Goal: Task Accomplishment & Management: Manage account settings

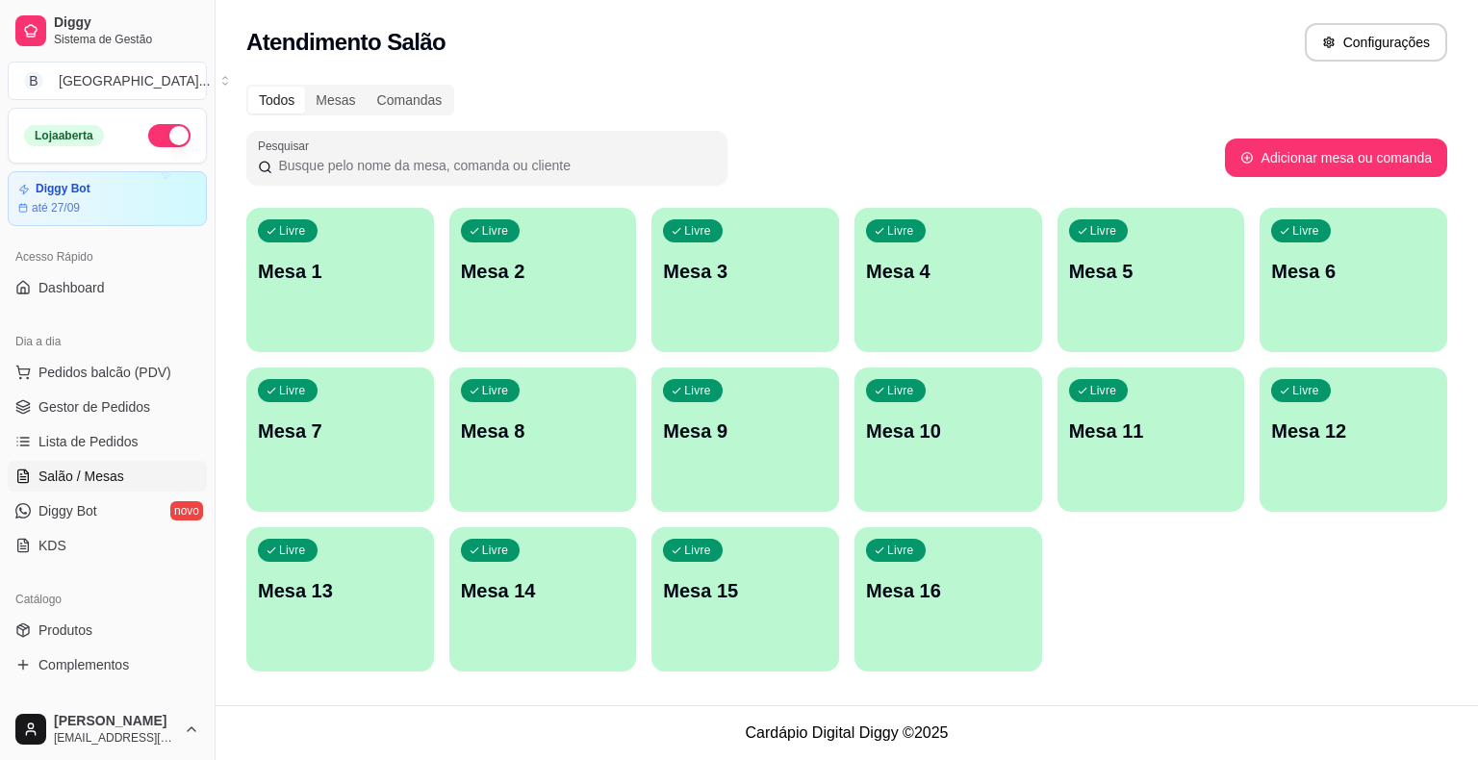
click at [86, 406] on span "Gestor de Pedidos" at bounding box center [94, 406] width 112 height 19
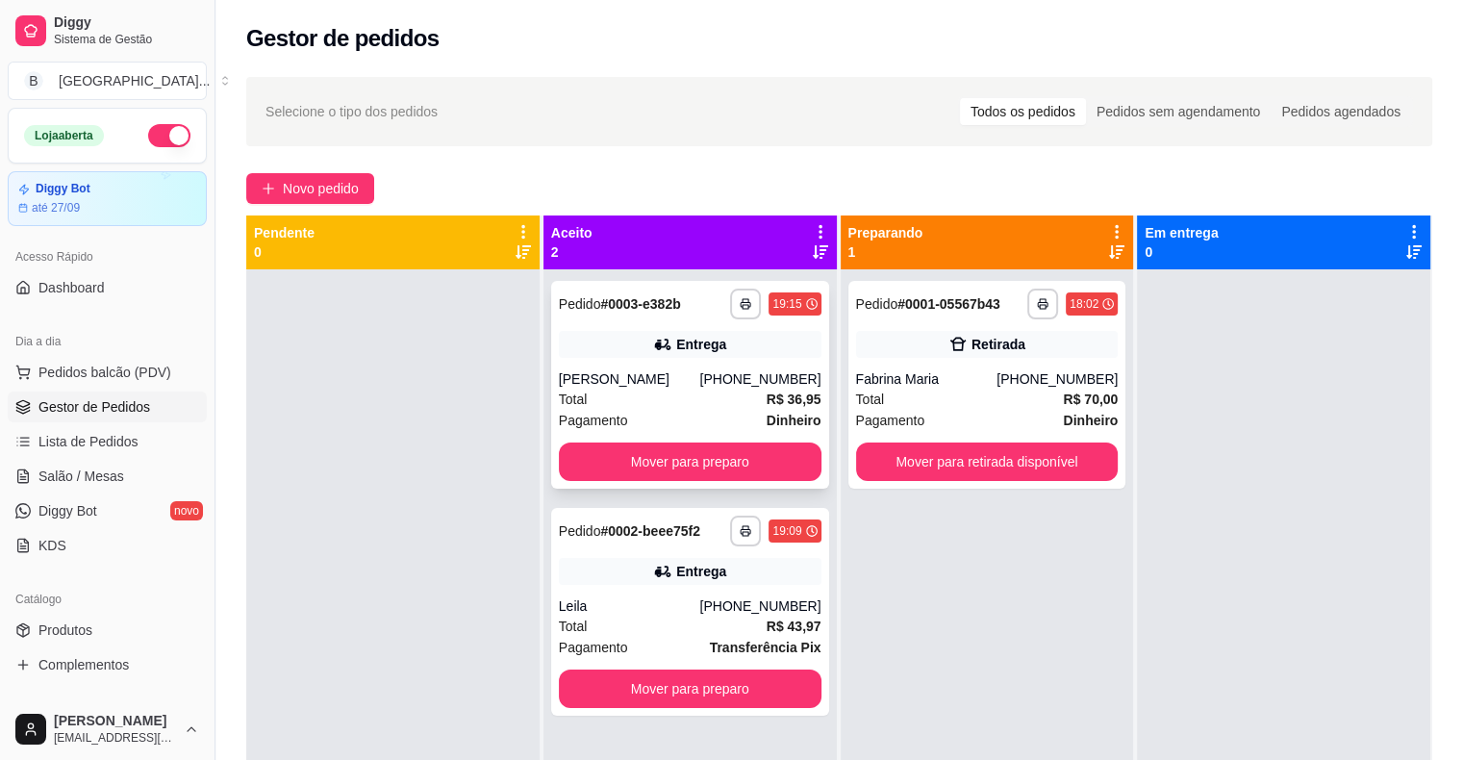
click at [720, 340] on div "Entrega" at bounding box center [690, 344] width 263 height 27
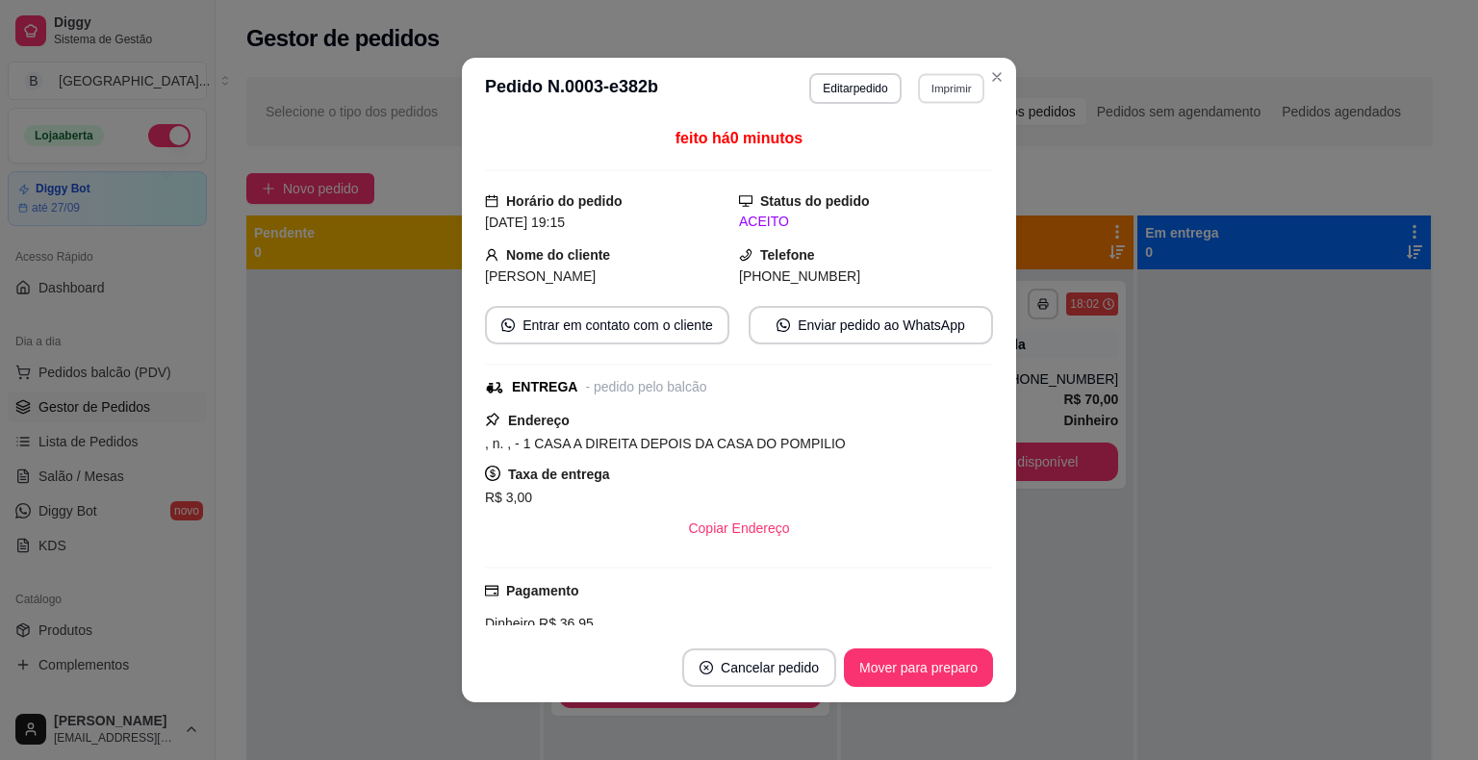
click at [928, 98] on button "Imprimir" at bounding box center [951, 88] width 66 height 30
click at [885, 145] on button "IMPRESSORA" at bounding box center [910, 155] width 140 height 31
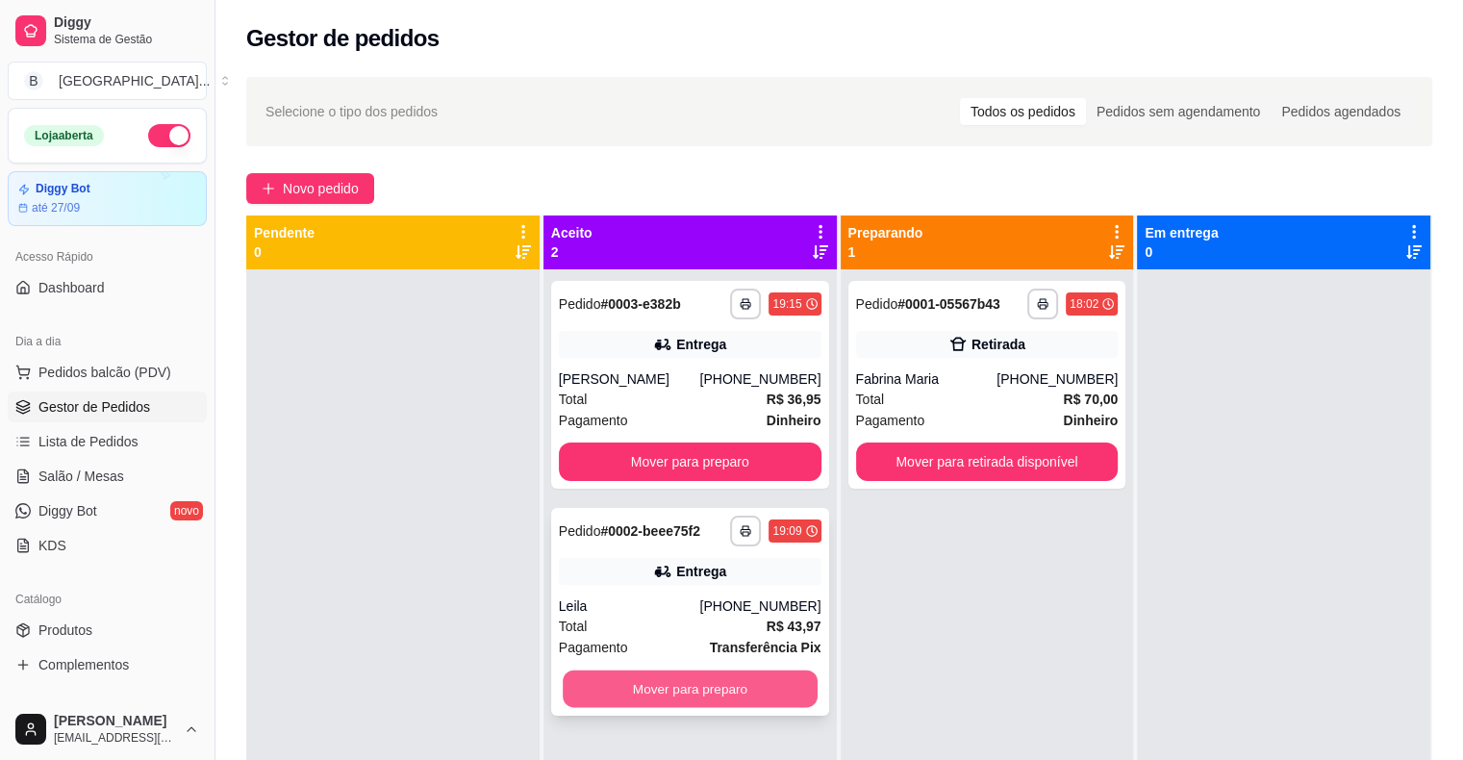
click at [726, 679] on button "Mover para preparo" at bounding box center [690, 690] width 255 height 38
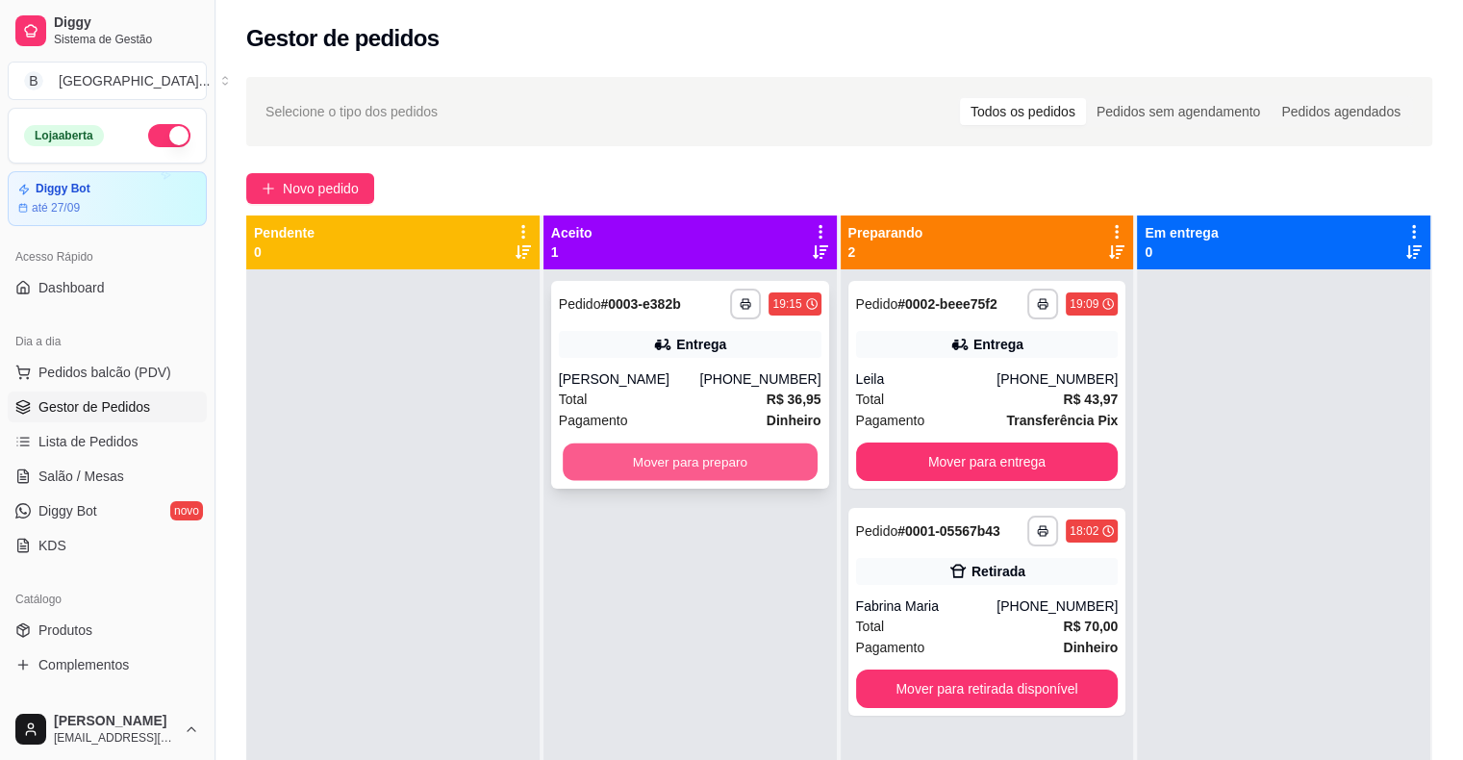
click at [625, 461] on button "Mover para preparo" at bounding box center [690, 463] width 255 height 38
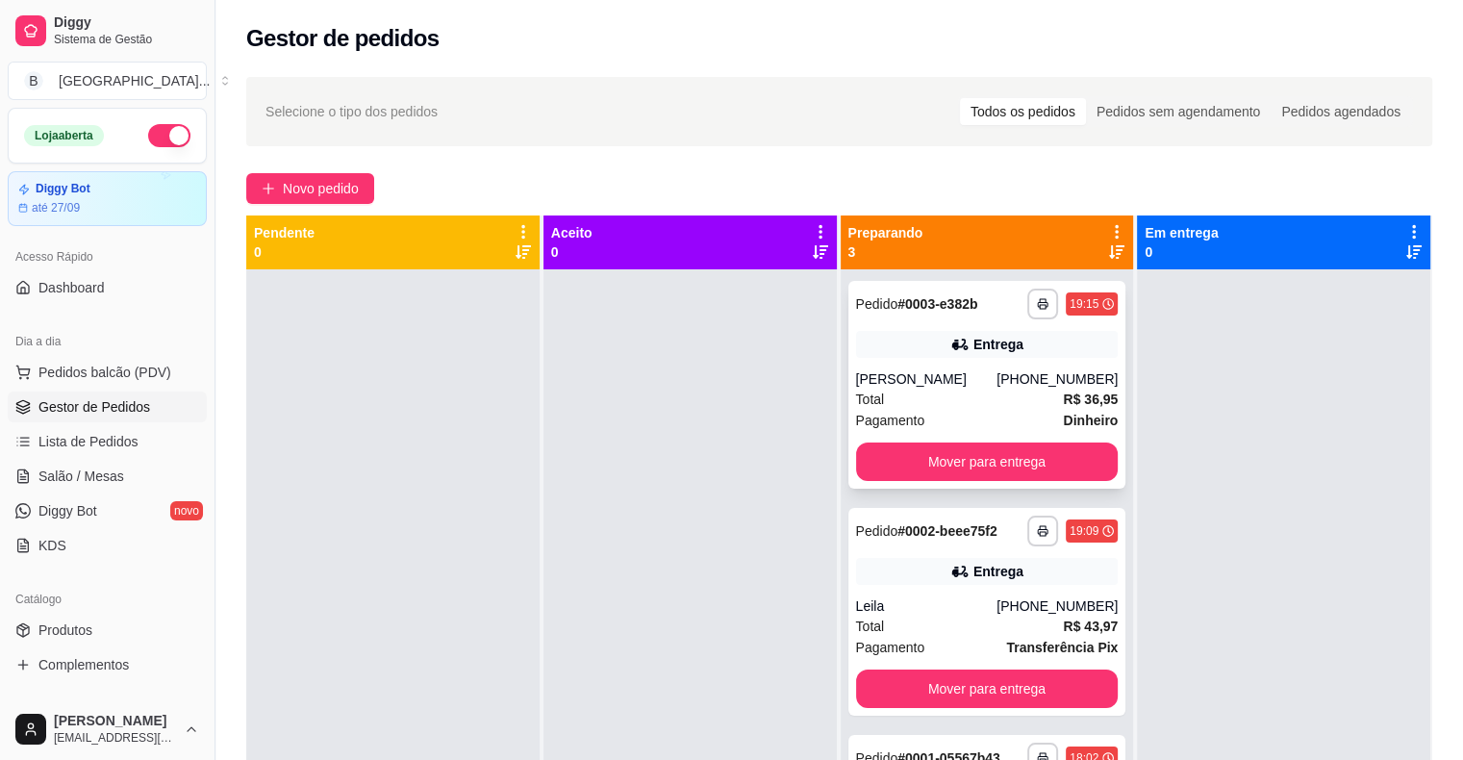
click at [943, 412] on div "Pagamento Dinheiro" at bounding box center [987, 420] width 263 height 21
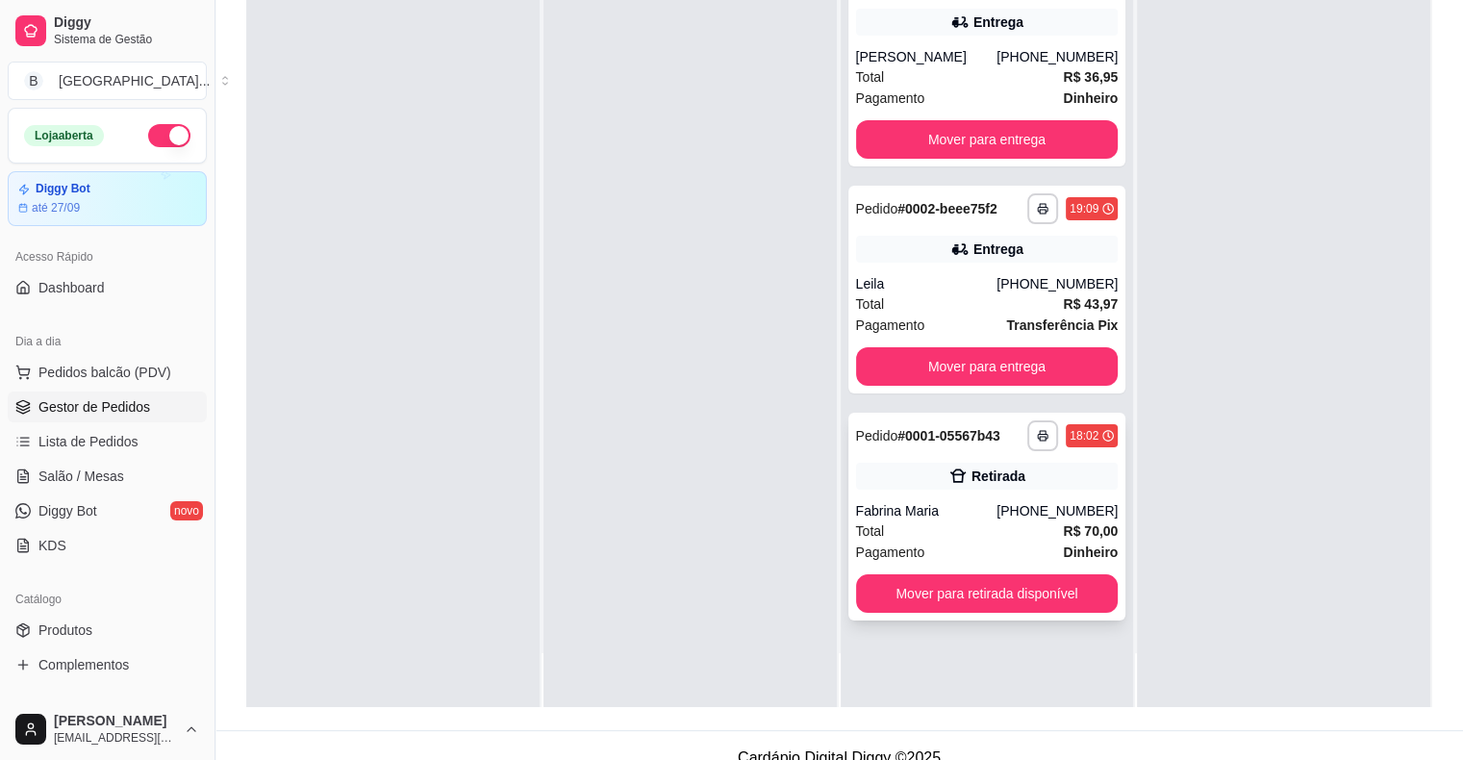
scroll to position [292, 0]
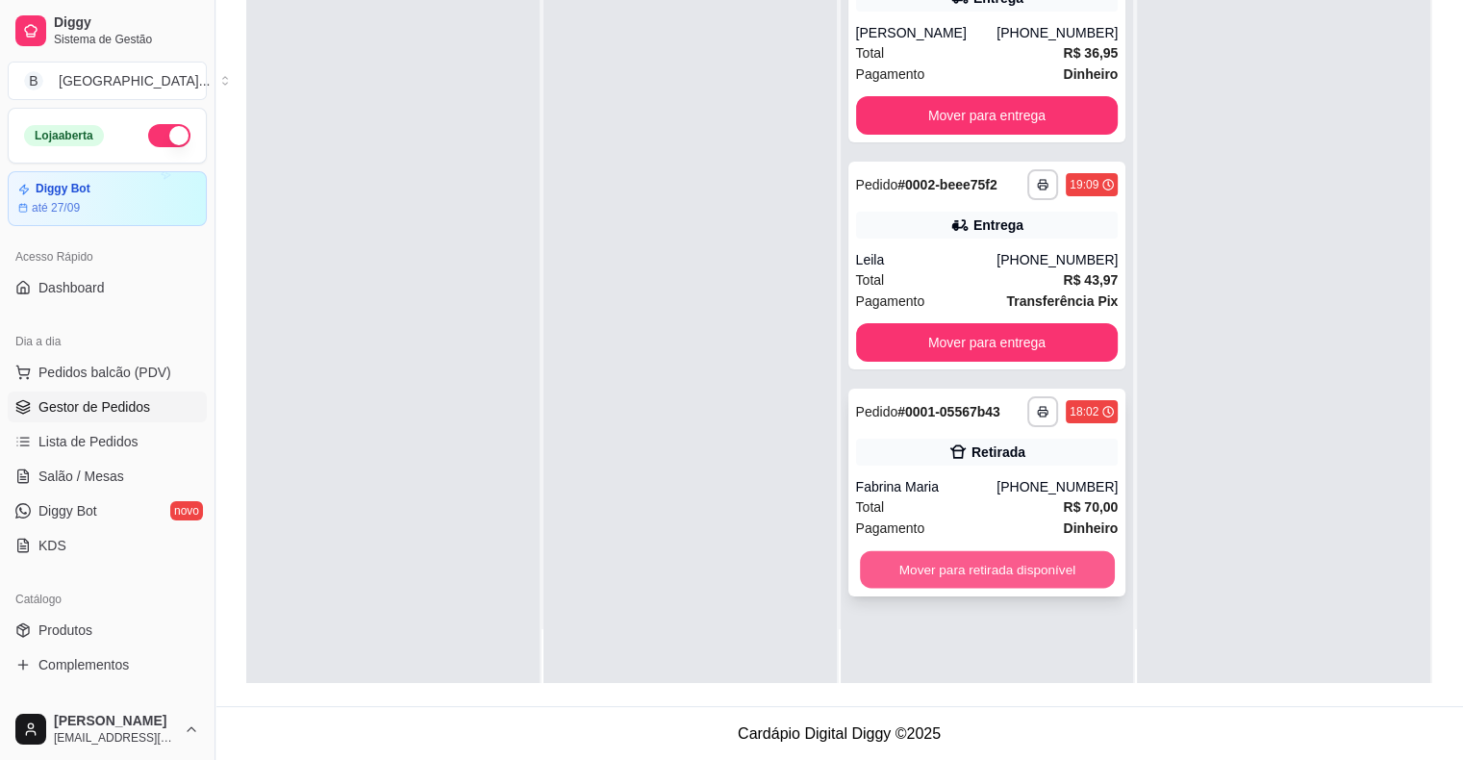
click at [1037, 562] on button "Mover para retirada disponível" at bounding box center [987, 570] width 255 height 38
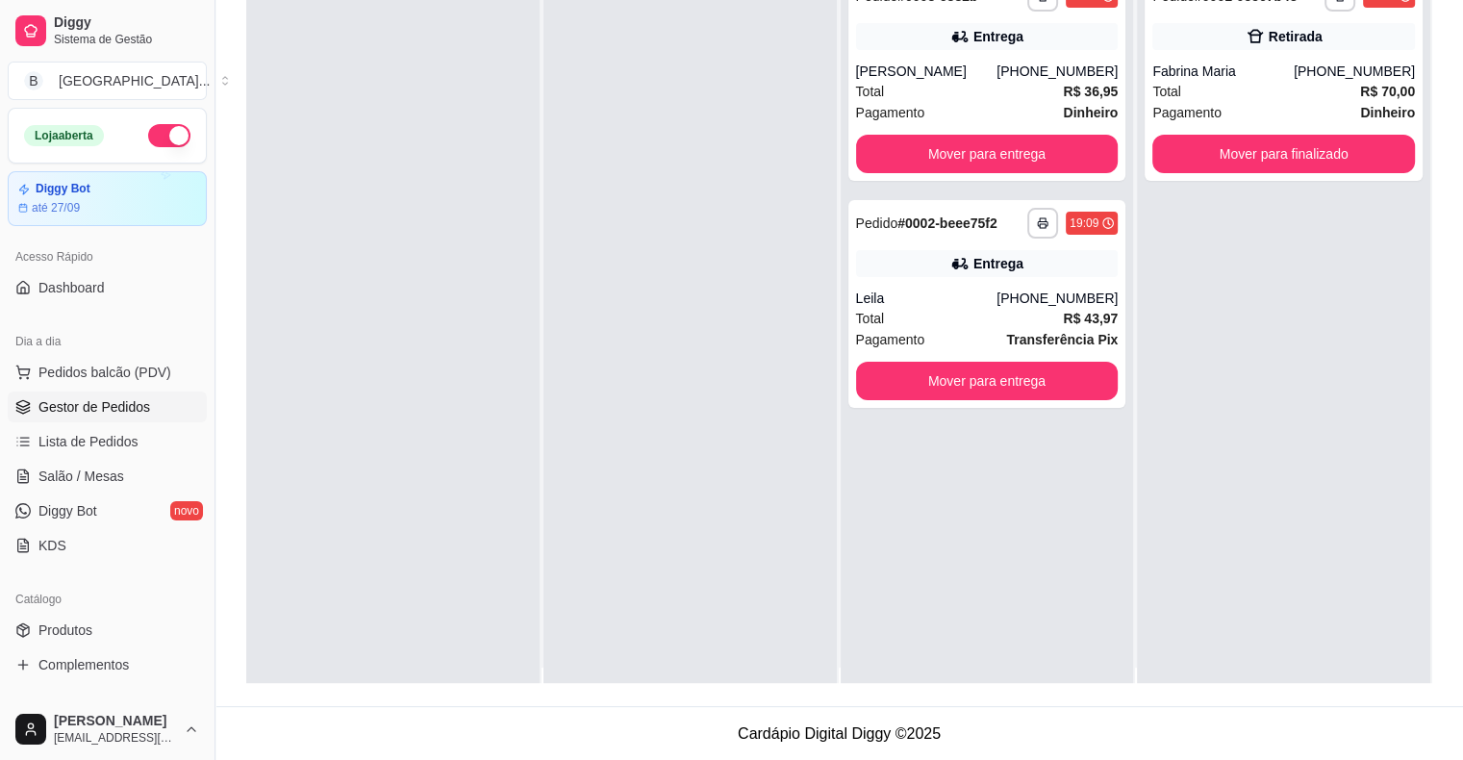
scroll to position [0, 0]
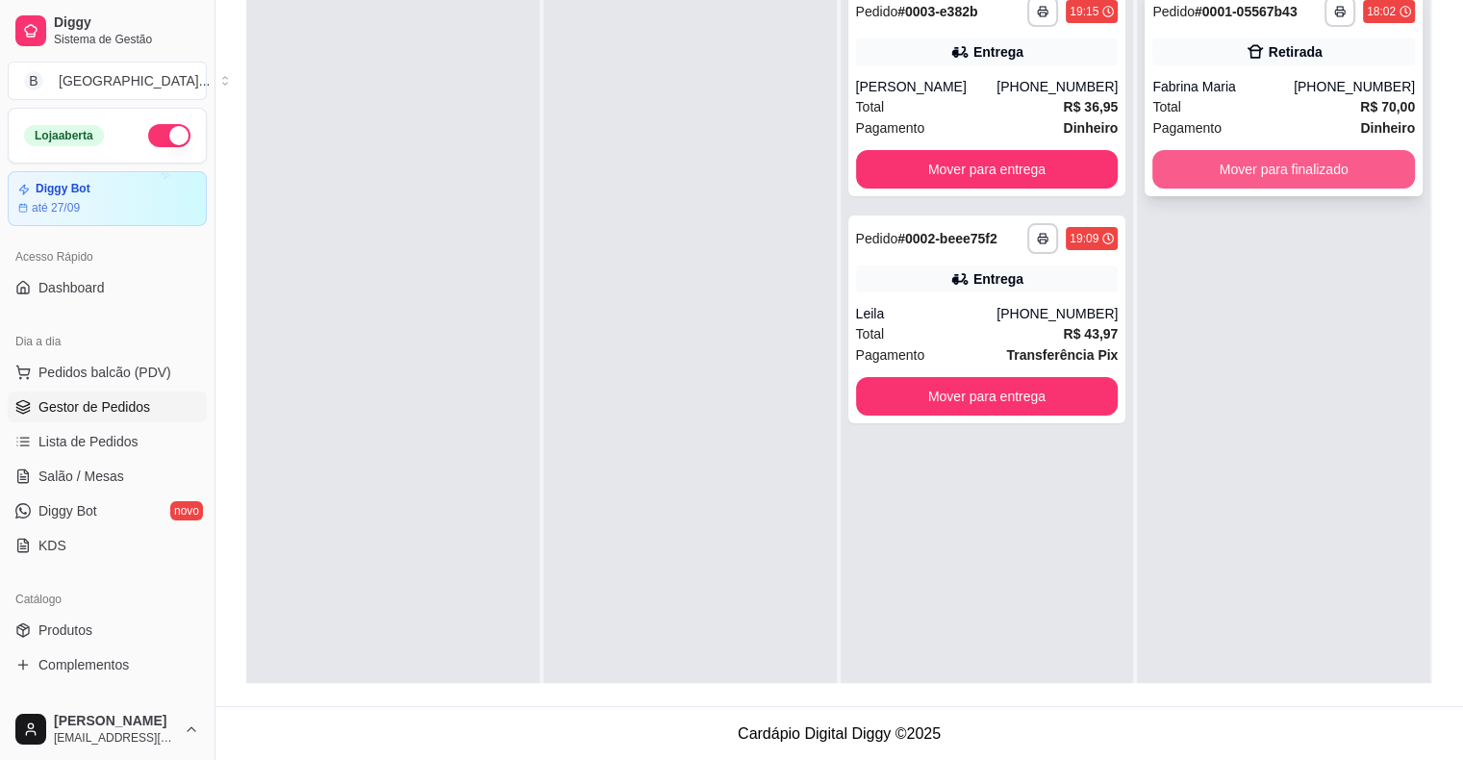
click at [1228, 167] on button "Mover para finalizado" at bounding box center [1284, 169] width 263 height 38
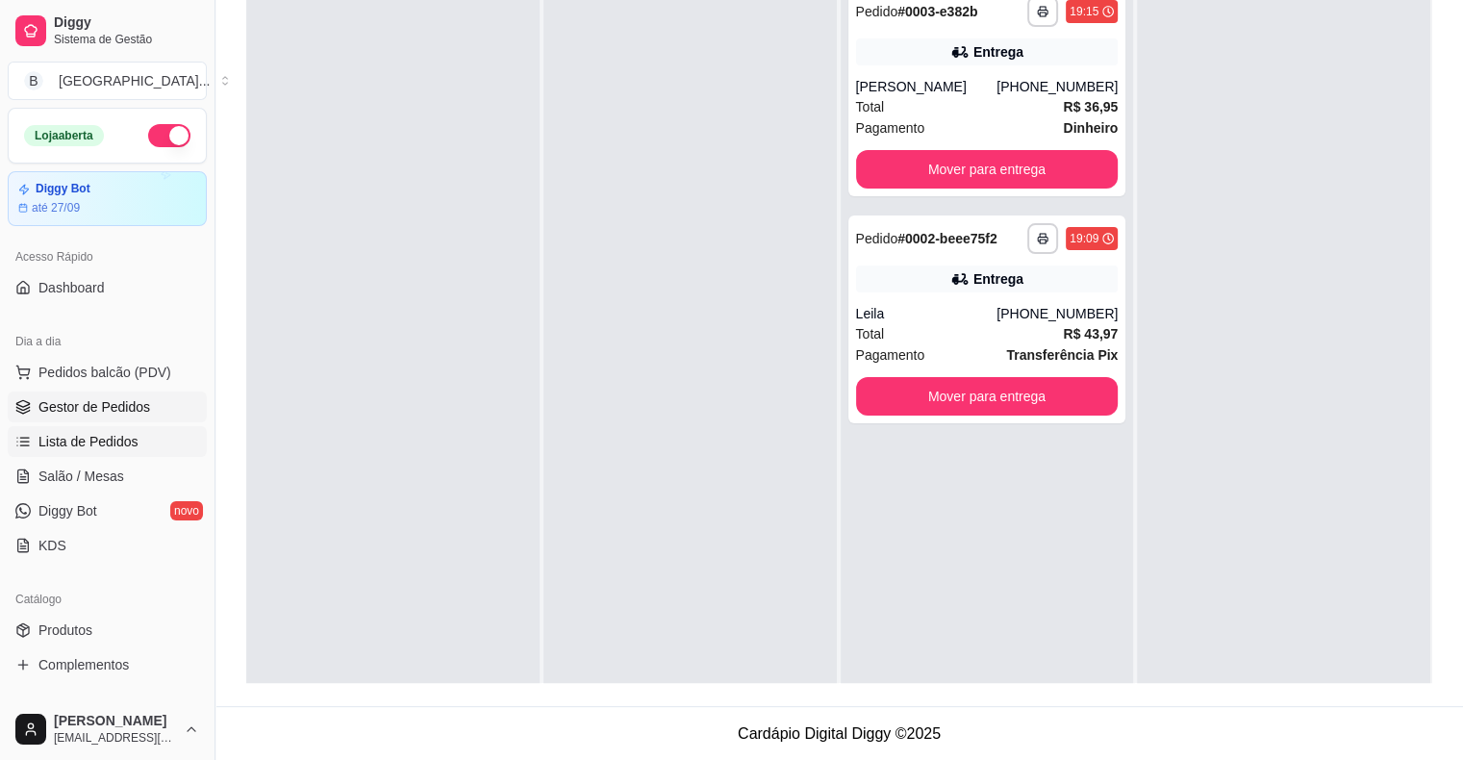
click at [114, 444] on span "Lista de Pedidos" at bounding box center [88, 441] width 100 height 19
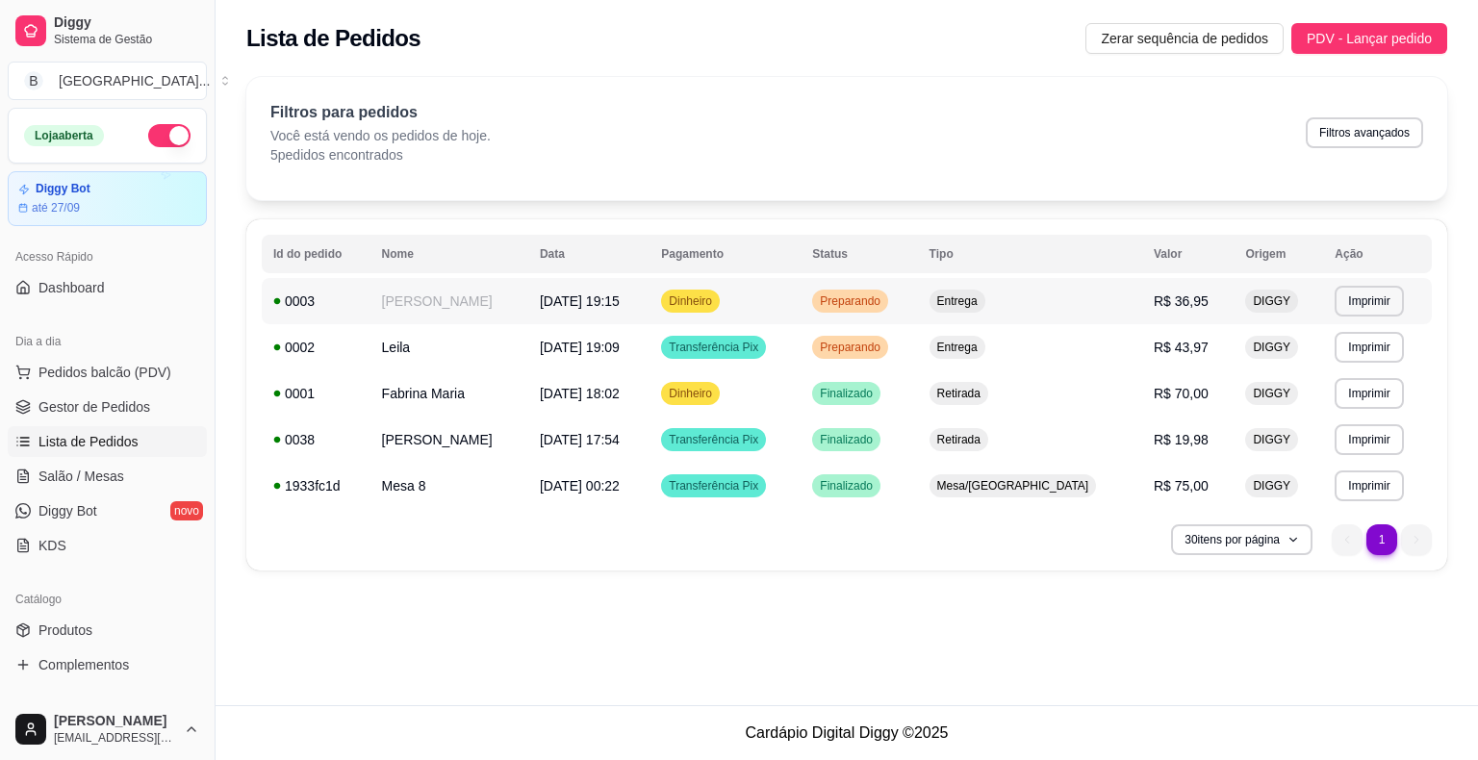
click at [797, 280] on td "Dinheiro" at bounding box center [724, 301] width 151 height 46
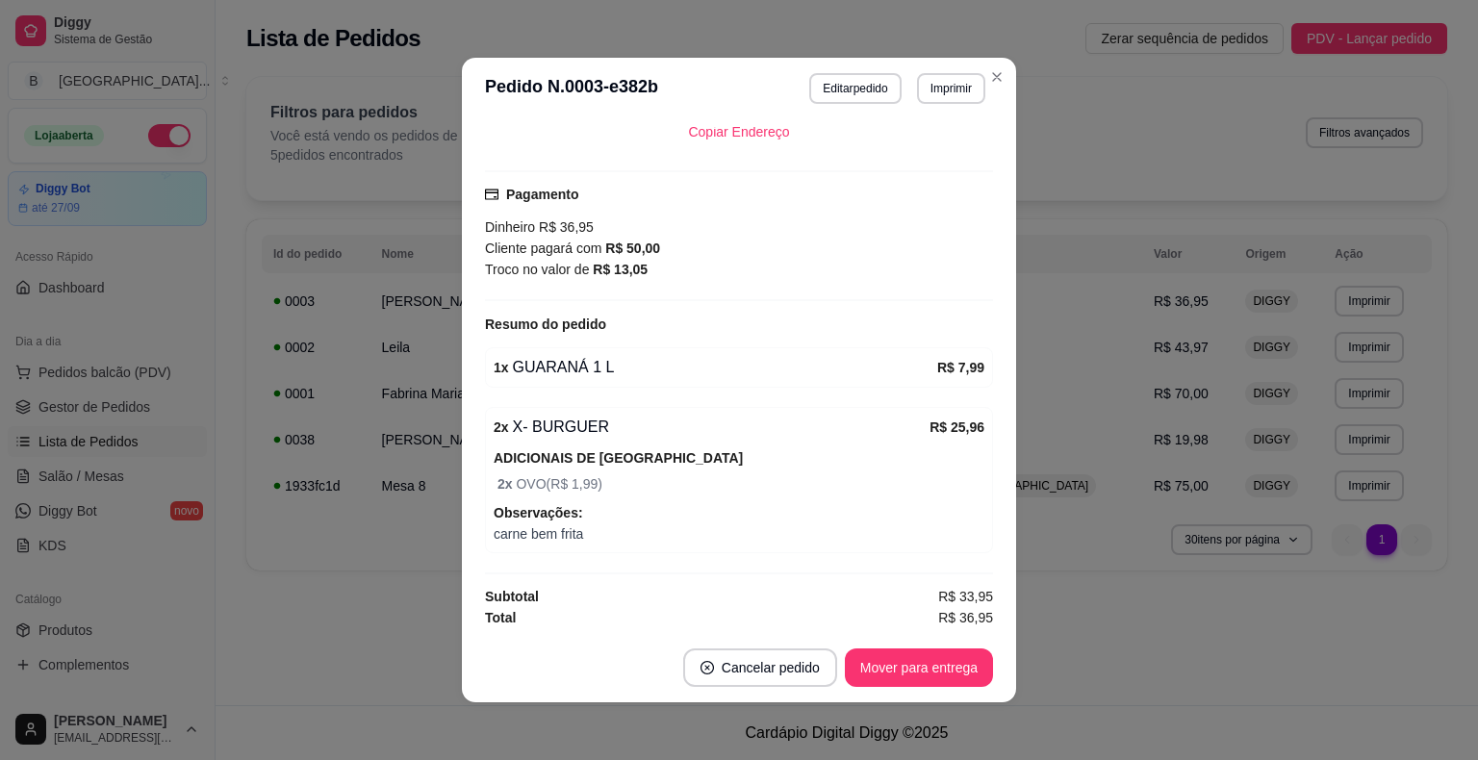
scroll to position [4, 0]
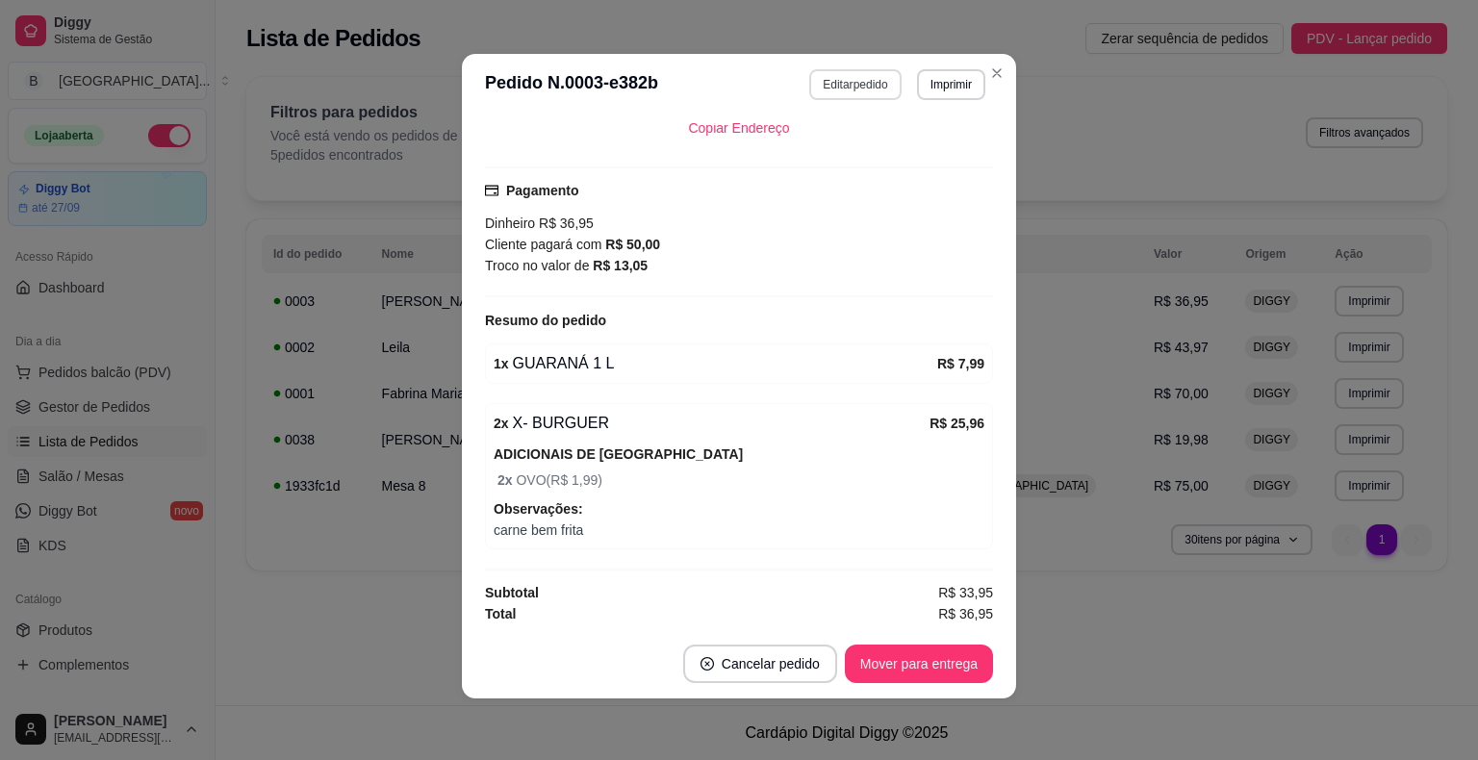
click at [852, 83] on button "Editar pedido" at bounding box center [854, 84] width 91 height 31
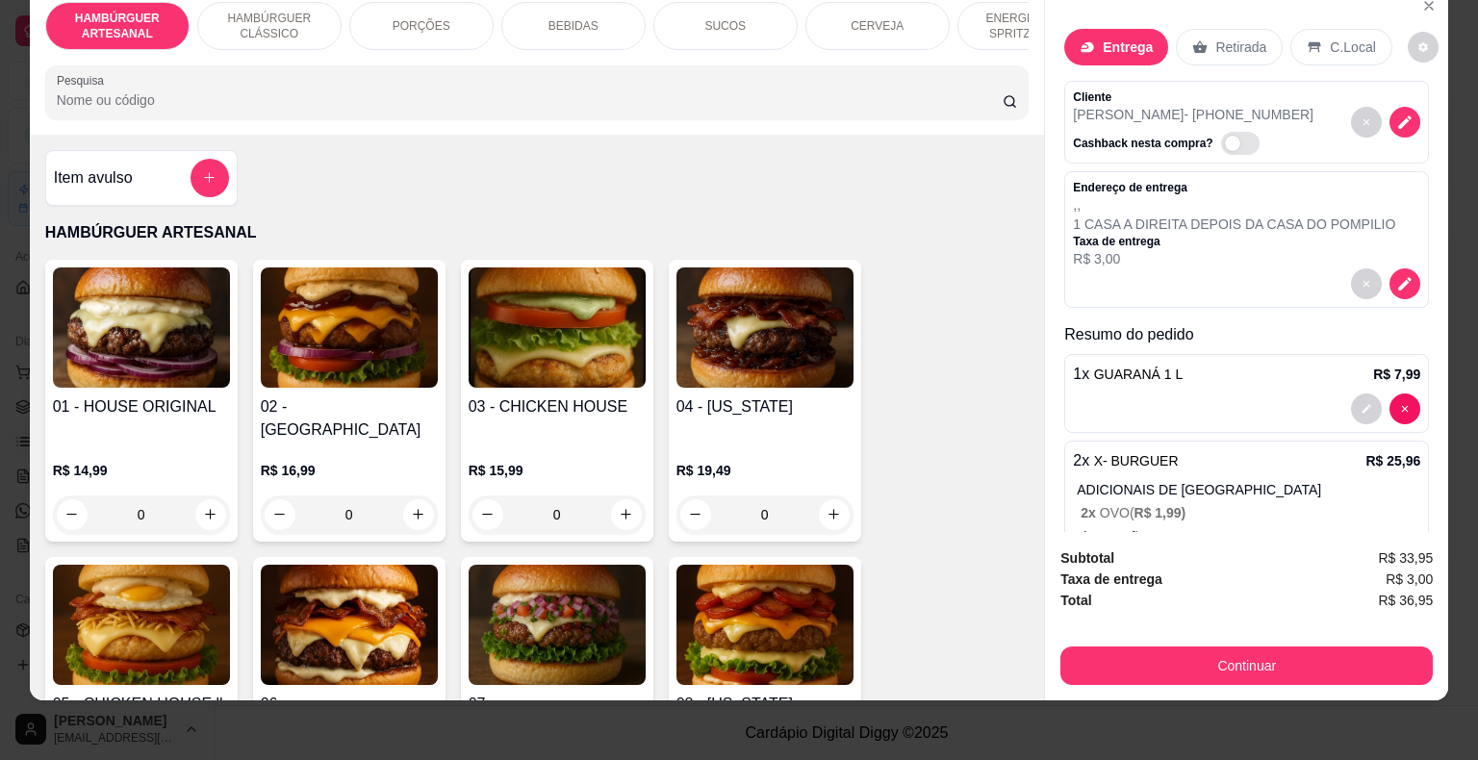
scroll to position [46, 0]
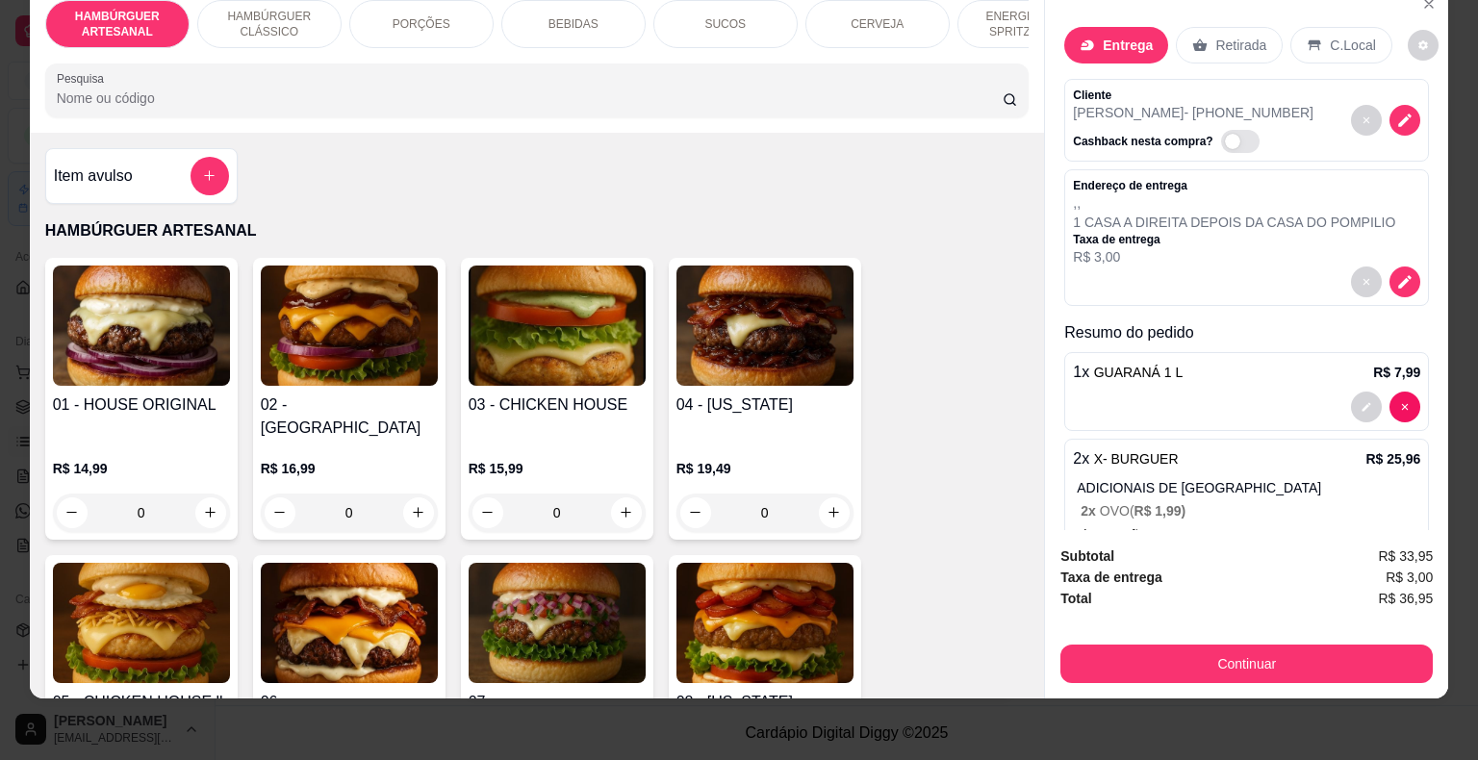
click at [1456, 54] on div "HAMBÚRGUER ARTESANAL HAMBÚRGUER CLÁSSICO PORÇÕES BEBIDAS SUCOS CERVEJA ENERGÉTI…" at bounding box center [739, 380] width 1478 height 760
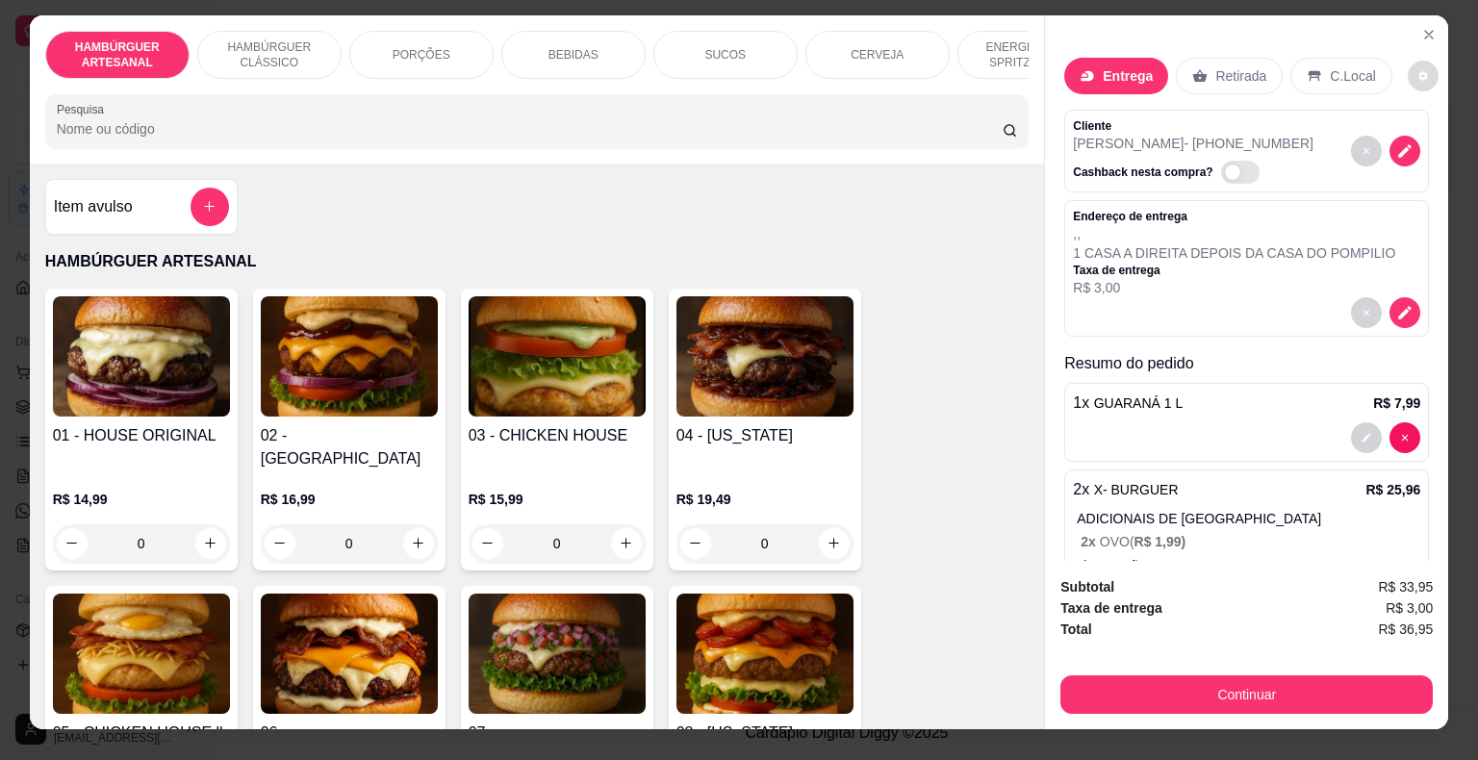
scroll to position [0, 0]
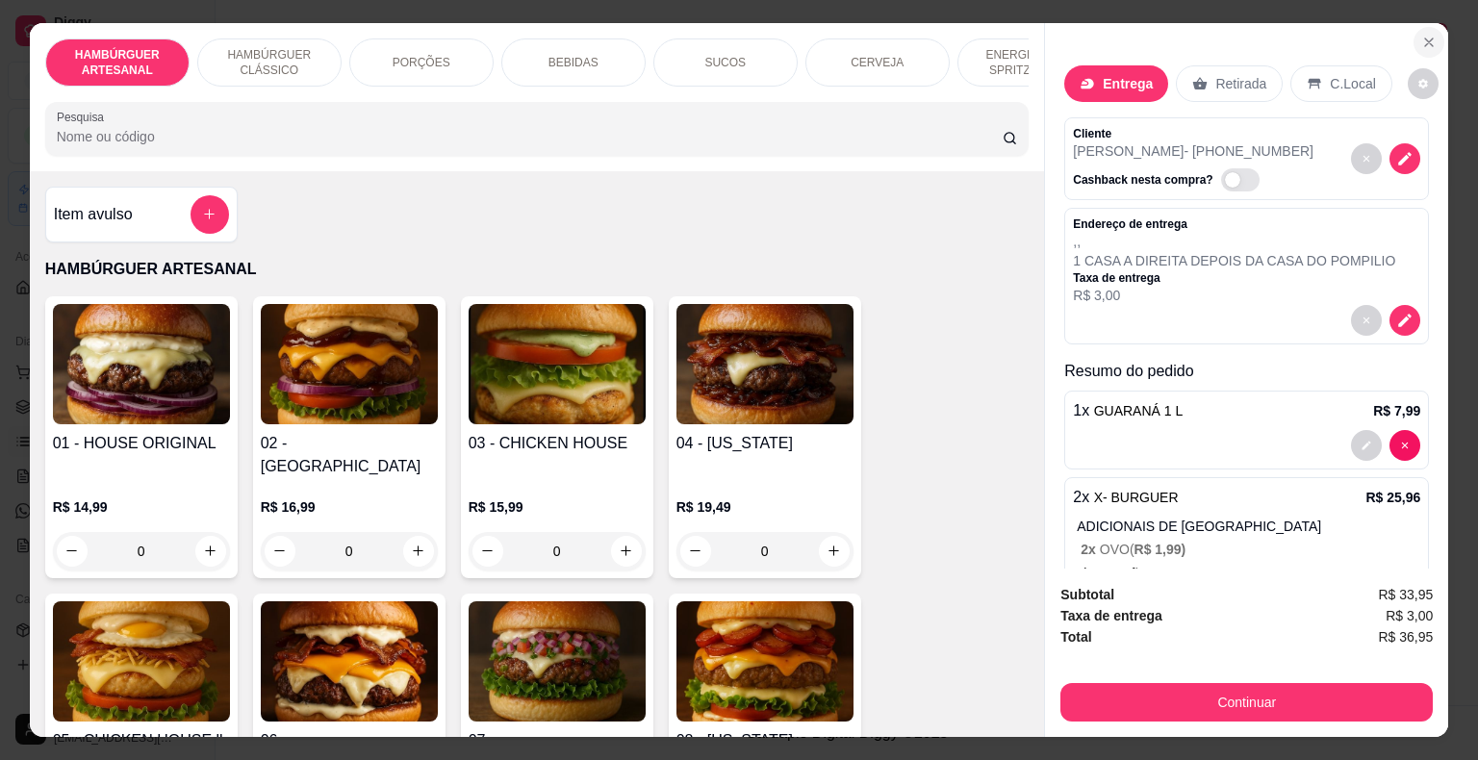
click at [1413, 27] on button "Close" at bounding box center [1428, 42] width 31 height 31
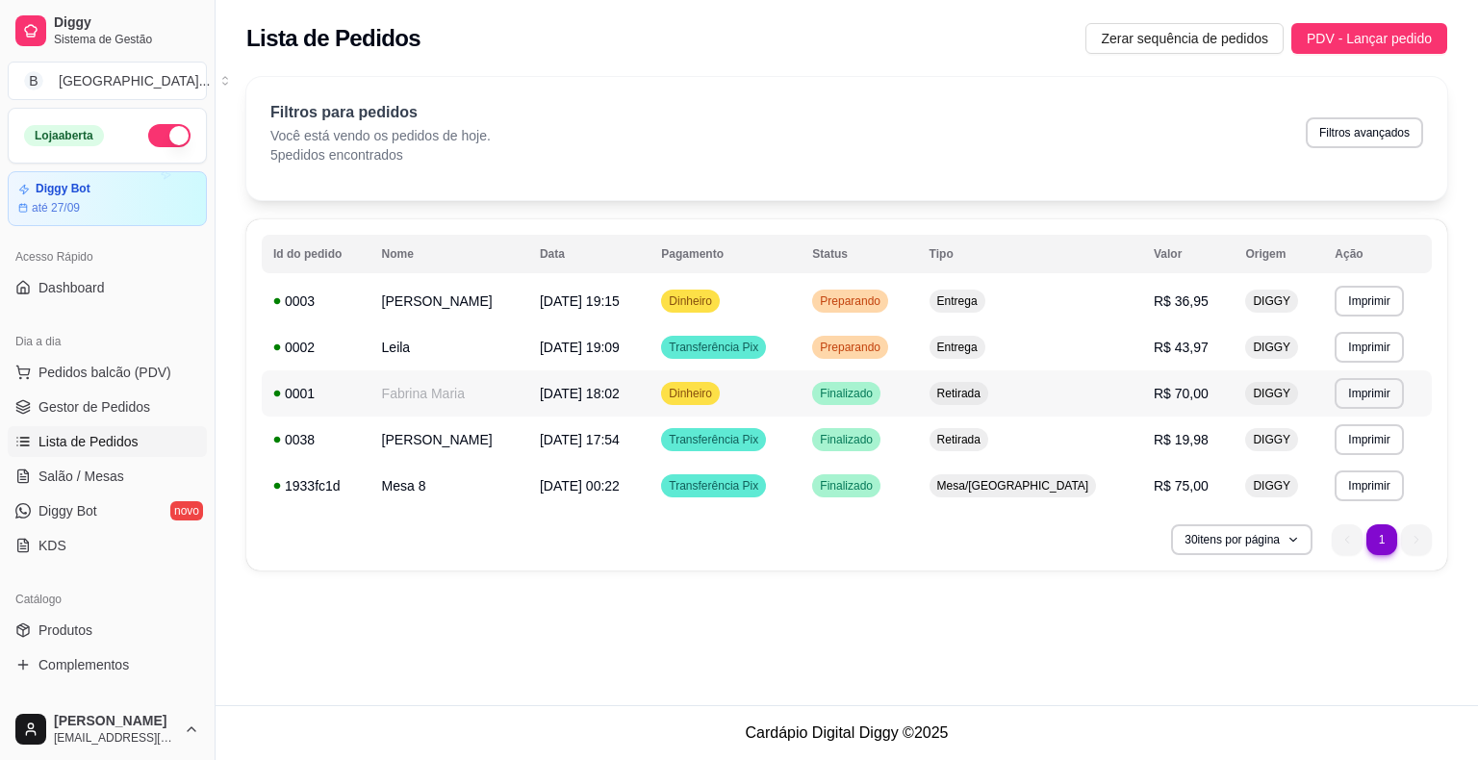
click at [742, 406] on td "Dinheiro" at bounding box center [724, 393] width 151 height 46
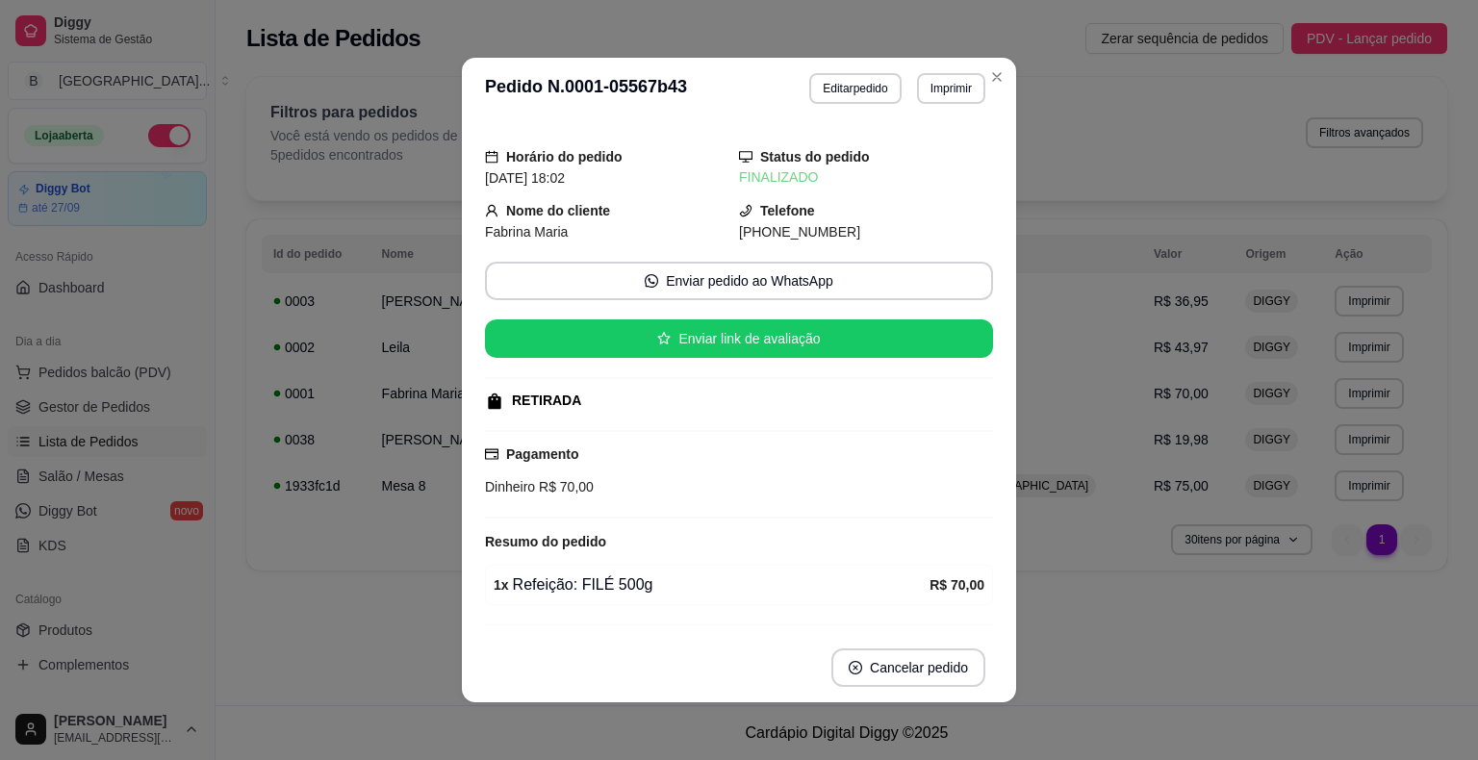
scroll to position [52, 0]
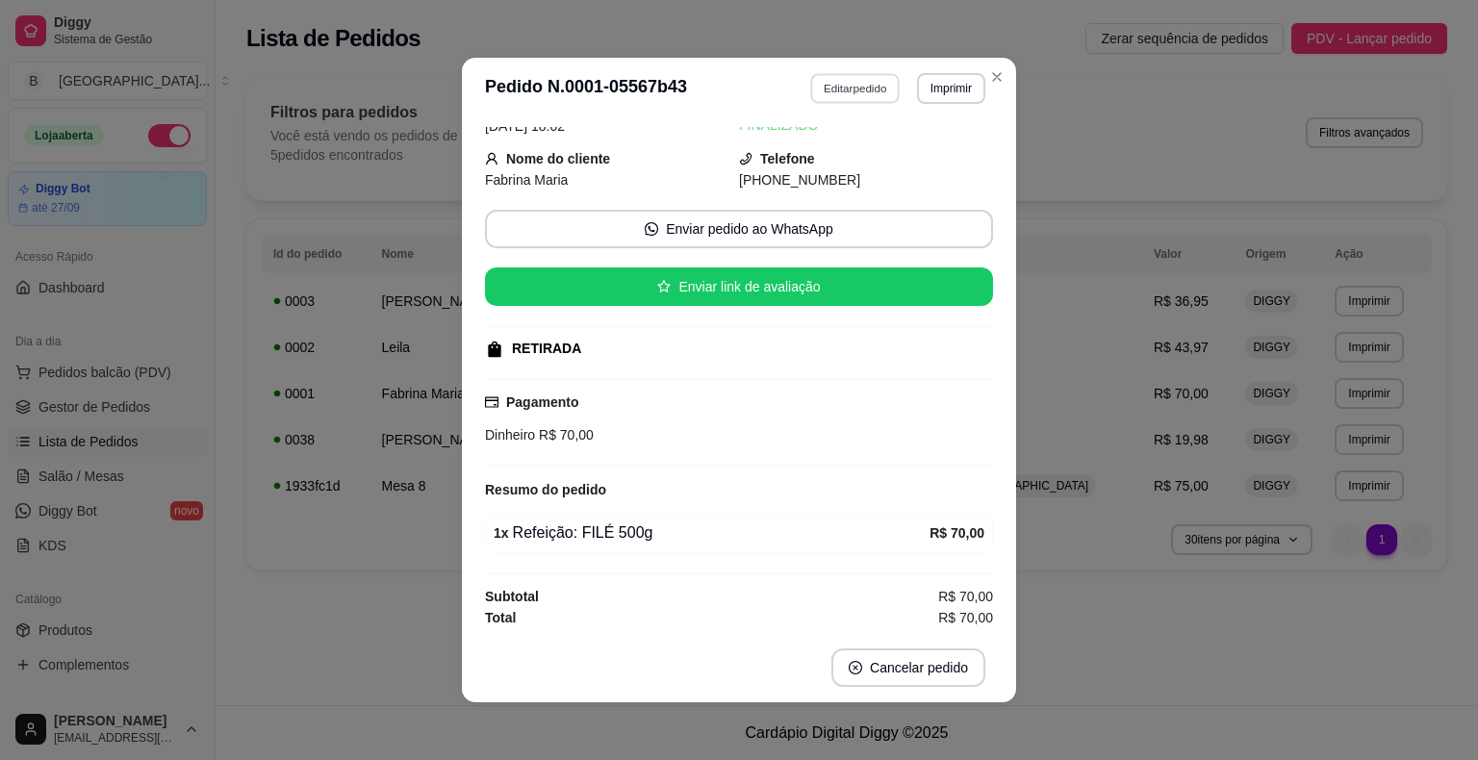
click at [835, 91] on button "Editar pedido" at bounding box center [855, 88] width 89 height 30
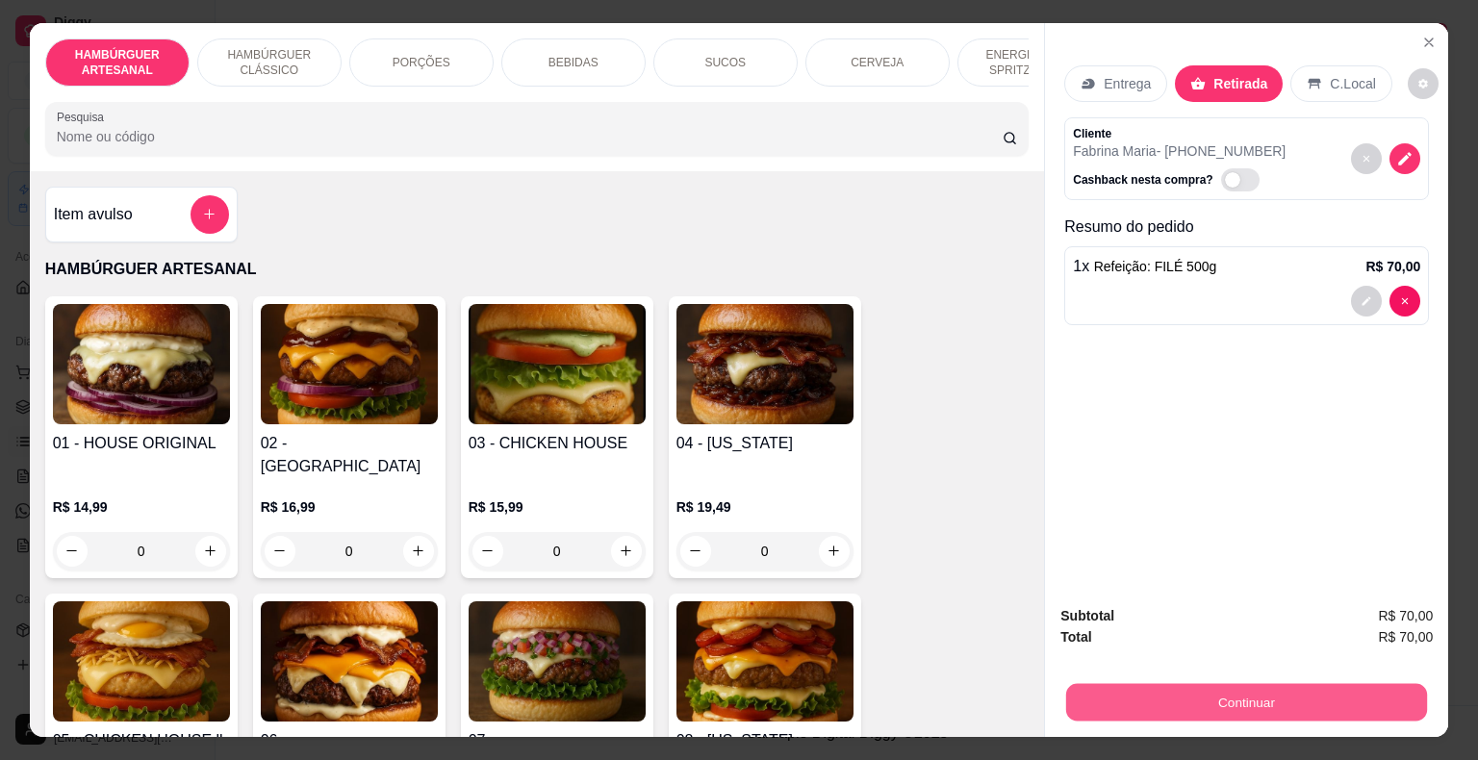
click at [1082, 694] on button "Continuar" at bounding box center [1246, 703] width 361 height 38
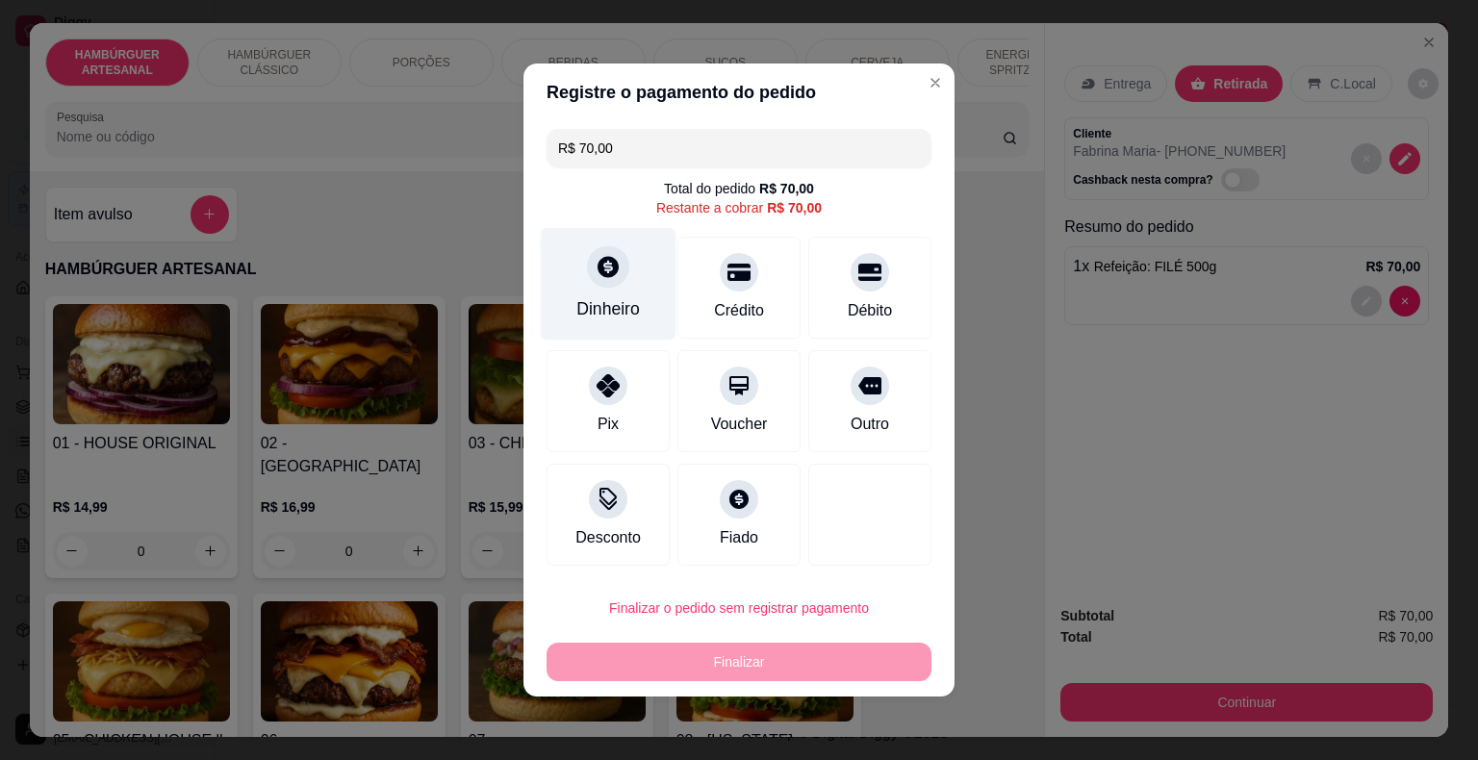
click at [633, 290] on div "Dinheiro" at bounding box center [609, 284] width 136 height 113
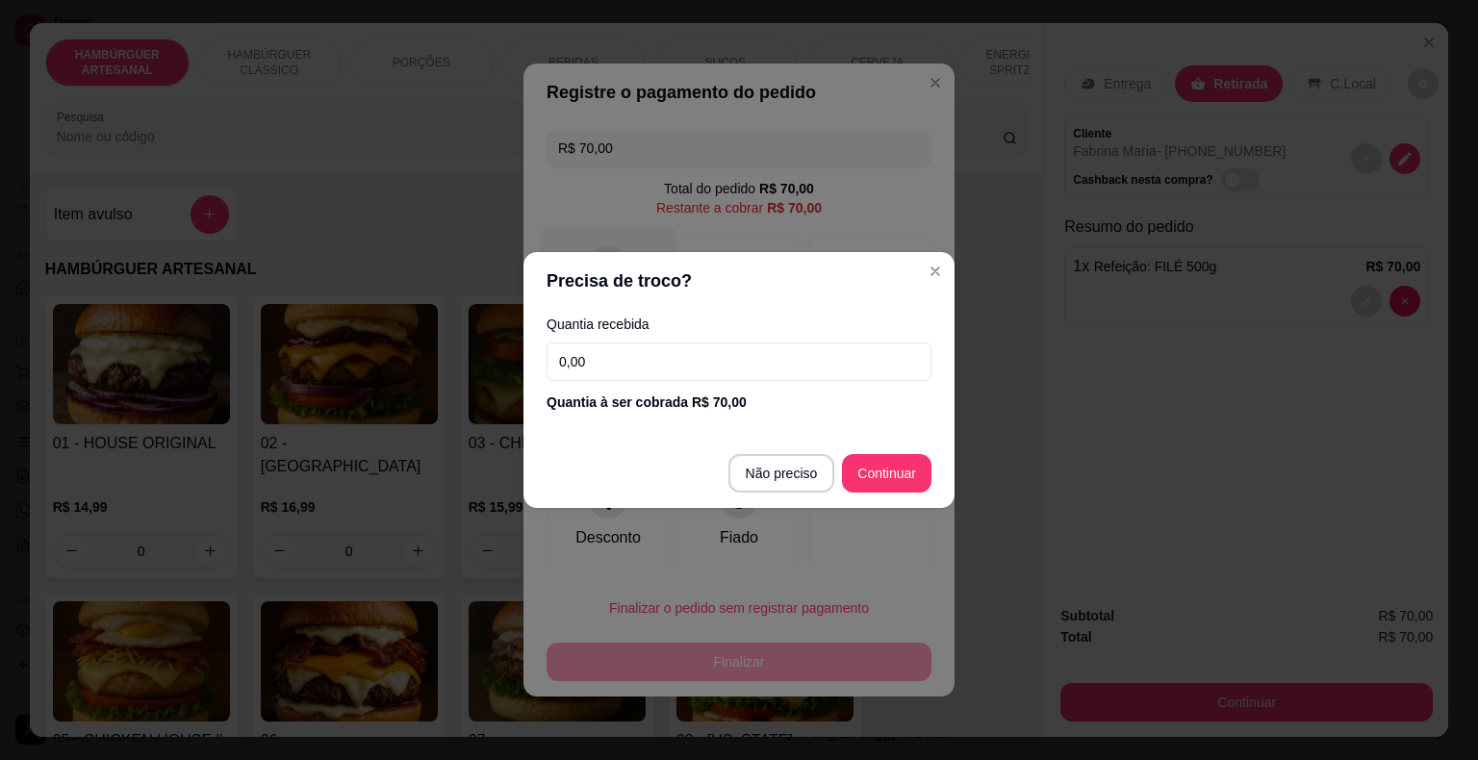
click at [646, 360] on input "0,00" at bounding box center [738, 362] width 385 height 38
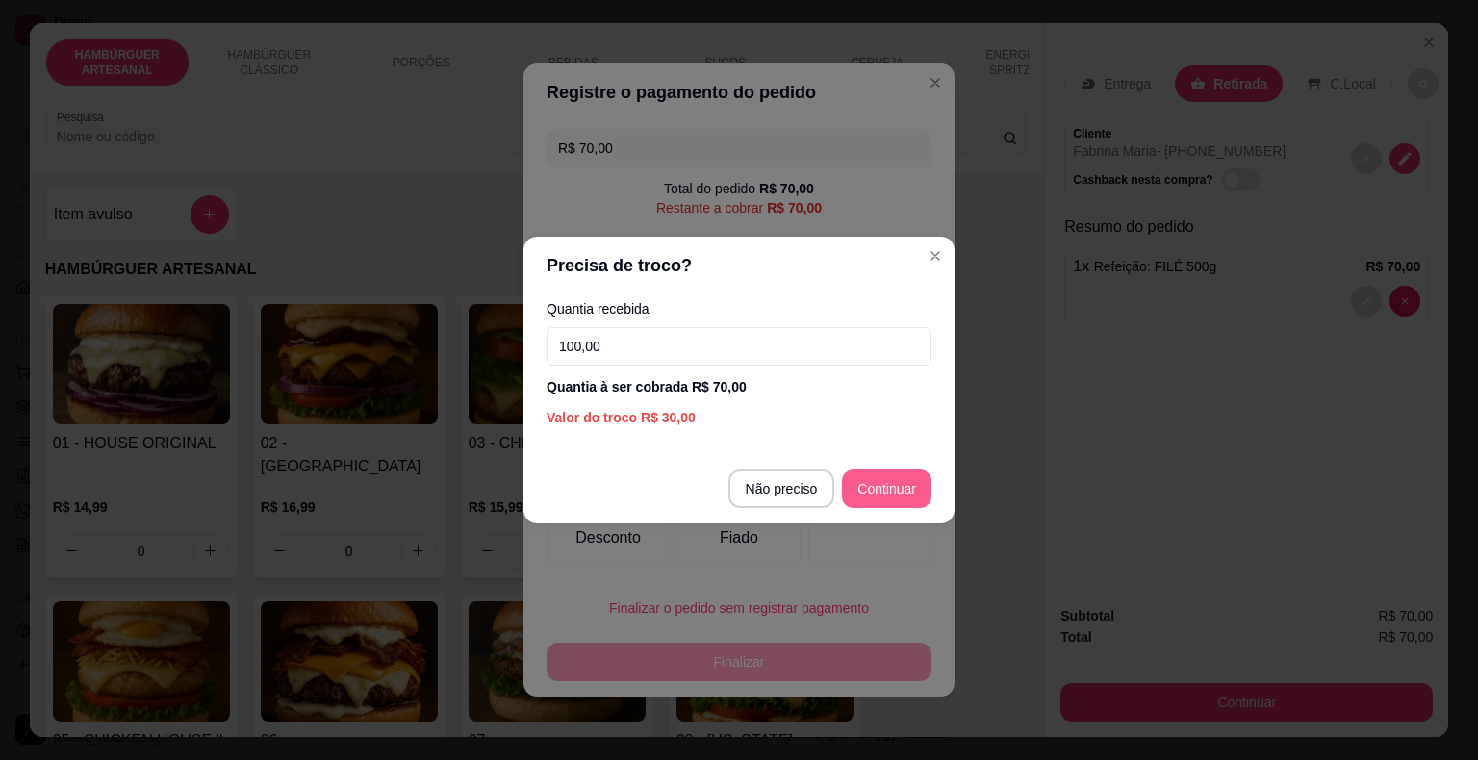
type input "100,00"
type input "R$ 0,00"
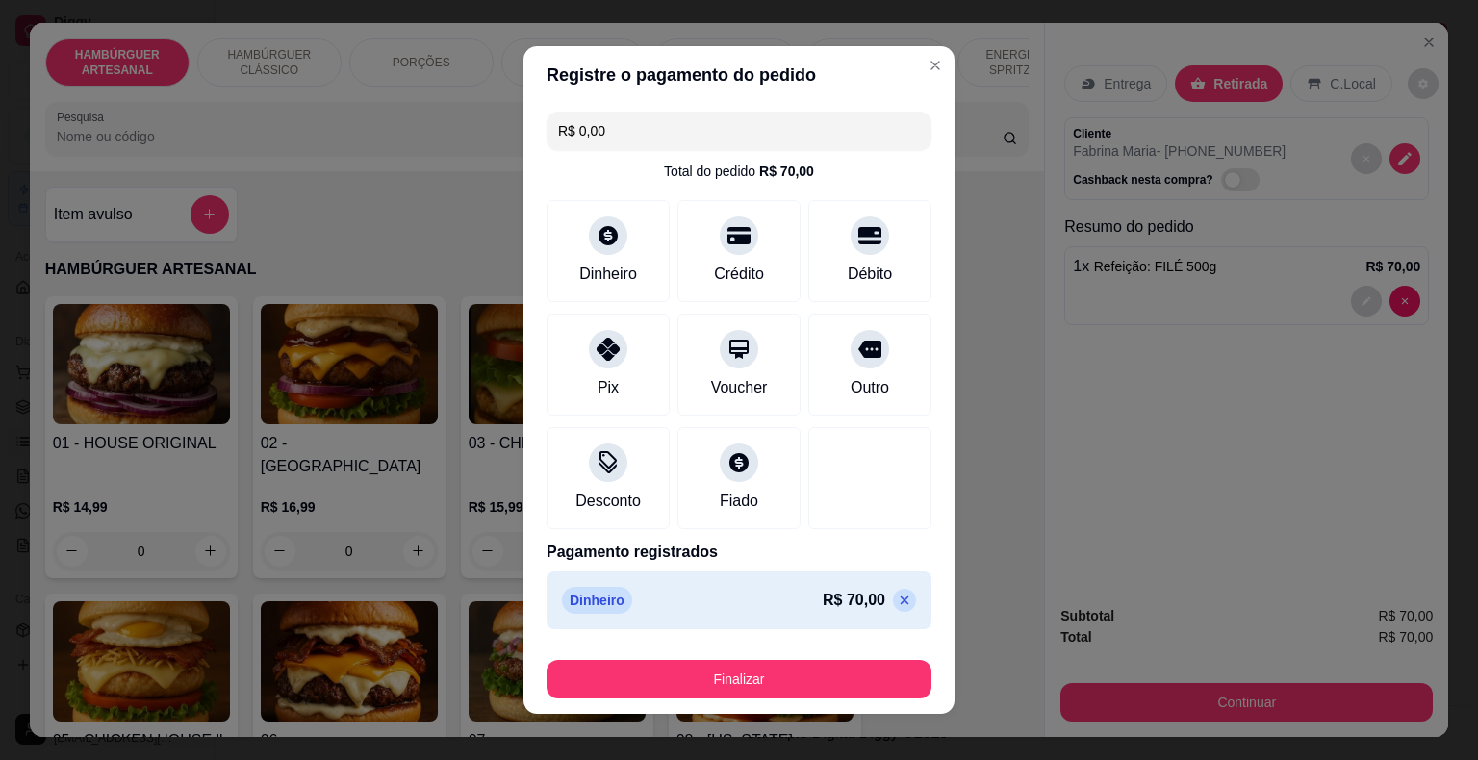
scroll to position [14, 0]
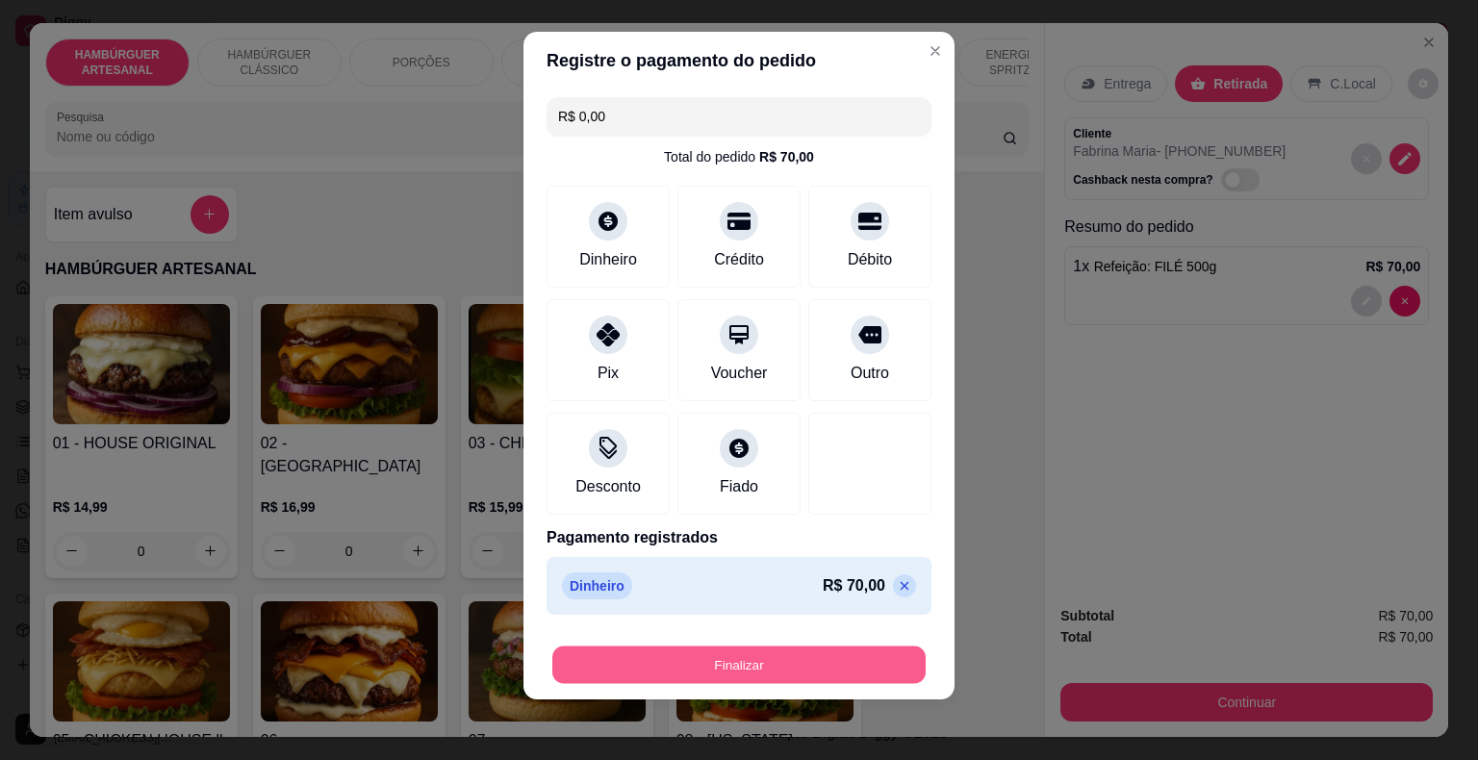
click at [742, 668] on button "Finalizar" at bounding box center [738, 666] width 373 height 38
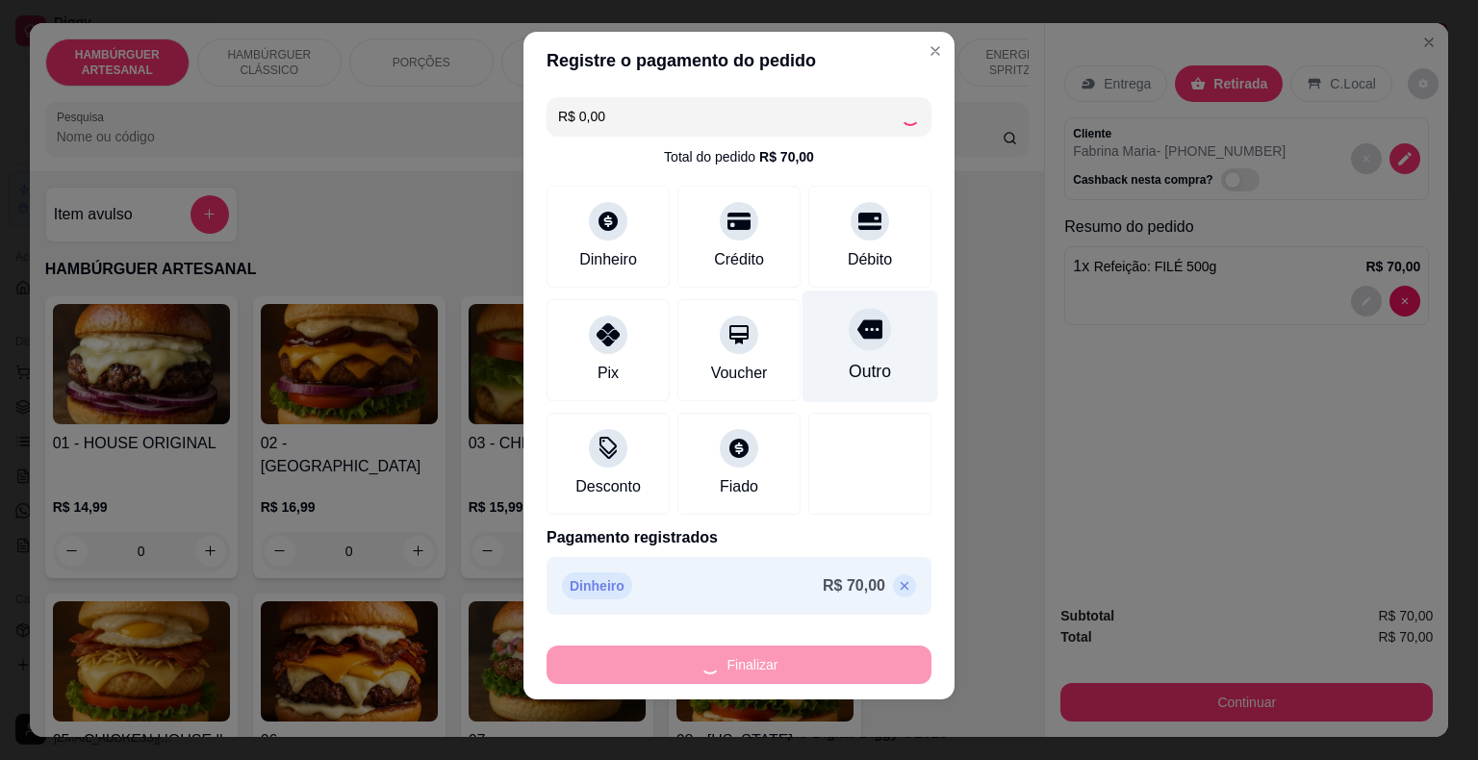
type input "0"
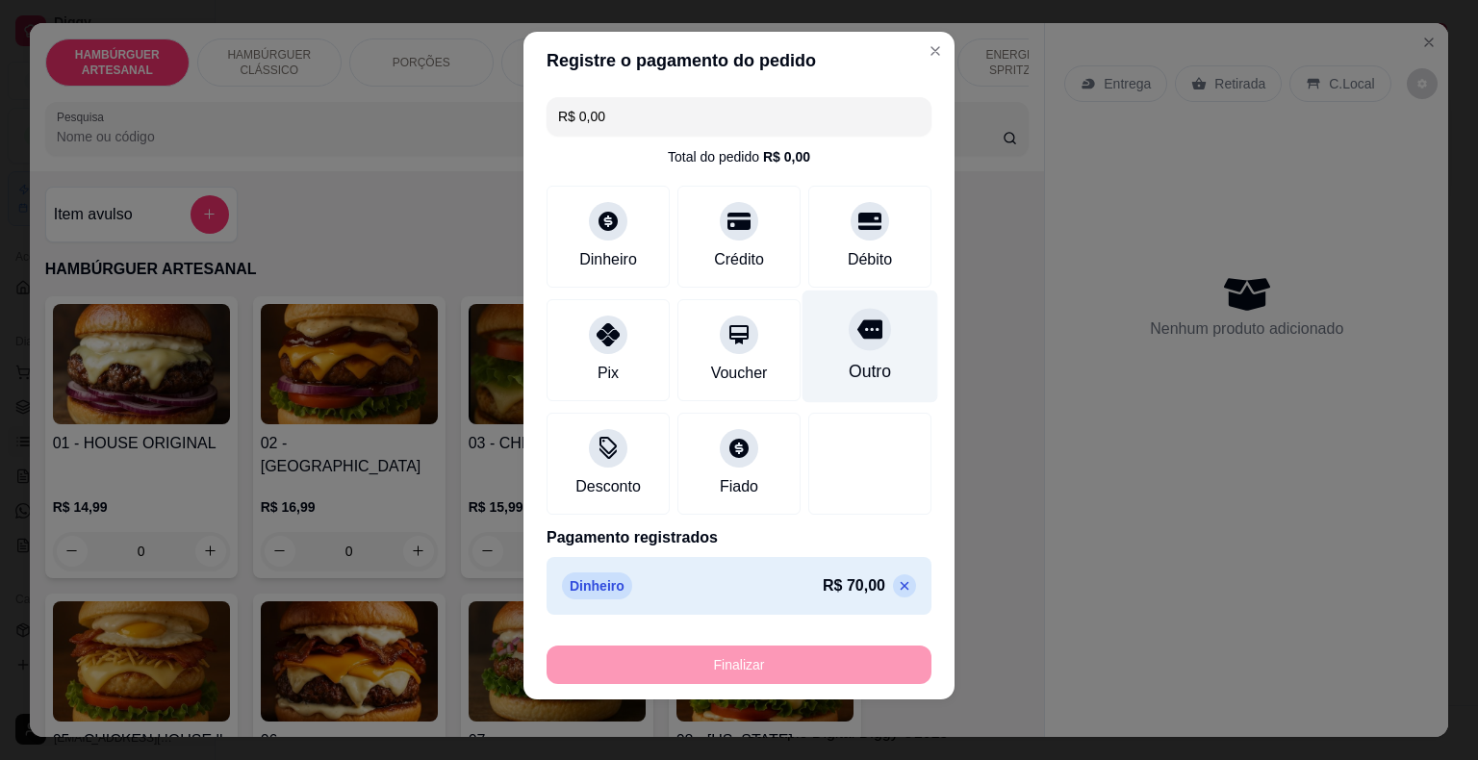
type input "-R$ 70,00"
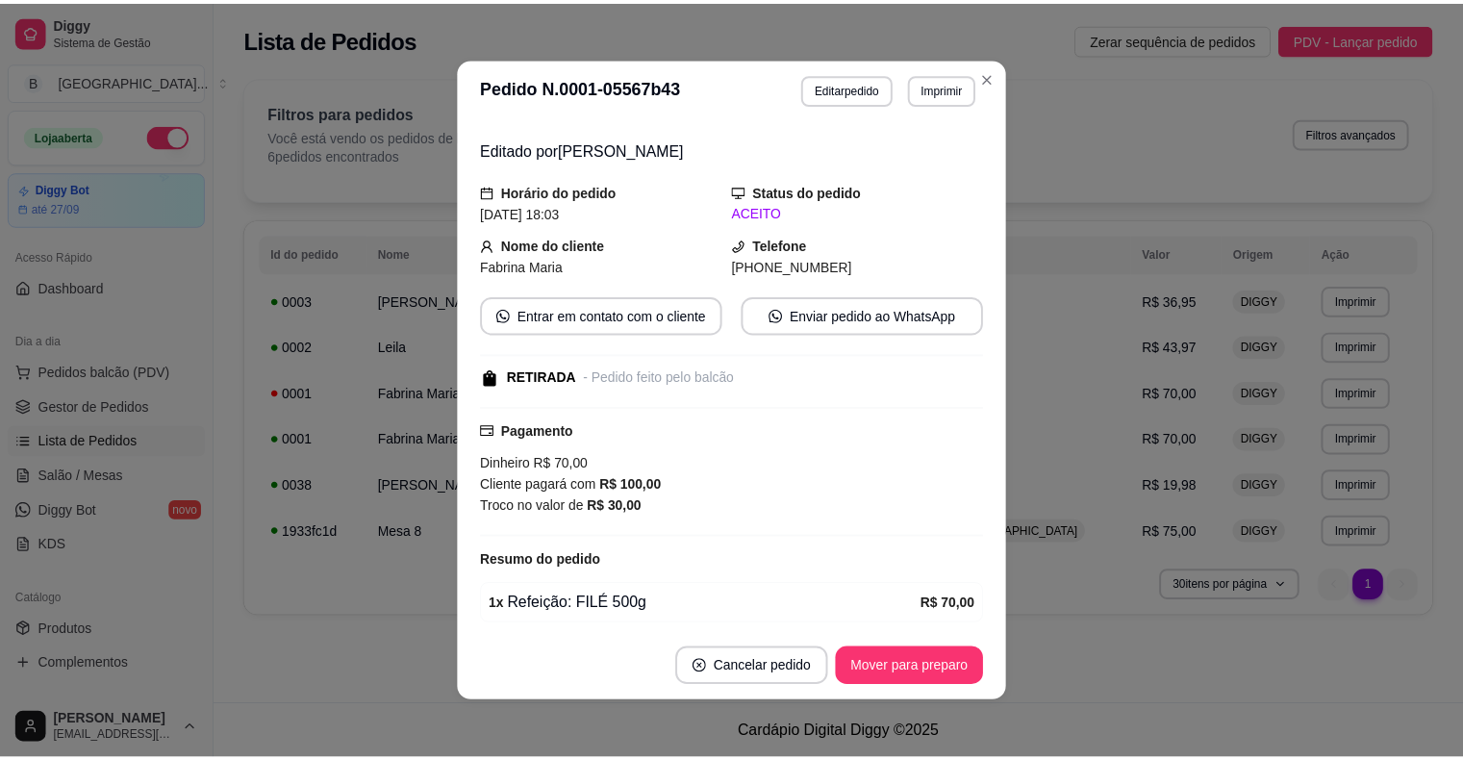
scroll to position [123, 0]
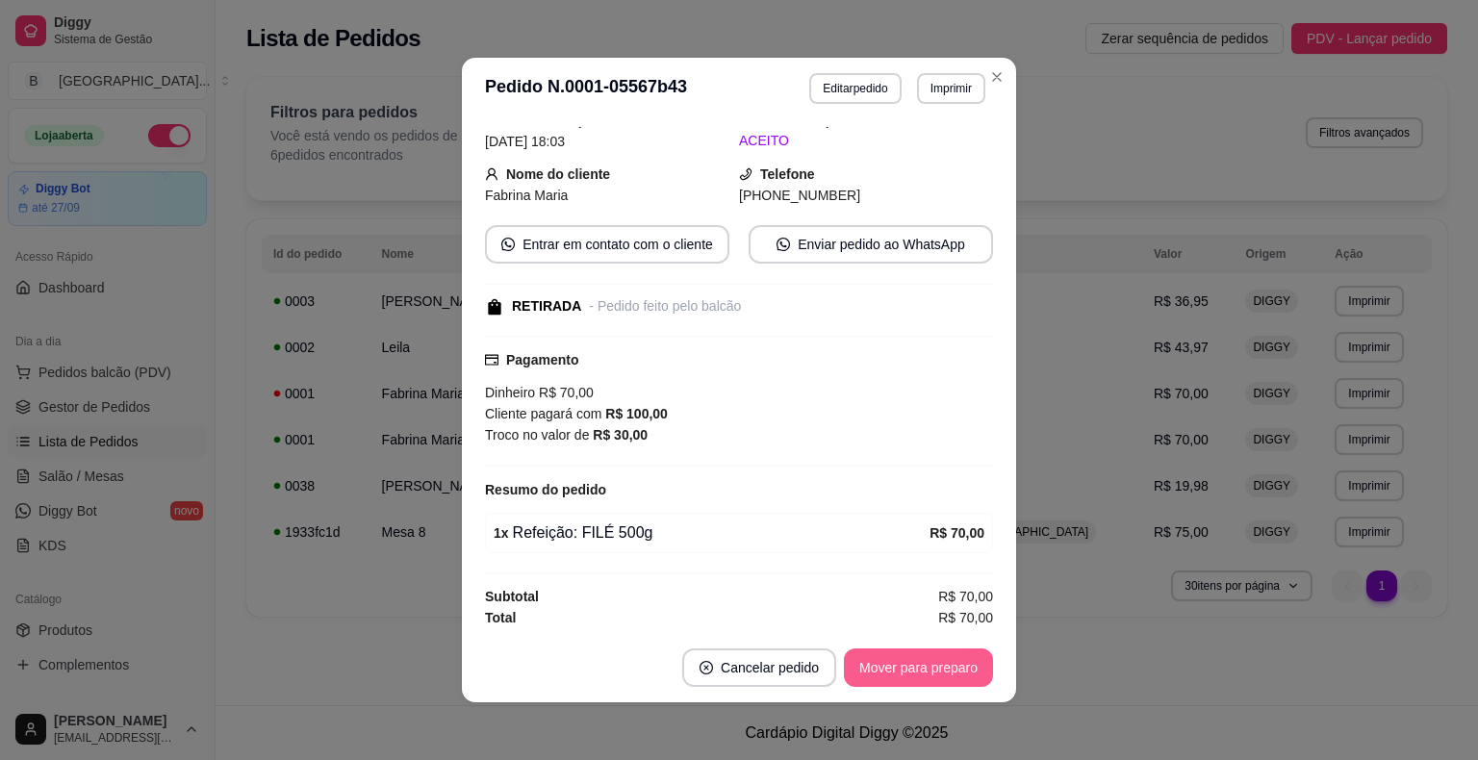
click at [888, 677] on button "Mover para preparo" at bounding box center [918, 667] width 149 height 38
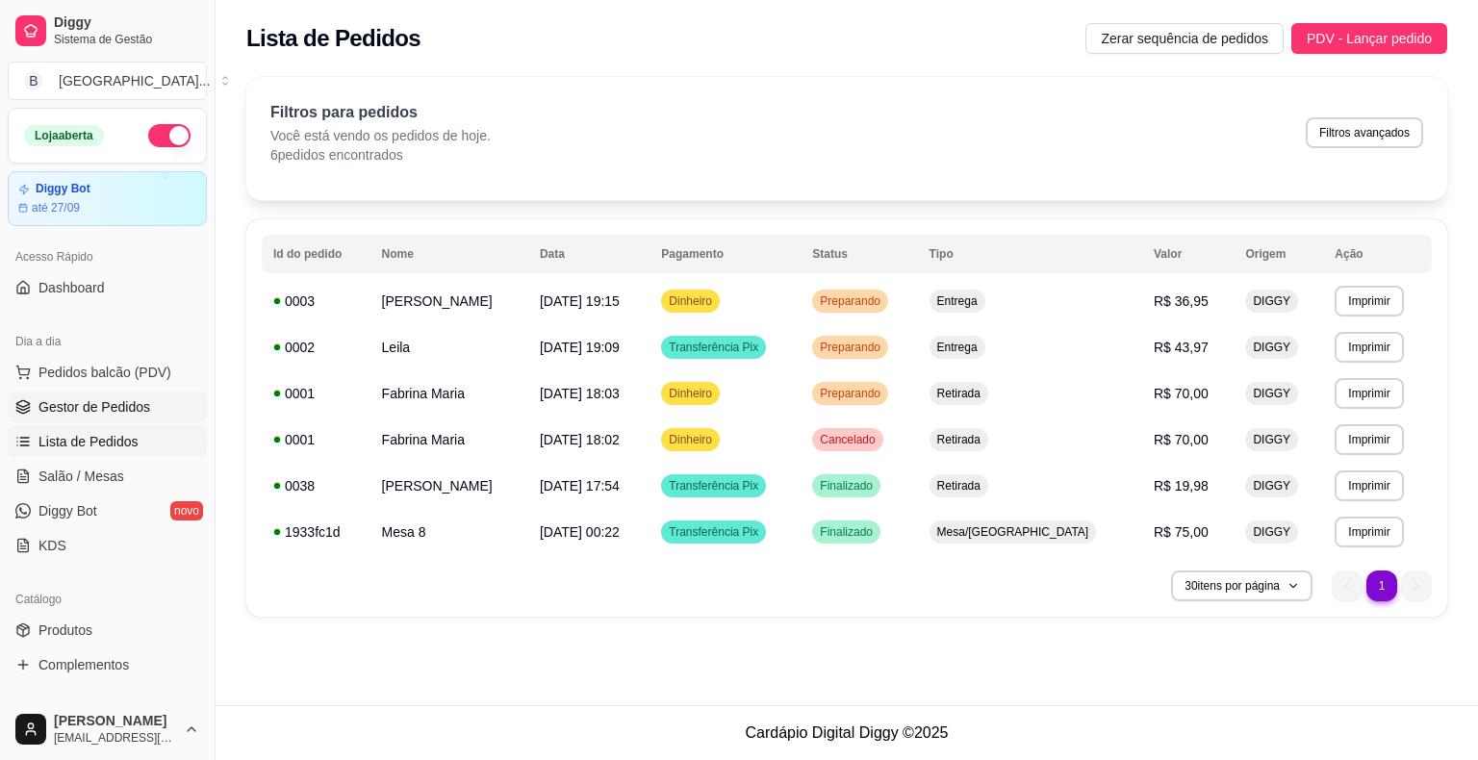
click at [104, 403] on span "Gestor de Pedidos" at bounding box center [94, 406] width 112 height 19
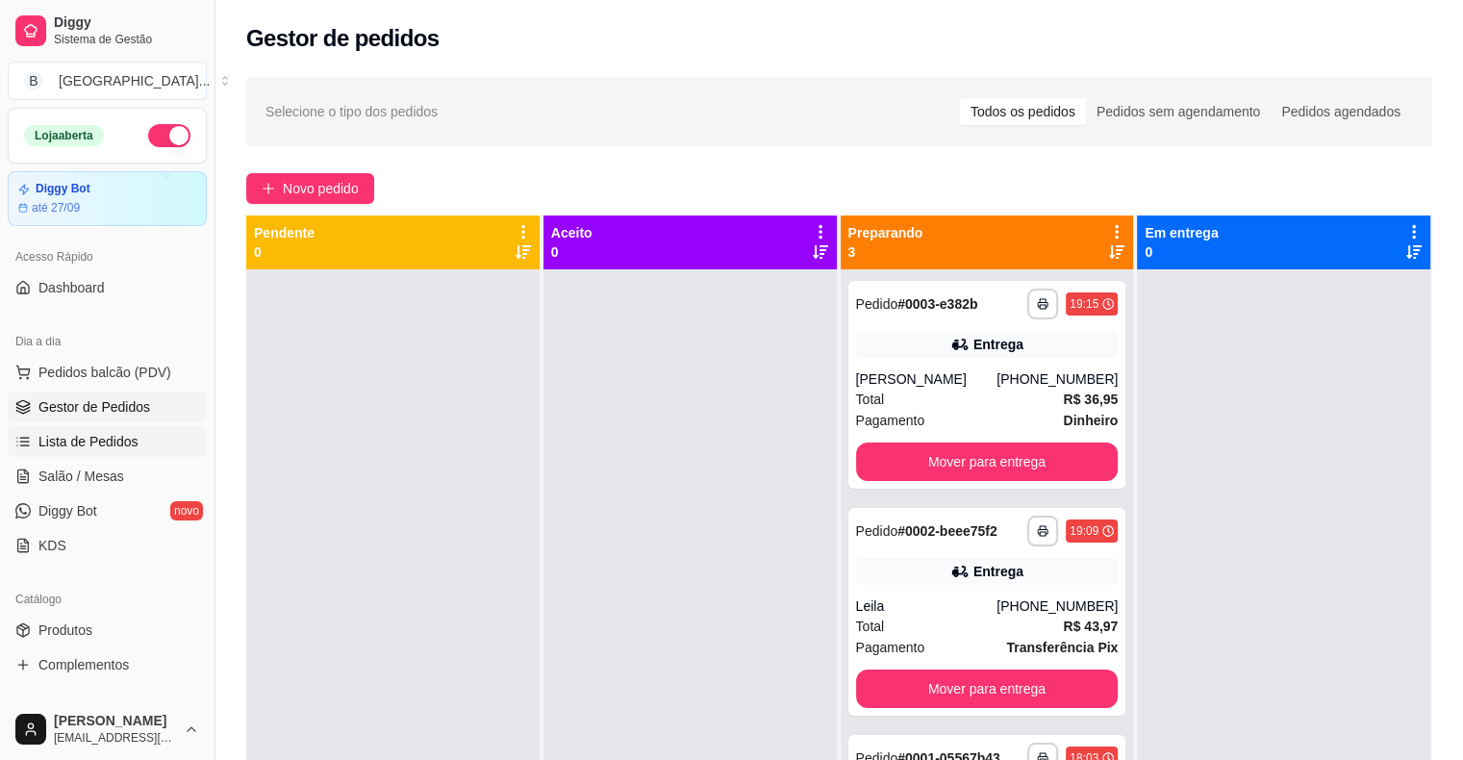
click at [104, 439] on span "Lista de Pedidos" at bounding box center [88, 441] width 100 height 19
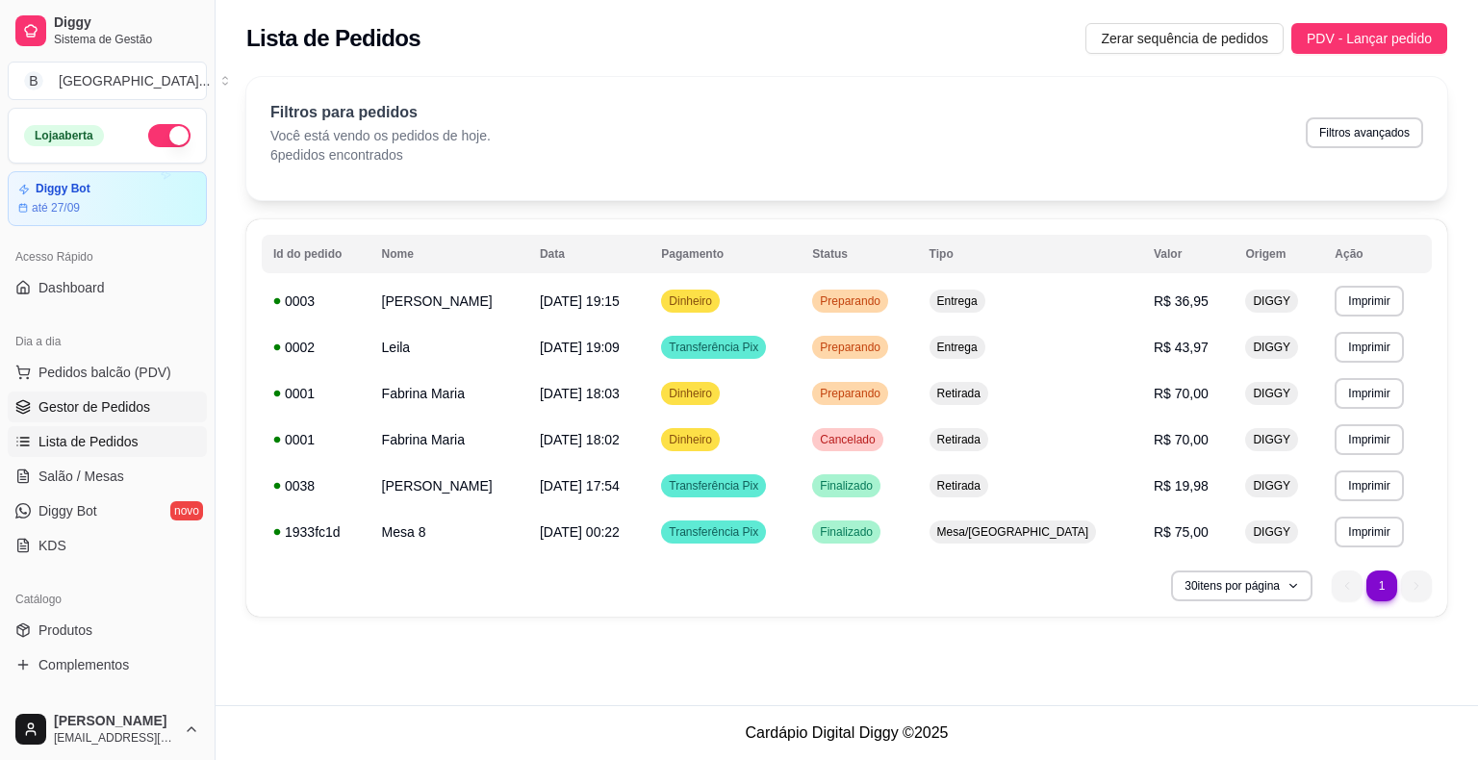
click at [133, 404] on span "Gestor de Pedidos" at bounding box center [94, 406] width 112 height 19
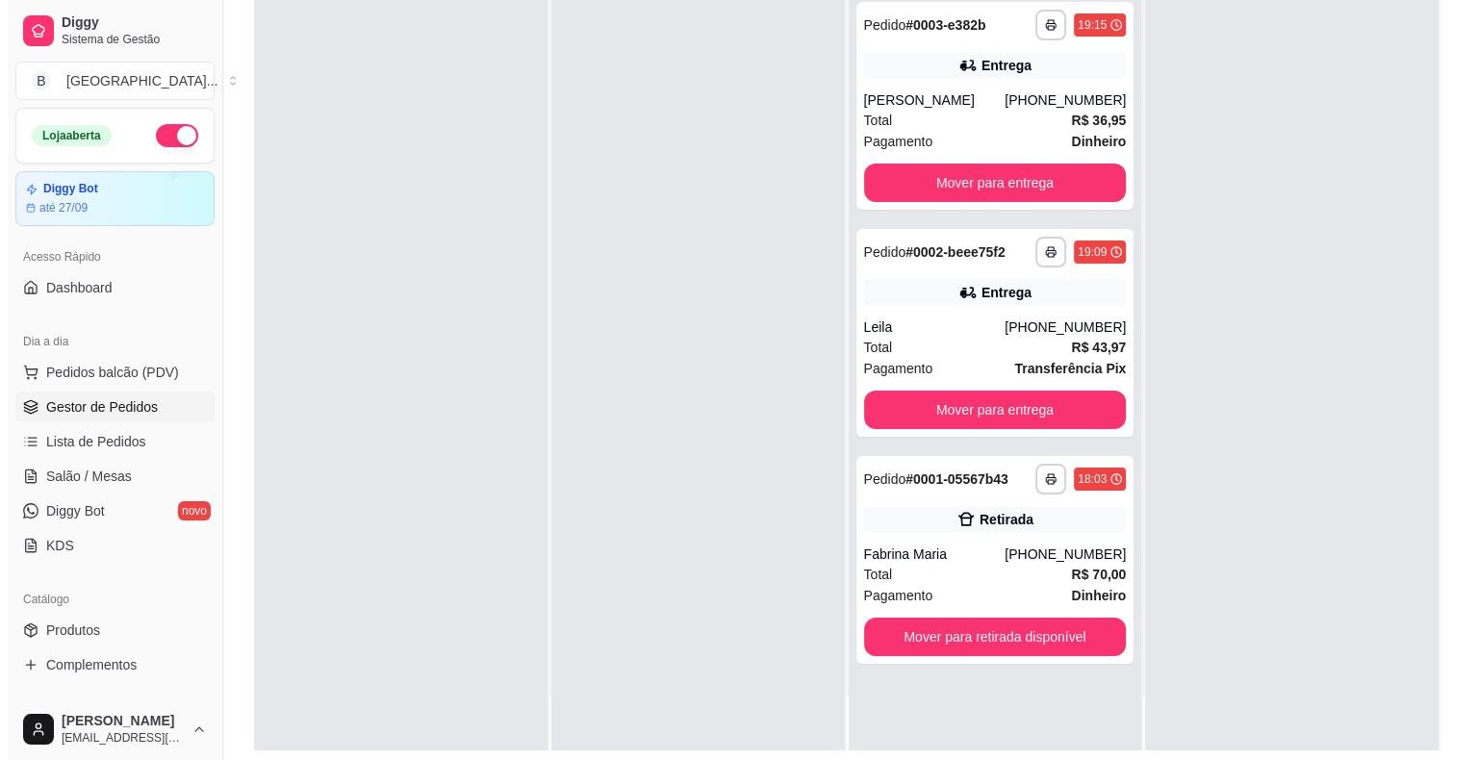
scroll to position [292, 0]
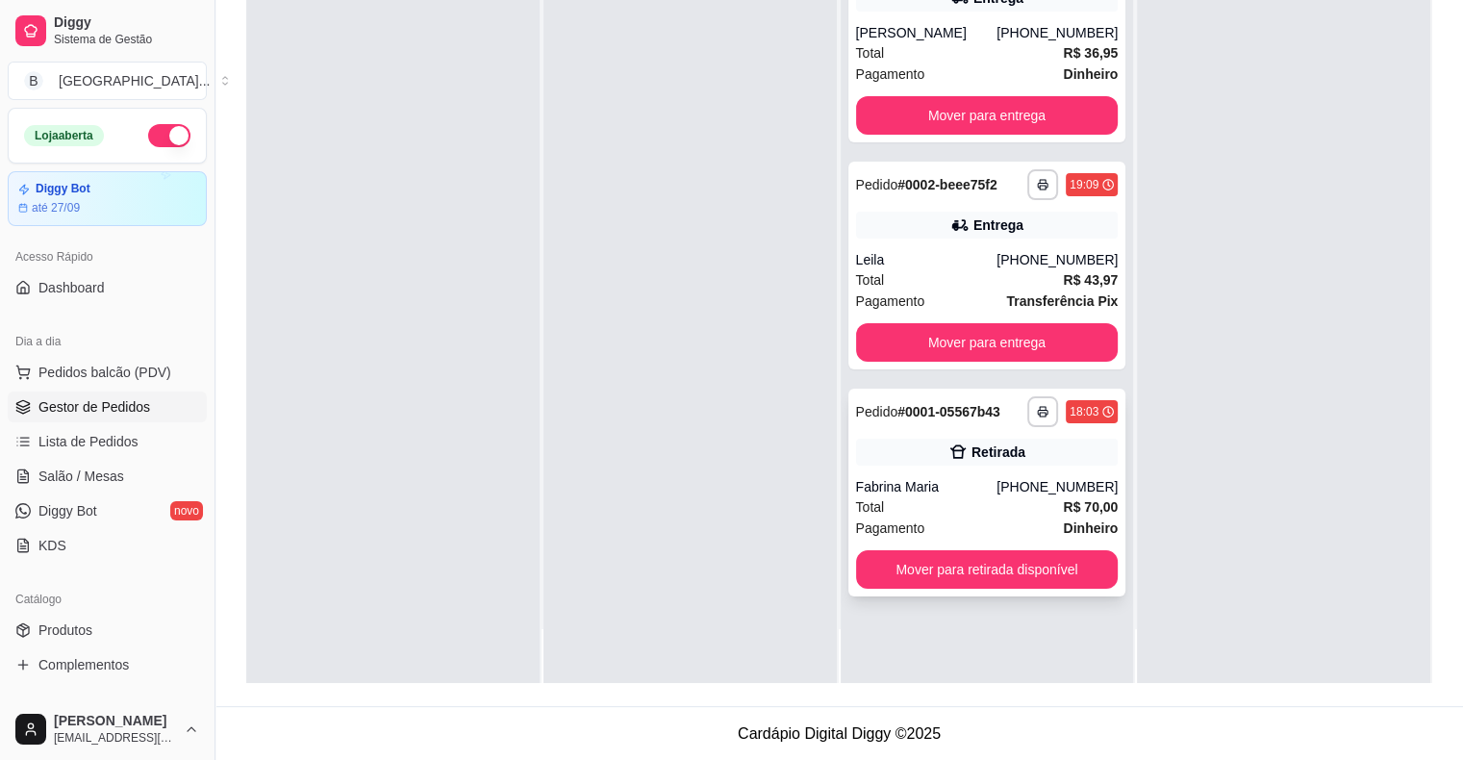
click at [917, 591] on div "**********" at bounding box center [988, 493] width 278 height 208
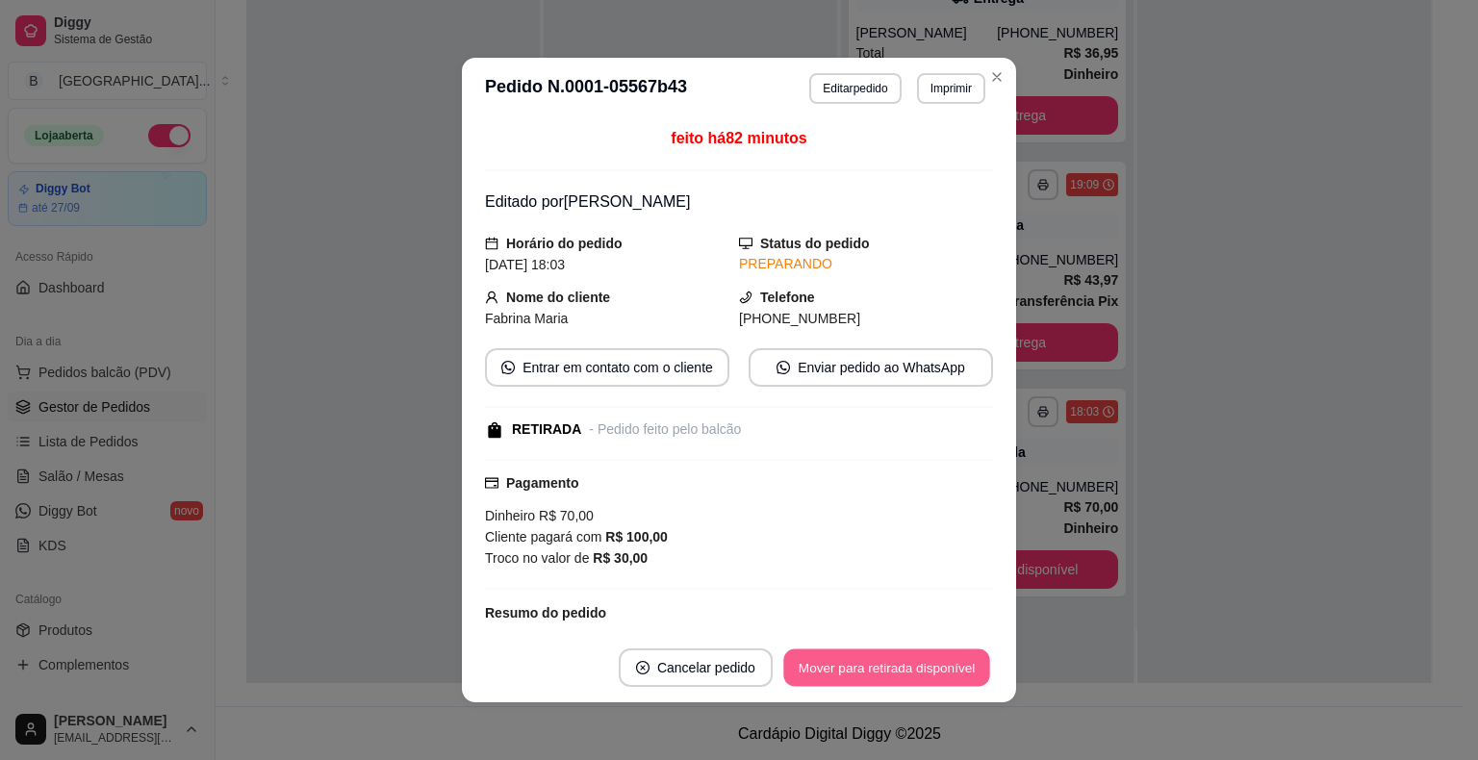
click at [876, 667] on button "Mover para retirada disponível" at bounding box center [886, 668] width 206 height 38
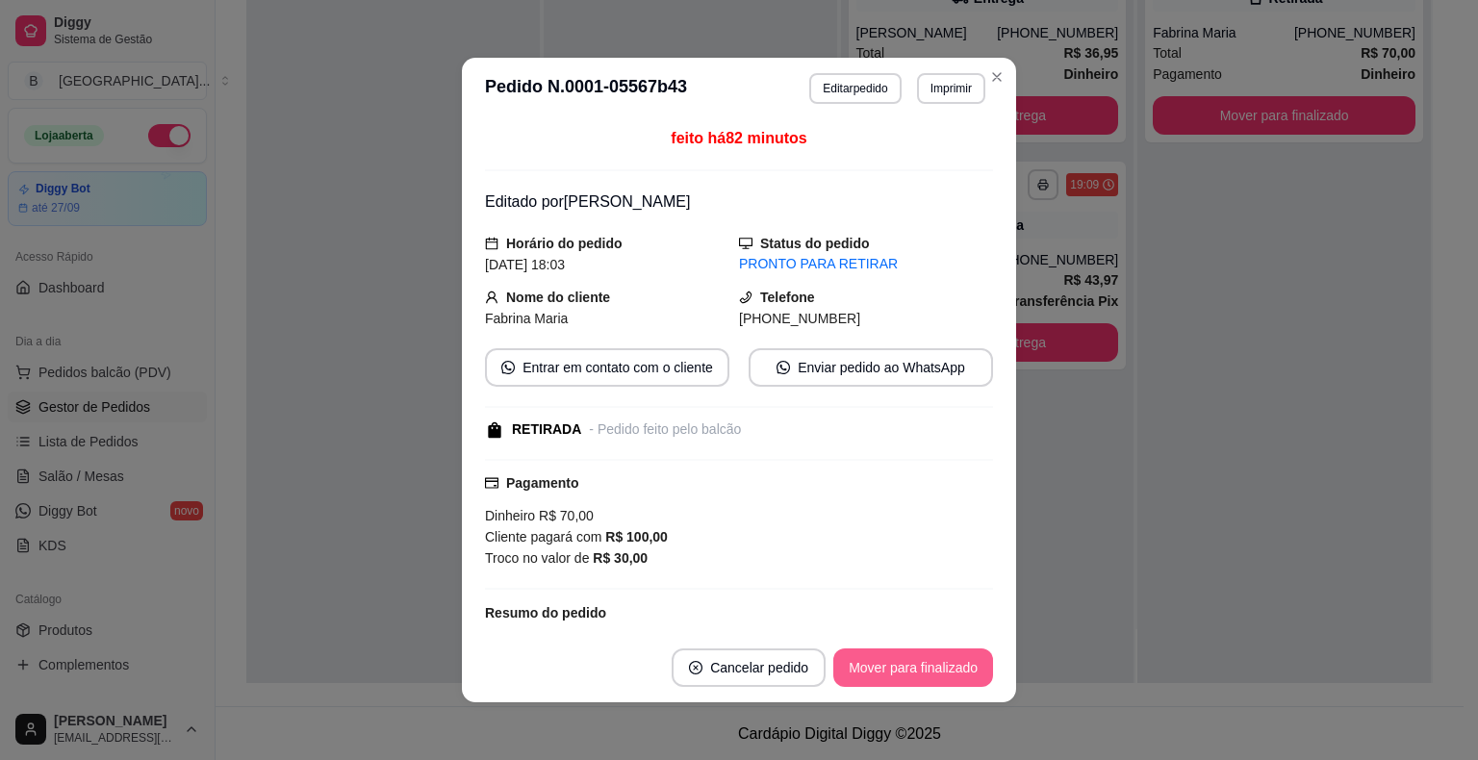
click at [917, 661] on button "Mover para finalizado" at bounding box center [913, 667] width 160 height 38
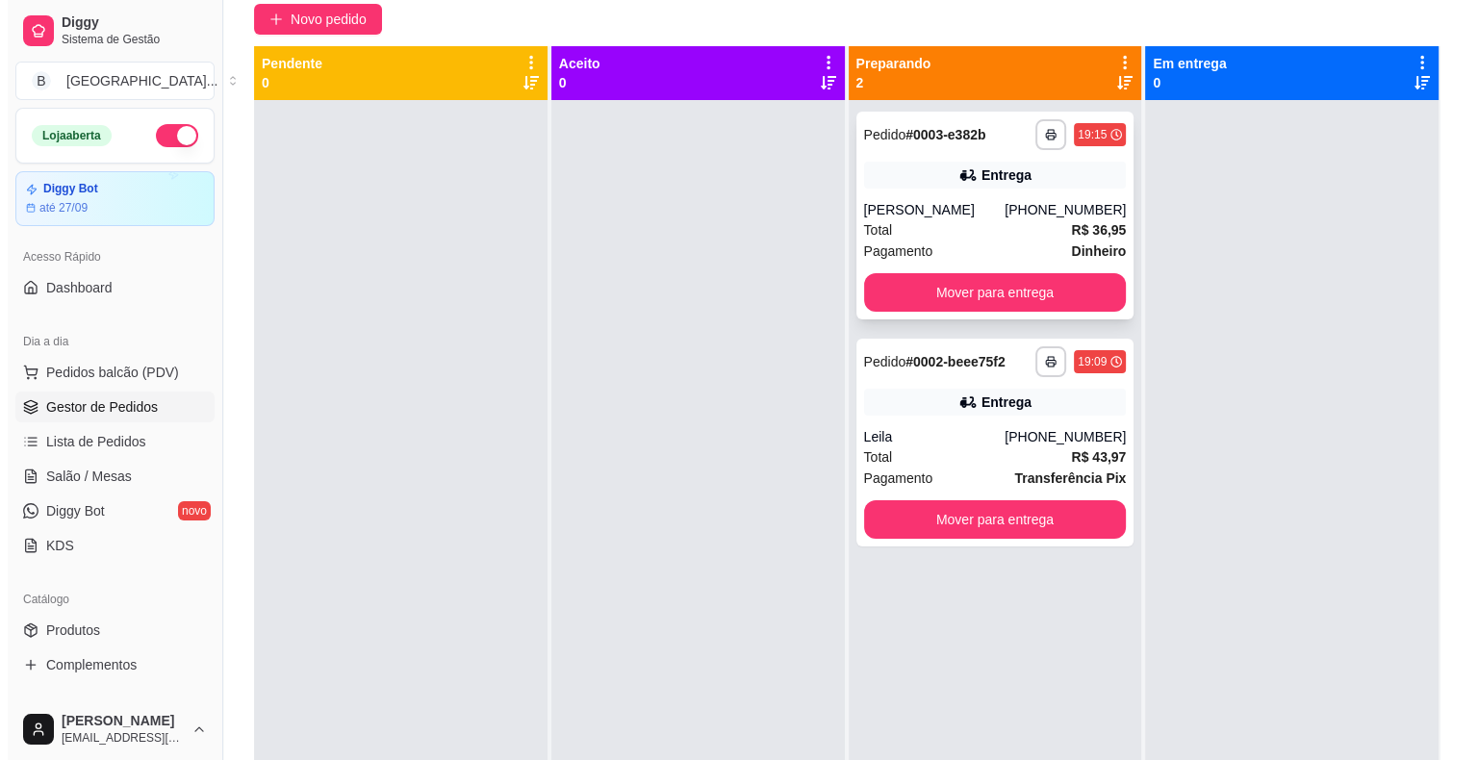
scroll to position [0, 0]
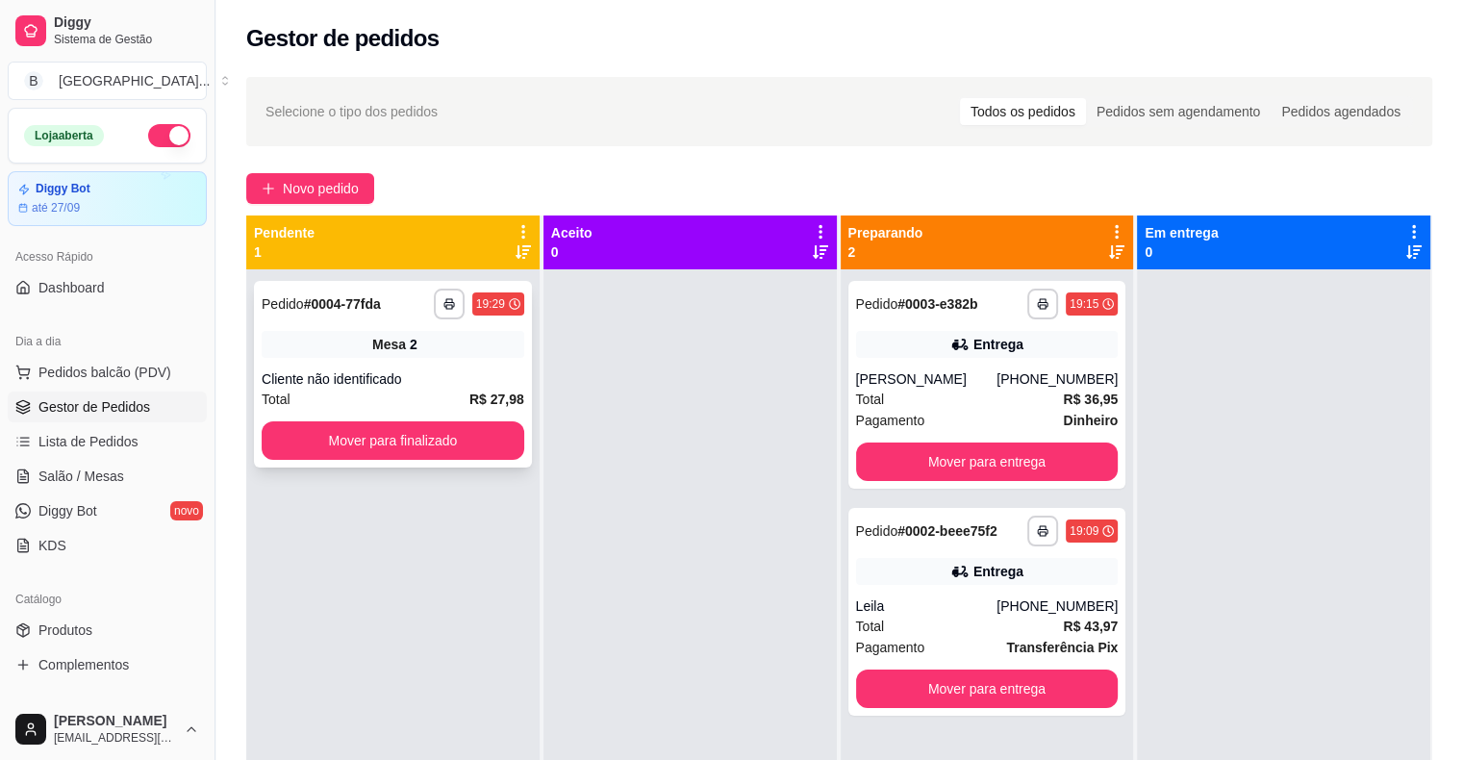
click at [433, 402] on div "Total R$ 27,98" at bounding box center [393, 399] width 263 height 21
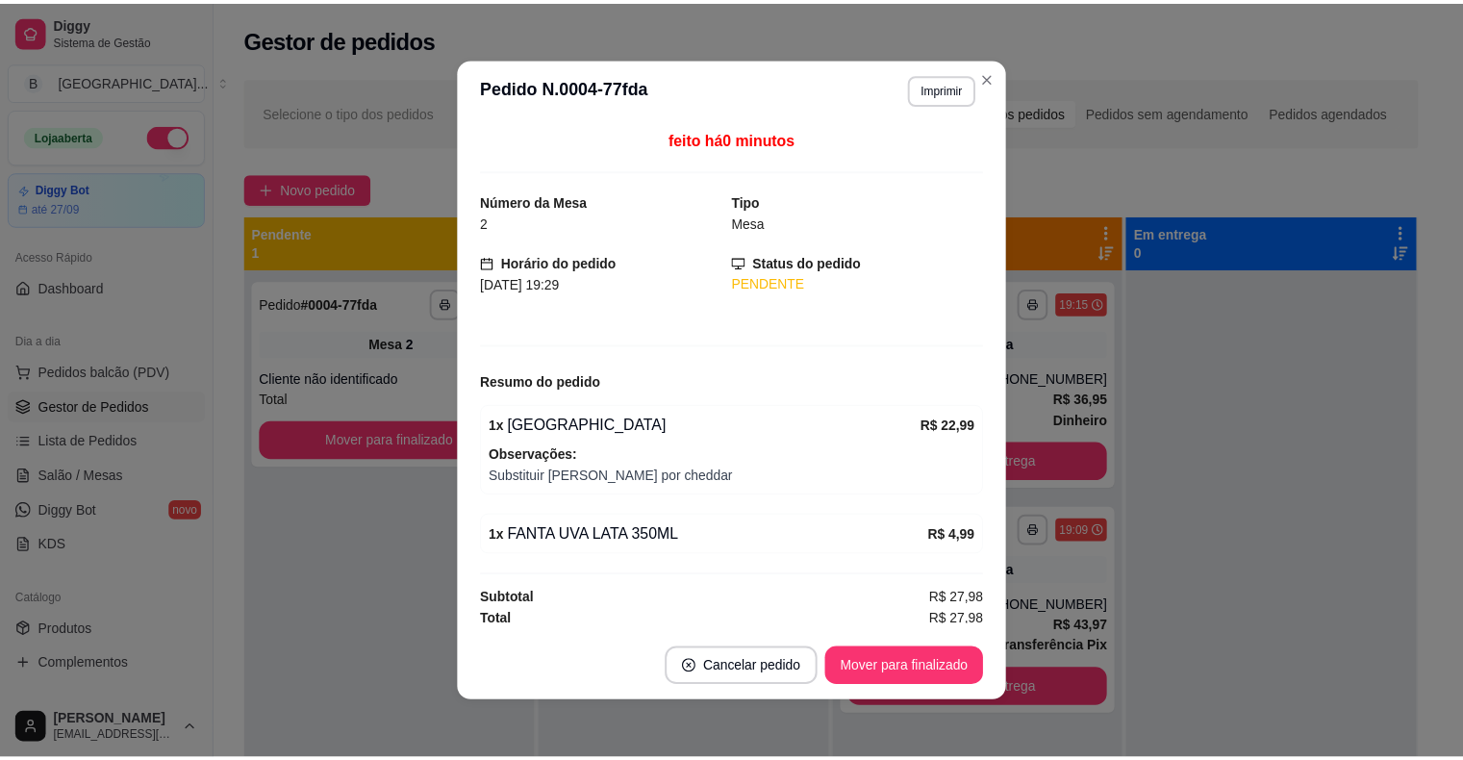
scroll to position [2, 0]
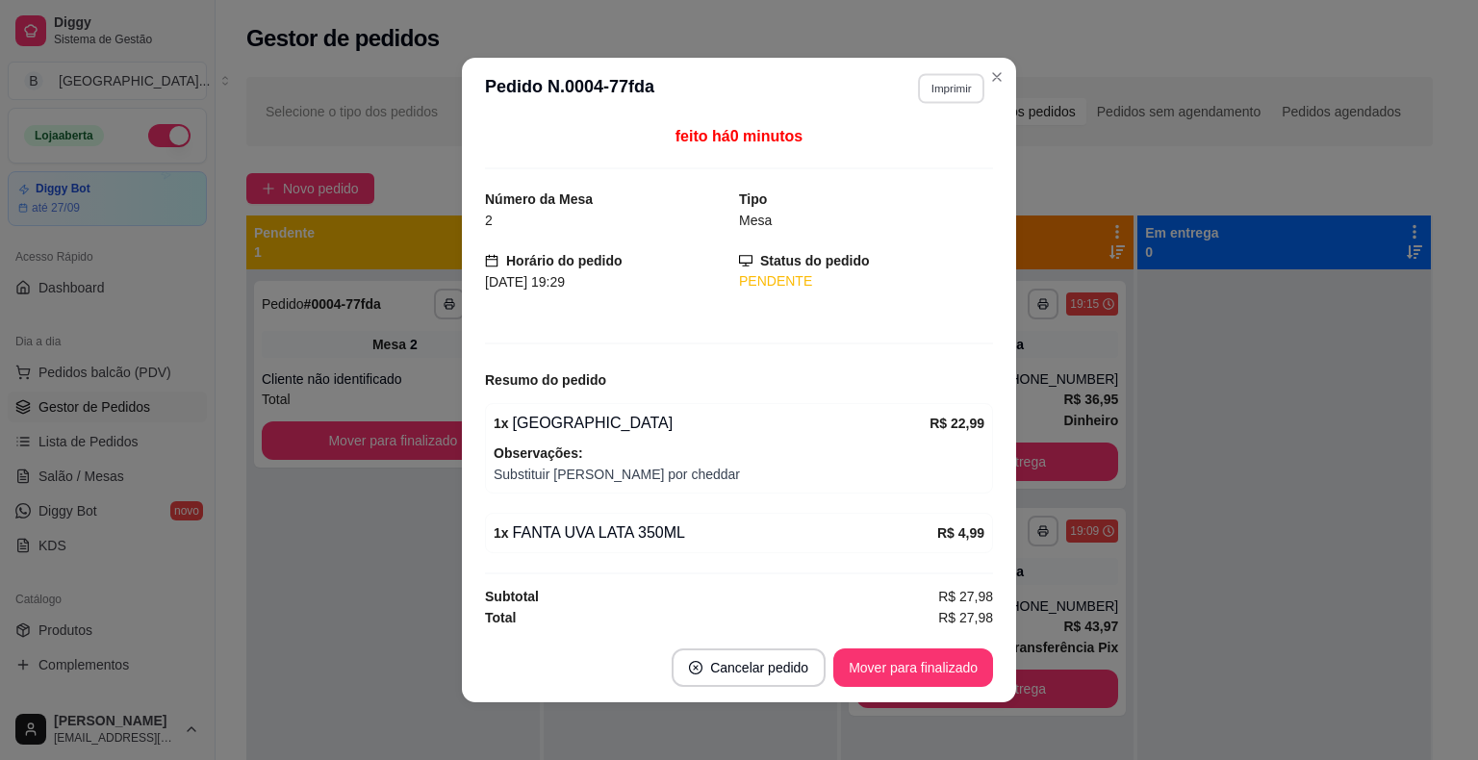
click at [951, 89] on button "Imprimir" at bounding box center [951, 88] width 66 height 30
click at [959, 161] on button "IMPRESSORA" at bounding box center [910, 155] width 140 height 31
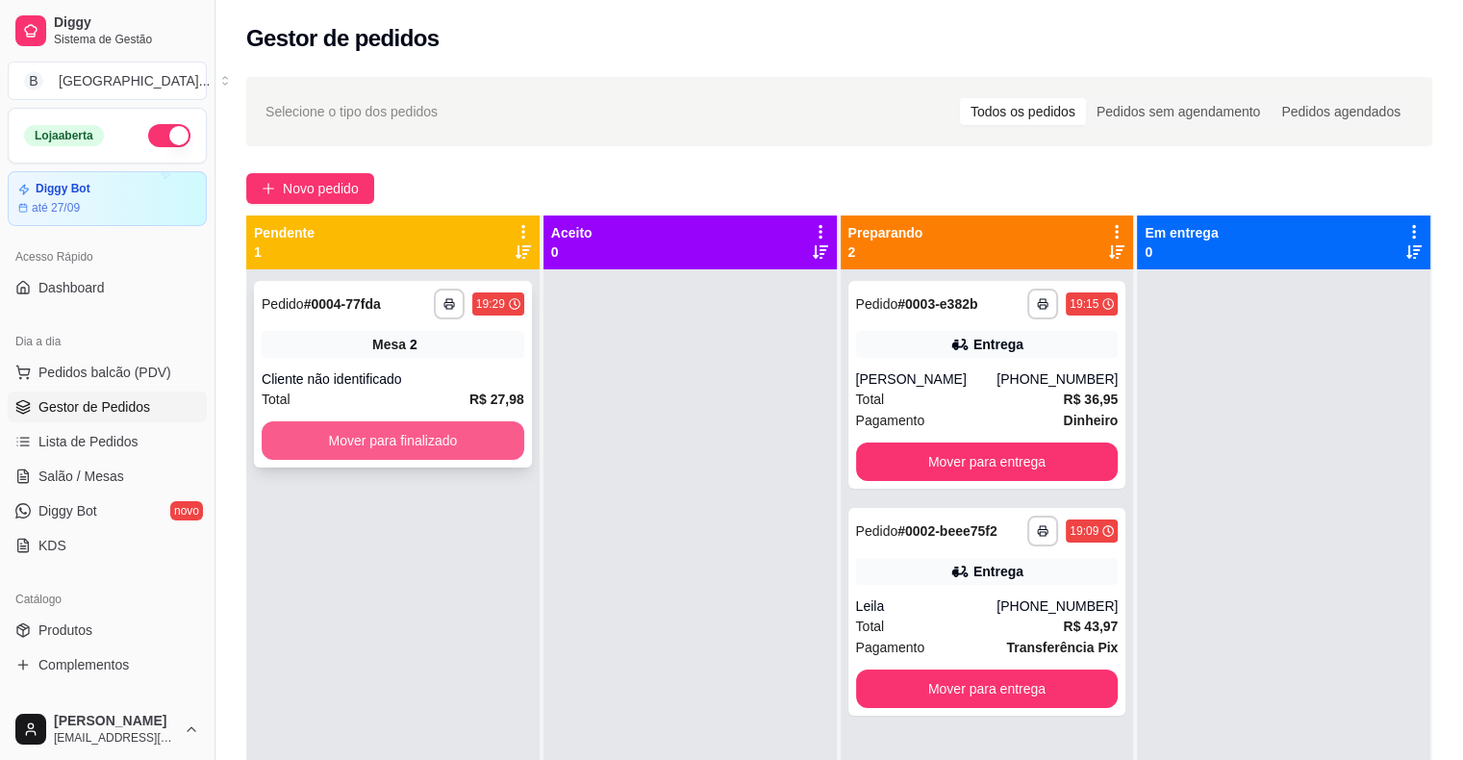
click at [468, 438] on button "Mover para finalizado" at bounding box center [393, 440] width 263 height 38
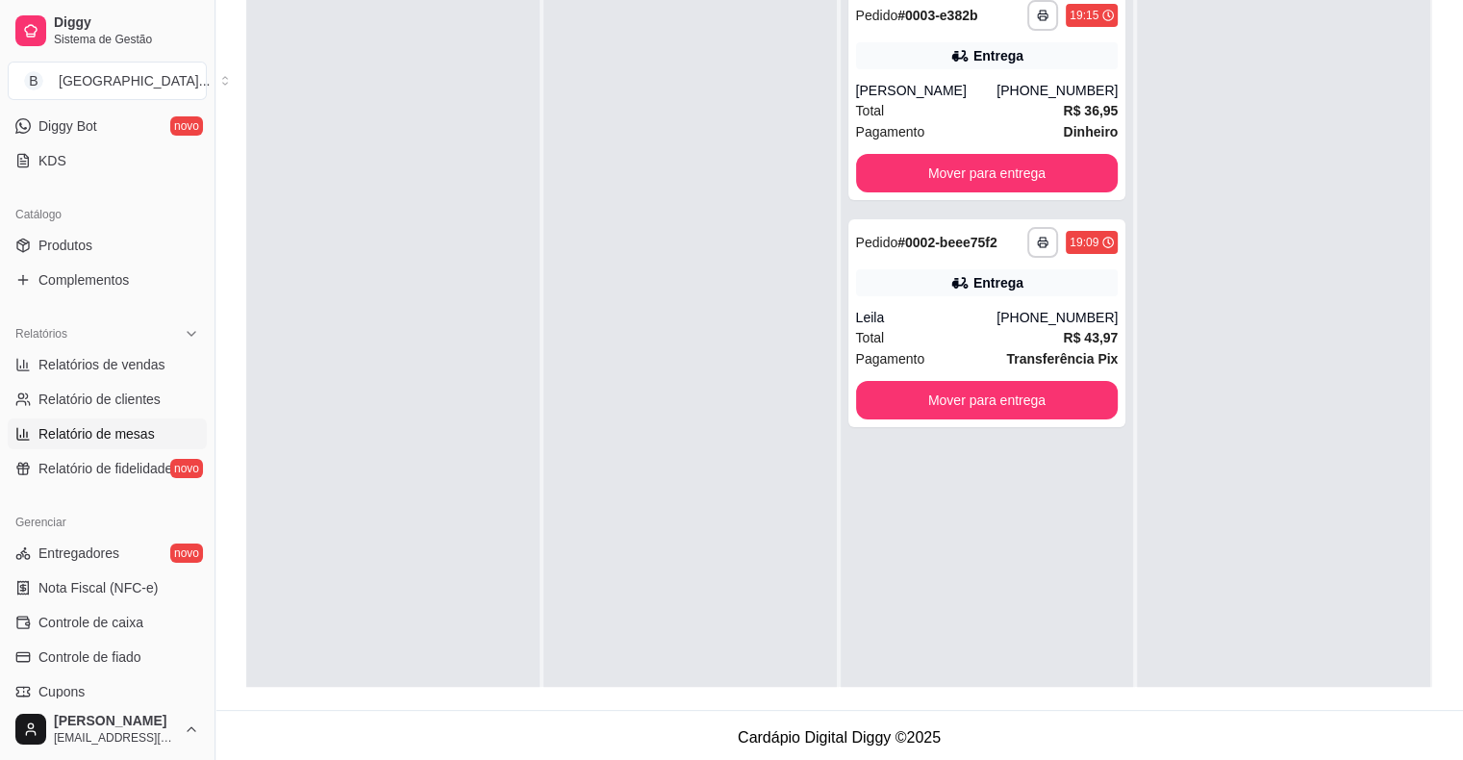
scroll to position [623, 0]
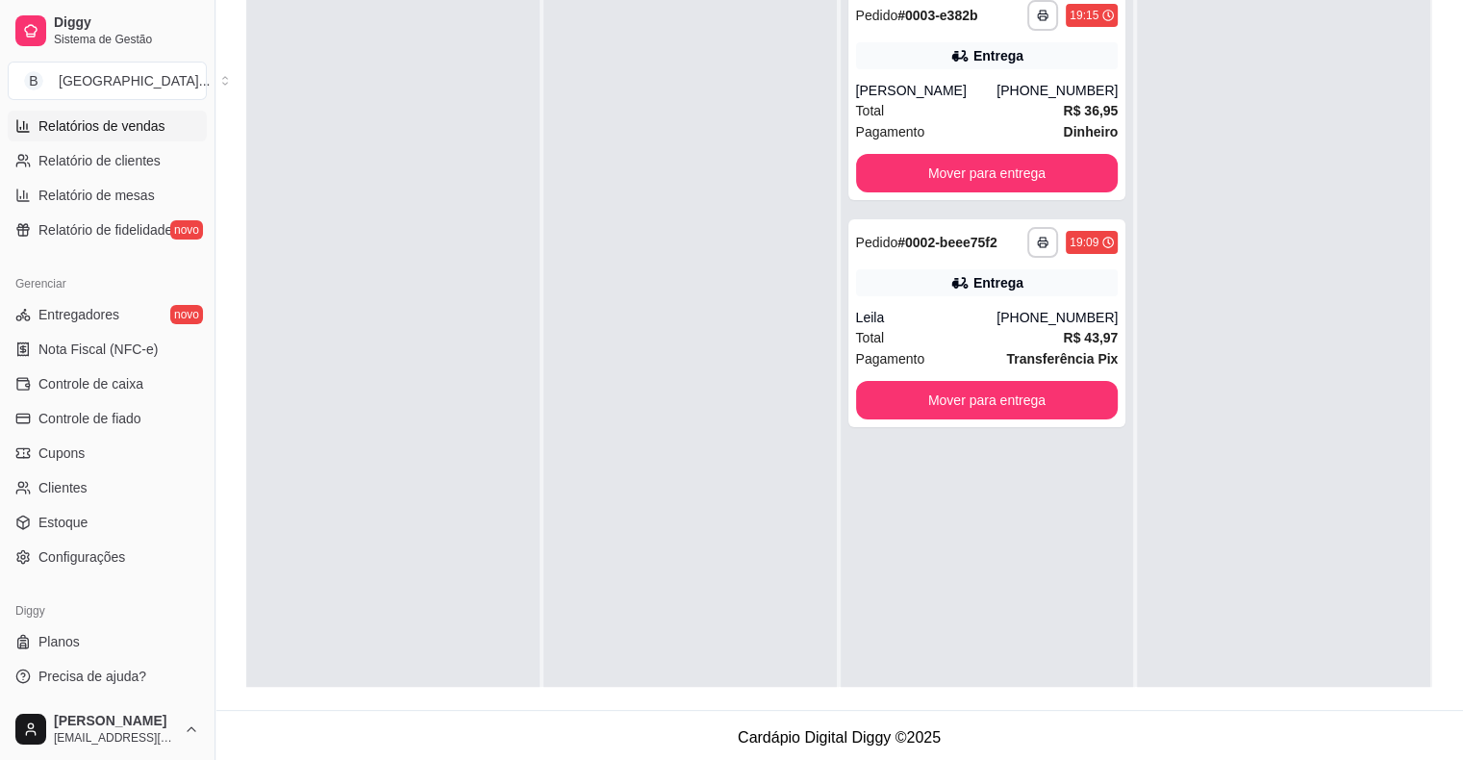
click at [107, 117] on span "Relatórios de vendas" at bounding box center [101, 125] width 127 height 19
select select "ALL"
select select "0"
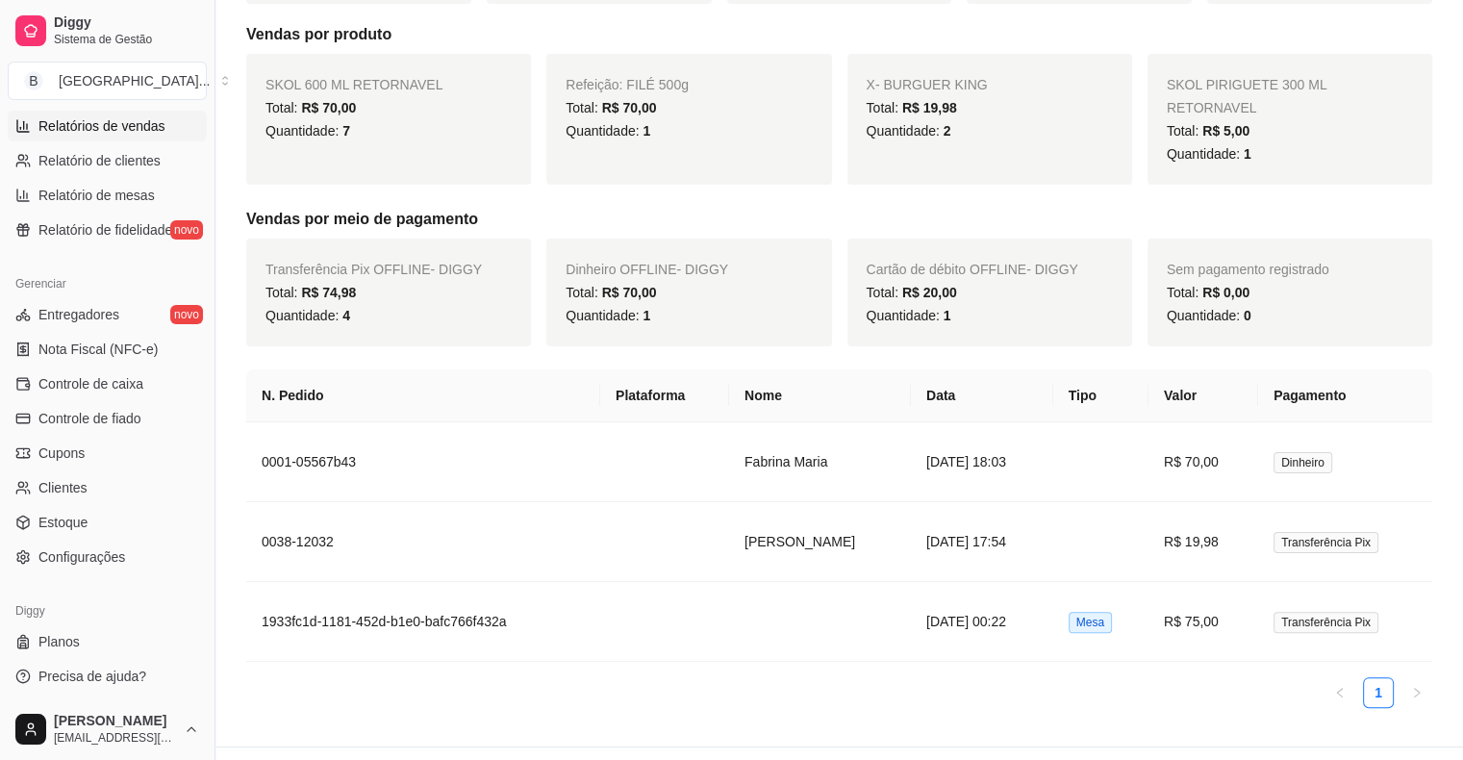
scroll to position [370, 0]
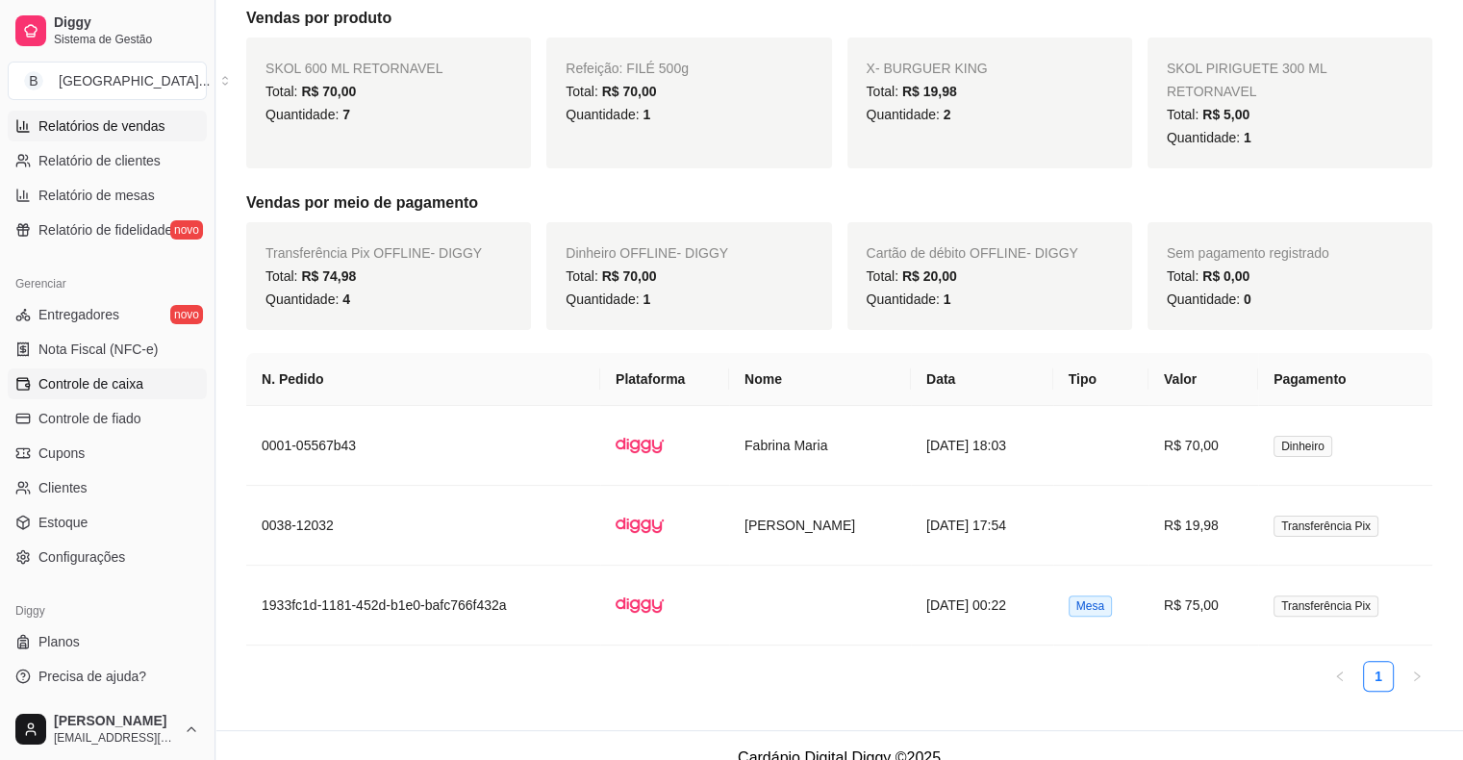
click at [112, 391] on span "Controle de caixa" at bounding box center [90, 383] width 105 height 19
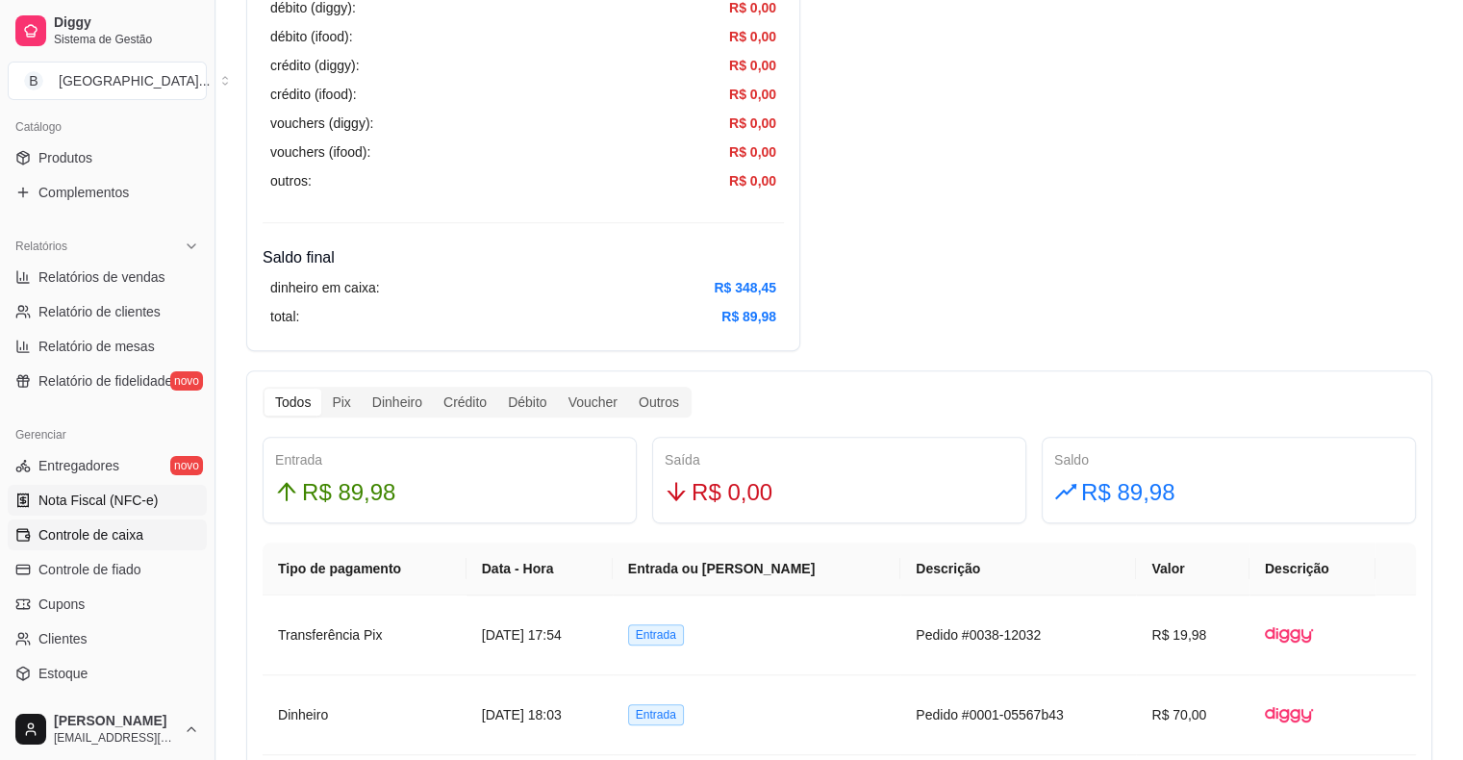
scroll to position [431, 0]
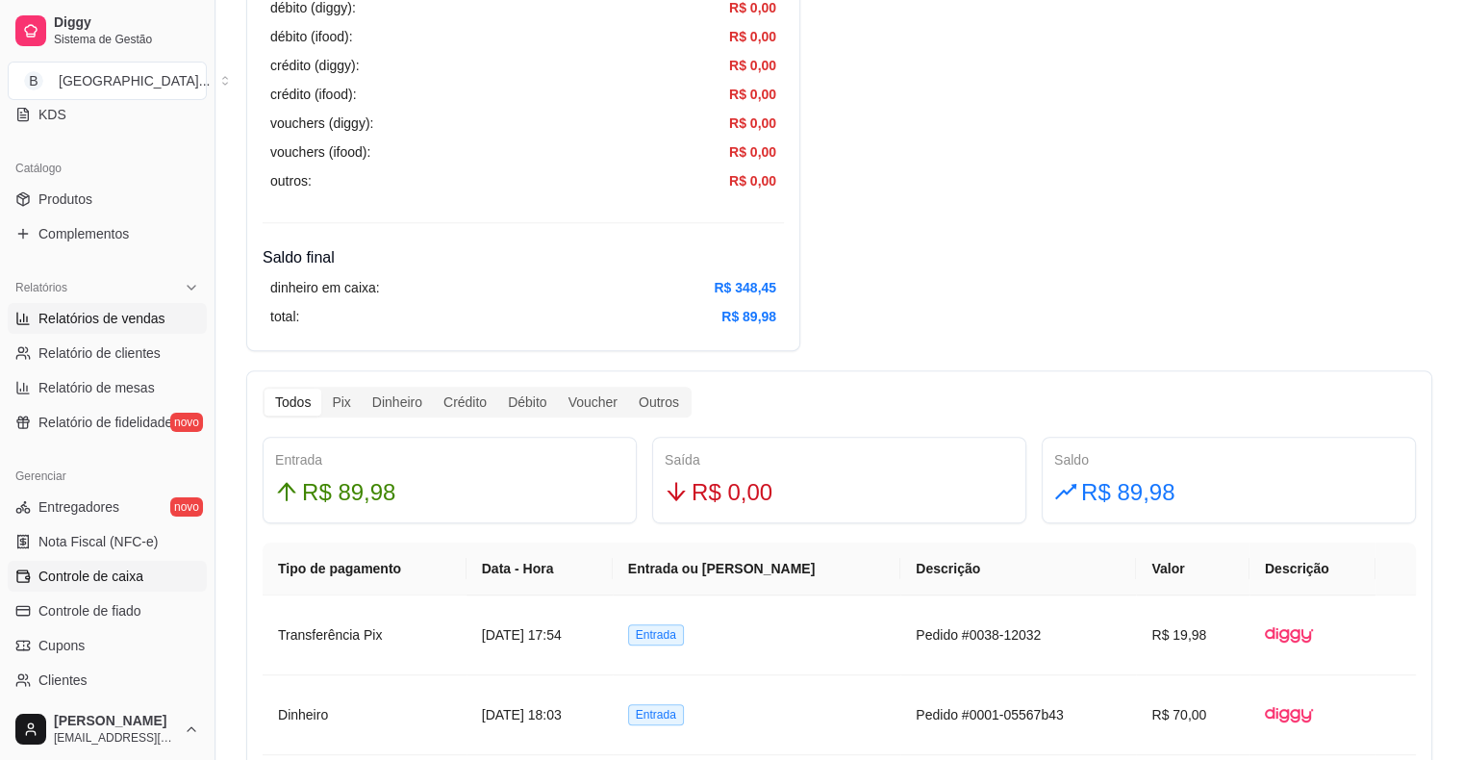
click at [87, 317] on span "Relatórios de vendas" at bounding box center [101, 318] width 127 height 19
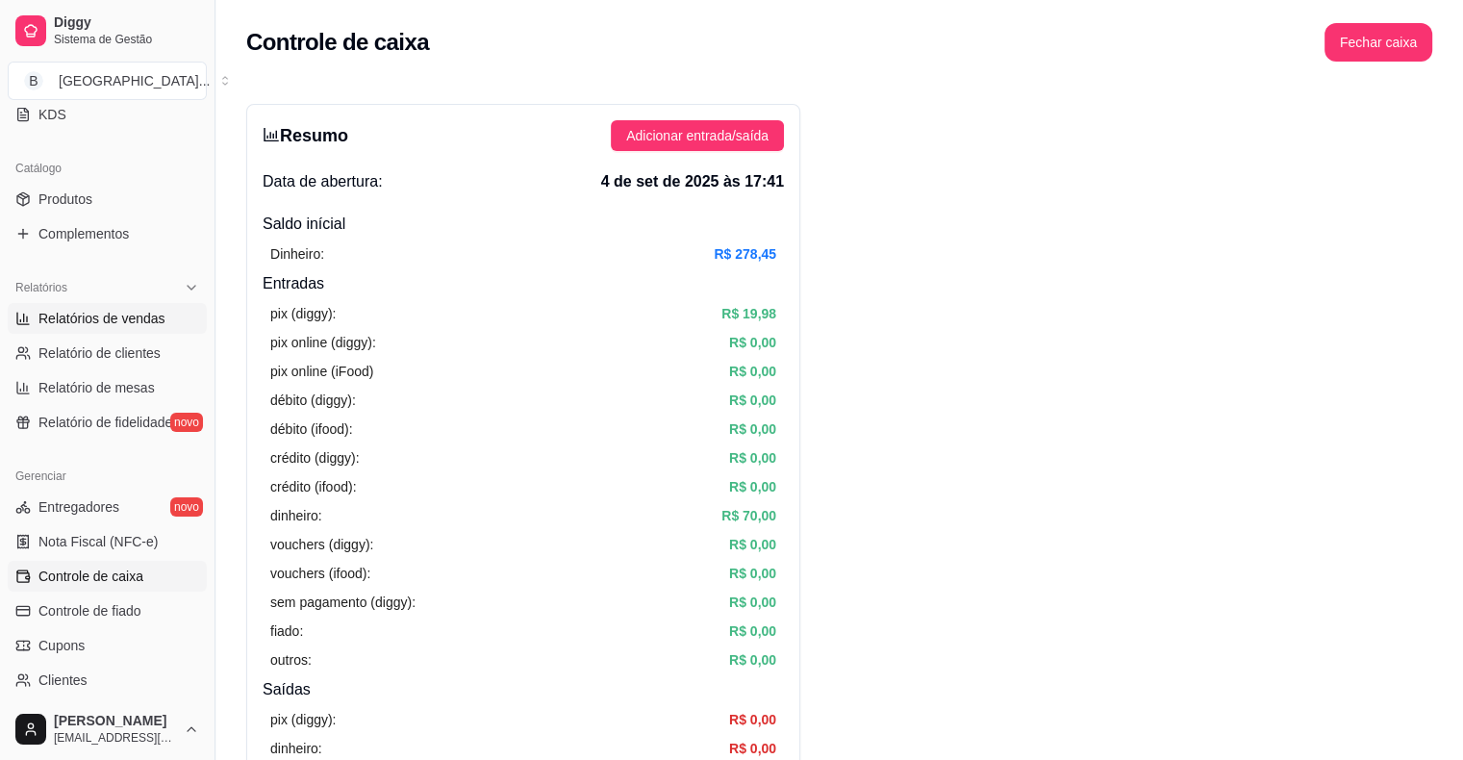
select select "ALL"
select select "0"
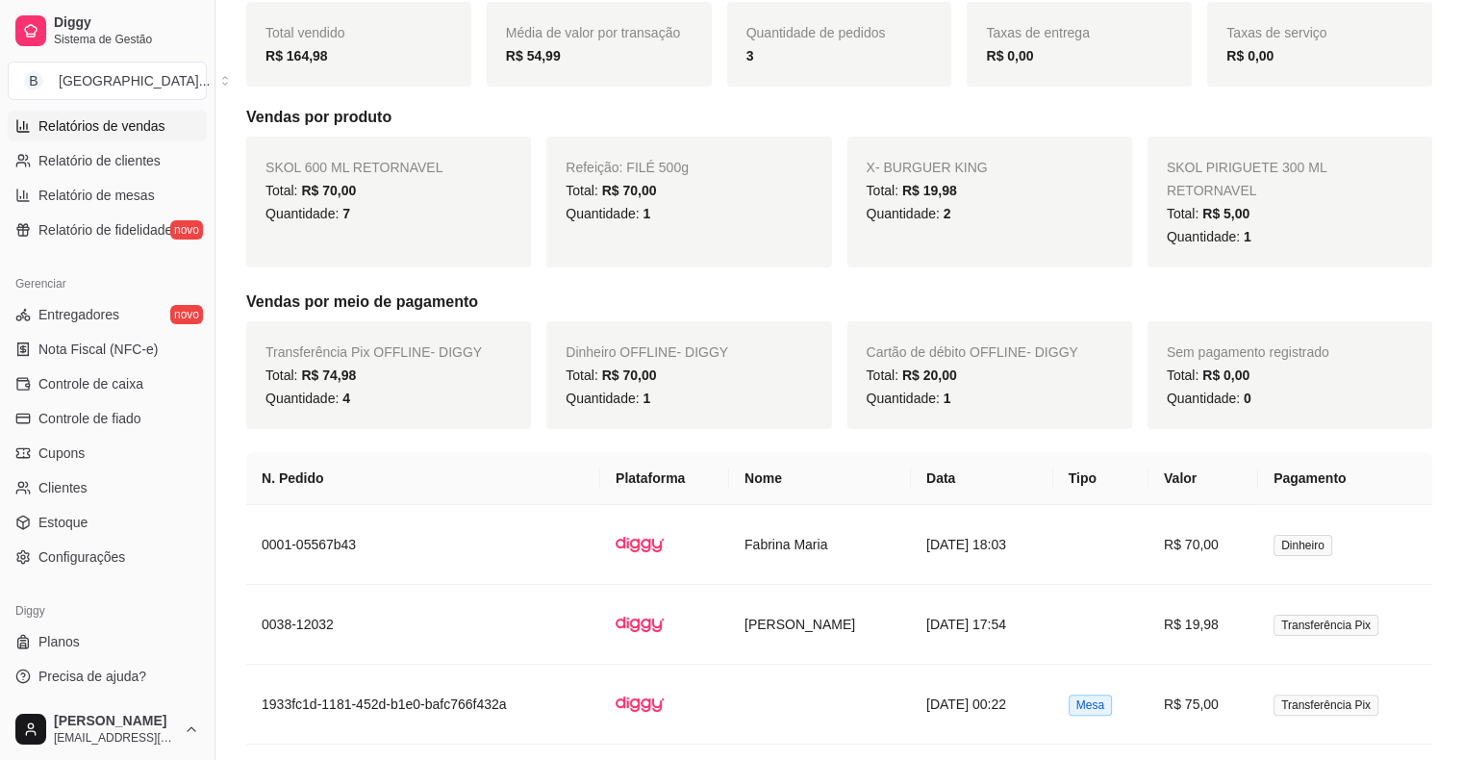
scroll to position [289, 0]
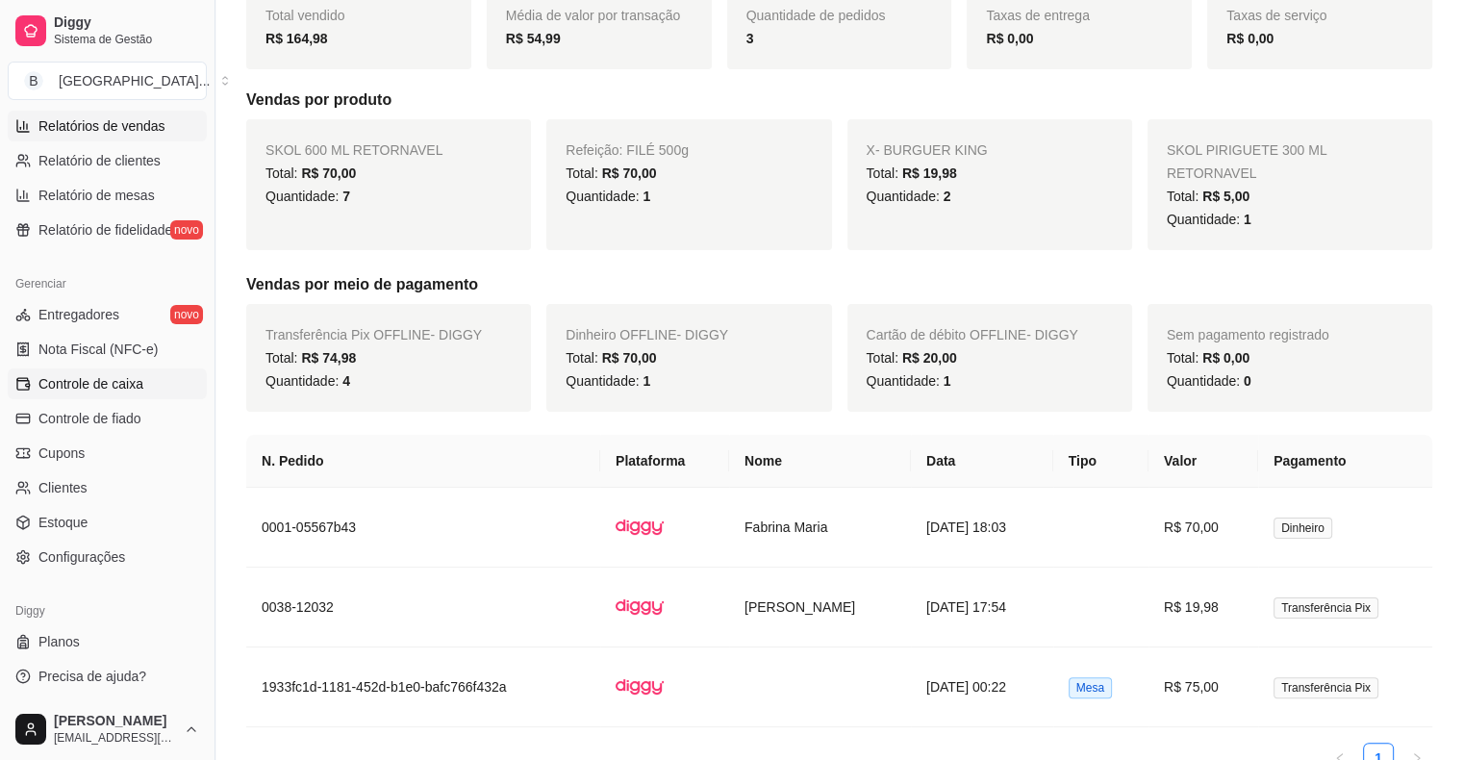
click at [102, 374] on span "Controle de caixa" at bounding box center [90, 383] width 105 height 19
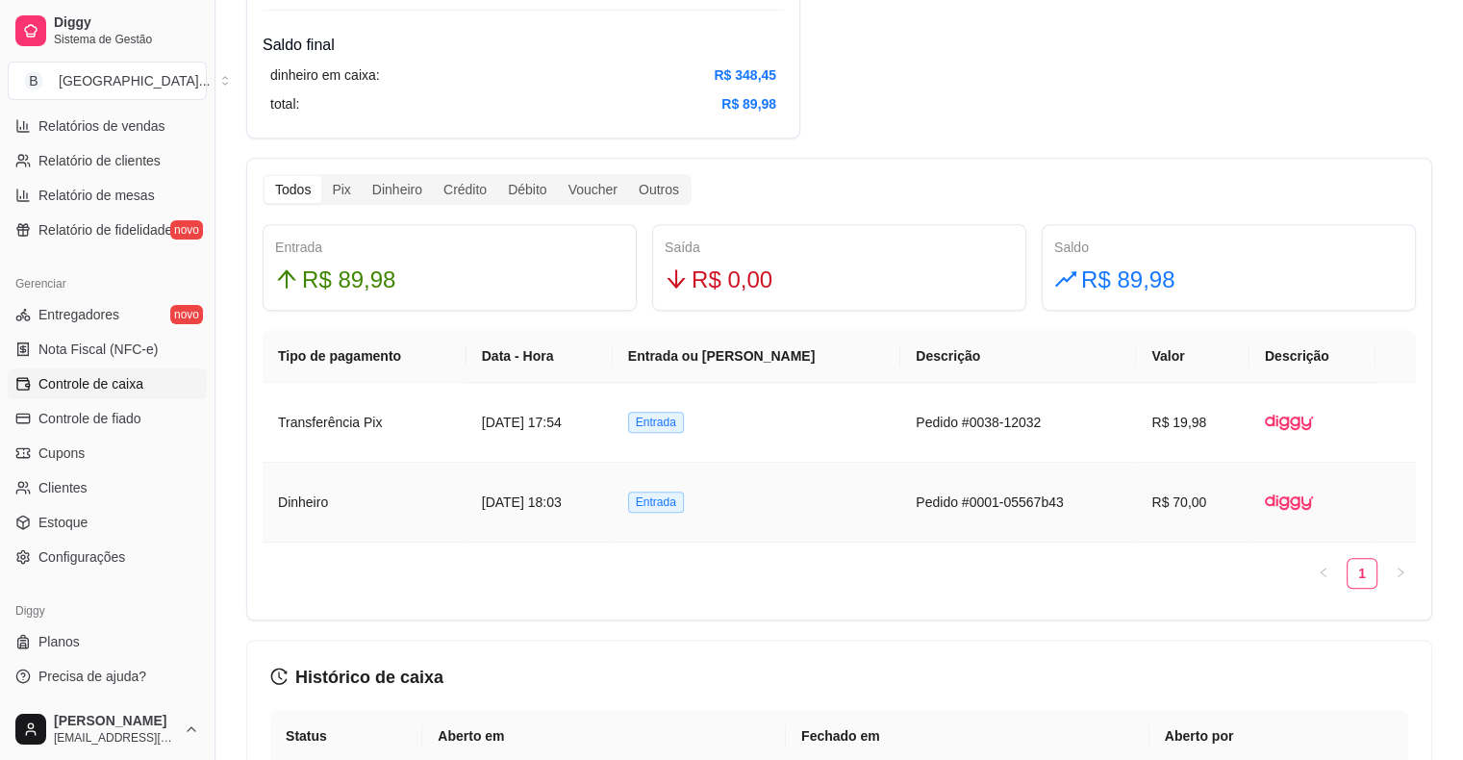
scroll to position [962, 0]
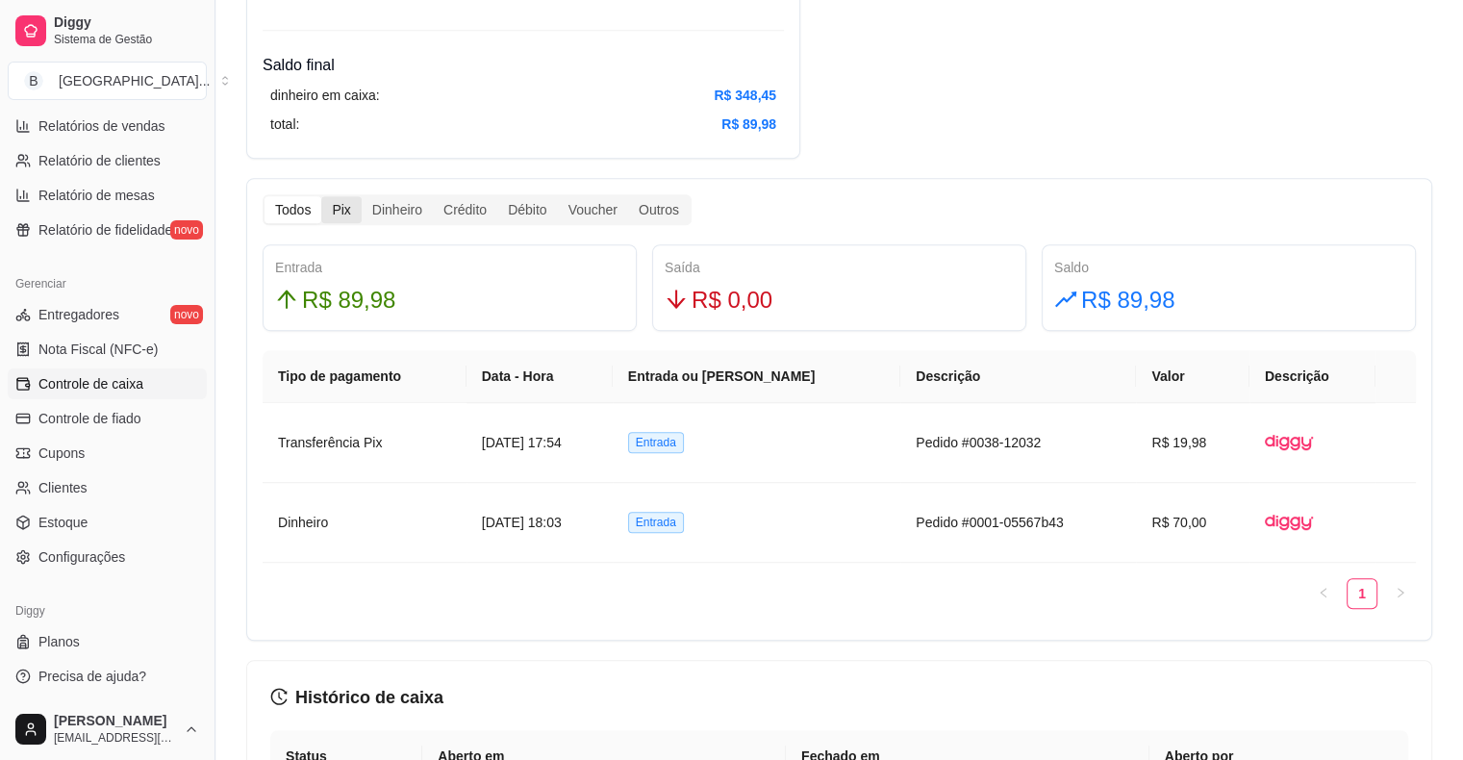
click at [335, 216] on div "Pix" at bounding box center [340, 209] width 39 height 27
click at [321, 196] on input "Pix" at bounding box center [321, 196] width 0 height 0
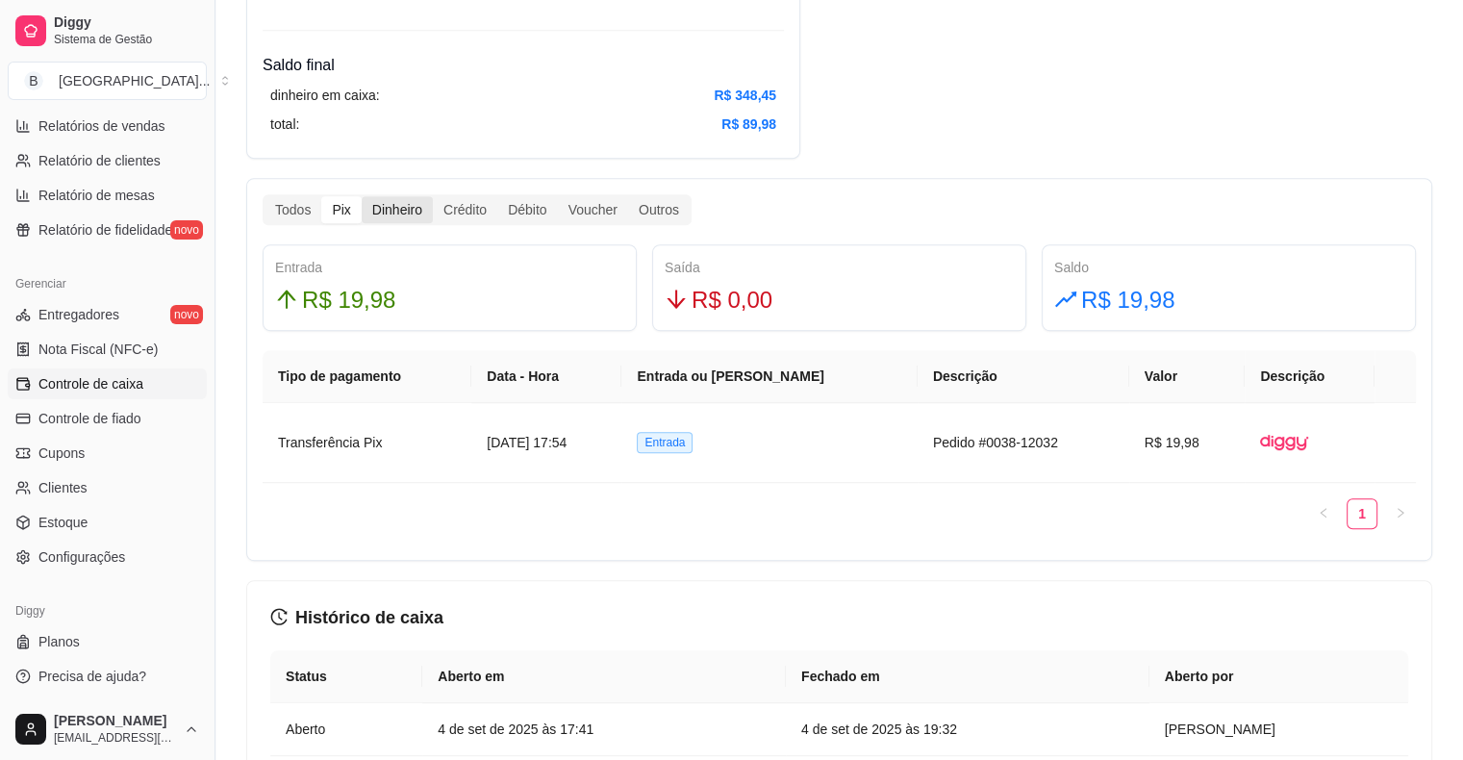
click at [393, 217] on div "Dinheiro" at bounding box center [397, 209] width 71 height 27
click at [362, 196] on input "Dinheiro" at bounding box center [362, 196] width 0 height 0
click at [468, 216] on div "Crédito" at bounding box center [465, 209] width 64 height 27
click at [433, 196] on input "Crédito" at bounding box center [433, 196] width 0 height 0
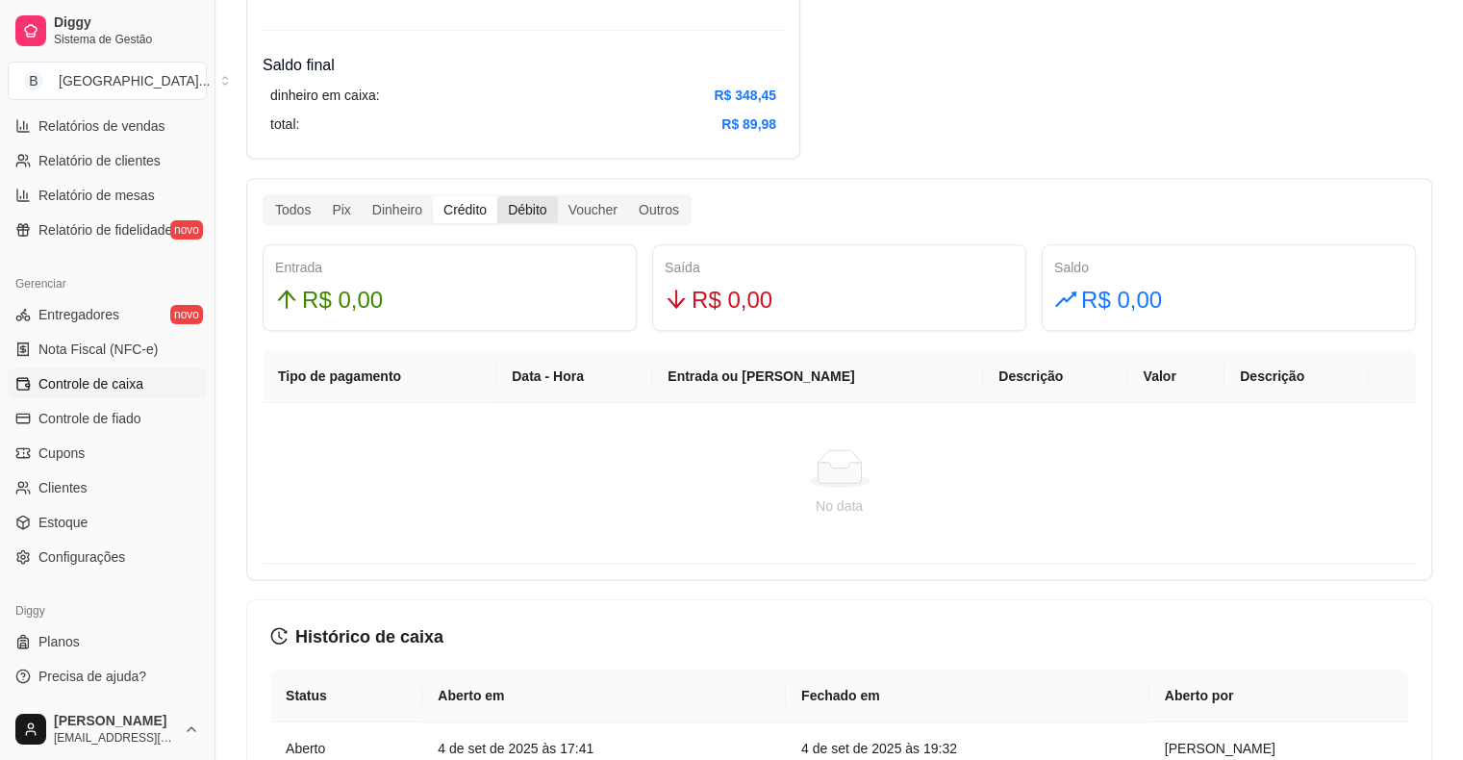
click at [550, 198] on div "Débito" at bounding box center [527, 209] width 60 height 27
click at [497, 196] on input "Débito" at bounding box center [497, 196] width 0 height 0
click at [562, 198] on div "Voucher" at bounding box center [593, 209] width 70 height 27
click at [558, 196] on input "Voucher" at bounding box center [558, 196] width 0 height 0
click at [652, 196] on div "Outros" at bounding box center [659, 209] width 62 height 27
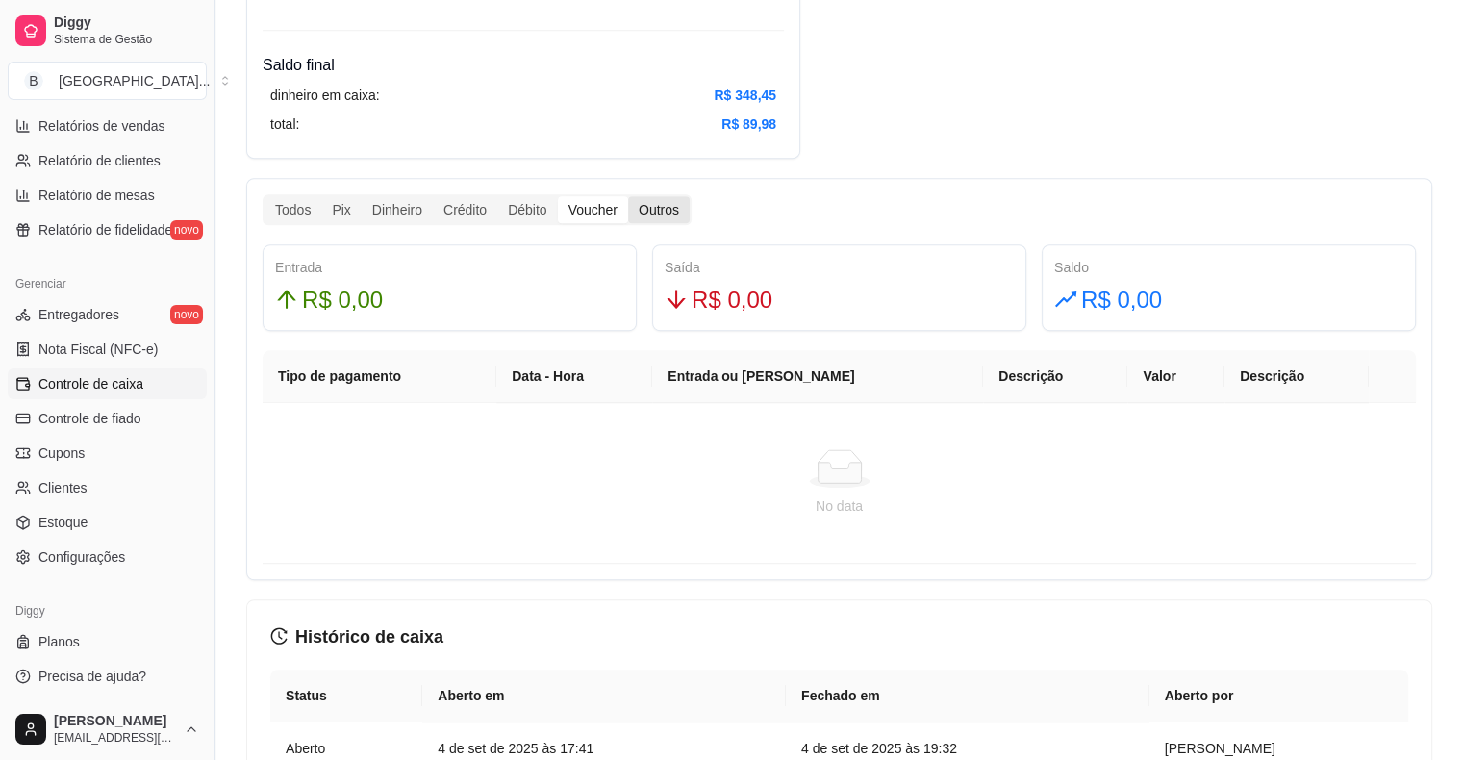
click at [628, 196] on input "Outros" at bounding box center [628, 196] width 0 height 0
click at [550, 214] on div "Débito" at bounding box center [527, 209] width 60 height 27
click at [497, 196] on input "Débito" at bounding box center [497, 196] width 0 height 0
click at [464, 196] on div "Crédito" at bounding box center [465, 209] width 64 height 27
click at [433, 196] on input "Crédito" at bounding box center [433, 196] width 0 height 0
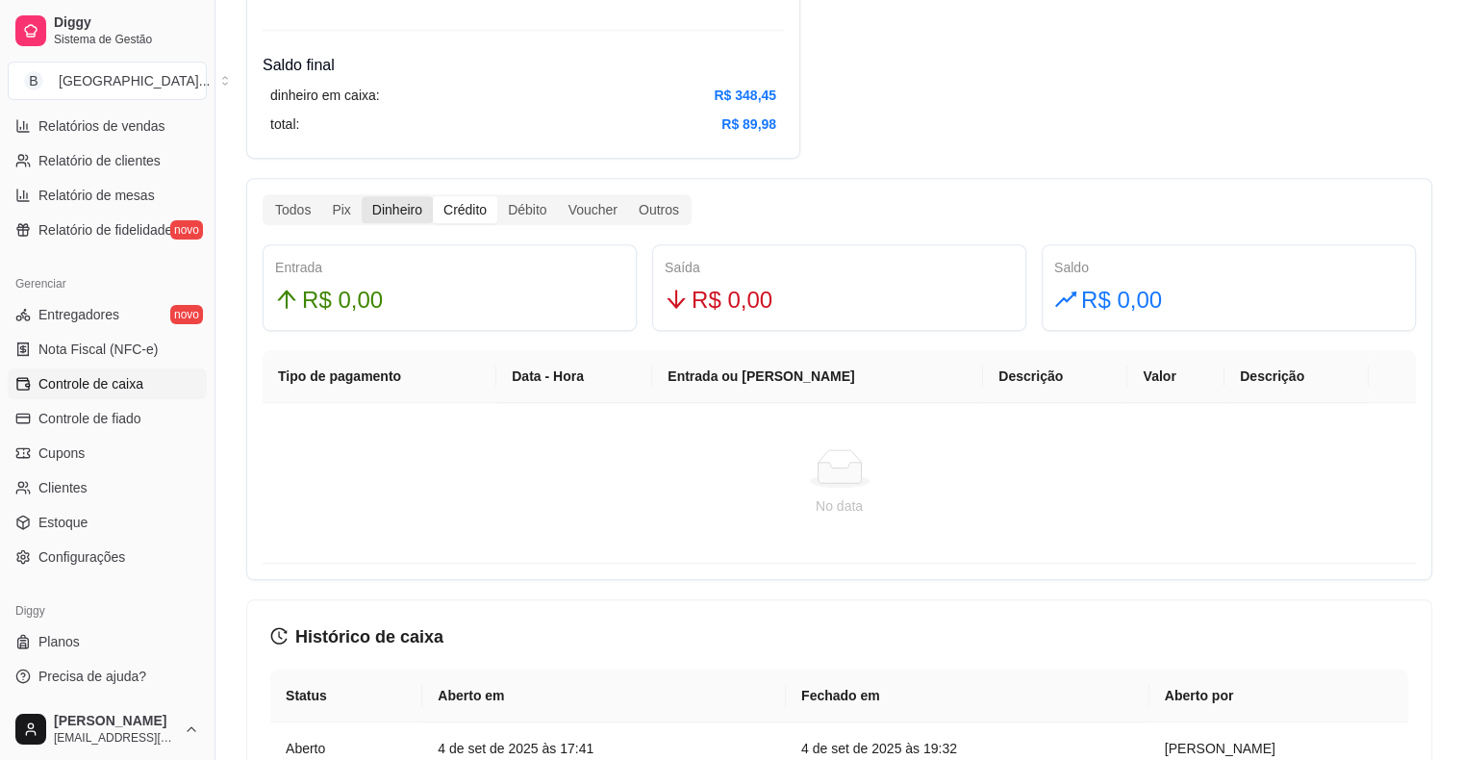
click at [408, 202] on div "Dinheiro" at bounding box center [397, 209] width 71 height 27
click at [362, 196] on input "Dinheiro" at bounding box center [362, 196] width 0 height 0
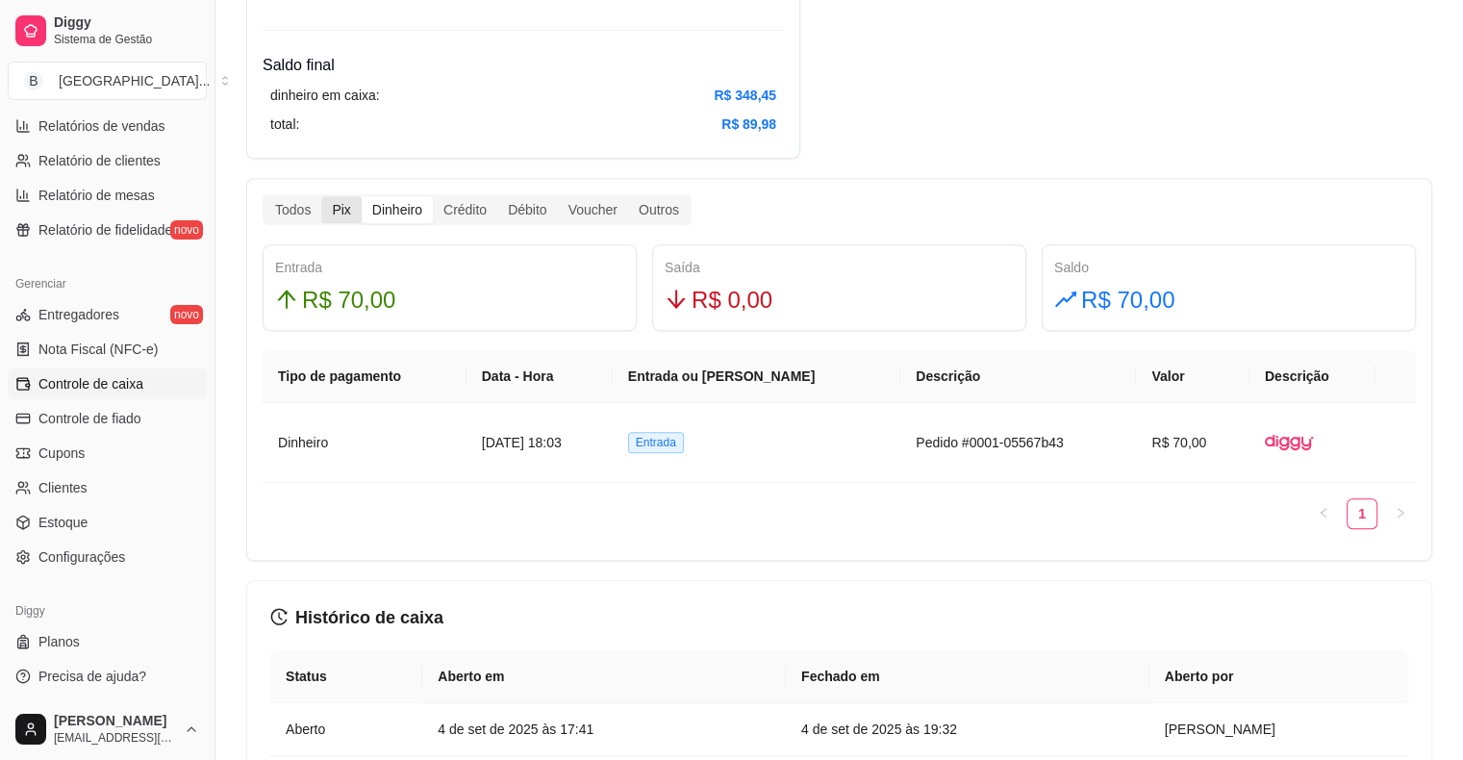
click at [322, 201] on div "Pix" at bounding box center [340, 209] width 39 height 27
click at [321, 196] on input "Pix" at bounding box center [321, 196] width 0 height 0
click at [314, 197] on div "Todos" at bounding box center [293, 209] width 57 height 27
click at [265, 196] on input "Todos" at bounding box center [265, 196] width 0 height 0
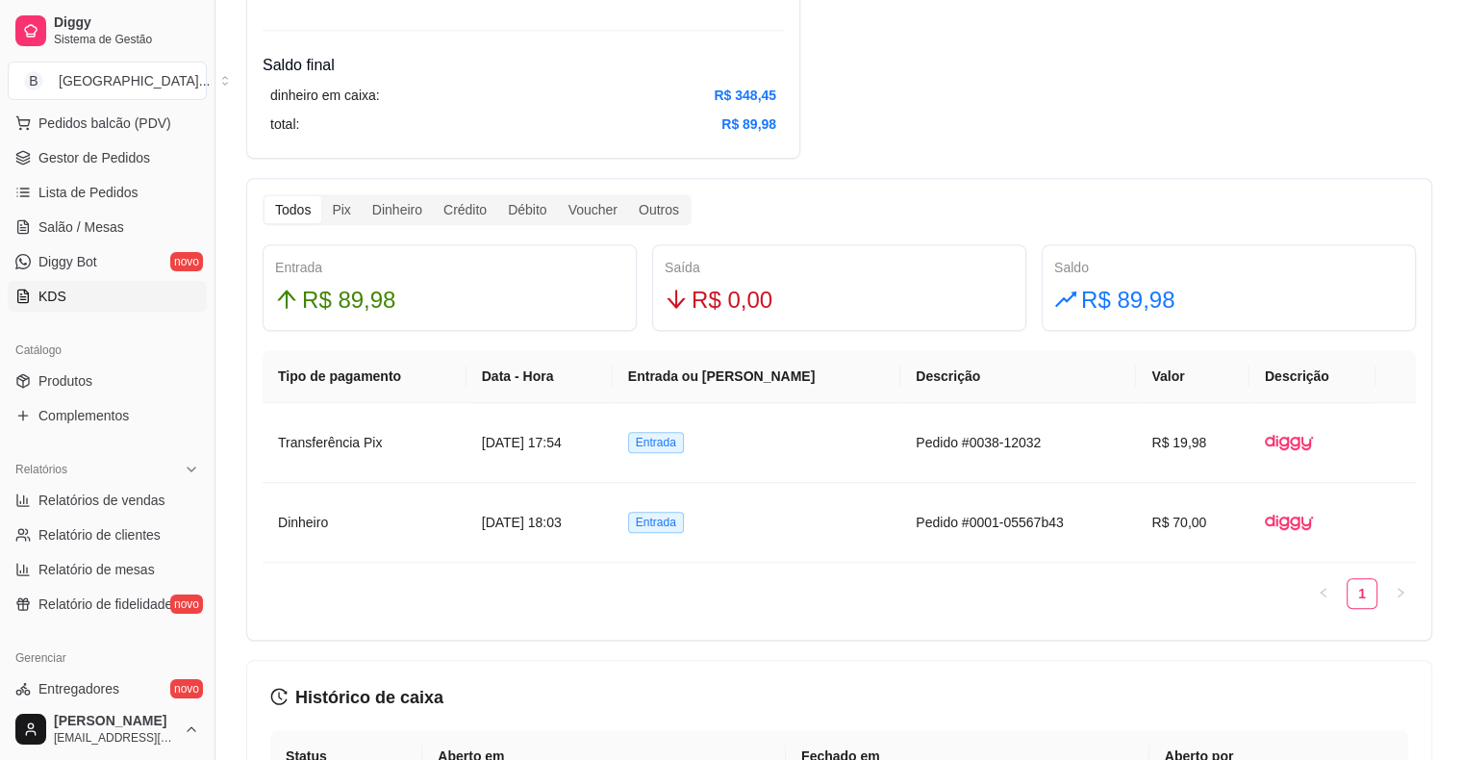
scroll to position [239, 0]
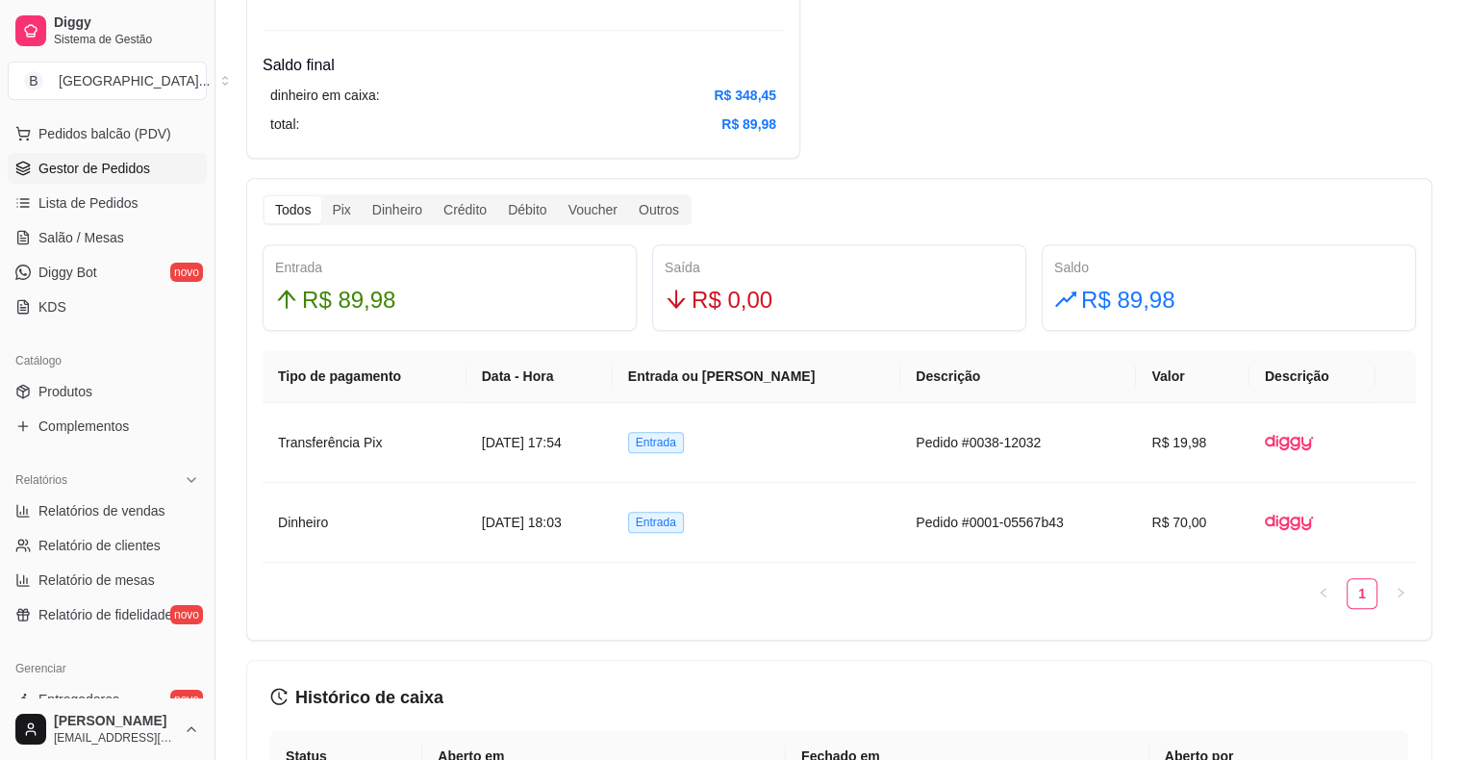
click at [89, 172] on span "Gestor de Pedidos" at bounding box center [94, 168] width 112 height 19
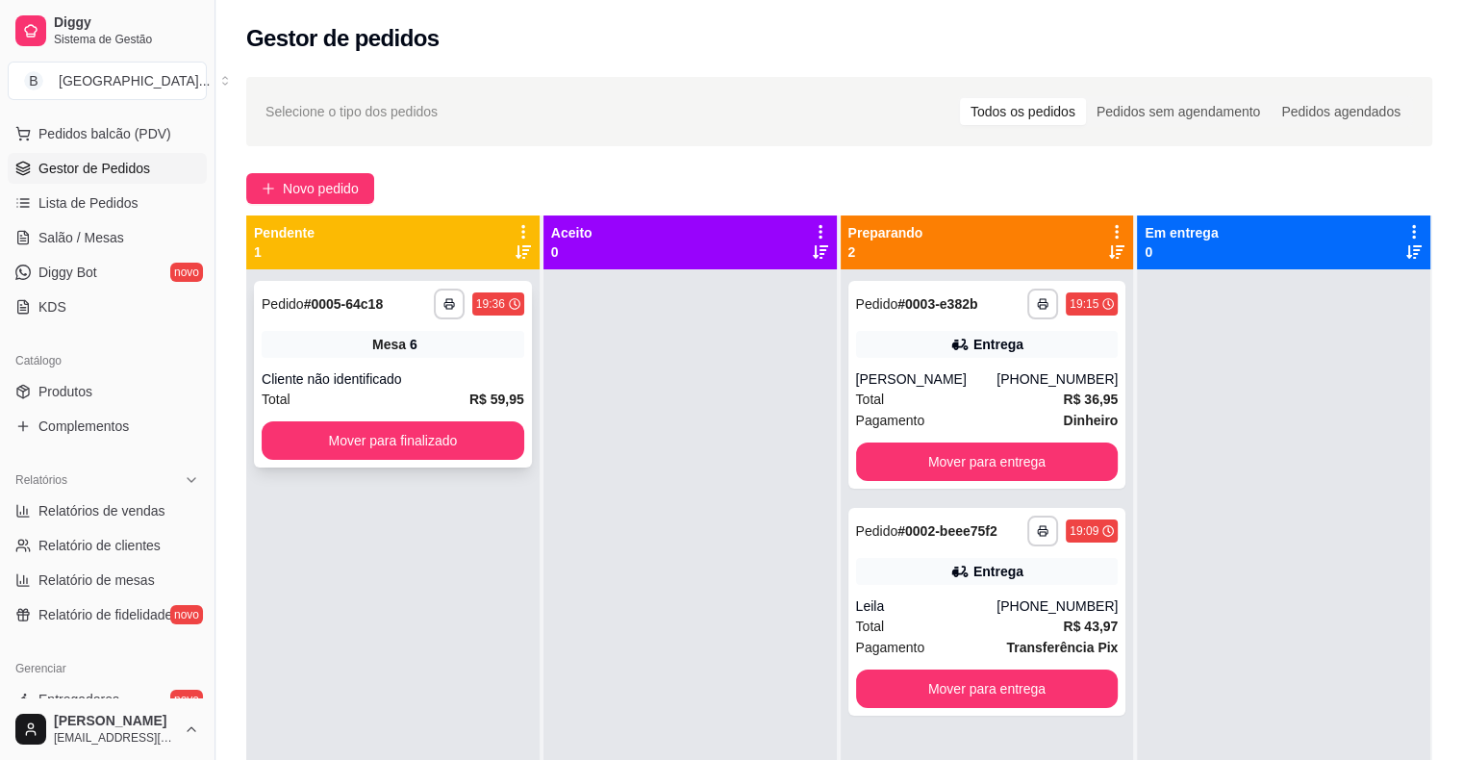
click at [414, 325] on div "**********" at bounding box center [393, 374] width 278 height 187
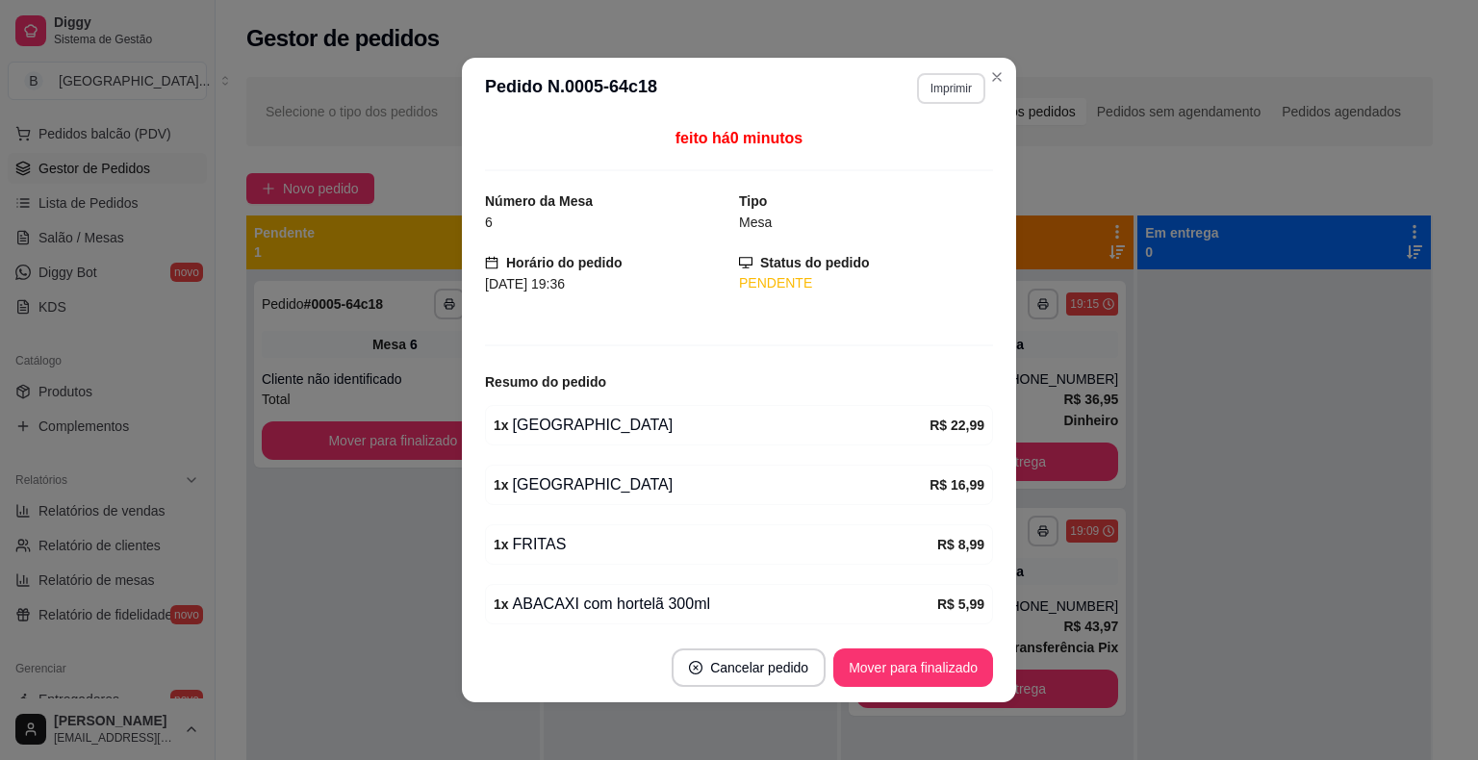
click at [949, 79] on button "Imprimir" at bounding box center [951, 88] width 68 height 31
click at [916, 122] on h4 "Escolha a impressora" at bounding box center [910, 123] width 140 height 19
click at [916, 144] on button "IMPRESSORA" at bounding box center [910, 155] width 140 height 31
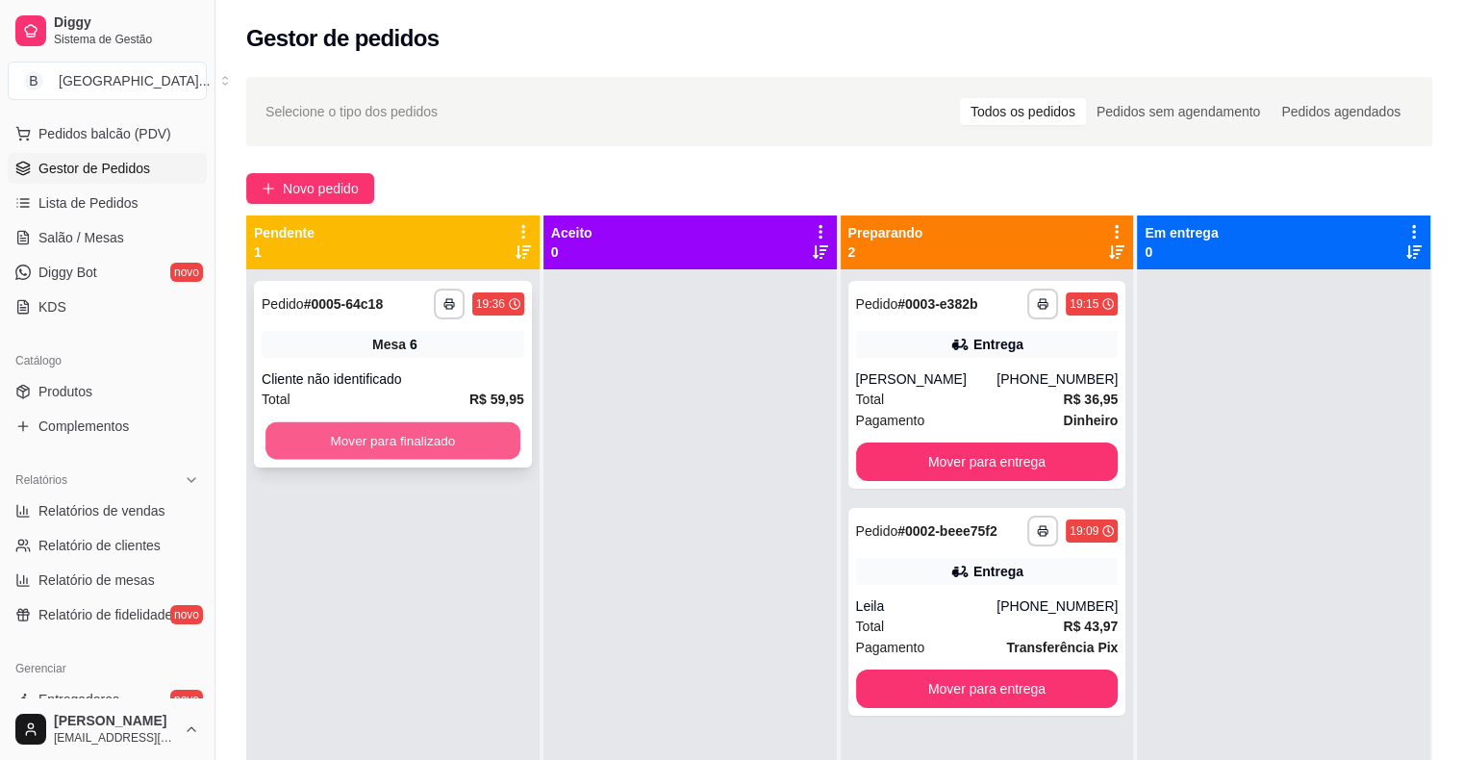
click at [420, 435] on button "Mover para finalizado" at bounding box center [393, 441] width 255 height 38
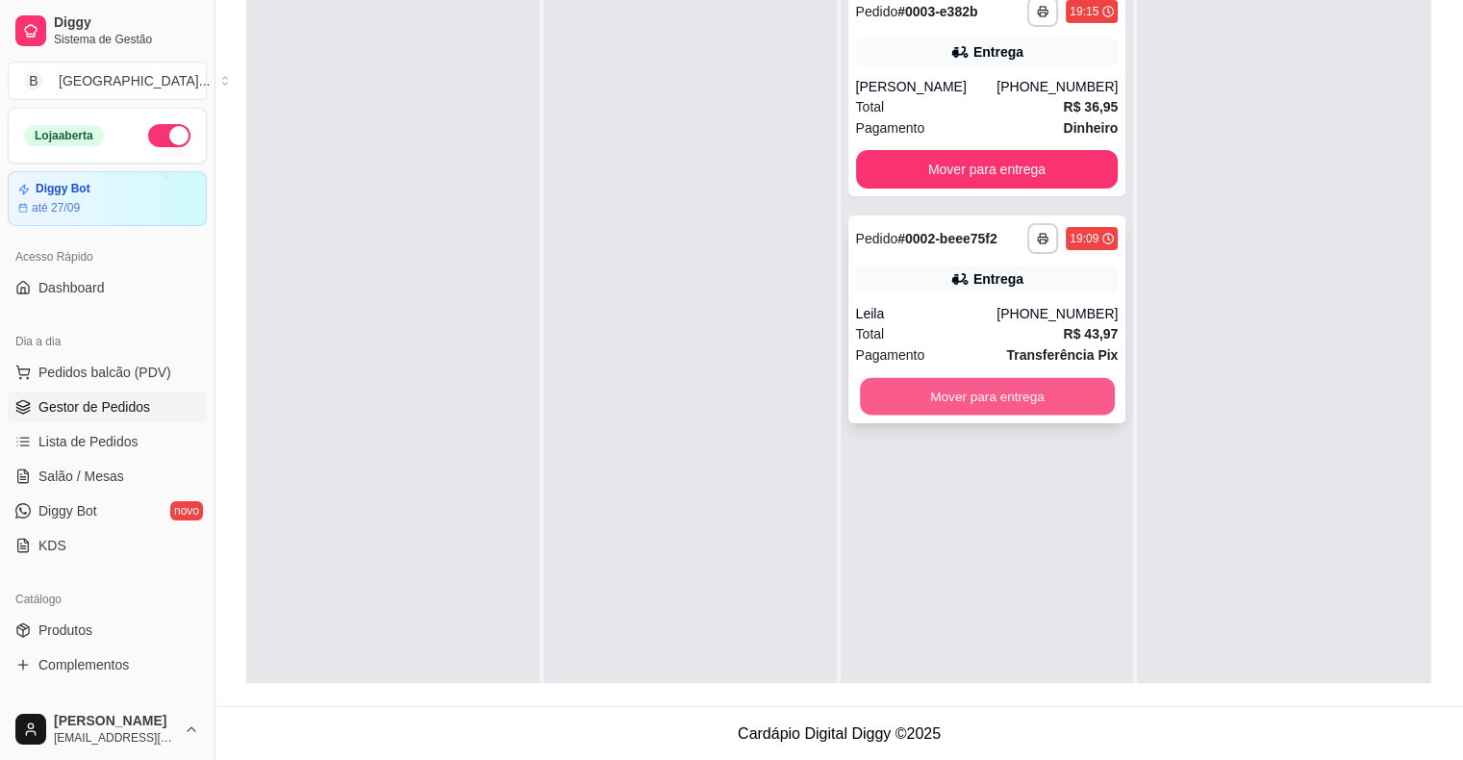
click at [869, 396] on button "Mover para entrega" at bounding box center [987, 397] width 255 height 38
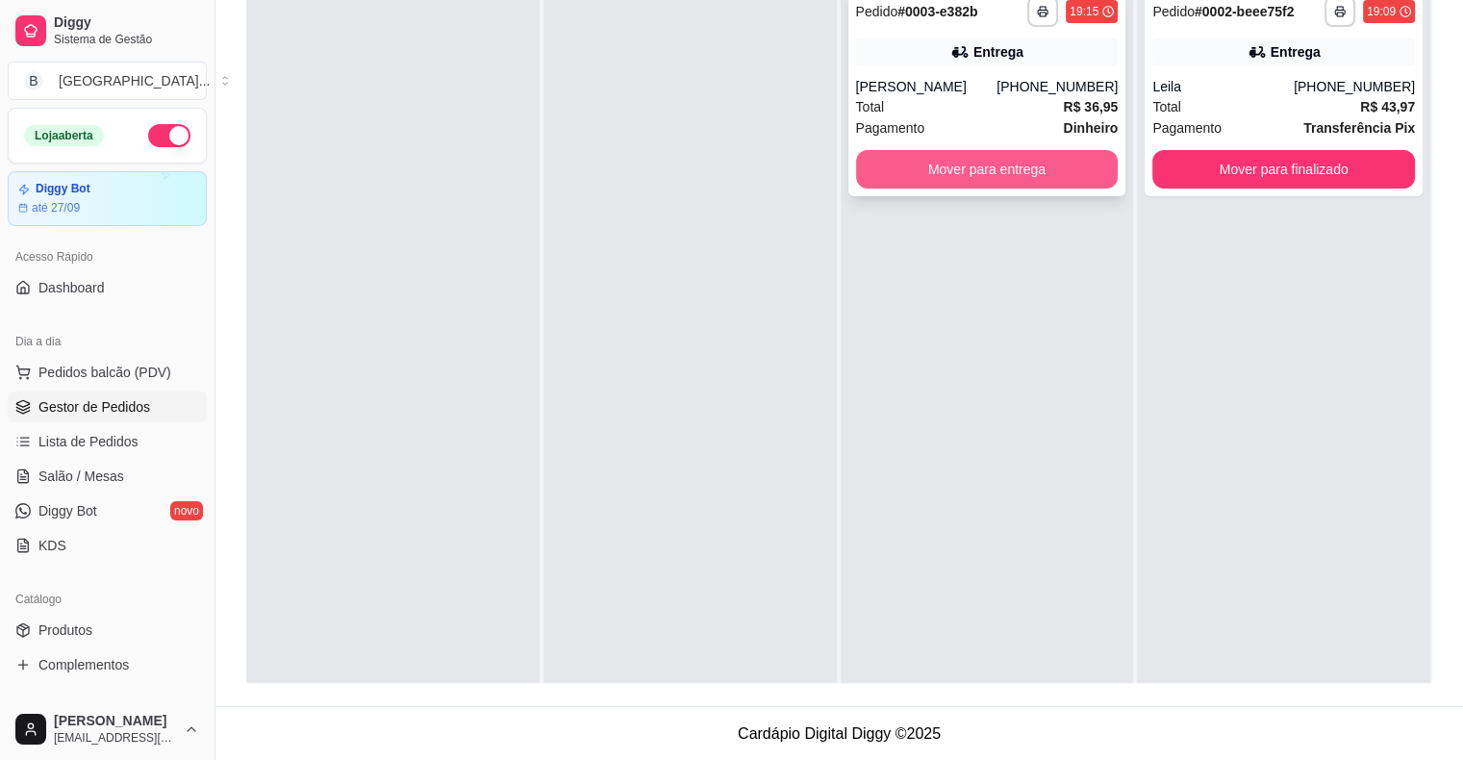
click at [1032, 169] on button "Mover para entrega" at bounding box center [987, 169] width 263 height 38
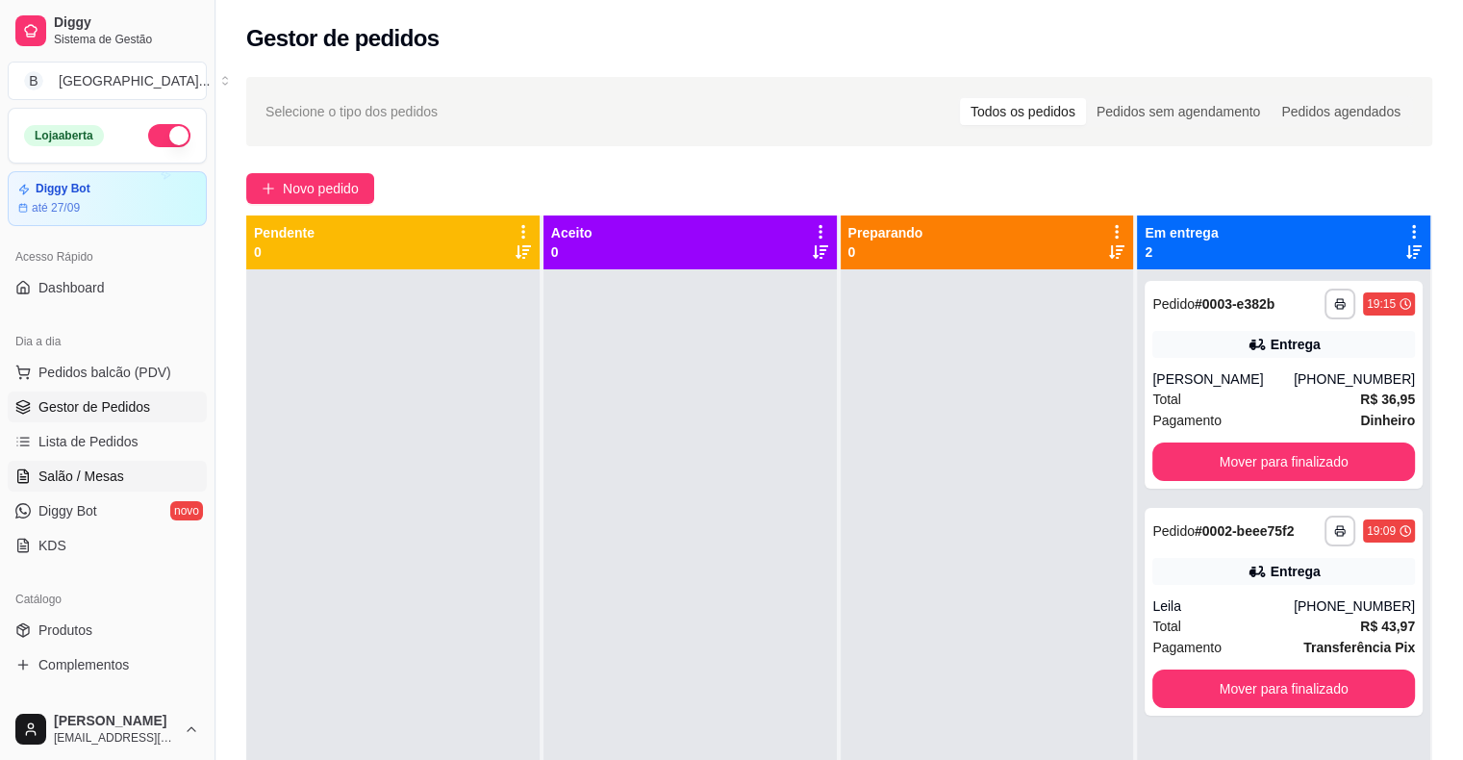
click at [141, 472] on link "Salão / Mesas" at bounding box center [107, 476] width 199 height 31
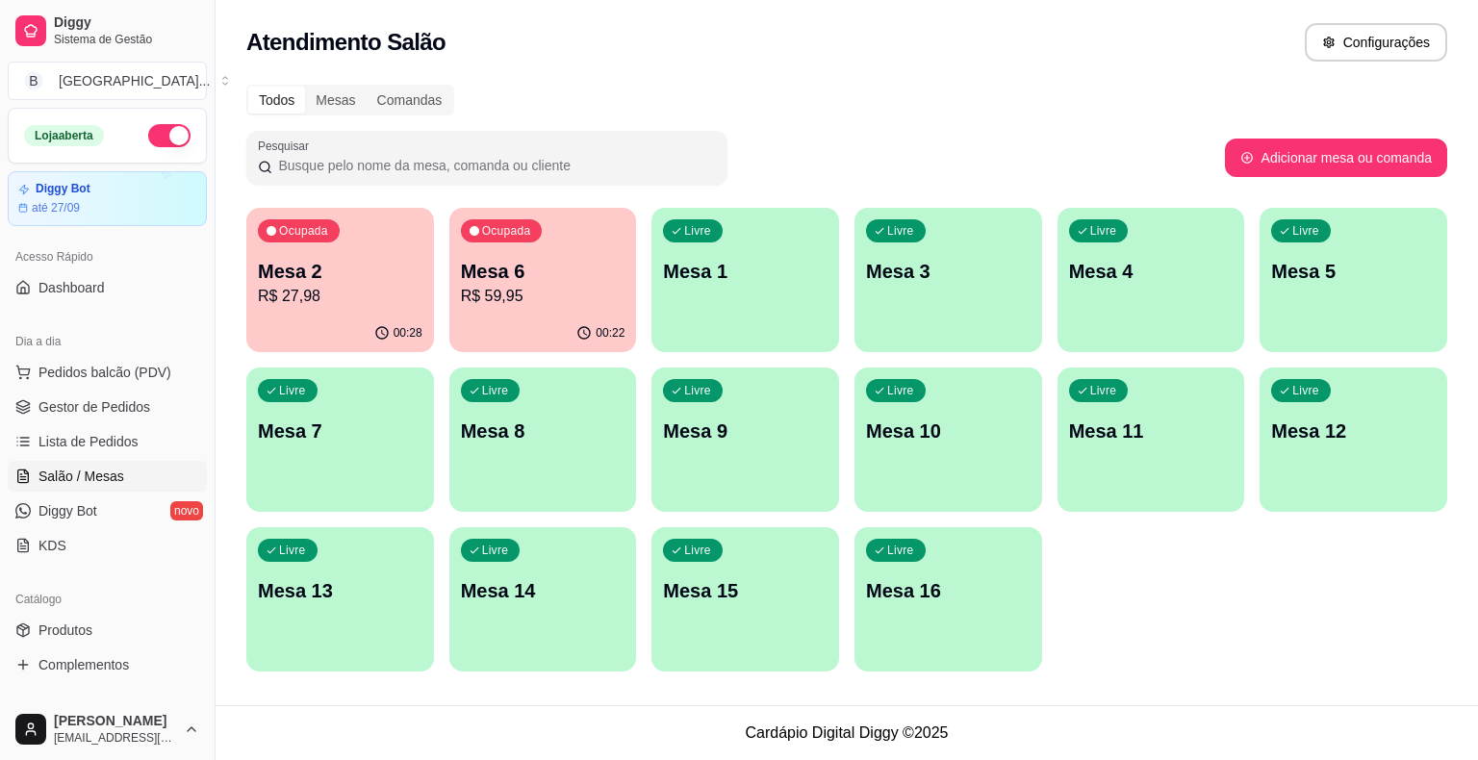
click at [317, 256] on div "Ocupada Mesa 2 R$ 27,98" at bounding box center [340, 261] width 188 height 107
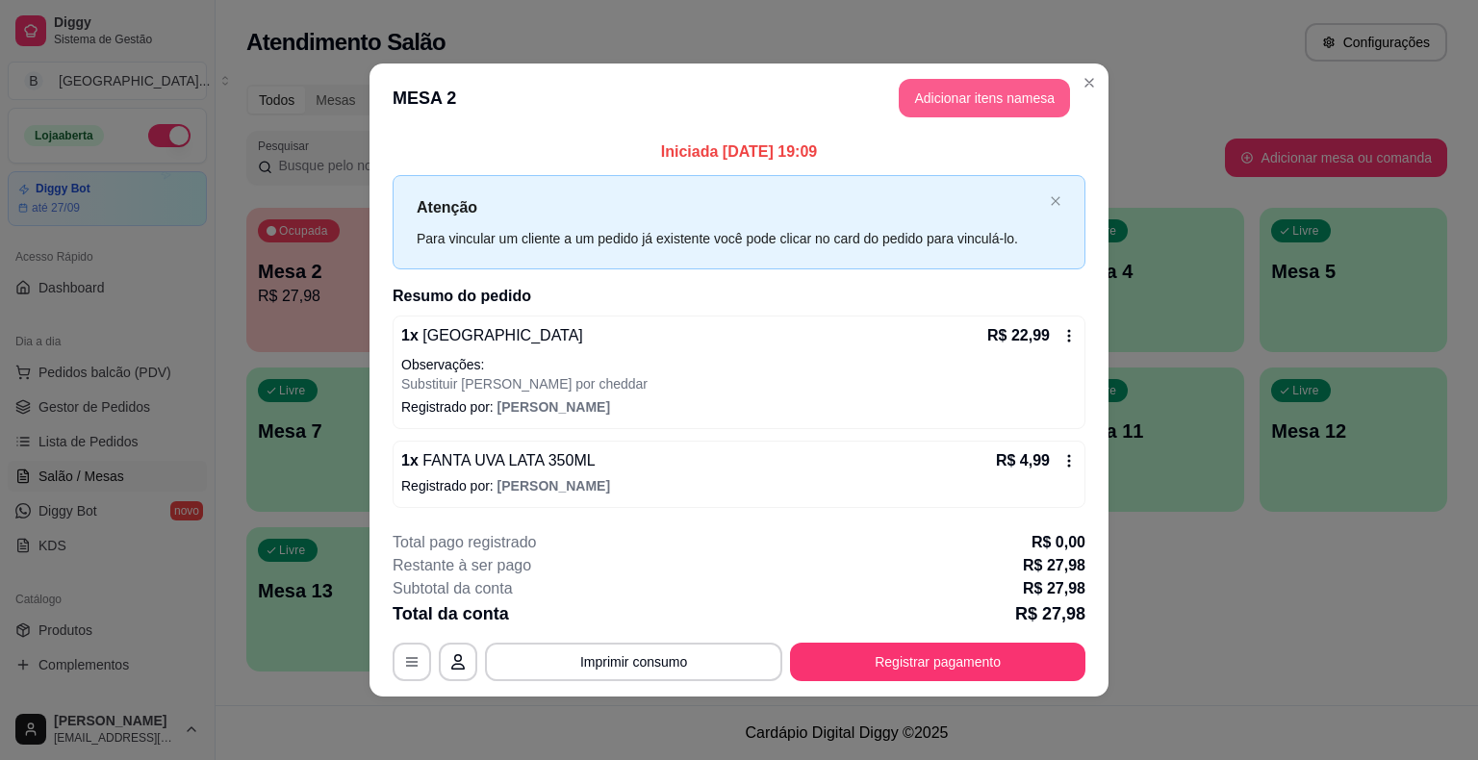
click at [963, 108] on button "Adicionar itens na mesa" at bounding box center [984, 98] width 171 height 38
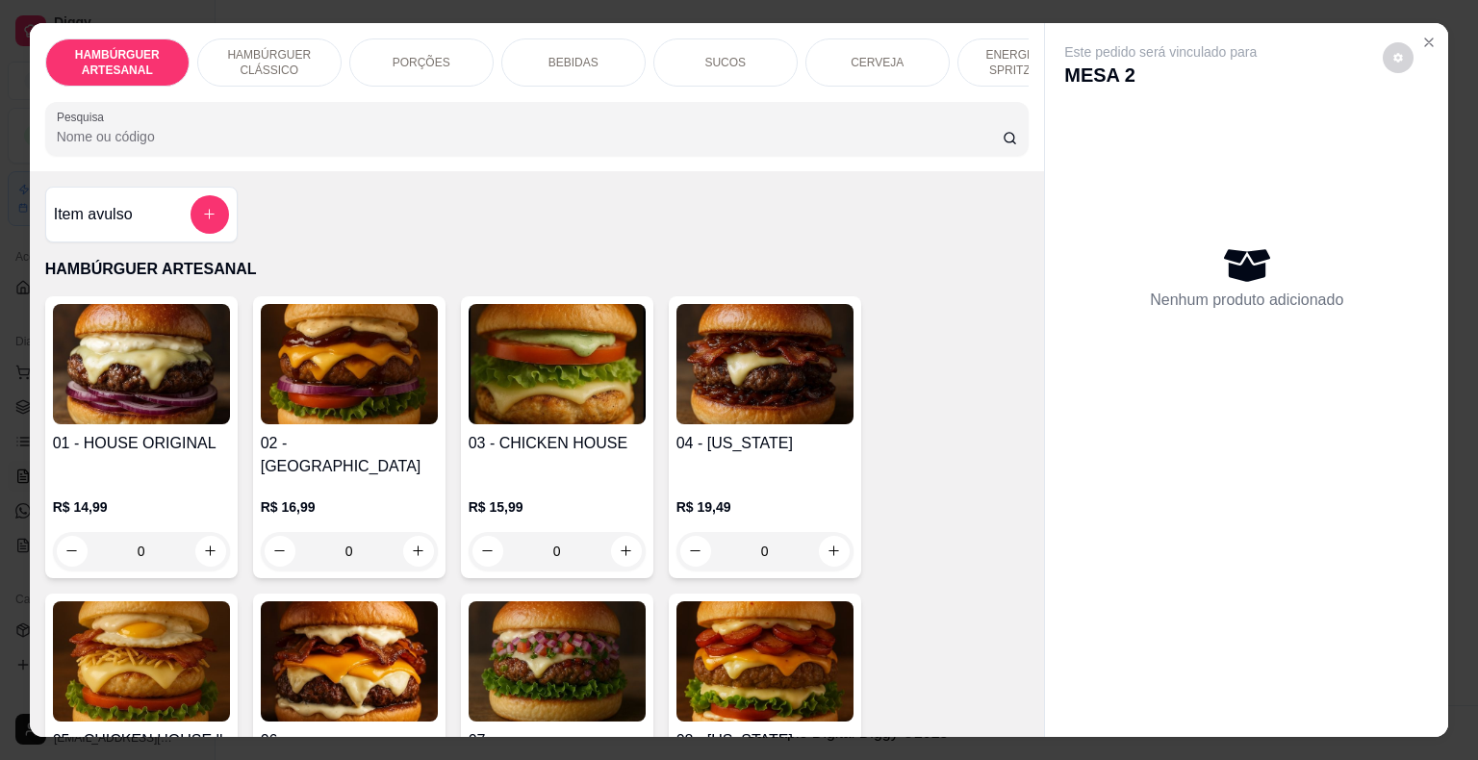
click at [431, 61] on p "PORÇÕES" at bounding box center [422, 62] width 58 height 15
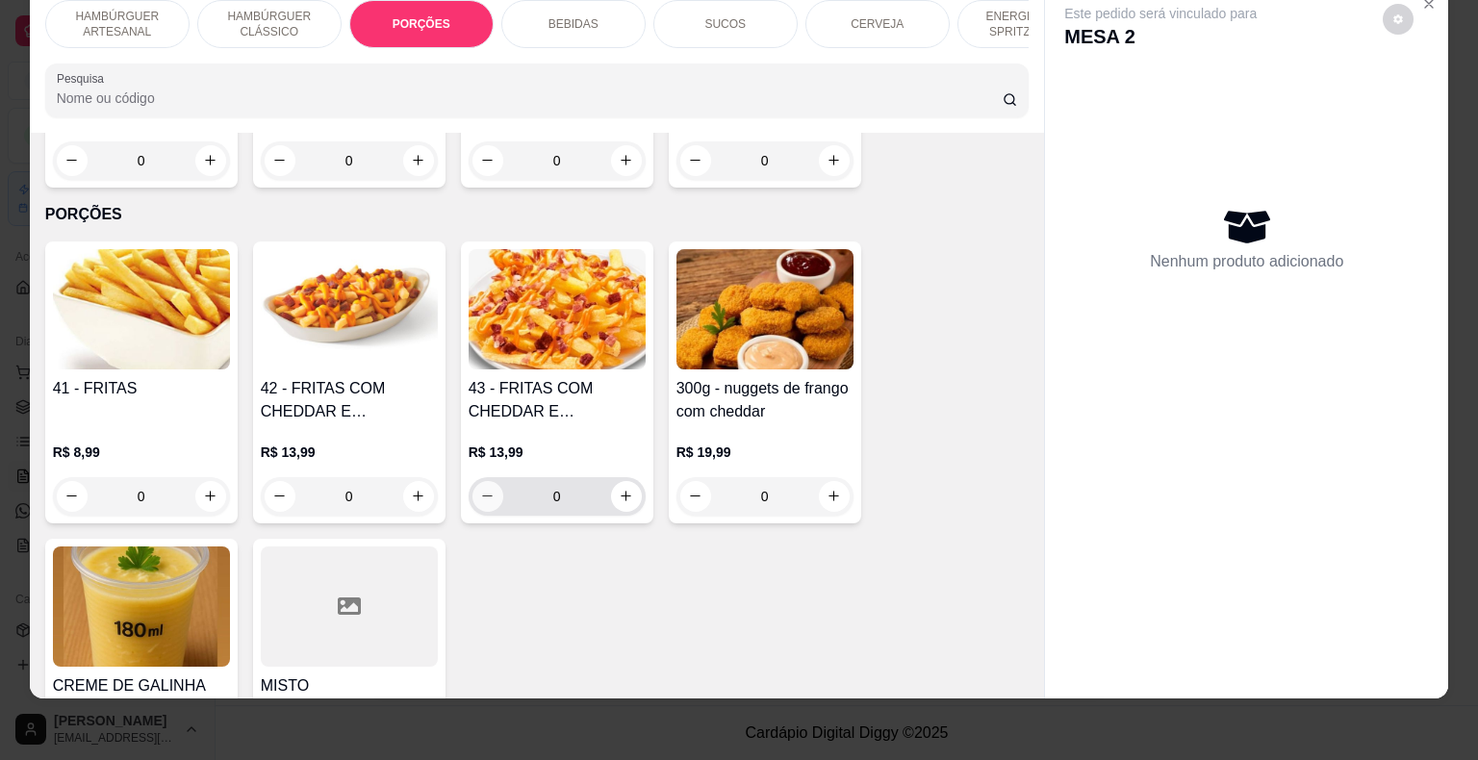
scroll to position [1630, 0]
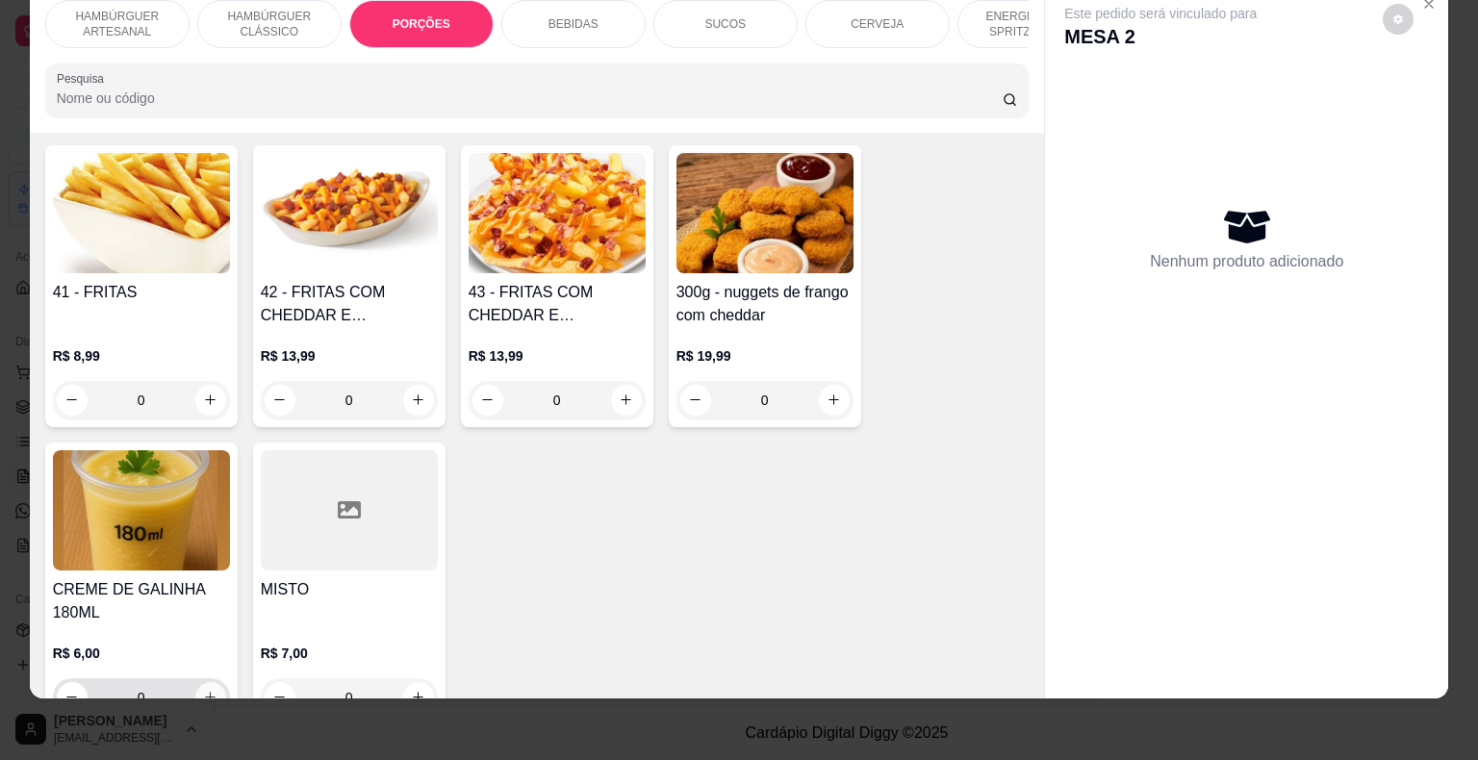
click at [205, 692] on icon "increase-product-quantity" at bounding box center [210, 697] width 11 height 11
type input "1"
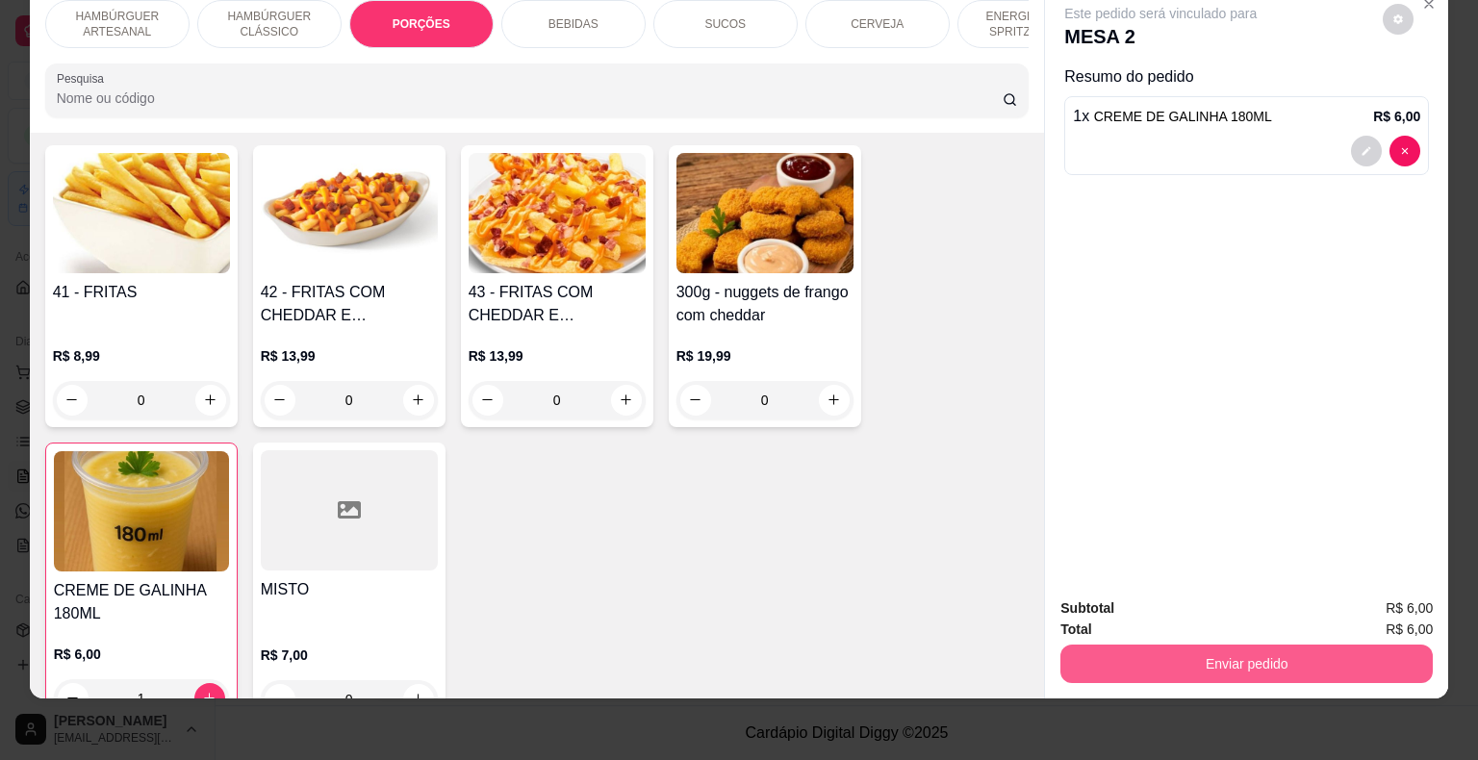
click at [1292, 645] on button "Enviar pedido" at bounding box center [1246, 664] width 372 height 38
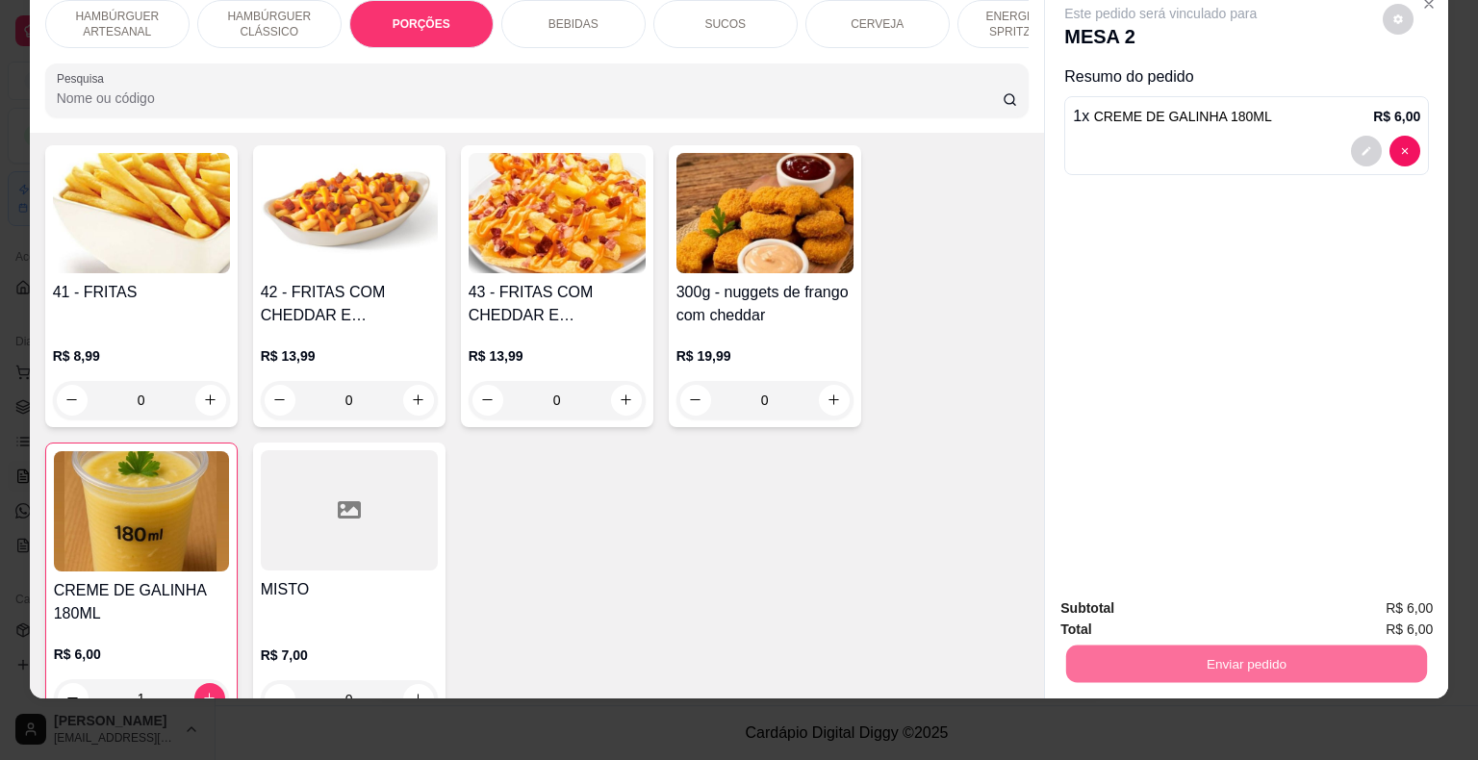
click at [1110, 589] on button "Não registrar e enviar pedido" at bounding box center [1182, 602] width 194 height 36
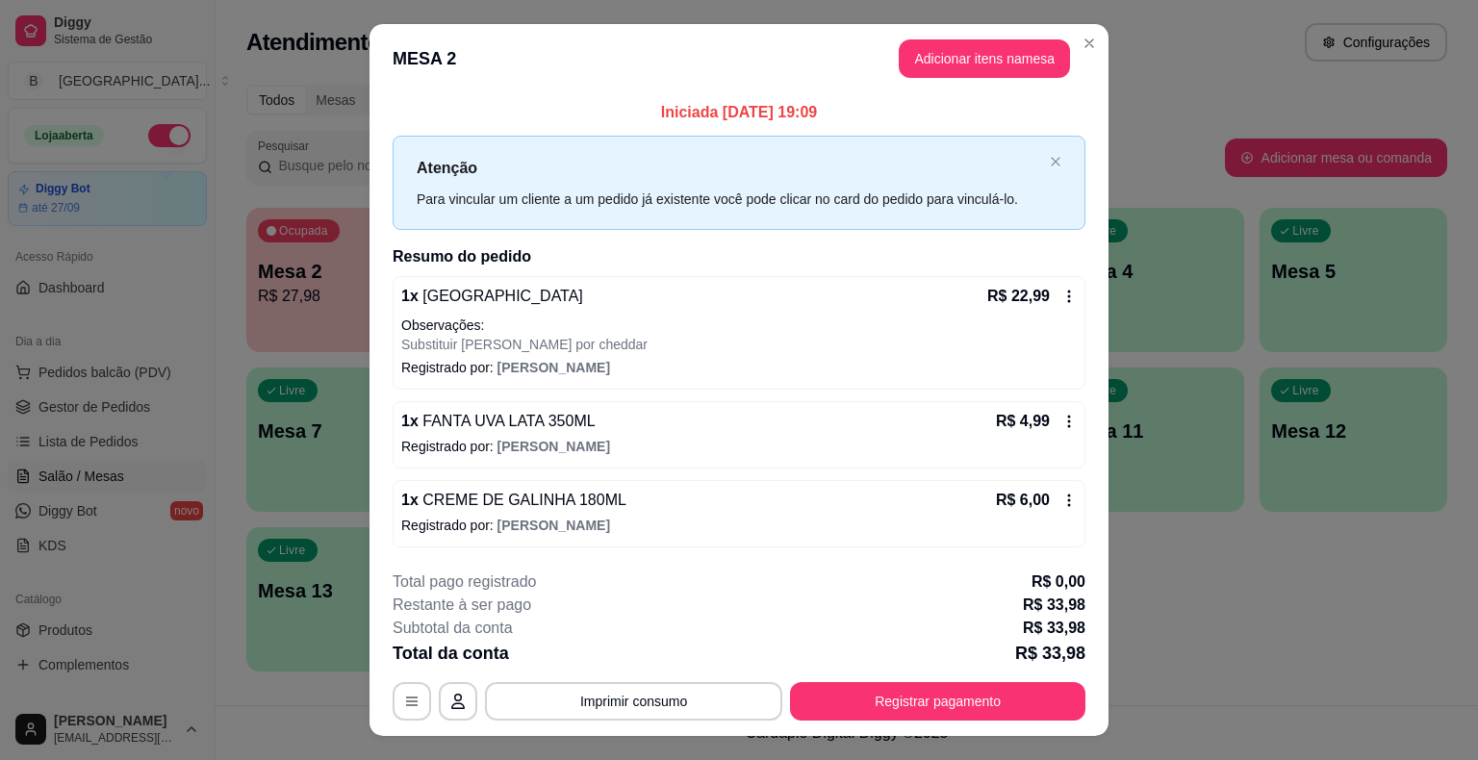
scroll to position [36, 0]
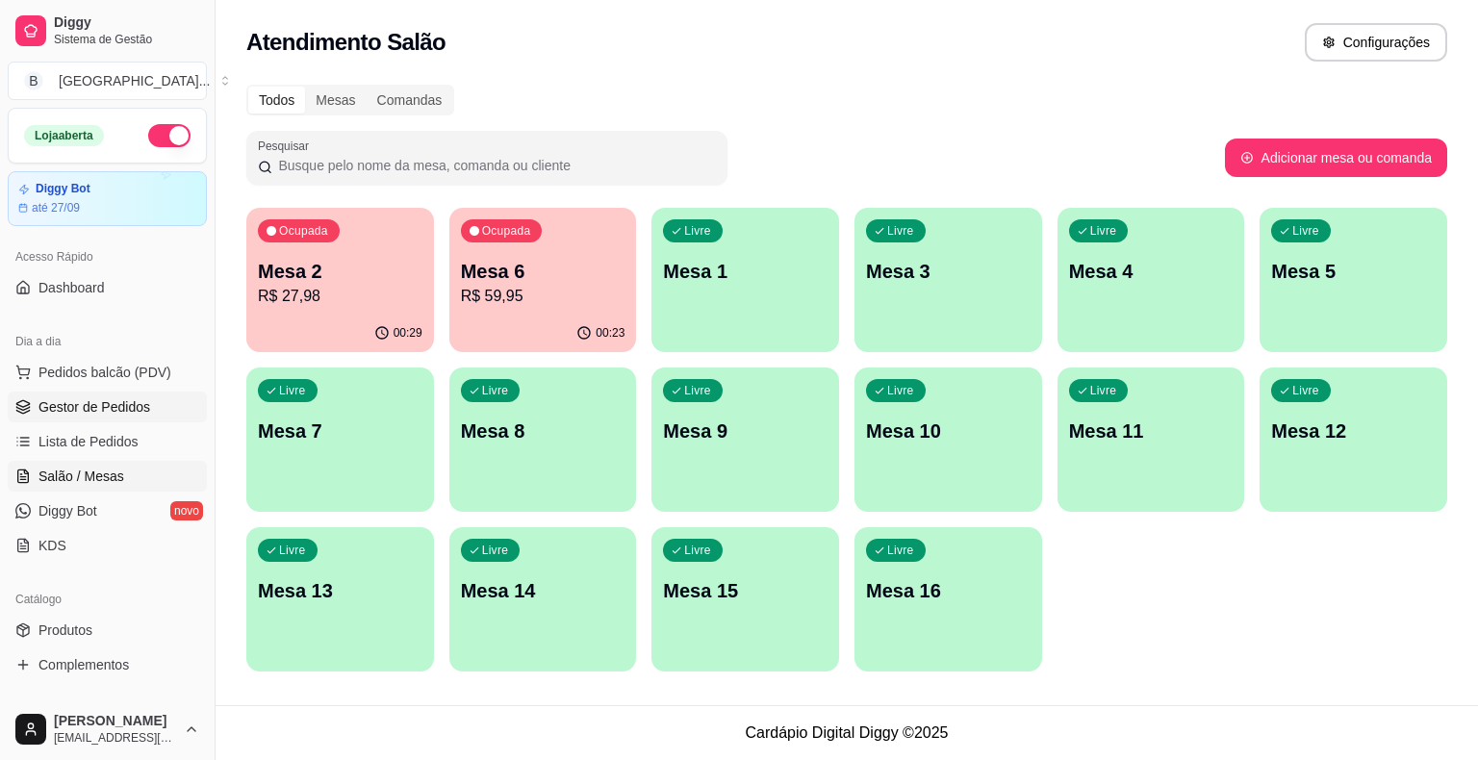
click at [69, 407] on span "Gestor de Pedidos" at bounding box center [94, 406] width 112 height 19
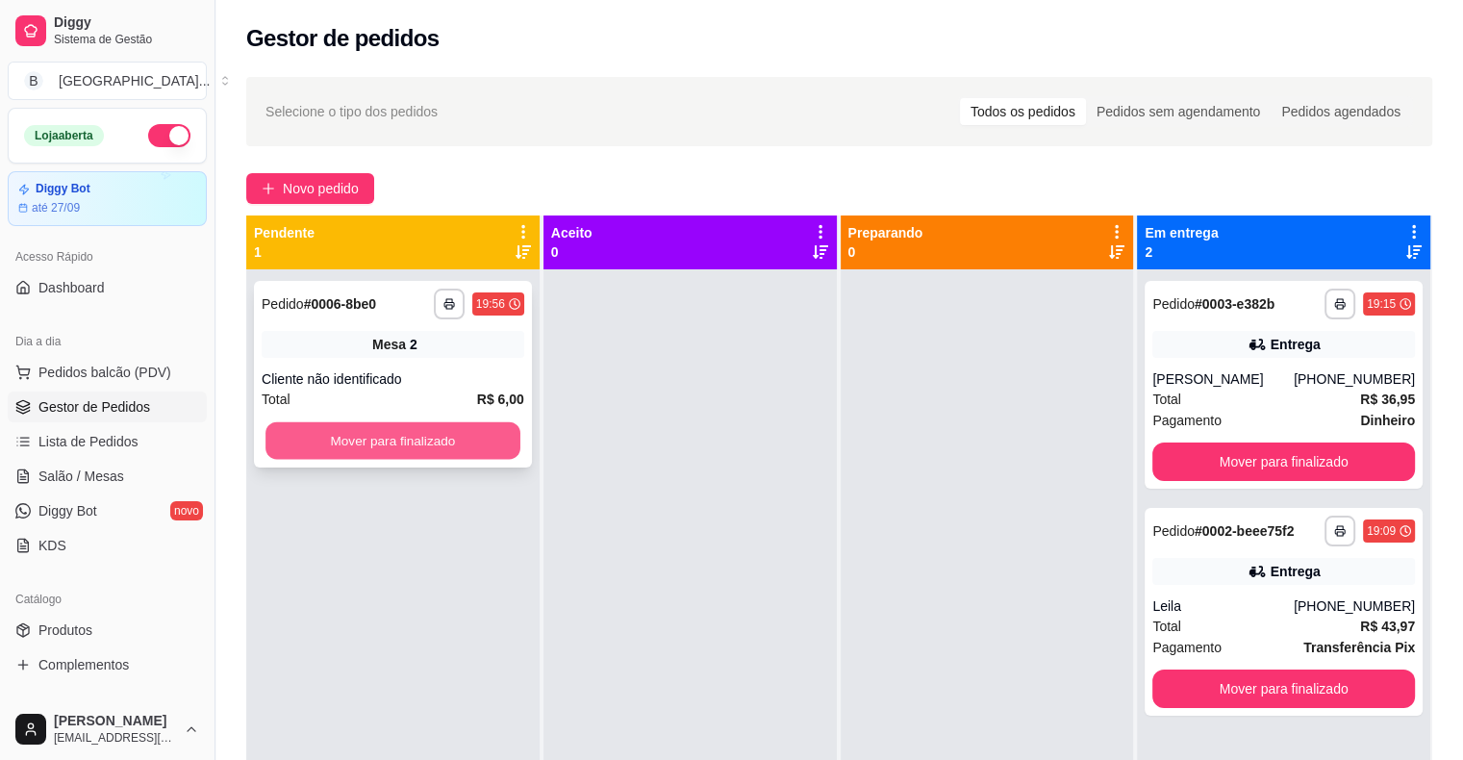
click at [468, 431] on button "Mover para finalizado" at bounding box center [393, 441] width 255 height 38
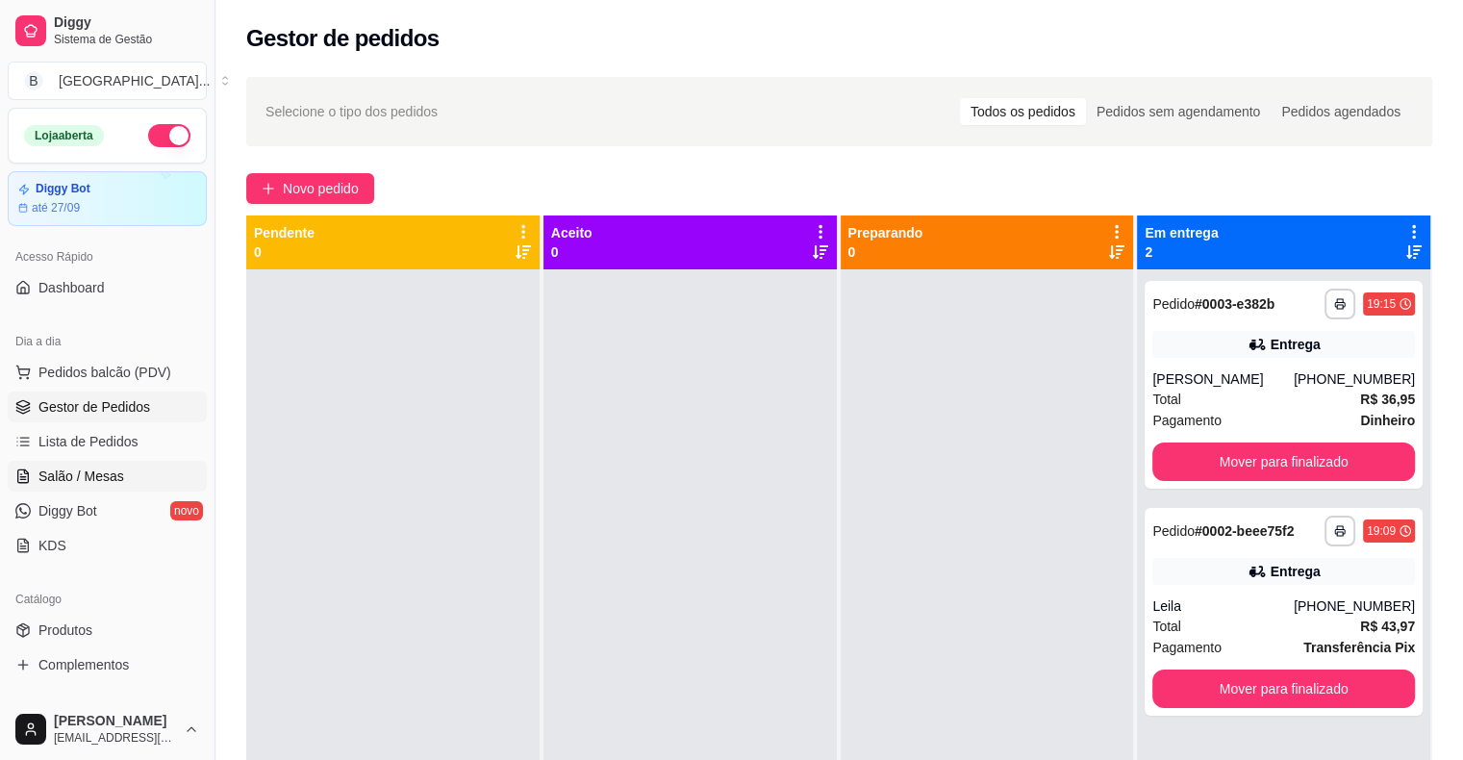
click at [27, 480] on icon at bounding box center [23, 476] width 11 height 13
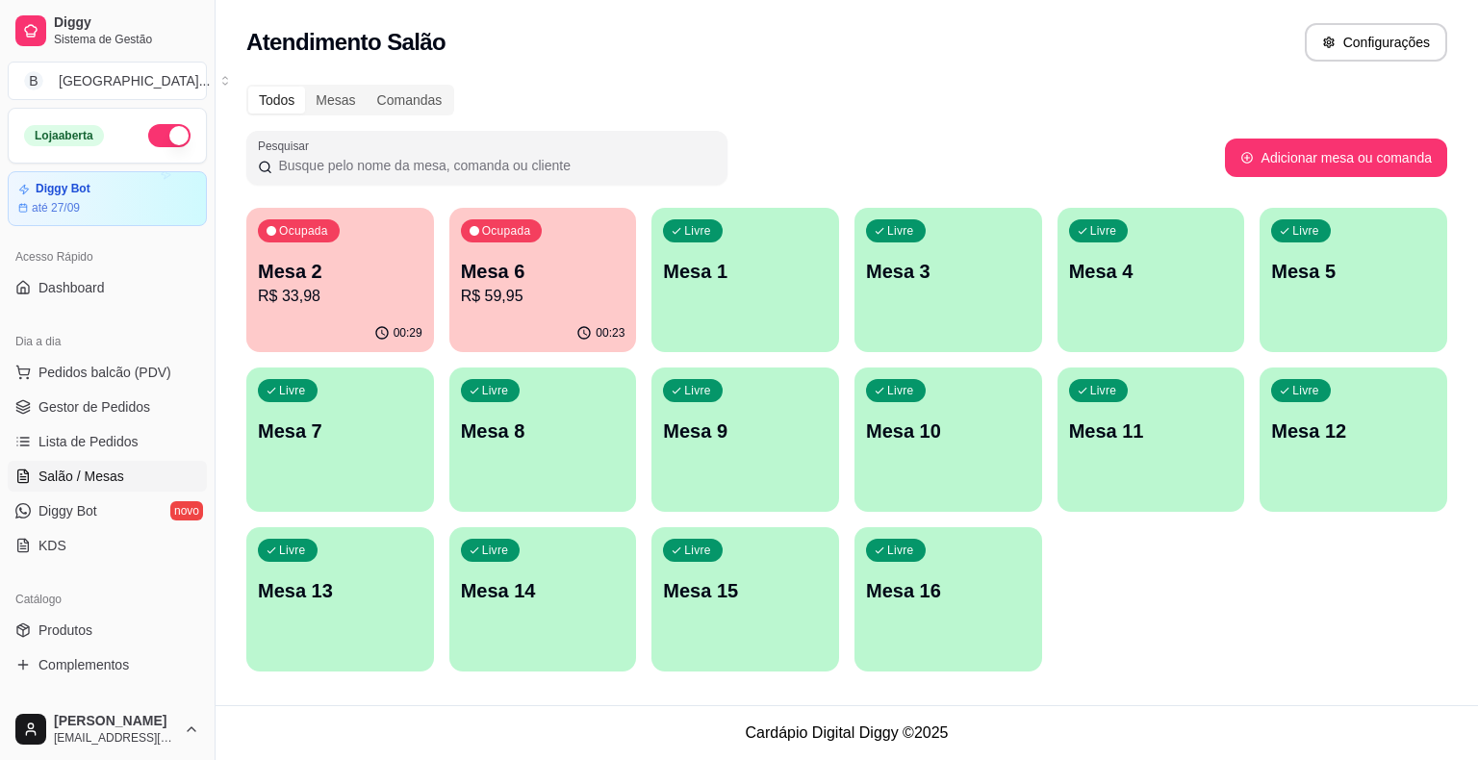
click at [359, 310] on div "Ocupada Mesa 2 R$ 33,98" at bounding box center [340, 261] width 188 height 107
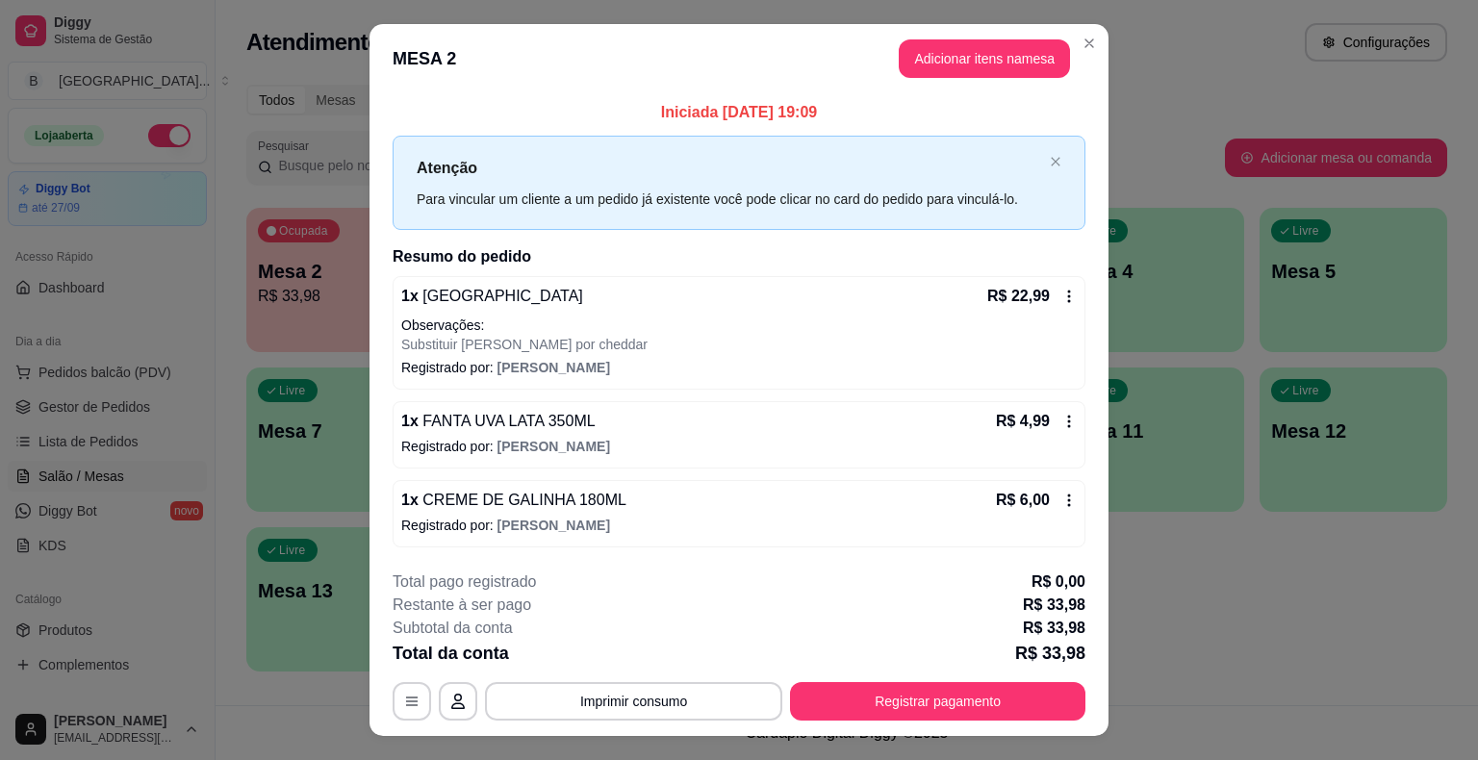
scroll to position [36, 0]
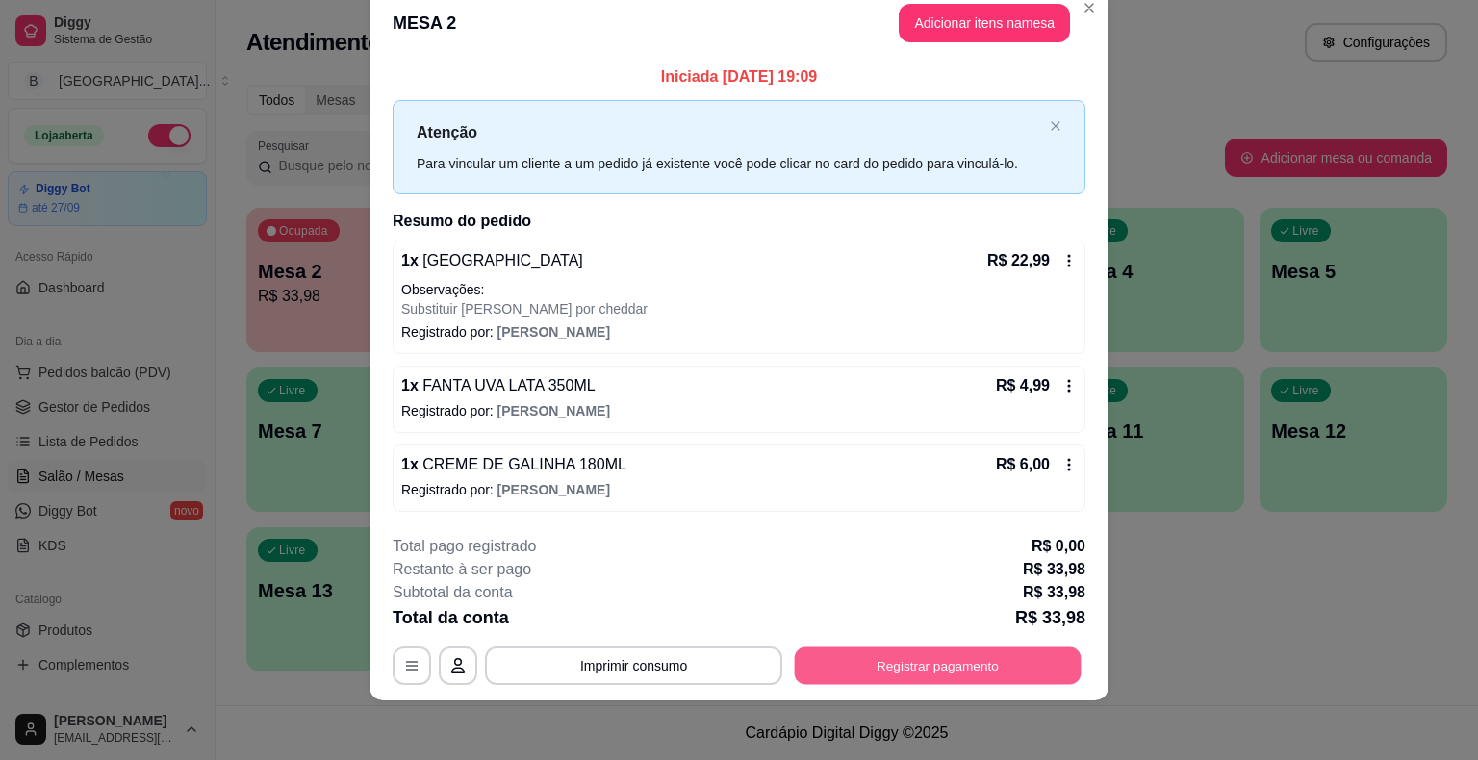
click at [925, 671] on button "Registrar pagamento" at bounding box center [938, 666] width 287 height 38
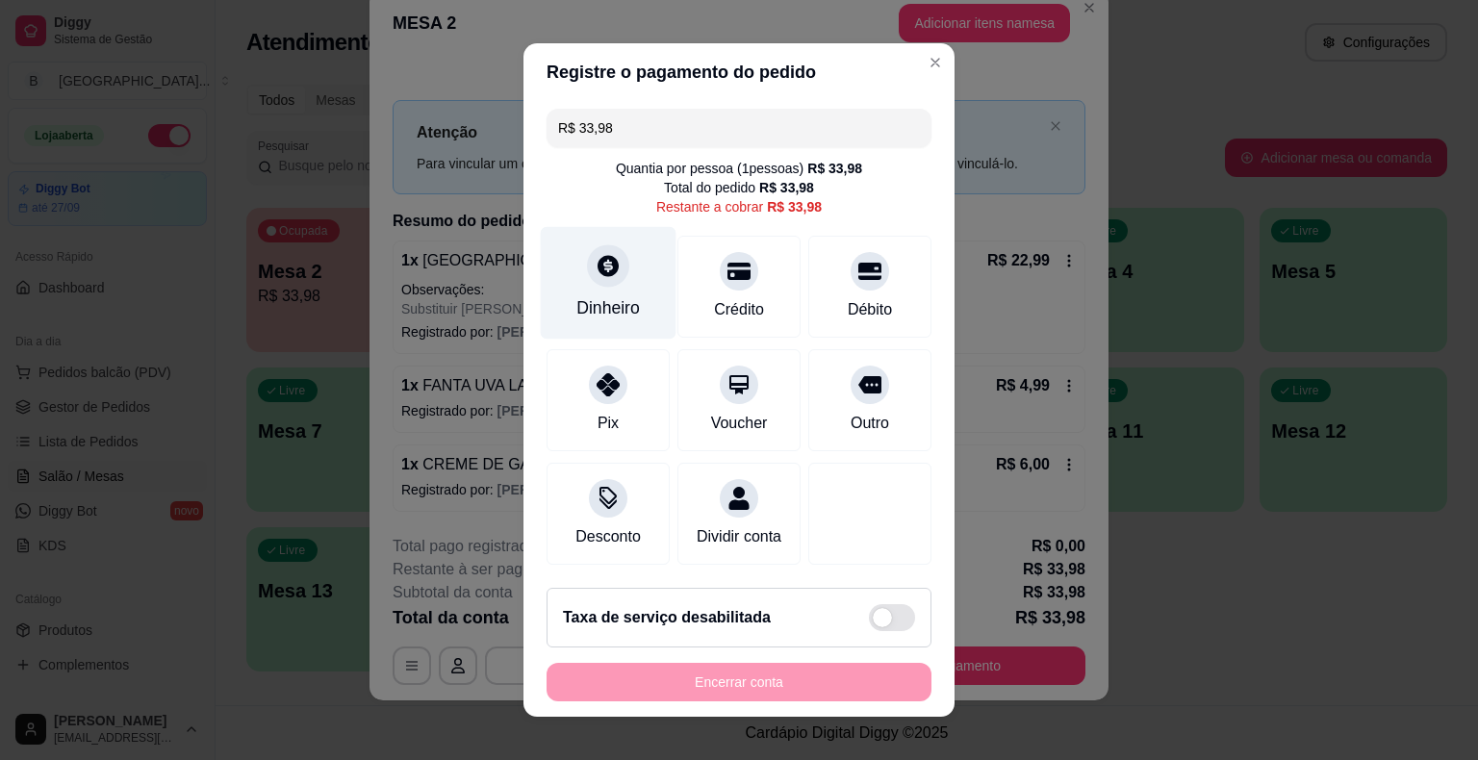
click at [563, 296] on div "Dinheiro" at bounding box center [609, 283] width 136 height 113
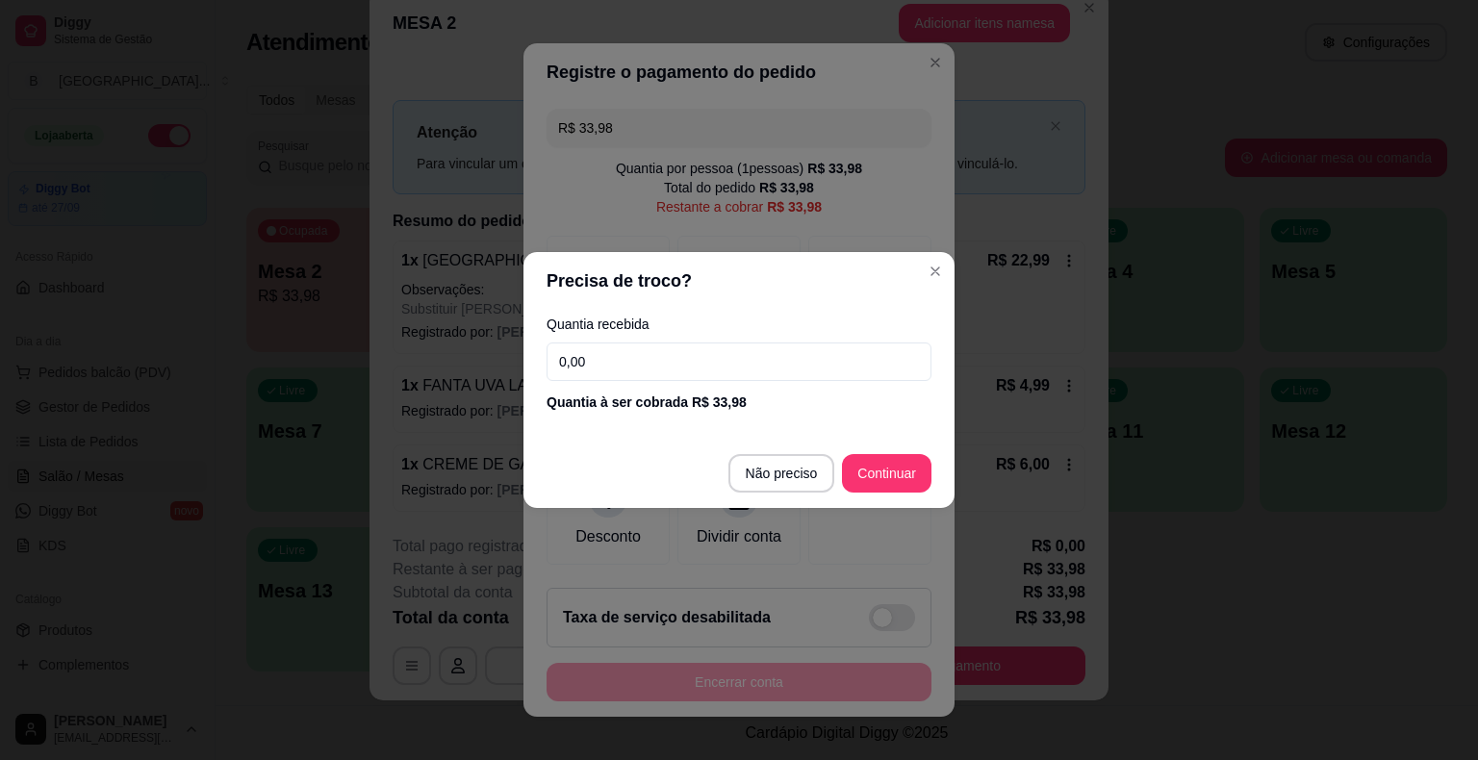
click at [621, 377] on input "0,00" at bounding box center [738, 362] width 385 height 38
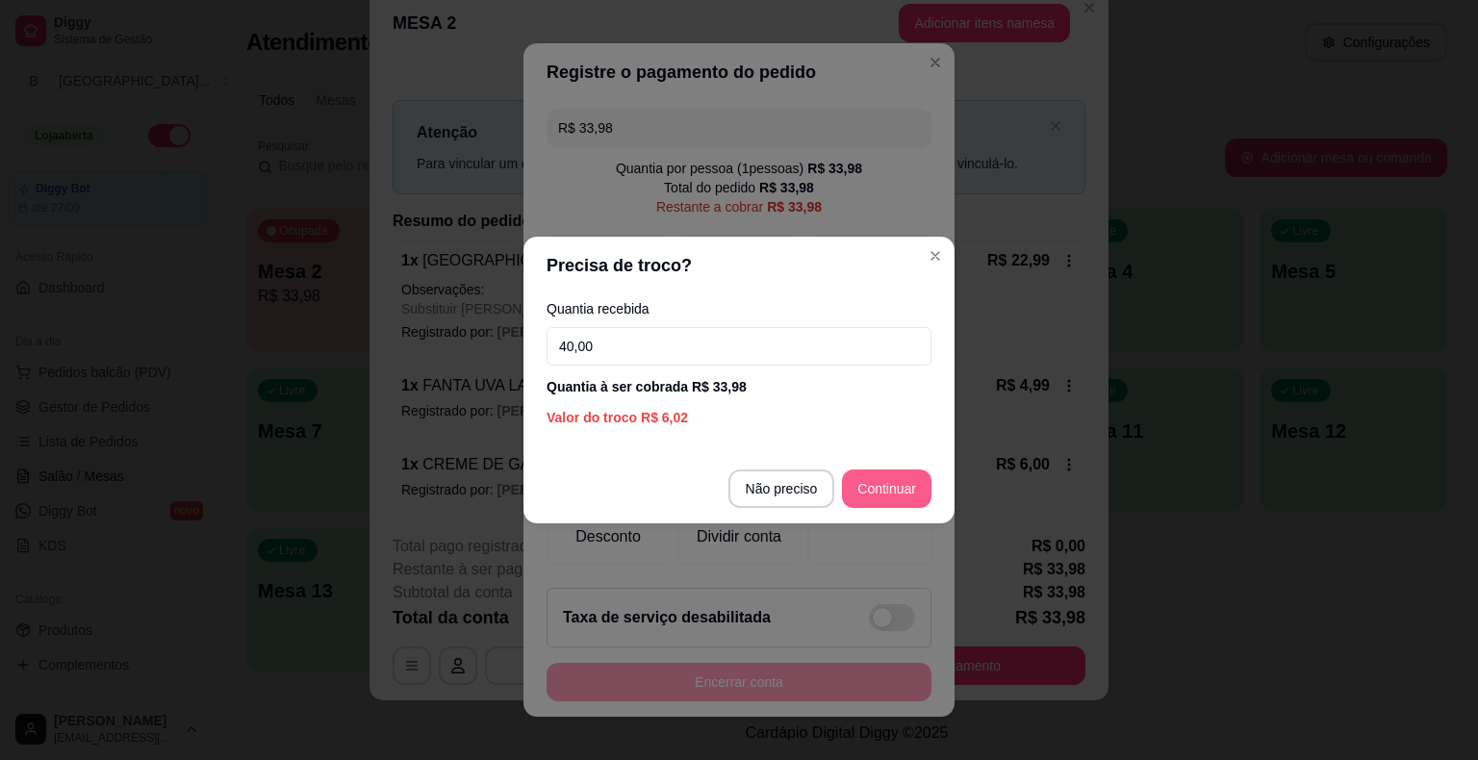
type input "40,00"
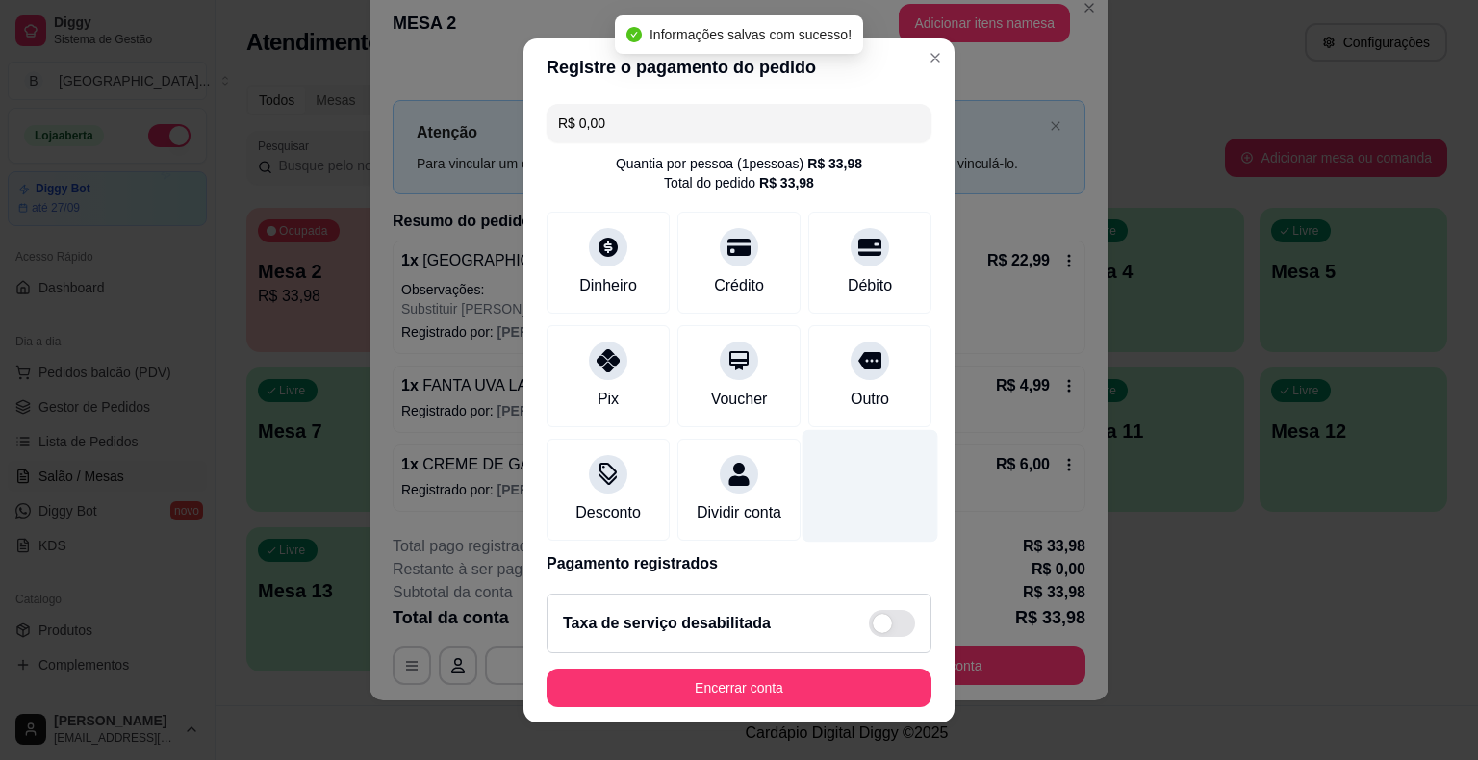
type input "R$ 0,00"
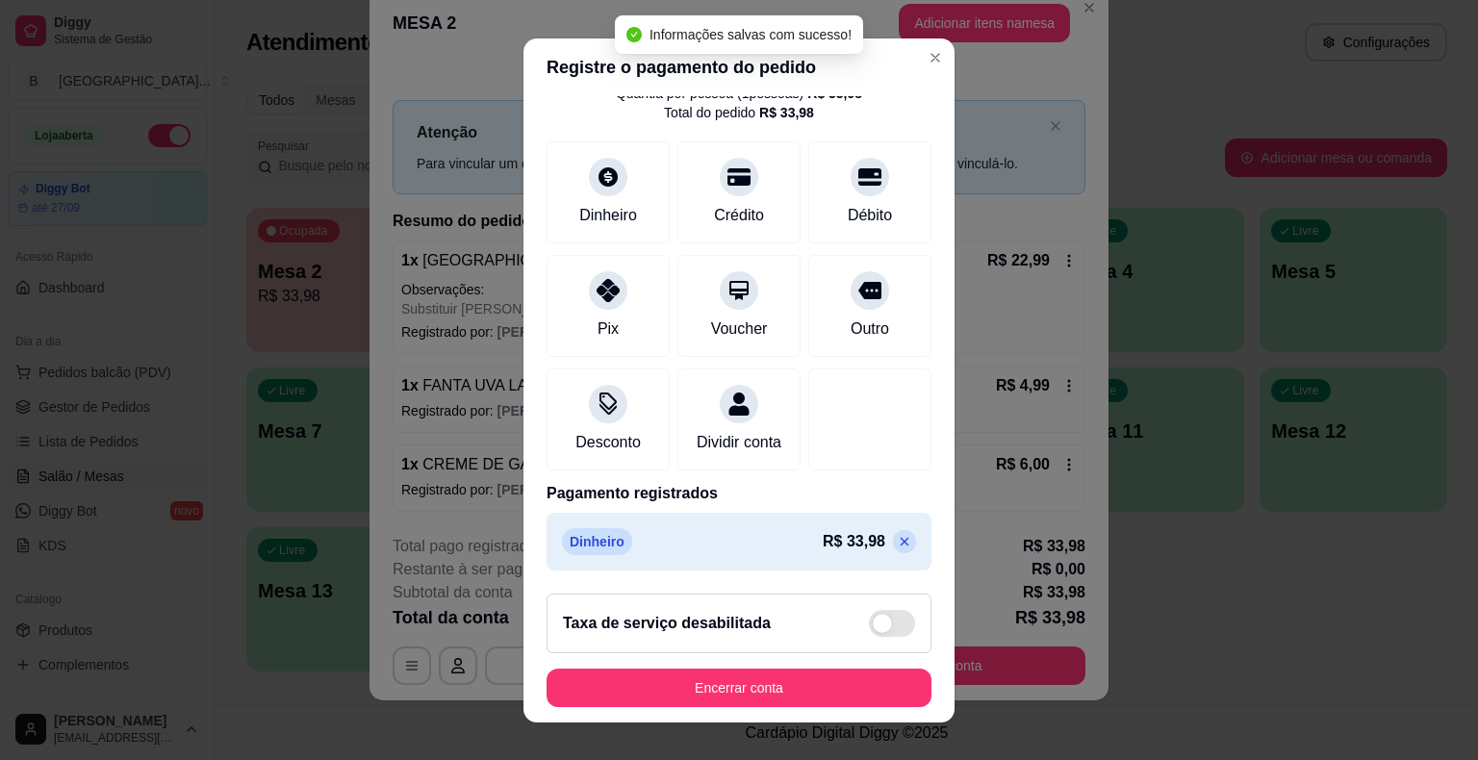
scroll to position [23, 0]
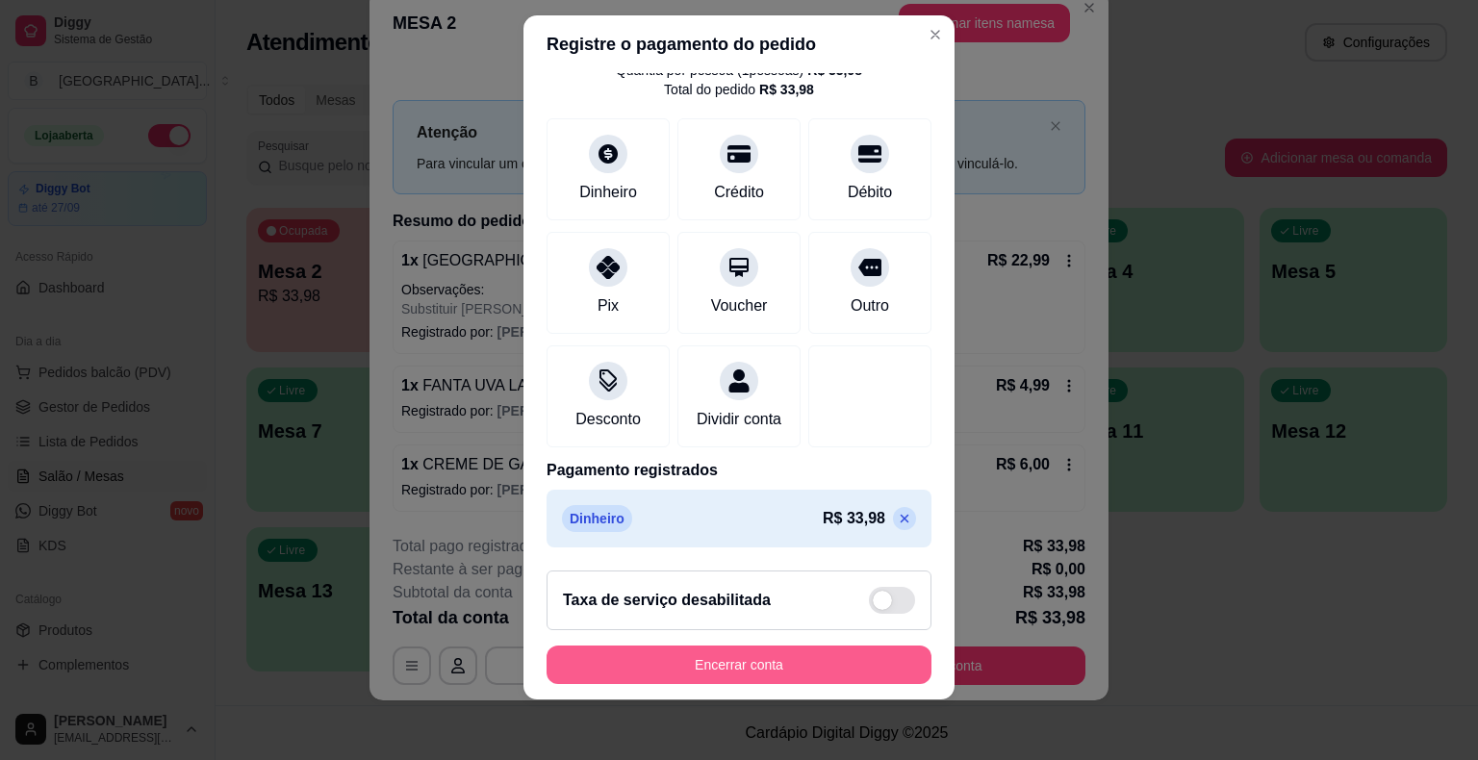
click at [808, 646] on div "Encerrar conta" at bounding box center [738, 665] width 385 height 38
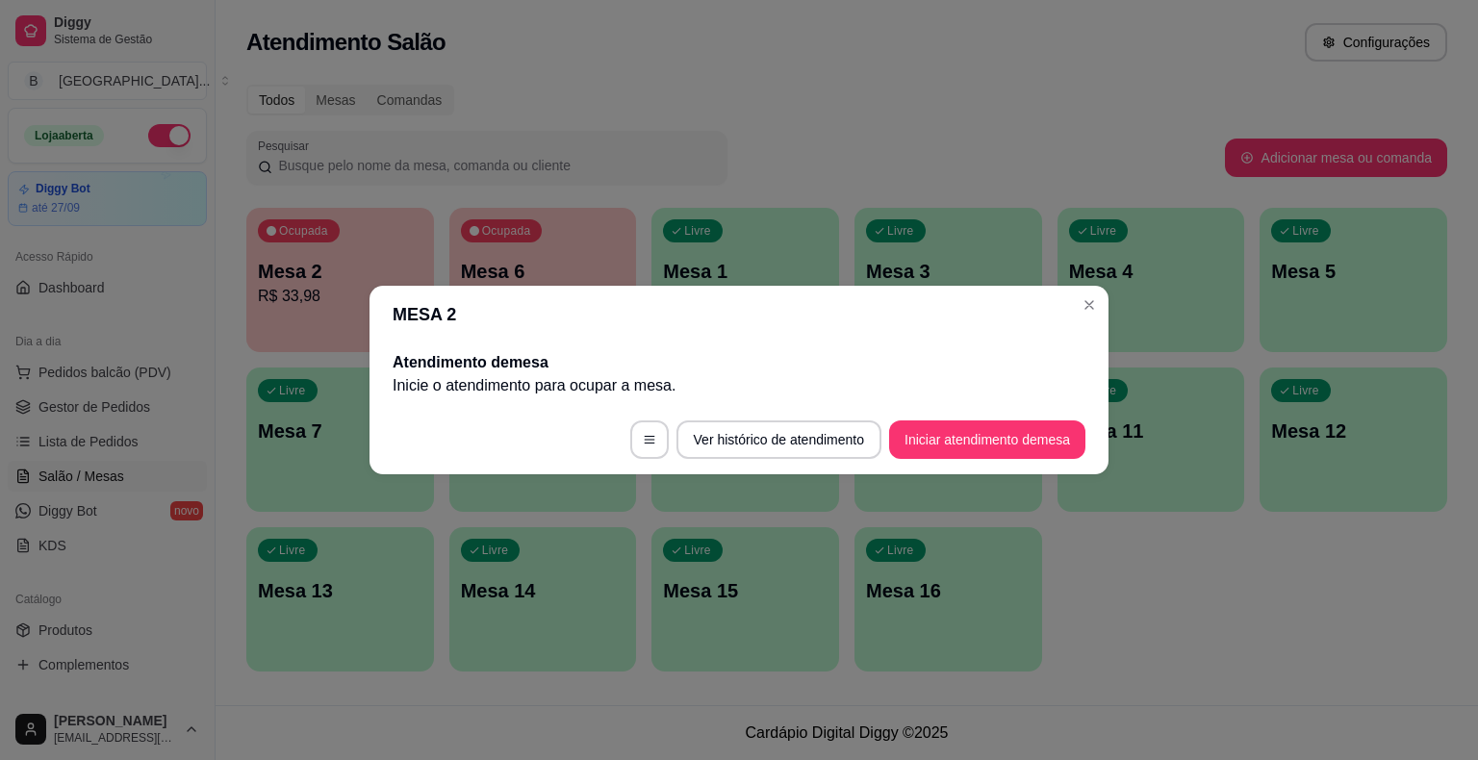
scroll to position [0, 0]
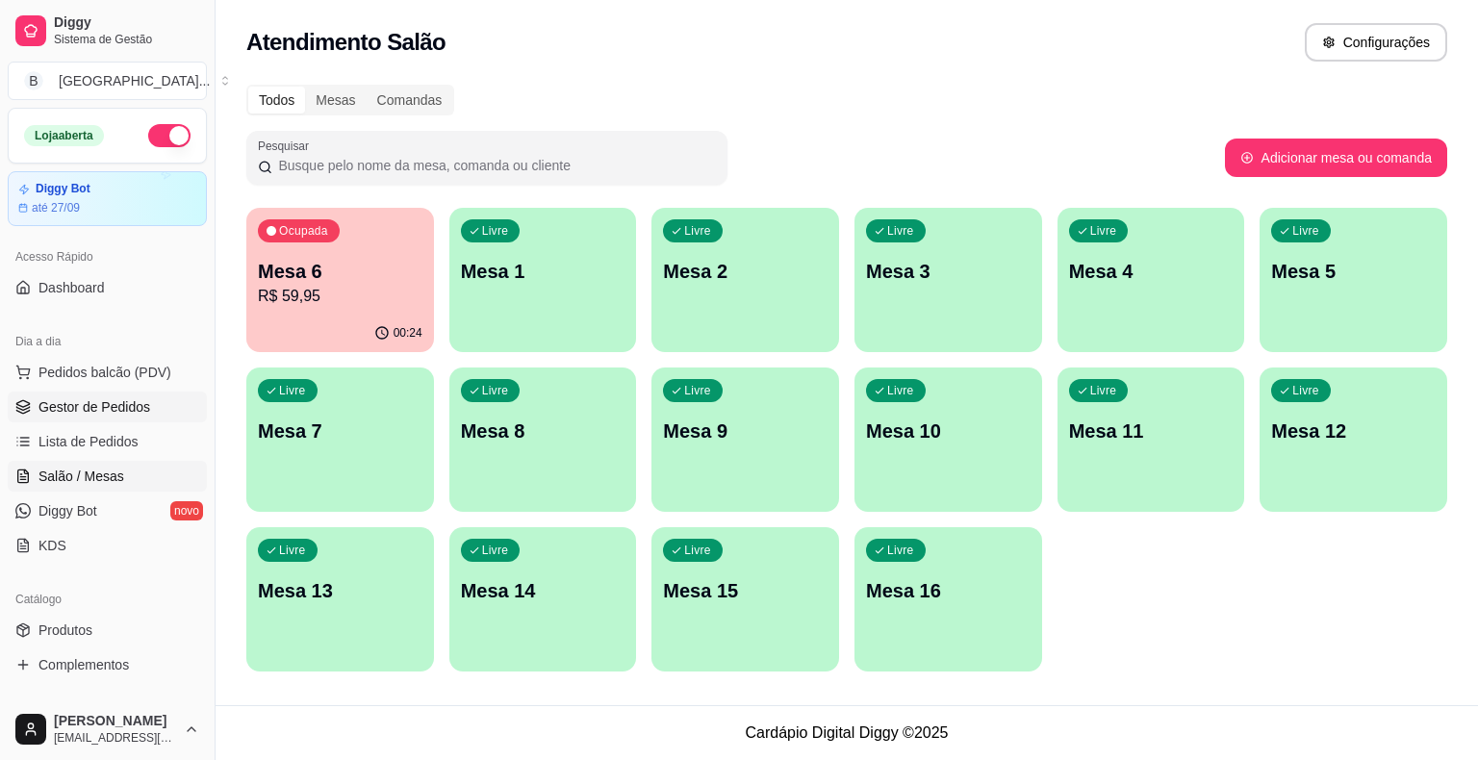
click at [69, 410] on span "Gestor de Pedidos" at bounding box center [94, 406] width 112 height 19
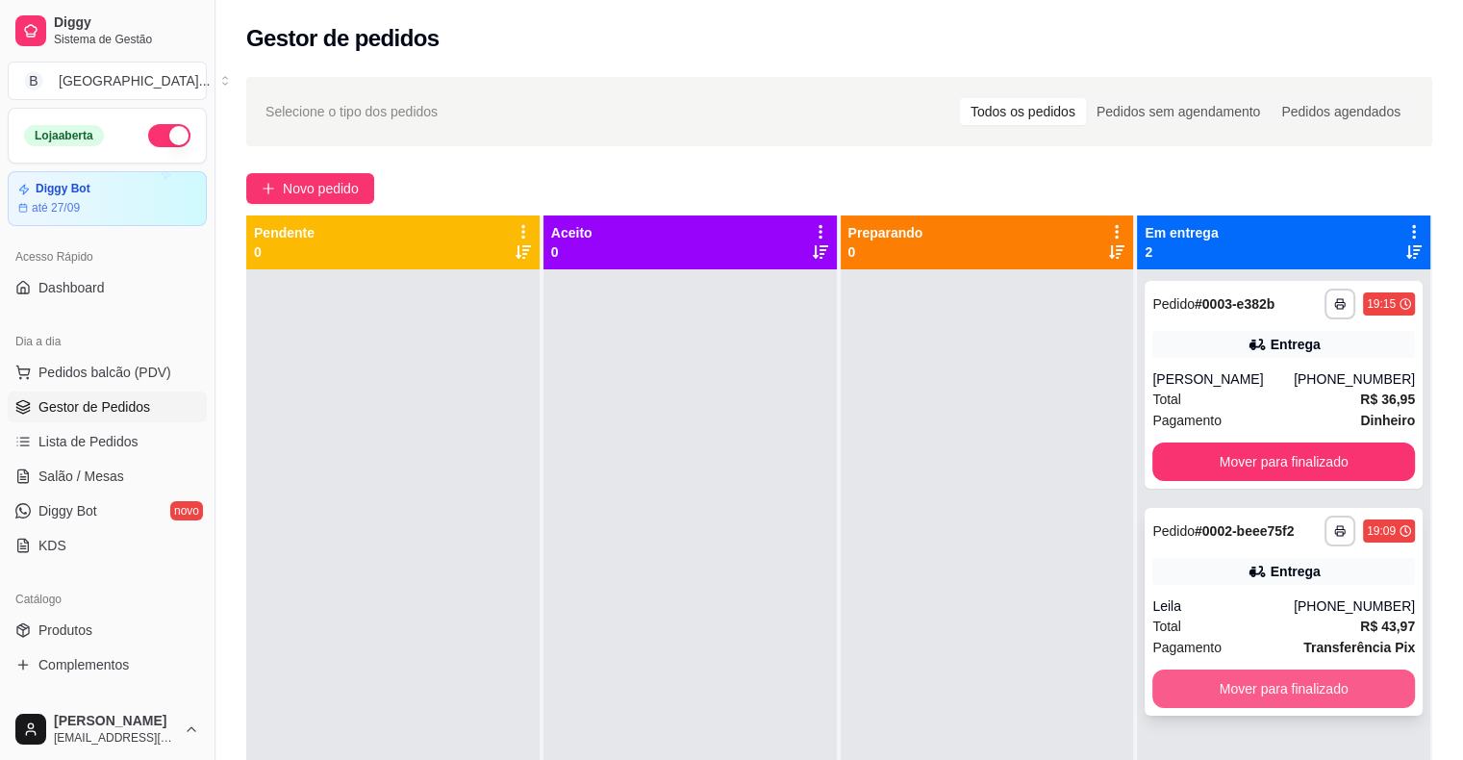
click at [1283, 679] on button "Mover para finalizado" at bounding box center [1284, 689] width 263 height 38
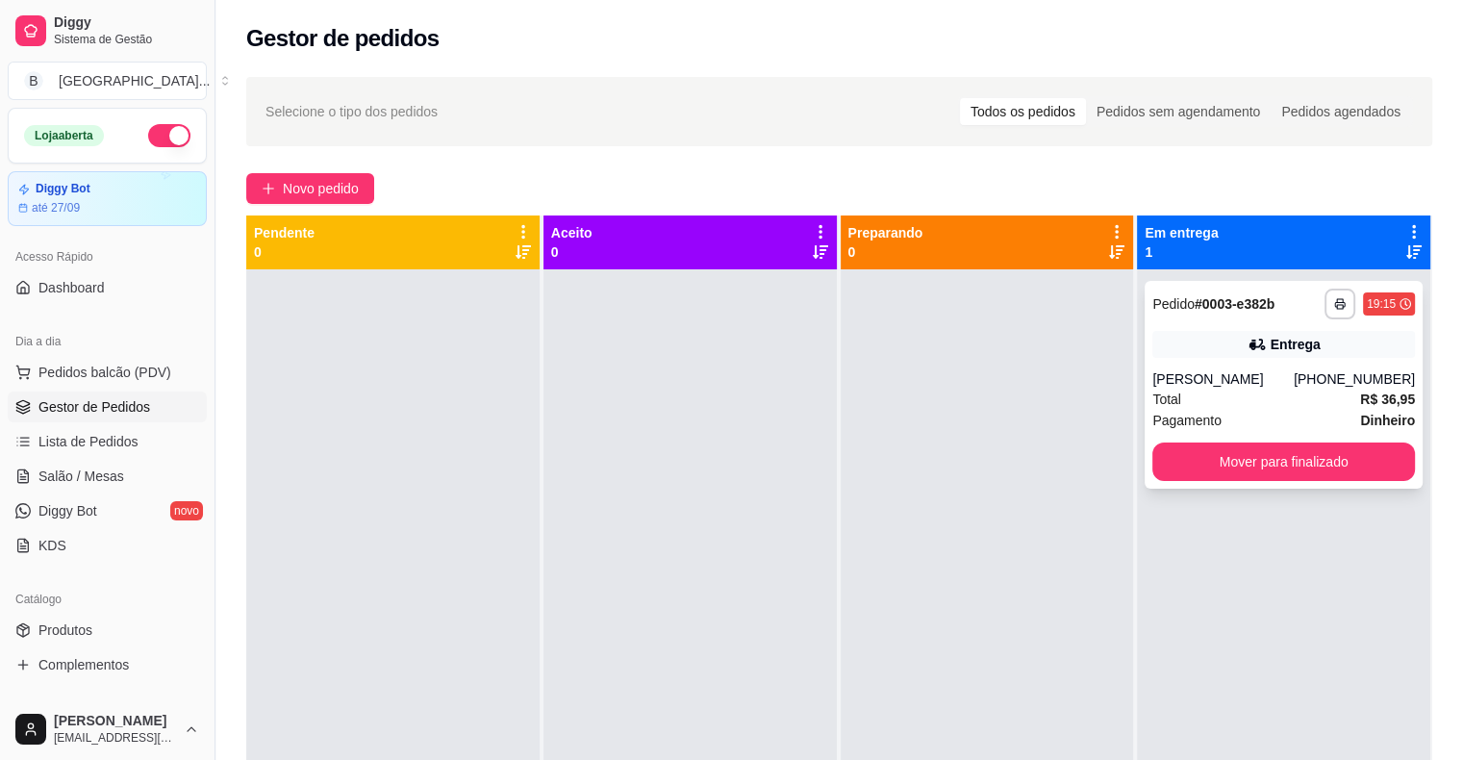
click at [1255, 427] on div "Pagamento Dinheiro" at bounding box center [1284, 420] width 263 height 21
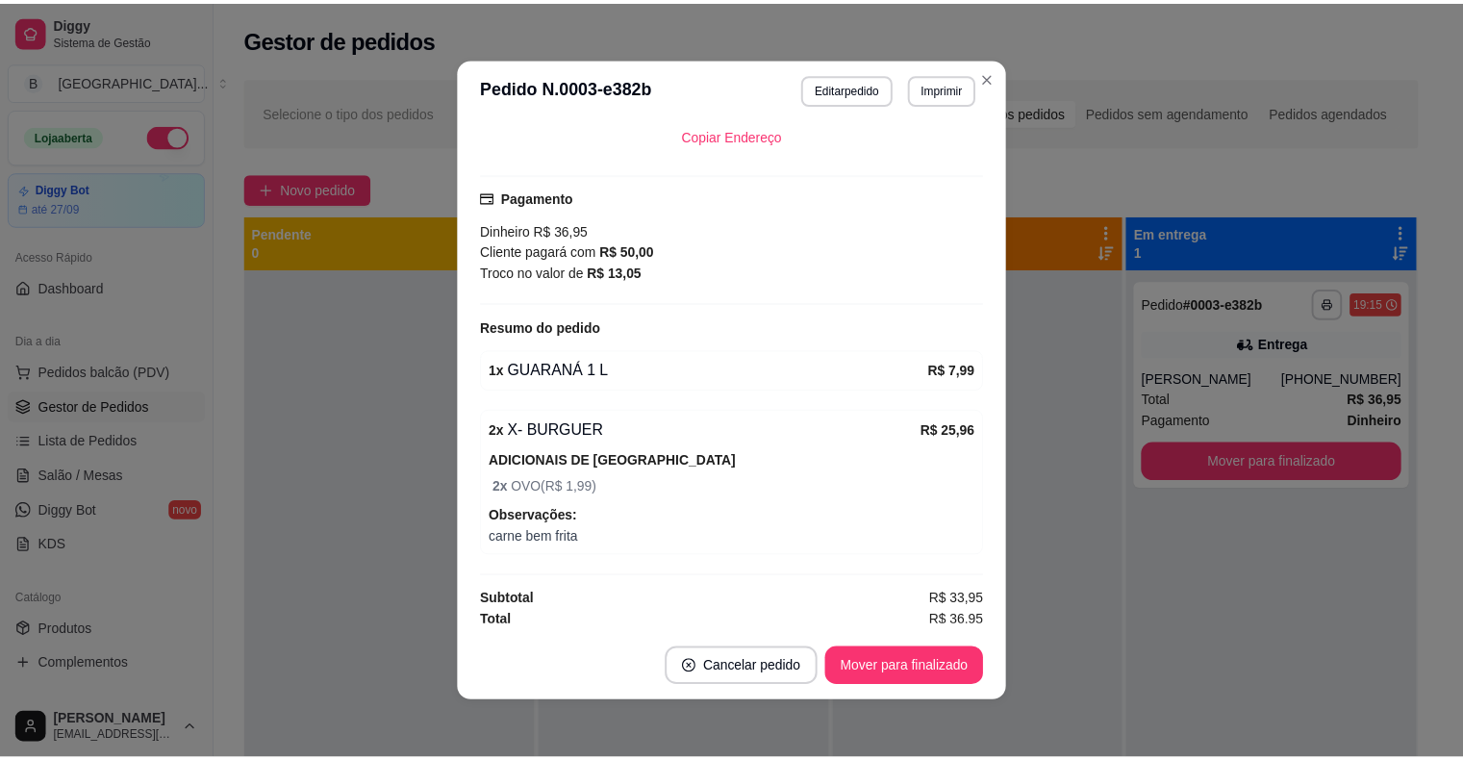
scroll to position [396, 0]
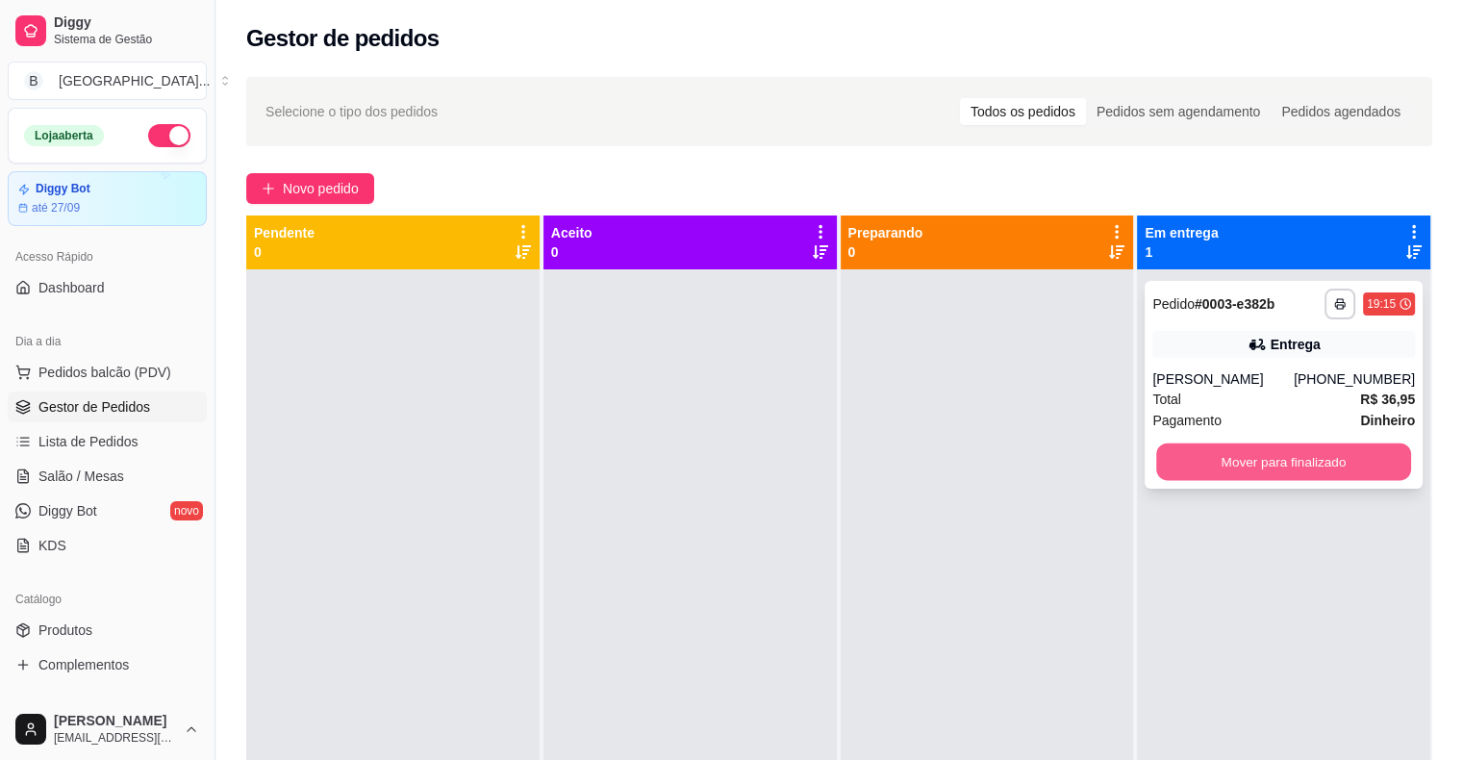
click at [1327, 454] on button "Mover para finalizado" at bounding box center [1283, 463] width 255 height 38
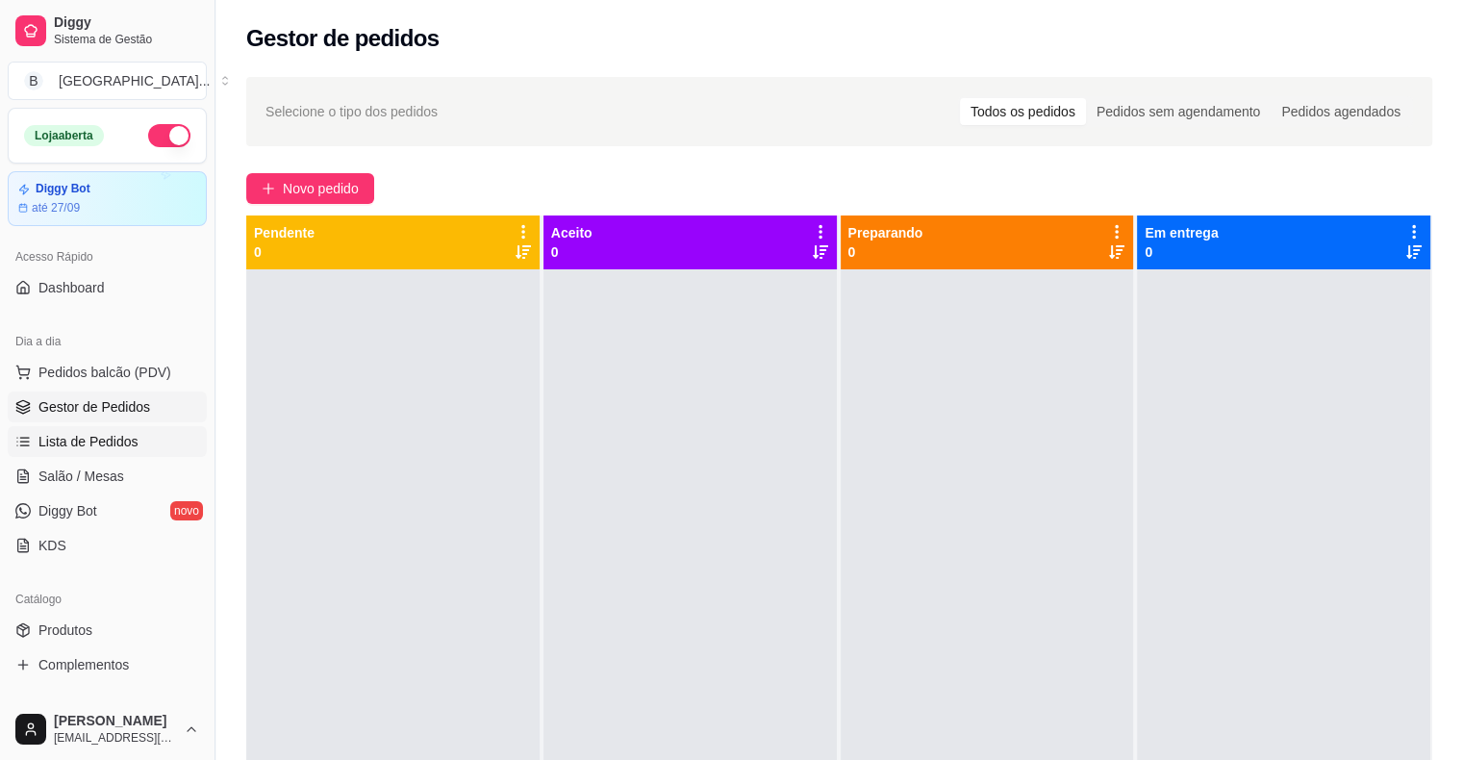
click at [150, 434] on link "Lista de Pedidos" at bounding box center [107, 441] width 199 height 31
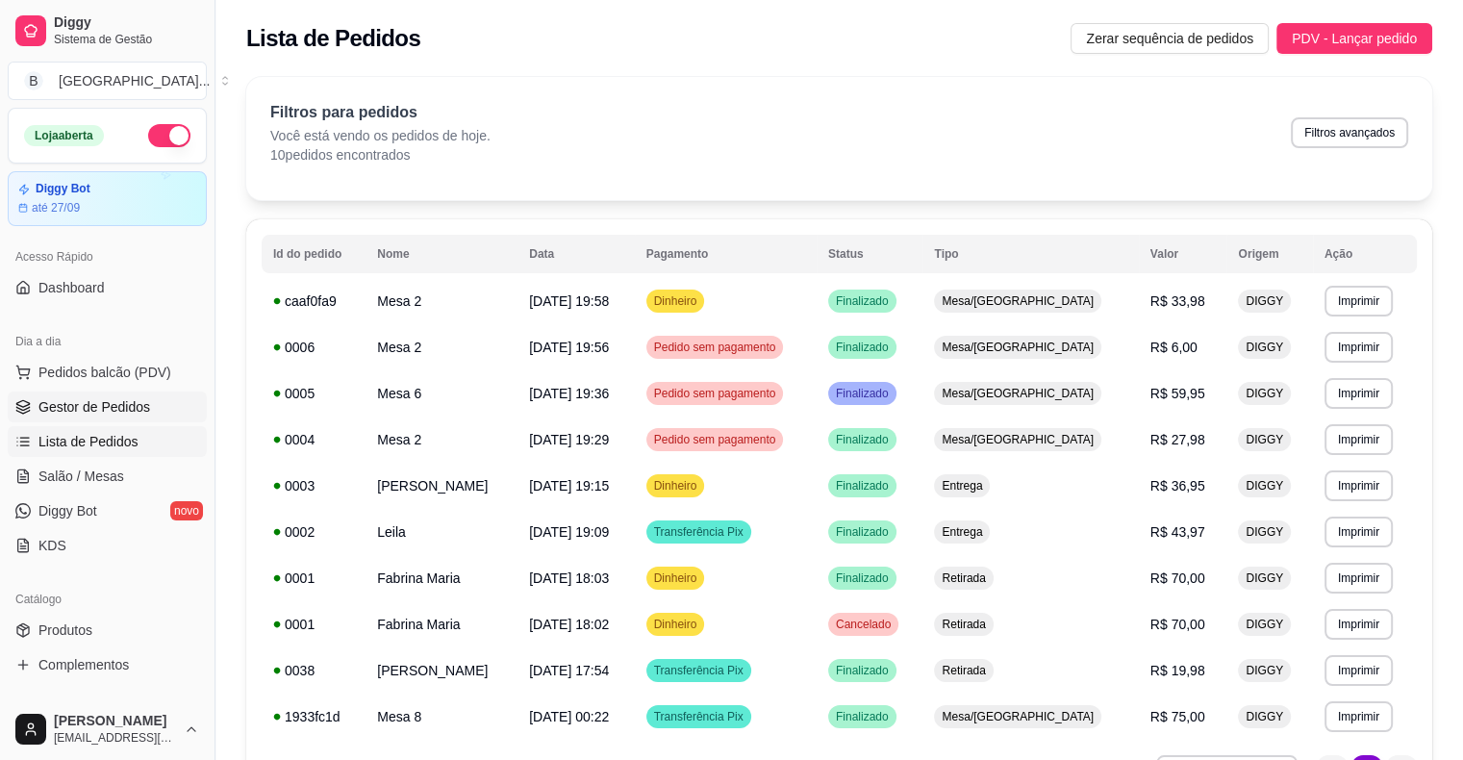
click at [79, 404] on span "Gestor de Pedidos" at bounding box center [94, 406] width 112 height 19
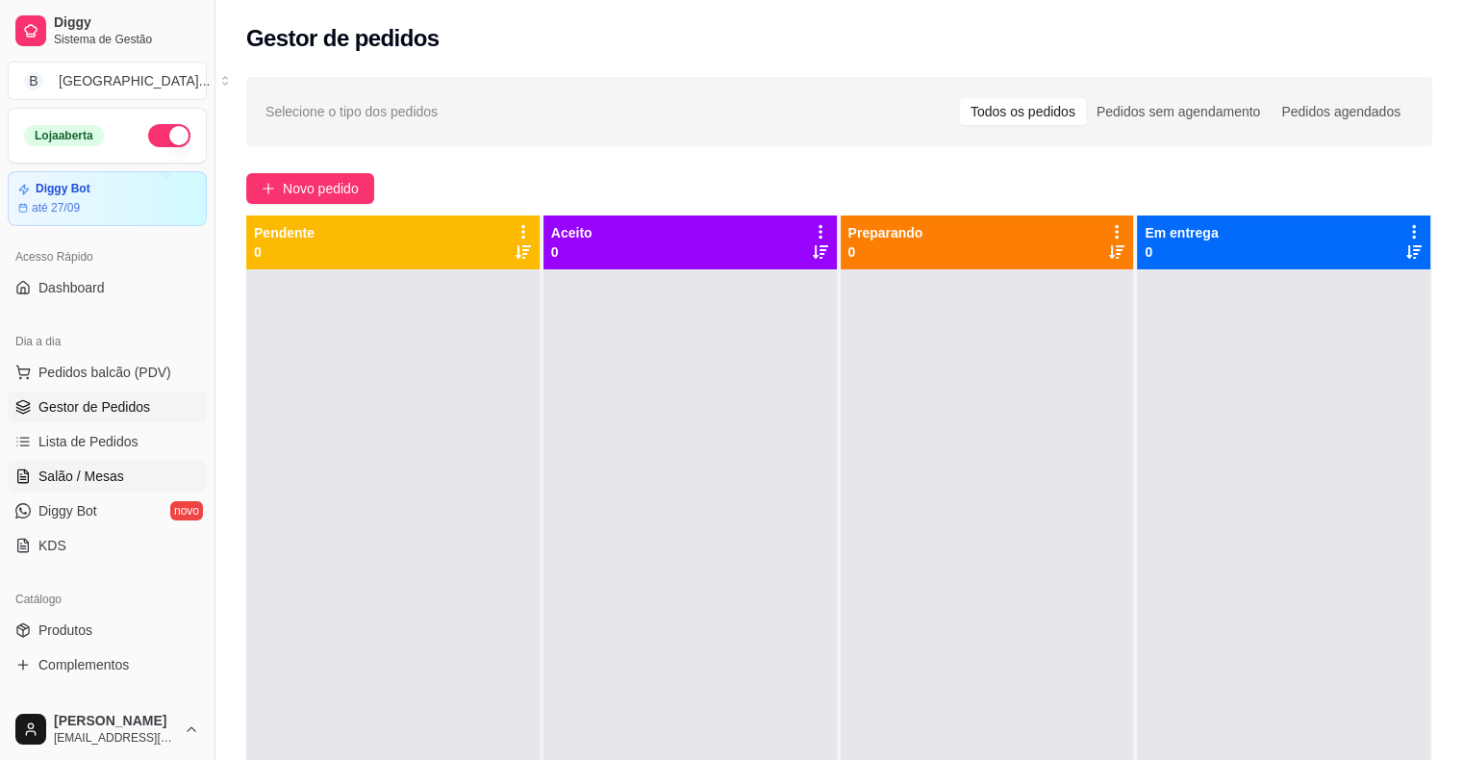
click at [140, 468] on link "Salão / Mesas" at bounding box center [107, 476] width 199 height 31
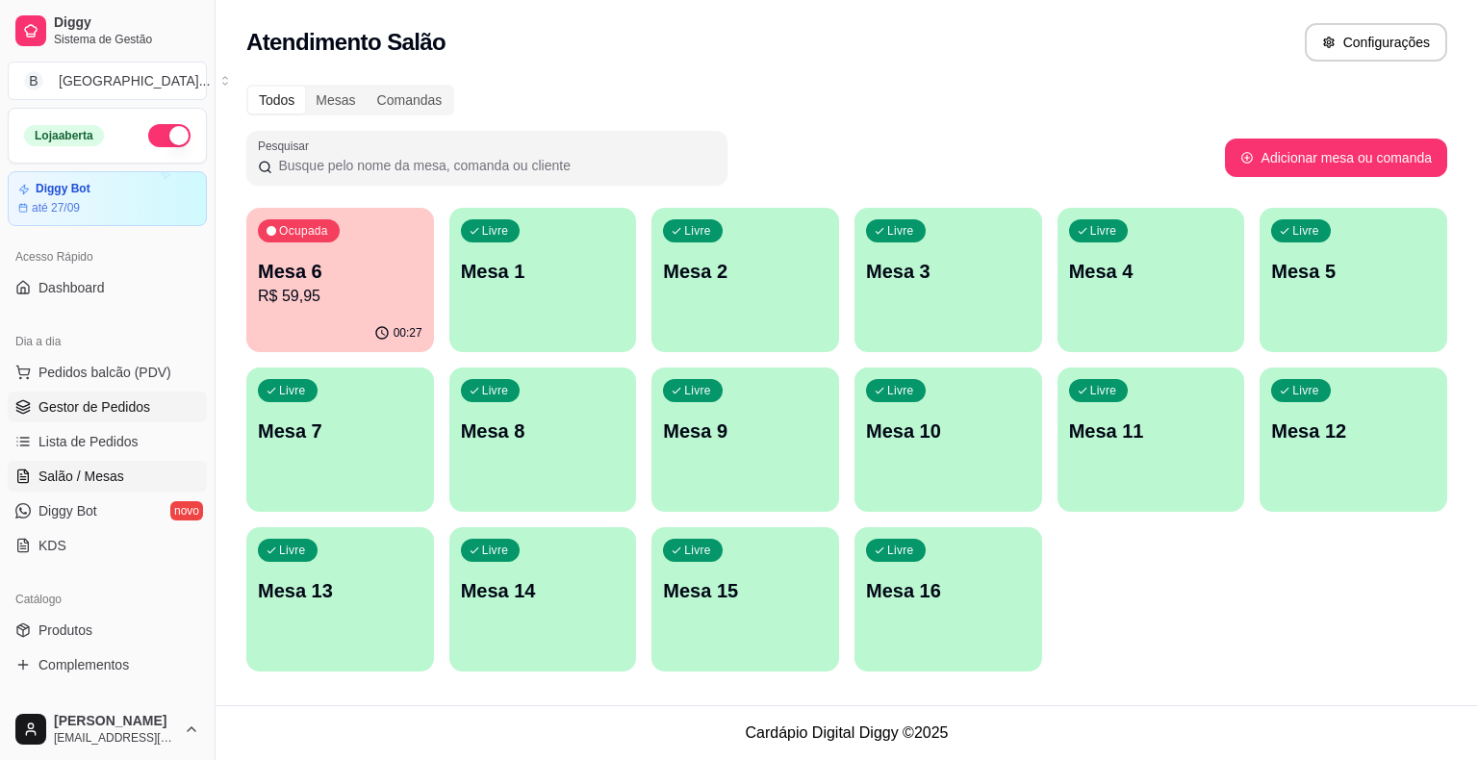
click at [112, 406] on span "Gestor de Pedidos" at bounding box center [94, 406] width 112 height 19
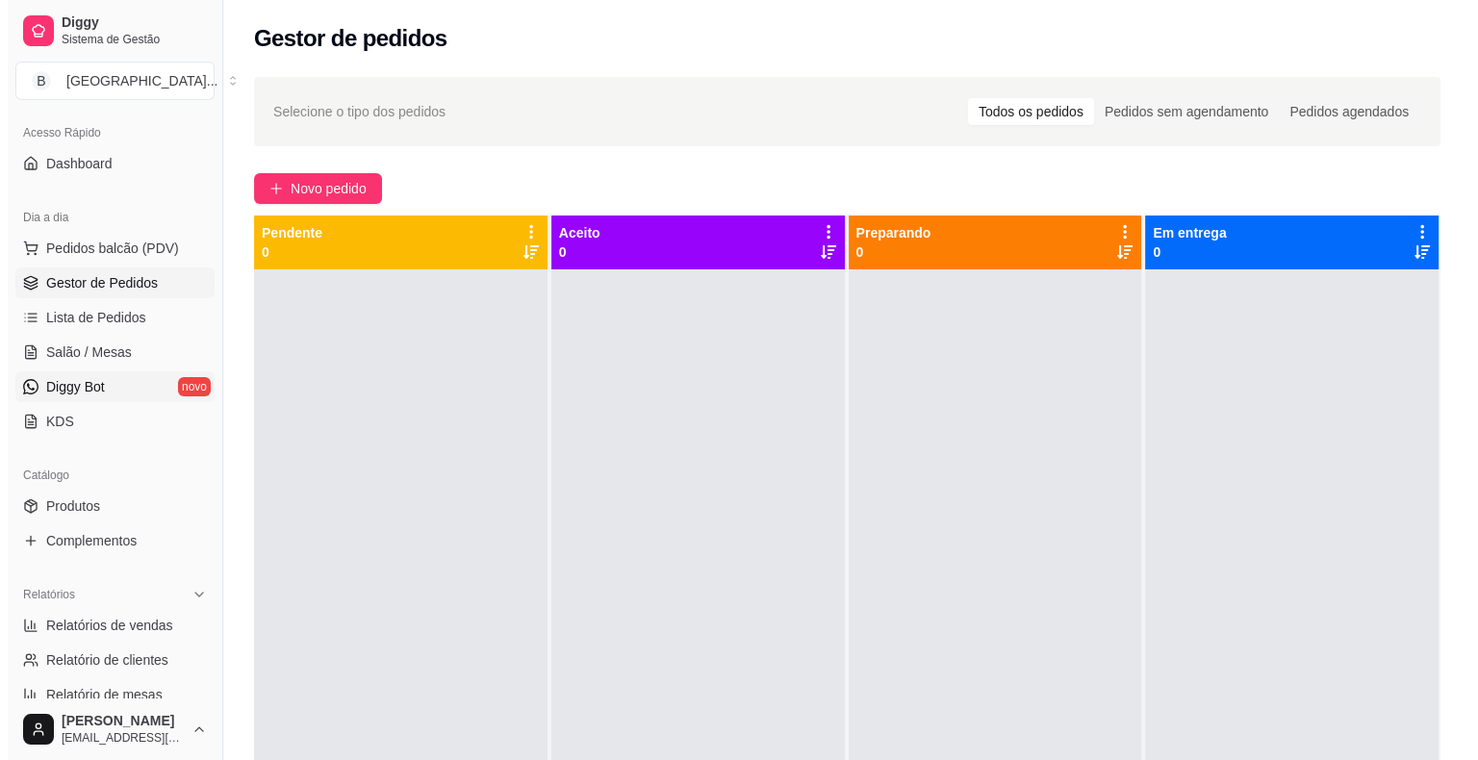
scroll to position [385, 0]
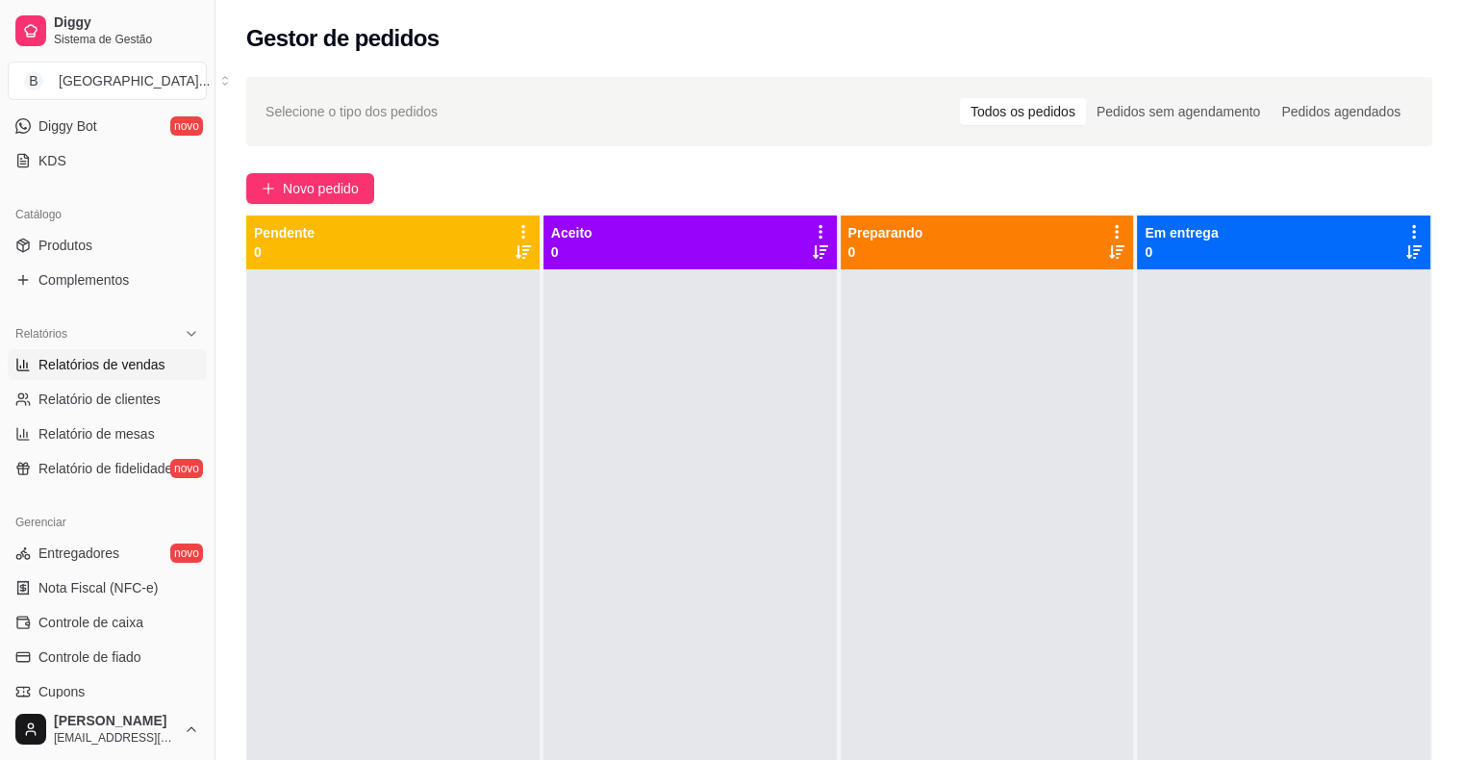
click at [100, 364] on span "Relatórios de vendas" at bounding box center [101, 364] width 127 height 19
select select "ALL"
select select "0"
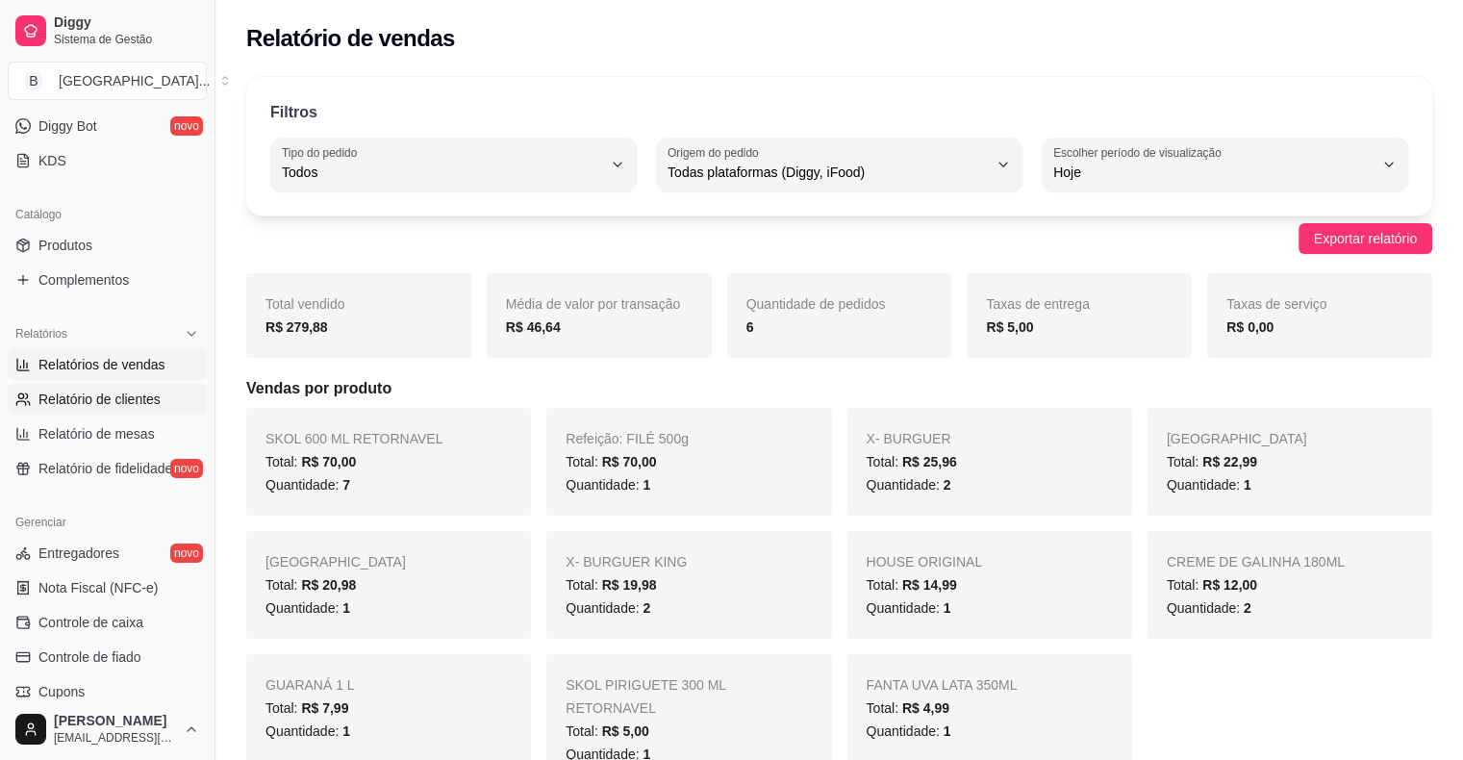
click at [110, 398] on span "Relatório de clientes" at bounding box center [99, 399] width 122 height 19
select select "30"
select select "HIGHEST_TOTAL_SPENT_WITH_ORDERS"
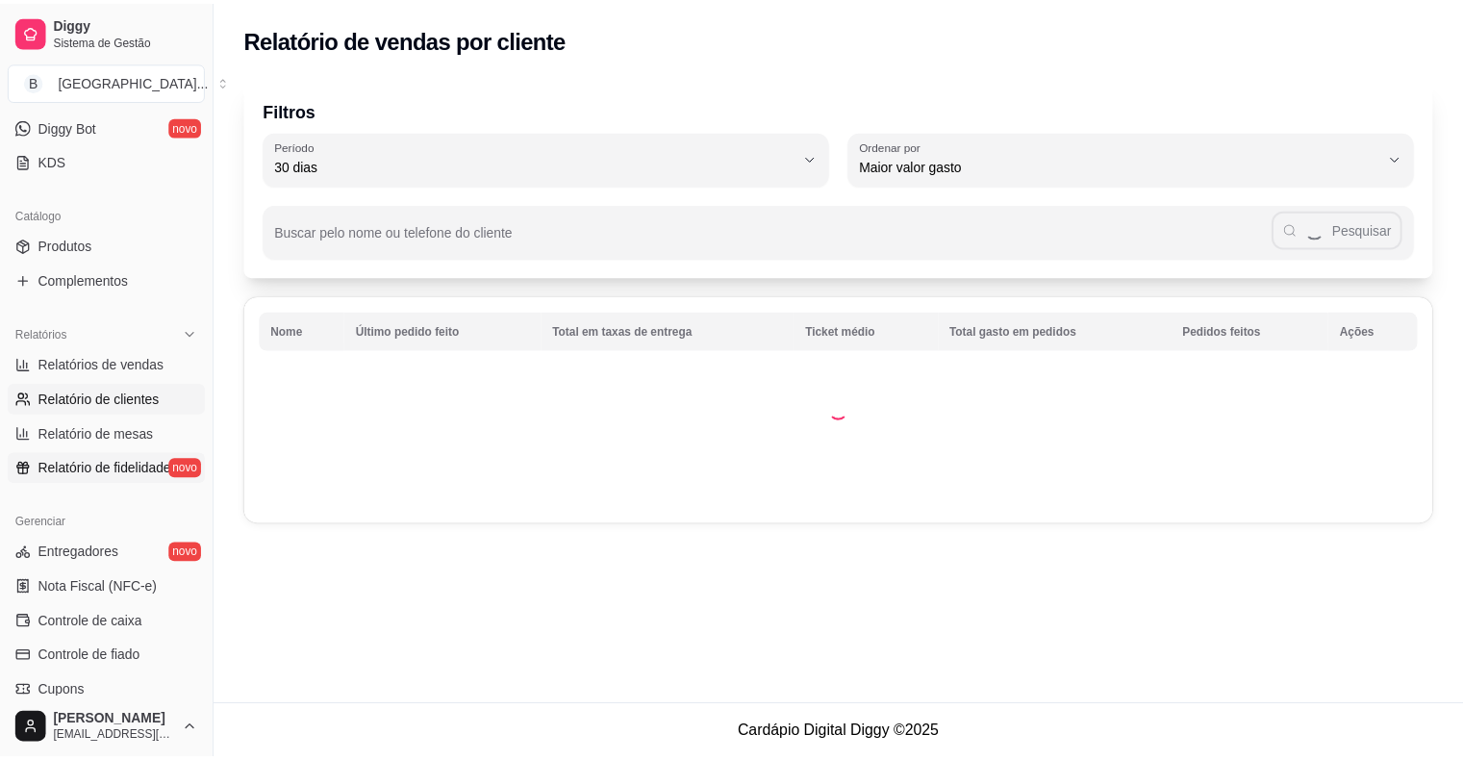
scroll to position [481, 0]
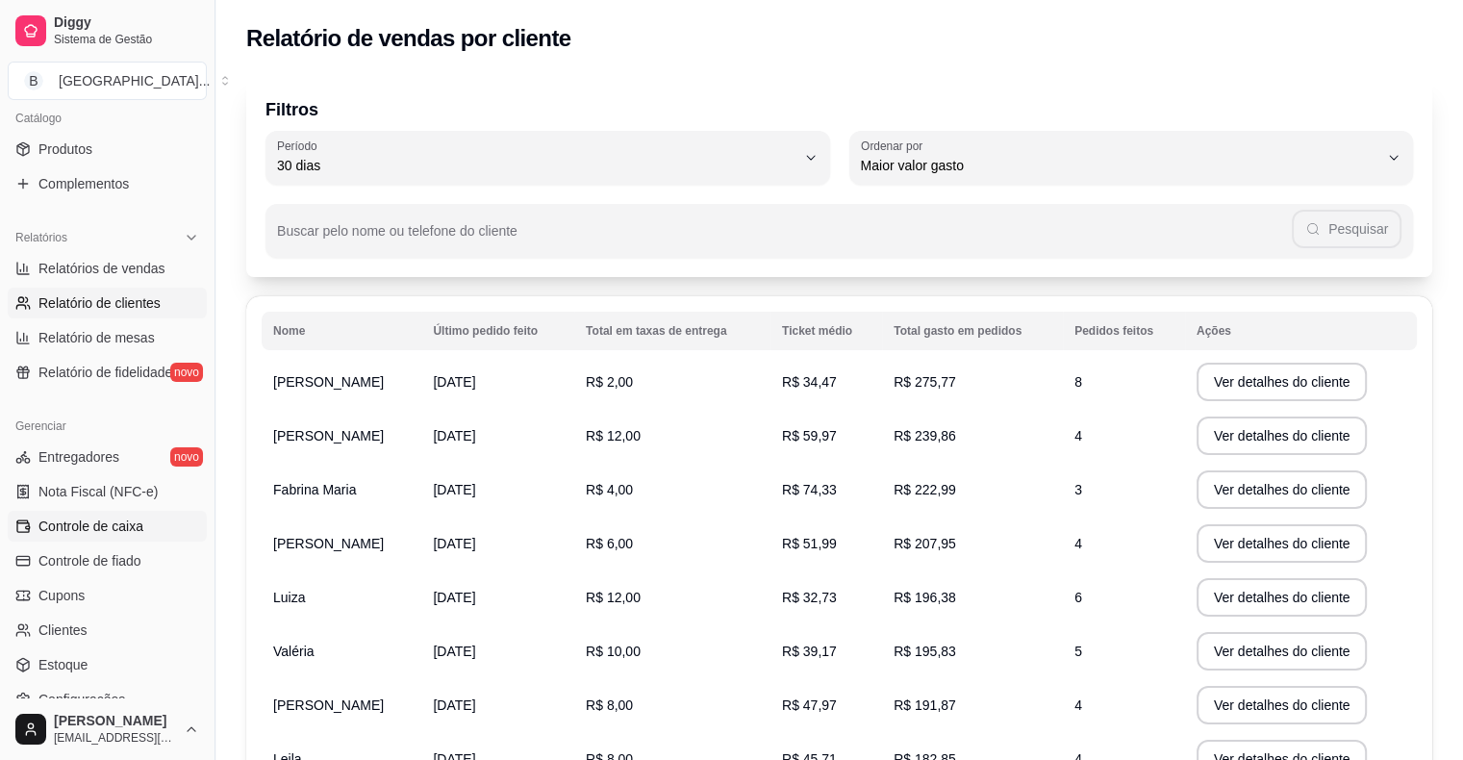
click at [113, 518] on span "Controle de caixa" at bounding box center [90, 526] width 105 height 19
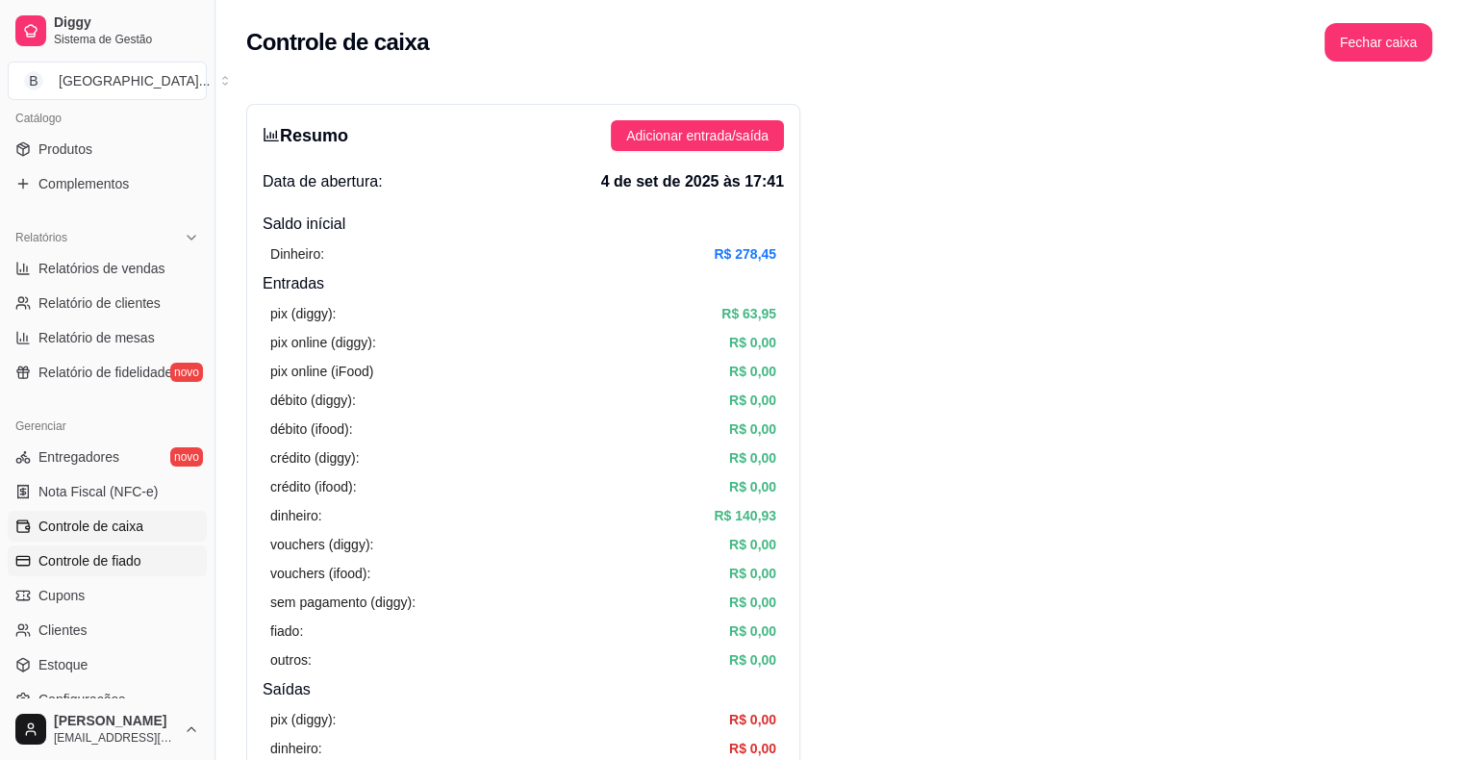
click at [104, 557] on span "Controle de fiado" at bounding box center [89, 560] width 103 height 19
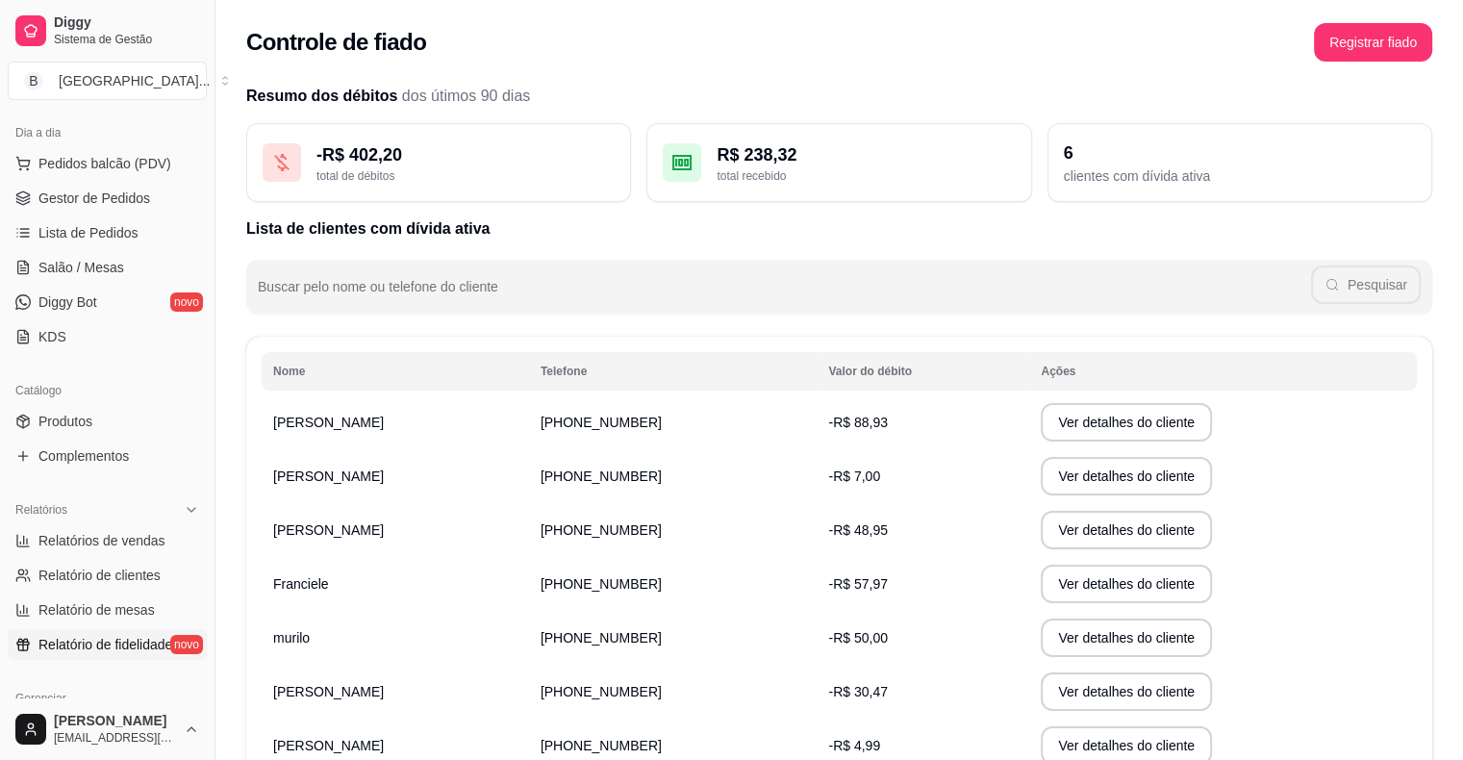
scroll to position [96, 0]
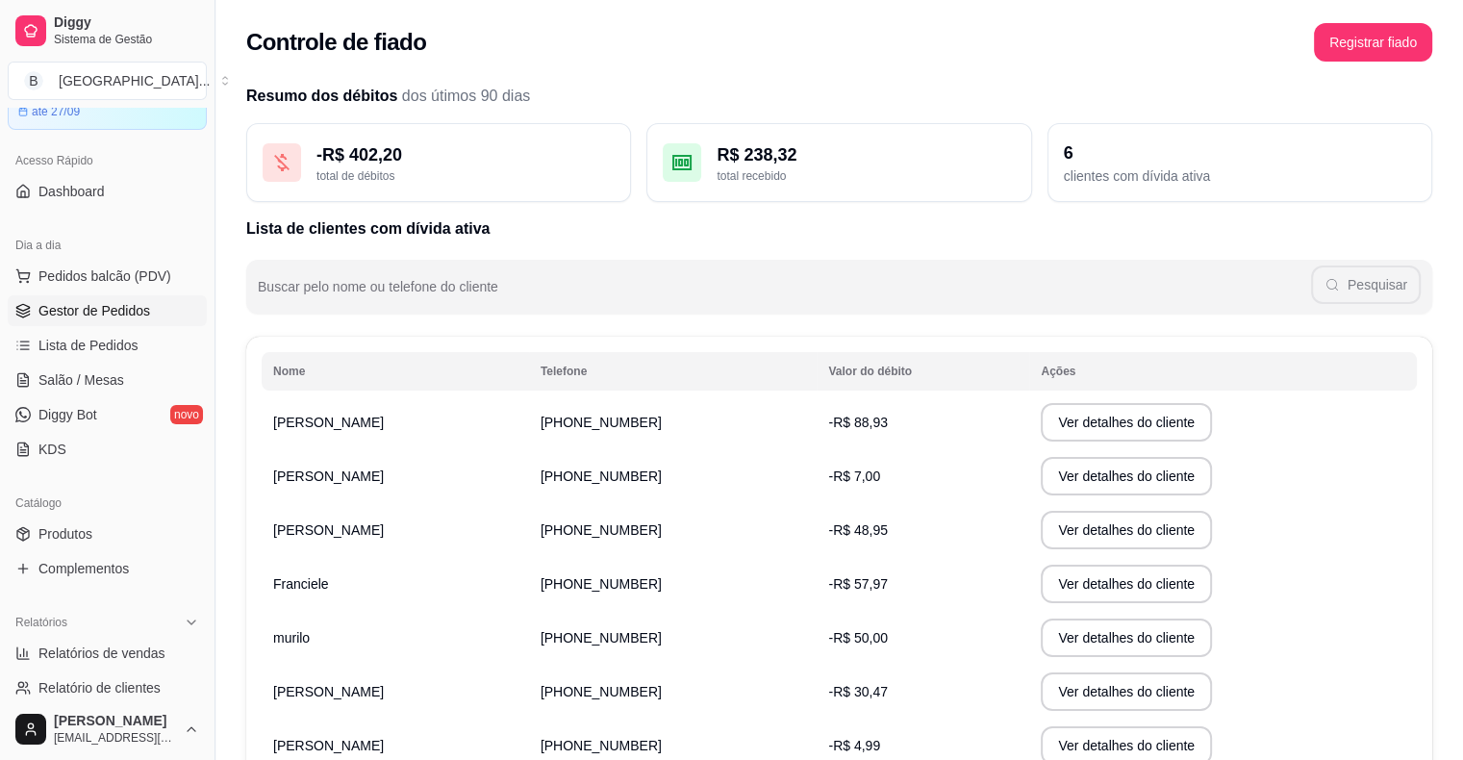
click at [105, 307] on span "Gestor de Pedidos" at bounding box center [94, 310] width 112 height 19
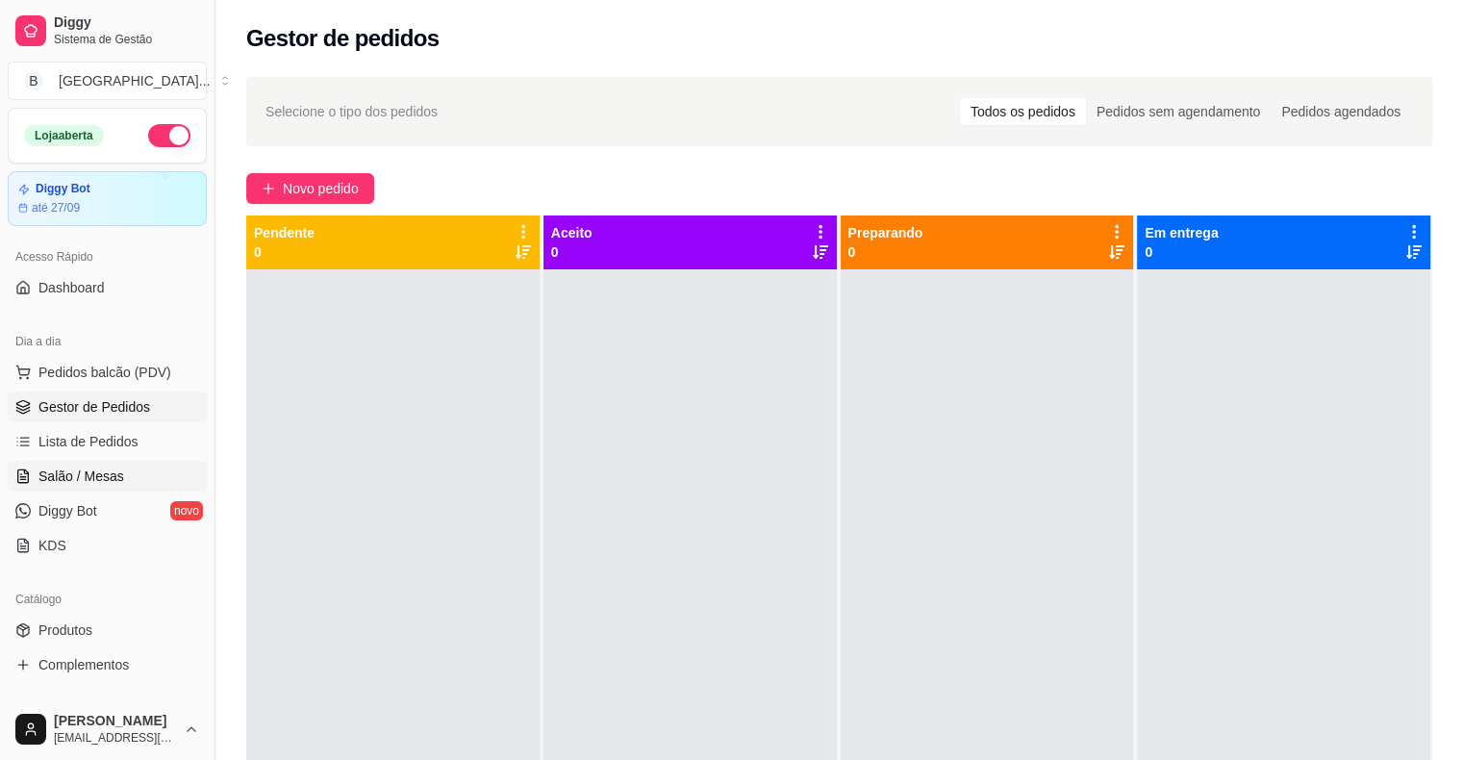
click at [107, 471] on span "Salão / Mesas" at bounding box center [81, 476] width 86 height 19
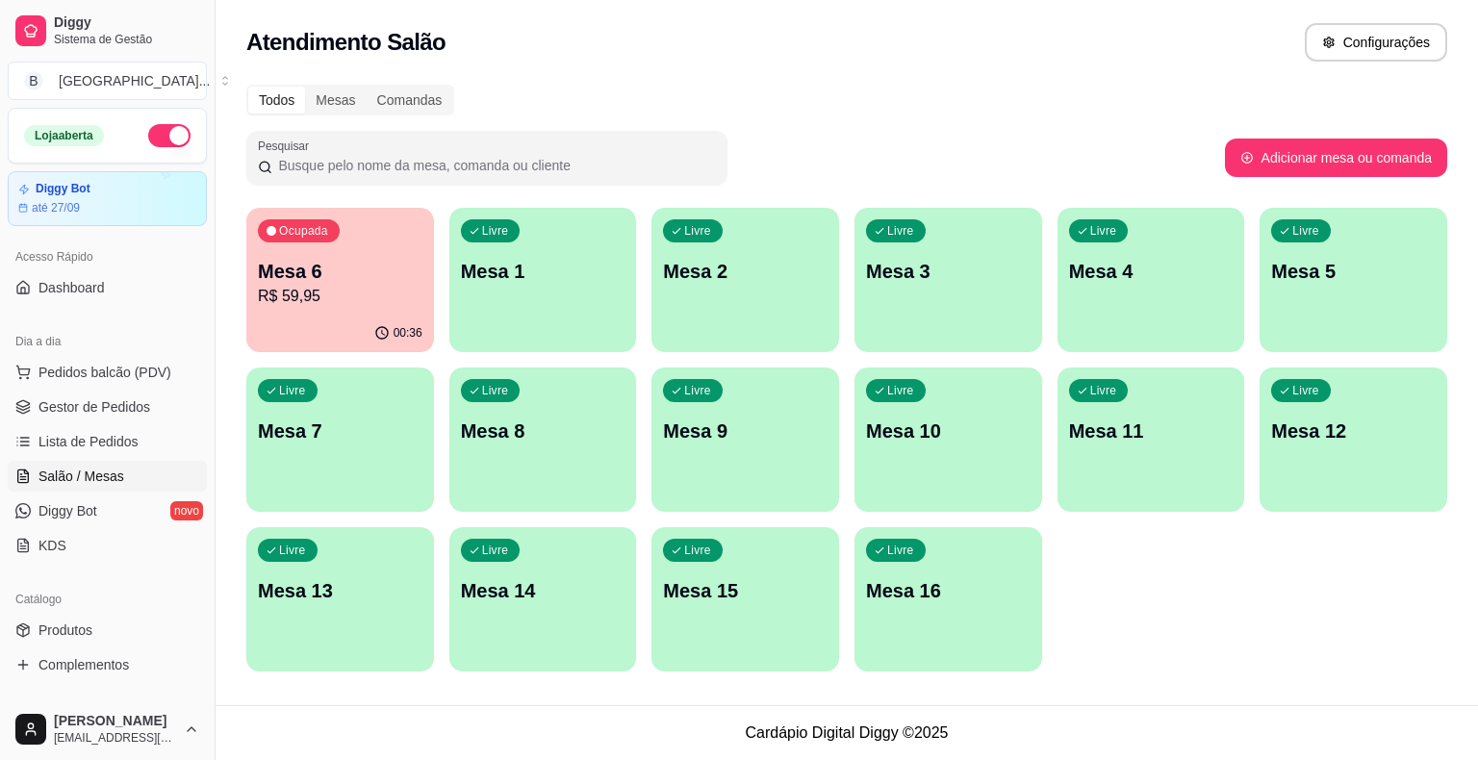
click at [362, 274] on p "Mesa 6" at bounding box center [340, 271] width 165 height 27
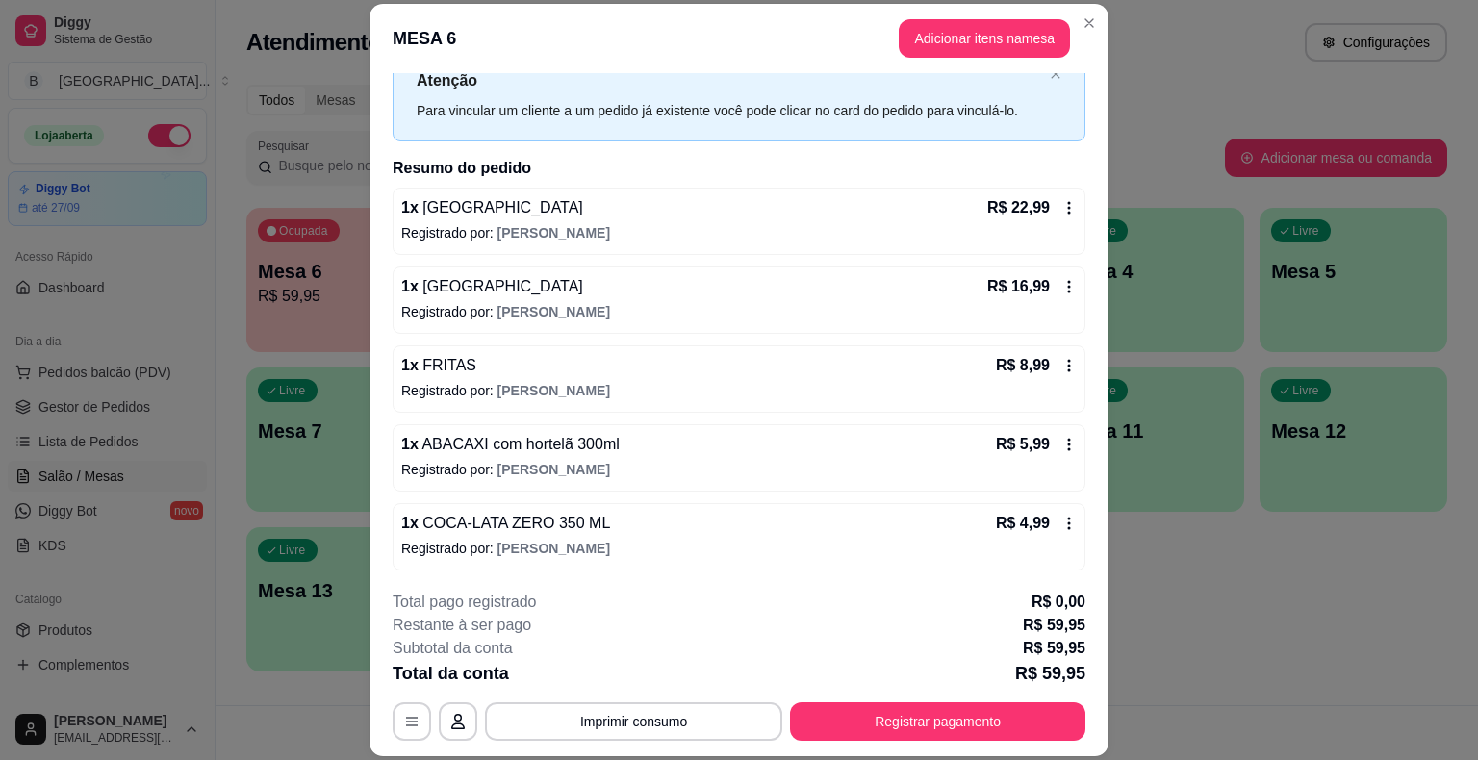
scroll to position [58, 0]
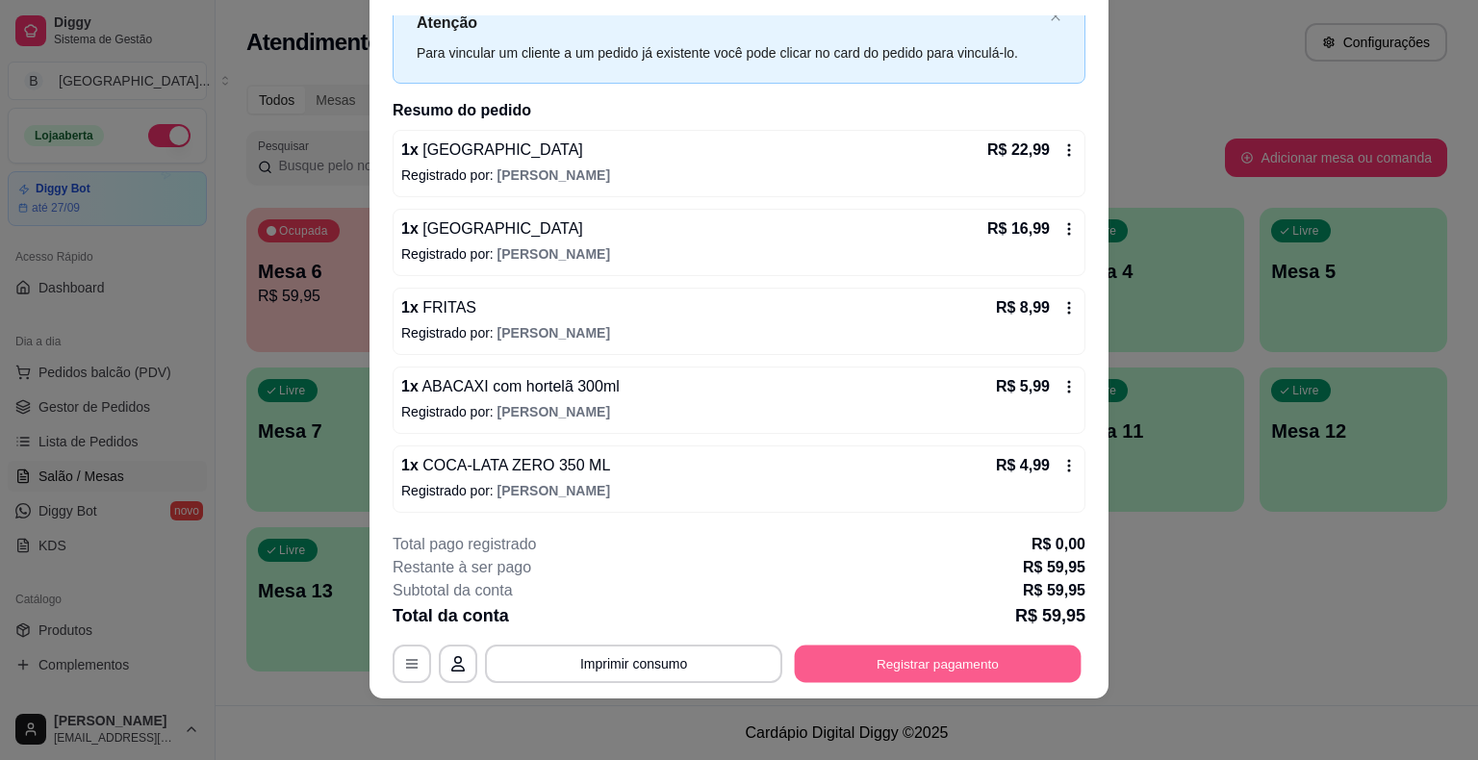
click at [1066, 656] on button "Registrar pagamento" at bounding box center [938, 665] width 287 height 38
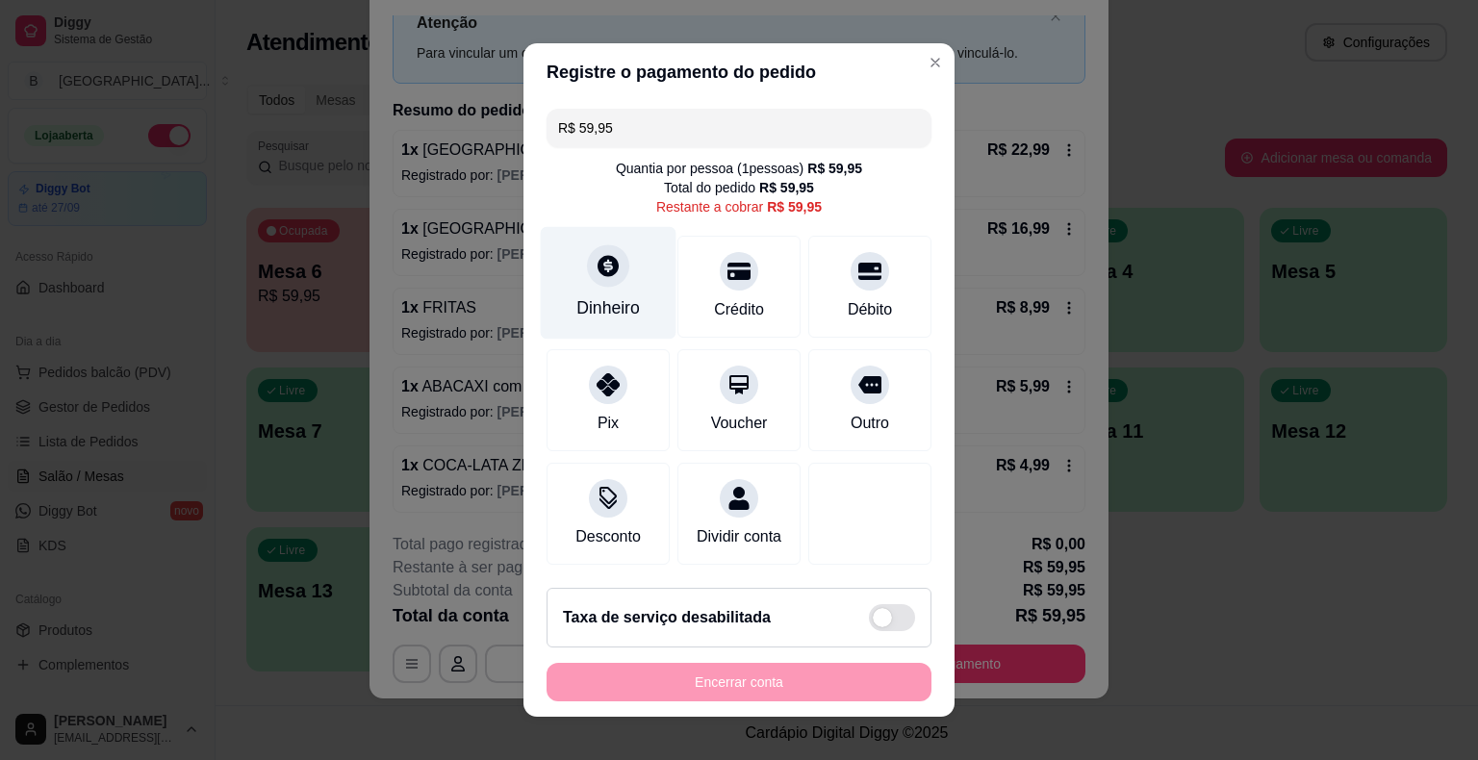
click at [557, 274] on div "Dinheiro" at bounding box center [609, 283] width 136 height 113
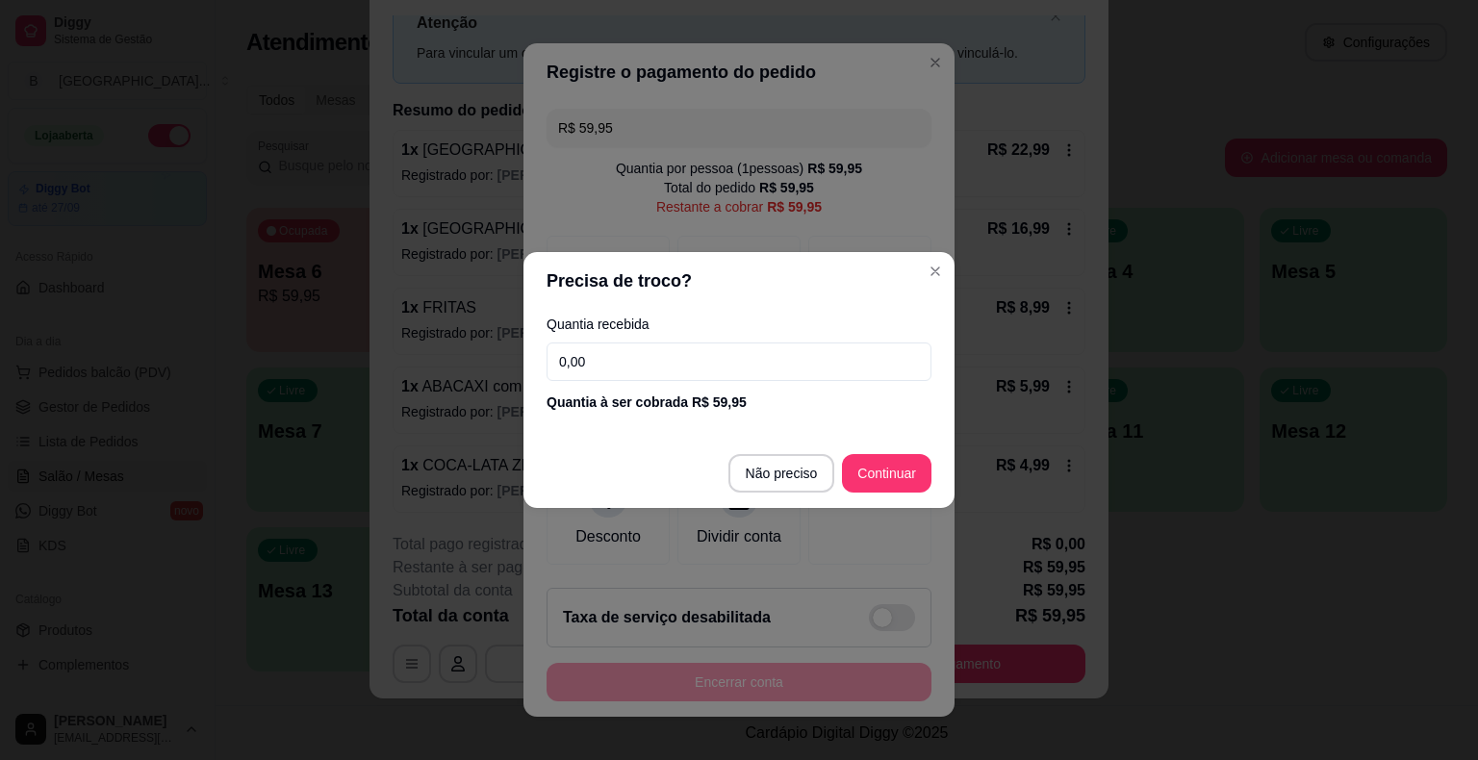
click at [607, 376] on input "0,00" at bounding box center [738, 362] width 385 height 38
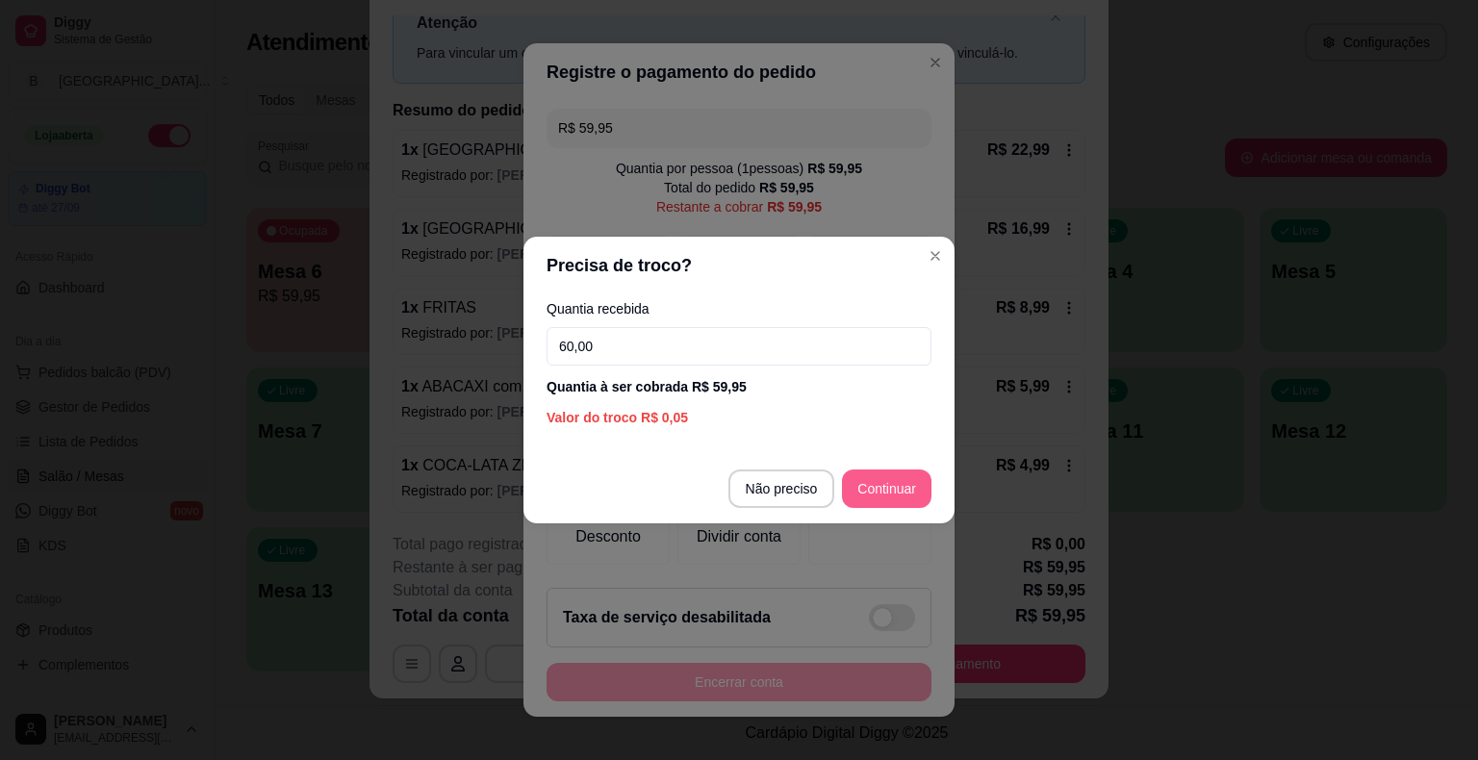
type input "60,00"
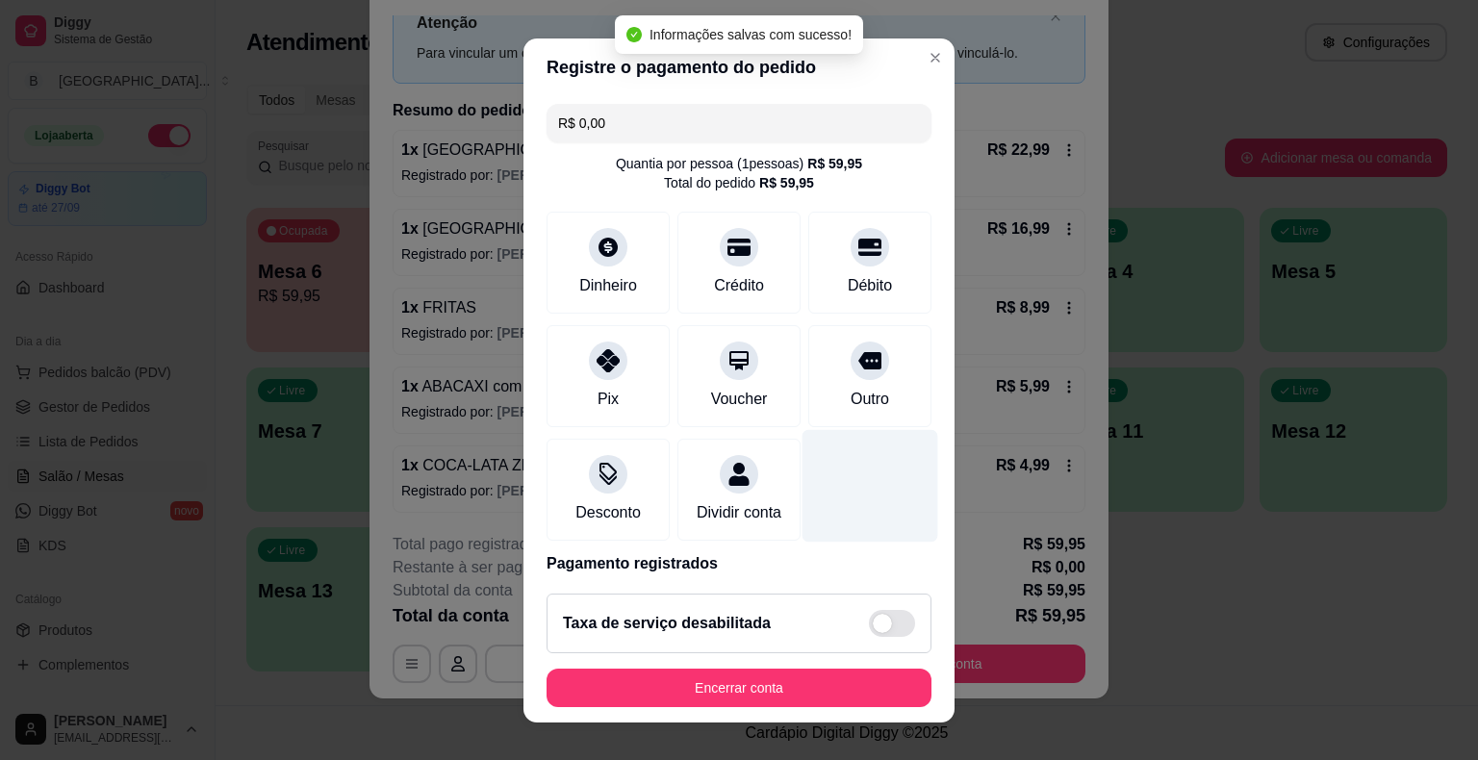
type input "R$ 0,00"
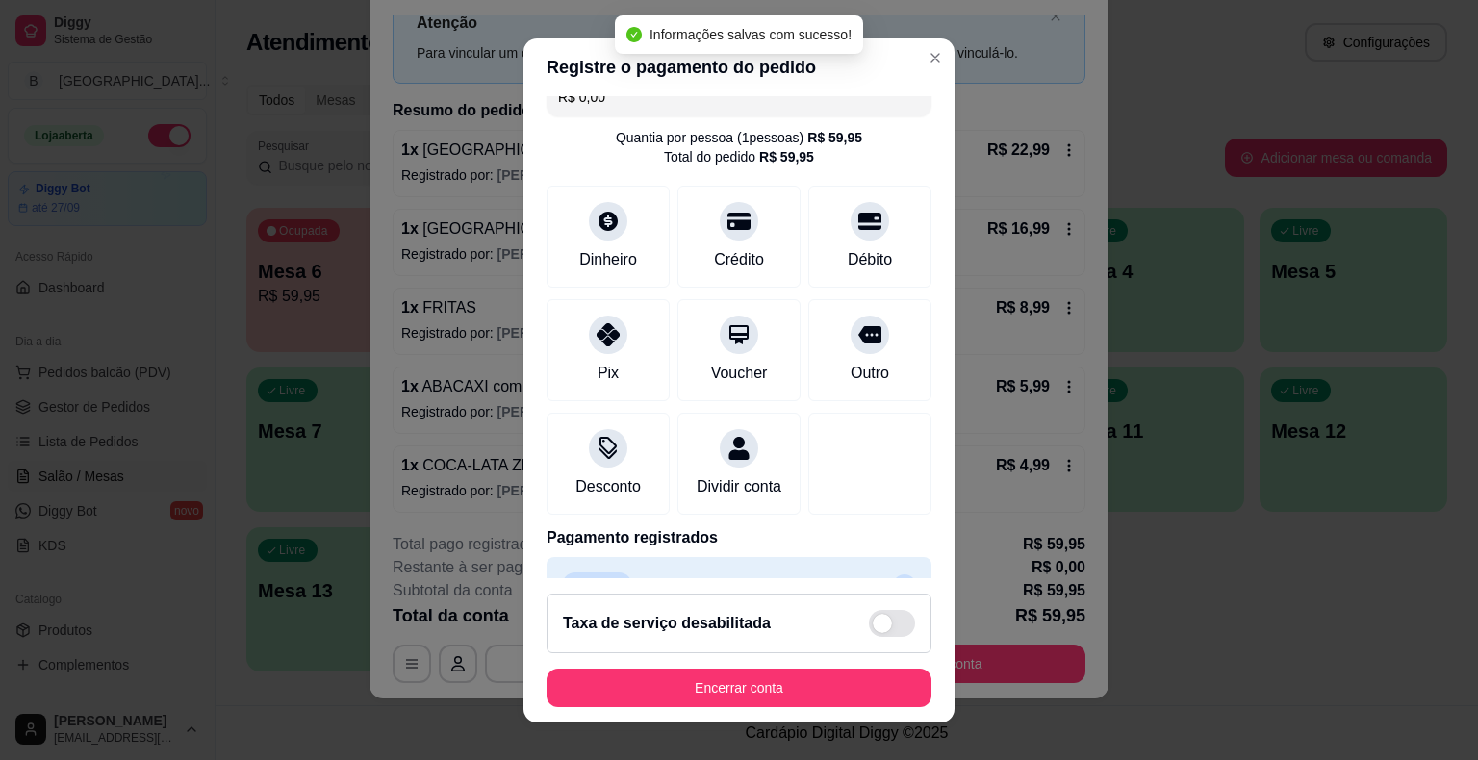
scroll to position [90, 0]
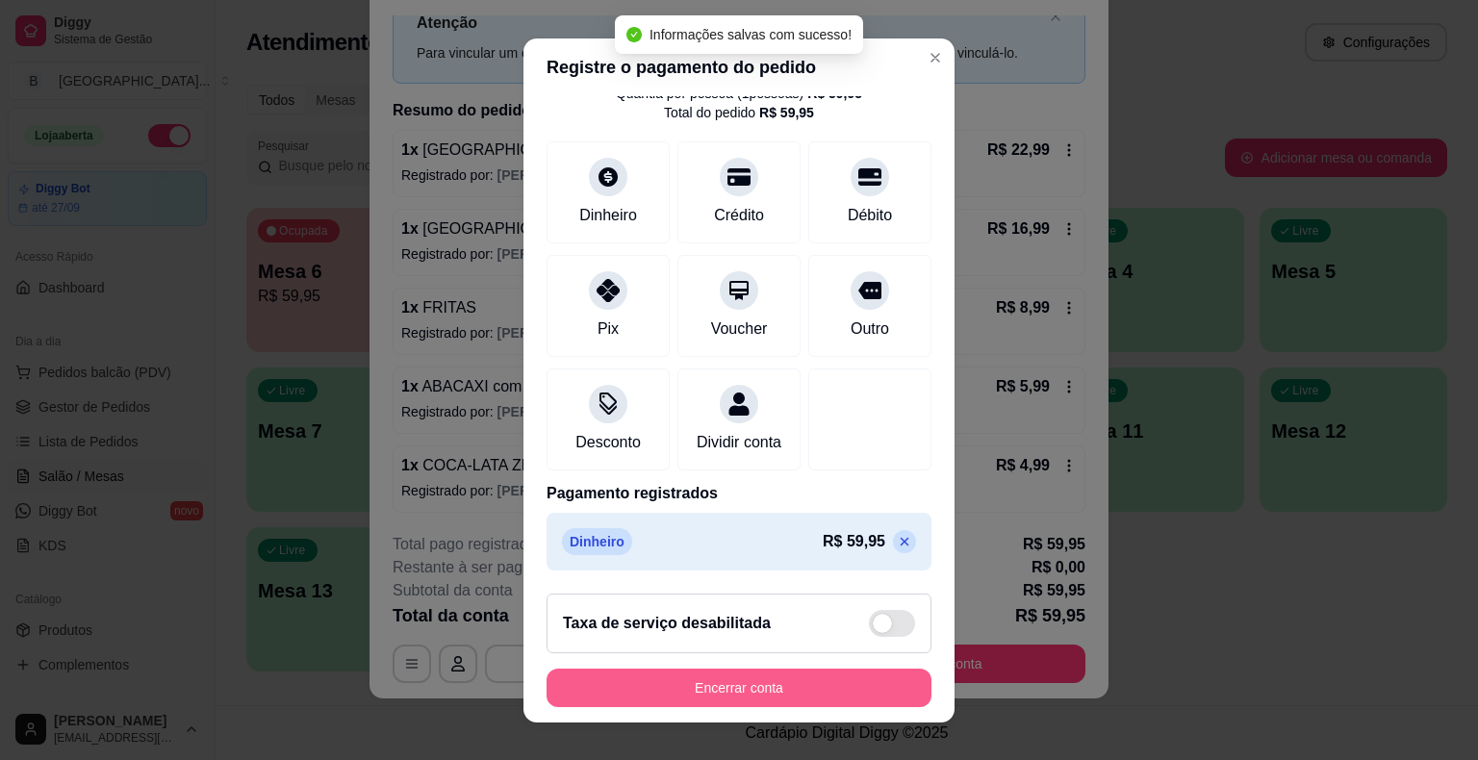
click at [775, 679] on button "Encerrar conta" at bounding box center [738, 688] width 385 height 38
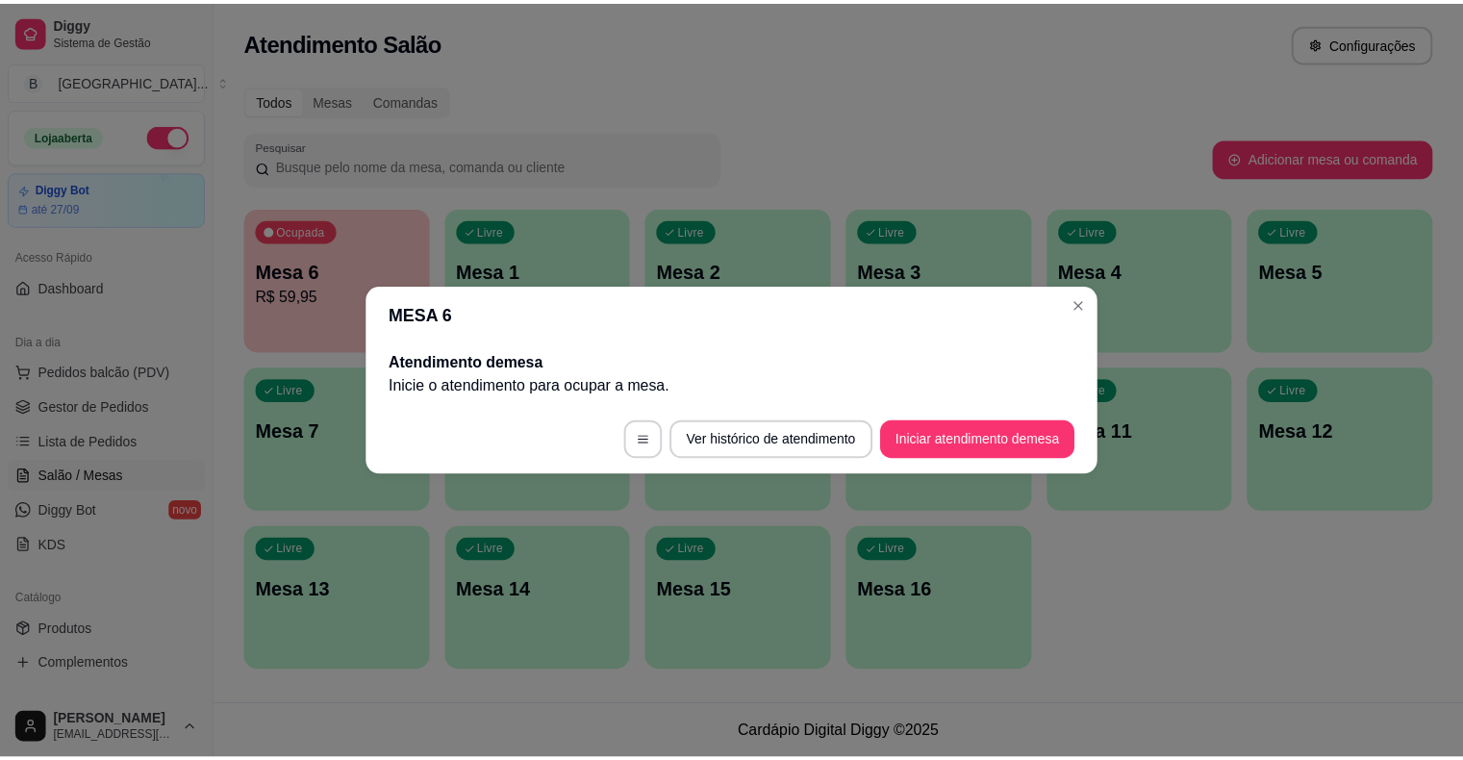
scroll to position [0, 0]
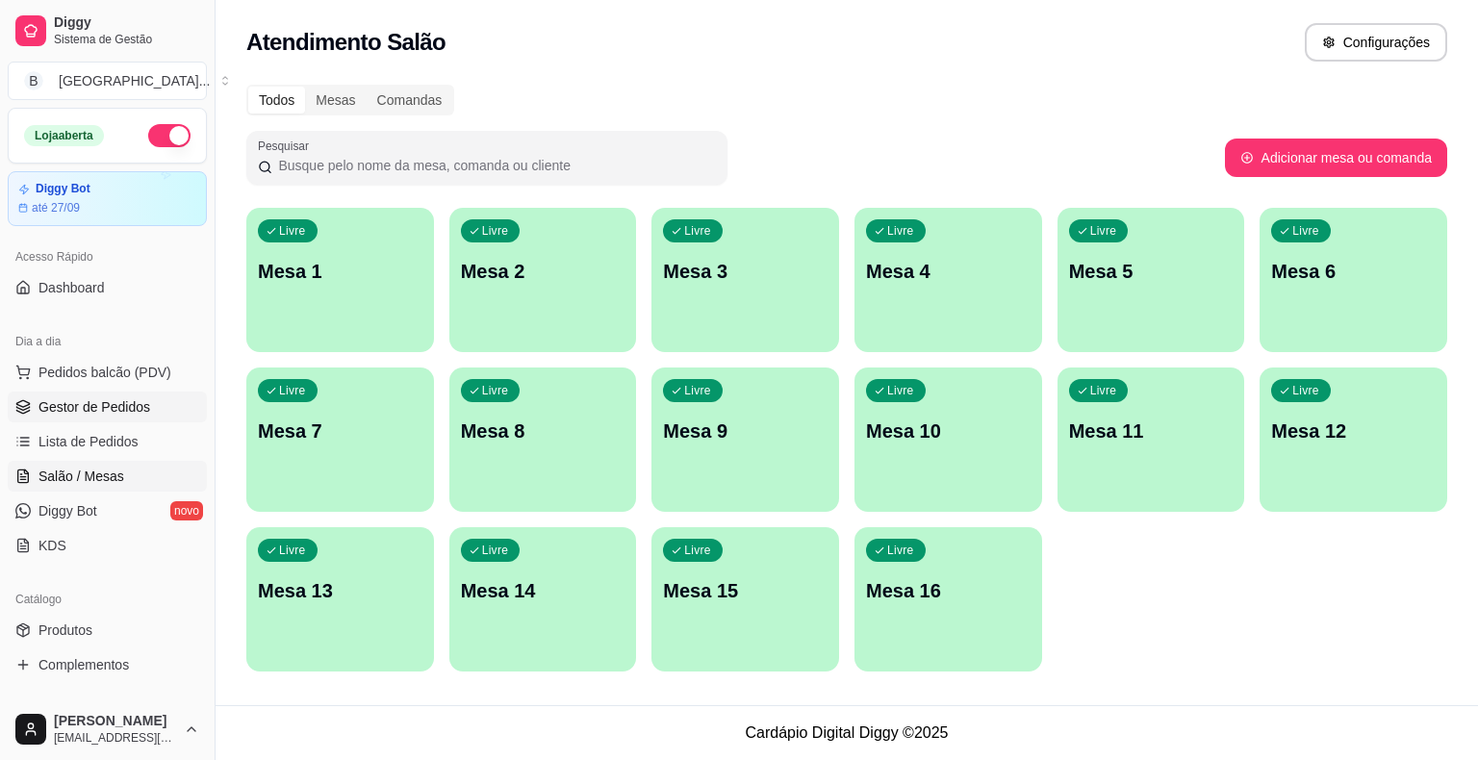
click at [112, 403] on span "Gestor de Pedidos" at bounding box center [94, 406] width 112 height 19
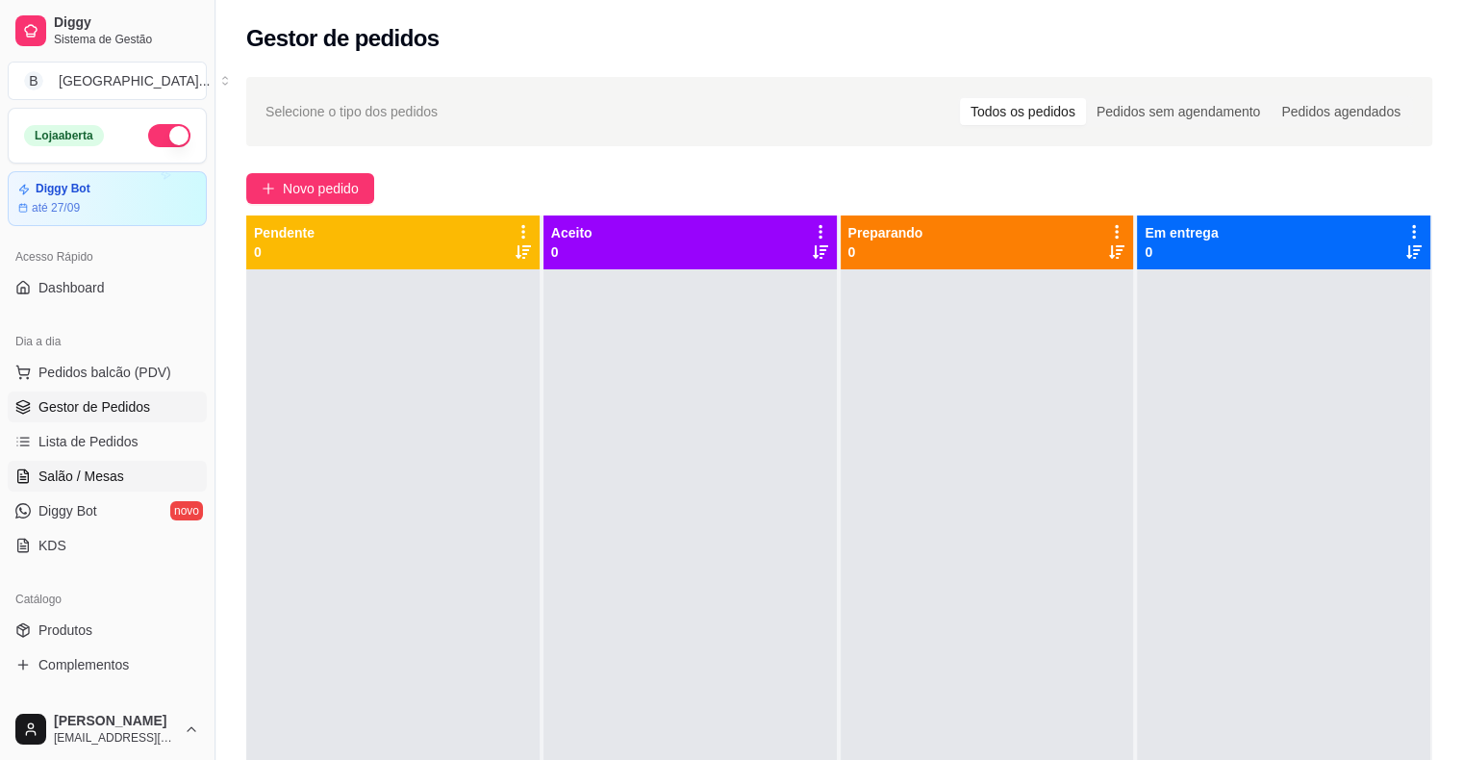
click at [111, 468] on span "Salão / Mesas" at bounding box center [81, 476] width 86 height 19
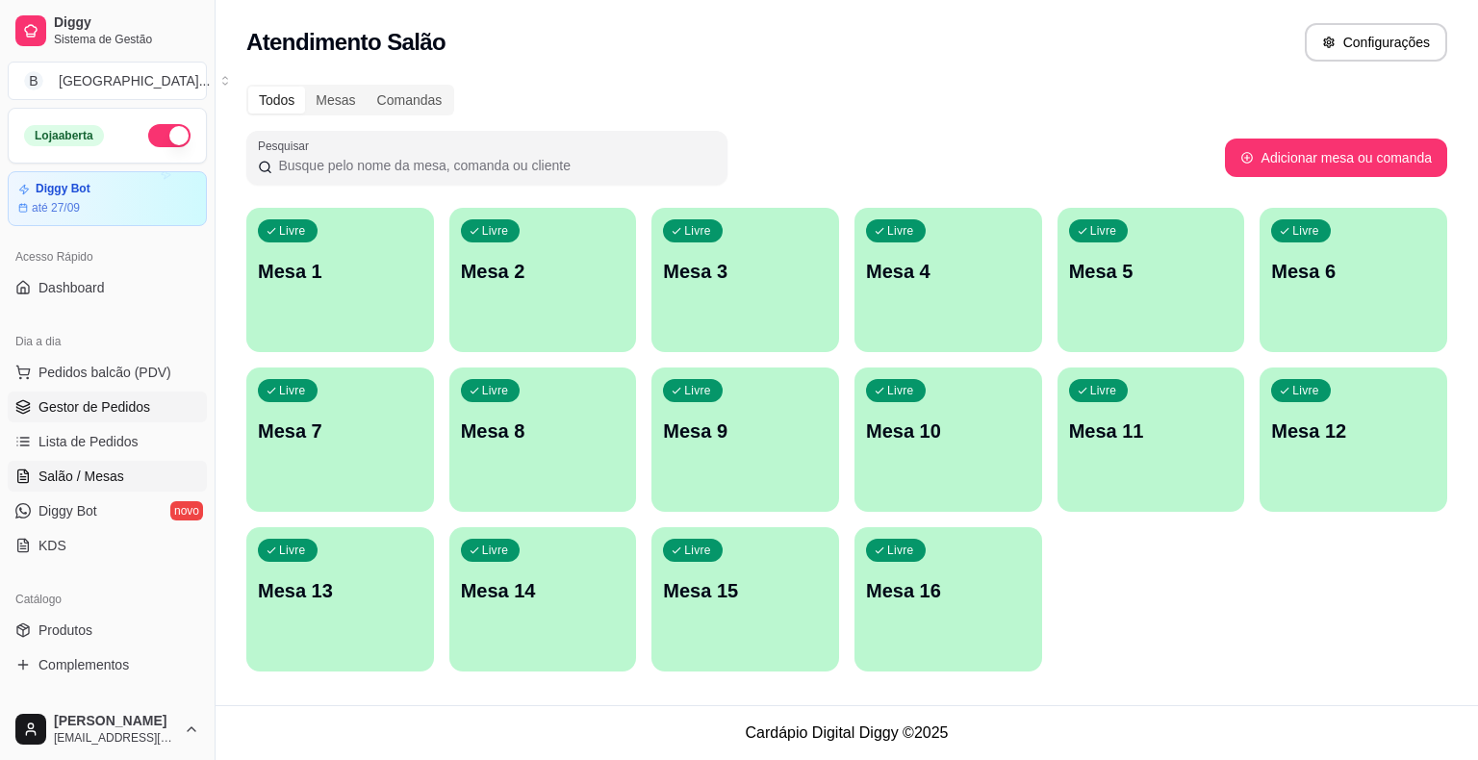
click at [122, 402] on span "Gestor de Pedidos" at bounding box center [94, 406] width 112 height 19
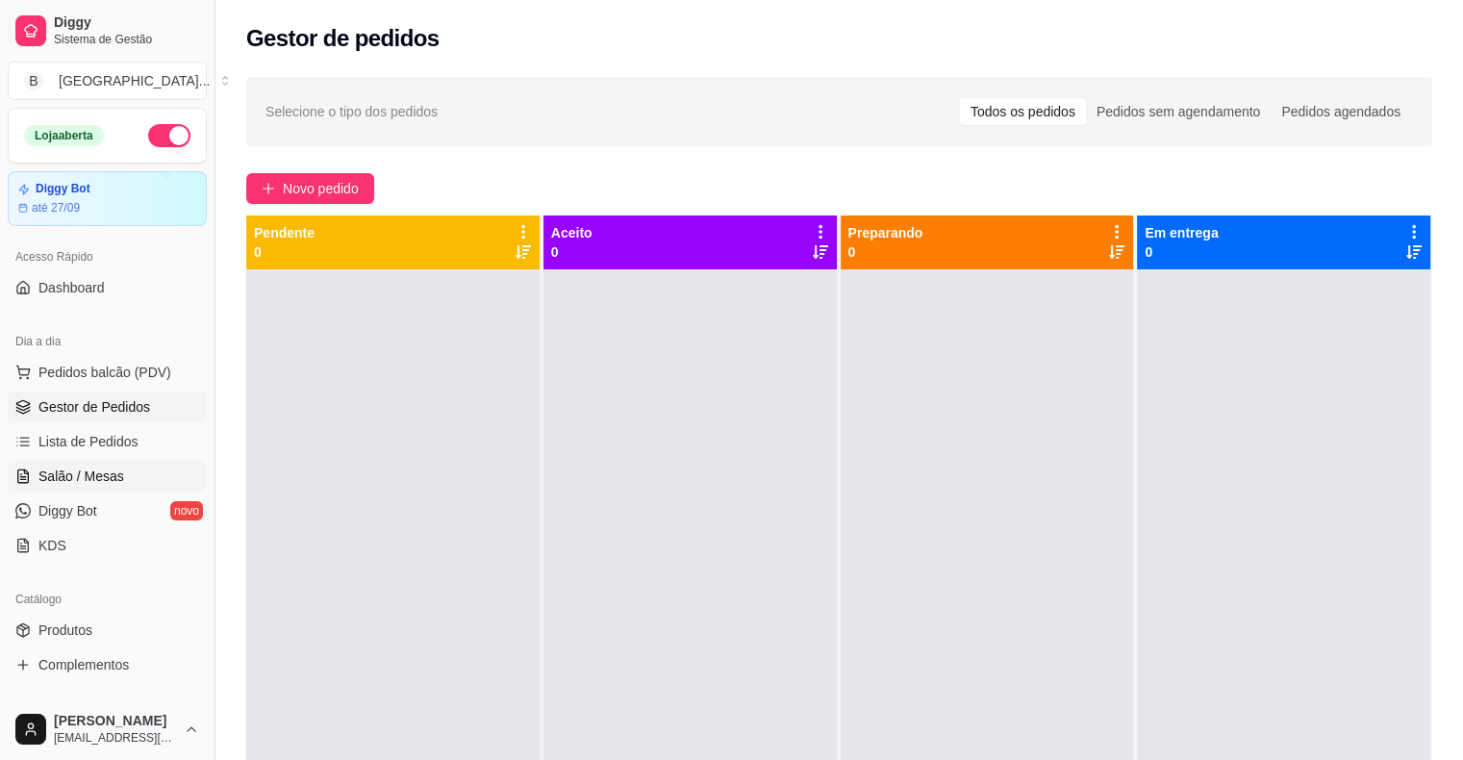
click at [67, 463] on link "Salão / Mesas" at bounding box center [107, 476] width 199 height 31
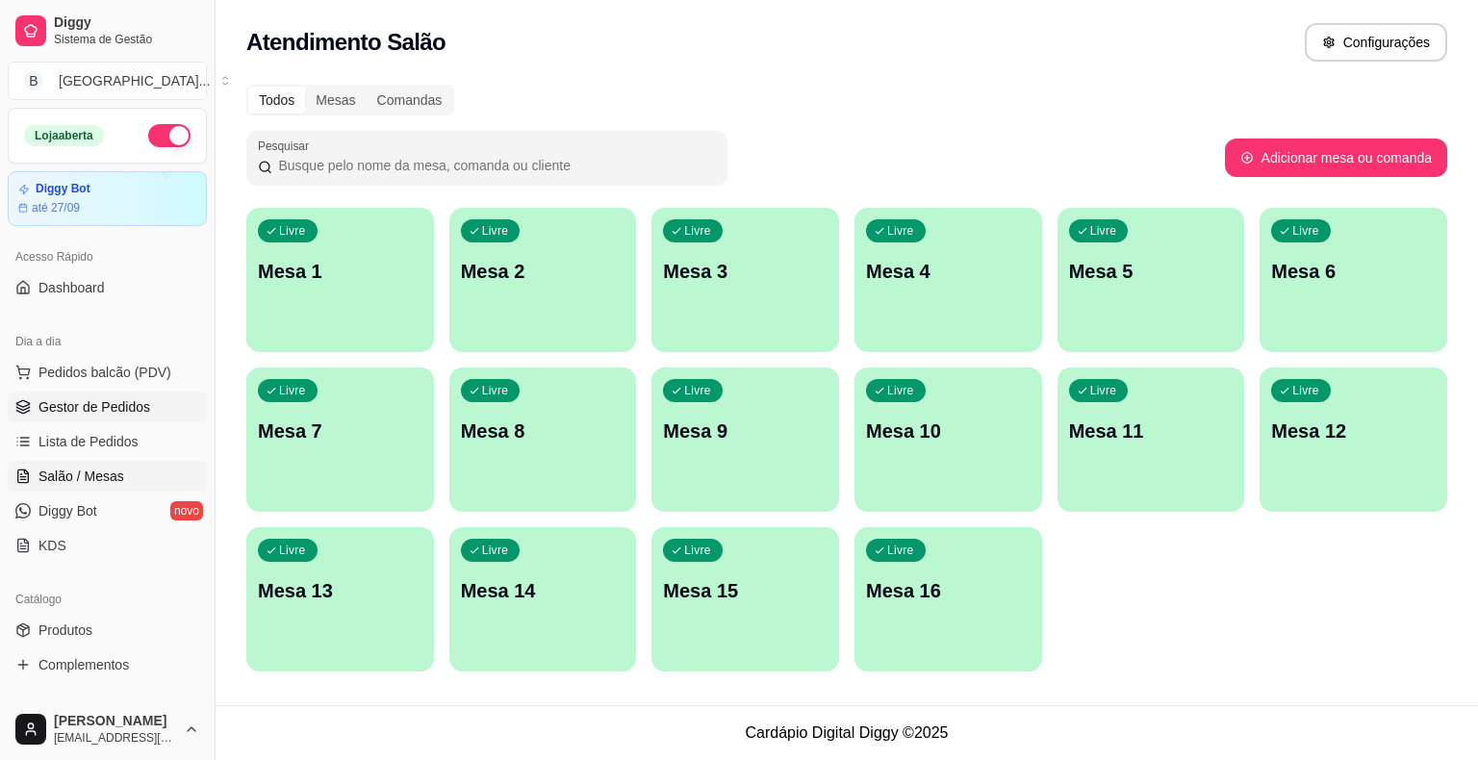
click at [85, 410] on span "Gestor de Pedidos" at bounding box center [94, 406] width 112 height 19
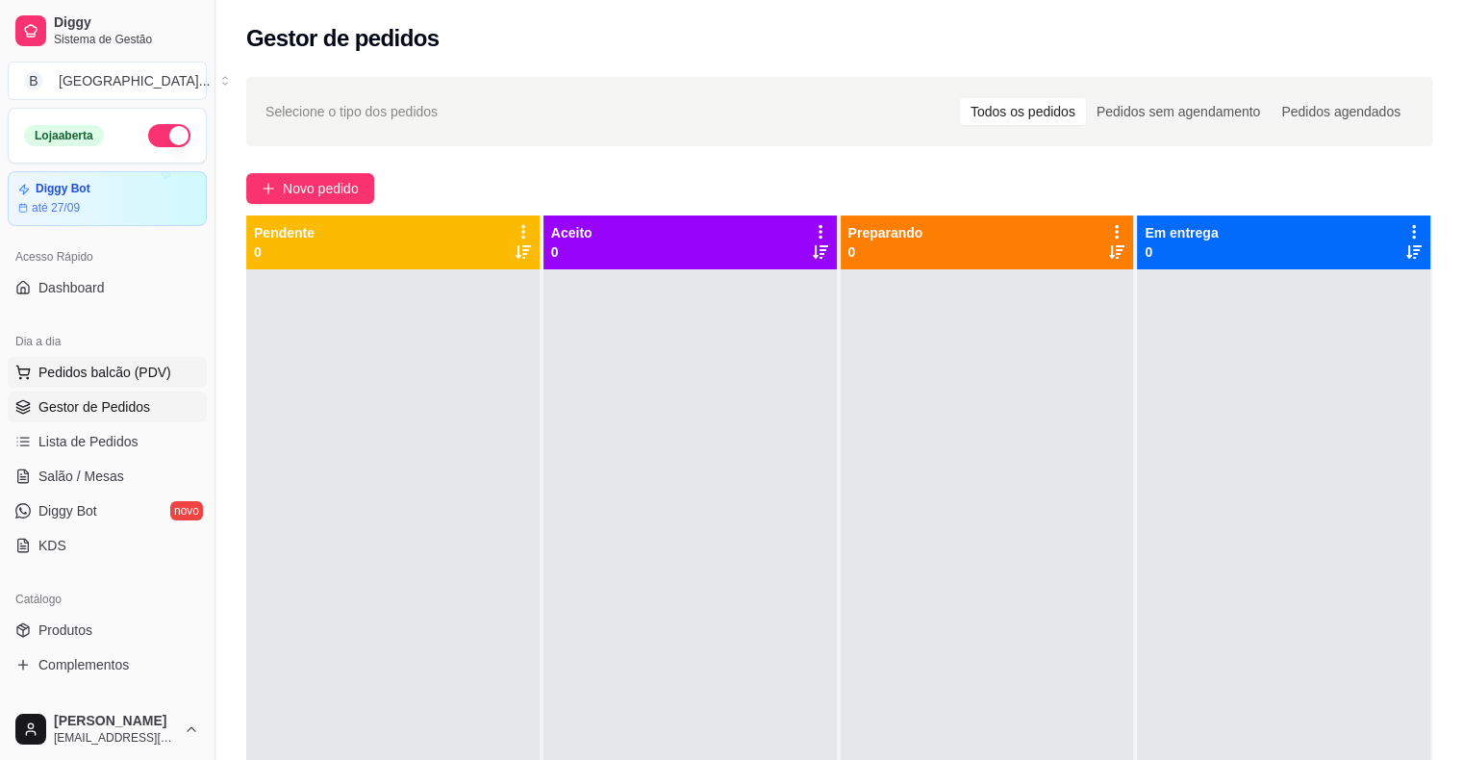
click at [87, 370] on span "Pedidos balcão (PDV)" at bounding box center [104, 372] width 133 height 19
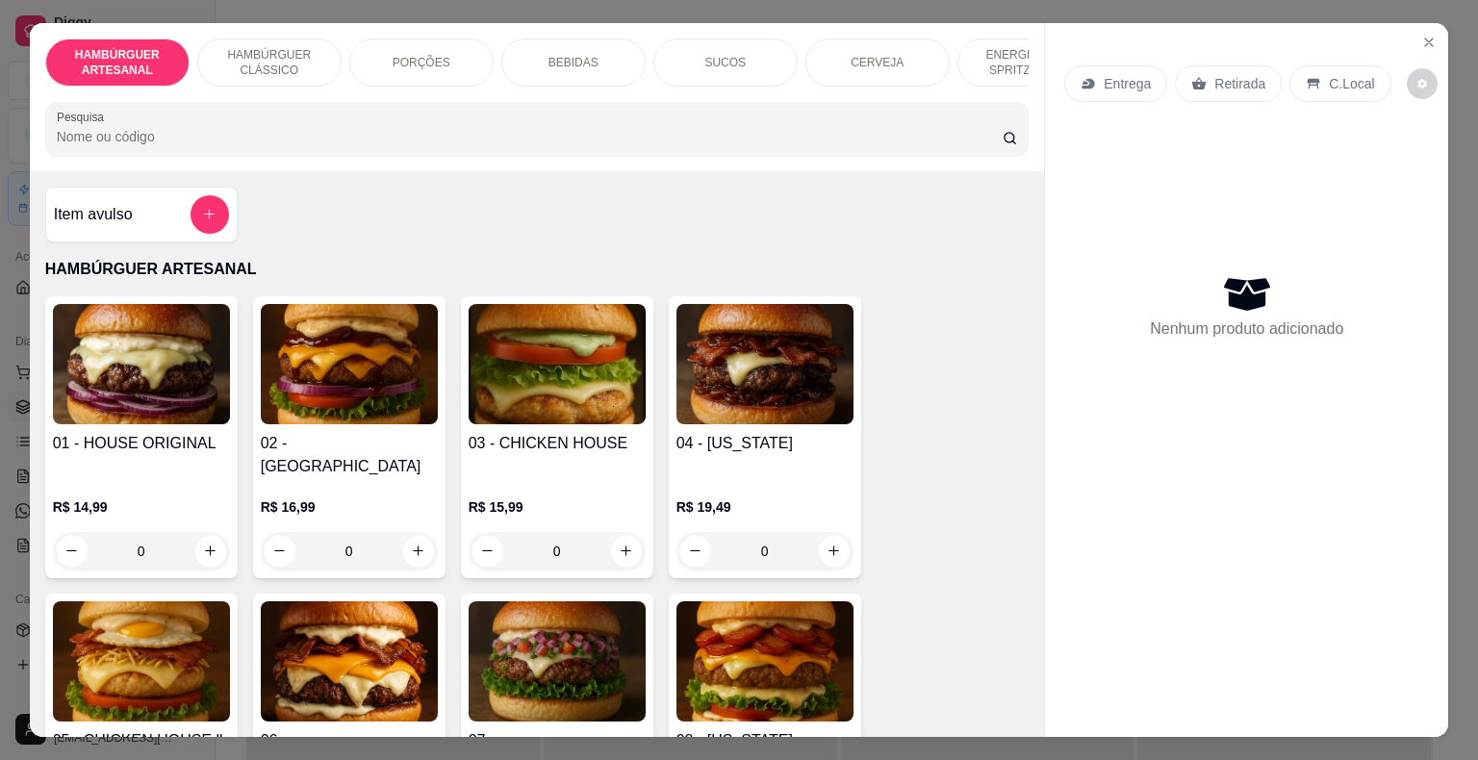
click at [88, 210] on h4 "Item avulso" at bounding box center [93, 214] width 79 height 23
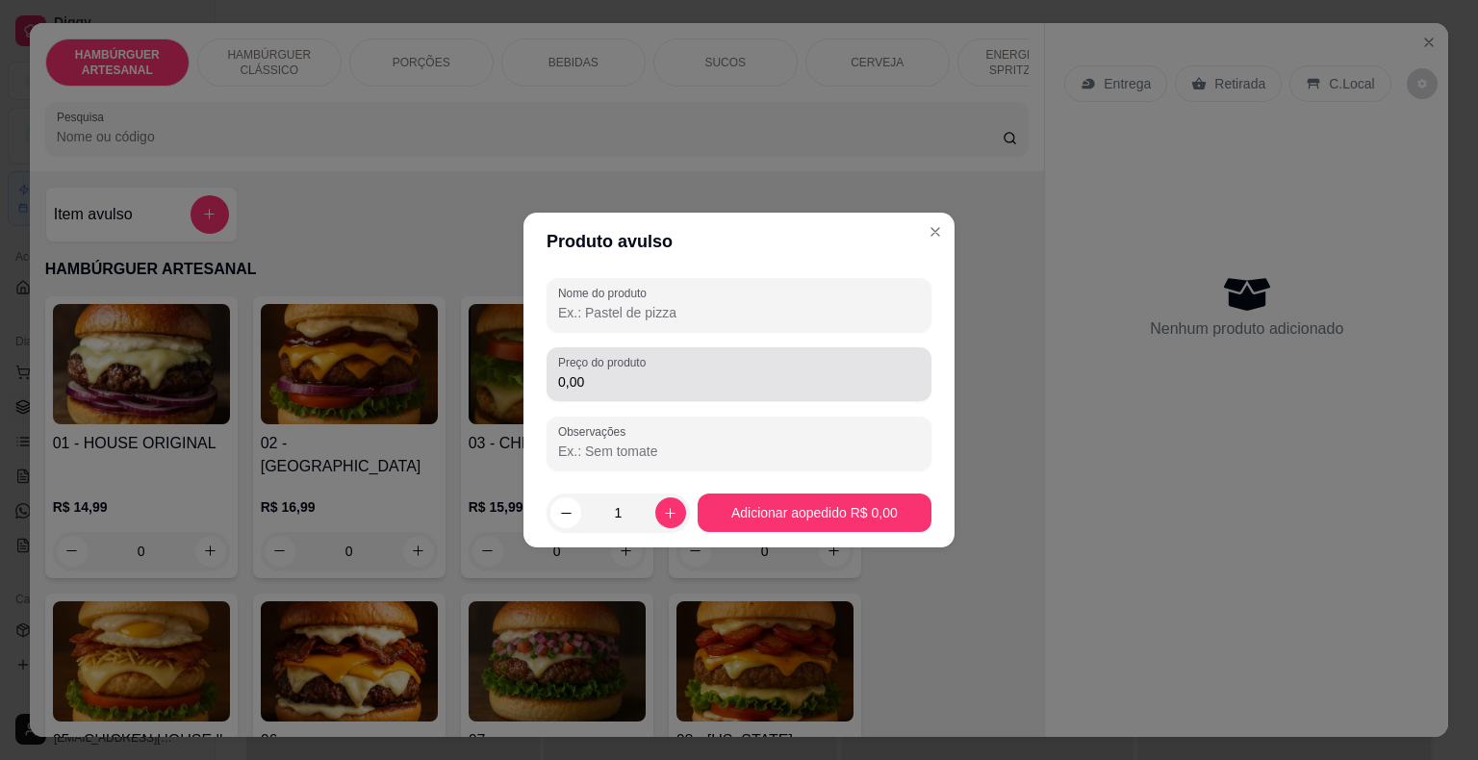
click at [653, 370] on div "0,00" at bounding box center [739, 374] width 362 height 38
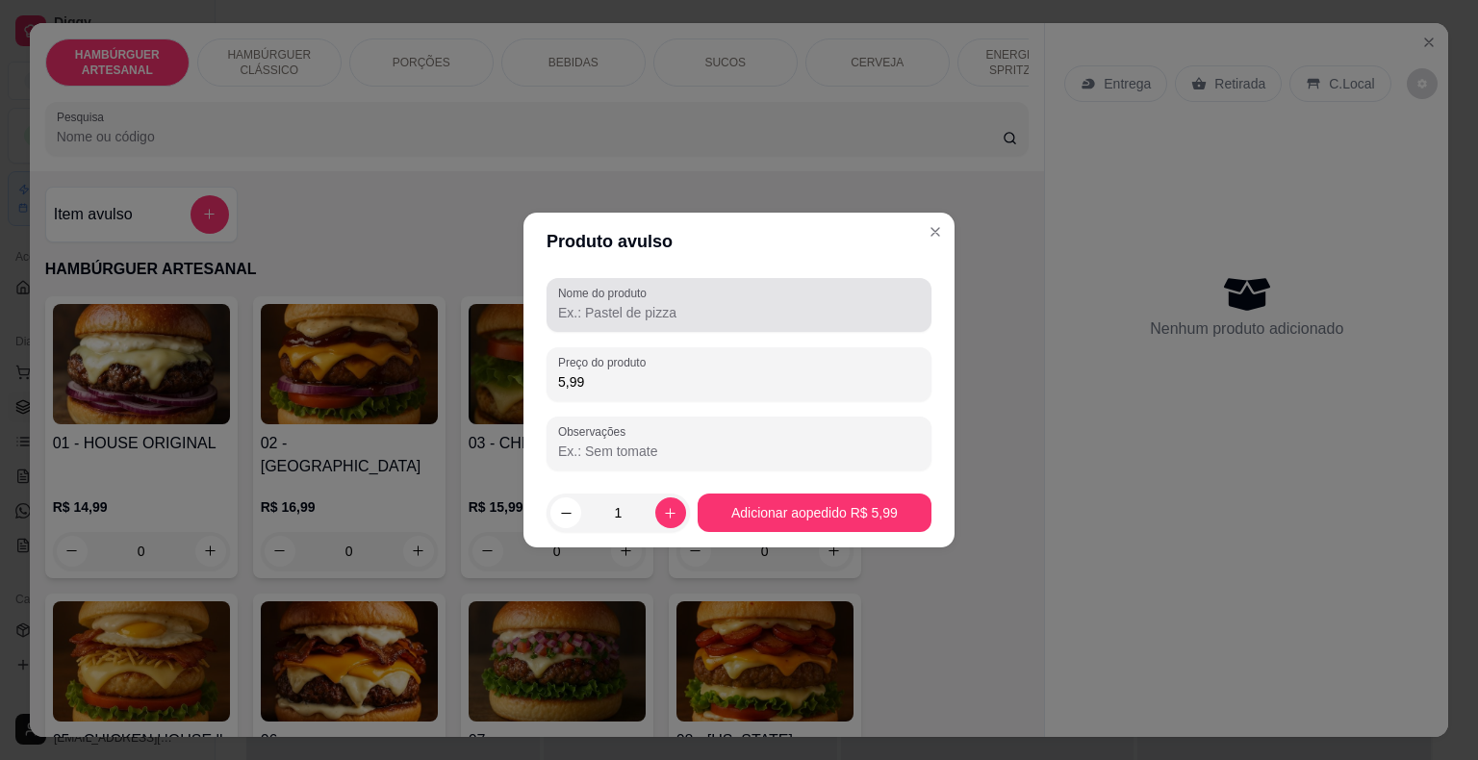
type input "5,99"
click at [732, 315] on input "Nome do produto" at bounding box center [739, 312] width 362 height 19
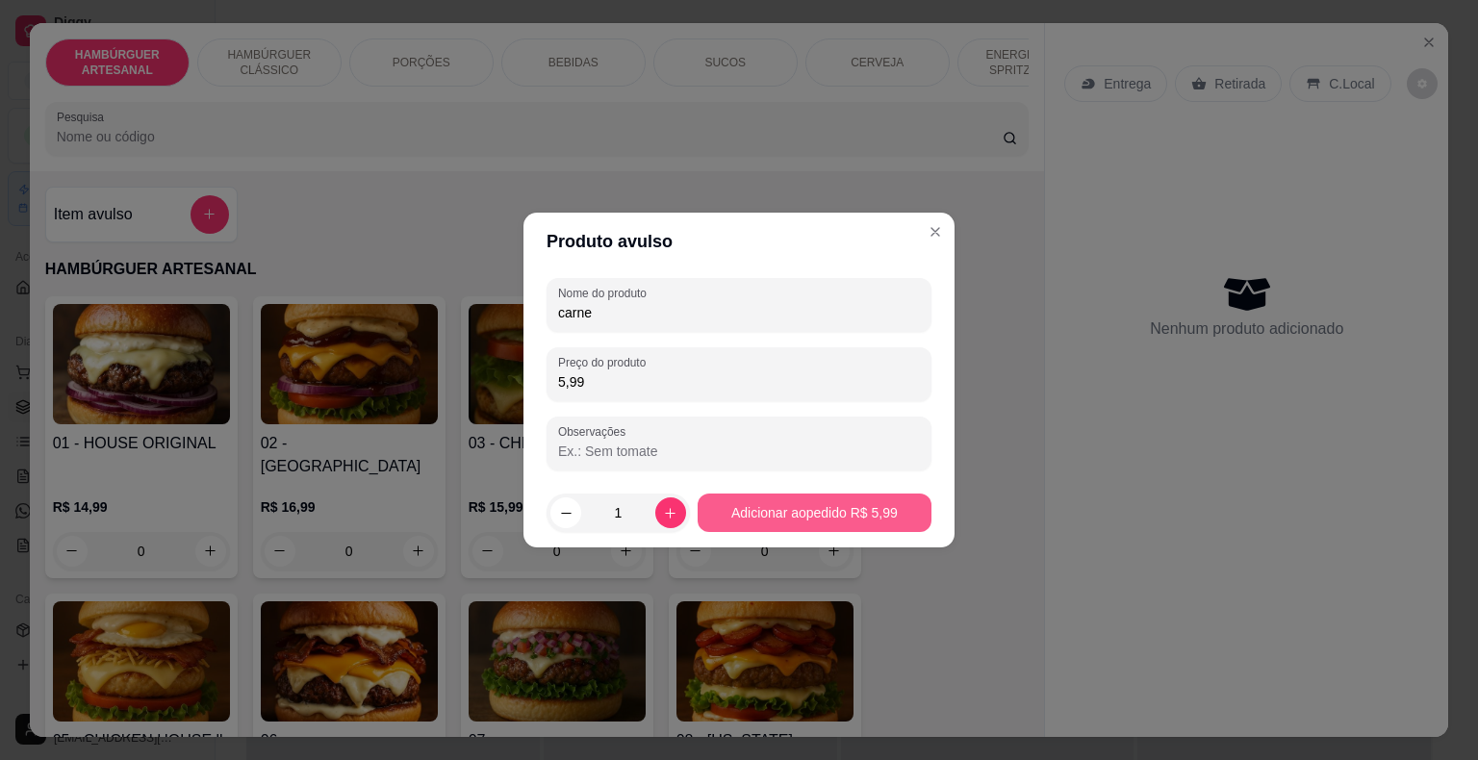
type input "carne"
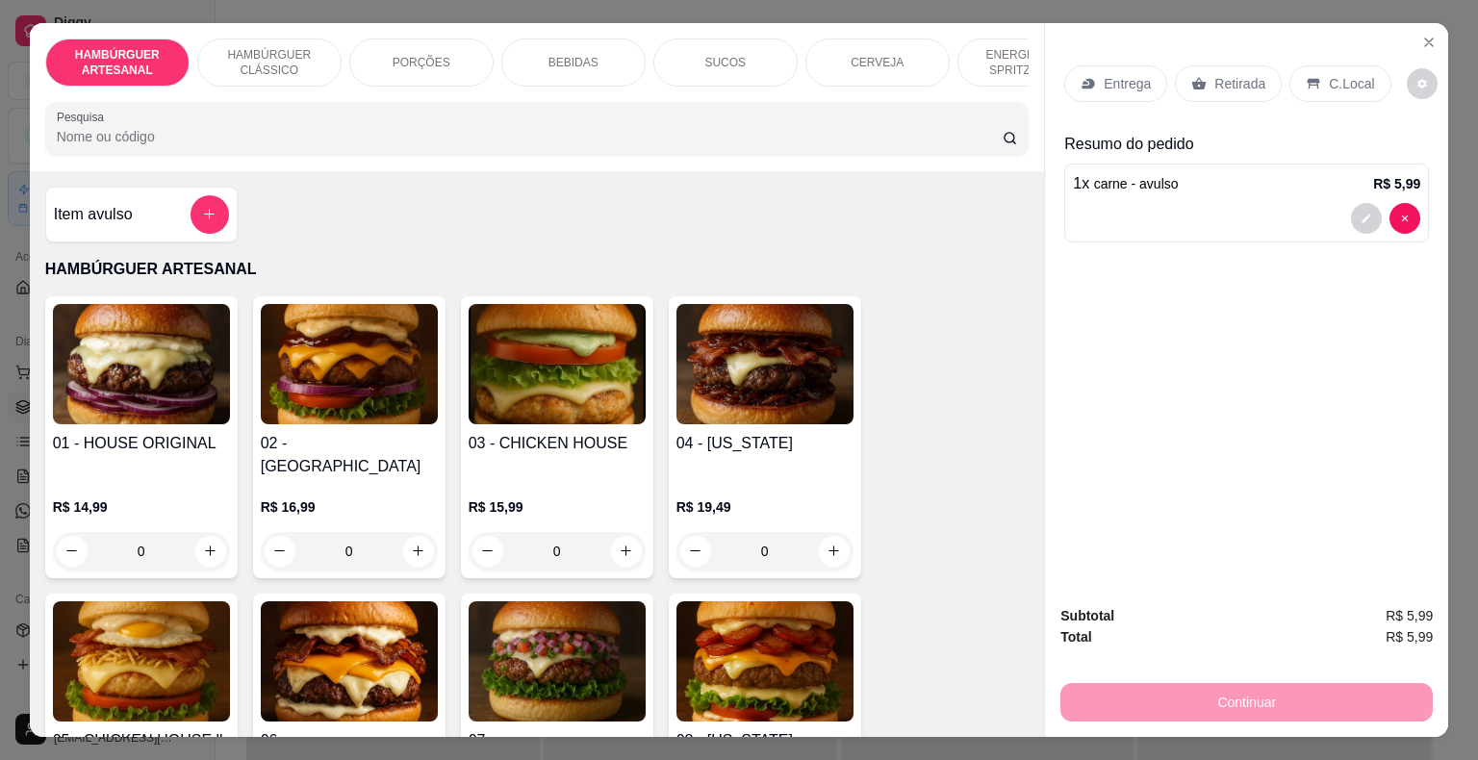
click at [1214, 83] on p "Retirada" at bounding box center [1239, 83] width 51 height 19
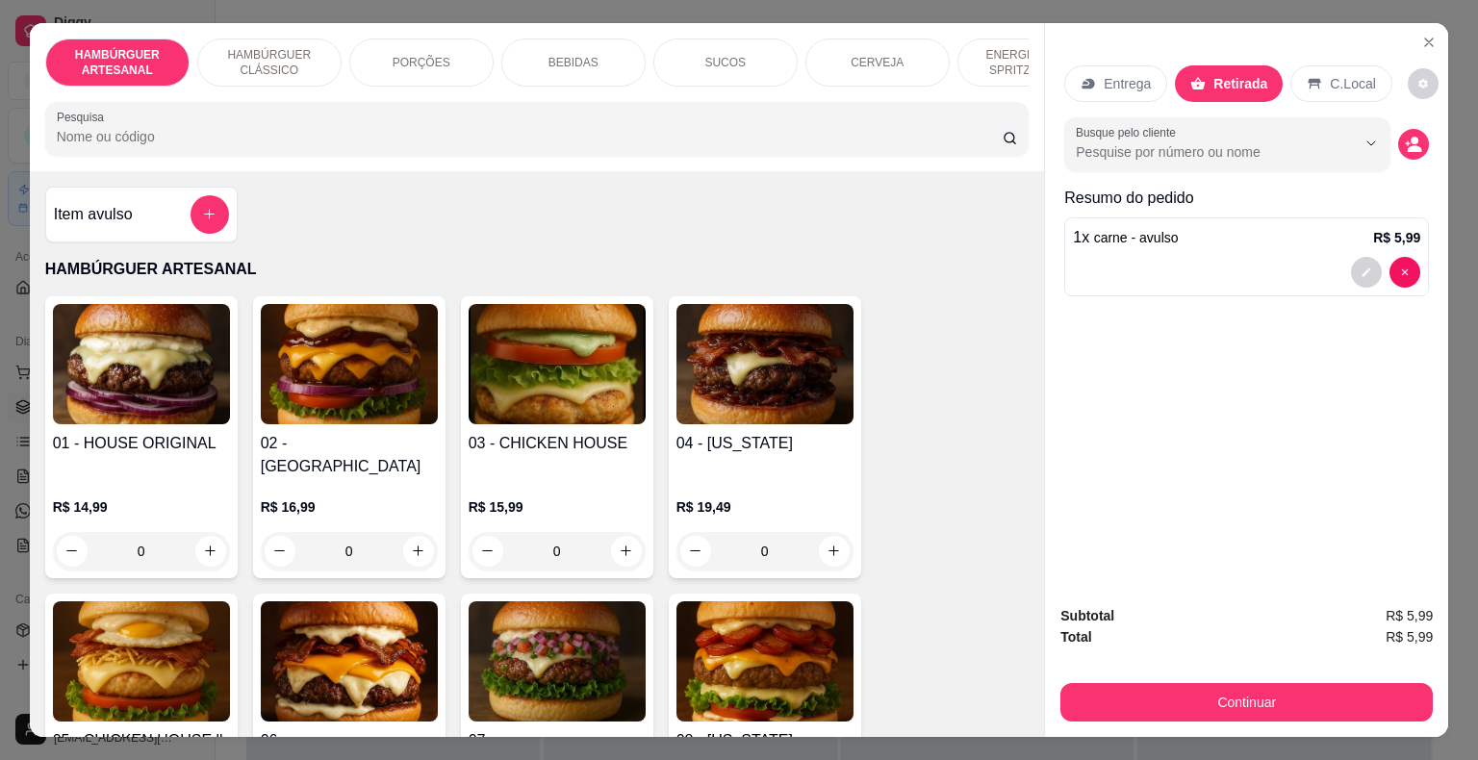
click at [112, 205] on div "Item avulso" at bounding box center [141, 214] width 175 height 38
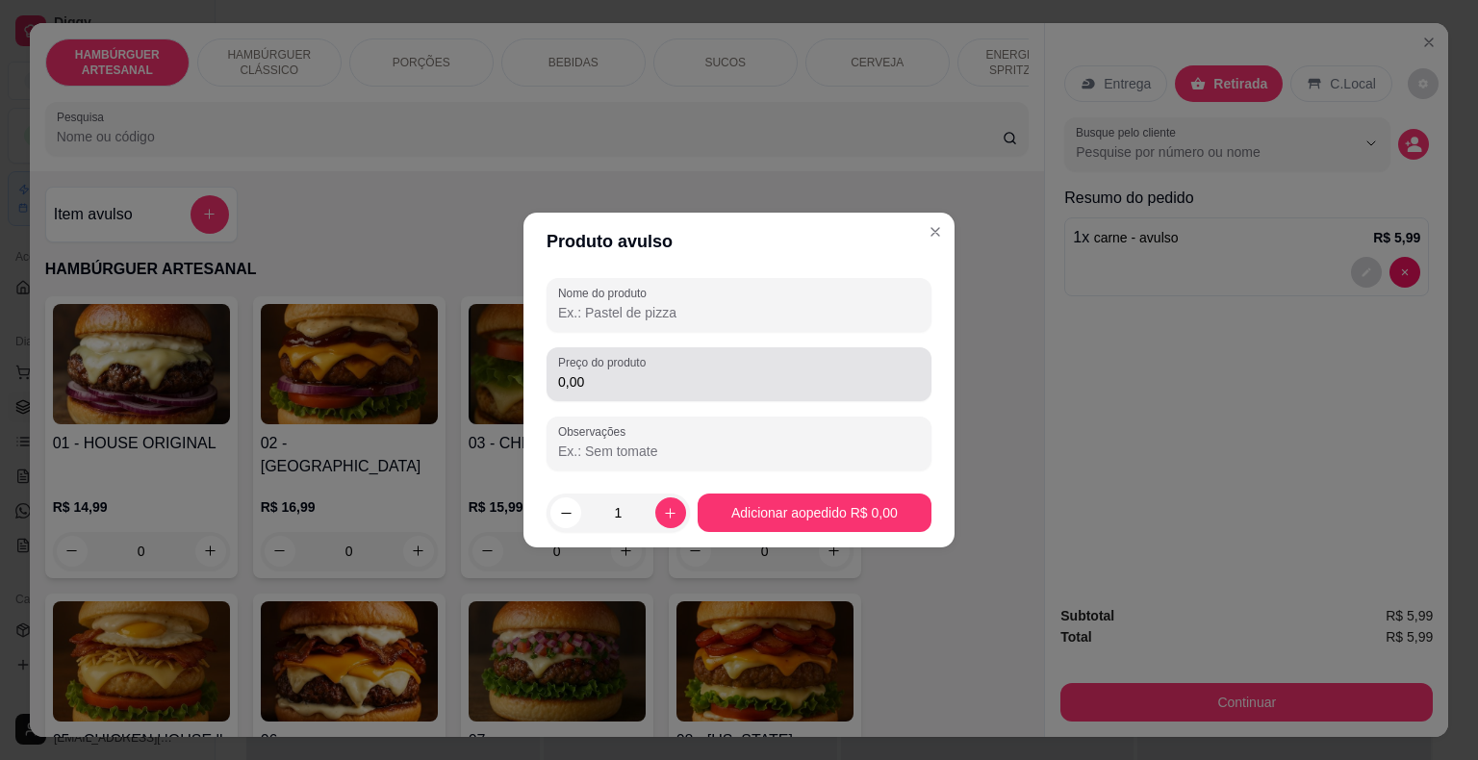
click at [923, 360] on div "Preço do produto 0,00" at bounding box center [738, 374] width 385 height 54
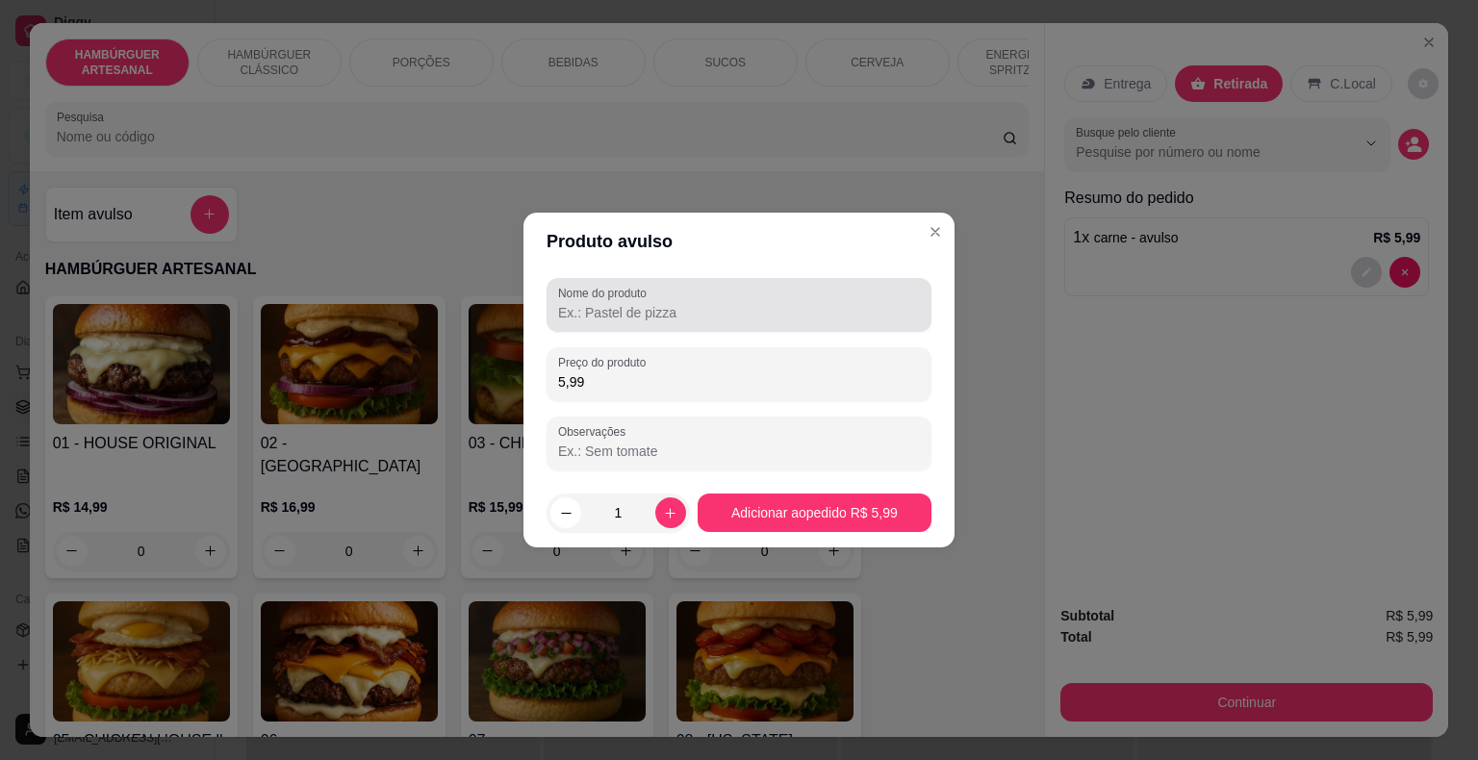
type input "5,99"
click at [729, 292] on div at bounding box center [739, 305] width 362 height 38
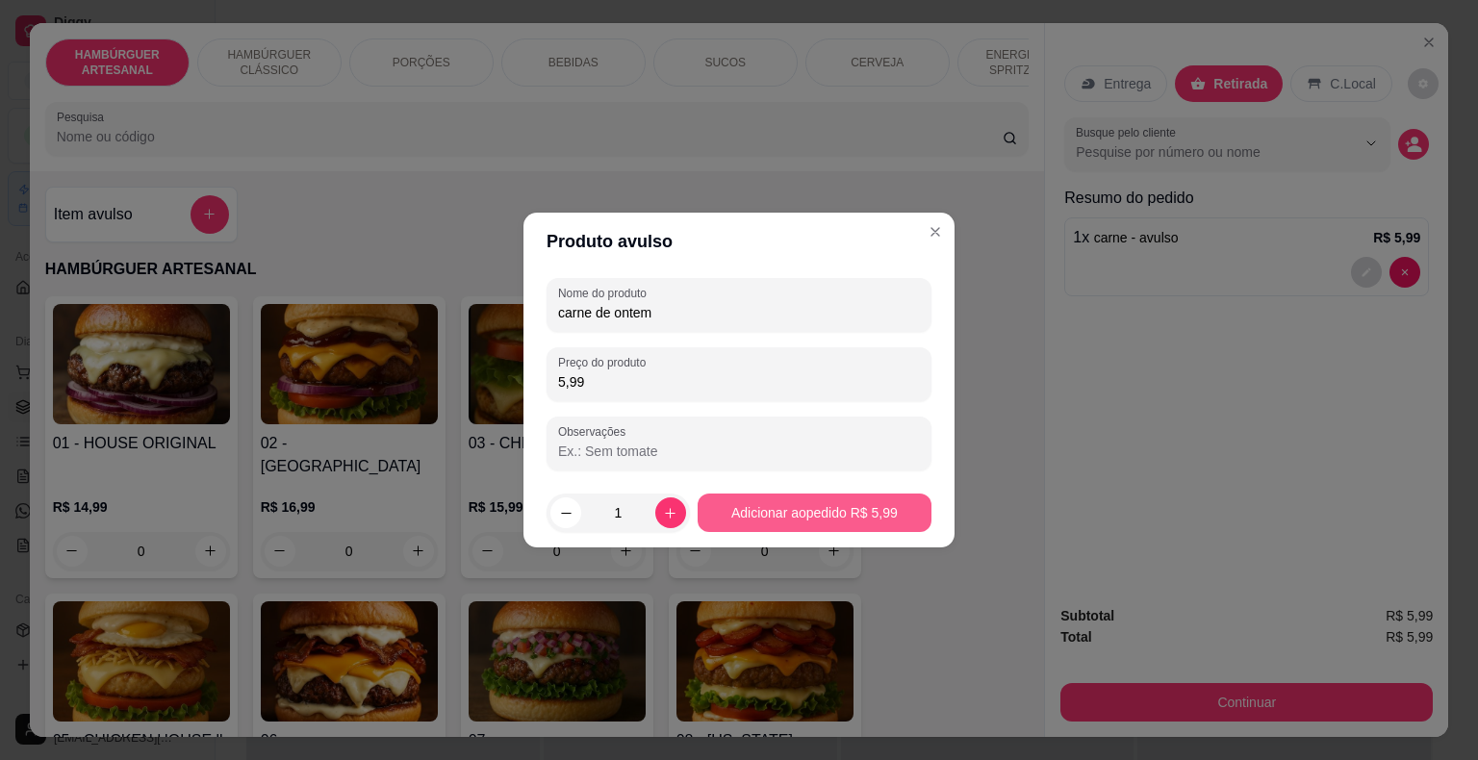
type input "carne de ontem"
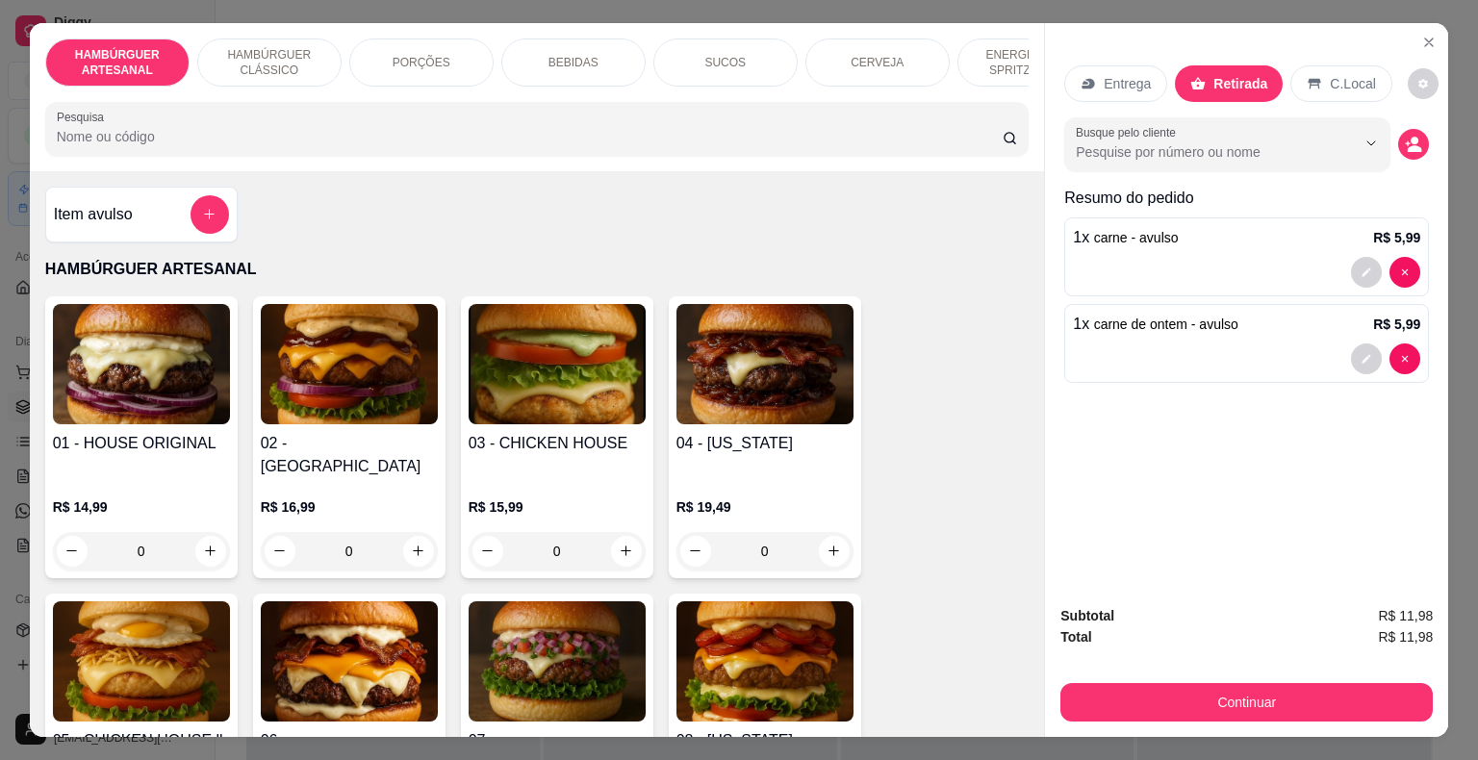
click at [135, 229] on div "Item avulso" at bounding box center [141, 214] width 175 height 38
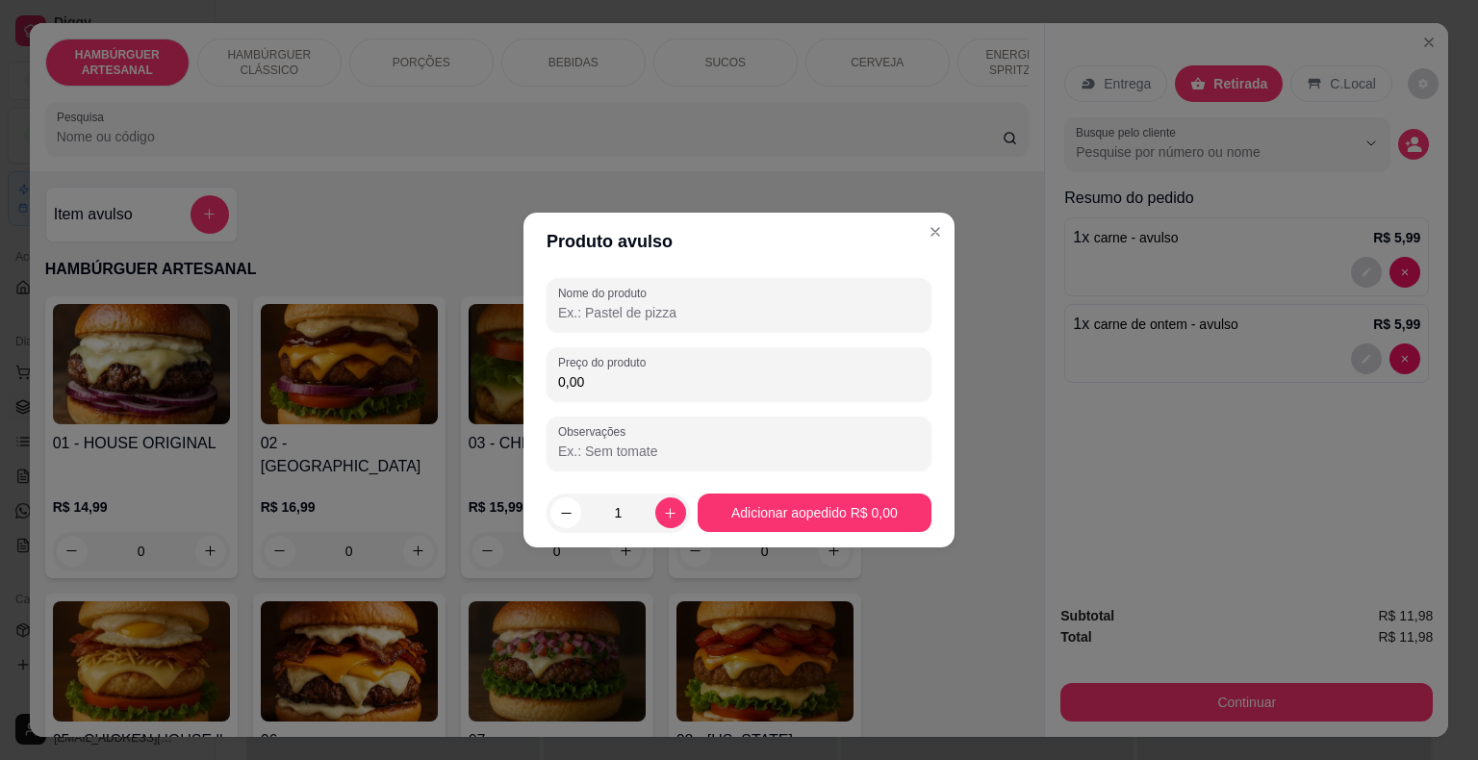
click at [724, 382] on input "0,00" at bounding box center [739, 381] width 362 height 19
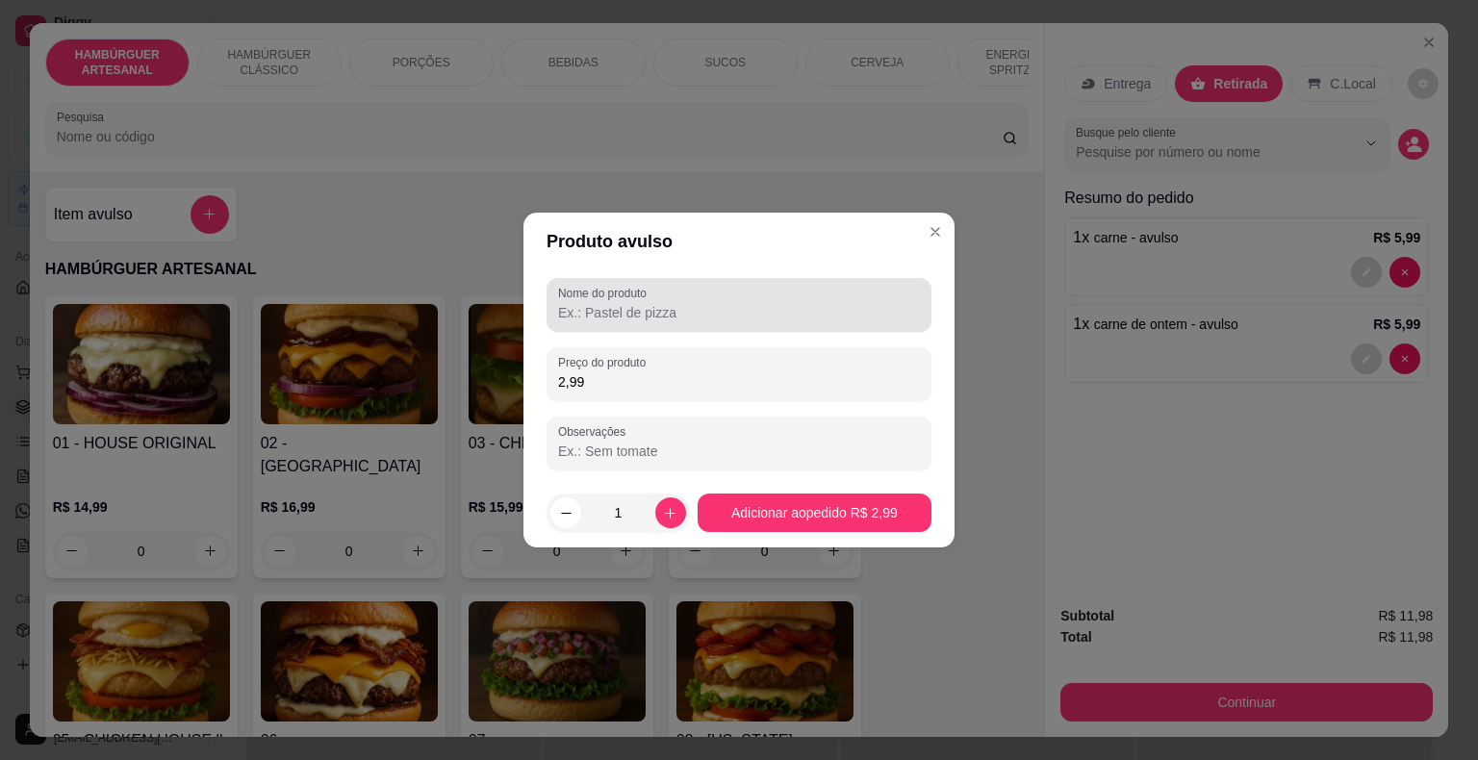
type input "2,99"
click at [742, 317] on input "Nome do produto" at bounding box center [739, 312] width 362 height 19
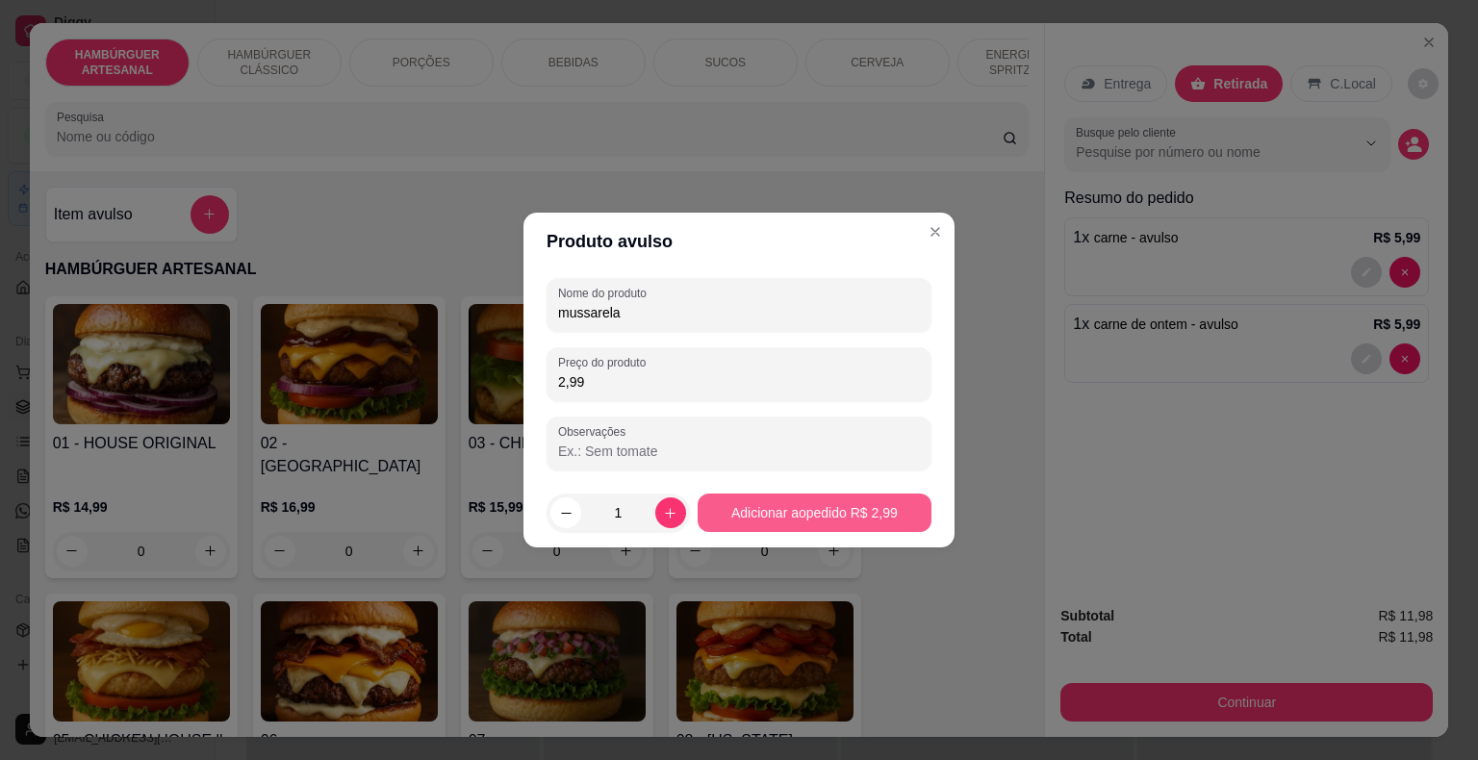
type input "mussarela"
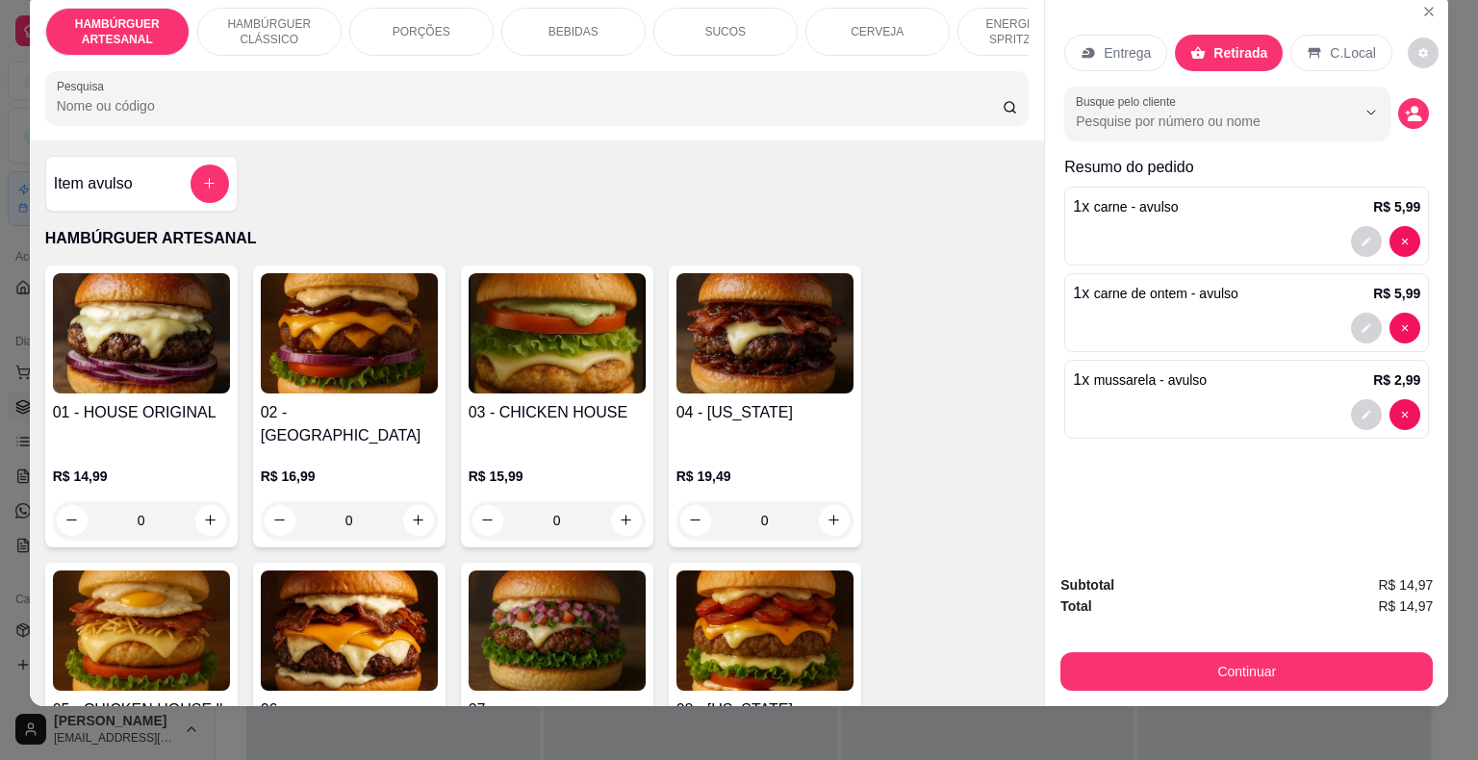
scroll to position [46, 0]
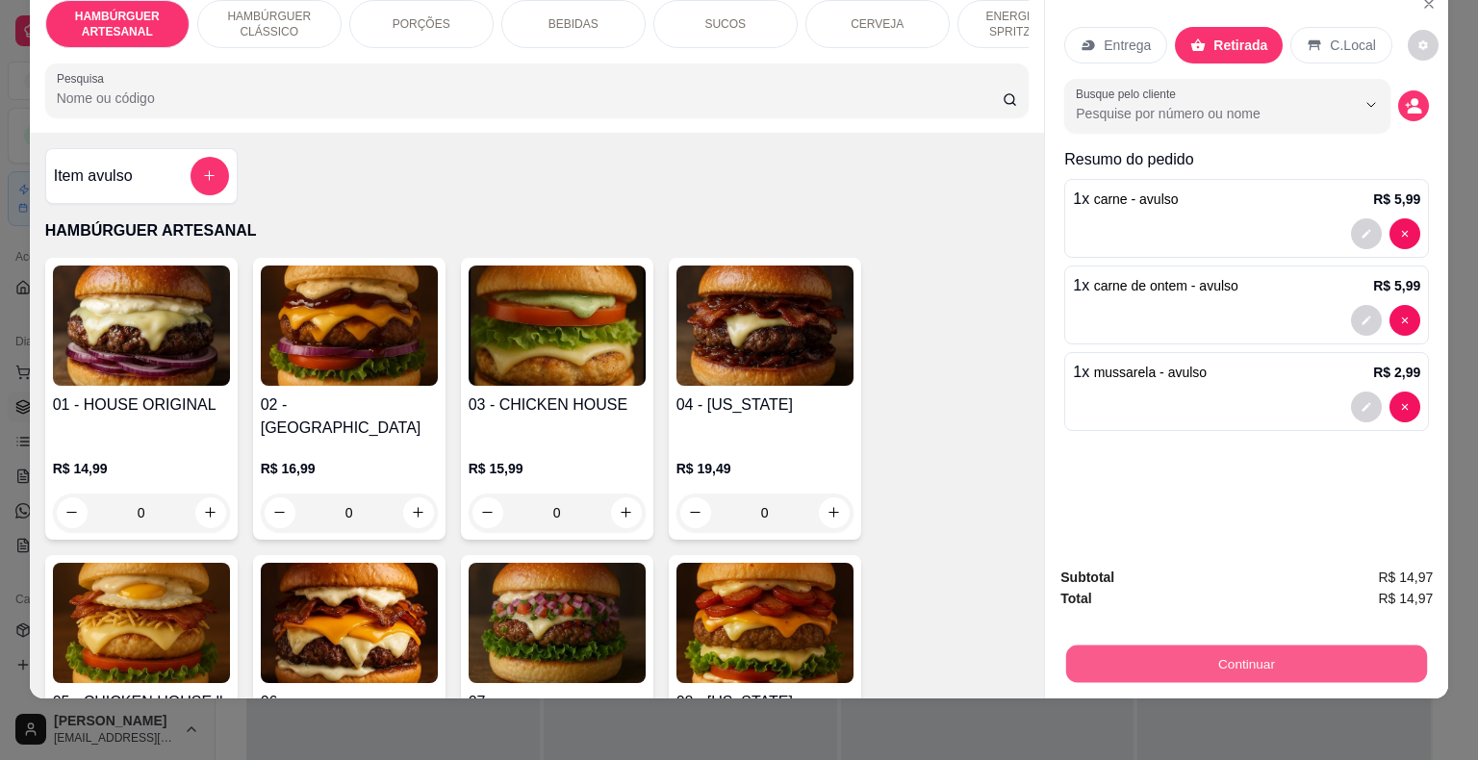
click at [1119, 646] on button "Continuar" at bounding box center [1246, 665] width 361 height 38
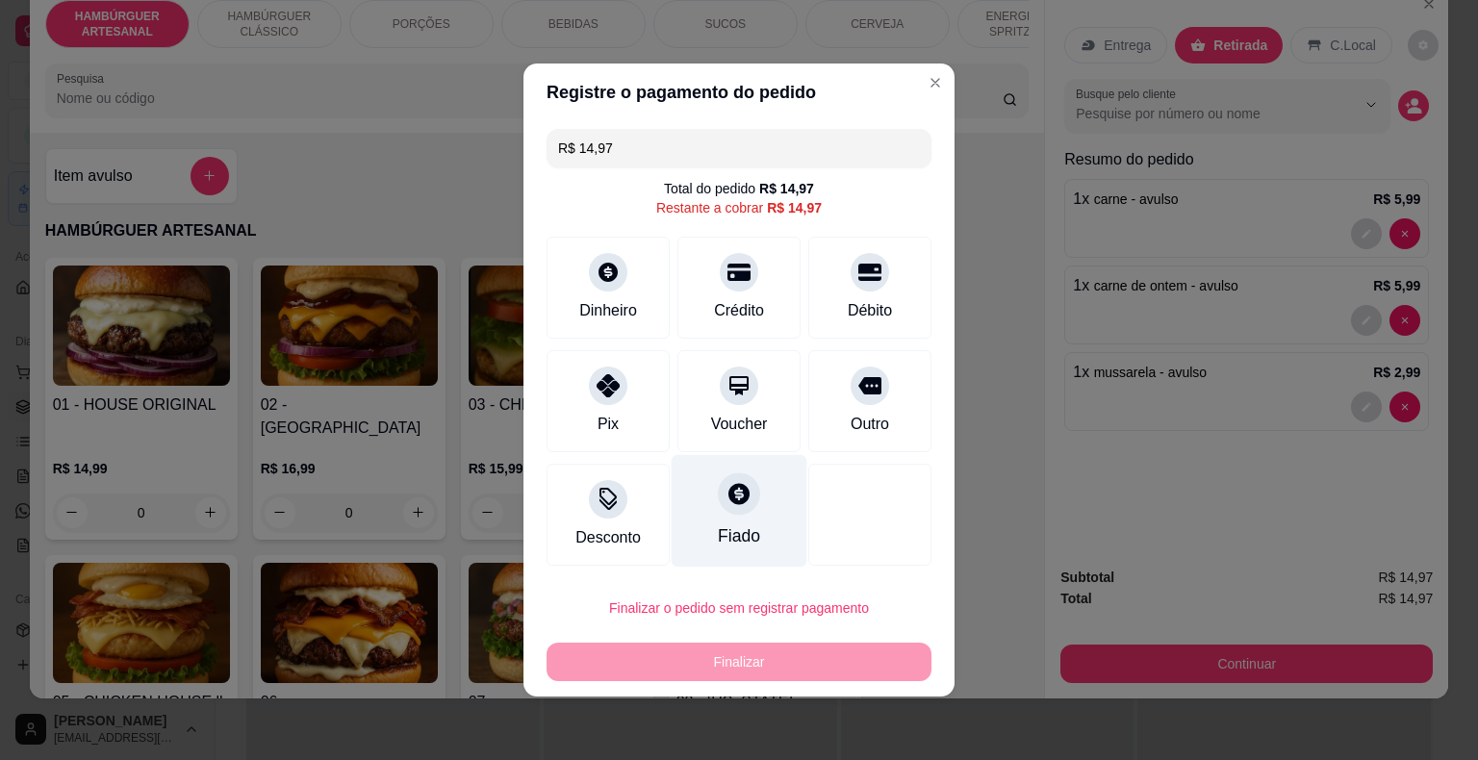
click at [778, 527] on div "Fiado" at bounding box center [740, 511] width 136 height 113
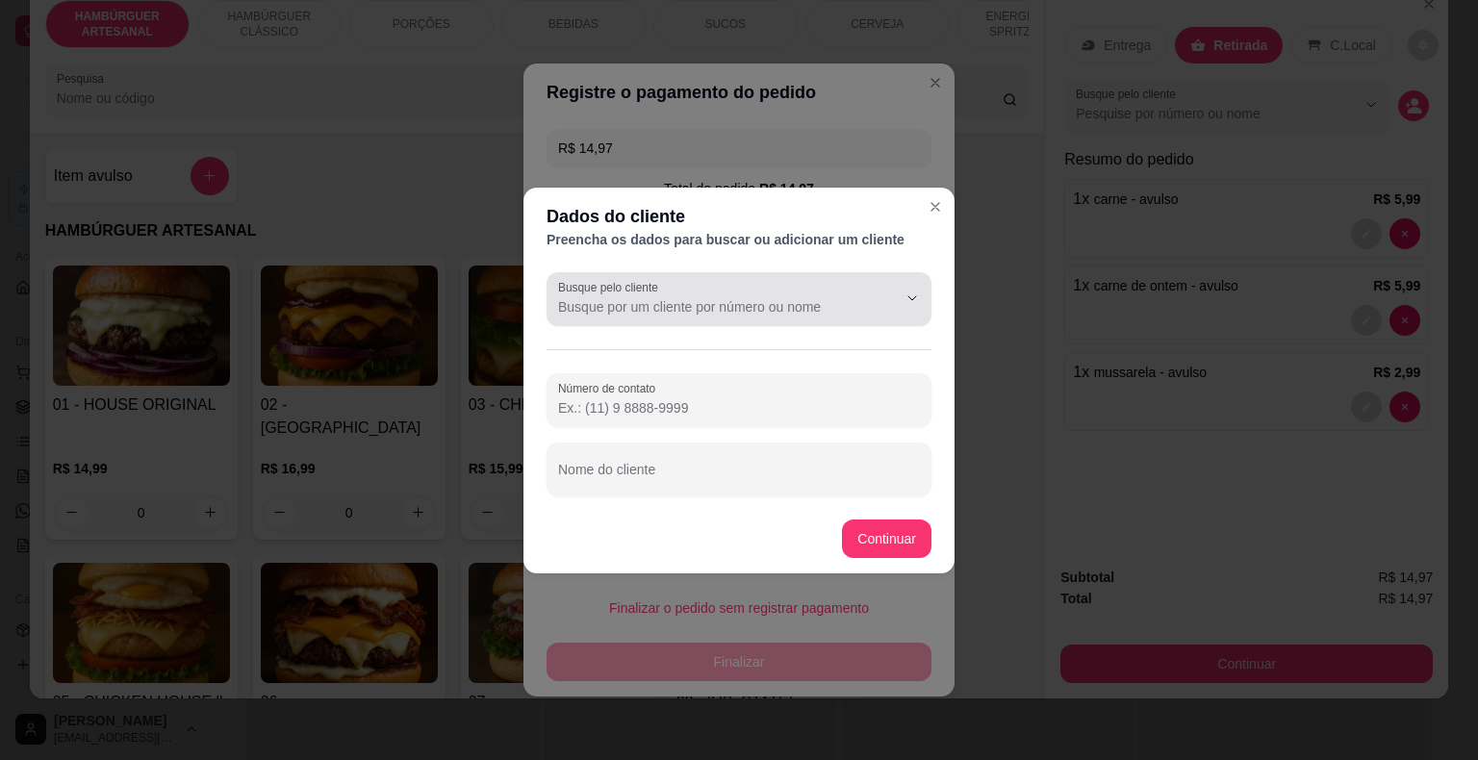
click at [727, 306] on input "Busque pelo cliente" at bounding box center [712, 306] width 308 height 19
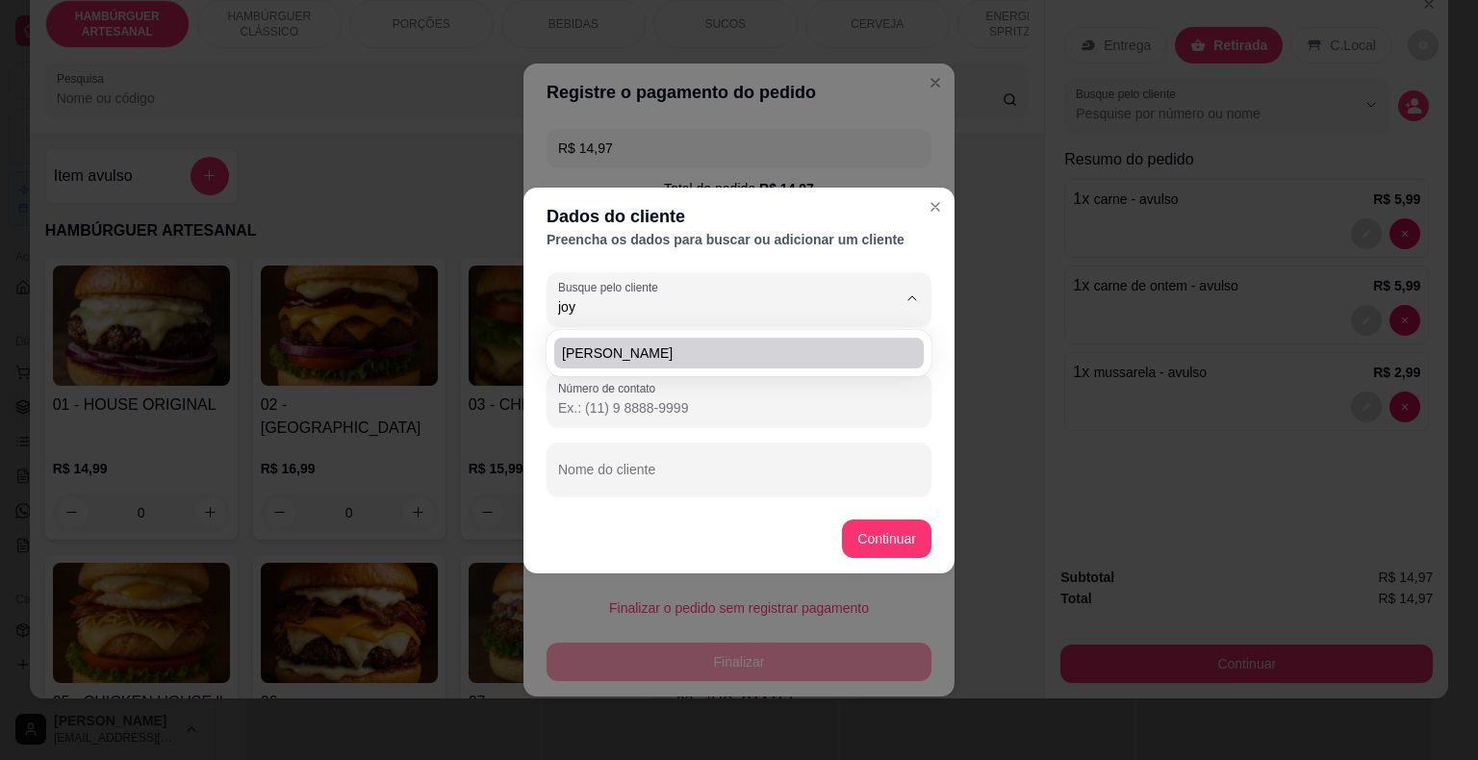
click at [693, 339] on li "[PERSON_NAME]" at bounding box center [738, 353] width 369 height 31
type input "[PERSON_NAME]"
type input "[PHONE_NUMBER]"
type input "[PERSON_NAME]"
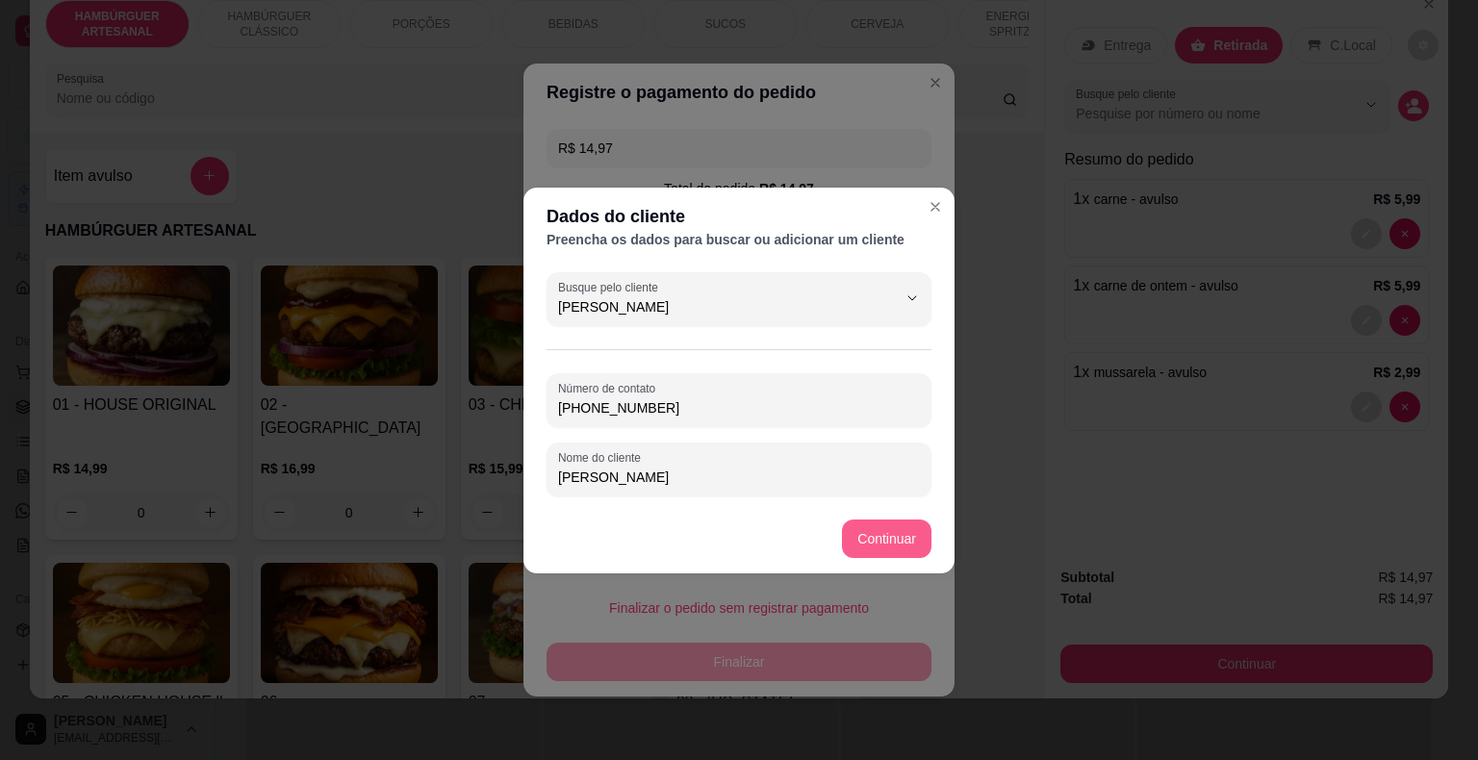
type input "[PERSON_NAME]"
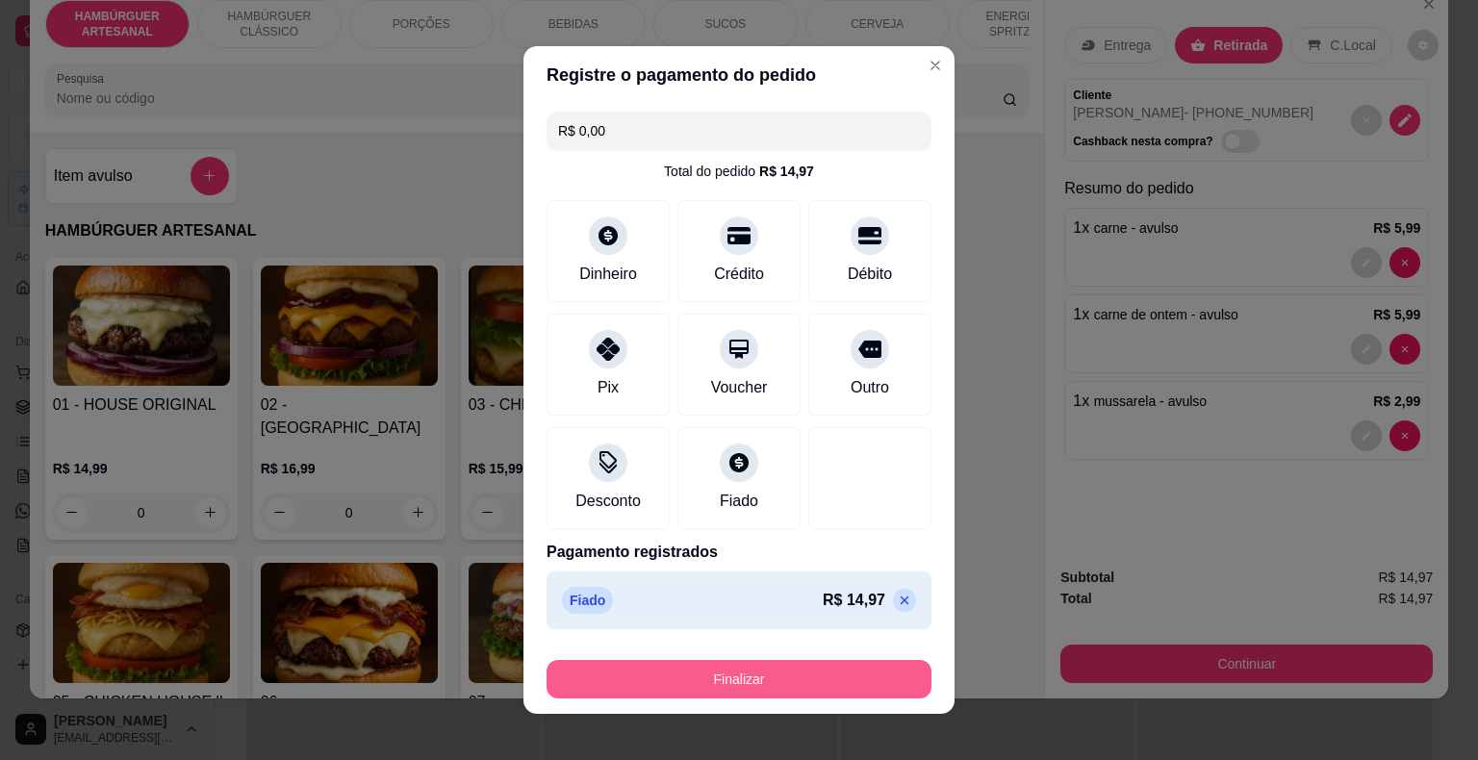
click at [738, 664] on button "Finalizar" at bounding box center [738, 679] width 385 height 38
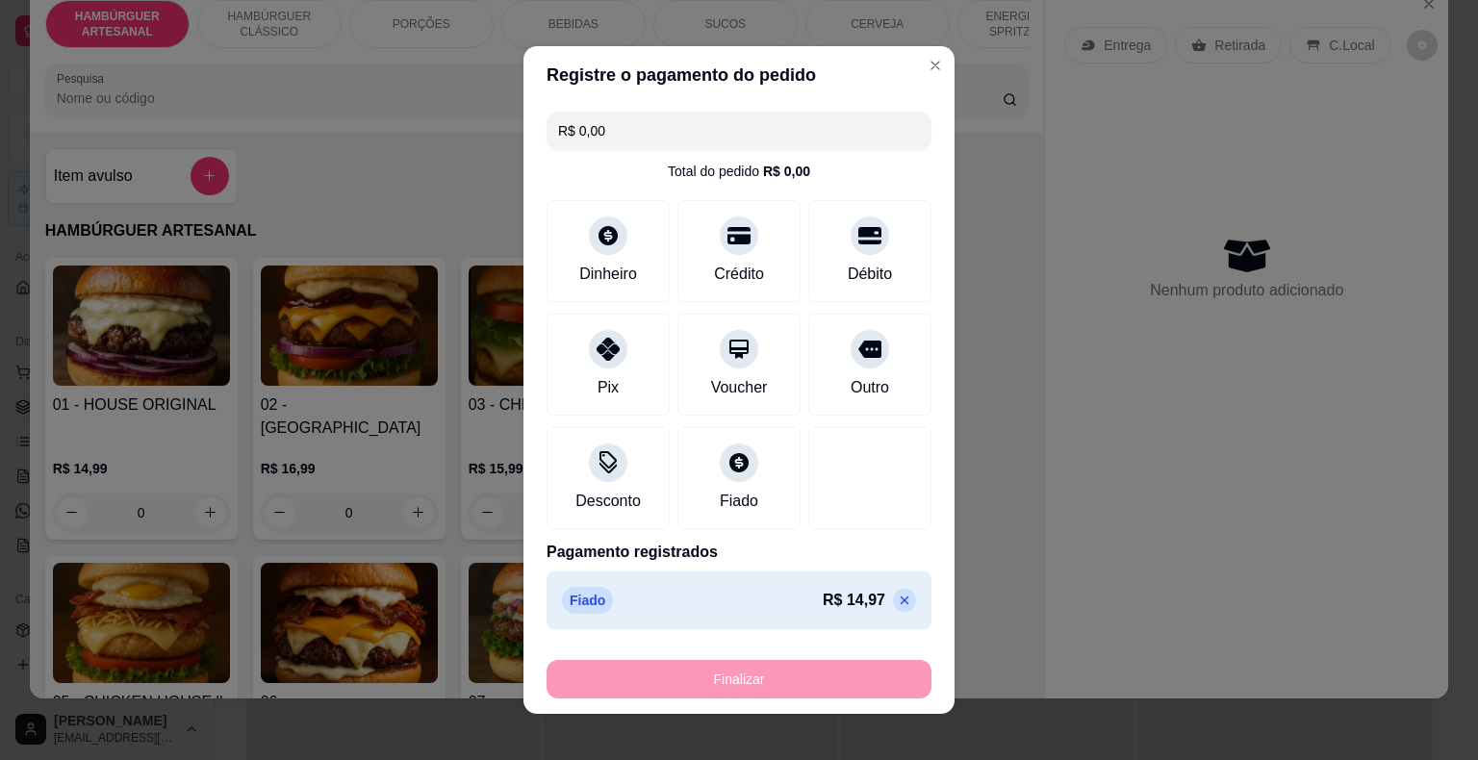
type input "-R$ 14,97"
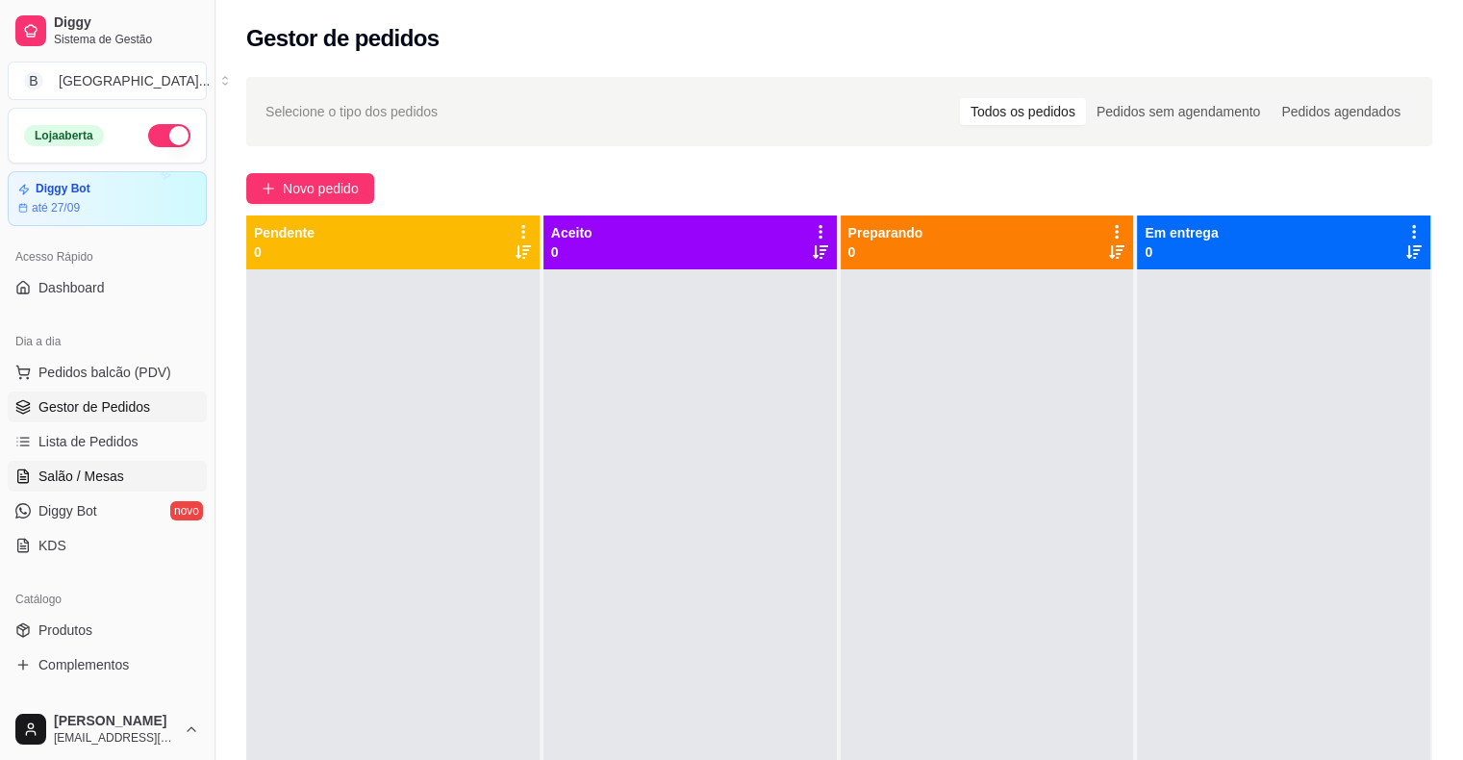
click at [113, 461] on link "Salão / Mesas" at bounding box center [107, 476] width 199 height 31
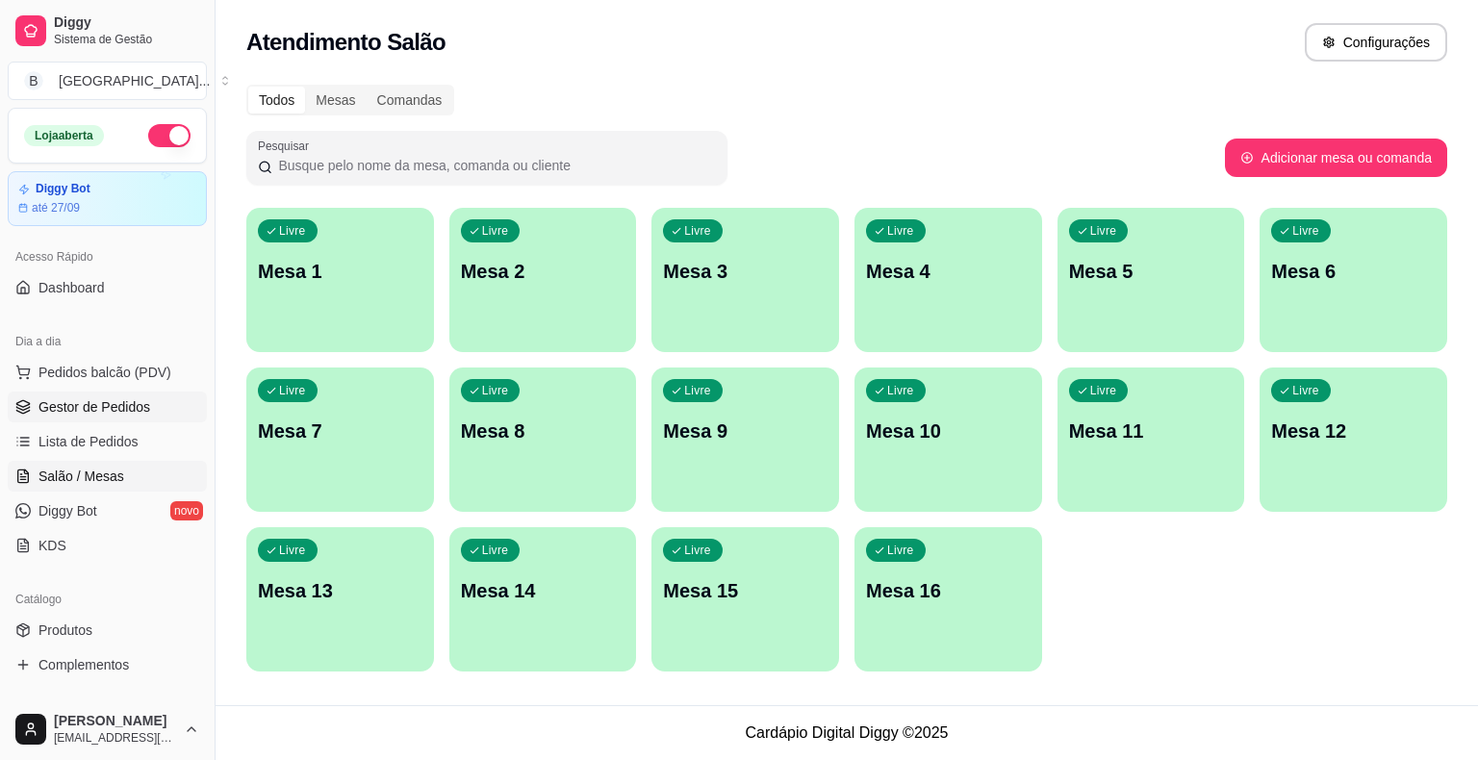
click at [131, 394] on link "Gestor de Pedidos" at bounding box center [107, 407] width 199 height 31
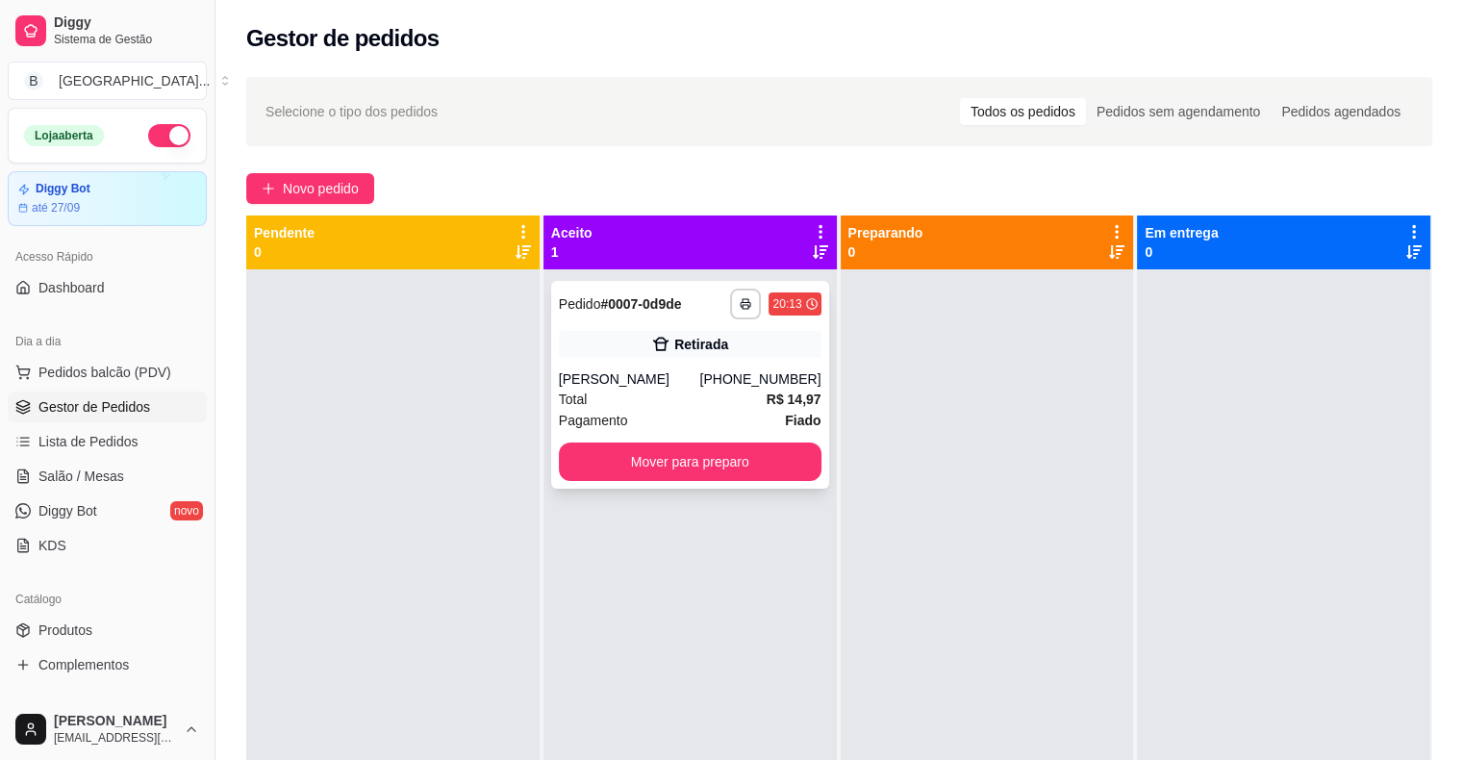
click at [638, 351] on div "Retirada" at bounding box center [690, 344] width 263 height 27
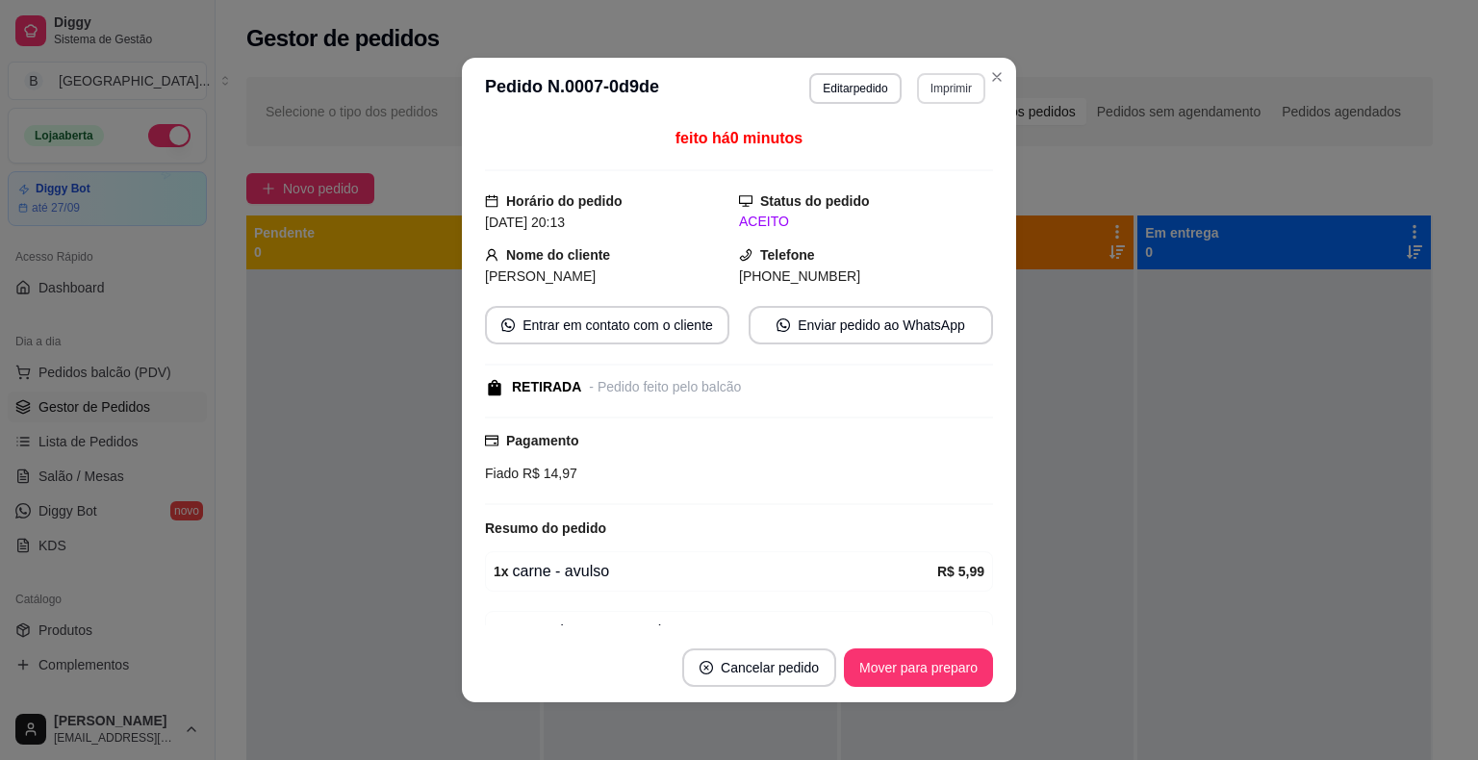
click at [920, 90] on button "Imprimir" at bounding box center [951, 88] width 68 height 31
click at [908, 162] on button "IMPRESSORA" at bounding box center [910, 155] width 140 height 31
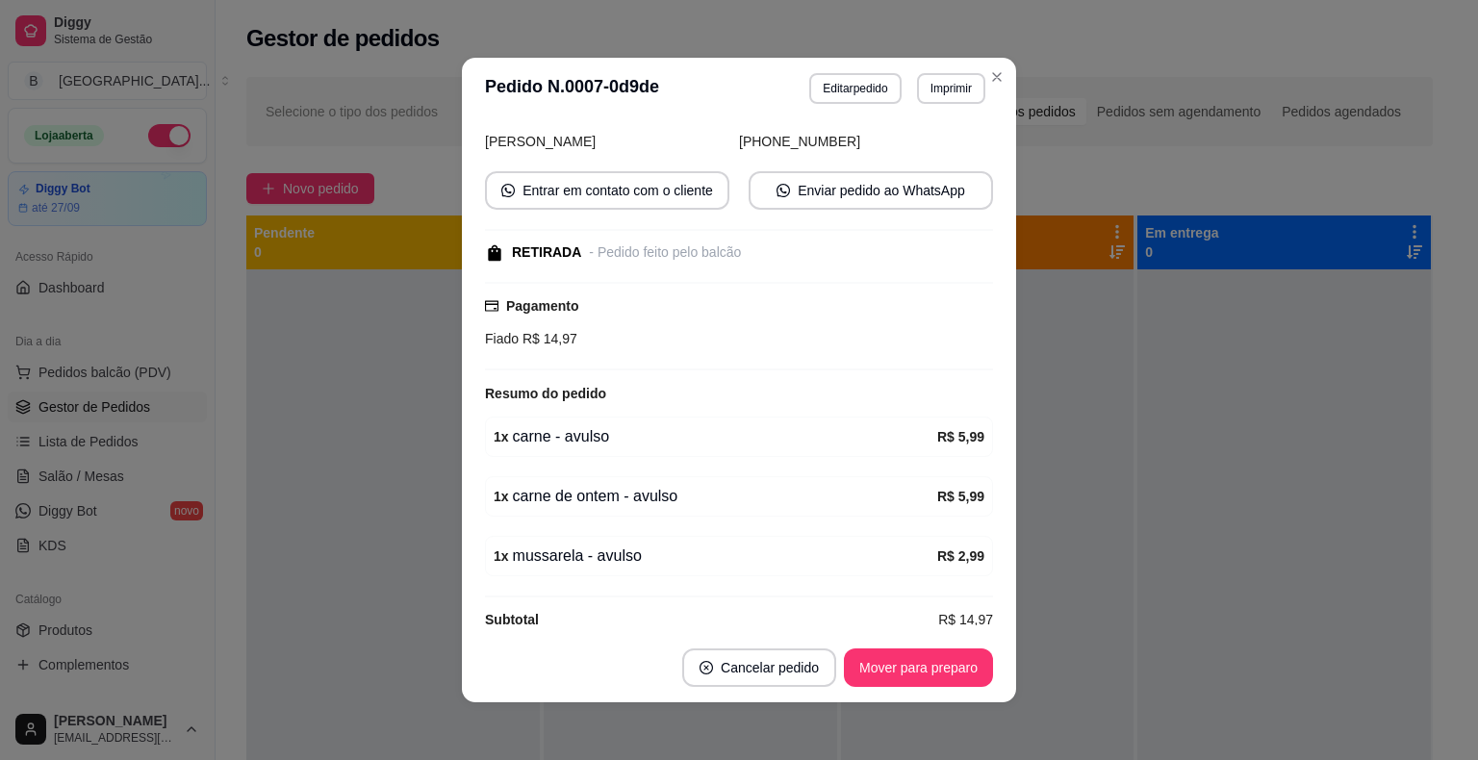
scroll to position [157, 0]
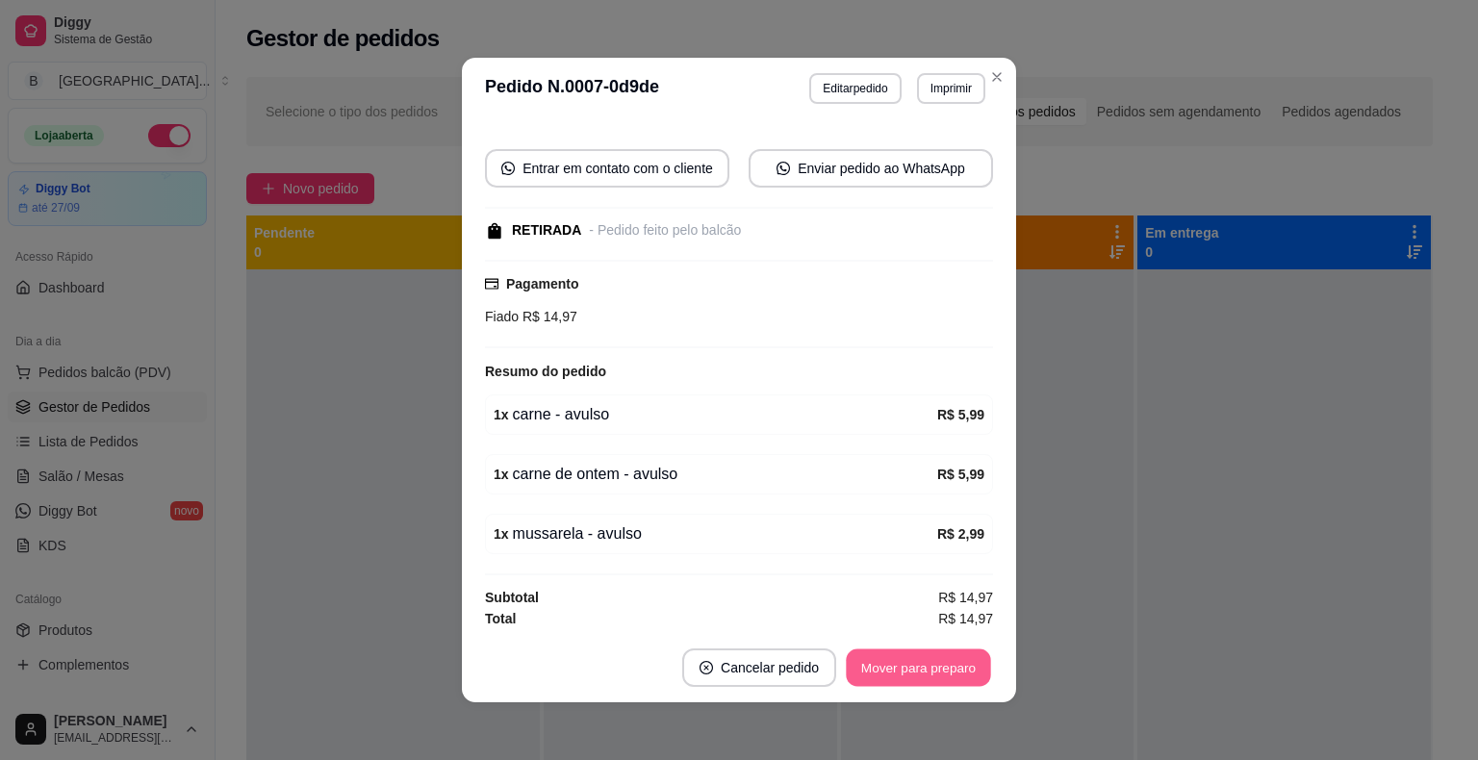
click at [938, 667] on button "Mover para preparo" at bounding box center [918, 668] width 144 height 38
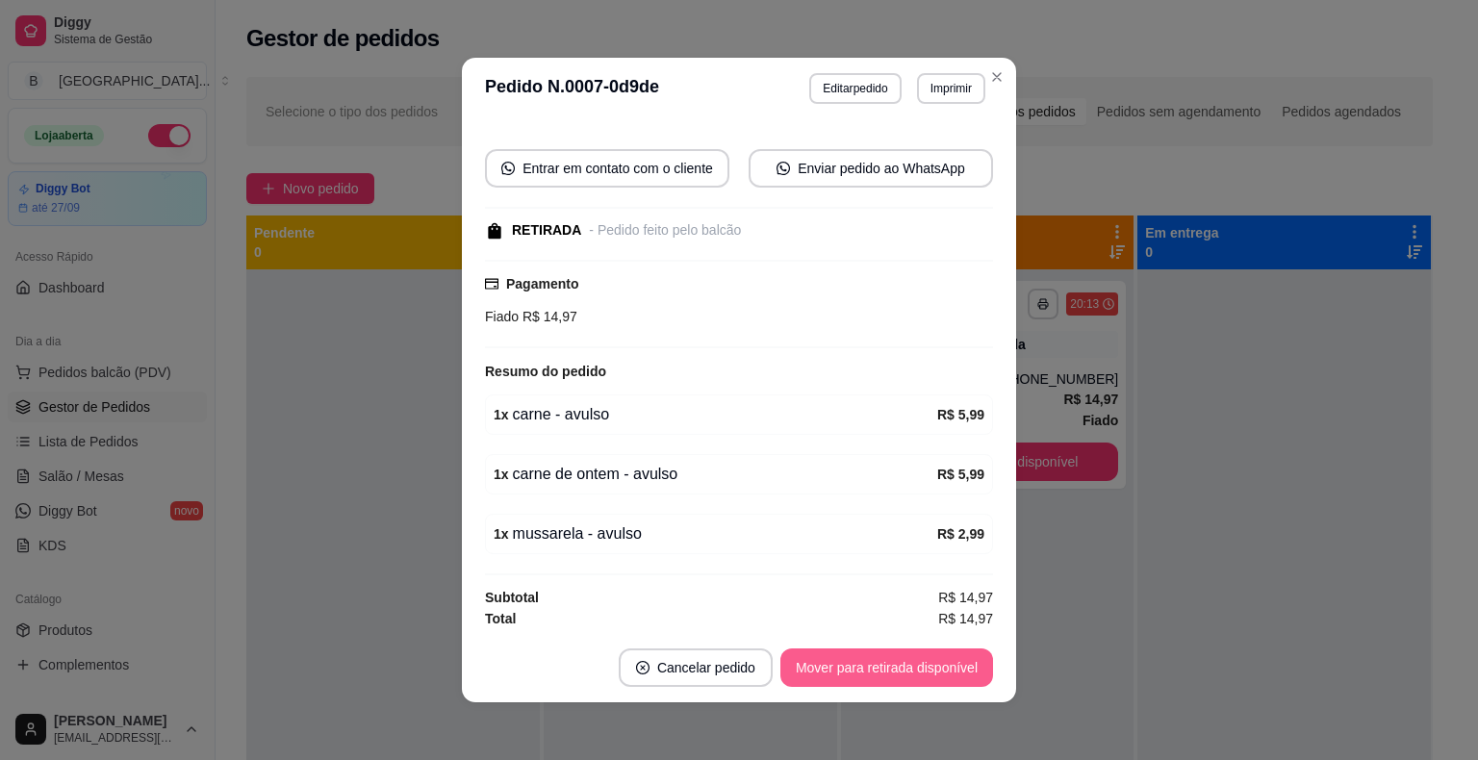
click at [938, 667] on button "Mover para retirada disponível" at bounding box center [886, 667] width 213 height 38
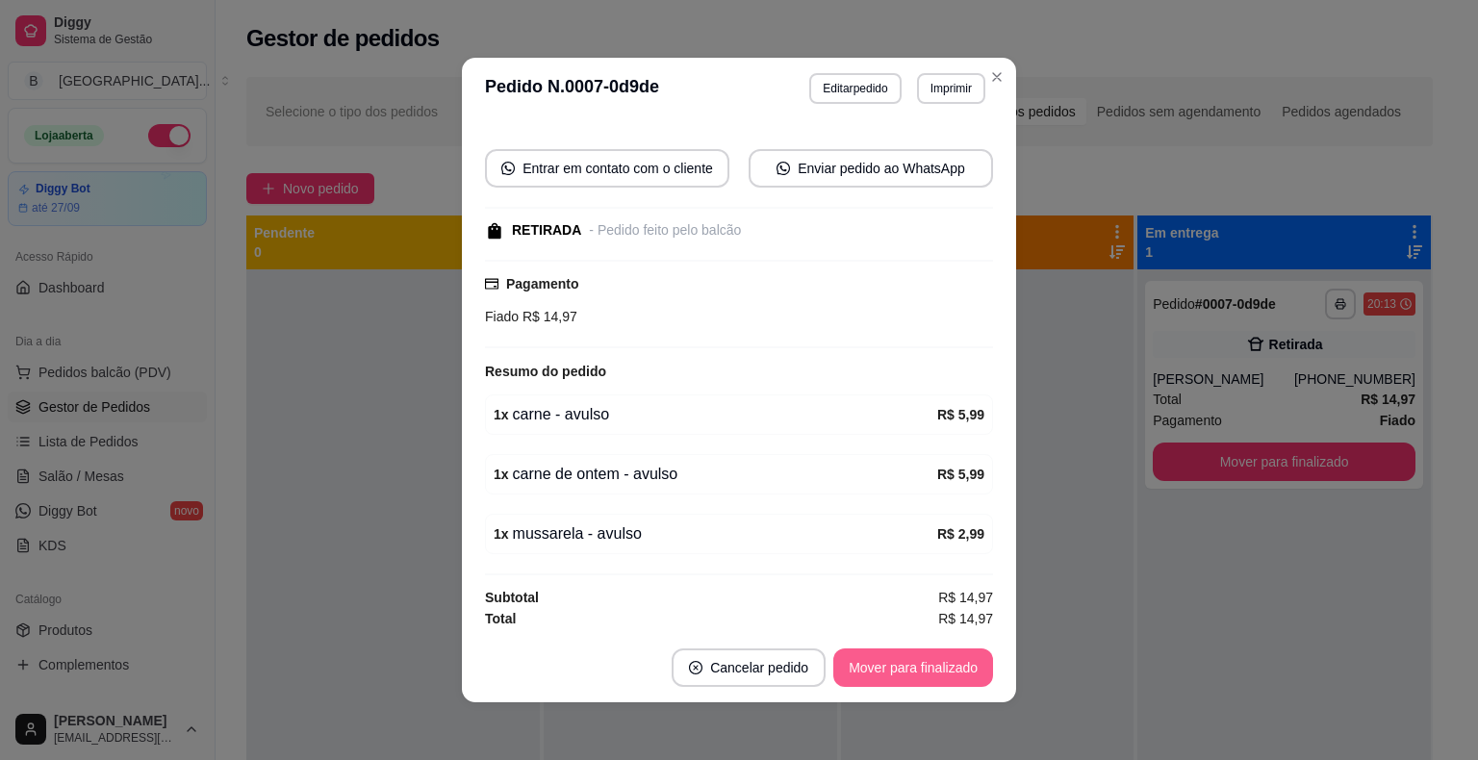
click at [936, 664] on button "Mover para finalizado" at bounding box center [913, 667] width 160 height 38
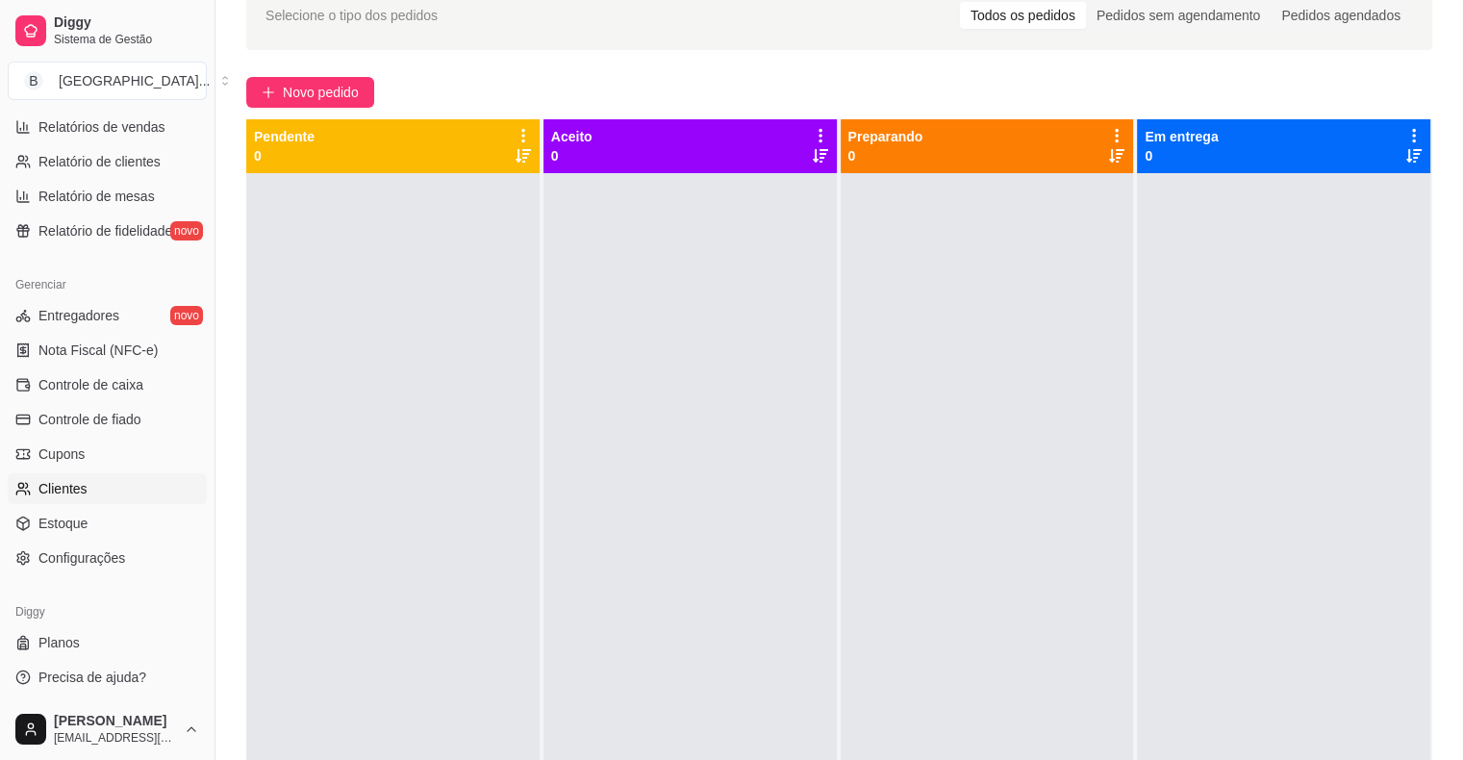
scroll to position [623, 0]
click at [116, 384] on span "Controle de caixa" at bounding box center [90, 383] width 105 height 19
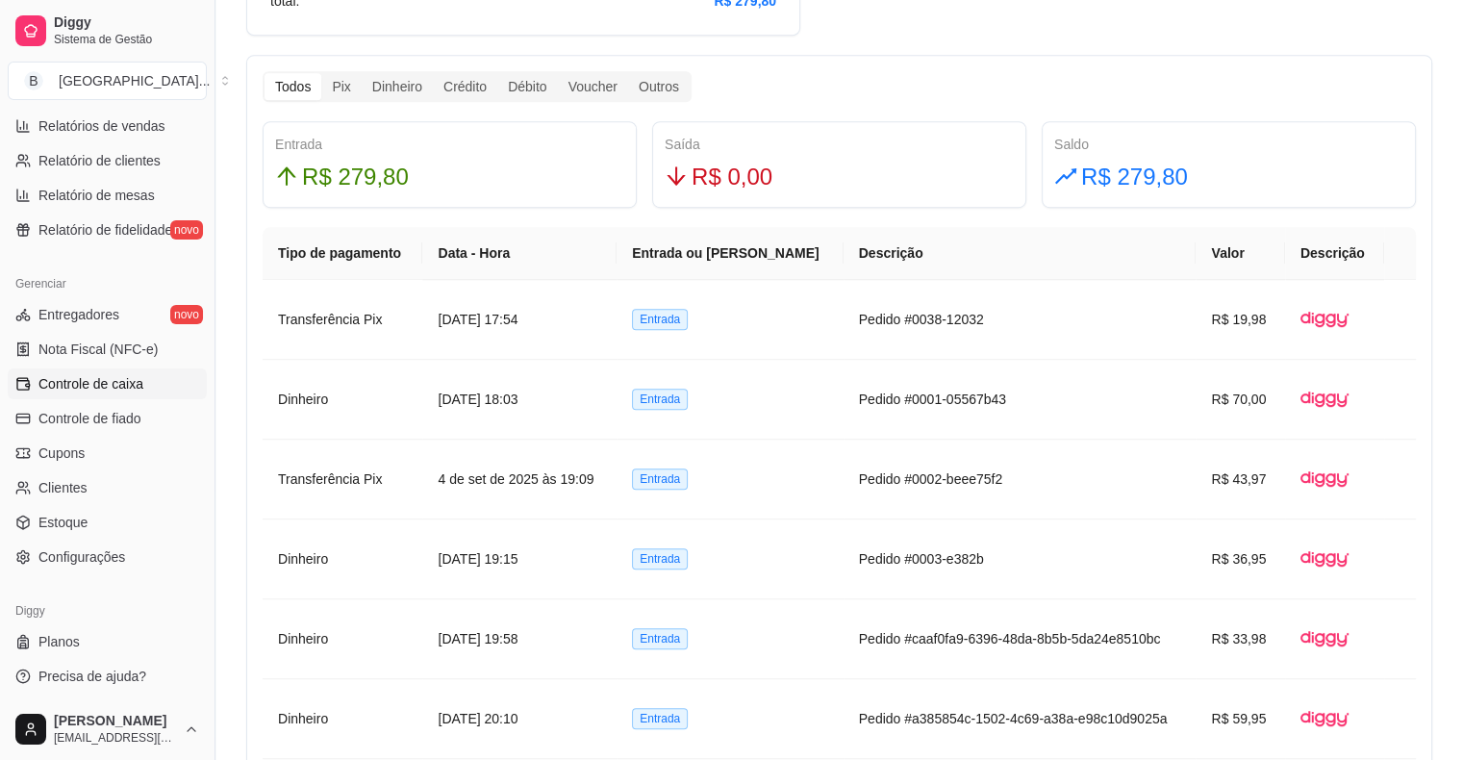
scroll to position [1058, 0]
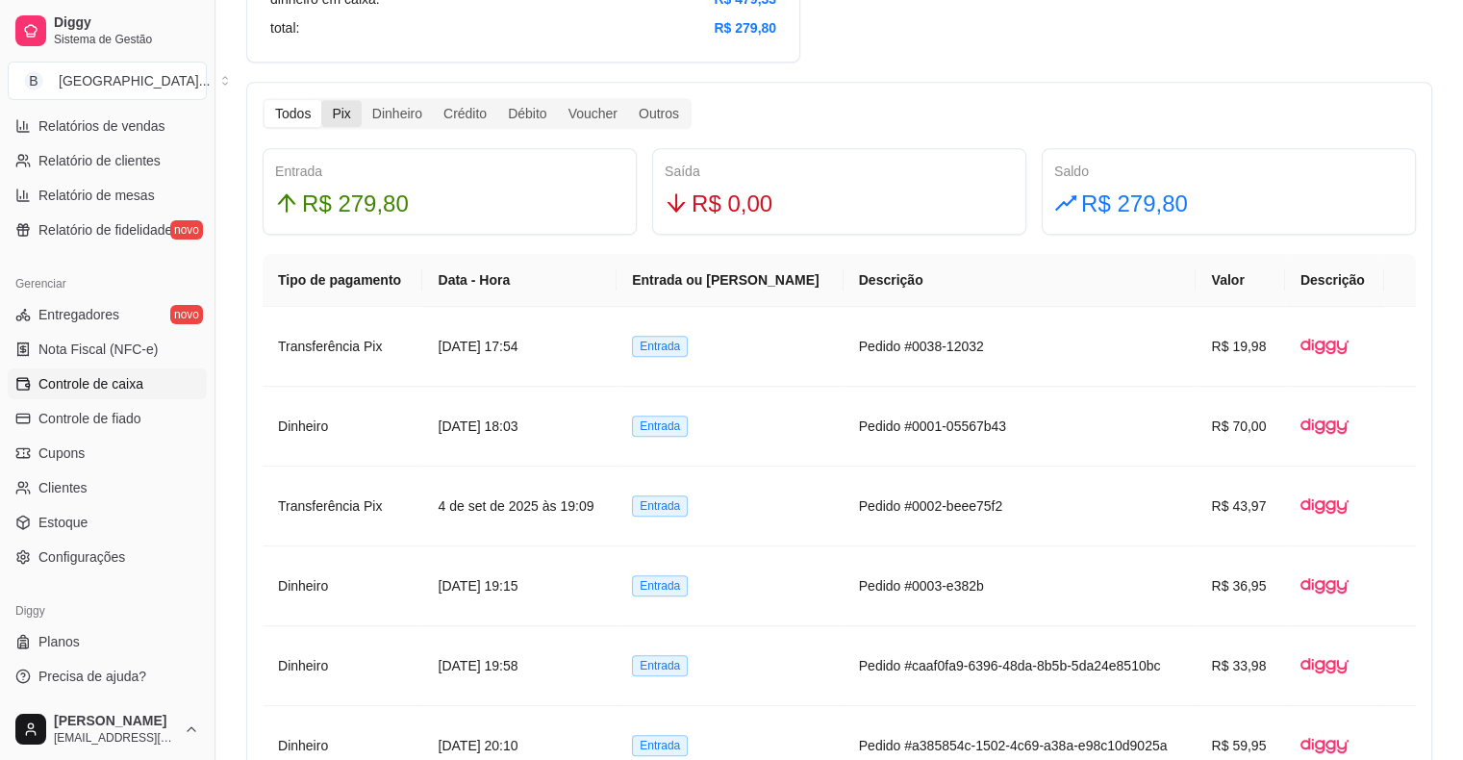
click at [350, 100] on div "Pix" at bounding box center [340, 113] width 39 height 27
click at [321, 100] on input "Pix" at bounding box center [321, 100] width 0 height 0
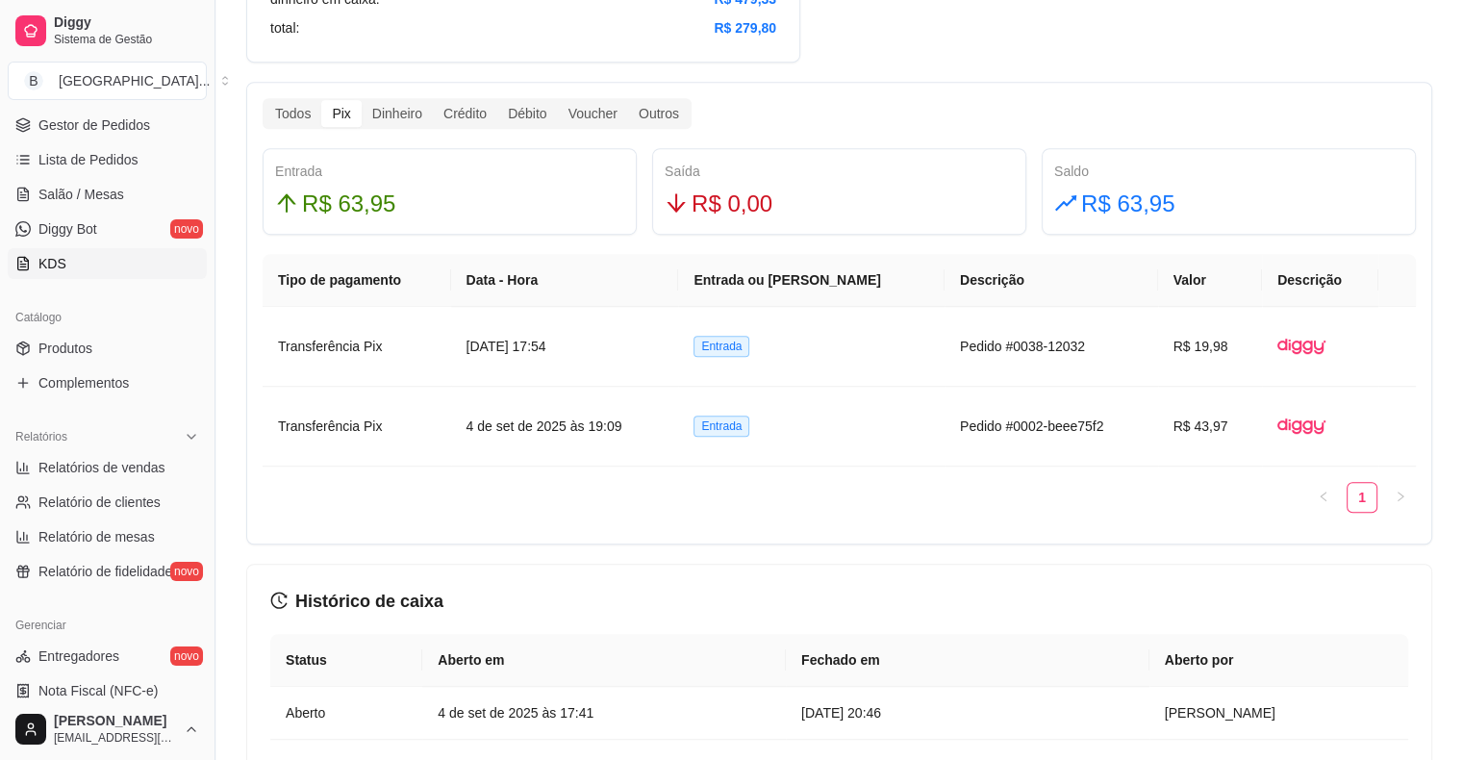
scroll to position [239, 0]
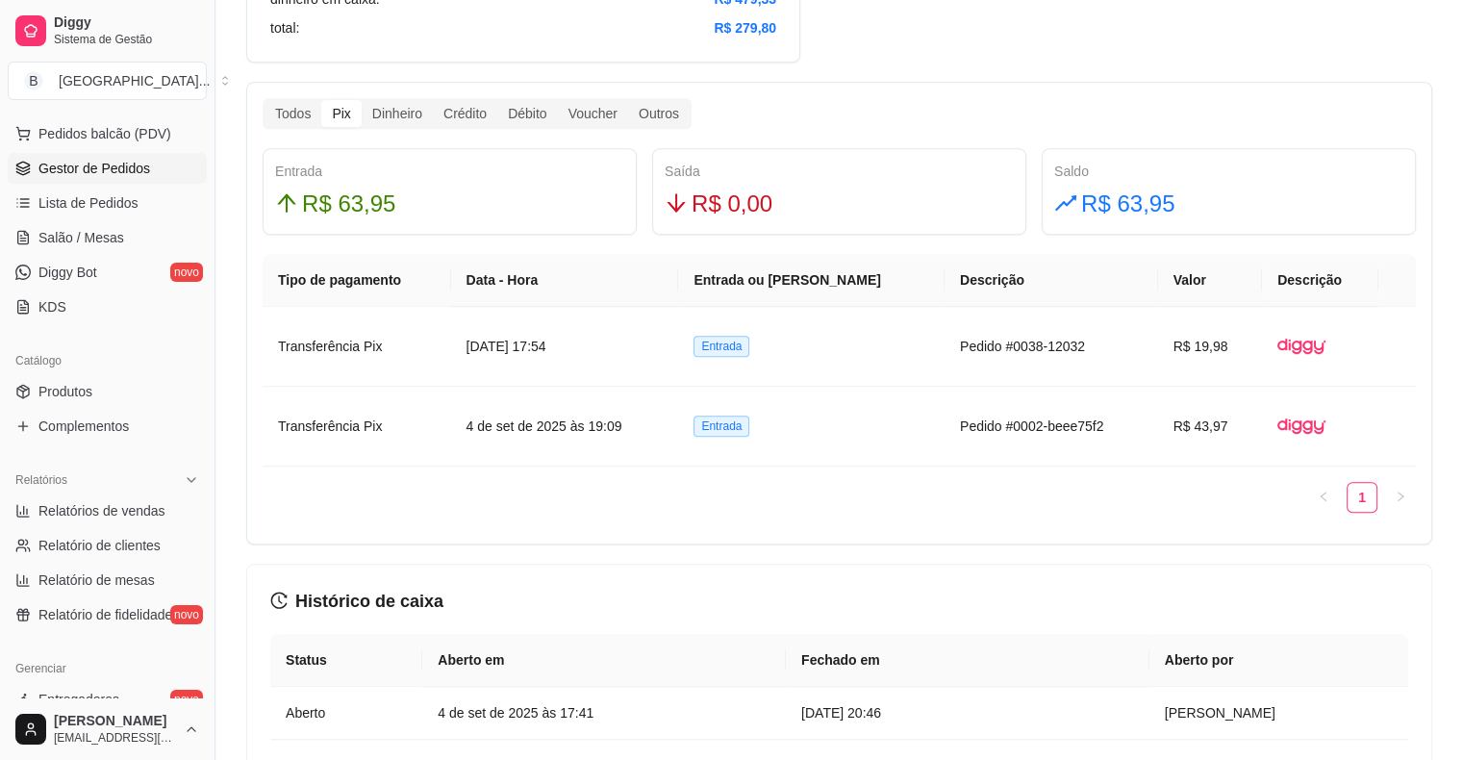
click at [137, 165] on span "Gestor de Pedidos" at bounding box center [94, 168] width 112 height 19
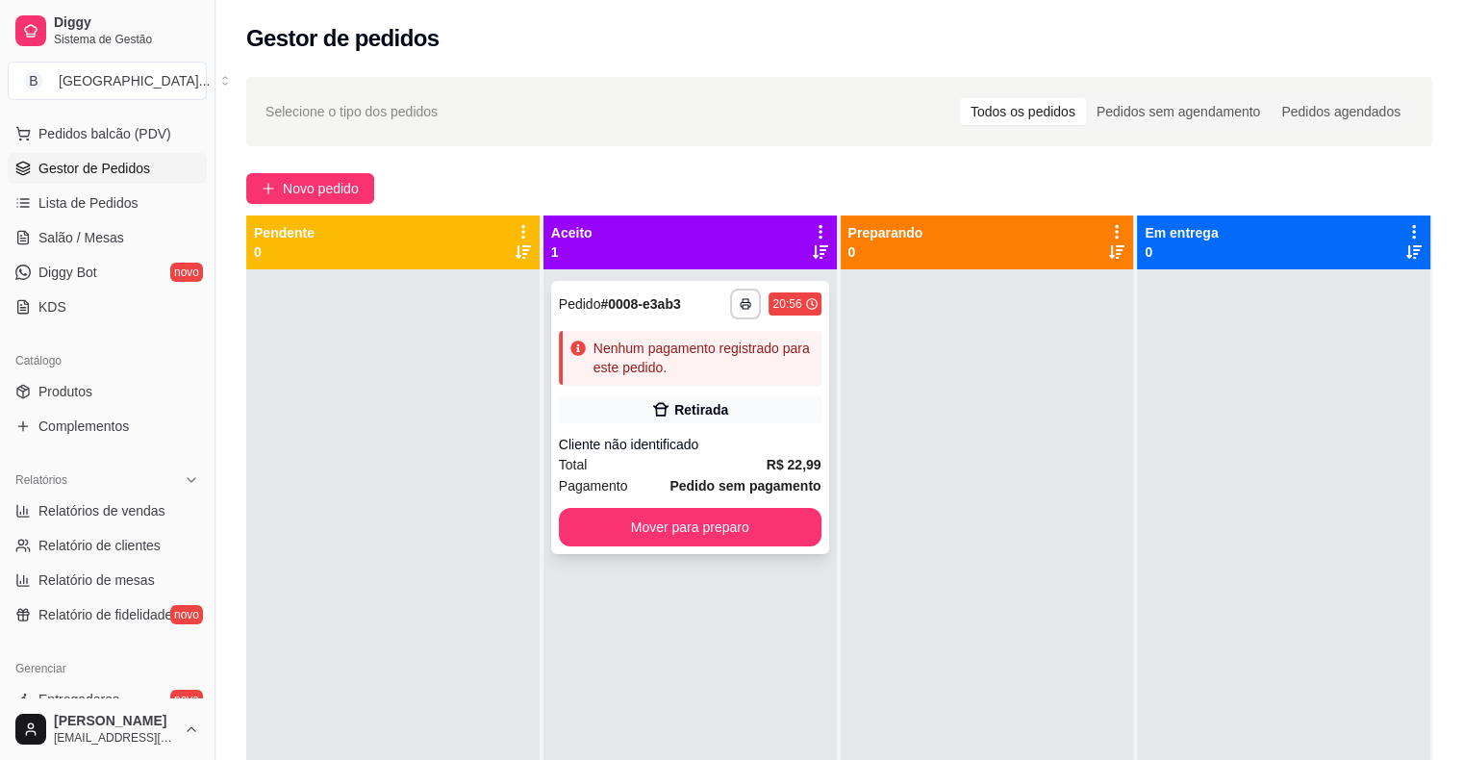
click at [639, 402] on div "Retirada" at bounding box center [690, 409] width 263 height 27
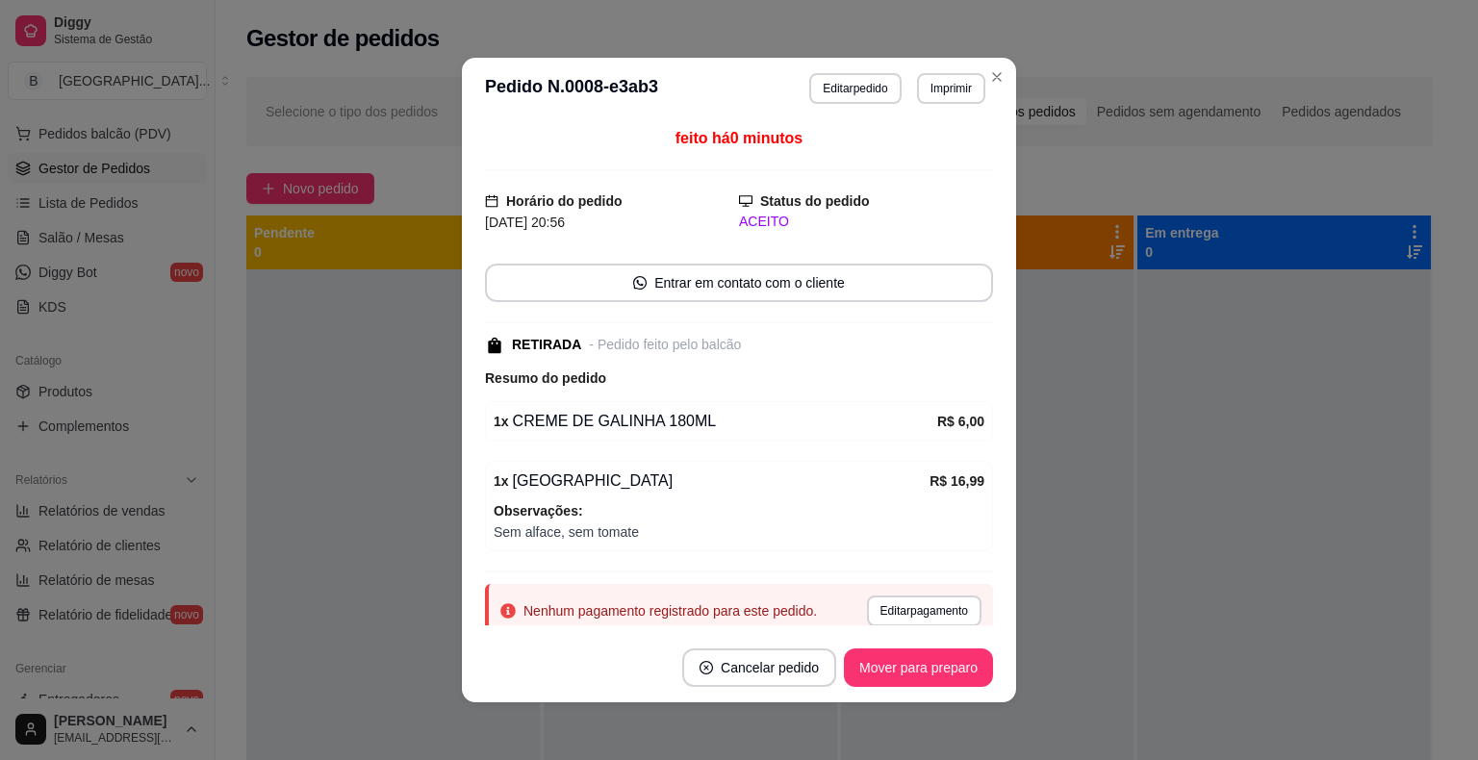
click at [926, 90] on button "Imprimir" at bounding box center [951, 88] width 68 height 31
click at [921, 88] on button "Imprimir" at bounding box center [951, 88] width 68 height 31
click at [924, 151] on button "IMPRESSORA" at bounding box center [910, 155] width 140 height 31
click at [868, 664] on button "Mover para preparo" at bounding box center [918, 667] width 149 height 38
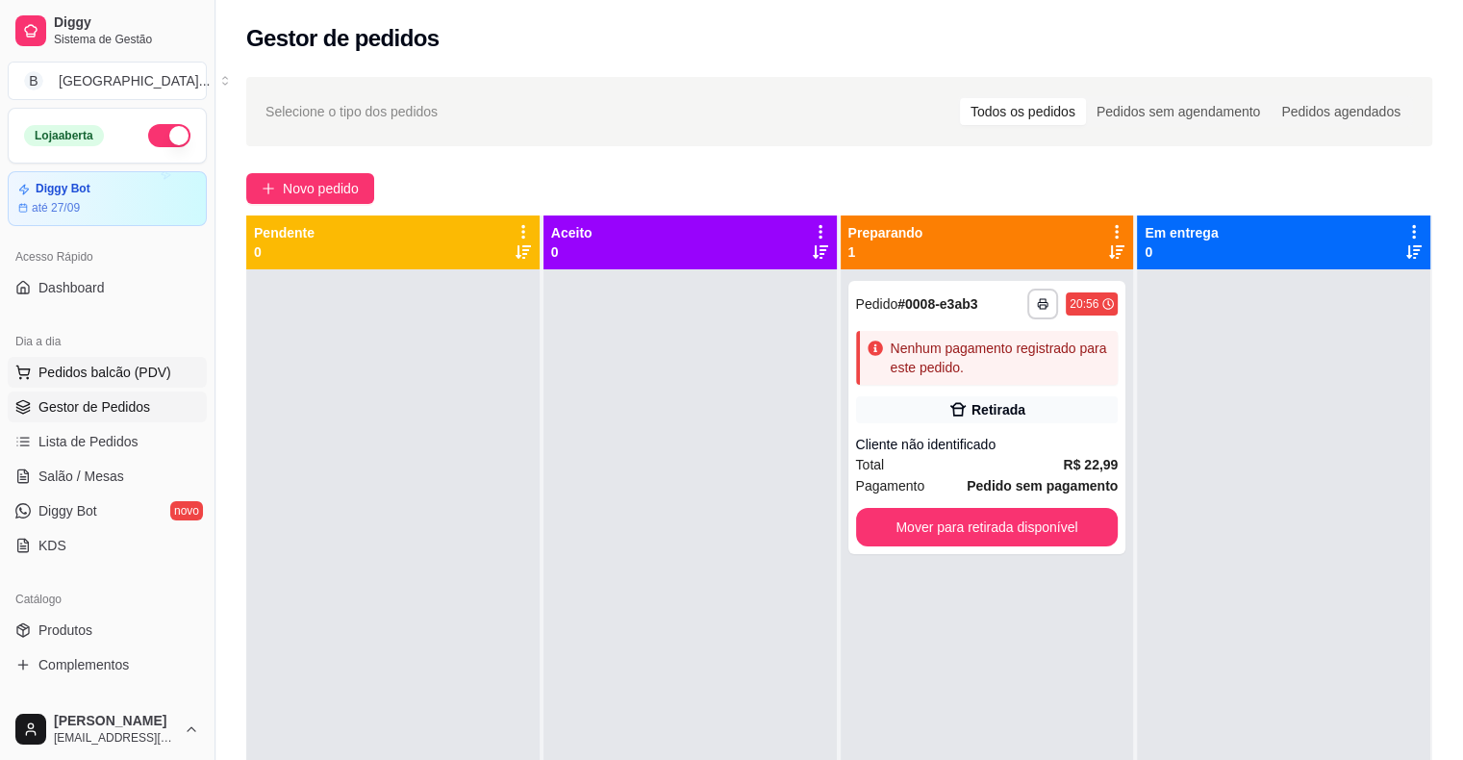
click at [94, 371] on span "Pedidos balcão (PDV)" at bounding box center [104, 372] width 133 height 19
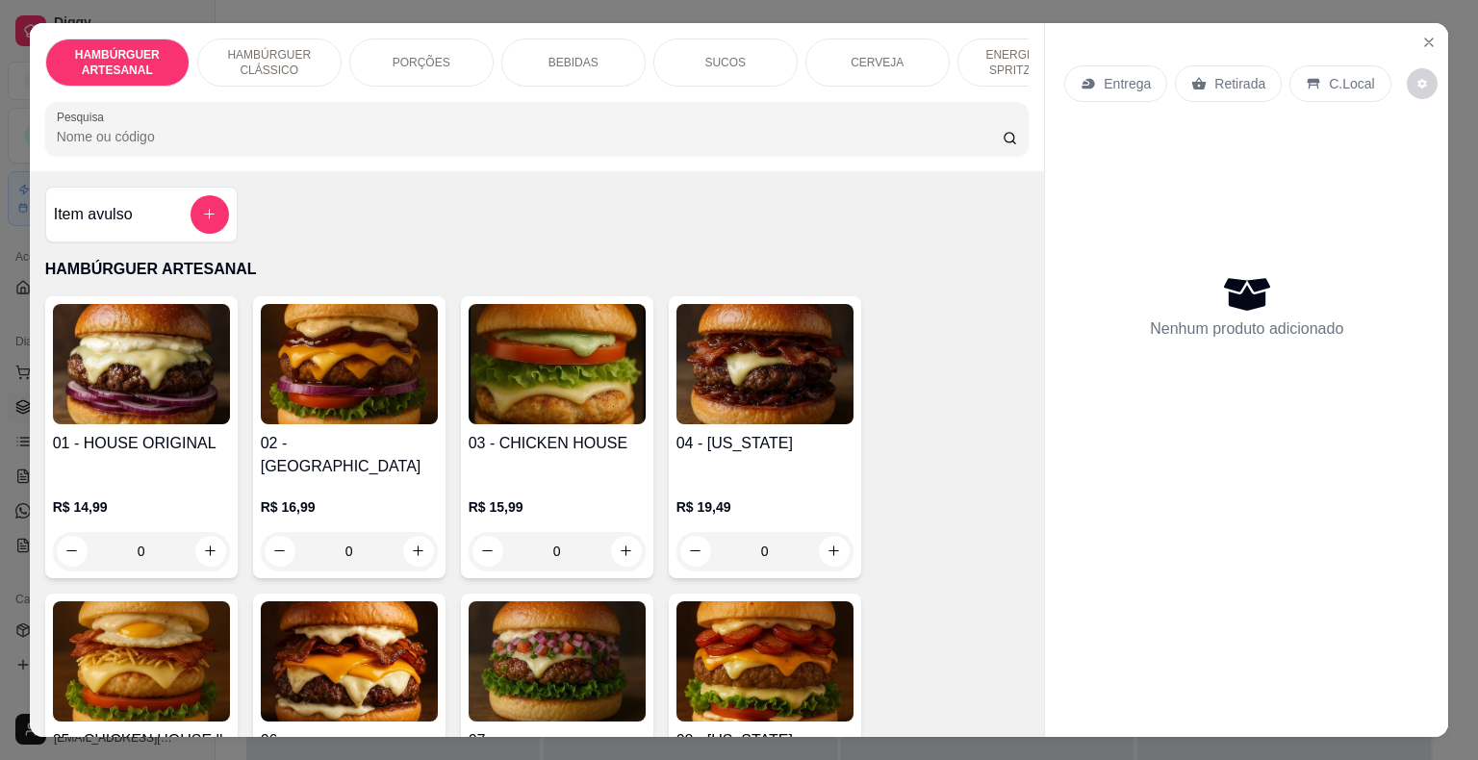
click at [675, 62] on div "SUCOS" at bounding box center [725, 62] width 144 height 48
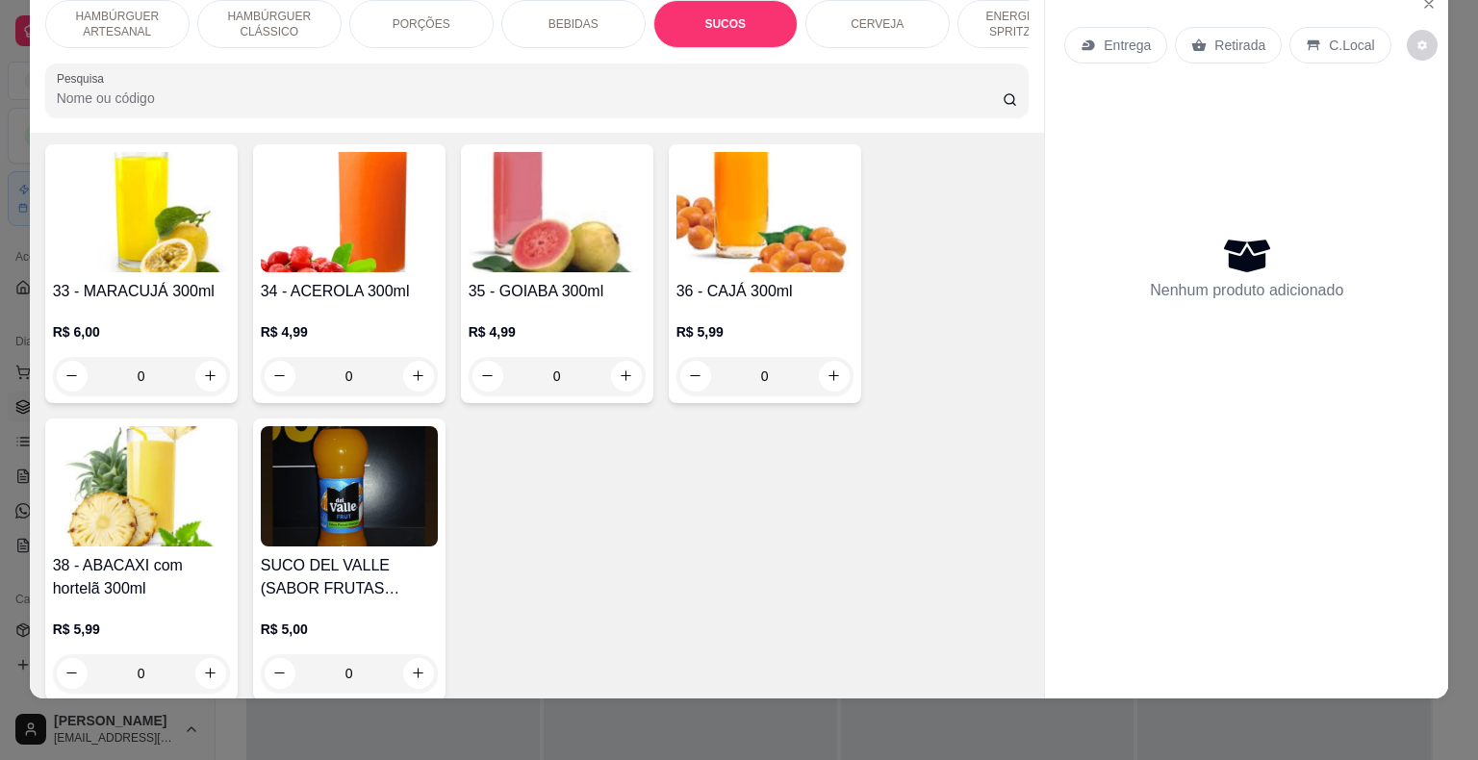
scroll to position [3467, 0]
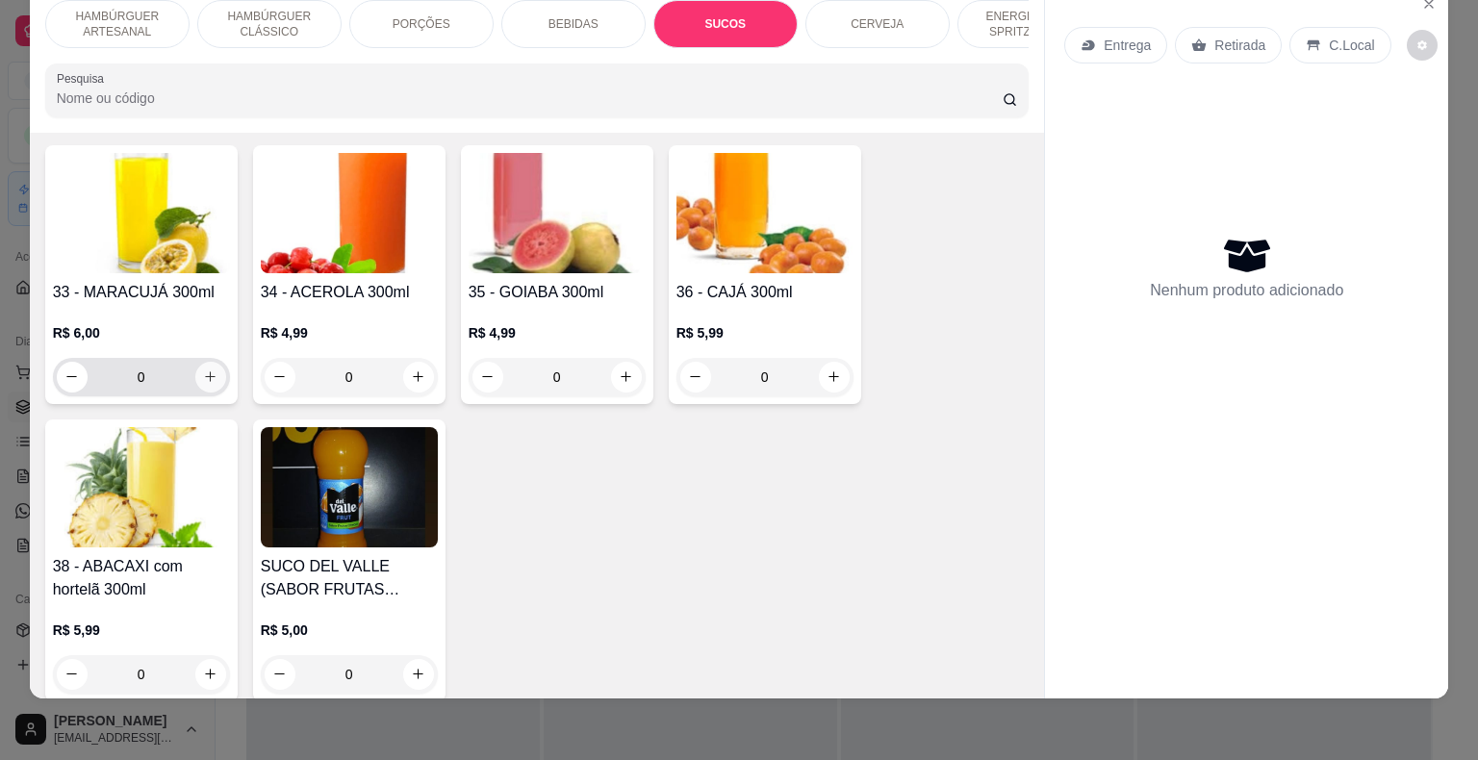
click at [196, 362] on button "increase-product-quantity" at bounding box center [210, 377] width 31 height 31
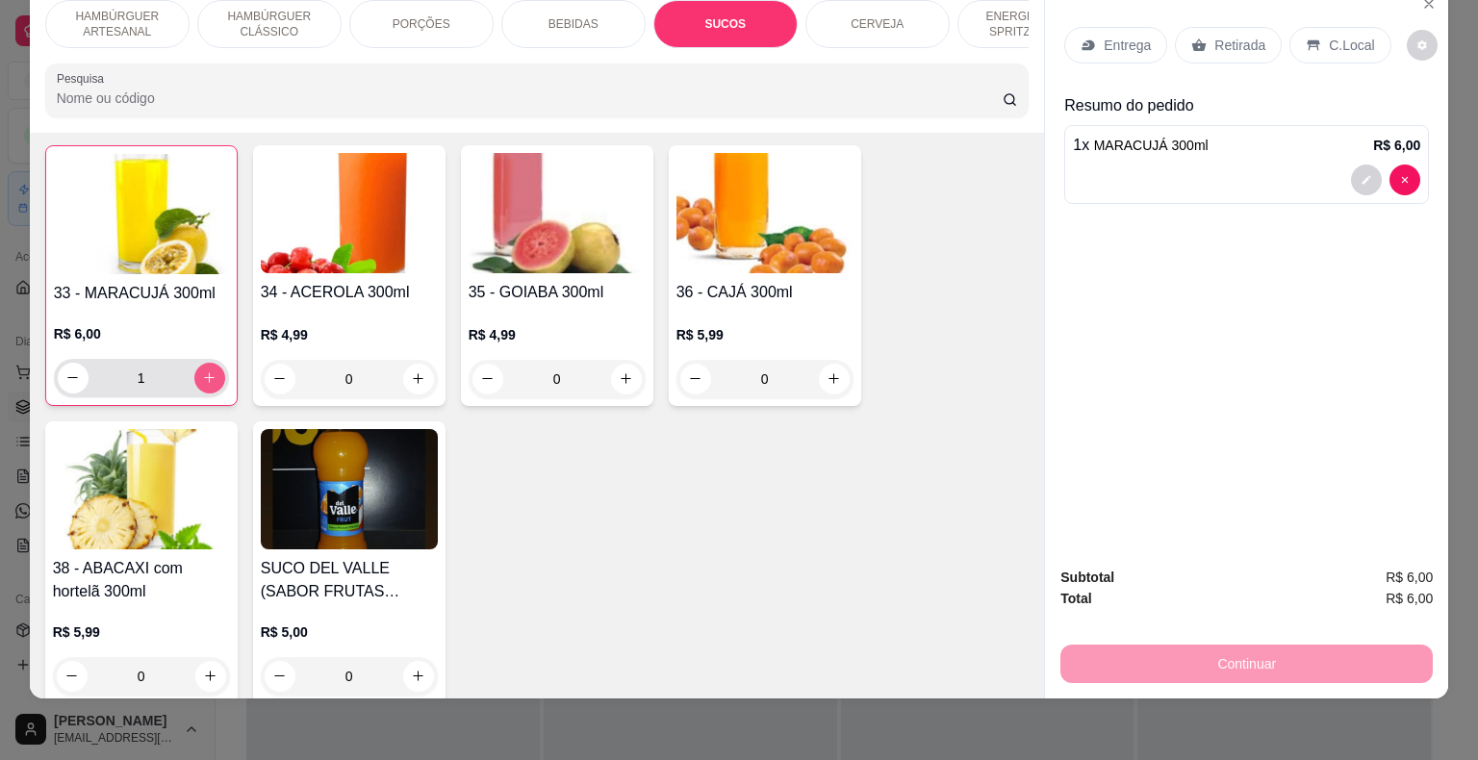
scroll to position [3468, 0]
click at [202, 369] on icon "increase-product-quantity" at bounding box center [209, 376] width 14 height 14
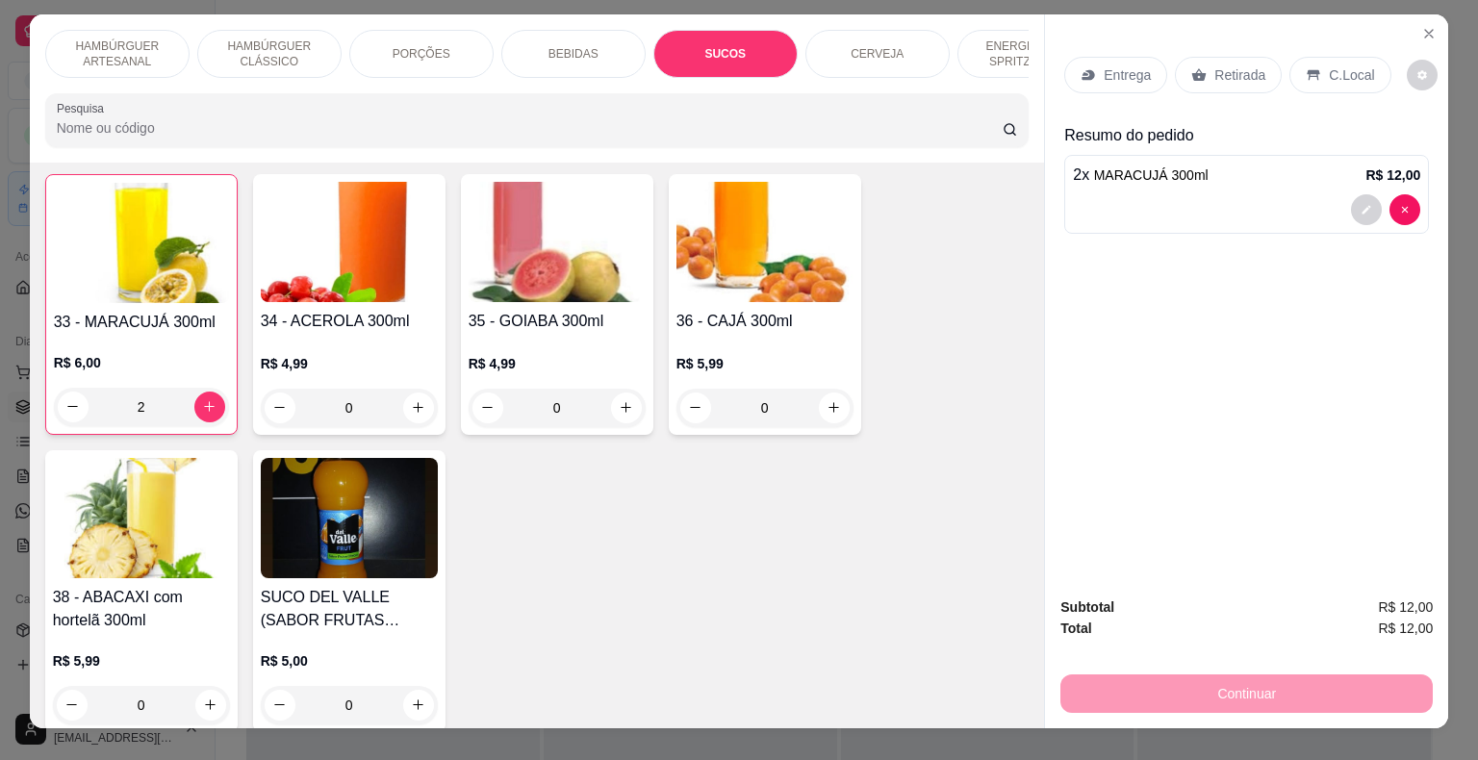
scroll to position [0, 0]
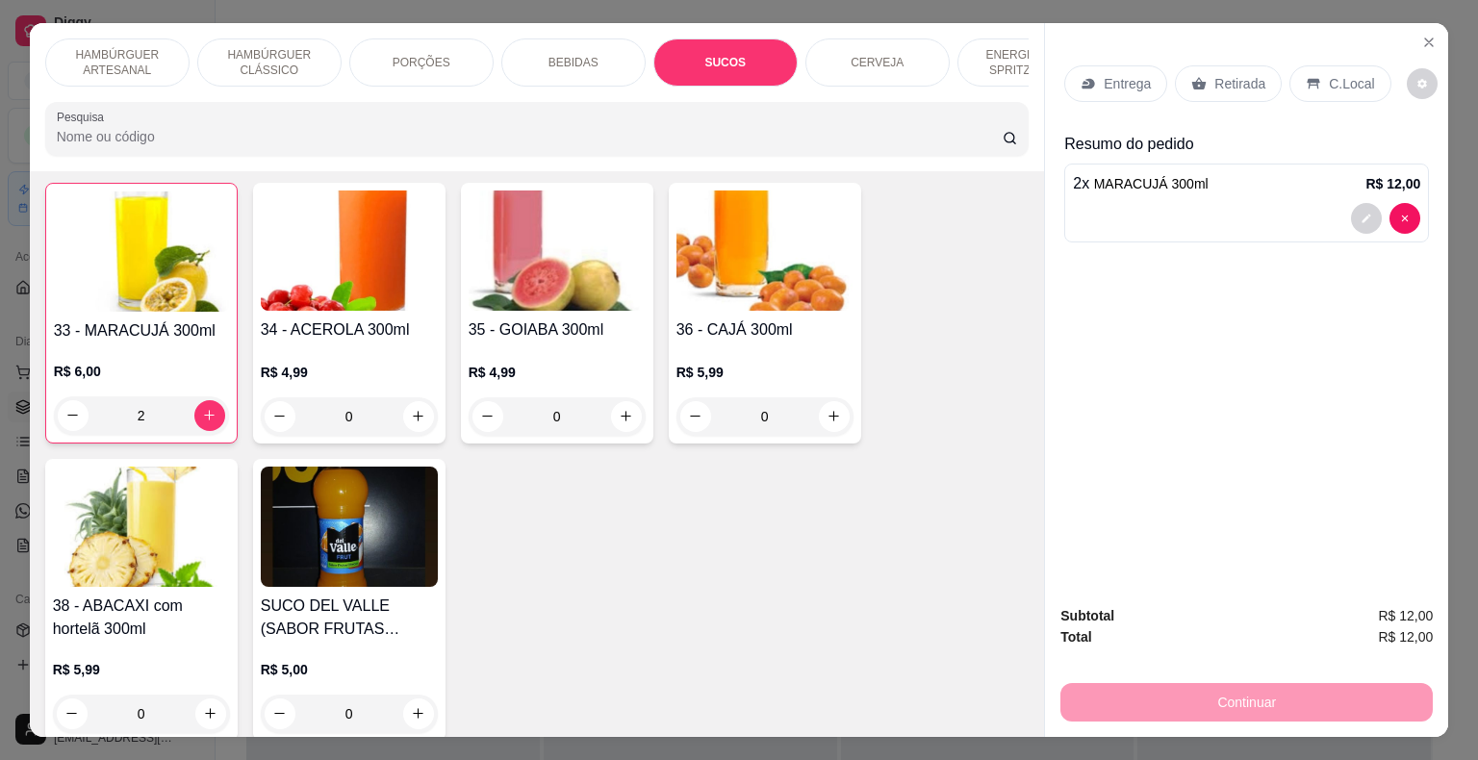
click at [1214, 74] on p "Retirada" at bounding box center [1239, 83] width 51 height 19
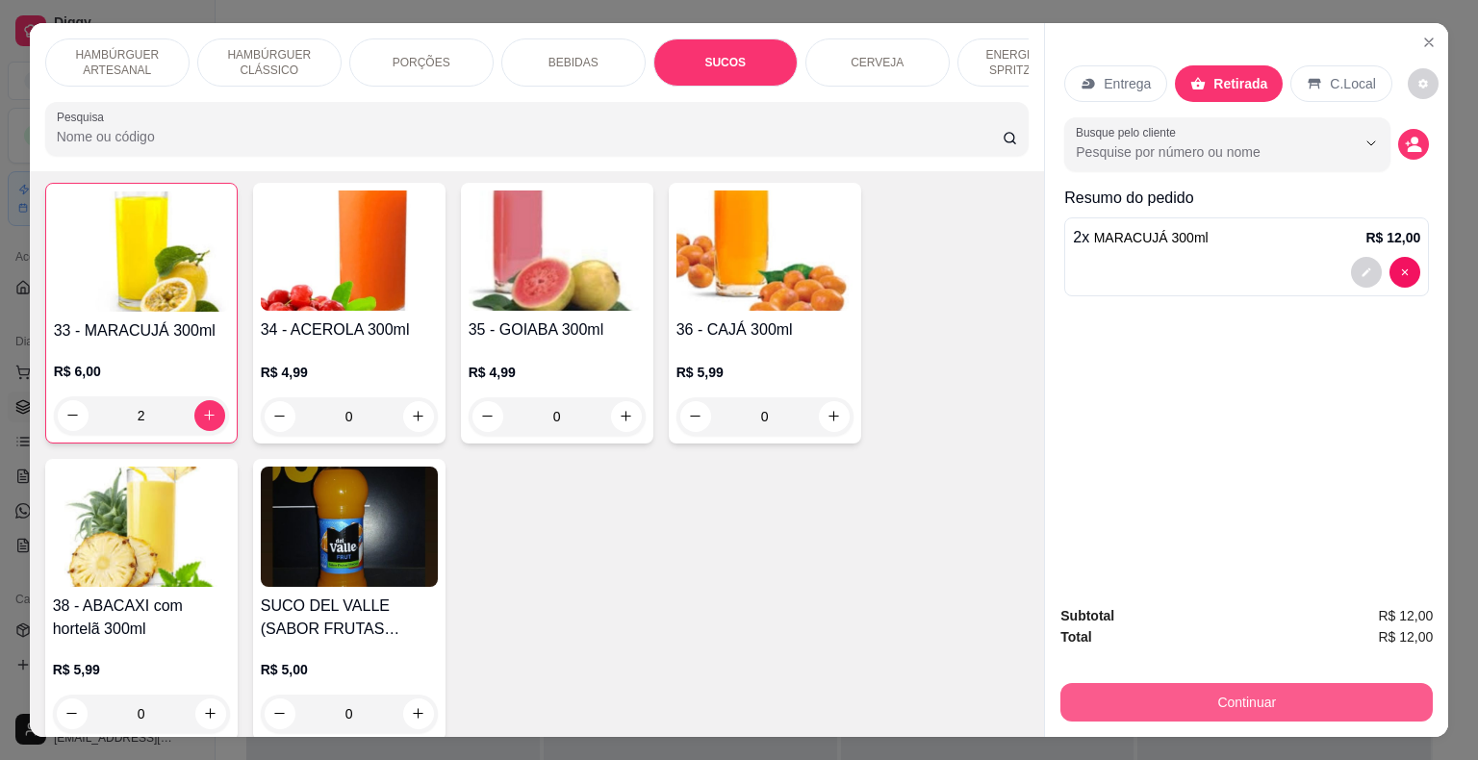
click at [1283, 698] on button "Continuar" at bounding box center [1246, 702] width 372 height 38
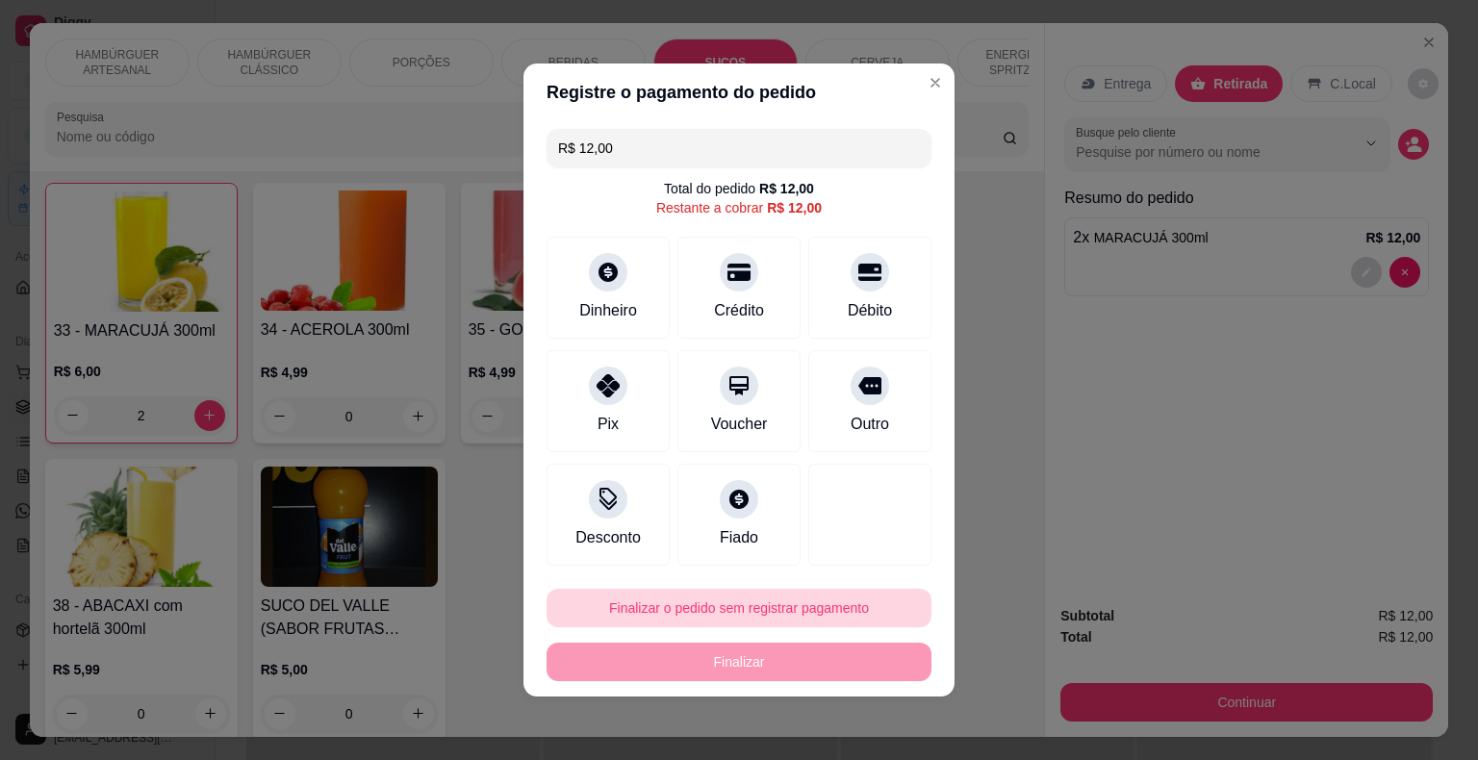
click at [668, 619] on button "Finalizar o pedido sem registrar pagamento" at bounding box center [738, 608] width 385 height 38
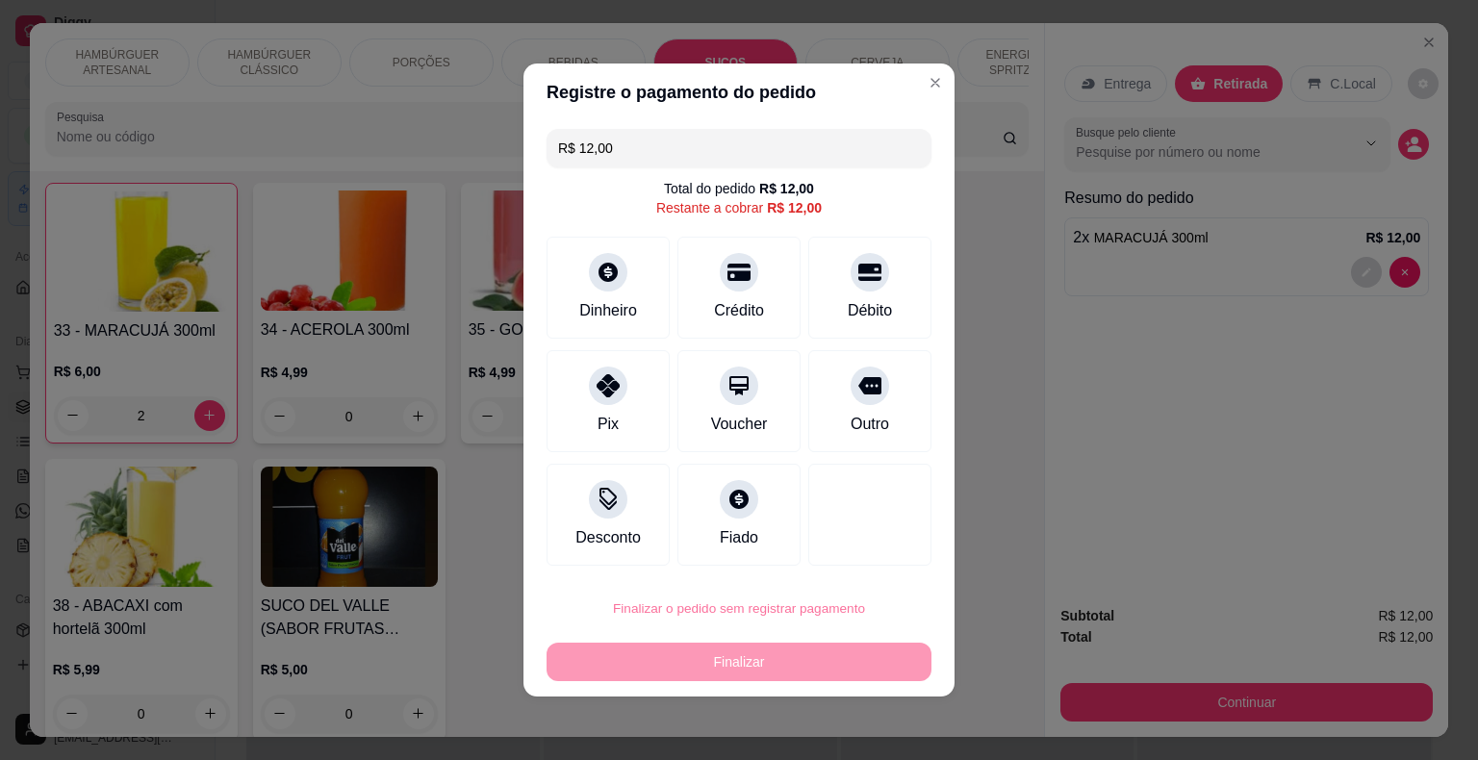
click at [832, 546] on button "Confirmar" at bounding box center [856, 554] width 71 height 30
type input "0"
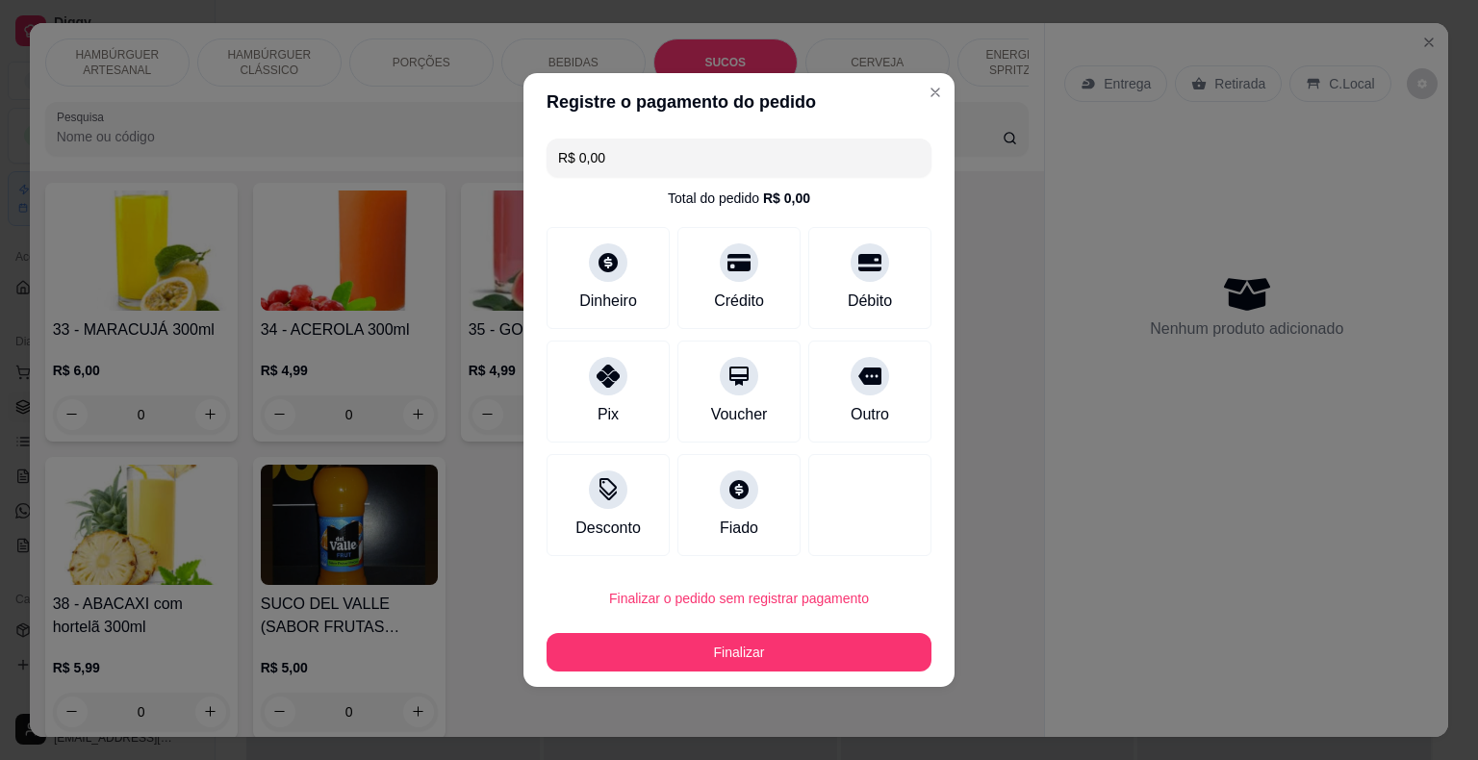
type input "R$ 0,00"
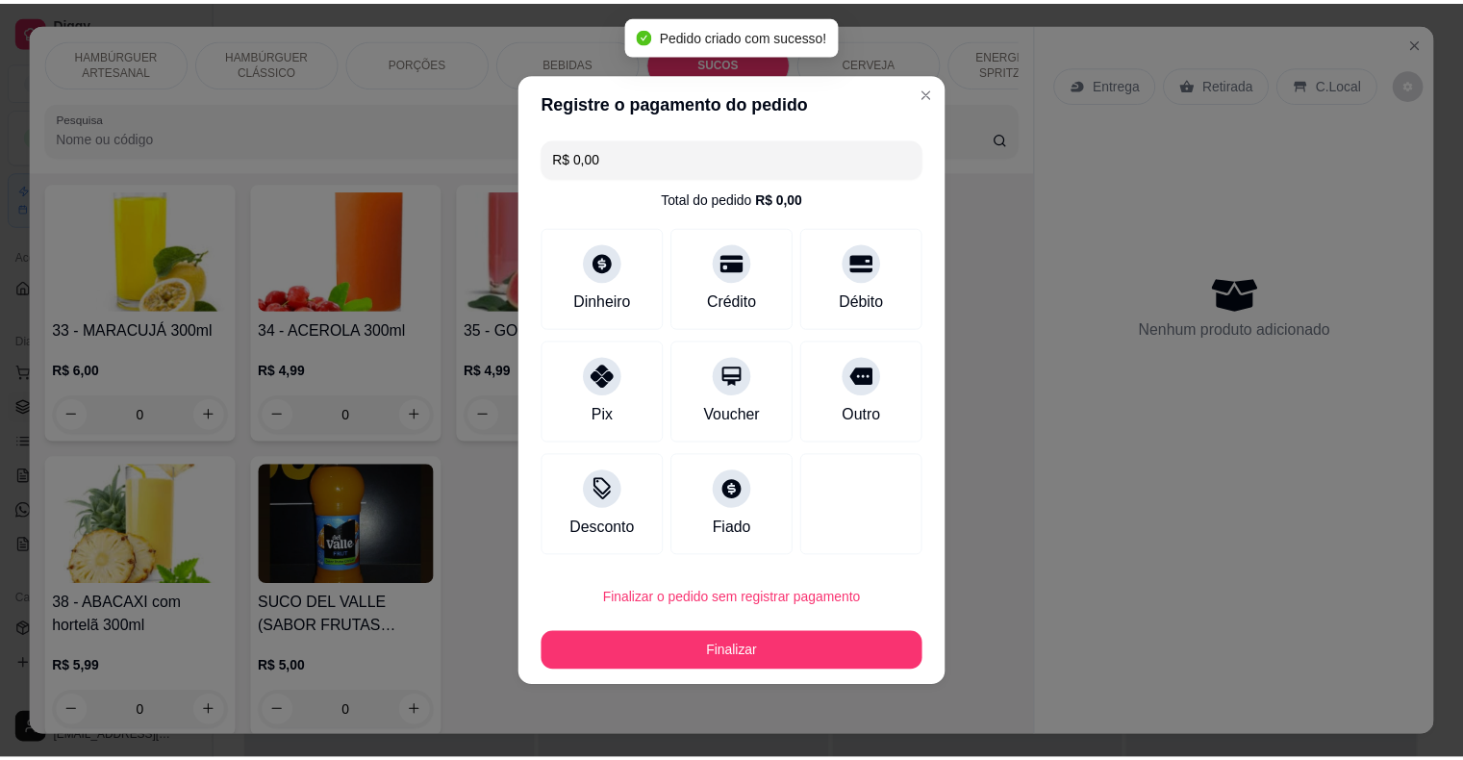
scroll to position [3467, 0]
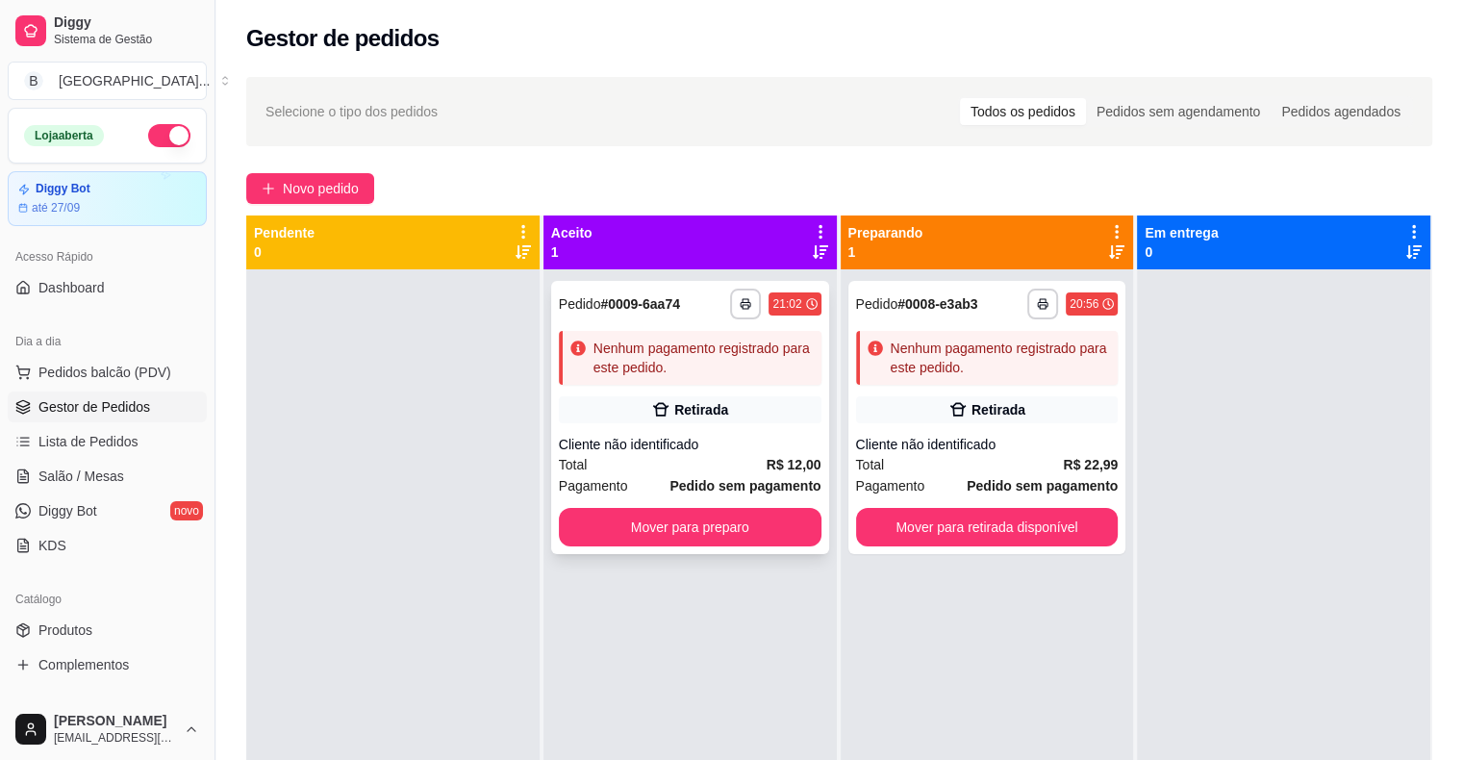
click at [597, 381] on div "Nenhum pagamento registrado para este pedido." at bounding box center [690, 358] width 263 height 54
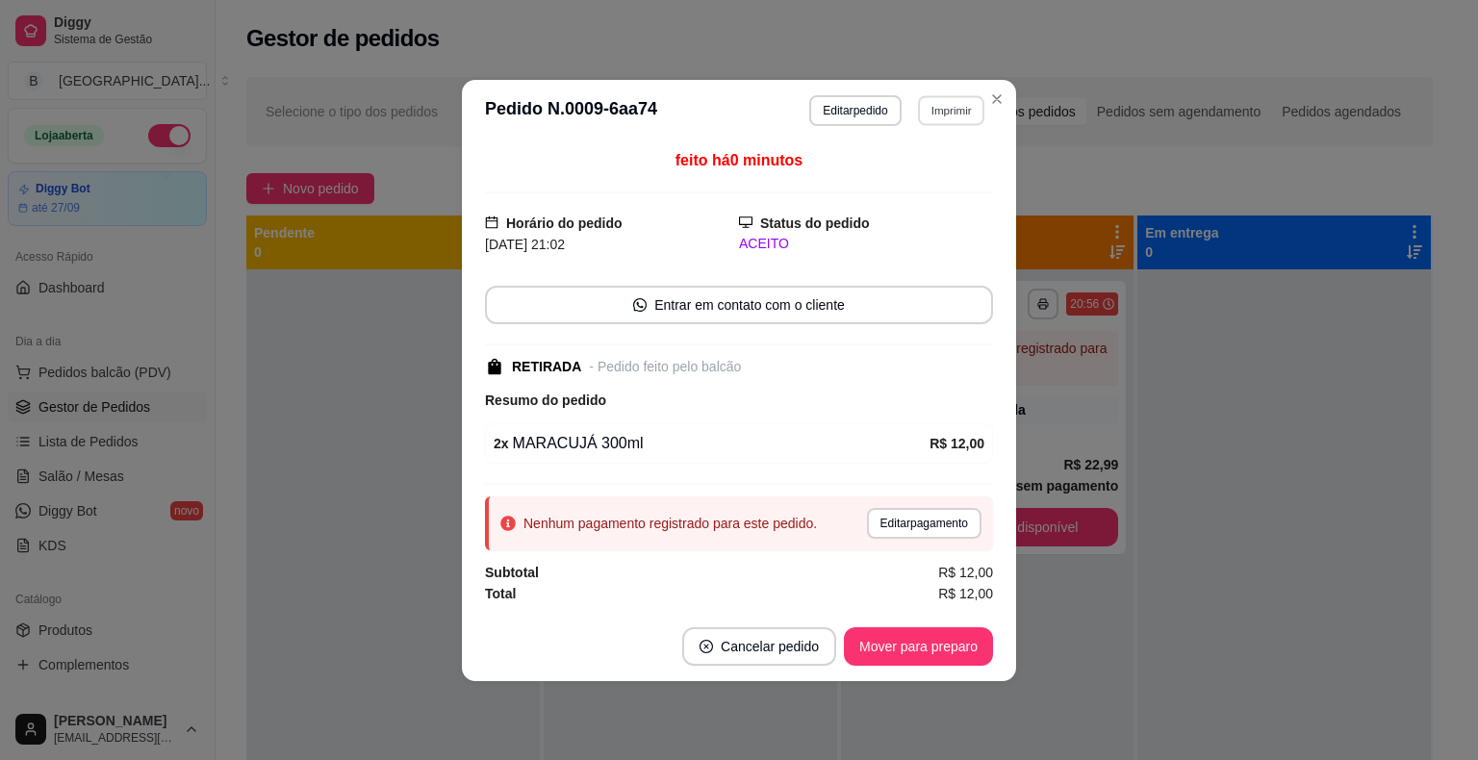
click at [959, 110] on button "Imprimir" at bounding box center [951, 110] width 66 height 30
click at [935, 167] on button "IMPRESSORA" at bounding box center [918, 179] width 140 height 31
click at [905, 648] on button "Mover para preparo" at bounding box center [918, 646] width 149 height 38
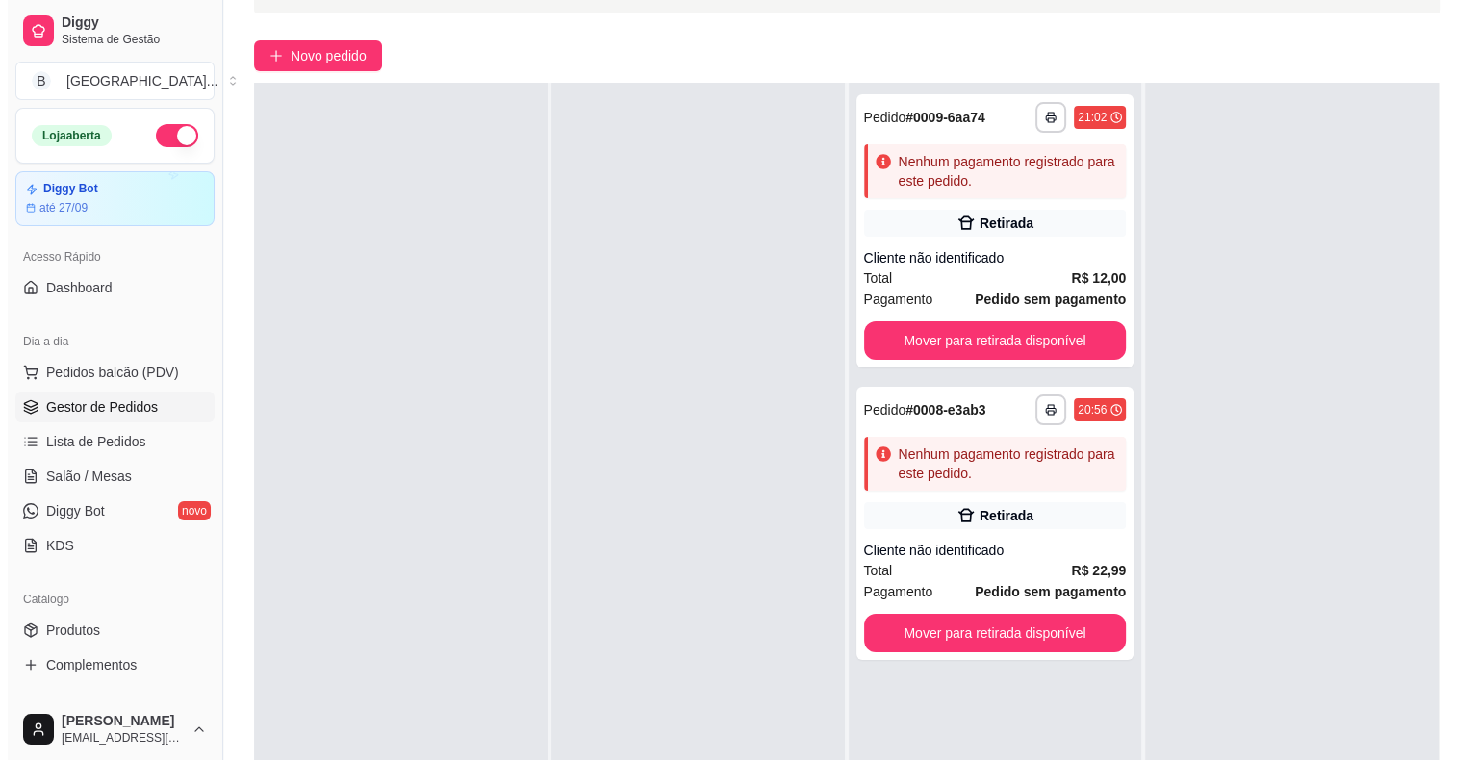
scroll to position [289, 0]
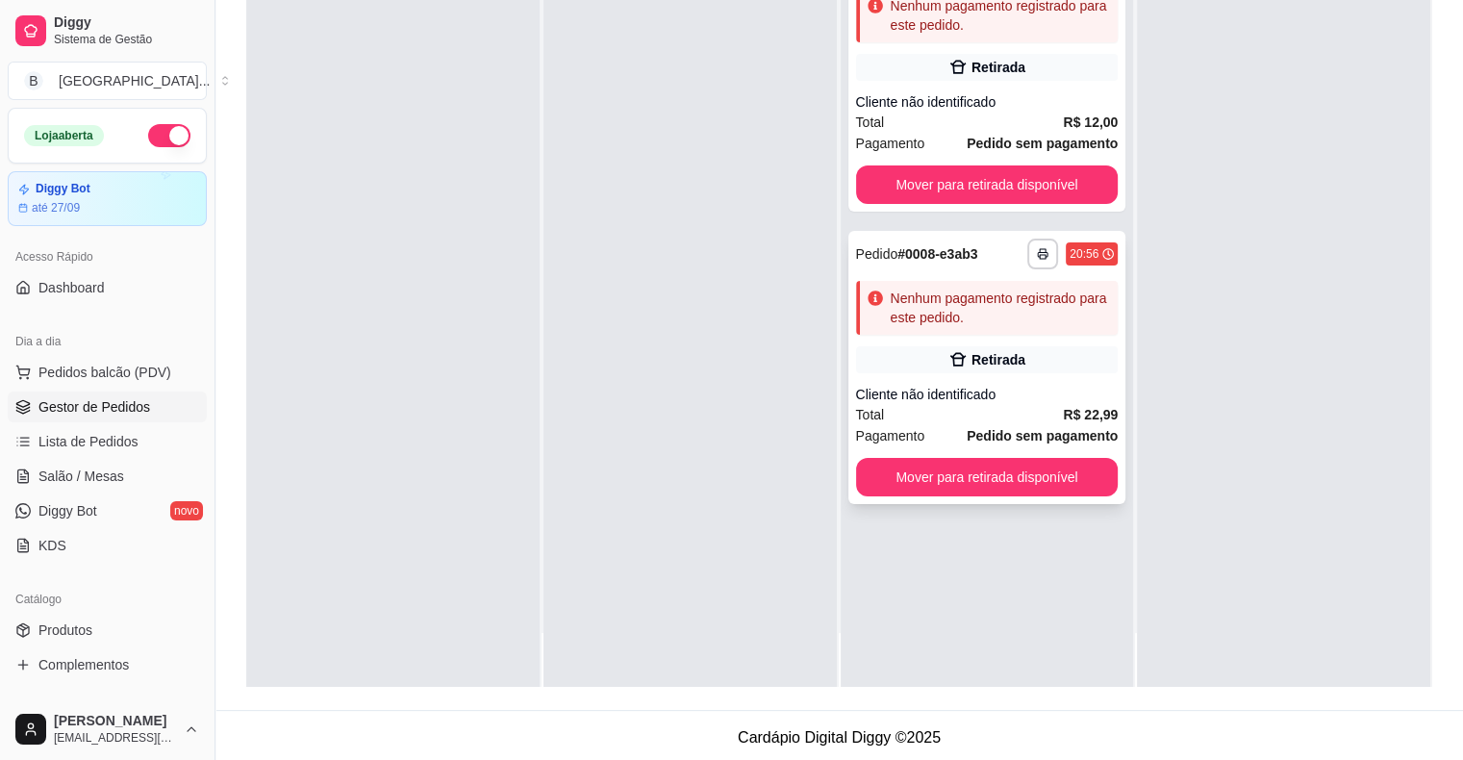
click at [1062, 319] on div "Nenhum pagamento registrado para este pedido." at bounding box center [1001, 308] width 220 height 38
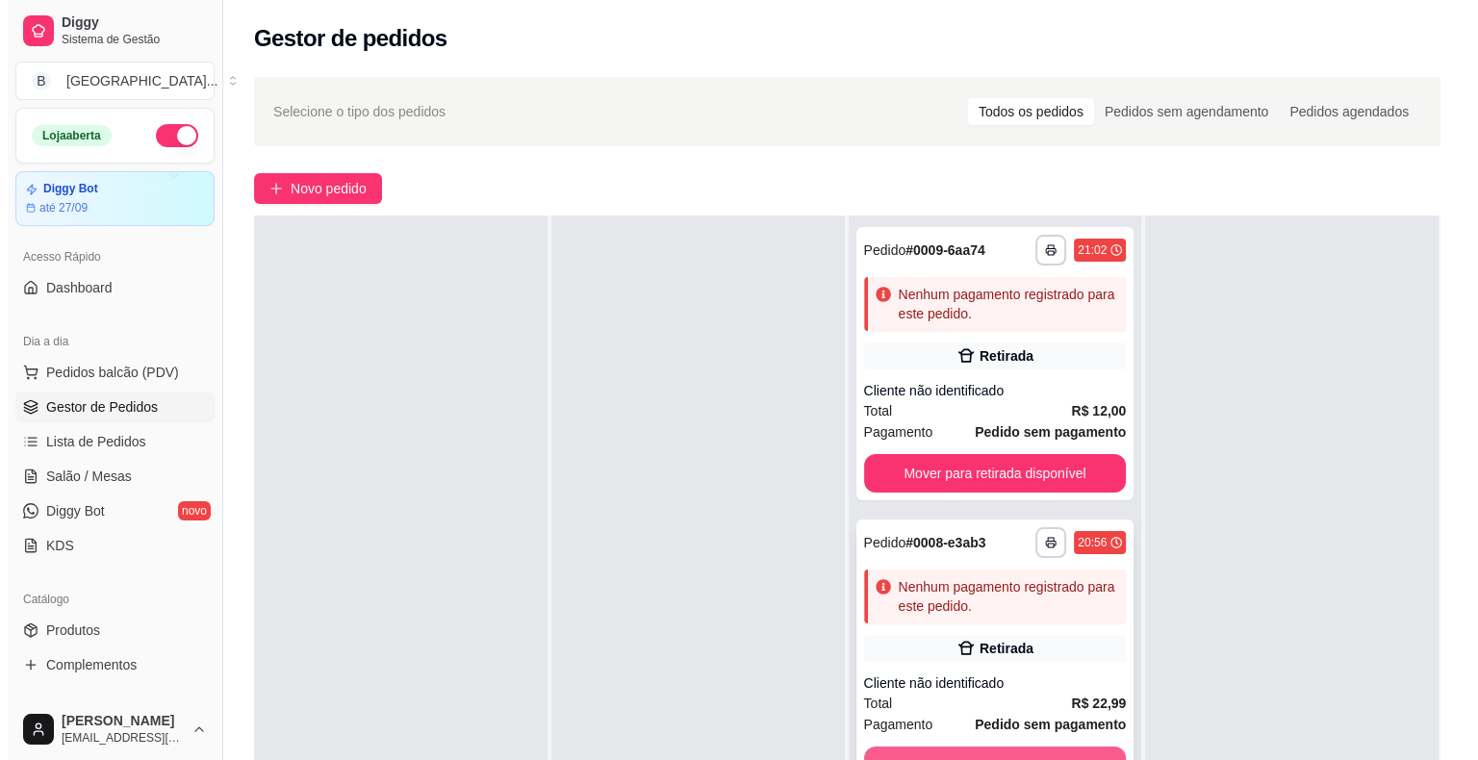
scroll to position [292, 0]
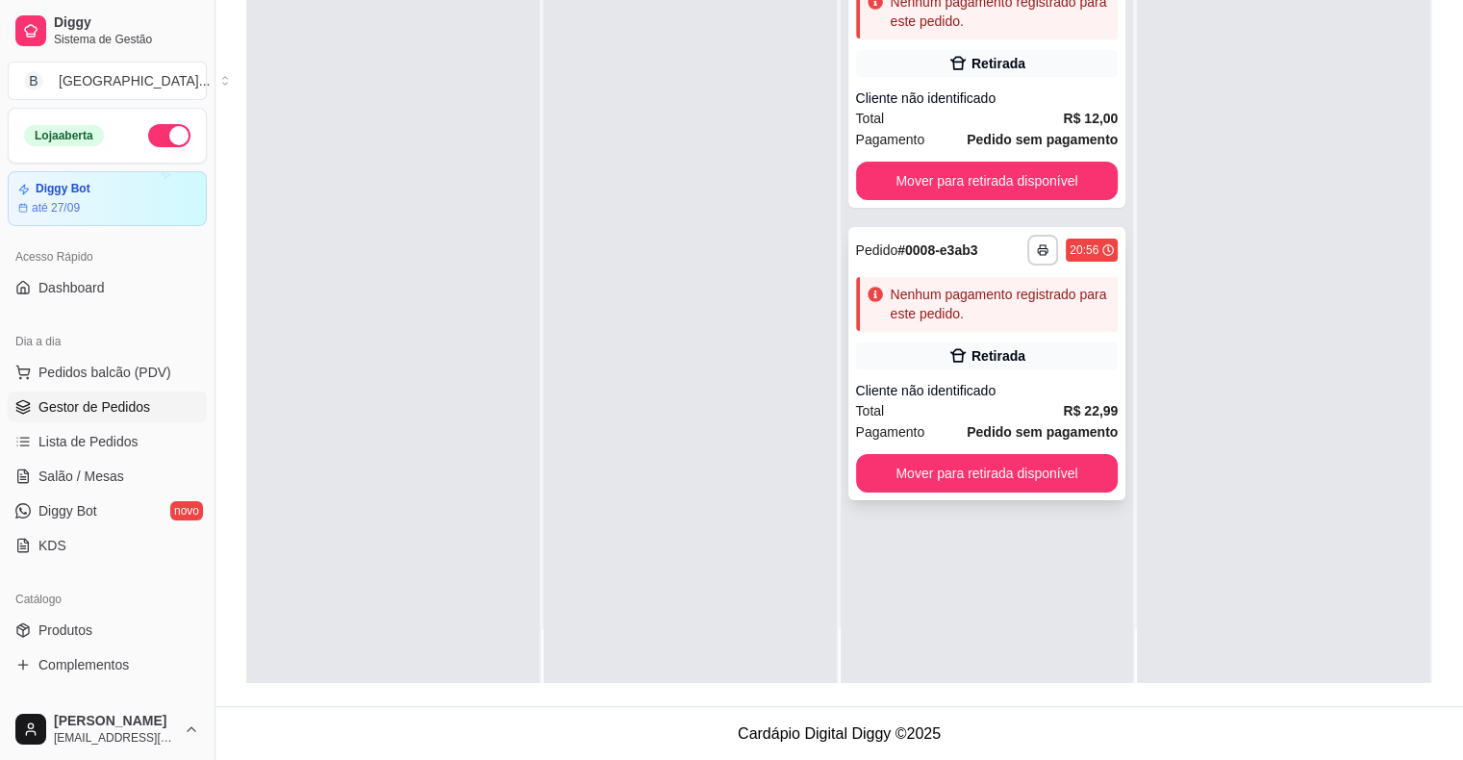
click at [976, 360] on div "Retirada" at bounding box center [999, 355] width 54 height 19
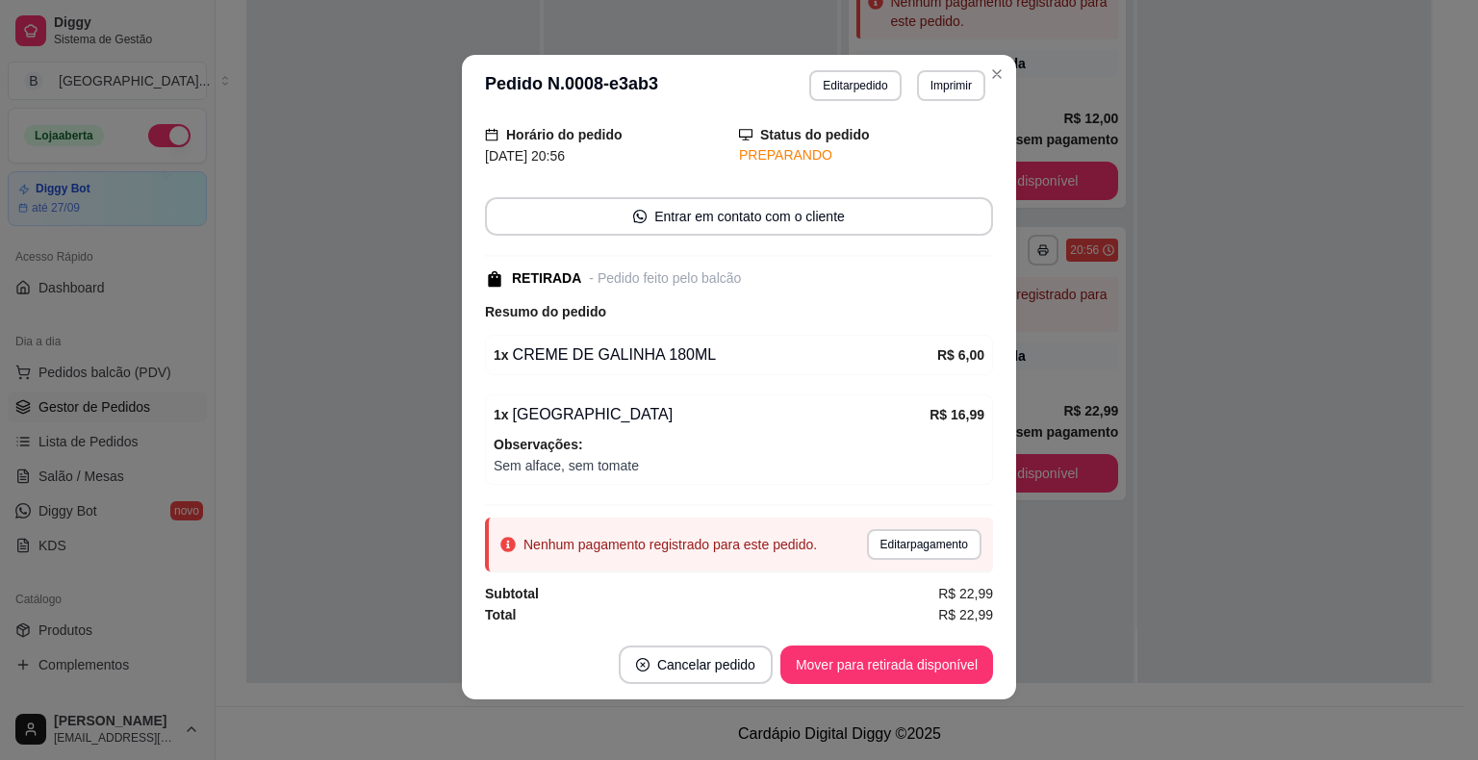
scroll to position [4, 0]
click at [939, 545] on button "Editar pagamento" at bounding box center [924, 543] width 114 height 31
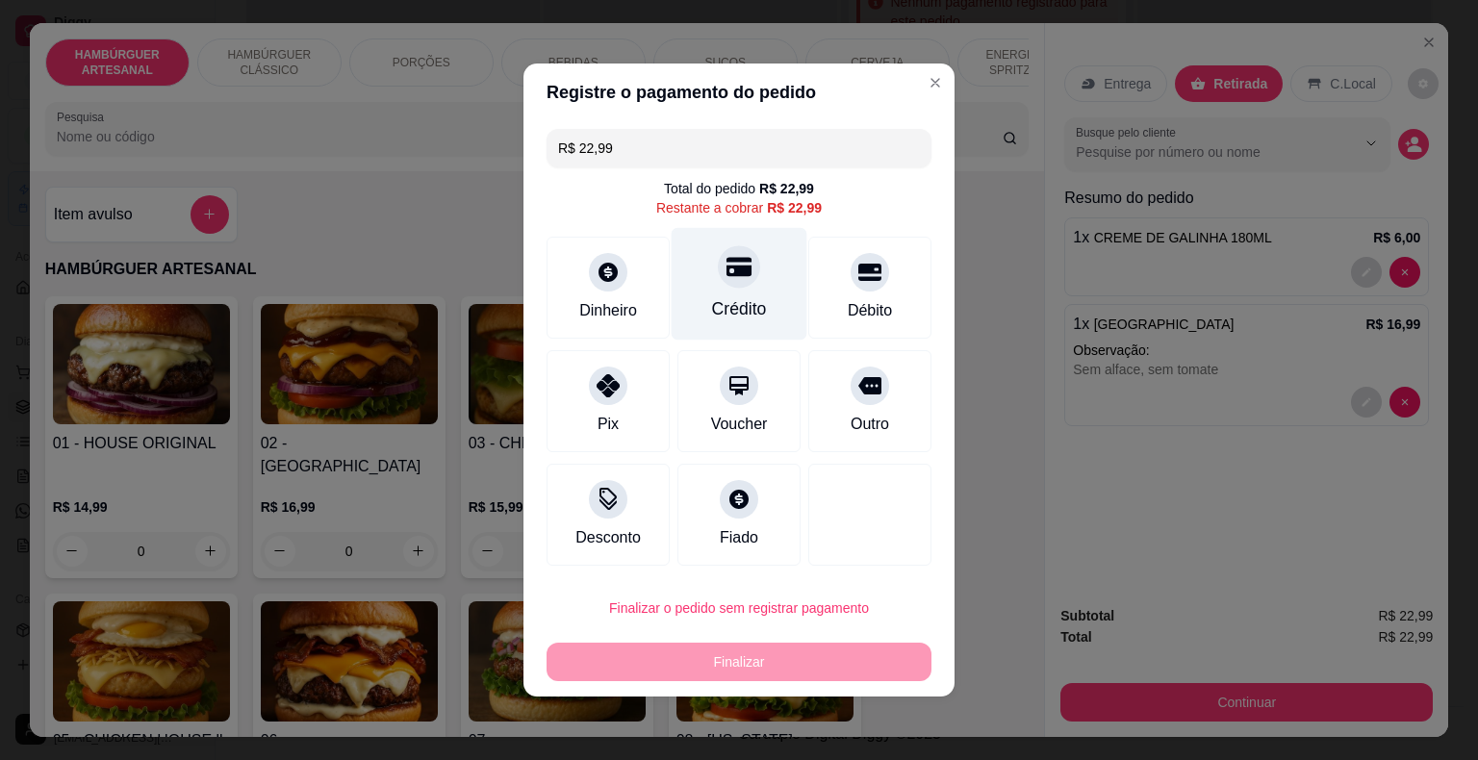
click at [756, 300] on div "Crédito" at bounding box center [739, 308] width 55 height 25
type input "R$ 0,00"
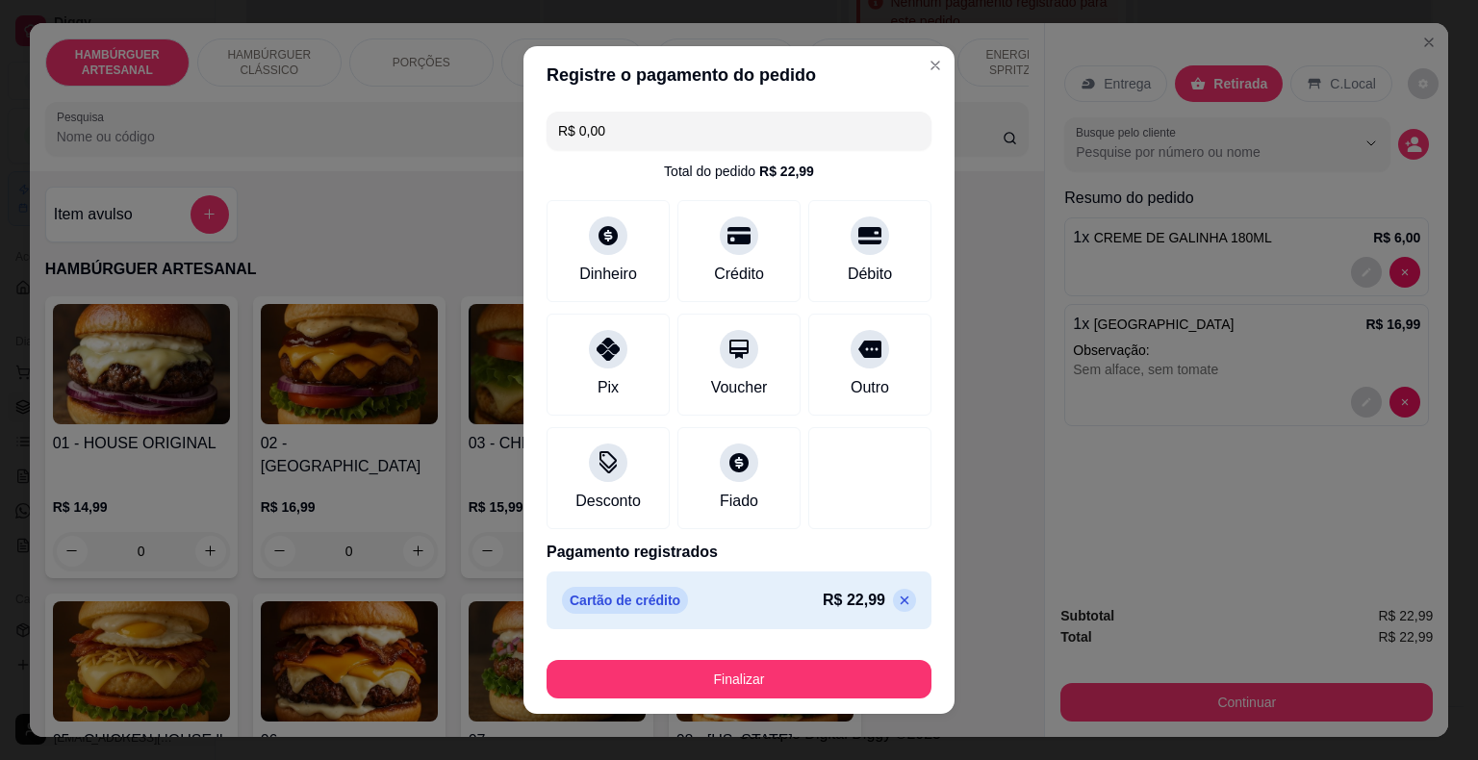
scroll to position [14, 0]
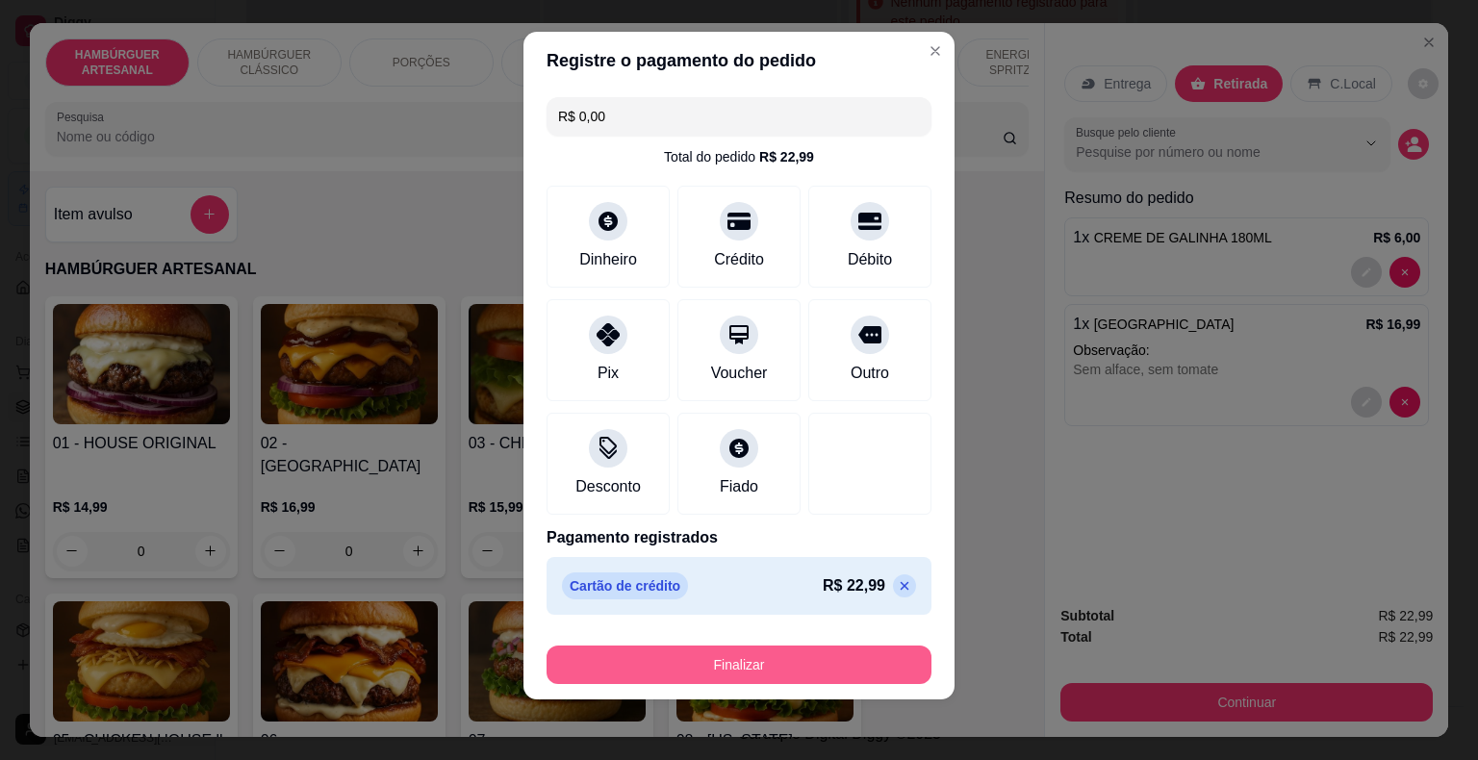
click at [704, 668] on button "Finalizar" at bounding box center [738, 665] width 385 height 38
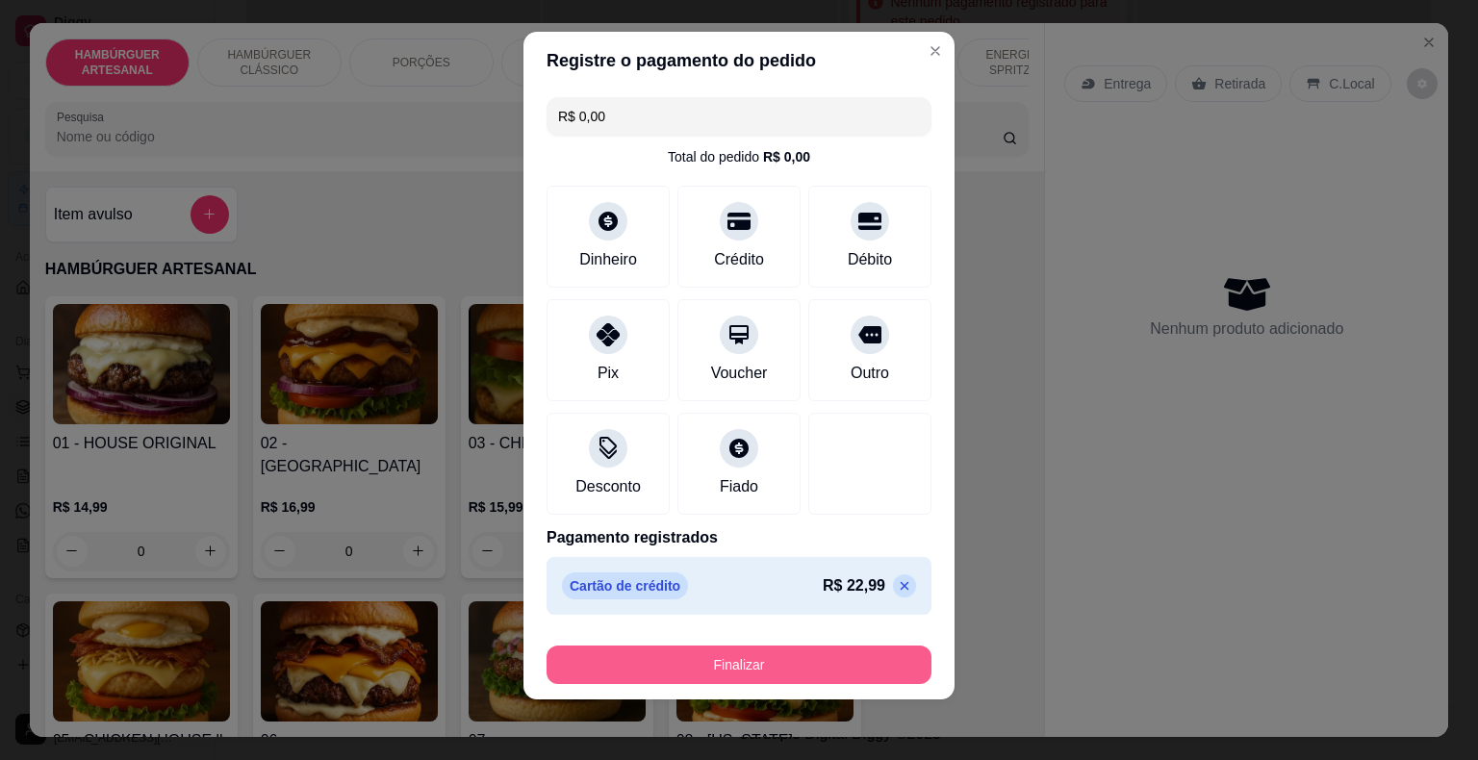
type input "0"
type input "-R$ 22,99"
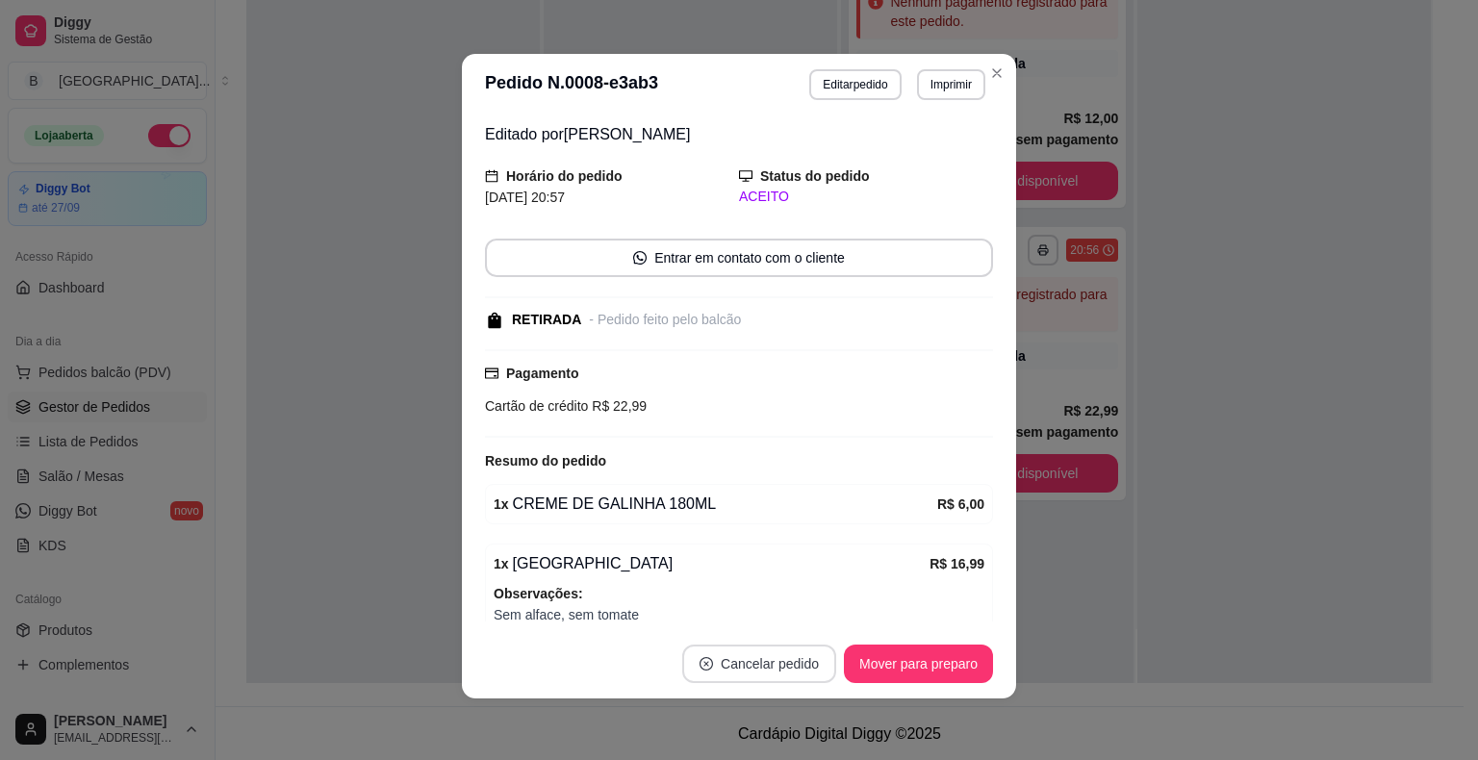
scroll to position [106, 0]
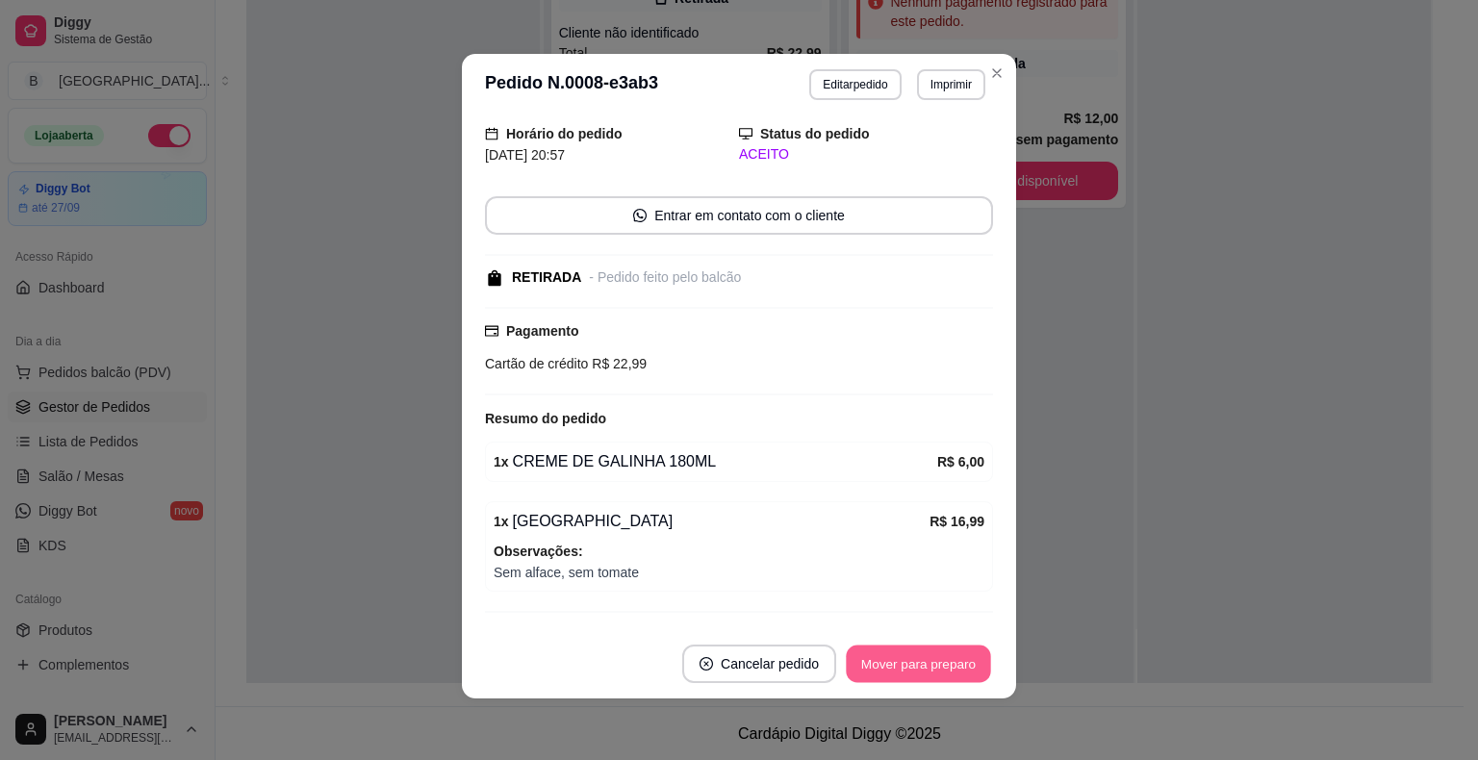
click at [855, 659] on button "Mover para preparo" at bounding box center [918, 665] width 144 height 38
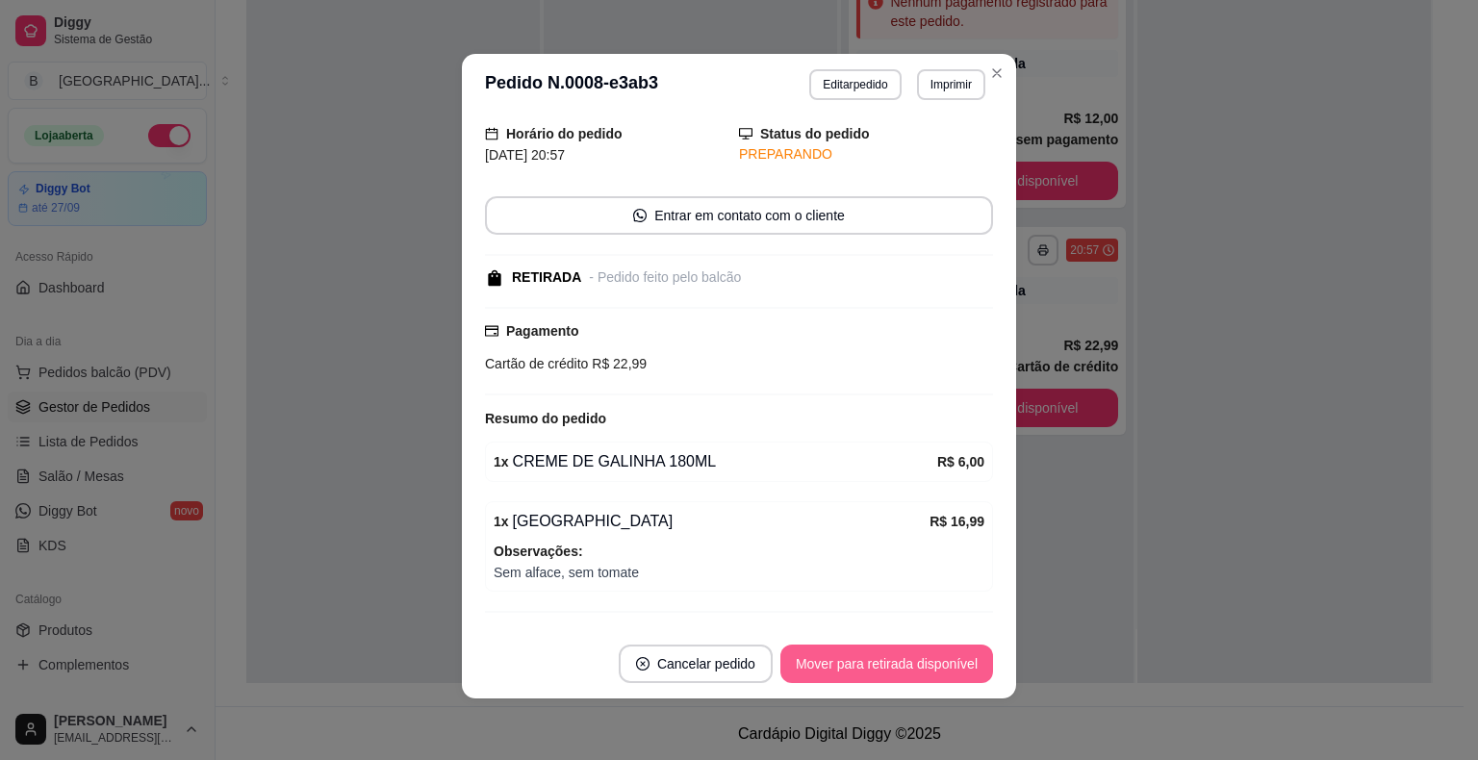
click at [860, 654] on button "Mover para retirada disponível" at bounding box center [886, 664] width 213 height 38
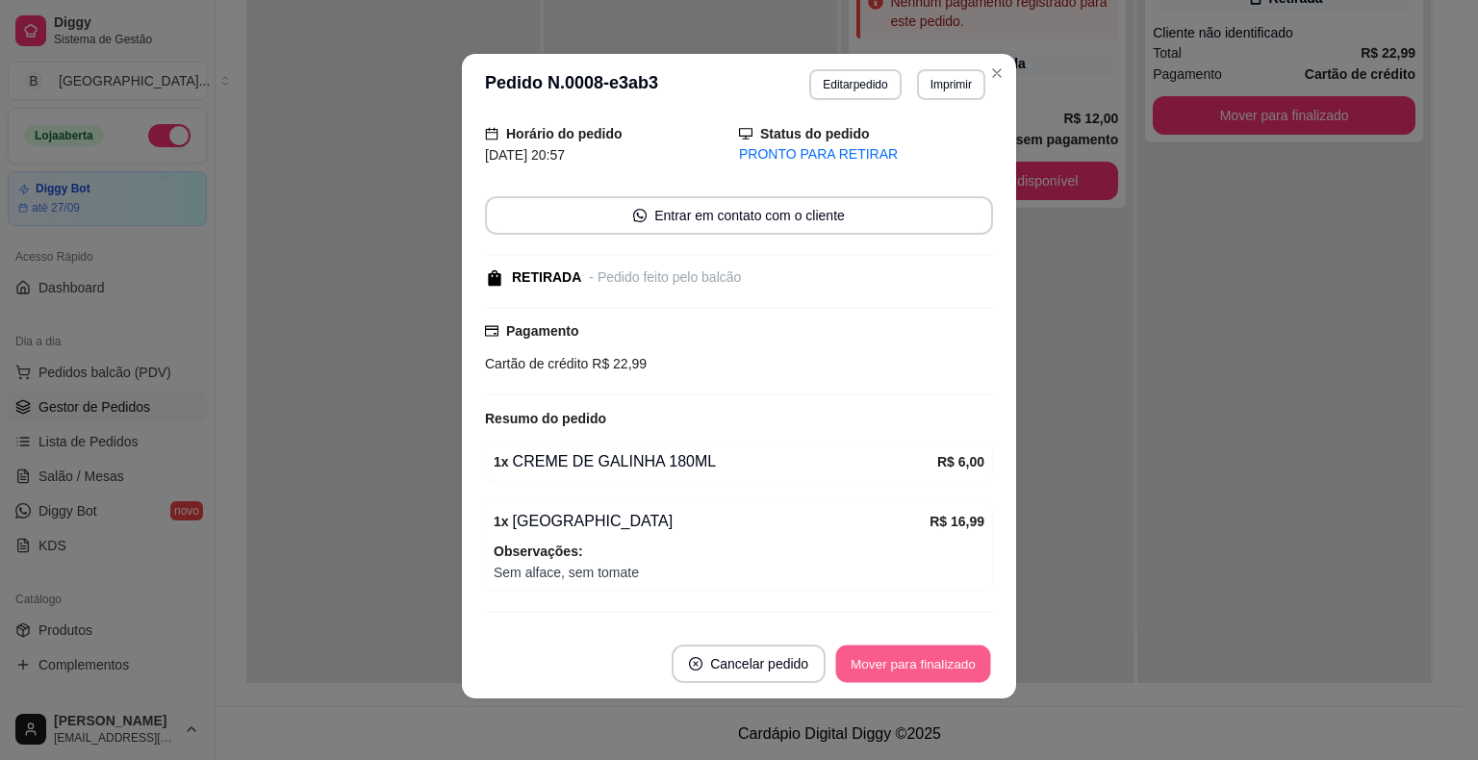
click at [854, 647] on button "Mover para finalizado" at bounding box center [913, 665] width 155 height 38
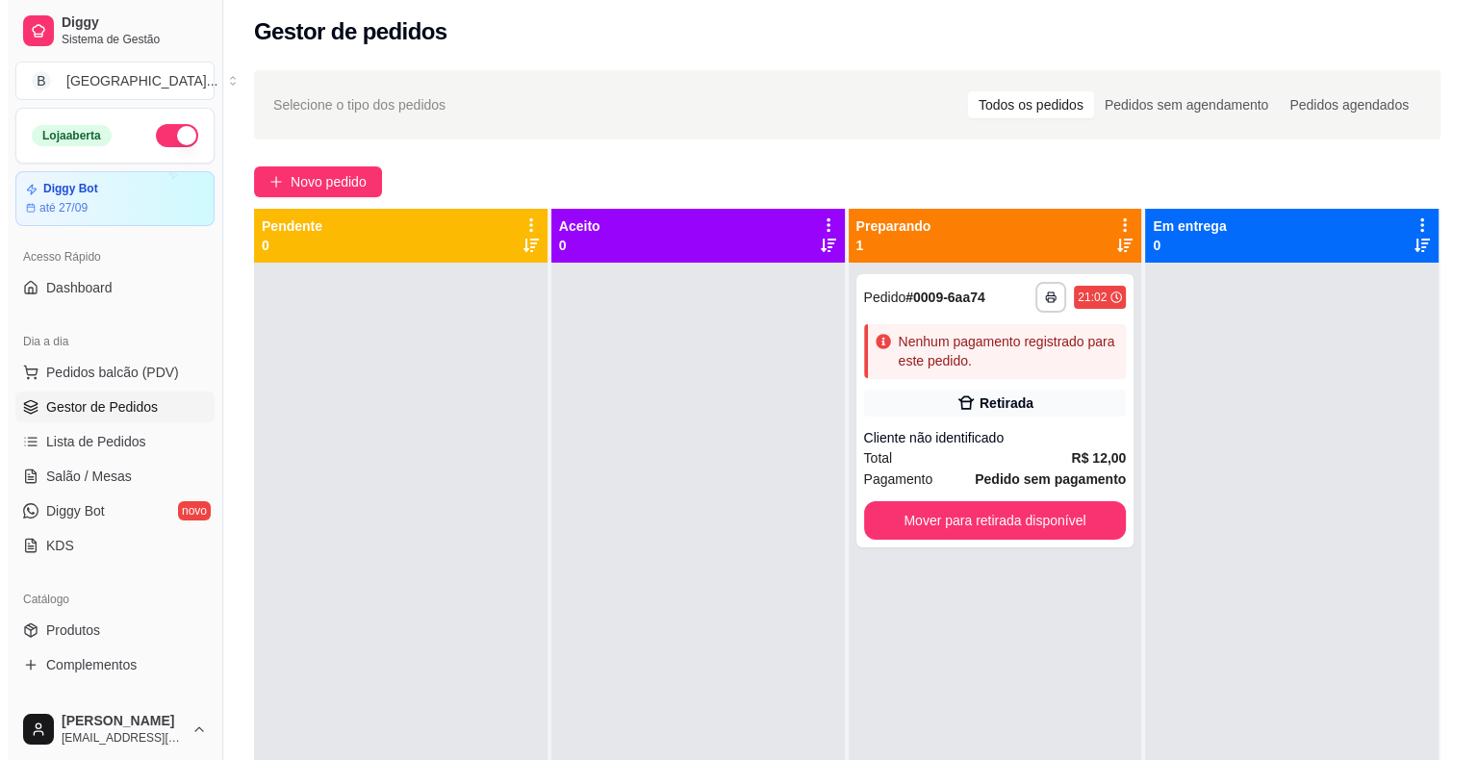
scroll to position [0, 0]
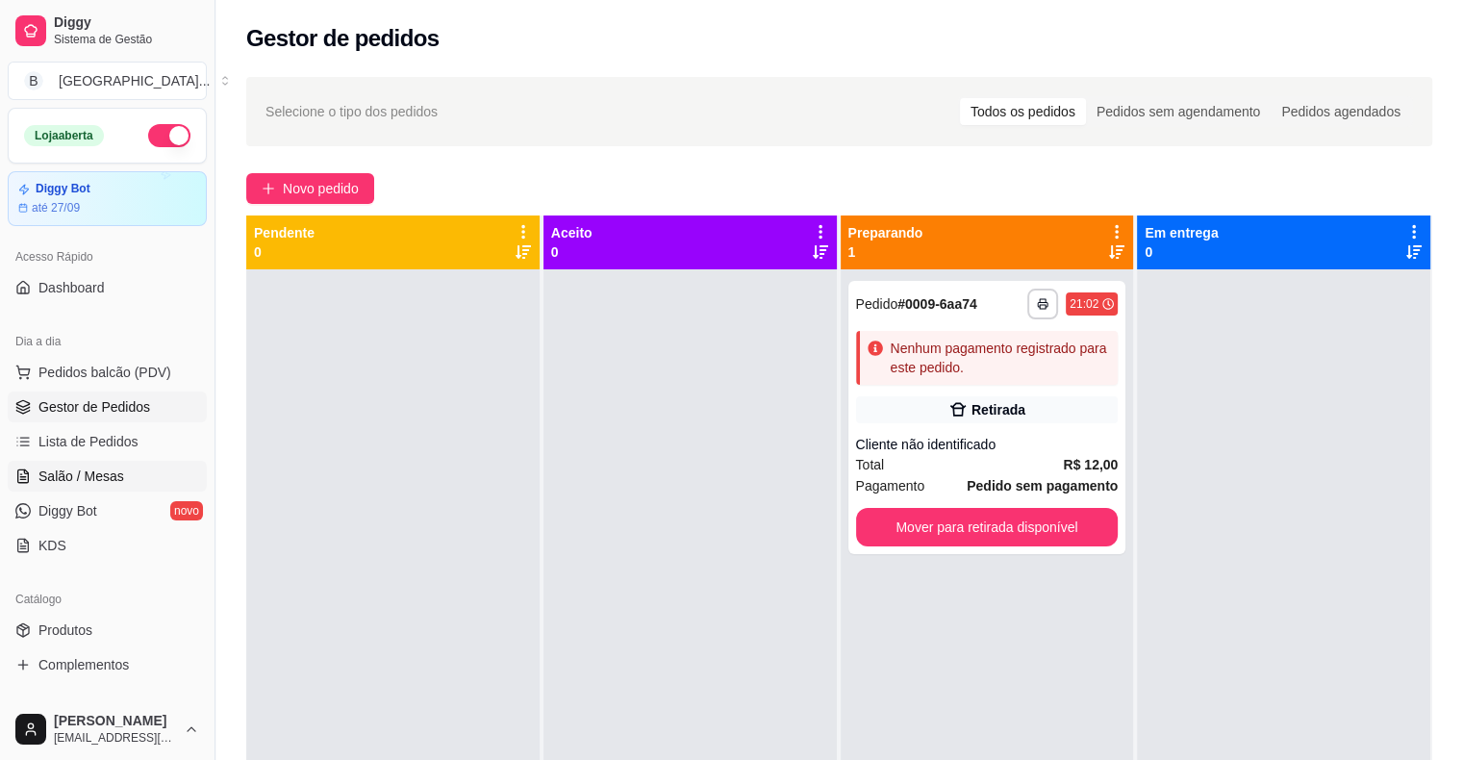
click at [68, 467] on span "Salão / Mesas" at bounding box center [81, 476] width 86 height 19
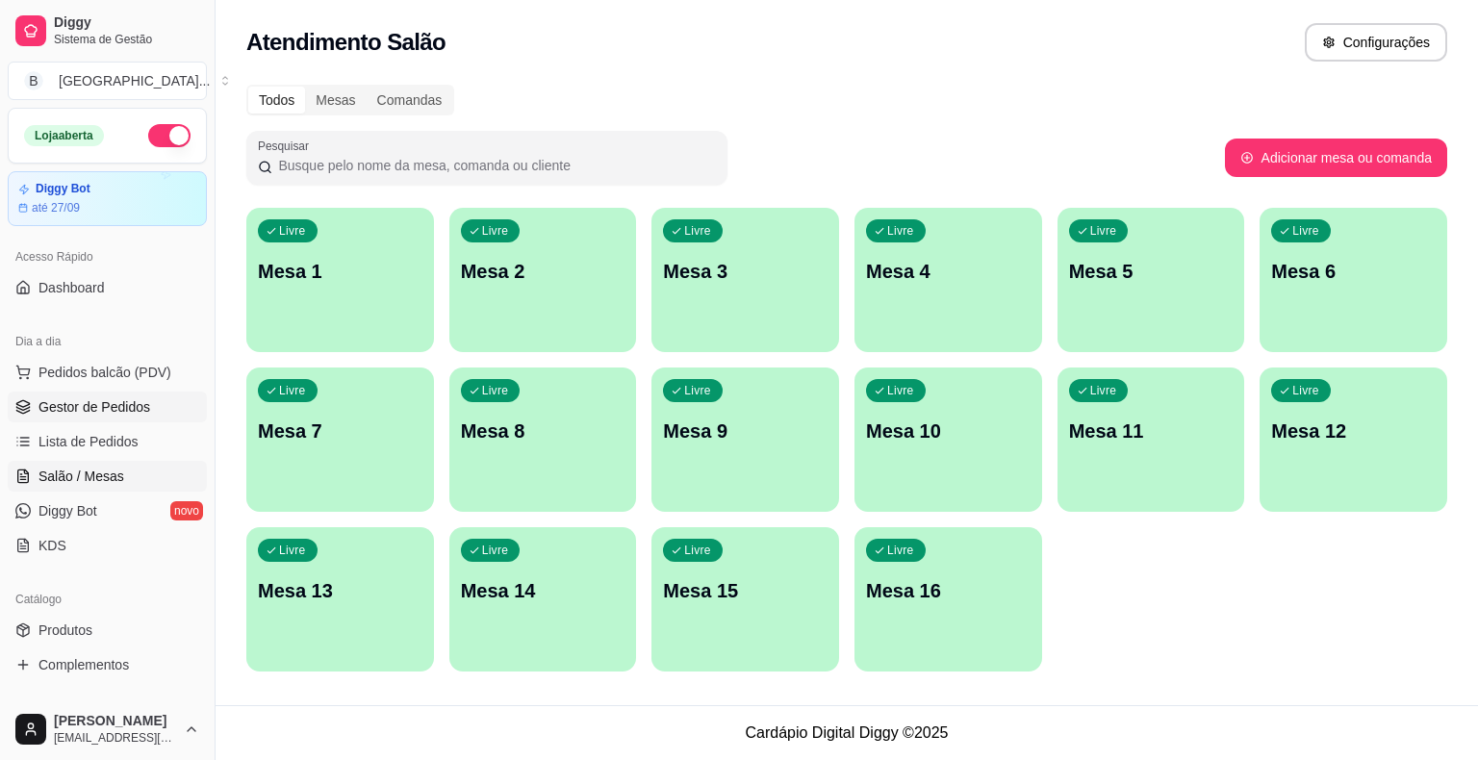
click at [119, 406] on span "Gestor de Pedidos" at bounding box center [94, 406] width 112 height 19
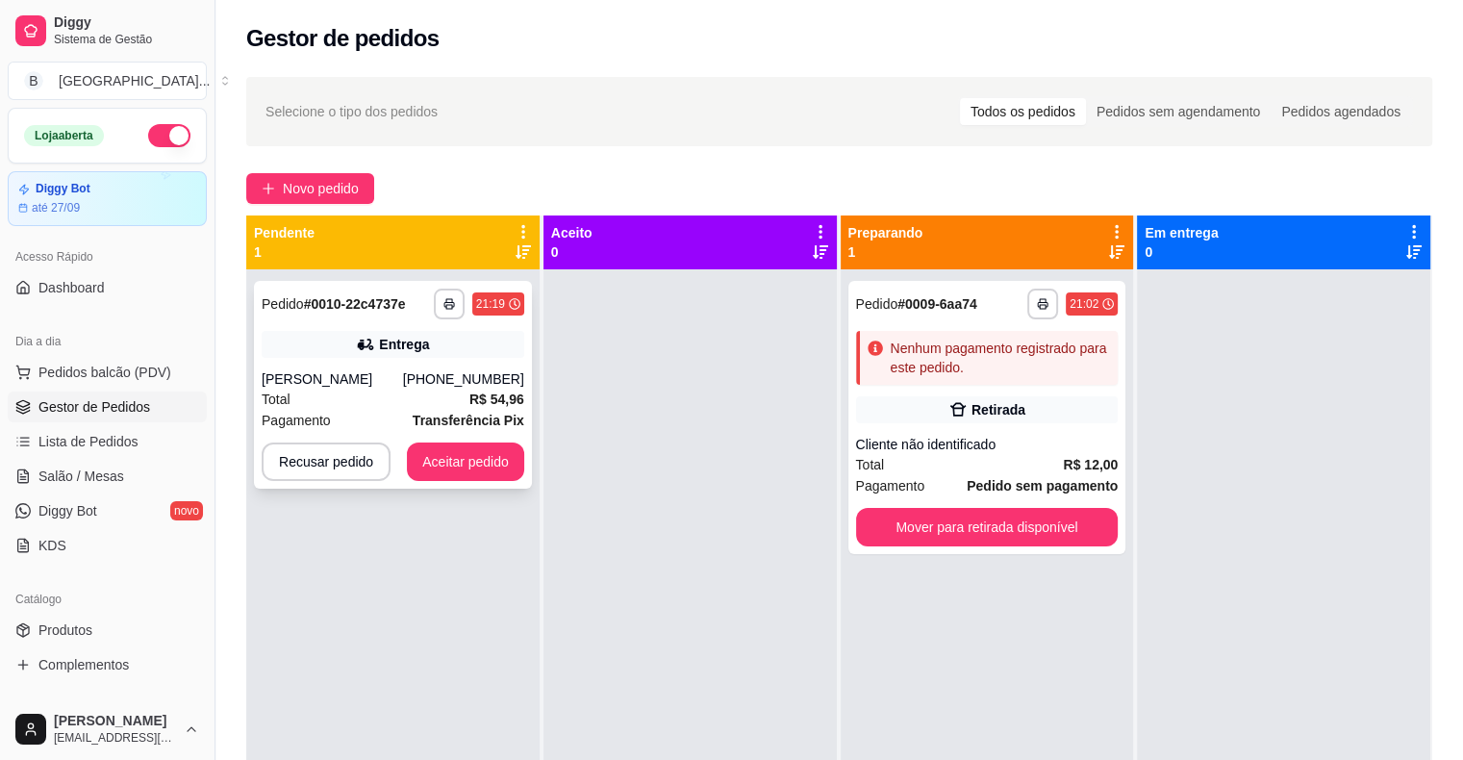
click at [383, 362] on div "**********" at bounding box center [393, 385] width 278 height 208
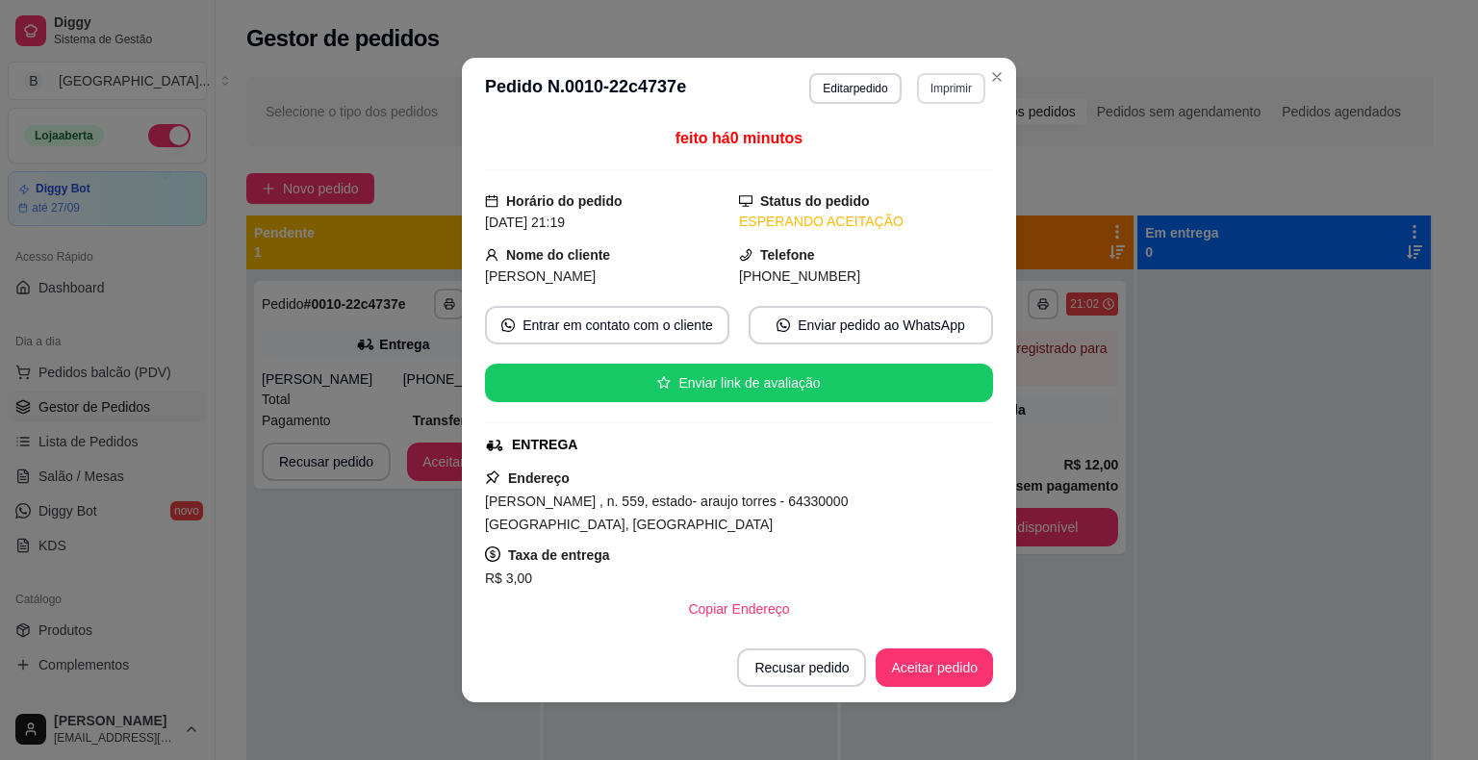
click at [957, 94] on button "Imprimir" at bounding box center [951, 88] width 68 height 31
click at [933, 162] on button "IMPRESSORA" at bounding box center [910, 155] width 135 height 30
click at [932, 670] on button "Aceitar pedido" at bounding box center [934, 668] width 114 height 38
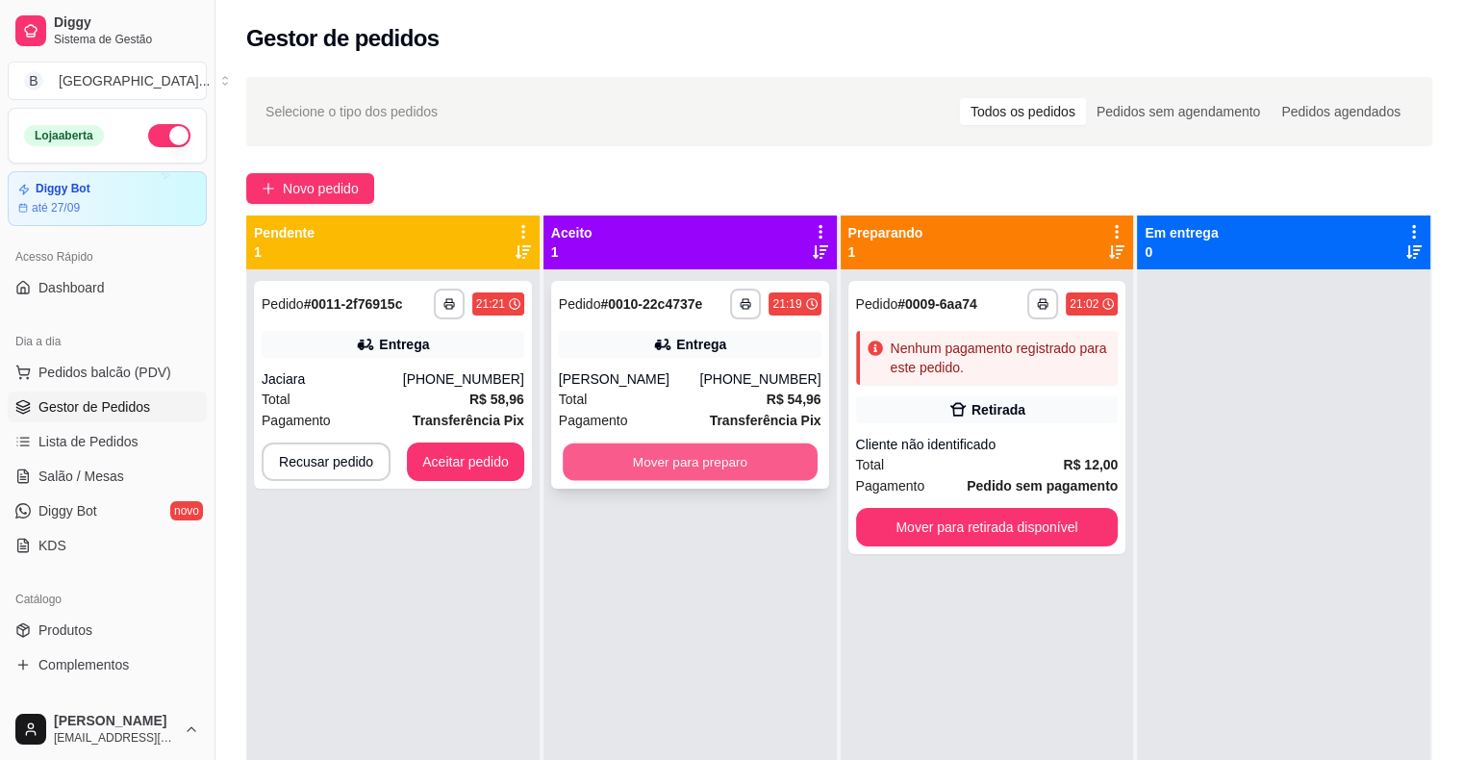
click at [771, 481] on button "Mover para preparo" at bounding box center [690, 463] width 255 height 38
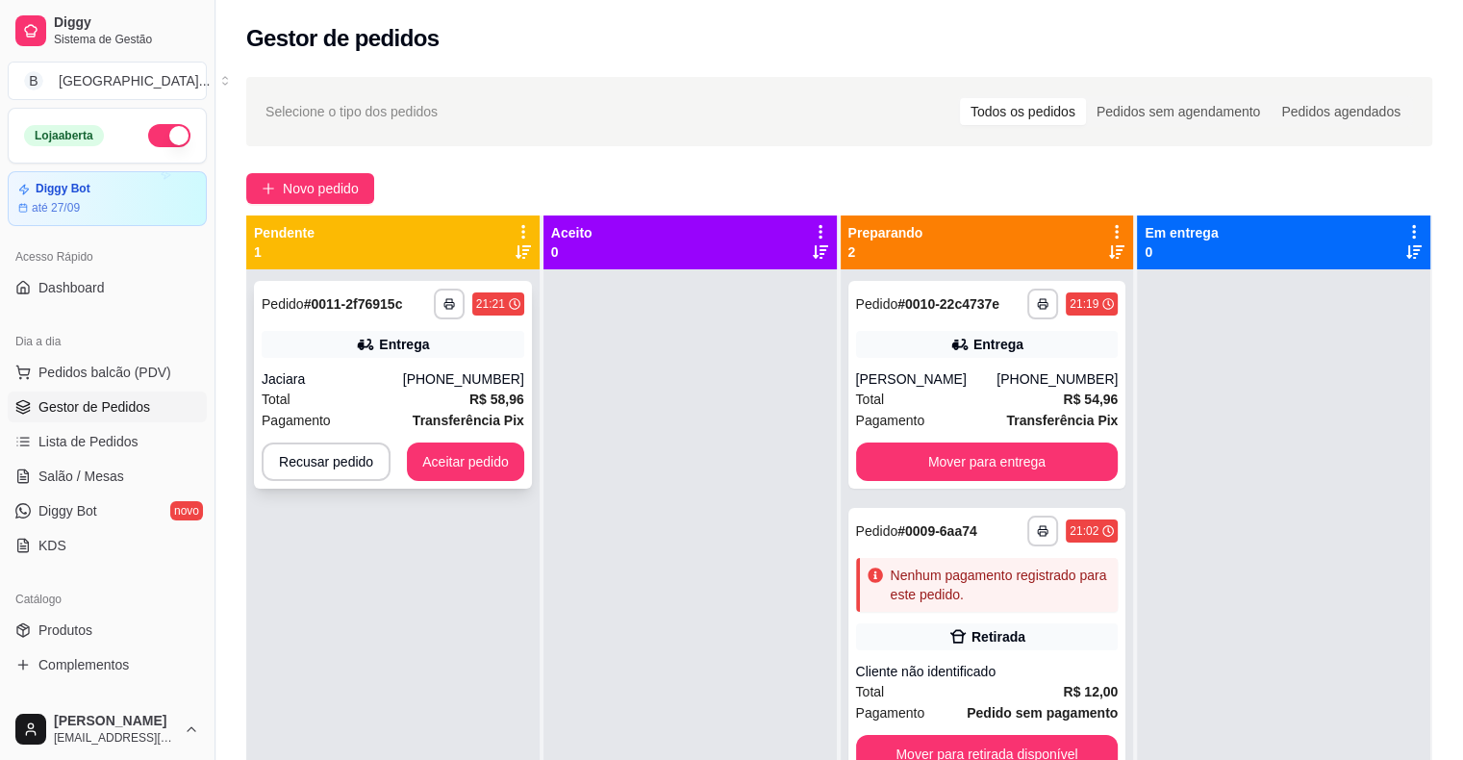
click at [403, 373] on div "Jaciara" at bounding box center [332, 378] width 141 height 19
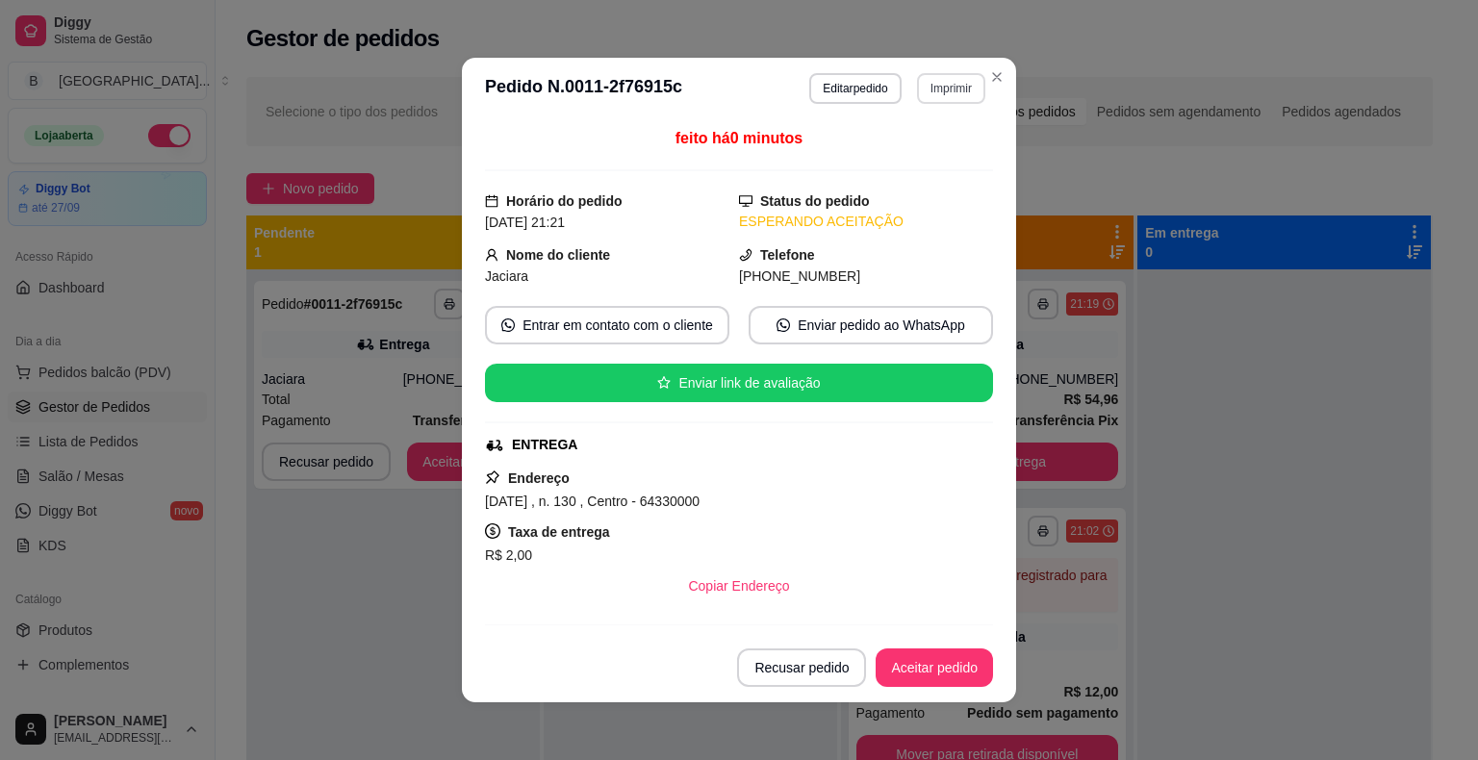
click at [947, 82] on button "Imprimir" at bounding box center [951, 88] width 68 height 31
click at [920, 156] on button "IMPRESSORA" at bounding box center [911, 155] width 140 height 31
click at [935, 655] on button "Aceitar pedido" at bounding box center [934, 667] width 117 height 38
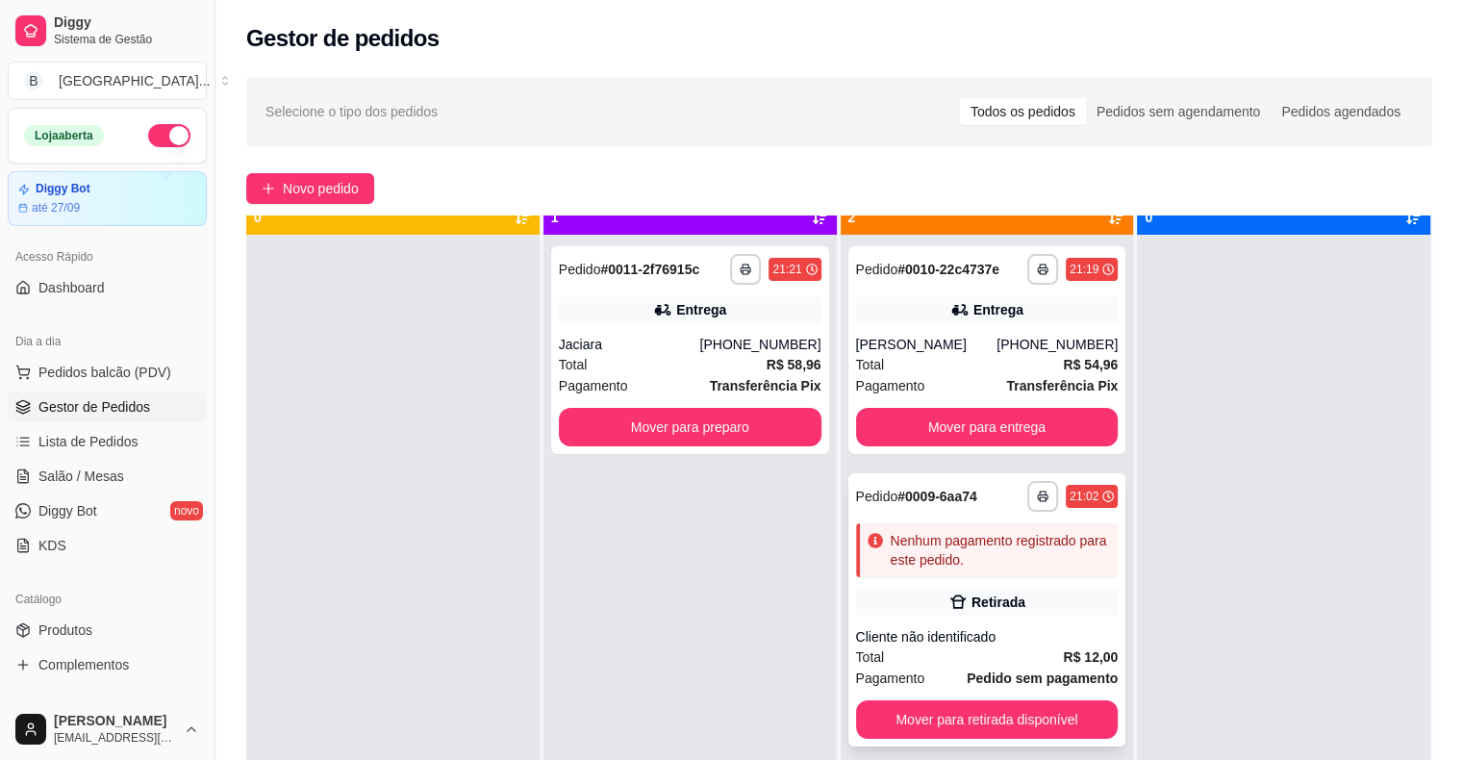
scroll to position [54, 0]
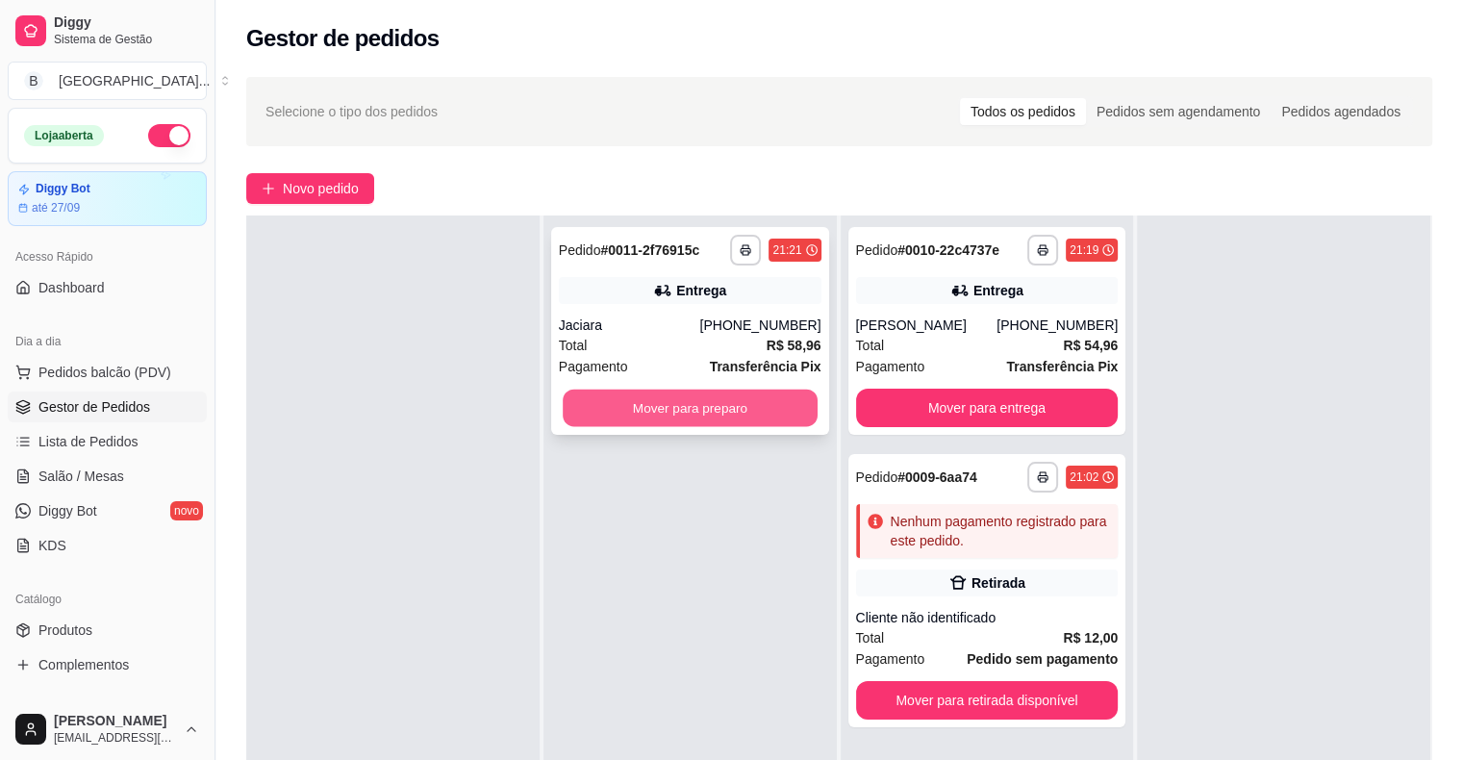
click at [749, 402] on button "Mover para preparo" at bounding box center [690, 409] width 255 height 38
click at [749, 402] on div "Mover para preparo" at bounding box center [690, 408] width 263 height 38
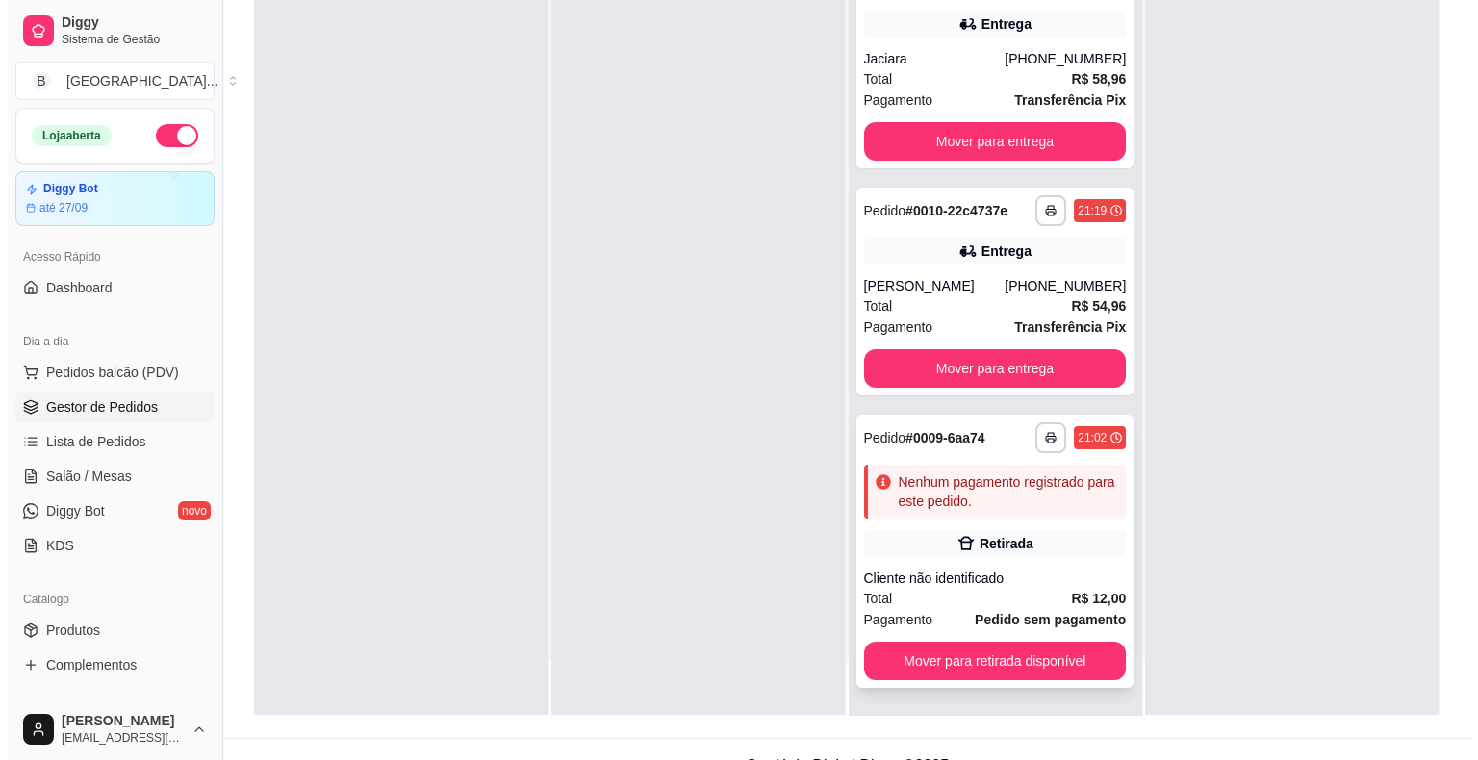
scroll to position [292, 0]
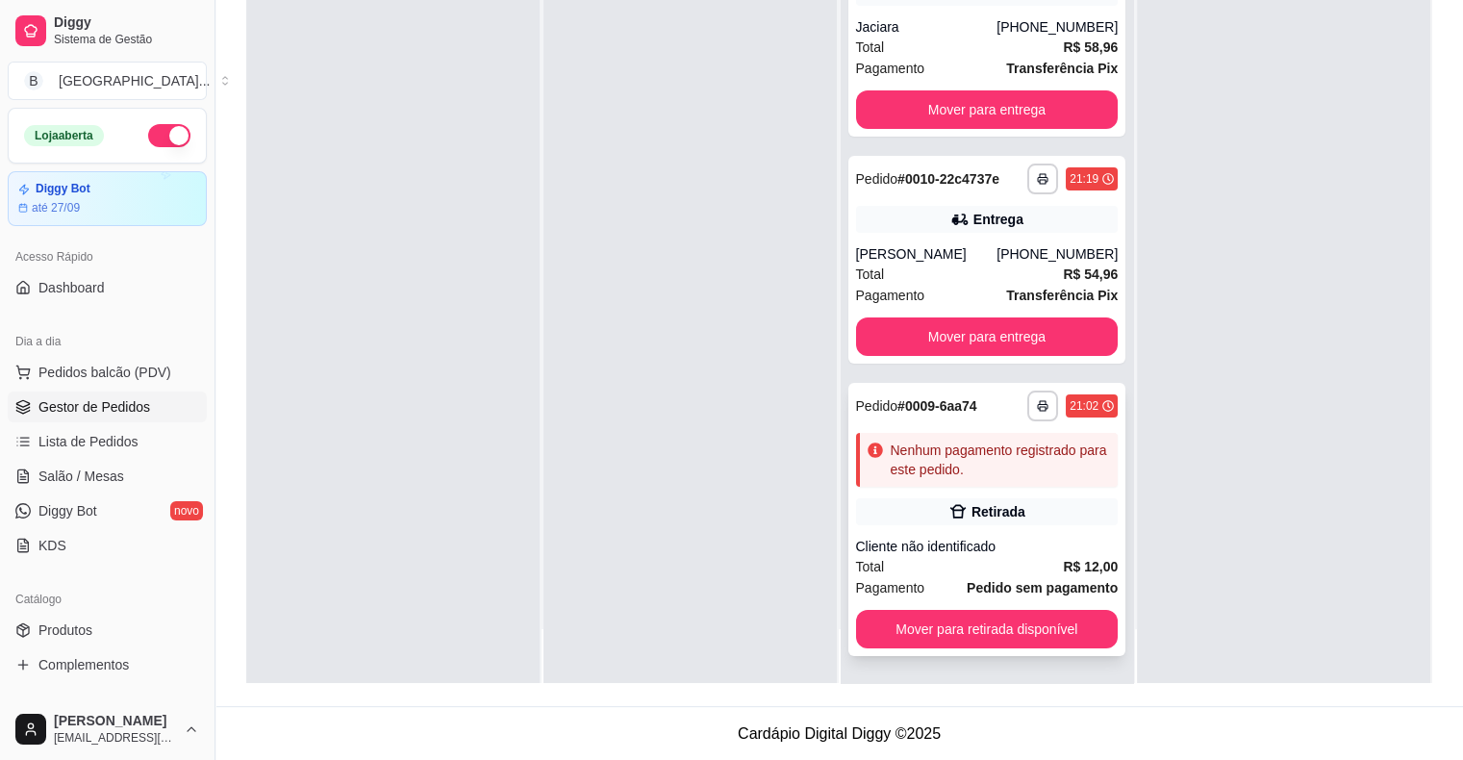
click at [968, 550] on div "Cliente não identificado" at bounding box center [987, 546] width 263 height 19
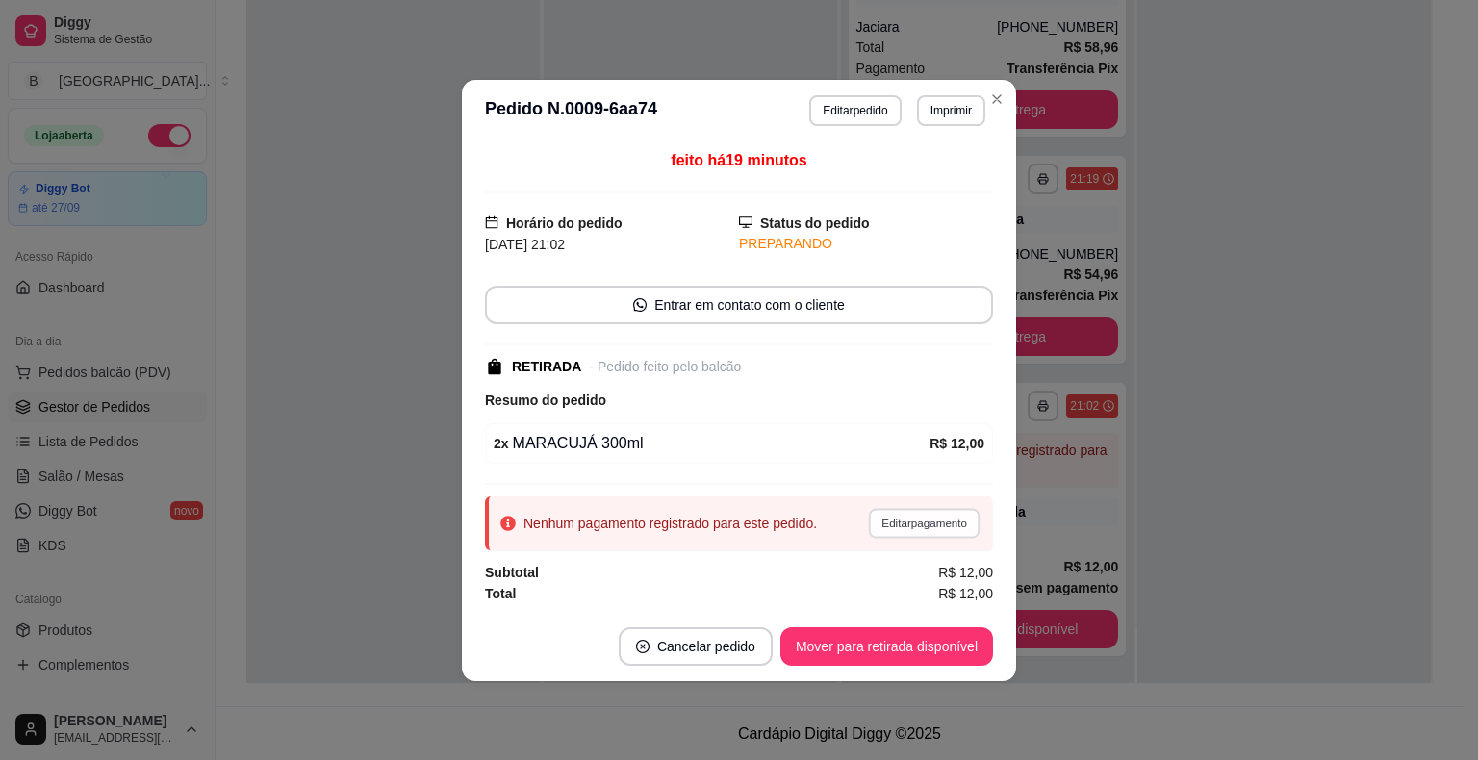
click at [942, 515] on button "Editar pagamento" at bounding box center [924, 523] width 112 height 30
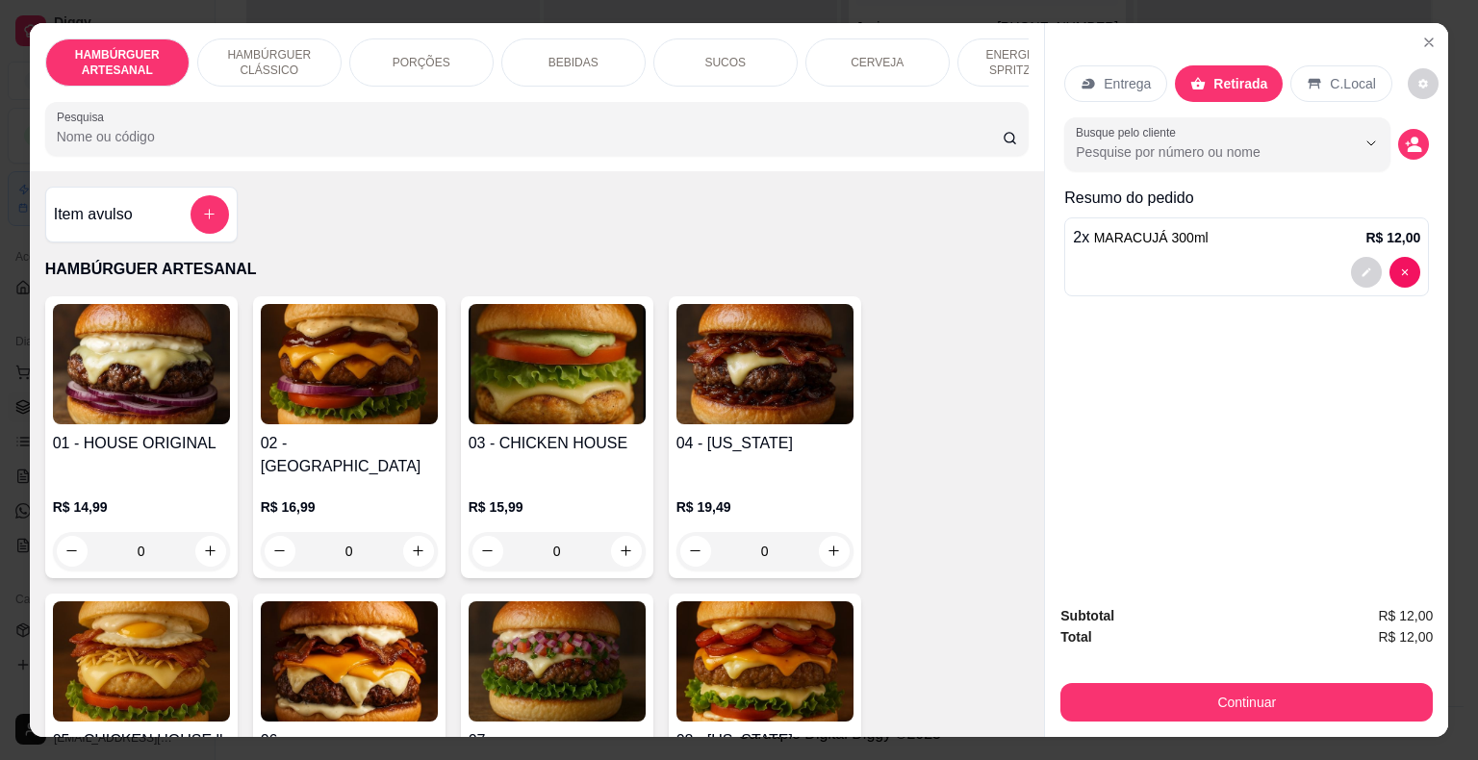
click at [673, 49] on div "SUCOS" at bounding box center [725, 62] width 144 height 48
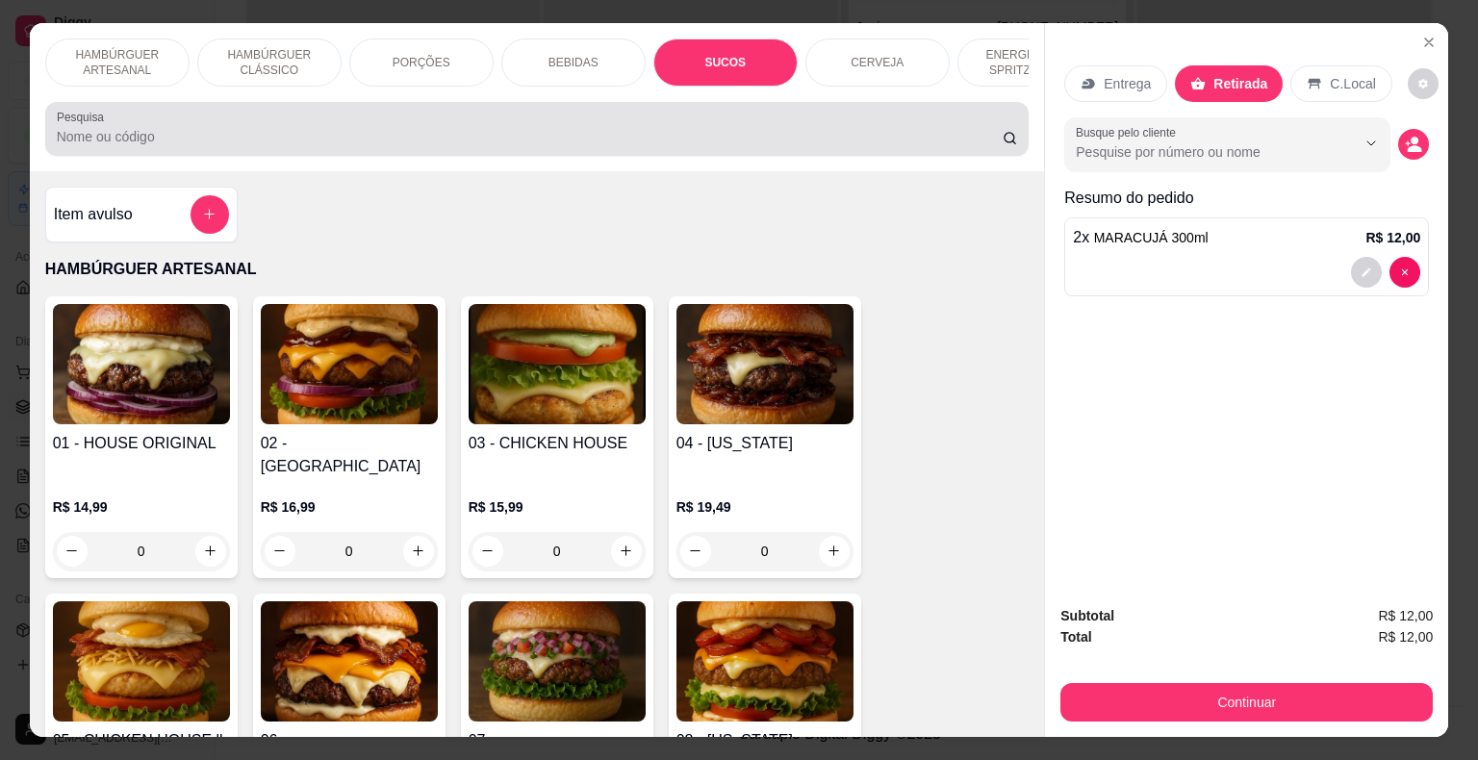
scroll to position [46, 0]
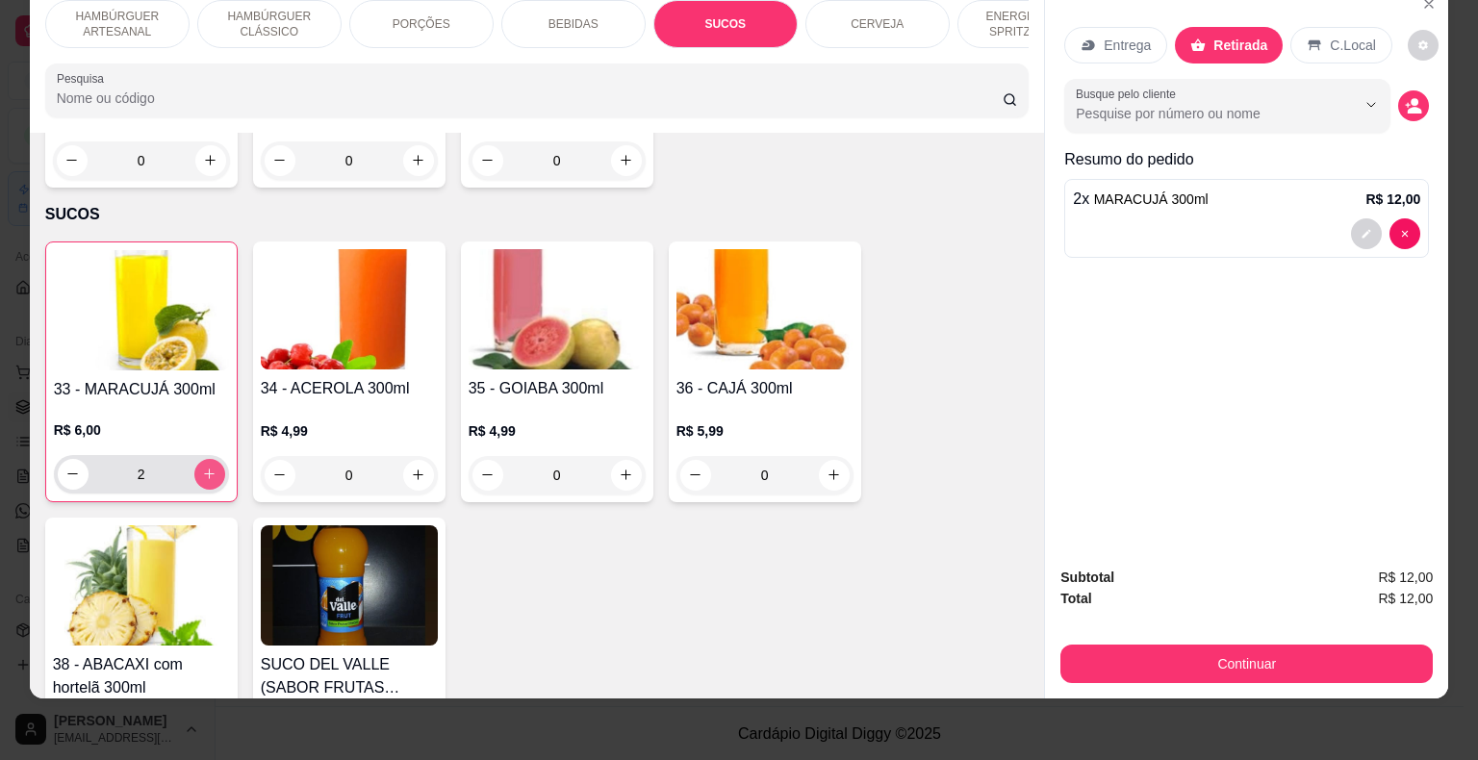
click at [205, 459] on button "increase-product-quantity" at bounding box center [209, 474] width 31 height 31
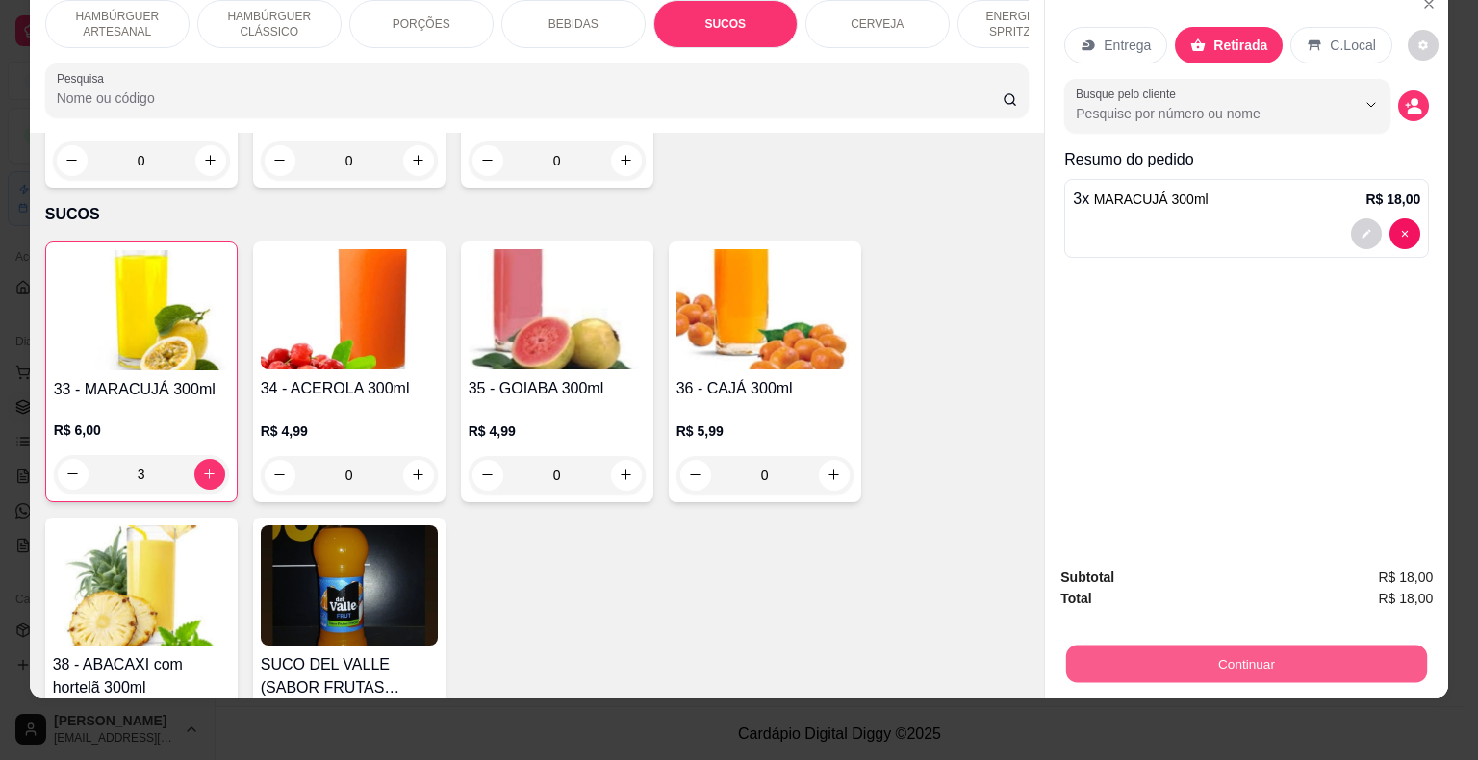
click at [1300, 646] on button "Continuar" at bounding box center [1246, 665] width 361 height 38
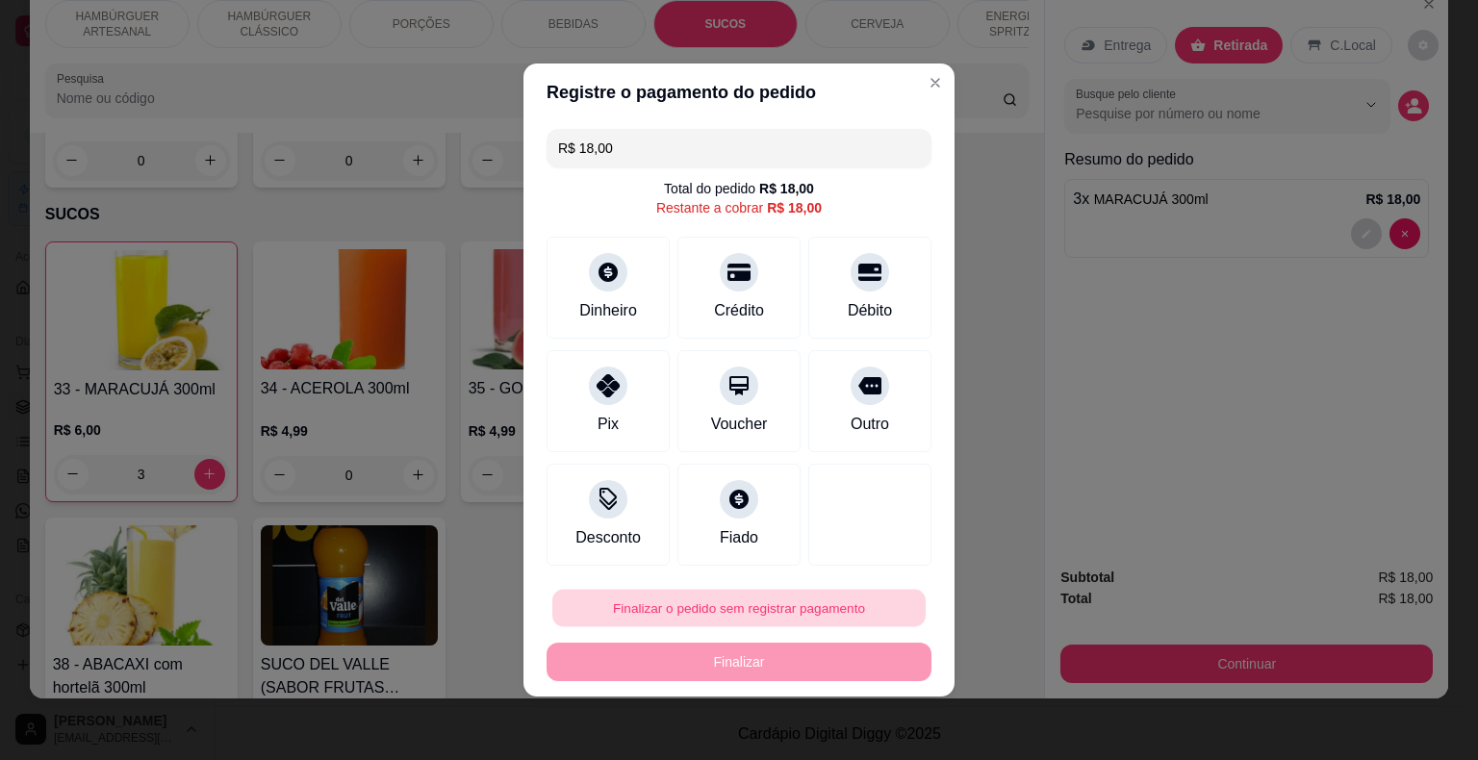
click at [673, 592] on button "Finalizar o pedido sem registrar pagamento" at bounding box center [738, 609] width 373 height 38
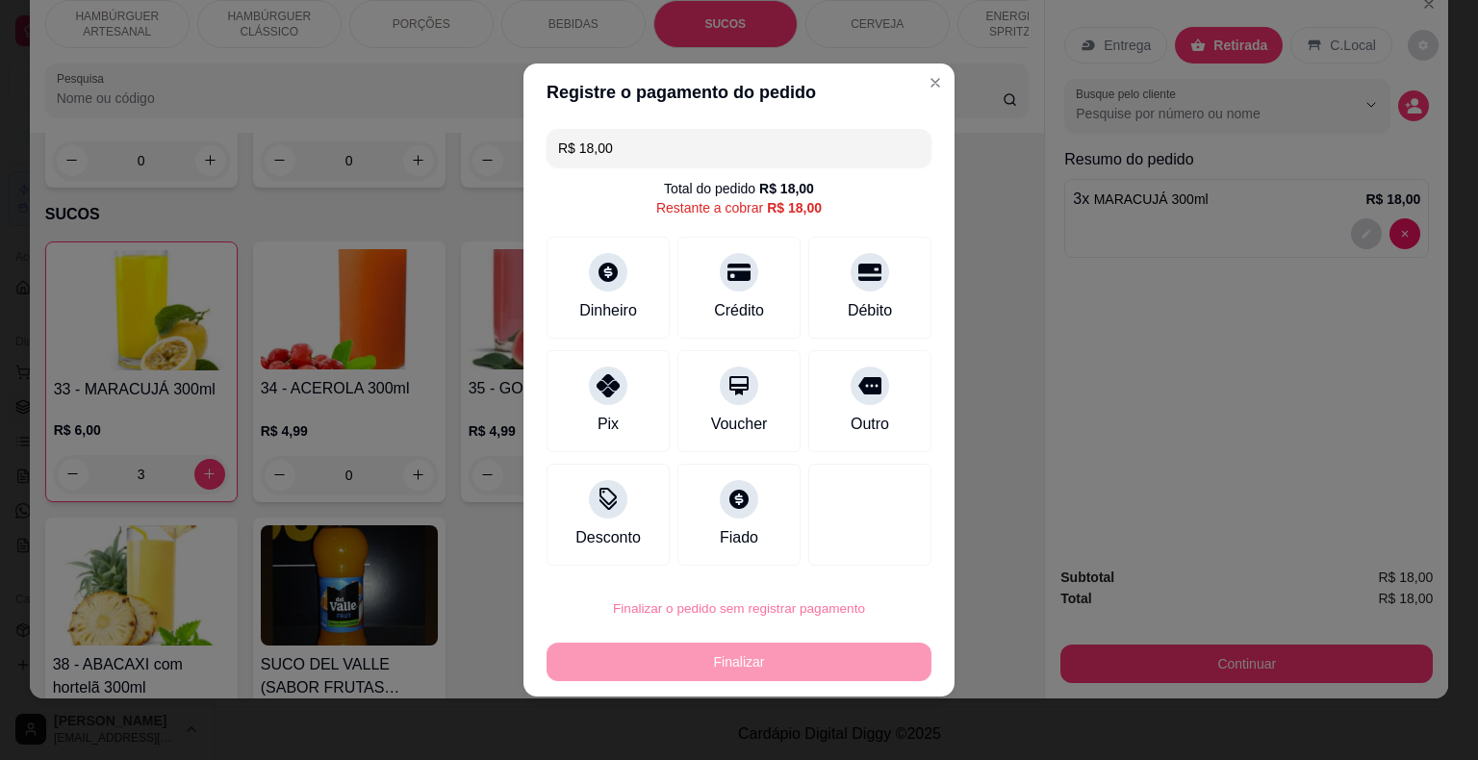
click at [858, 567] on button "Confirmar" at bounding box center [856, 554] width 71 height 30
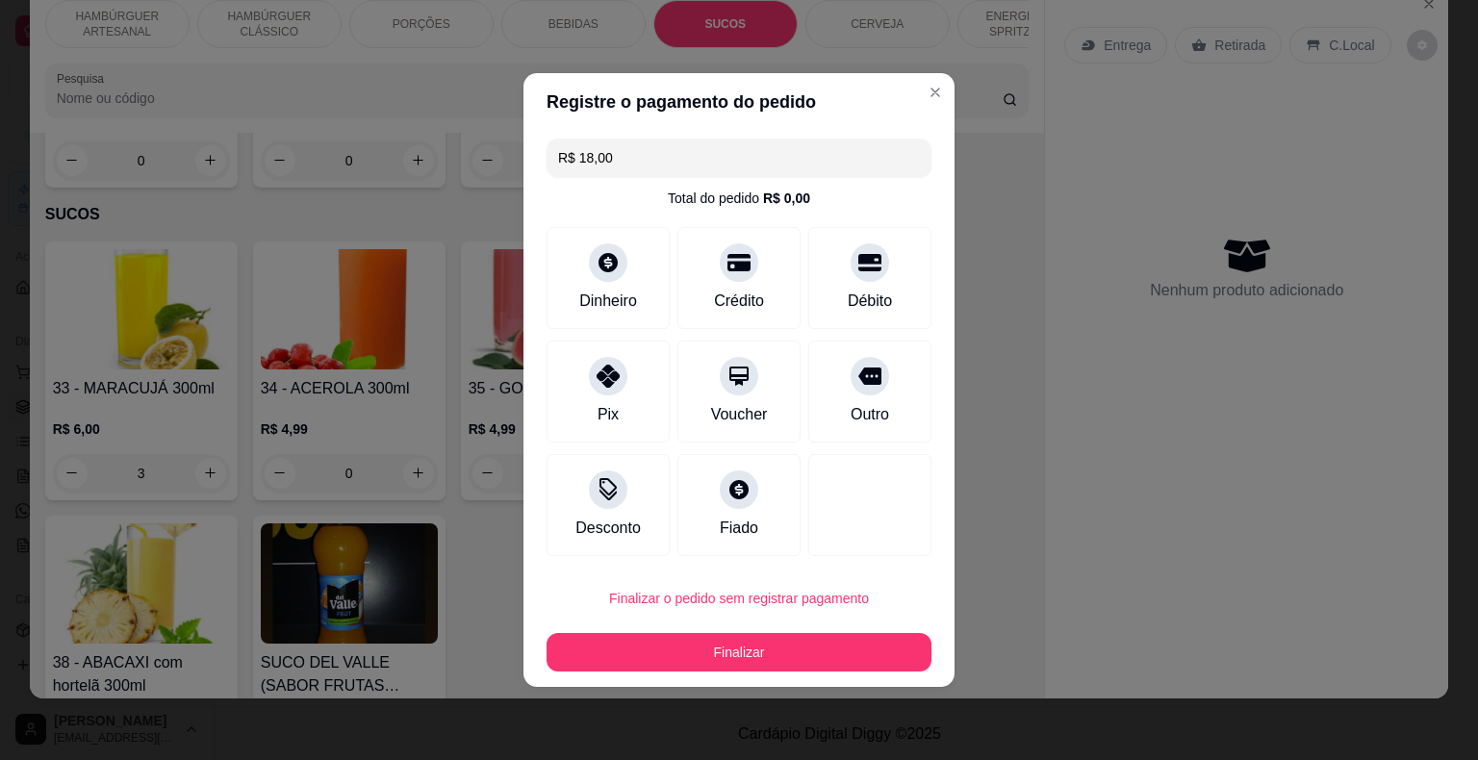
type input "0"
type input "R$ 0,00"
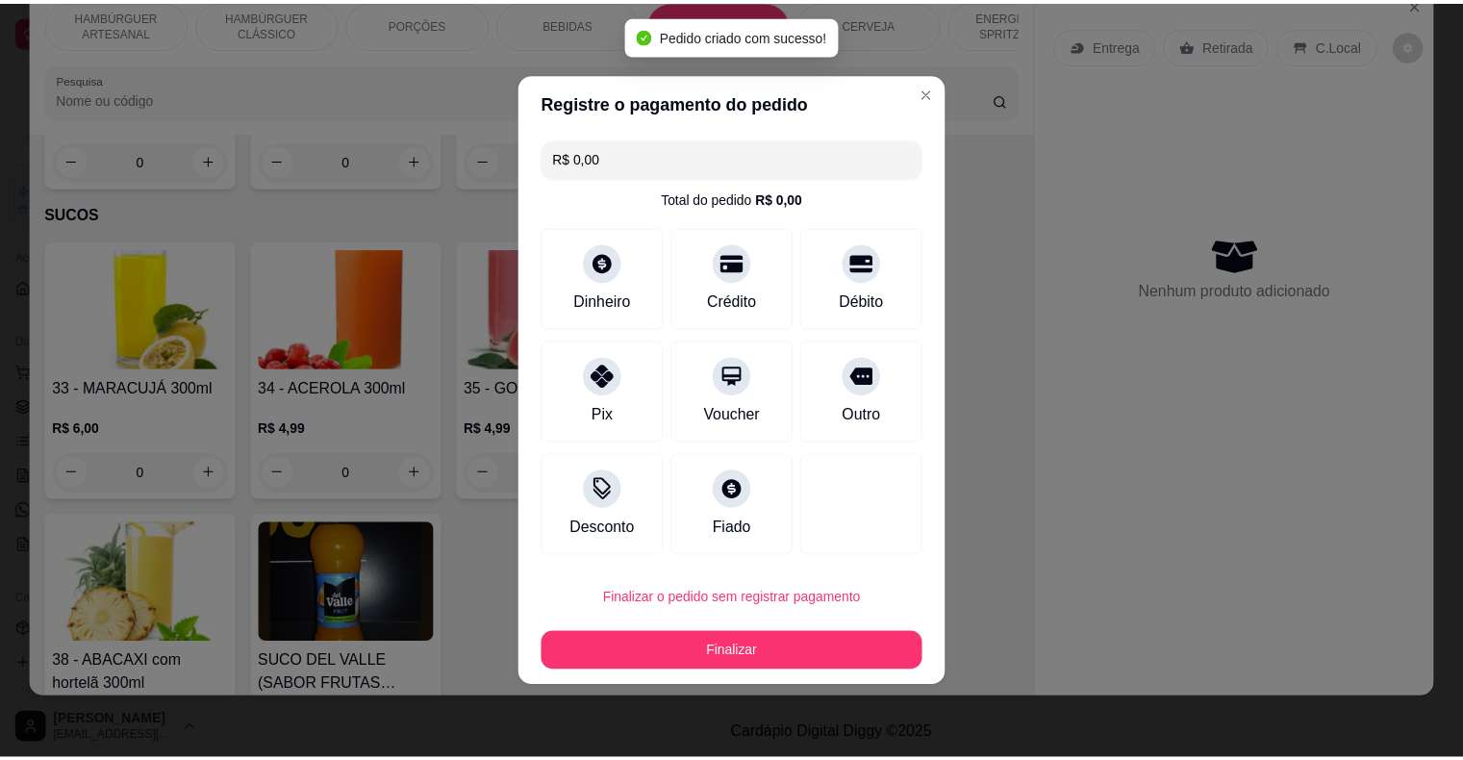
scroll to position [0, 0]
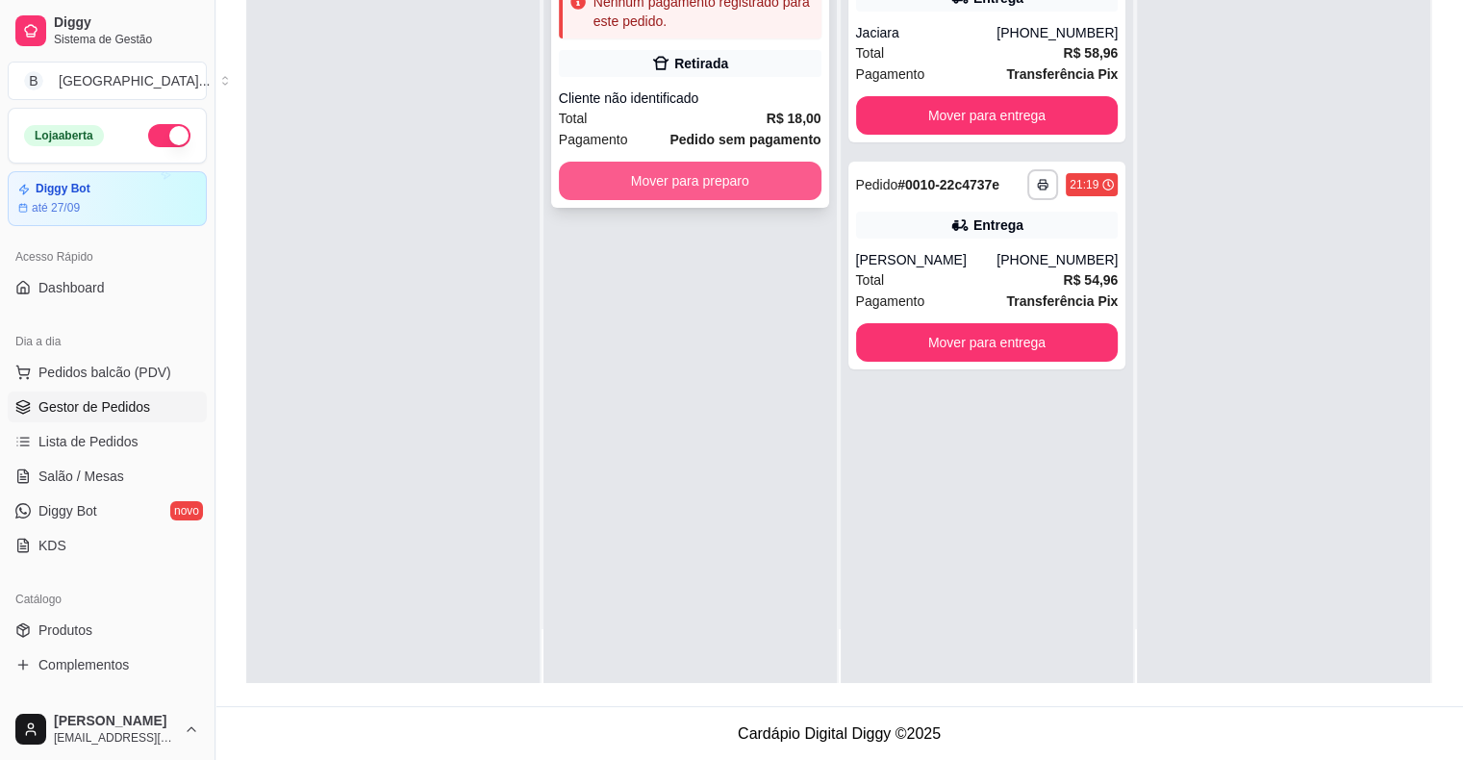
click at [709, 192] on button "Mover para preparo" at bounding box center [690, 181] width 263 height 38
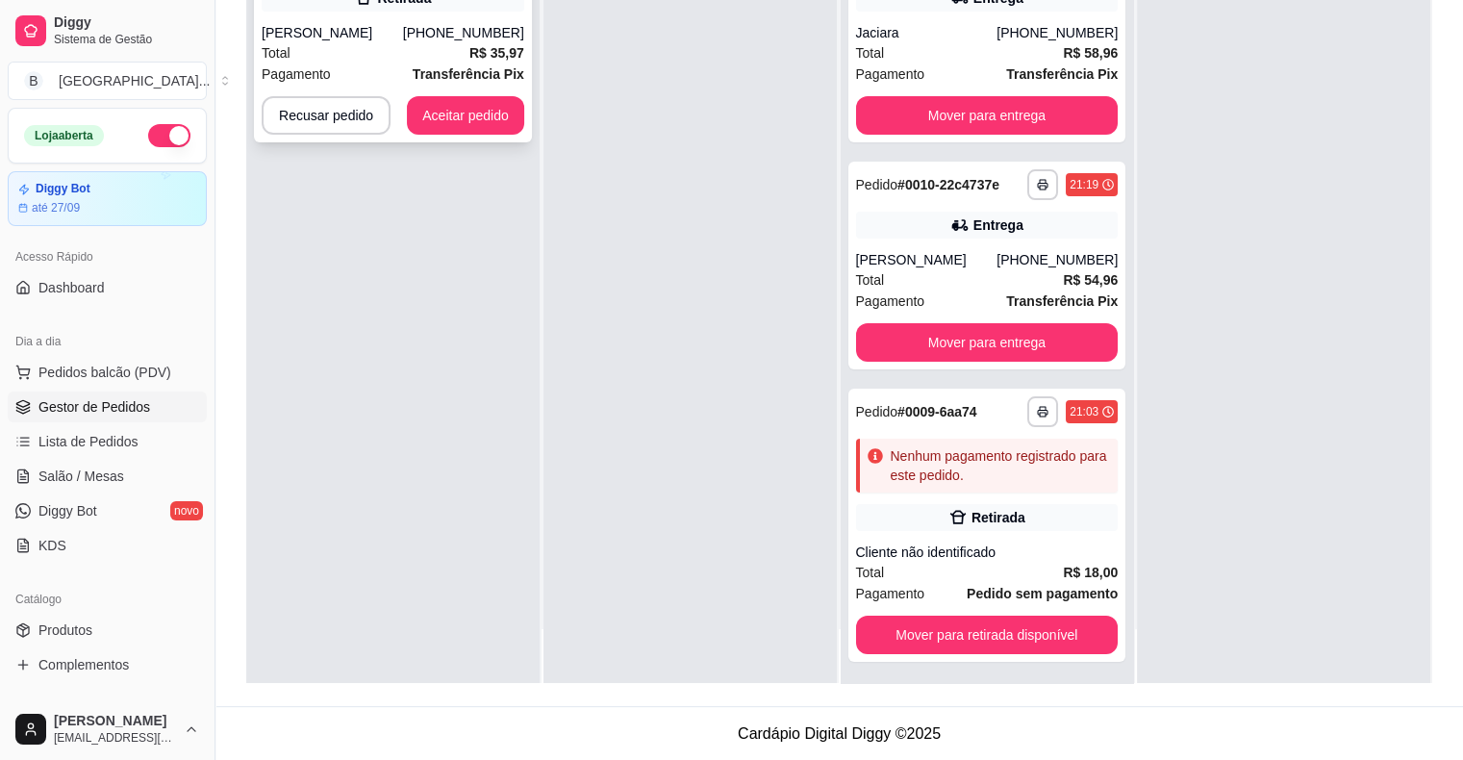
click at [364, 40] on div "[PERSON_NAME]" at bounding box center [332, 32] width 141 height 19
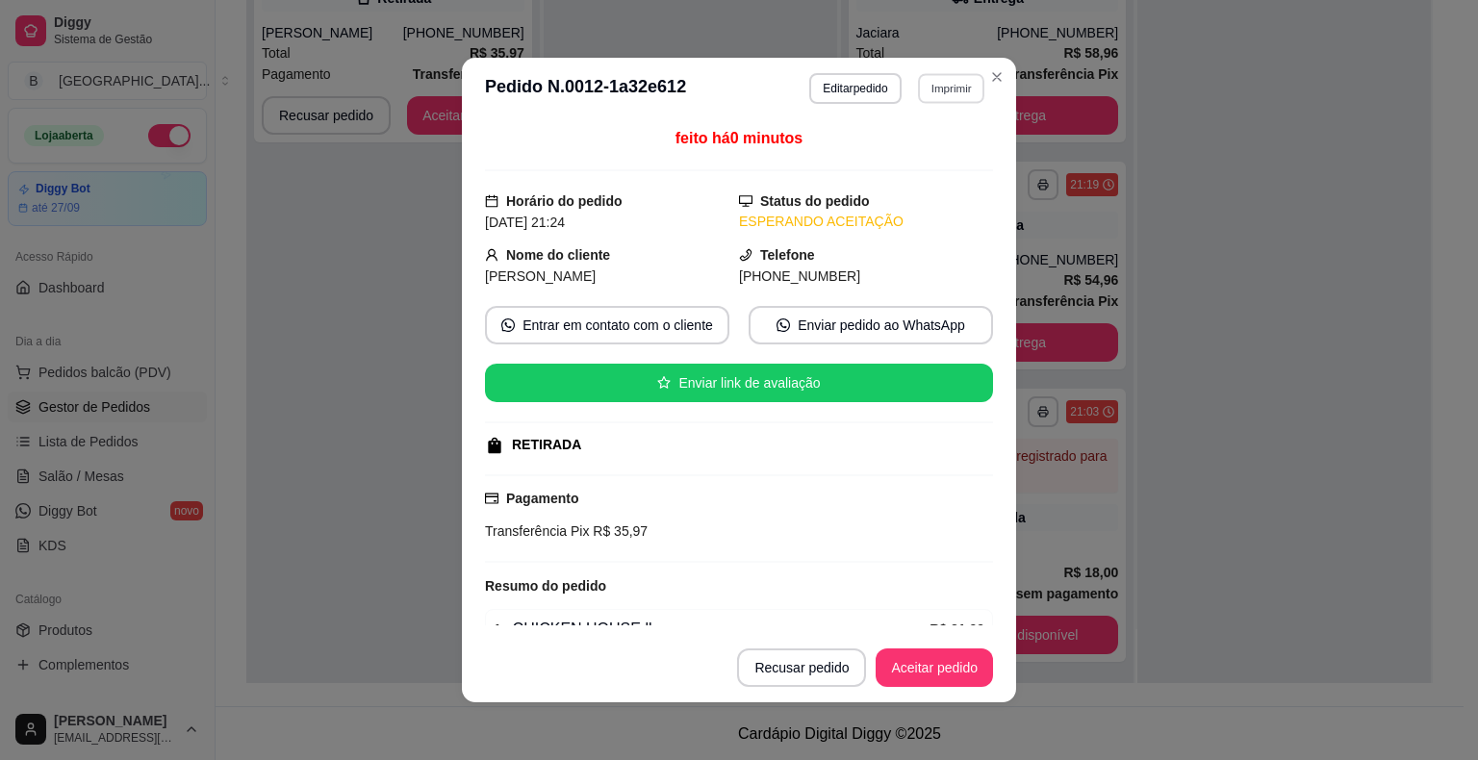
click at [943, 97] on button "Imprimir" at bounding box center [951, 88] width 66 height 30
click at [945, 148] on button "IMPRESSORA" at bounding box center [909, 156] width 135 height 30
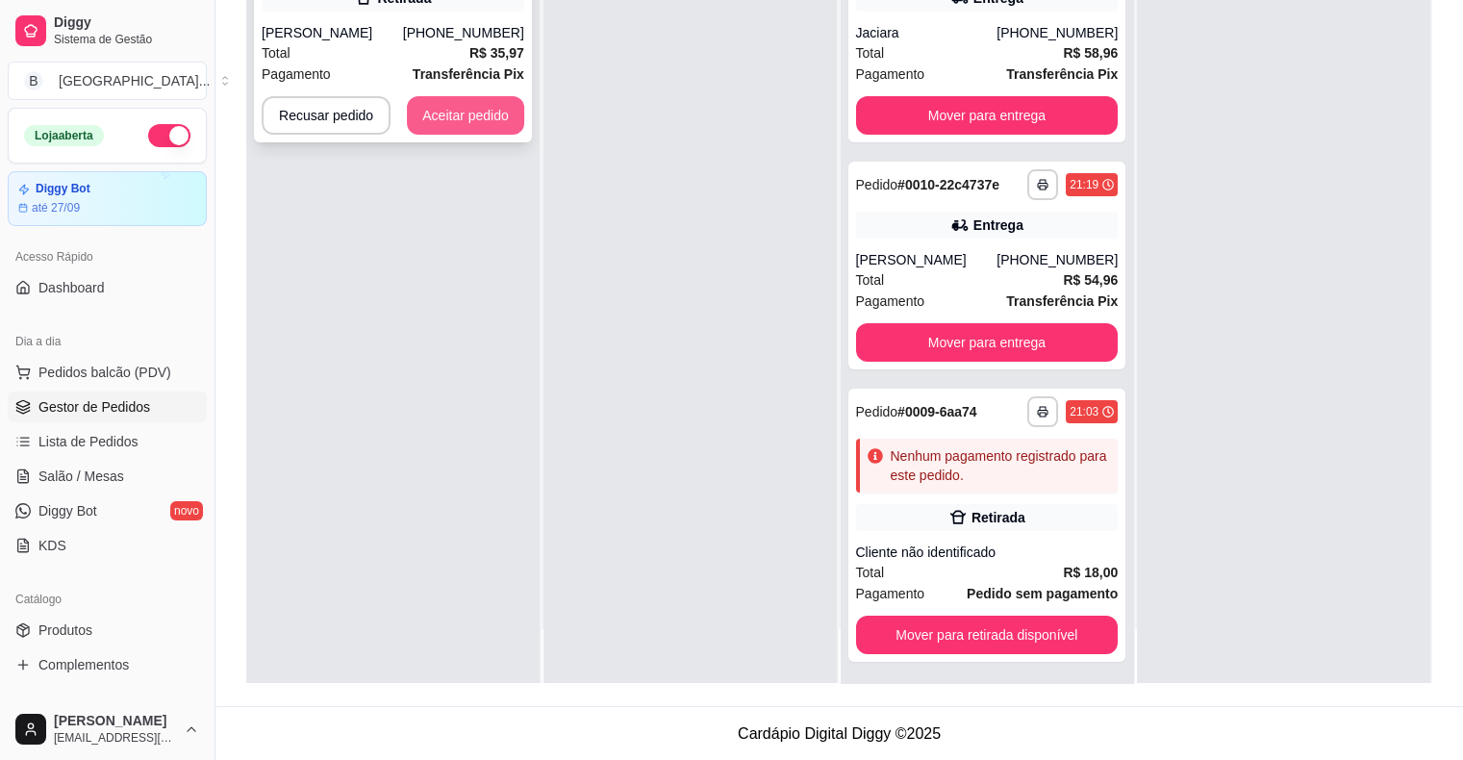
click at [500, 114] on button "Aceitar pedido" at bounding box center [465, 115] width 117 height 38
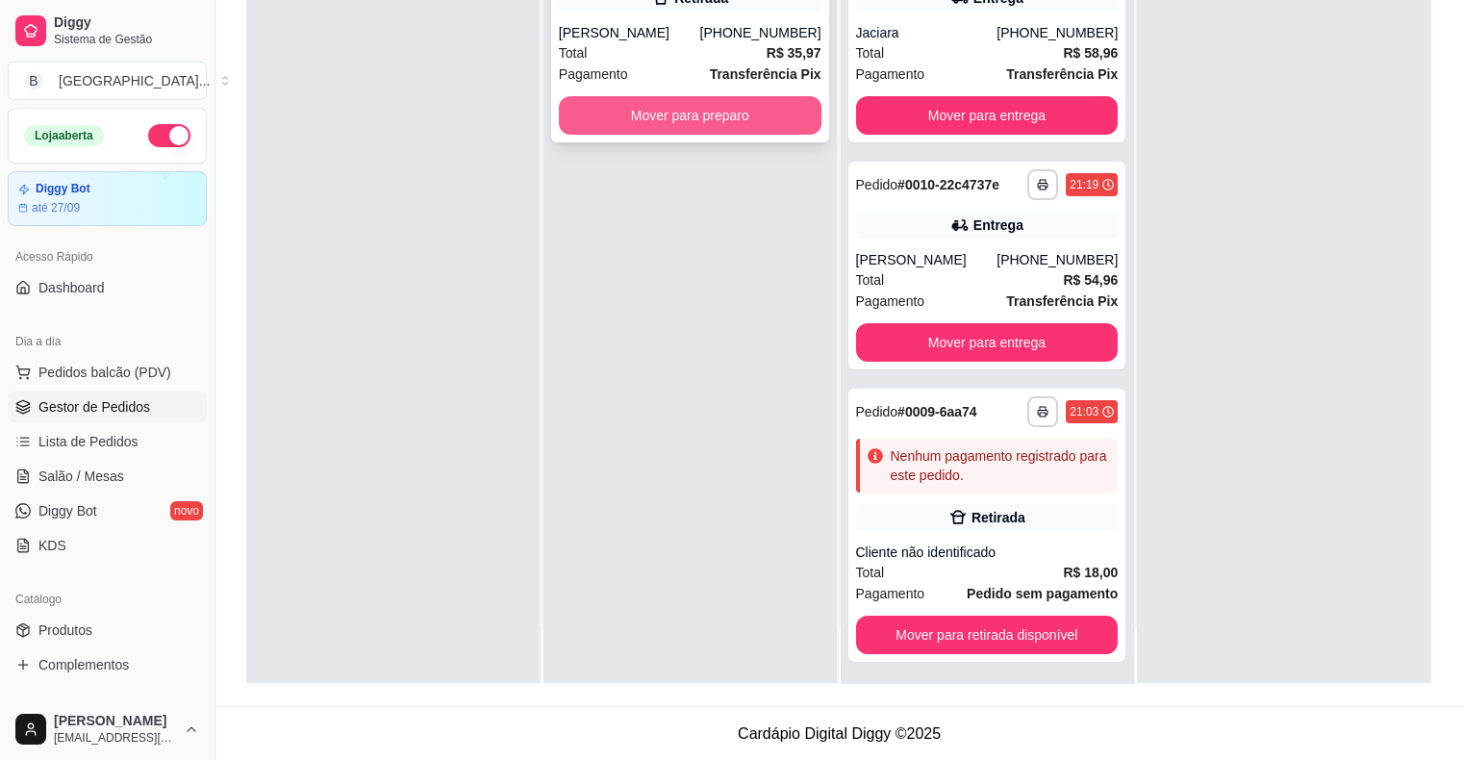
click at [696, 100] on button "Mover para preparo" at bounding box center [690, 115] width 263 height 38
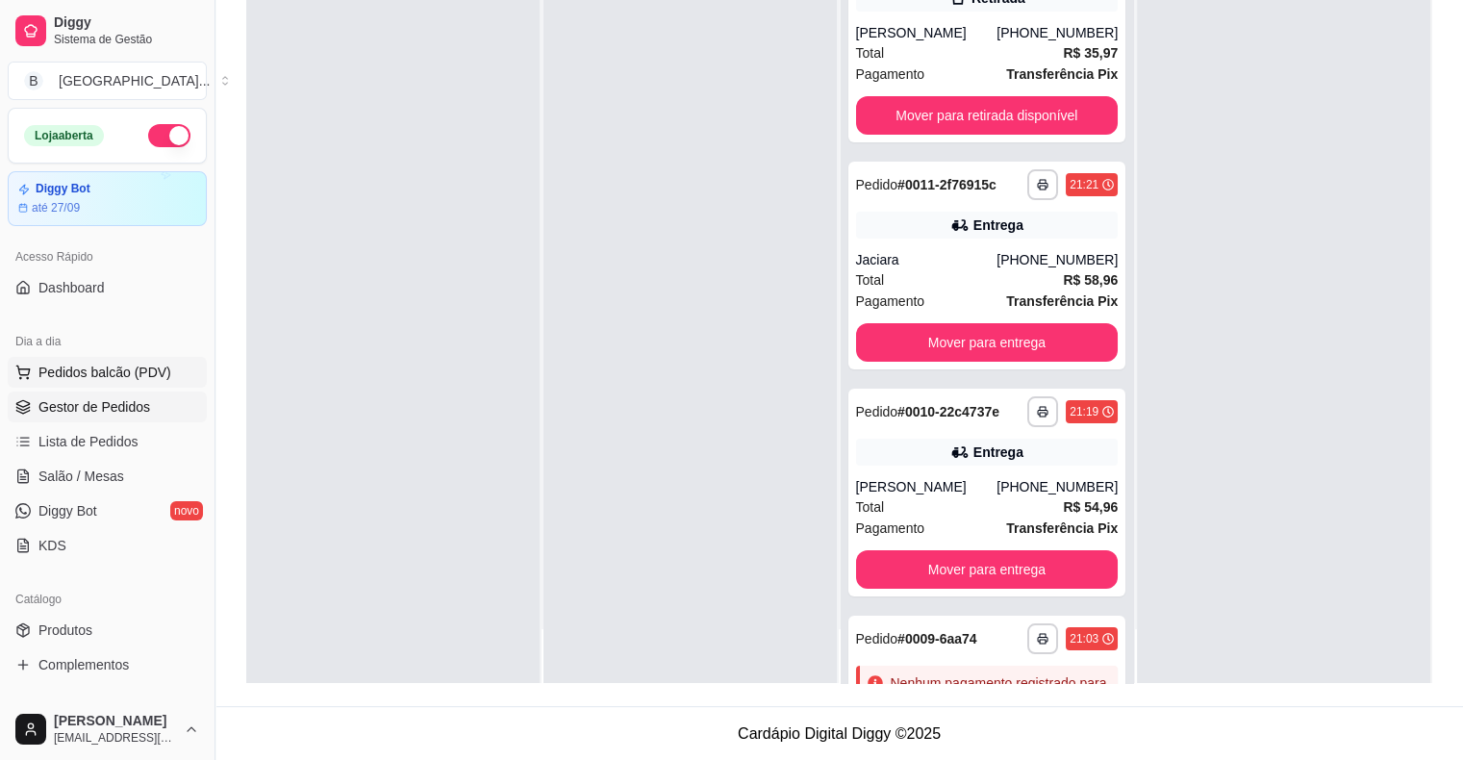
click at [151, 386] on button "Pedidos balcão (PDV)" at bounding box center [107, 372] width 199 height 31
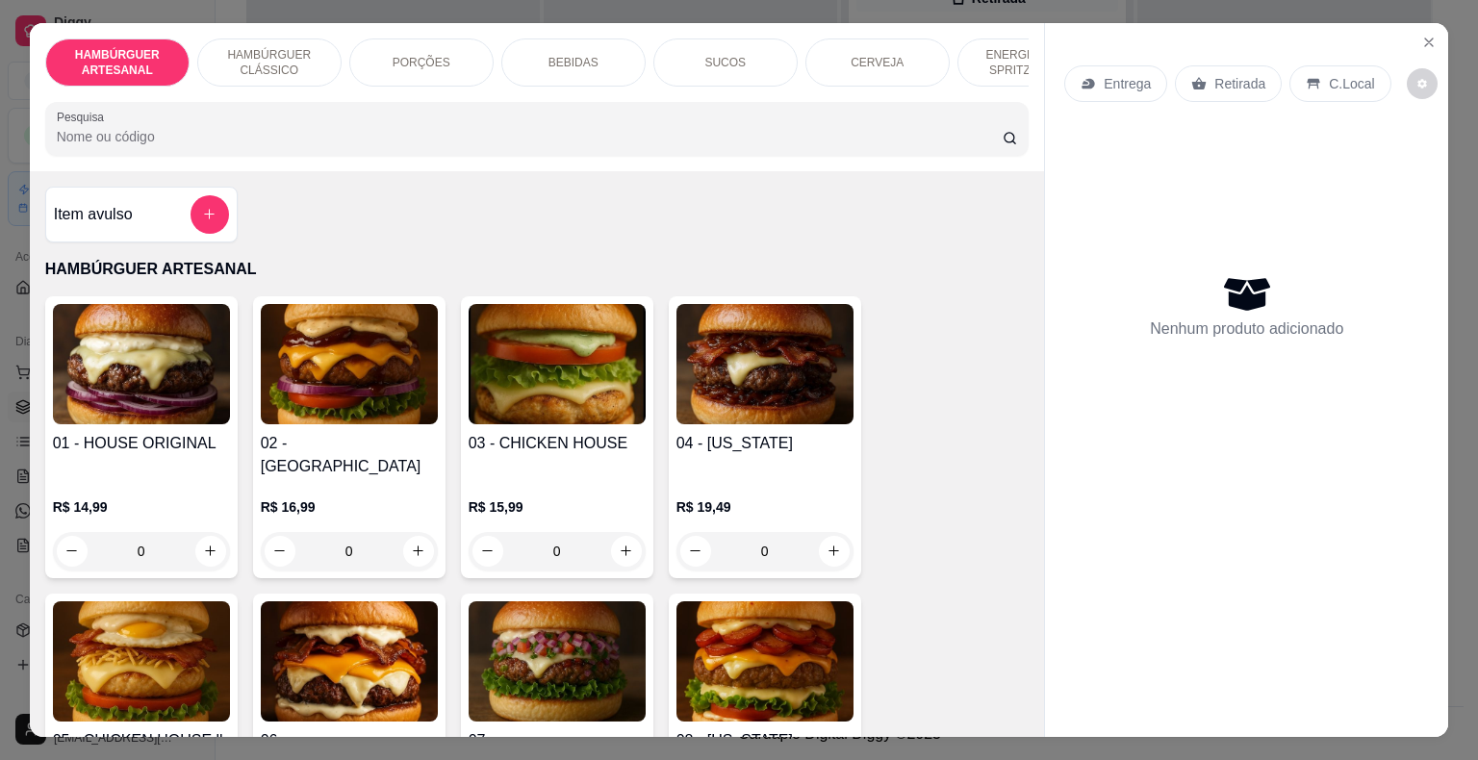
scroll to position [962, 0]
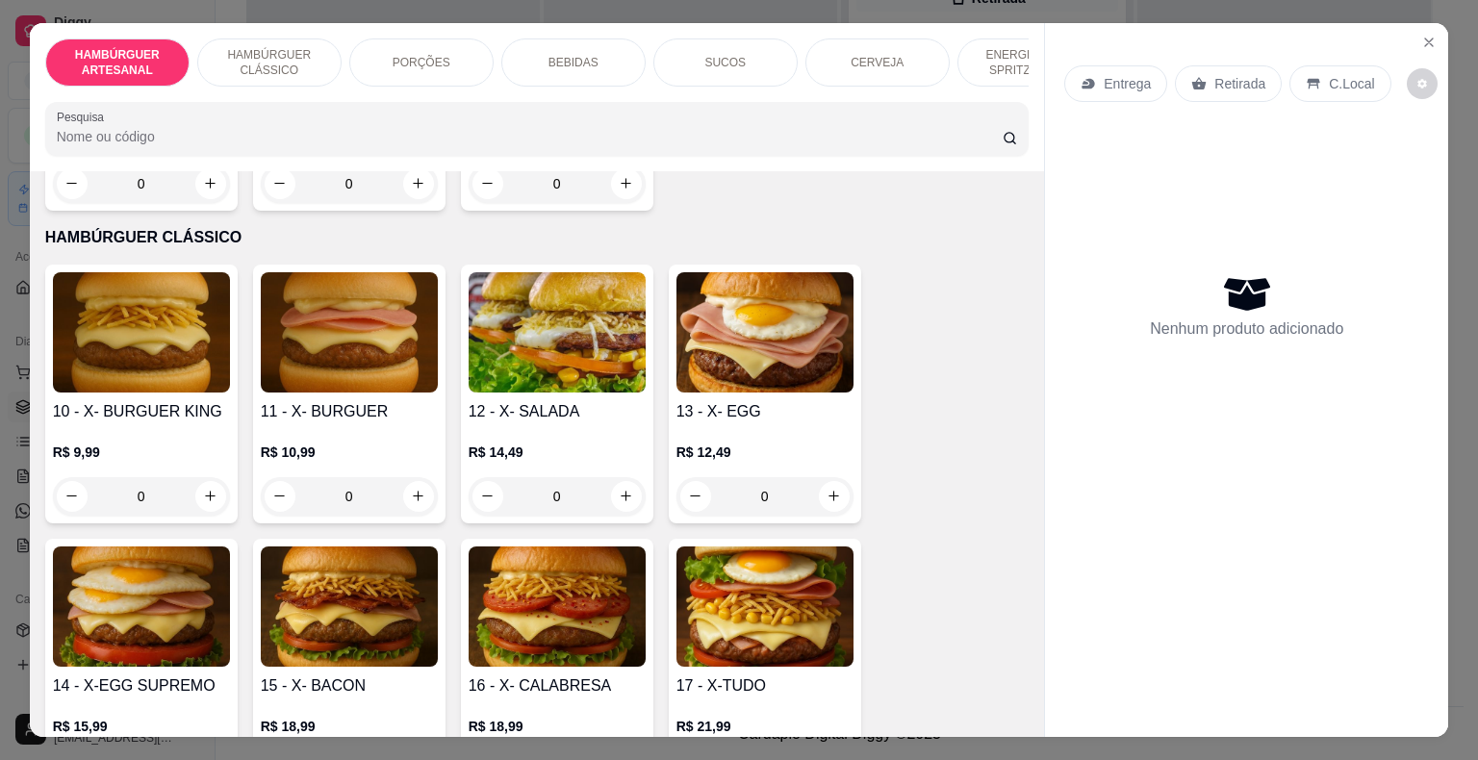
click at [210, 477] on div "0" at bounding box center [141, 496] width 177 height 38
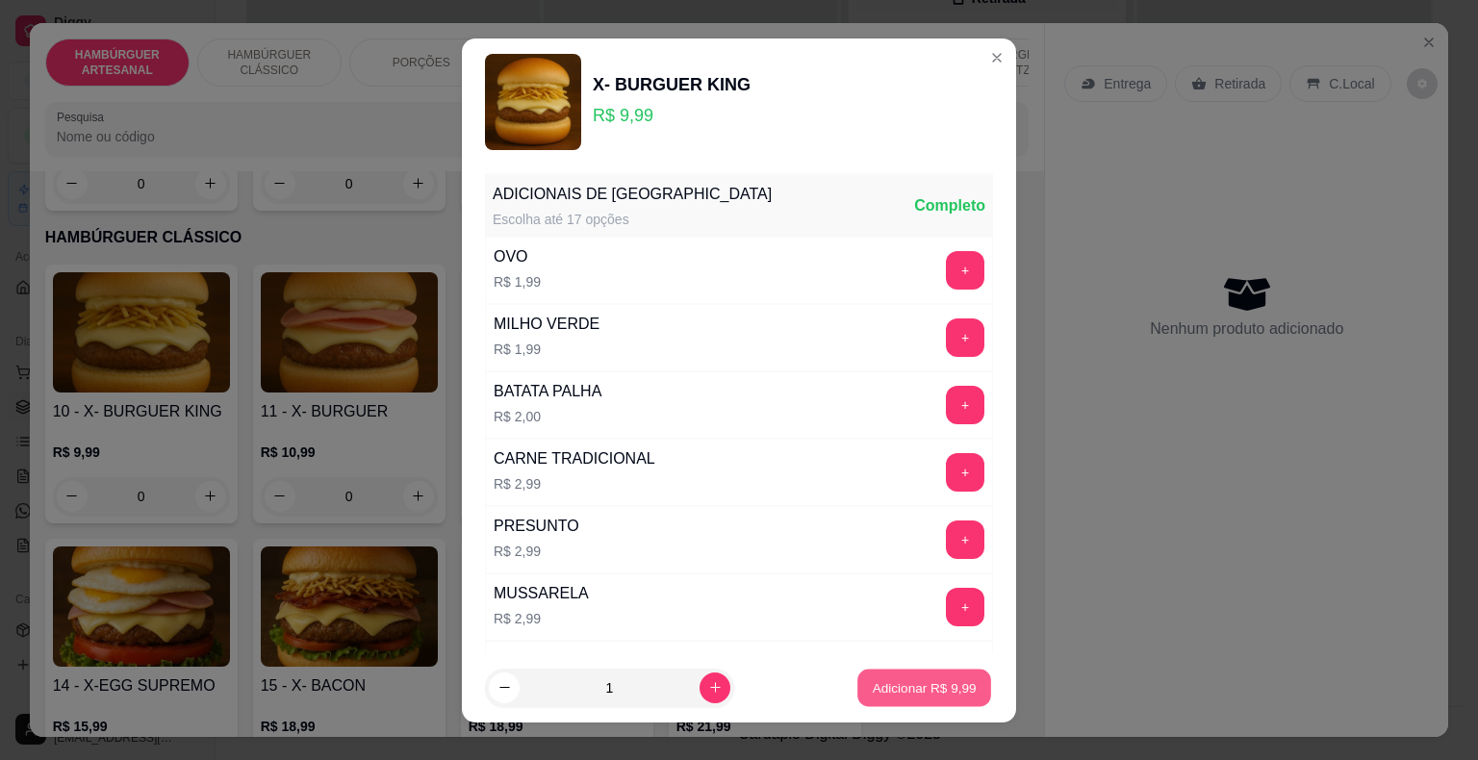
click at [857, 685] on button "Adicionar R$ 9,99" at bounding box center [924, 688] width 134 height 38
type input "1"
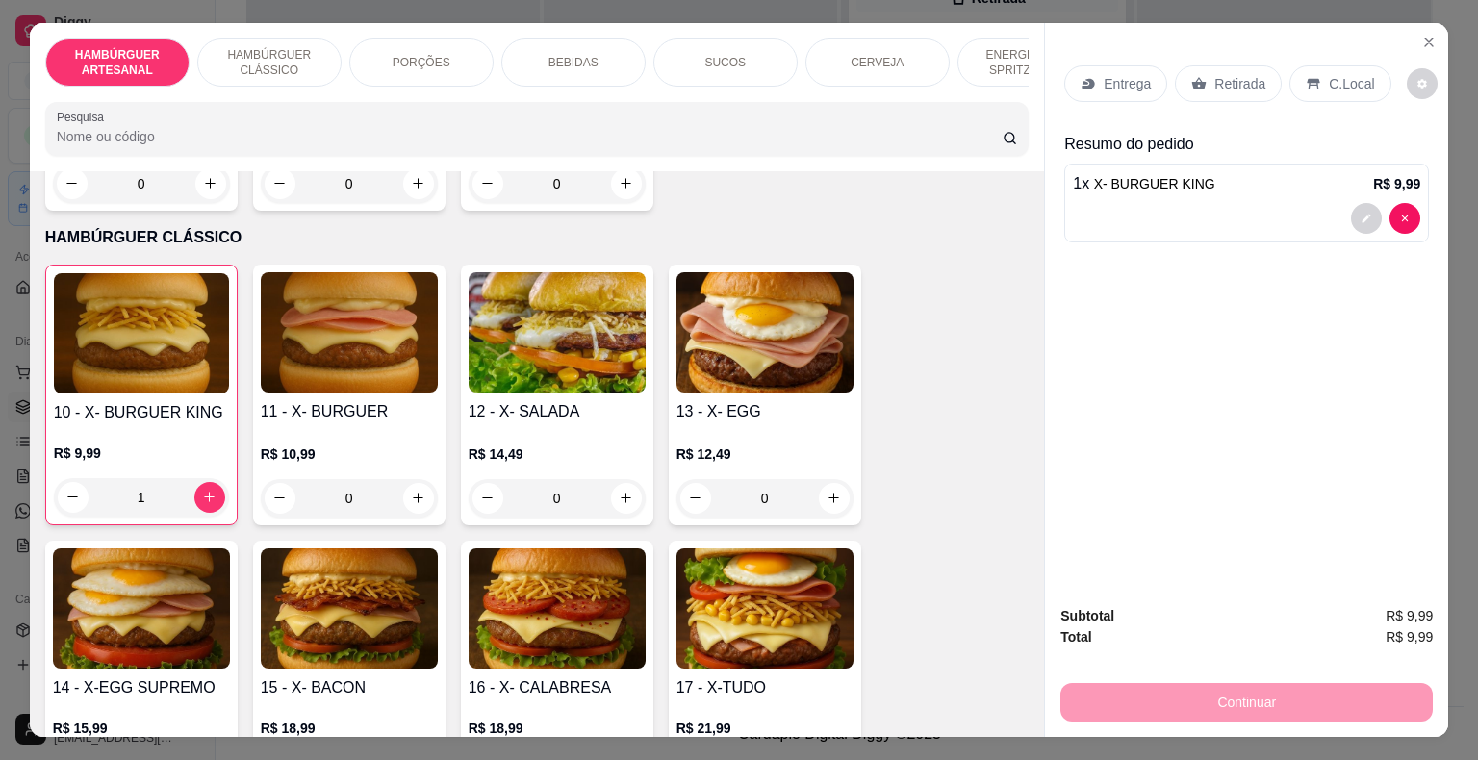
click at [1108, 74] on p "Entrega" at bounding box center [1127, 83] width 47 height 19
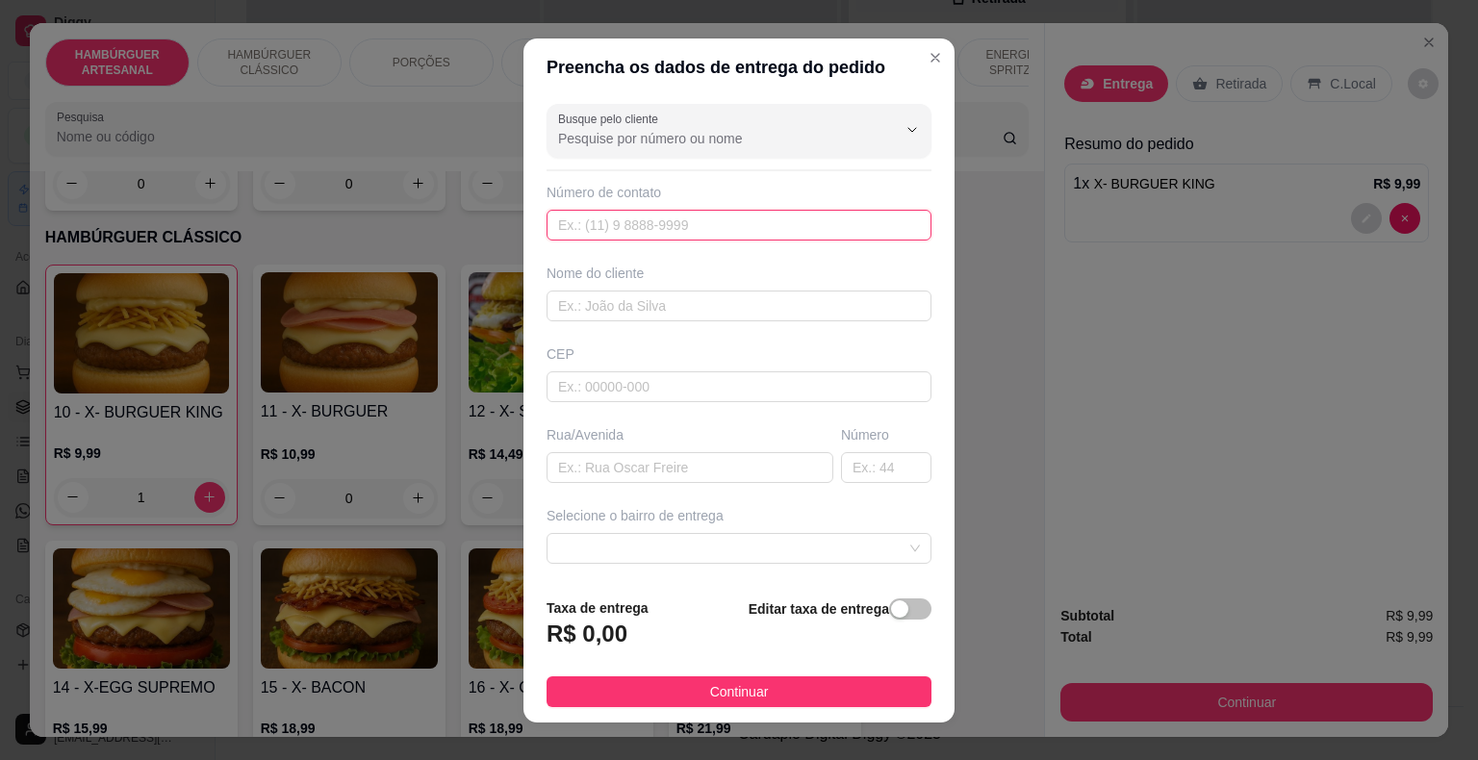
click at [798, 215] on input "text" at bounding box center [738, 225] width 385 height 31
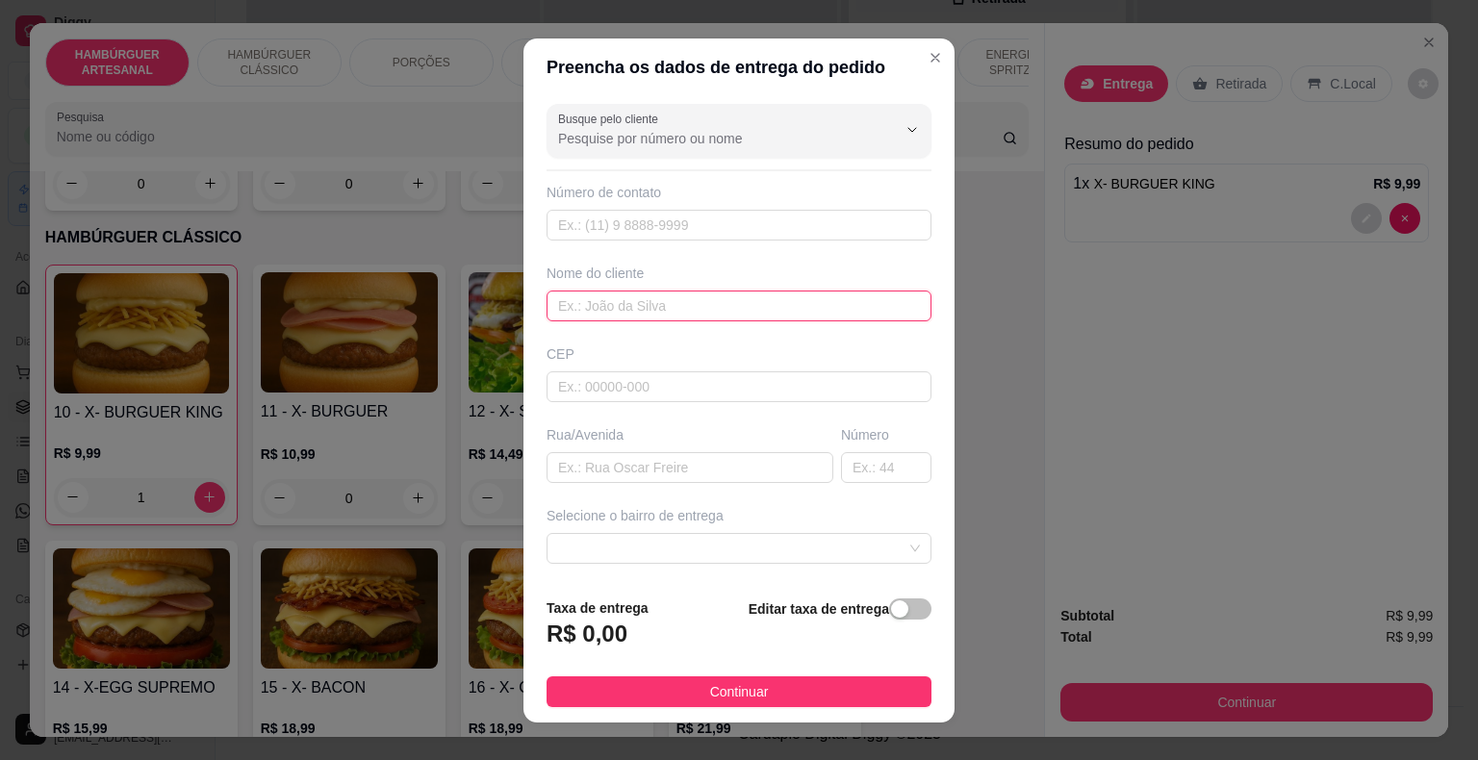
click at [742, 302] on input "text" at bounding box center [738, 306] width 385 height 31
type input "[PERSON_NAME]"
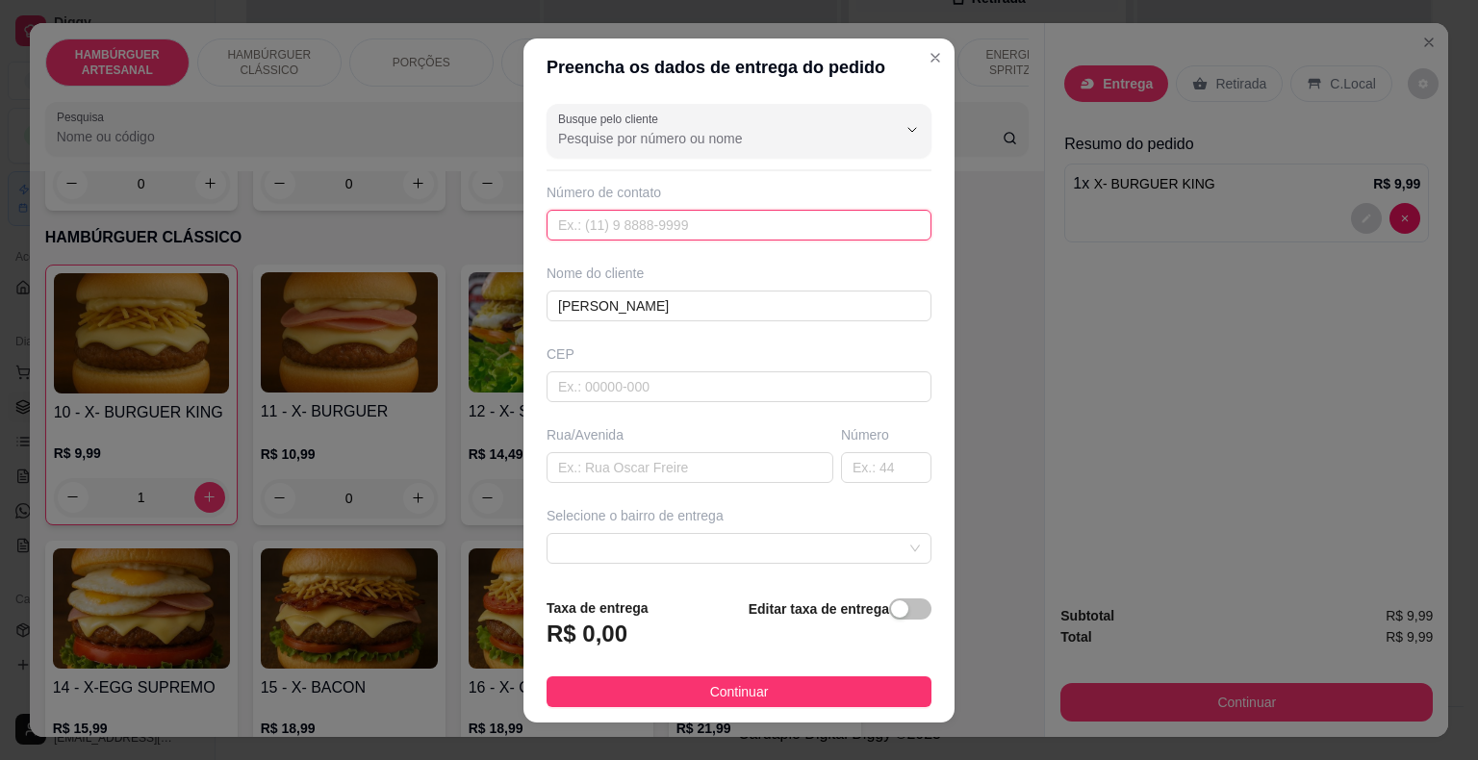
click at [750, 229] on input "text" at bounding box center [738, 225] width 385 height 31
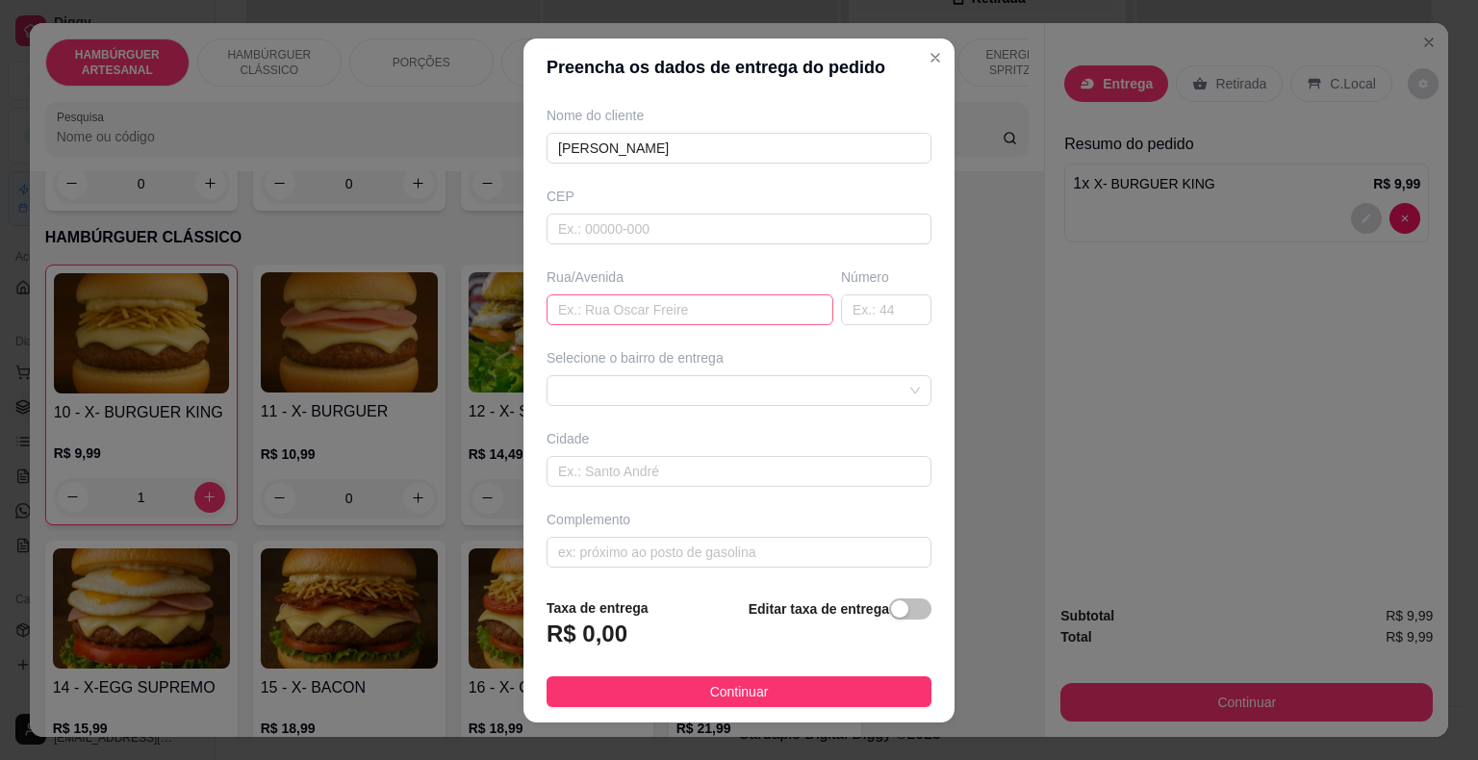
scroll to position [159, 0]
type input "[PHONE_NUMBER]"
click at [732, 369] on div "Selecione o bairro de entrega" at bounding box center [739, 376] width 393 height 58
click at [720, 310] on input "text" at bounding box center [689, 308] width 287 height 31
click at [834, 389] on span at bounding box center [739, 389] width 362 height 29
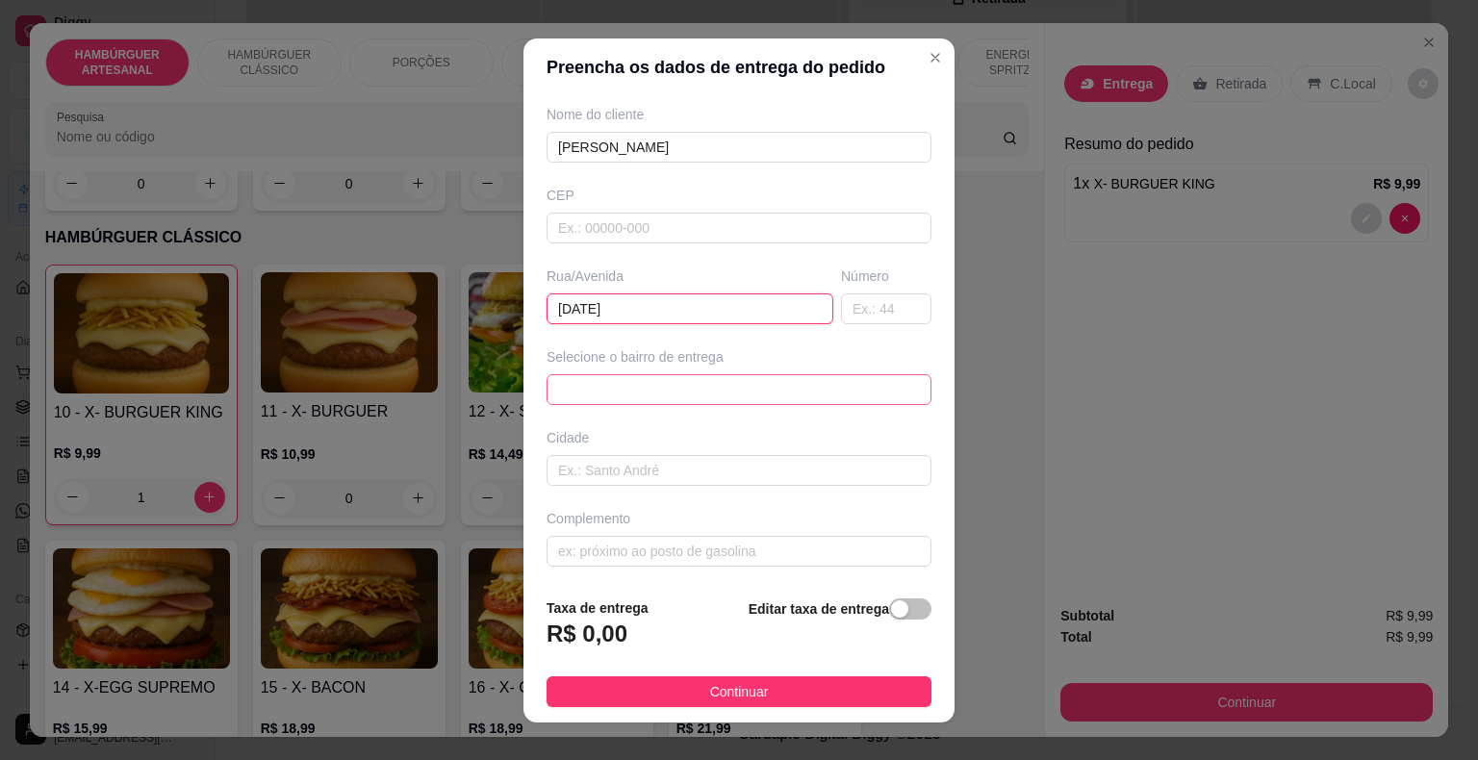
type input "[DATE]"
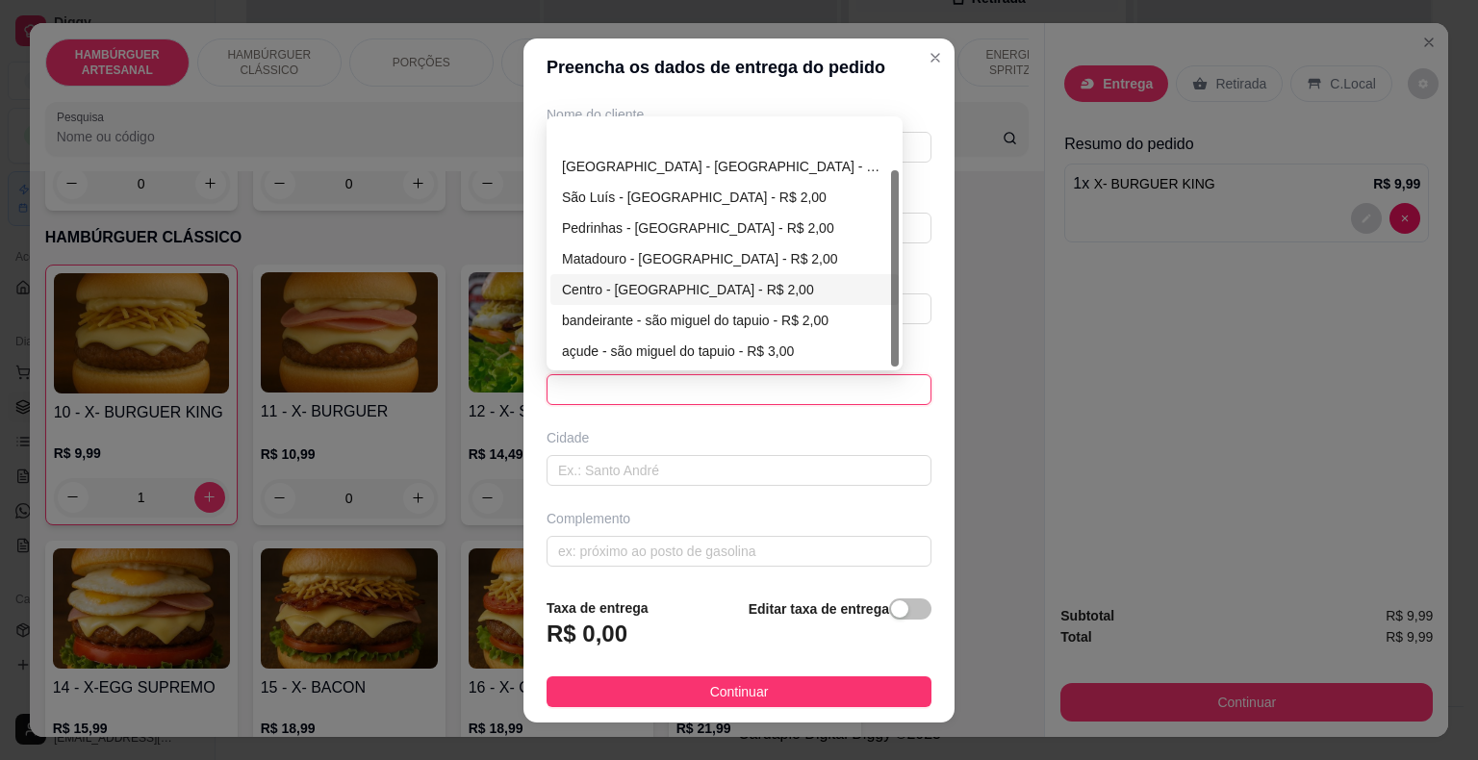
scroll to position [62, 0]
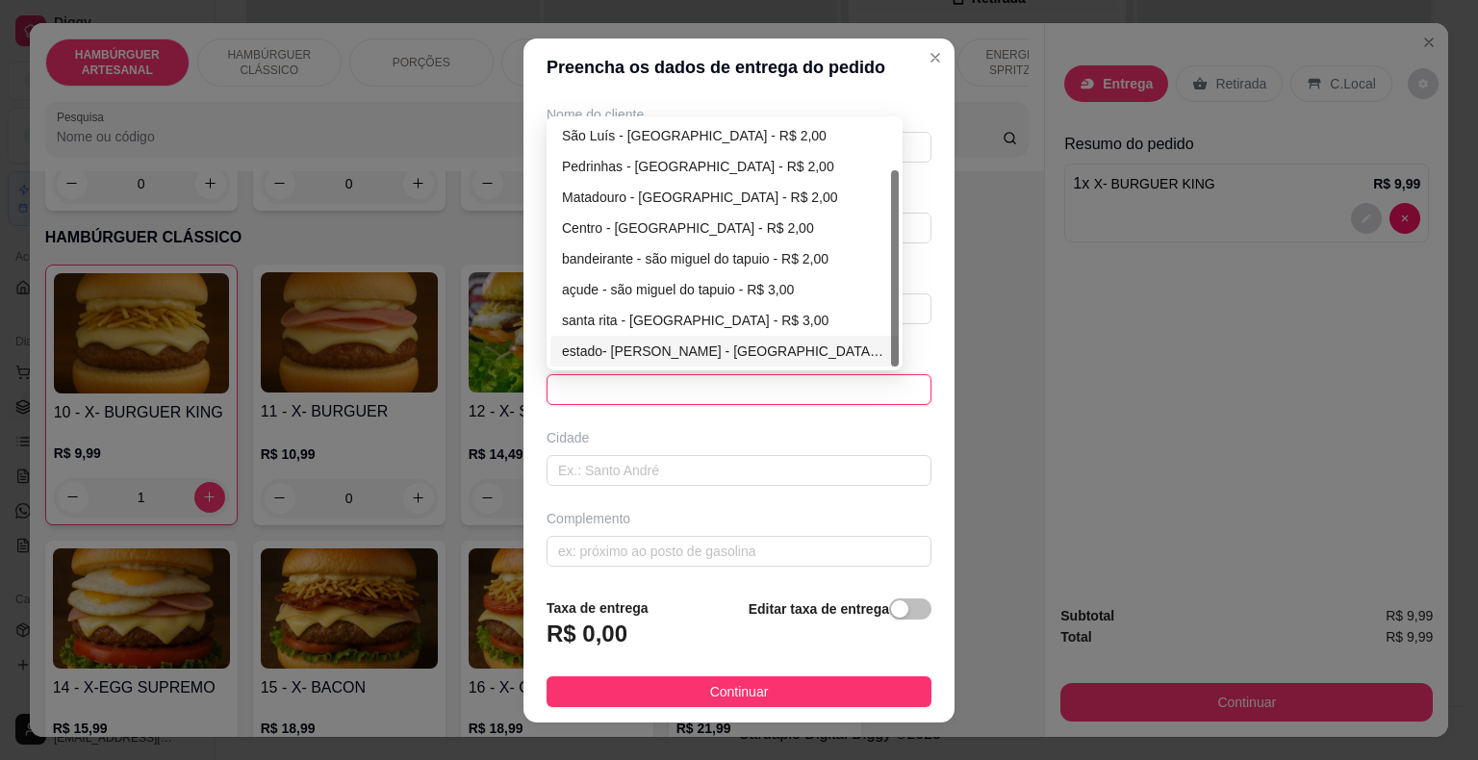
click at [800, 347] on div "estado- [PERSON_NAME] - [GEOGRAPHIC_DATA] - R$ 3,00" at bounding box center [724, 351] width 325 height 21
type input "são miguel do tapuio"
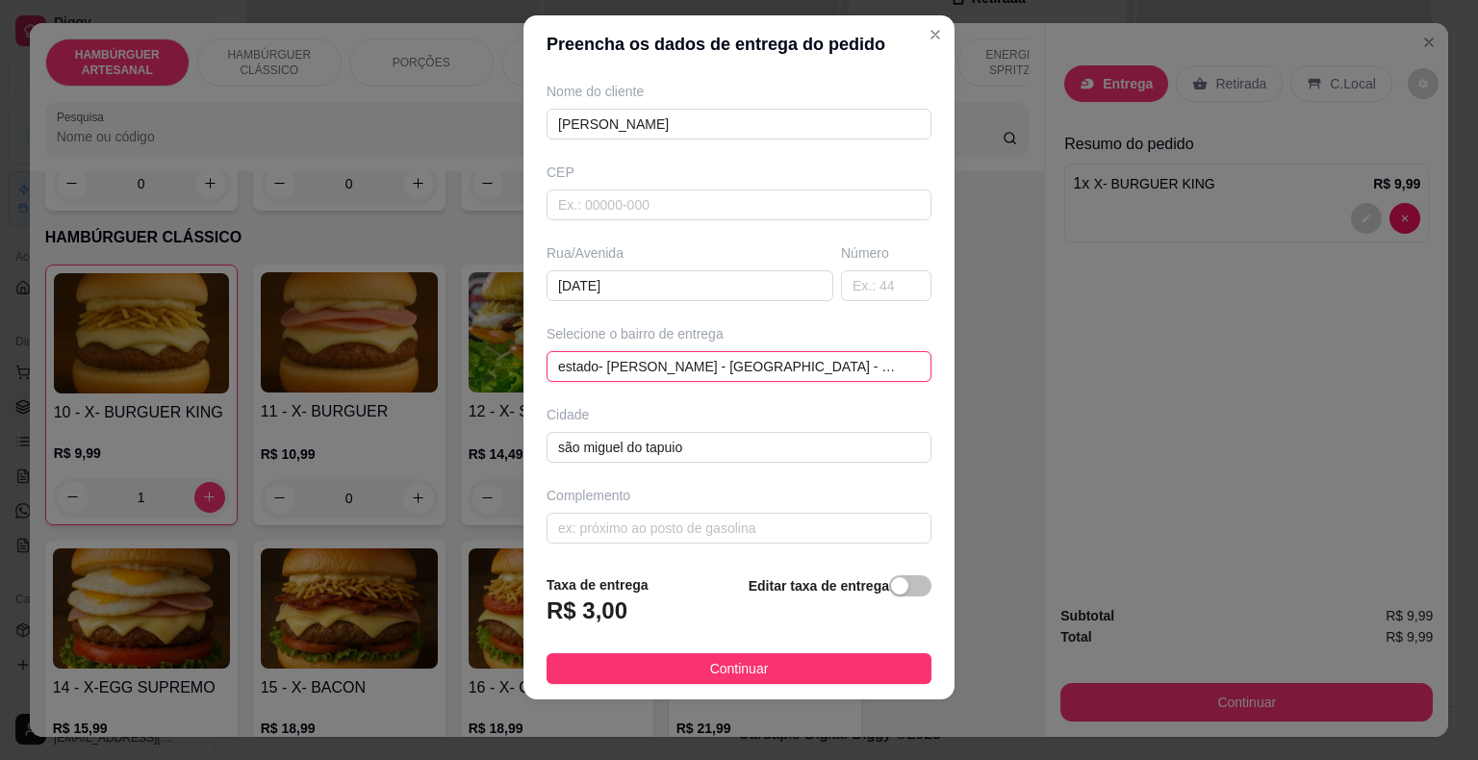
scroll to position [23, 0]
click at [834, 520] on input "text" at bounding box center [738, 528] width 385 height 31
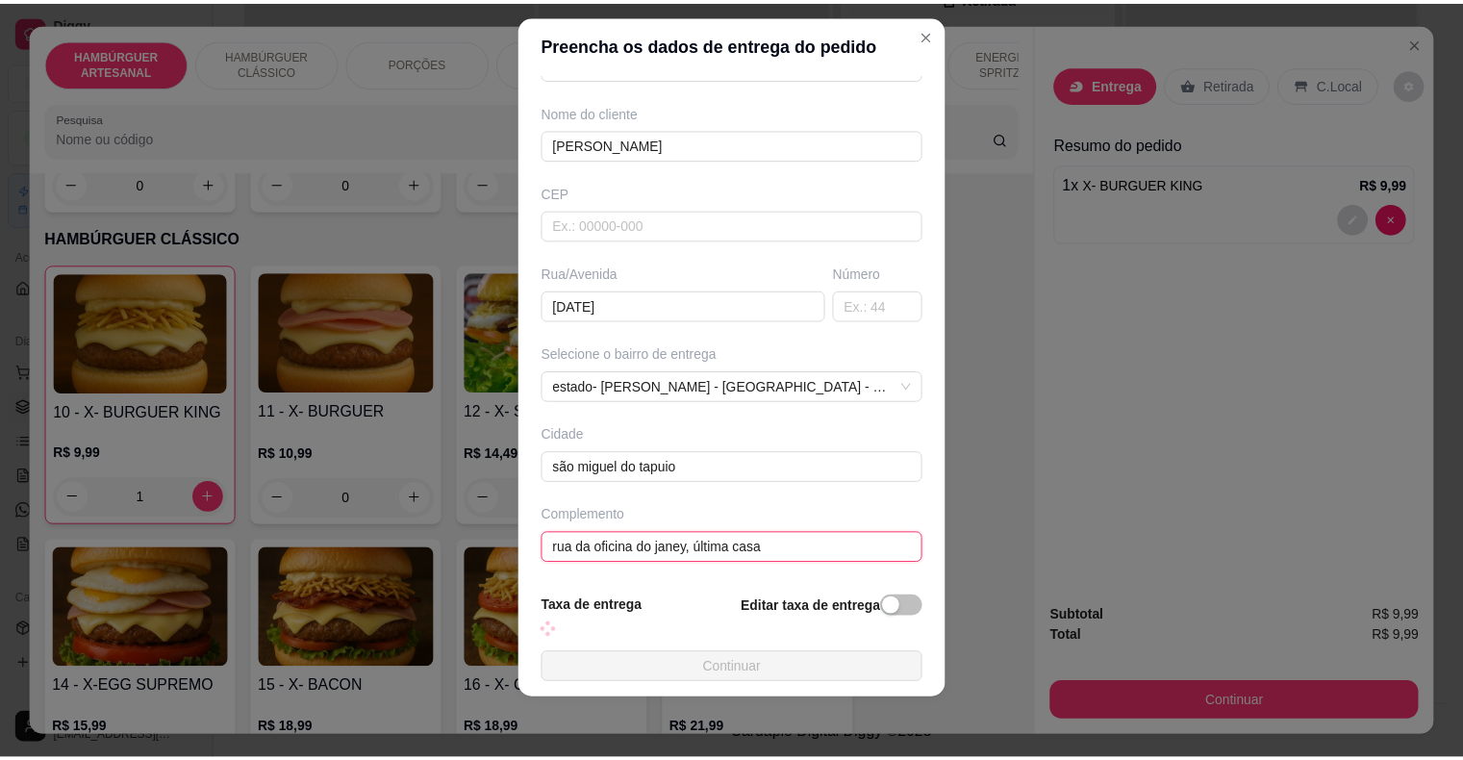
scroll to position [159, 0]
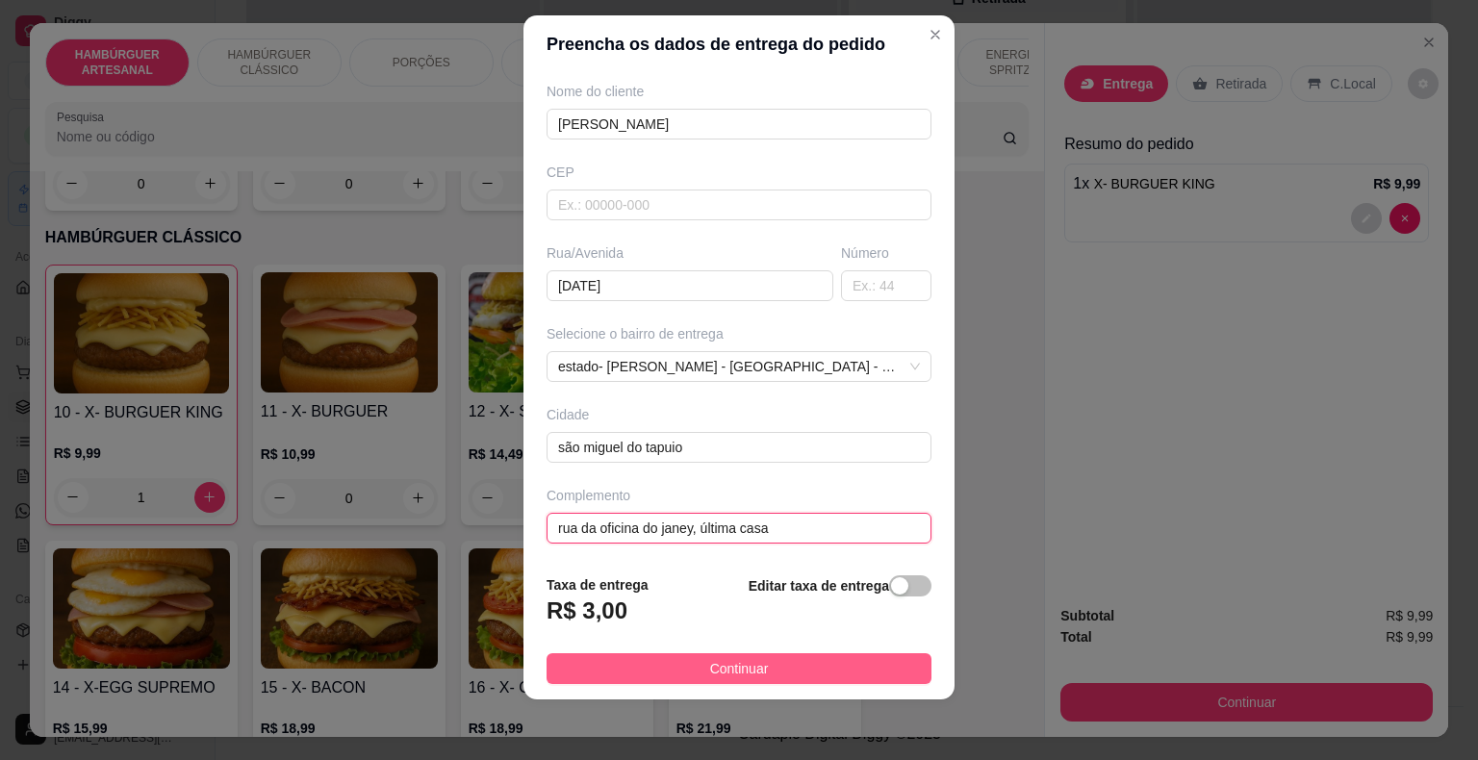
type input "rua da oficina do janey, última casa"
click at [766, 673] on button "Continuar" at bounding box center [738, 668] width 385 height 31
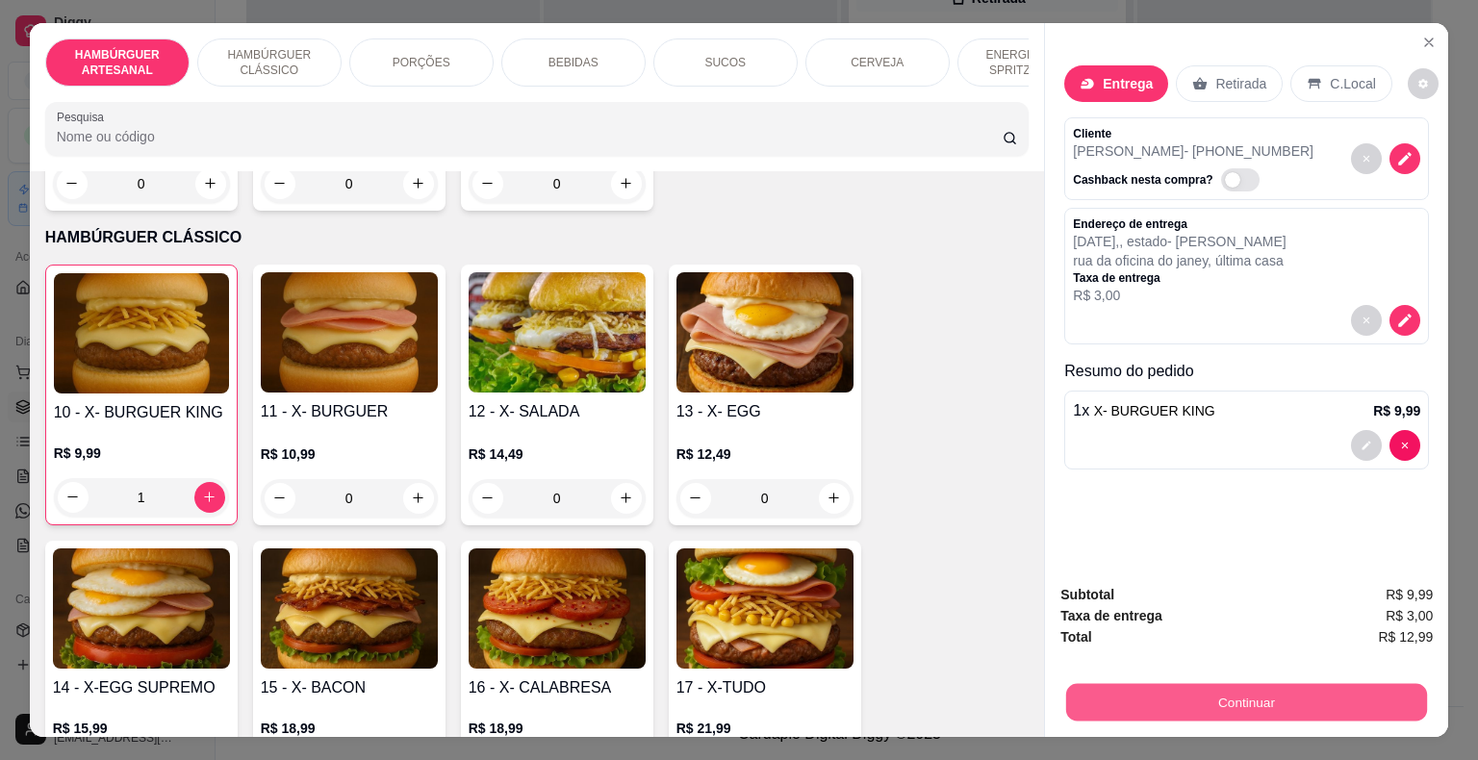
click at [1132, 711] on button "Continuar" at bounding box center [1246, 703] width 361 height 38
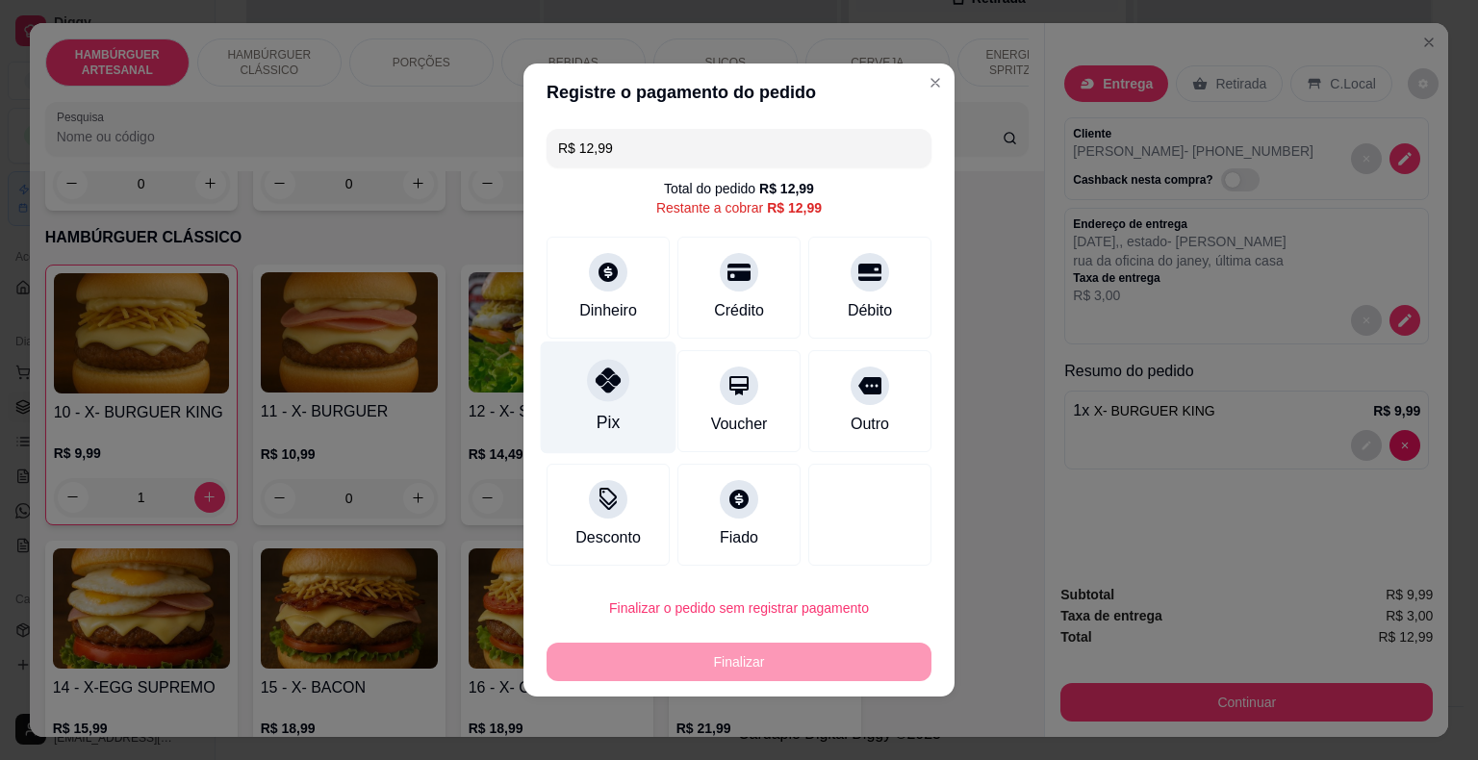
click at [609, 429] on div "Pix" at bounding box center [608, 422] width 23 height 25
type input "R$ 0,00"
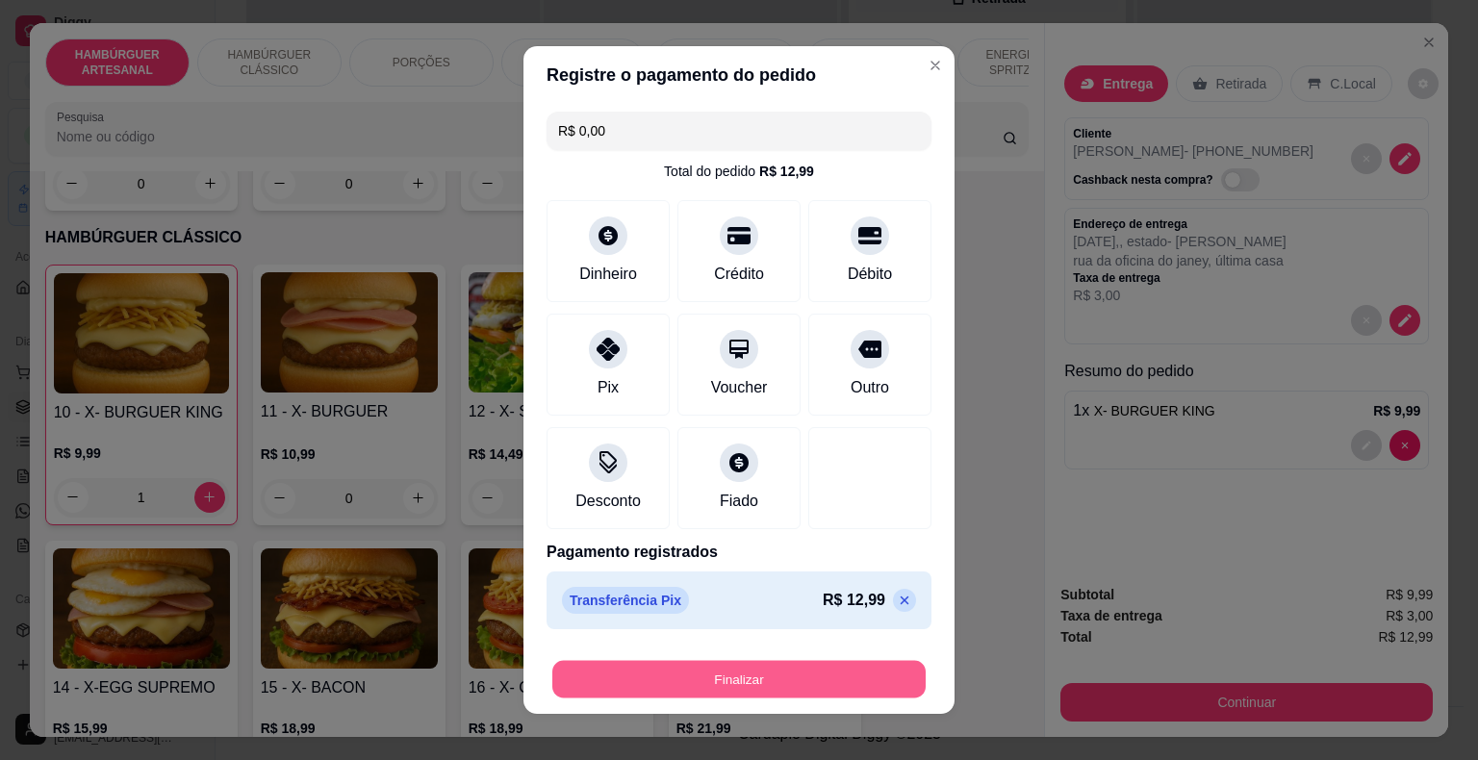
click at [723, 683] on button "Finalizar" at bounding box center [738, 680] width 373 height 38
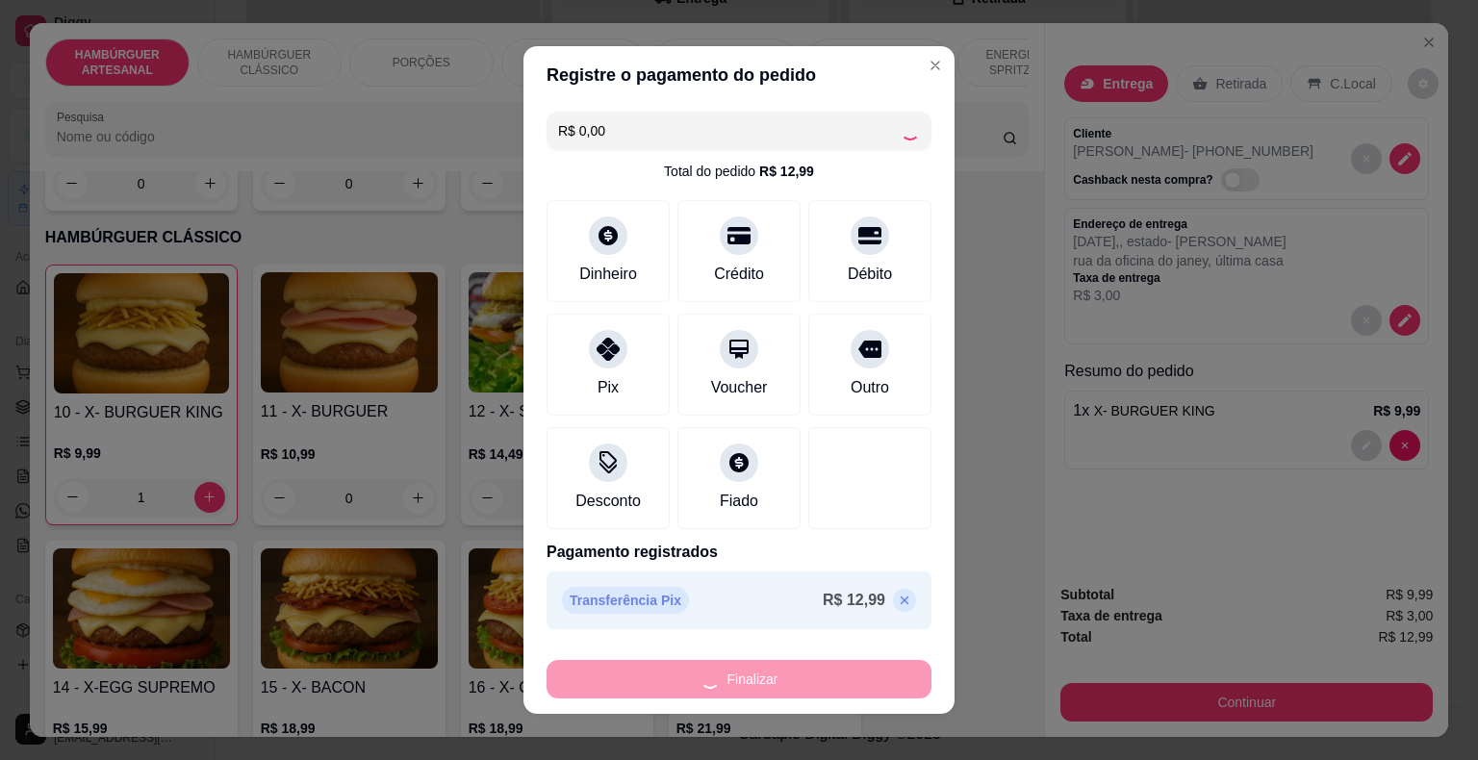
type input "0"
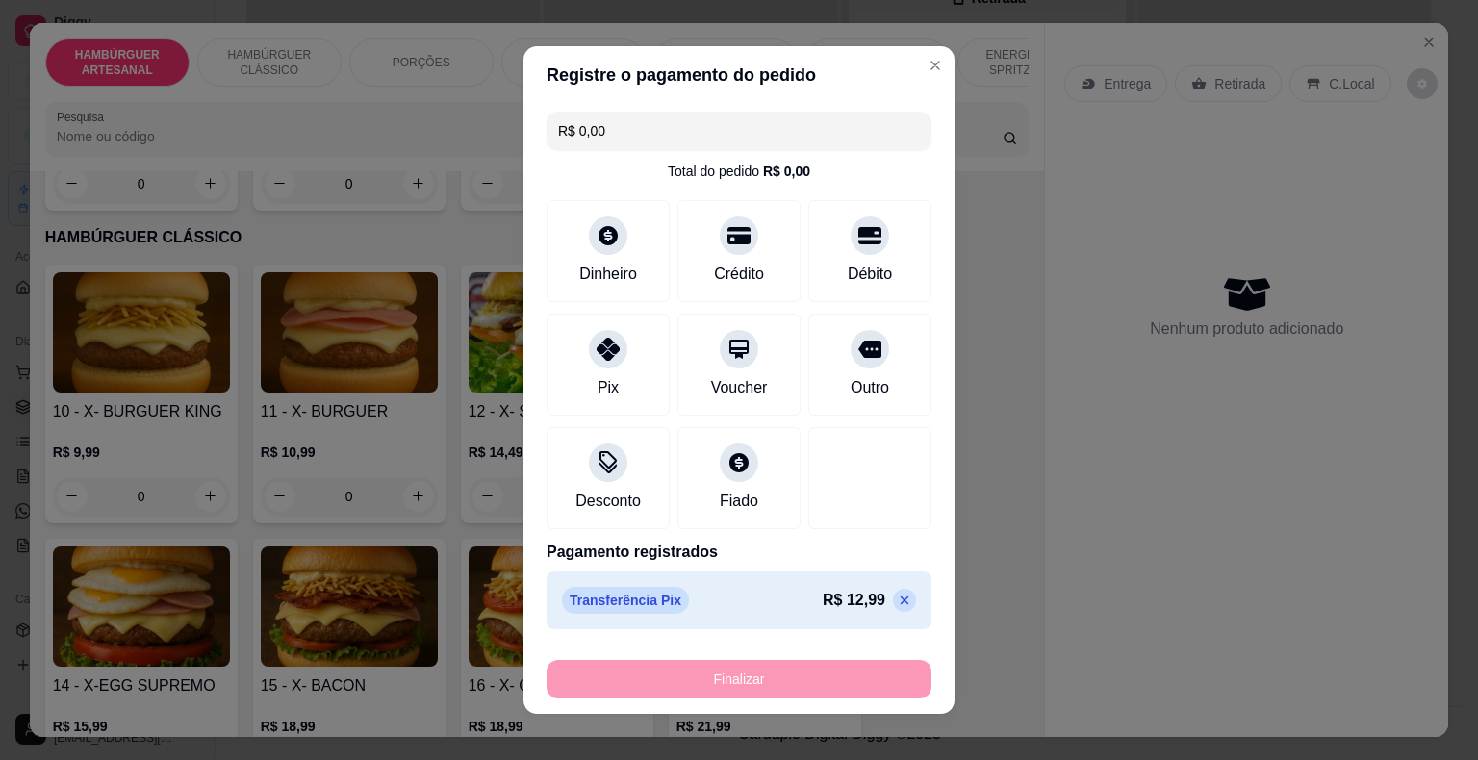
type input "-R$ 12,99"
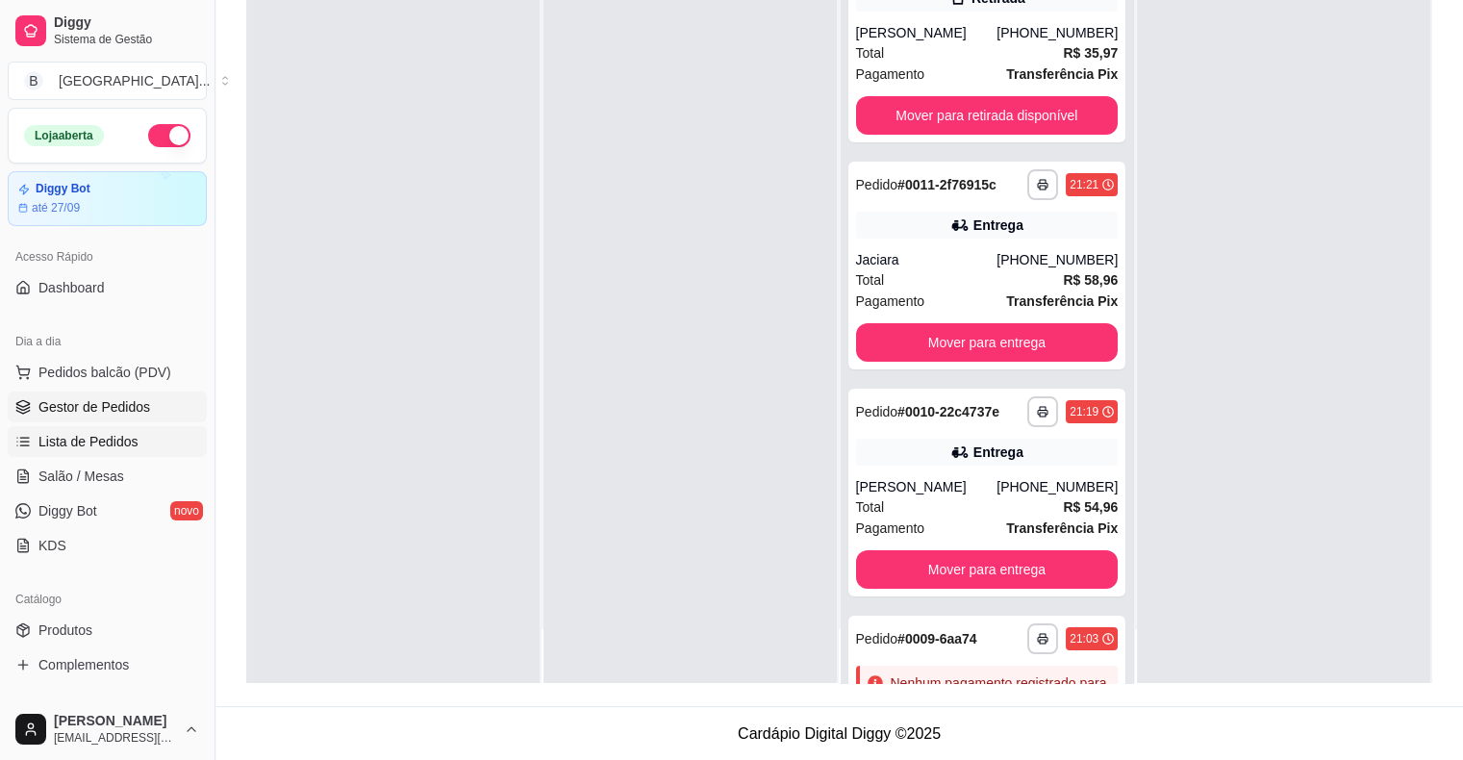
click at [108, 444] on span "Lista de Pedidos" at bounding box center [88, 441] width 100 height 19
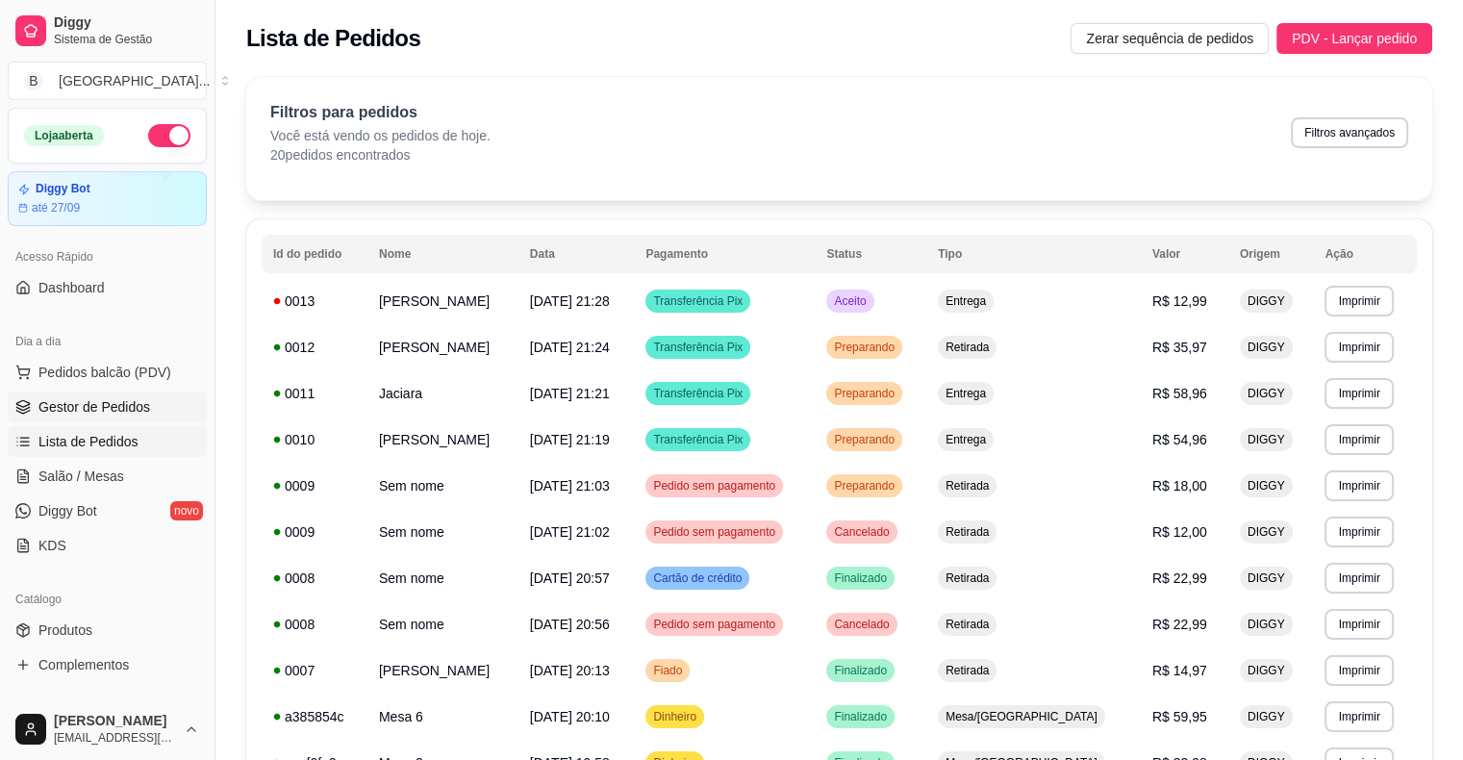
click at [98, 417] on link "Gestor de Pedidos" at bounding box center [107, 407] width 199 height 31
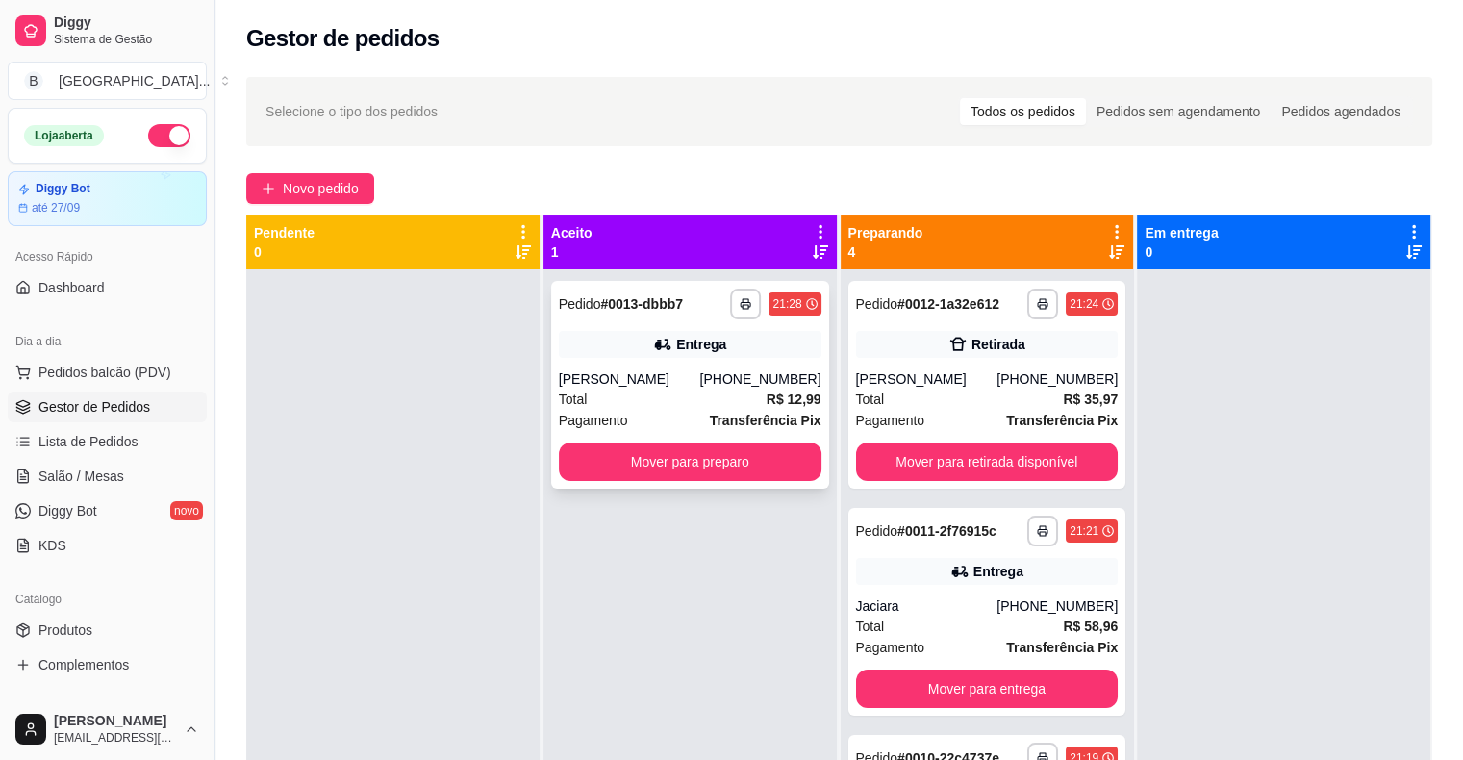
click at [671, 379] on div "[PERSON_NAME]" at bounding box center [629, 378] width 141 height 19
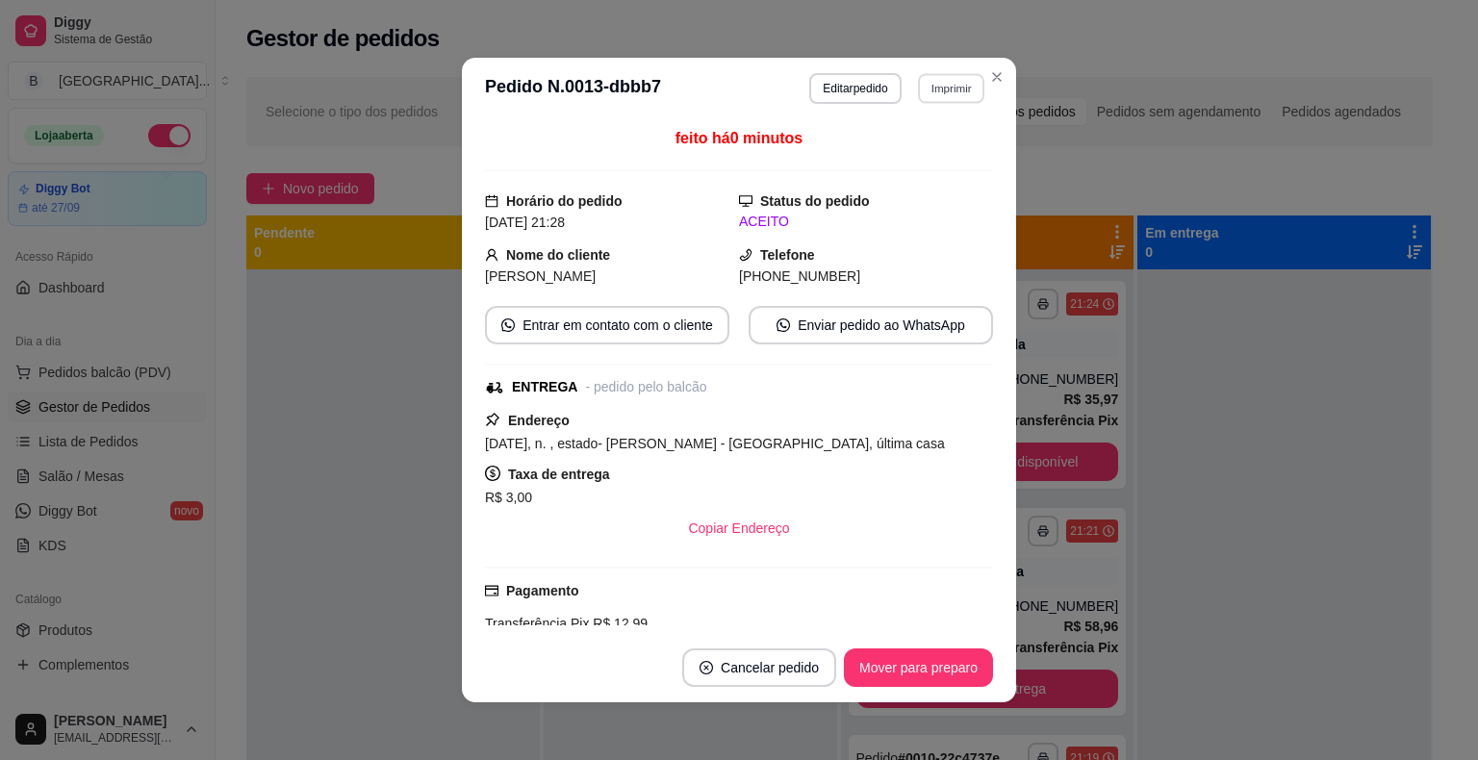
click at [918, 96] on button "Imprimir" at bounding box center [951, 88] width 66 height 30
click at [913, 160] on button "IMPRESSORA" at bounding box center [910, 155] width 140 height 31
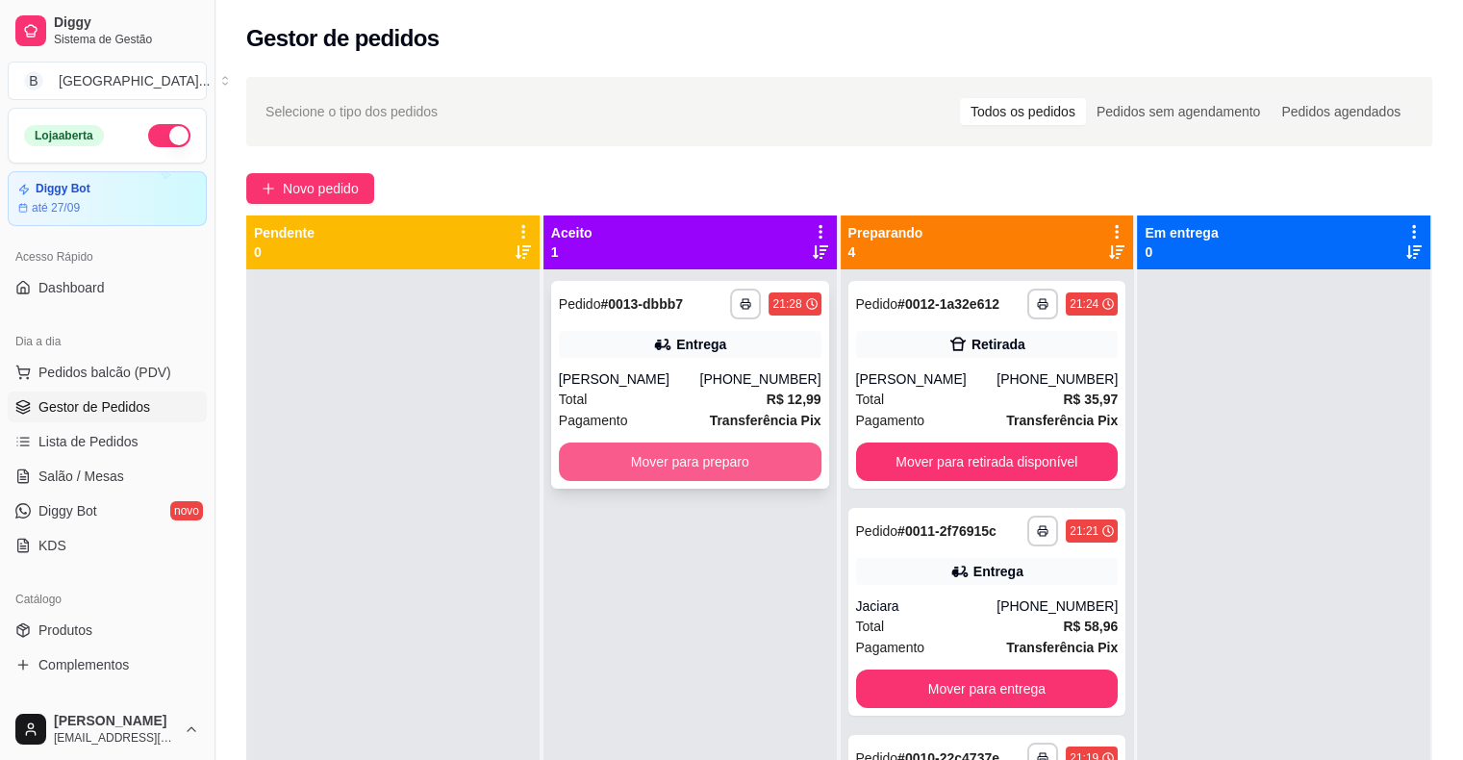
click at [746, 478] on button "Mover para preparo" at bounding box center [690, 462] width 263 height 38
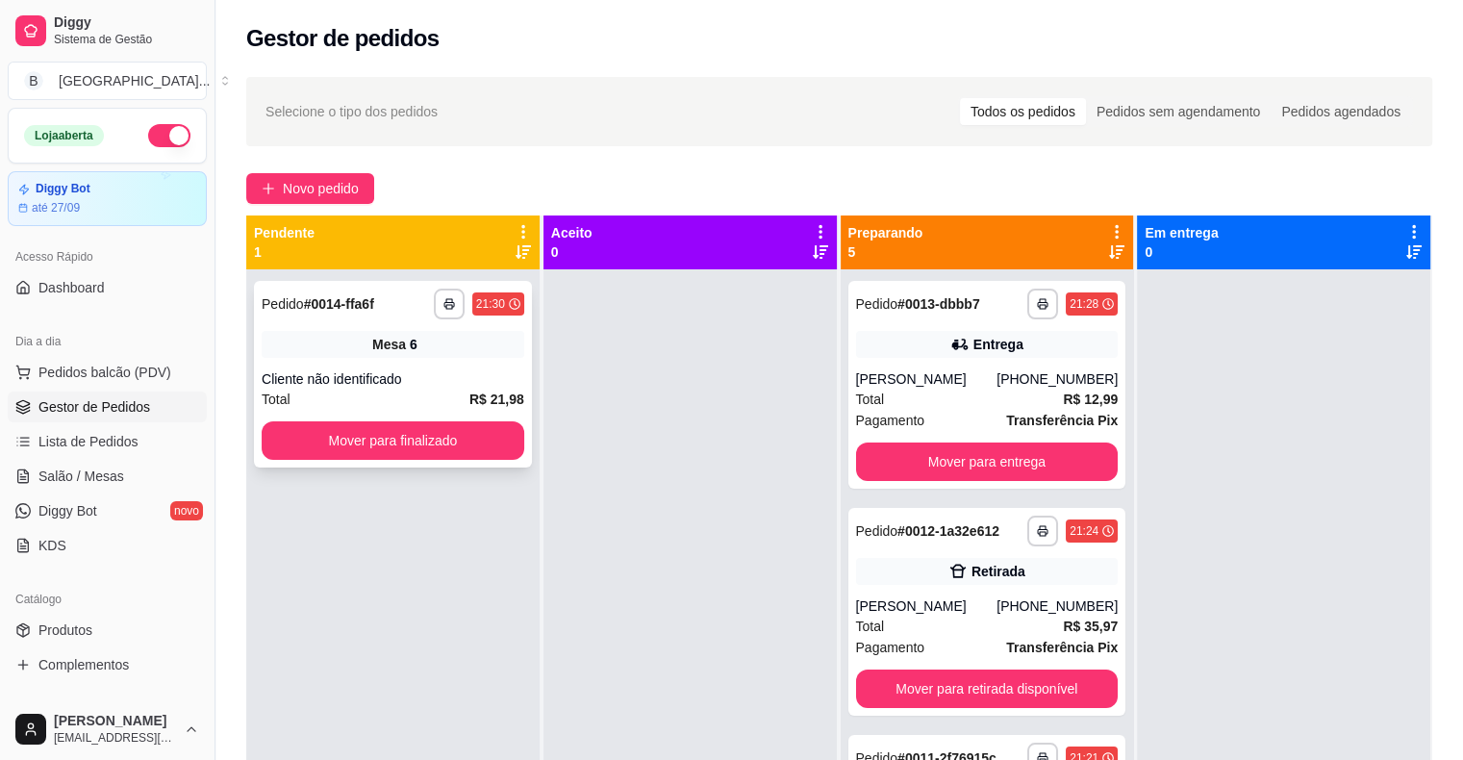
click at [321, 368] on div "**********" at bounding box center [393, 374] width 278 height 187
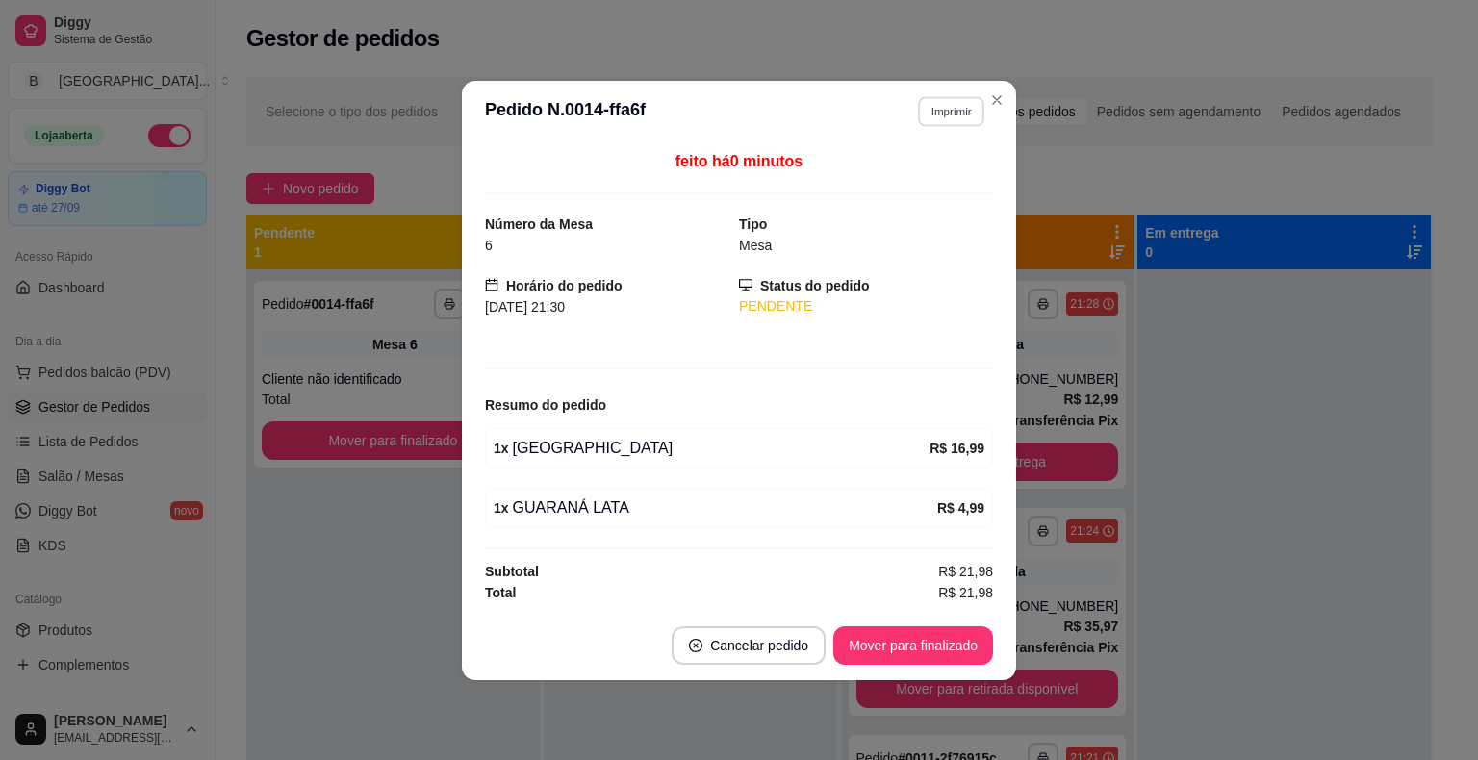
click at [927, 117] on button "Imprimir" at bounding box center [951, 111] width 66 height 30
click at [913, 171] on button "IMPRESSORA" at bounding box center [918, 180] width 140 height 31
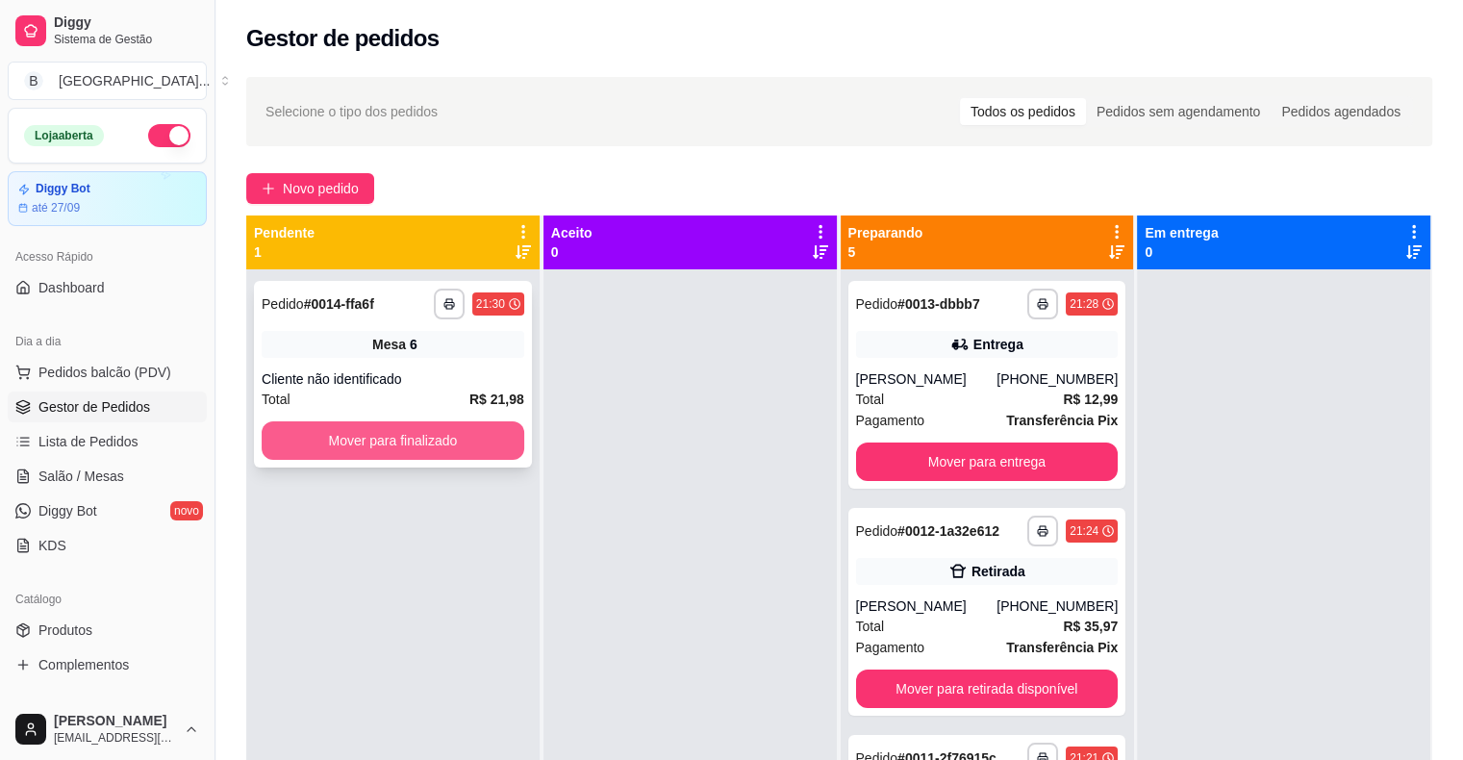
click at [460, 421] on div "Mover para finalizado" at bounding box center [393, 440] width 263 height 38
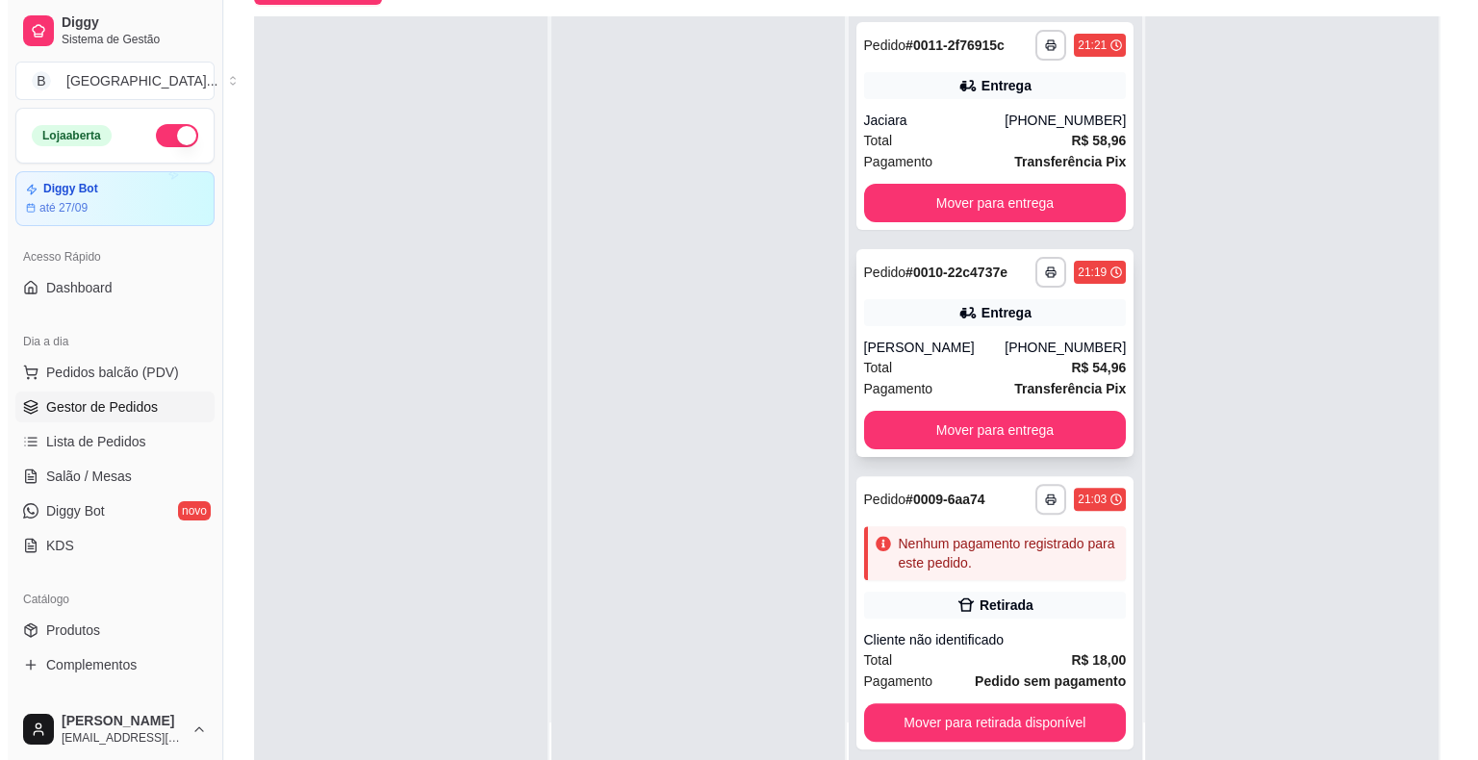
scroll to position [292, 0]
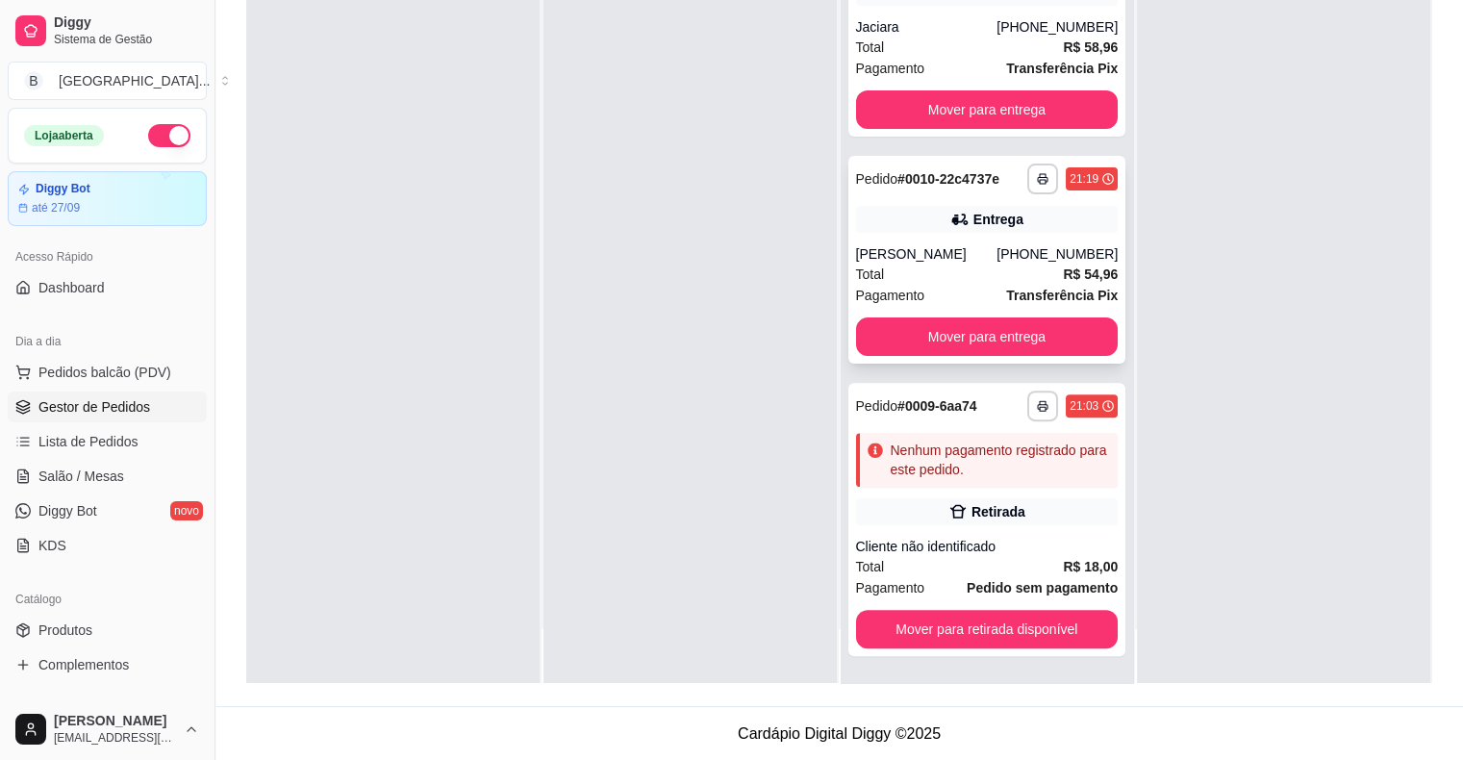
click at [950, 251] on div "[PERSON_NAME]" at bounding box center [926, 253] width 141 height 19
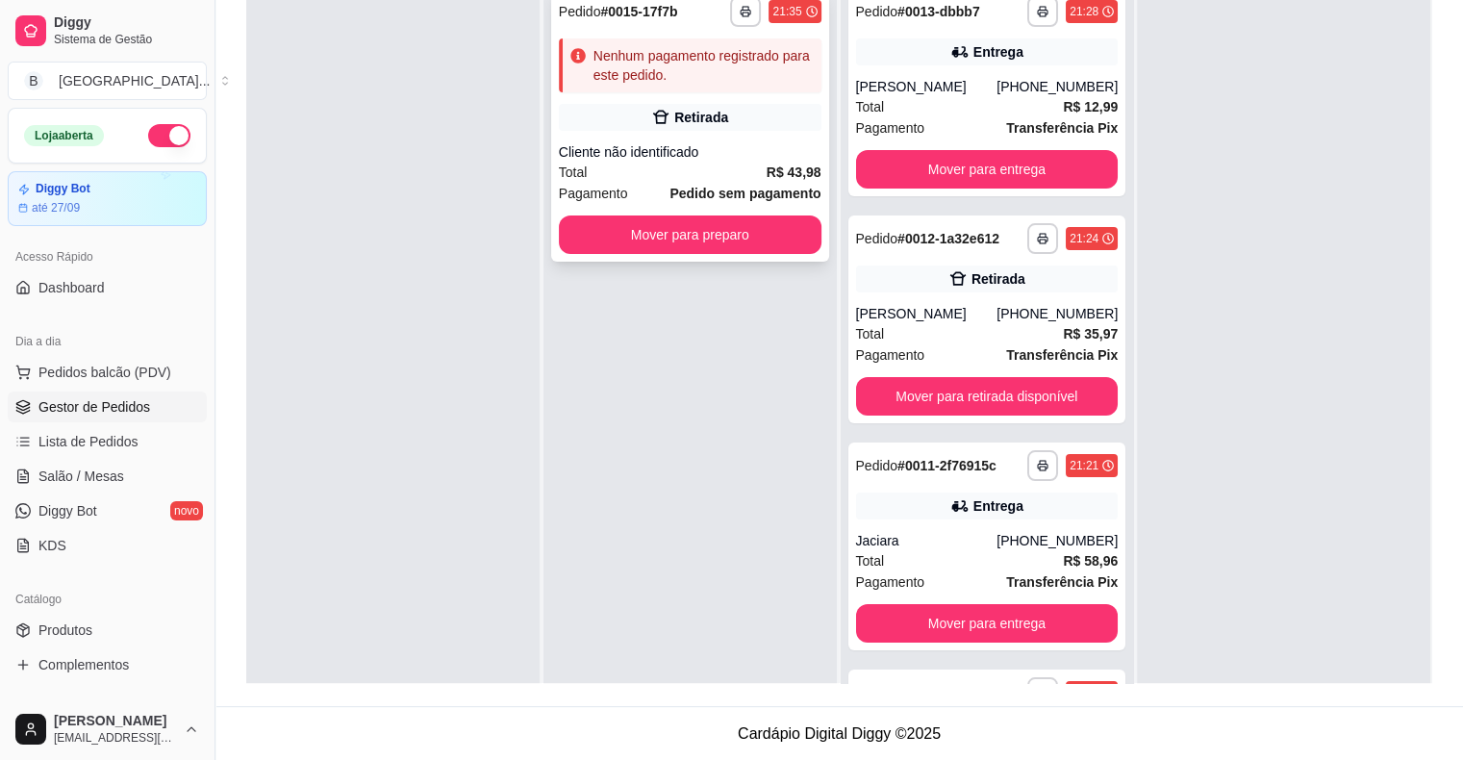
click at [727, 139] on div "**********" at bounding box center [690, 124] width 278 height 273
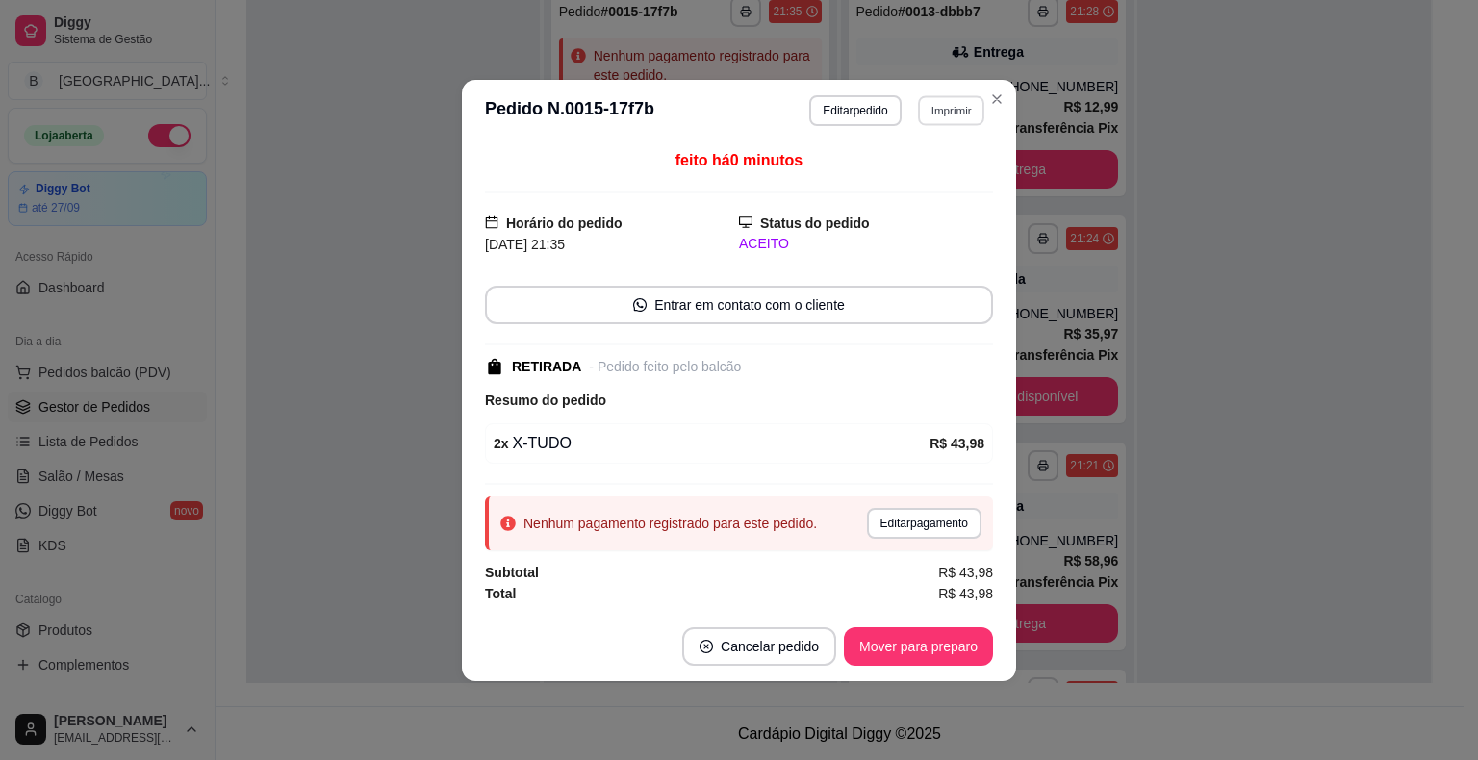
click at [958, 119] on button "Imprimir" at bounding box center [951, 110] width 66 height 30
click at [937, 160] on div "Escolha a impressora IMPRESSORA Impressora" at bounding box center [917, 185] width 159 height 104
click at [936, 167] on button "IMPRESSORA" at bounding box center [917, 179] width 135 height 30
click at [904, 642] on button "Mover para preparo" at bounding box center [918, 646] width 149 height 38
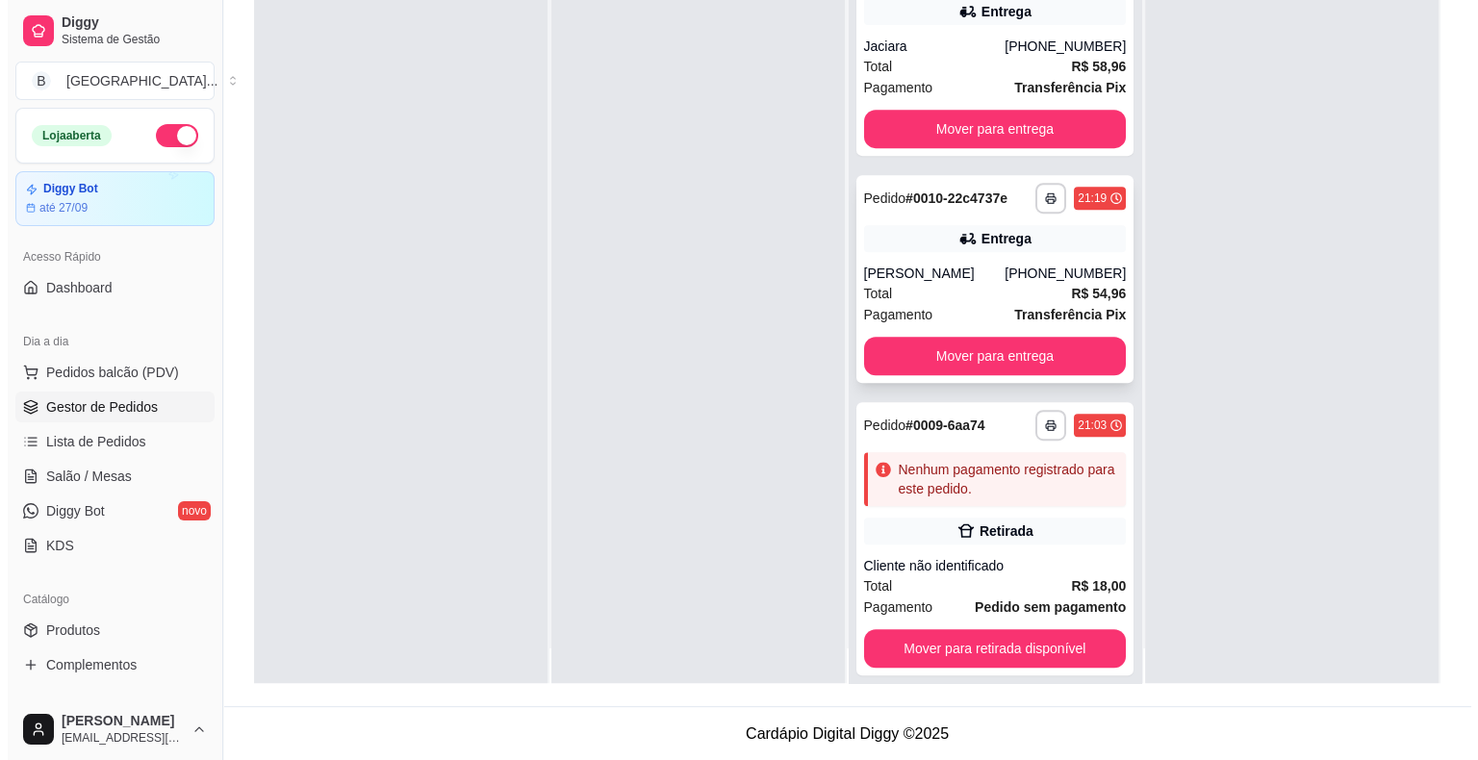
scroll to position [54, 0]
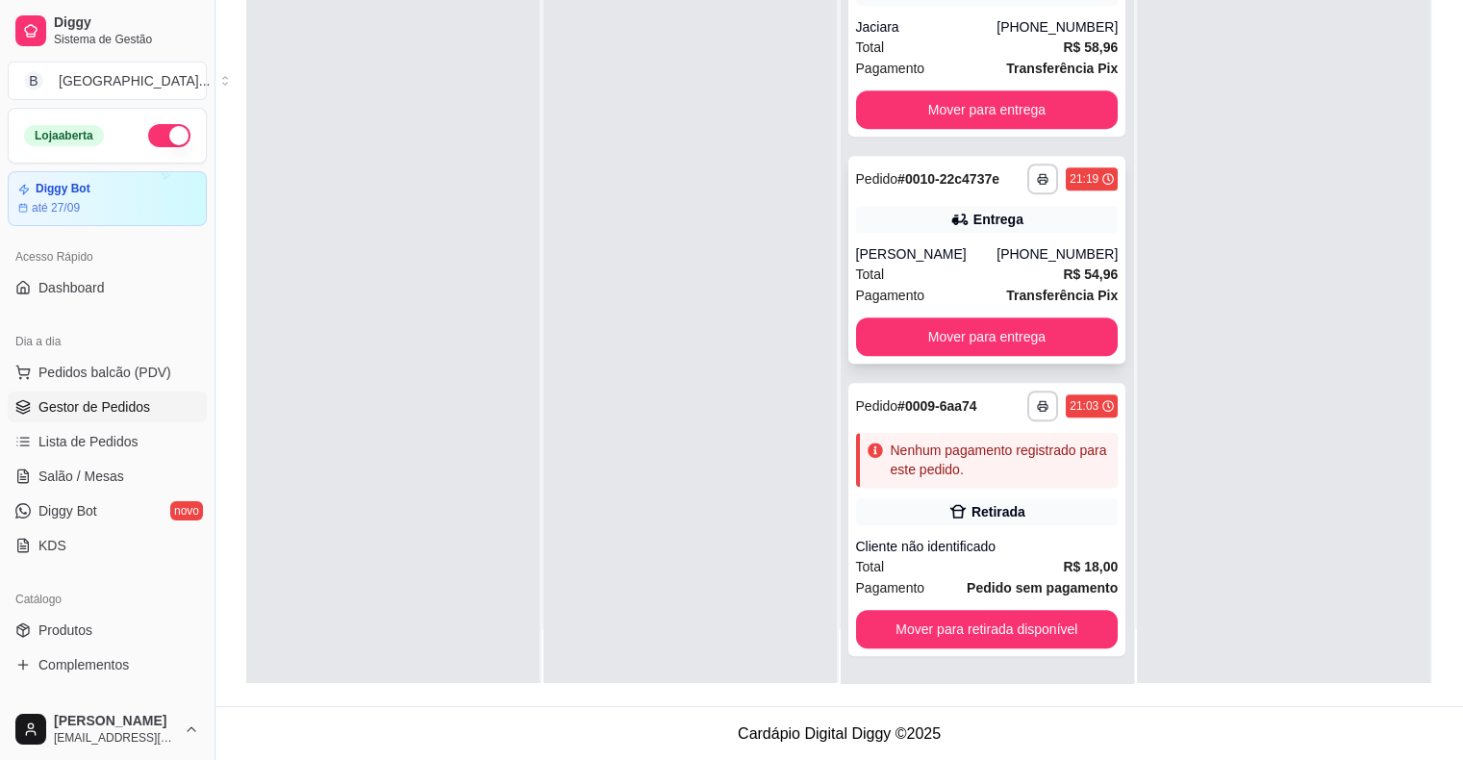
click at [961, 244] on div "[PERSON_NAME]" at bounding box center [926, 253] width 141 height 19
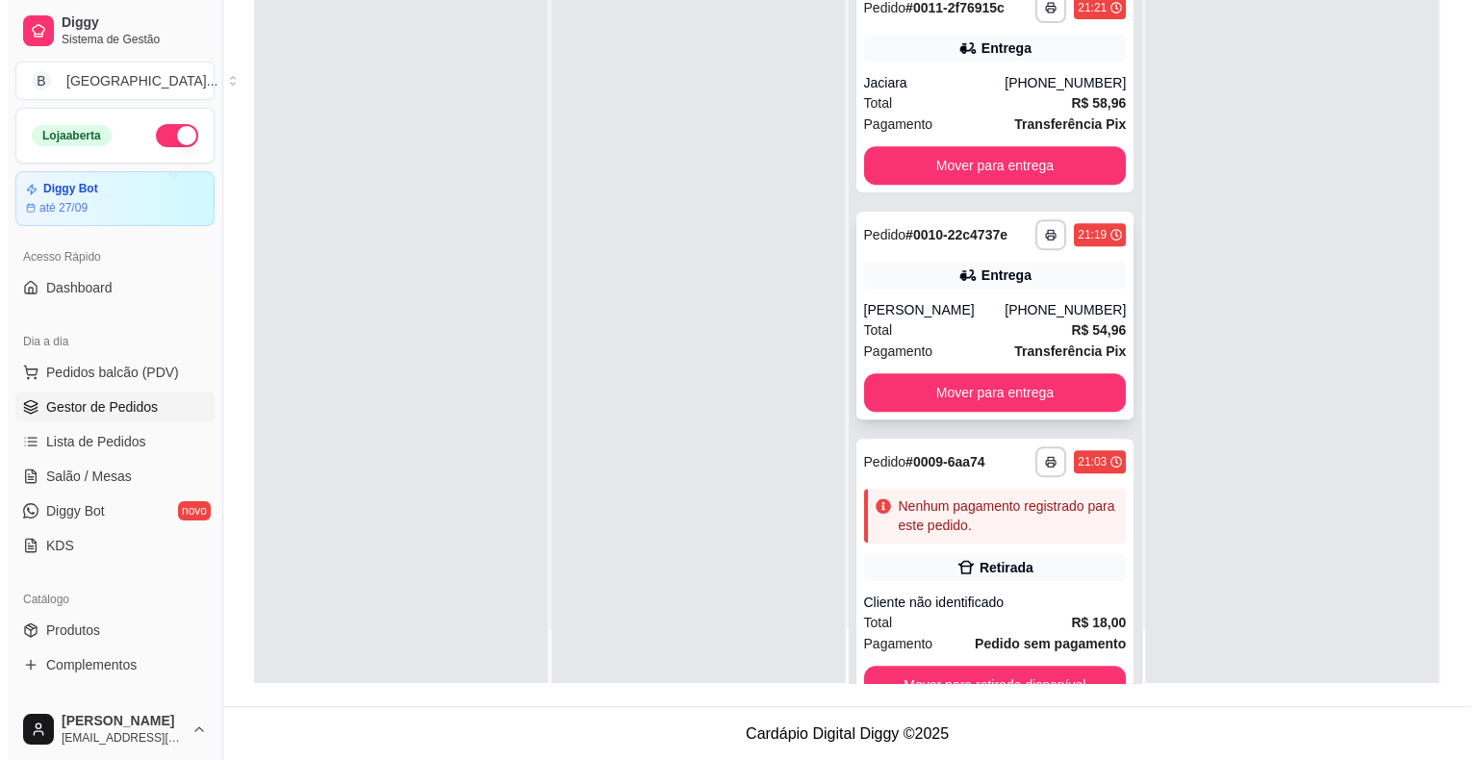
scroll to position [578, 0]
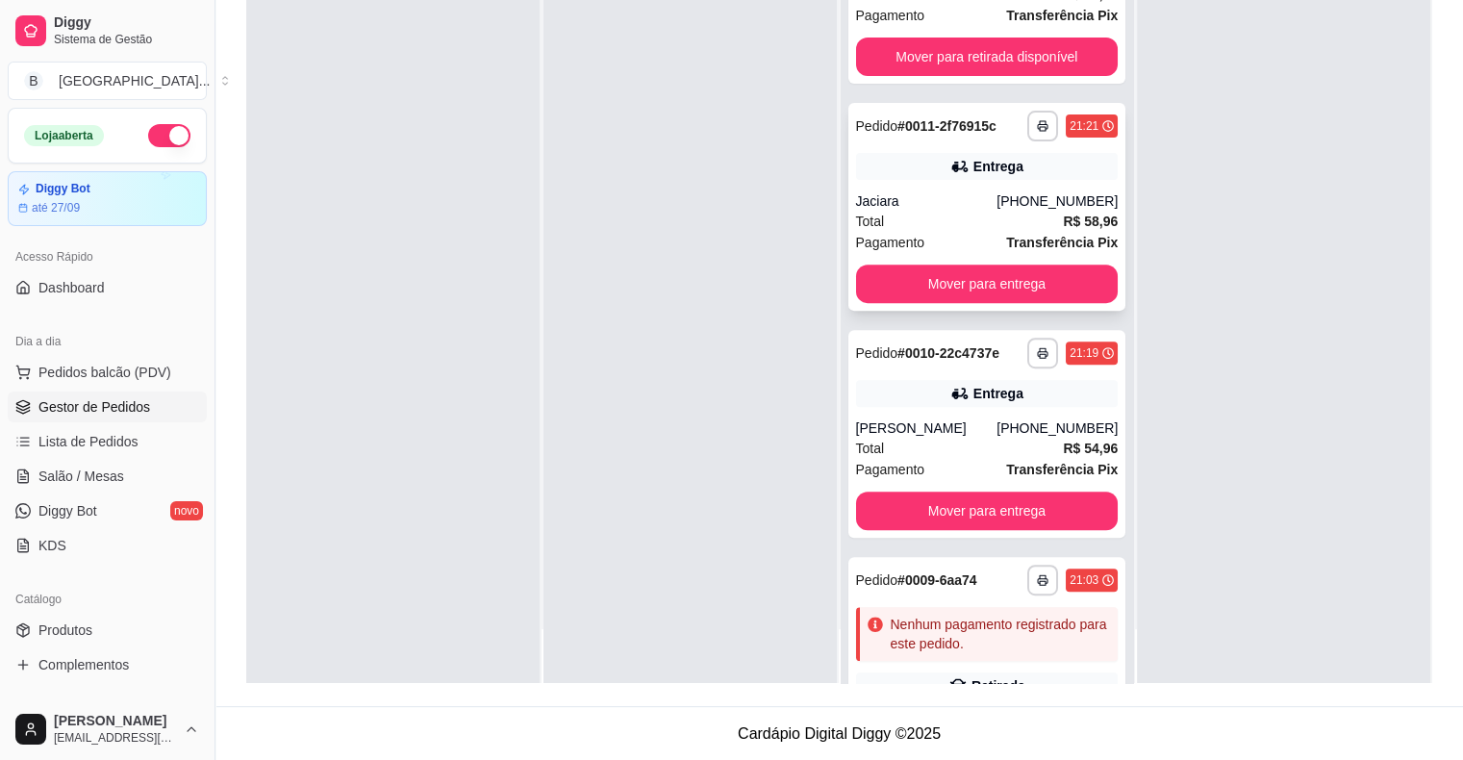
click at [967, 228] on div "Total R$ 58,96" at bounding box center [987, 221] width 263 height 21
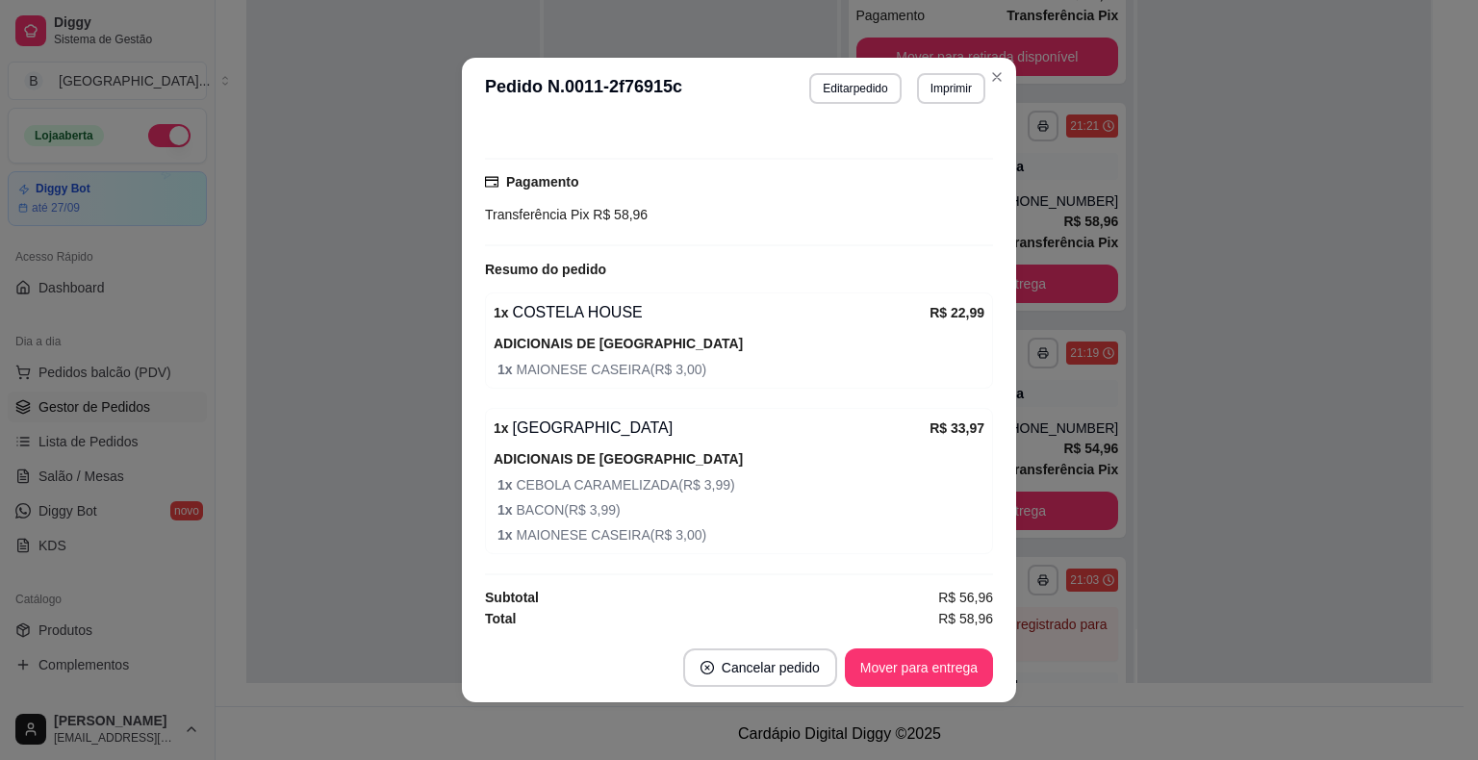
scroll to position [0, 0]
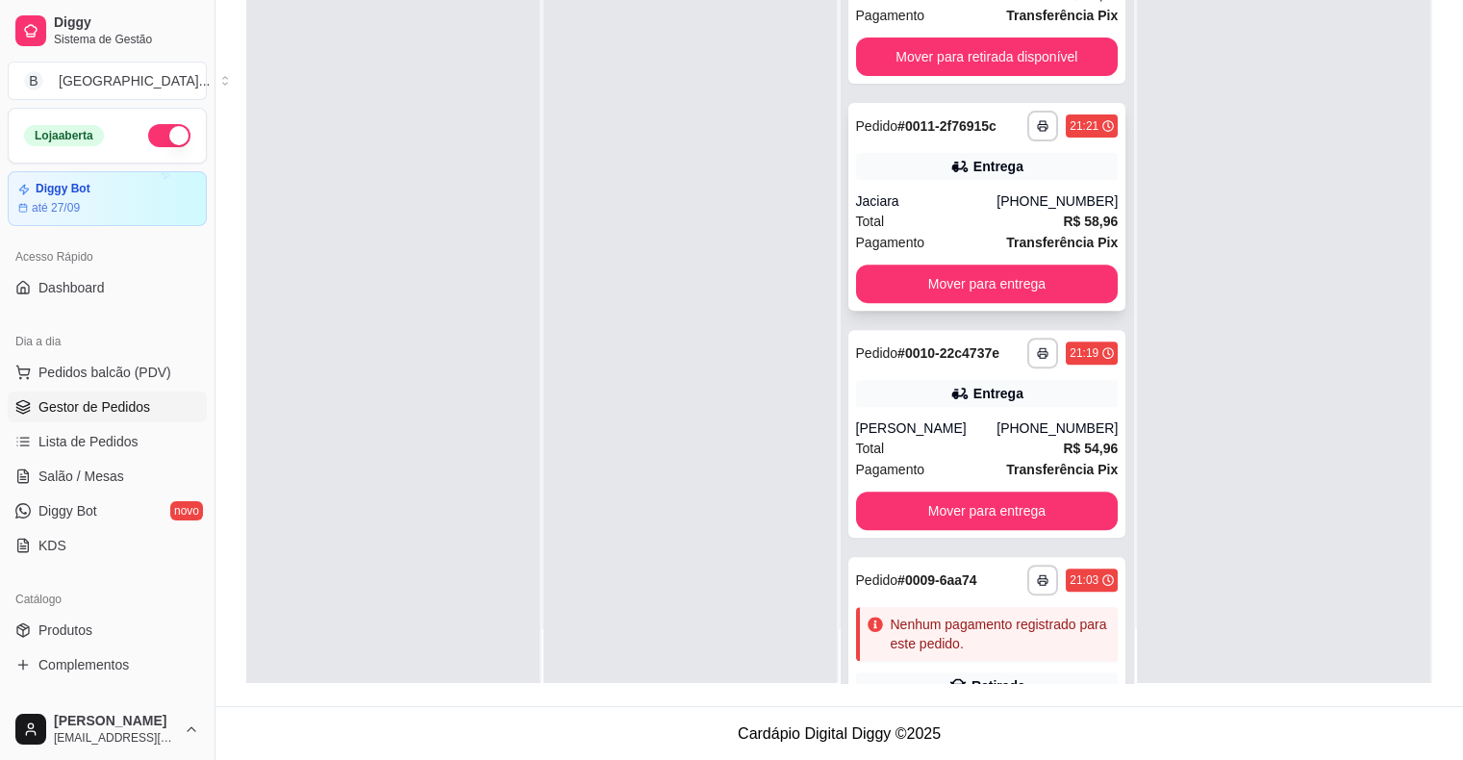
click at [862, 229] on span "Total" at bounding box center [870, 221] width 29 height 21
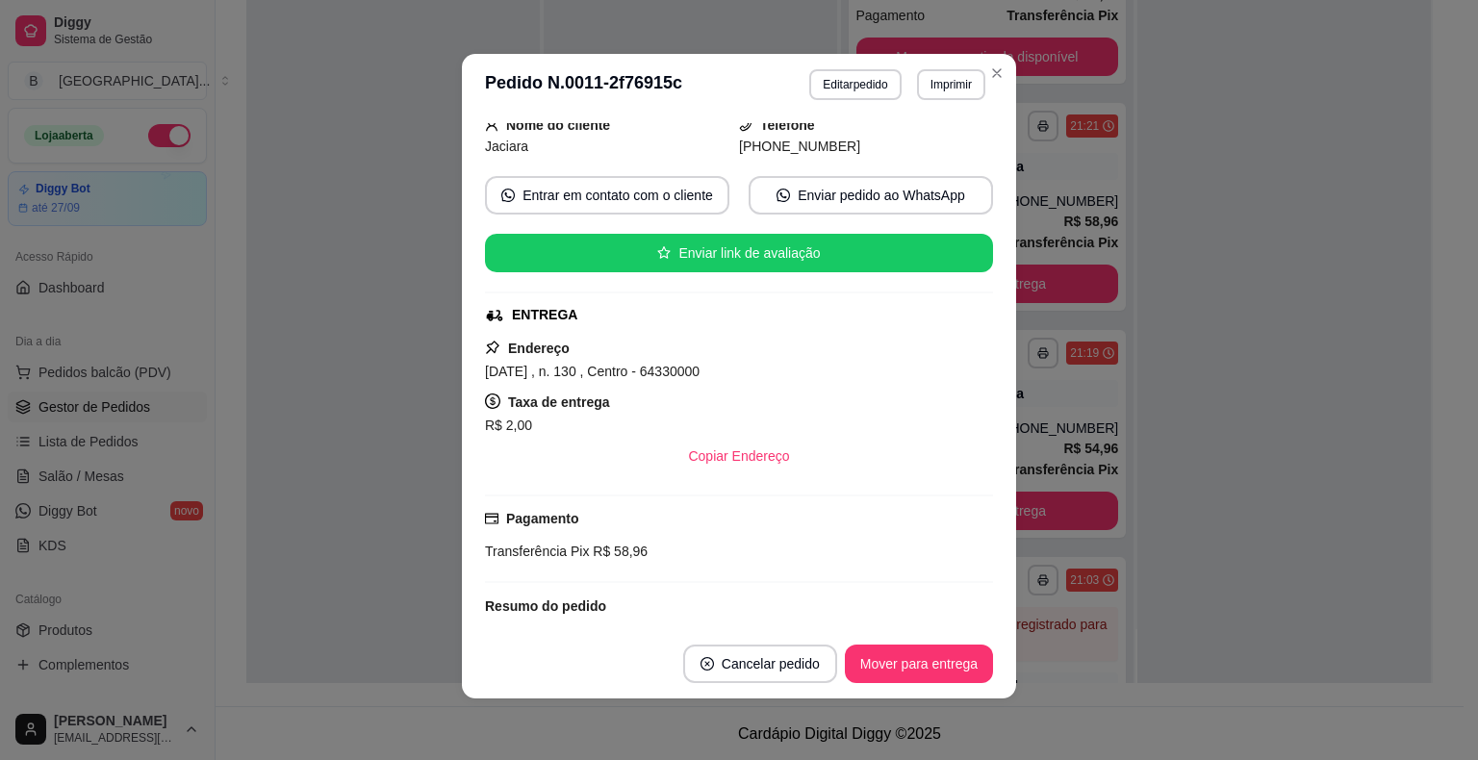
scroll to position [82, 0]
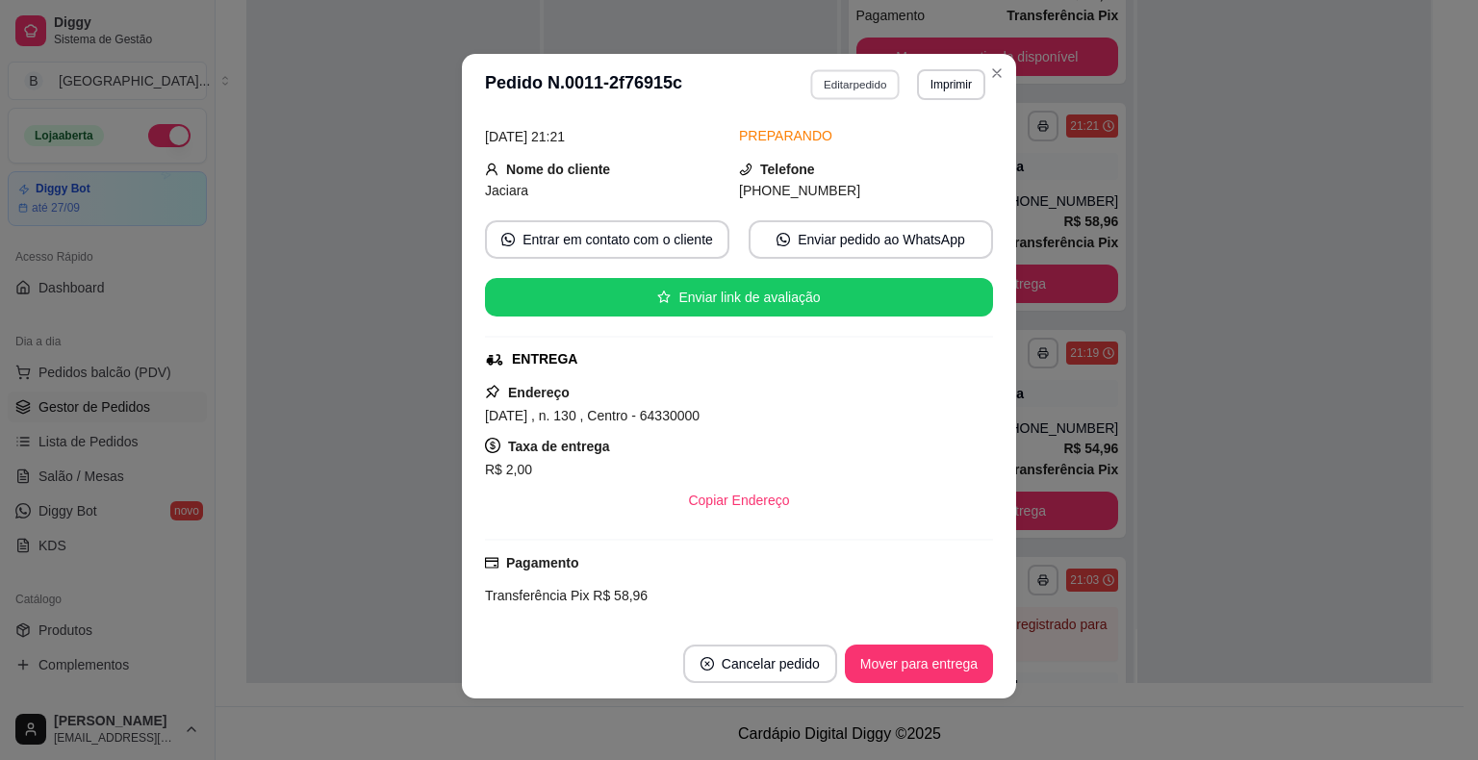
click at [877, 69] on div "**********" at bounding box center [897, 84] width 176 height 31
click at [862, 79] on button "Editar pedido" at bounding box center [854, 84] width 91 height 31
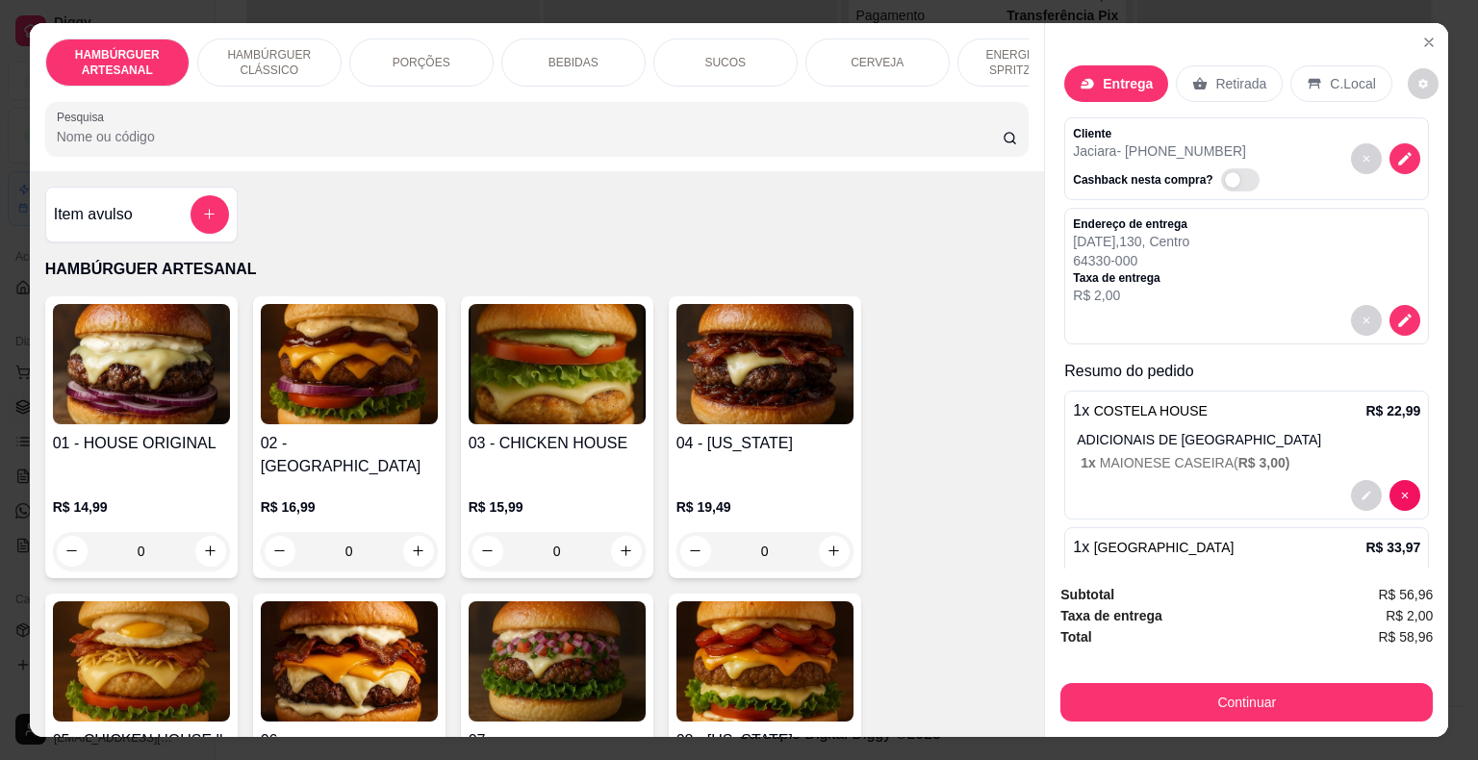
click at [1126, 74] on p "Entrega" at bounding box center [1128, 83] width 50 height 19
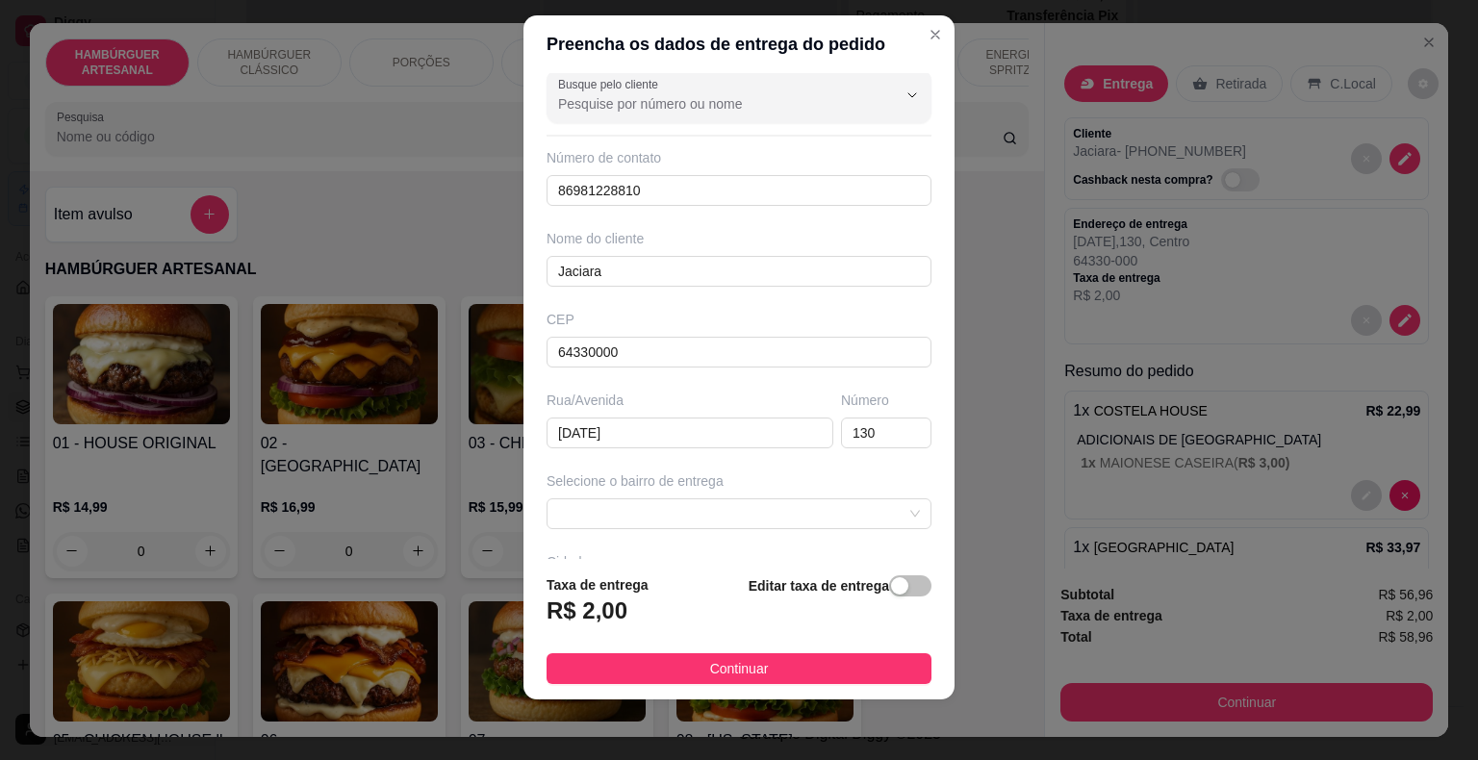
scroll to position [0, 0]
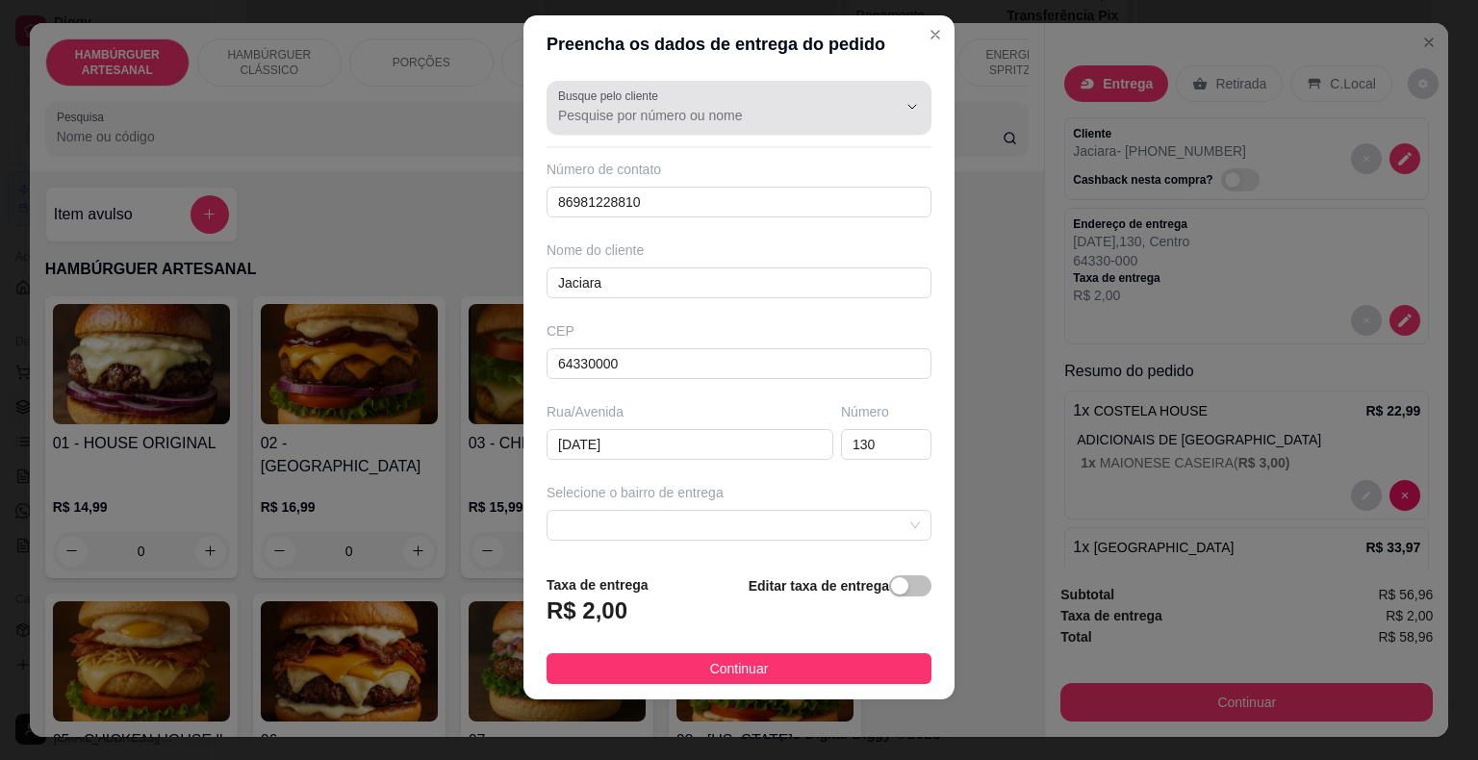
click at [751, 128] on div "Busque pelo cliente" at bounding box center [738, 108] width 385 height 54
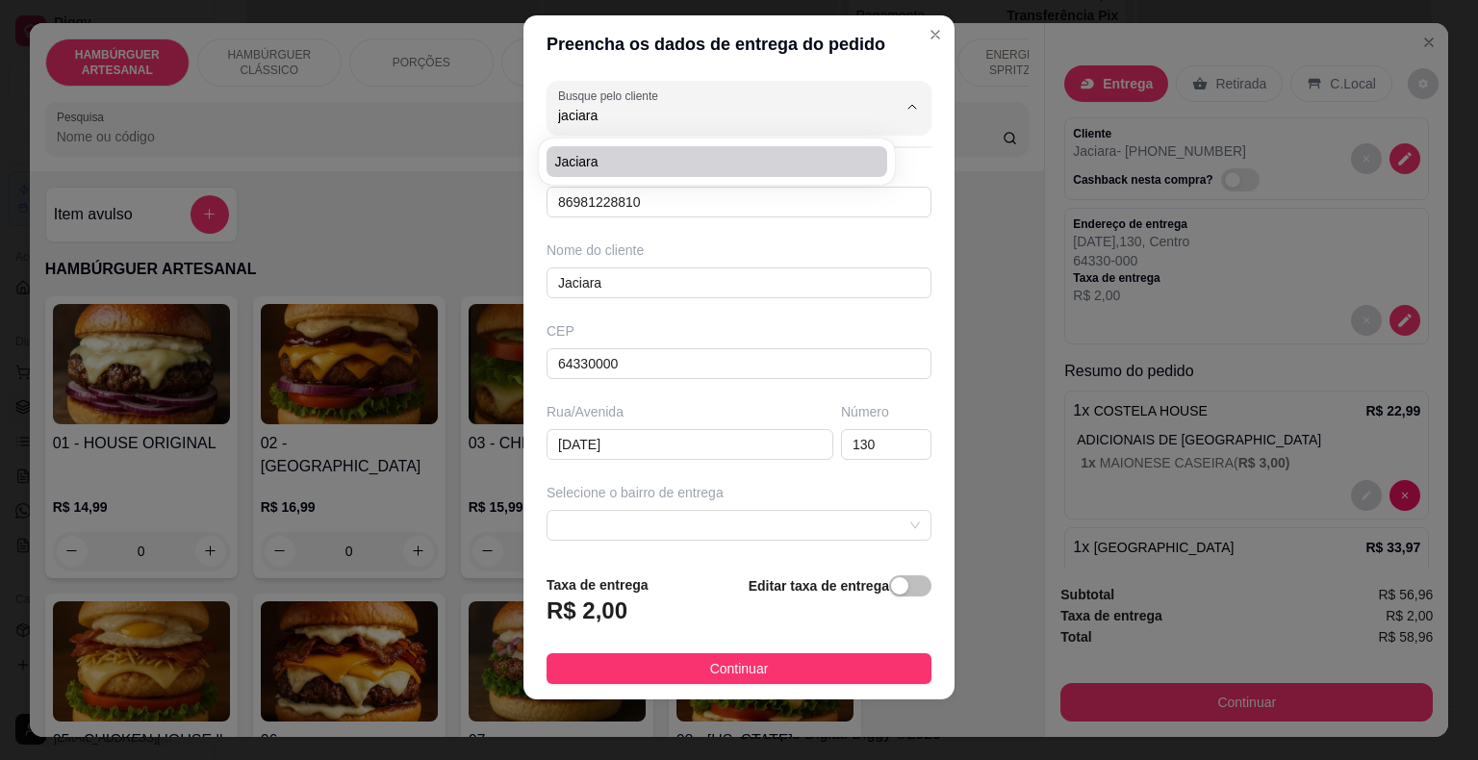
click at [597, 164] on span "Jaciara" at bounding box center [707, 161] width 306 height 19
type input "Jaciara"
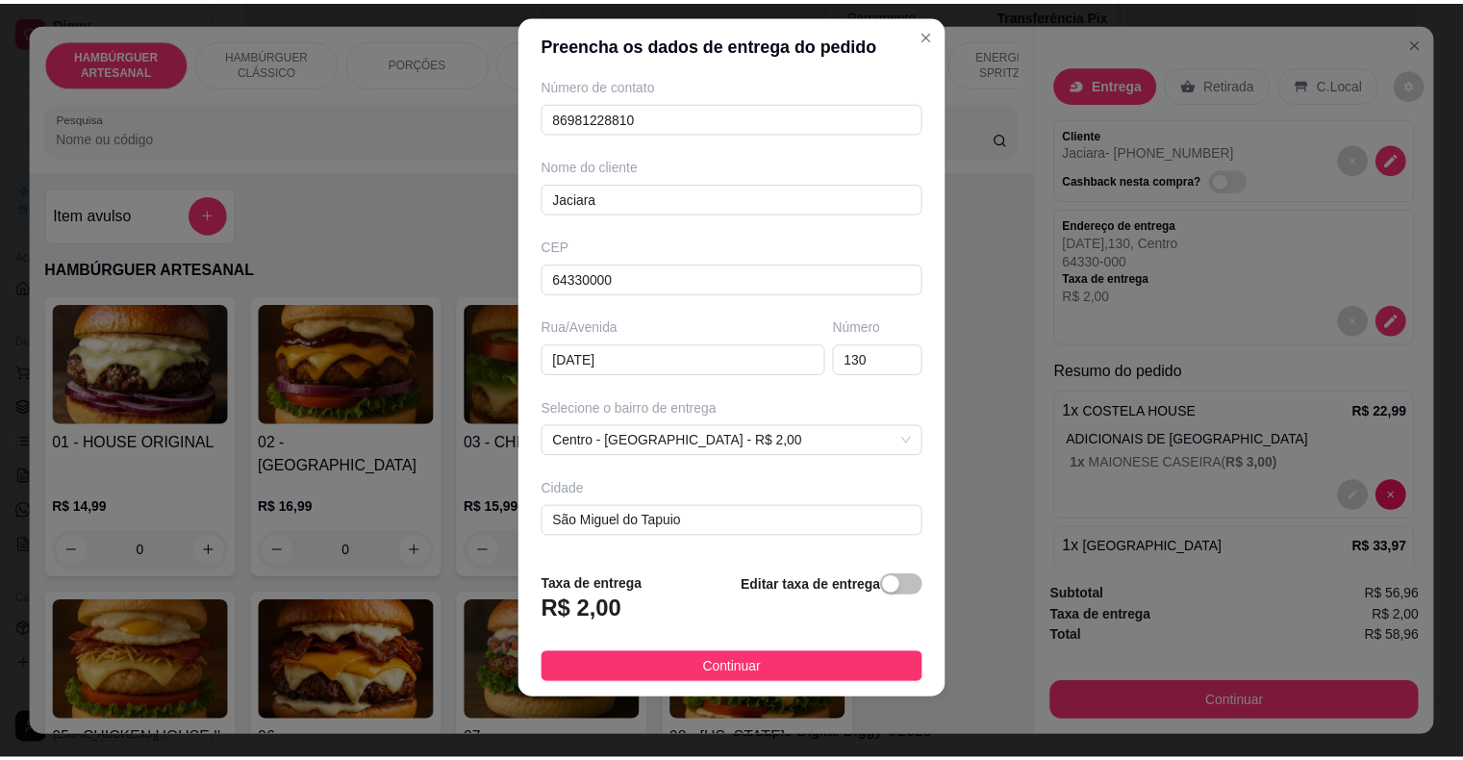
scroll to position [159, 0]
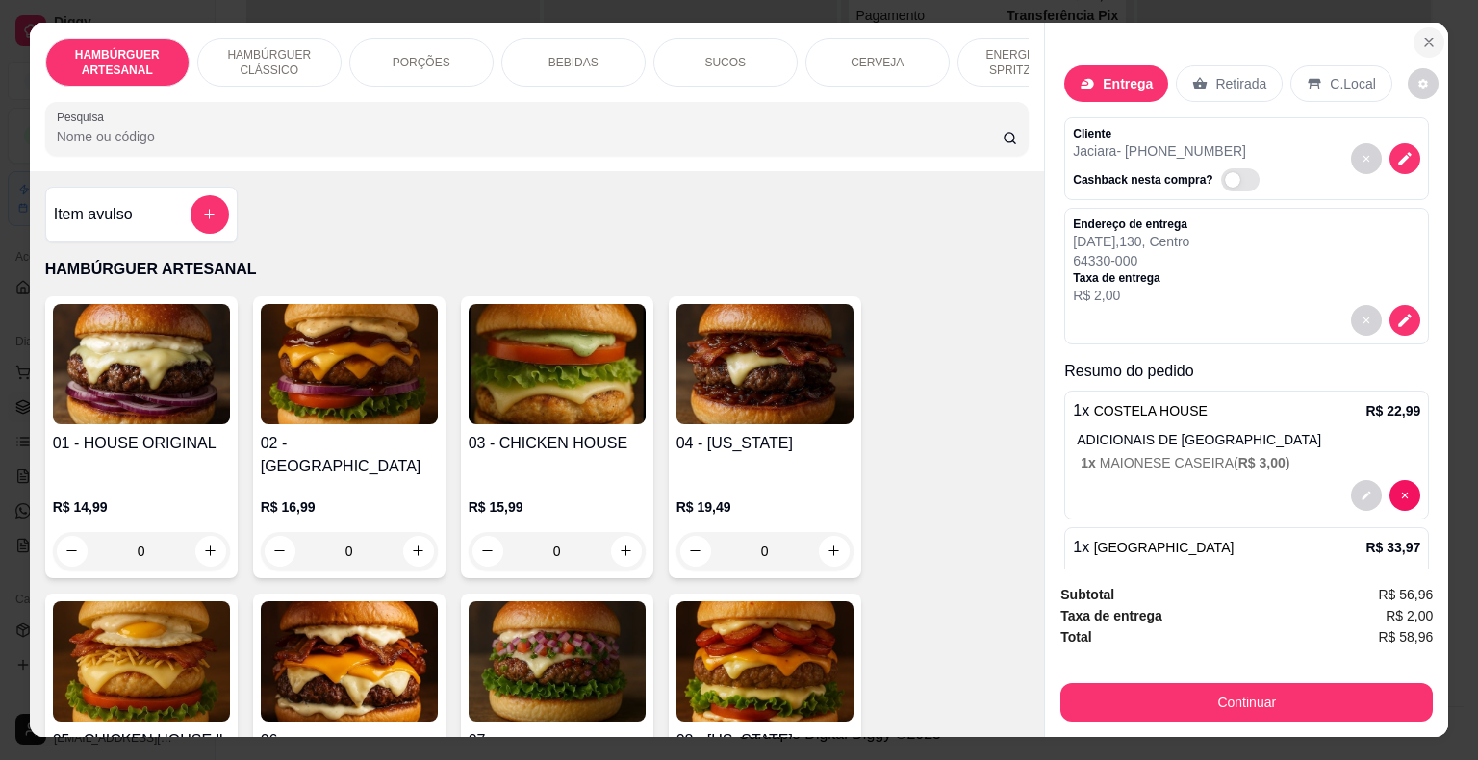
click at [1423, 35] on icon "Close" at bounding box center [1428, 42] width 15 height 15
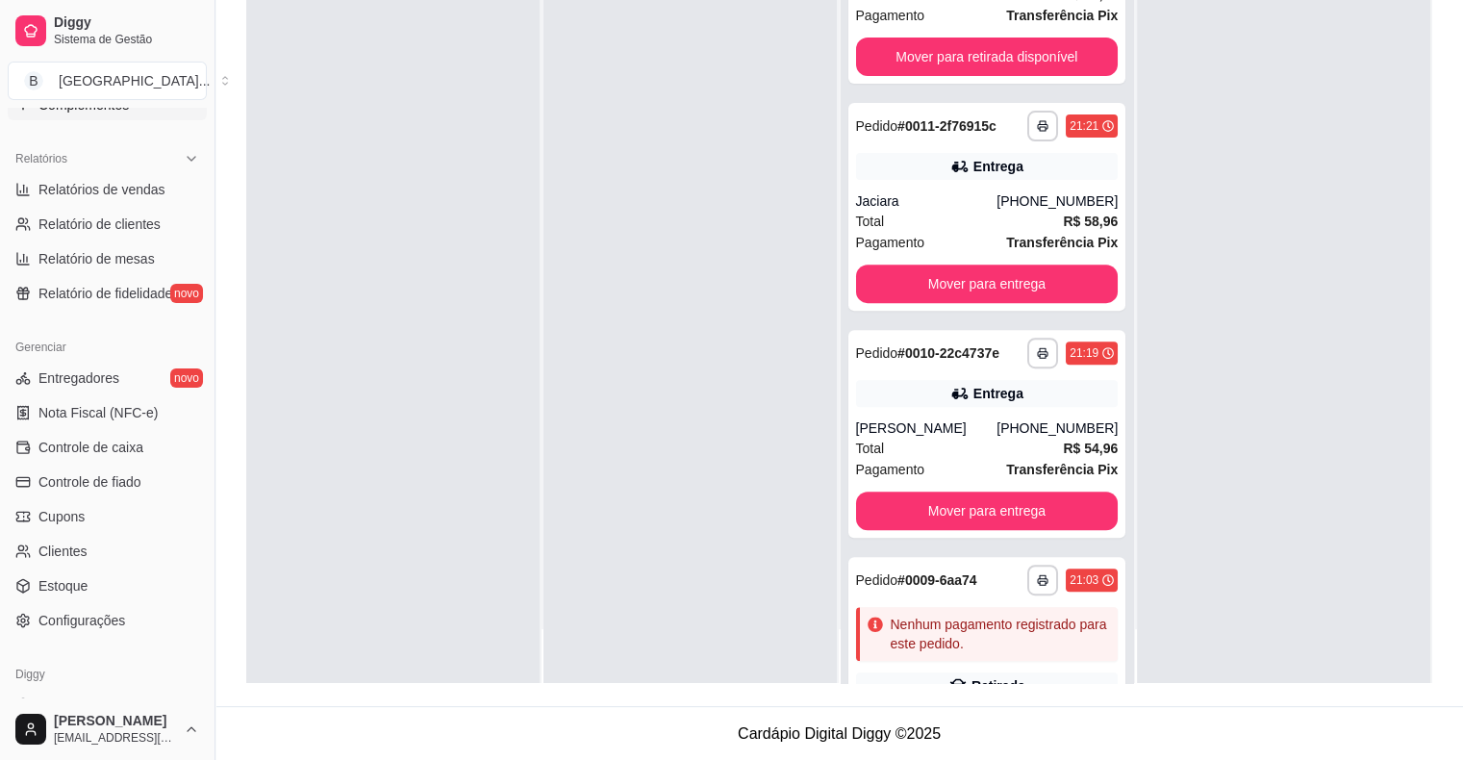
scroll to position [527, 0]
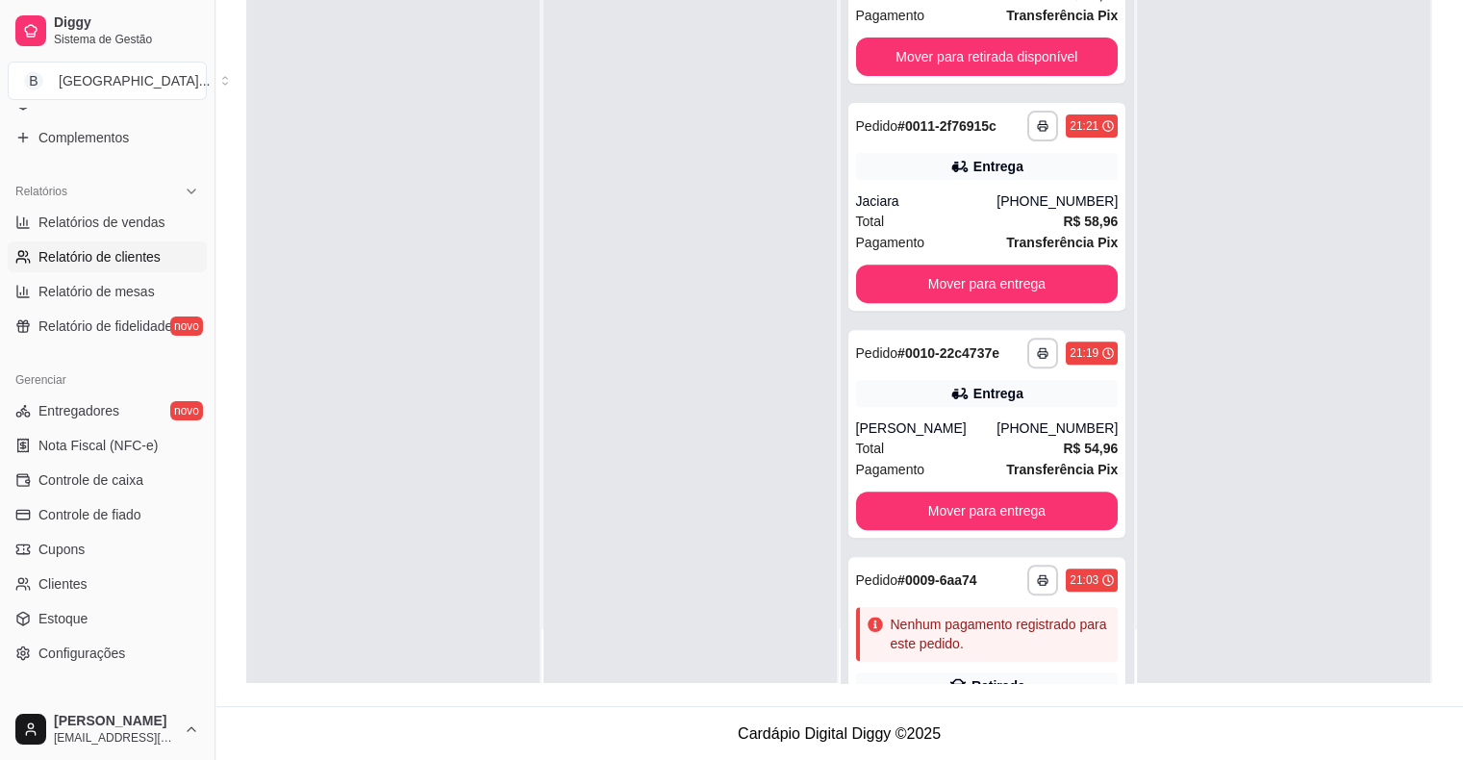
click at [150, 247] on span "Relatório de clientes" at bounding box center [99, 256] width 122 height 19
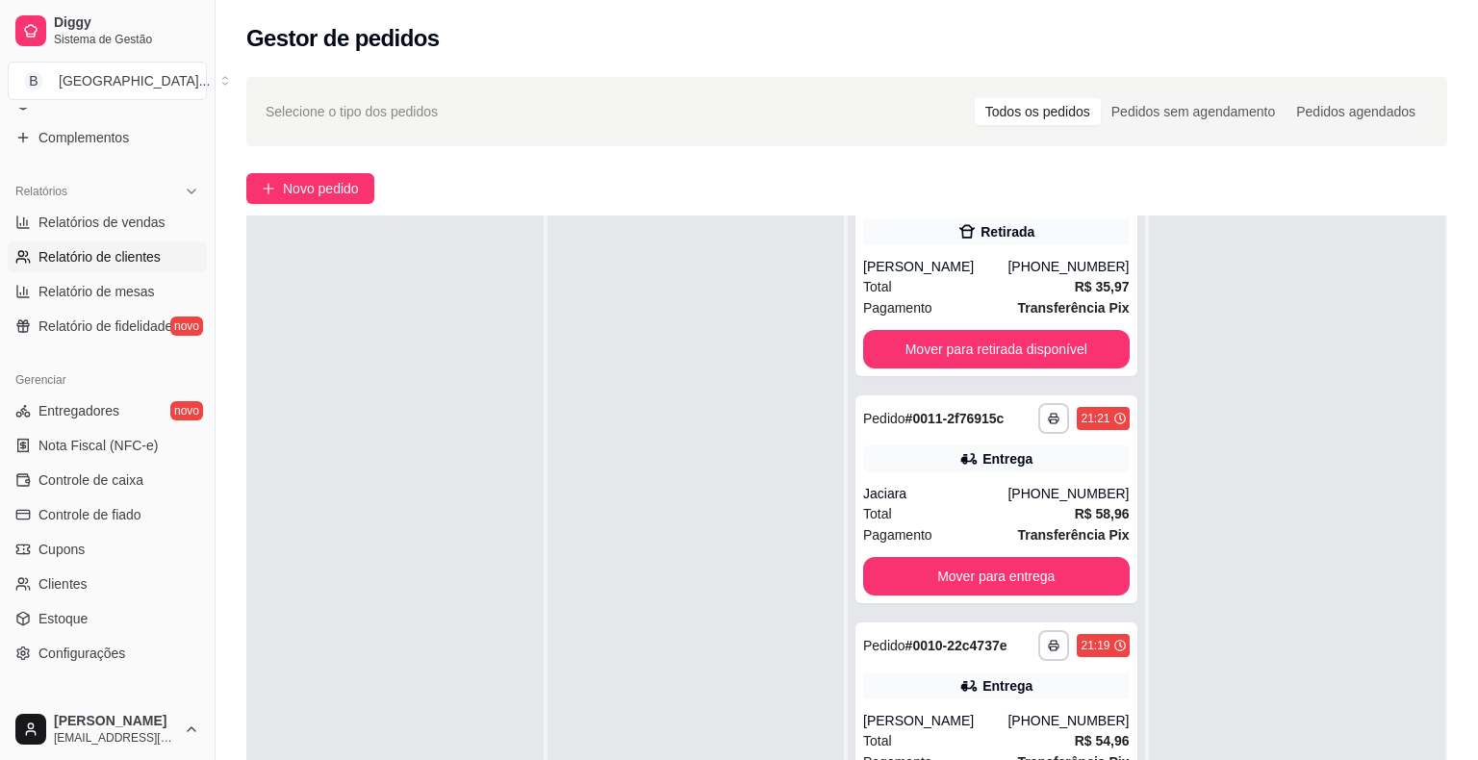
select select "30"
select select "HIGHEST_TOTAL_SPENT_WITH_ORDERS"
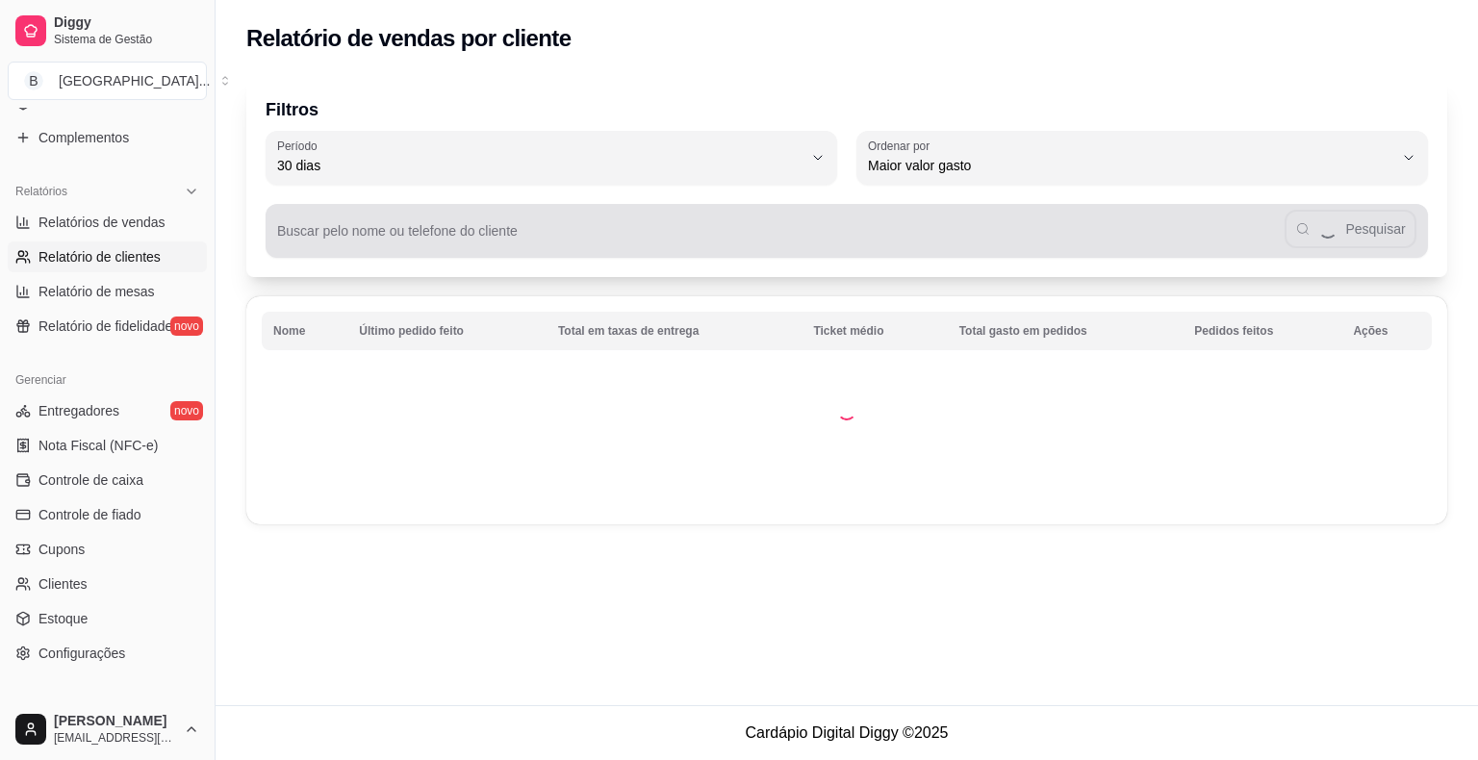
click at [763, 243] on input "Buscar pelo nome ou telefone do cliente" at bounding box center [780, 238] width 1007 height 19
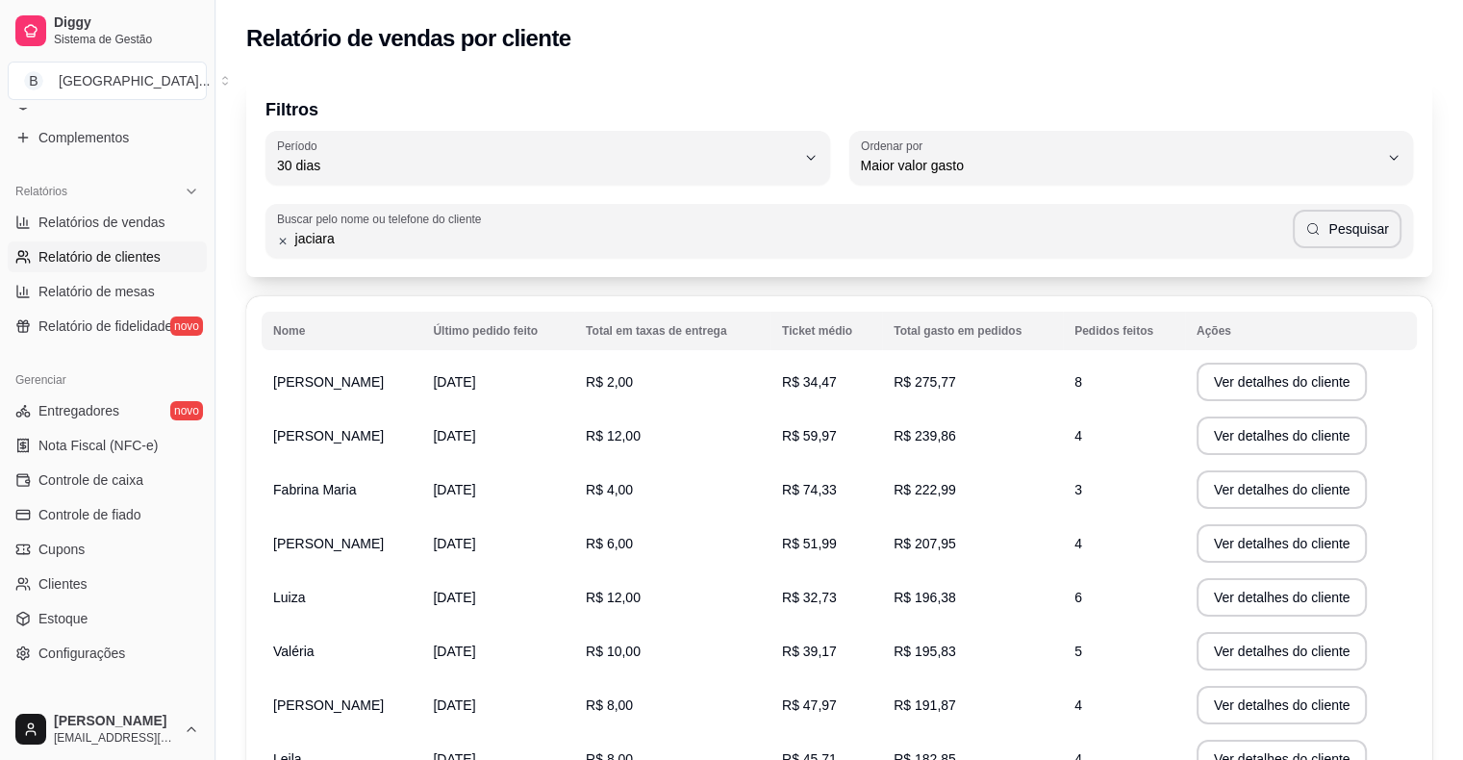
type input "jaciara"
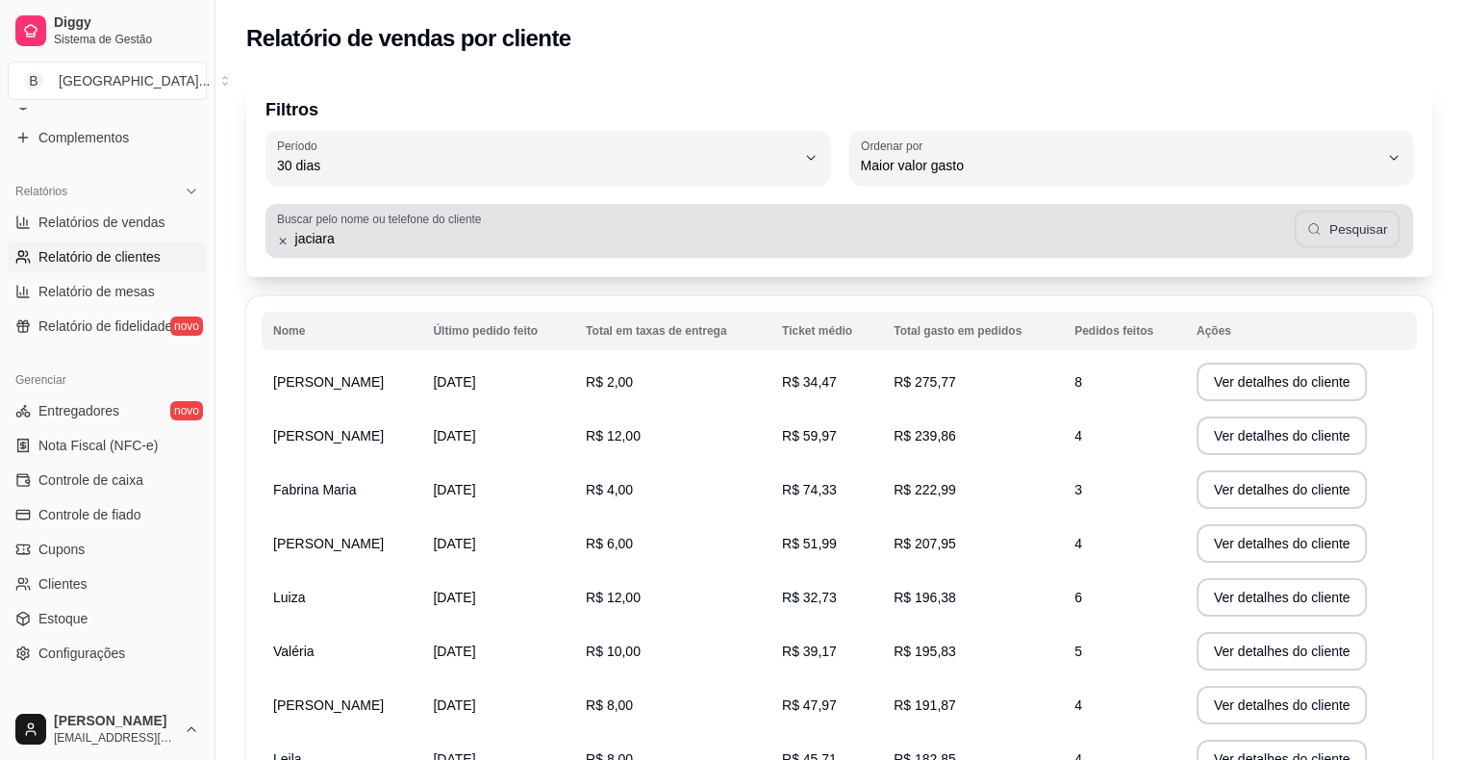
click at [1382, 211] on button "Pesquisar" at bounding box center [1348, 230] width 106 height 38
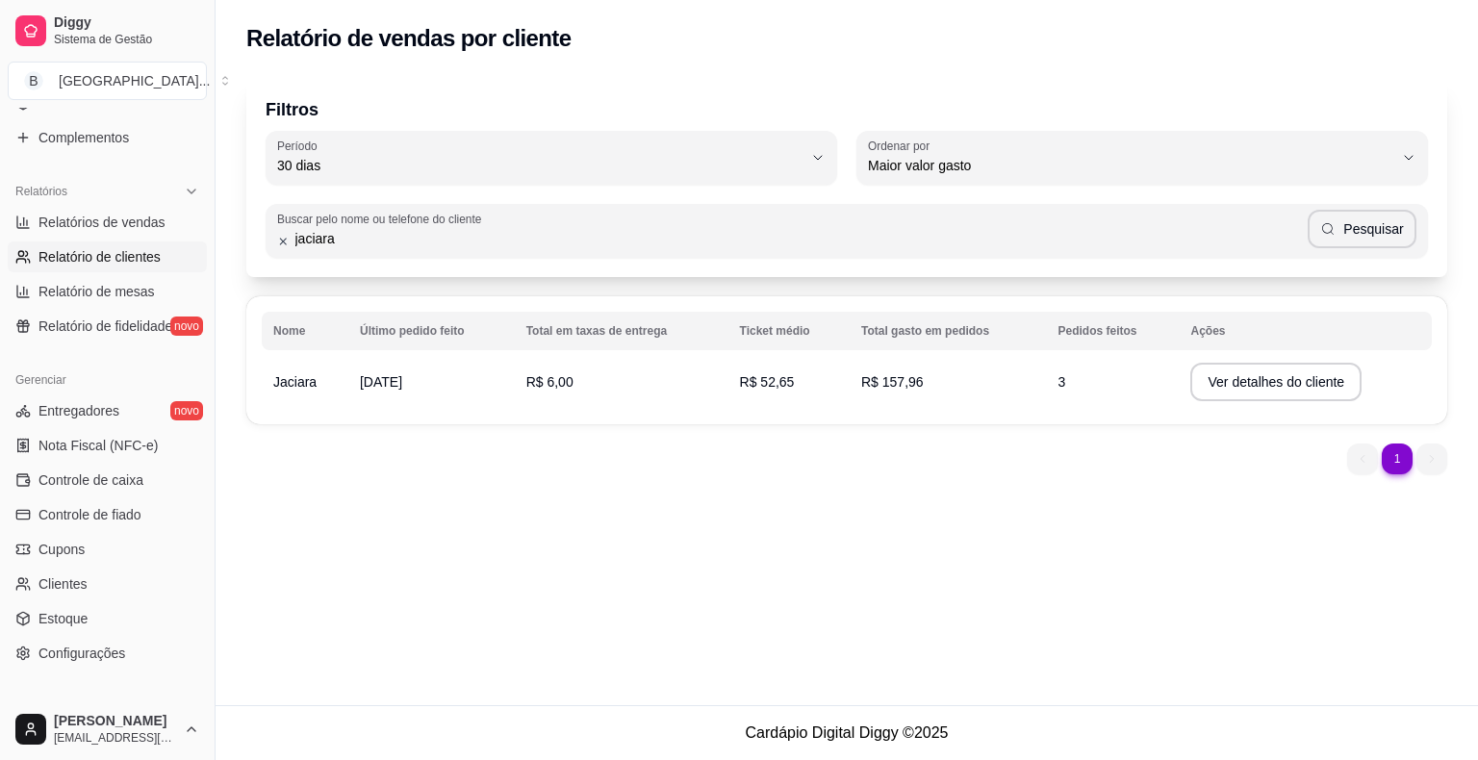
click at [851, 402] on td "R$ 157,96" at bounding box center [948, 382] width 197 height 54
click at [1246, 368] on button "Ver detalhes do cliente" at bounding box center [1275, 383] width 165 height 38
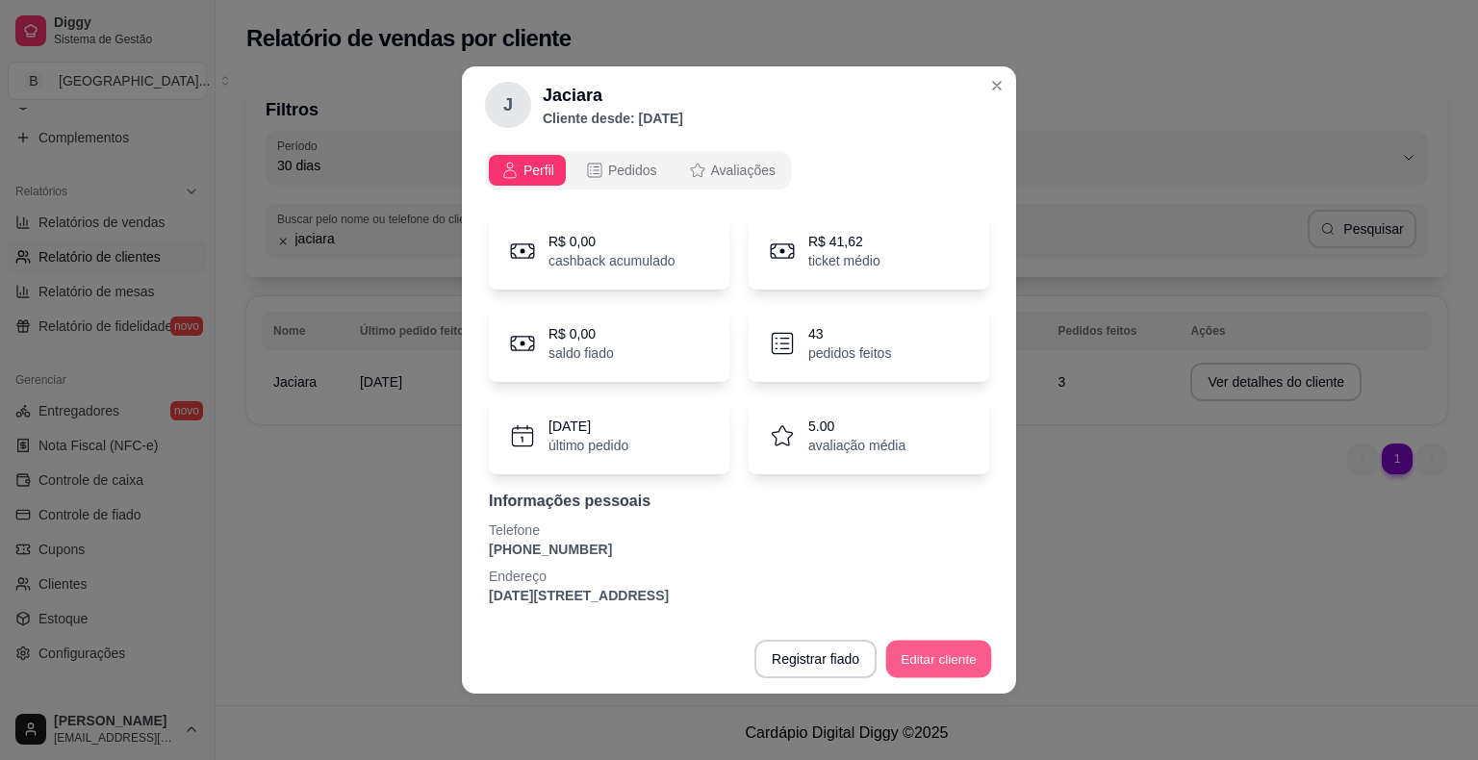
click at [905, 641] on button "Editar cliente" at bounding box center [939, 660] width 106 height 38
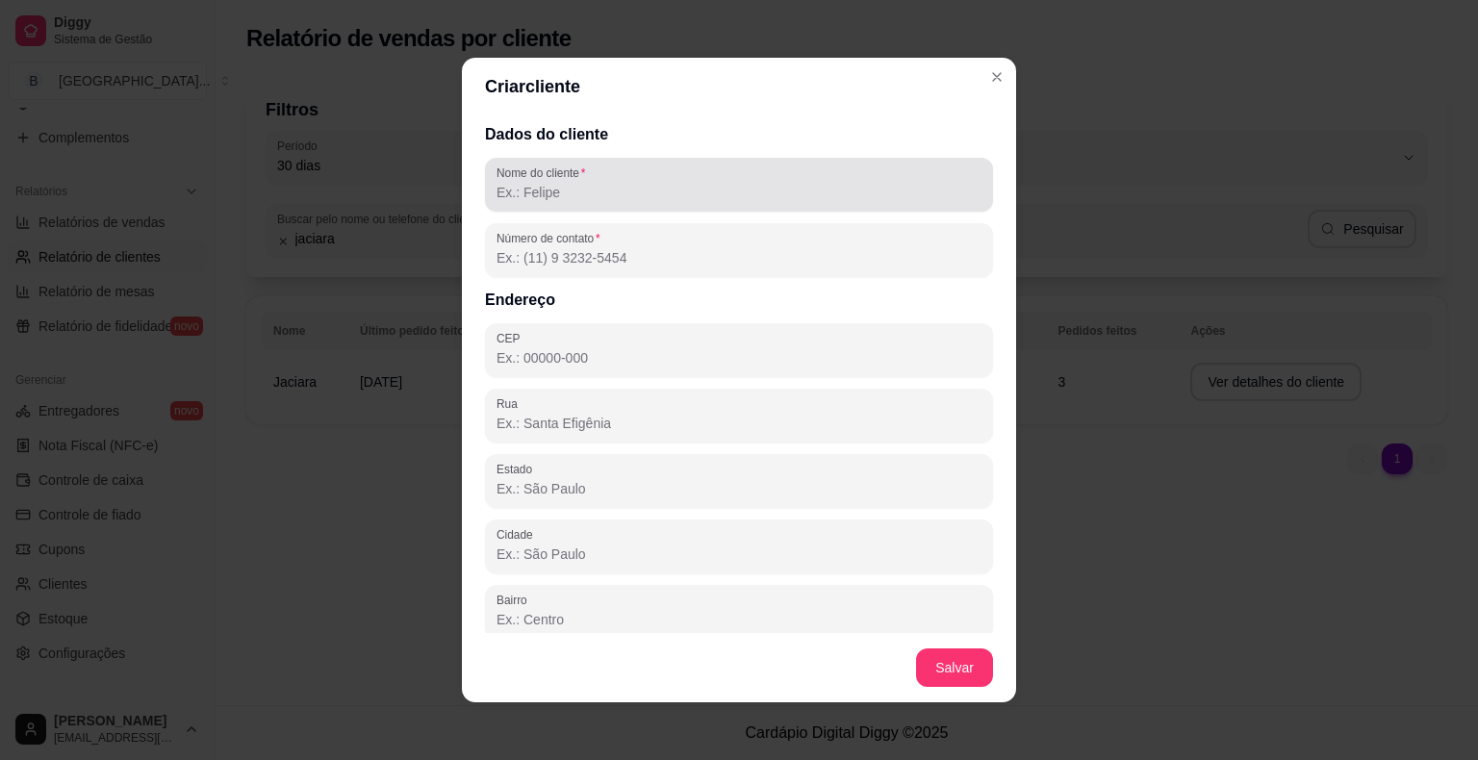
click at [696, 198] on input "Nome do cliente" at bounding box center [738, 192] width 485 height 19
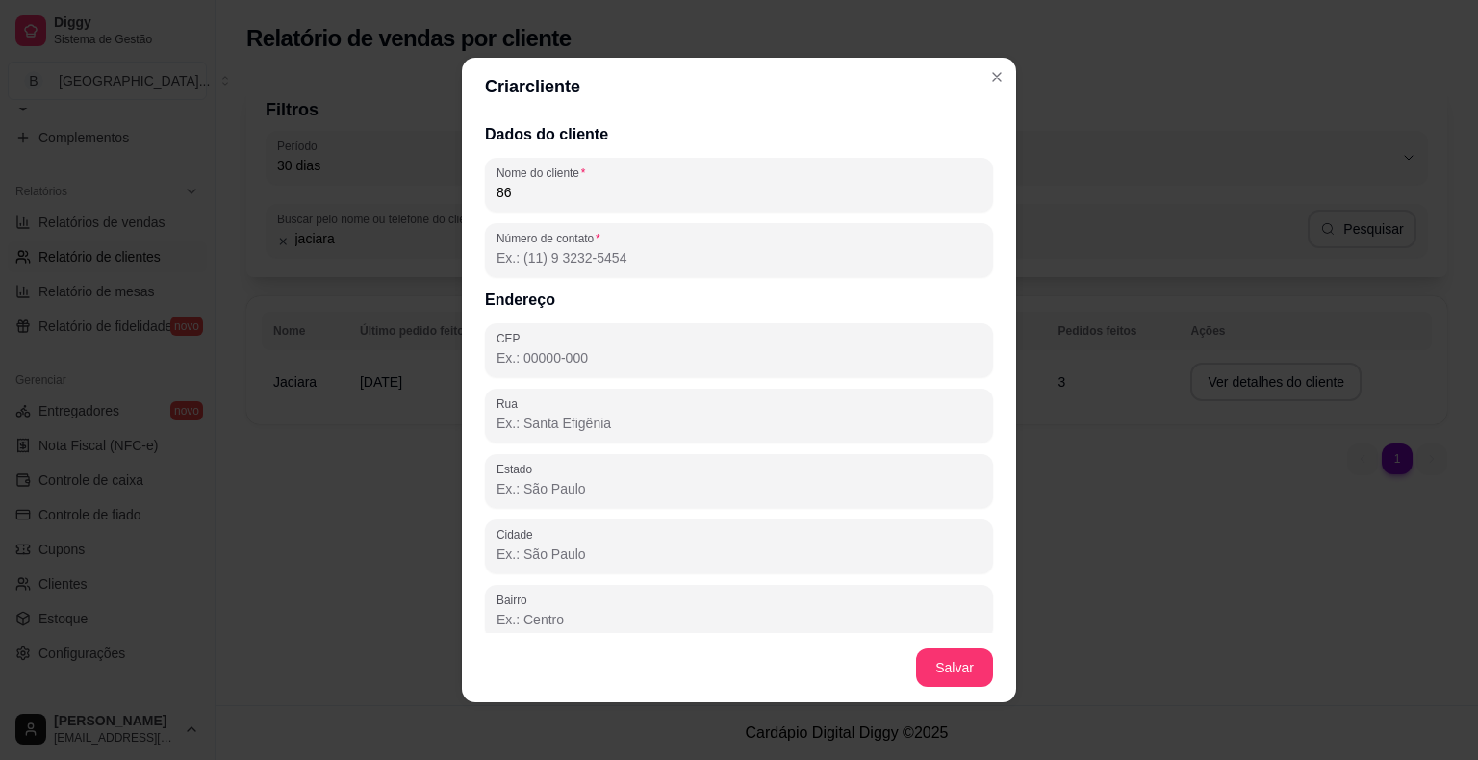
type input "8"
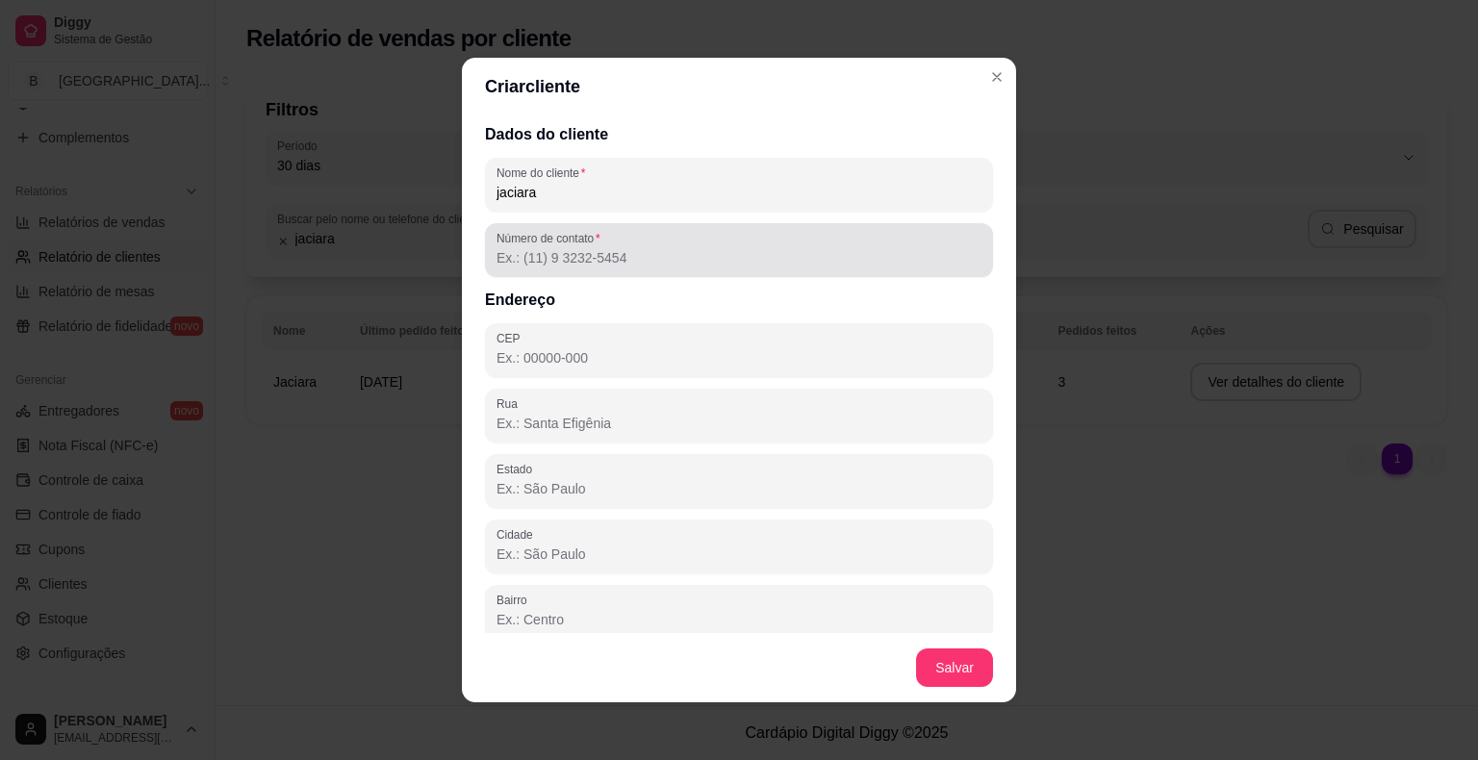
type input "jaciara"
click at [665, 265] on input "Número de contato" at bounding box center [738, 257] width 485 height 19
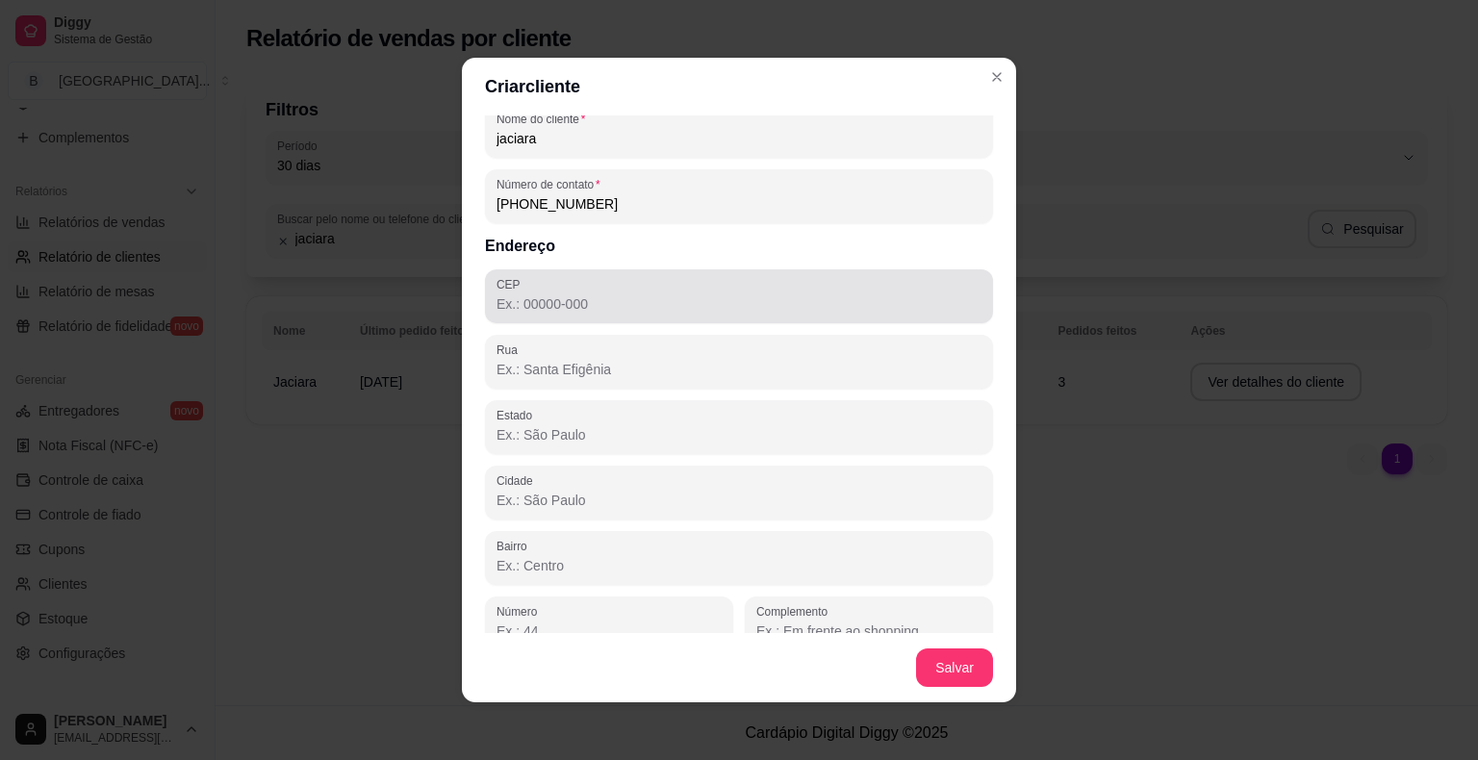
scroll to position [78, 0]
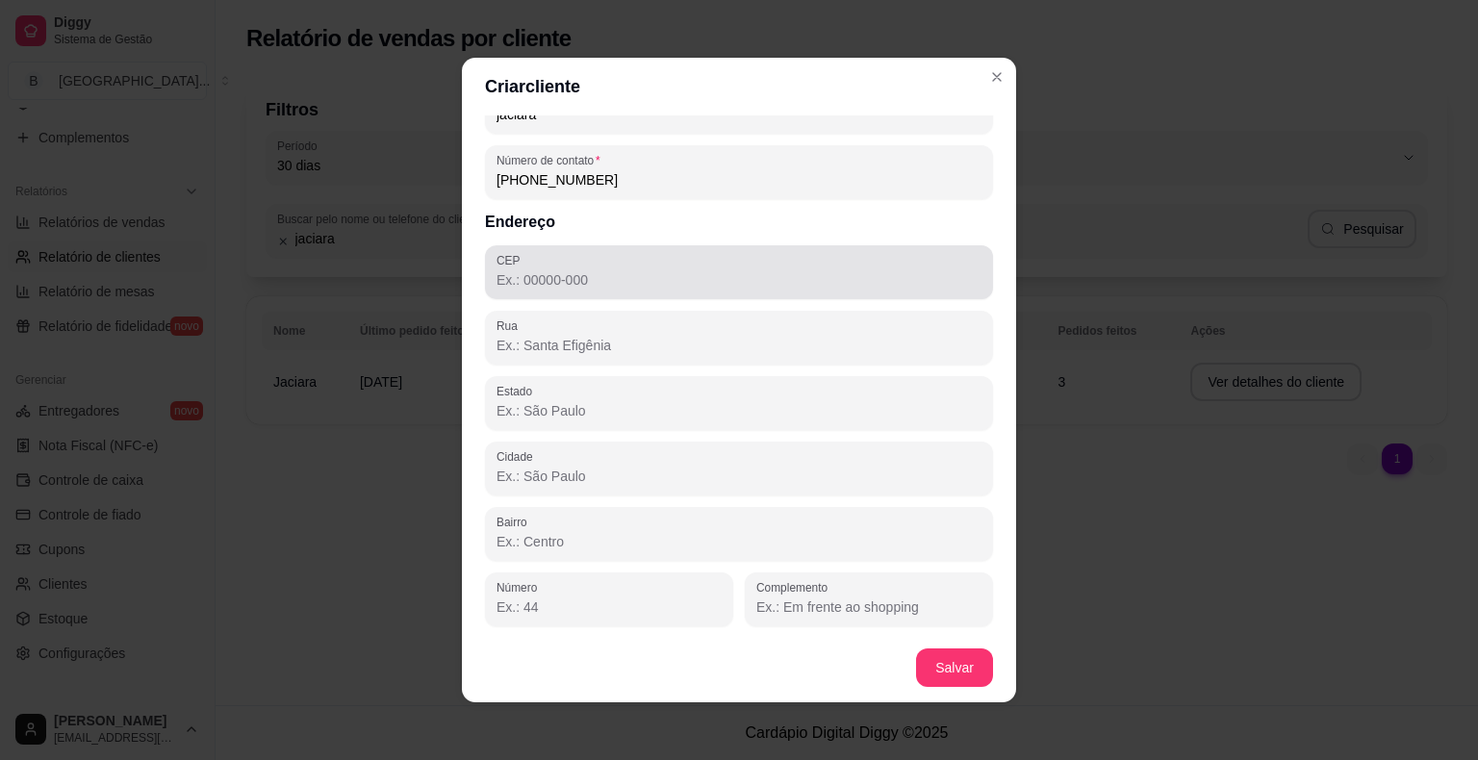
type input "[PHONE_NUMBER]"
click at [673, 287] on input "CEP" at bounding box center [738, 279] width 485 height 19
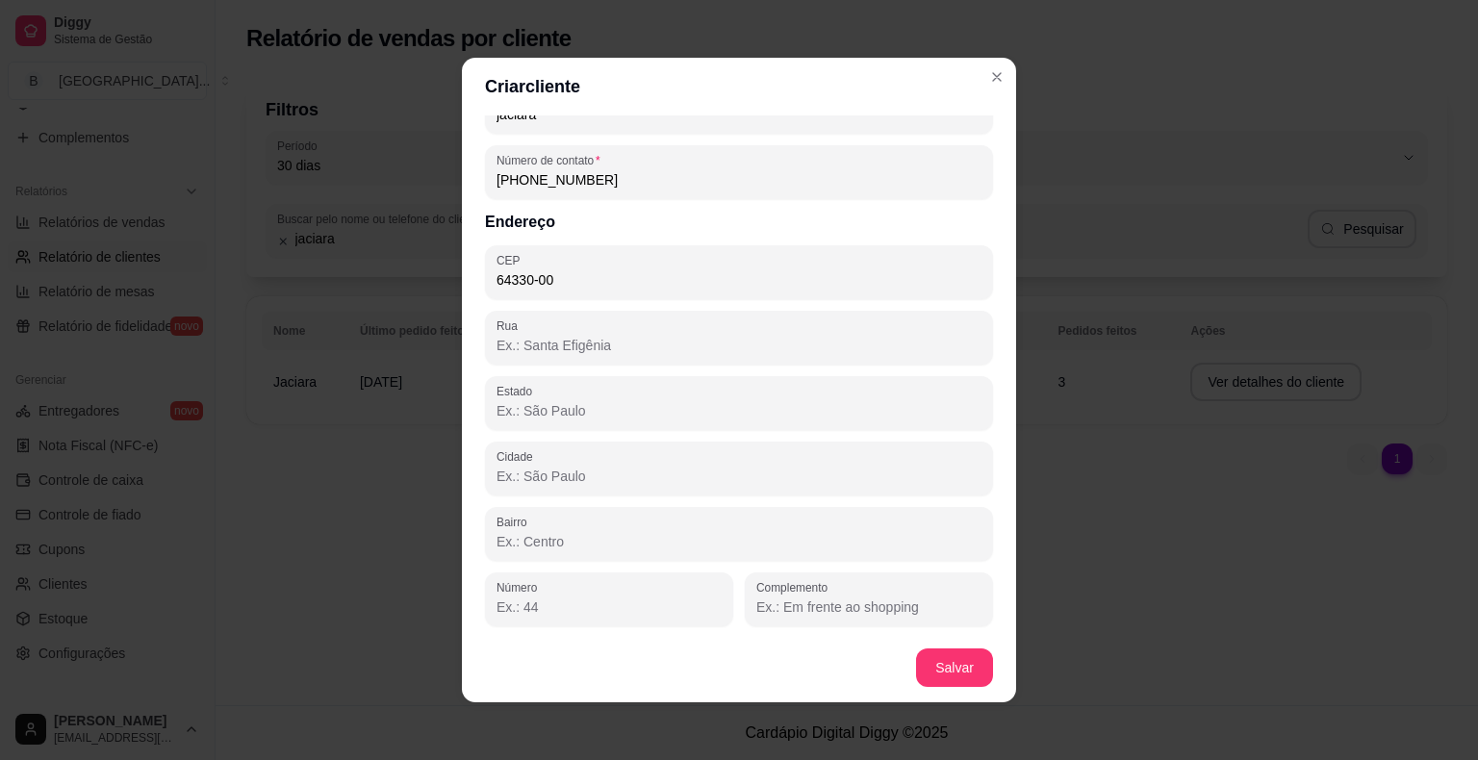
type input "64330-000"
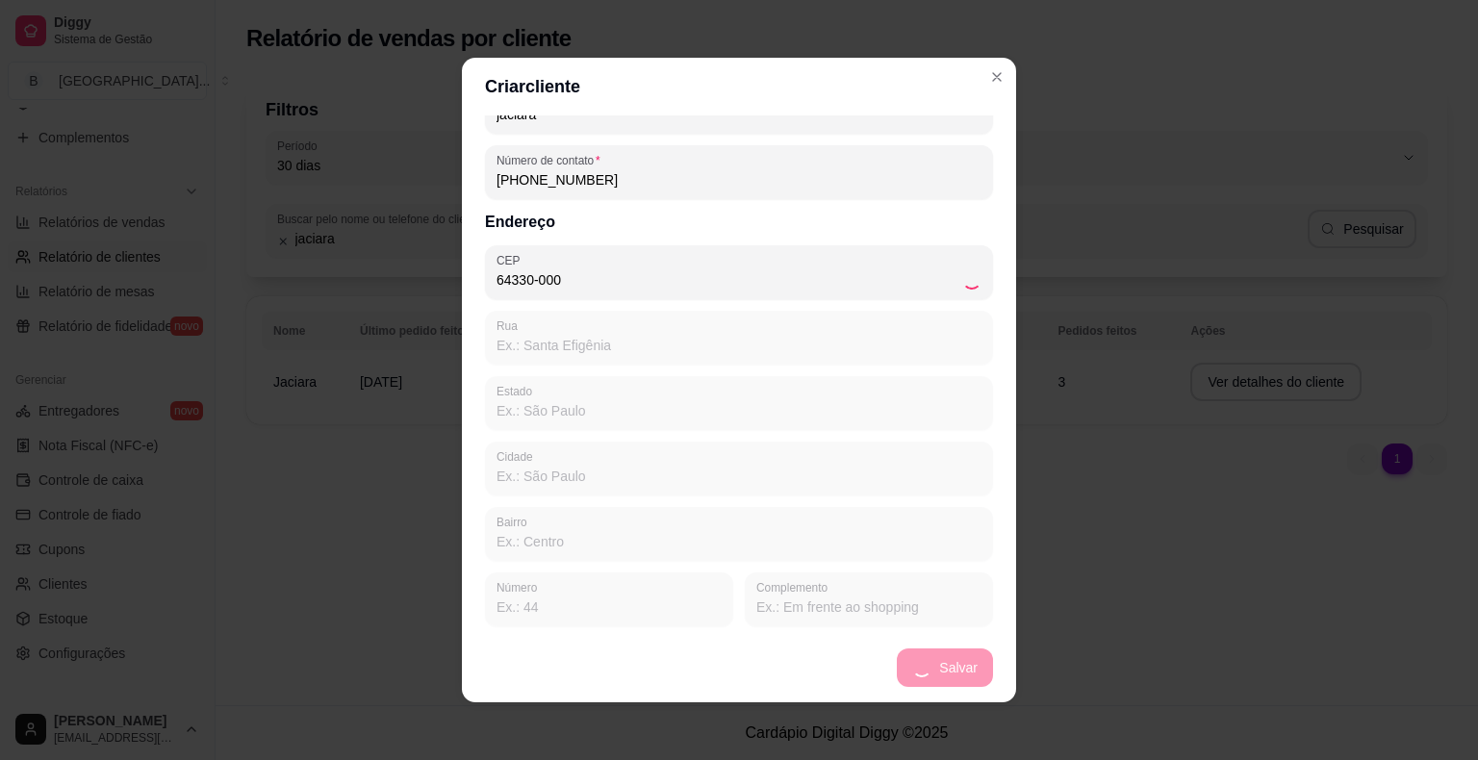
type input "PI"
type input "São Miguel do Tapuio"
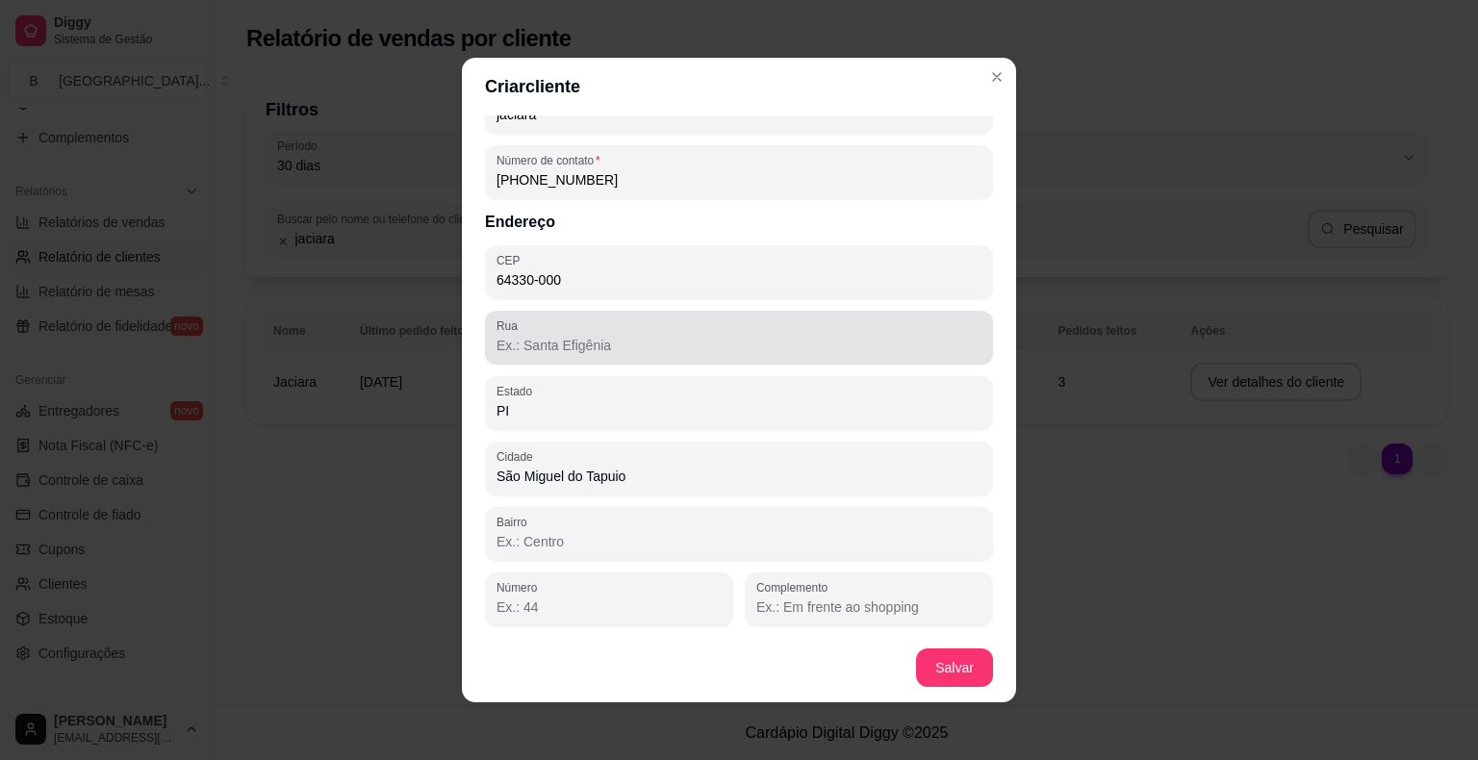
type input "64330-000"
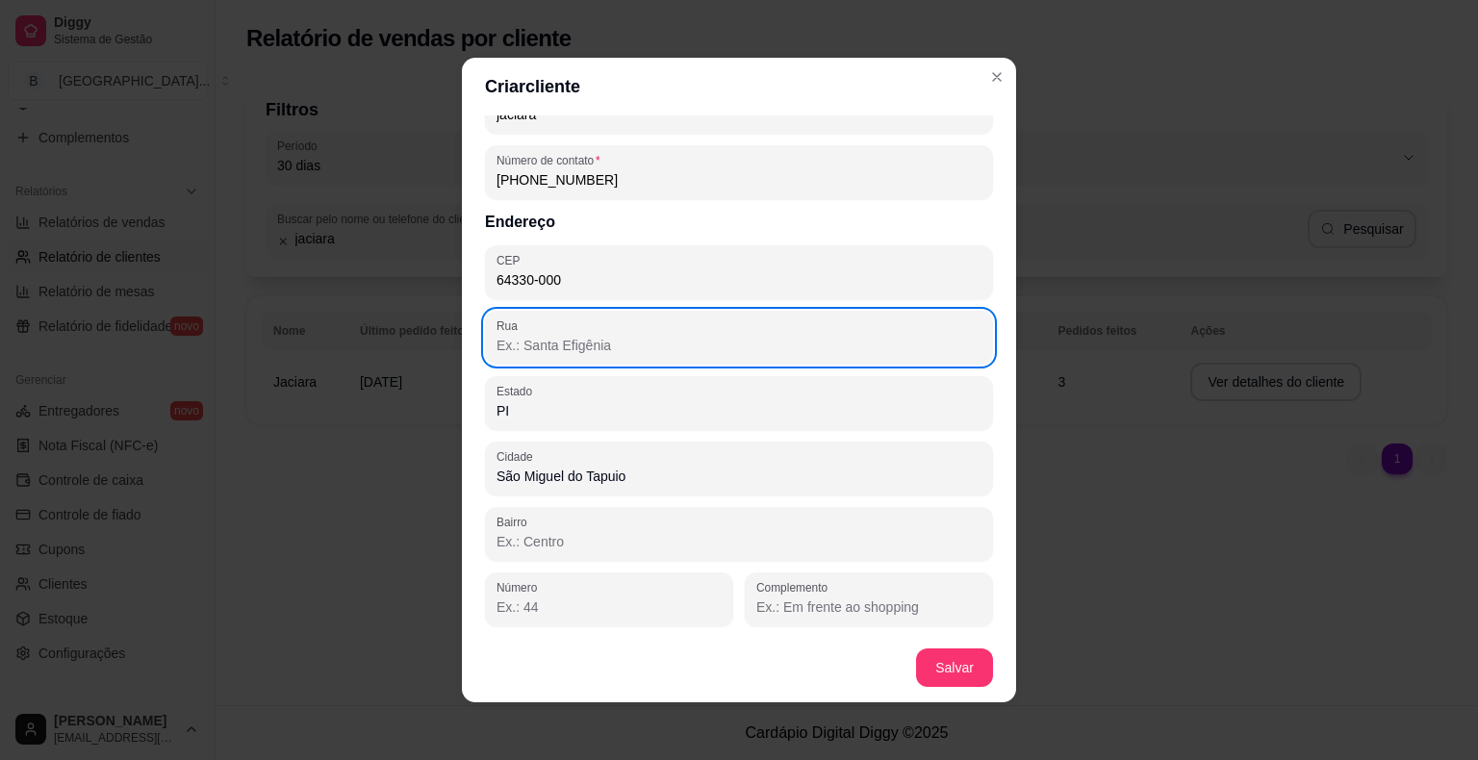
click at [538, 354] on div at bounding box center [738, 337] width 485 height 38
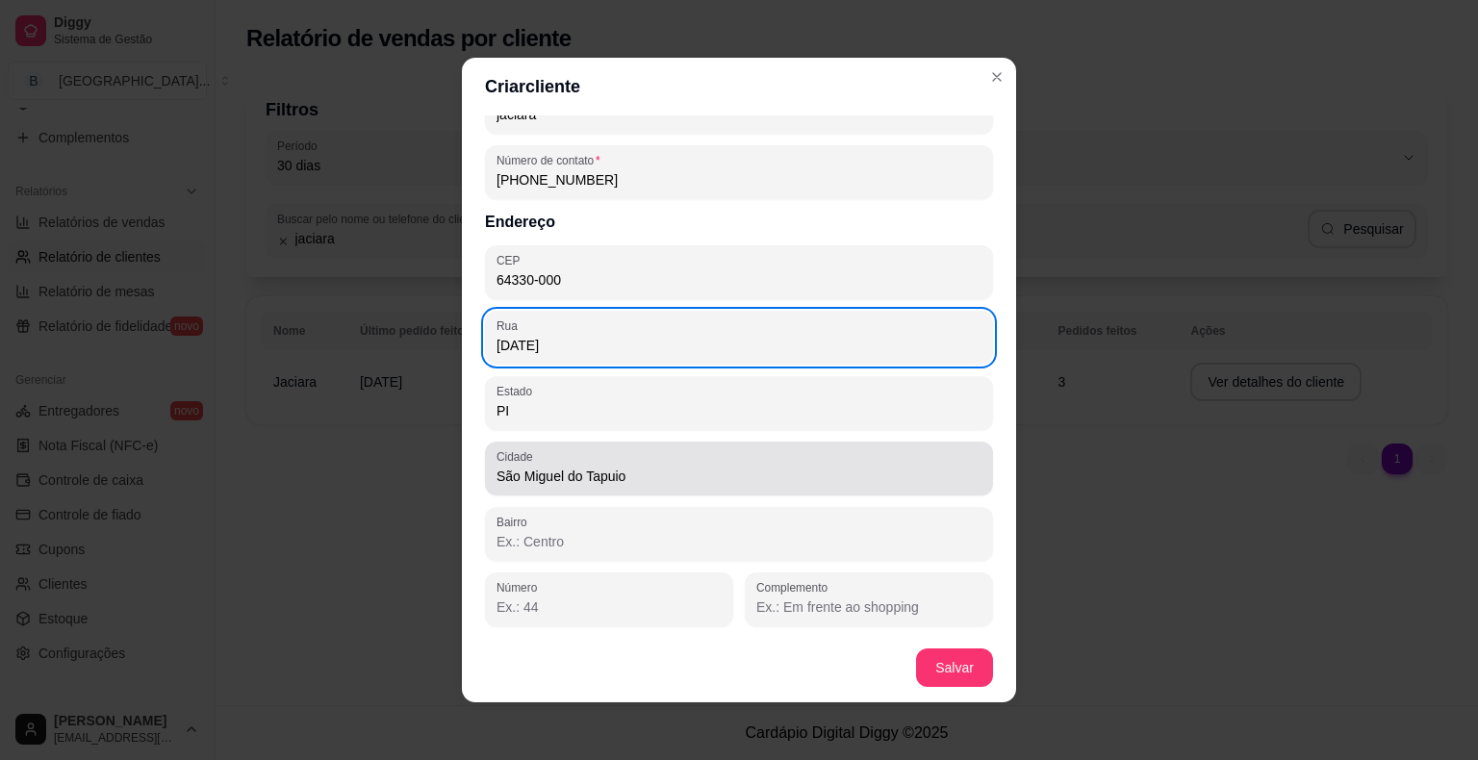
scroll to position [4, 0]
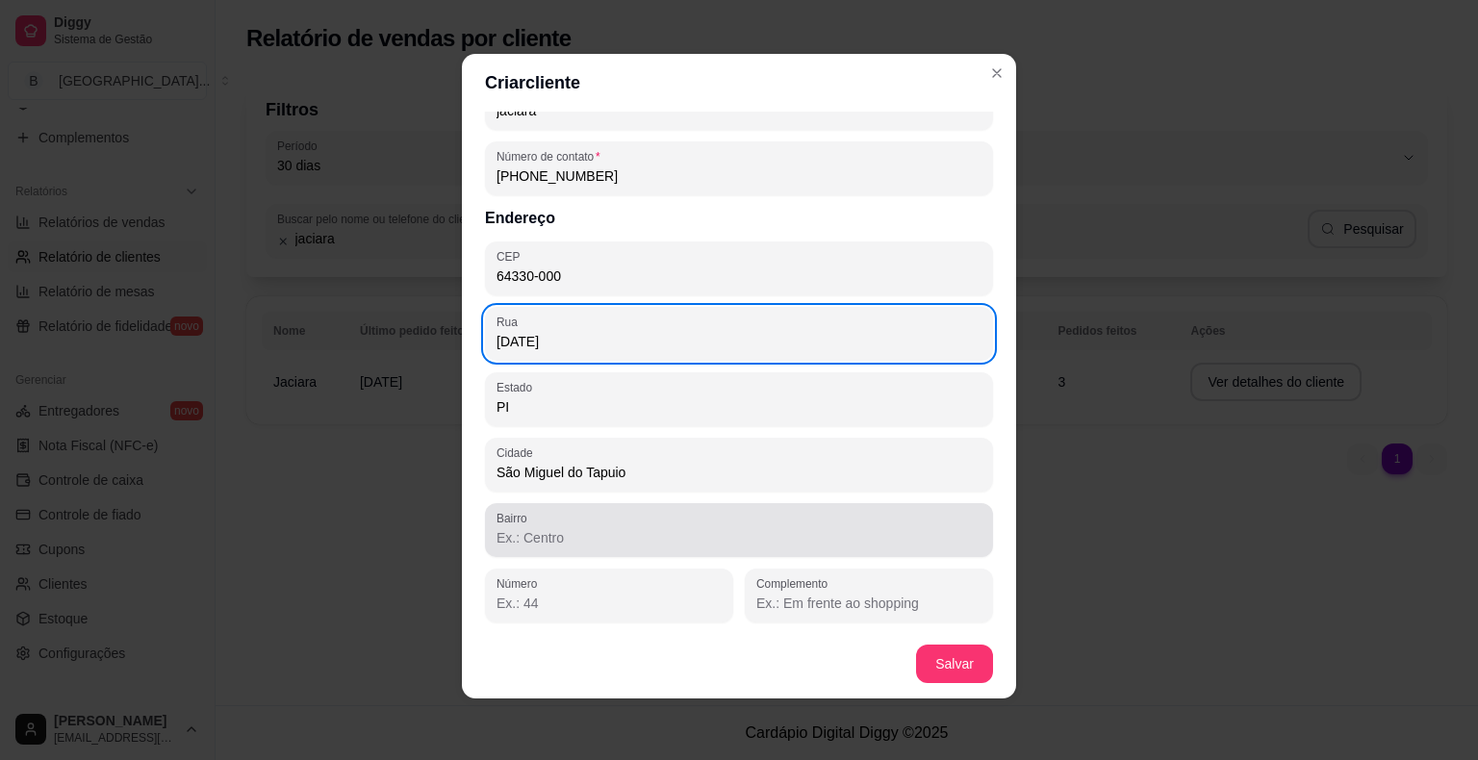
type input "[DATE]"
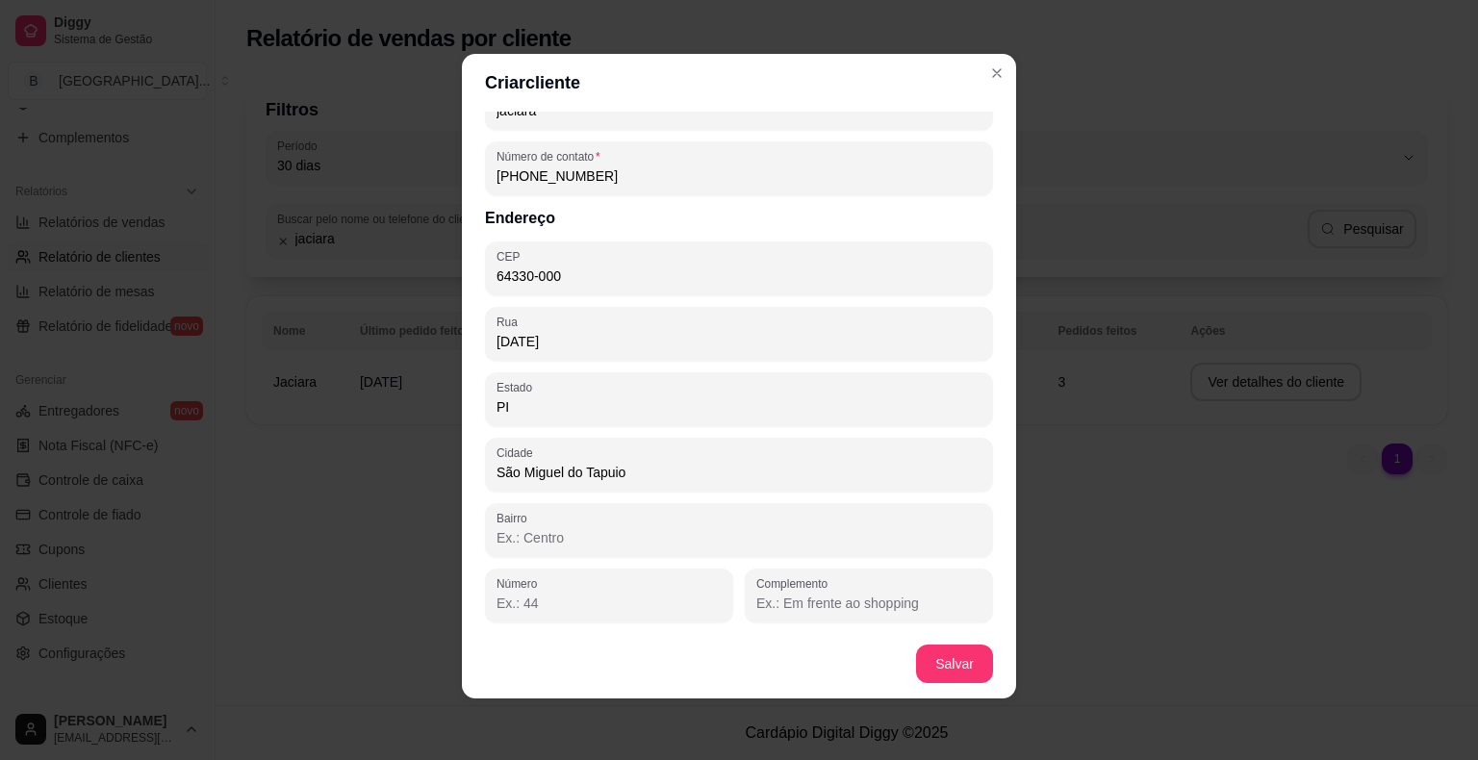
click at [643, 545] on input "Bairro" at bounding box center [738, 537] width 485 height 19
type input "centro"
click at [520, 603] on input "Número" at bounding box center [608, 603] width 225 height 19
type input "130"
click at [768, 599] on input "Complemento" at bounding box center [868, 603] width 225 height 19
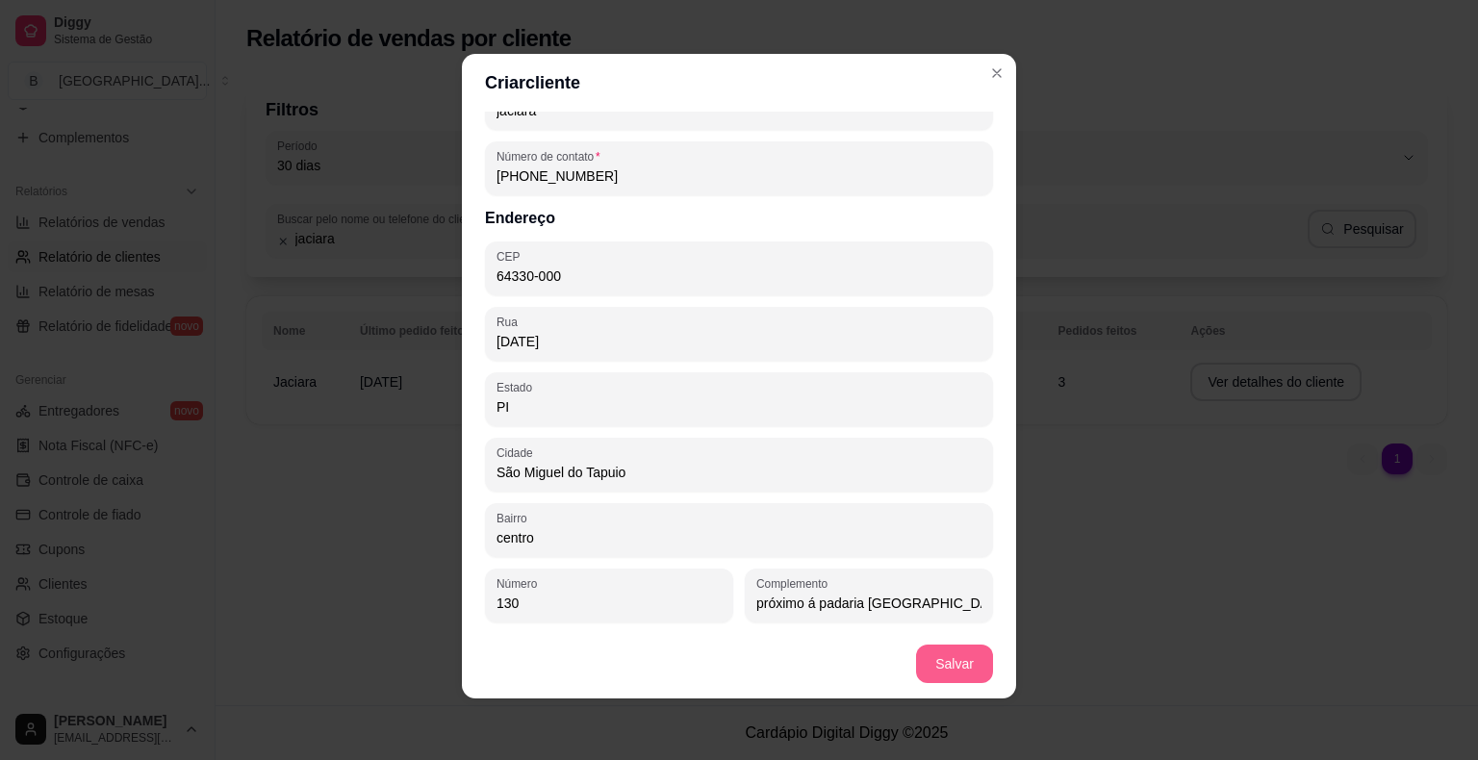
type input "próximo á padaria [GEOGRAPHIC_DATA]"
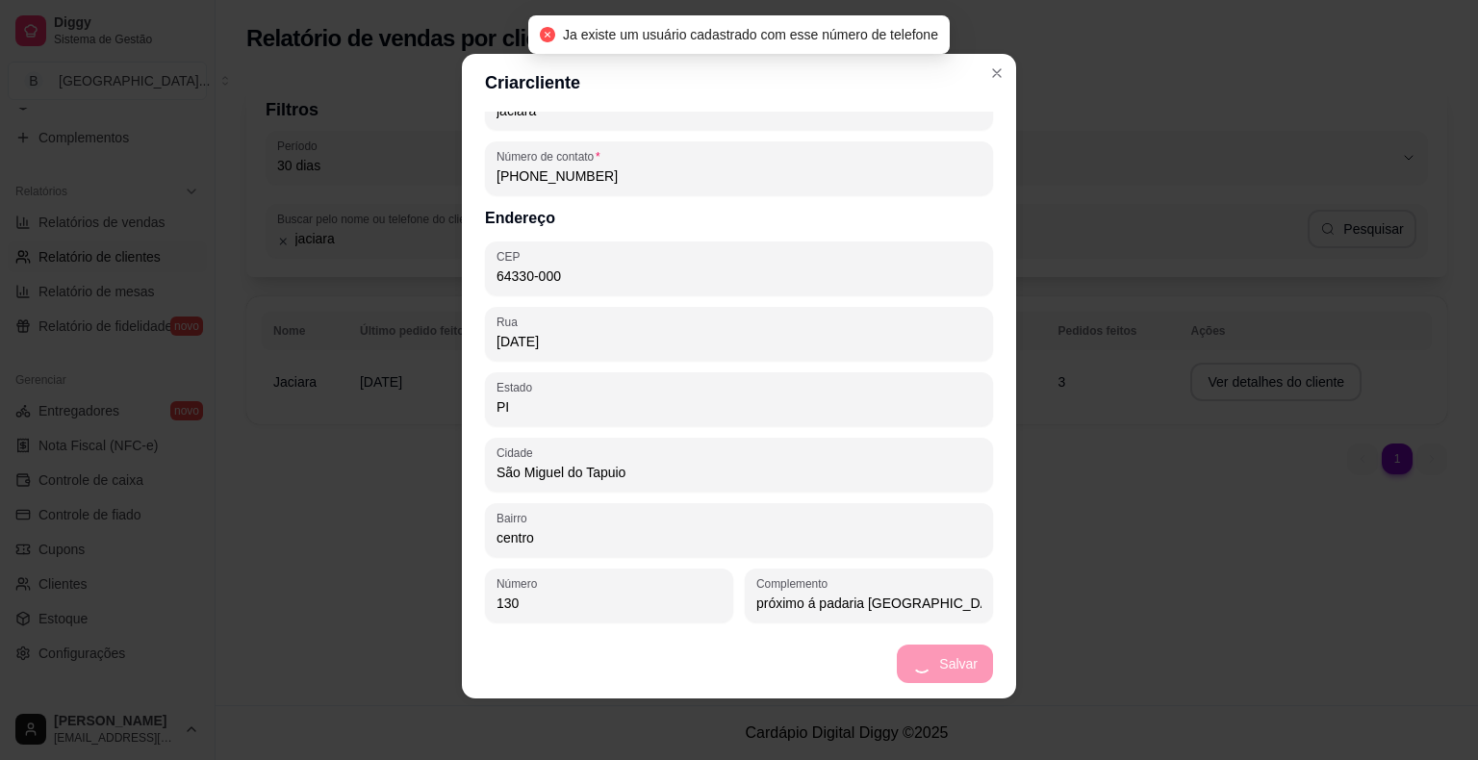
drag, startPoint x: 954, startPoint y: 675, endPoint x: 931, endPoint y: 663, distance: 26.3
click at [953, 675] on footer "Salvar" at bounding box center [739, 663] width 554 height 69
click at [927, 664] on footer "Salvar" at bounding box center [739, 663] width 554 height 69
click at [925, 659] on footer "Salvar" at bounding box center [739, 663] width 554 height 69
click at [901, 668] on footer "Salvar" at bounding box center [739, 663] width 554 height 69
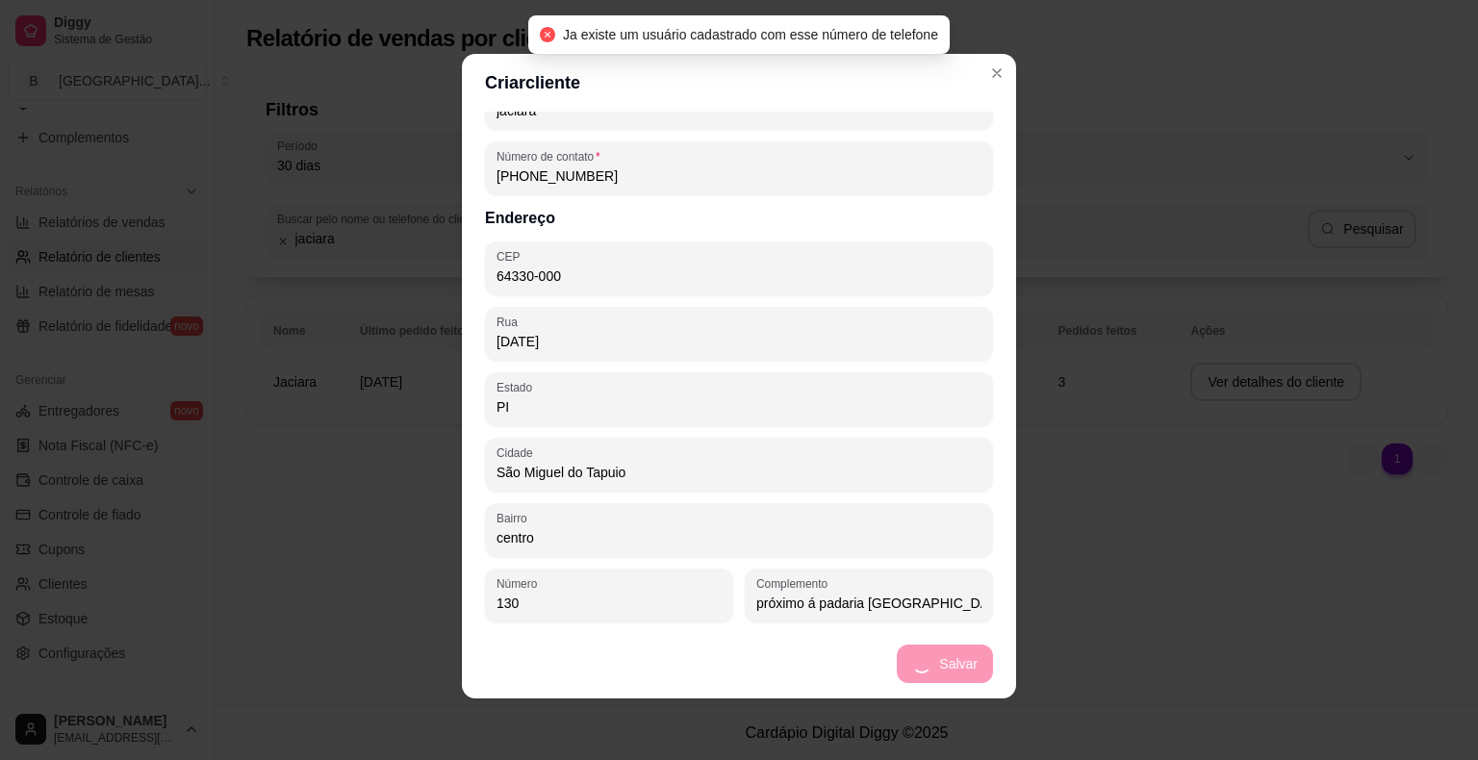
click at [901, 668] on footer "Salvar" at bounding box center [739, 663] width 554 height 69
drag, startPoint x: 922, startPoint y: 660, endPoint x: 1063, endPoint y: 691, distance: 144.7
click at [936, 660] on footer "Salvar" at bounding box center [739, 663] width 554 height 69
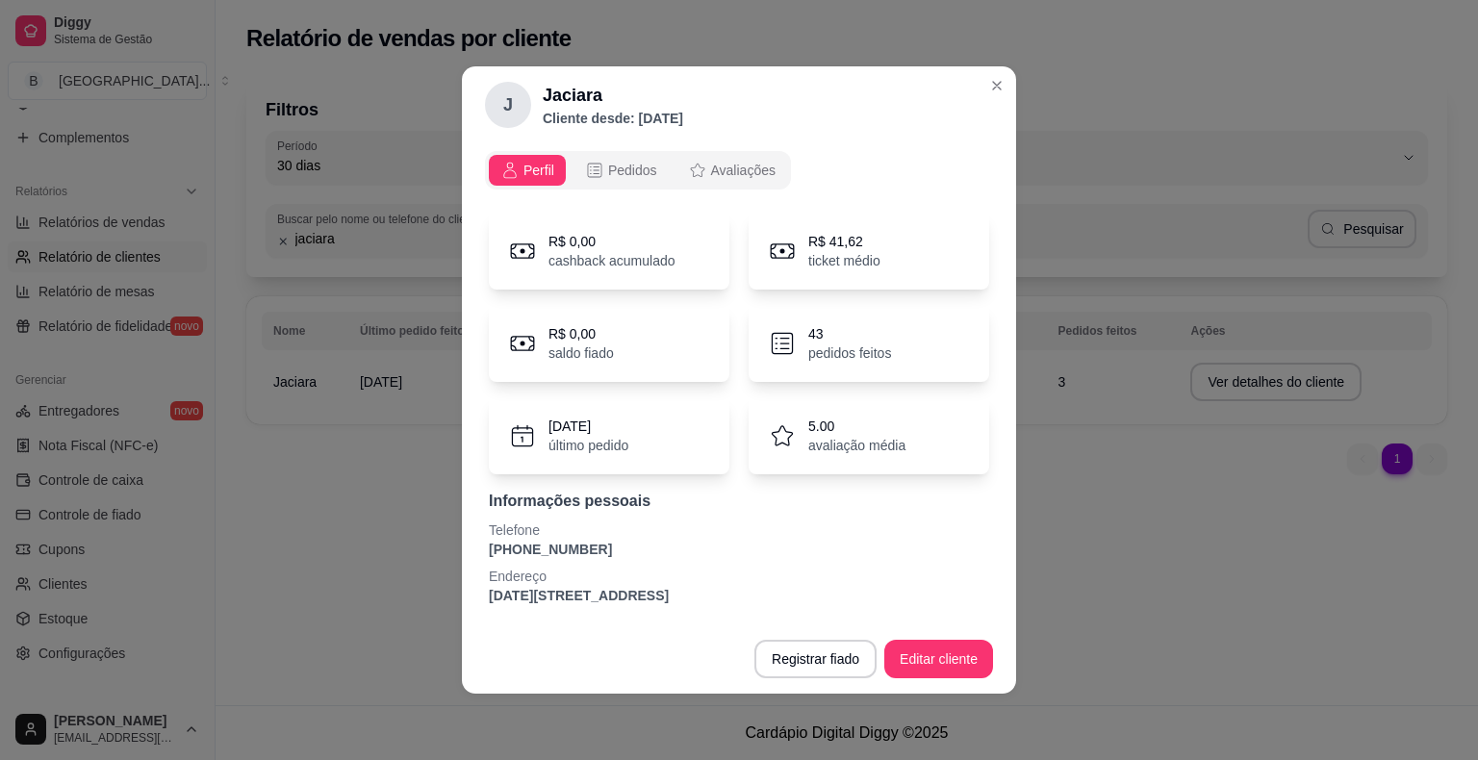
click at [1284, 662] on div "Relatório de vendas por cliente Filtros 30 Período Hoje Ontem 7 dias 15 dias 30…" at bounding box center [847, 352] width 1262 height 705
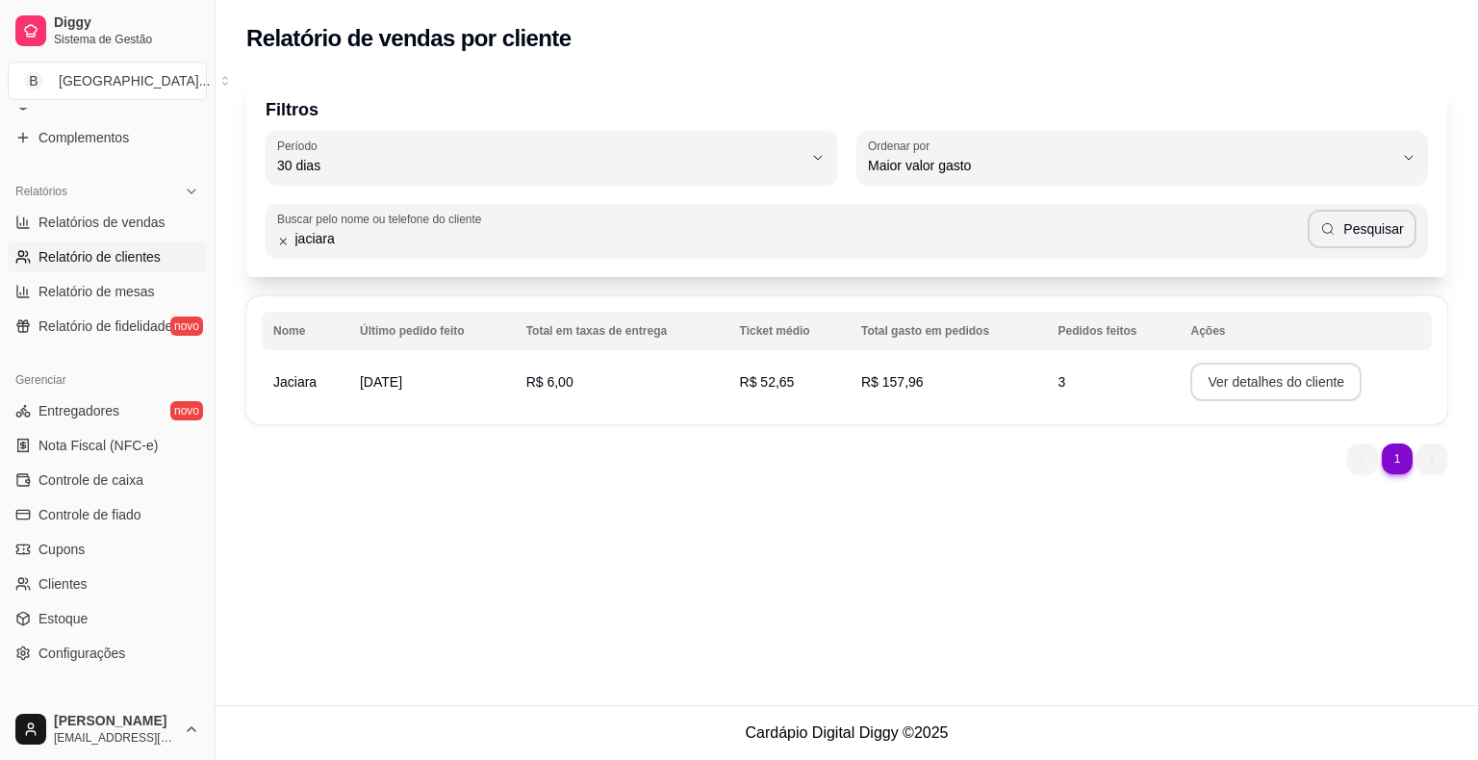
click at [1258, 382] on button "Ver detalhes do cliente" at bounding box center [1275, 382] width 171 height 38
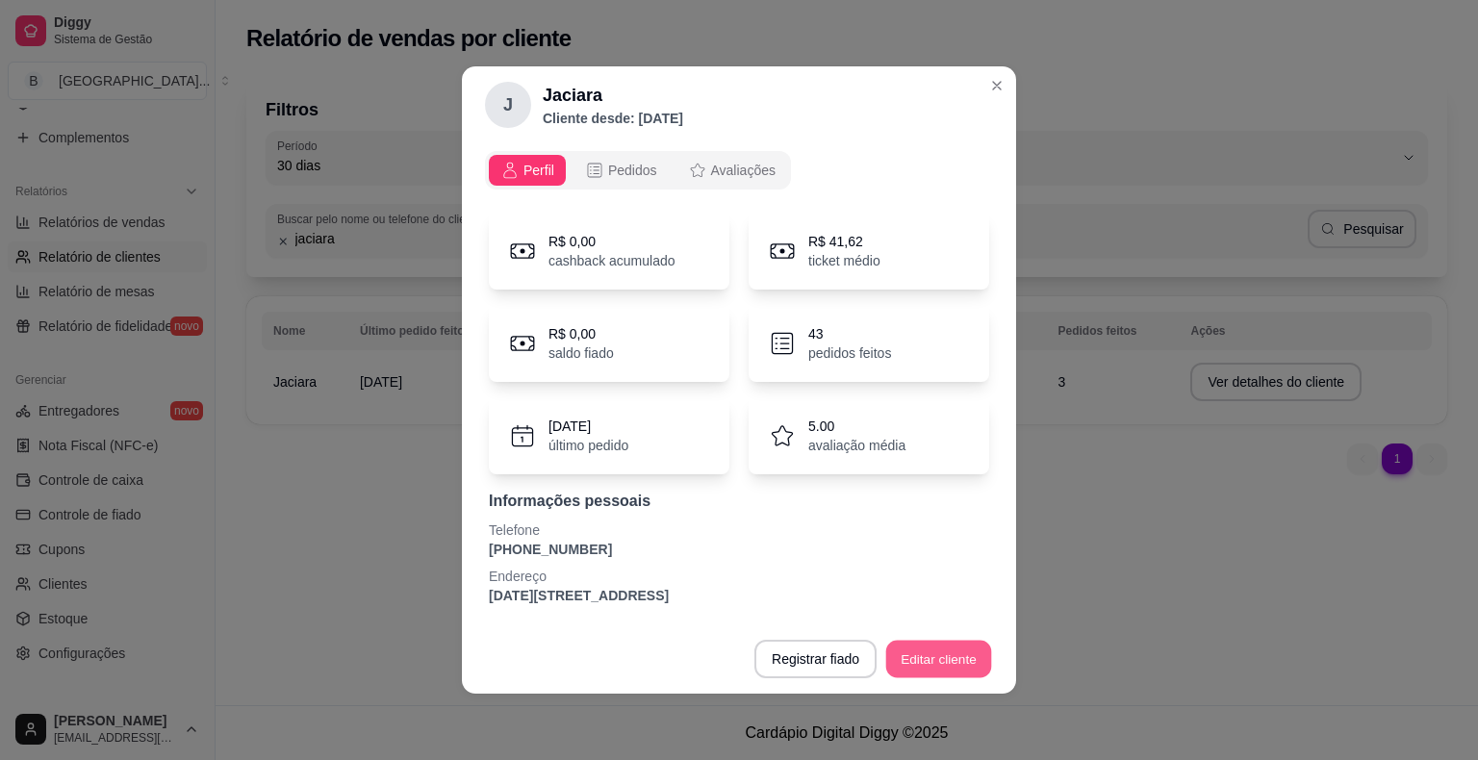
click at [934, 648] on button "Editar cliente" at bounding box center [939, 660] width 106 height 38
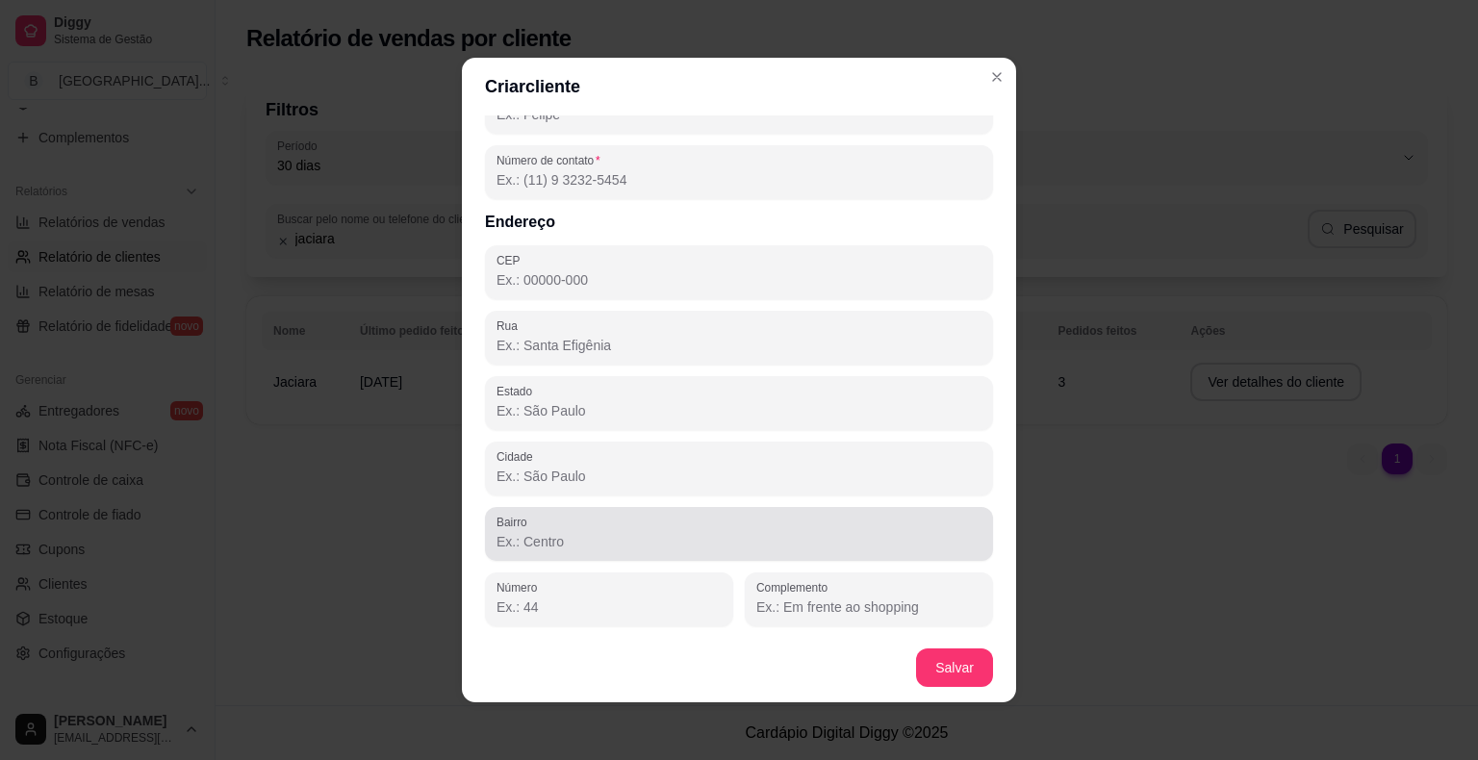
scroll to position [4, 0]
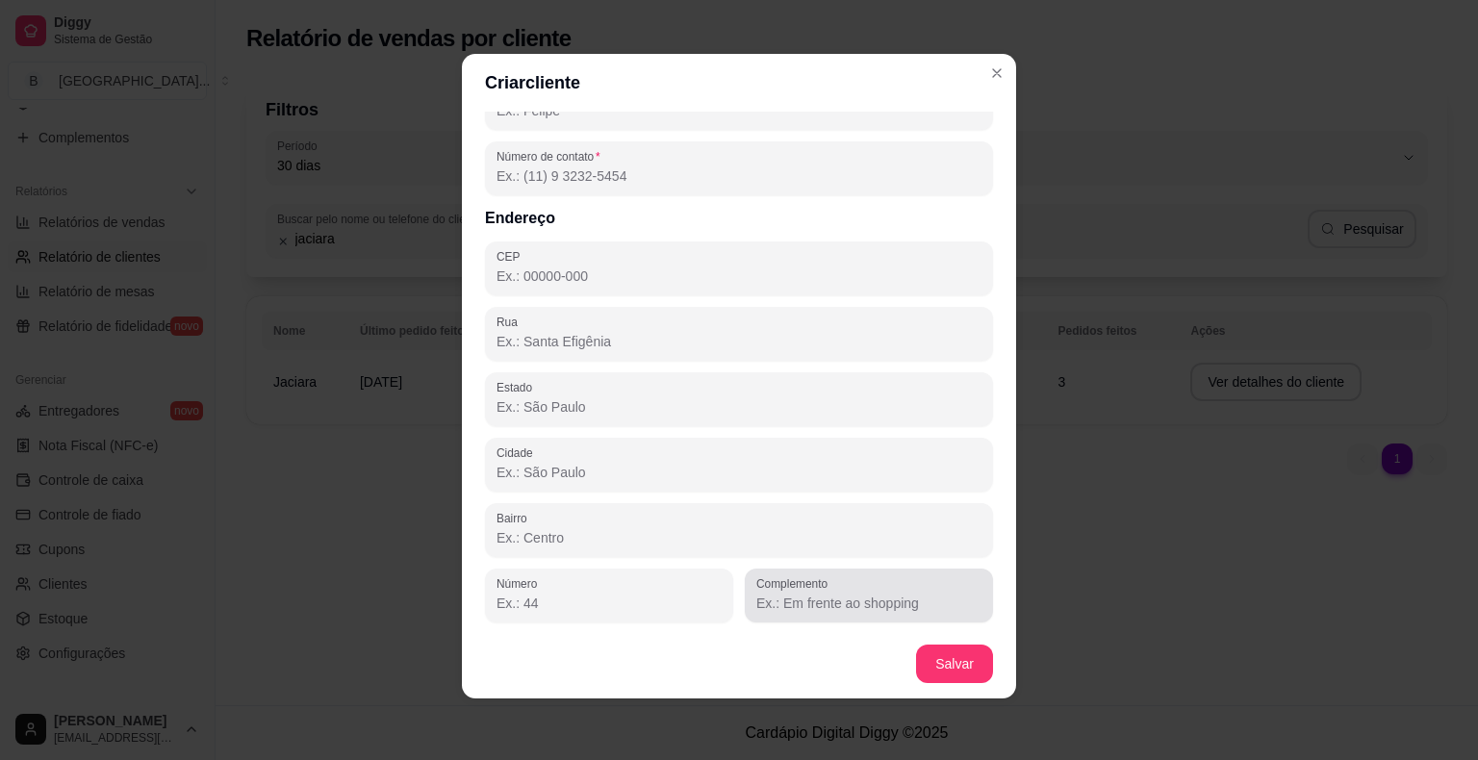
click at [899, 577] on div at bounding box center [868, 595] width 225 height 38
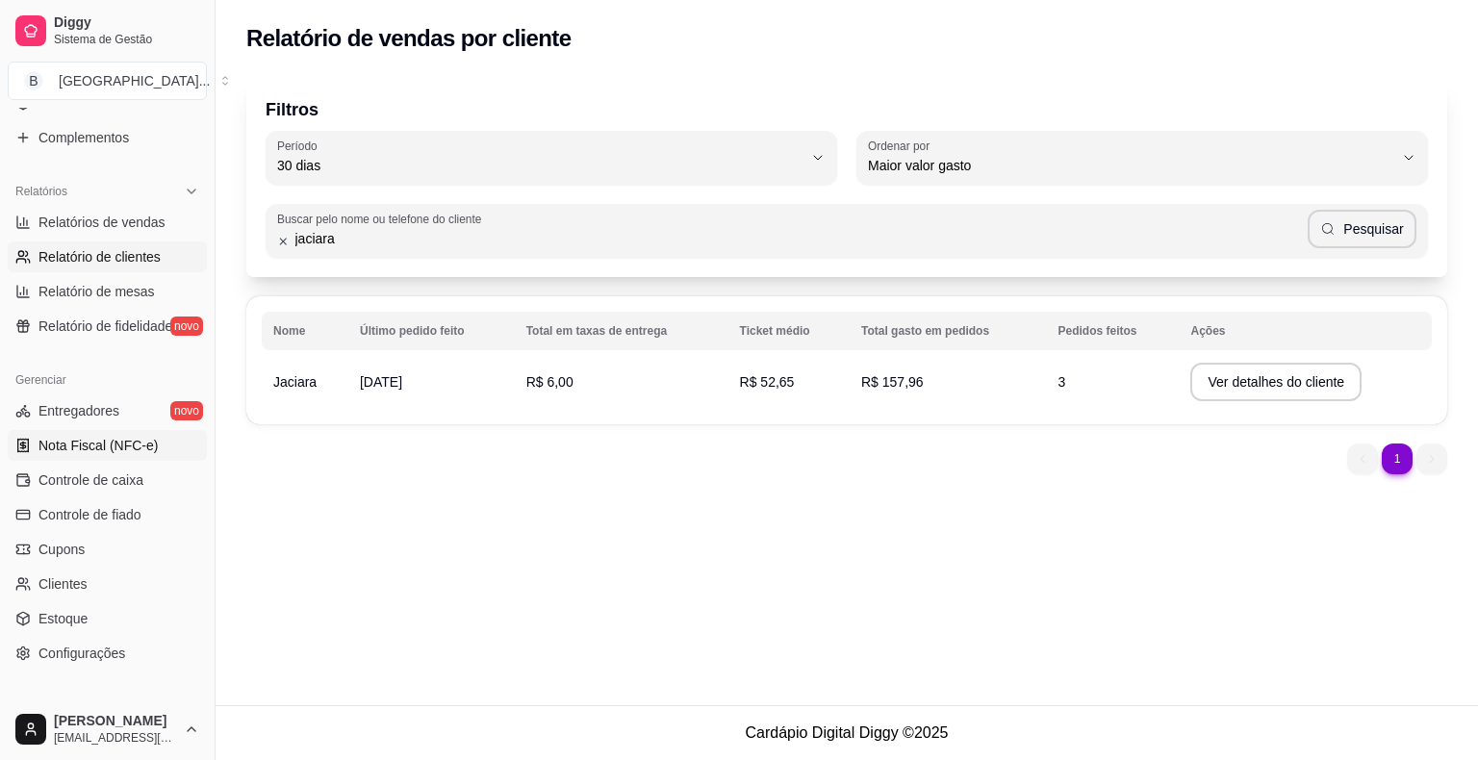
scroll to position [623, 0]
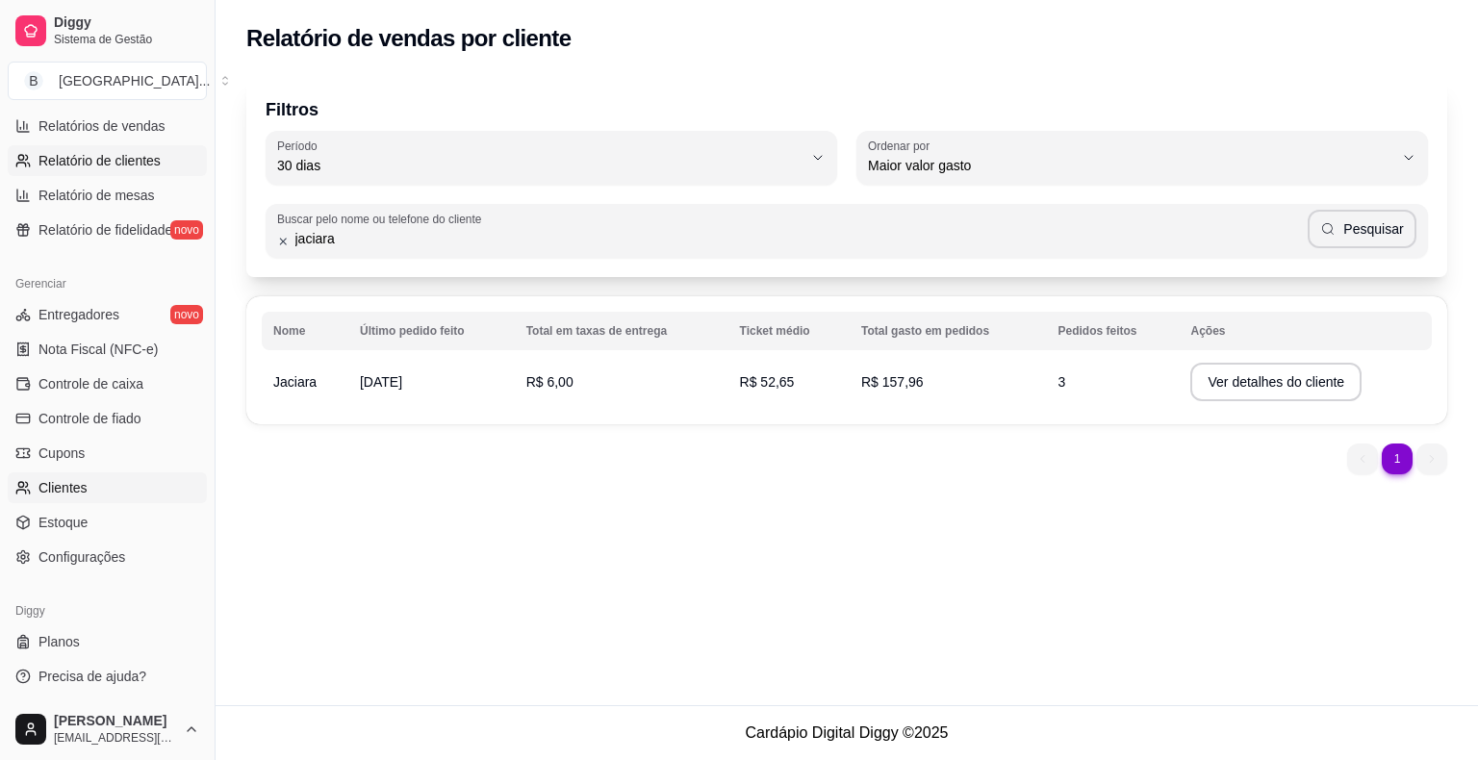
click at [121, 475] on link "Clientes" at bounding box center [107, 487] width 199 height 31
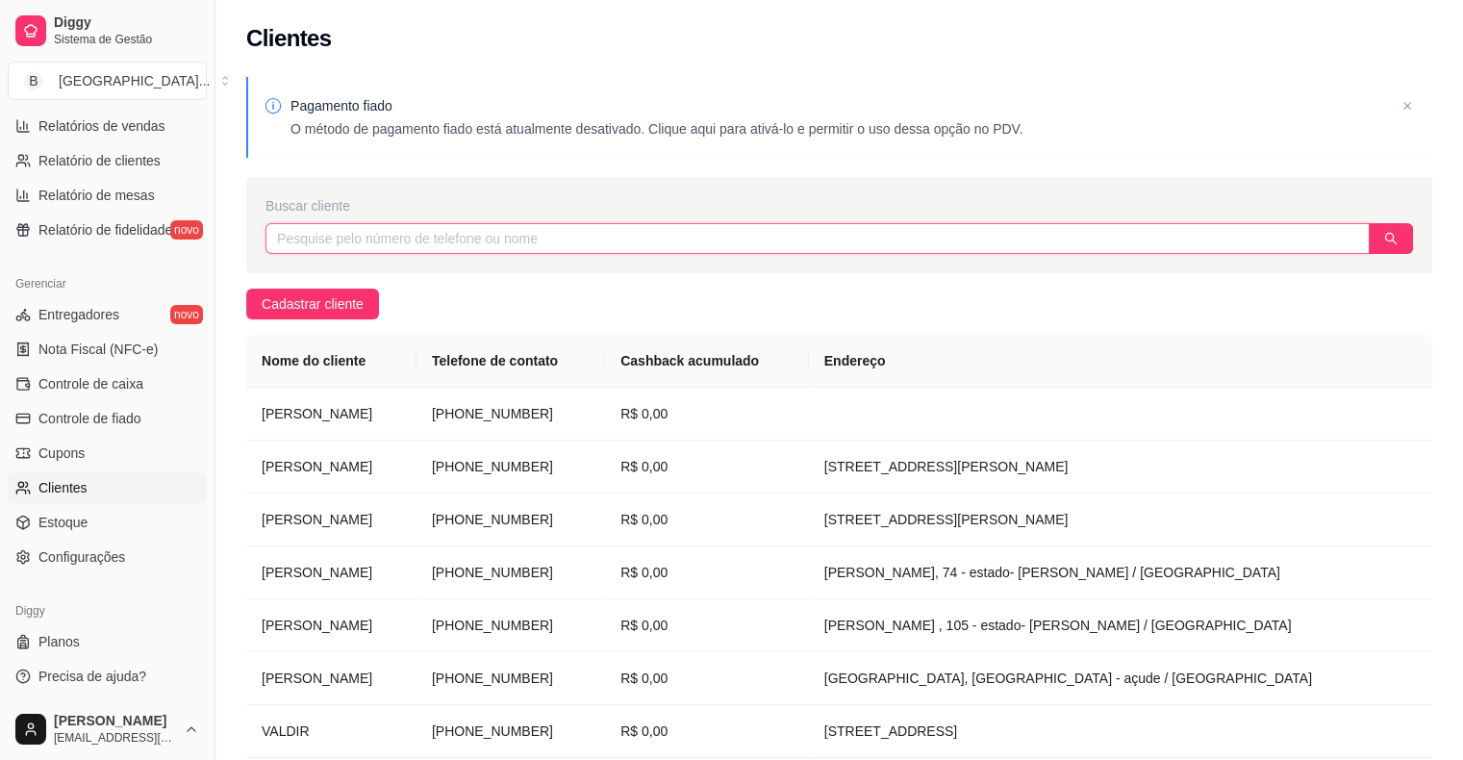
click at [506, 227] on input "text" at bounding box center [818, 238] width 1105 height 31
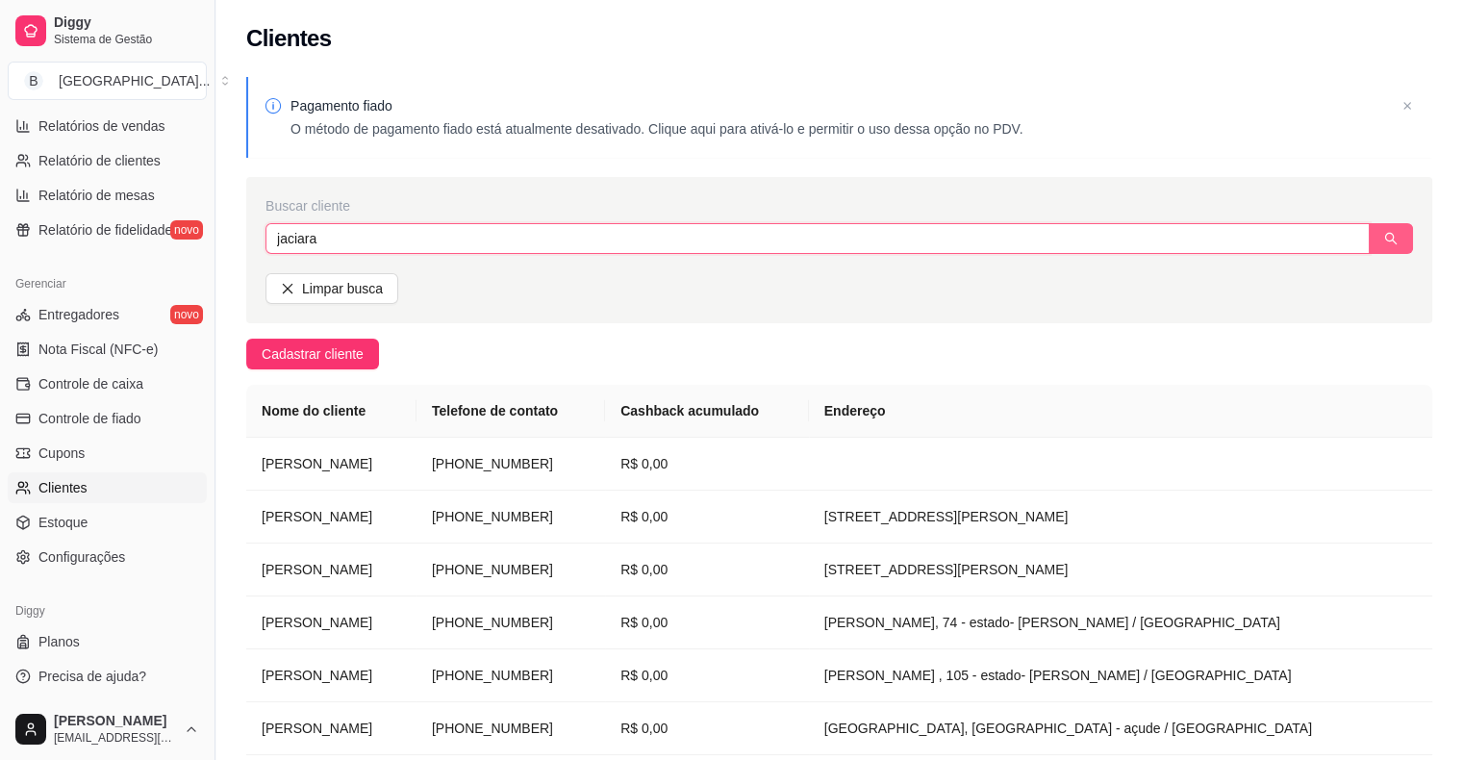
click at [1384, 228] on button "button" at bounding box center [1391, 238] width 44 height 31
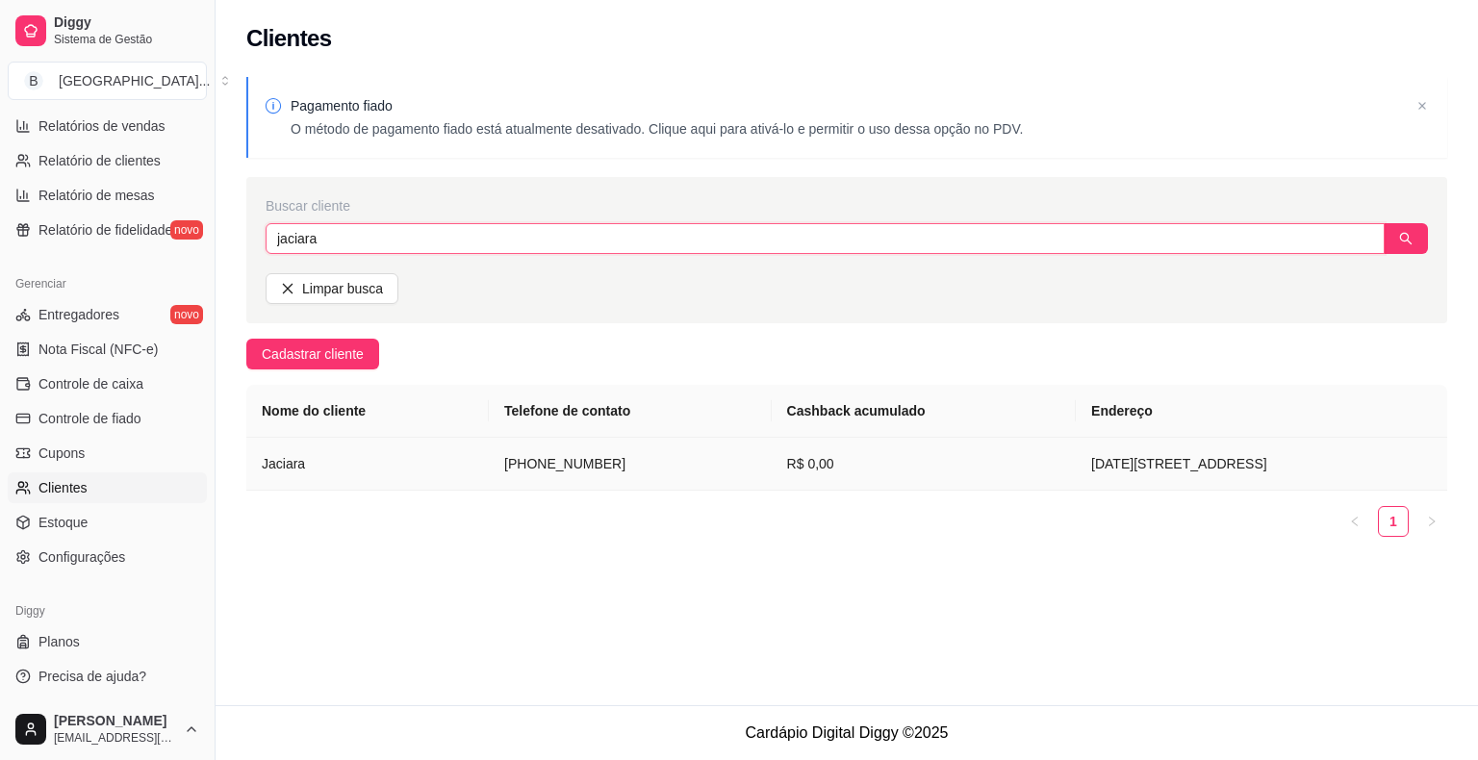
type input "jaciara"
click at [550, 458] on td "[PHONE_NUMBER]" at bounding box center [630, 464] width 283 height 53
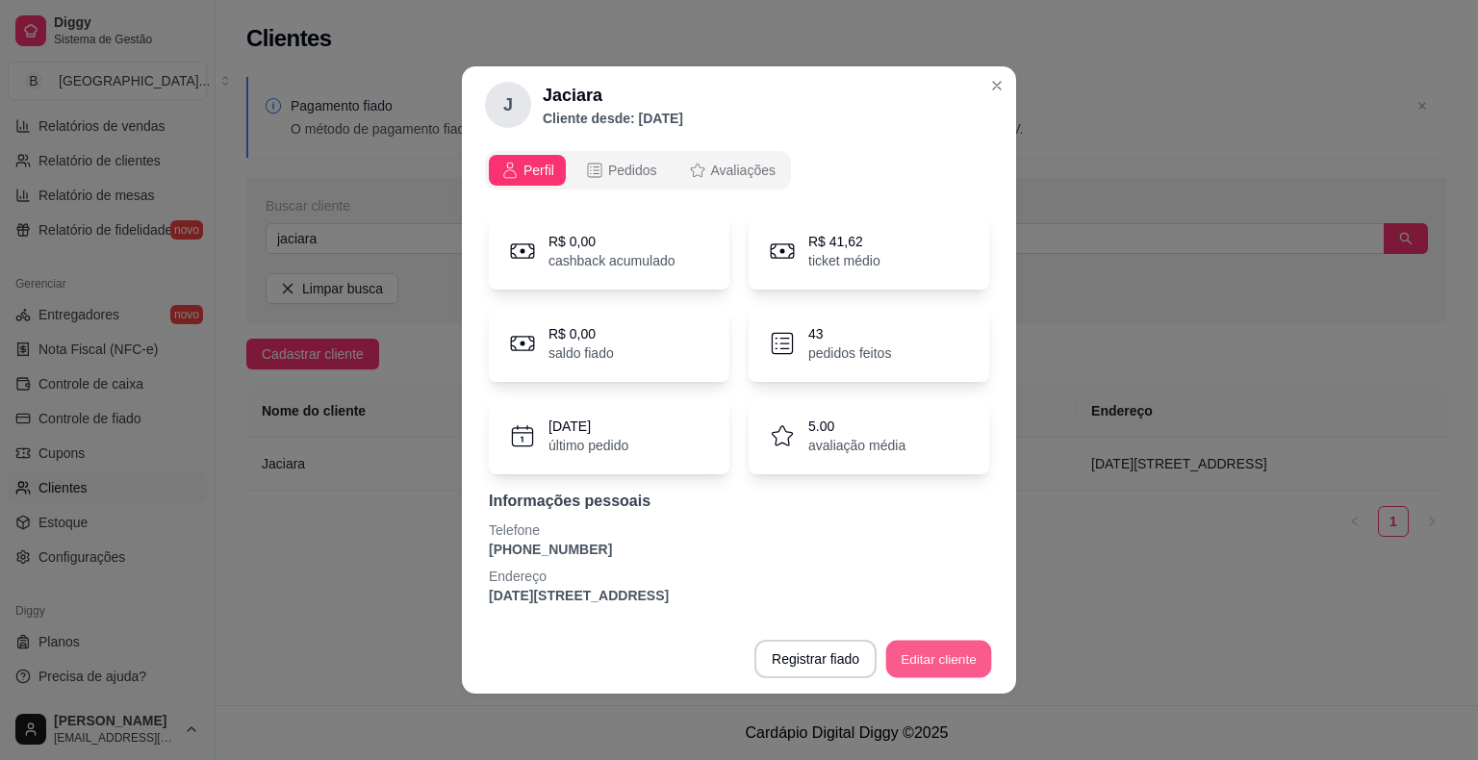
click at [916, 668] on button "Editar cliente" at bounding box center [939, 660] width 106 height 38
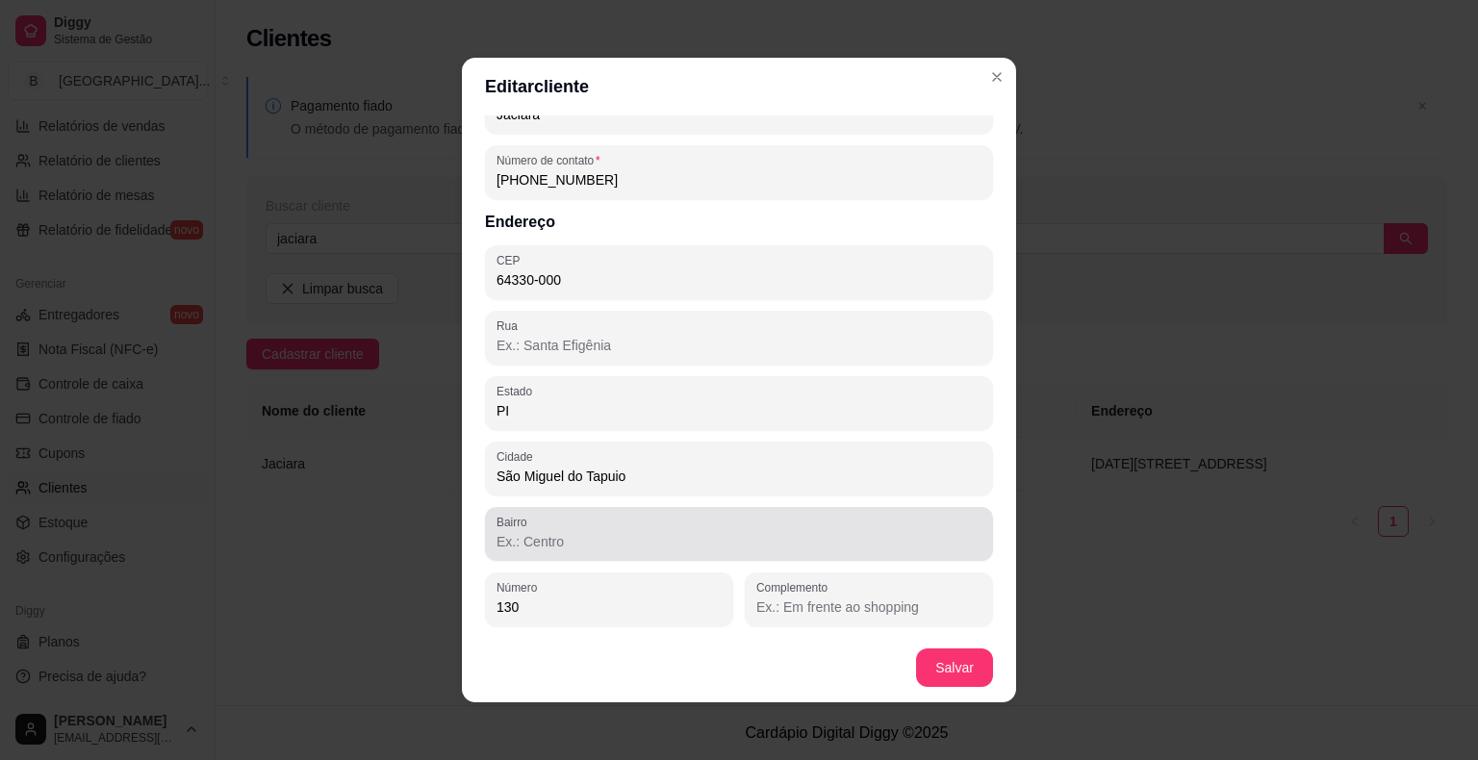
scroll to position [4, 0]
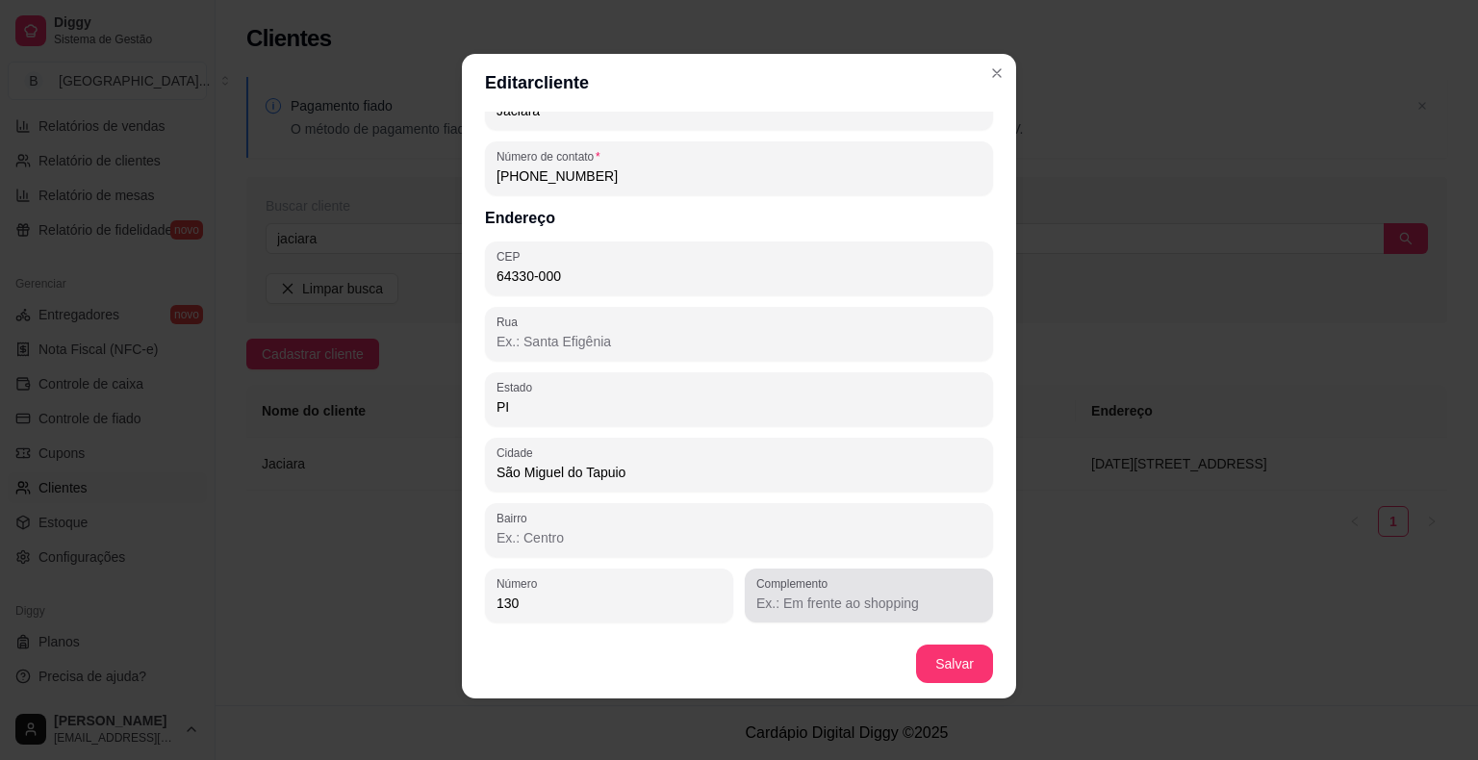
click at [824, 602] on input "Complemento" at bounding box center [868, 603] width 225 height 19
type input "e"
type input "próximo á padaria [GEOGRAPHIC_DATA]"
type input "centro"
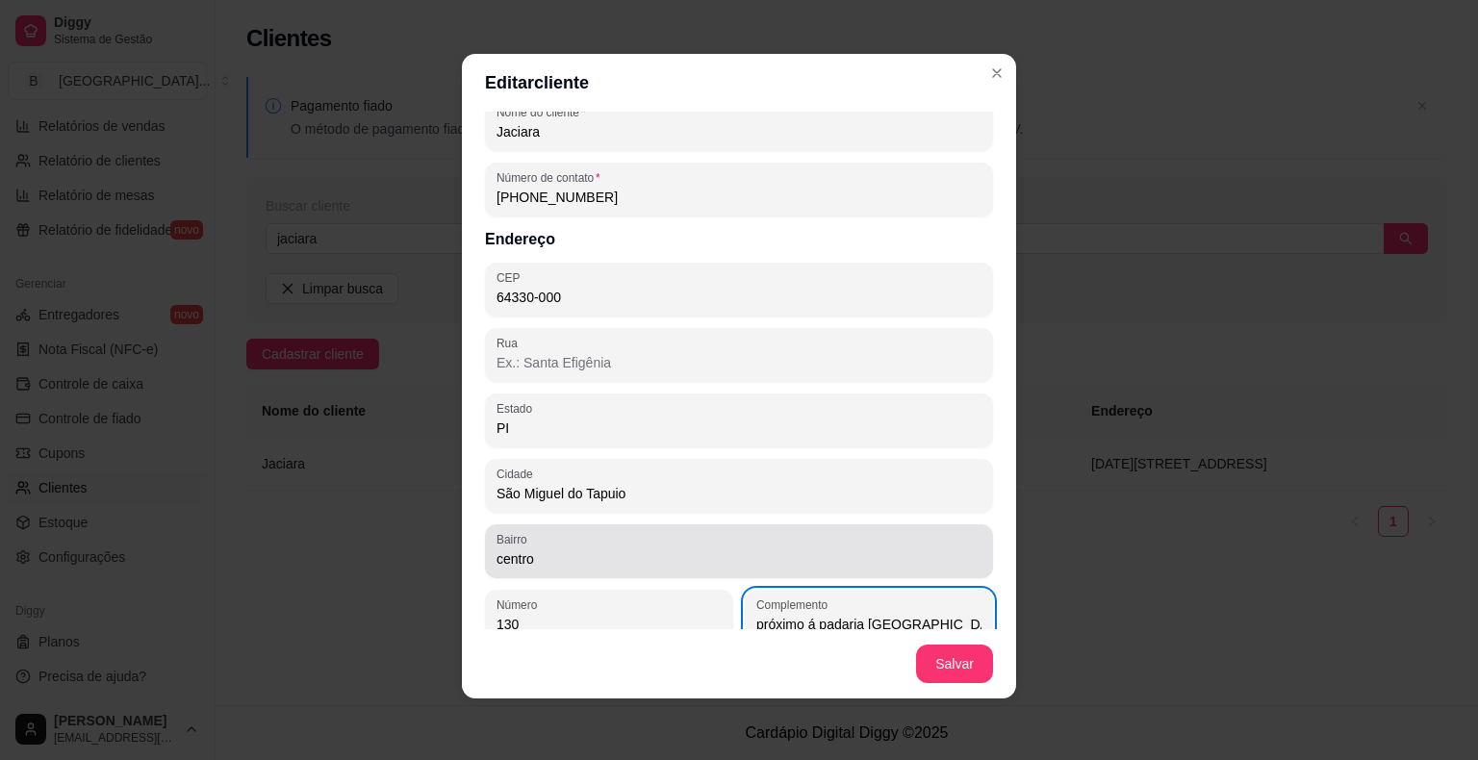
scroll to position [78, 0]
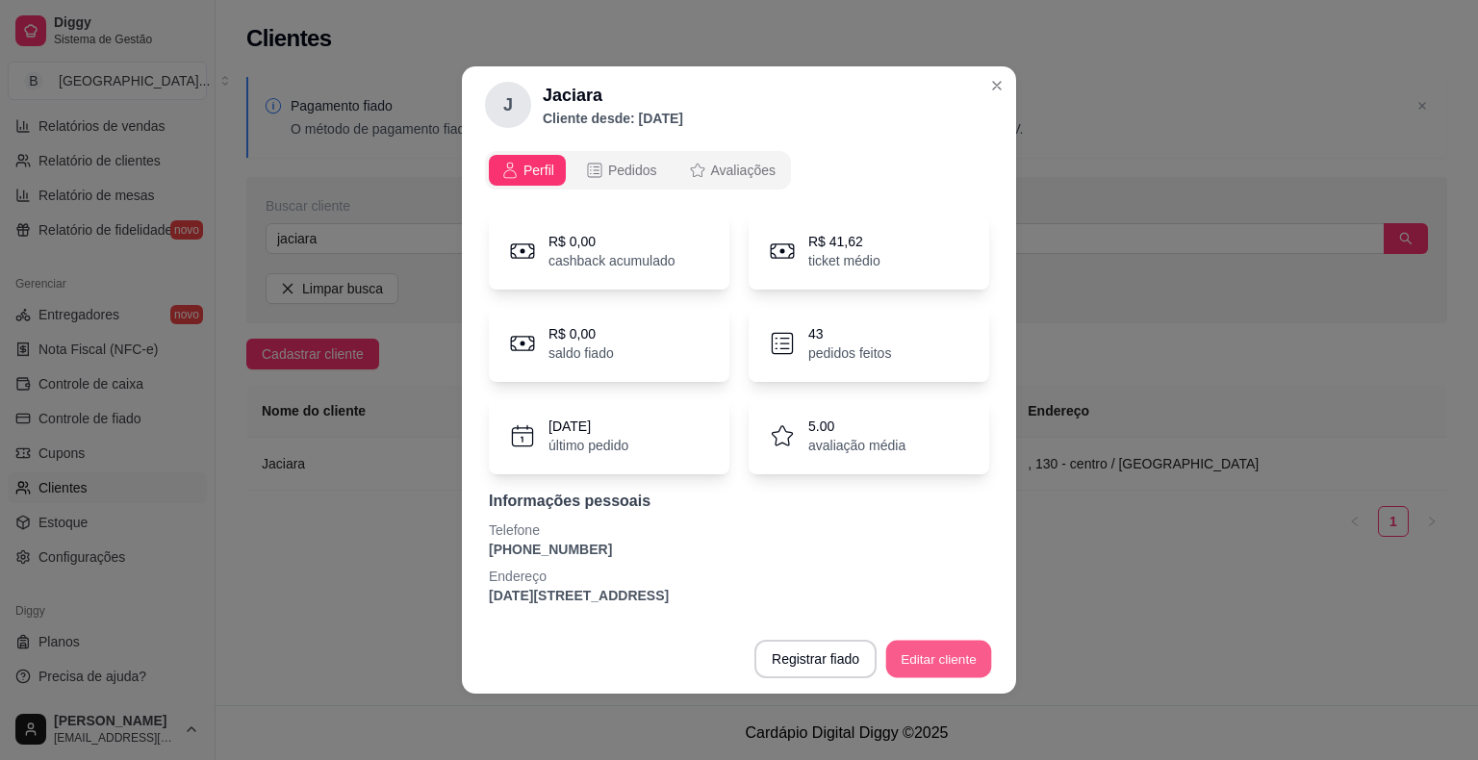
click at [907, 656] on button "Editar cliente" at bounding box center [939, 660] width 106 height 38
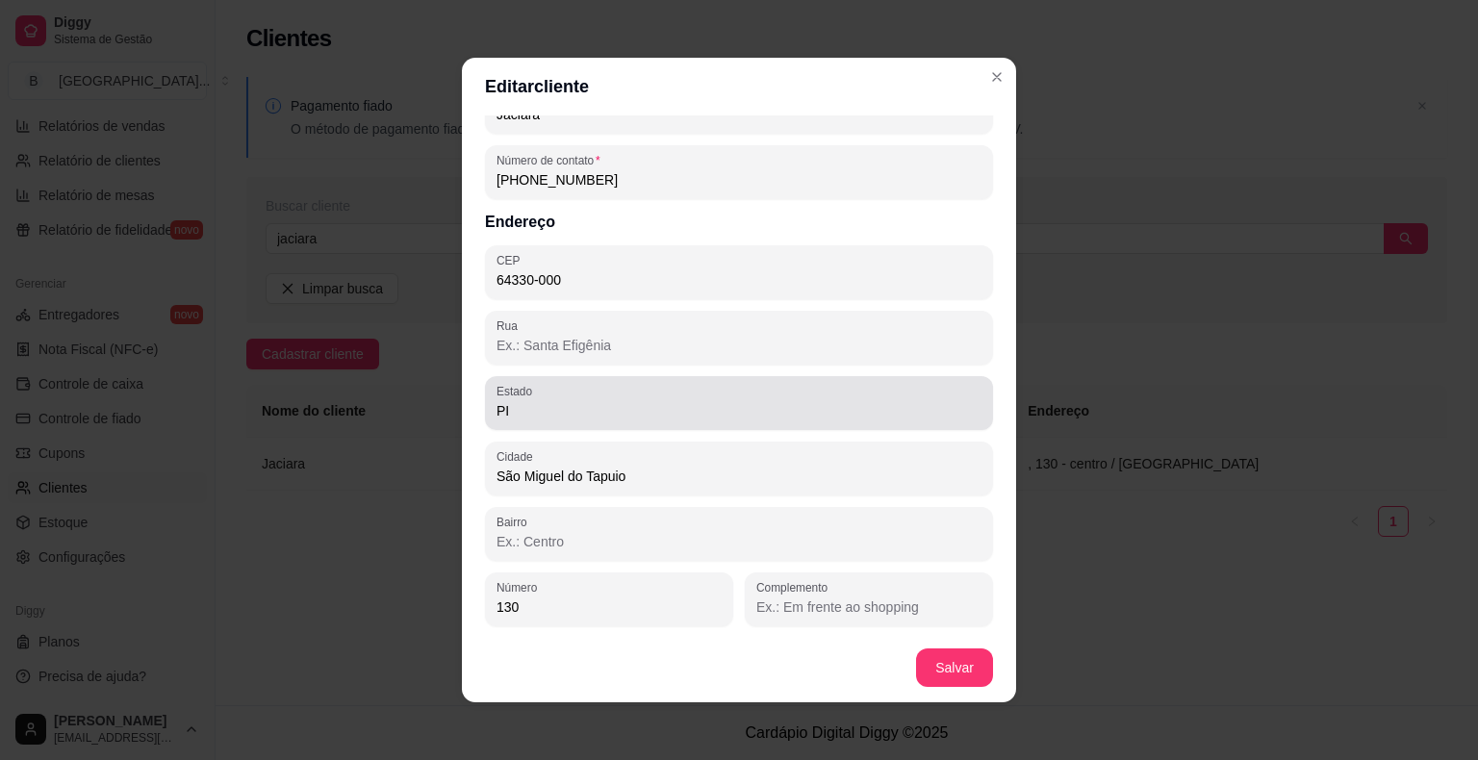
scroll to position [4, 0]
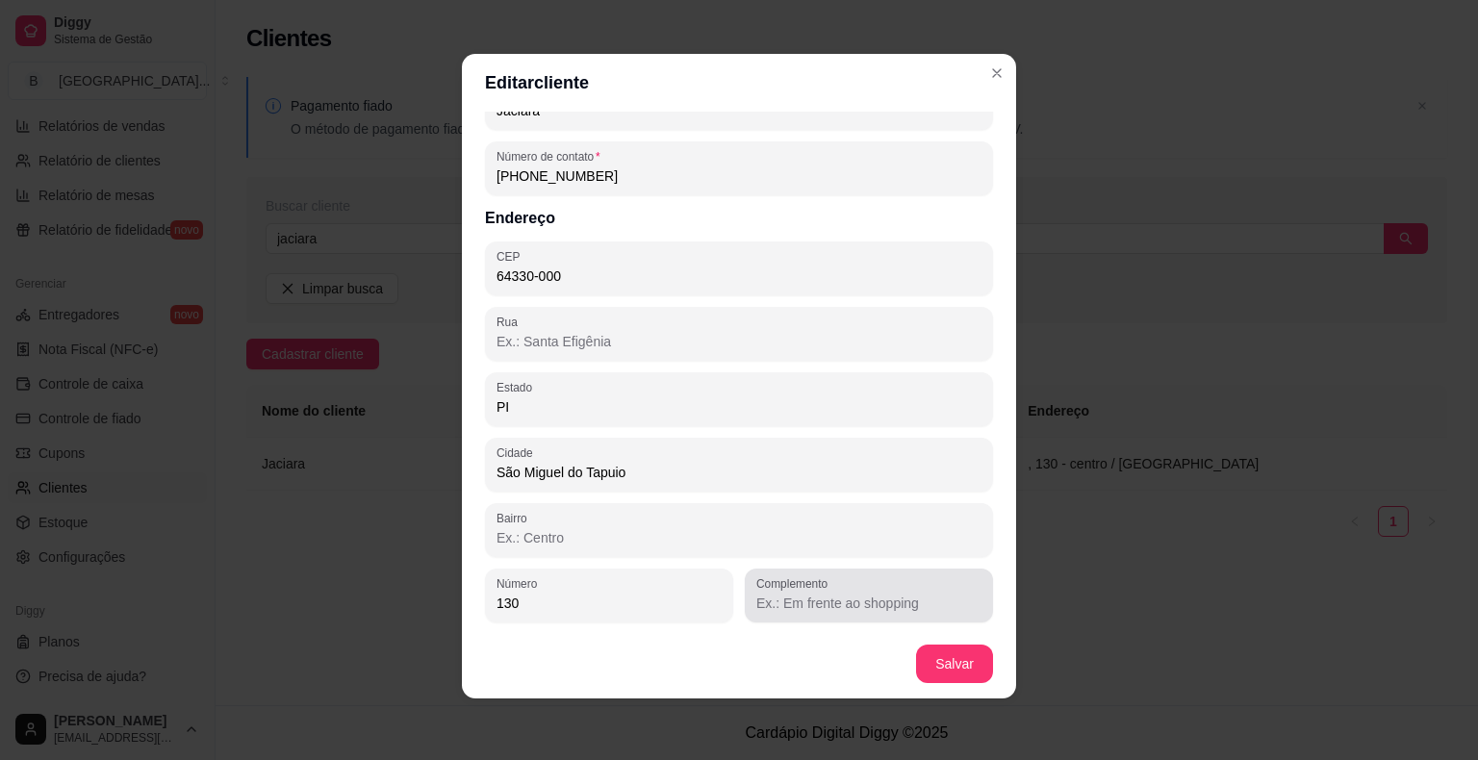
click at [854, 604] on input "Complemento" at bounding box center [868, 603] width 225 height 19
type input "próximo á padaria [GEOGRAPHIC_DATA]"
type input "centro"
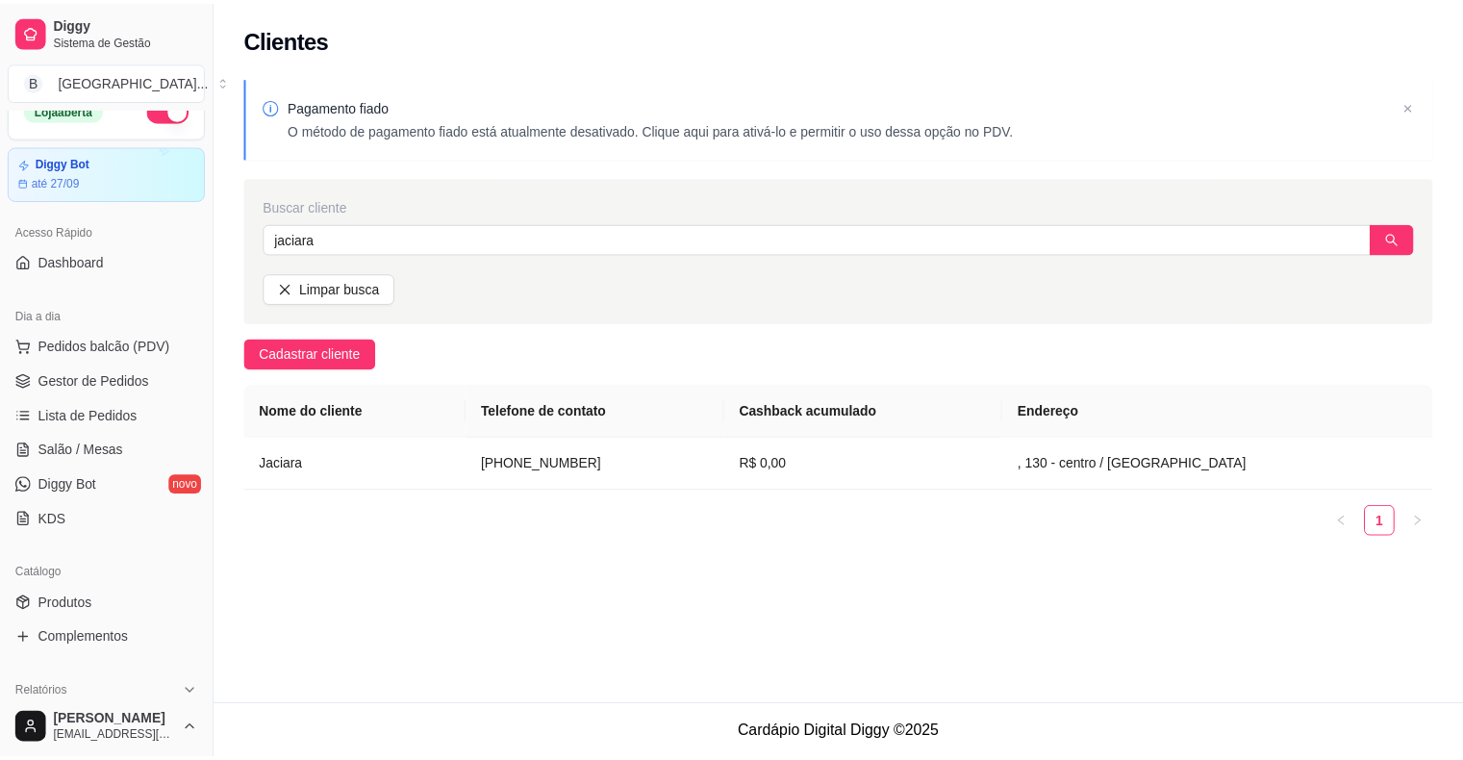
scroll to position [0, 0]
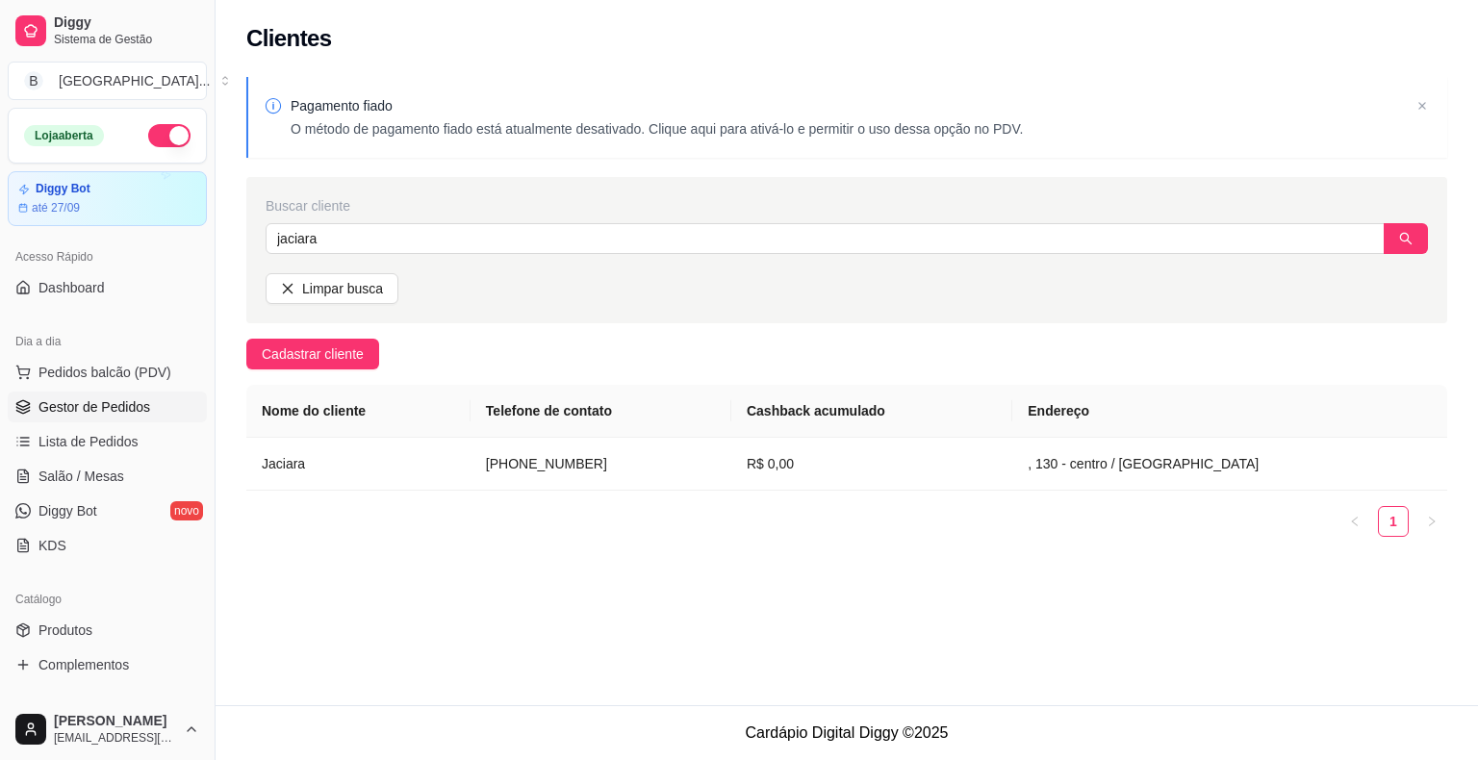
click at [15, 403] on icon at bounding box center [22, 406] width 15 height 15
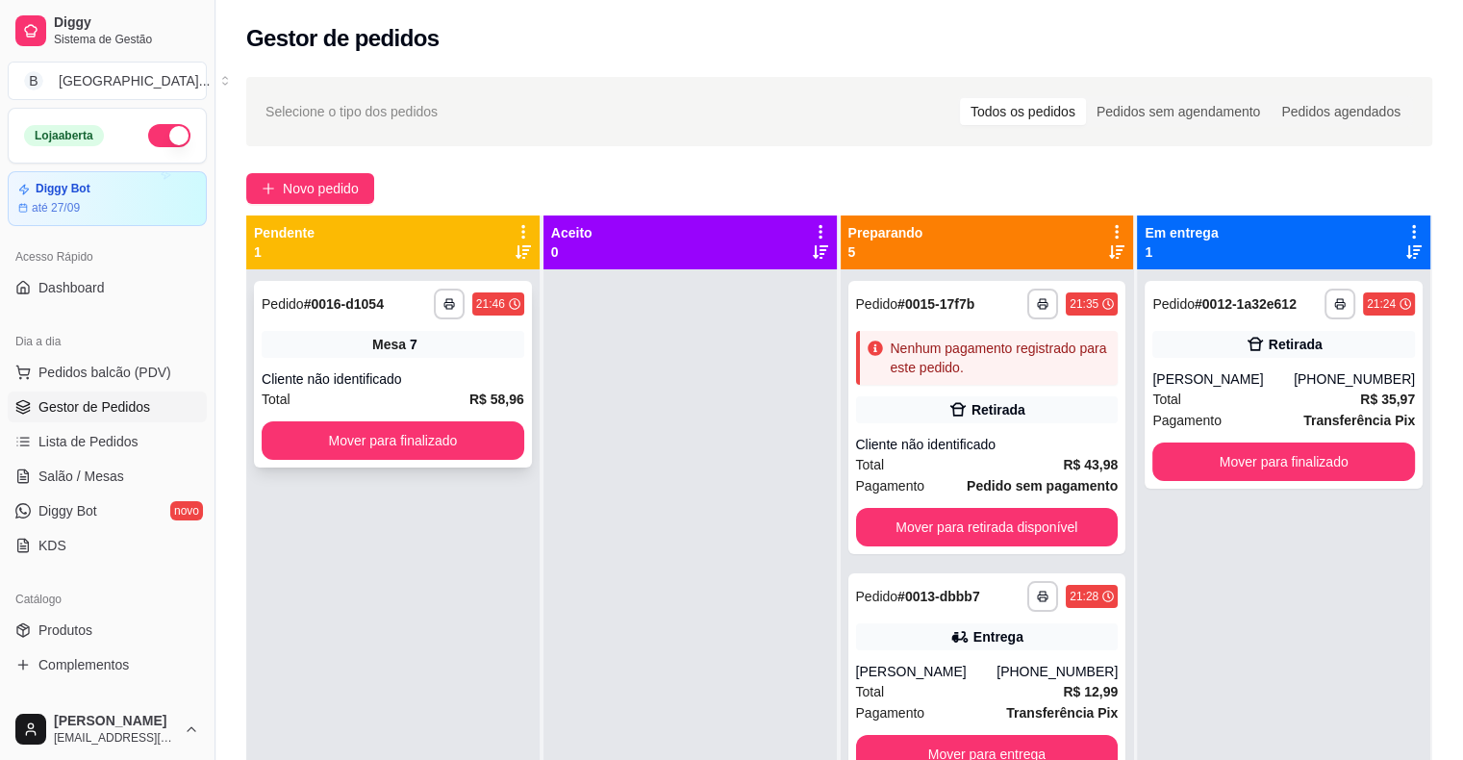
click at [500, 373] on div "Cliente não identificado" at bounding box center [393, 378] width 263 height 19
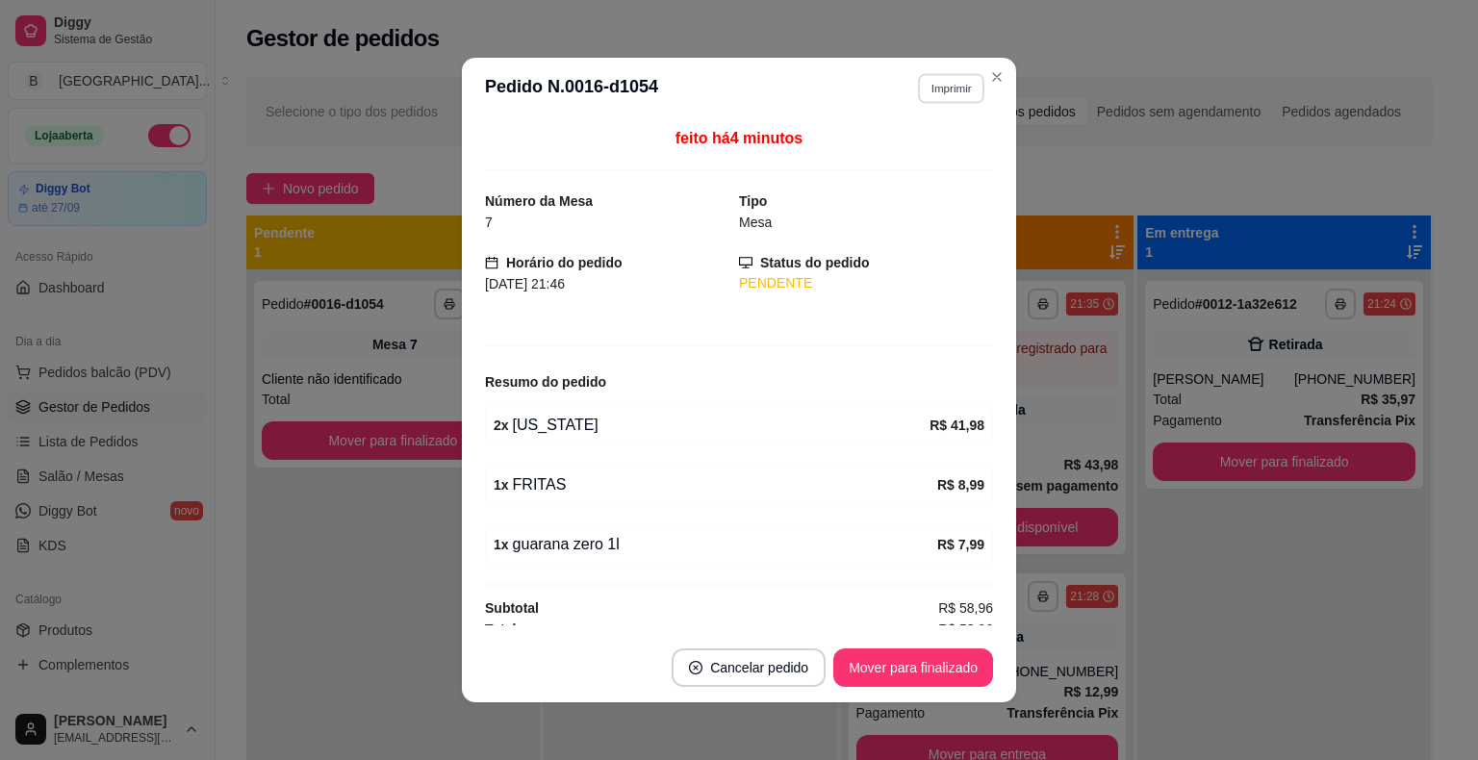
click at [932, 82] on button "Imprimir" at bounding box center [951, 88] width 66 height 30
click at [920, 165] on button "IMPRESSORA" at bounding box center [909, 155] width 135 height 30
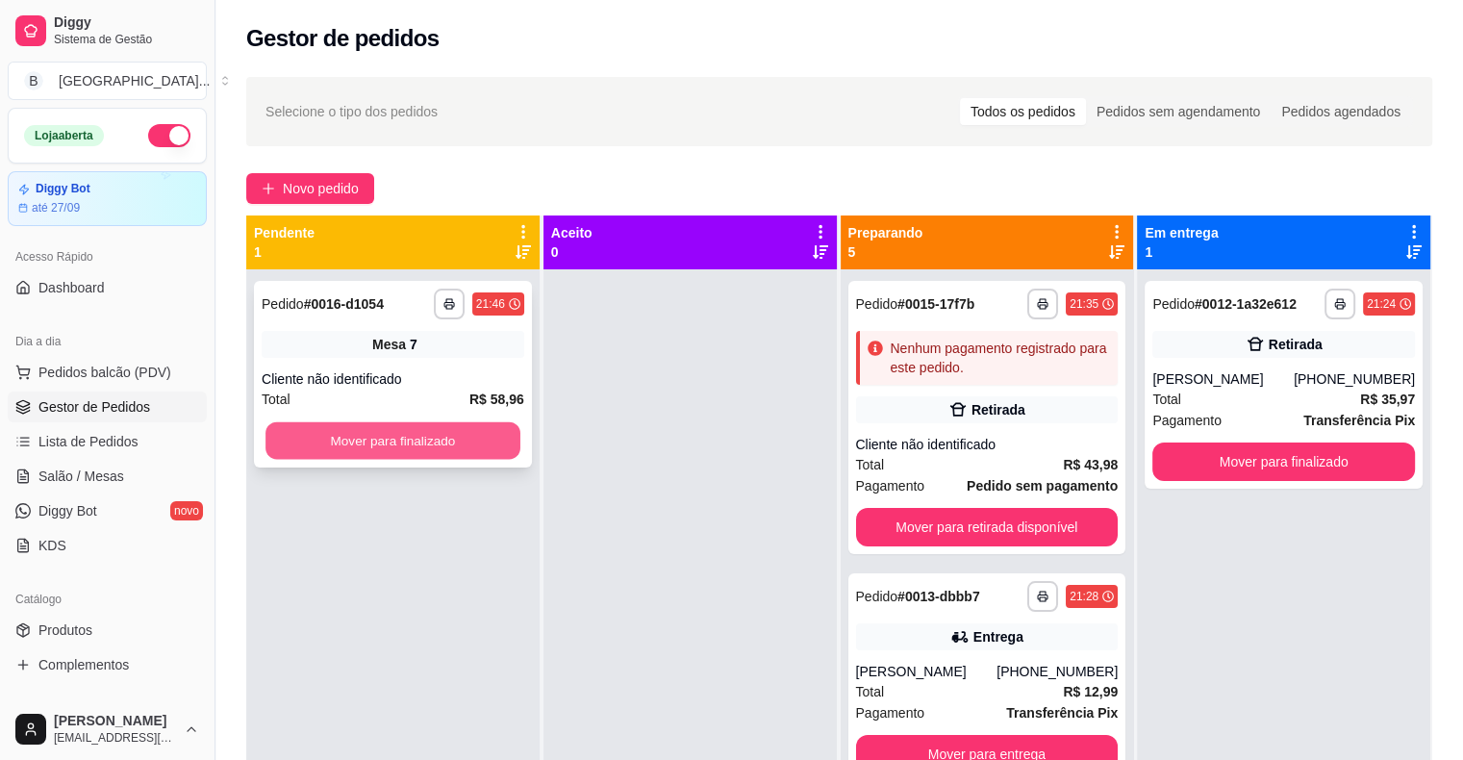
click at [365, 448] on button "Mover para finalizado" at bounding box center [393, 441] width 255 height 38
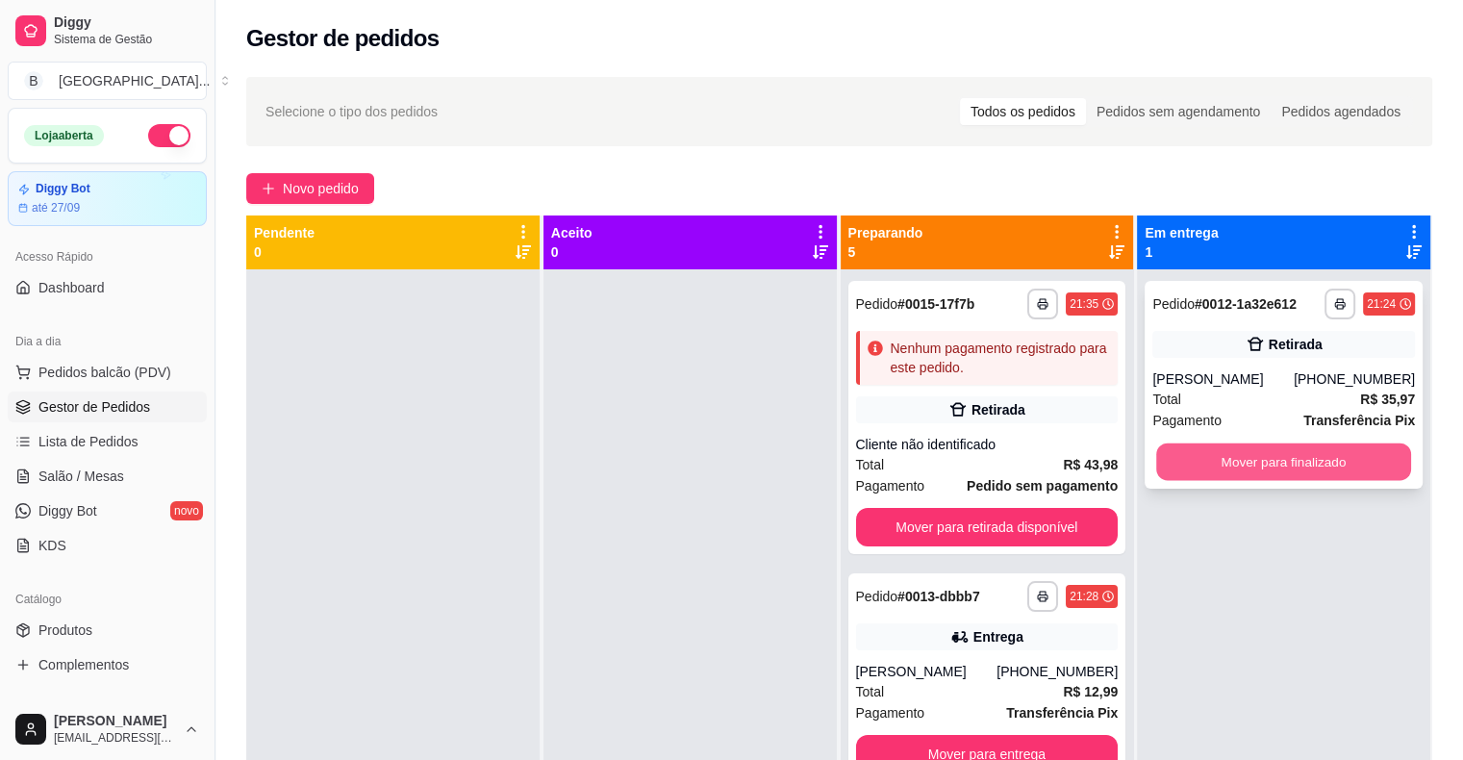
click at [1231, 448] on button "Mover para finalizado" at bounding box center [1283, 463] width 255 height 38
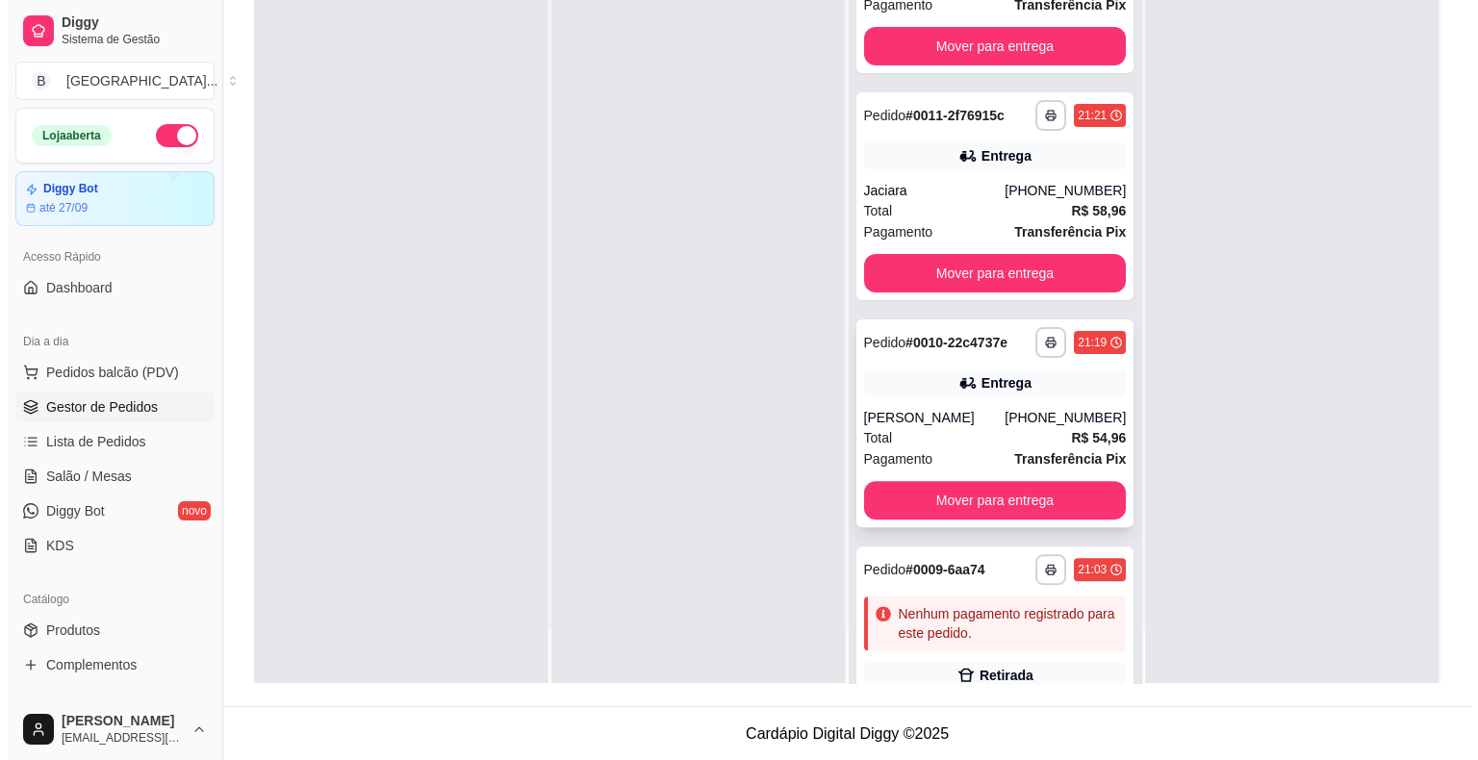
scroll to position [351, 0]
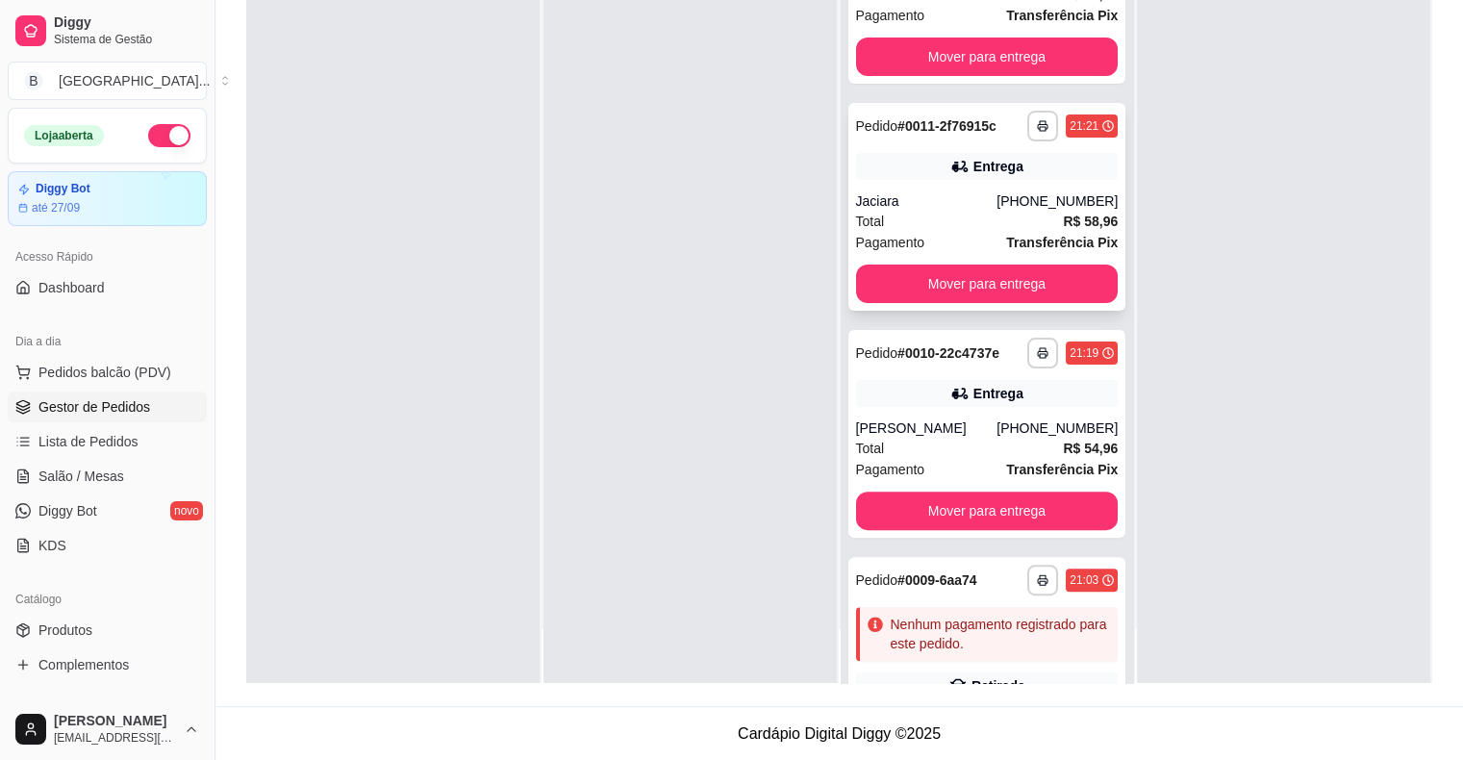
click at [927, 186] on div "**********" at bounding box center [988, 207] width 278 height 208
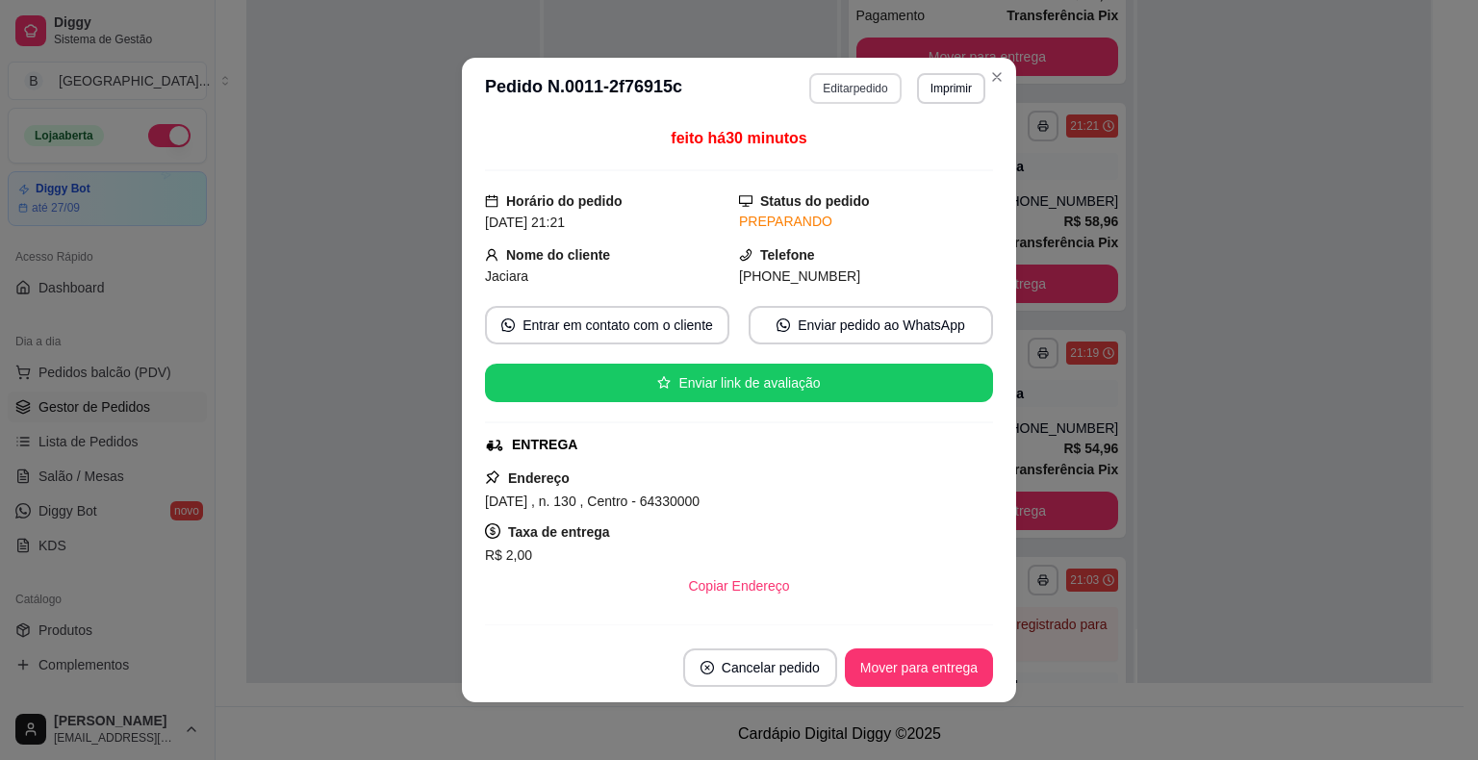
click at [868, 95] on button "Editar pedido" at bounding box center [854, 88] width 91 height 31
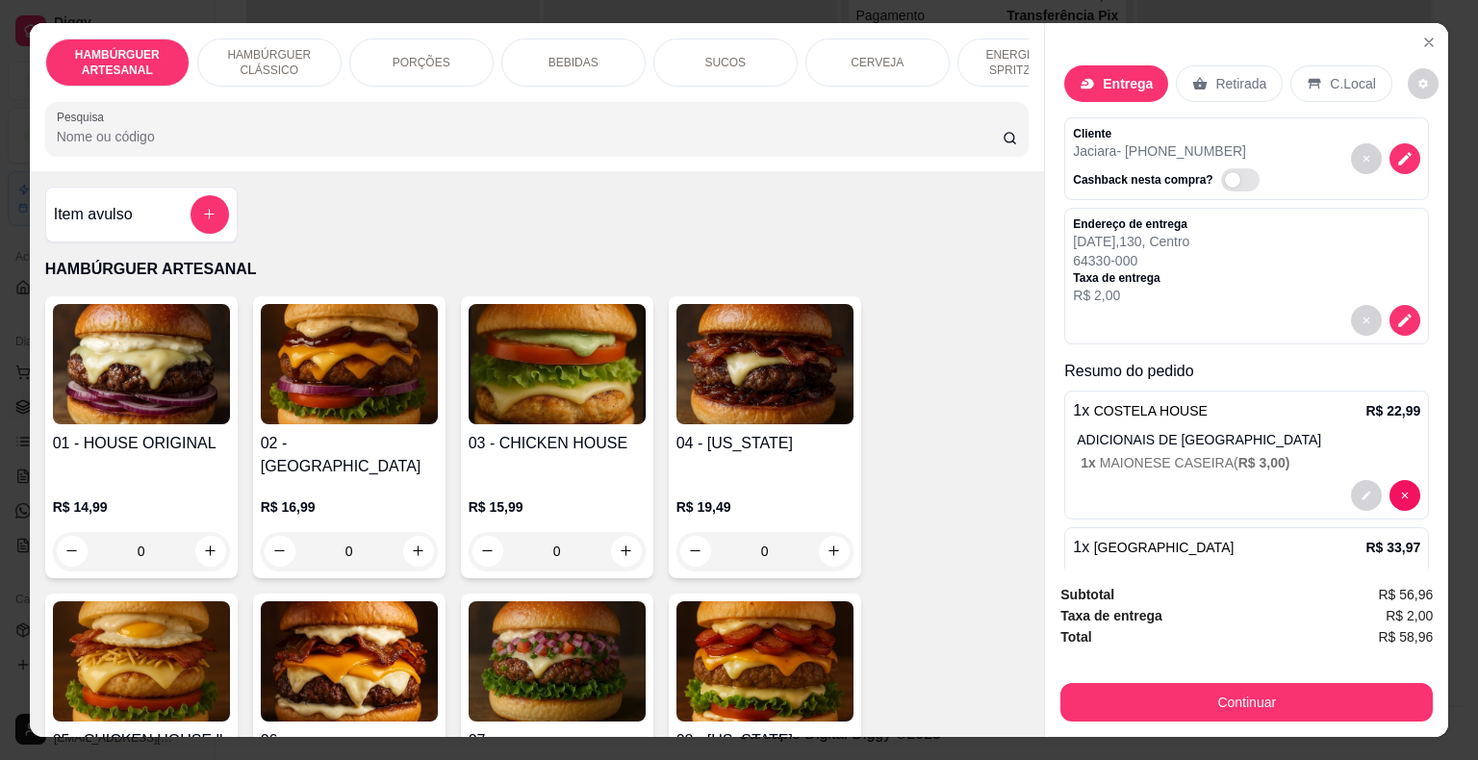
click at [1281, 287] on div "Endereço de entrega [DATE] , Centro 64330-000 Taxa de entrega R$ 2,00" at bounding box center [1246, 260] width 347 height 89
click at [1389, 305] on button "decrease-product-quantity" at bounding box center [1404, 320] width 31 height 31
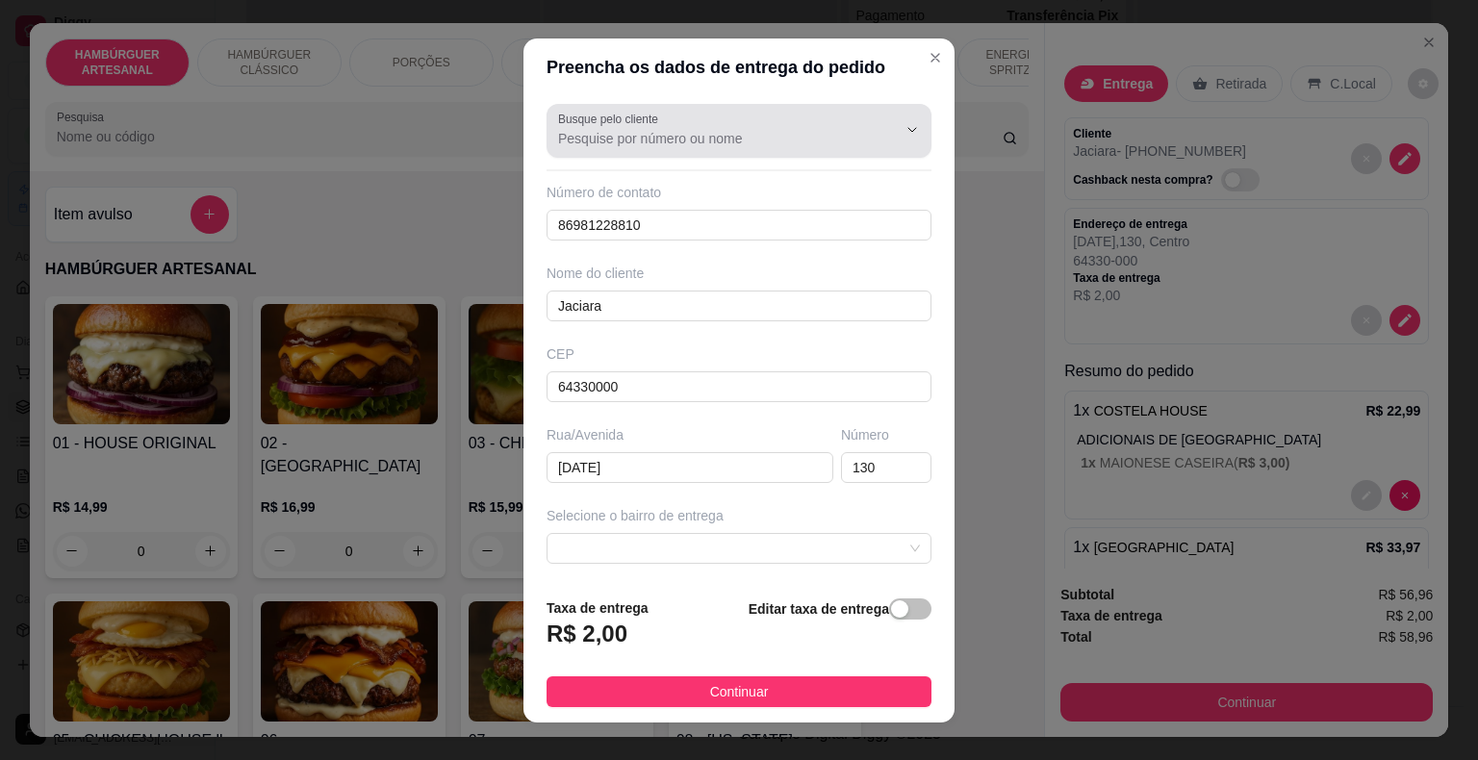
click at [876, 108] on div "Busque pelo cliente" at bounding box center [738, 131] width 385 height 54
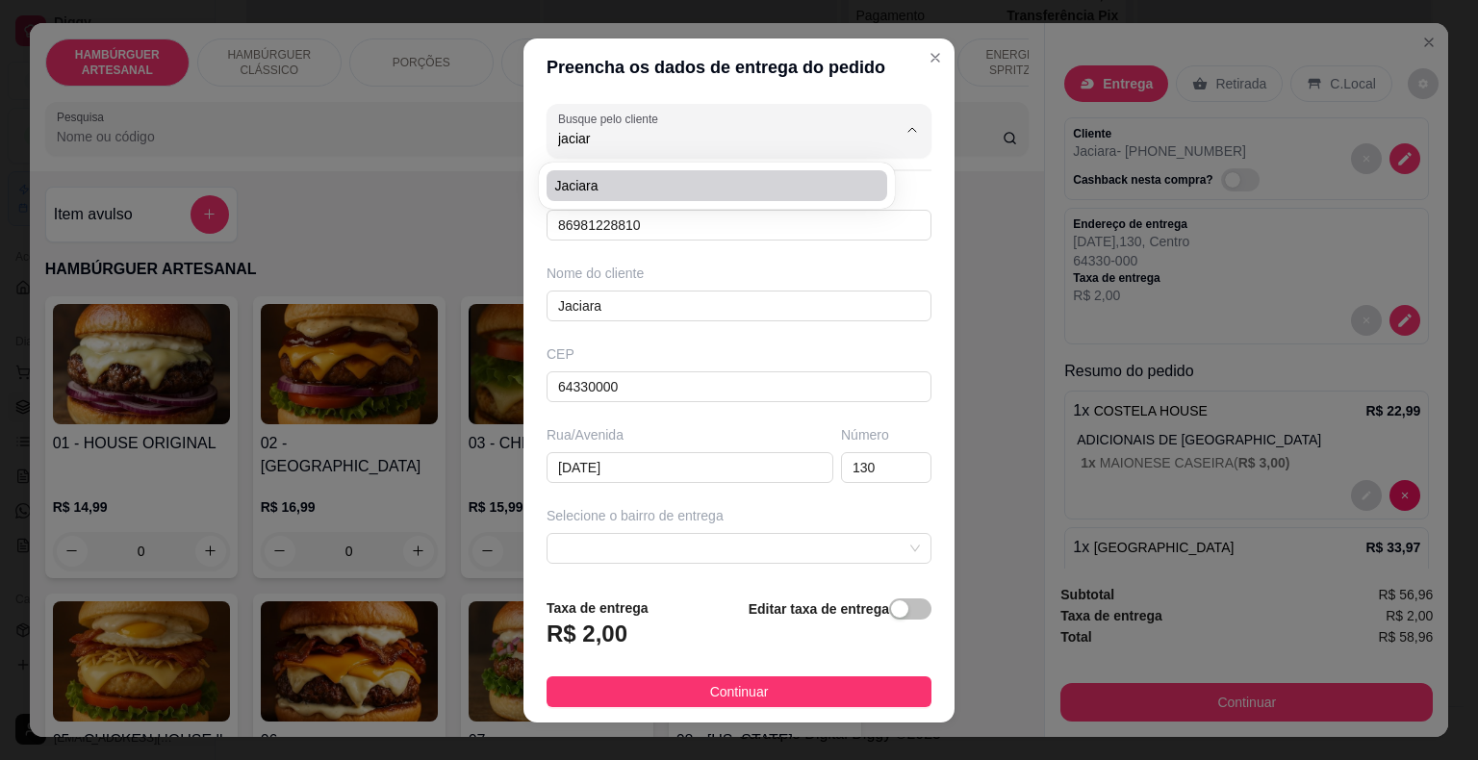
click at [695, 197] on li "Jaciara" at bounding box center [716, 185] width 341 height 31
type input "Jaciara"
type input "próximo á padaria [GEOGRAPHIC_DATA]"
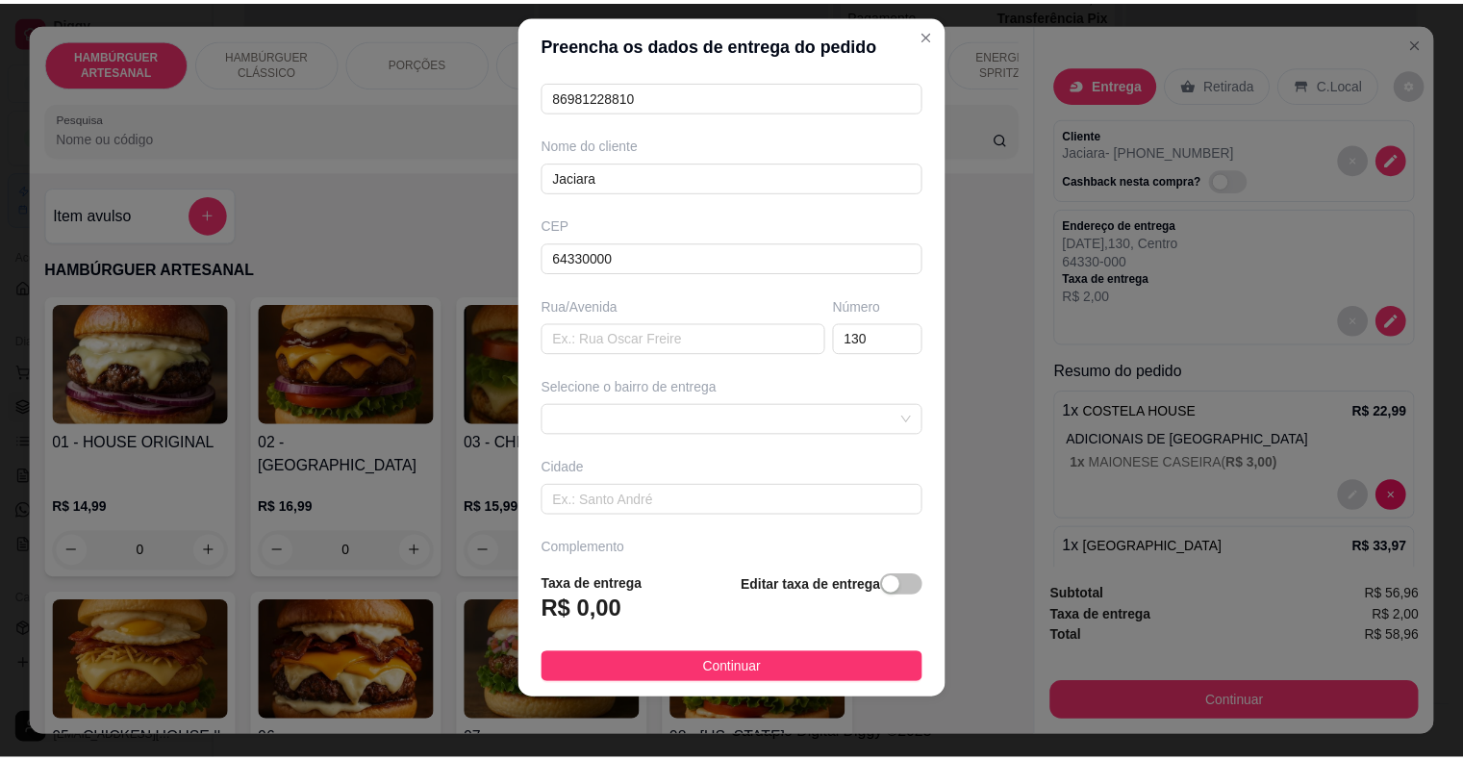
scroll to position [159, 0]
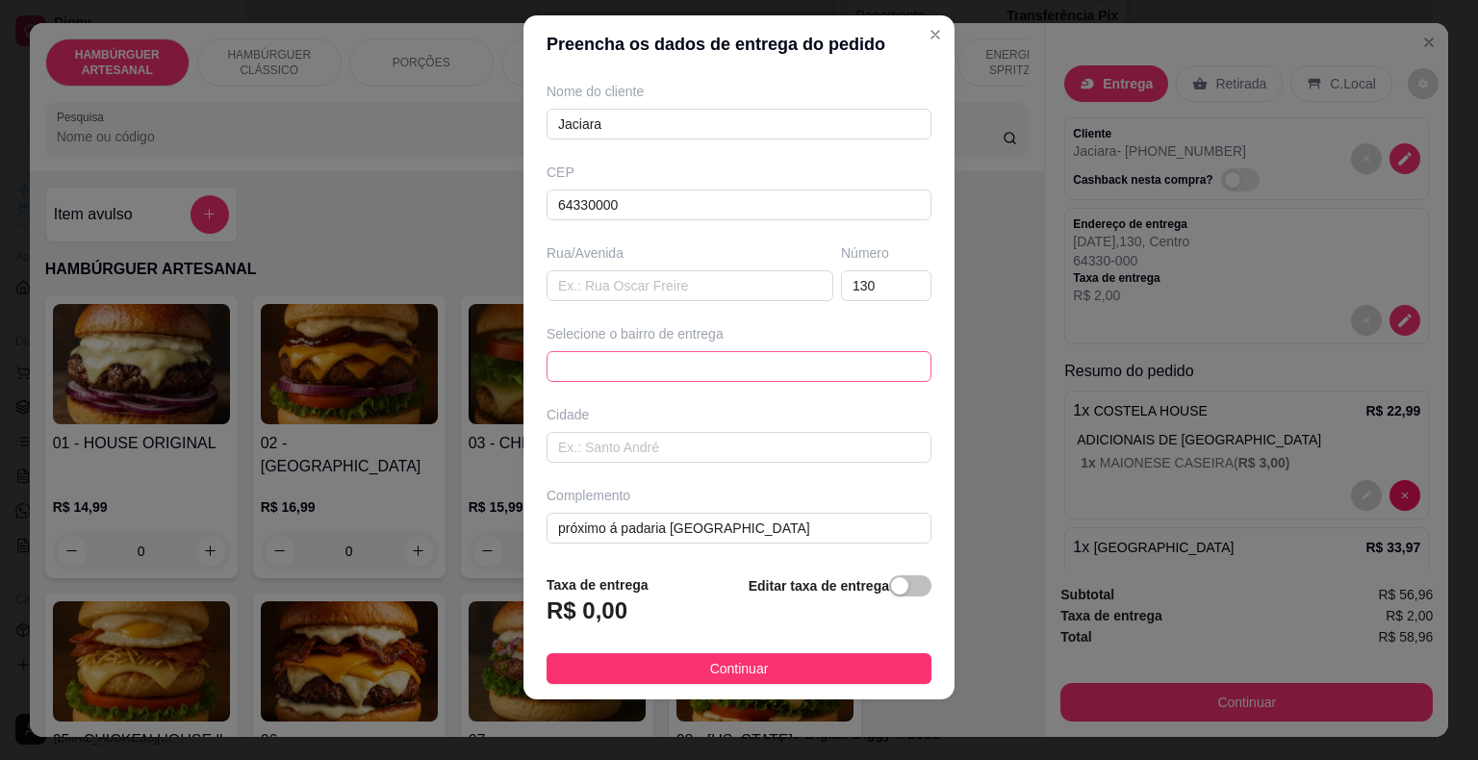
click at [703, 352] on span at bounding box center [739, 366] width 362 height 29
type input "Jaciara"
click at [703, 352] on span at bounding box center [739, 366] width 362 height 29
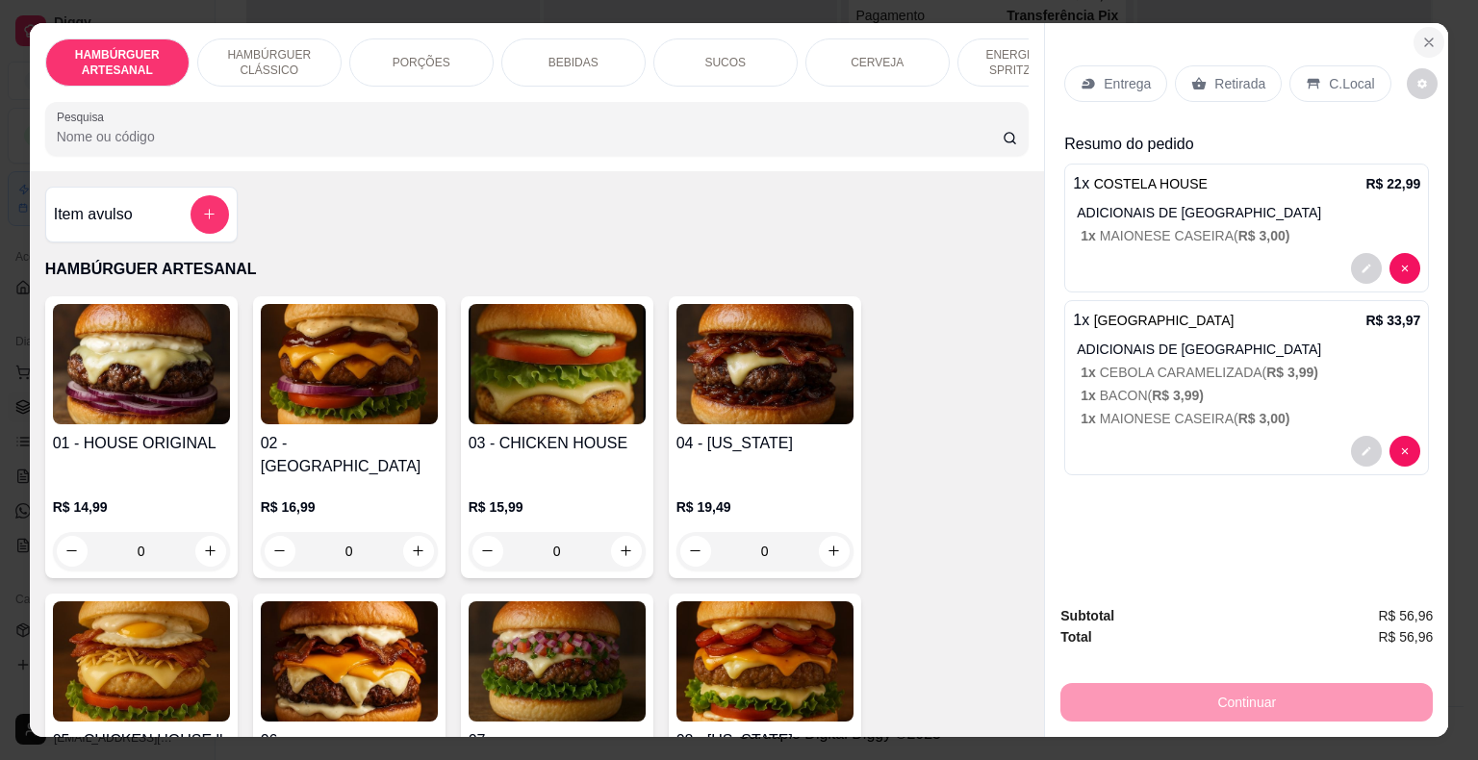
click at [1425, 27] on button "Close" at bounding box center [1428, 42] width 31 height 31
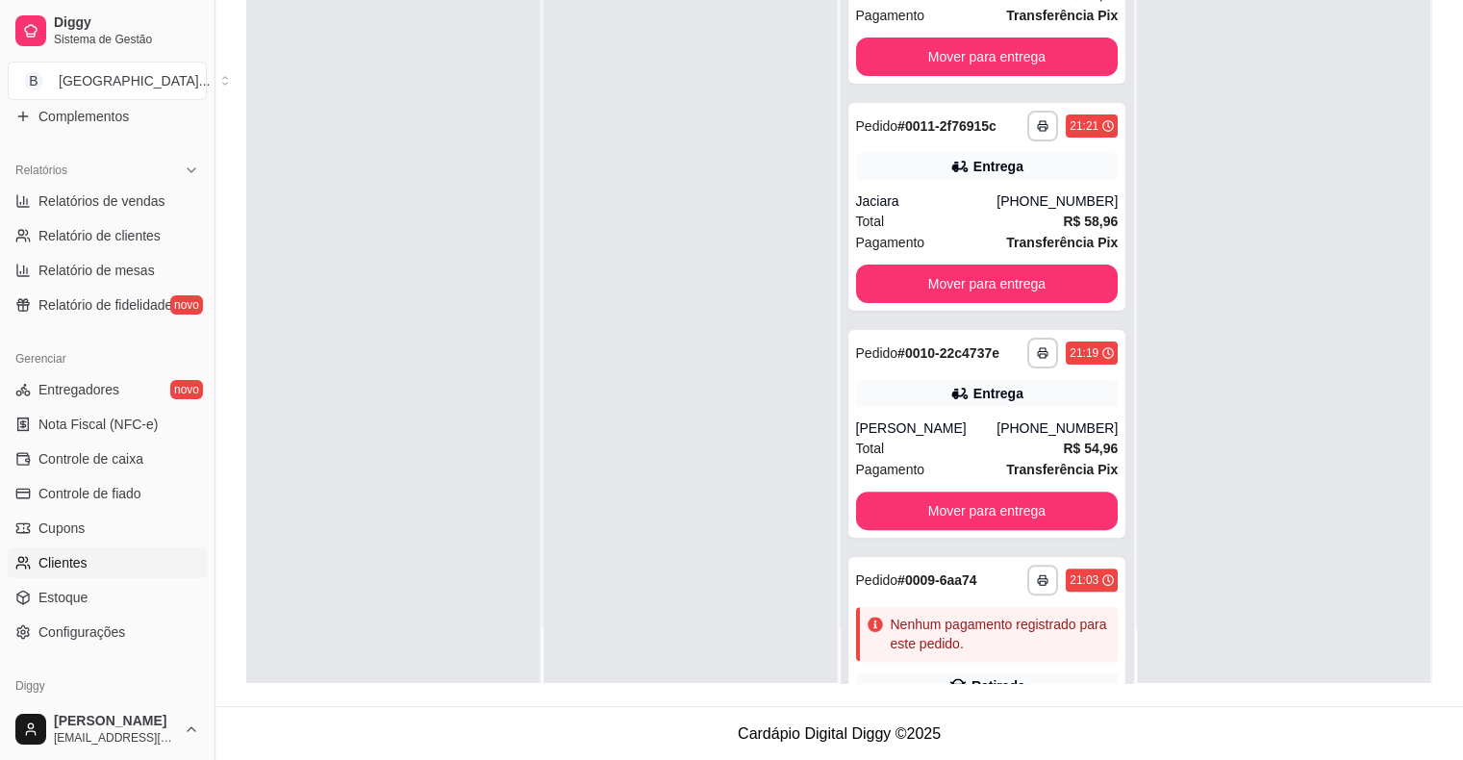
scroll to position [623, 0]
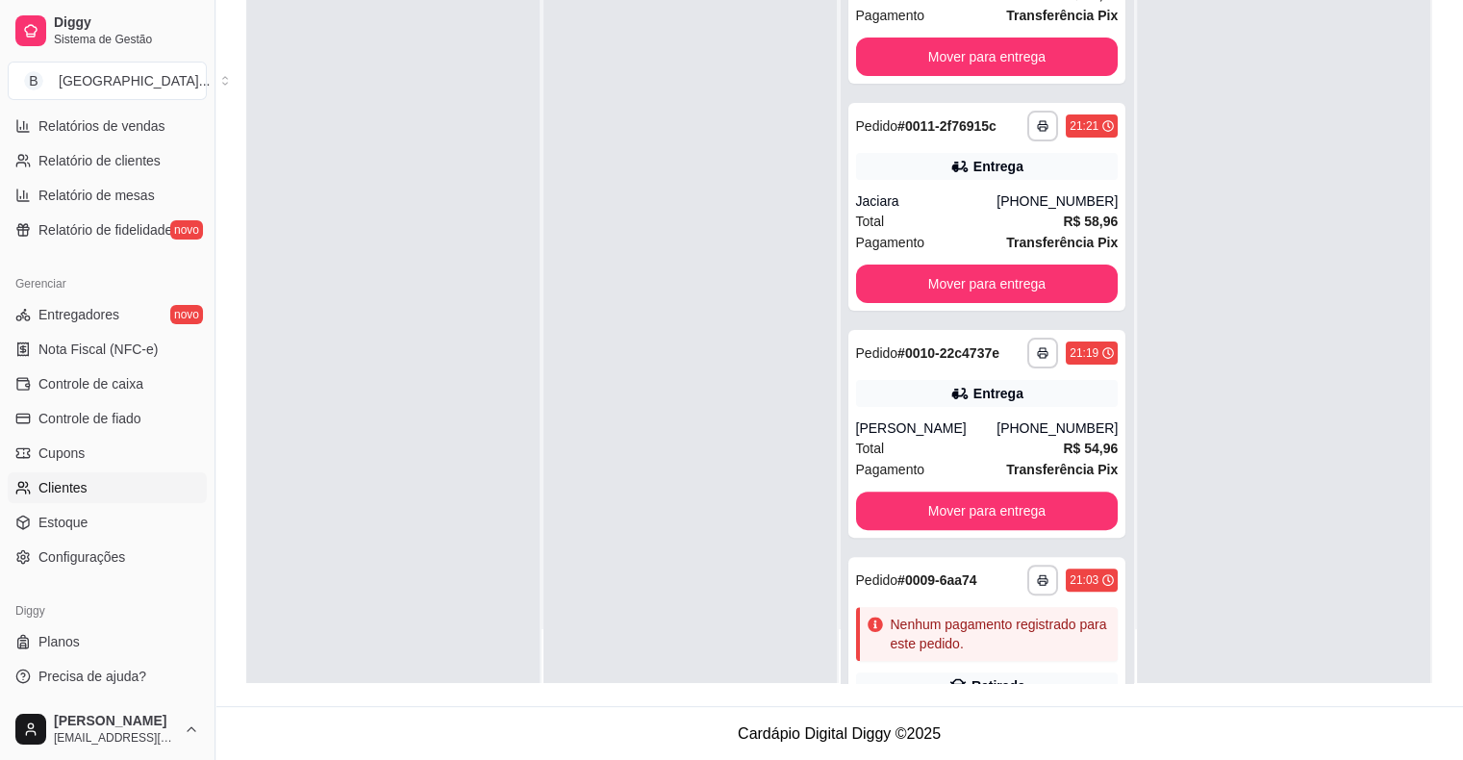
click at [90, 490] on link "Clientes" at bounding box center [107, 487] width 199 height 31
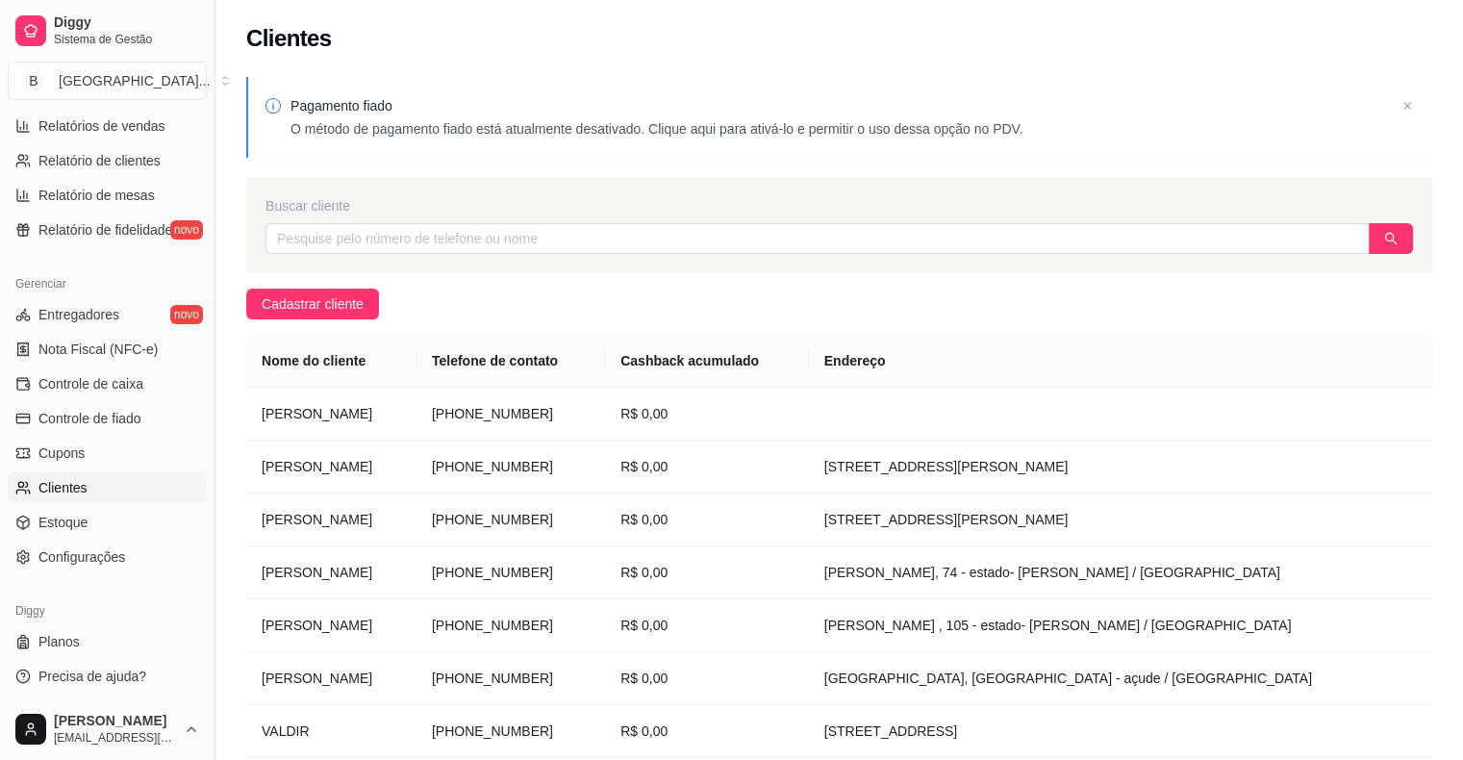
click at [446, 256] on div "Buscar cliente" at bounding box center [839, 225] width 1186 height 96
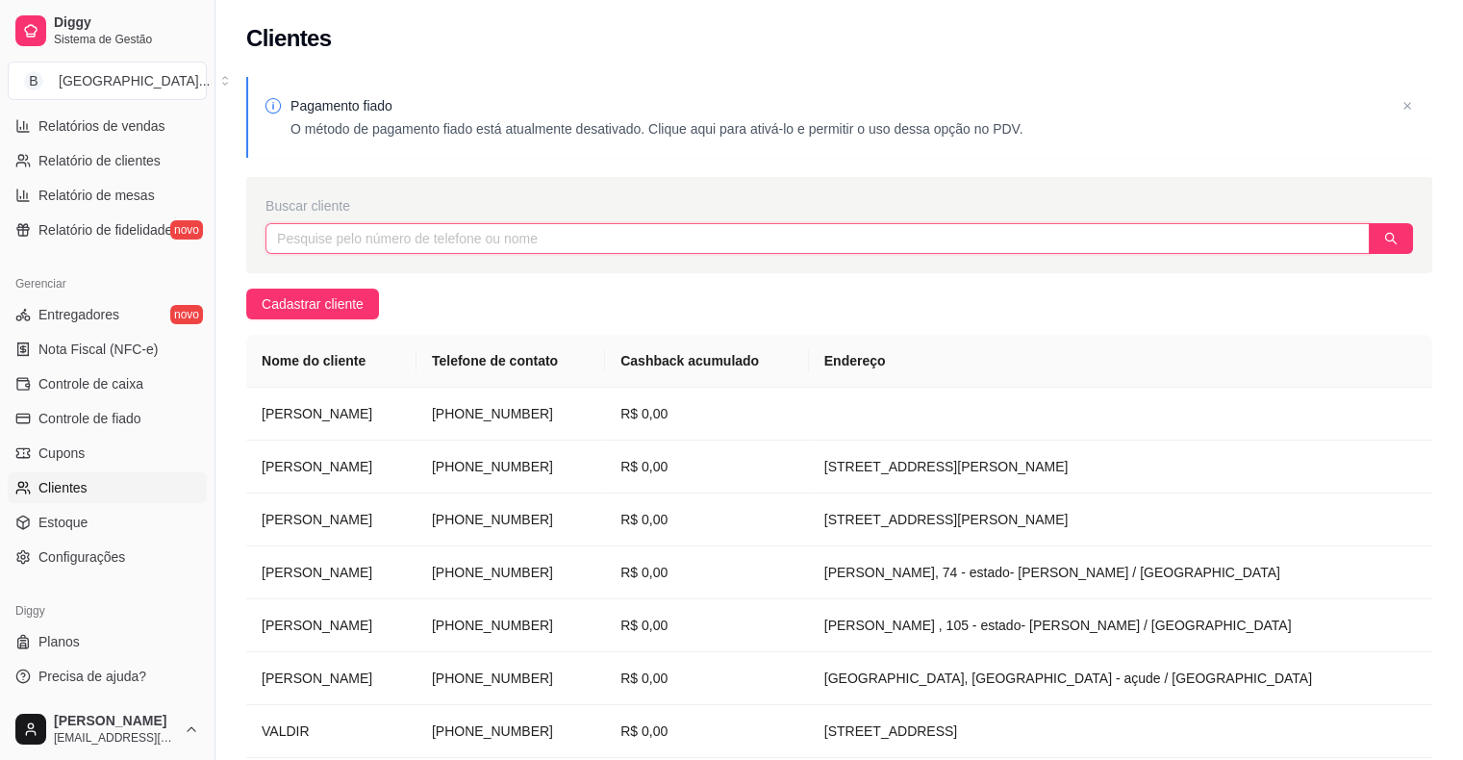
click at [448, 239] on input "text" at bounding box center [818, 238] width 1105 height 31
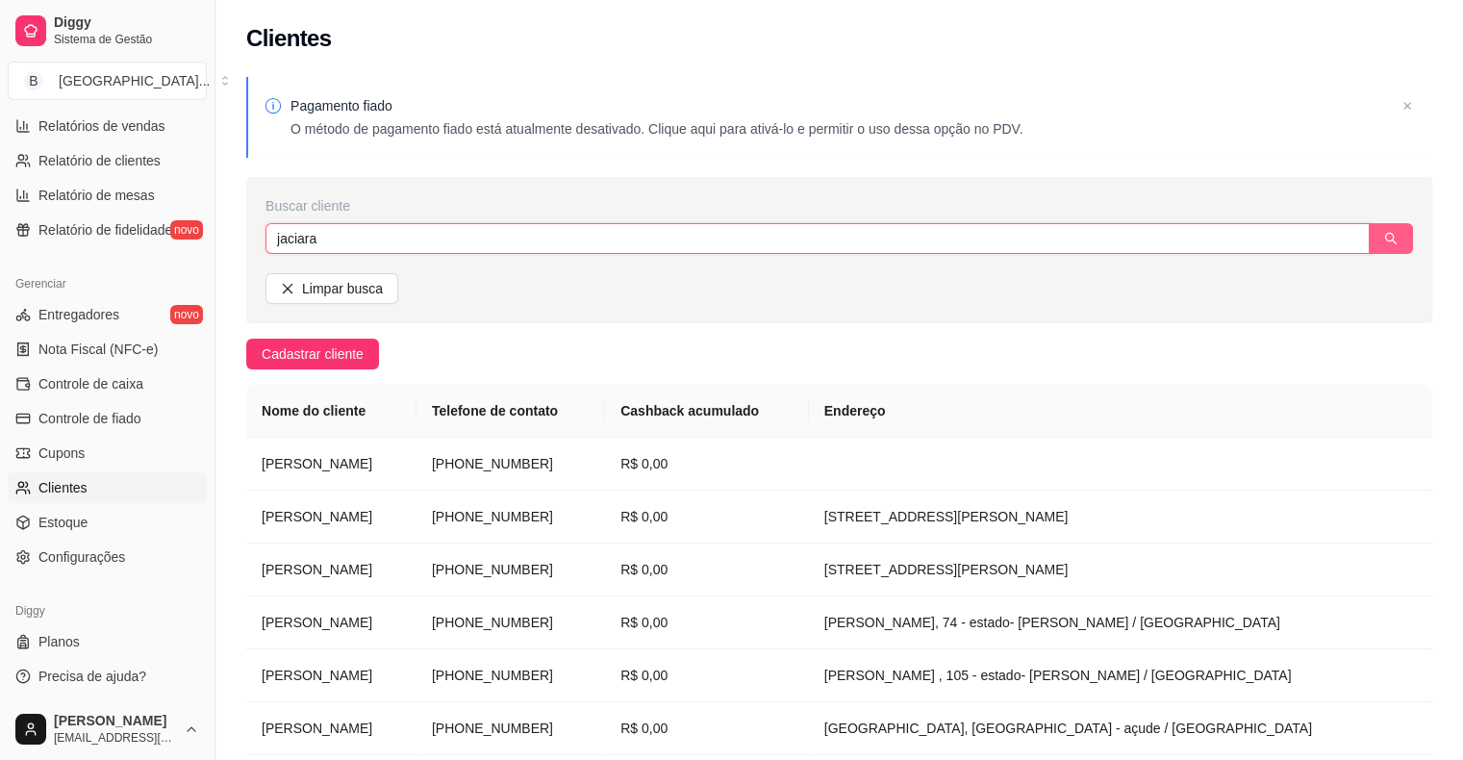
click at [1372, 245] on button "button" at bounding box center [1391, 238] width 44 height 31
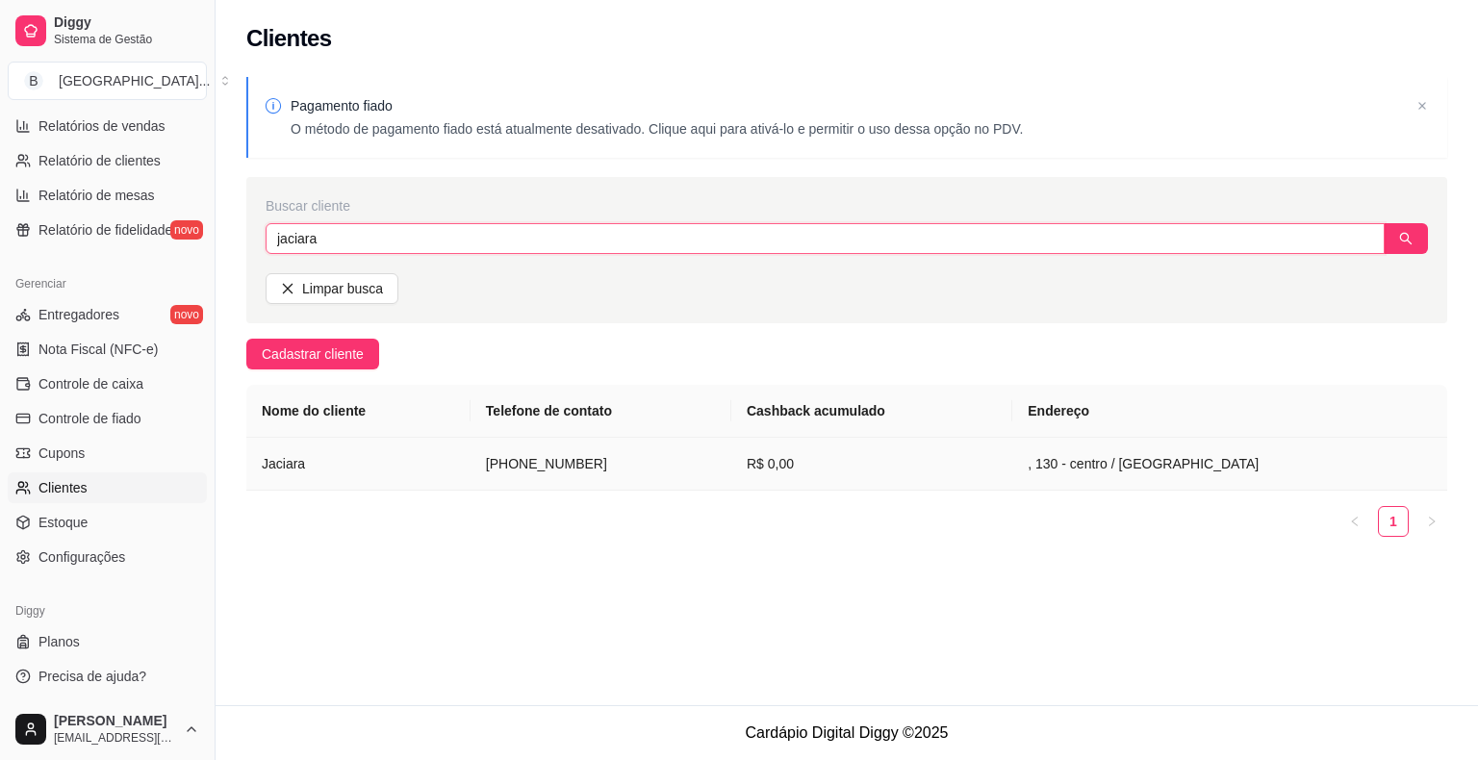
type input "jaciara"
click at [1260, 477] on td ", 130 - centro / [GEOGRAPHIC_DATA]" at bounding box center [1229, 464] width 435 height 53
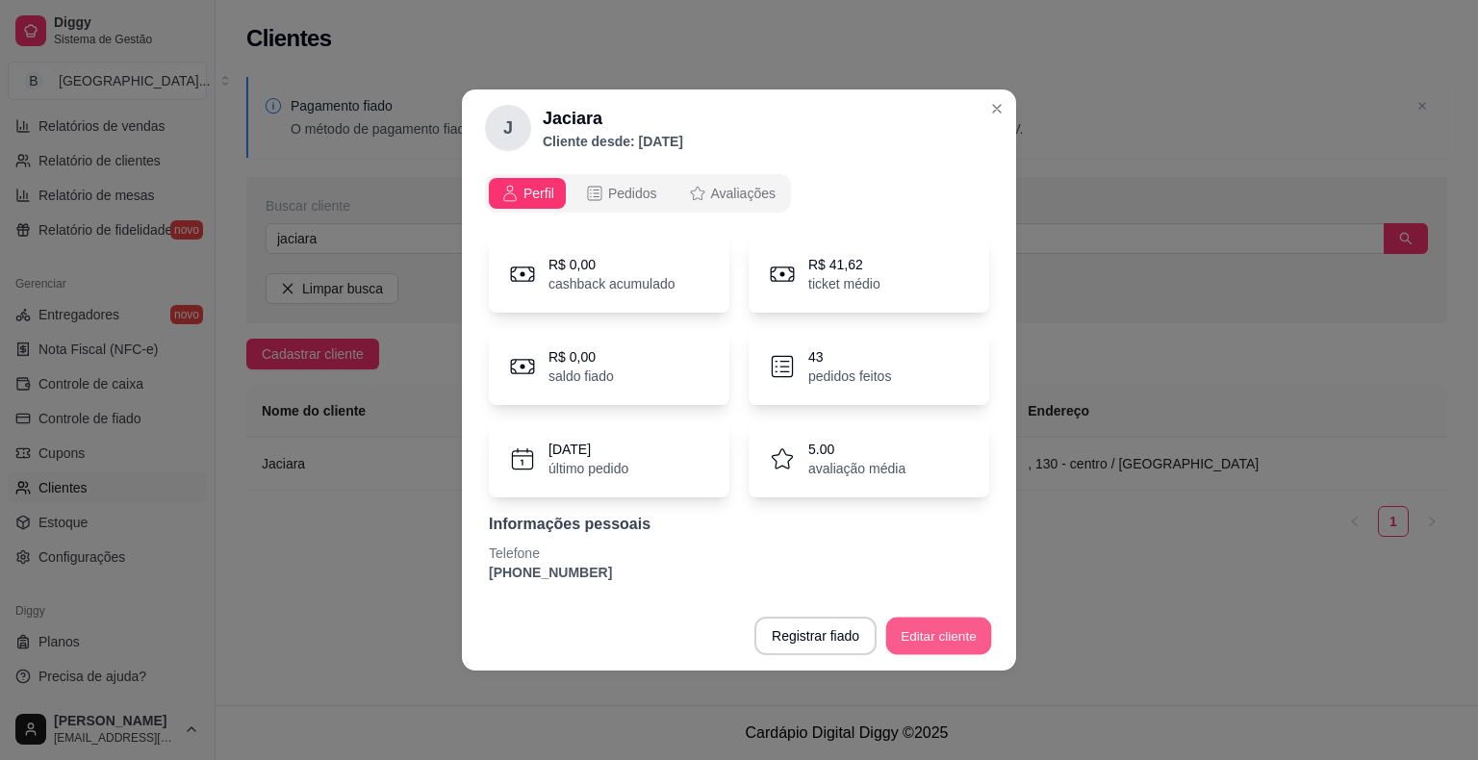
click at [925, 624] on button "Editar cliente" at bounding box center [939, 637] width 106 height 38
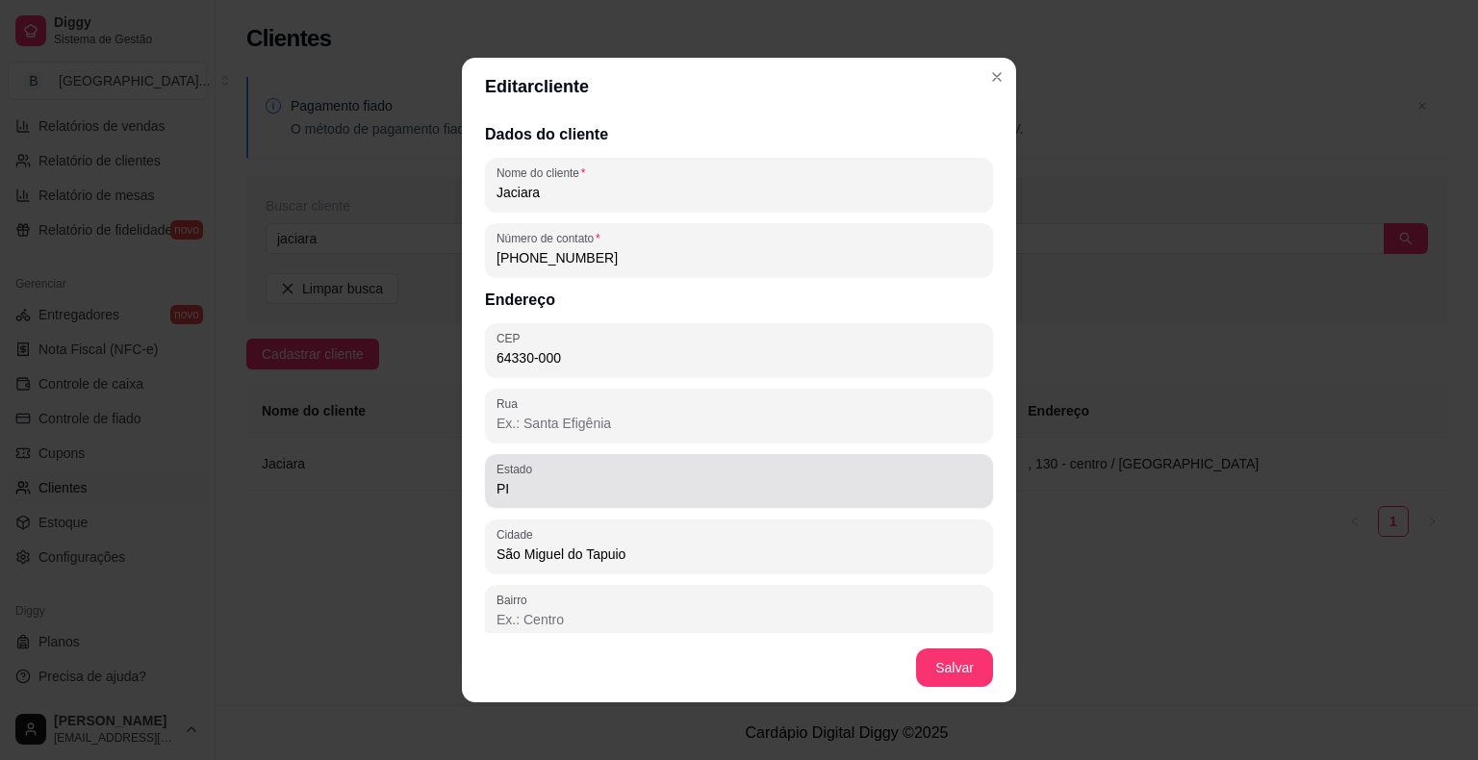
scroll to position [78, 0]
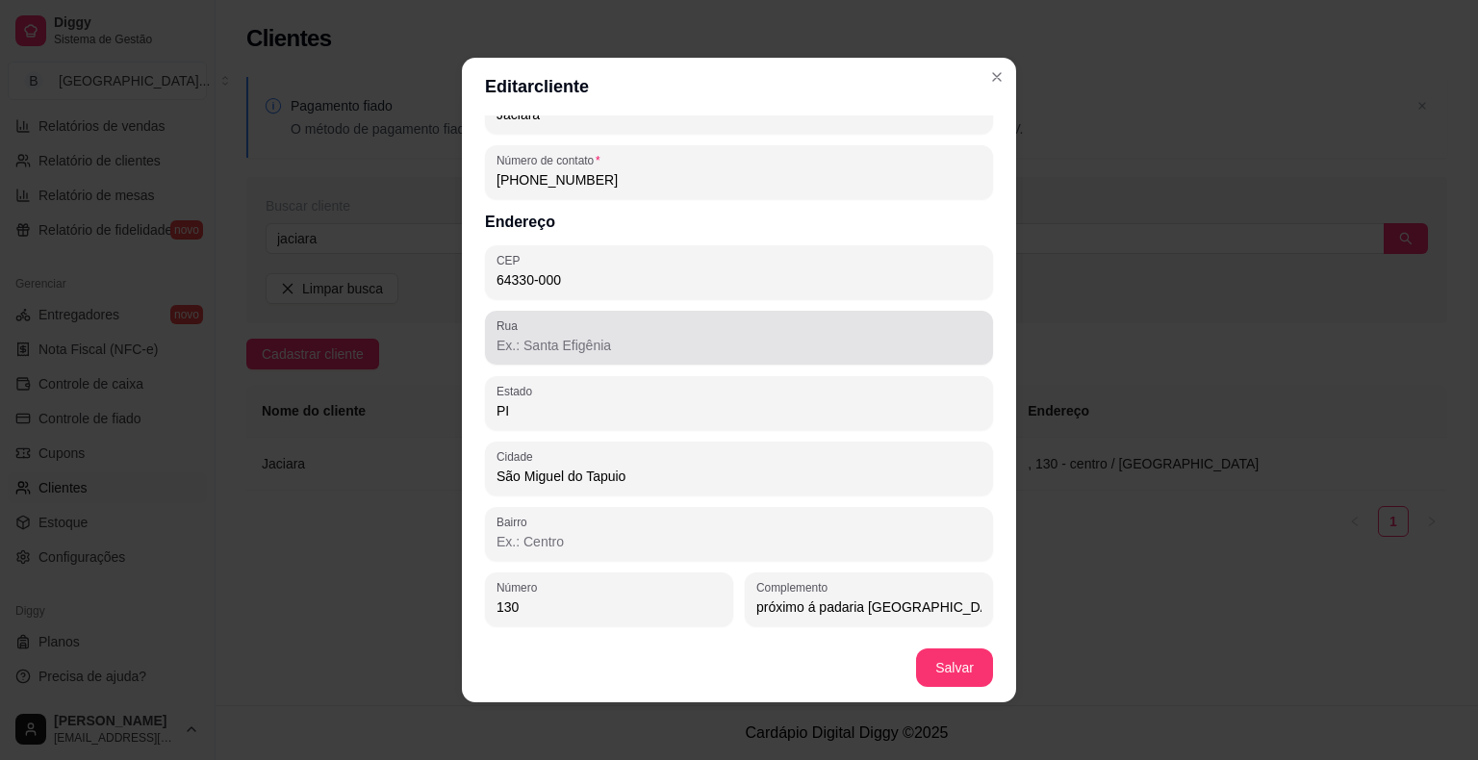
click at [789, 346] on input "Rua" at bounding box center [738, 345] width 485 height 19
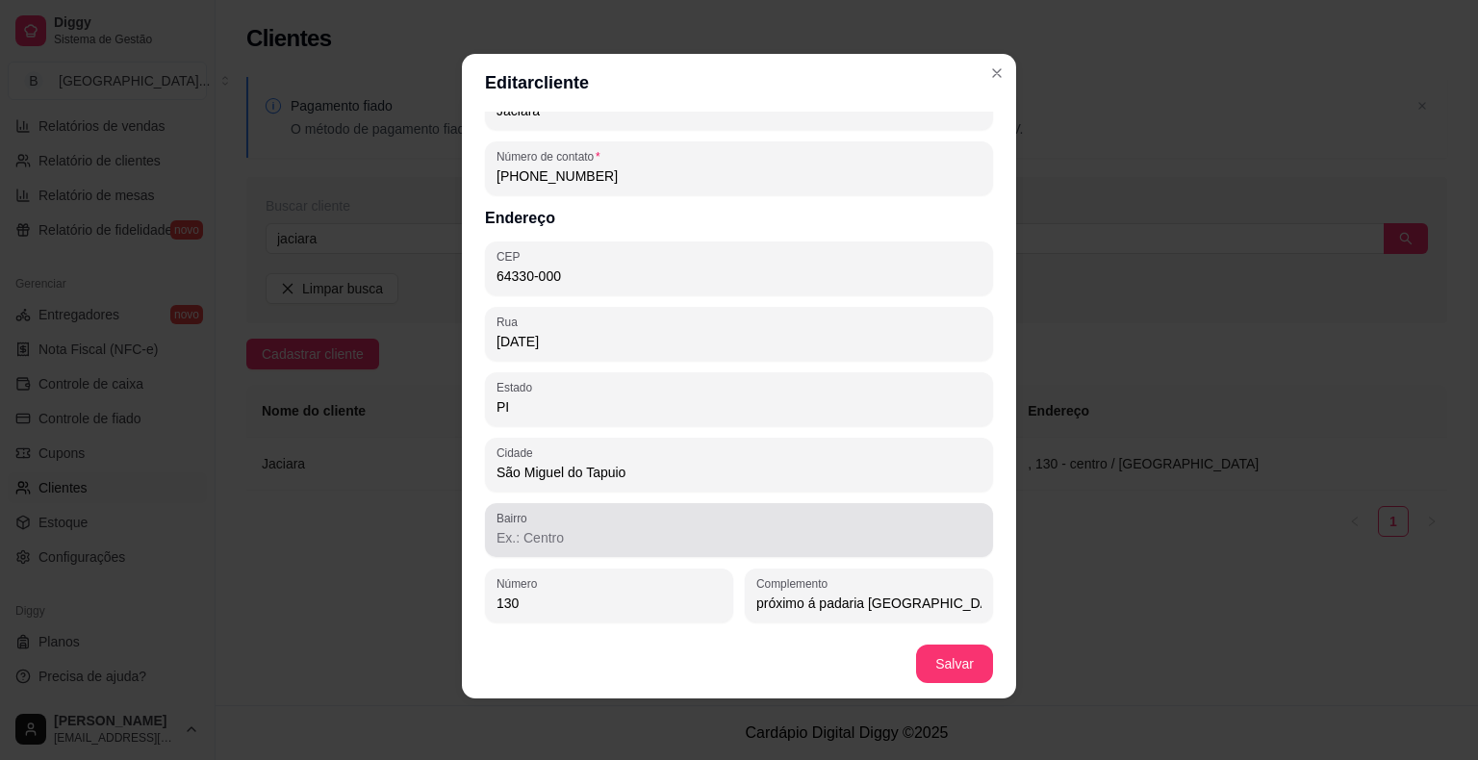
type input "[DATE]"
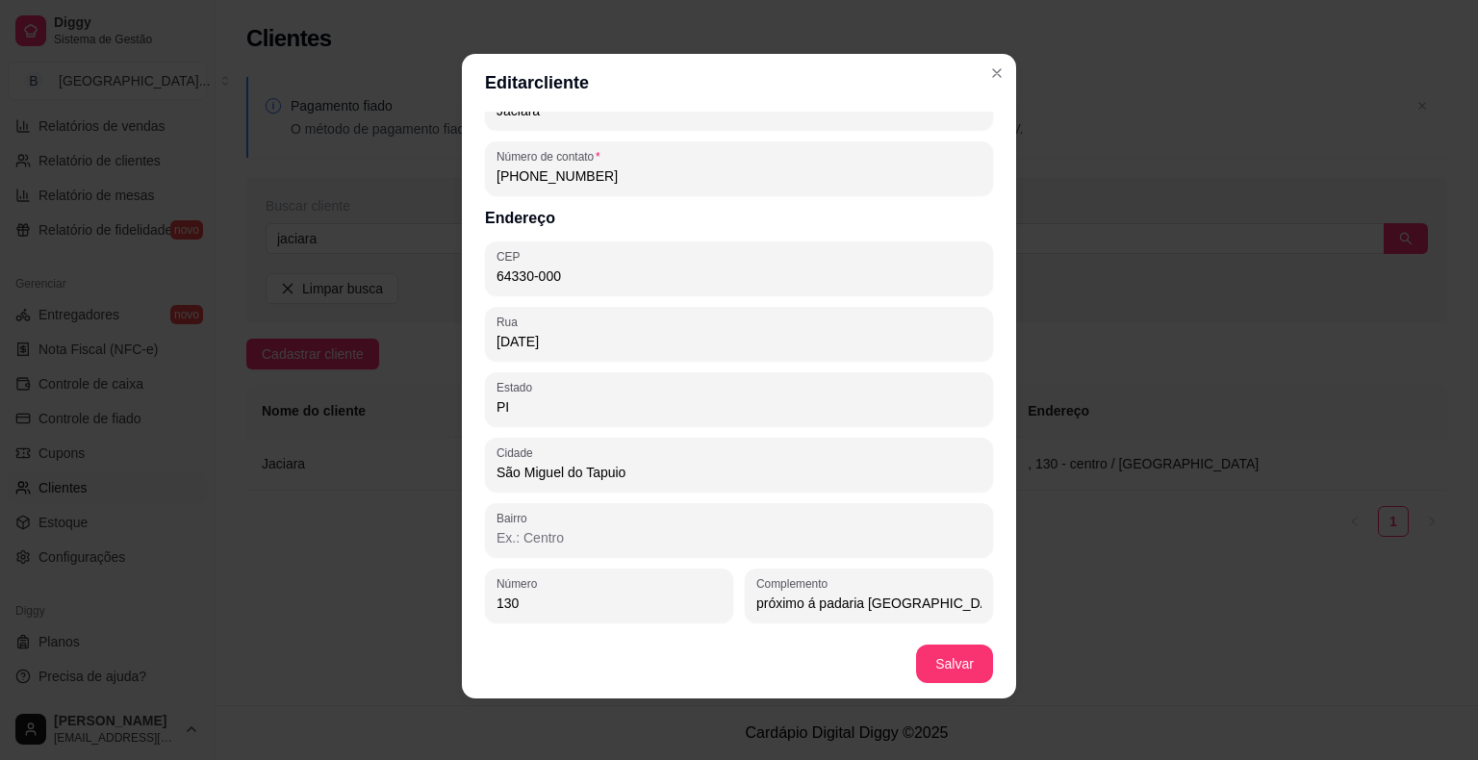
click at [517, 539] on input "Bairro" at bounding box center [738, 537] width 485 height 19
type input "centro"
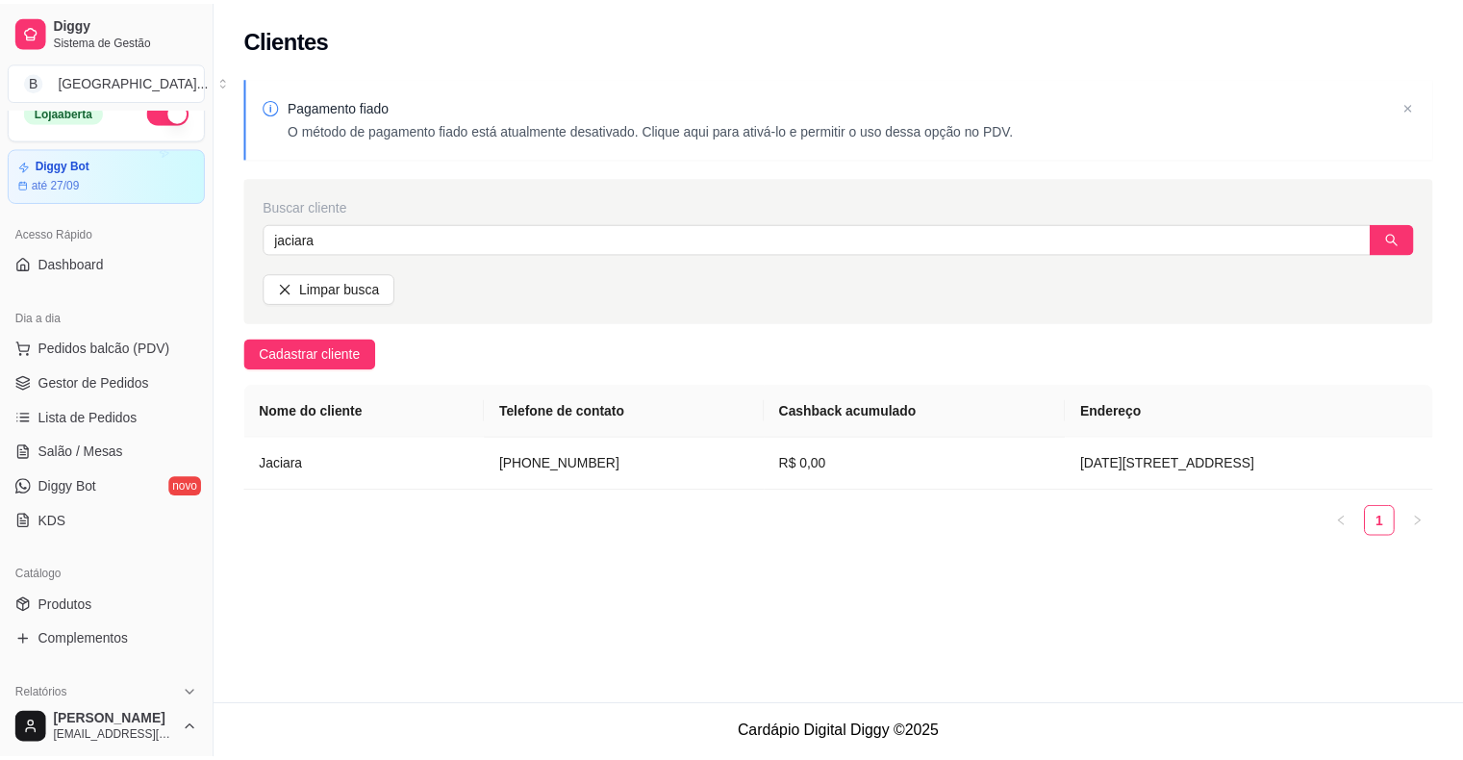
scroll to position [0, 0]
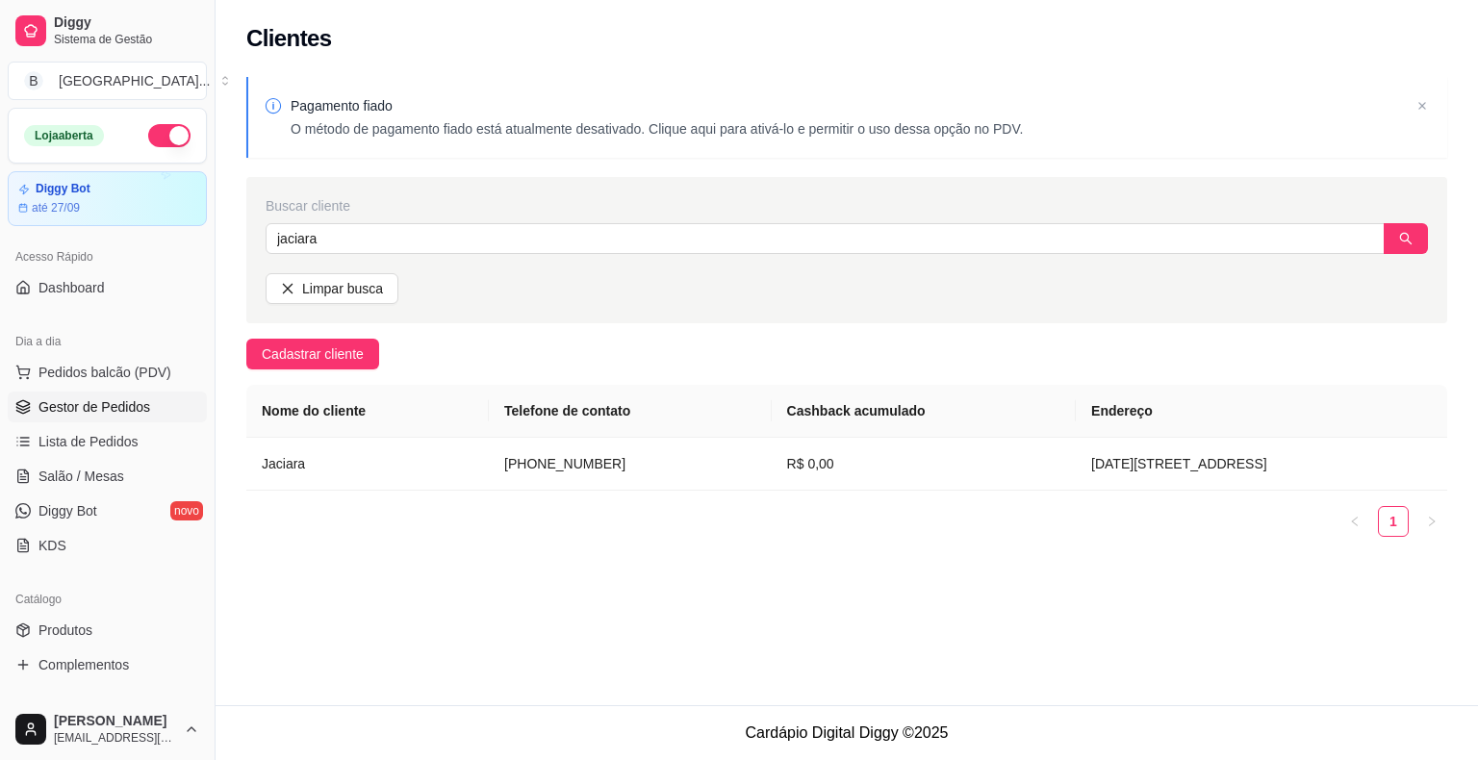
click at [134, 411] on span "Gestor de Pedidos" at bounding box center [94, 406] width 112 height 19
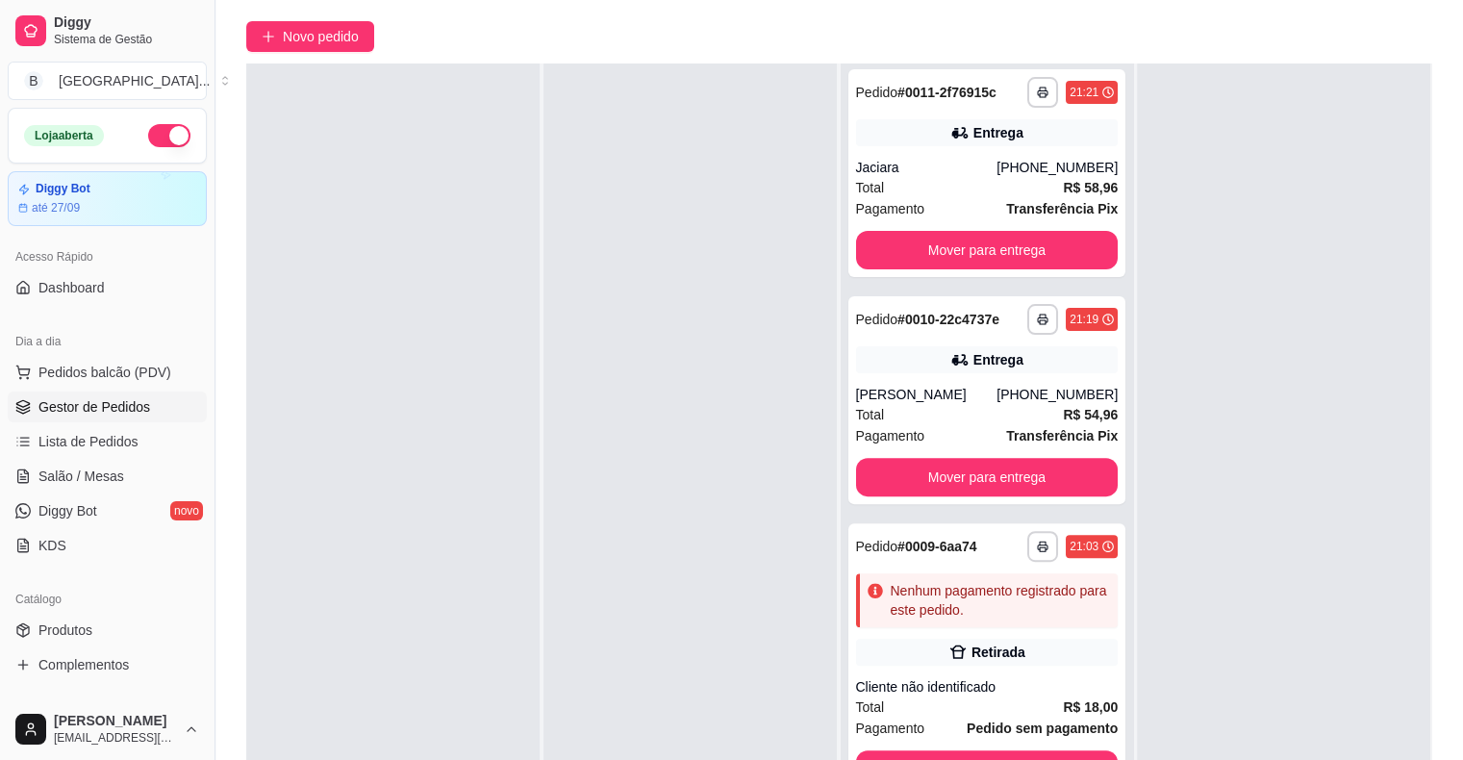
scroll to position [292, 0]
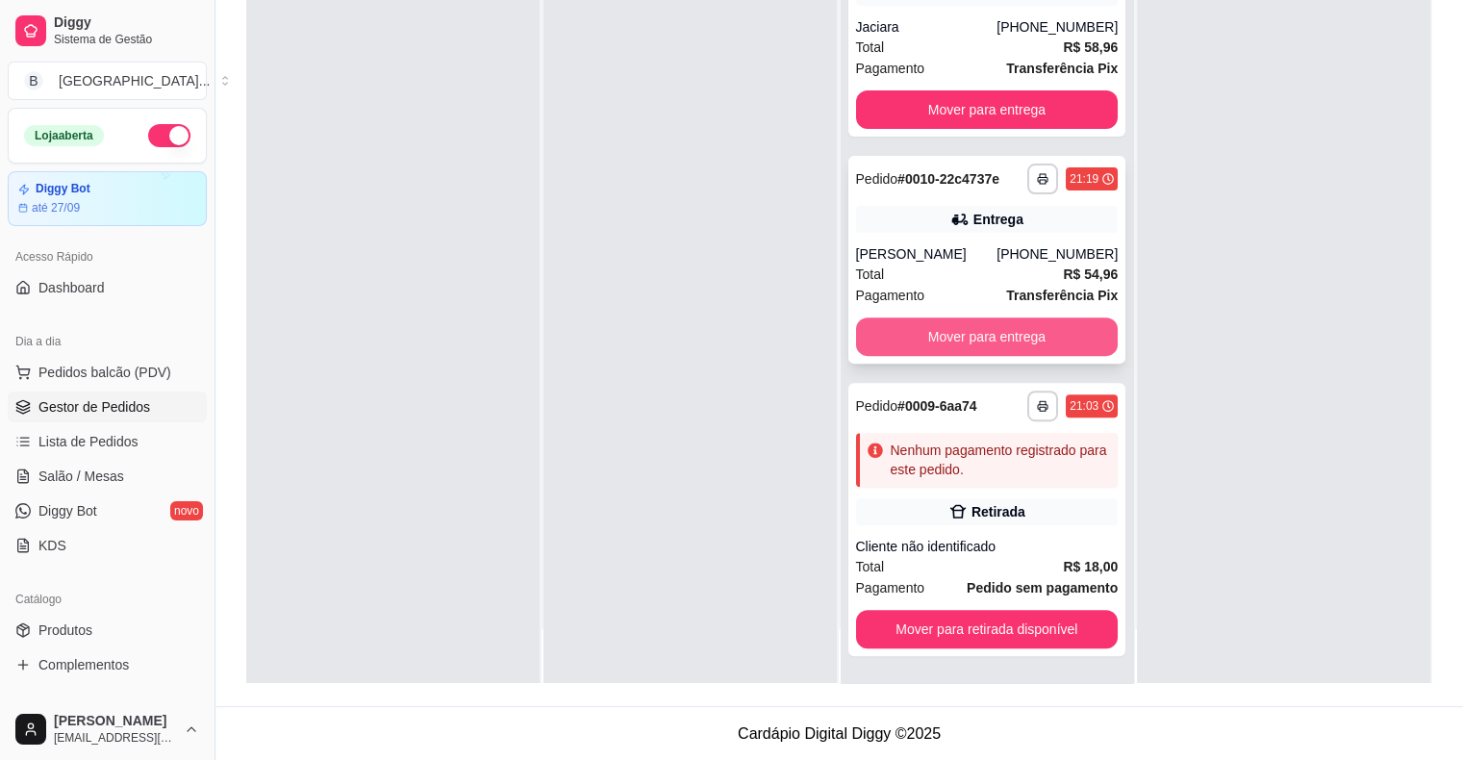
click at [1032, 329] on button "Mover para entrega" at bounding box center [987, 336] width 263 height 38
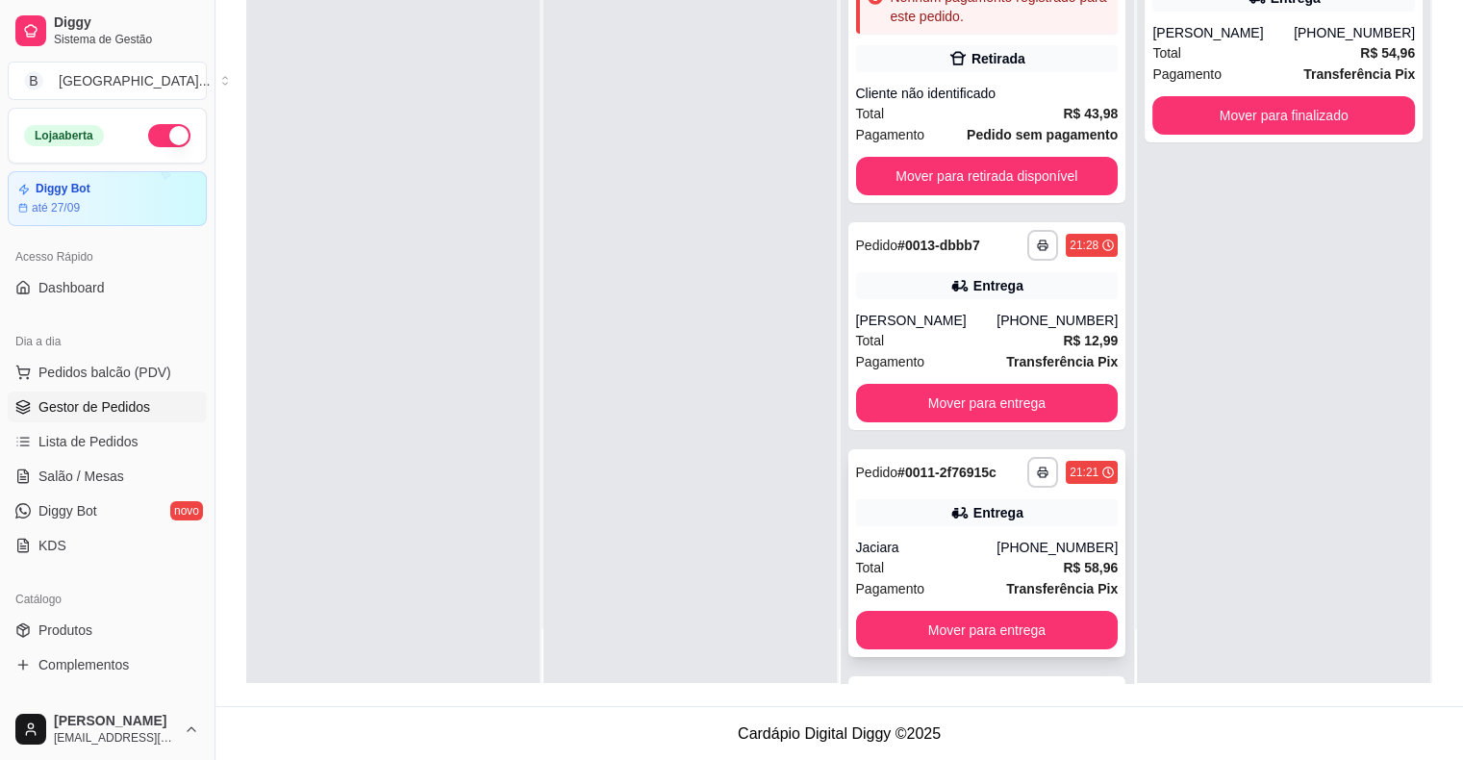
scroll to position [0, 0]
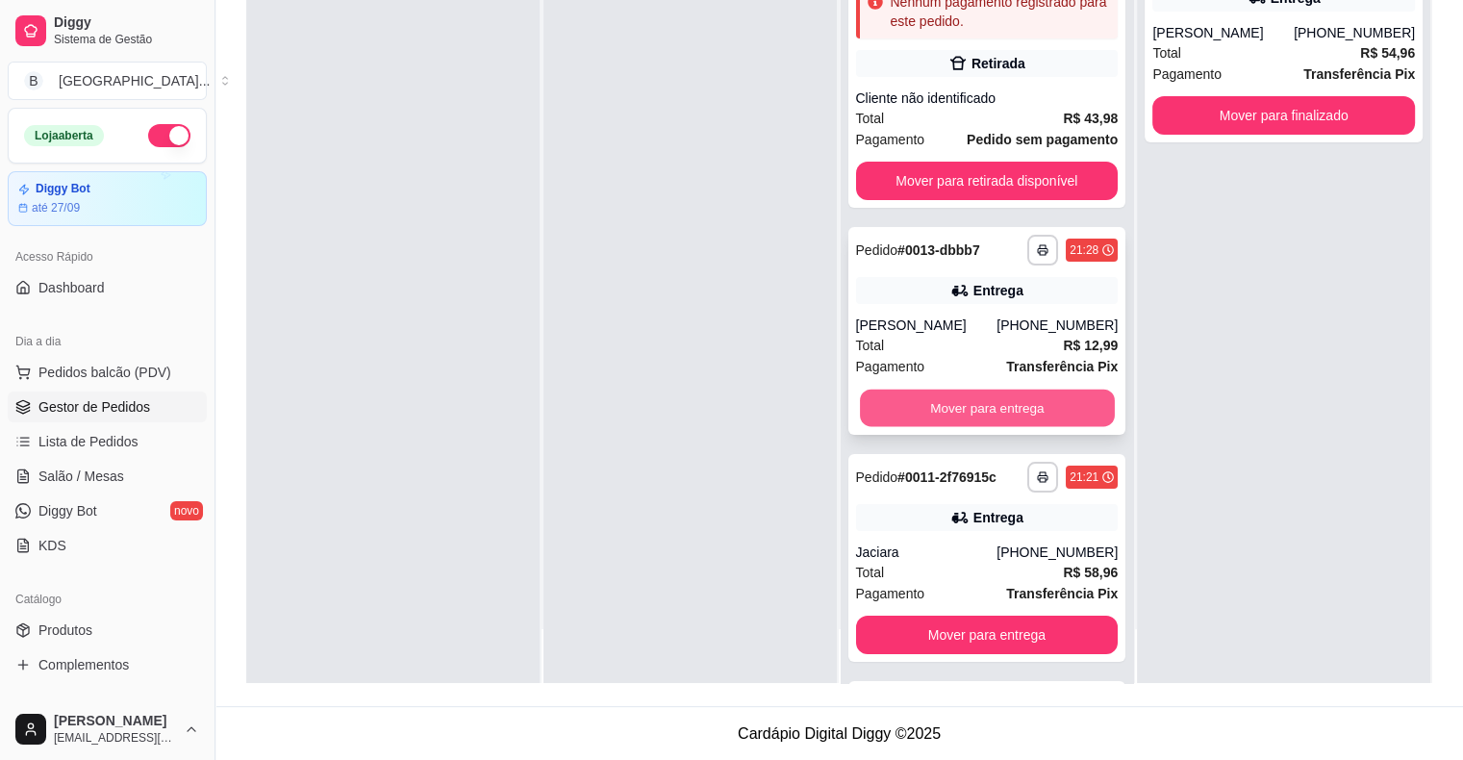
click at [1035, 394] on button "Mover para entrega" at bounding box center [987, 409] width 255 height 38
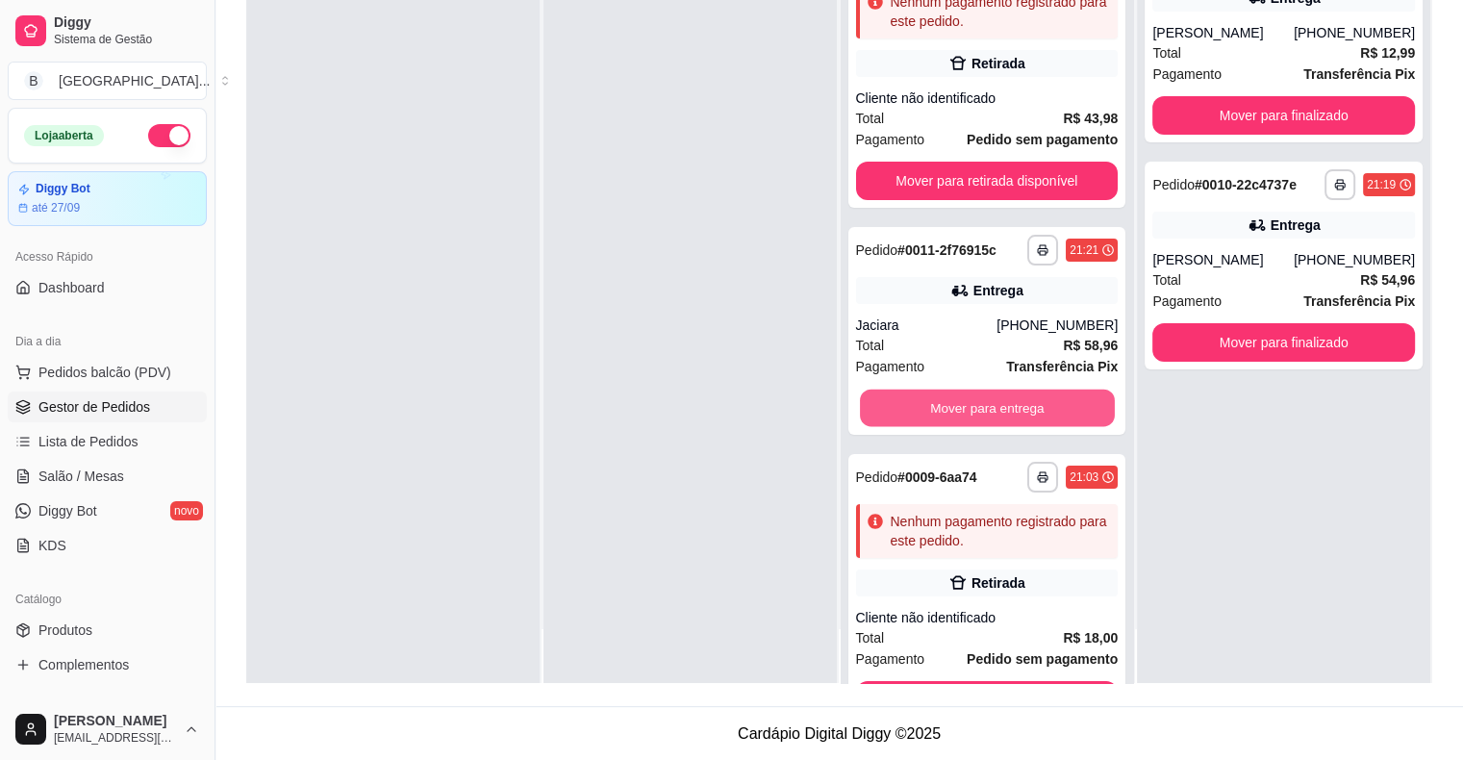
click at [1035, 394] on button "Mover para entrega" at bounding box center [987, 409] width 255 height 38
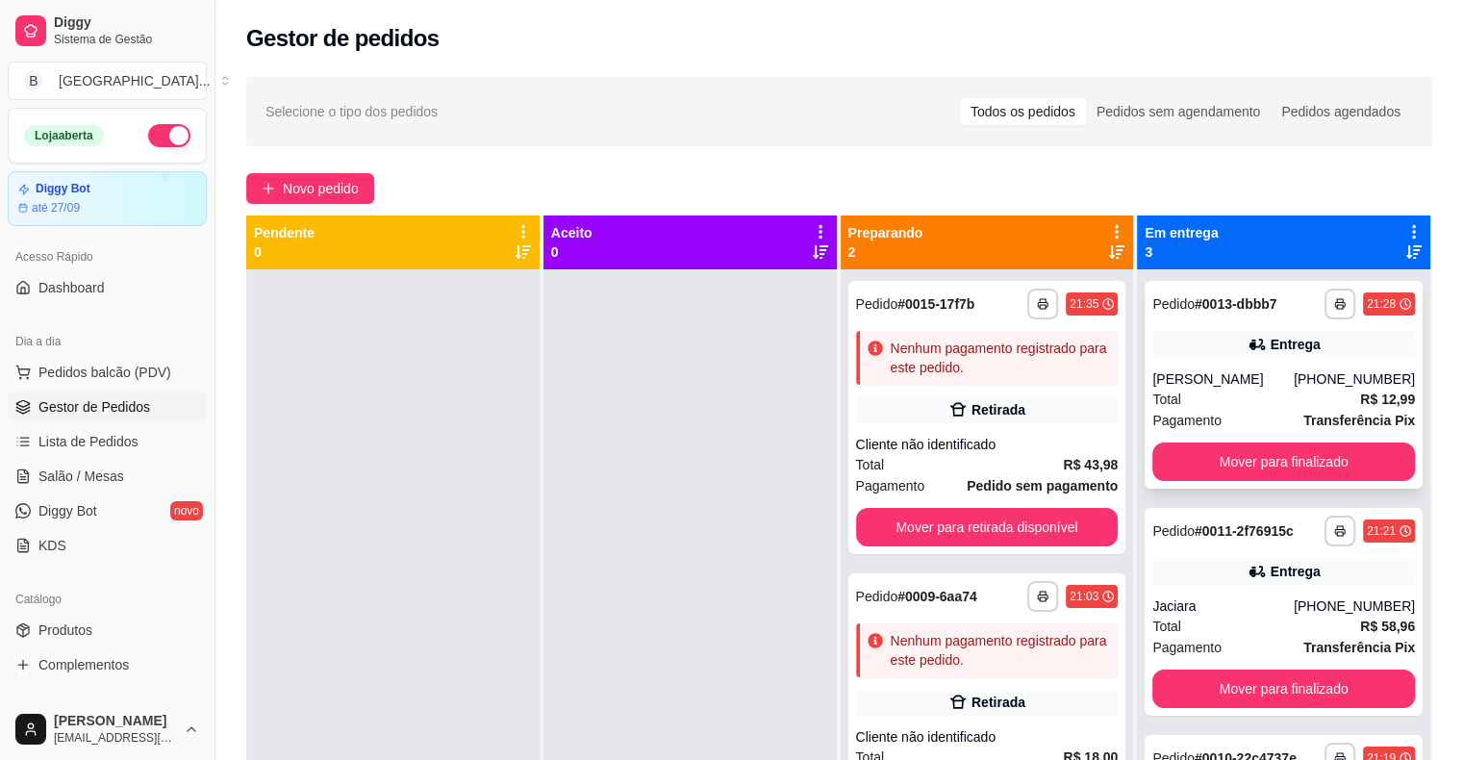
click at [1238, 372] on div "[PERSON_NAME]" at bounding box center [1223, 378] width 141 height 19
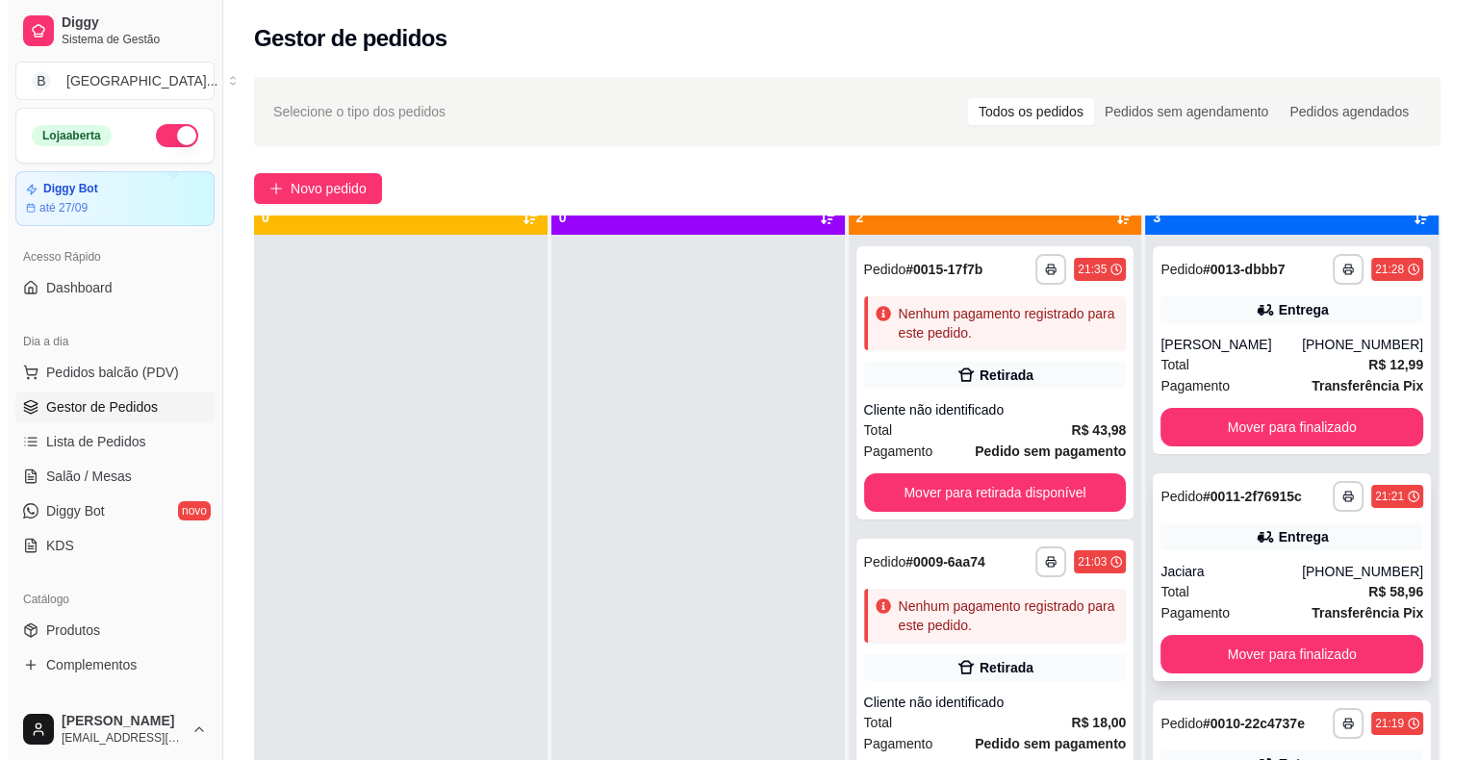
scroll to position [54, 0]
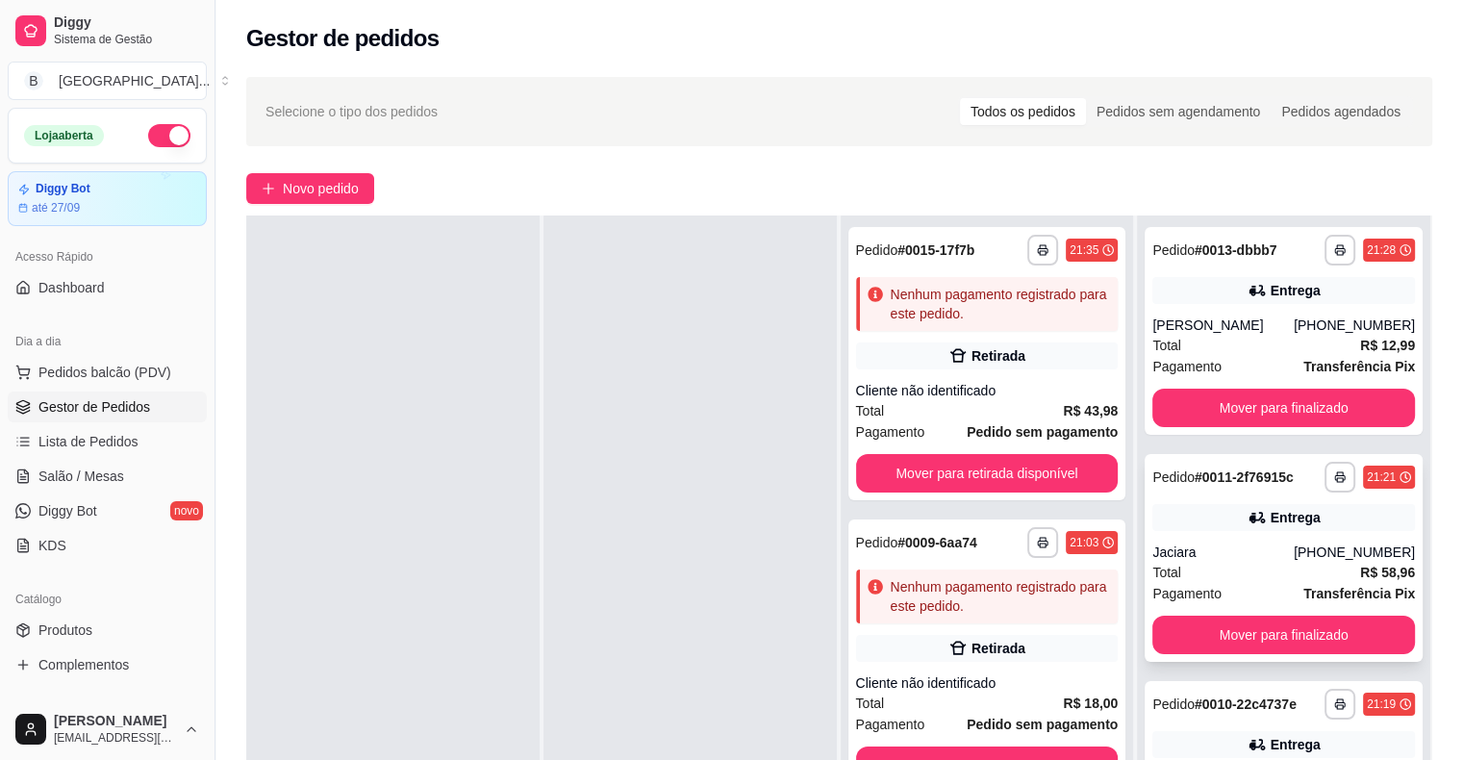
click at [1211, 519] on div "Entrega" at bounding box center [1284, 517] width 263 height 27
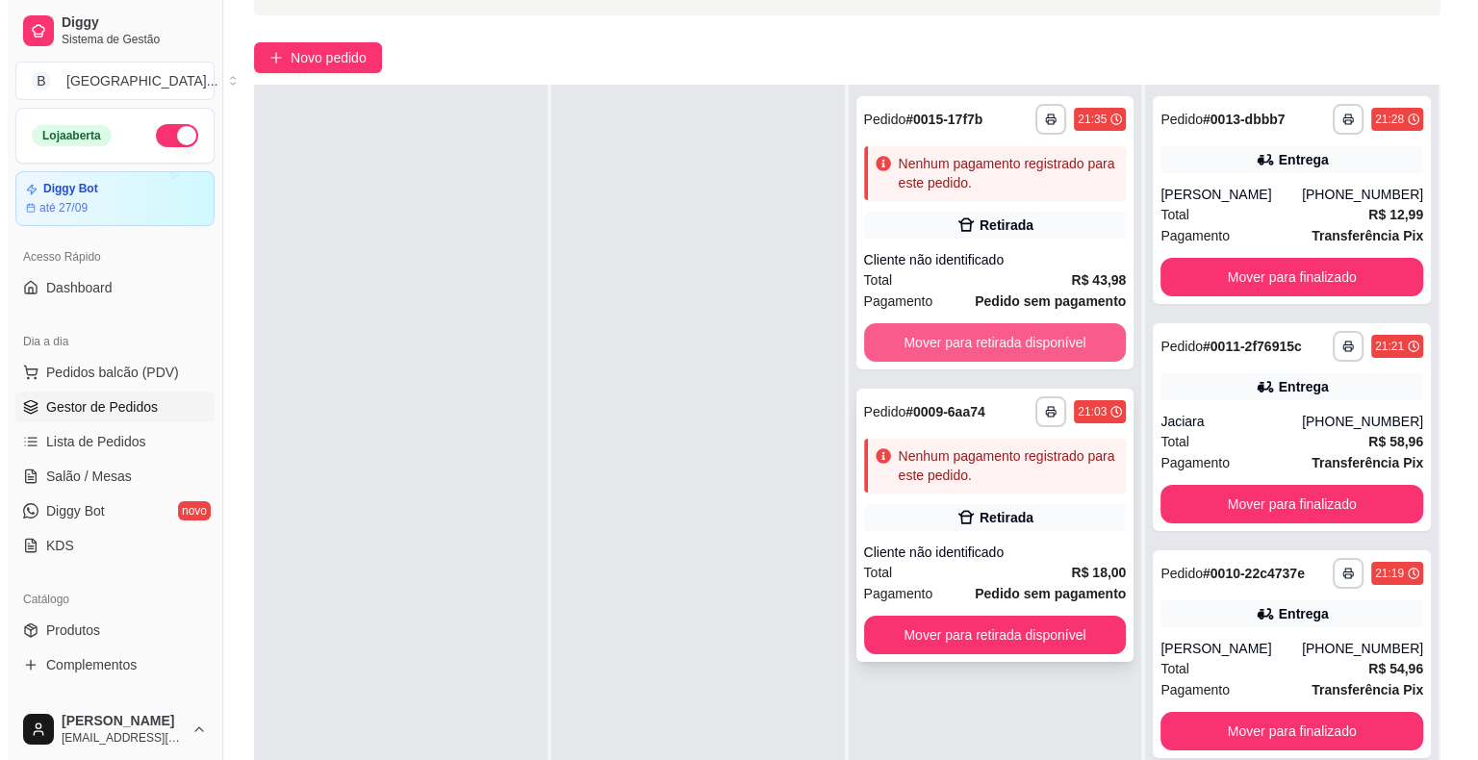
scroll to position [292, 0]
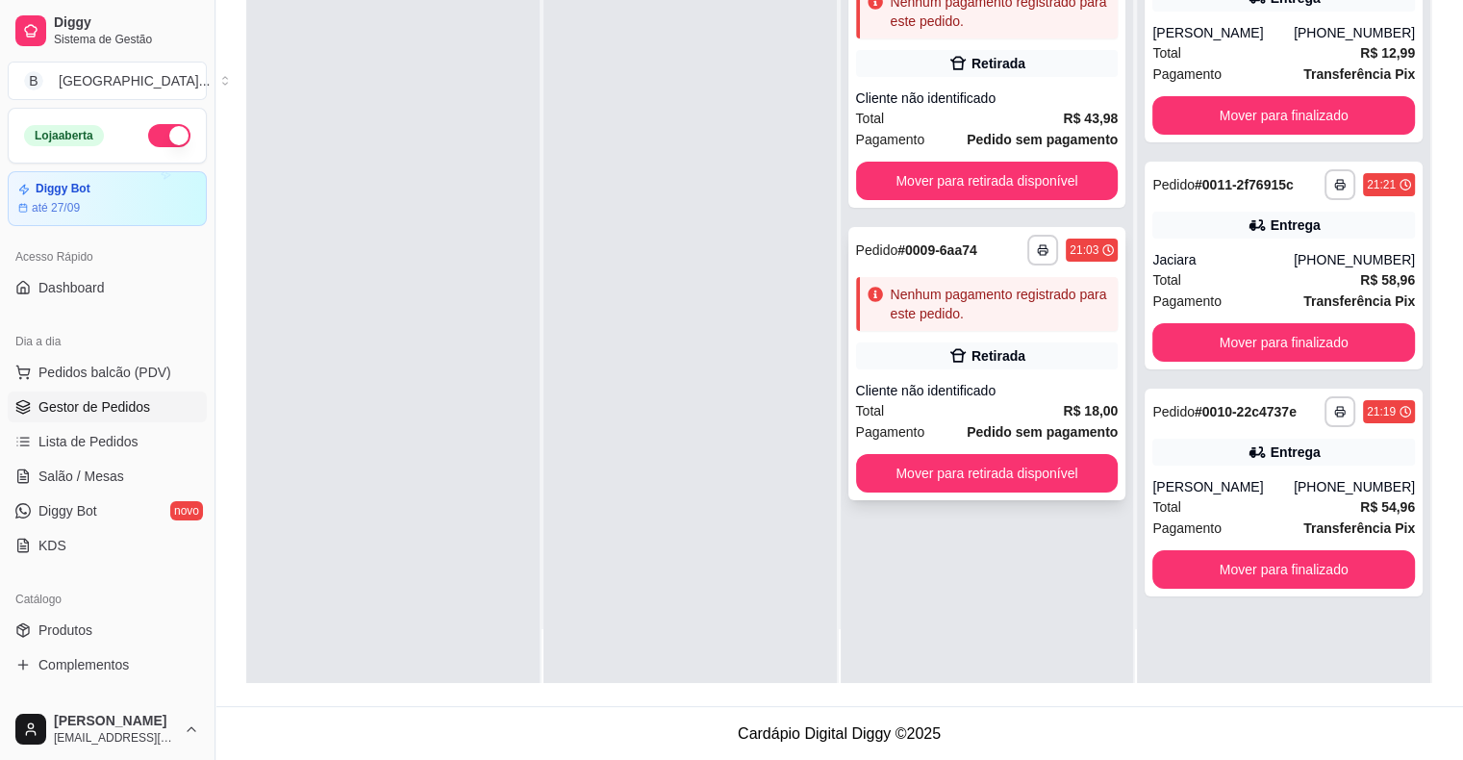
click at [1035, 383] on div "Cliente não identificado" at bounding box center [987, 390] width 263 height 19
click at [1054, 371] on div "**********" at bounding box center [988, 363] width 278 height 273
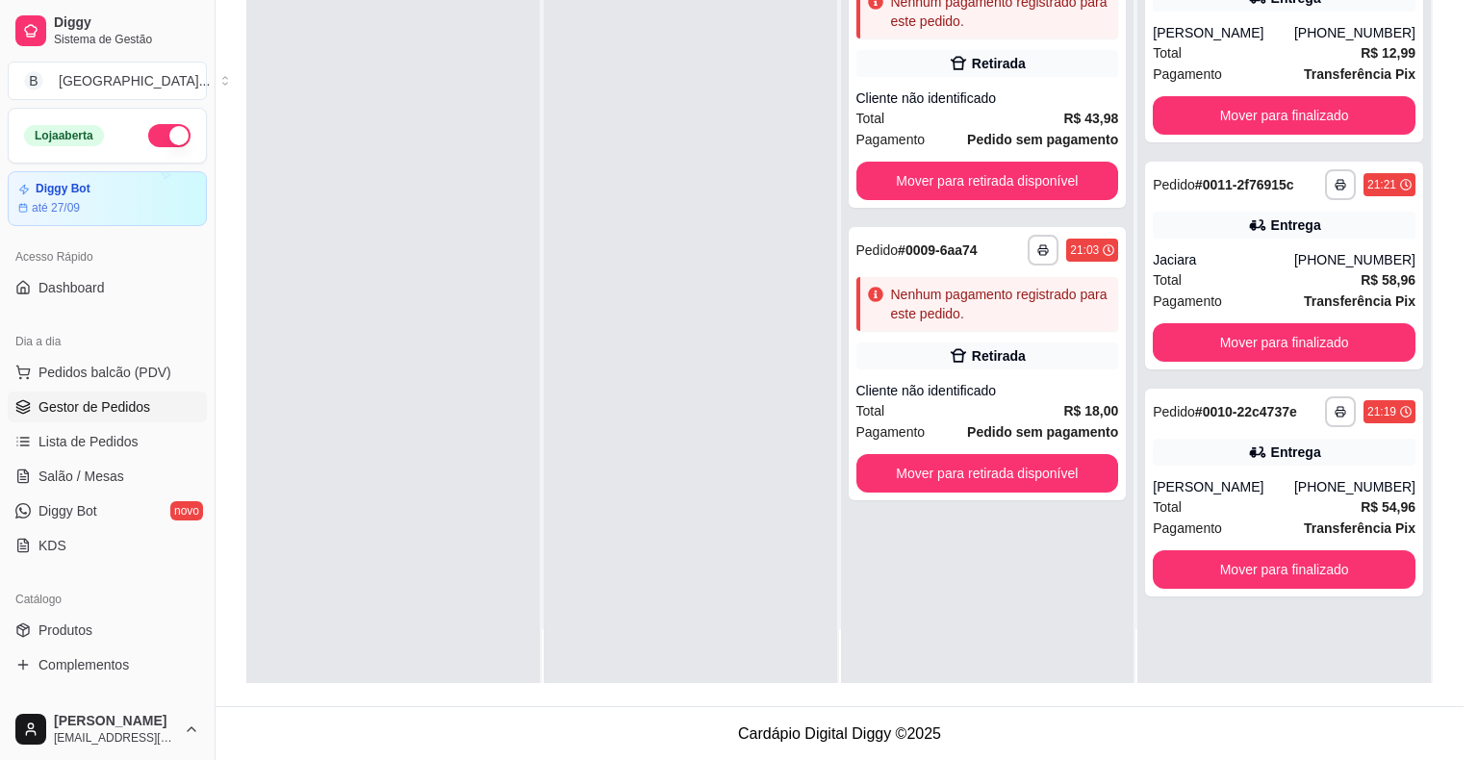
scroll to position [2, 0]
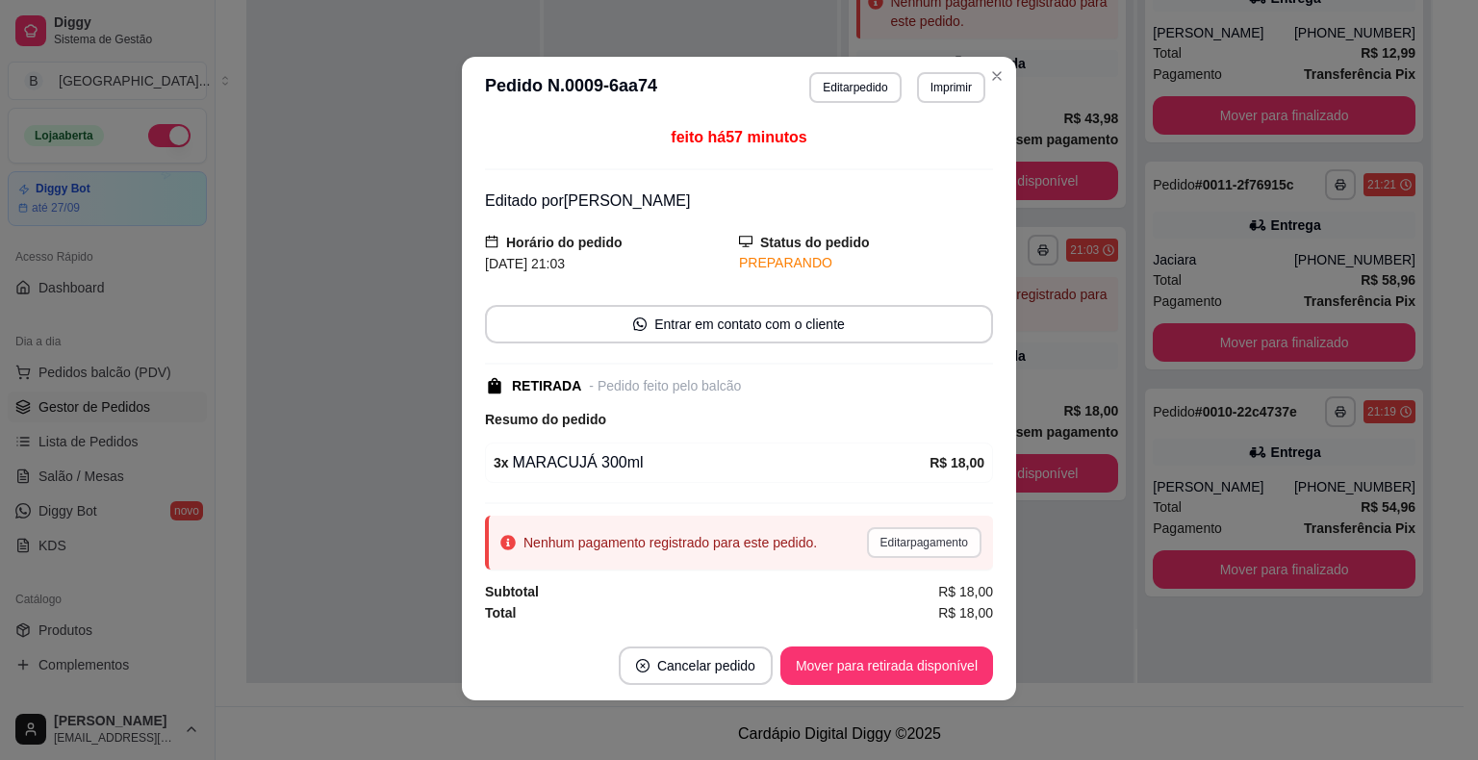
click at [907, 541] on button "Editar pagamento" at bounding box center [924, 542] width 114 height 31
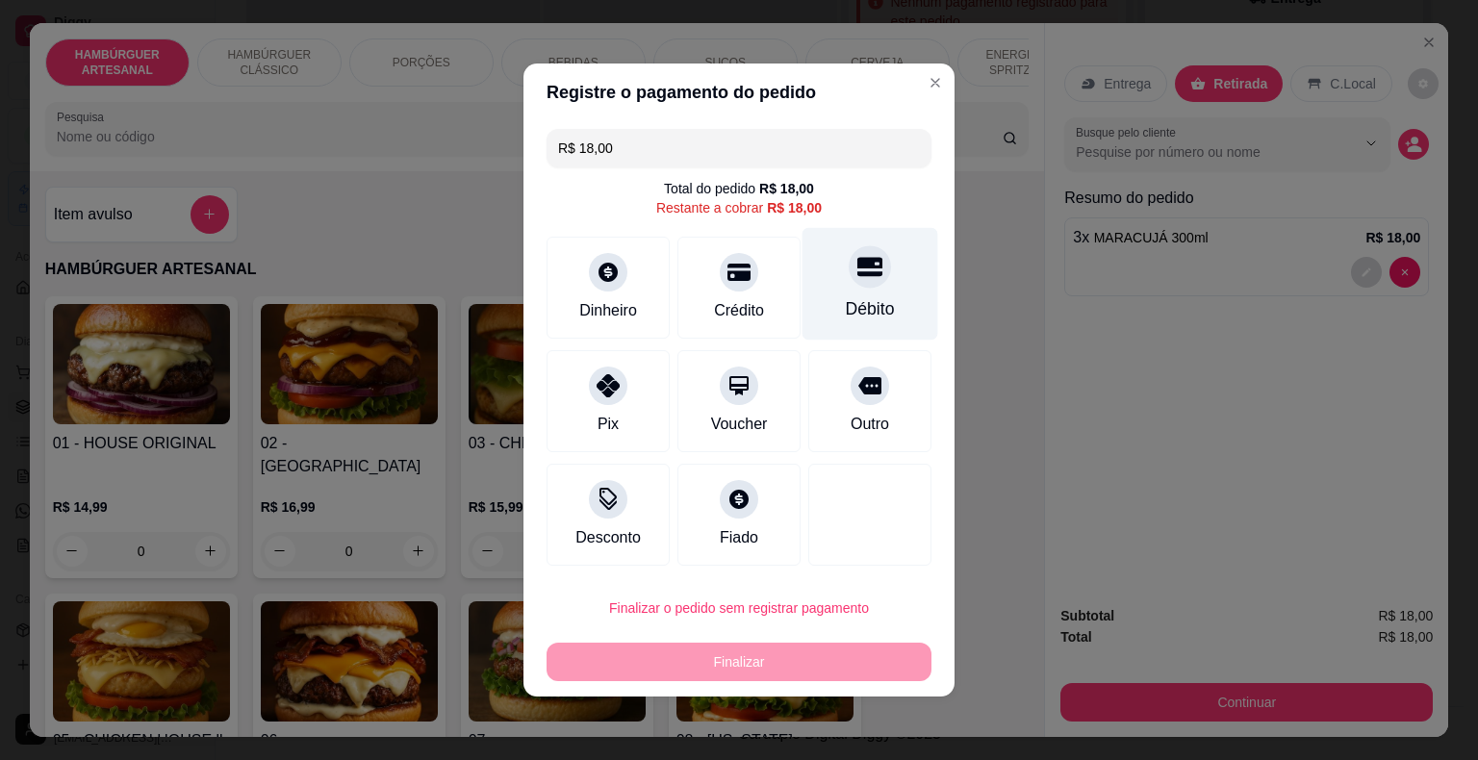
click at [874, 291] on div "Débito" at bounding box center [870, 284] width 136 height 113
type input "R$ 0,00"
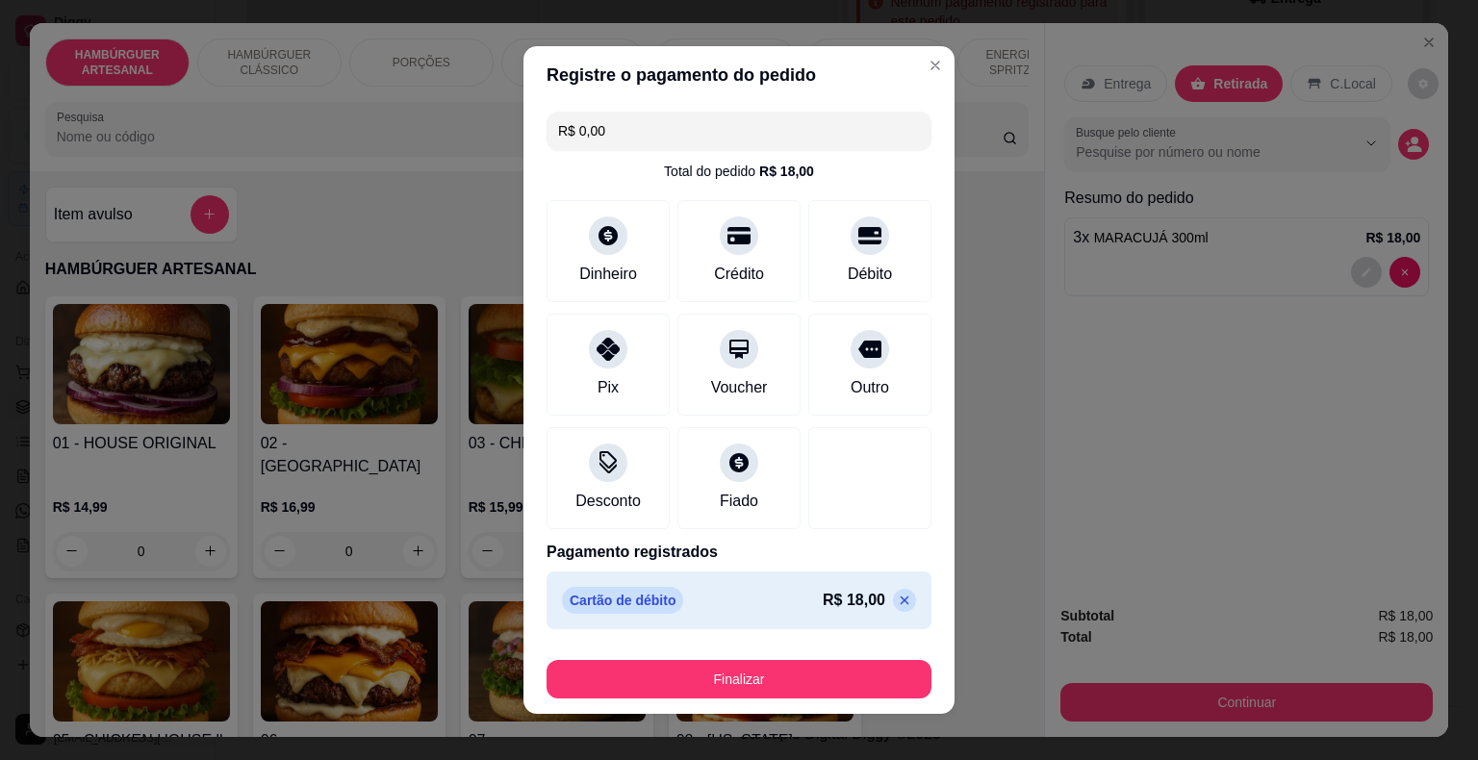
scroll to position [14, 0]
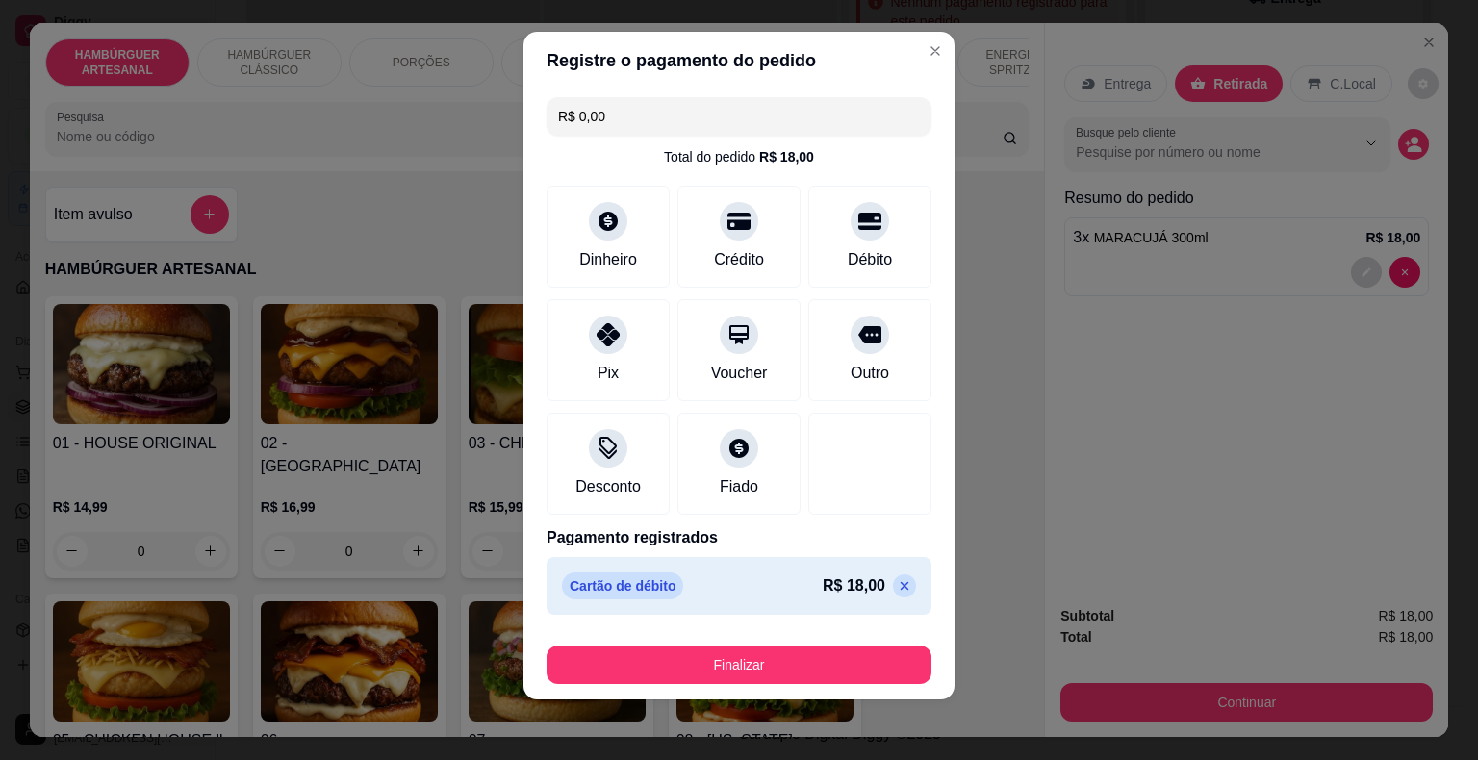
click at [630, 630] on footer "Finalizar" at bounding box center [738, 660] width 431 height 77
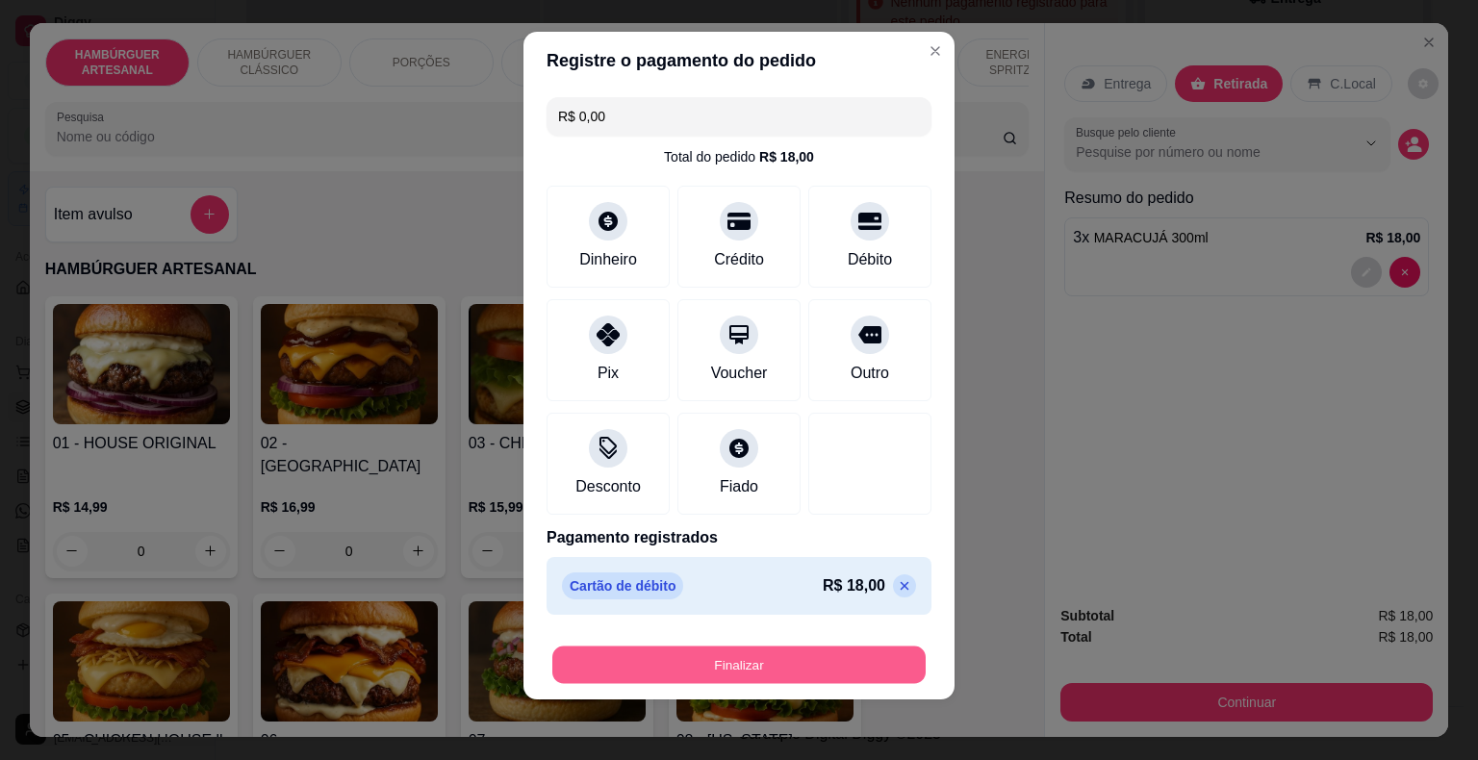
click at [663, 647] on button "Finalizar" at bounding box center [738, 666] width 373 height 38
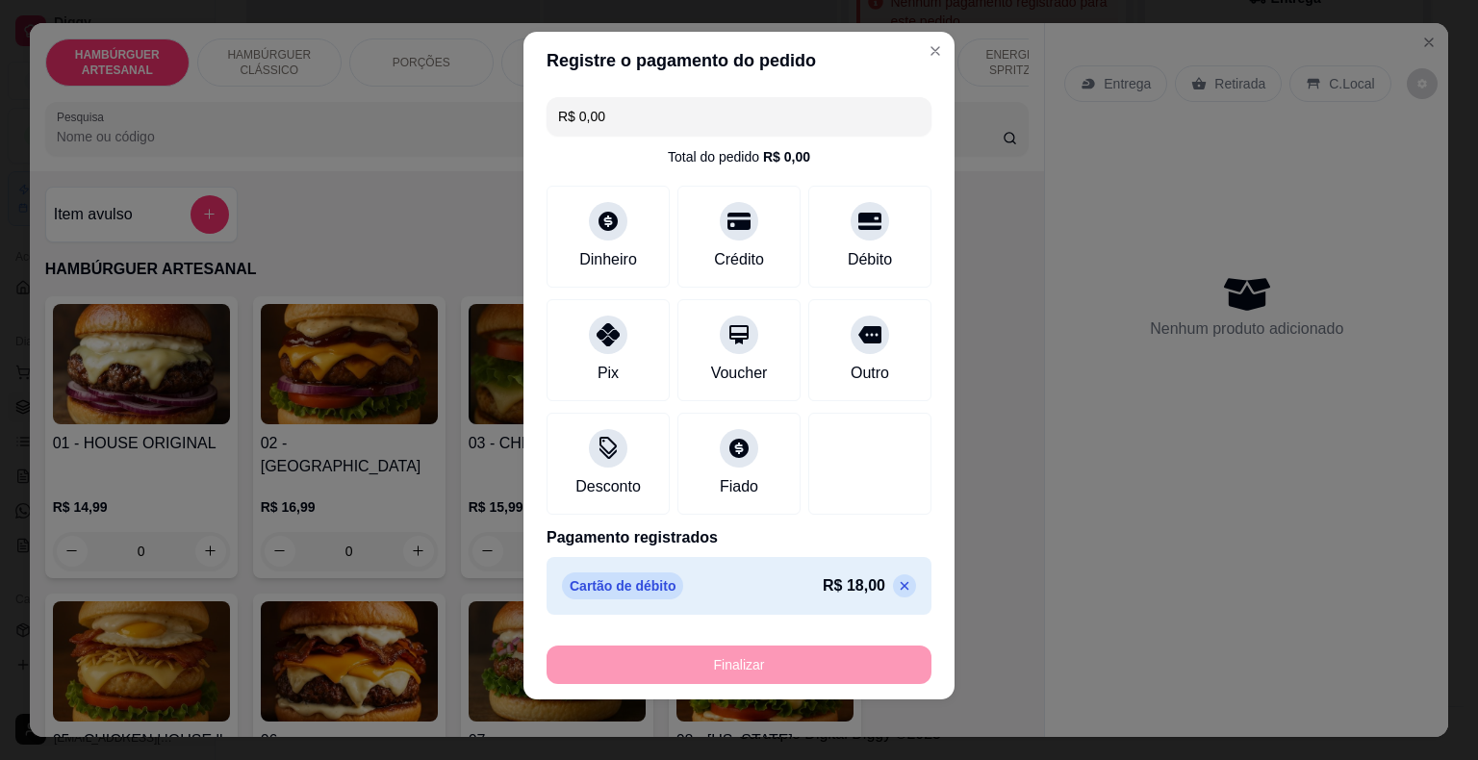
type input "0"
type input "-R$ 18,00"
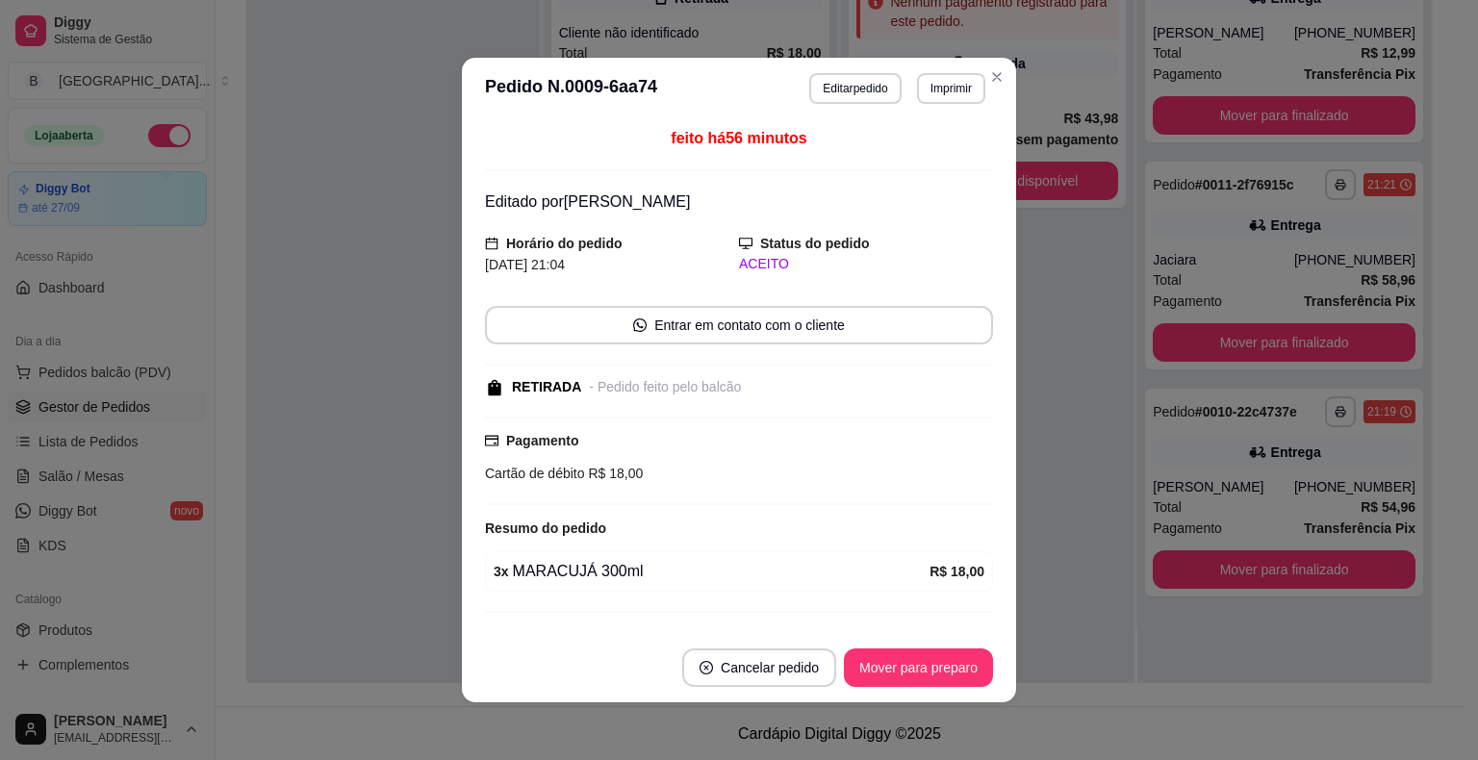
scroll to position [38, 0]
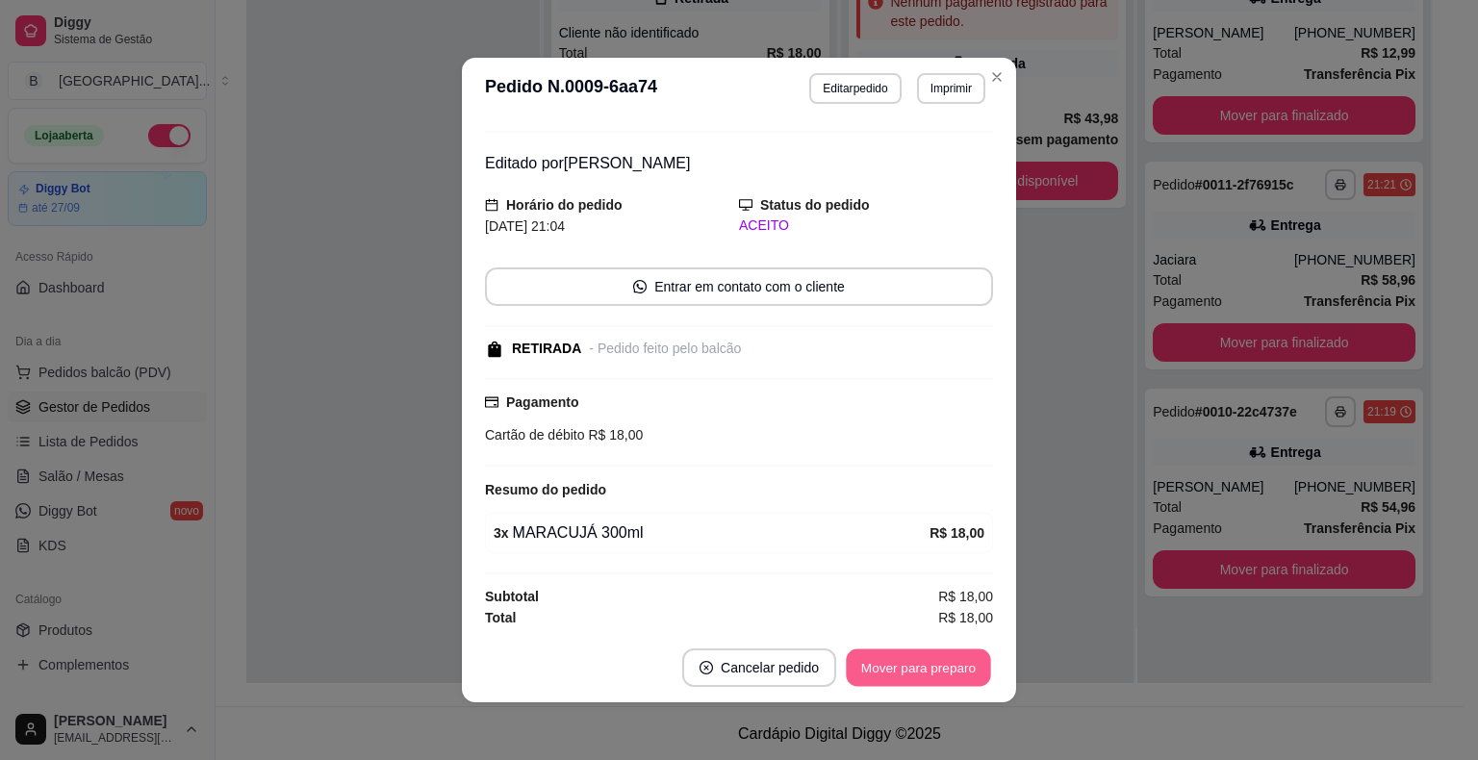
click at [913, 652] on button "Mover para preparo" at bounding box center [918, 668] width 144 height 38
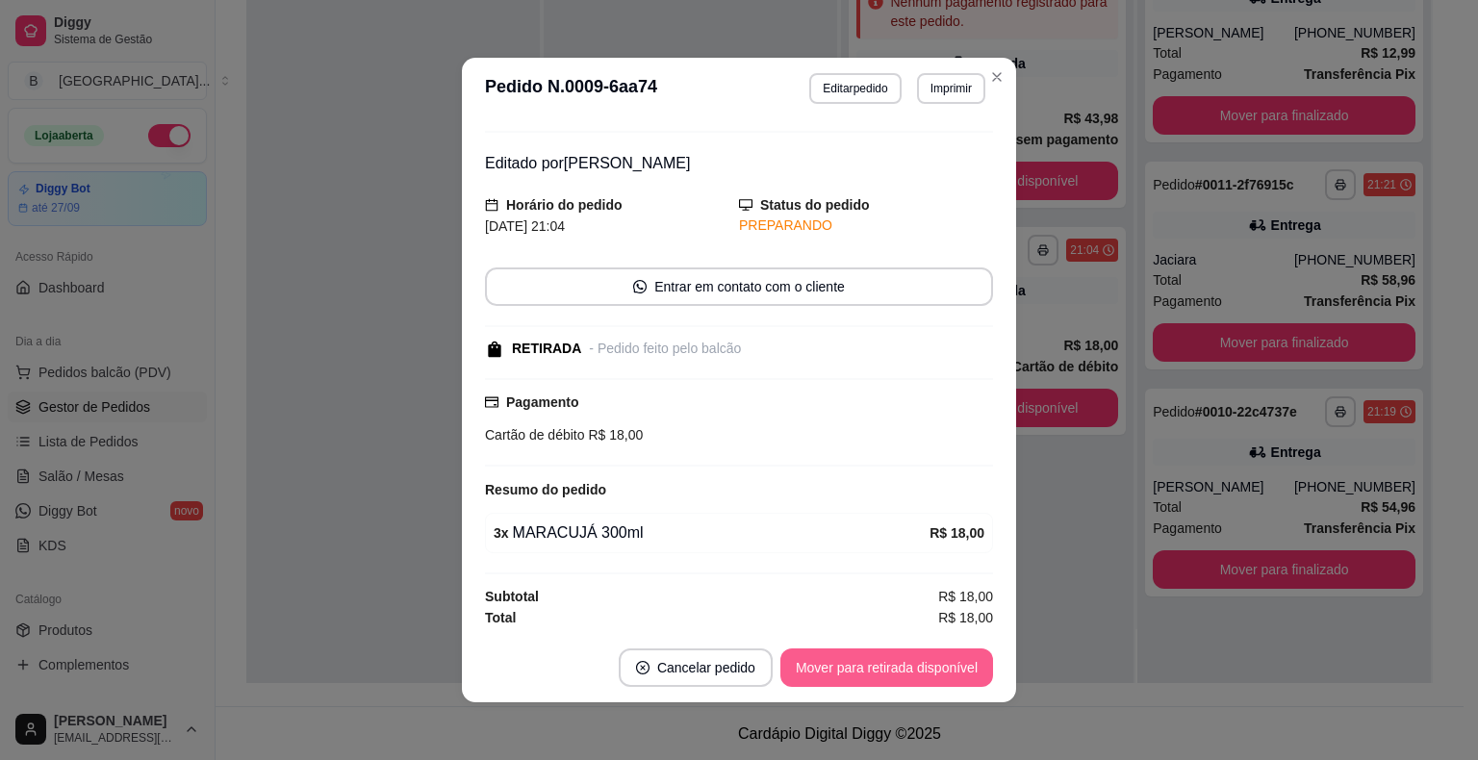
click at [913, 652] on button "Mover para retirada disponível" at bounding box center [886, 667] width 213 height 38
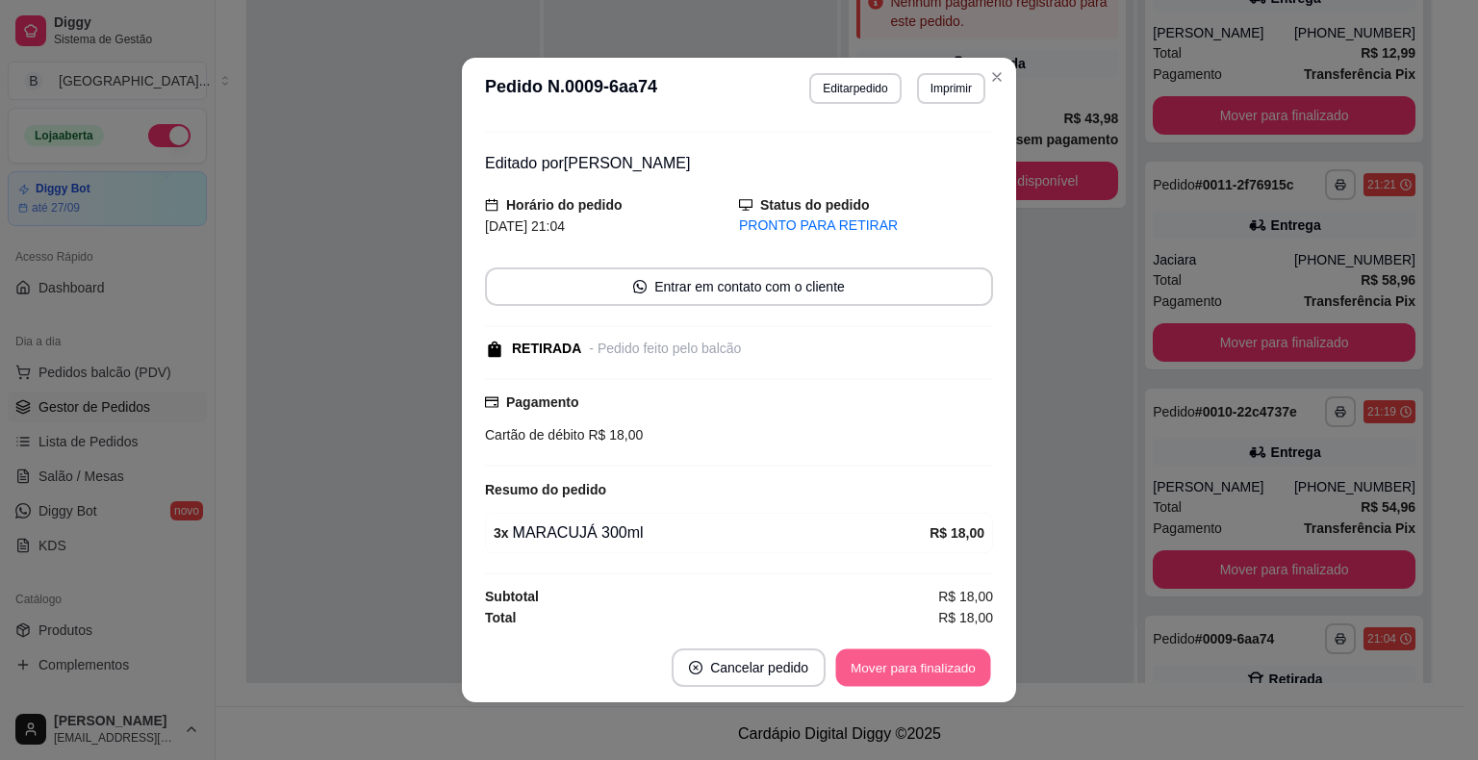
click at [934, 660] on button "Mover para finalizado" at bounding box center [913, 668] width 155 height 38
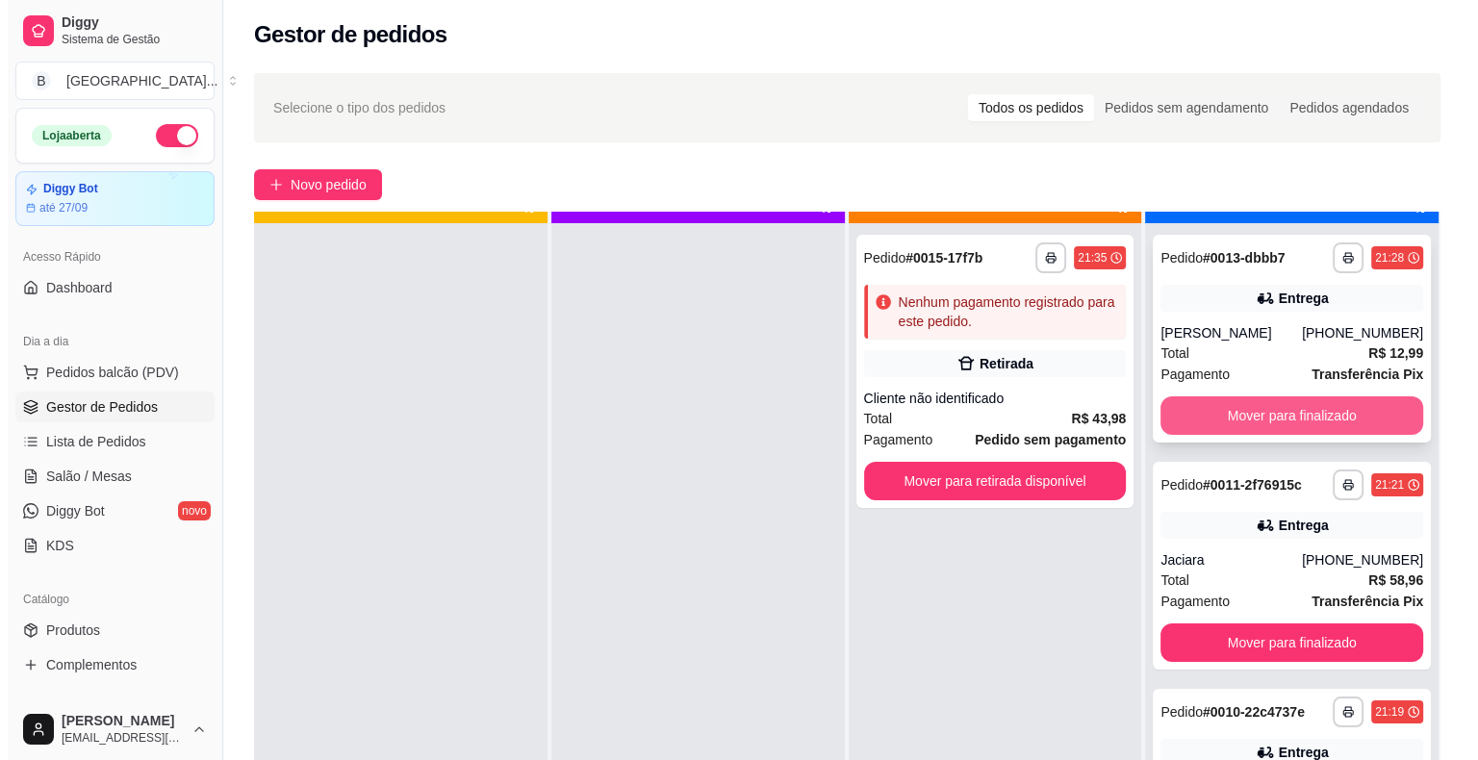
scroll to position [0, 0]
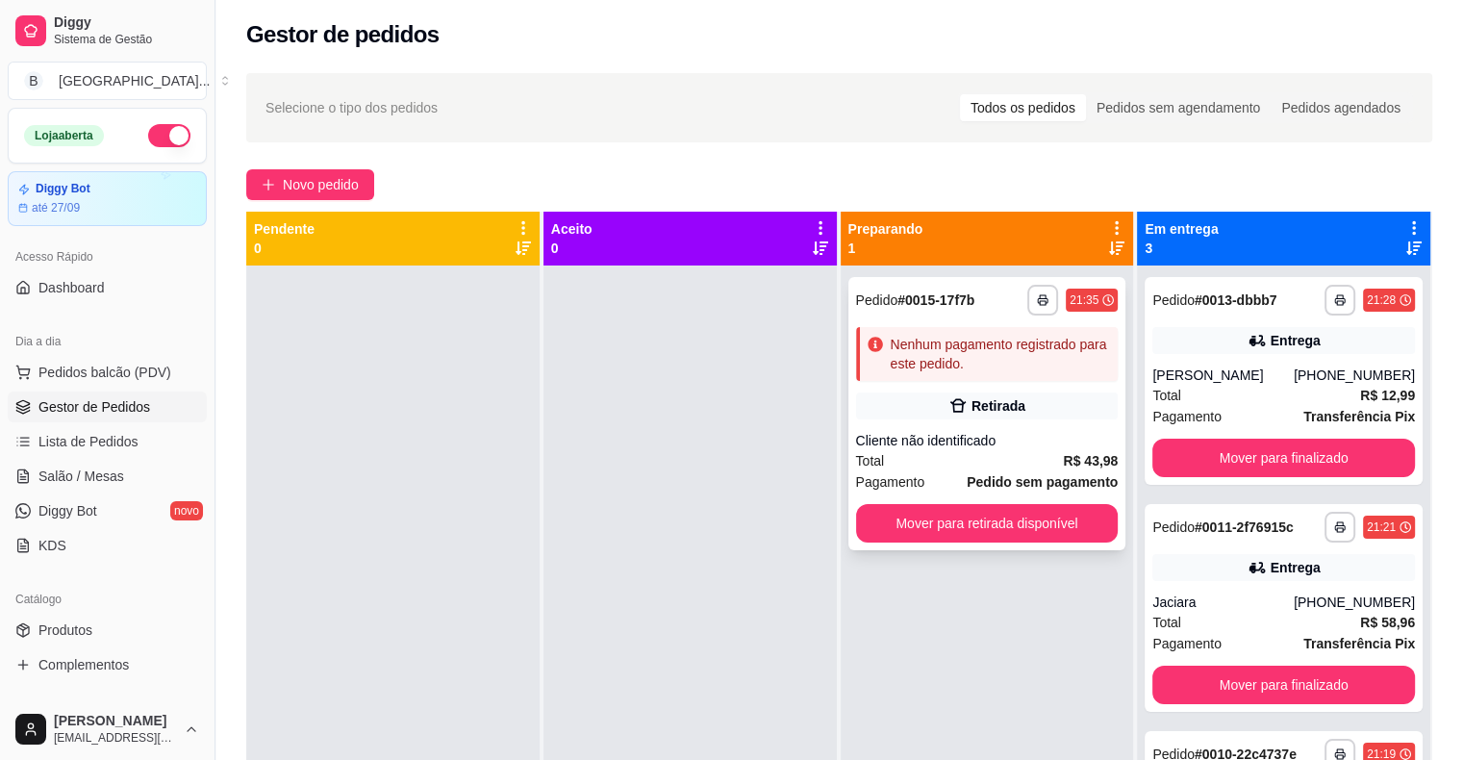
click at [998, 445] on div "Cliente não identificado" at bounding box center [987, 440] width 263 height 19
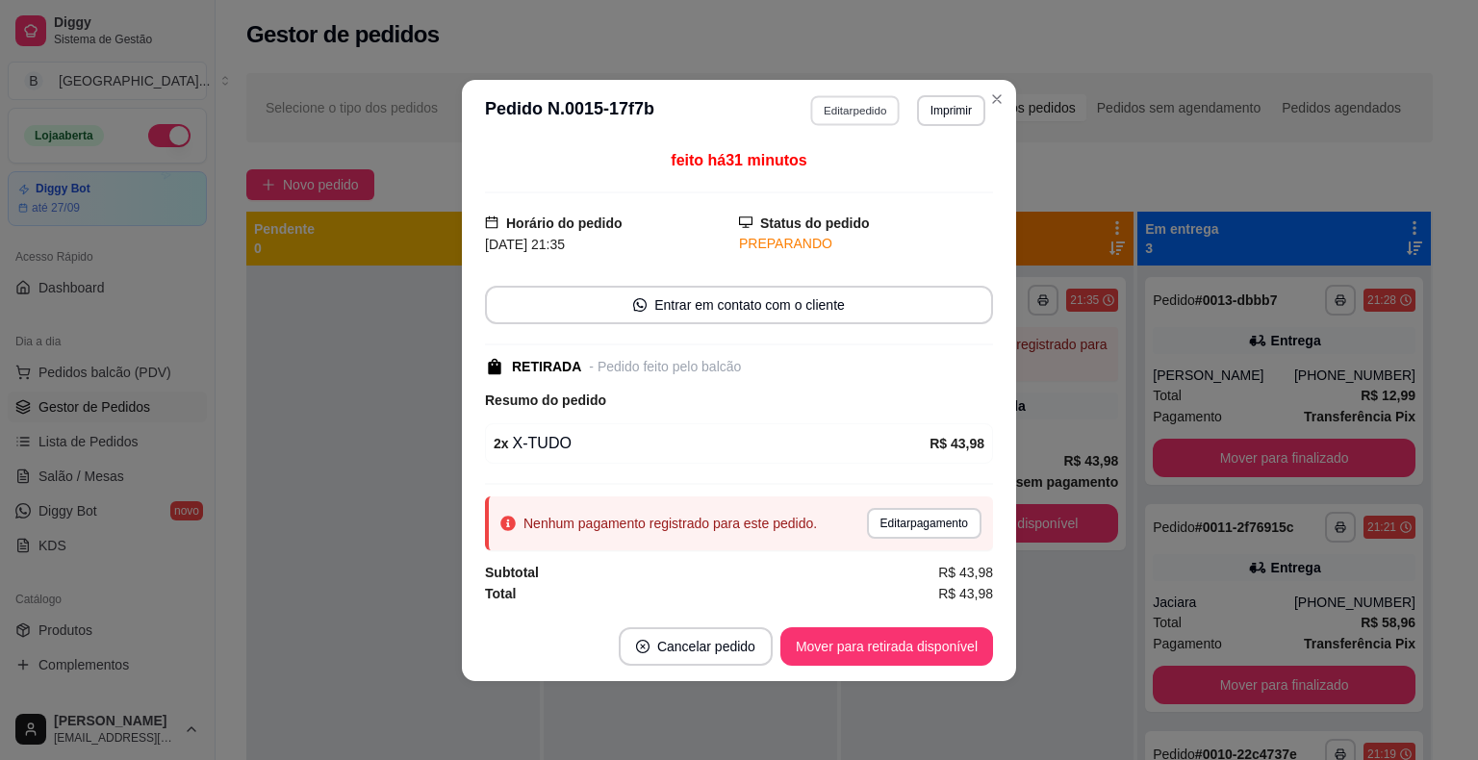
click at [851, 101] on button "Editar pedido" at bounding box center [855, 110] width 89 height 30
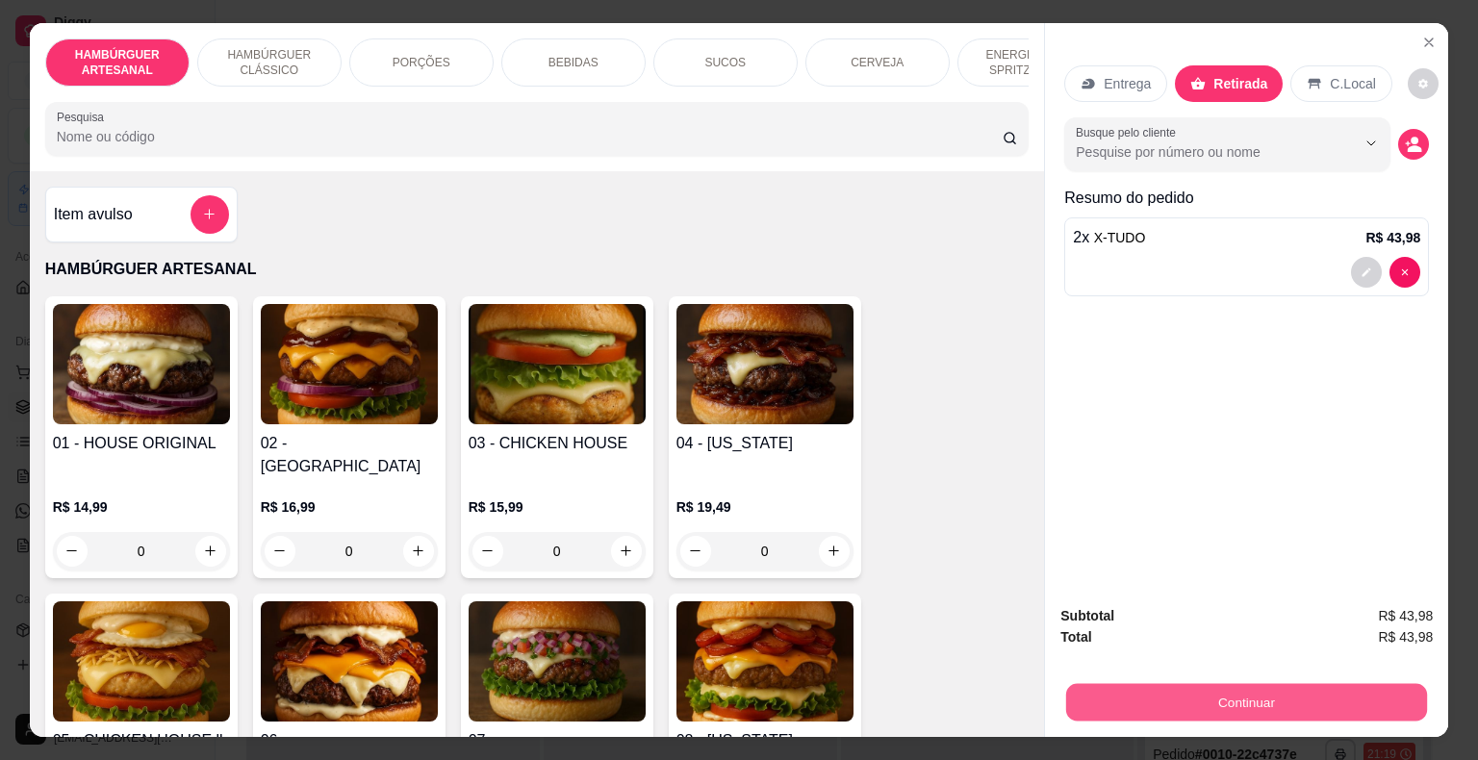
click at [1144, 684] on button "Continuar" at bounding box center [1246, 703] width 361 height 38
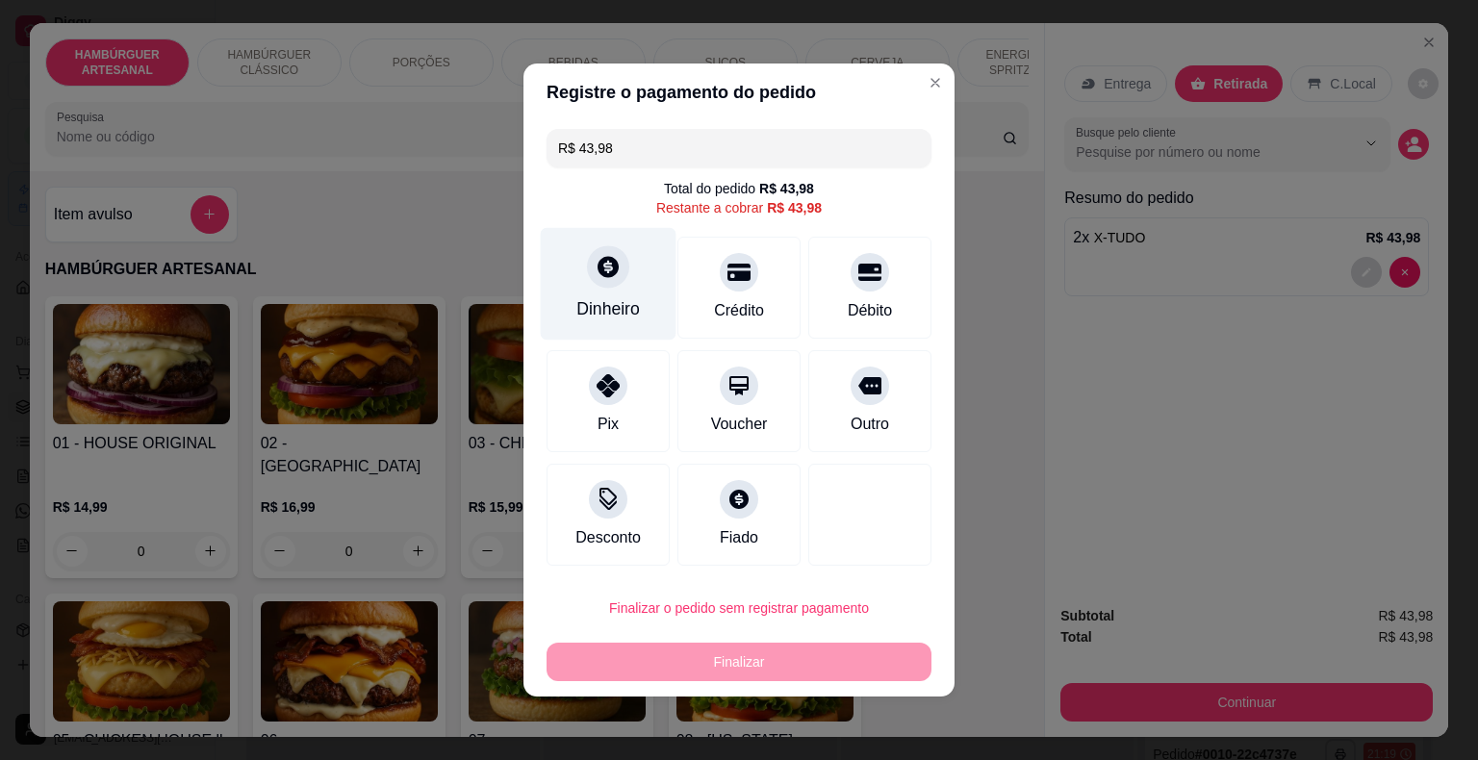
click at [604, 311] on div "Dinheiro" at bounding box center [607, 308] width 63 height 25
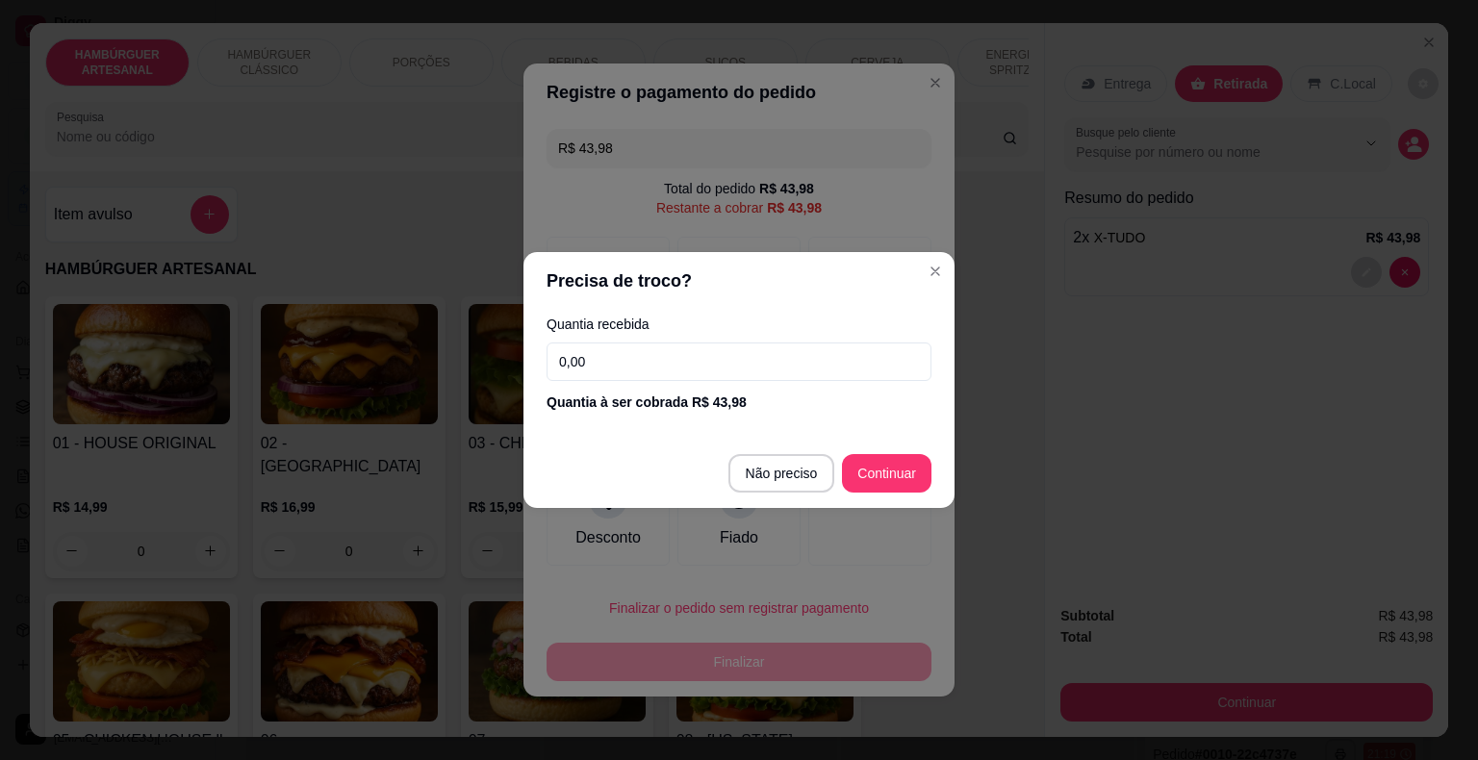
click at [670, 356] on input "0,00" at bounding box center [738, 362] width 385 height 38
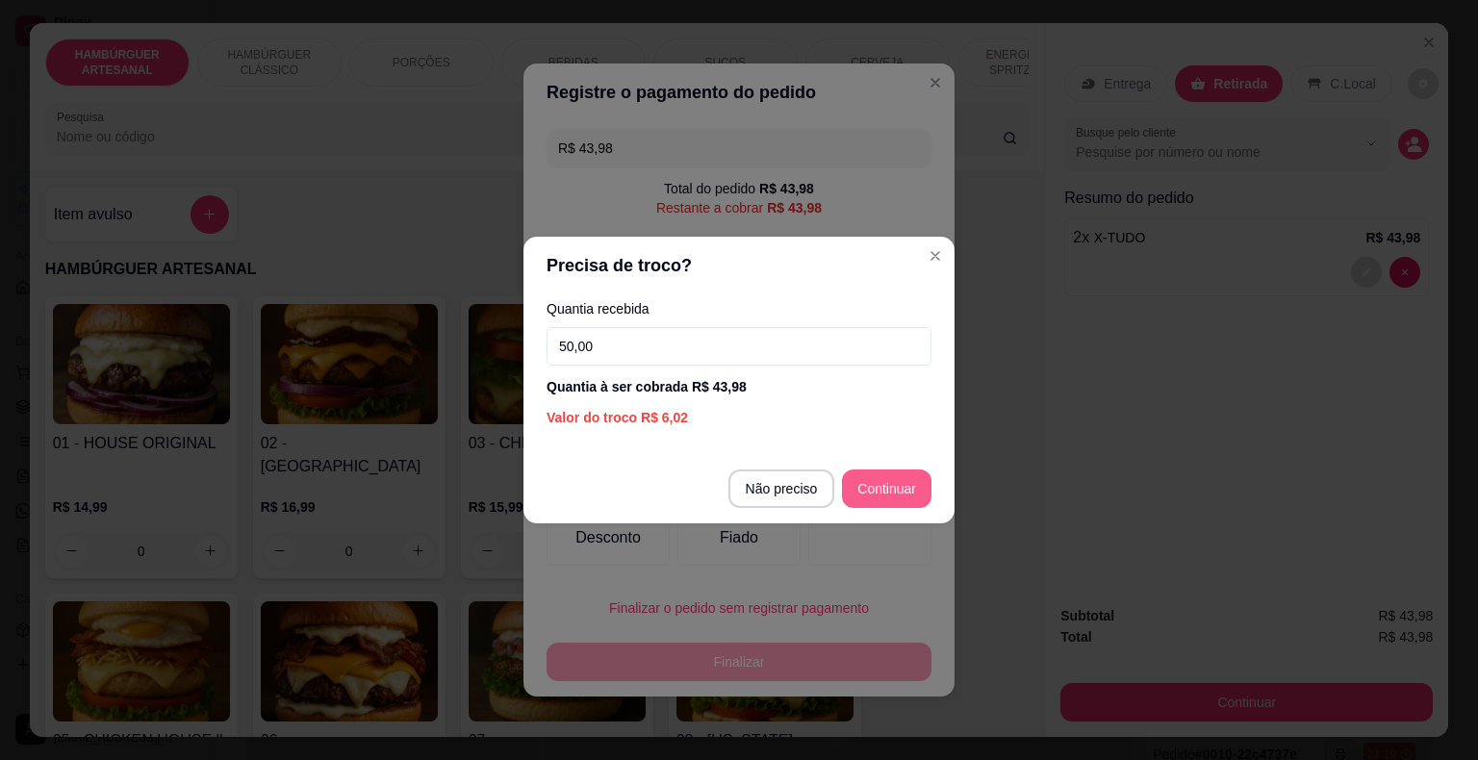
type input "50,00"
type input "R$ 0,00"
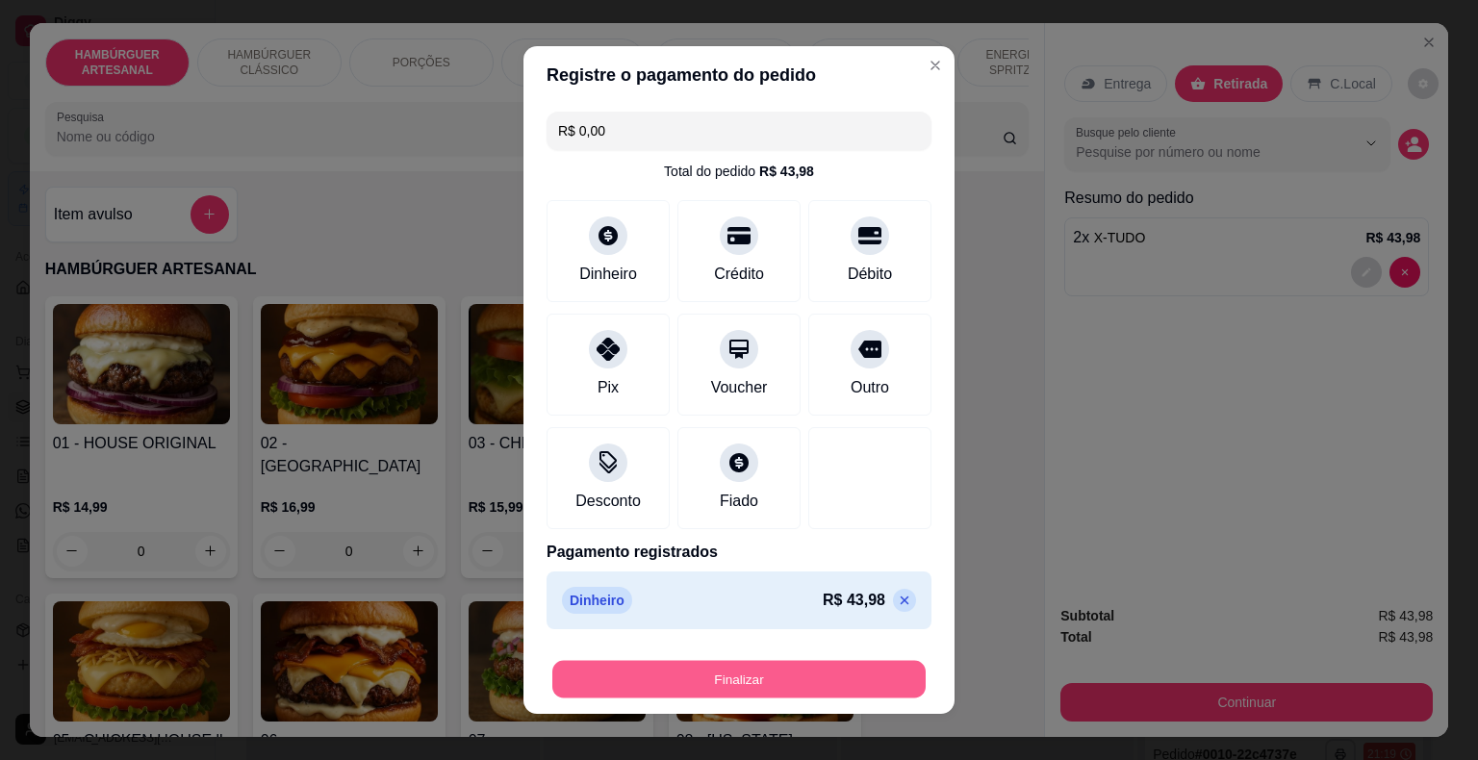
click at [808, 679] on button "Finalizar" at bounding box center [738, 680] width 373 height 38
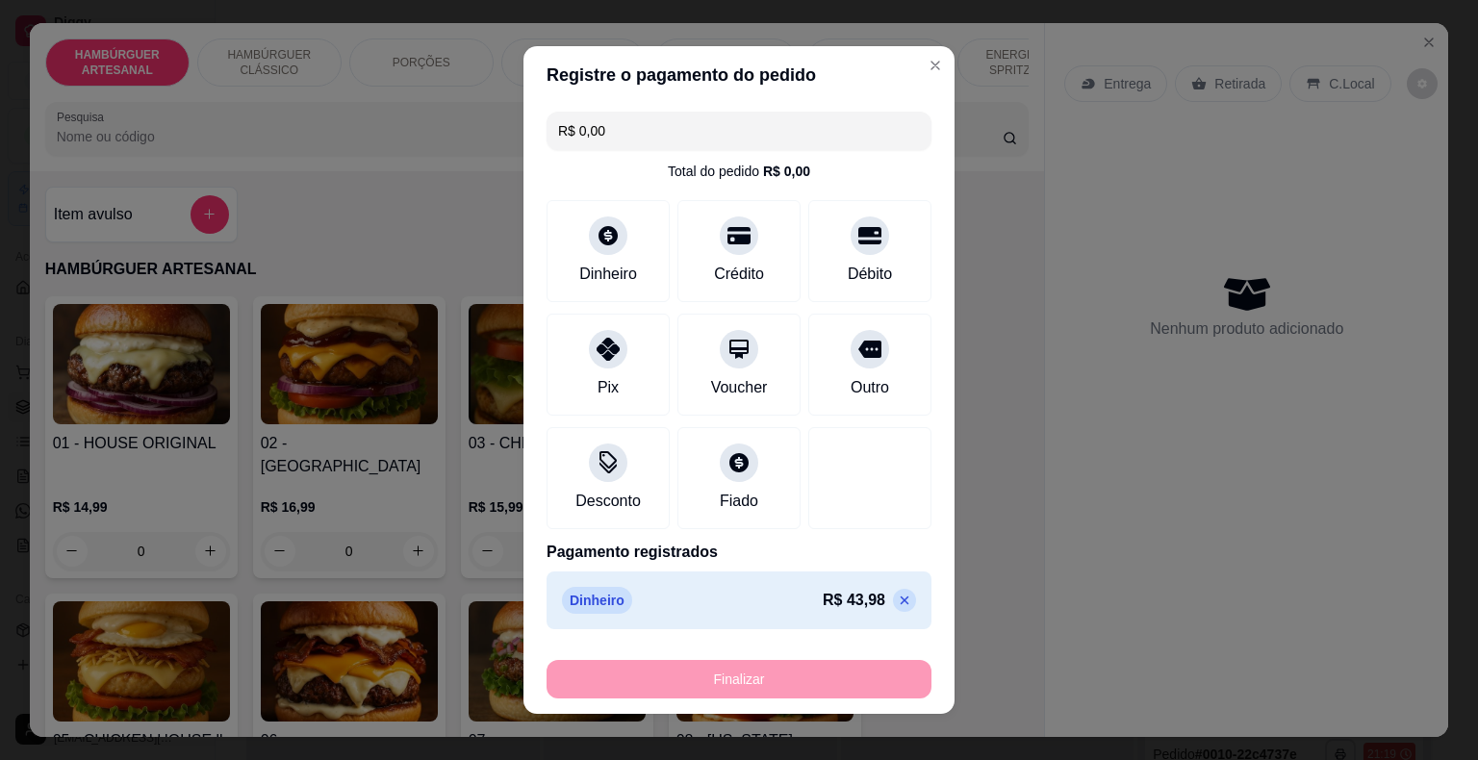
type input "0"
type input "-R$ 43,98"
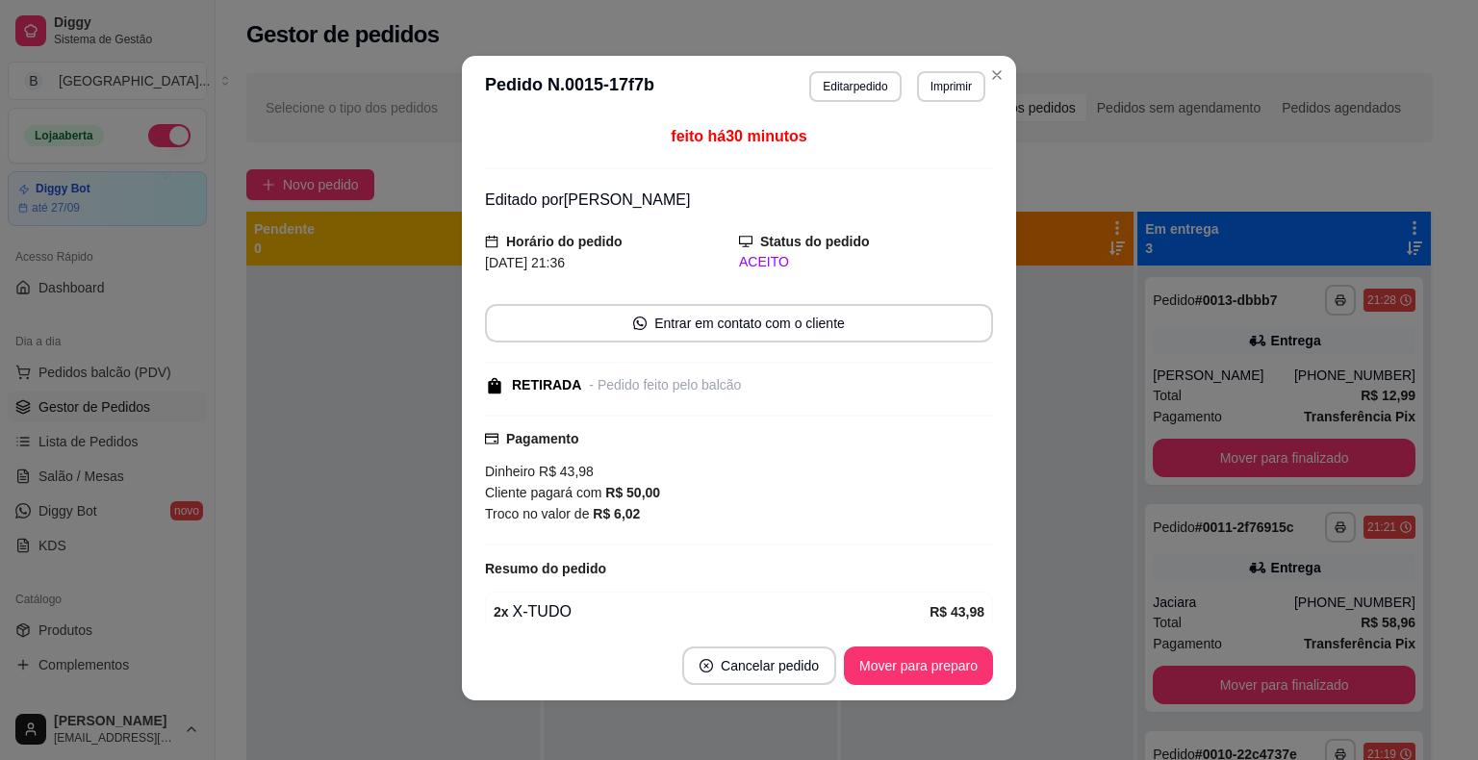
scroll to position [4, 0]
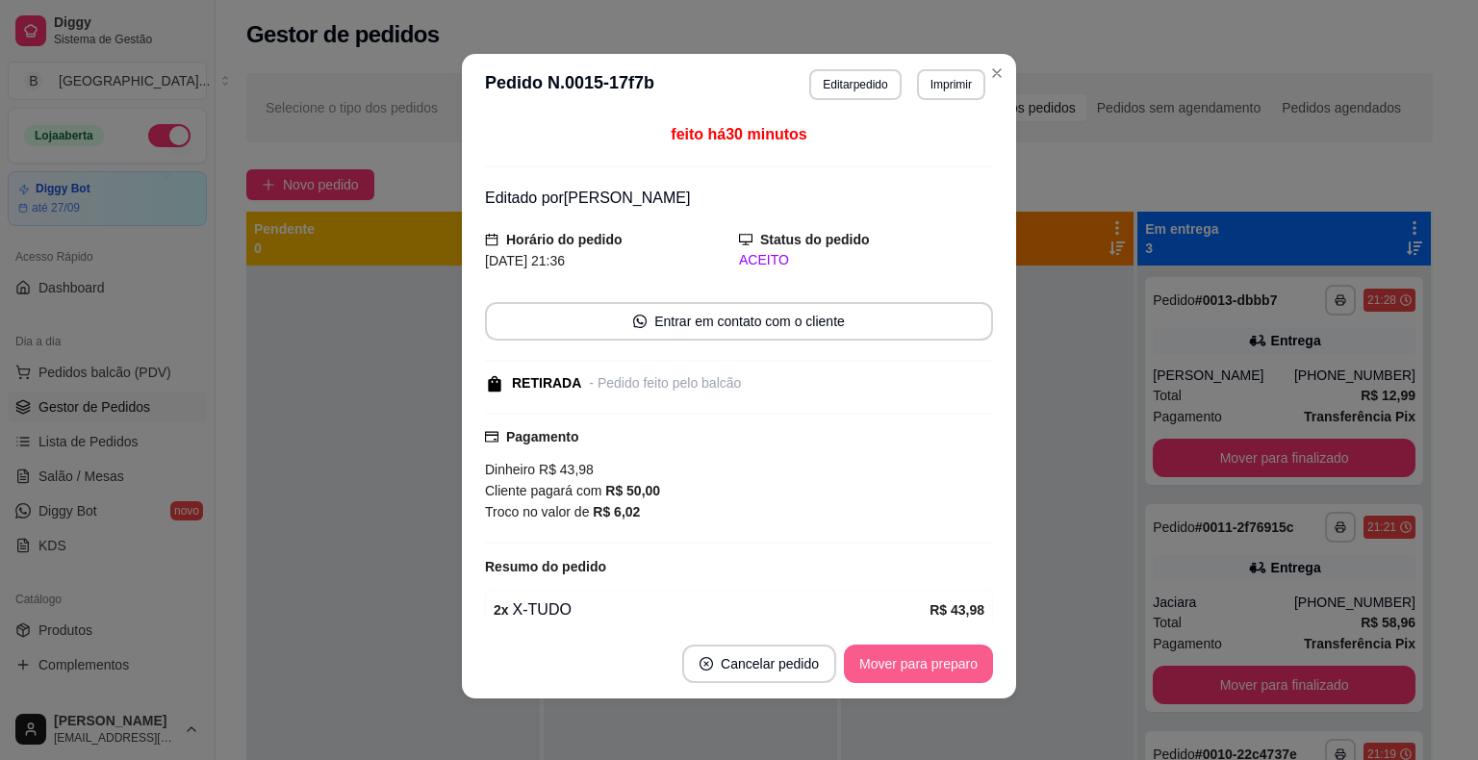
click at [876, 670] on button "Mover para preparo" at bounding box center [918, 664] width 149 height 38
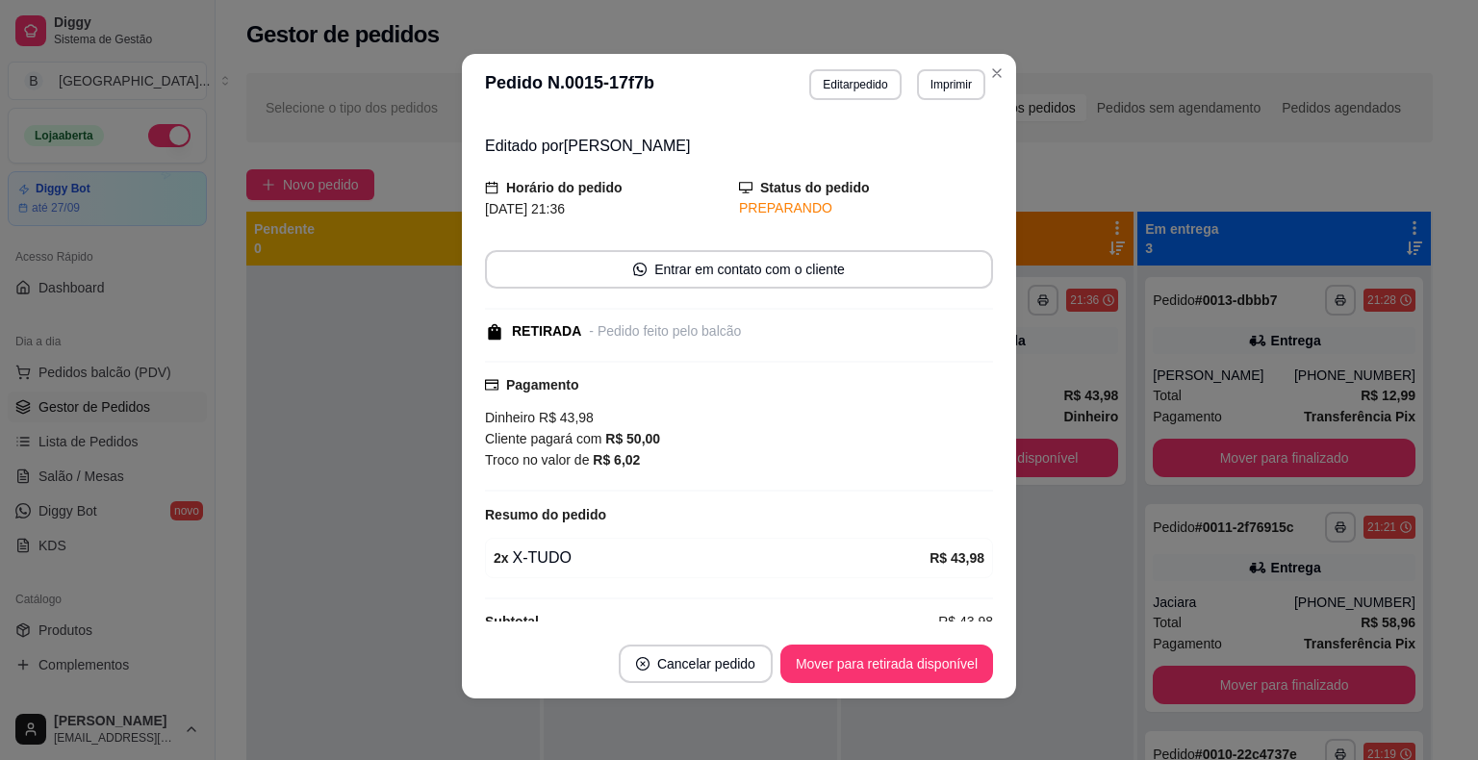
scroll to position [81, 0]
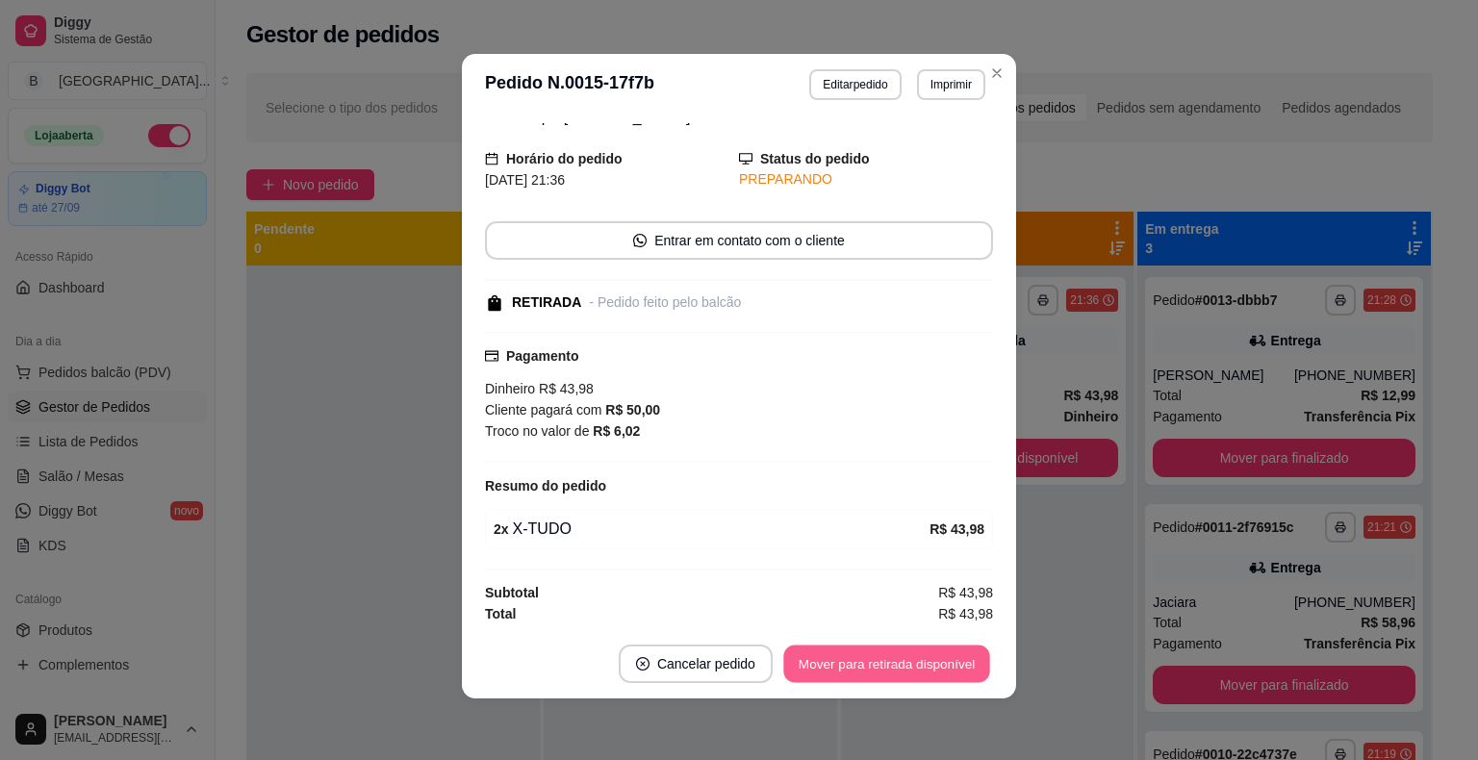
click at [908, 652] on button "Mover para retirada disponível" at bounding box center [886, 665] width 206 height 38
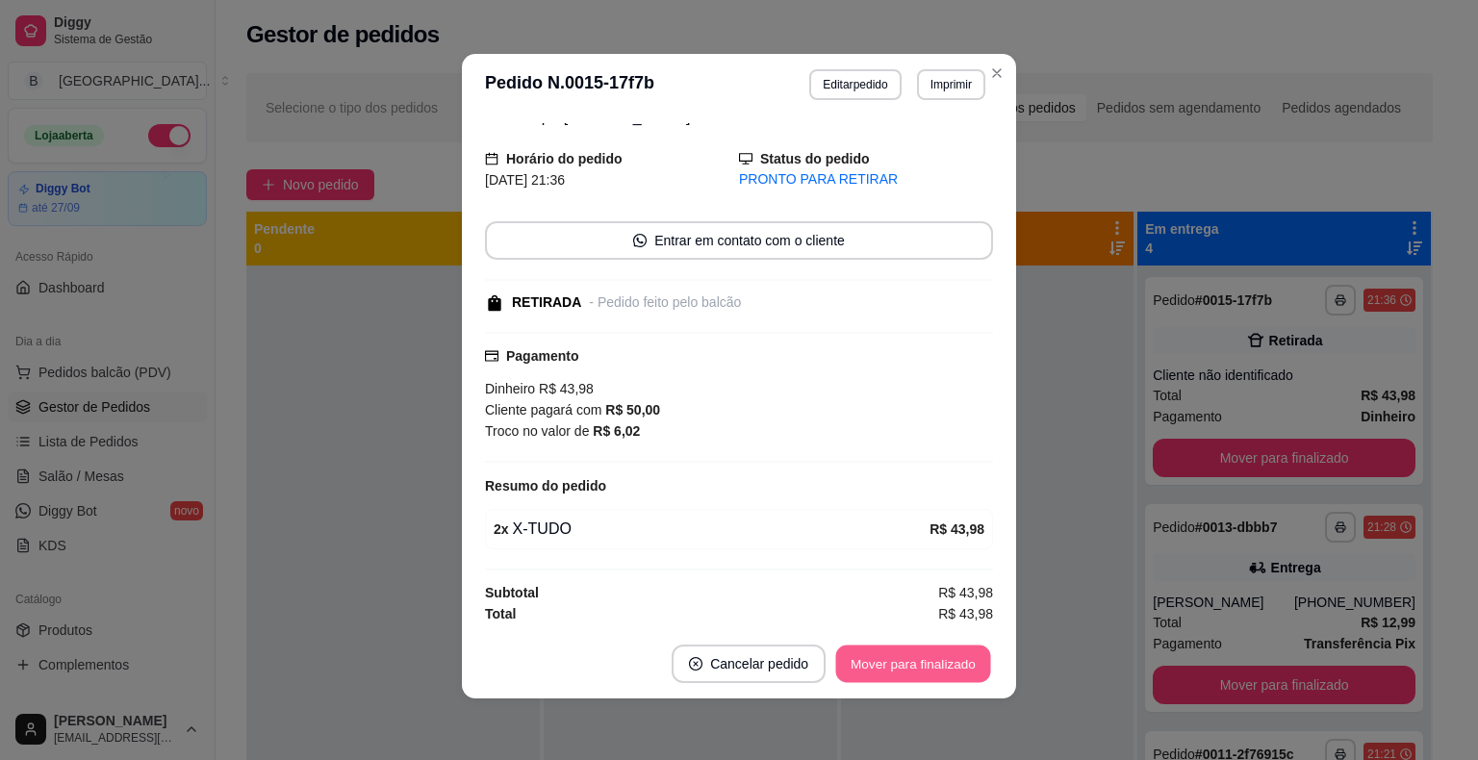
click at [905, 668] on button "Mover para finalizado" at bounding box center [913, 665] width 155 height 38
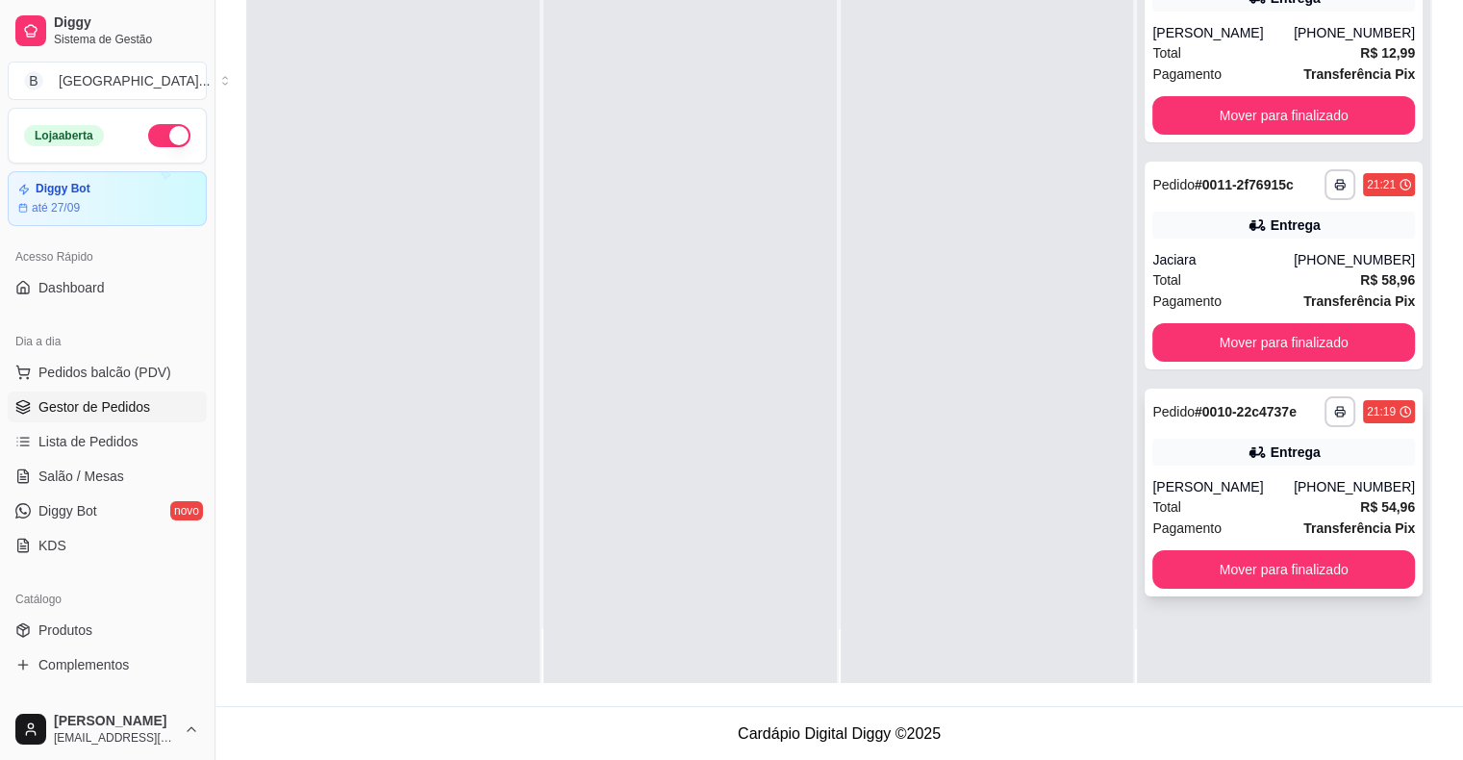
scroll to position [0, 0]
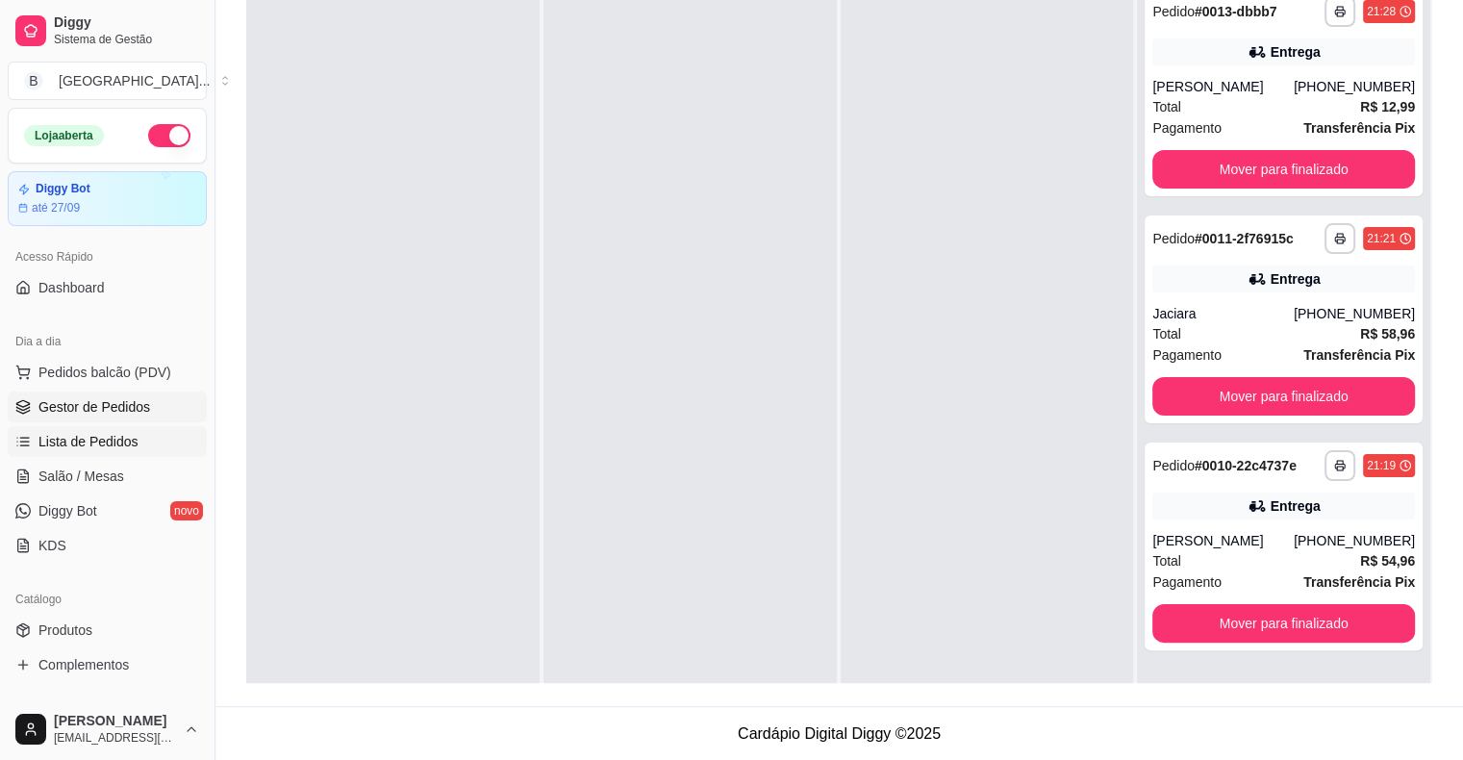
click at [108, 435] on span "Lista de Pedidos" at bounding box center [88, 441] width 100 height 19
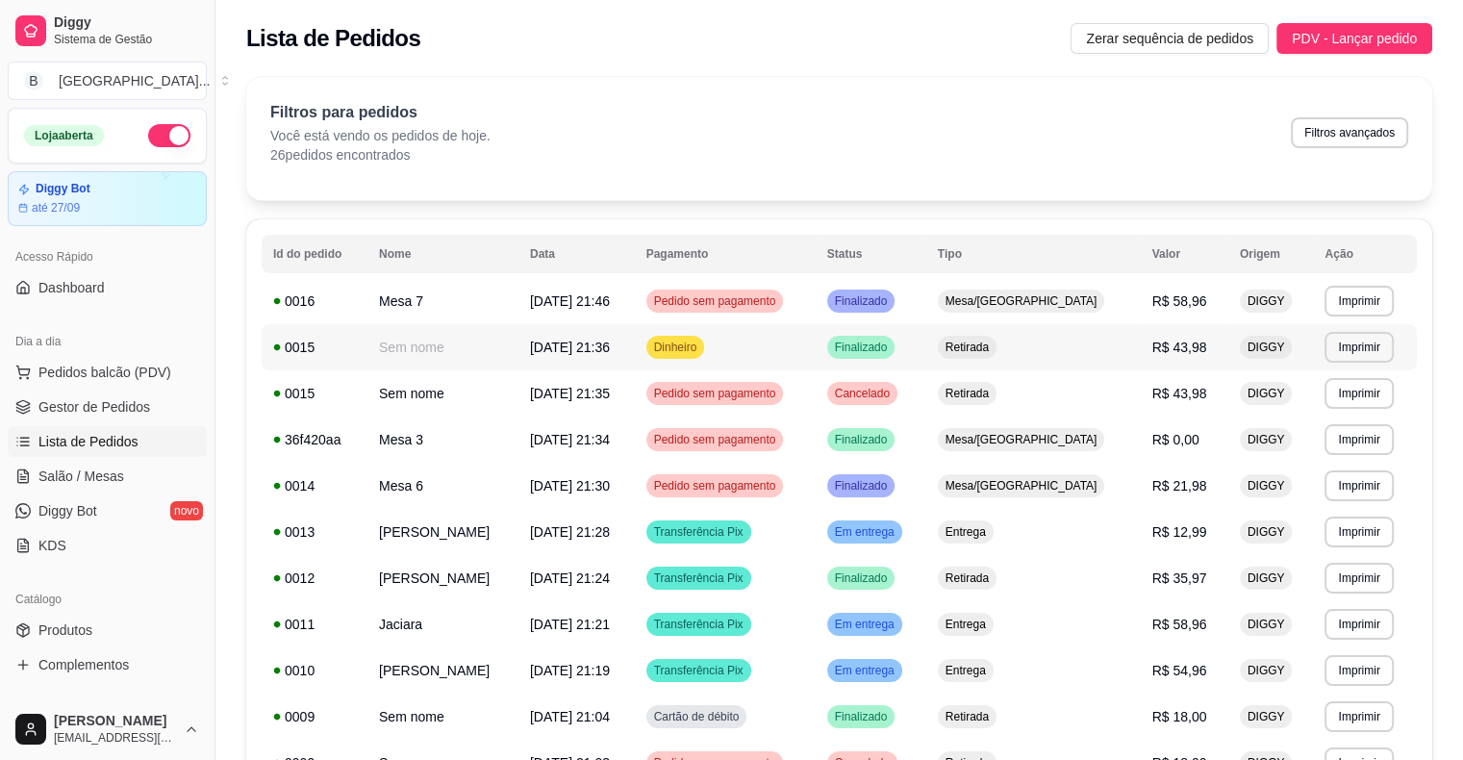
click at [610, 352] on span "[DATE] 21:36" at bounding box center [570, 347] width 80 height 15
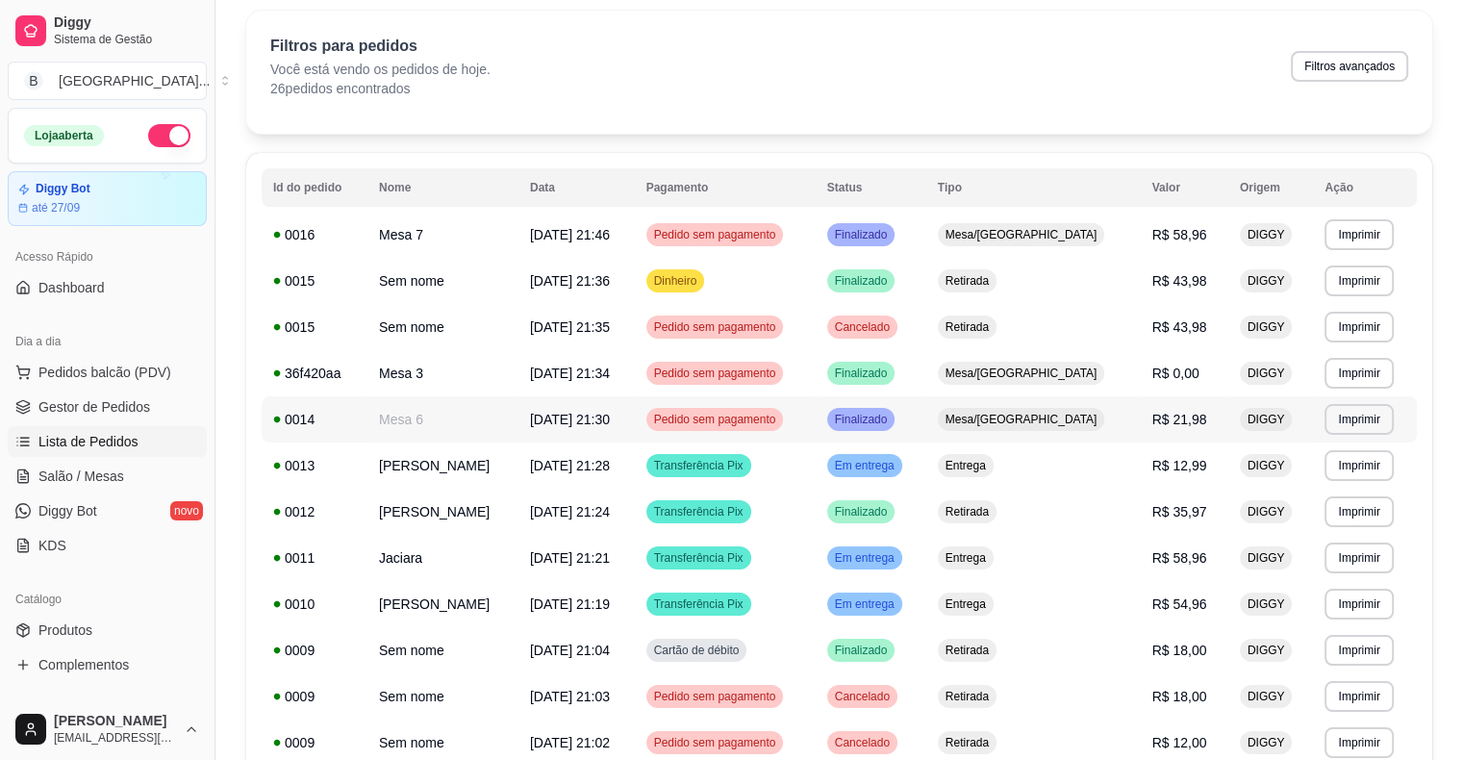
scroll to position [96, 0]
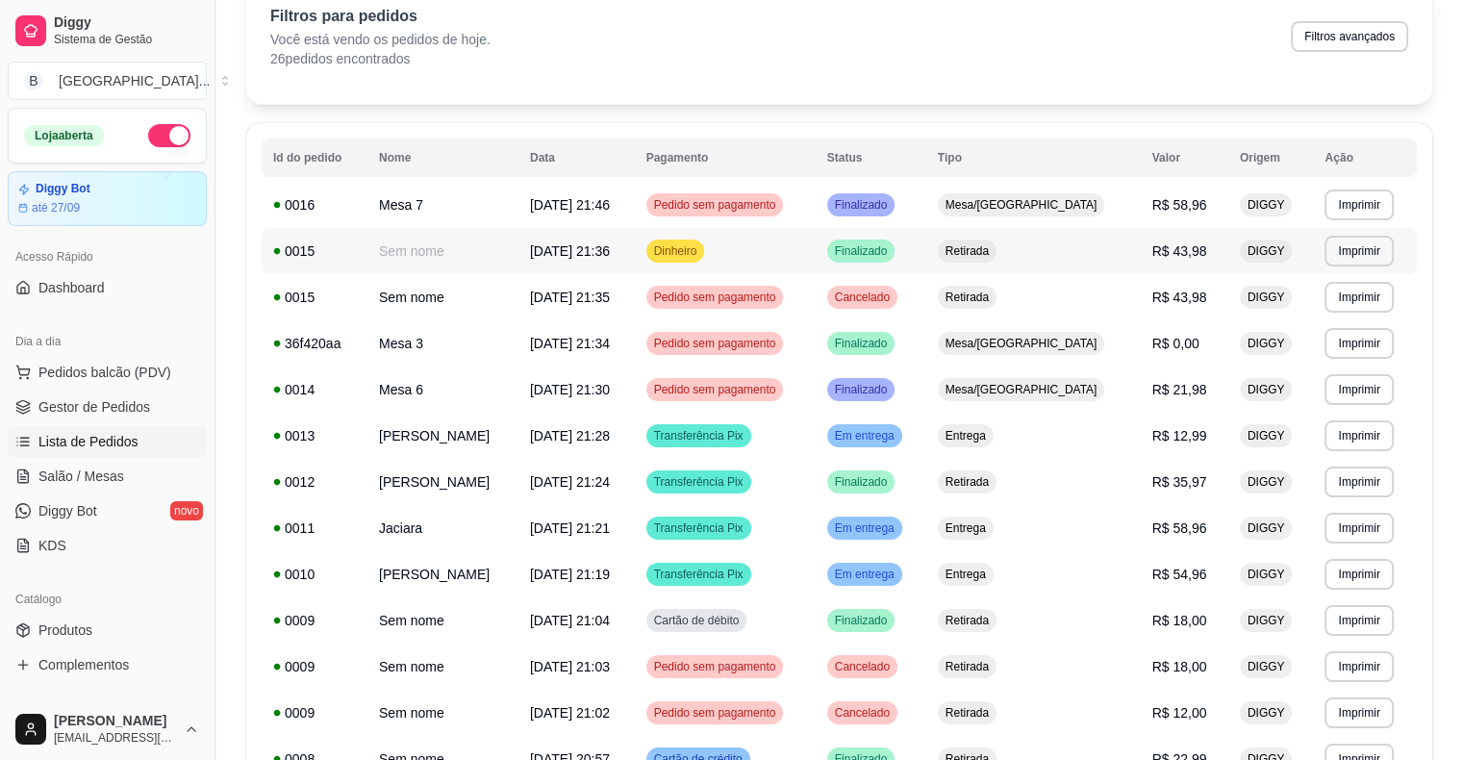
click at [816, 243] on td "Dinheiro" at bounding box center [725, 251] width 181 height 46
click at [127, 394] on link "Gestor de Pedidos" at bounding box center [107, 407] width 199 height 31
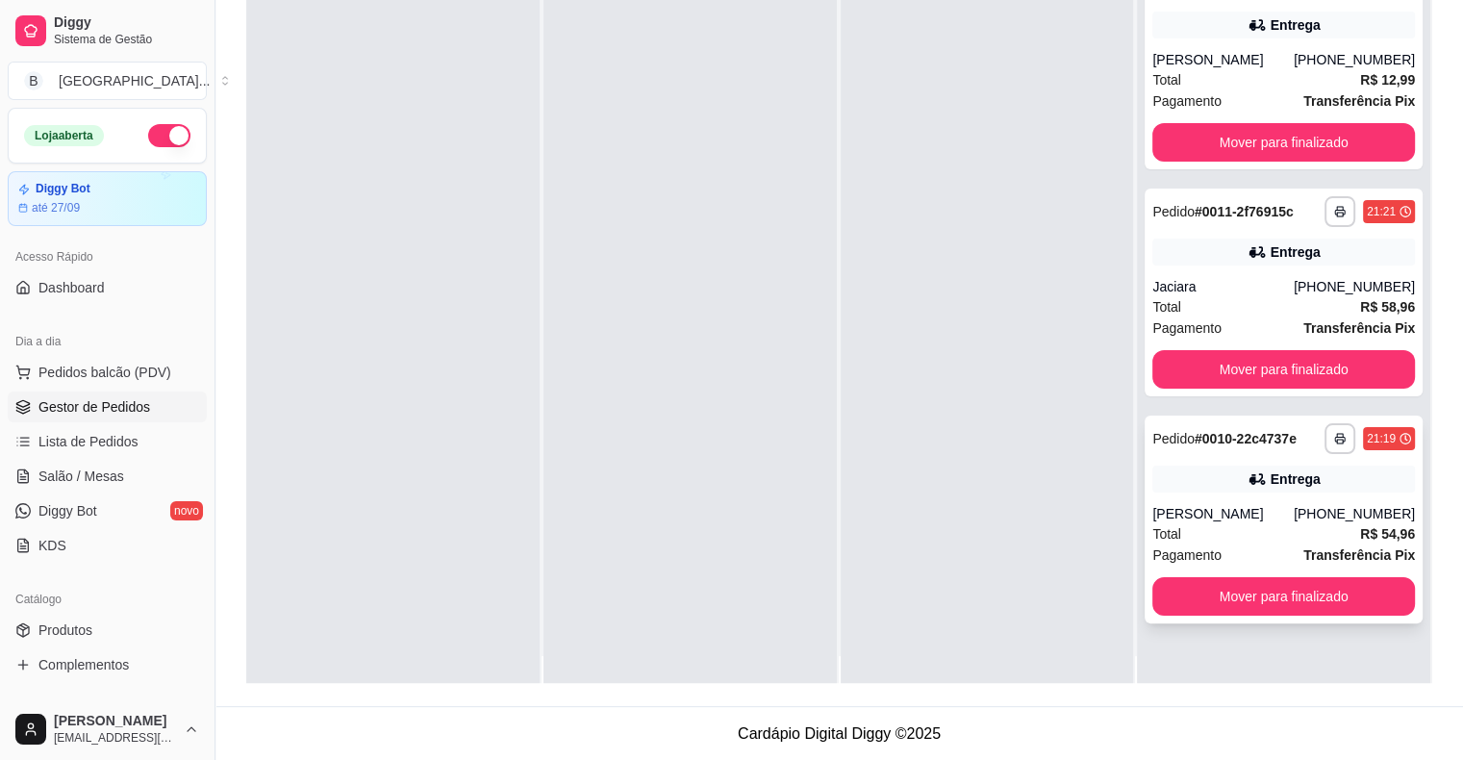
scroll to position [54, 0]
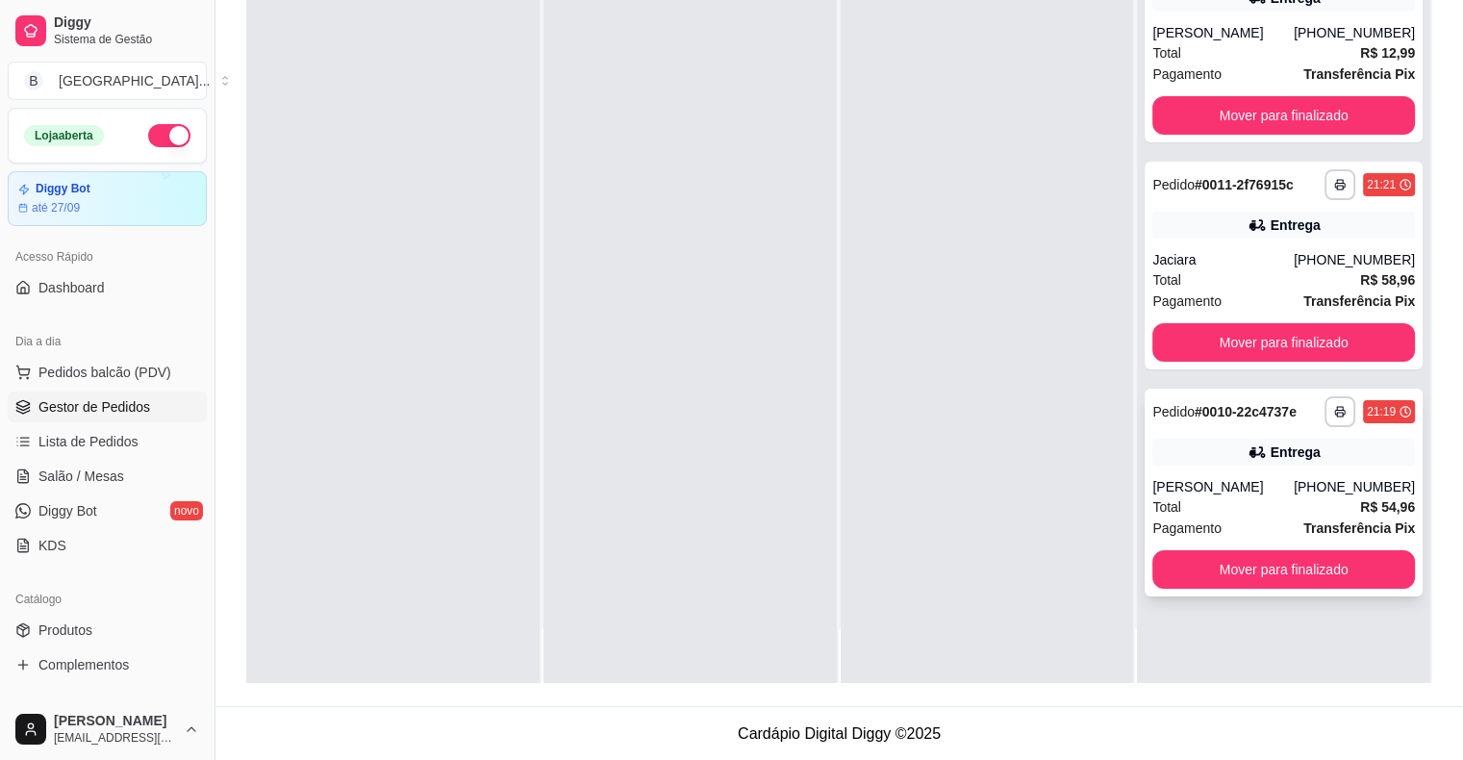
click at [1318, 496] on div "[PHONE_NUMBER]" at bounding box center [1354, 486] width 121 height 19
click at [46, 463] on link "Salão / Mesas" at bounding box center [107, 476] width 199 height 31
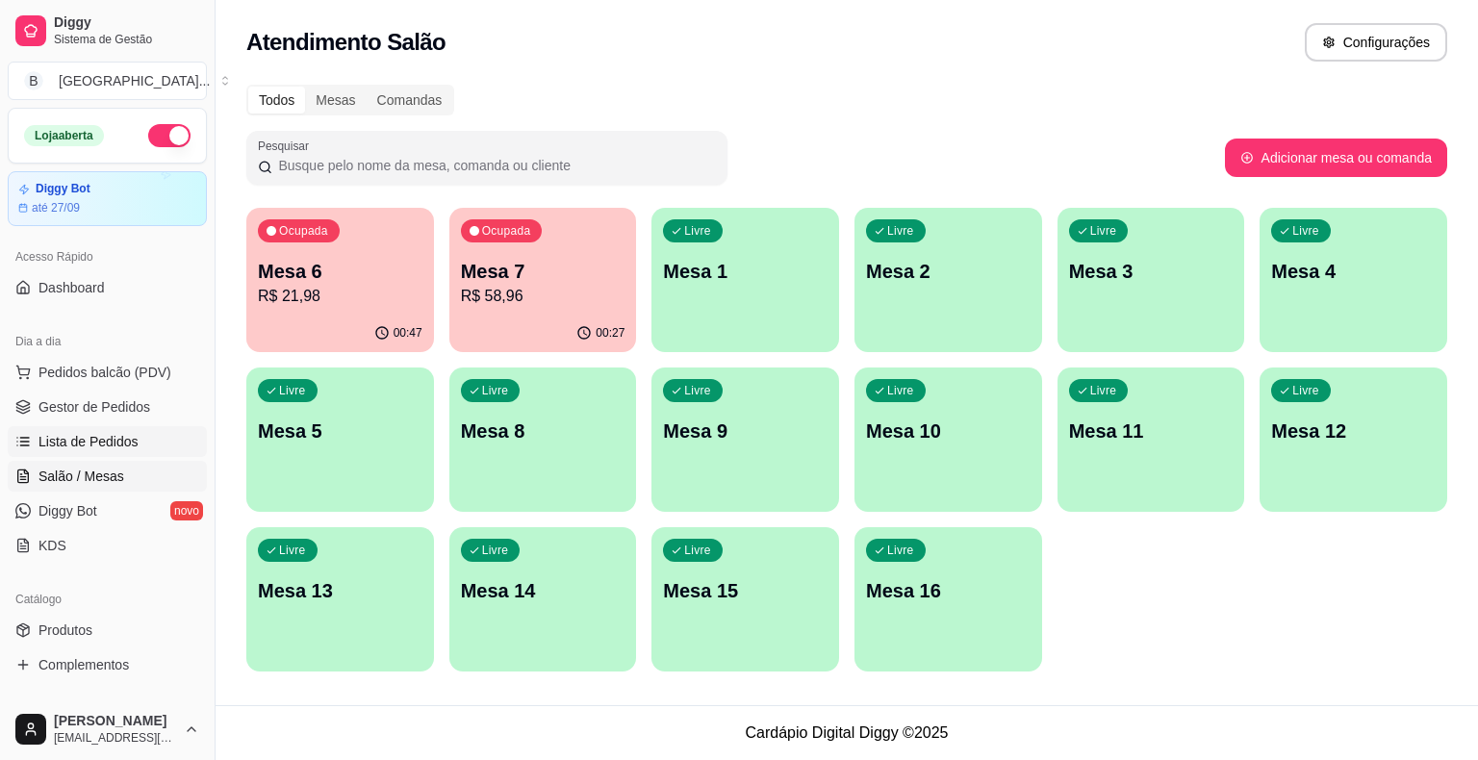
click at [91, 447] on span "Lista de Pedidos" at bounding box center [88, 441] width 100 height 19
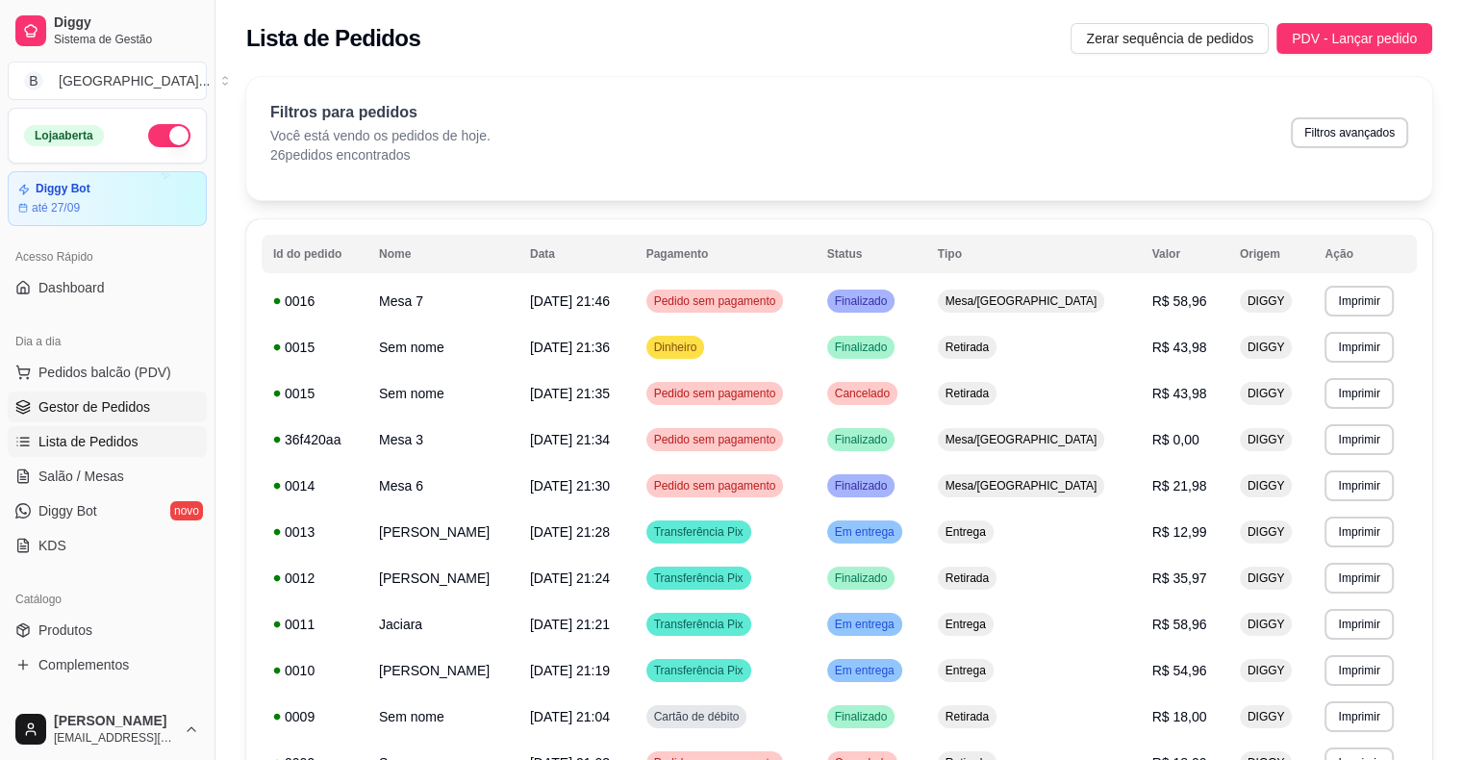
click at [91, 394] on link "Gestor de Pedidos" at bounding box center [107, 407] width 199 height 31
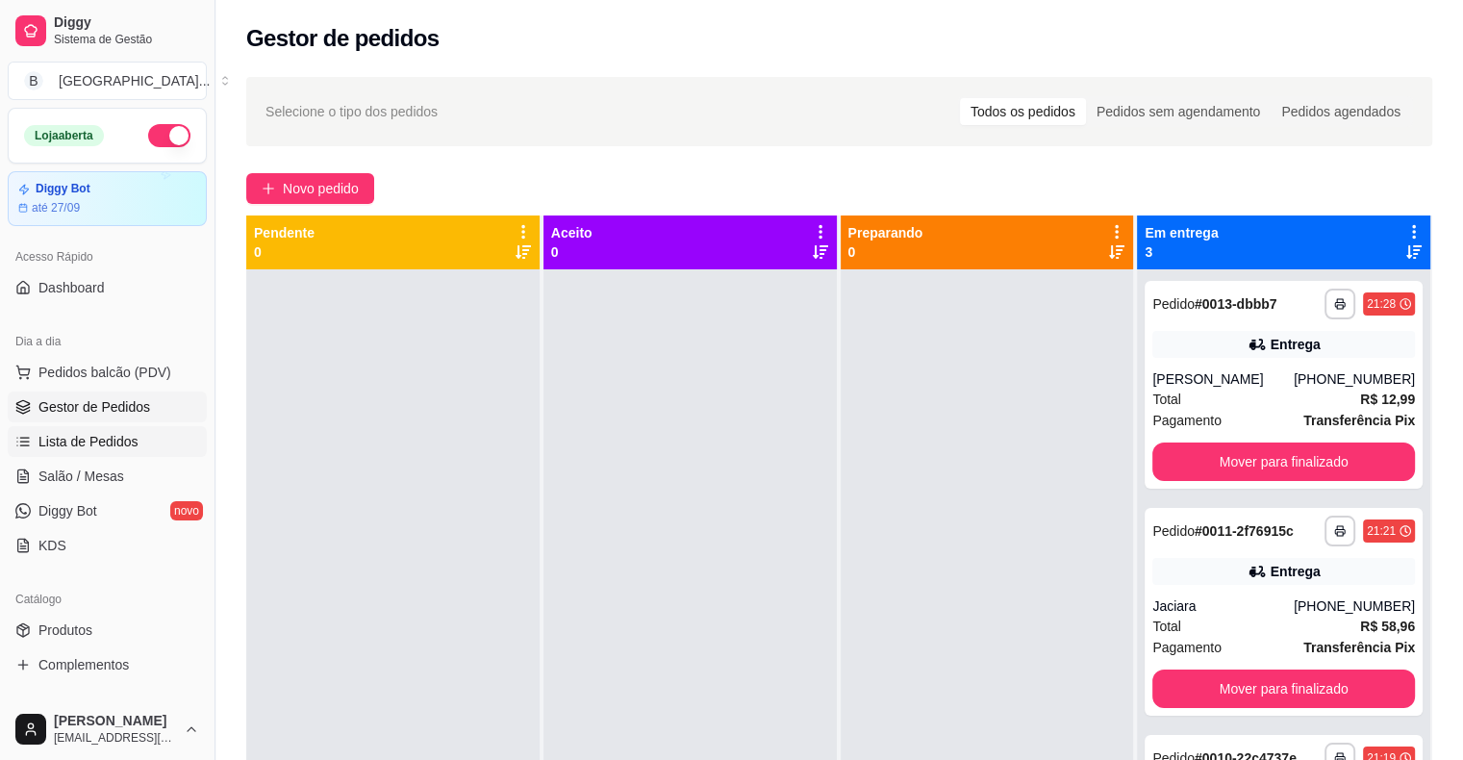
click at [85, 455] on link "Lista de Pedidos" at bounding box center [107, 441] width 199 height 31
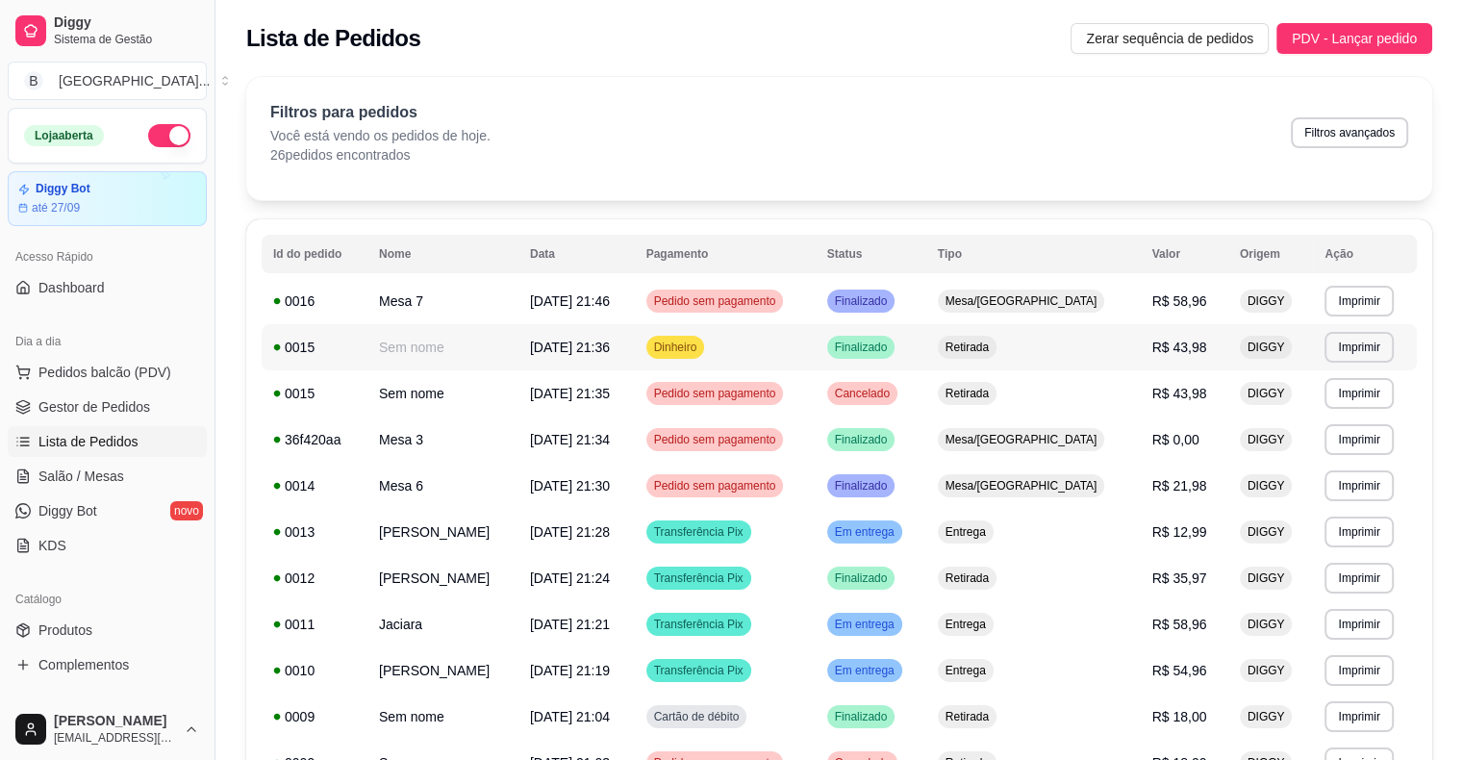
click at [1141, 356] on td "Retirada" at bounding box center [1034, 347] width 215 height 46
click at [69, 407] on span "Gestor de Pedidos" at bounding box center [94, 406] width 112 height 19
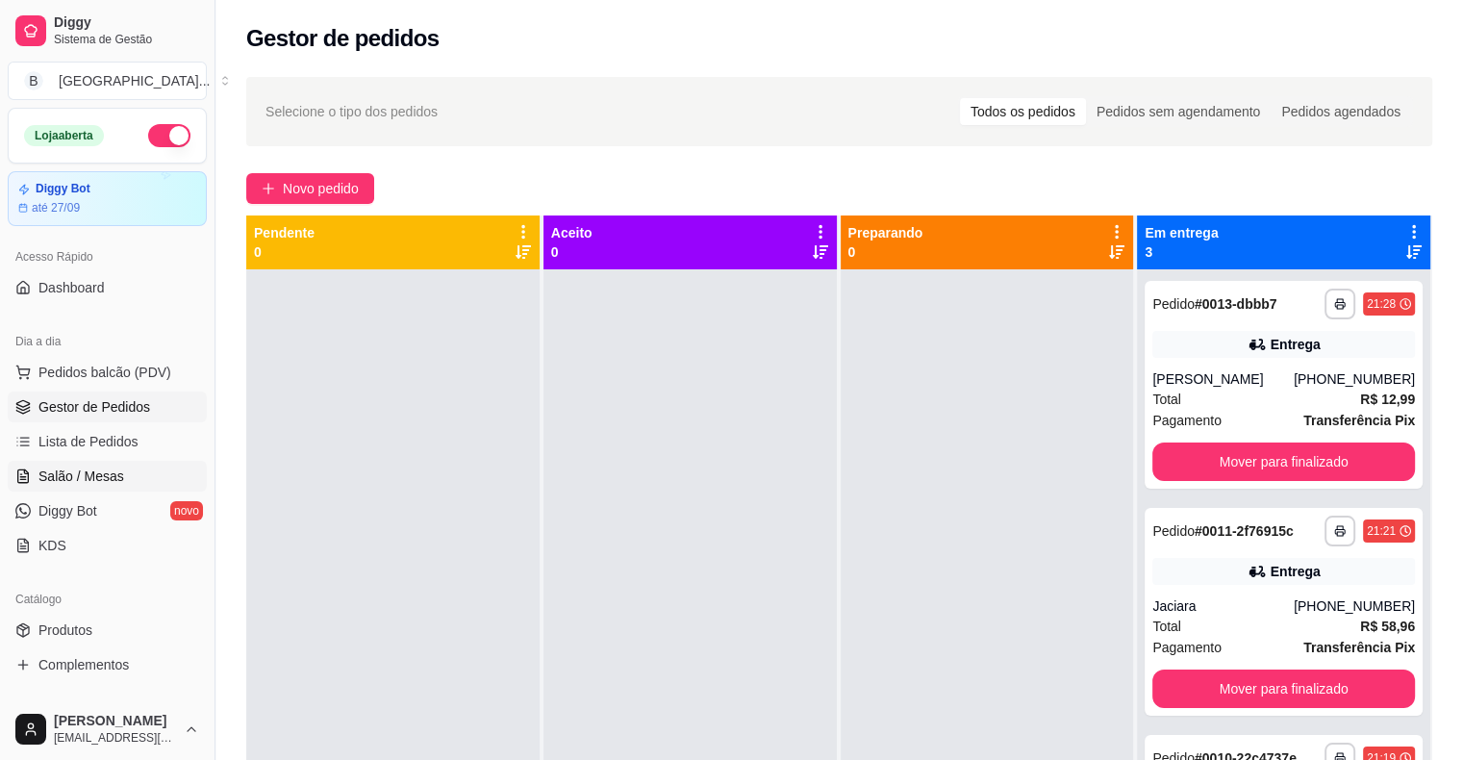
click at [145, 473] on link "Salão / Mesas" at bounding box center [107, 476] width 199 height 31
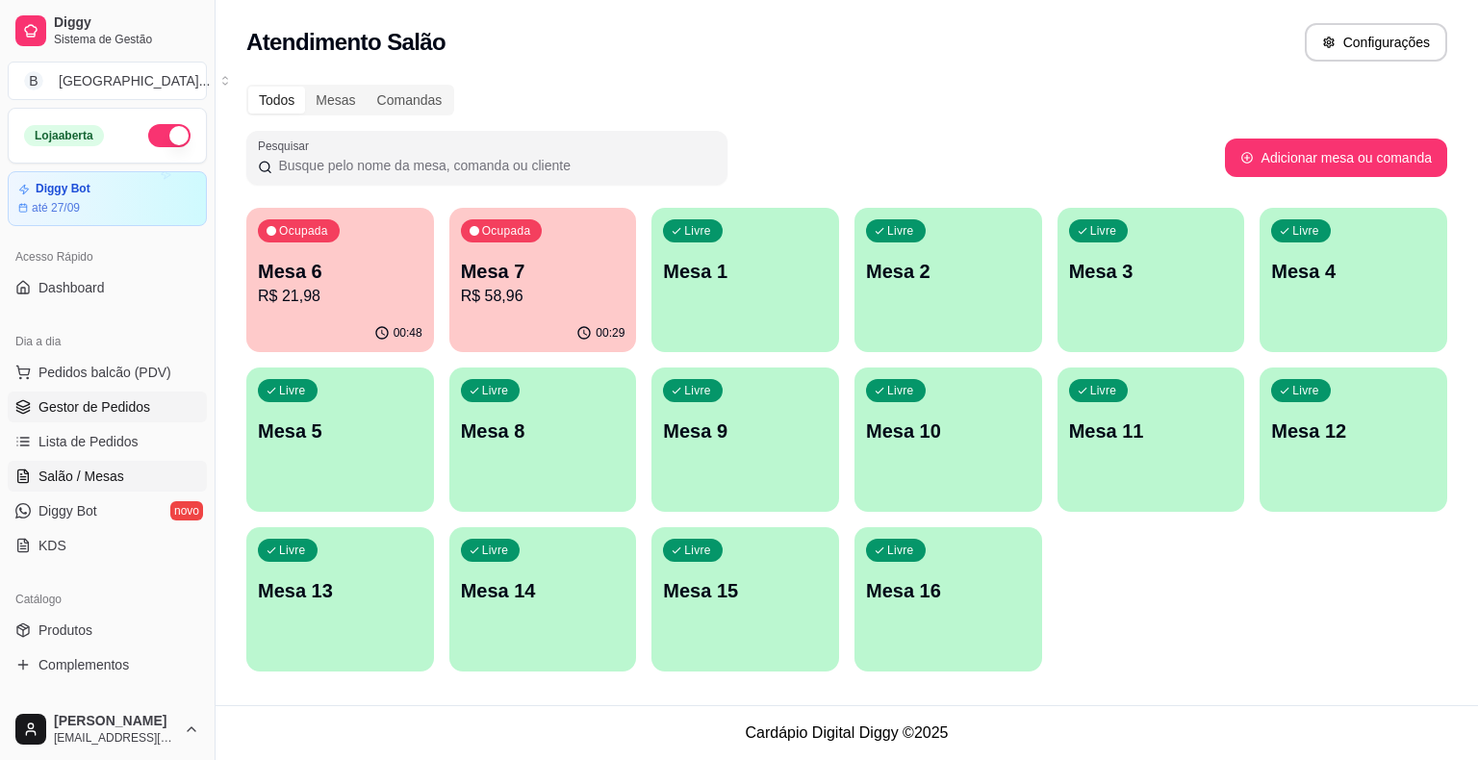
click at [146, 397] on span "Gestor de Pedidos" at bounding box center [94, 406] width 112 height 19
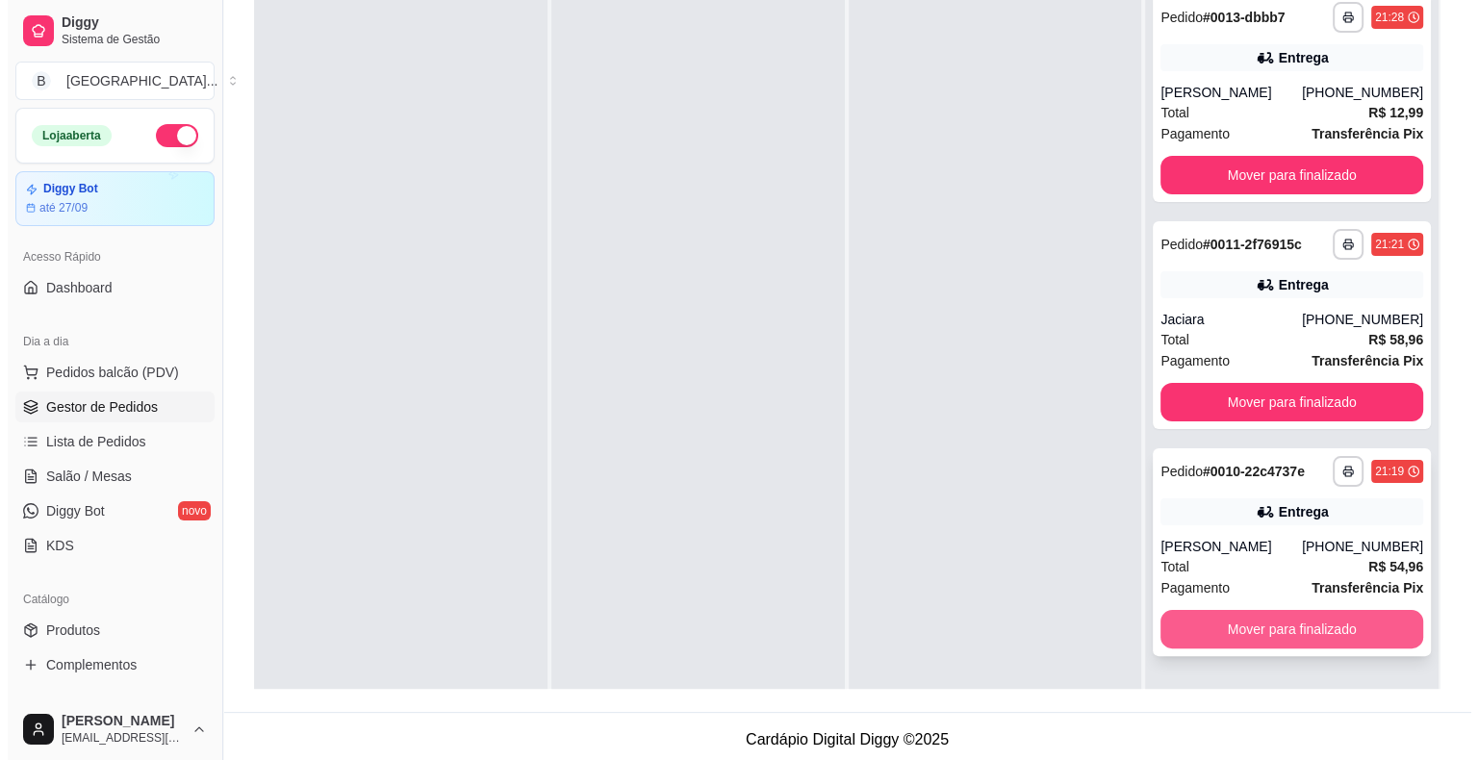
scroll to position [292, 0]
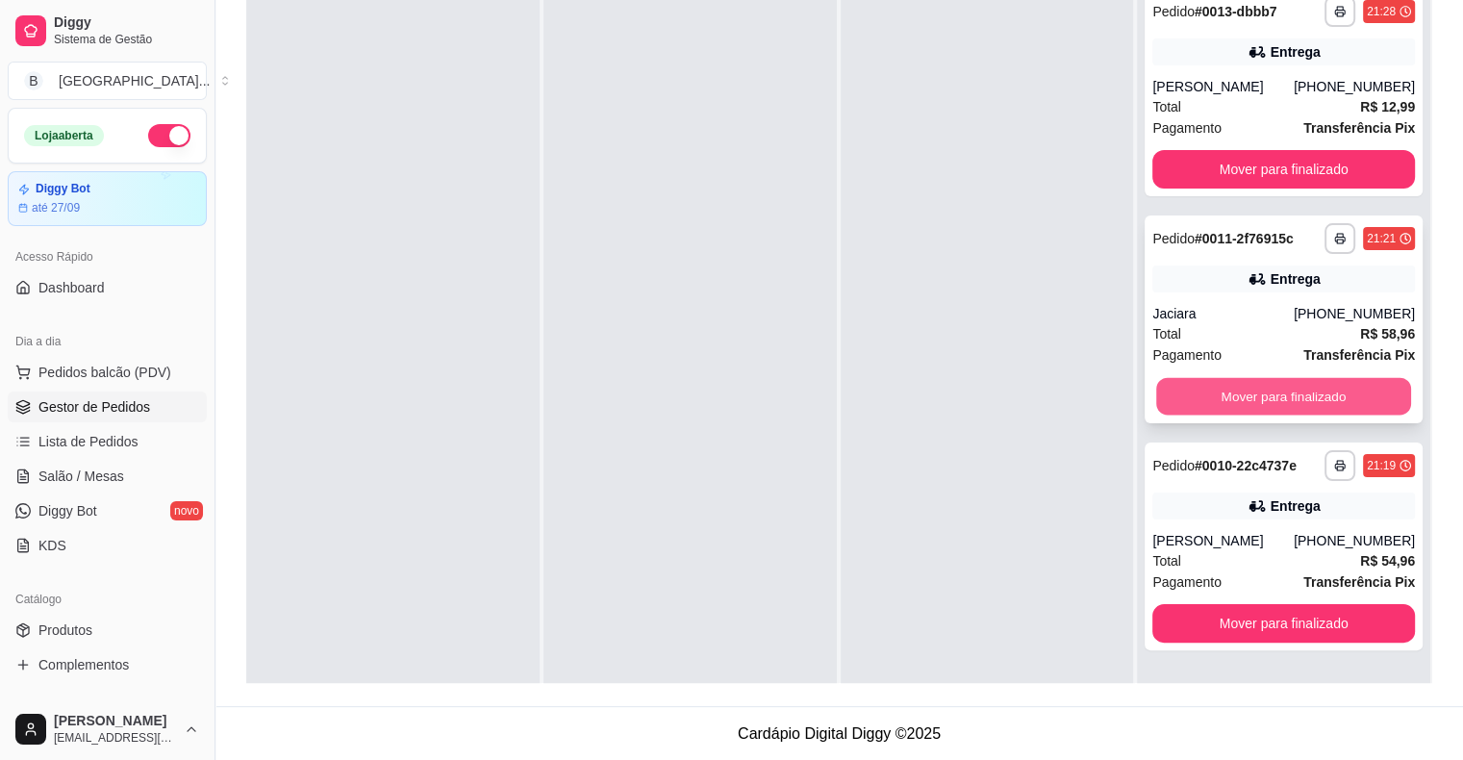
click at [1277, 400] on button "Mover para finalizado" at bounding box center [1283, 397] width 255 height 38
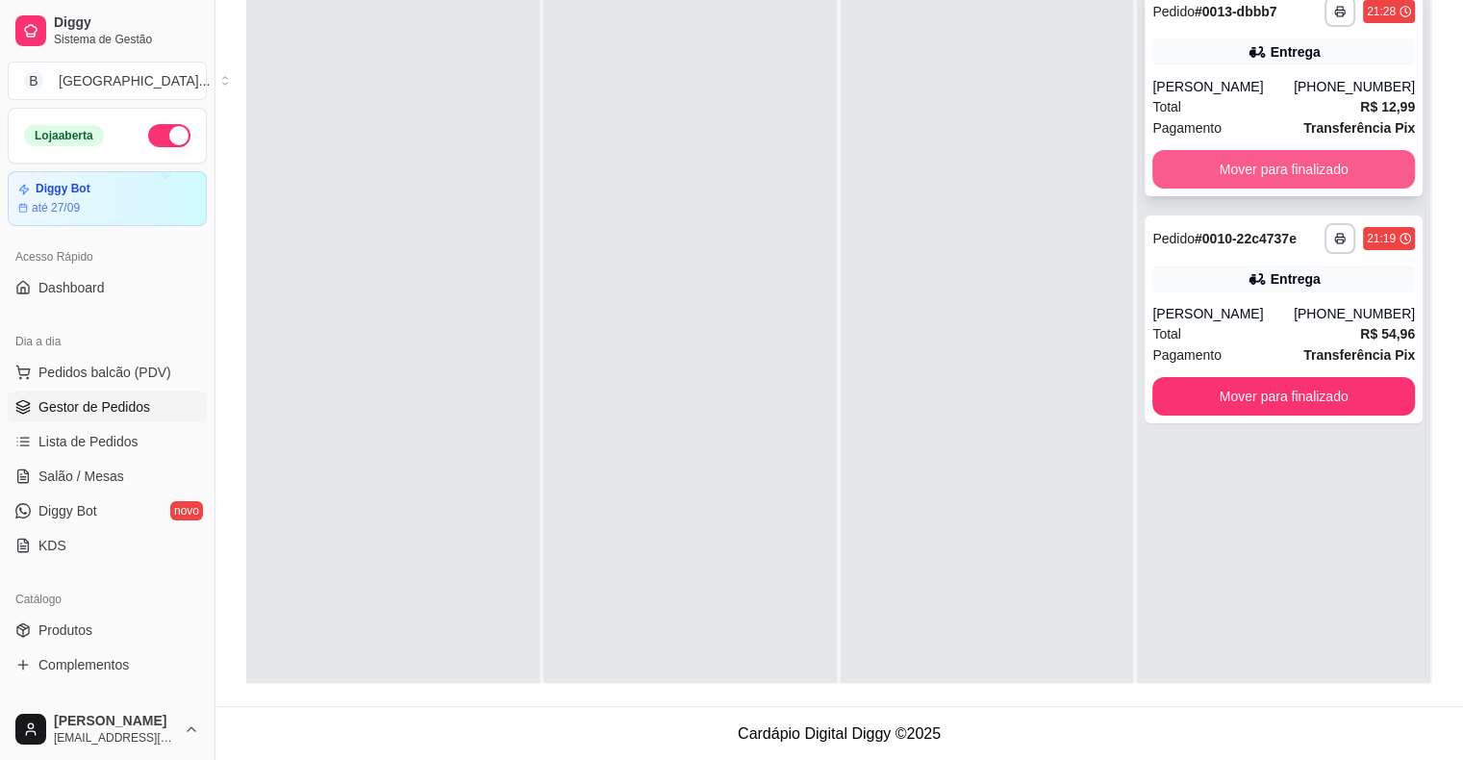
click at [1258, 178] on button "Mover para finalizado" at bounding box center [1284, 169] width 263 height 38
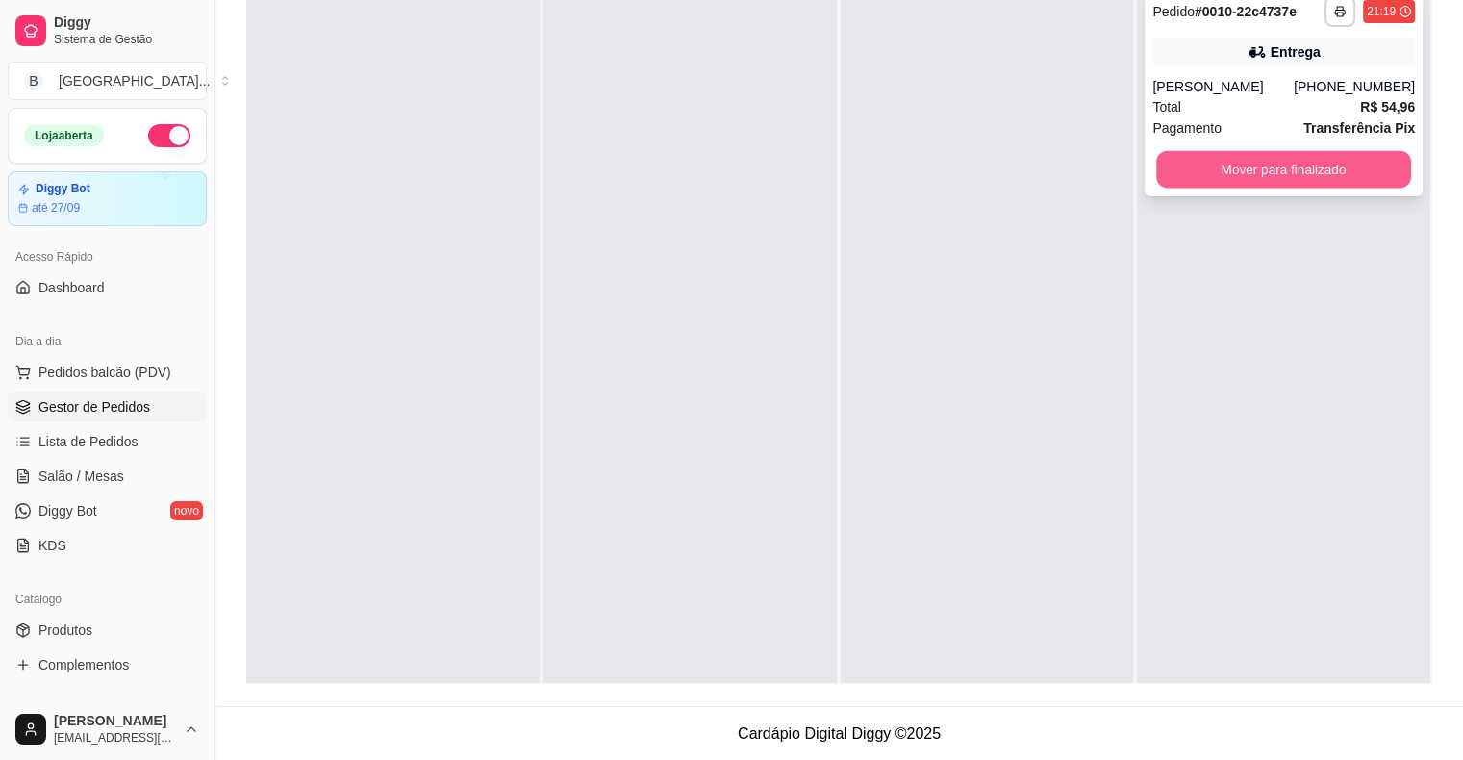
click at [1270, 169] on button "Mover para finalizado" at bounding box center [1283, 170] width 255 height 38
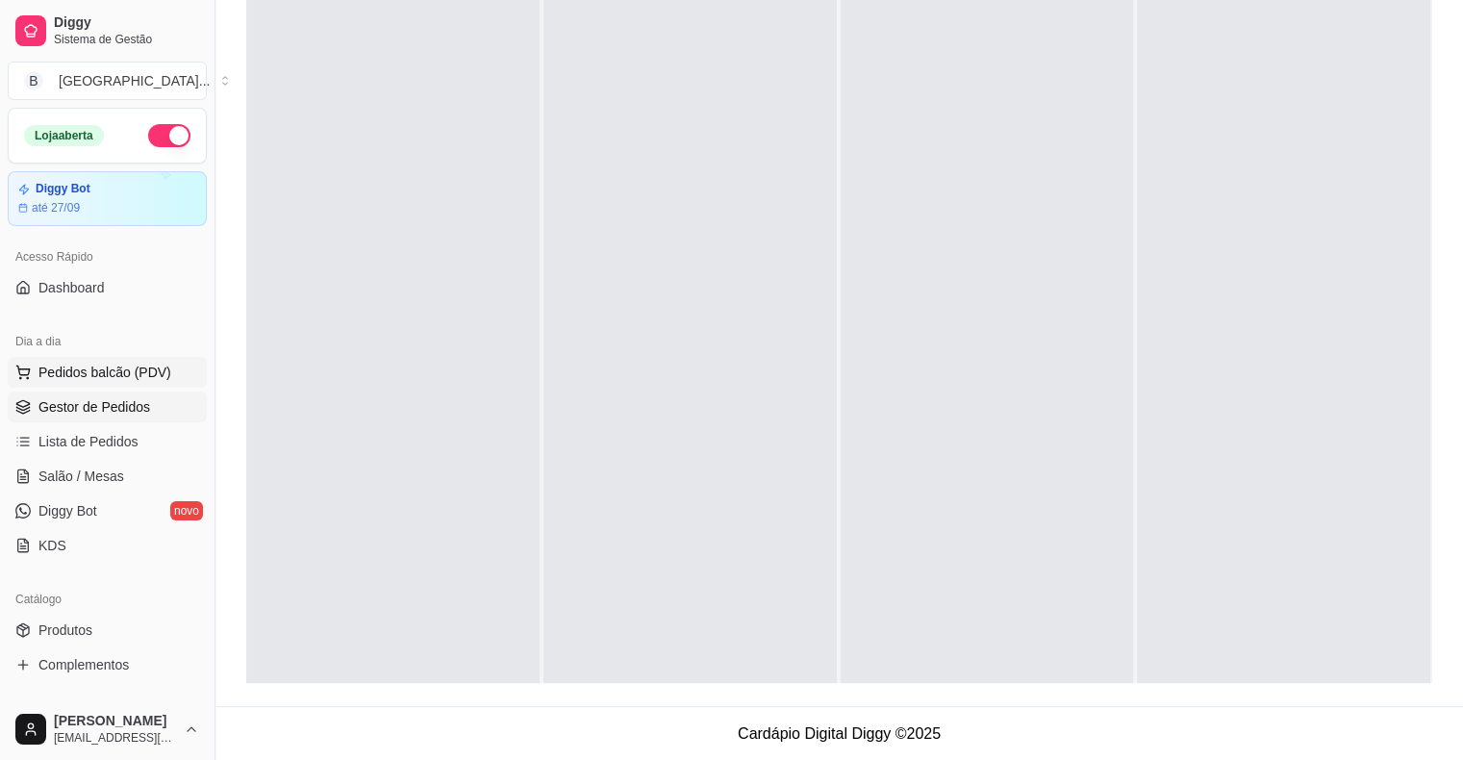
click at [89, 368] on span "Pedidos balcão (PDV)" at bounding box center [104, 372] width 133 height 19
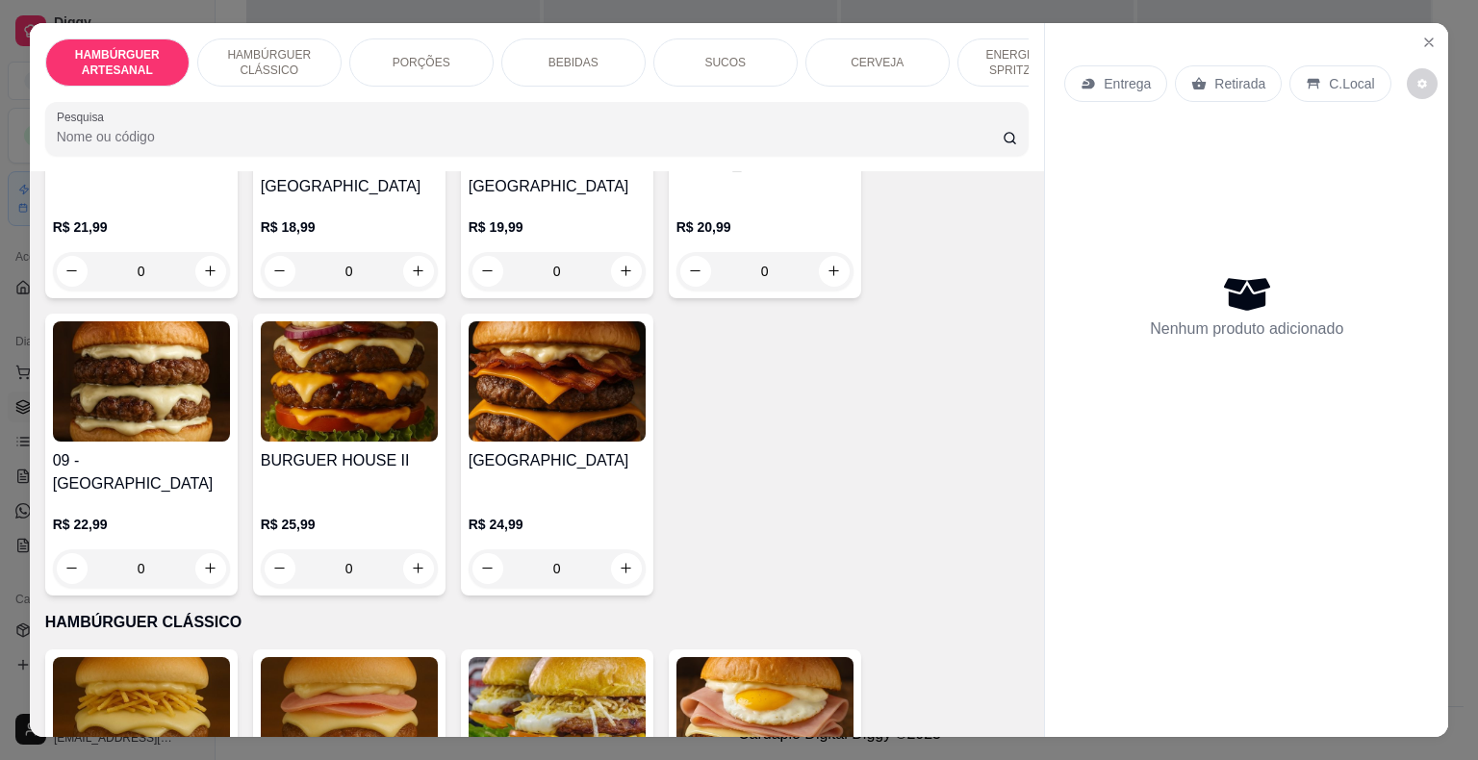
scroll to position [1058, 0]
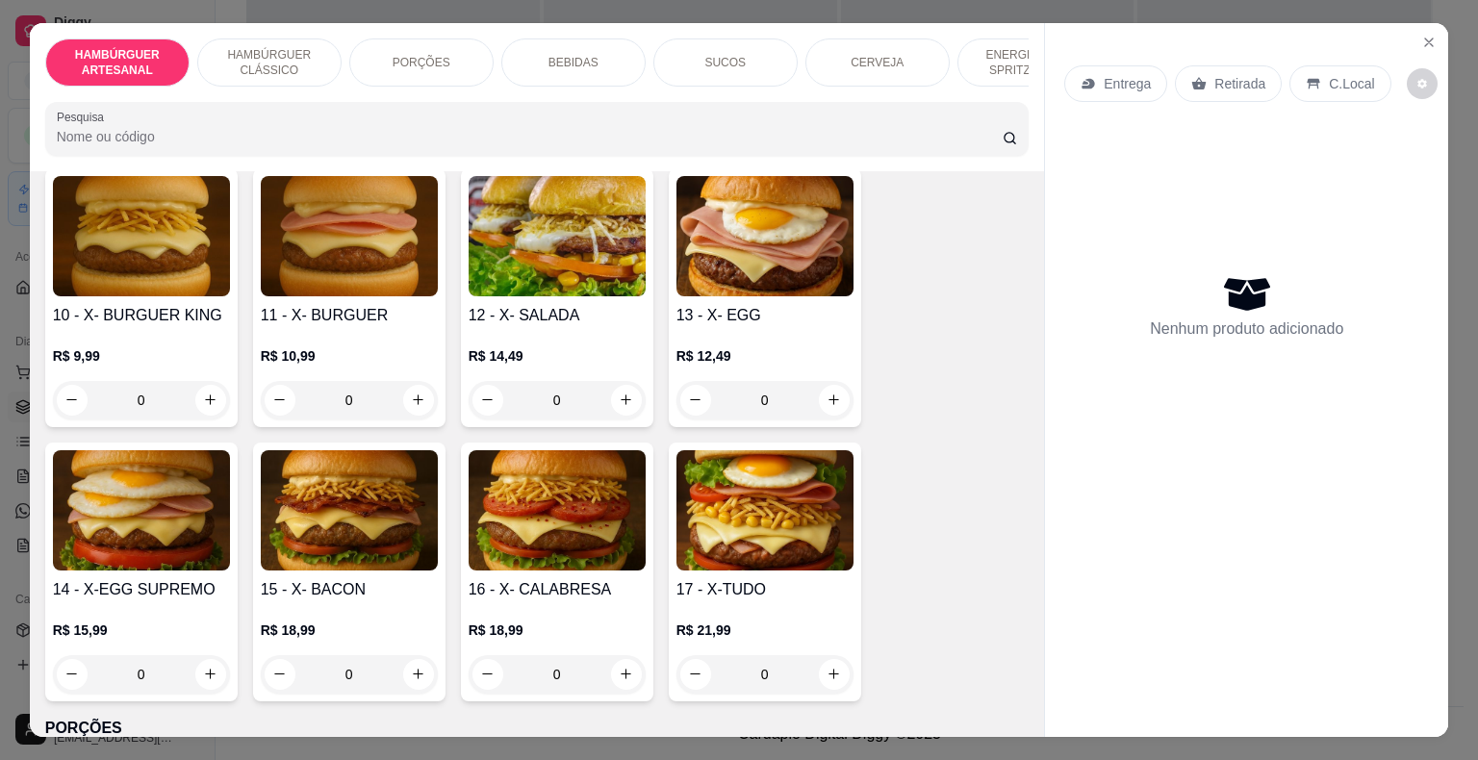
click at [216, 381] on div "0" at bounding box center [141, 400] width 177 height 38
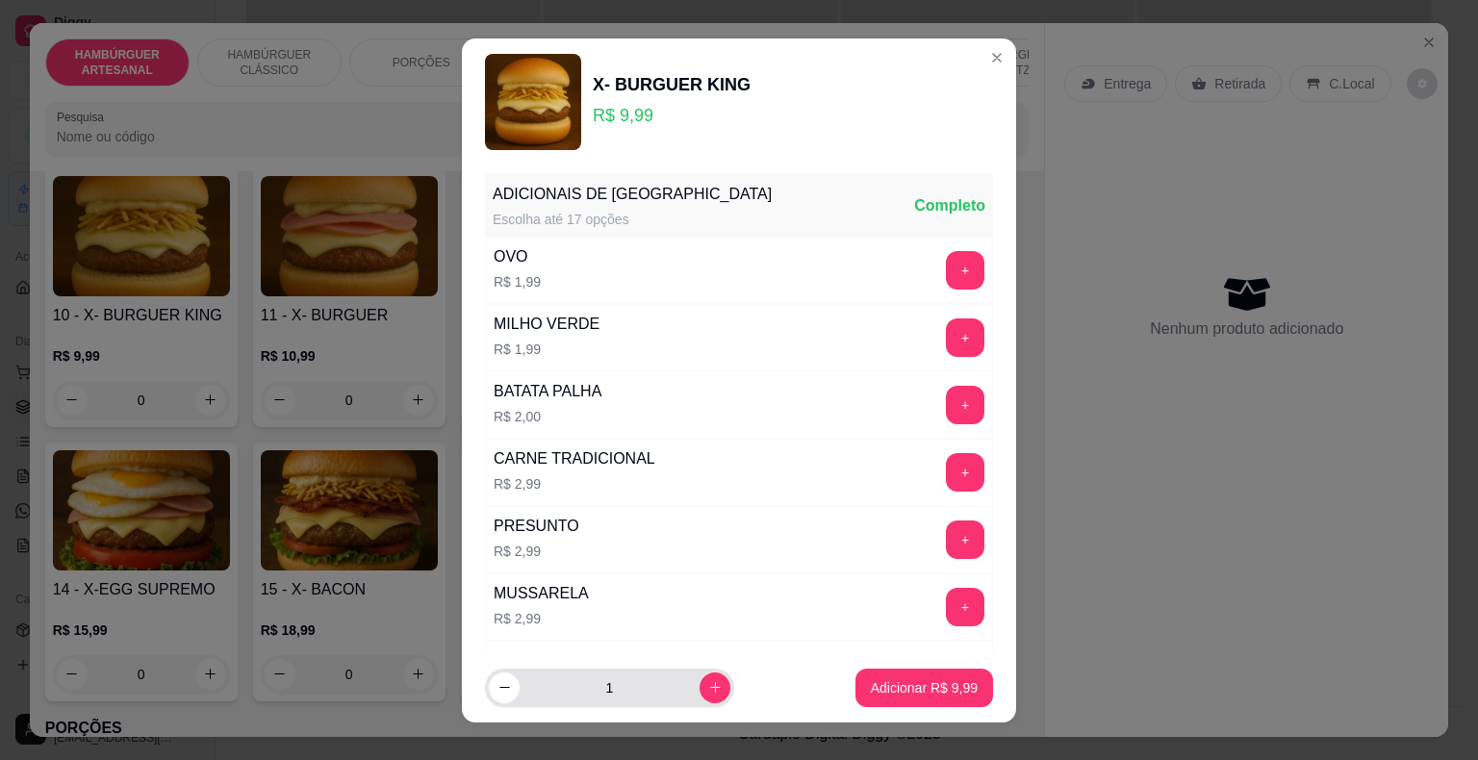
click at [691, 669] on div "1" at bounding box center [609, 688] width 241 height 38
click at [708, 681] on icon "increase-product-quantity" at bounding box center [715, 687] width 14 height 14
type input "2"
click at [850, 698] on button "Adicionar R$ 19,98" at bounding box center [920, 688] width 141 height 38
type input "2"
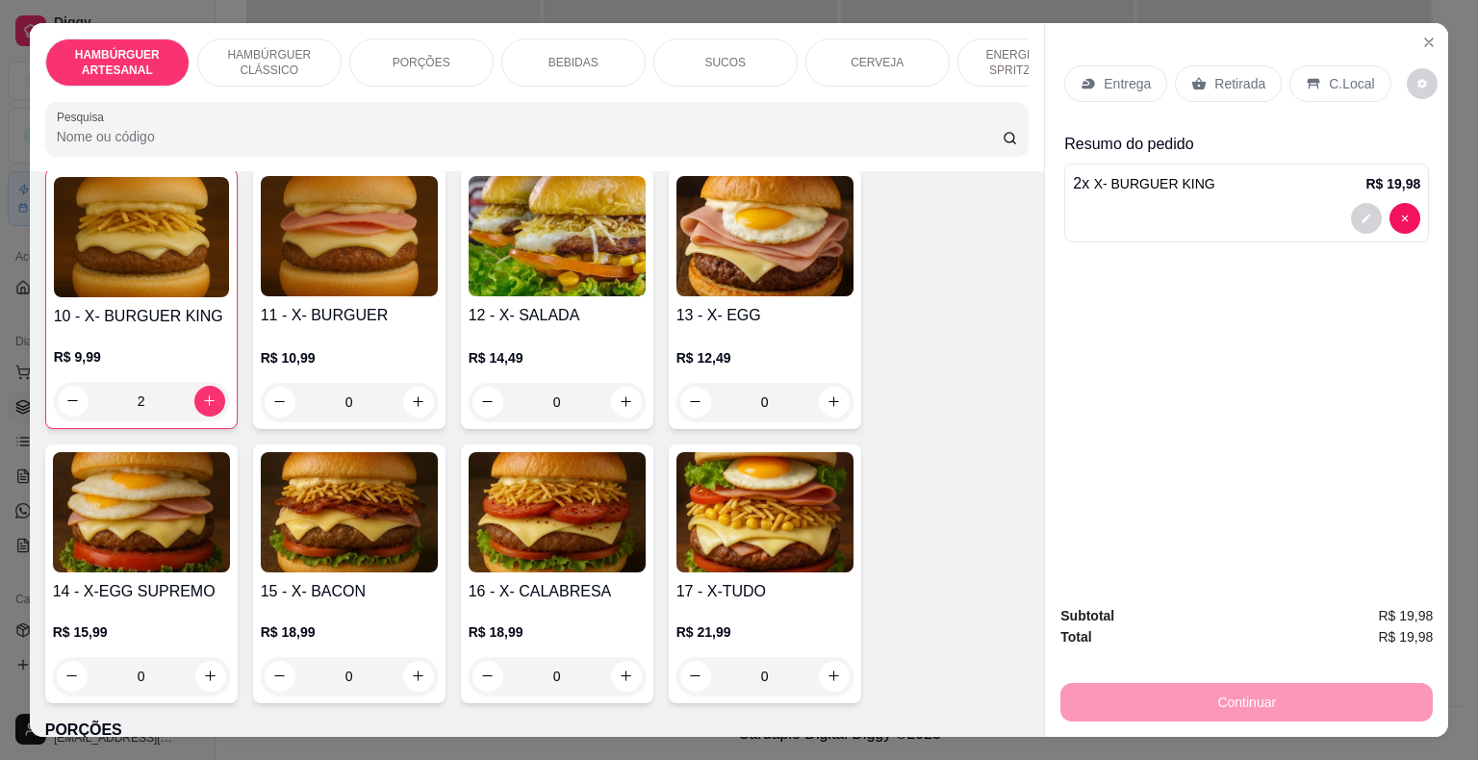
click at [1104, 74] on p "Entrega" at bounding box center [1127, 83] width 47 height 19
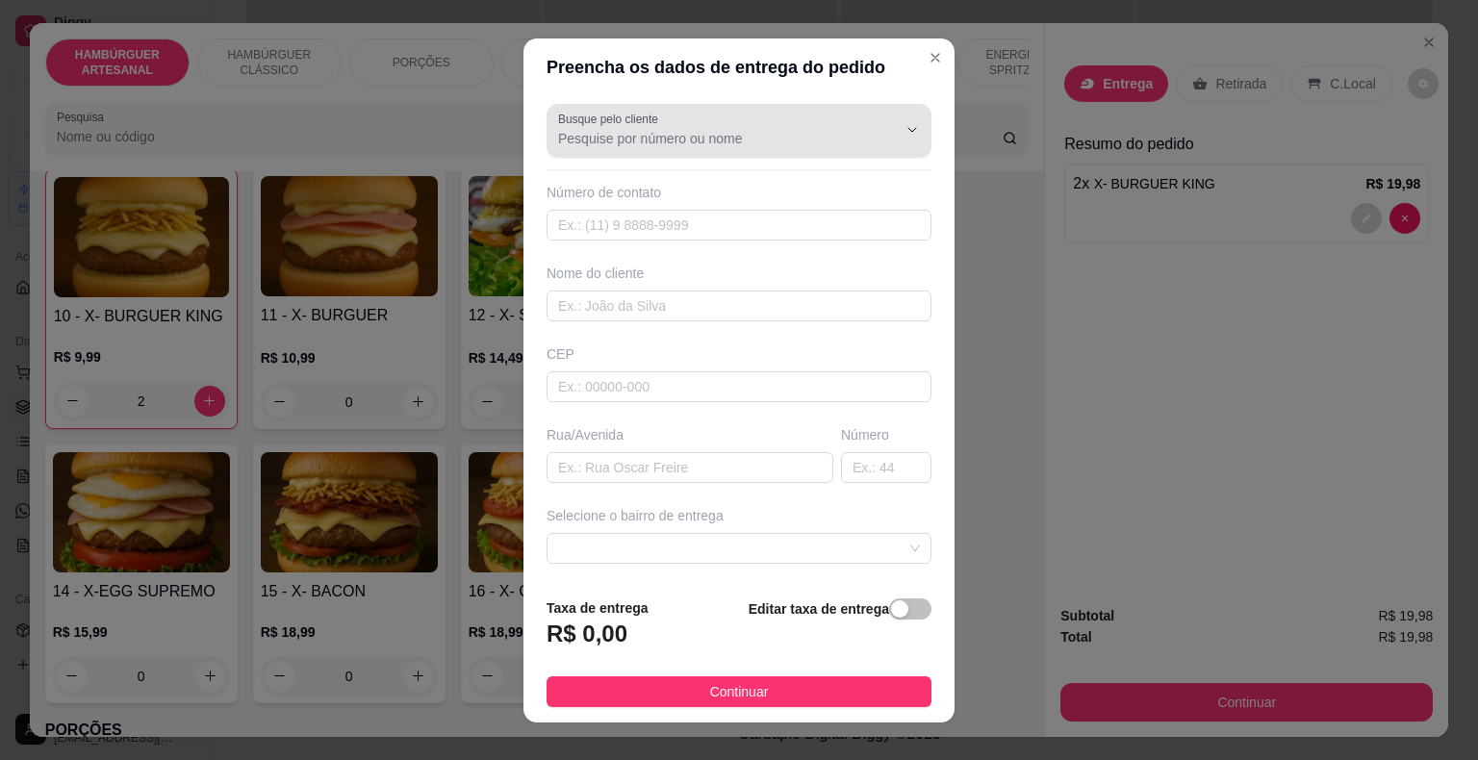
click at [808, 145] on input "Busque pelo cliente" at bounding box center [712, 138] width 308 height 19
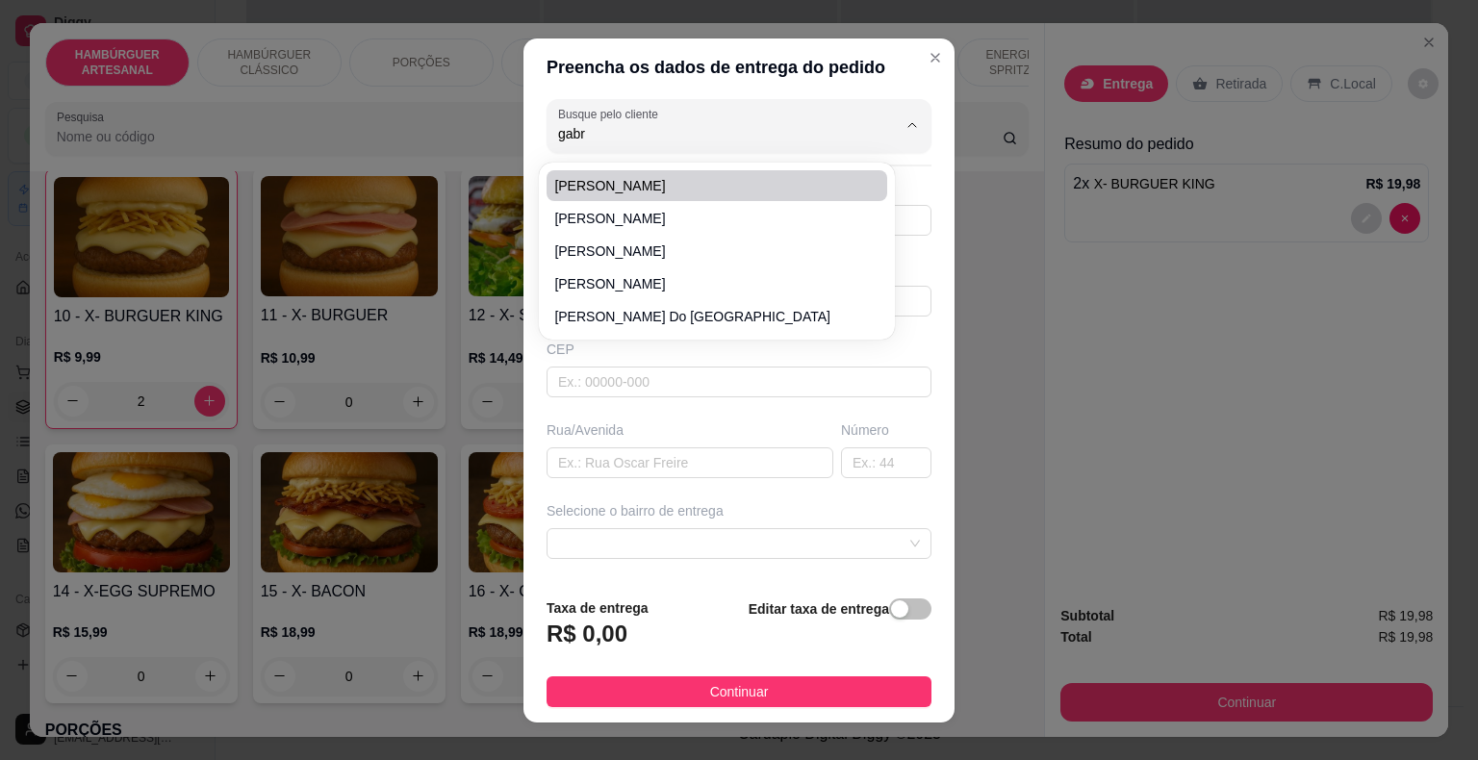
scroll to position [0, 0]
click at [643, 186] on span "[PERSON_NAME]" at bounding box center [707, 185] width 306 height 19
type input "[PERSON_NAME]"
type input "8666981333828"
type input "[PERSON_NAME]"
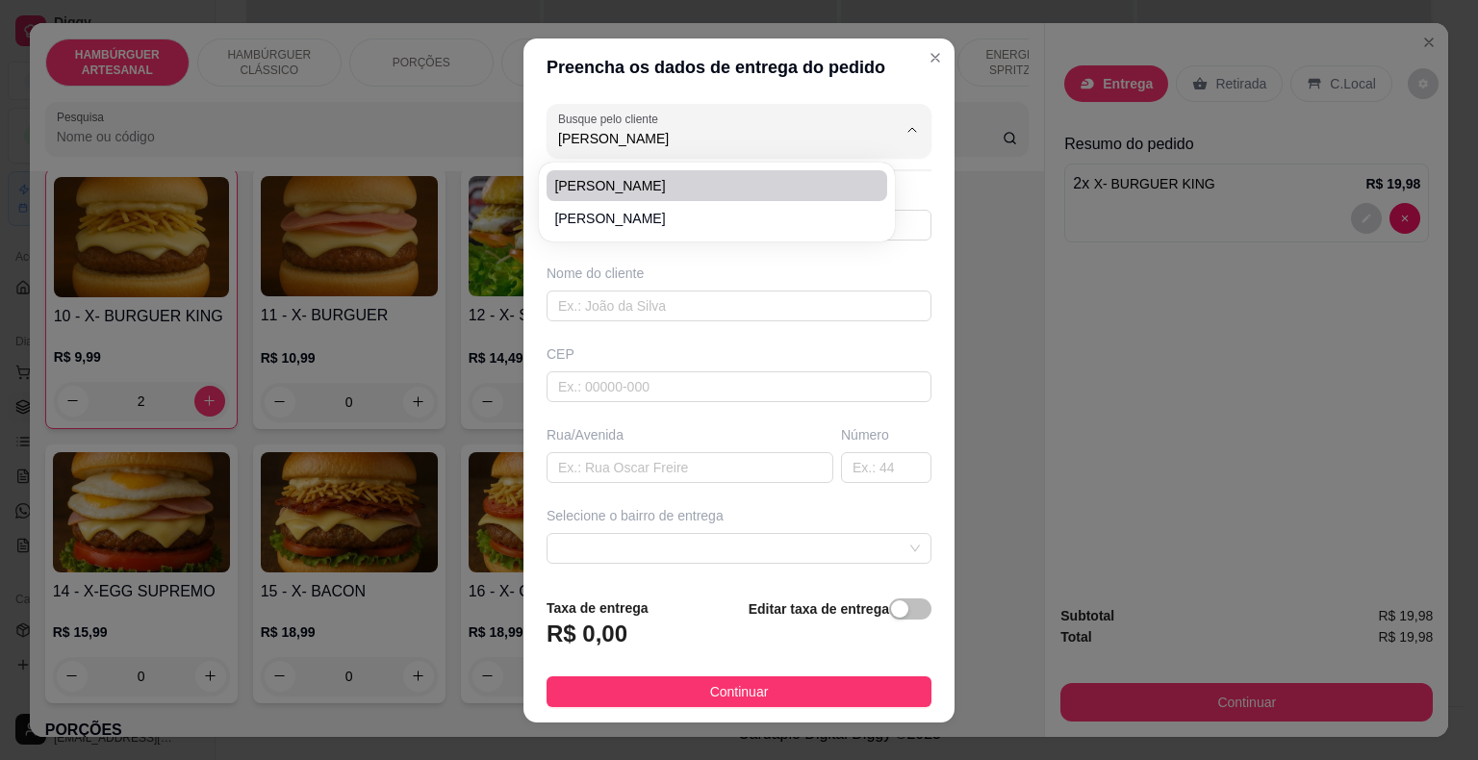
type input "64330000"
type input "[DATE][PERSON_NAME]"
type input "na rua da oficina do janey,ultima casa"
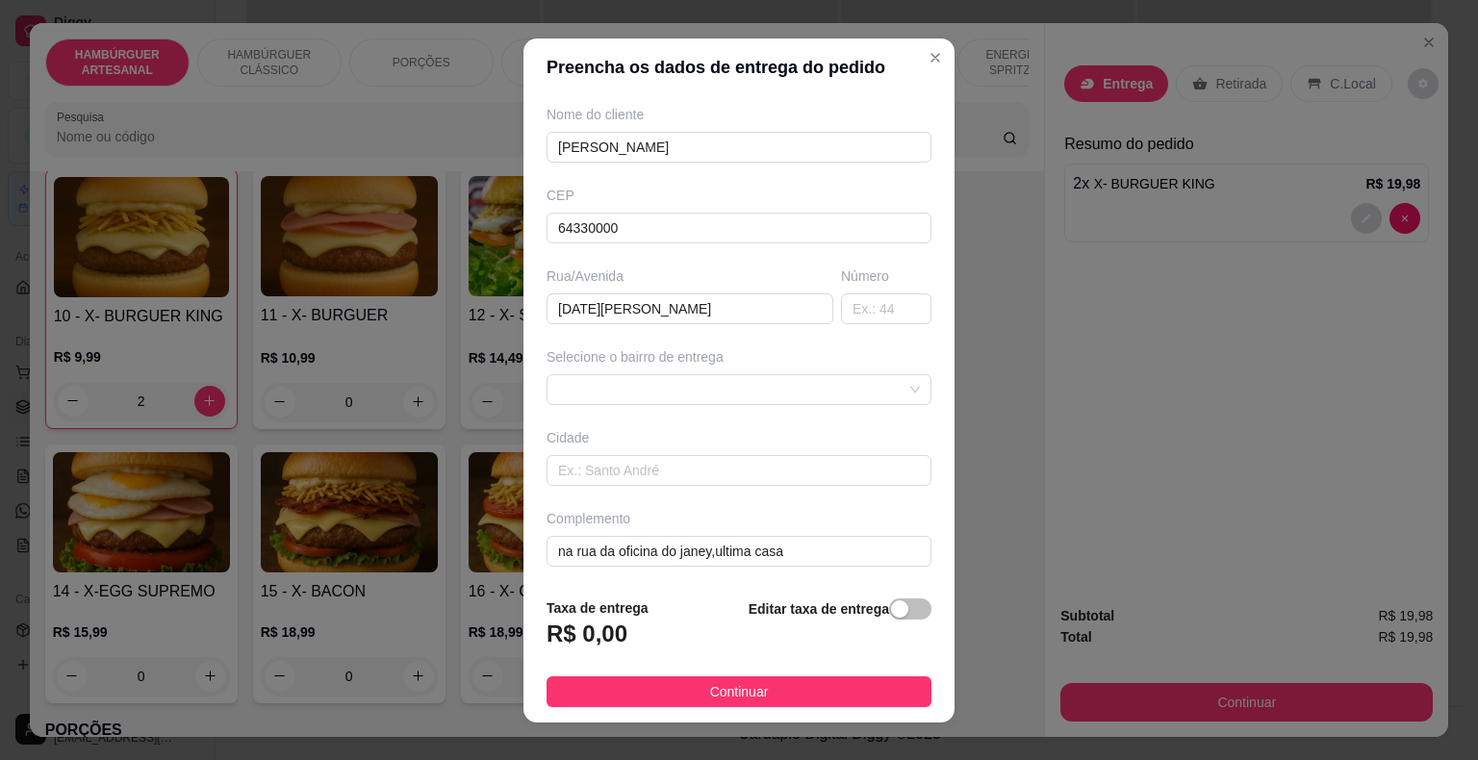
scroll to position [23, 0]
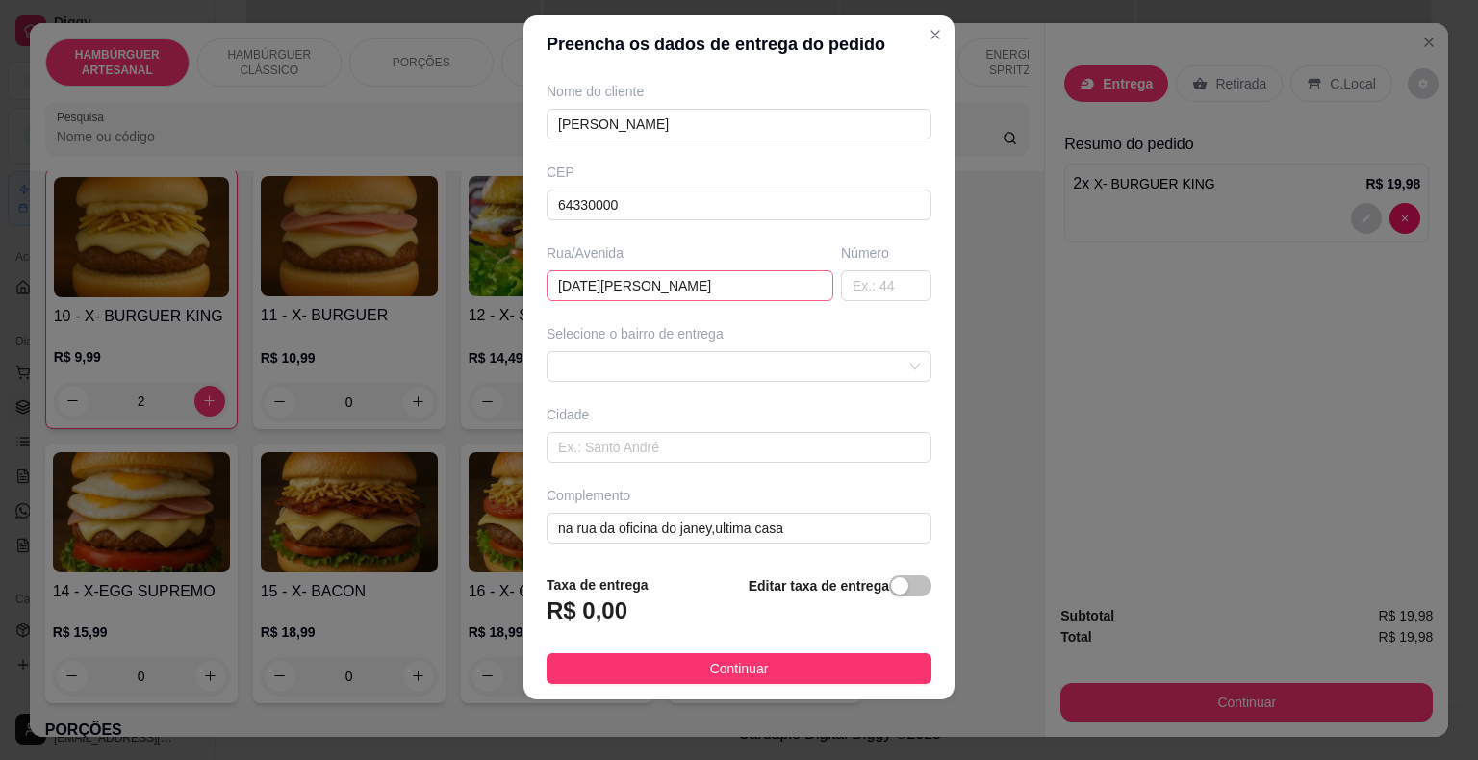
type input "[PERSON_NAME]"
click at [648, 283] on input "[DATE][PERSON_NAME]" at bounding box center [689, 285] width 287 height 31
click at [654, 284] on input "[DATE][PERSON_NAME]" at bounding box center [689, 285] width 287 height 31
click at [679, 370] on span at bounding box center [739, 366] width 362 height 29
type input "[DATE]"
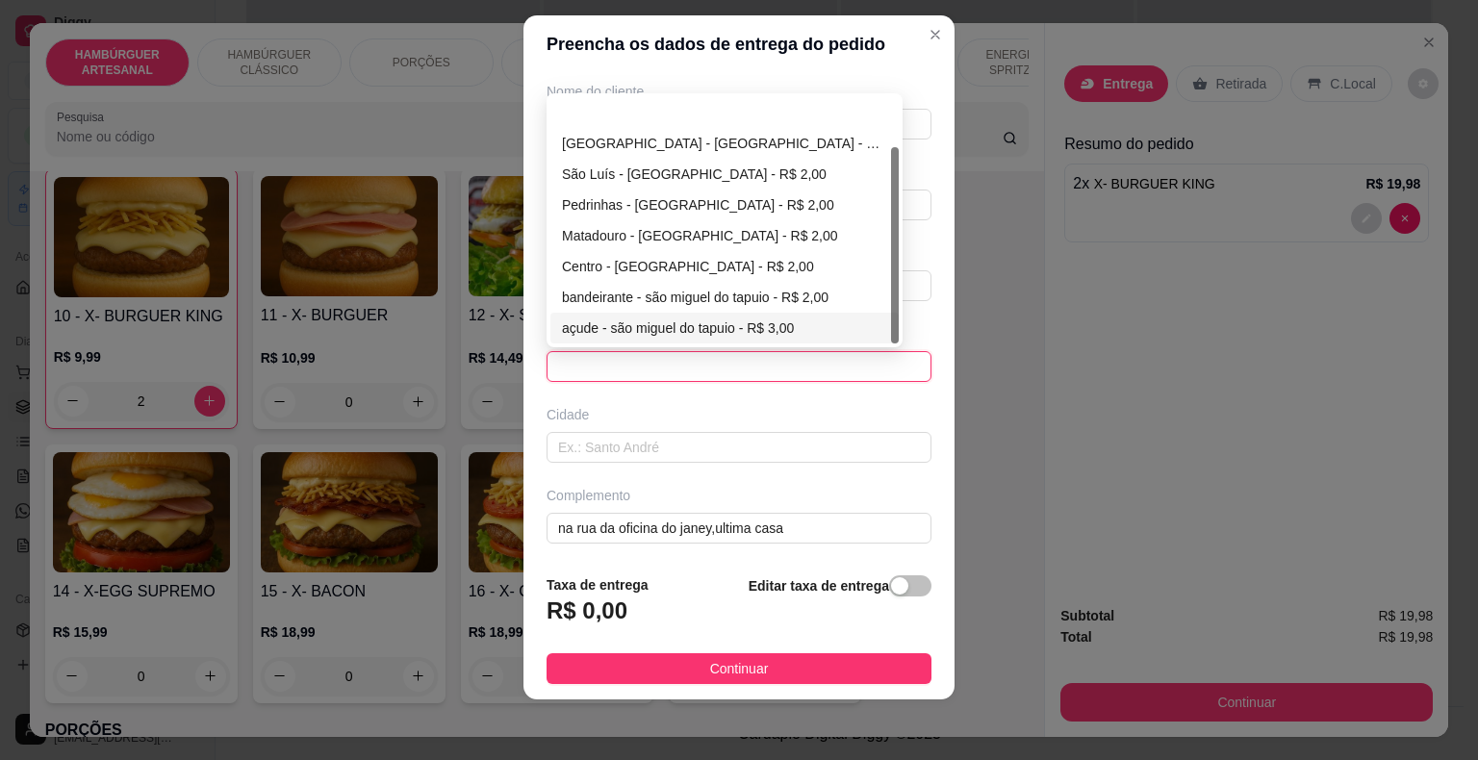
scroll to position [62, 0]
click at [692, 330] on div "estado- [PERSON_NAME] - [GEOGRAPHIC_DATA] - R$ 3,00" at bounding box center [724, 327] width 325 height 21
type input "são miguel do tapuio"
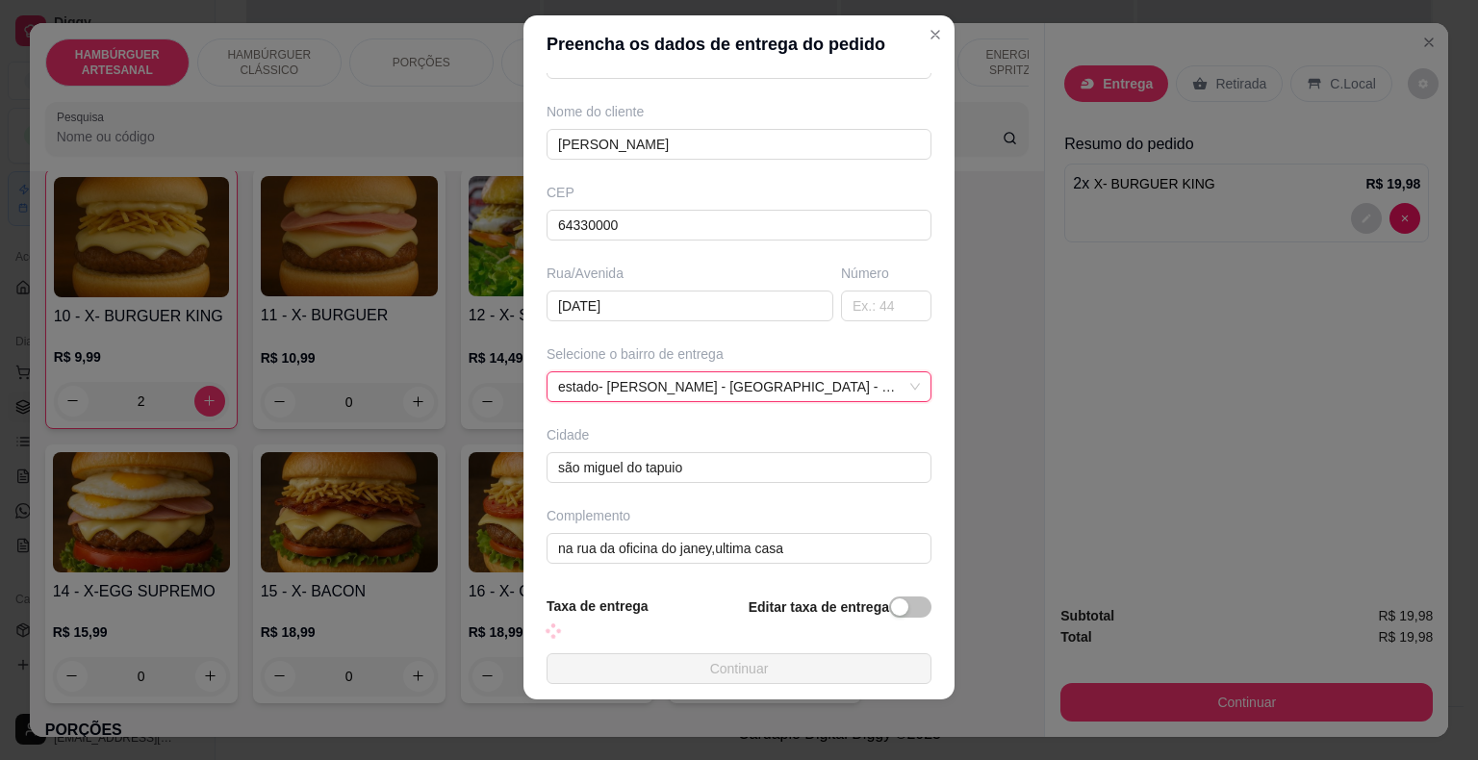
scroll to position [159, 0]
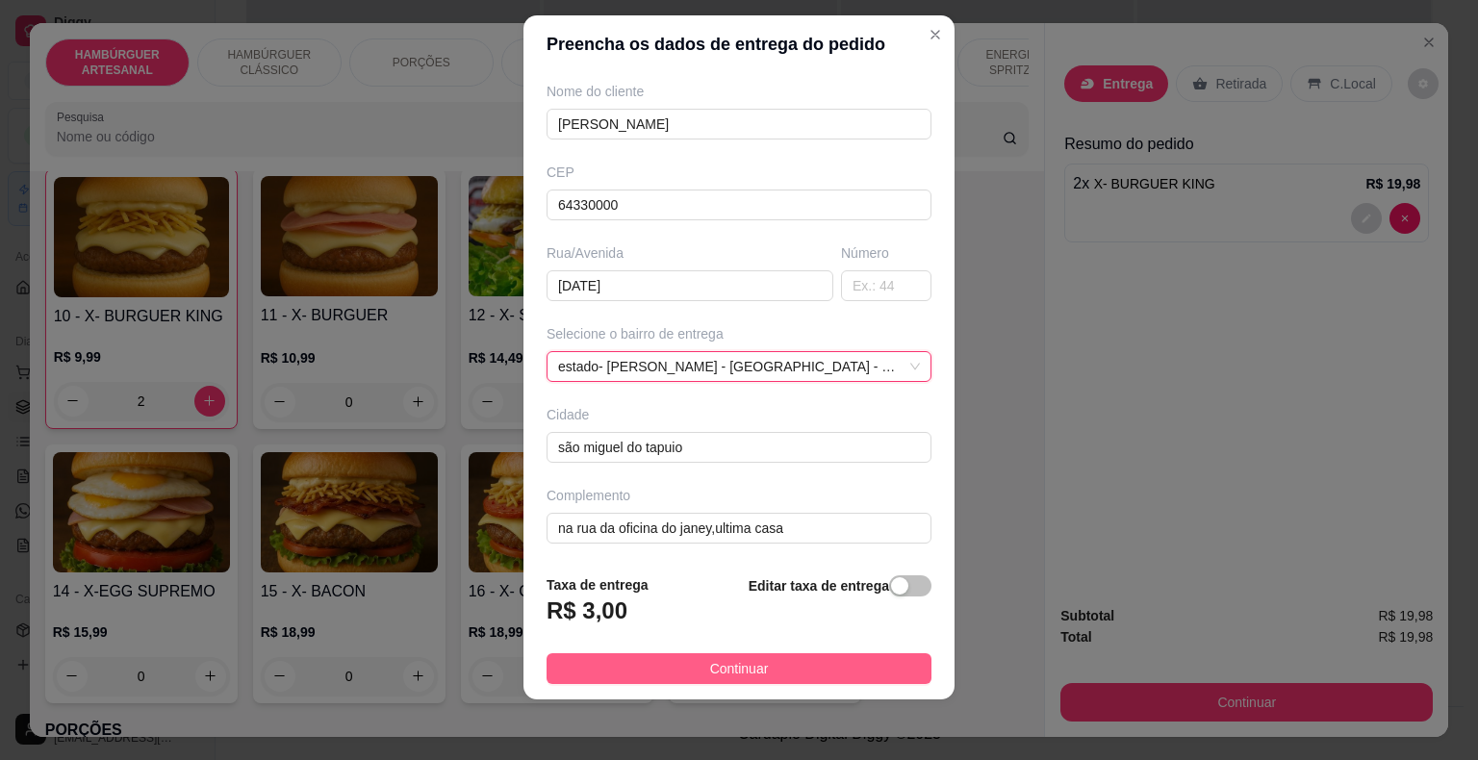
click at [710, 660] on span "Continuar" at bounding box center [739, 668] width 59 height 21
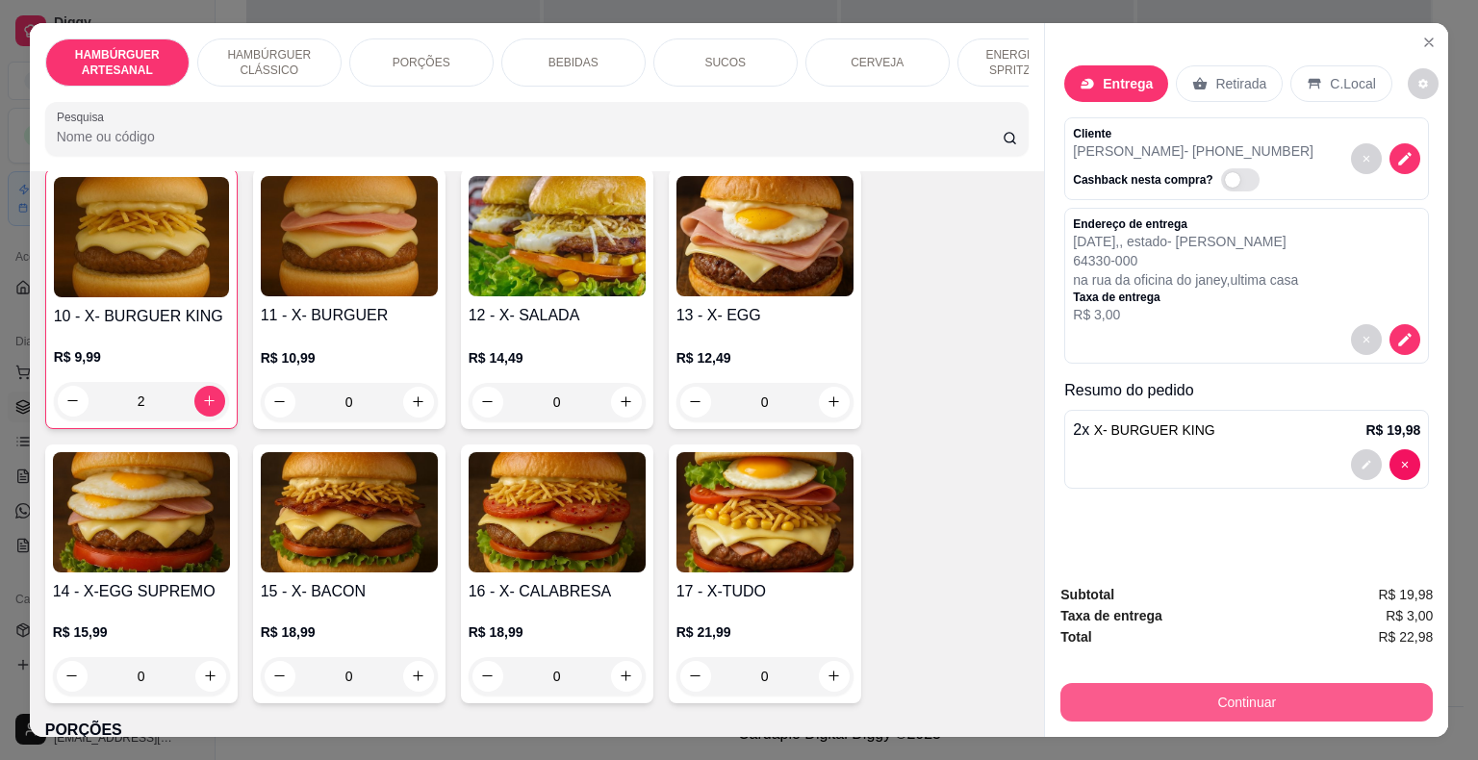
click at [1101, 694] on button "Continuar" at bounding box center [1246, 702] width 372 height 38
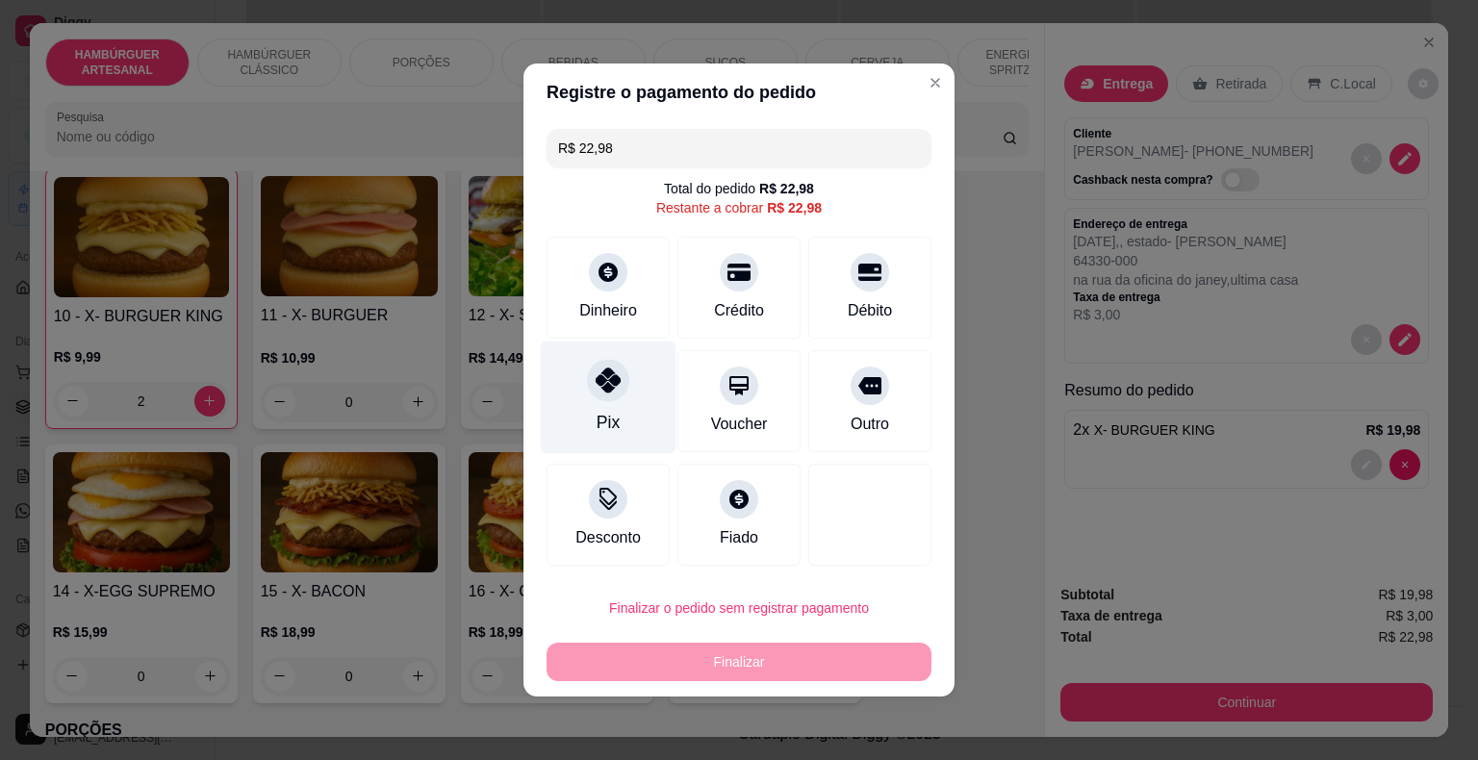
click at [589, 406] on div "Pix" at bounding box center [609, 398] width 136 height 113
type input "R$ 0,00"
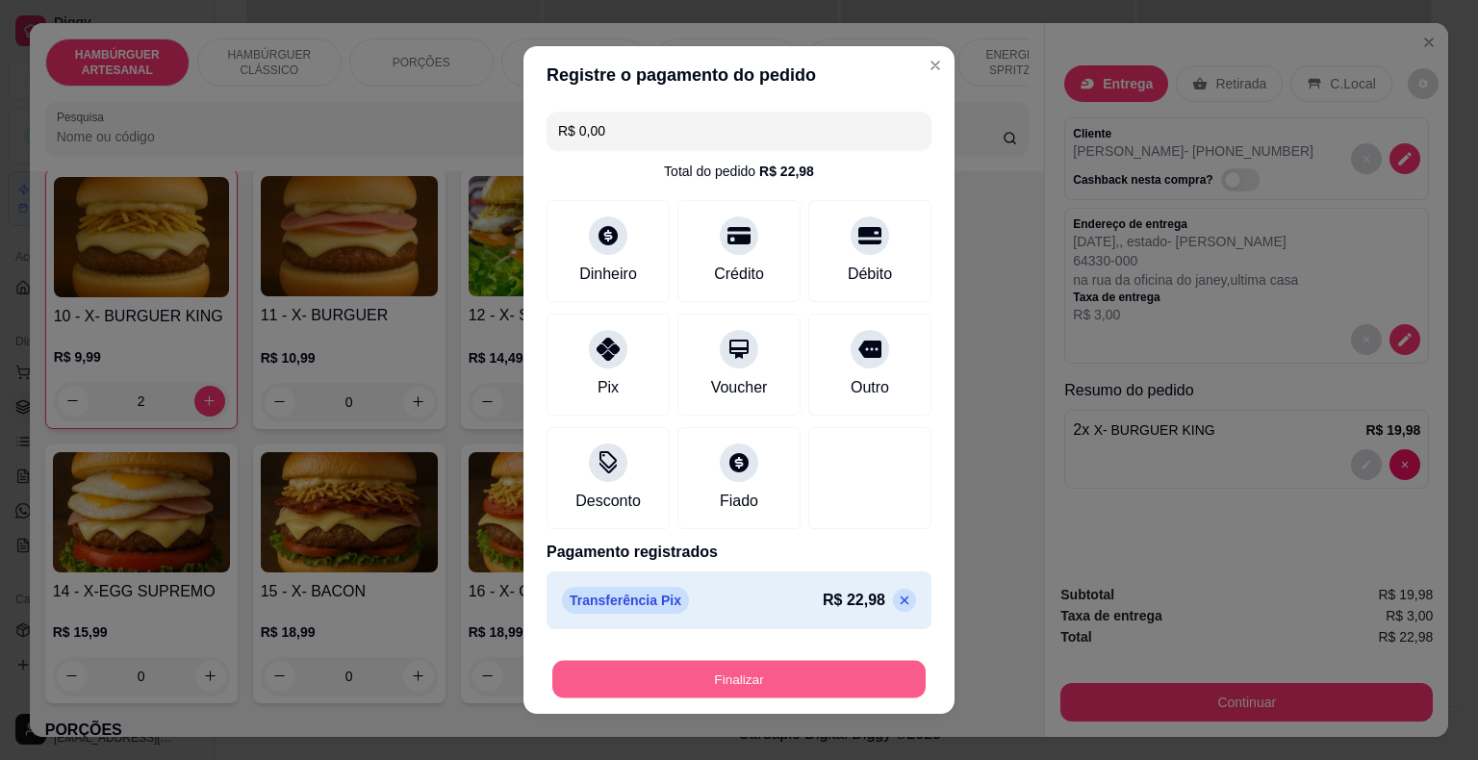
click at [681, 667] on button "Finalizar" at bounding box center [738, 680] width 373 height 38
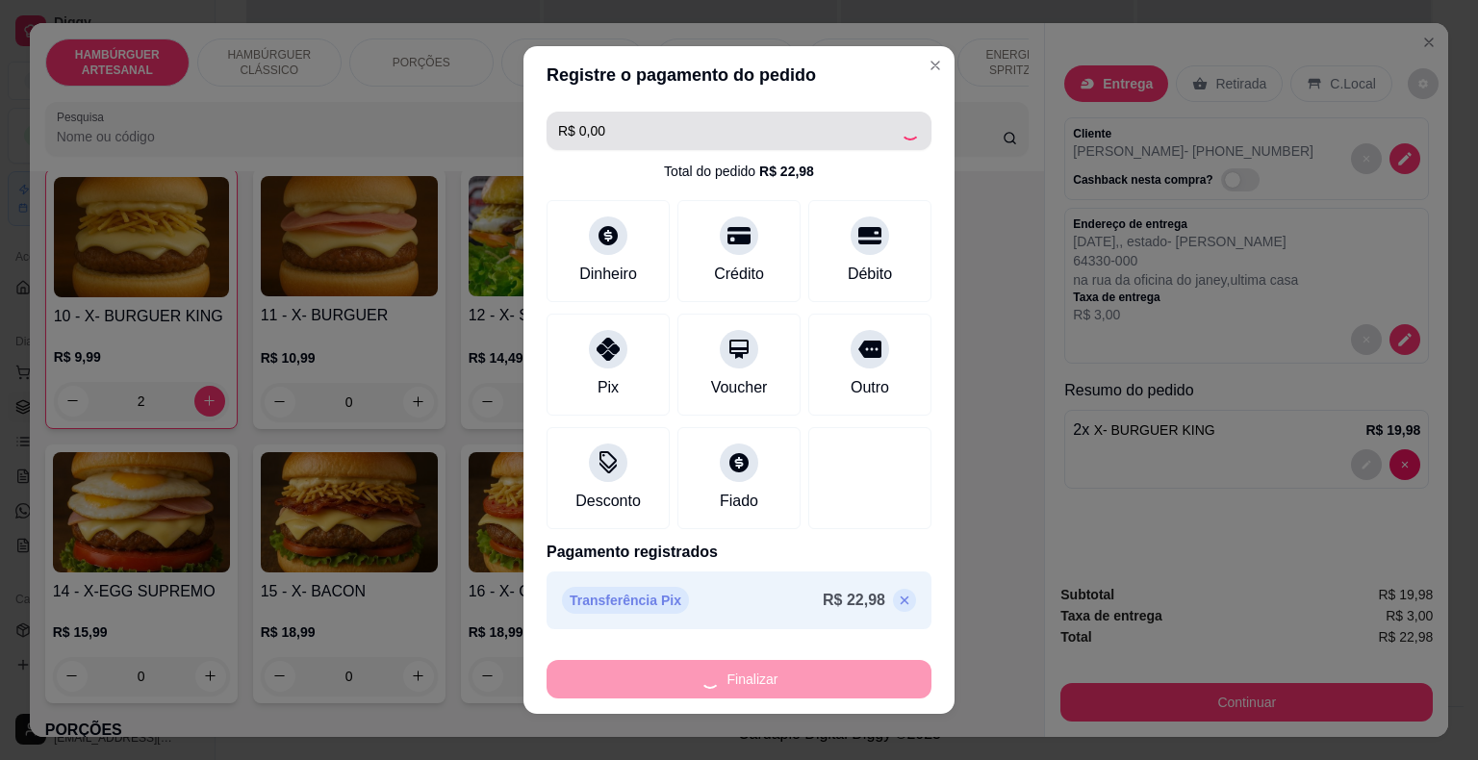
type input "0"
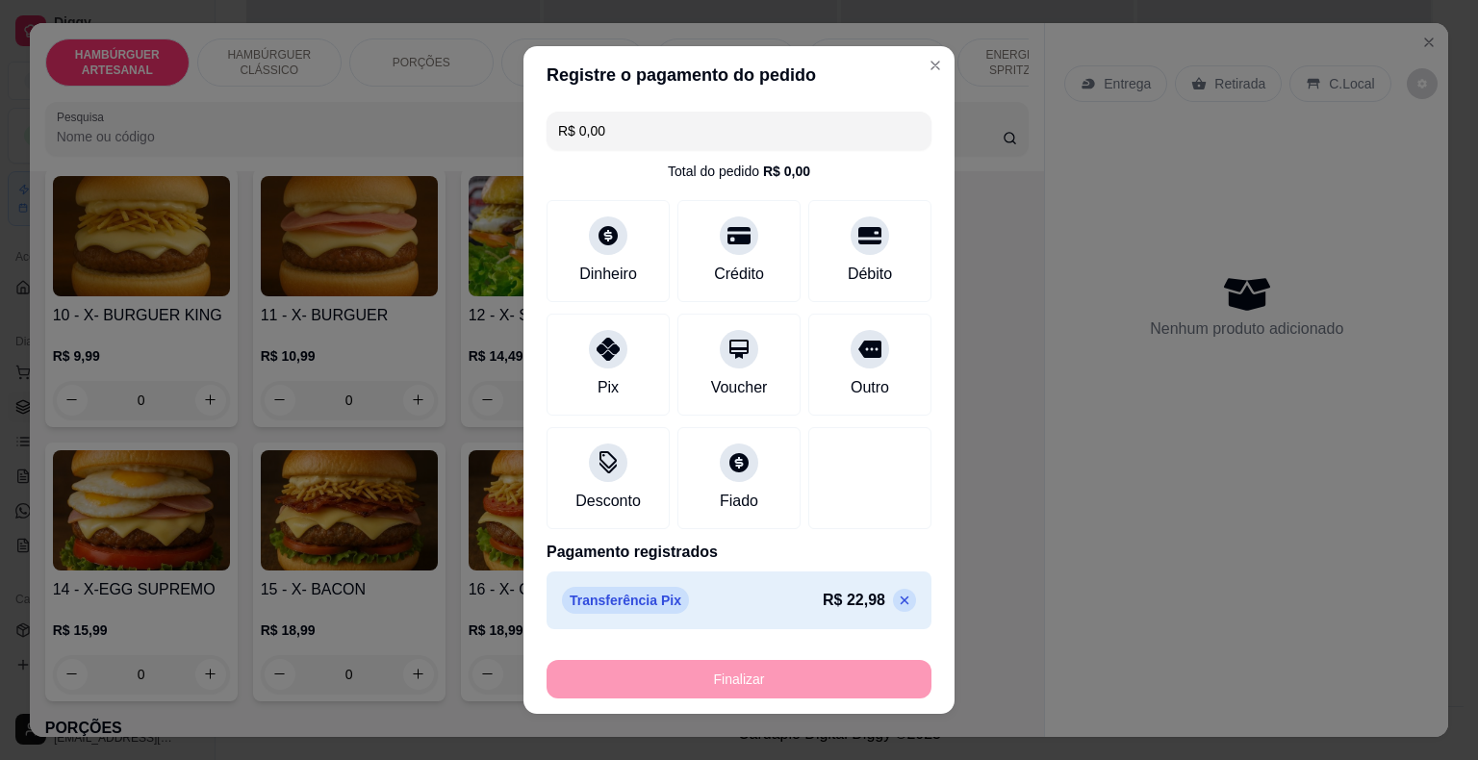
type input "-R$ 22,98"
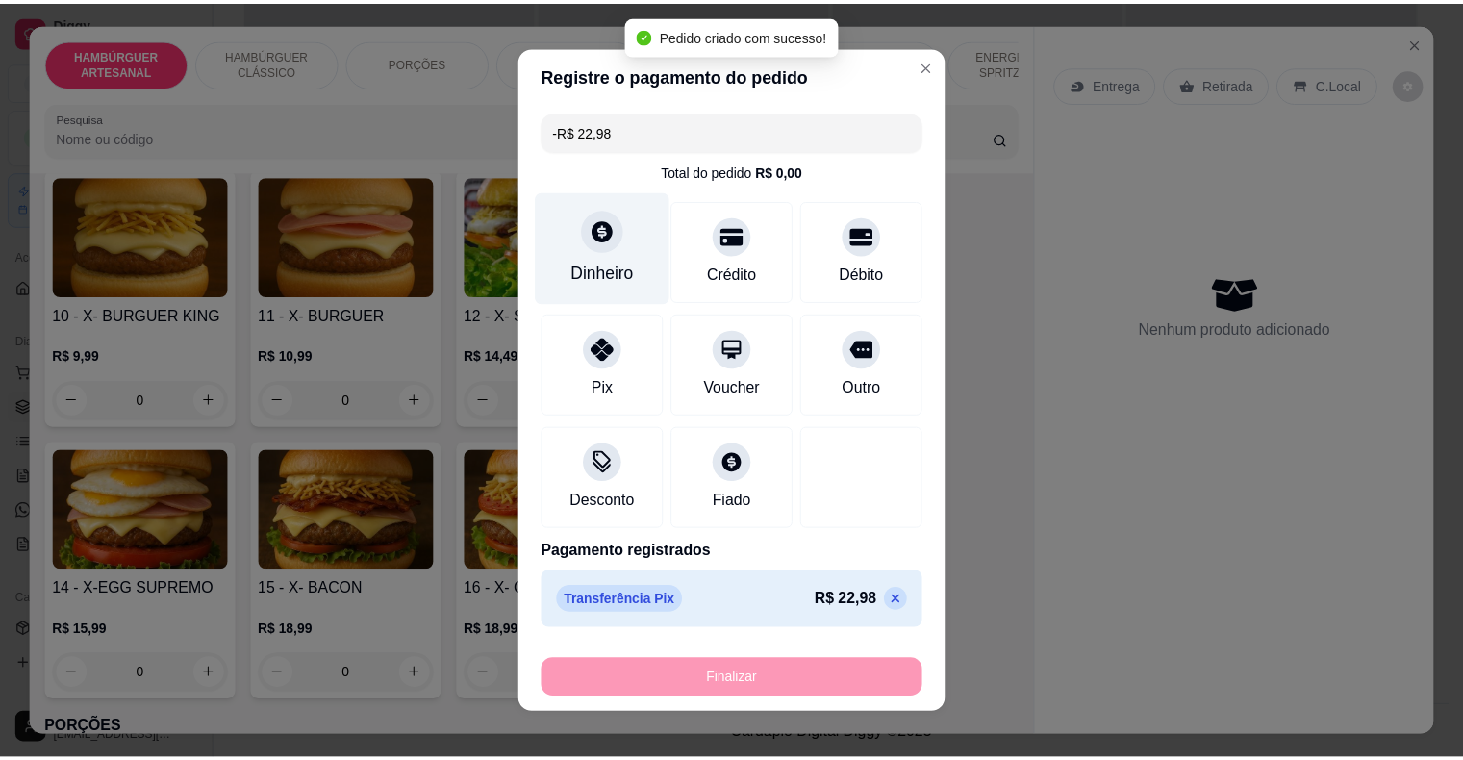
scroll to position [1058, 0]
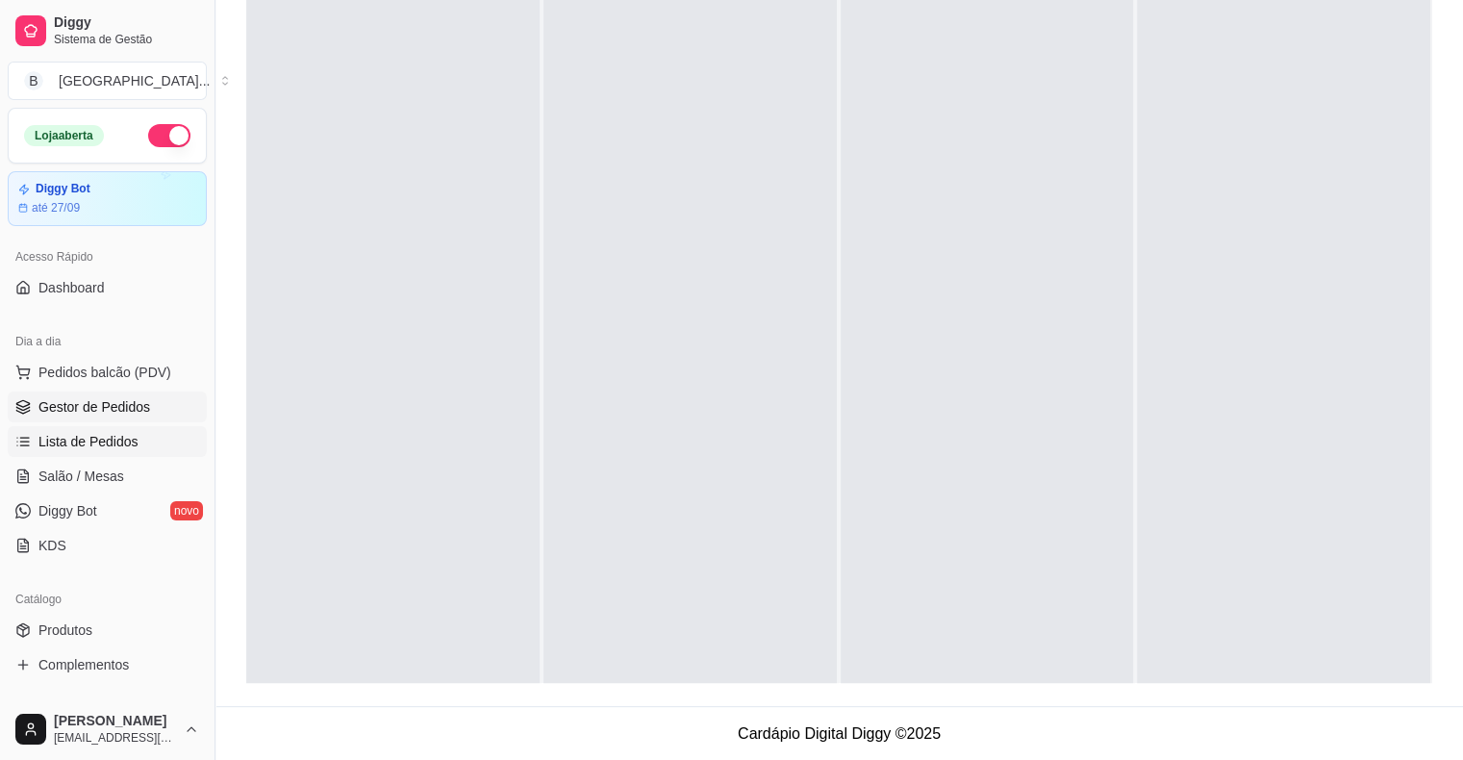
click at [131, 432] on span "Lista de Pedidos" at bounding box center [88, 441] width 100 height 19
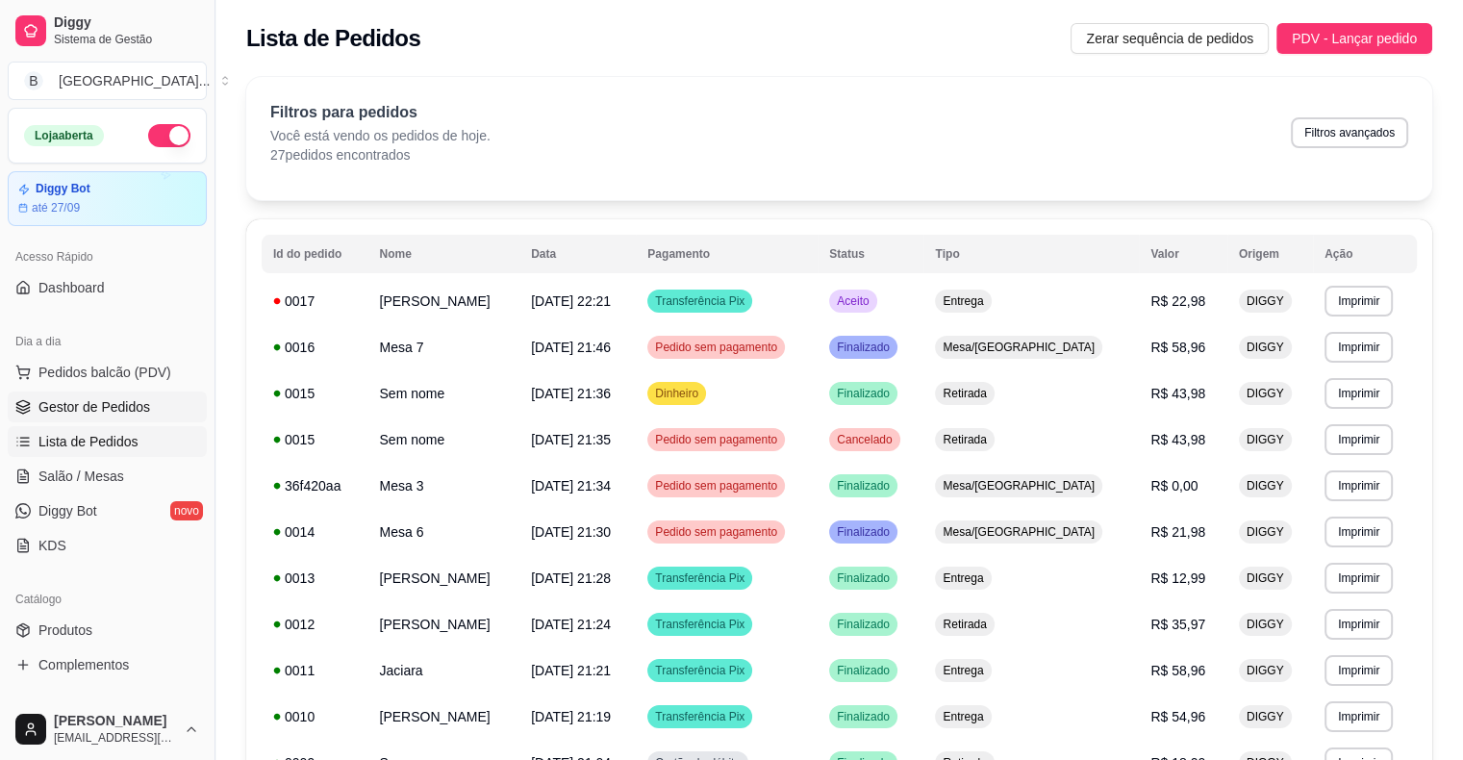
click at [111, 414] on span "Gestor de Pedidos" at bounding box center [94, 406] width 112 height 19
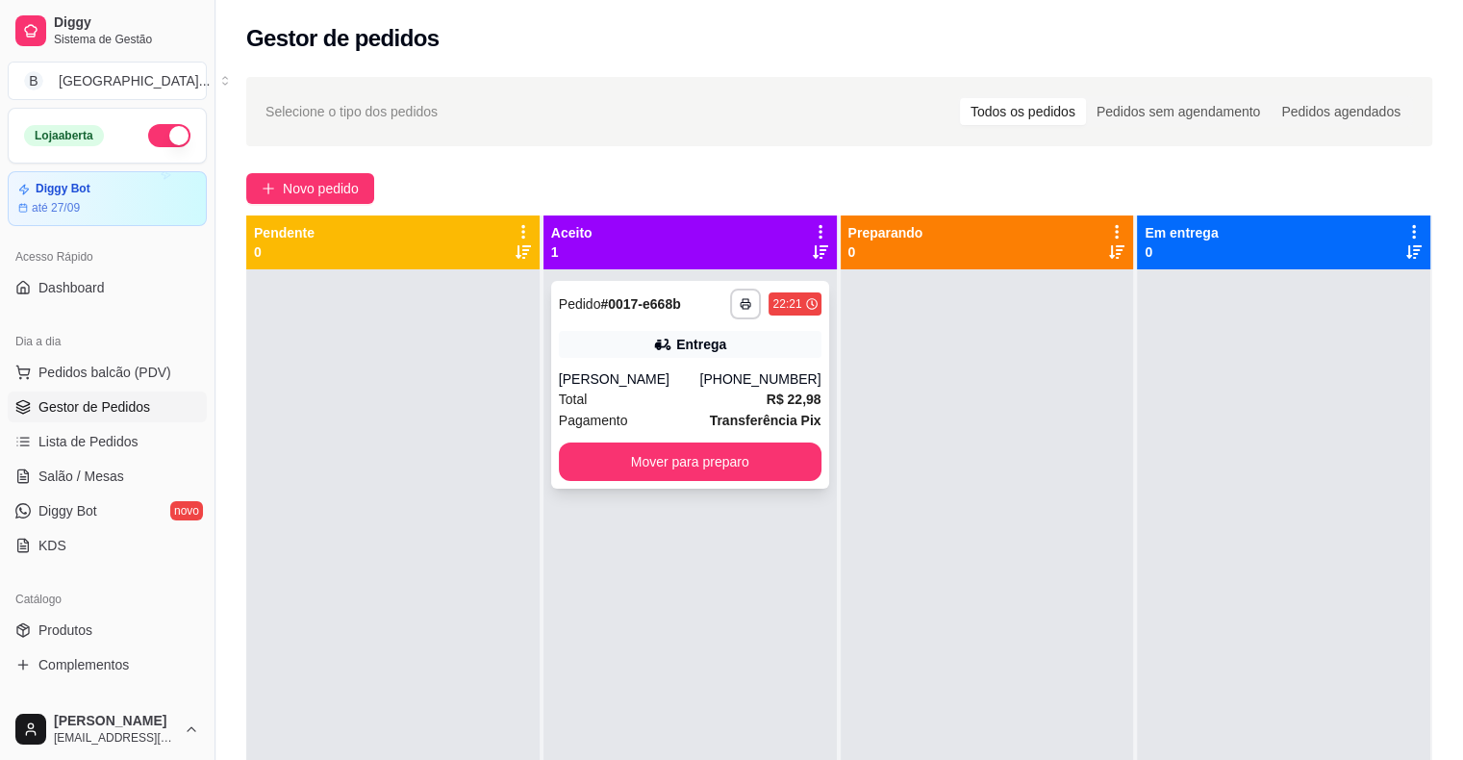
click at [566, 412] on span "Pagamento" at bounding box center [593, 420] width 69 height 21
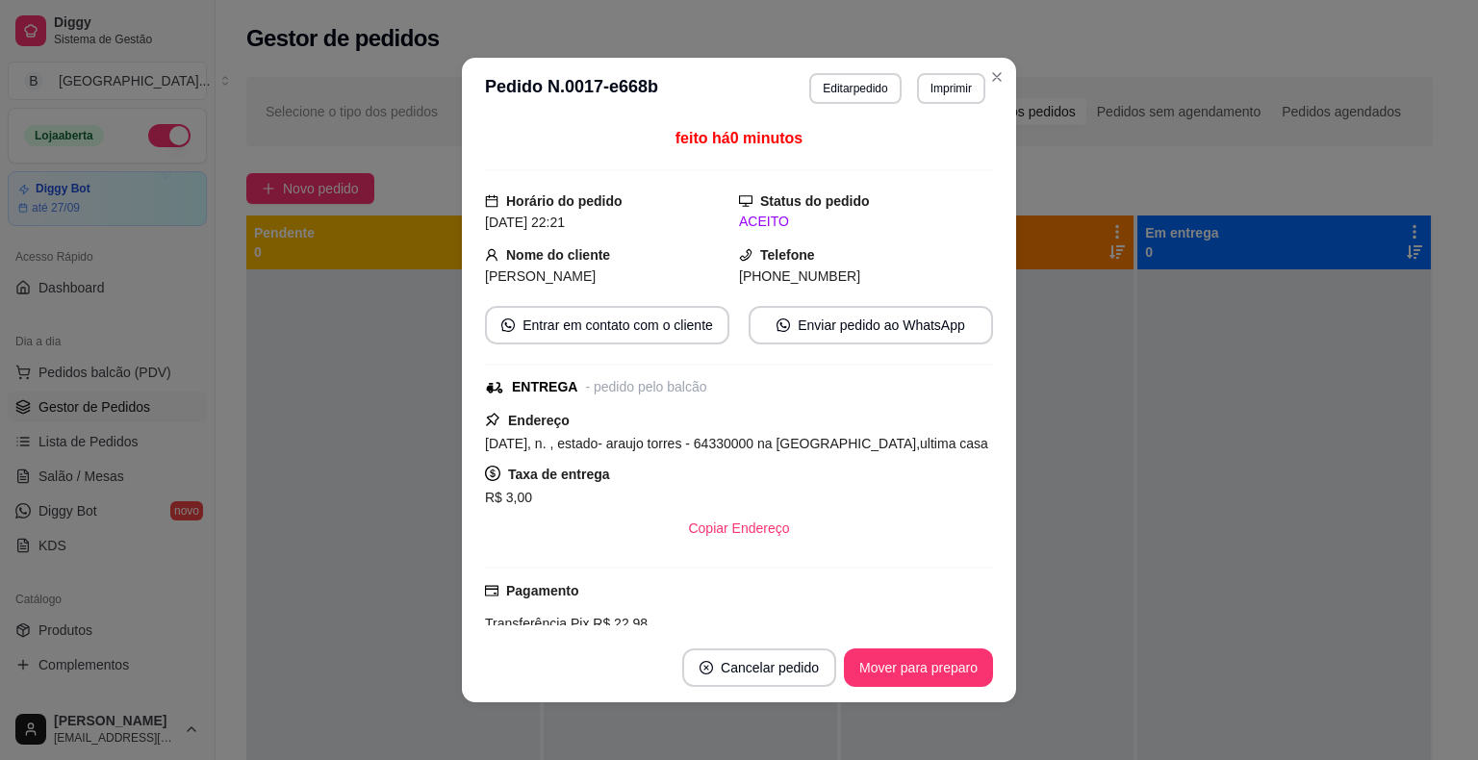
click at [905, 84] on div "**********" at bounding box center [897, 88] width 176 height 31
click at [948, 90] on button "Imprimir" at bounding box center [951, 88] width 66 height 30
click at [911, 148] on button "IMPRESSORA" at bounding box center [910, 155] width 140 height 31
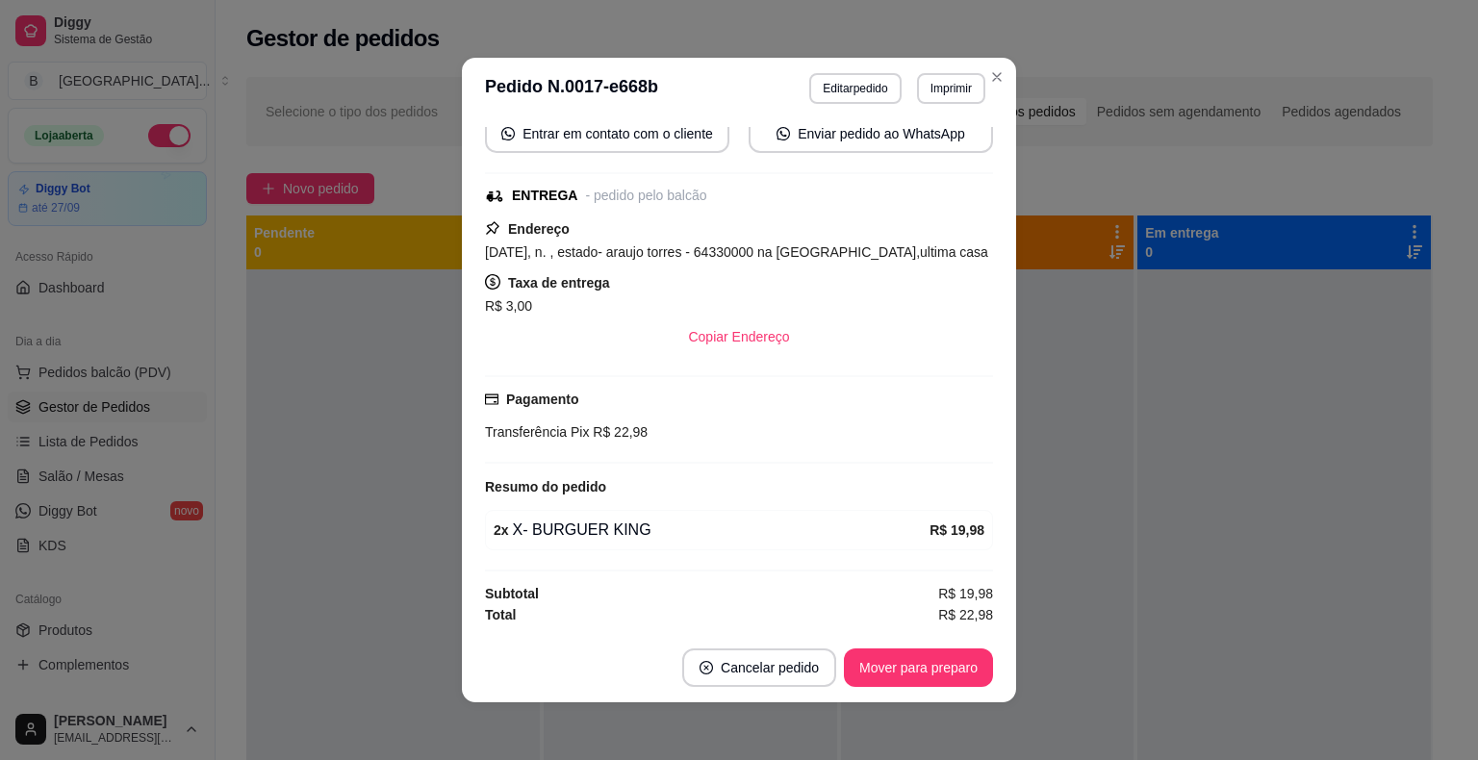
scroll to position [212, 0]
click at [881, 661] on button "Mover para preparo" at bounding box center [918, 668] width 144 height 38
click at [858, 82] on button "Editar pedido" at bounding box center [854, 88] width 91 height 31
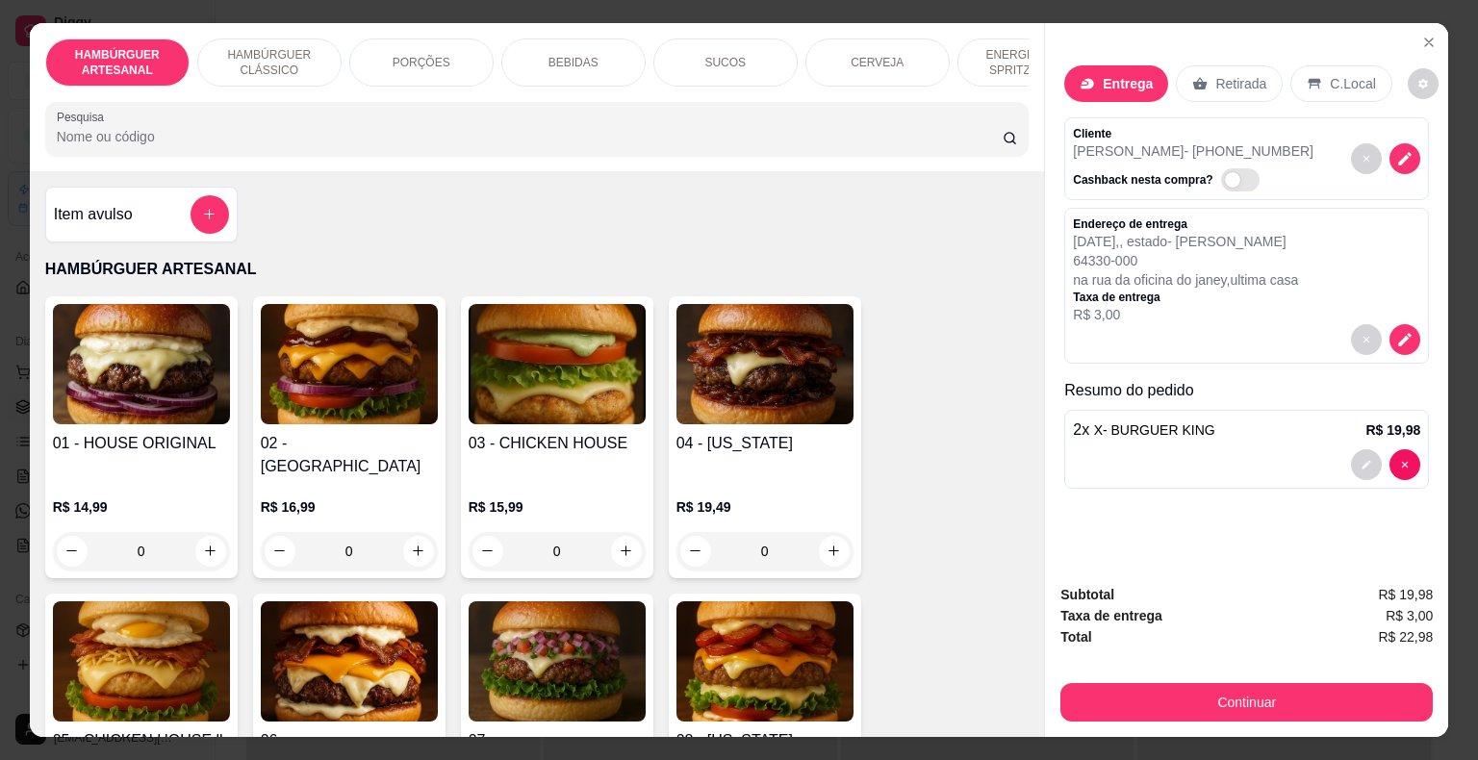
click at [548, 75] on div "BEBIDAS" at bounding box center [573, 62] width 144 height 48
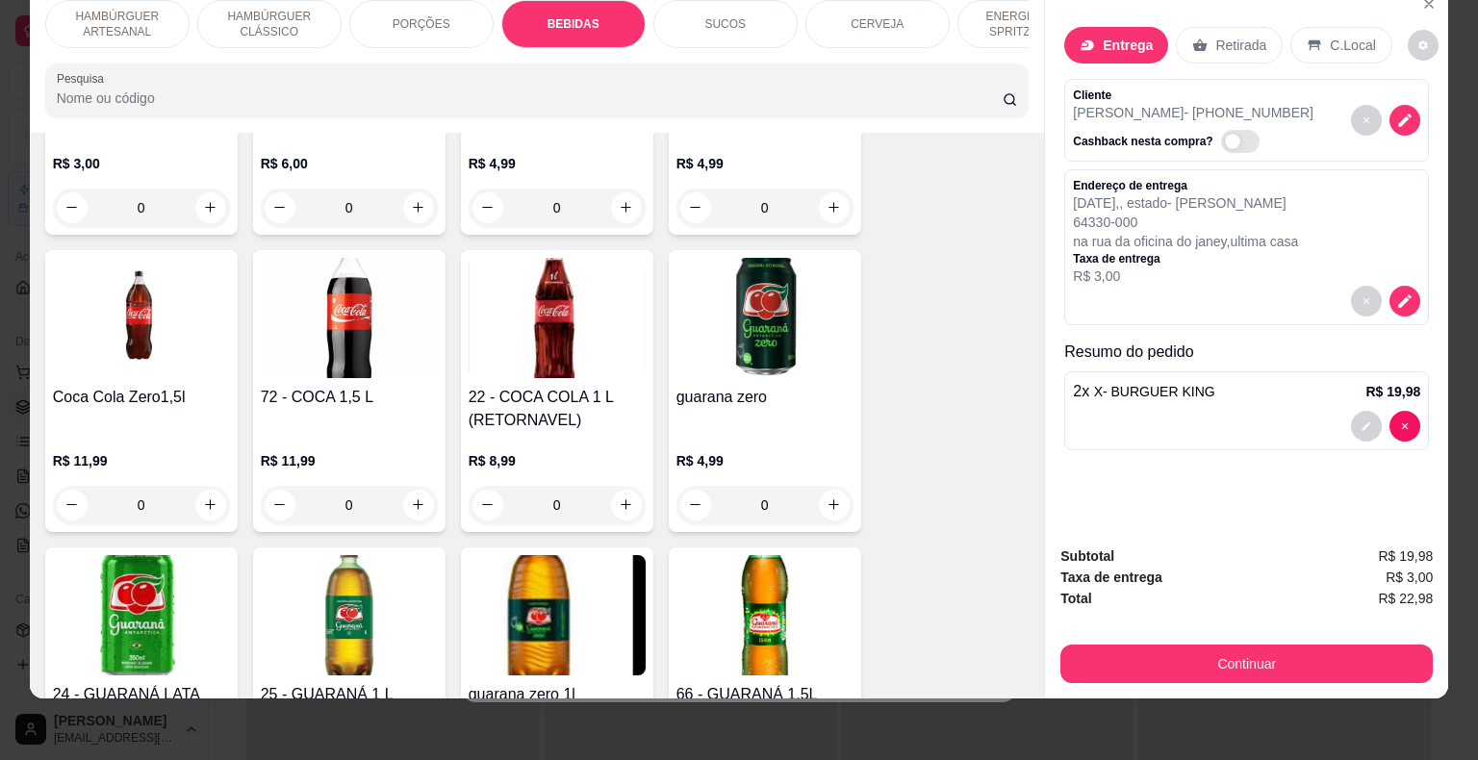
scroll to position [2553, 0]
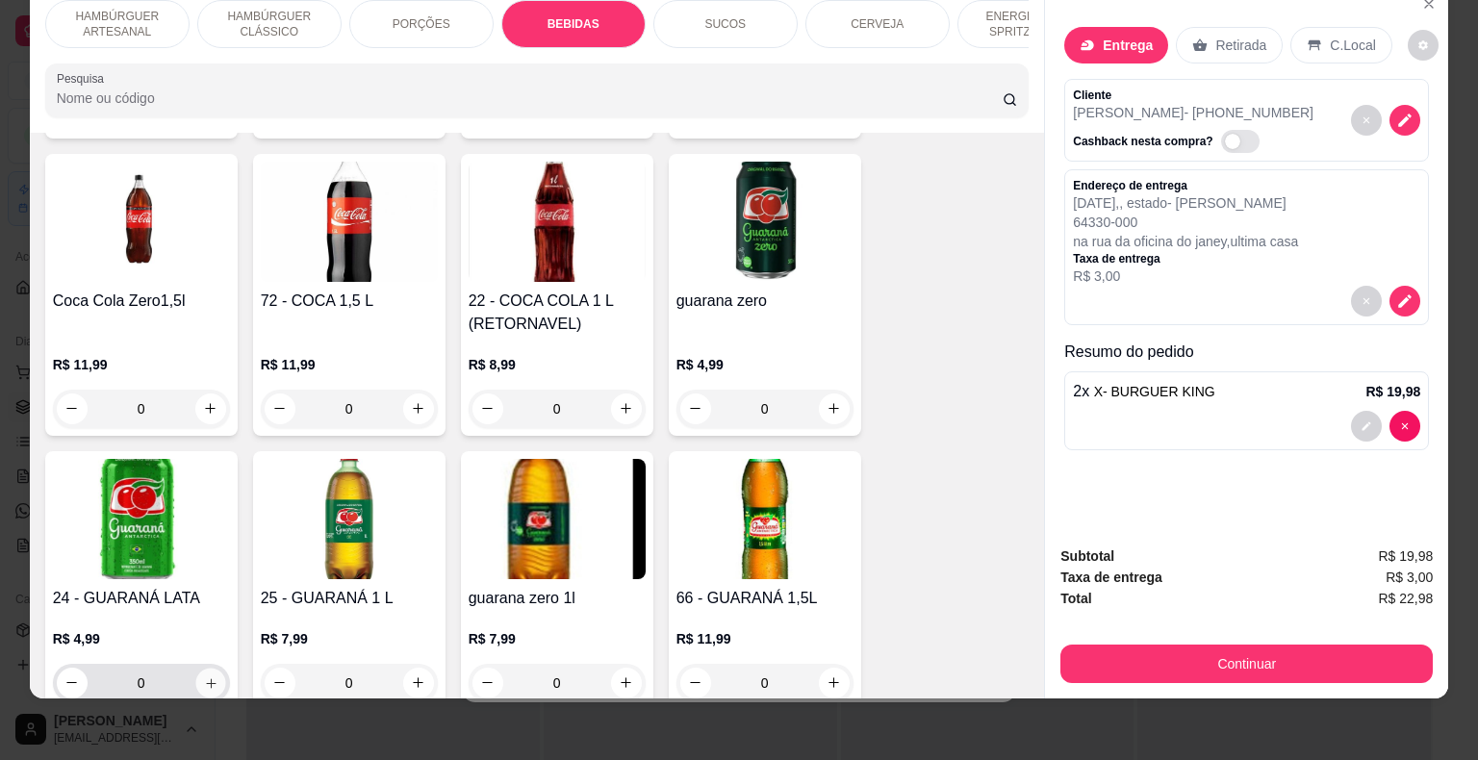
click at [216, 668] on button "increase-product-quantity" at bounding box center [210, 683] width 30 height 30
type input "1"
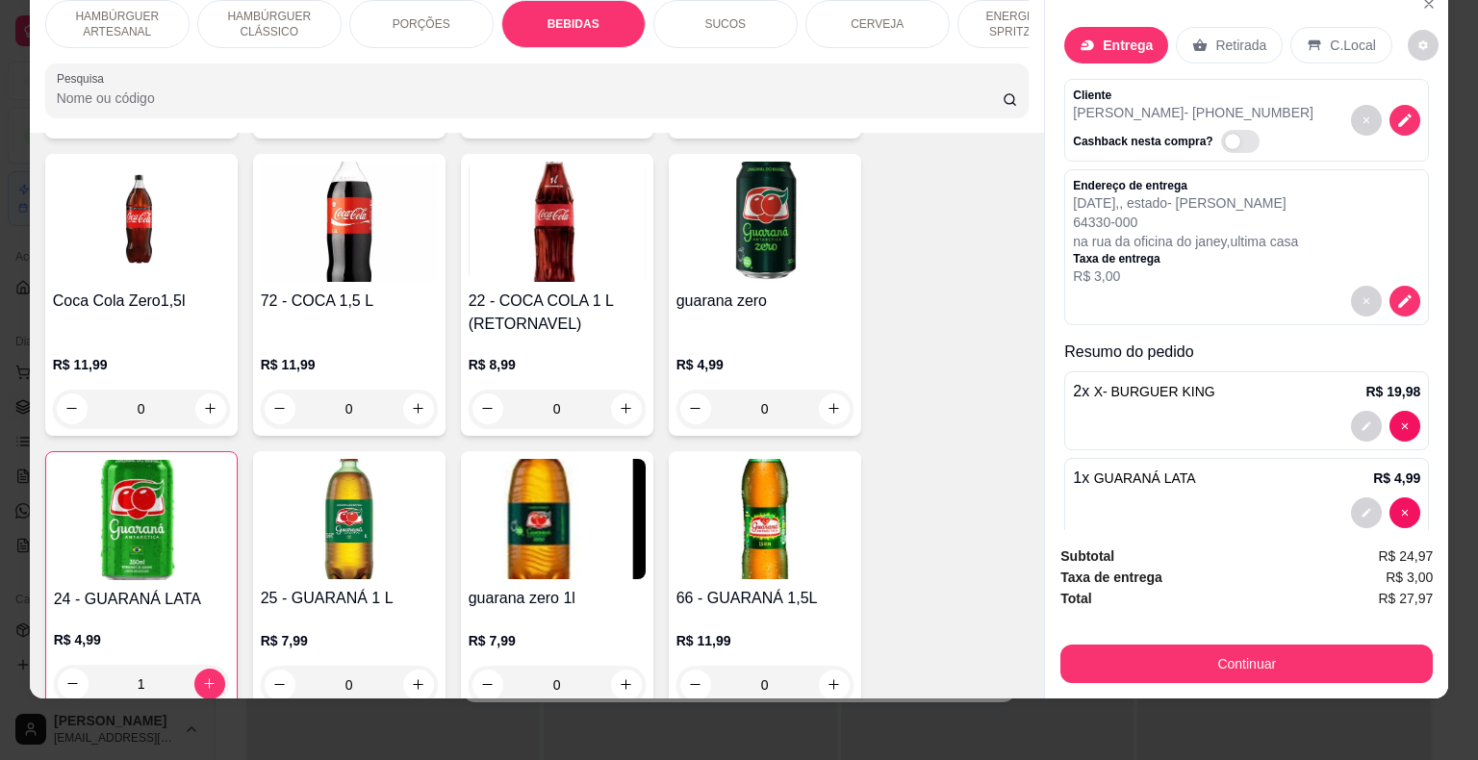
click at [1132, 640] on div "Continuar" at bounding box center [1246, 661] width 372 height 43
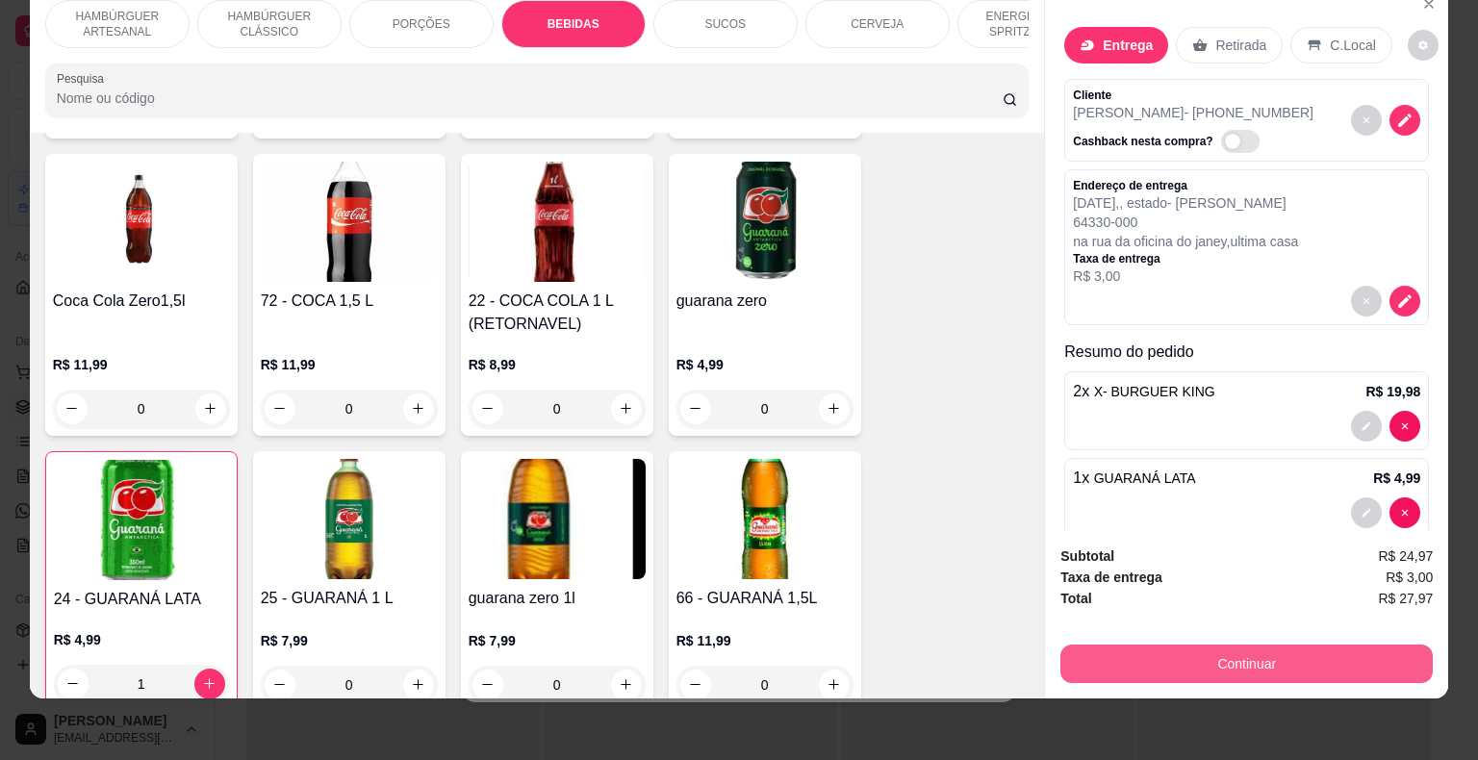
click at [1120, 645] on button "Continuar" at bounding box center [1246, 664] width 372 height 38
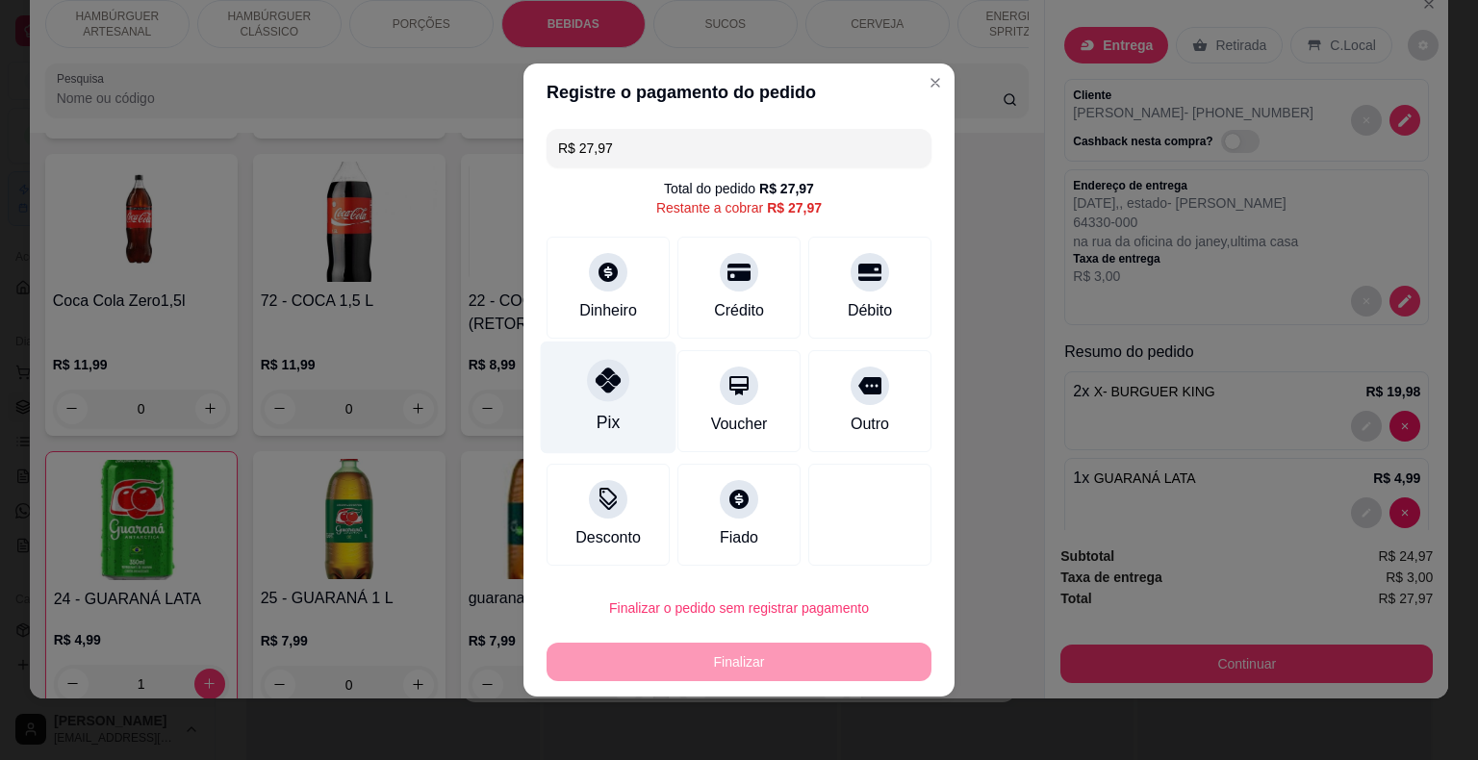
click at [567, 379] on div "Pix" at bounding box center [609, 398] width 136 height 113
type input "R$ 0,00"
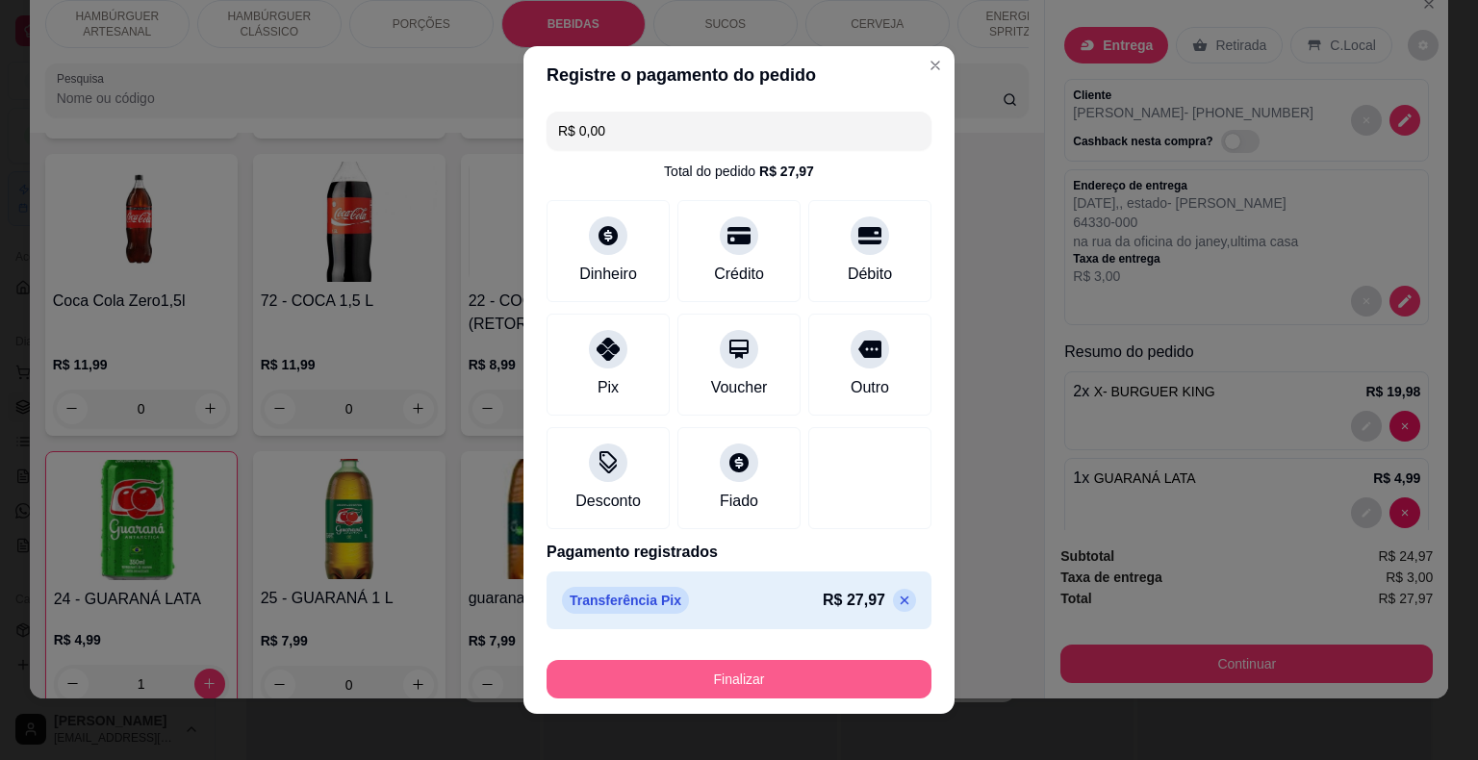
click at [669, 687] on button "Finalizar" at bounding box center [738, 679] width 385 height 38
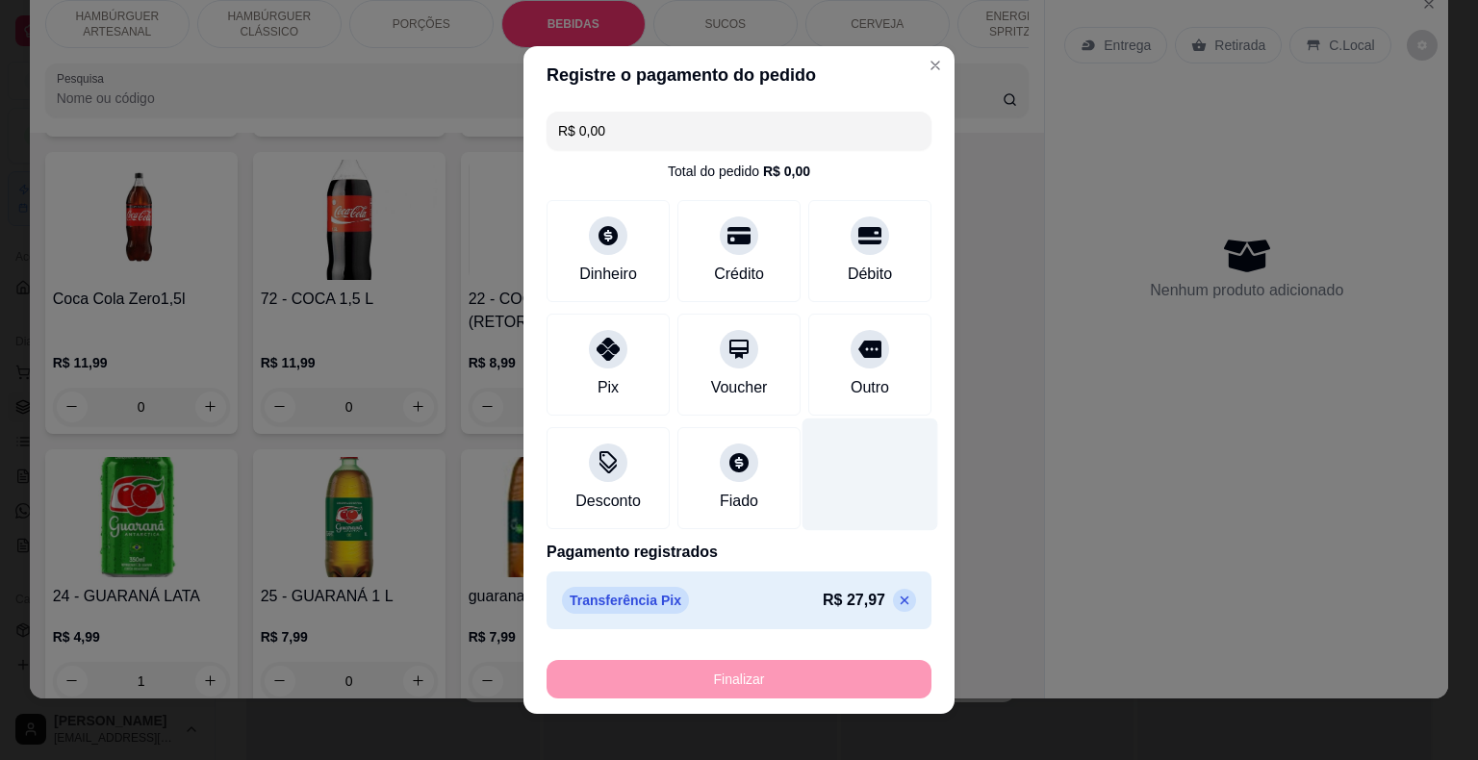
type input "0"
type input "-R$ 27,97"
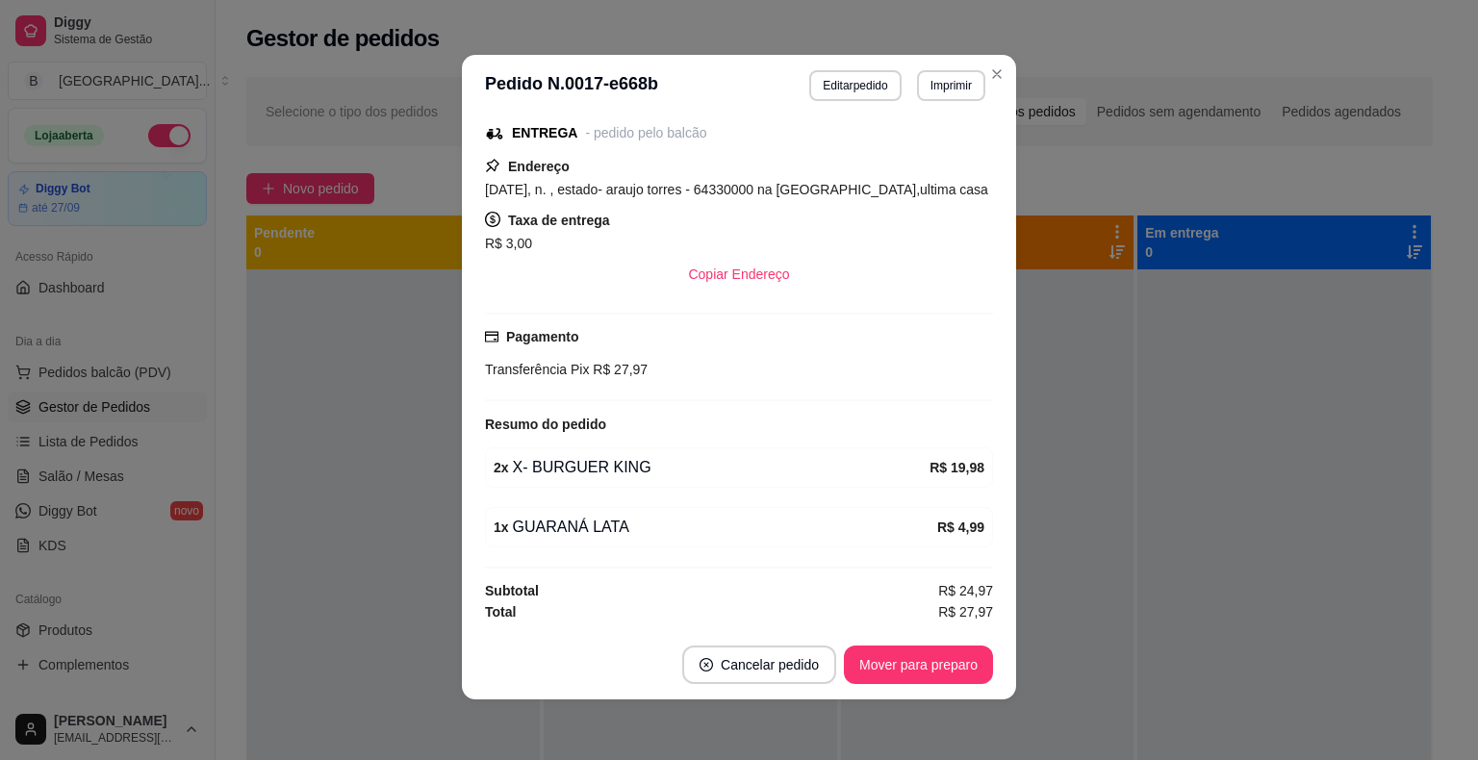
scroll to position [4, 0]
click at [961, 88] on button "Imprimir" at bounding box center [951, 84] width 66 height 30
click at [912, 146] on button "IMPRESSORA" at bounding box center [910, 152] width 140 height 31
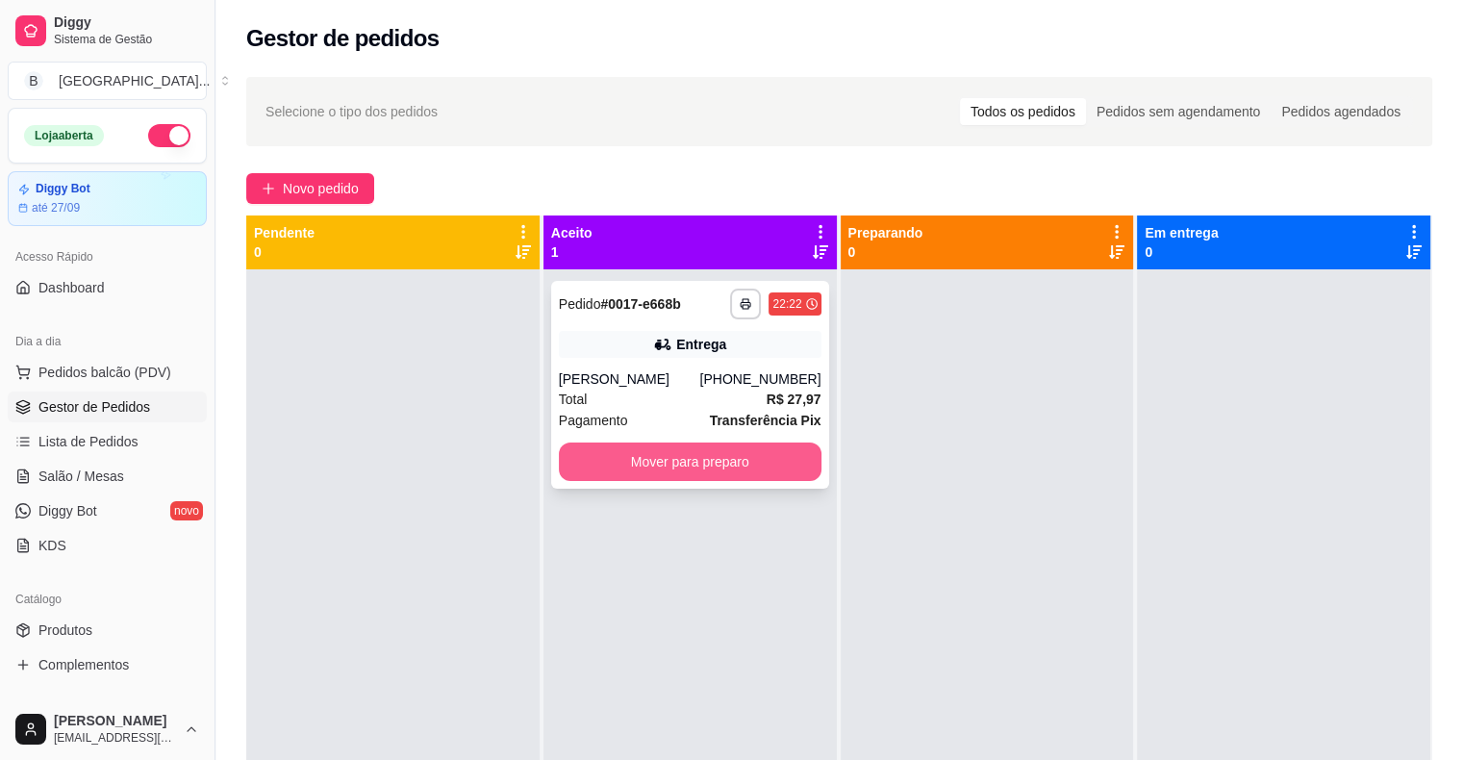
click at [777, 465] on button "Mover para preparo" at bounding box center [690, 462] width 263 height 38
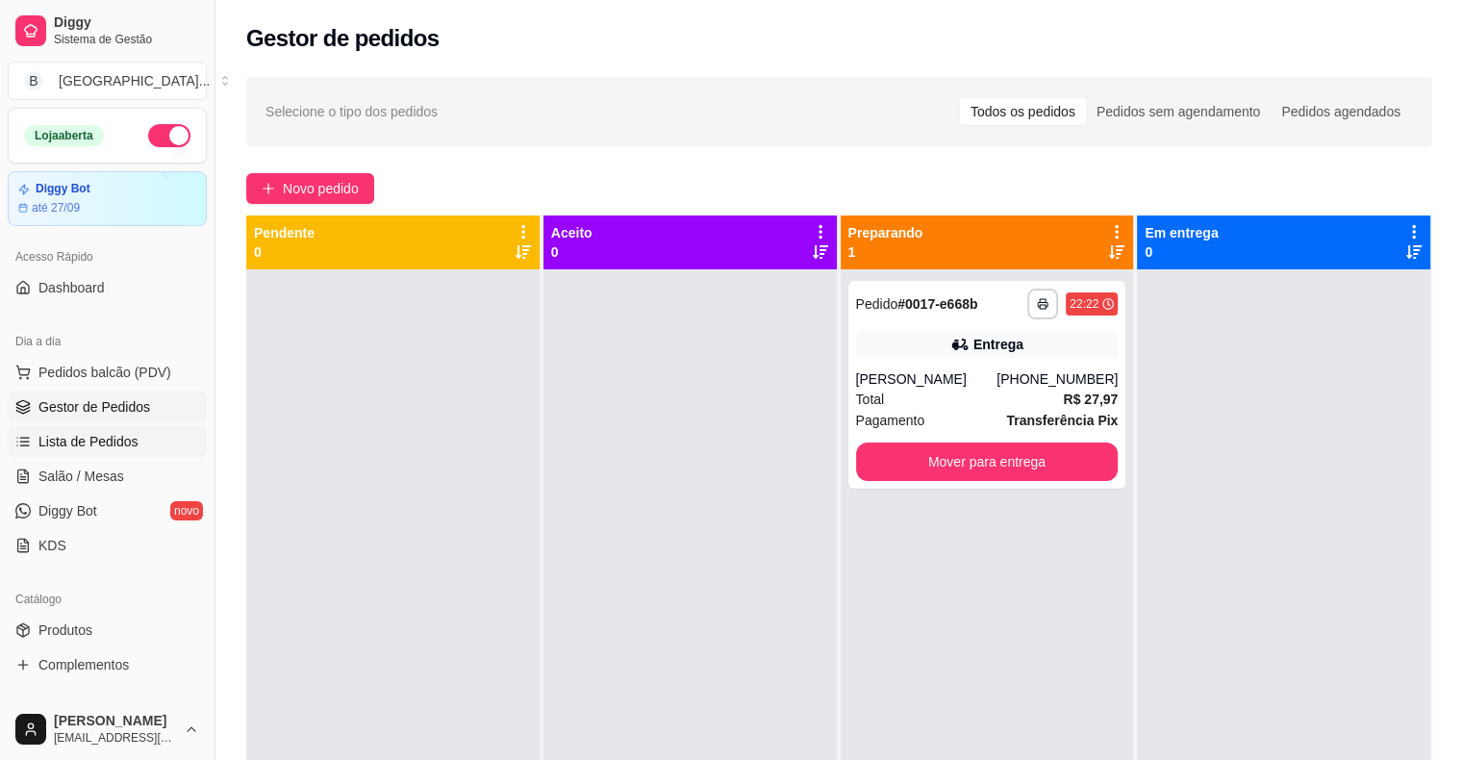
click at [104, 448] on span "Lista de Pedidos" at bounding box center [88, 441] width 100 height 19
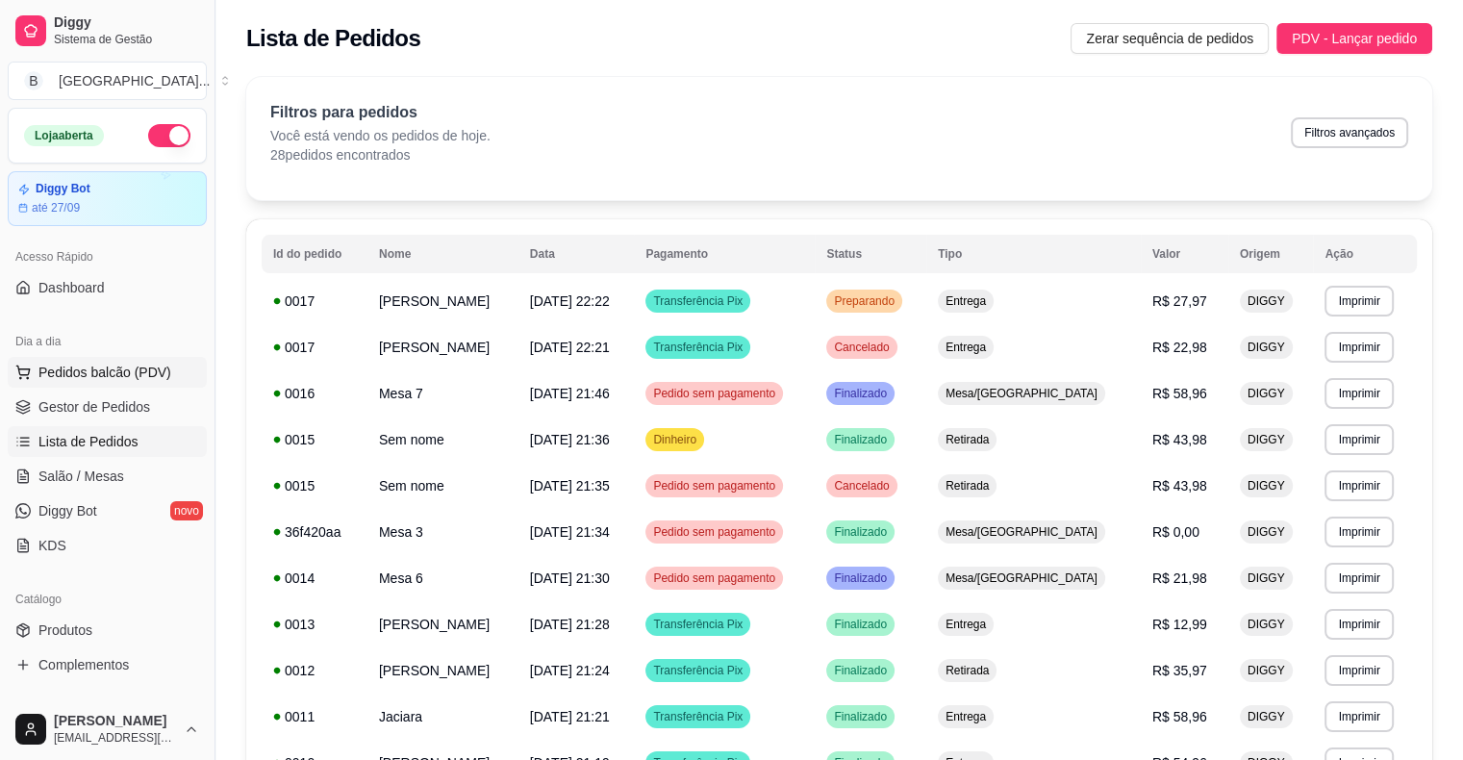
click at [149, 368] on span "Pedidos balcão (PDV)" at bounding box center [104, 372] width 133 height 19
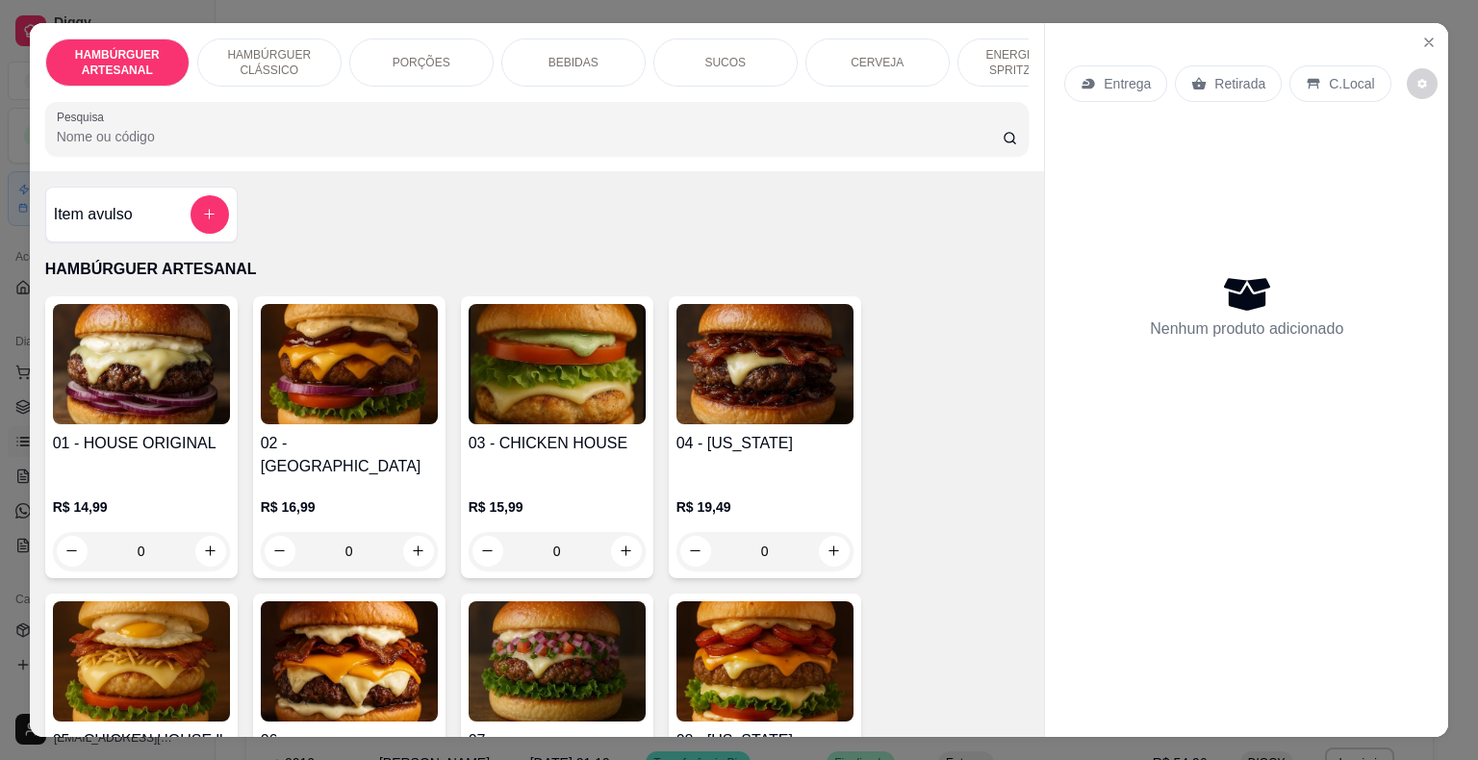
click at [576, 55] on p "BEBIDAS" at bounding box center [573, 62] width 50 height 15
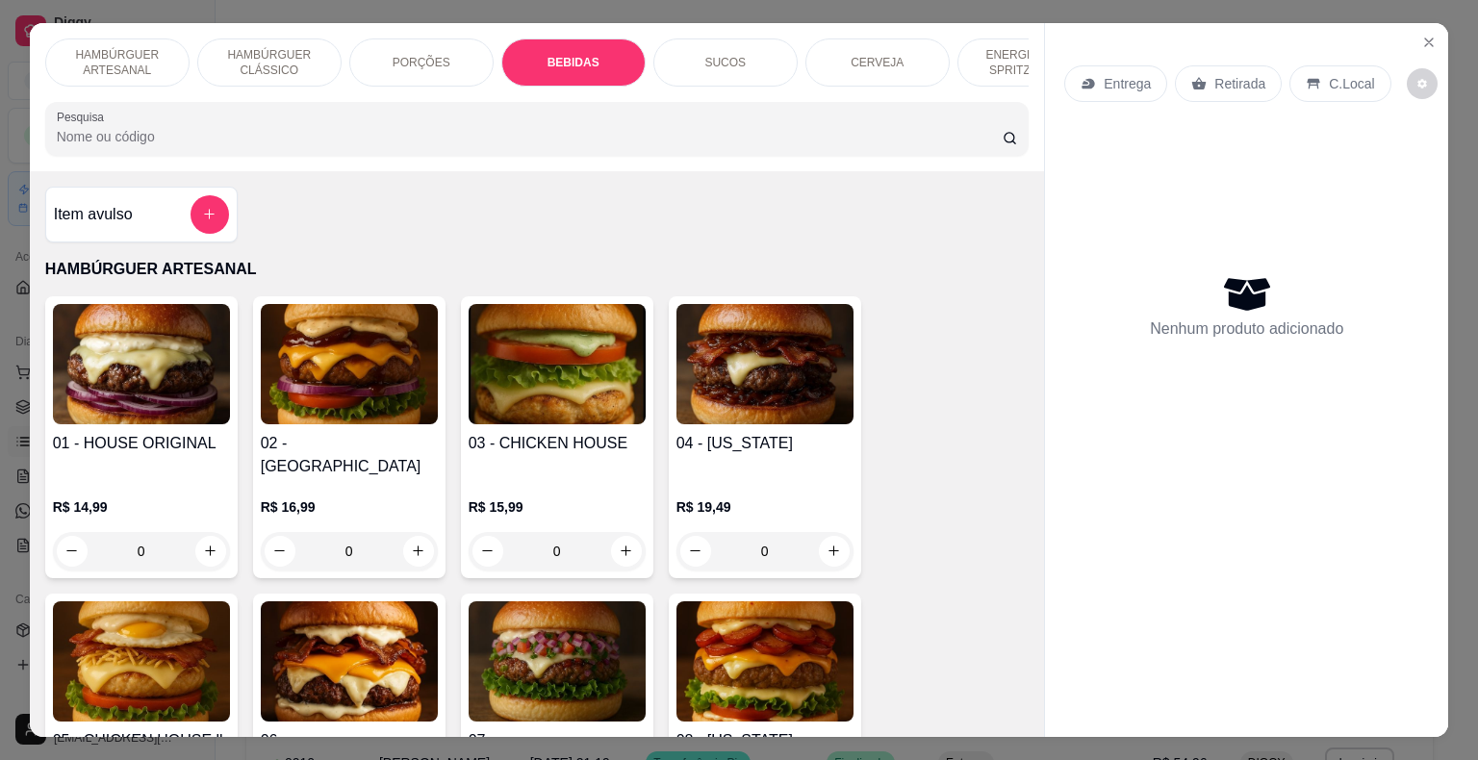
scroll to position [46, 0]
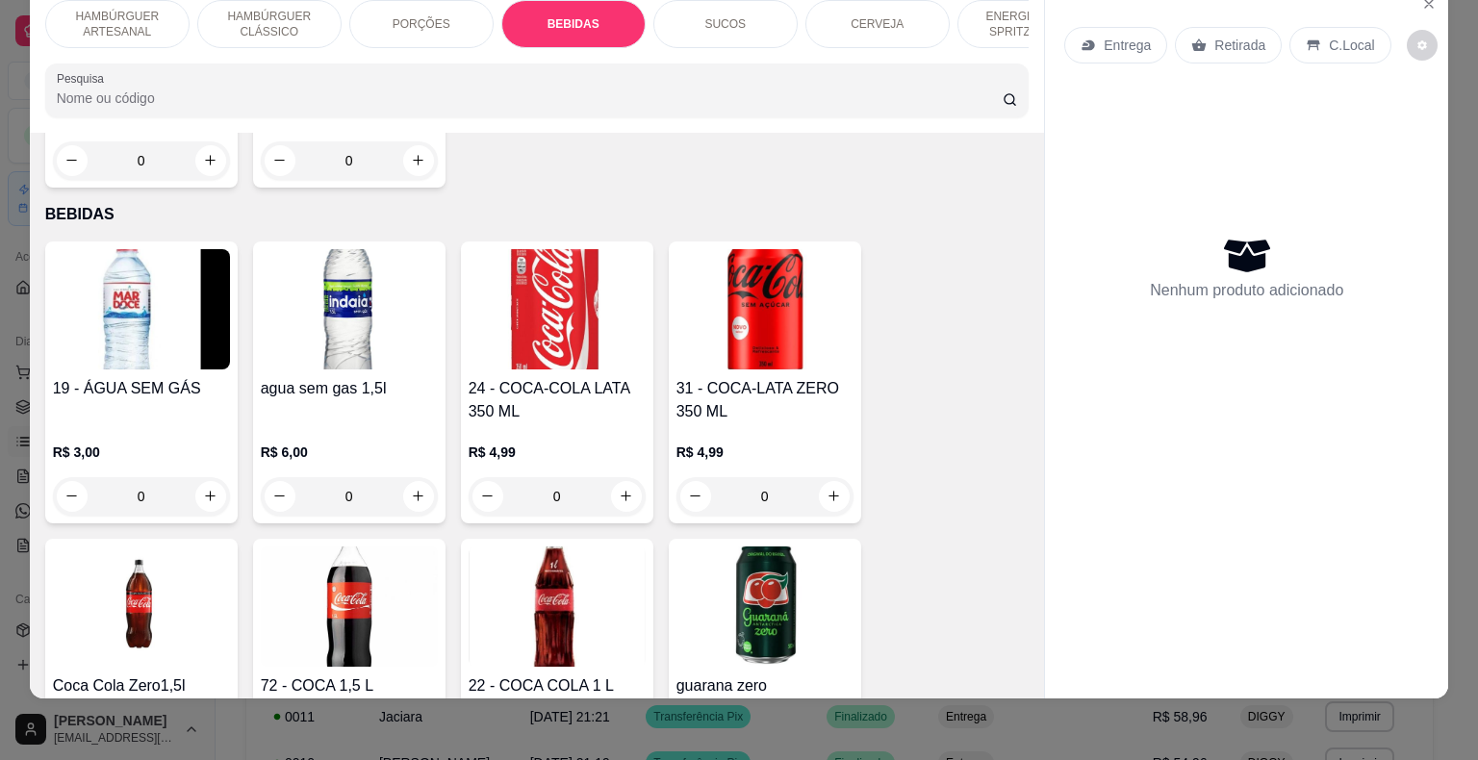
click at [461, 13] on div "PORÇÕES" at bounding box center [421, 24] width 144 height 48
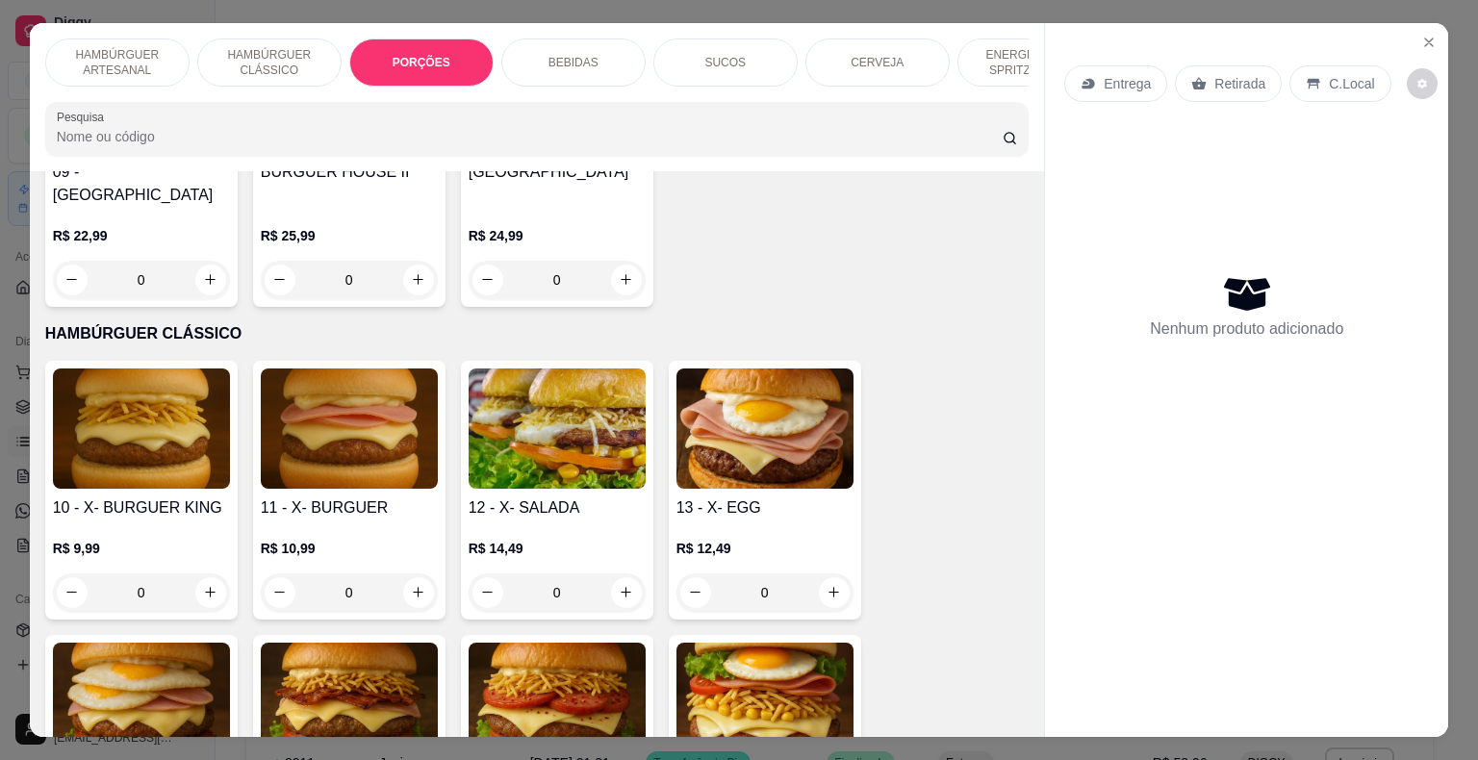
scroll to position [1155, 0]
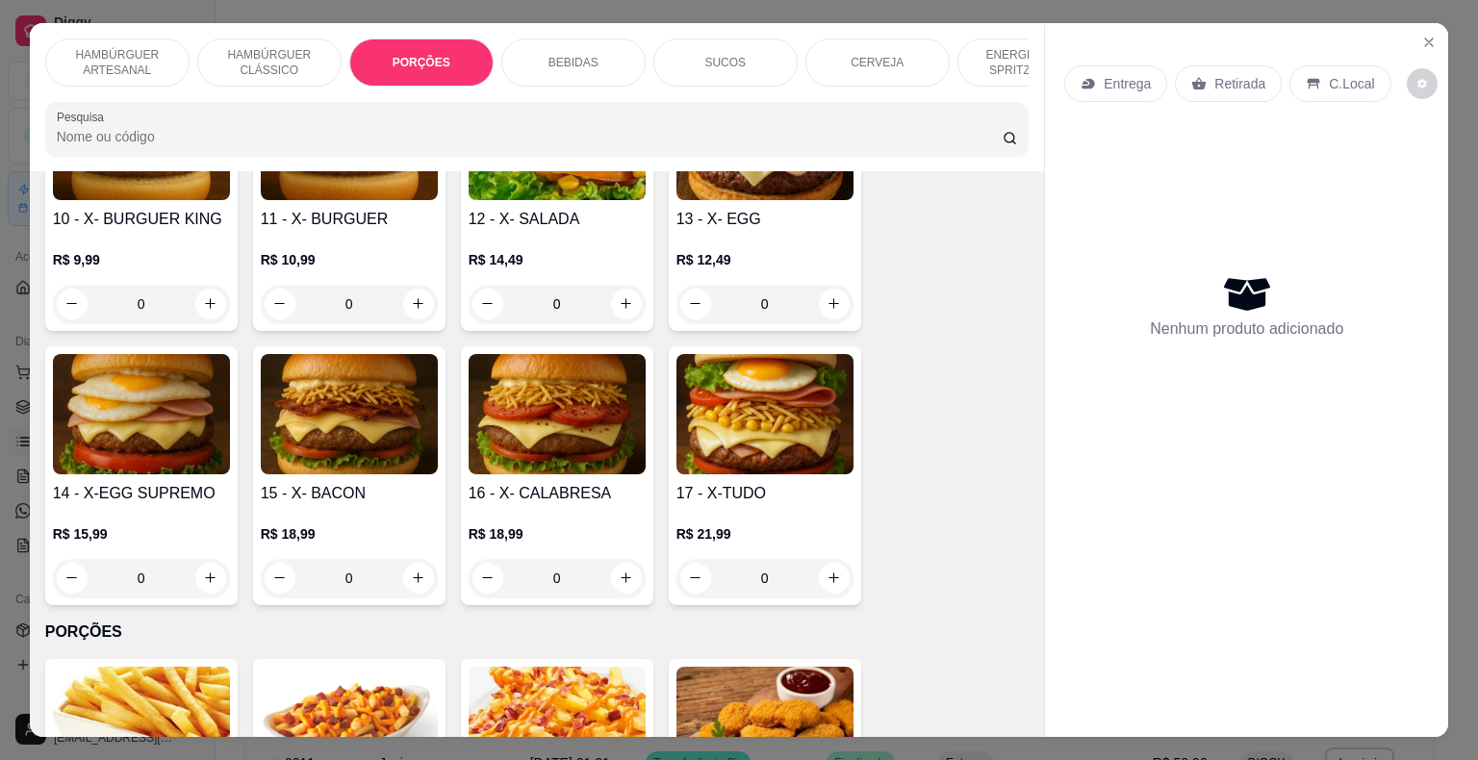
click at [408, 559] on div "0" at bounding box center [349, 578] width 177 height 38
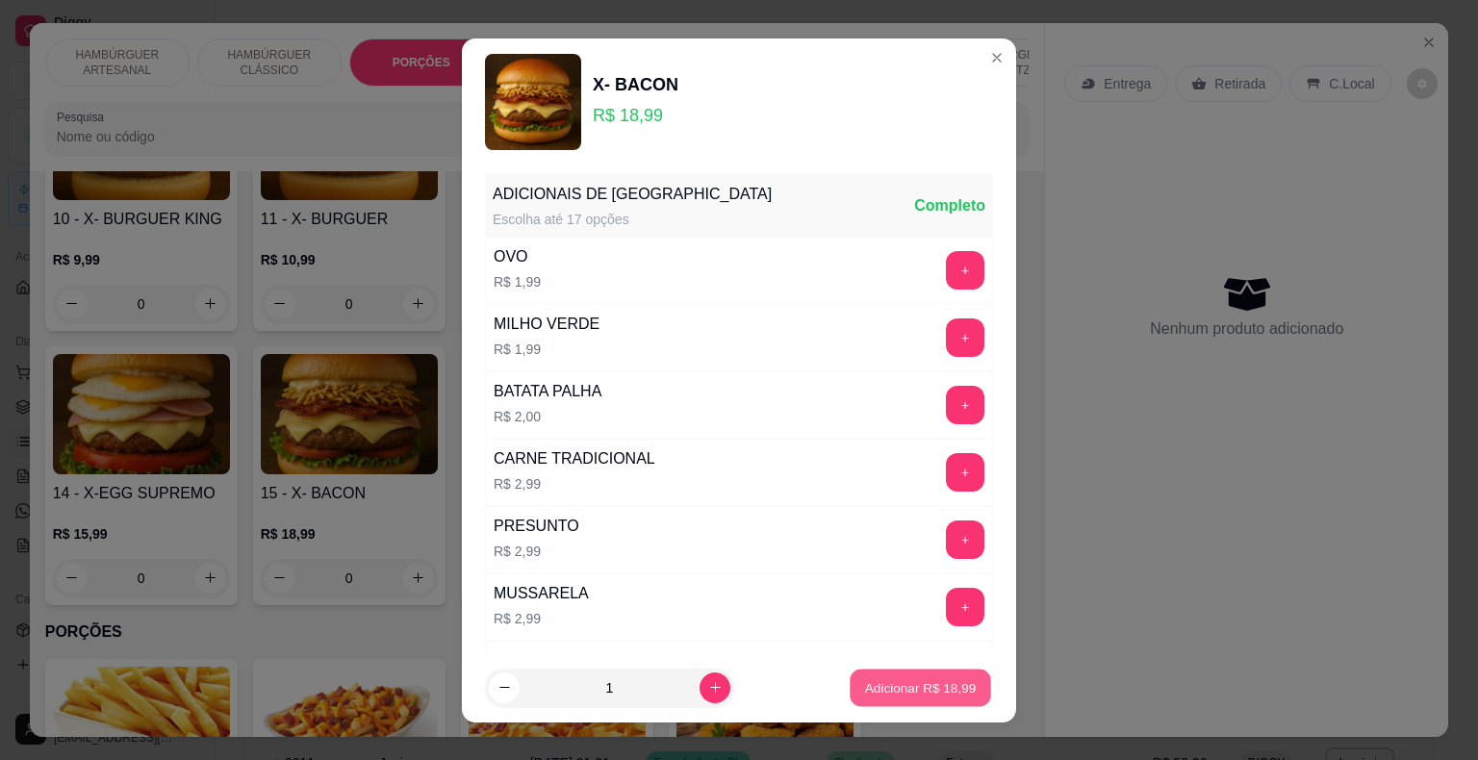
click at [910, 689] on p "Adicionar R$ 18,99" at bounding box center [921, 687] width 112 height 18
type input "1"
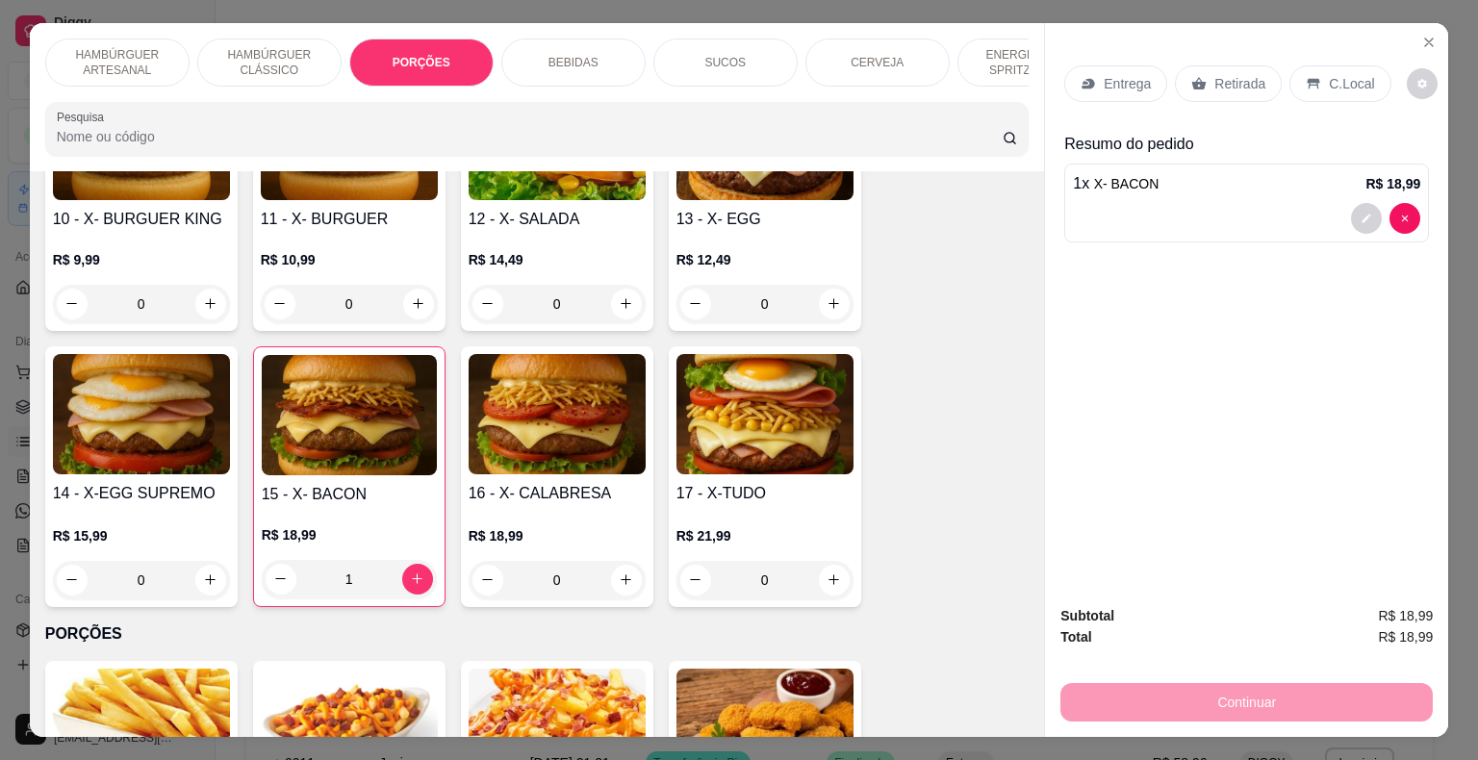
click at [1204, 65] on div "Retirada" at bounding box center [1228, 83] width 107 height 37
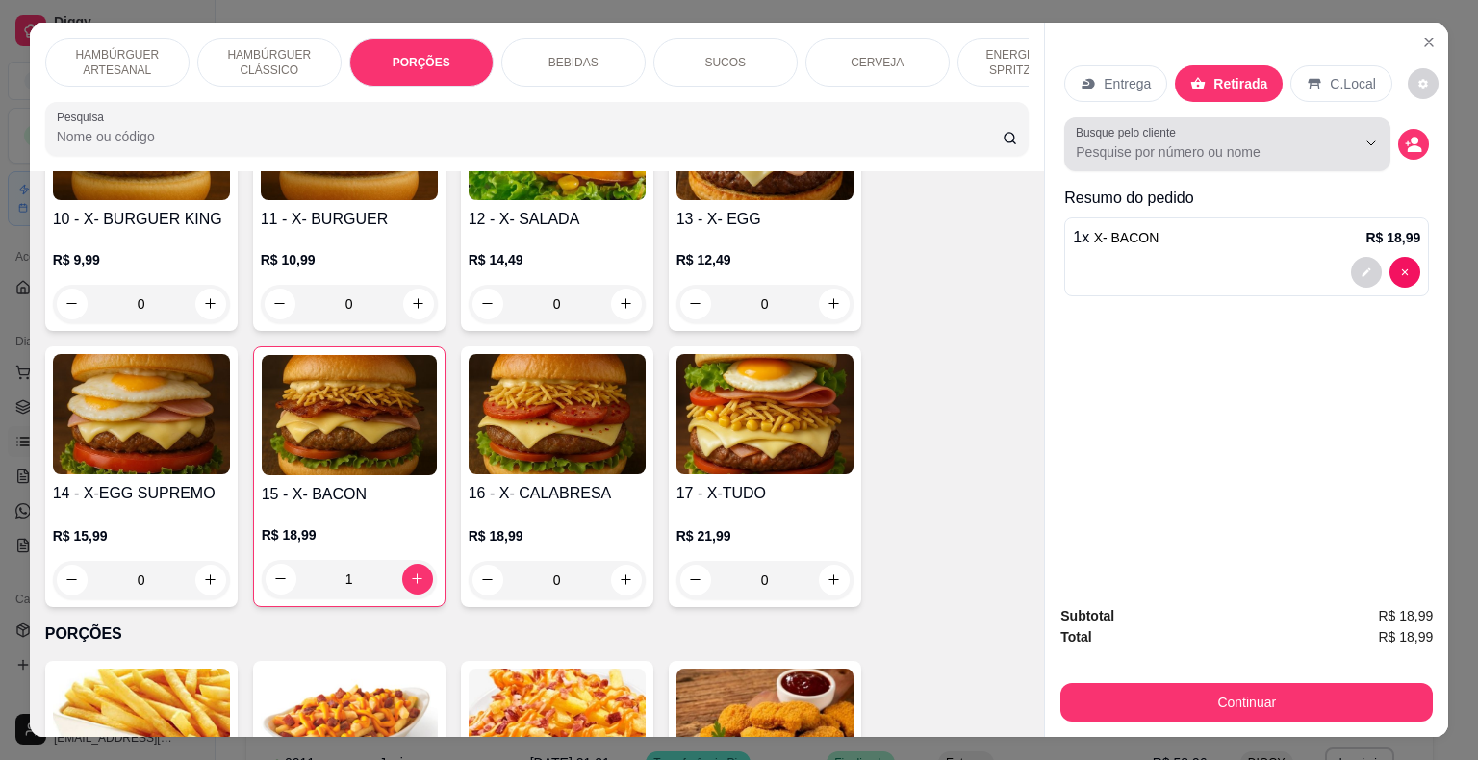
click at [1193, 143] on input "Busque pelo cliente" at bounding box center [1200, 151] width 249 height 19
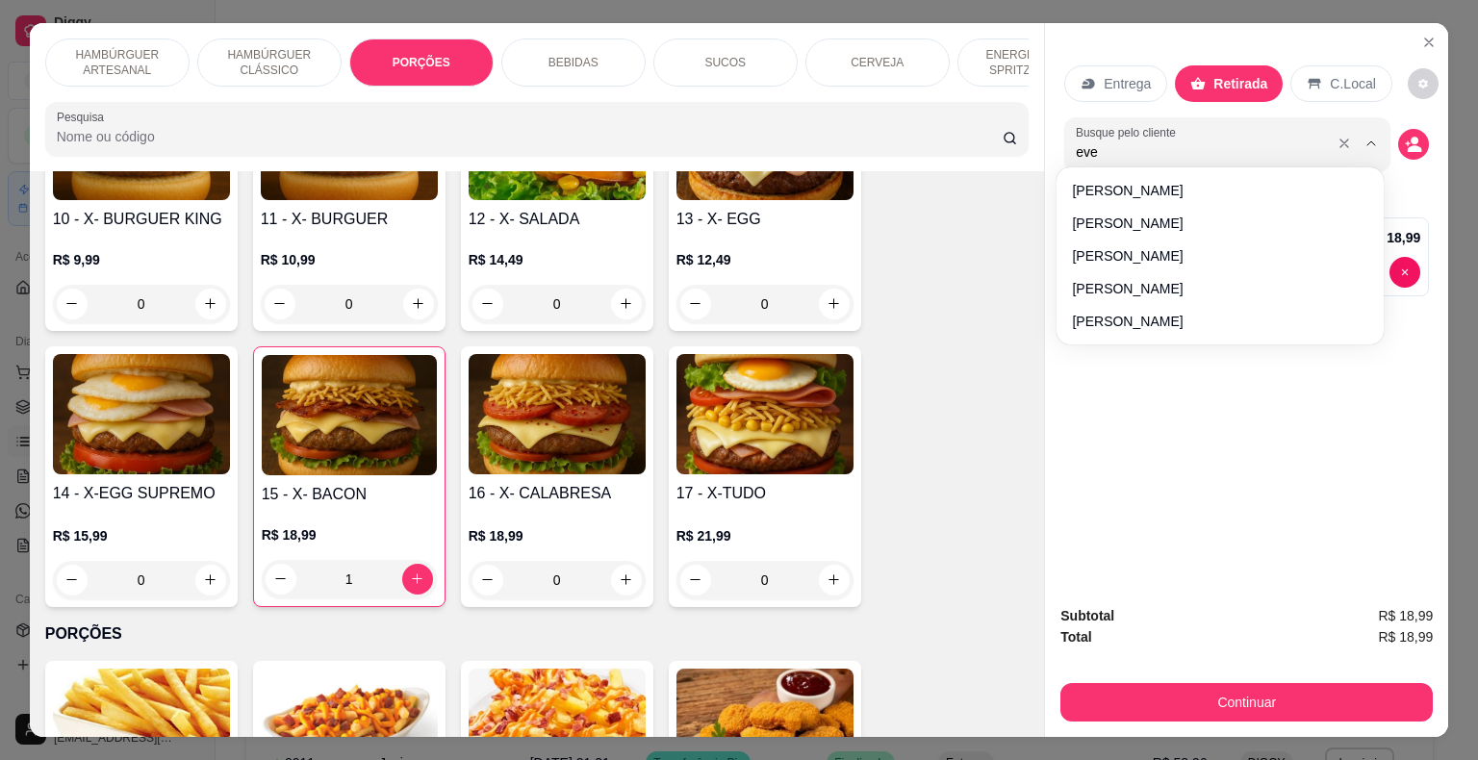
type input "ever"
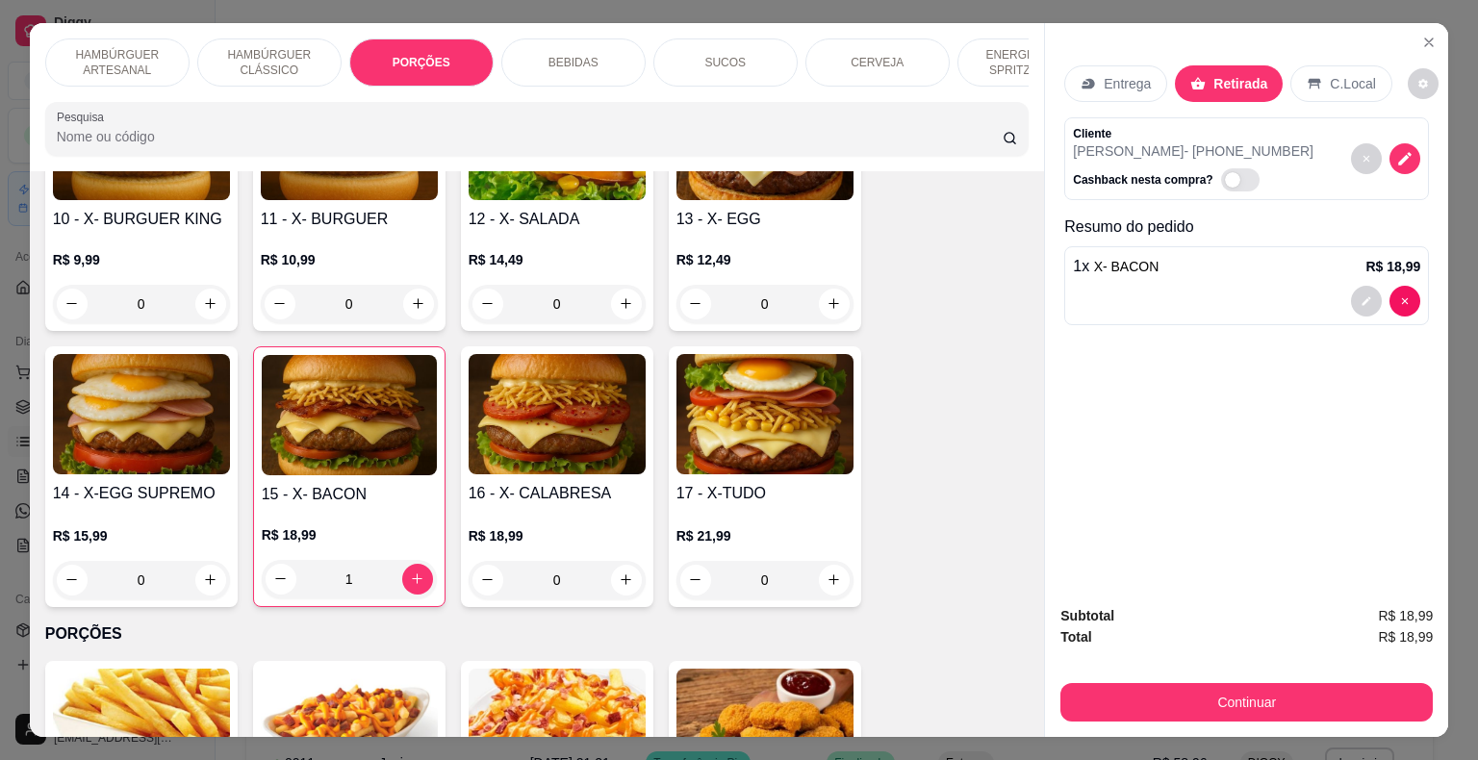
click at [1289, 718] on div "Subtotal R$ 18,99 Total R$ 18,99 Continuar" at bounding box center [1246, 663] width 403 height 147
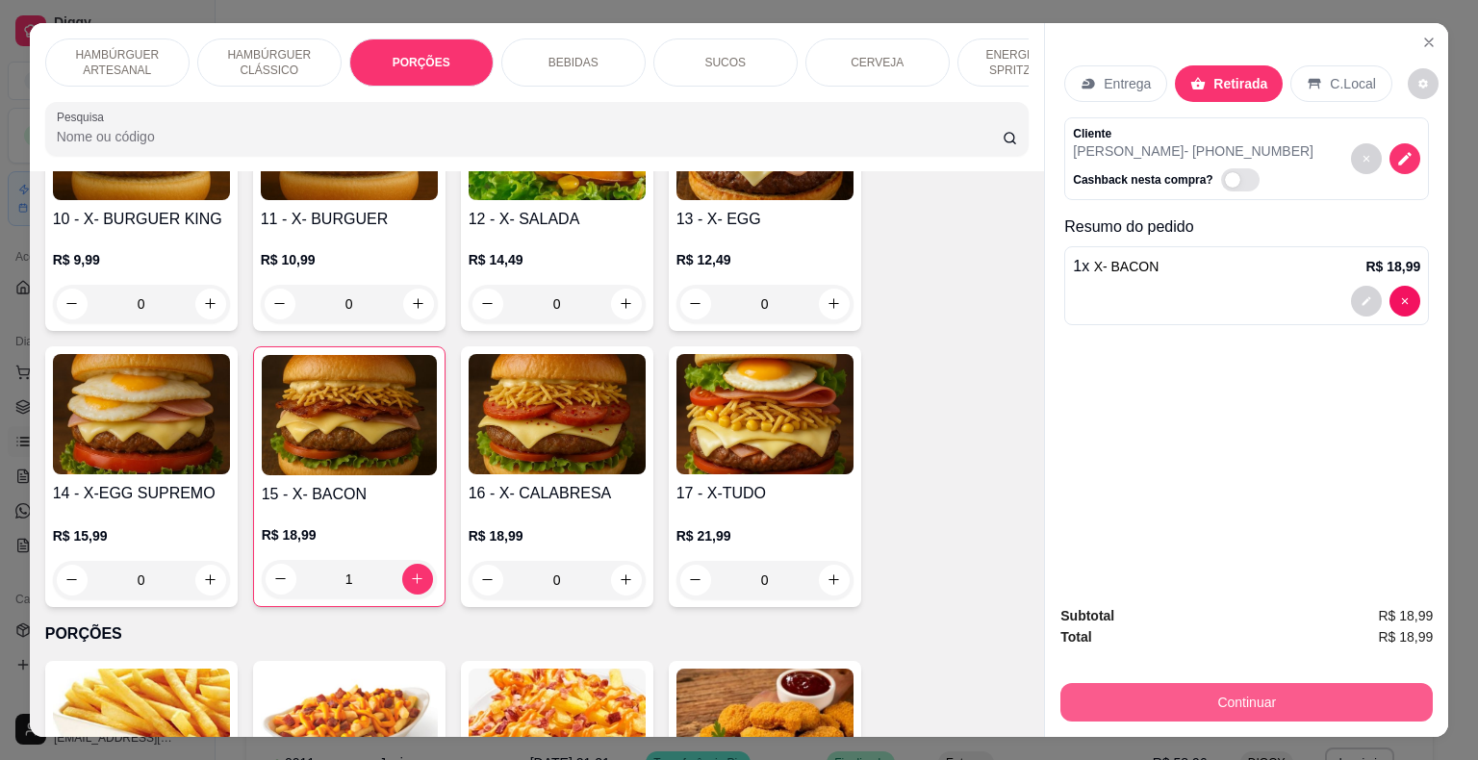
click at [1279, 700] on button "Continuar" at bounding box center [1246, 702] width 372 height 38
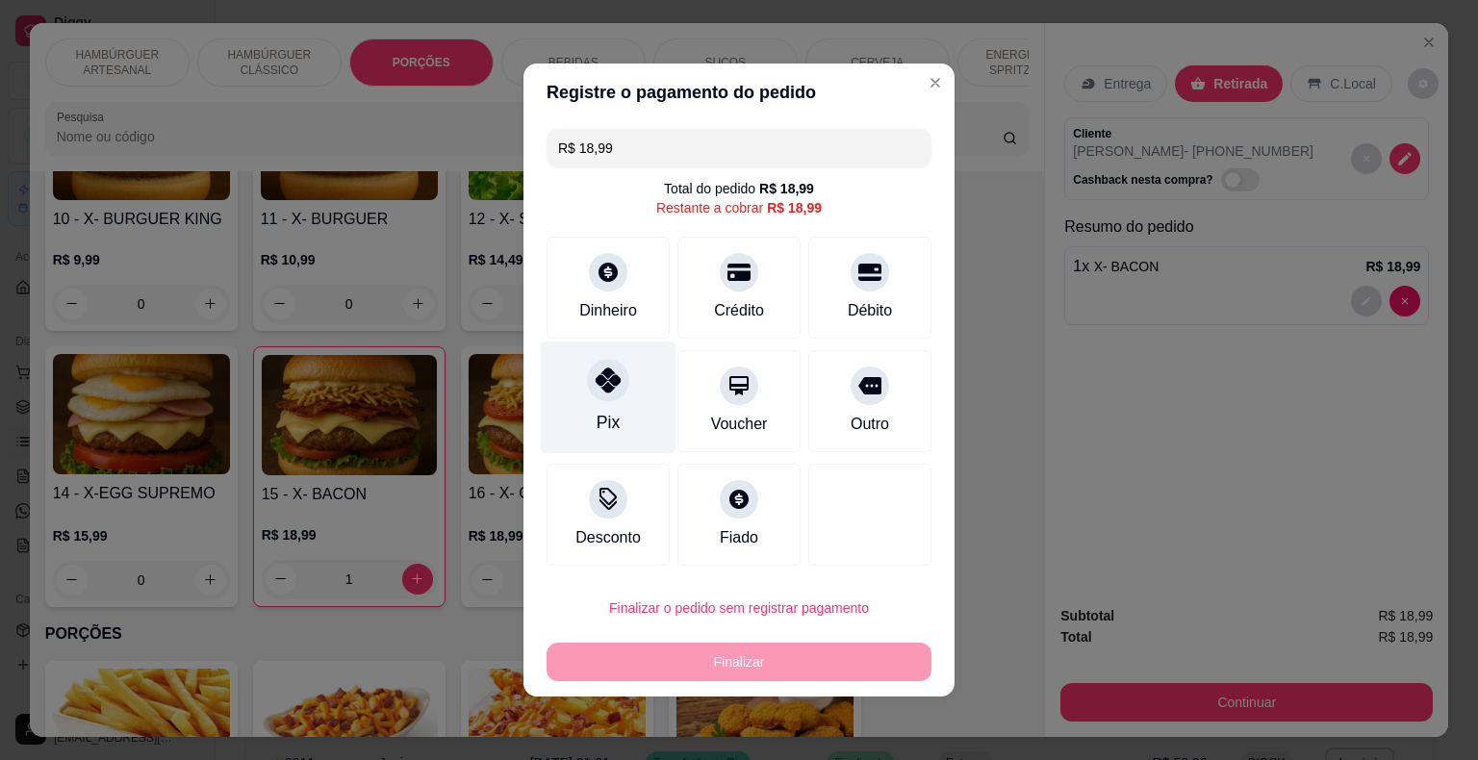
click at [604, 367] on div at bounding box center [608, 380] width 42 height 42
type input "R$ 0,00"
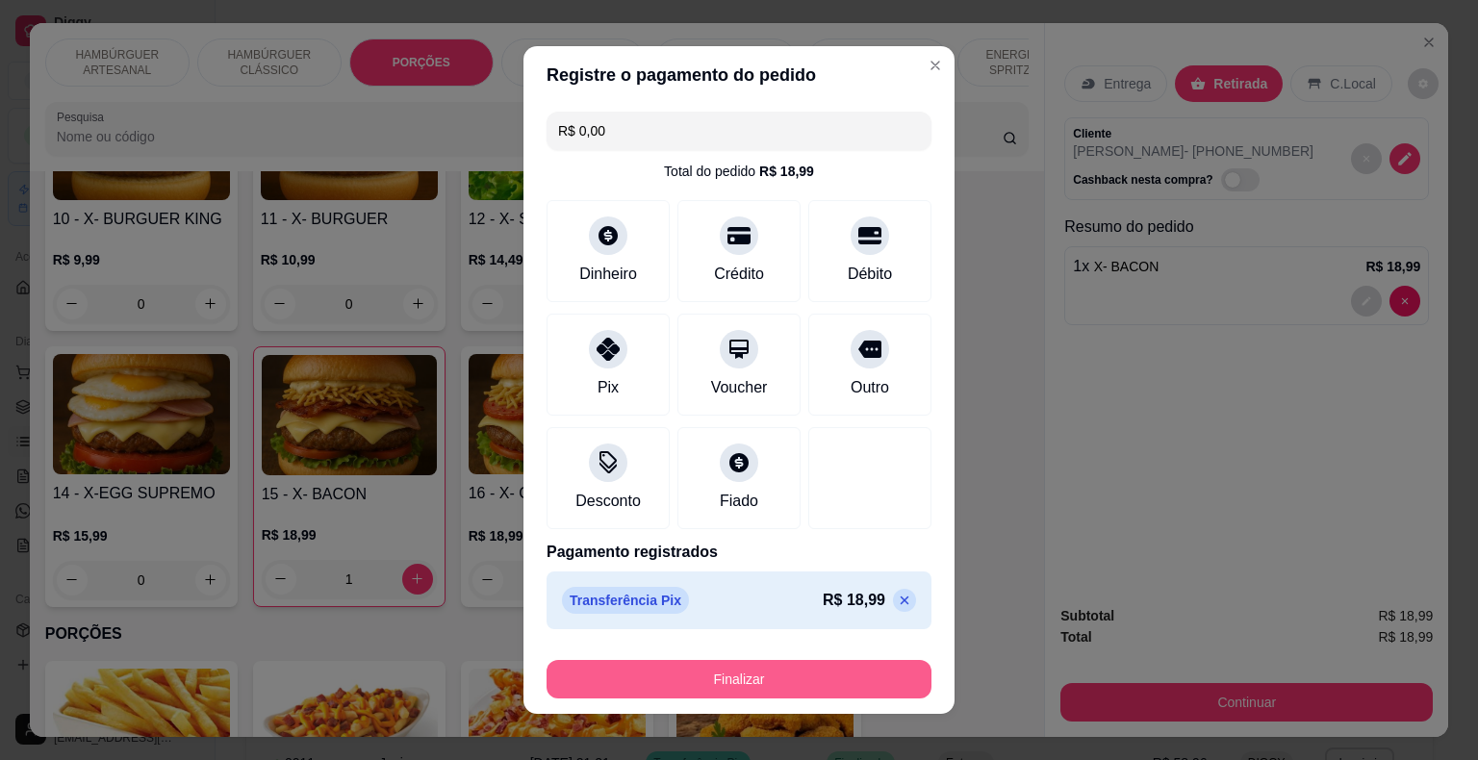
click at [608, 672] on button "Finalizar" at bounding box center [738, 679] width 385 height 38
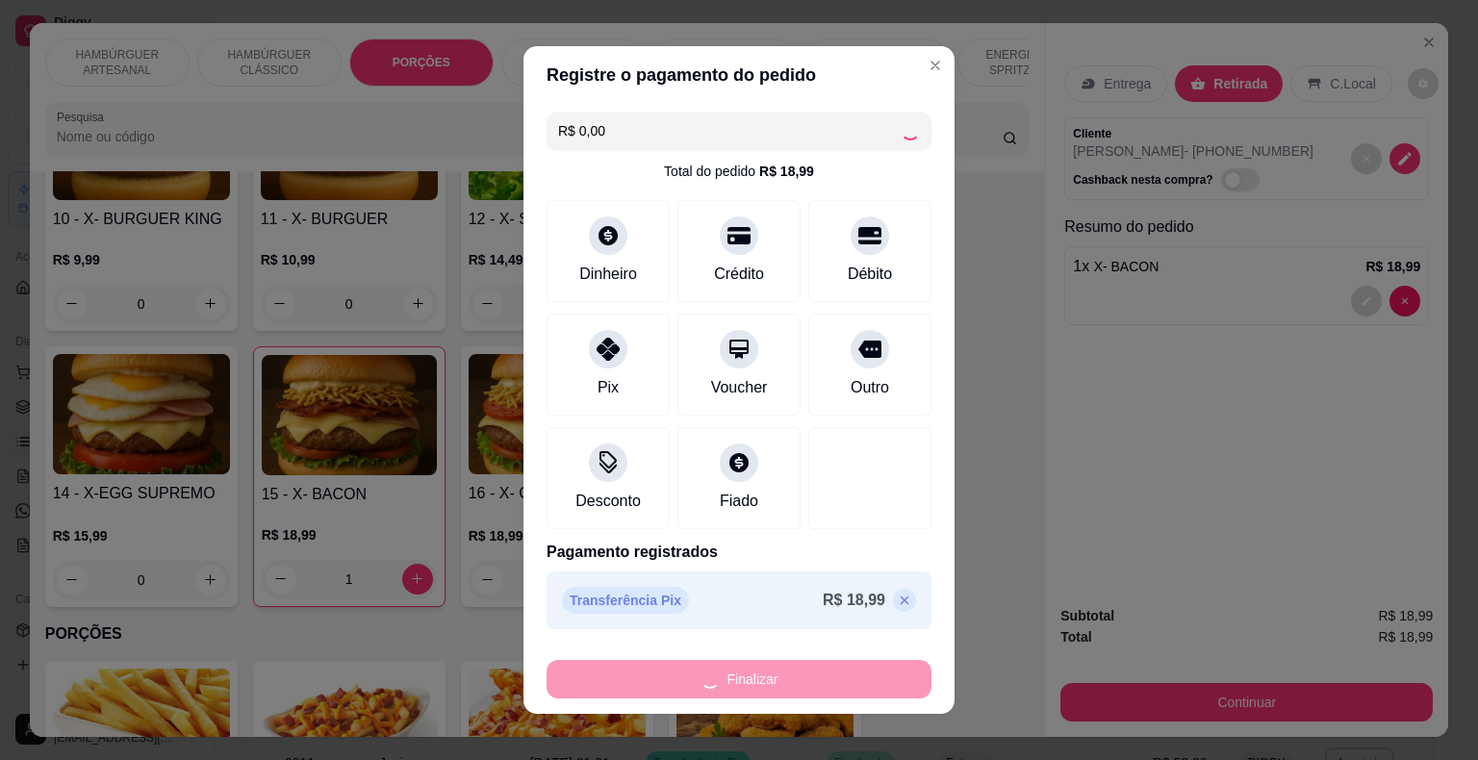
type input "0"
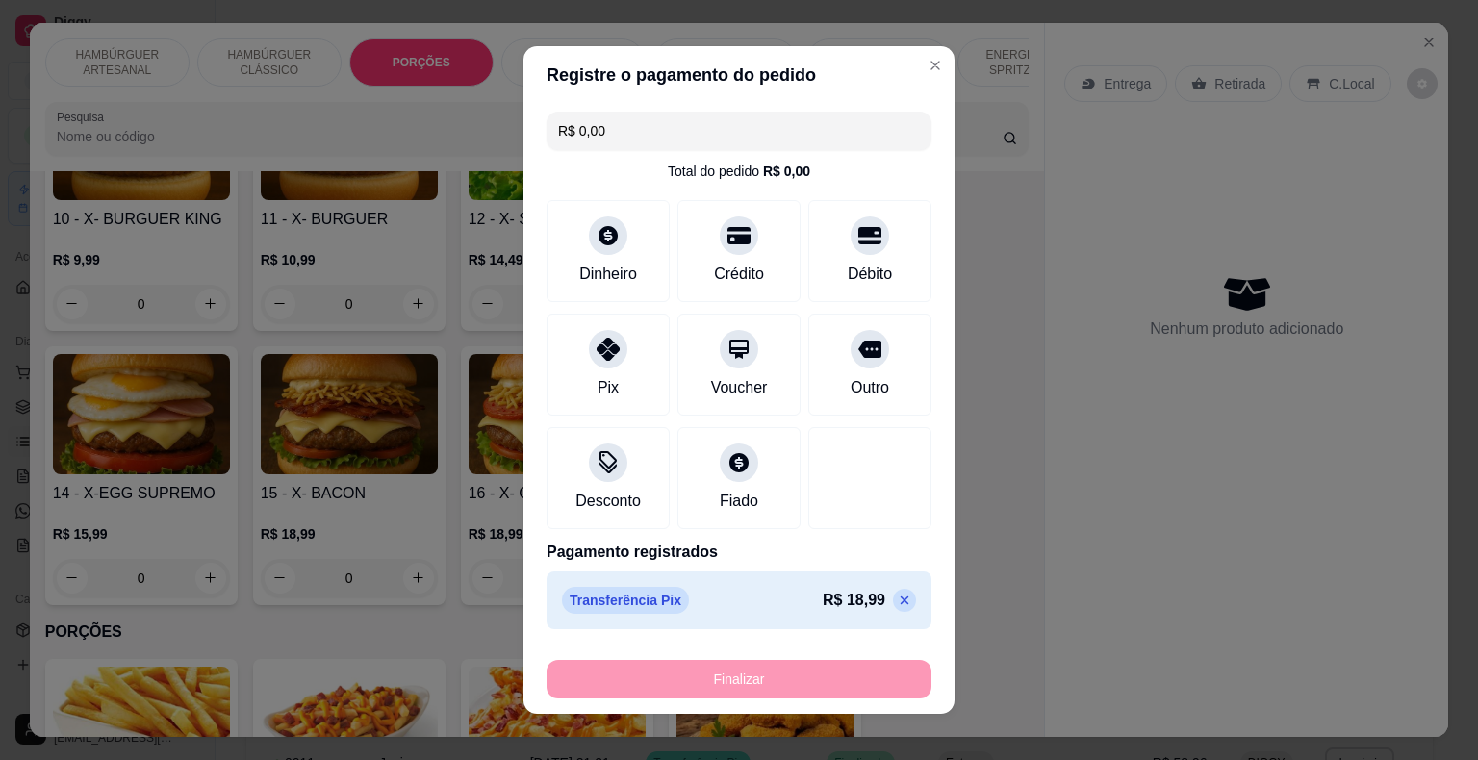
type input "-R$ 18,99"
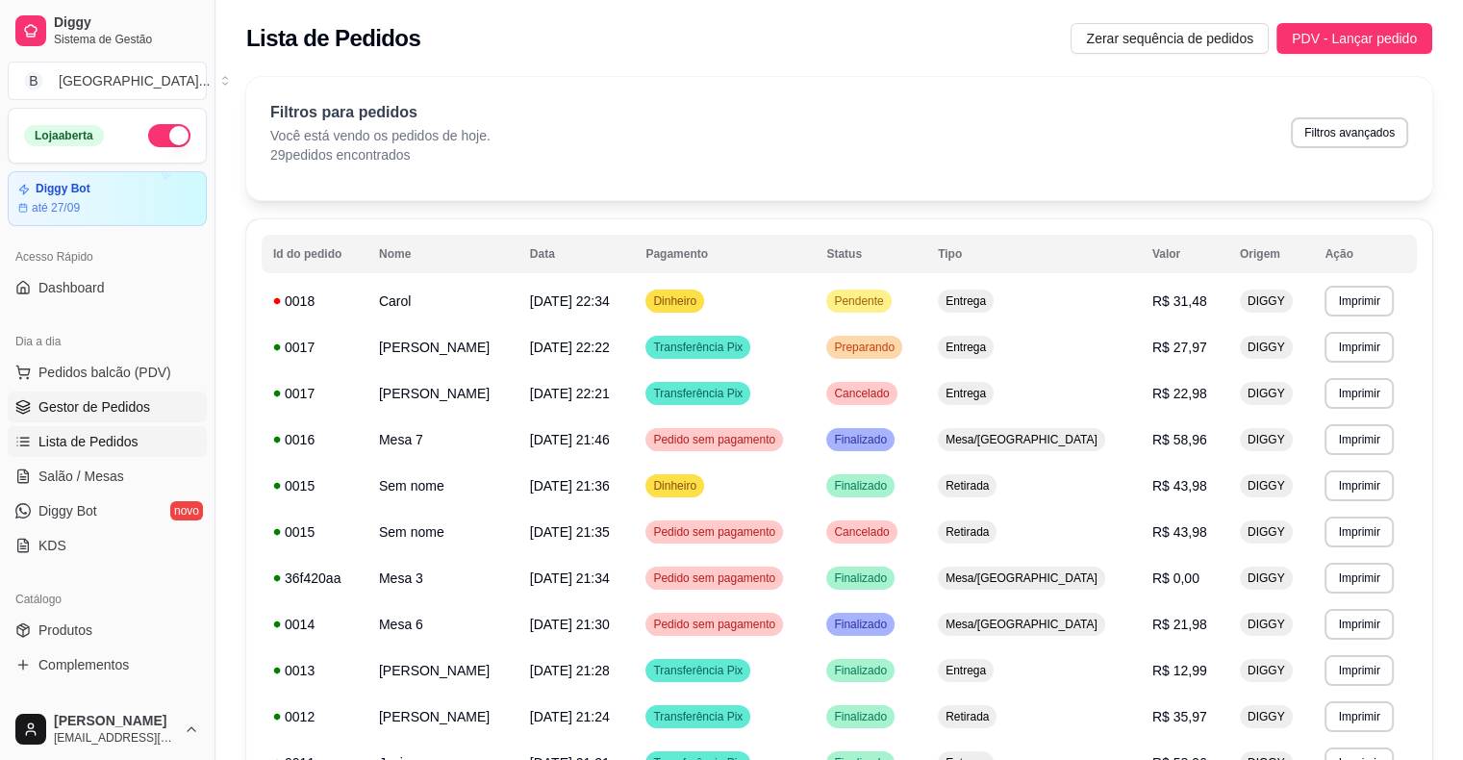
click at [135, 407] on span "Gestor de Pedidos" at bounding box center [94, 406] width 112 height 19
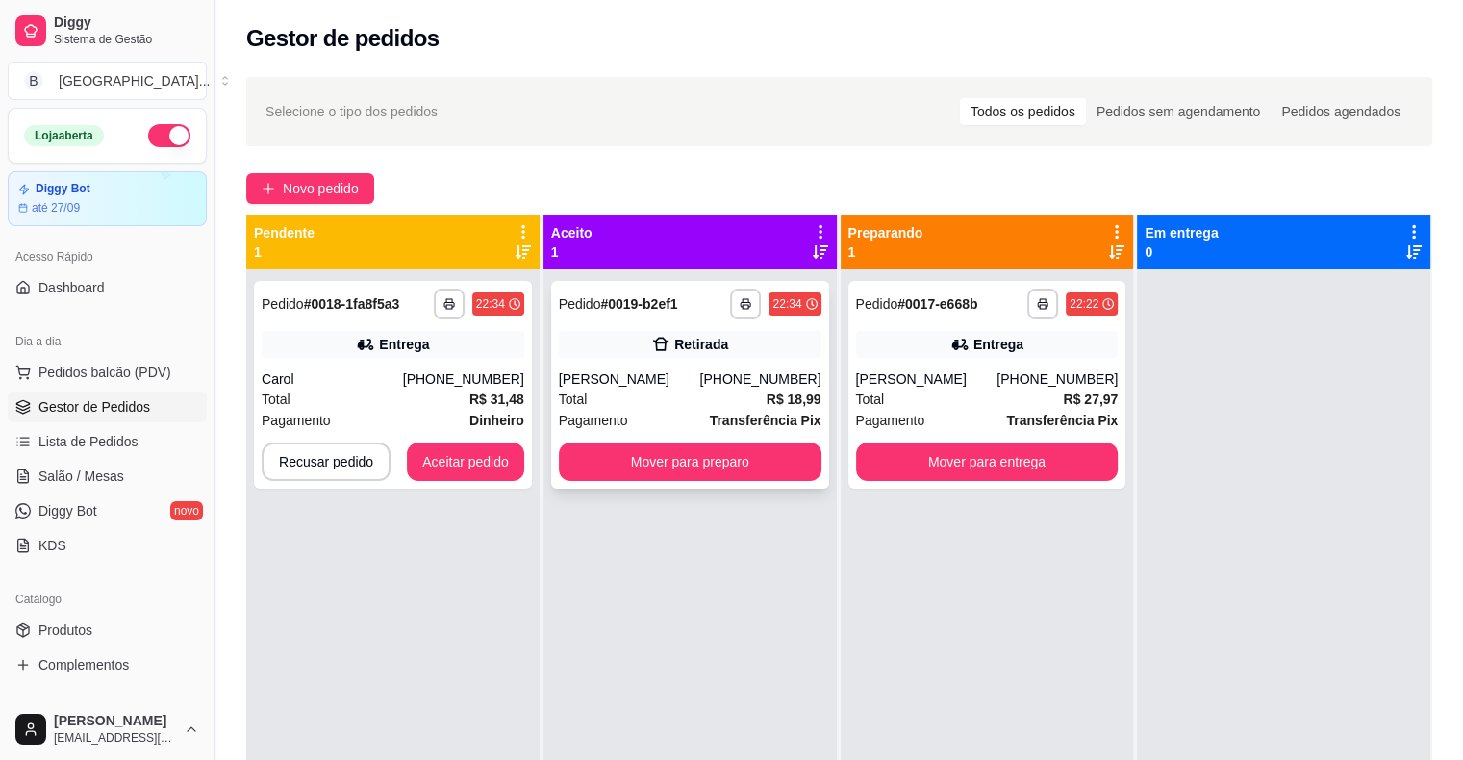
click at [656, 368] on div "**********" at bounding box center [690, 385] width 278 height 208
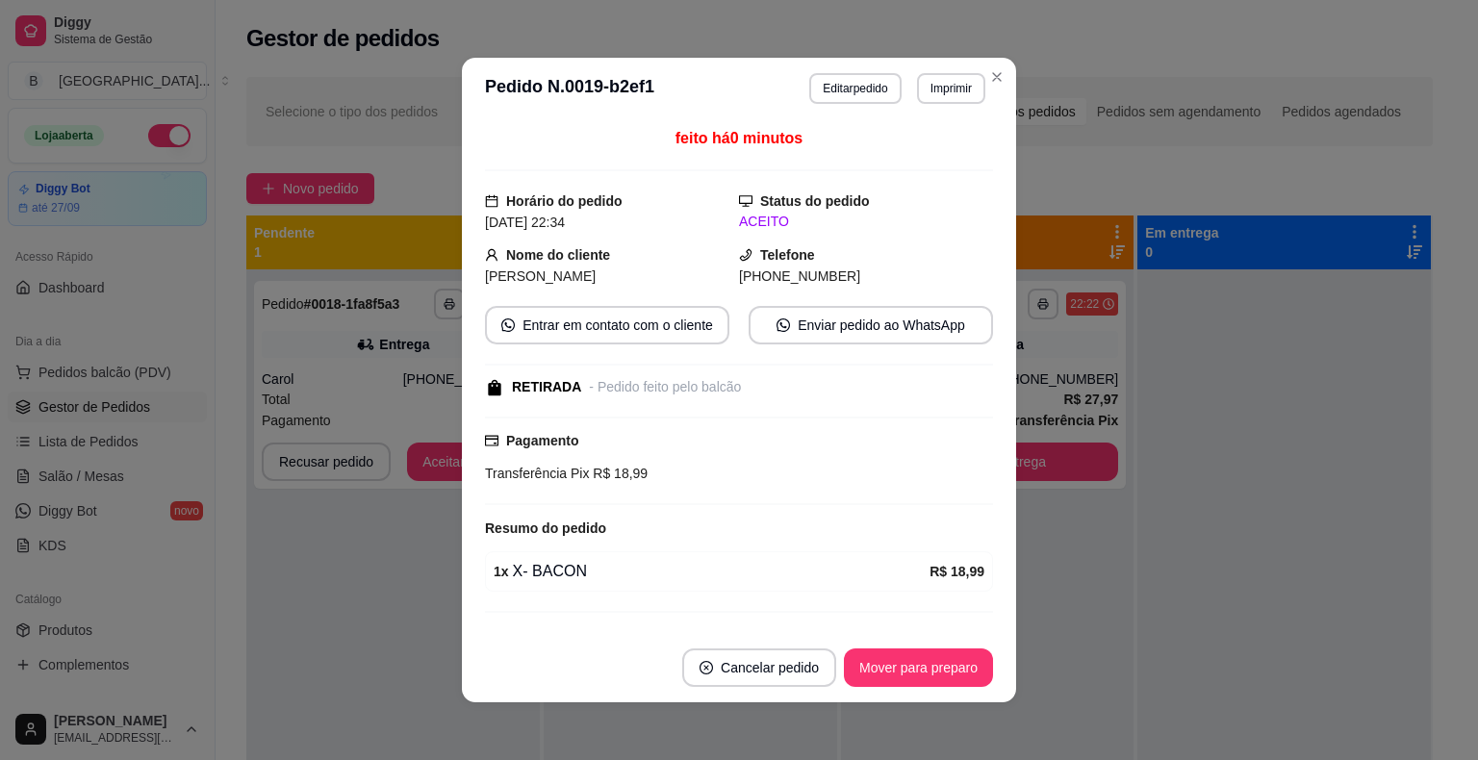
click at [940, 65] on header "**********" at bounding box center [739, 89] width 554 height 62
click at [941, 91] on button "Imprimir" at bounding box center [951, 88] width 66 height 30
click at [924, 134] on div "Escolha a impressora IMPRESSORA Impressora" at bounding box center [909, 162] width 159 height 104
click at [921, 144] on button "IMPRESSORA" at bounding box center [909, 155] width 135 height 30
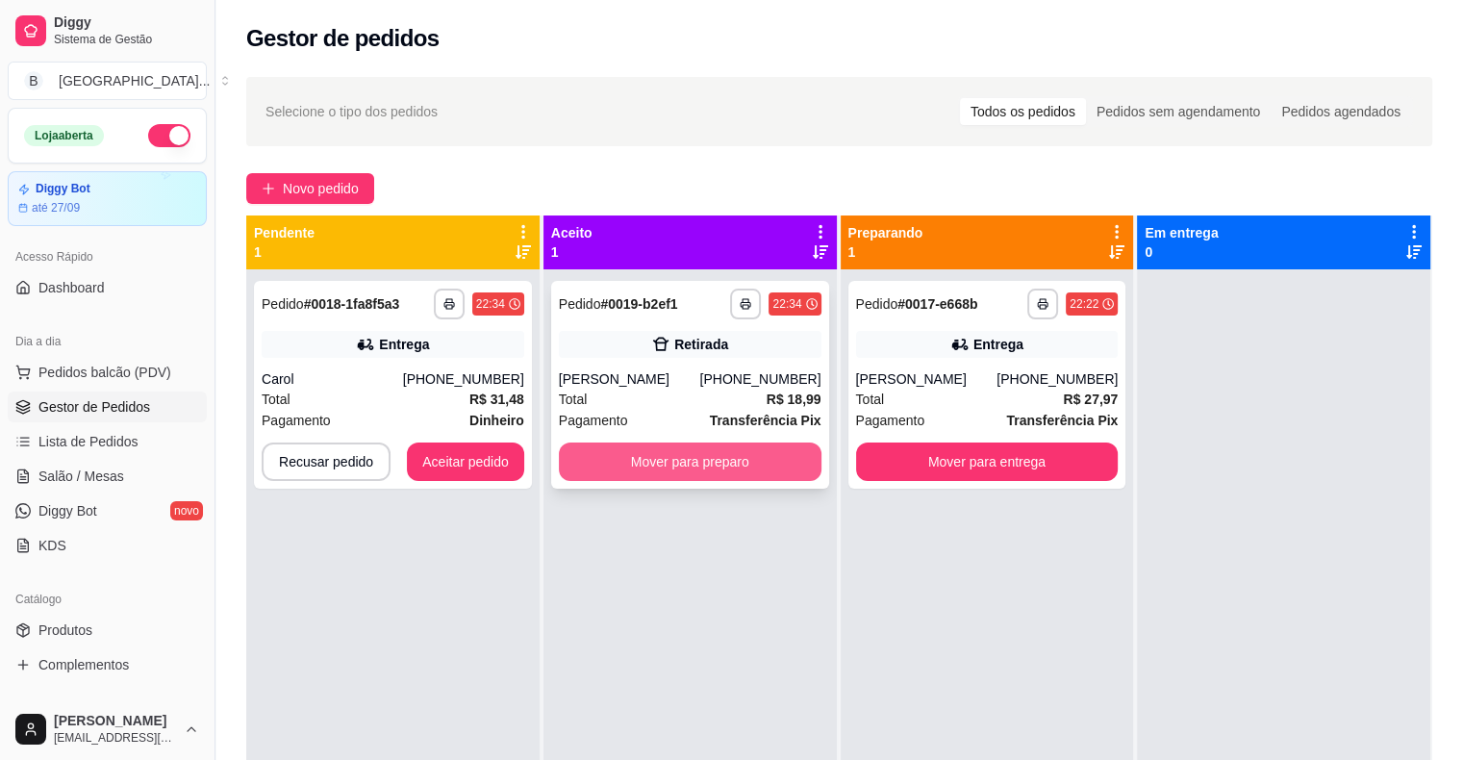
click at [717, 463] on button "Mover para preparo" at bounding box center [690, 462] width 263 height 38
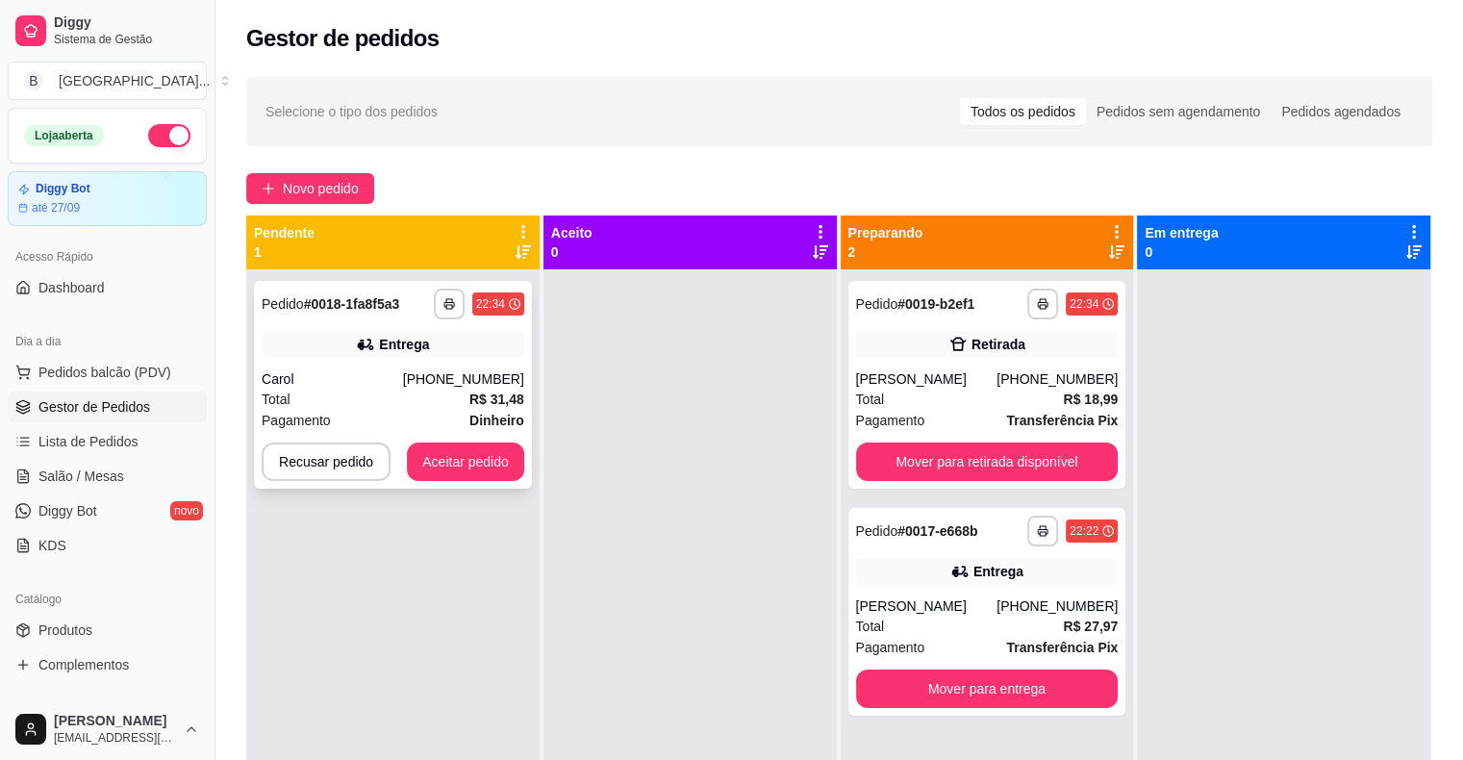
click at [361, 355] on div "Entrega" at bounding box center [393, 344] width 263 height 27
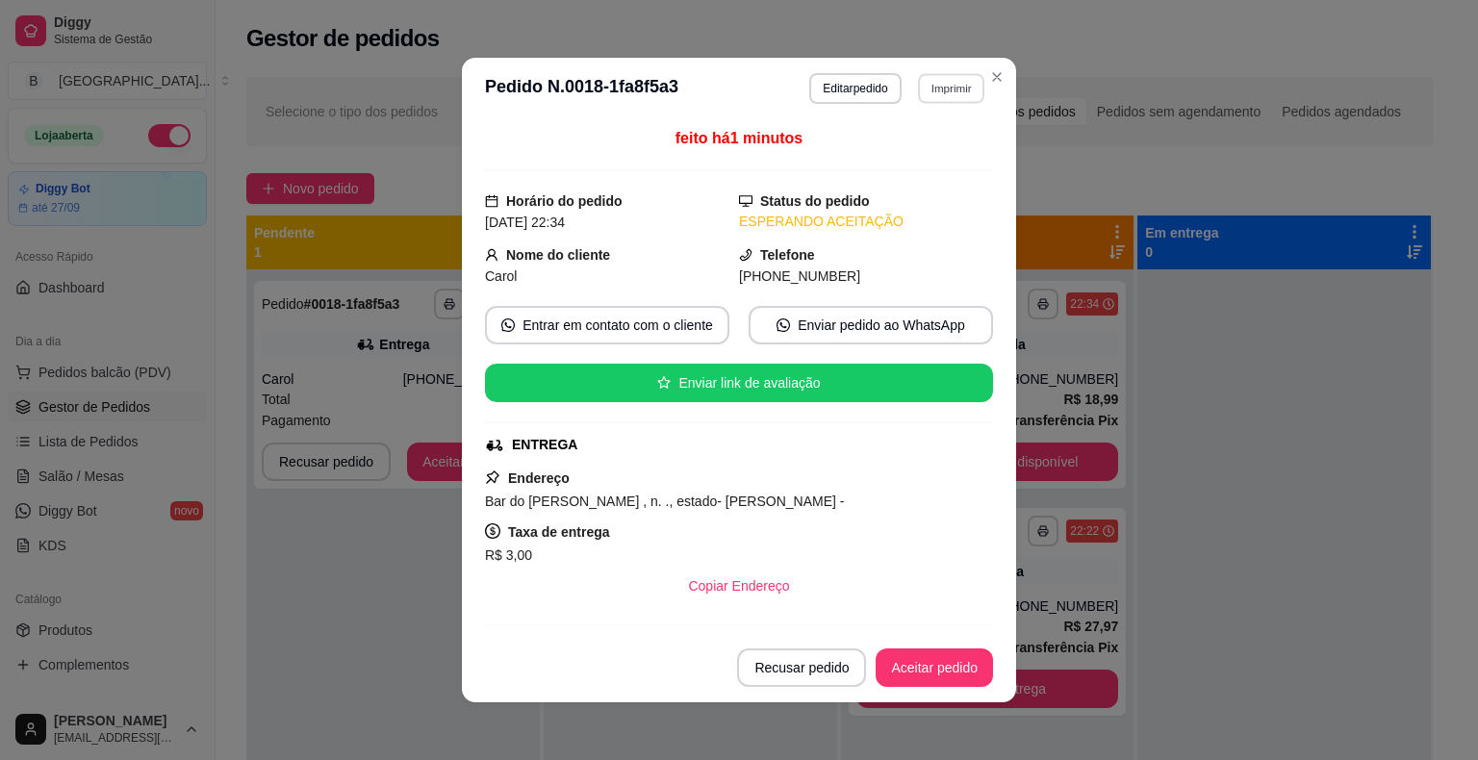
click at [956, 73] on button "Imprimir" at bounding box center [951, 88] width 66 height 30
click at [930, 156] on button "IMPRESSORA" at bounding box center [910, 155] width 140 height 31
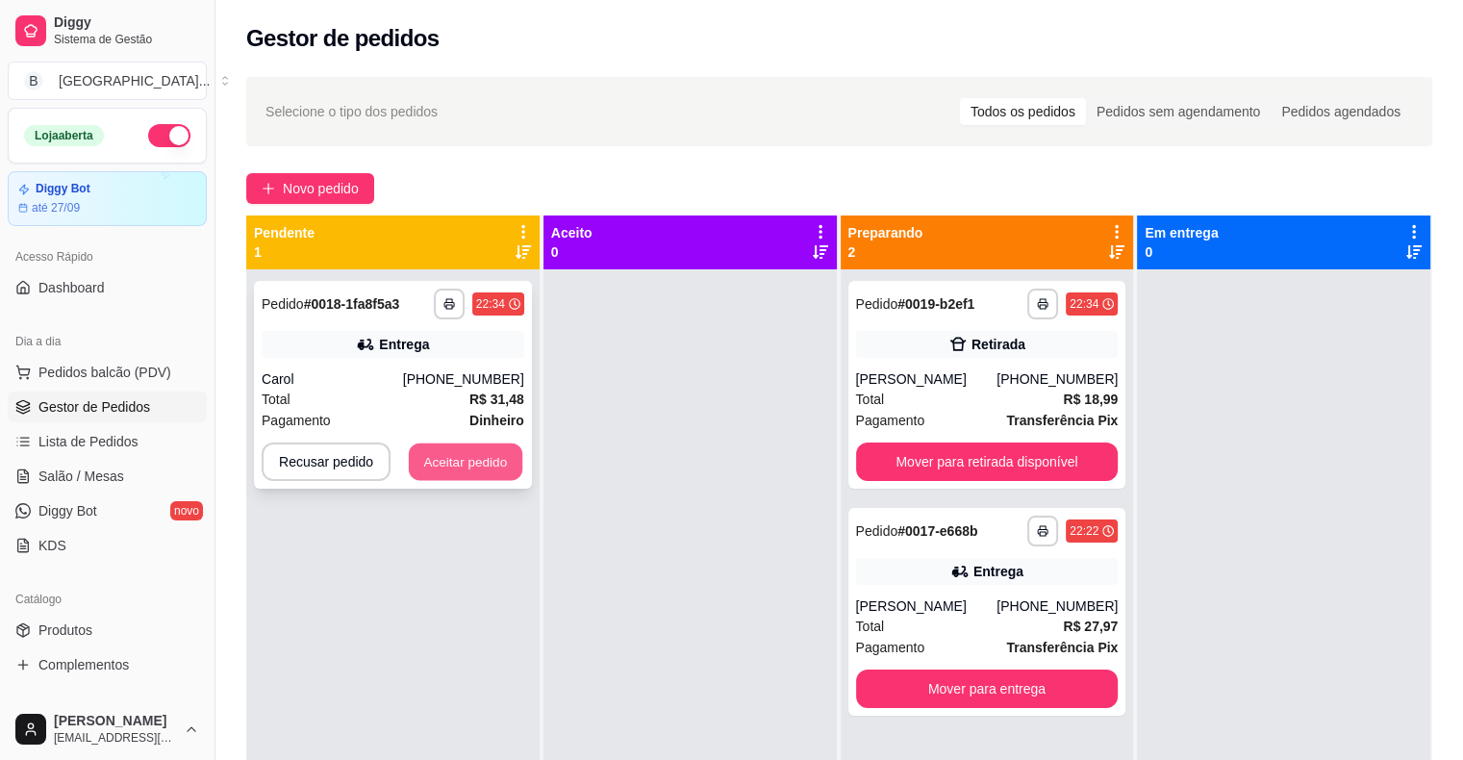
click at [472, 451] on button "Aceitar pedido" at bounding box center [466, 463] width 114 height 38
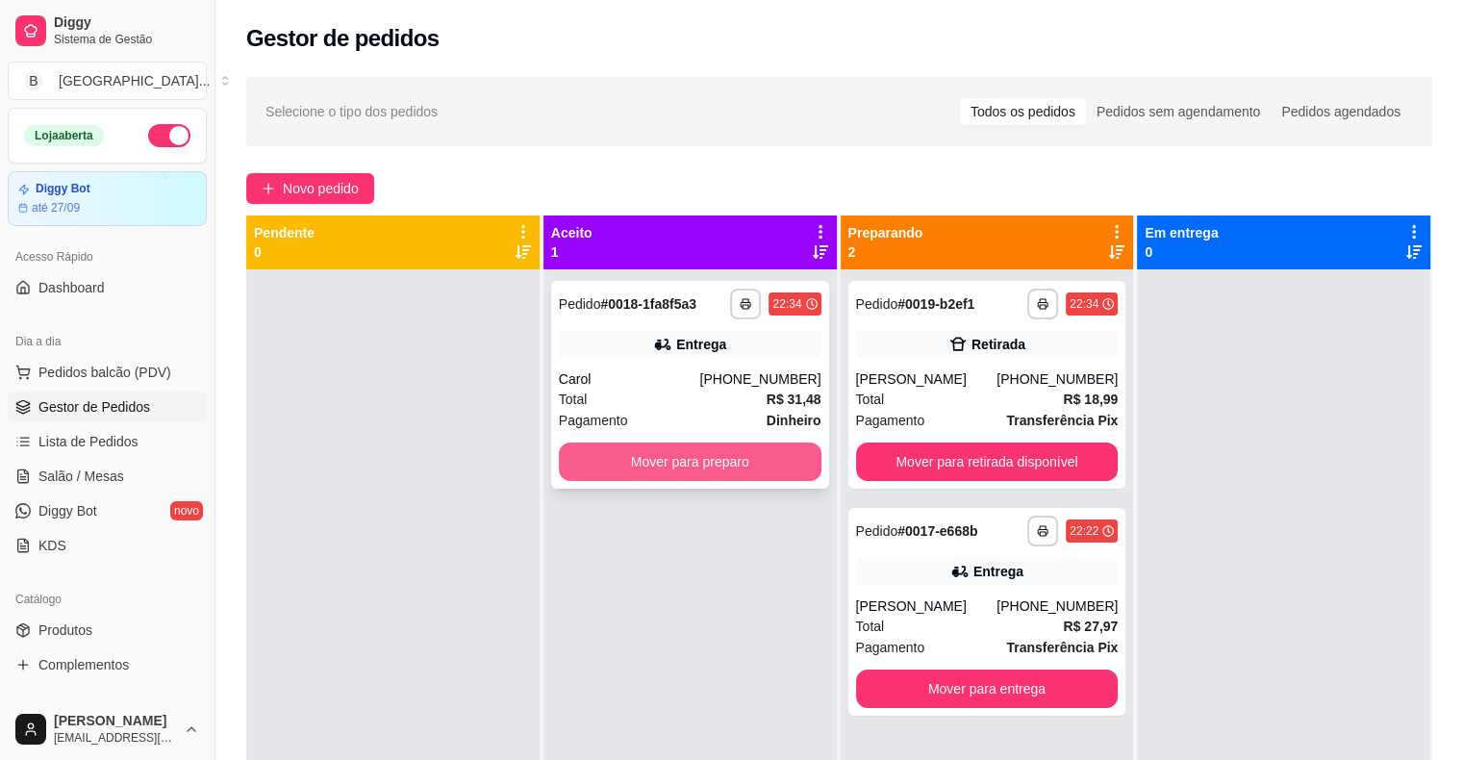
click at [566, 475] on button "Mover para preparo" at bounding box center [690, 462] width 263 height 38
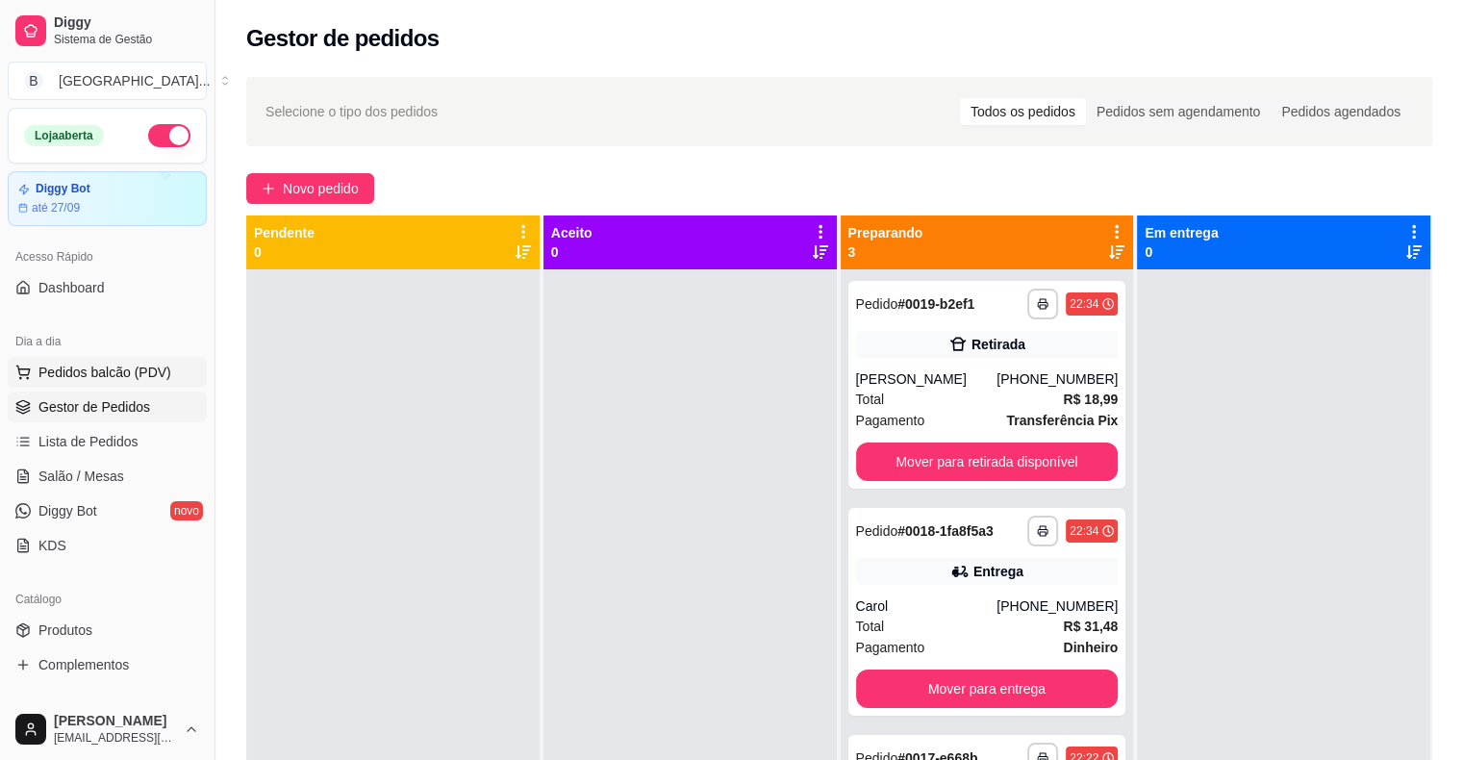
click at [144, 375] on span "Pedidos balcão (PDV)" at bounding box center [104, 372] width 133 height 19
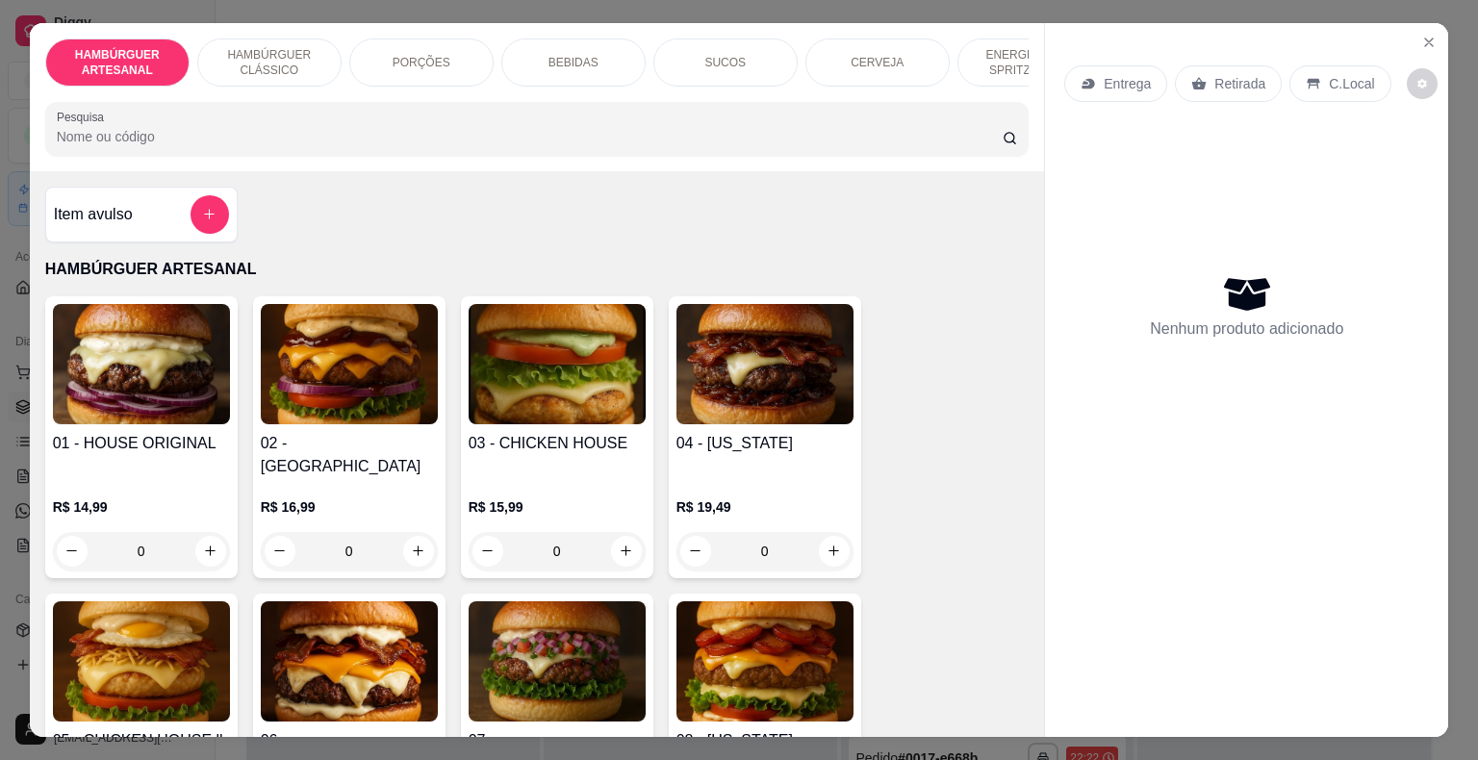
click at [393, 55] on p "PORÇÕES" at bounding box center [422, 62] width 58 height 15
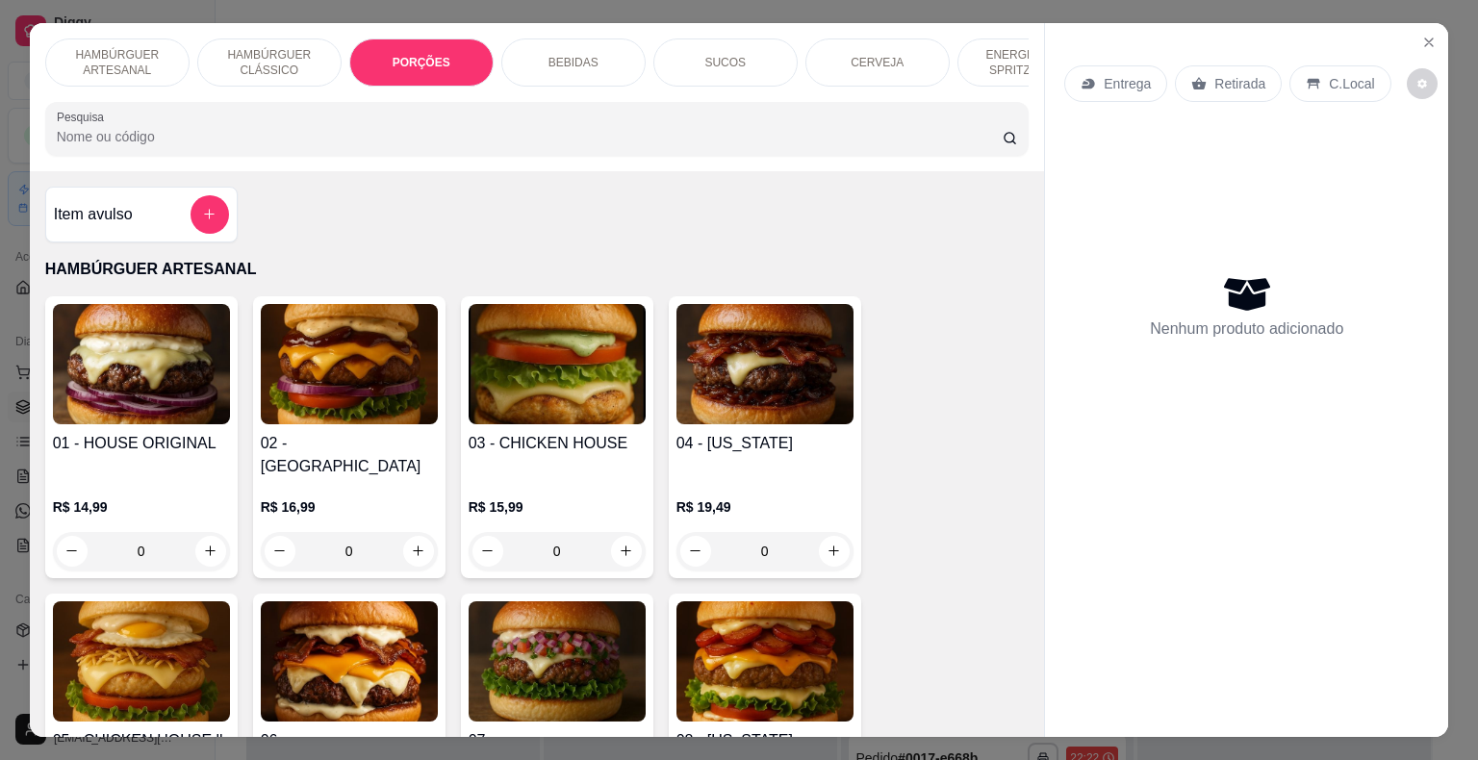
scroll to position [46, 0]
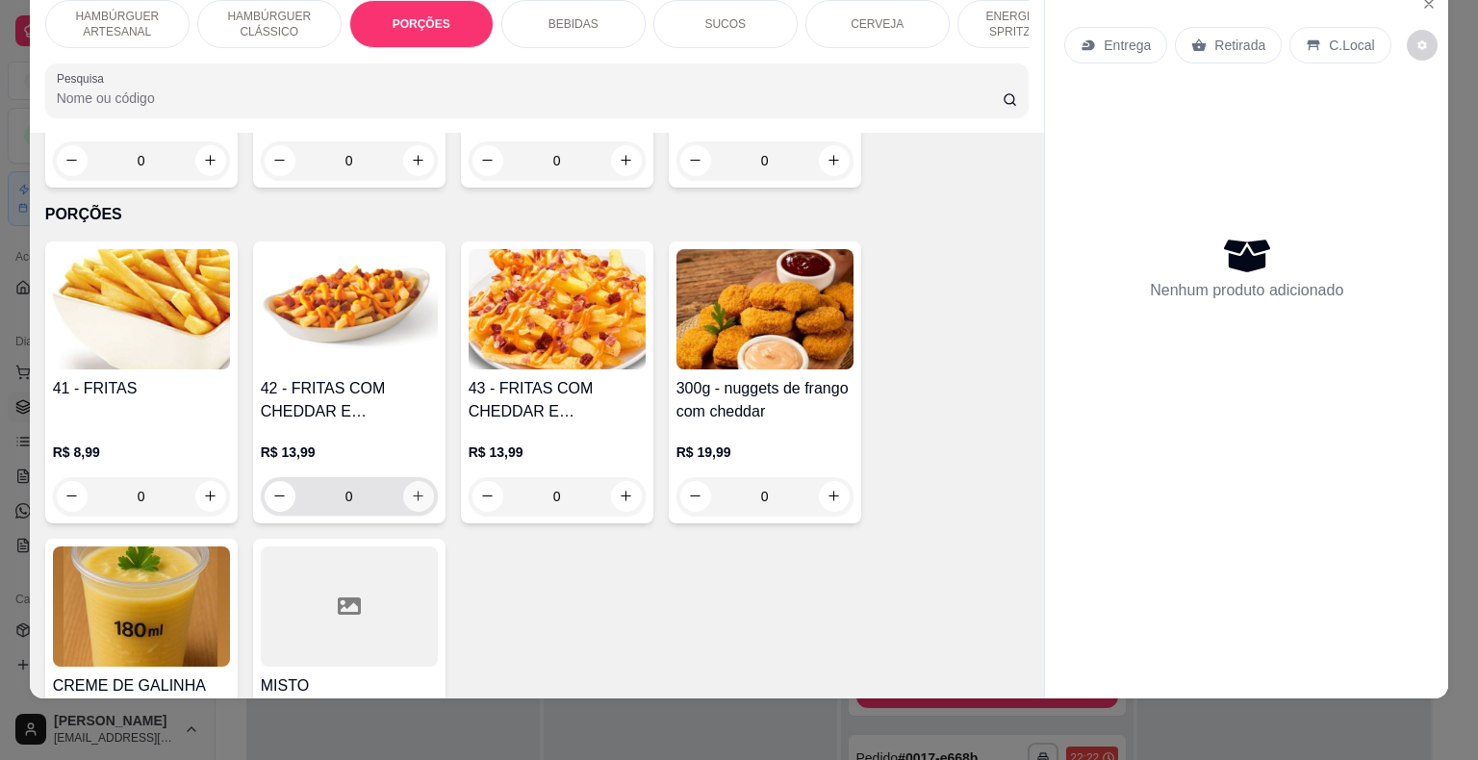
click at [417, 489] on icon "increase-product-quantity" at bounding box center [418, 496] width 14 height 14
type input "1"
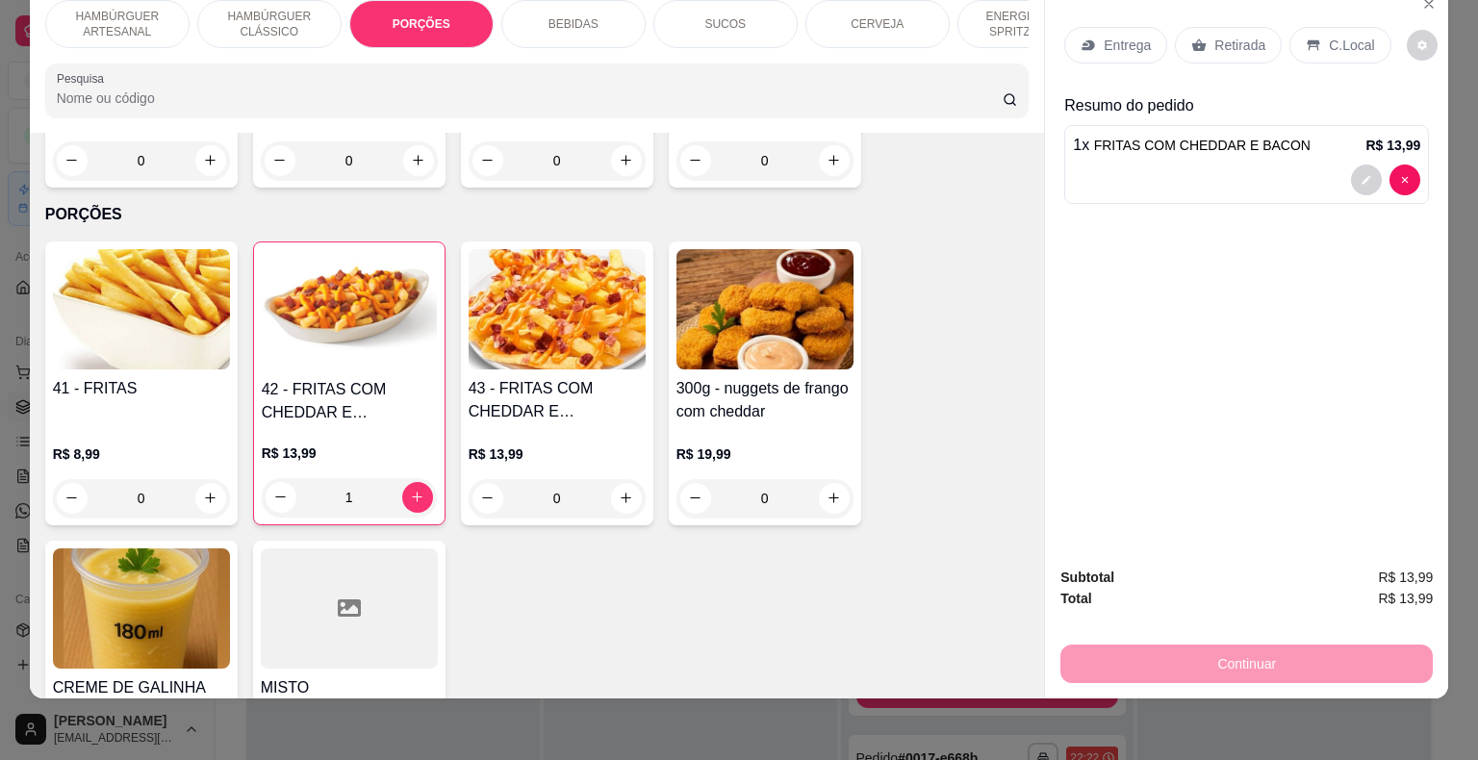
click at [1104, 36] on p "Entrega" at bounding box center [1127, 45] width 47 height 19
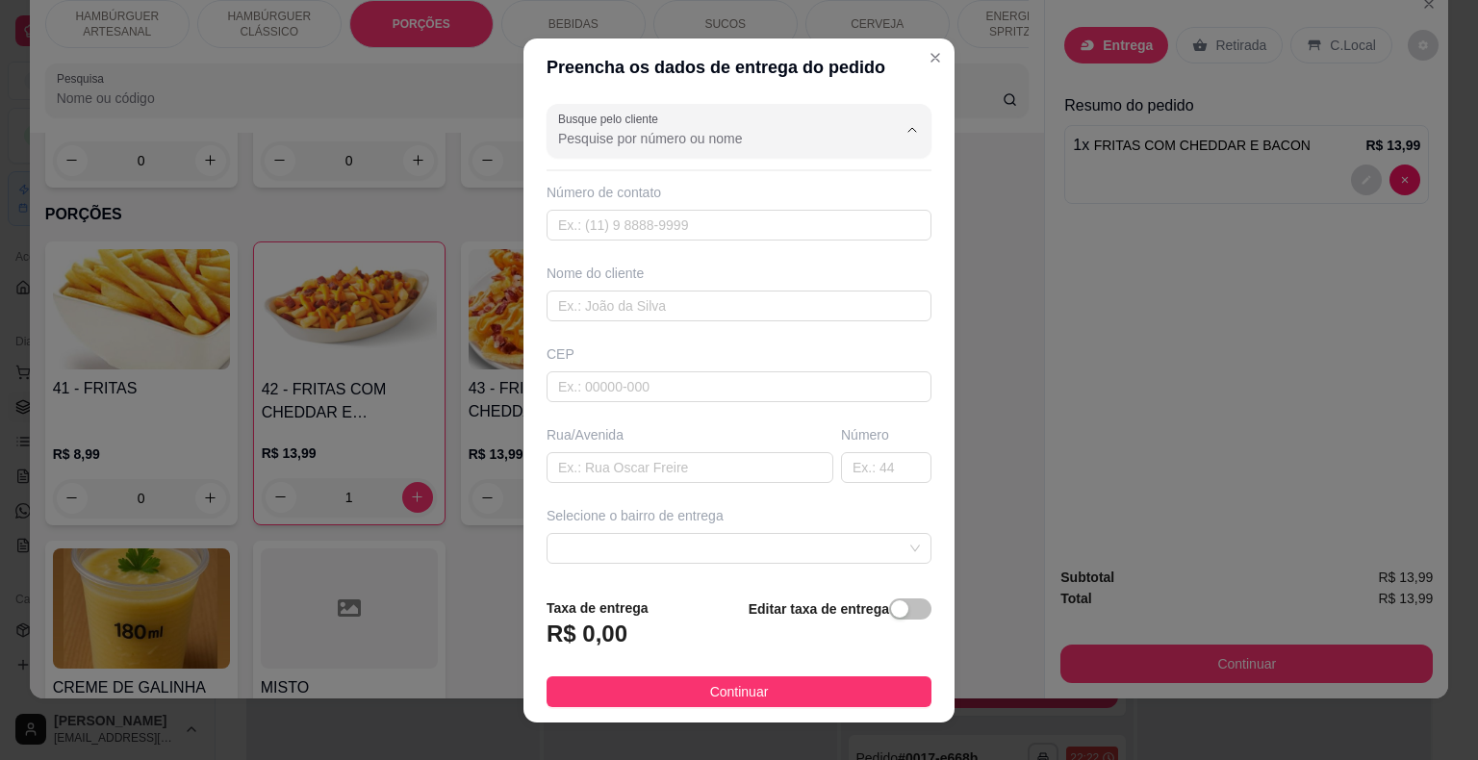
click at [680, 134] on input "Busque pelo cliente" at bounding box center [712, 138] width 308 height 19
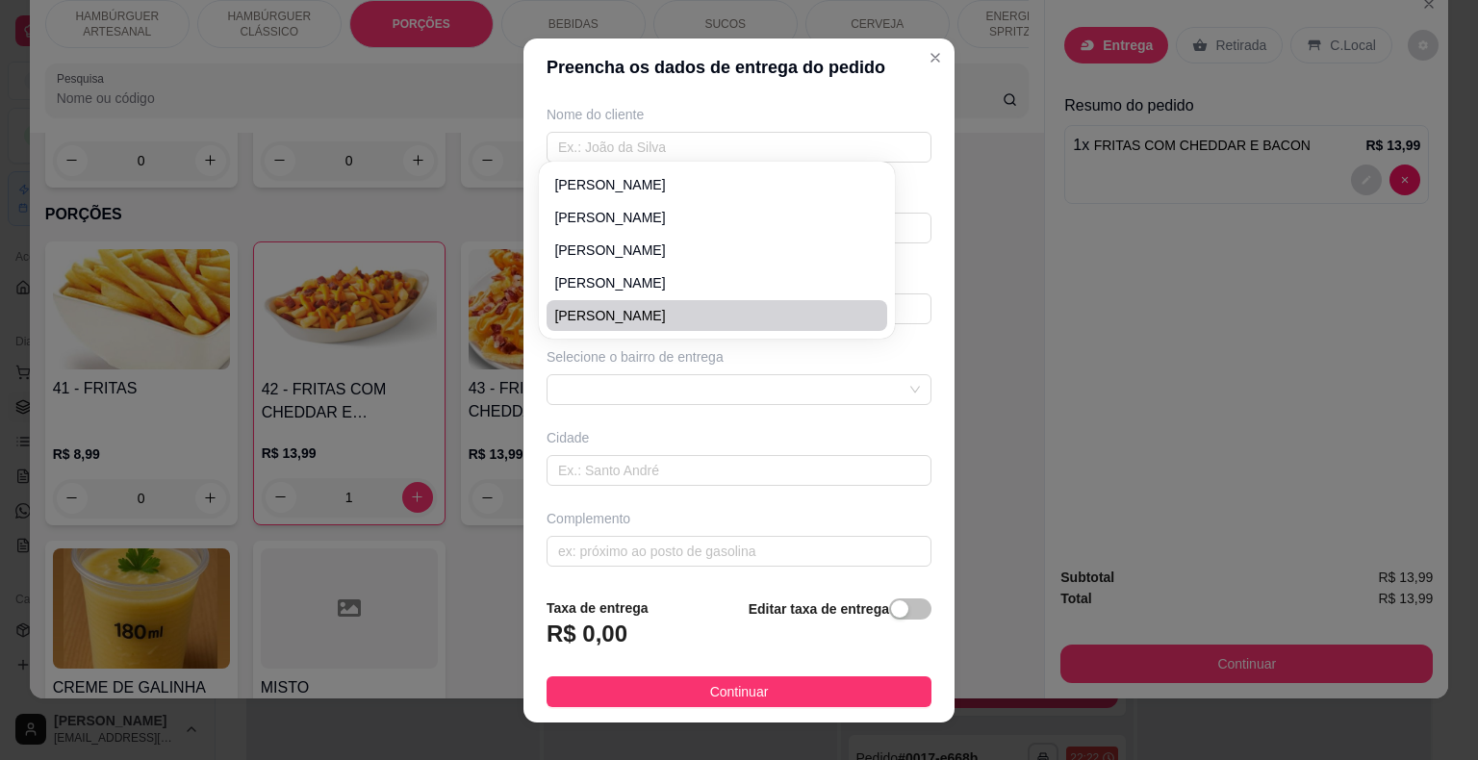
scroll to position [23, 0]
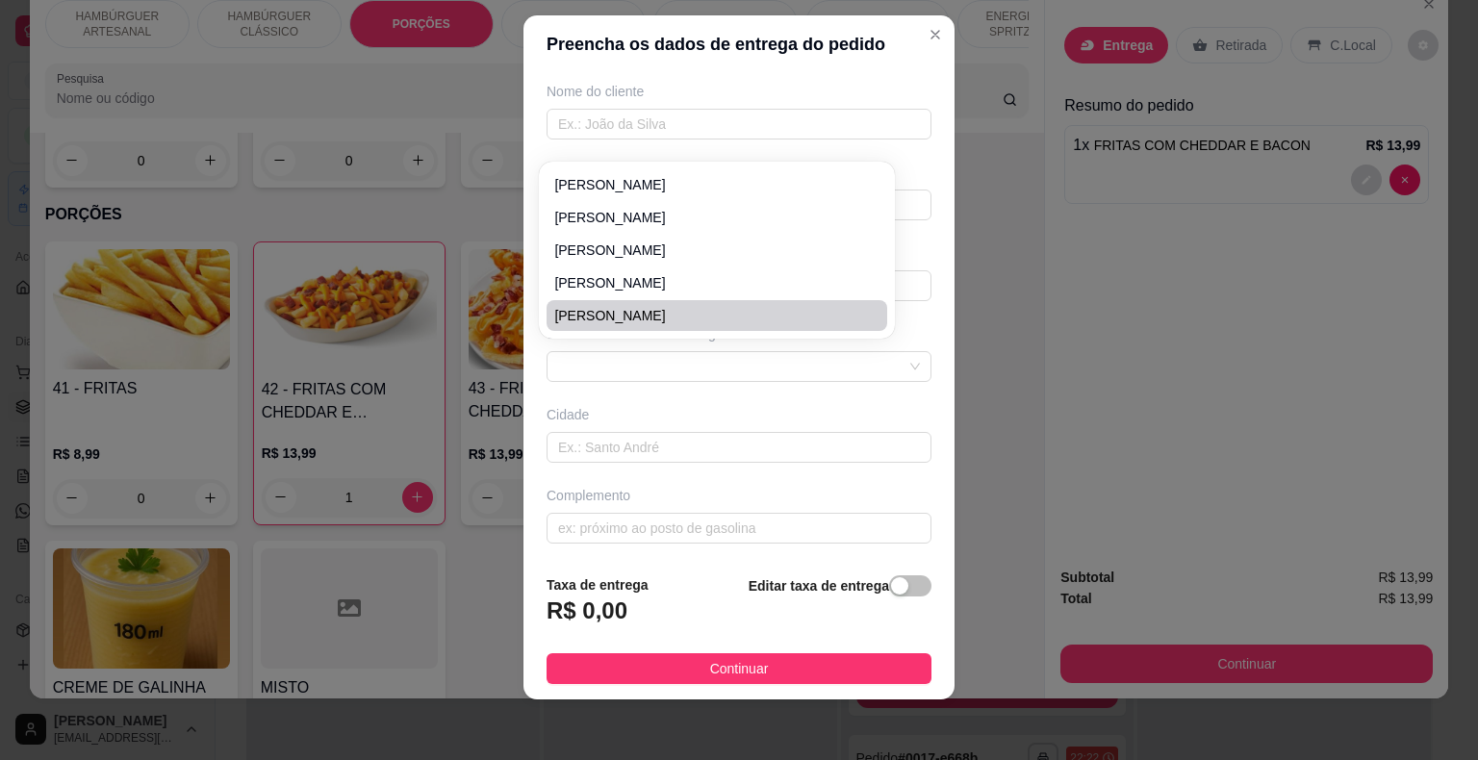
click at [826, 394] on div "Busque pelo cliente Número de contato Nome do cliente CEP Rua/[GEOGRAPHIC_DATA]…" at bounding box center [738, 316] width 431 height 486
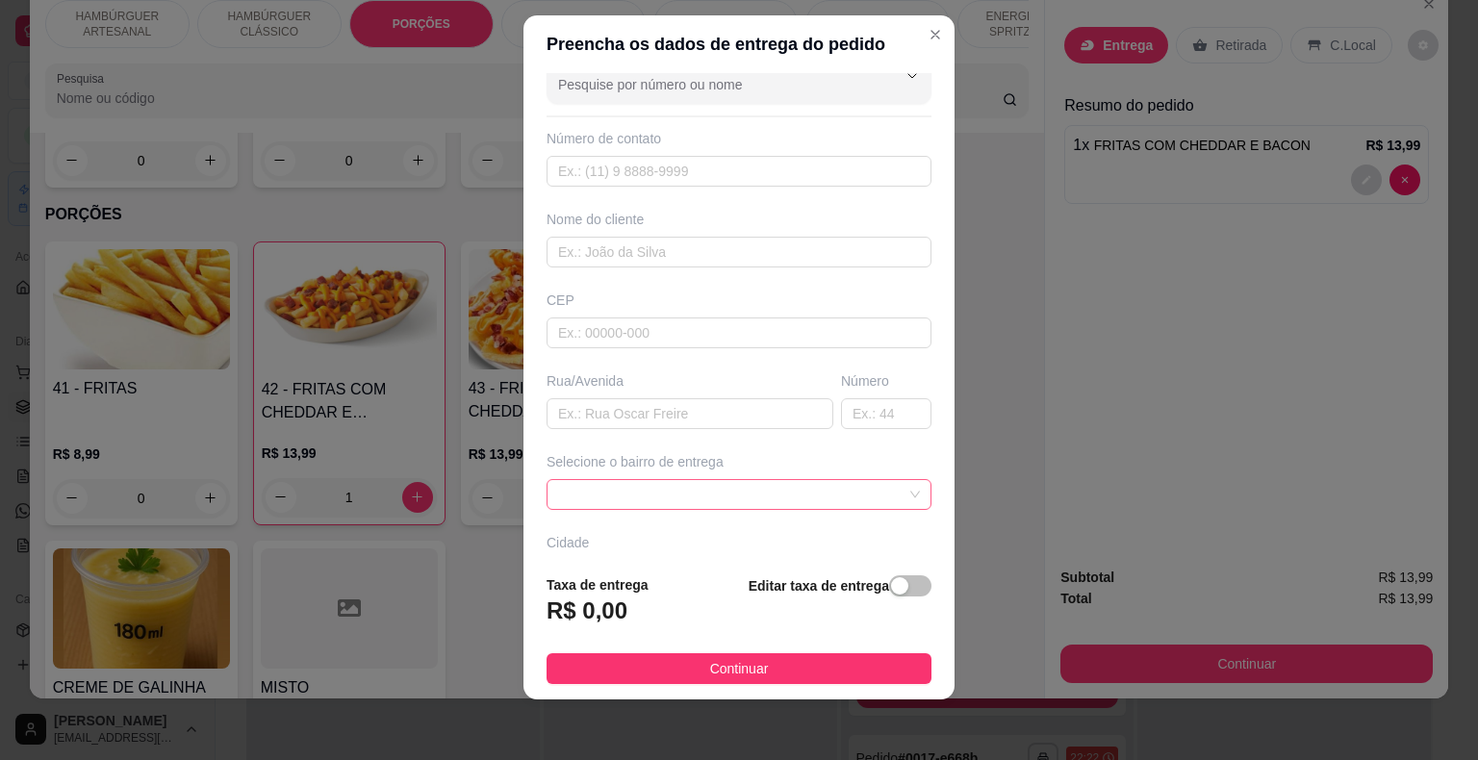
scroll to position [0, 0]
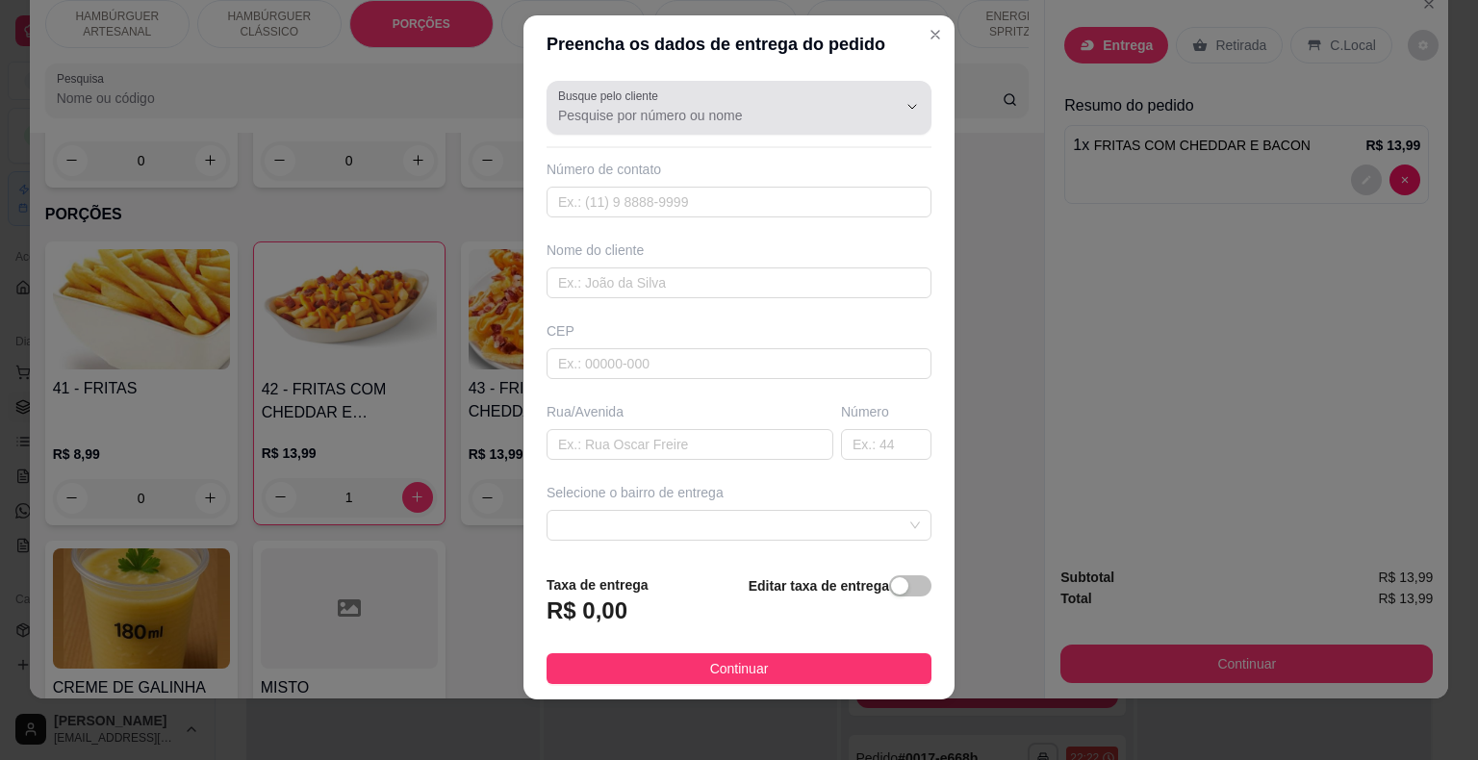
click at [866, 114] on div at bounding box center [897, 107] width 62 height 37
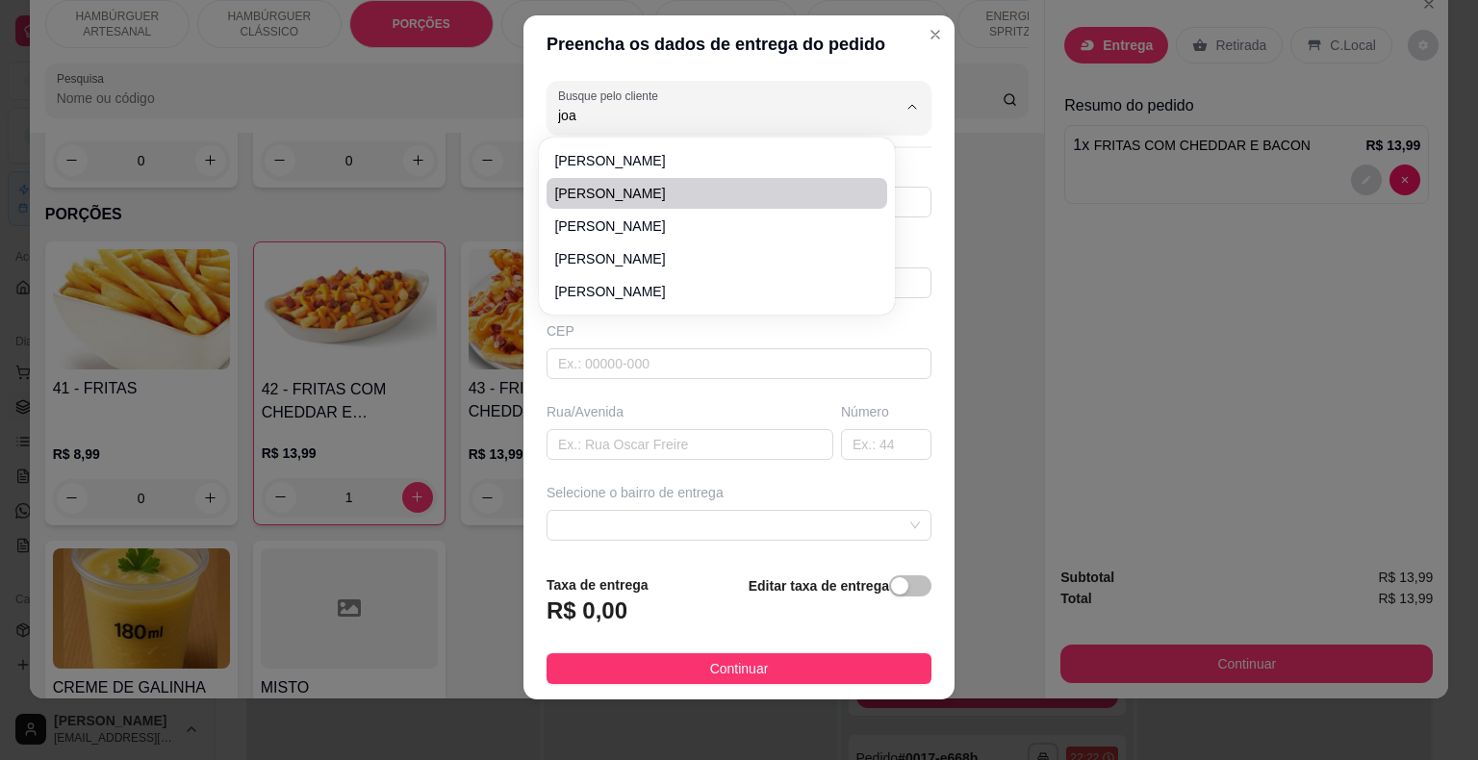
click at [621, 199] on span "[PERSON_NAME]" at bounding box center [707, 193] width 306 height 19
type input "[PERSON_NAME]"
type input "11982366456"
type input "[PERSON_NAME]"
type input "Rua [PERSON_NAME]"
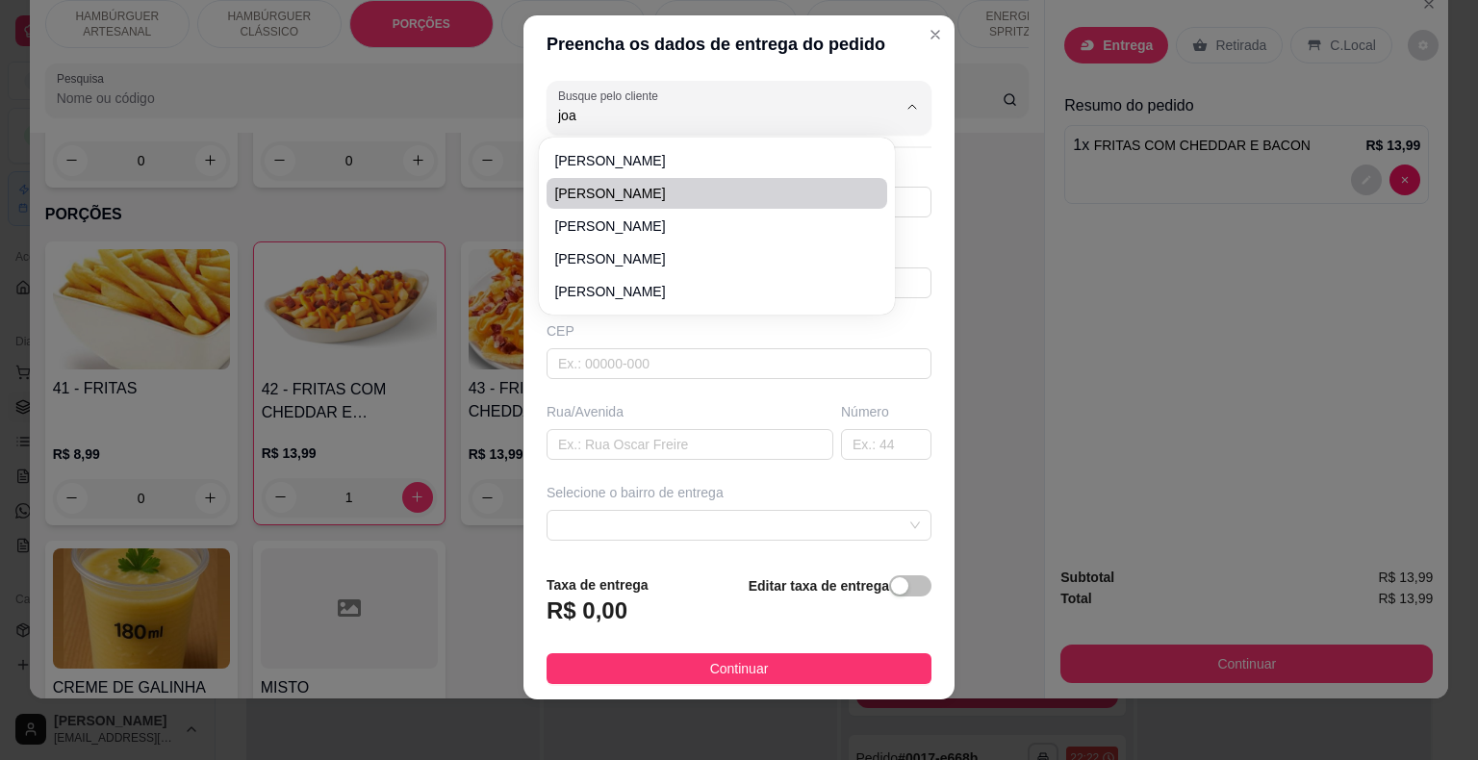
type input "837"
type input "São Miguel do Tapuio"
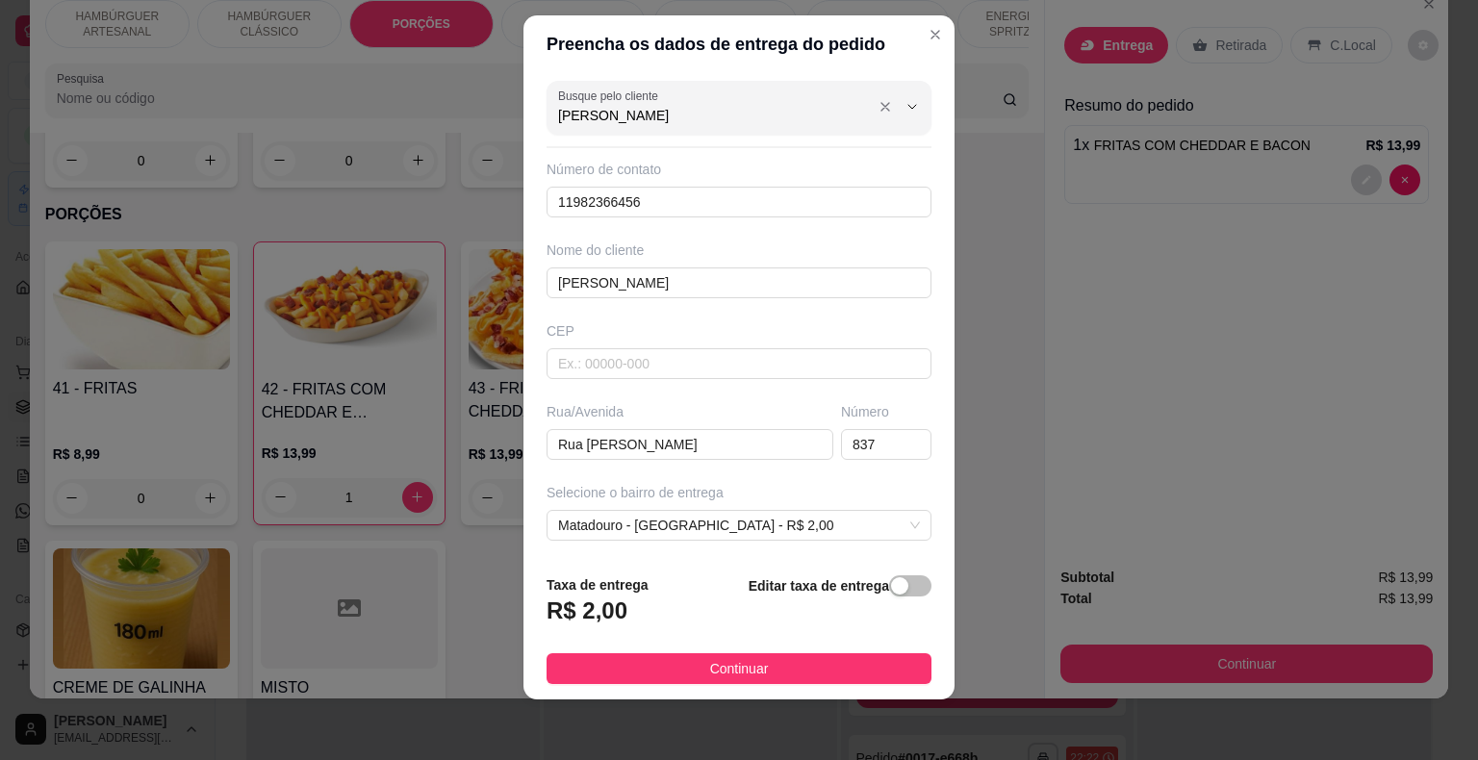
type input "[PERSON_NAME]"
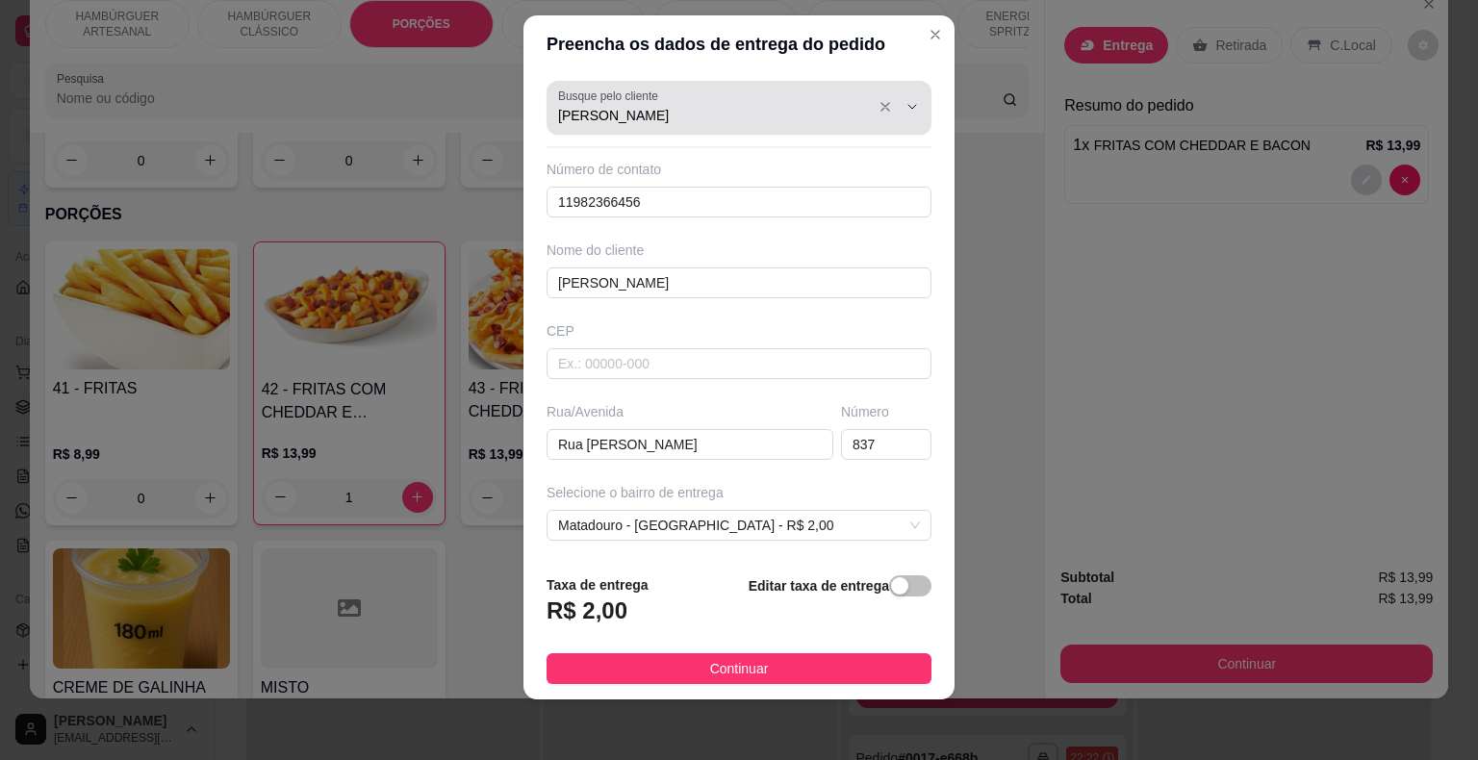
click at [756, 97] on div "[PERSON_NAME]" at bounding box center [739, 108] width 362 height 38
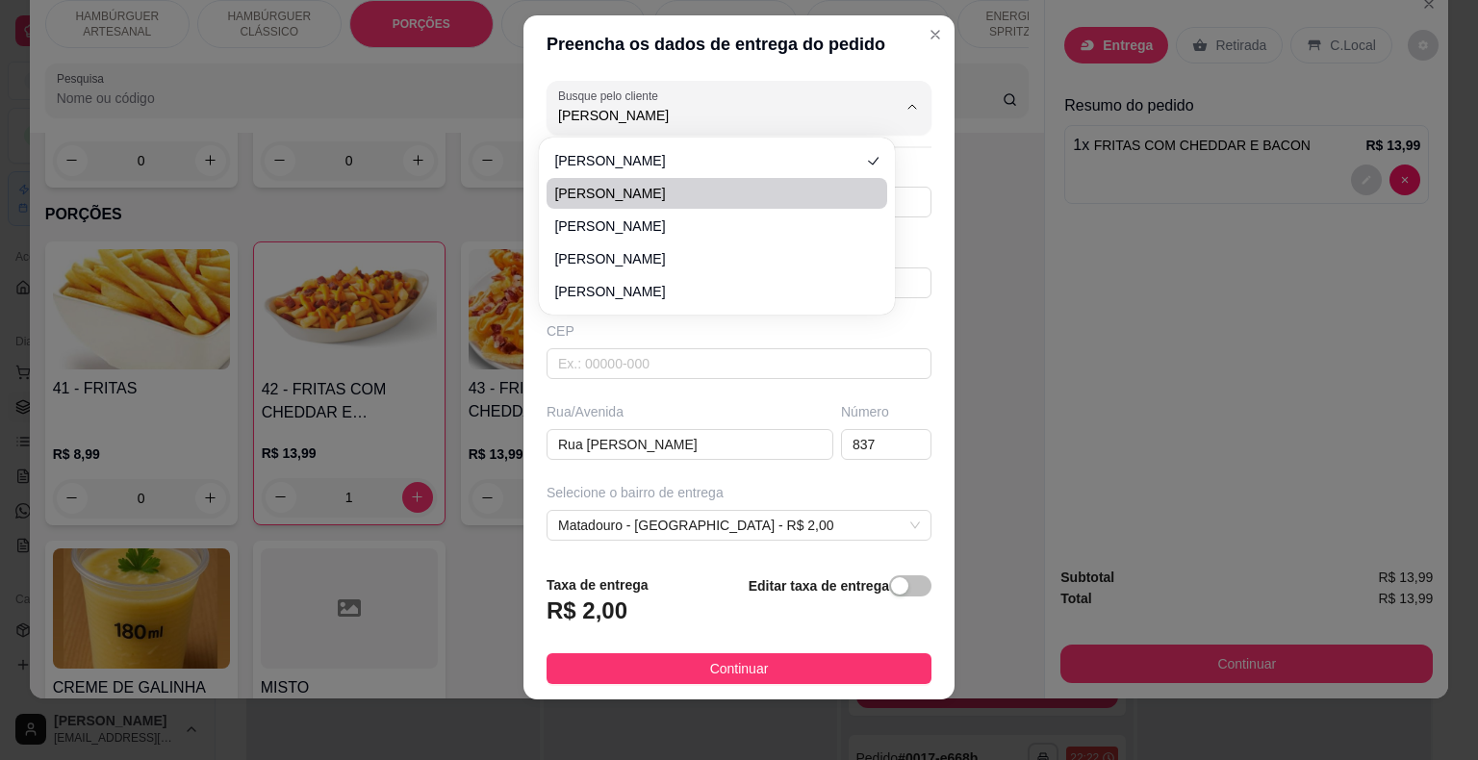
click at [1066, 232] on div "Preencha os dados de entrega do pedido Busque pelo cliente Joao Número de conta…" at bounding box center [739, 380] width 1478 height 760
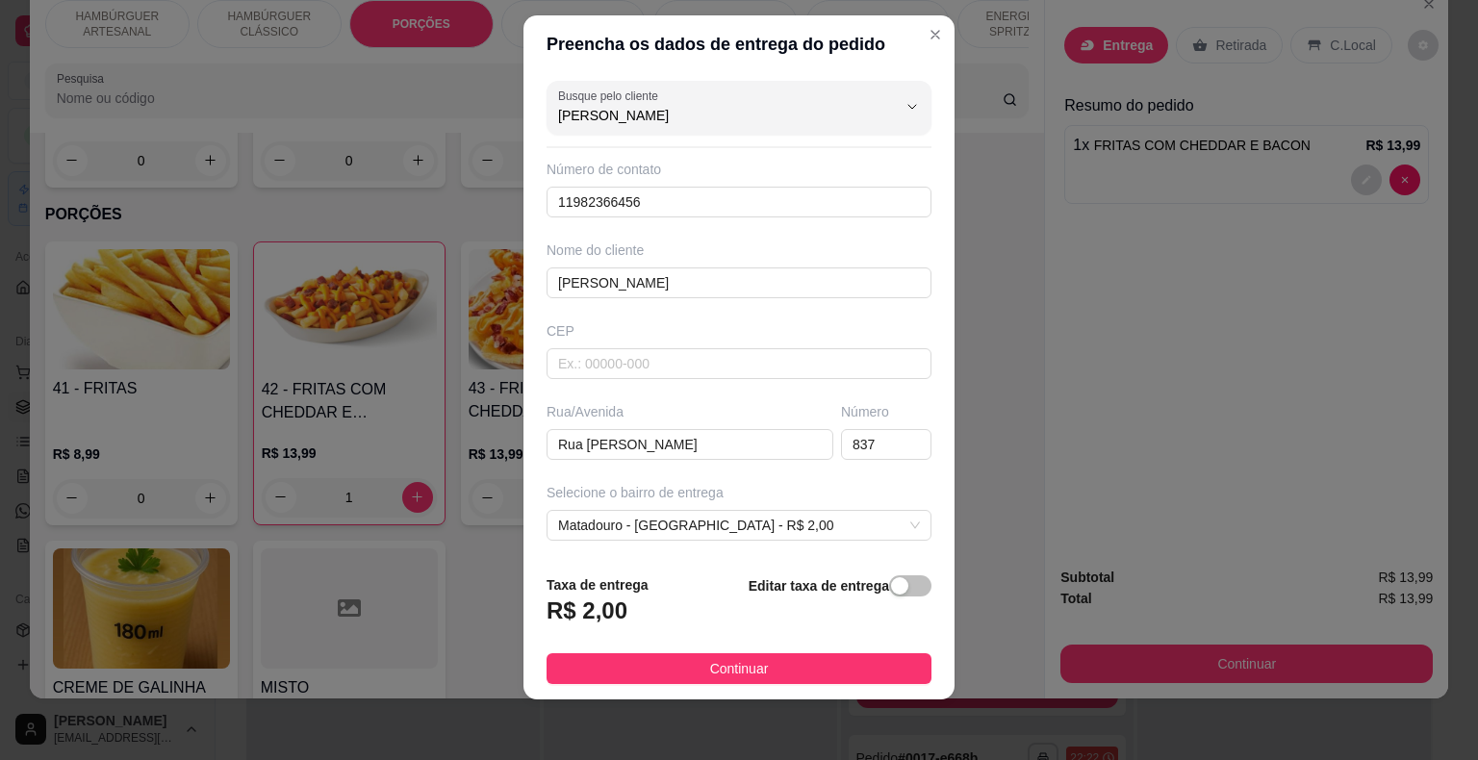
click at [896, 36] on header "Preencha os dados de entrega do pedido" at bounding box center [738, 44] width 431 height 58
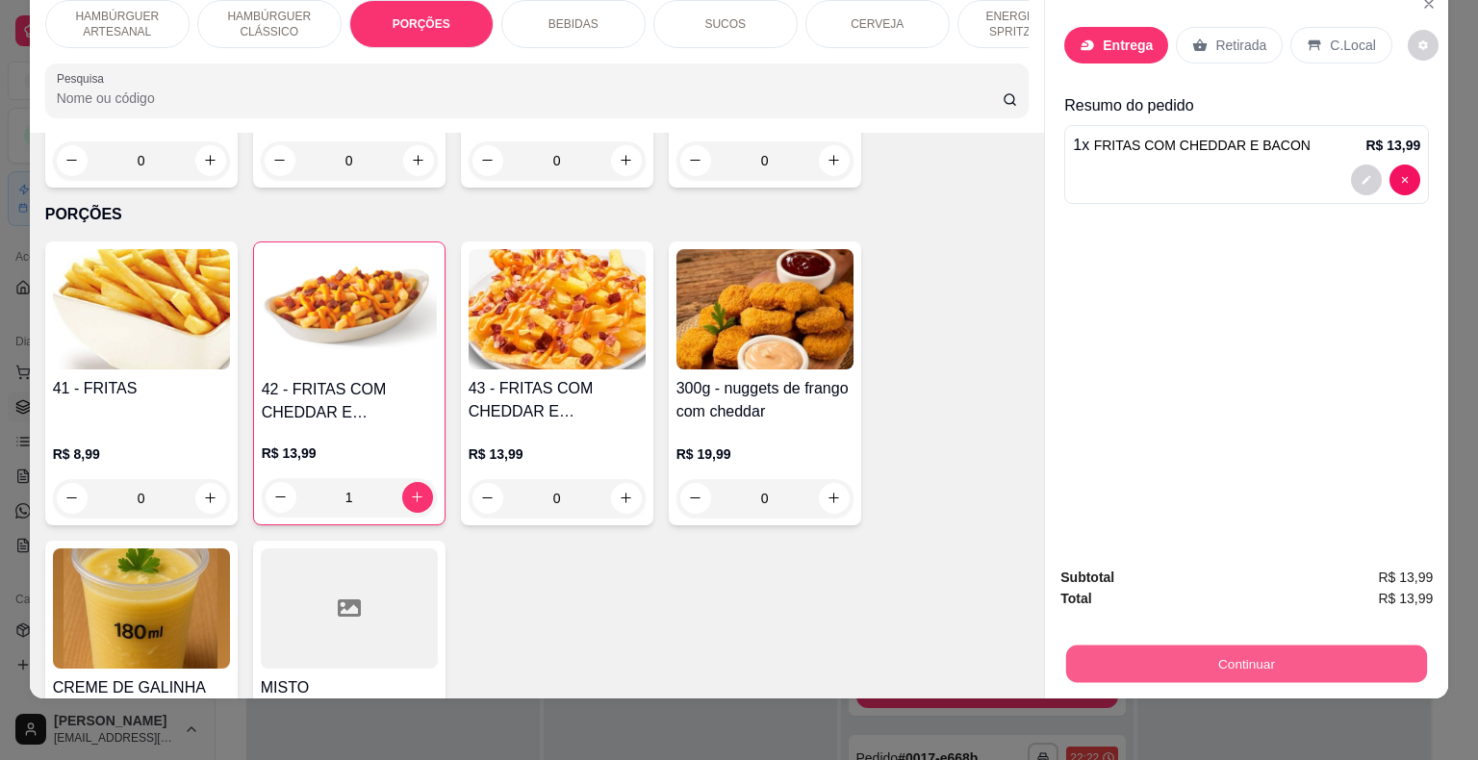
click at [1151, 646] on button "Continuar" at bounding box center [1246, 665] width 361 height 38
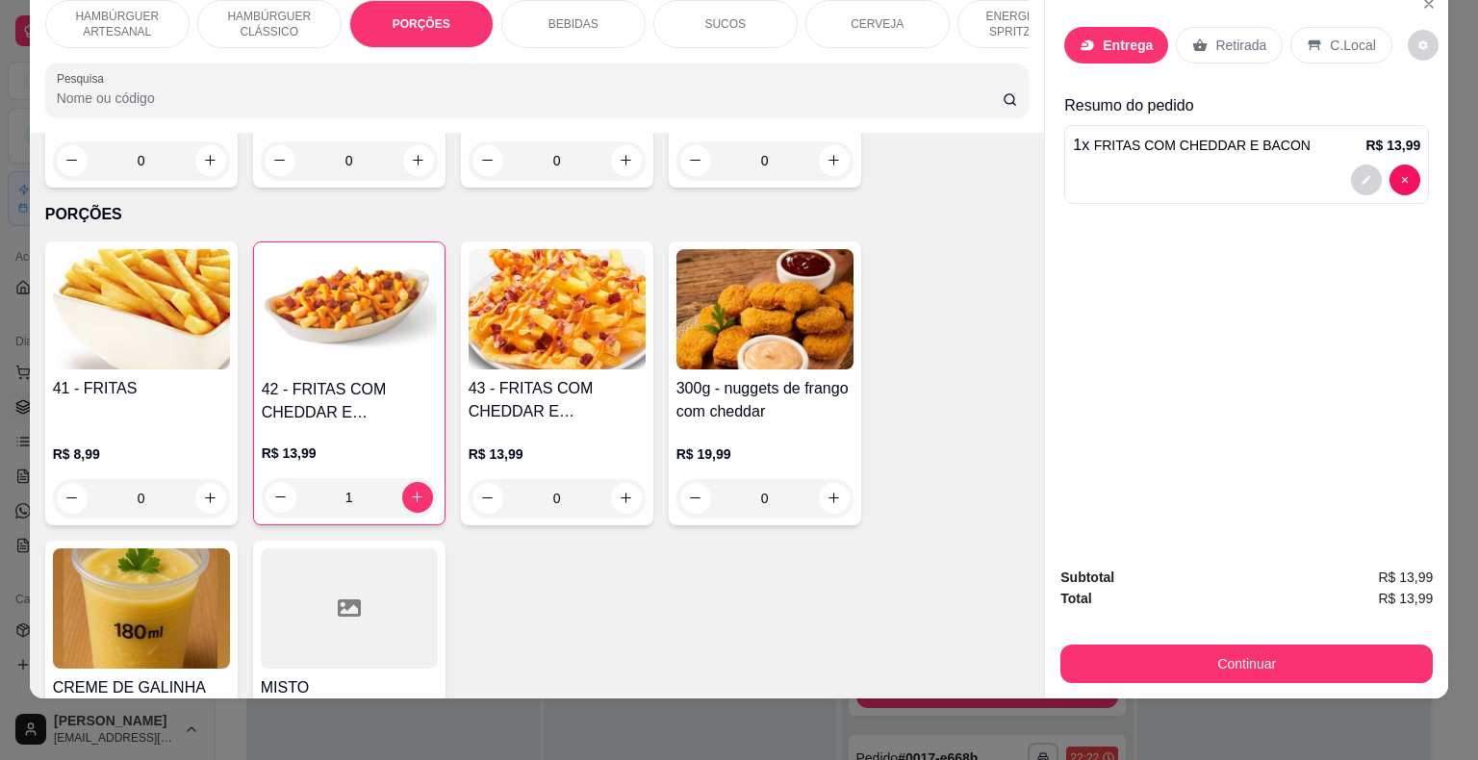
click at [1086, 27] on div "Entrega" at bounding box center [1116, 45] width 104 height 37
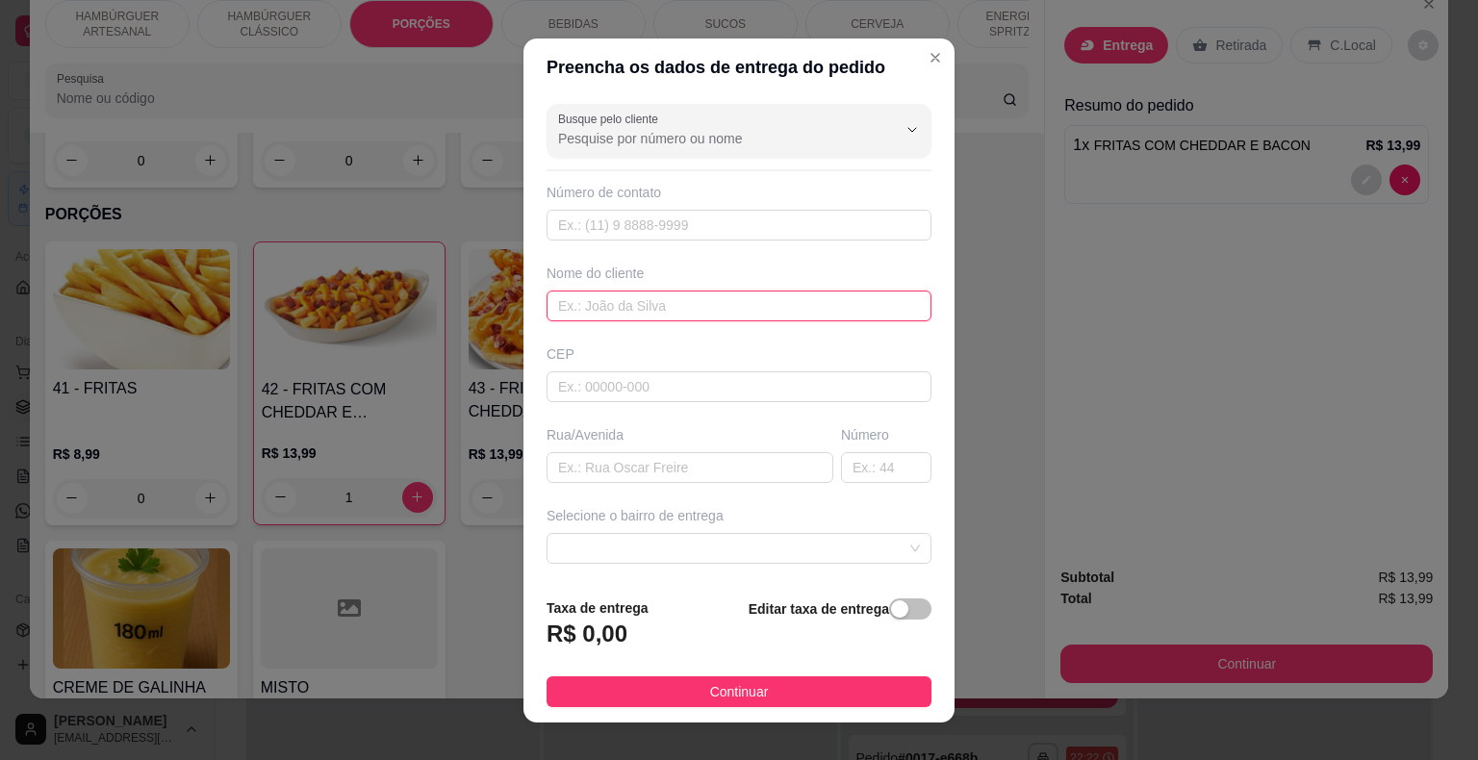
click at [775, 291] on input "text" at bounding box center [738, 306] width 385 height 31
type input "joão"
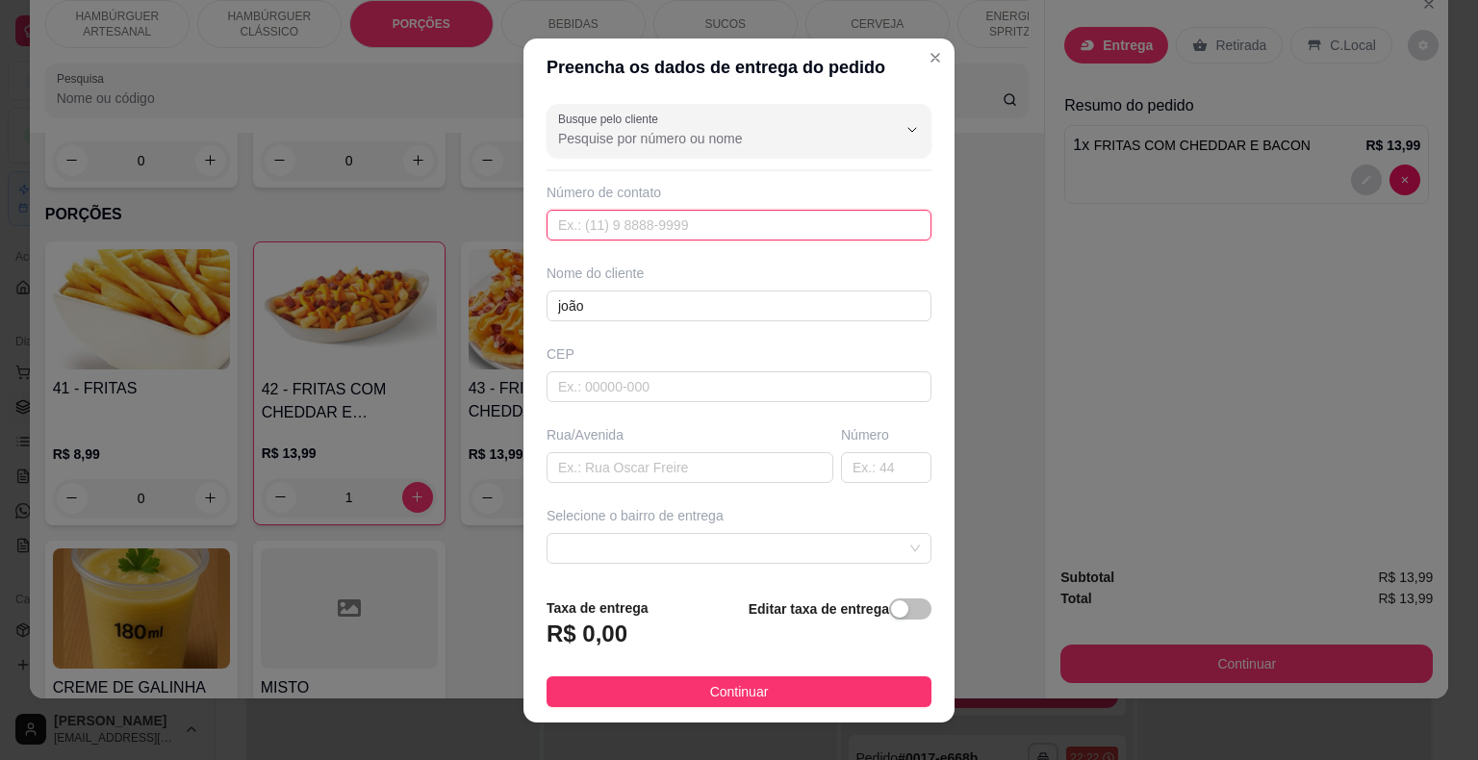
click at [782, 221] on input "text" at bounding box center [738, 225] width 385 height 31
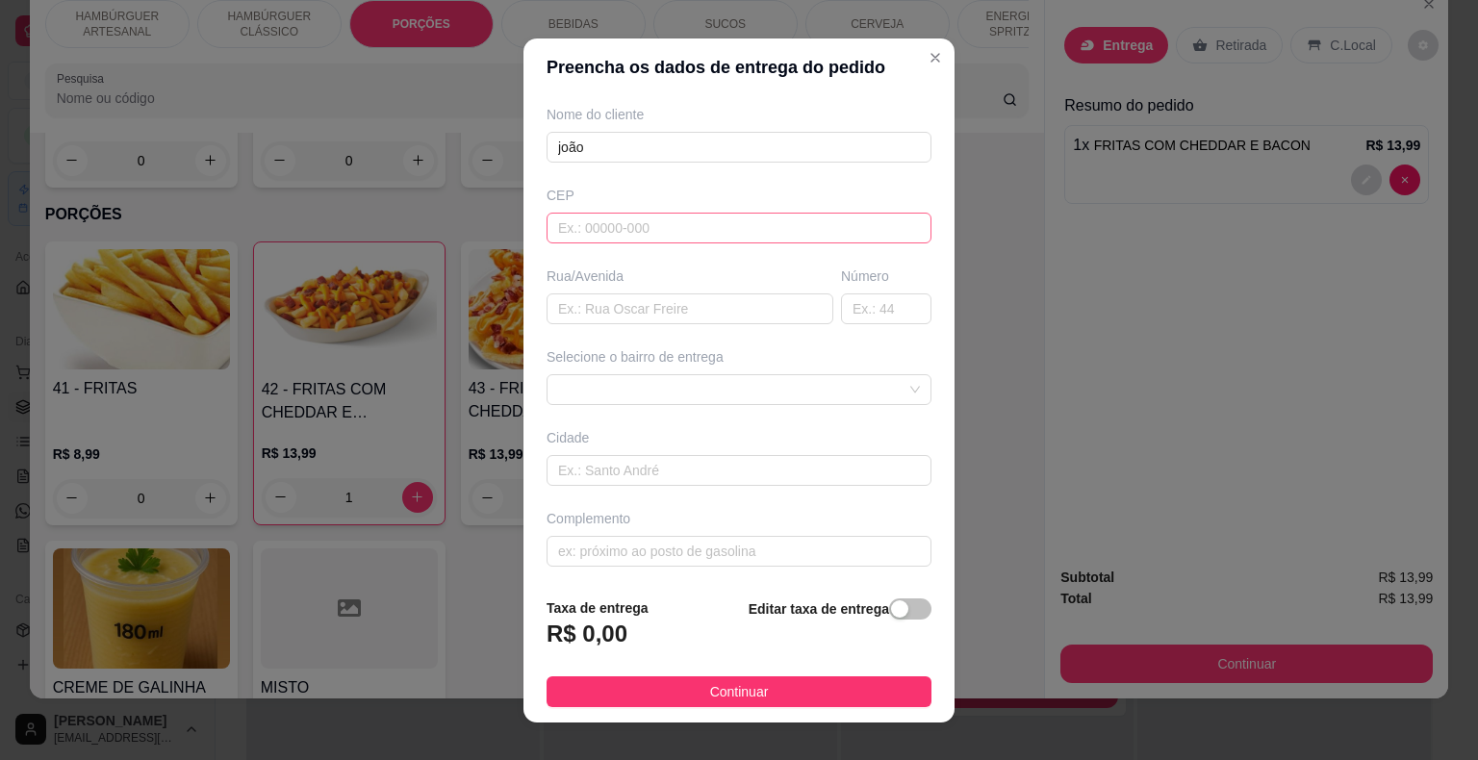
type input "[PHONE_NUMBER]"
click at [668, 225] on input "text" at bounding box center [738, 228] width 385 height 31
type input "64330000"
click at [673, 312] on input "text" at bounding box center [689, 308] width 287 height 31
type input "francisca de [PERSON_NAME]"
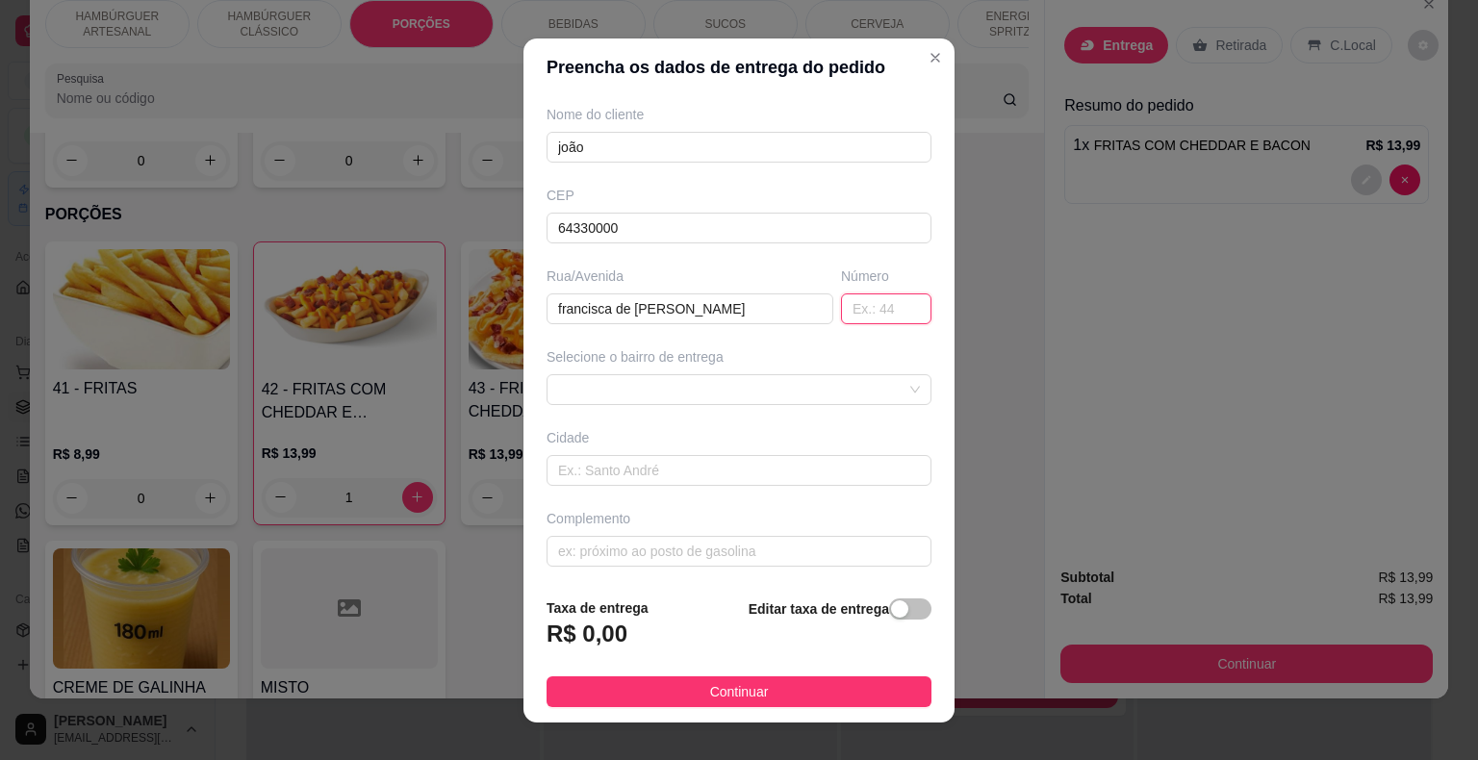
click at [841, 298] on input "text" at bounding box center [886, 308] width 90 height 31
click at [852, 375] on span at bounding box center [739, 389] width 362 height 29
type input "413"
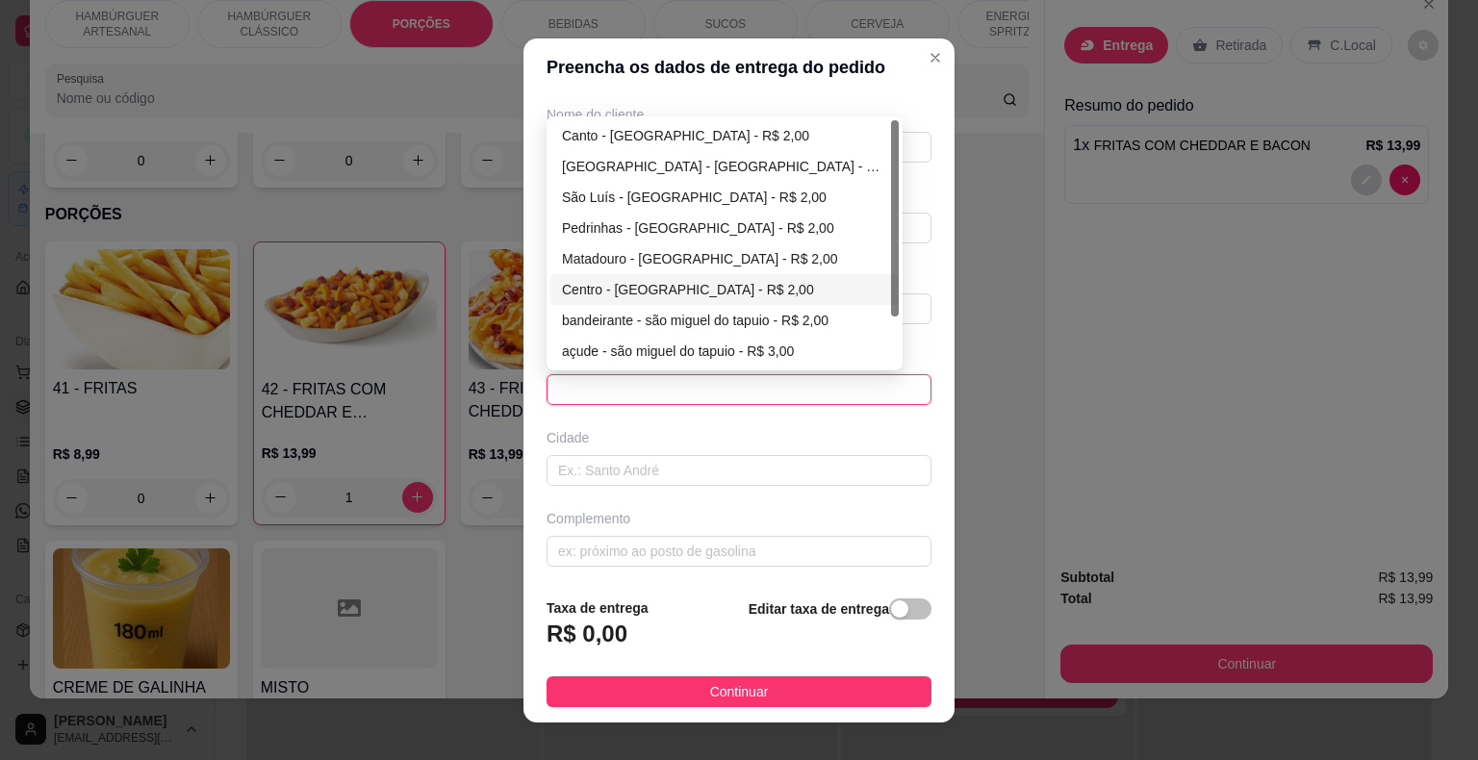
click at [746, 288] on div "Centro - [GEOGRAPHIC_DATA] - R$ 2,00" at bounding box center [724, 289] width 325 height 21
type input "São Miguel do Tapuio"
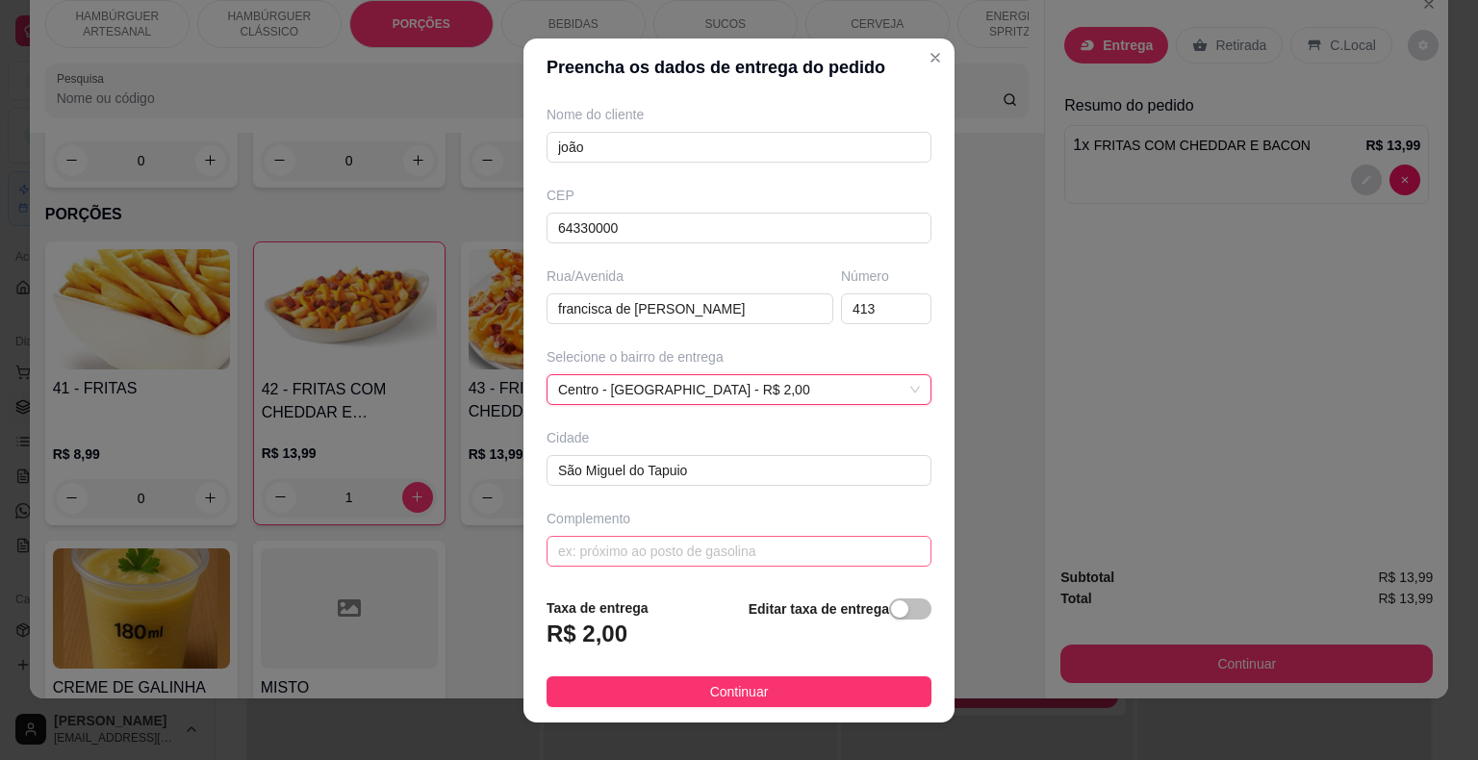
scroll to position [23, 0]
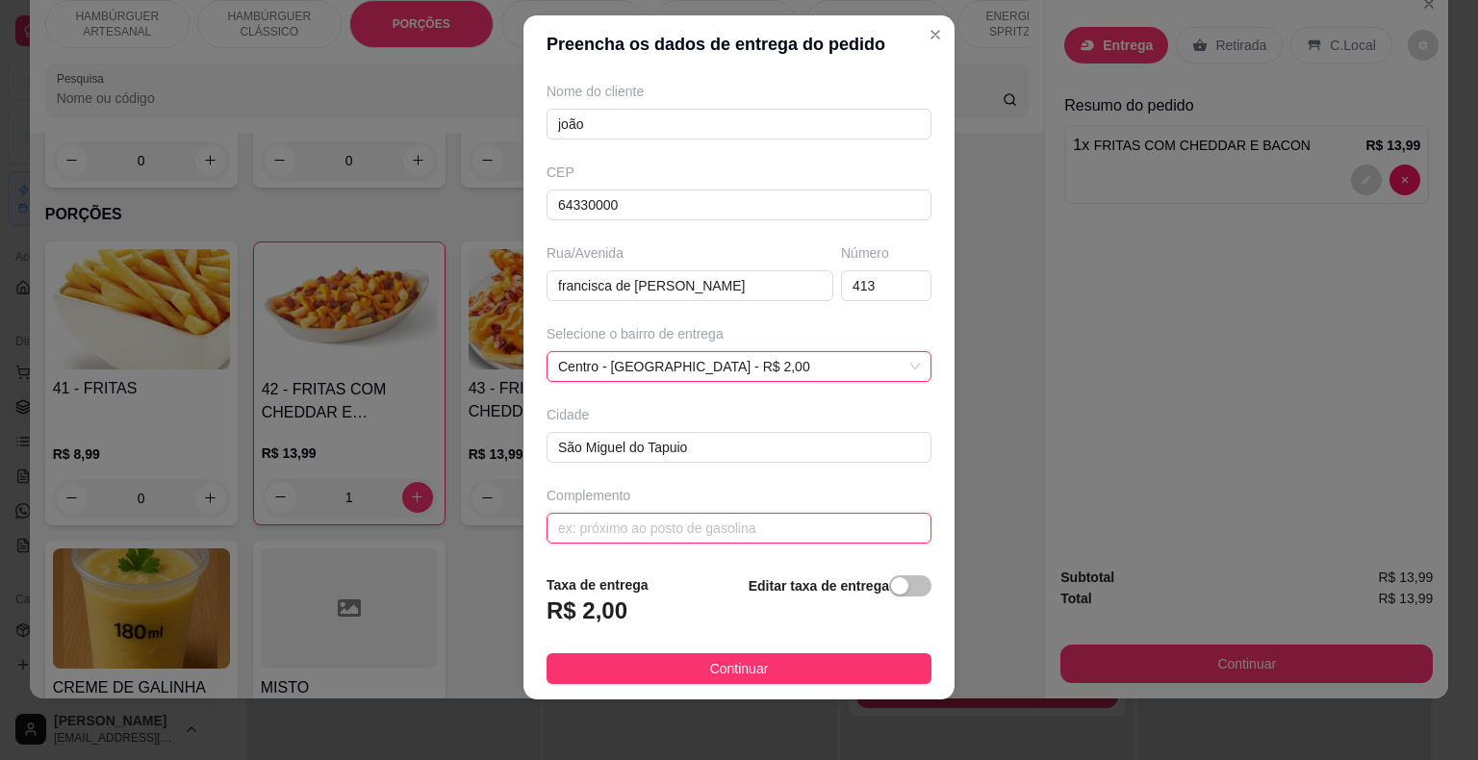
click at [771, 528] on input "text" at bounding box center [738, 528] width 385 height 31
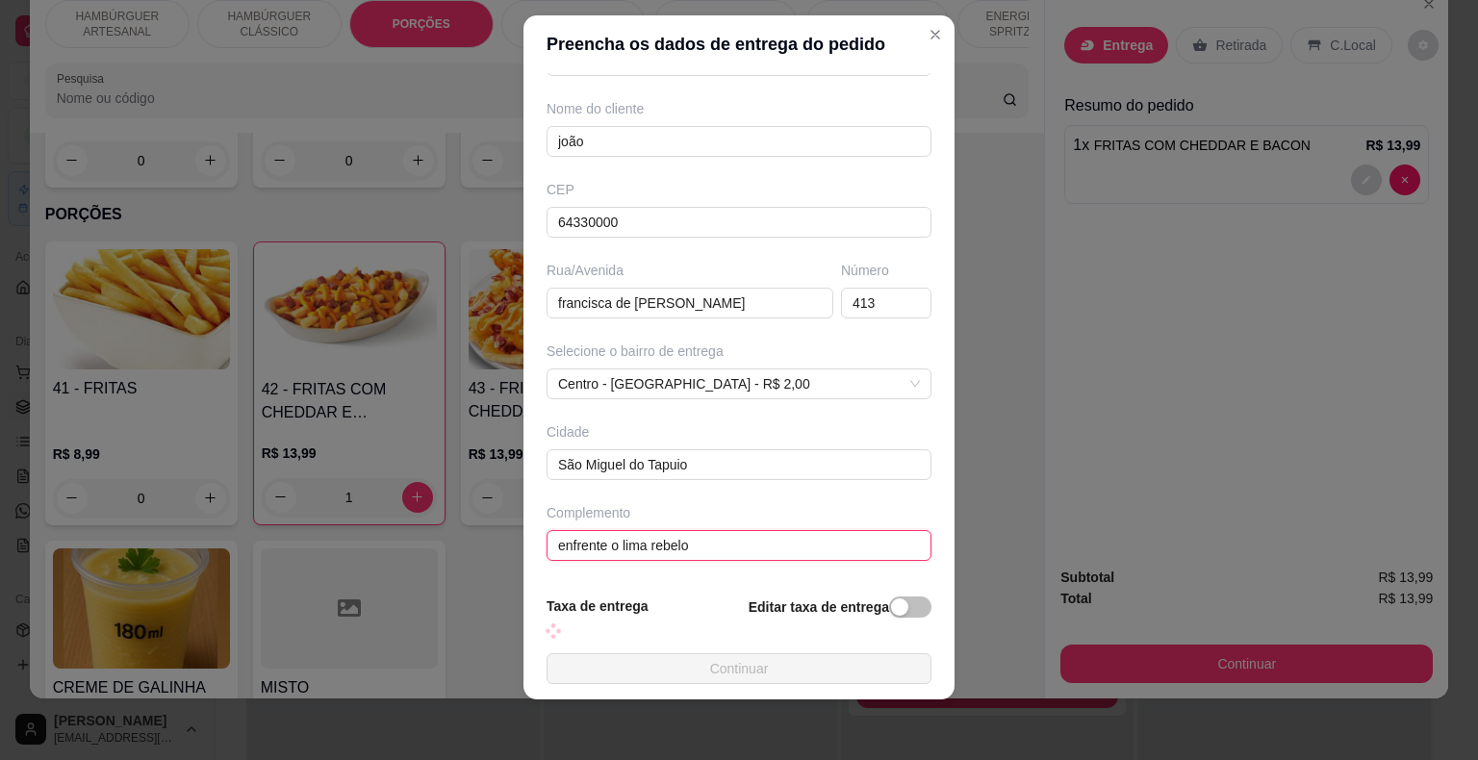
scroll to position [159, 0]
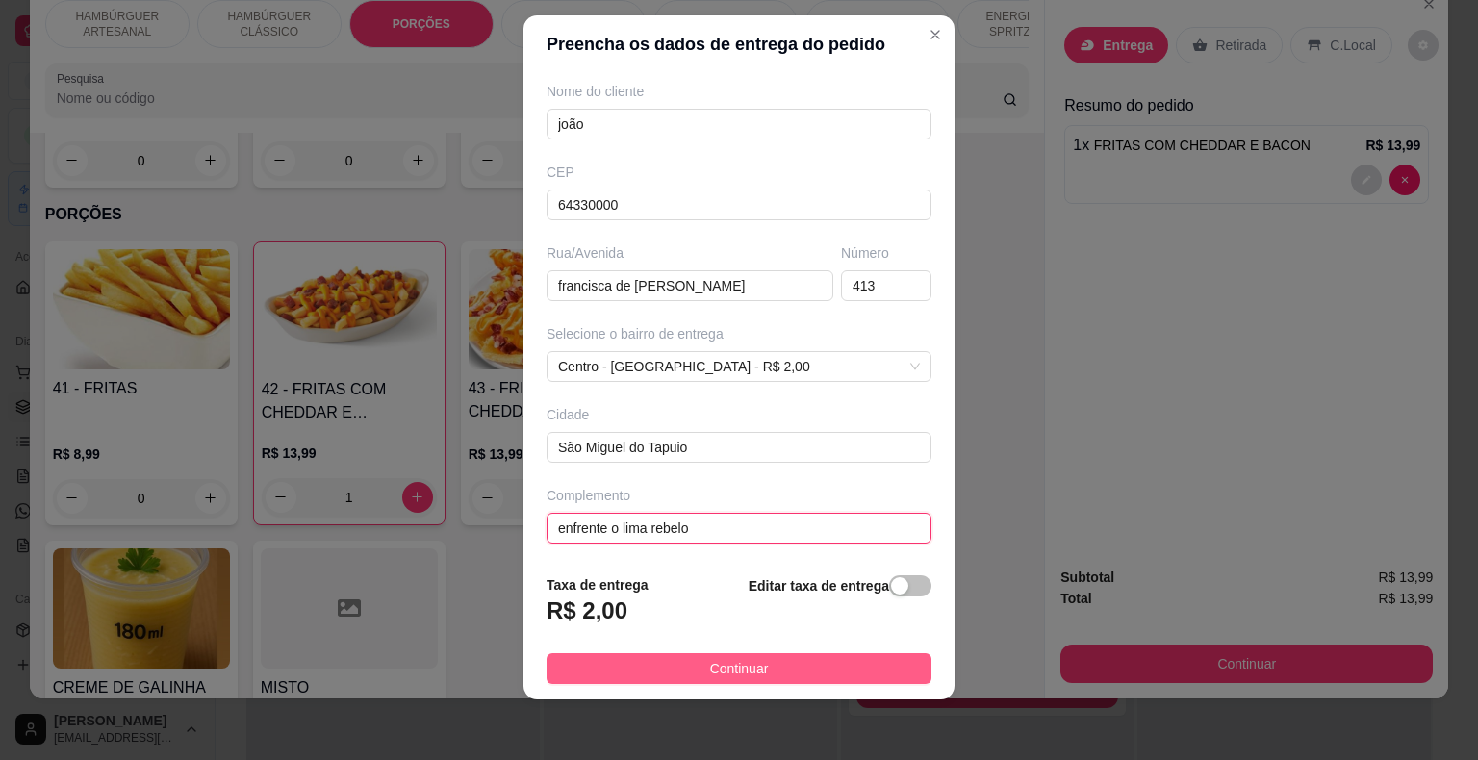
type input "enfrente o lima rebelo"
click at [690, 673] on button "Continuar" at bounding box center [738, 668] width 385 height 31
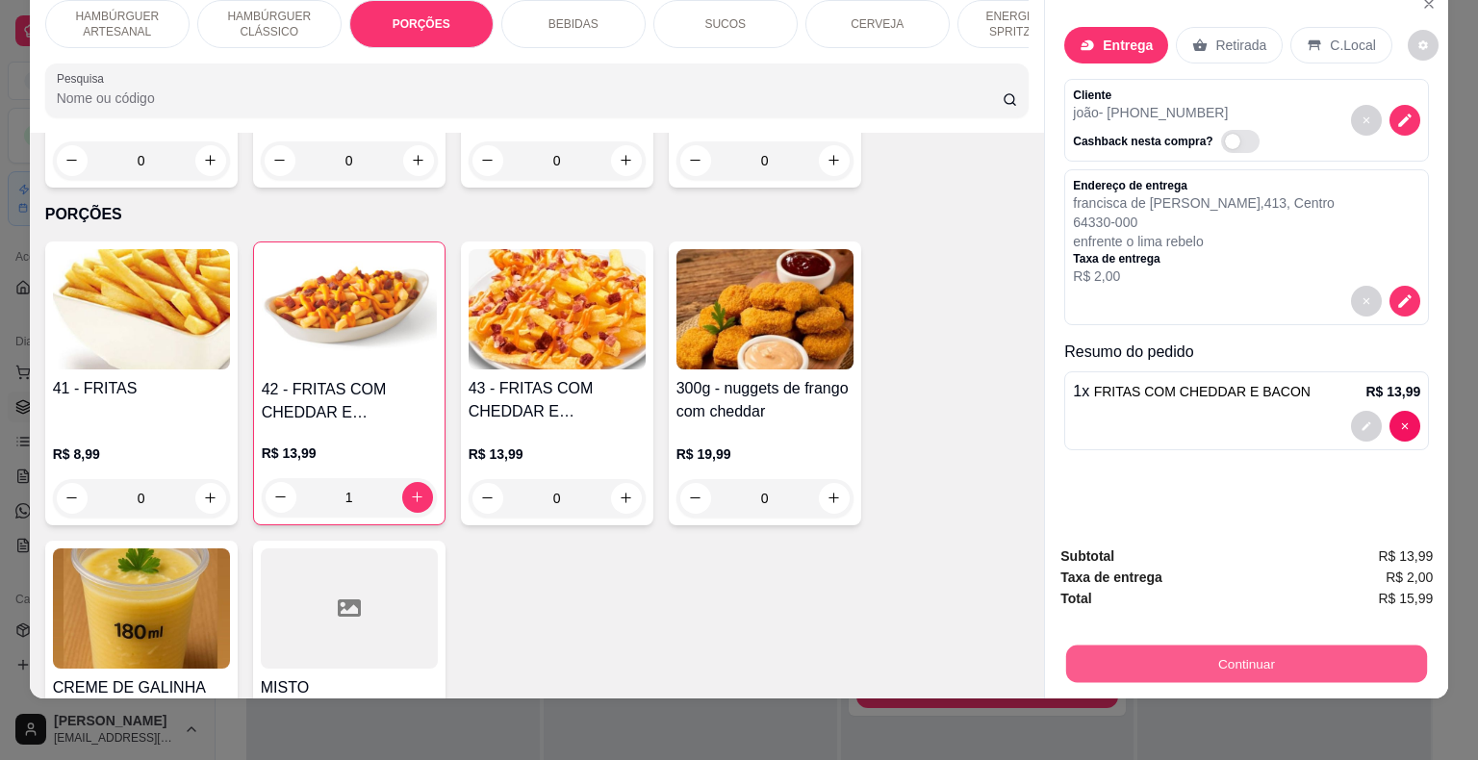
click at [1140, 646] on button "Continuar" at bounding box center [1246, 665] width 361 height 38
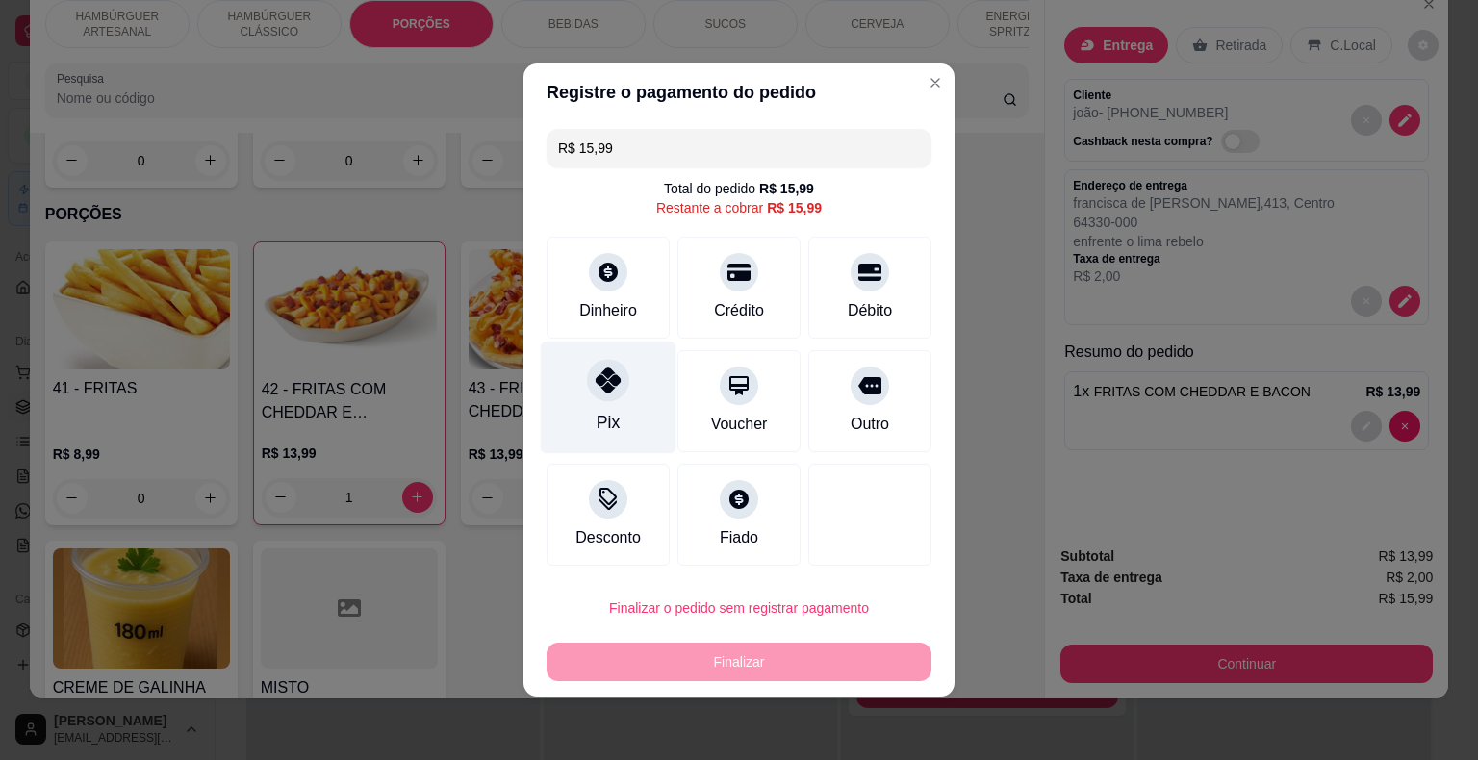
click at [646, 415] on div "Pix" at bounding box center [609, 398] width 136 height 113
type input "R$ 0,00"
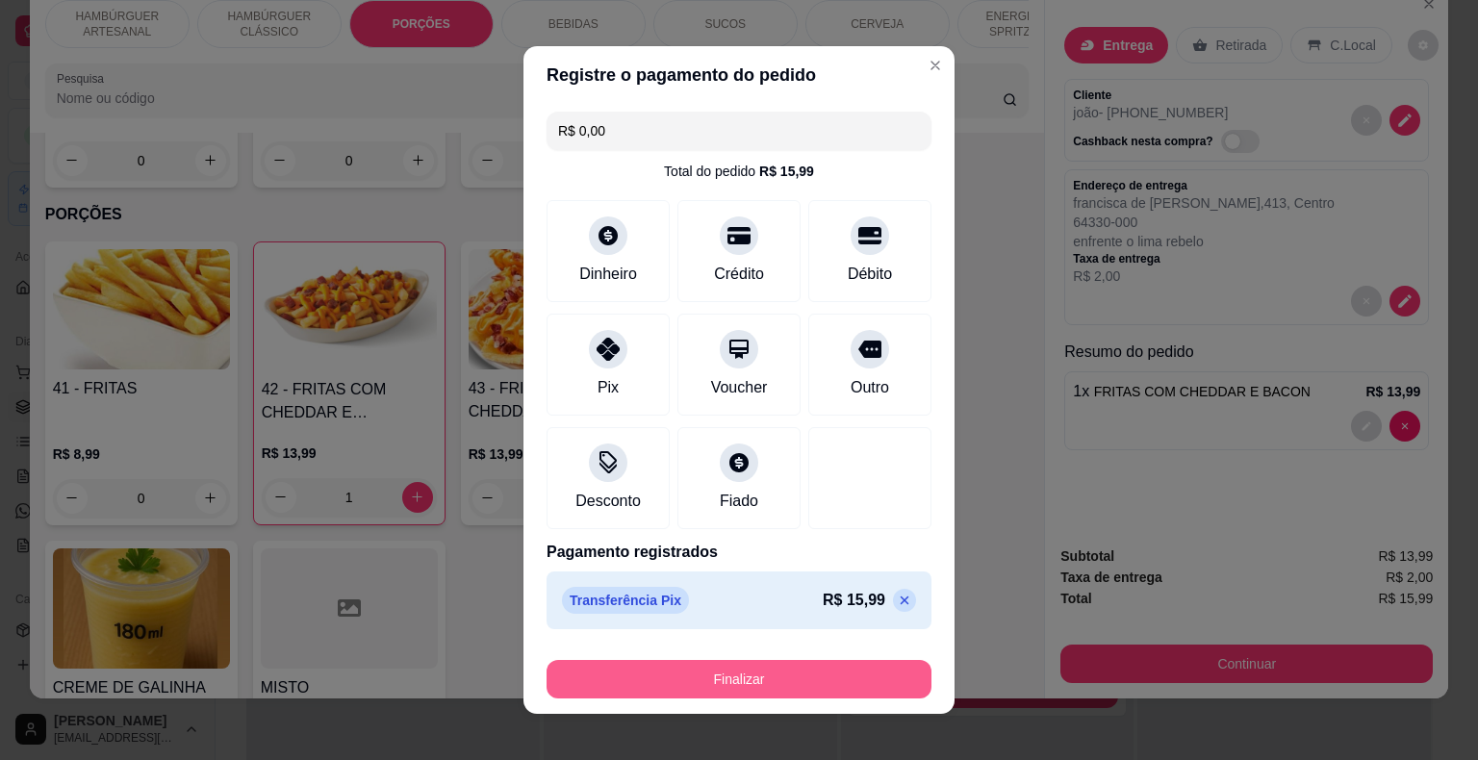
click at [696, 675] on button "Finalizar" at bounding box center [738, 679] width 385 height 38
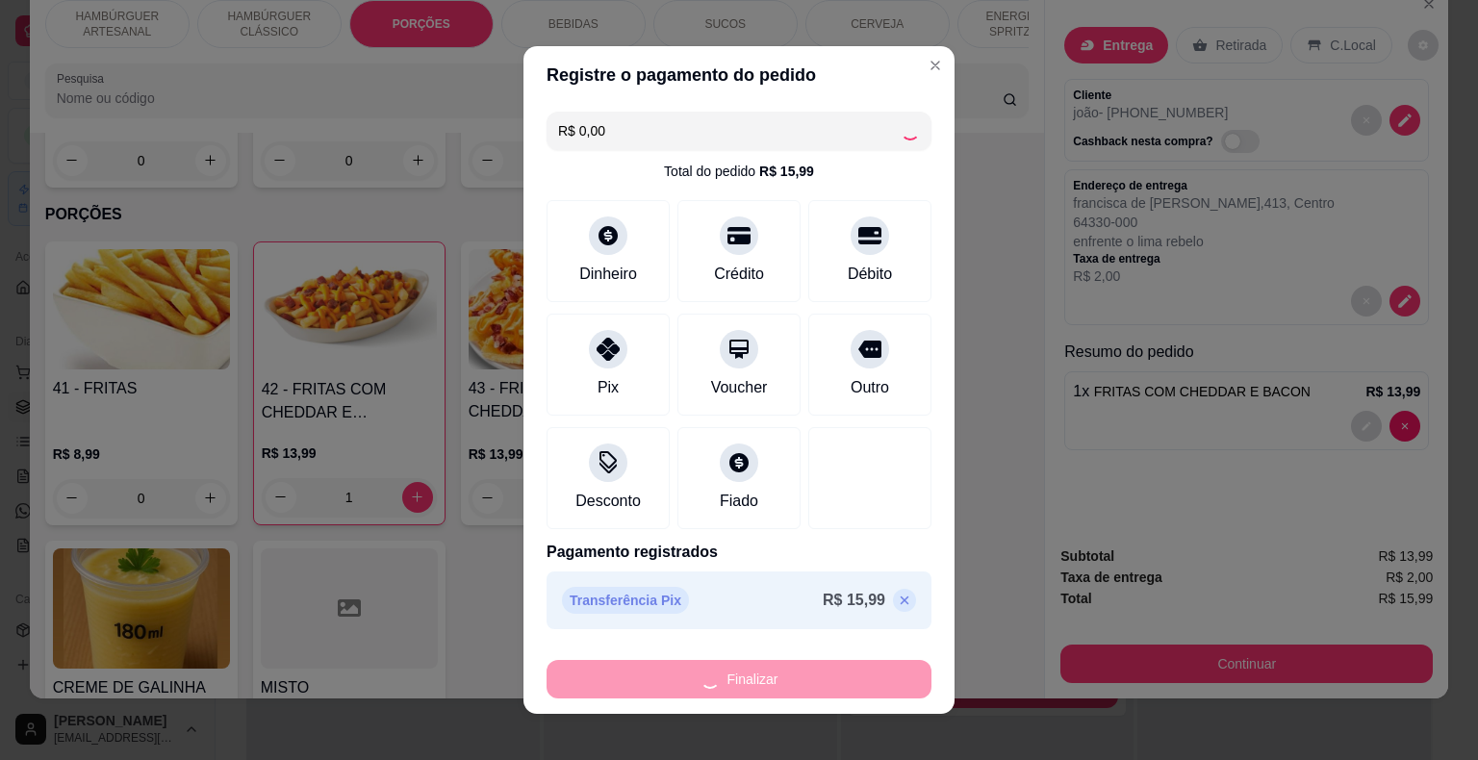
type input "0"
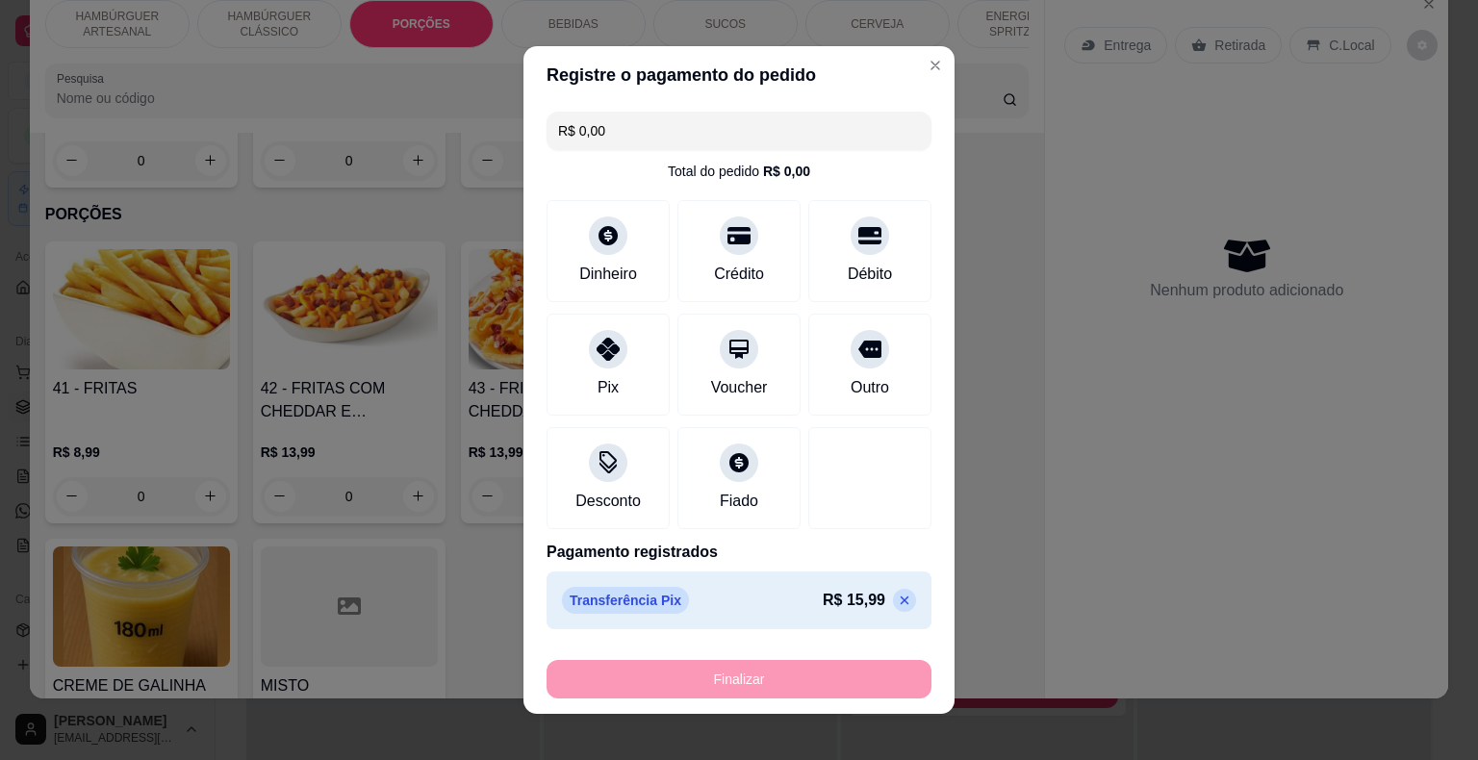
type input "-R$ 15,99"
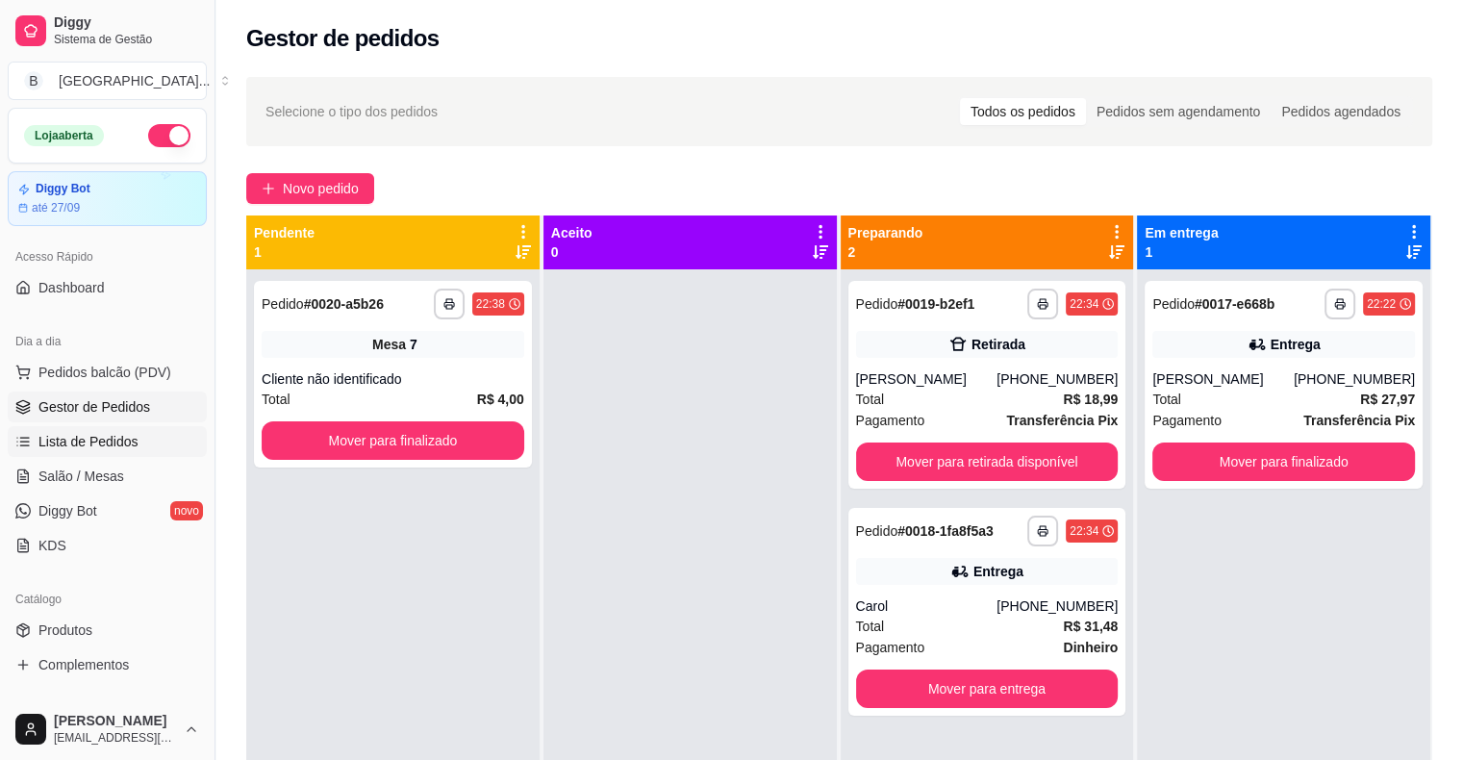
click at [89, 439] on span "Lista de Pedidos" at bounding box center [88, 441] width 100 height 19
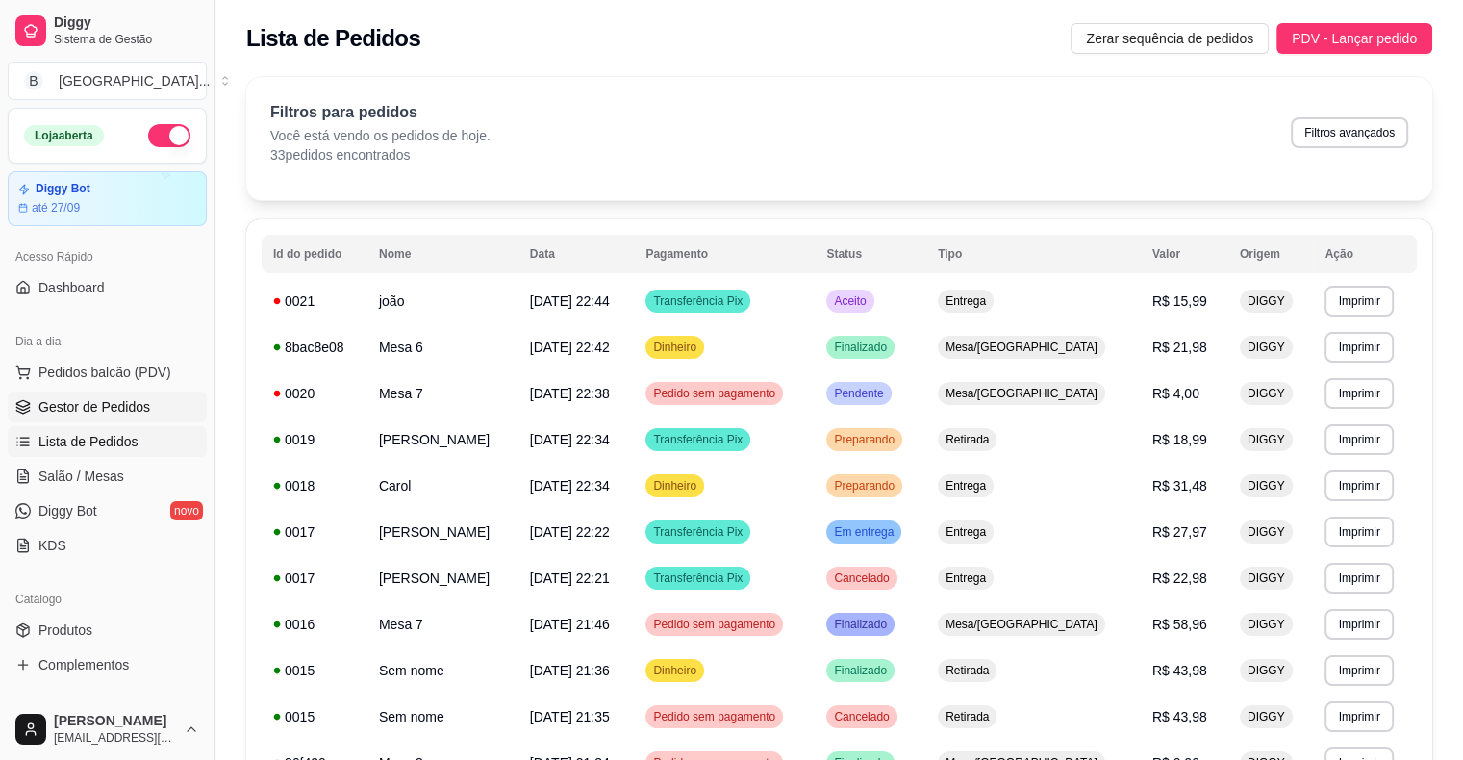
click at [101, 401] on span "Gestor de Pedidos" at bounding box center [94, 406] width 112 height 19
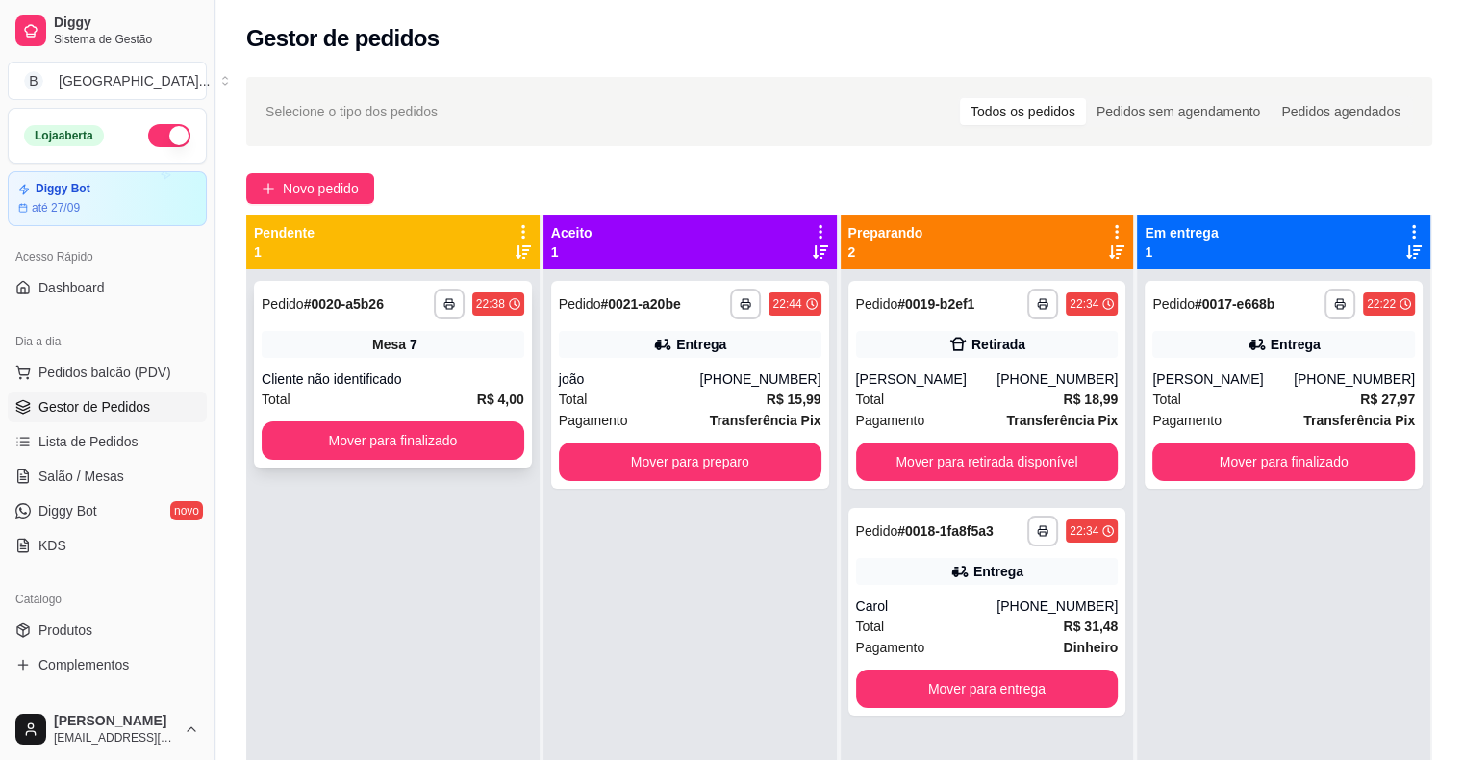
click at [469, 376] on div "Cliente não identificado" at bounding box center [393, 378] width 263 height 19
click at [443, 430] on button "Mover para finalizado" at bounding box center [393, 440] width 263 height 38
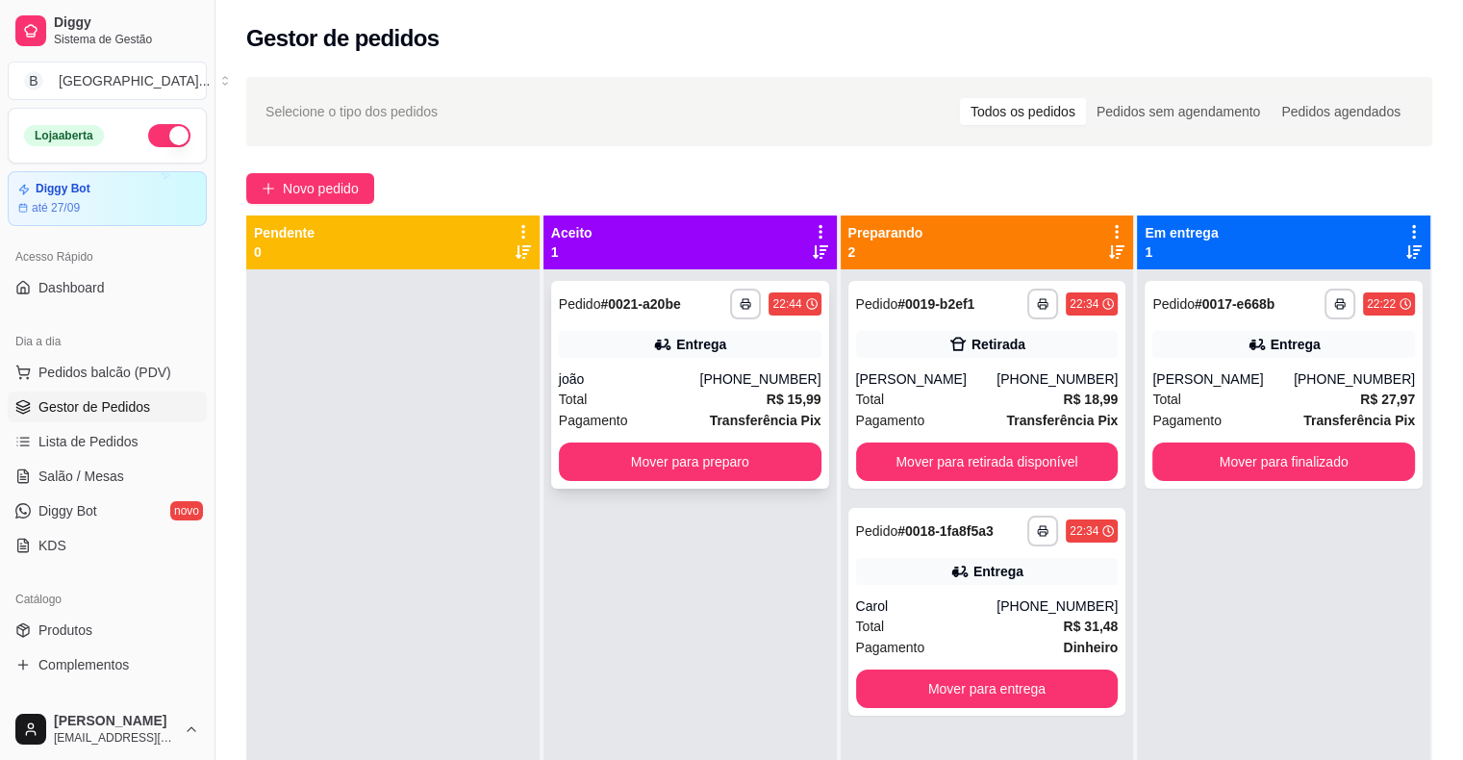
click at [581, 411] on span "Pagamento" at bounding box center [593, 420] width 69 height 21
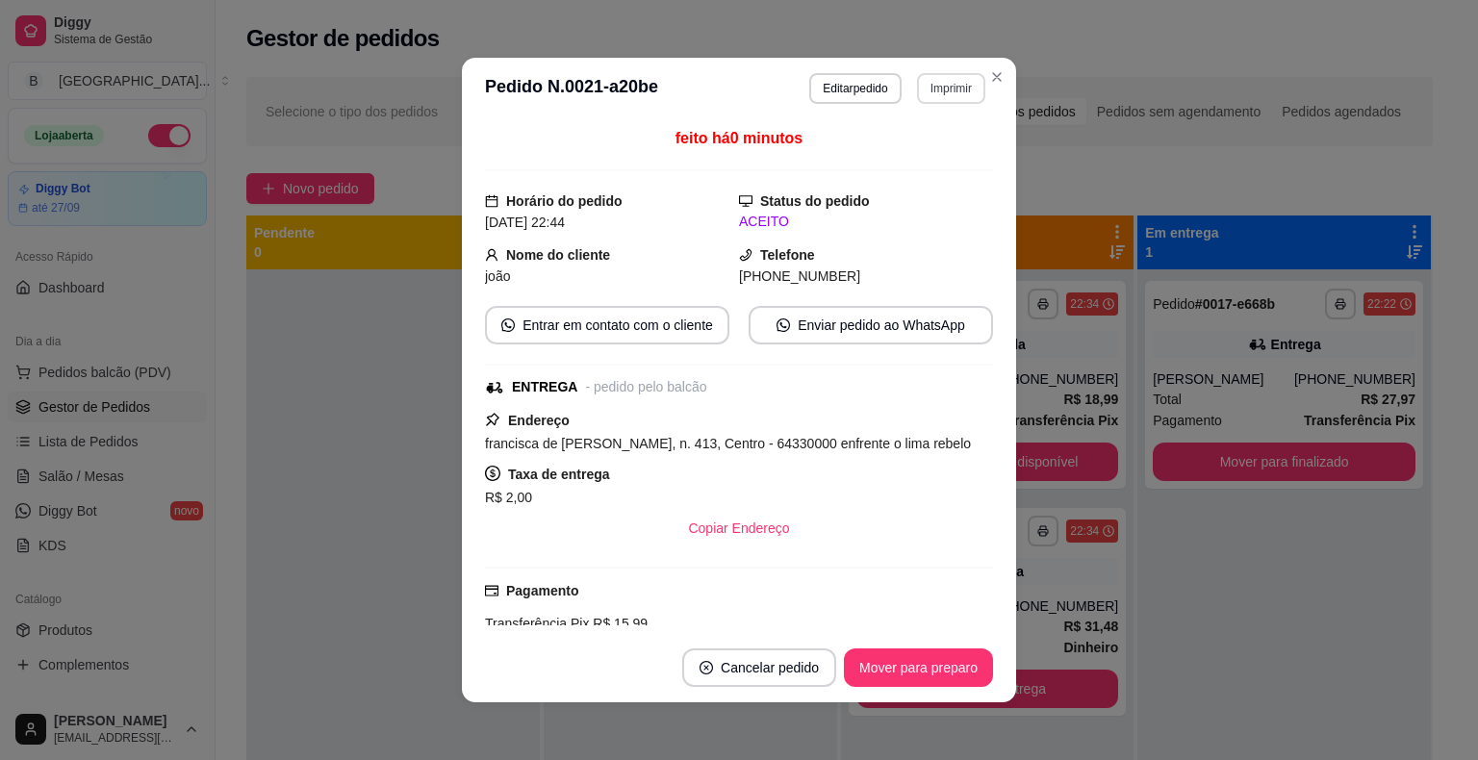
click at [933, 89] on button "Imprimir" at bounding box center [951, 88] width 68 height 31
click at [945, 146] on button "IMPRESSORA" at bounding box center [910, 155] width 140 height 31
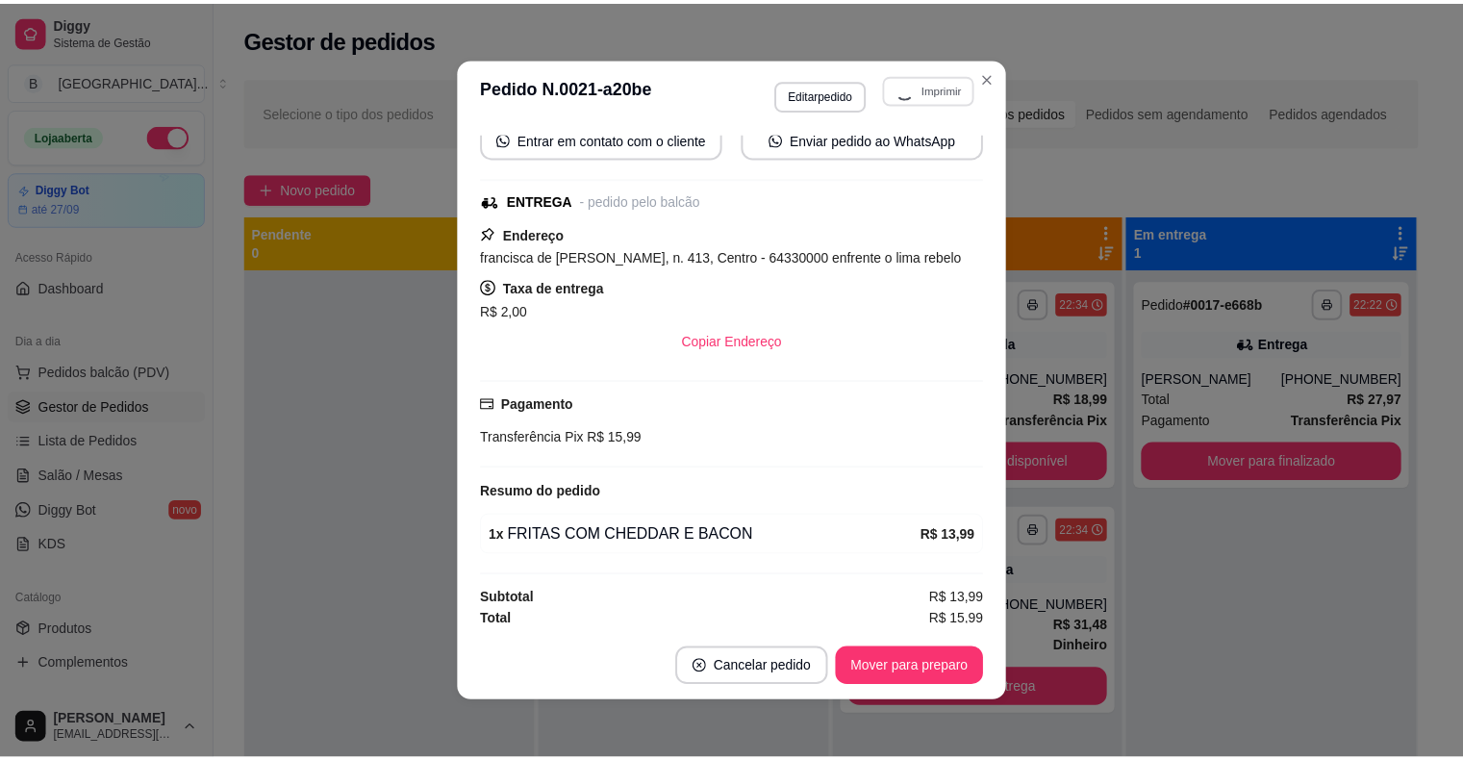
scroll to position [189, 0]
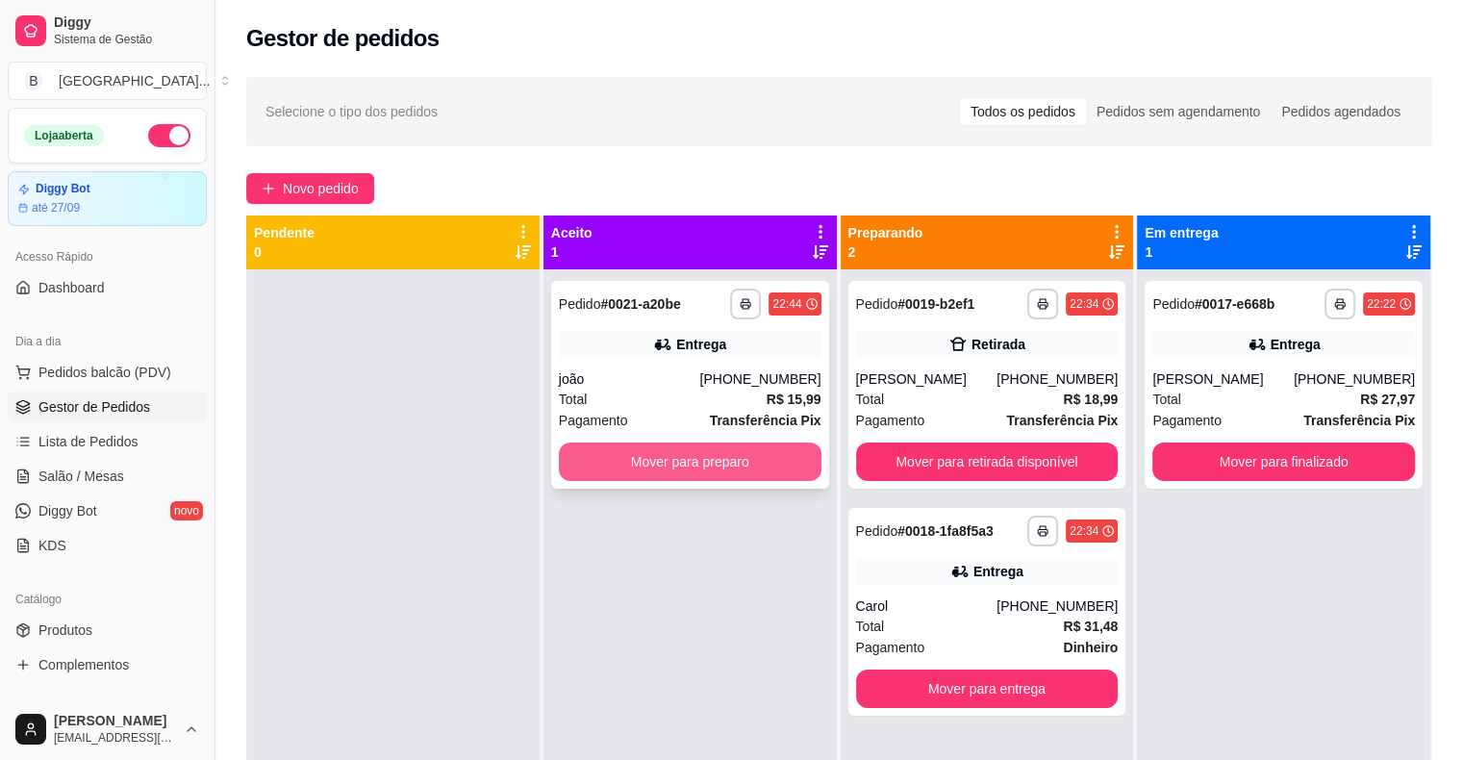
click at [763, 460] on button "Mover para preparo" at bounding box center [690, 462] width 263 height 38
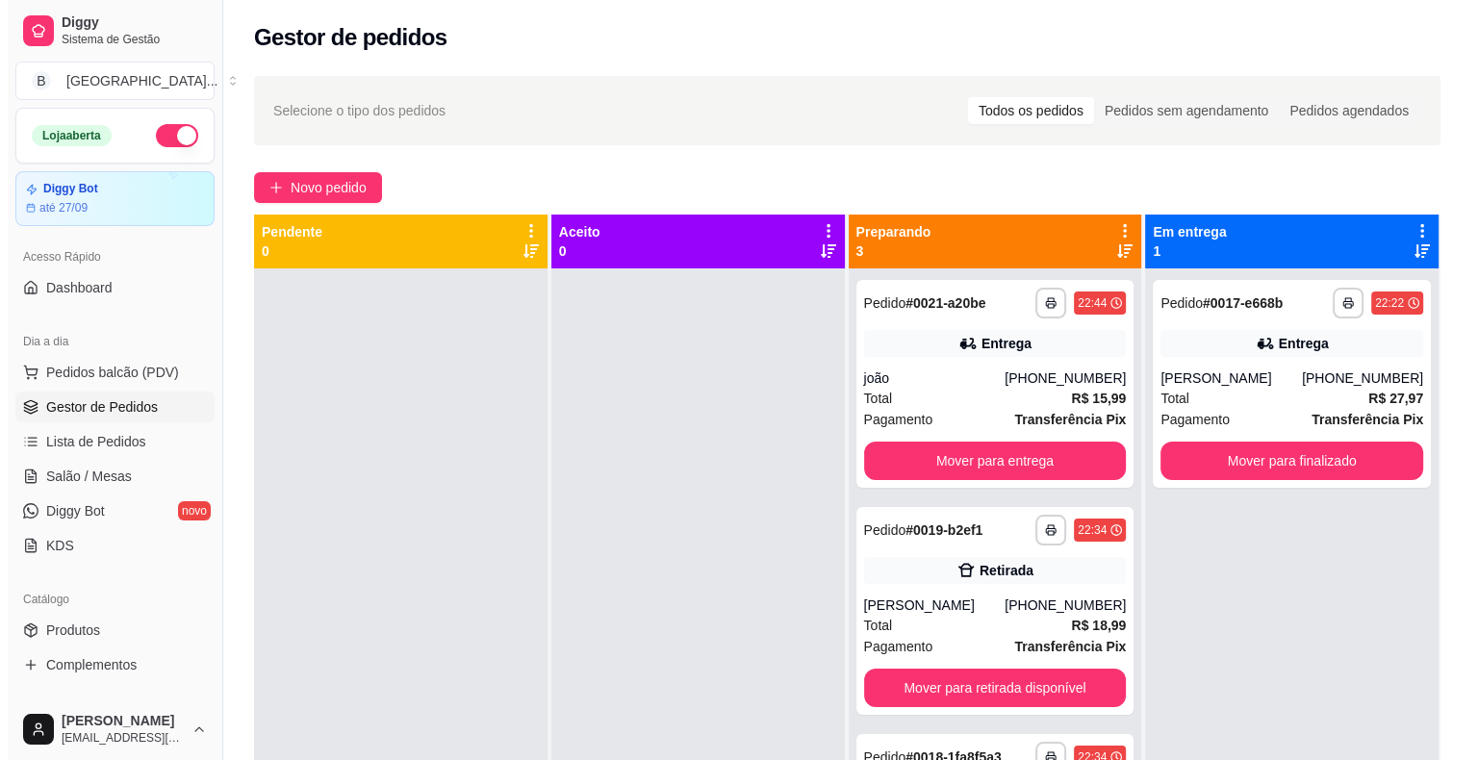
scroll to position [0, 0]
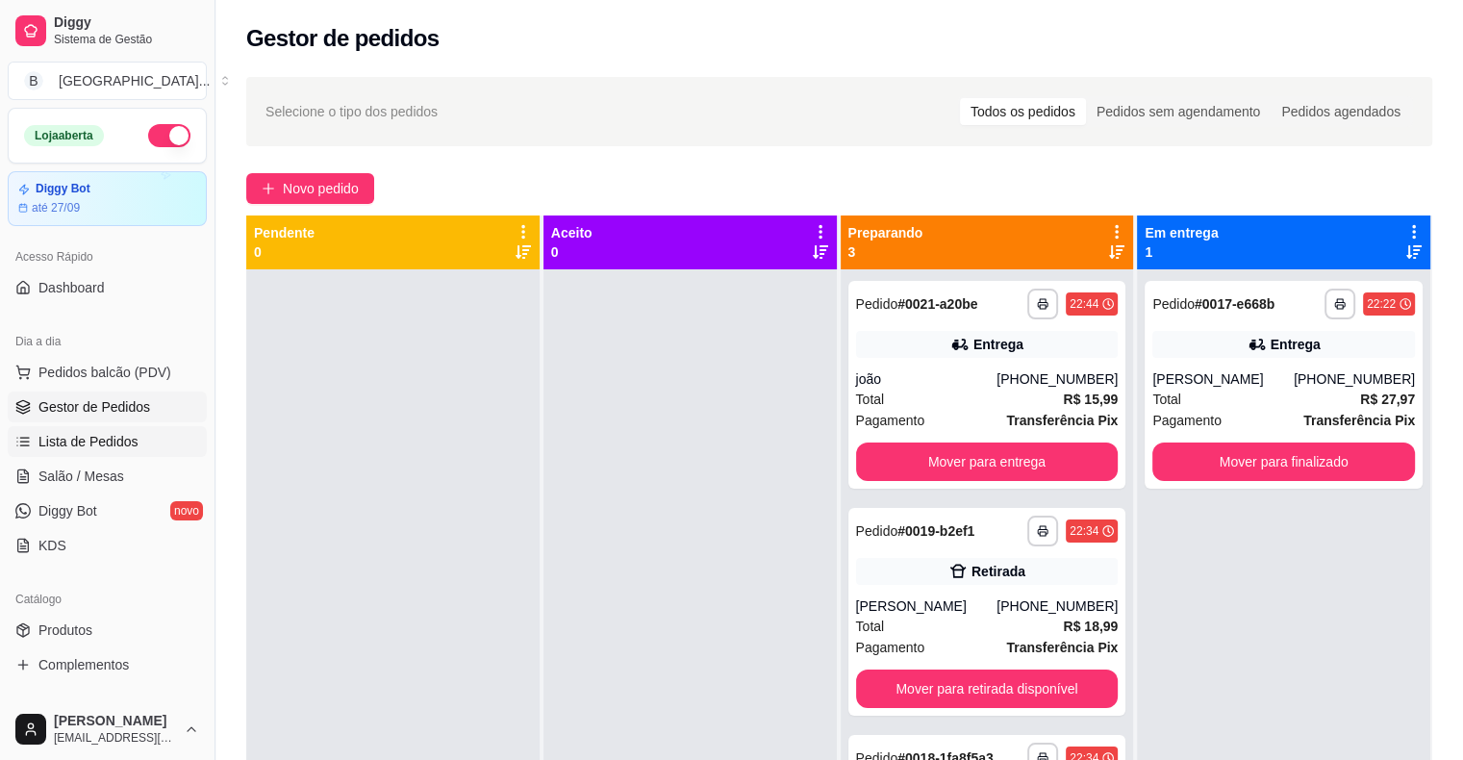
click at [150, 448] on link "Lista de Pedidos" at bounding box center [107, 441] width 199 height 31
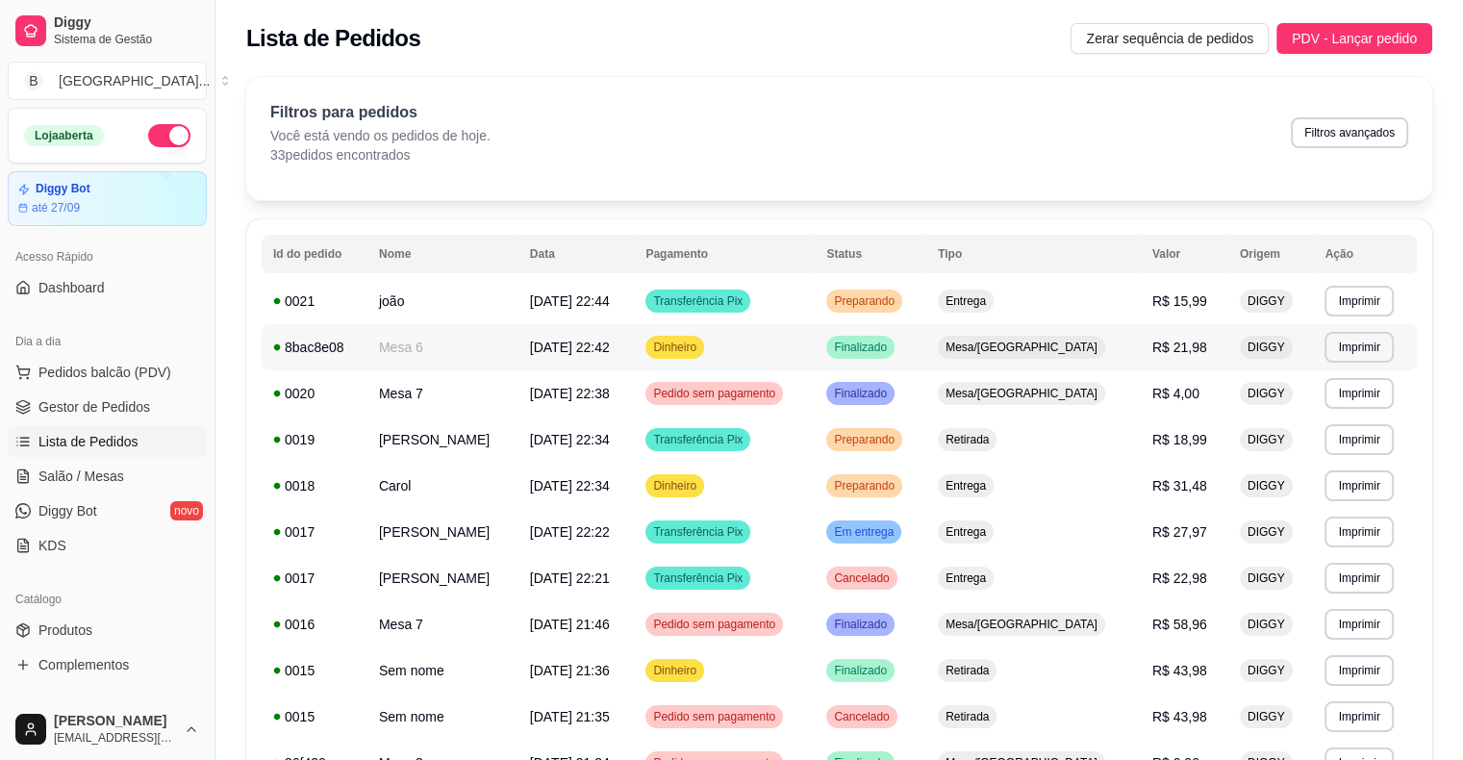
click at [413, 343] on td "Mesa 6" at bounding box center [443, 347] width 151 height 46
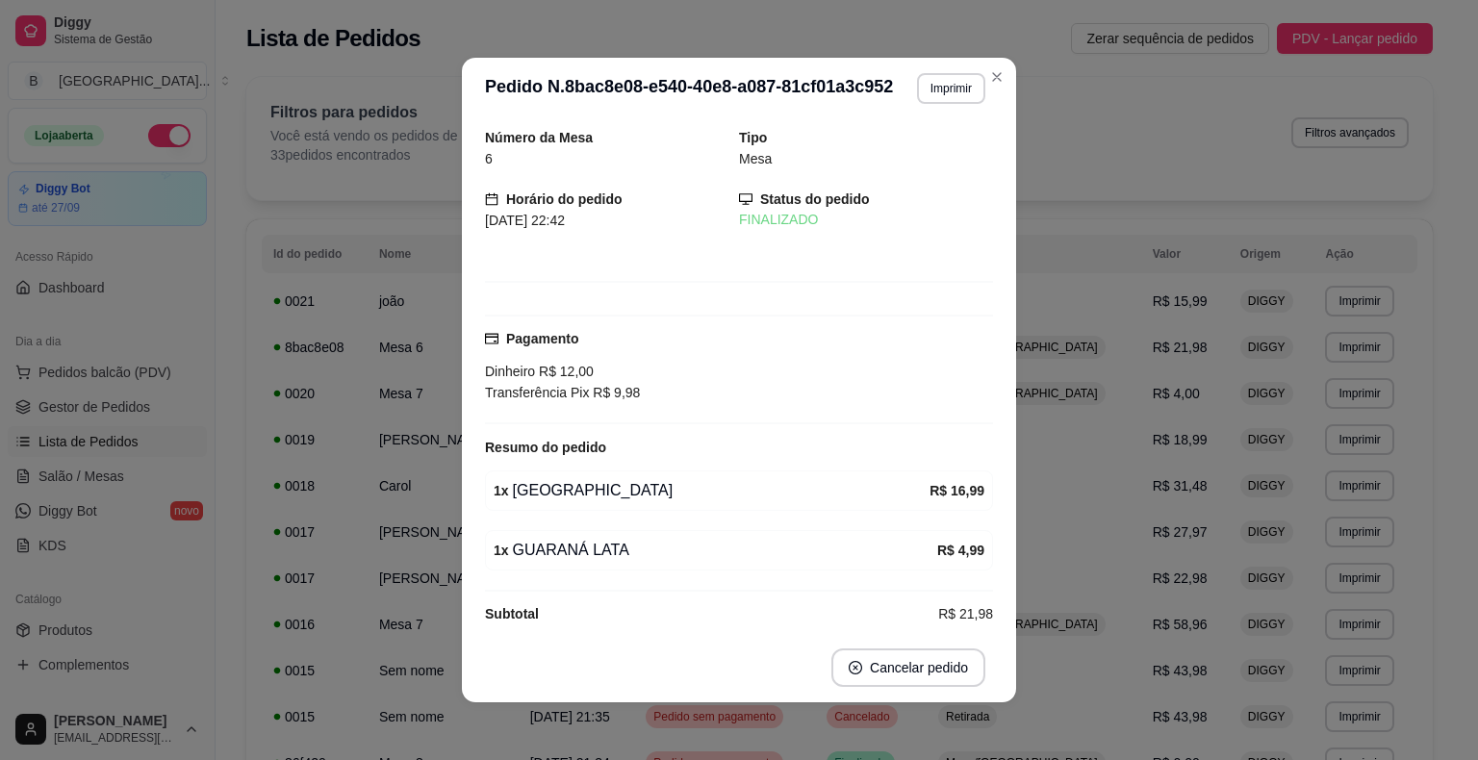
scroll to position [4, 0]
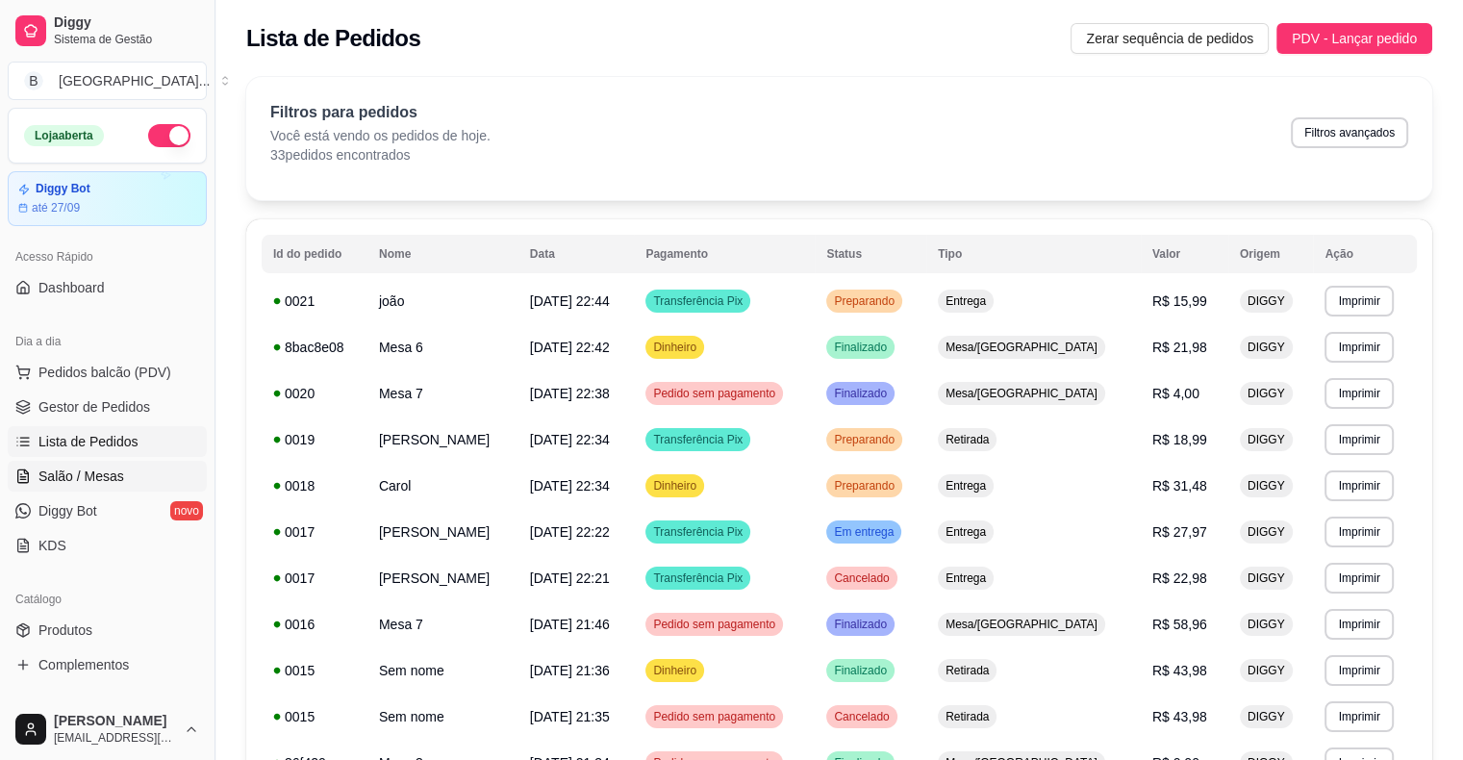
click at [78, 461] on link "Salão / Mesas" at bounding box center [107, 476] width 199 height 31
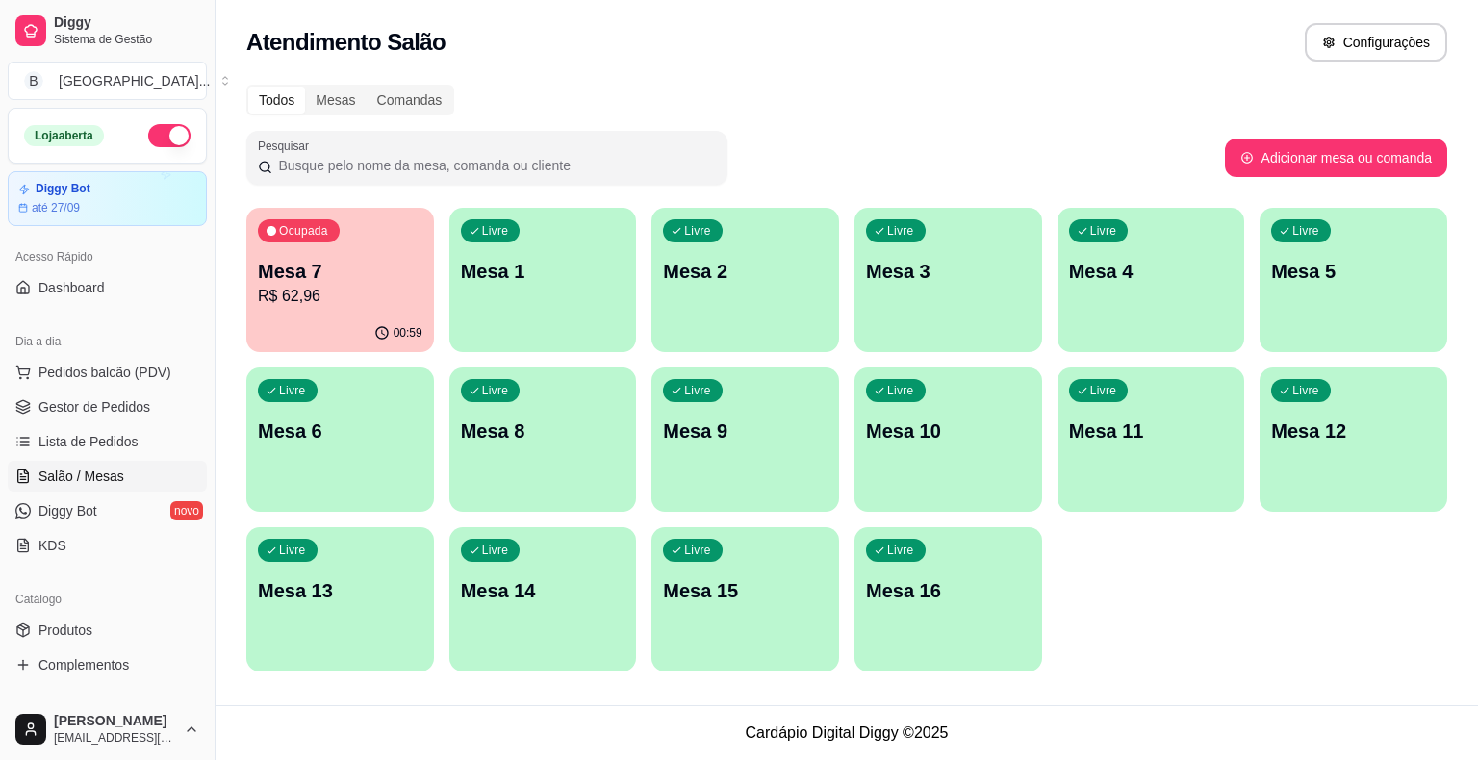
click at [396, 306] on p "R$ 62,96" at bounding box center [340, 296] width 165 height 23
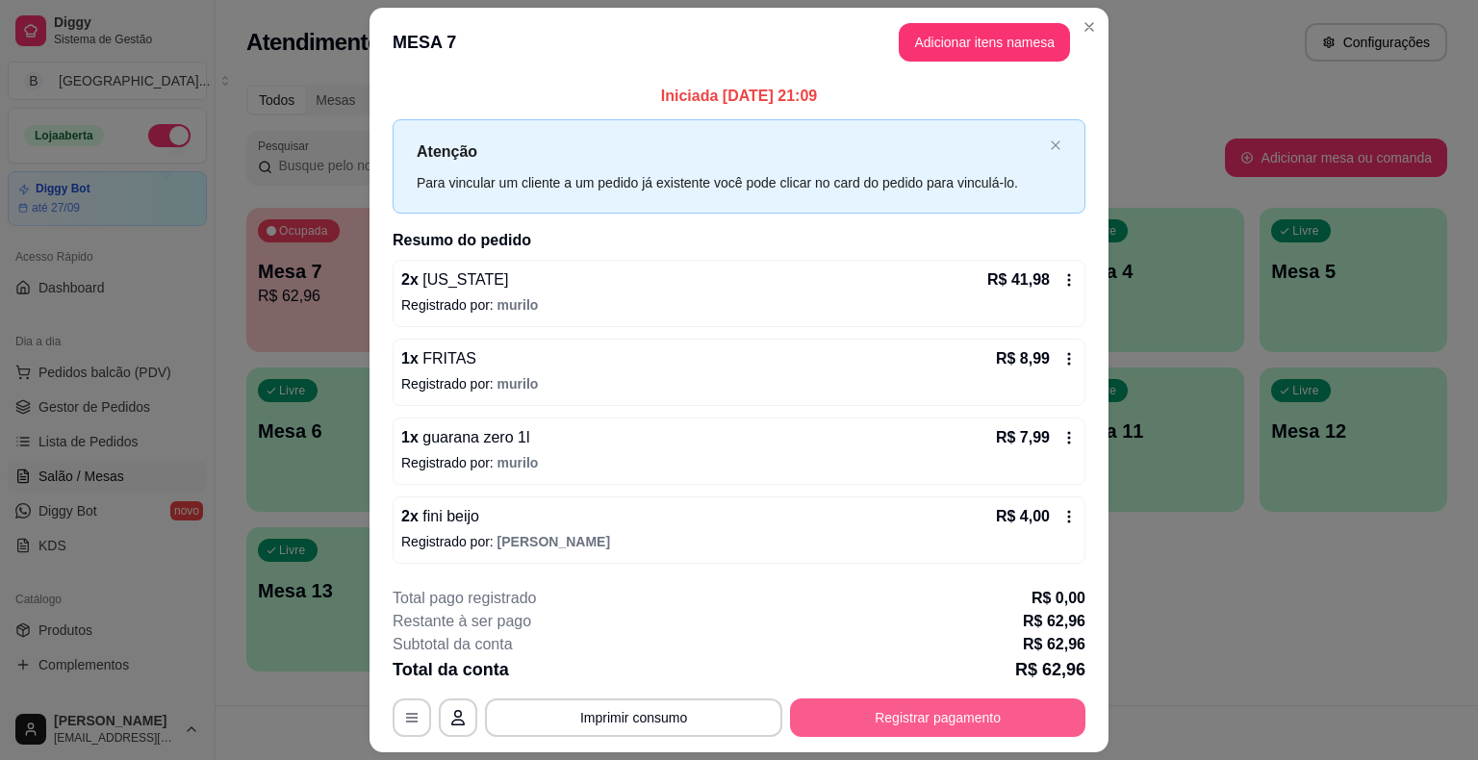
click at [880, 710] on button "Registrar pagamento" at bounding box center [937, 717] width 295 height 38
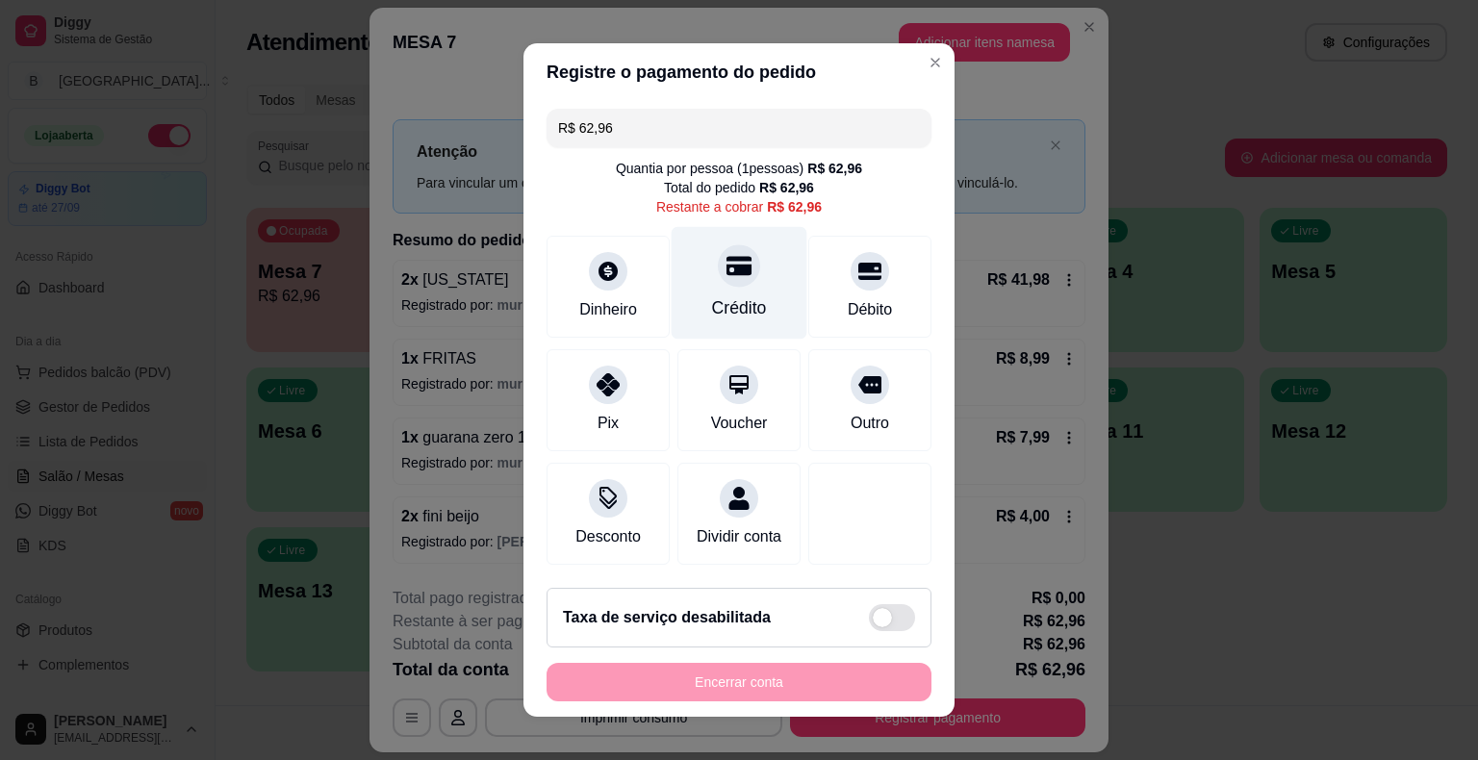
click at [726, 288] on div "Crédito" at bounding box center [740, 283] width 136 height 113
type input "R$ 0,00"
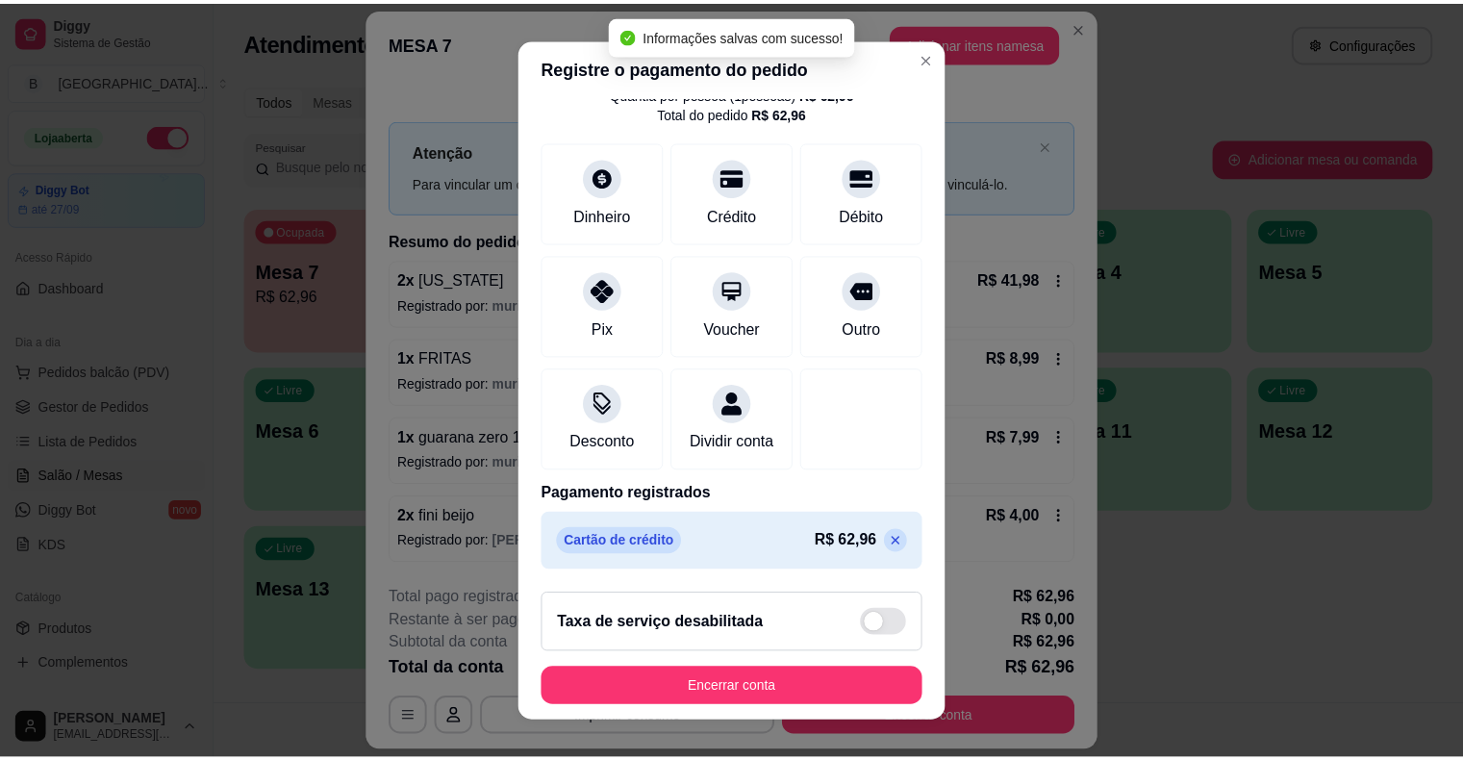
scroll to position [23, 0]
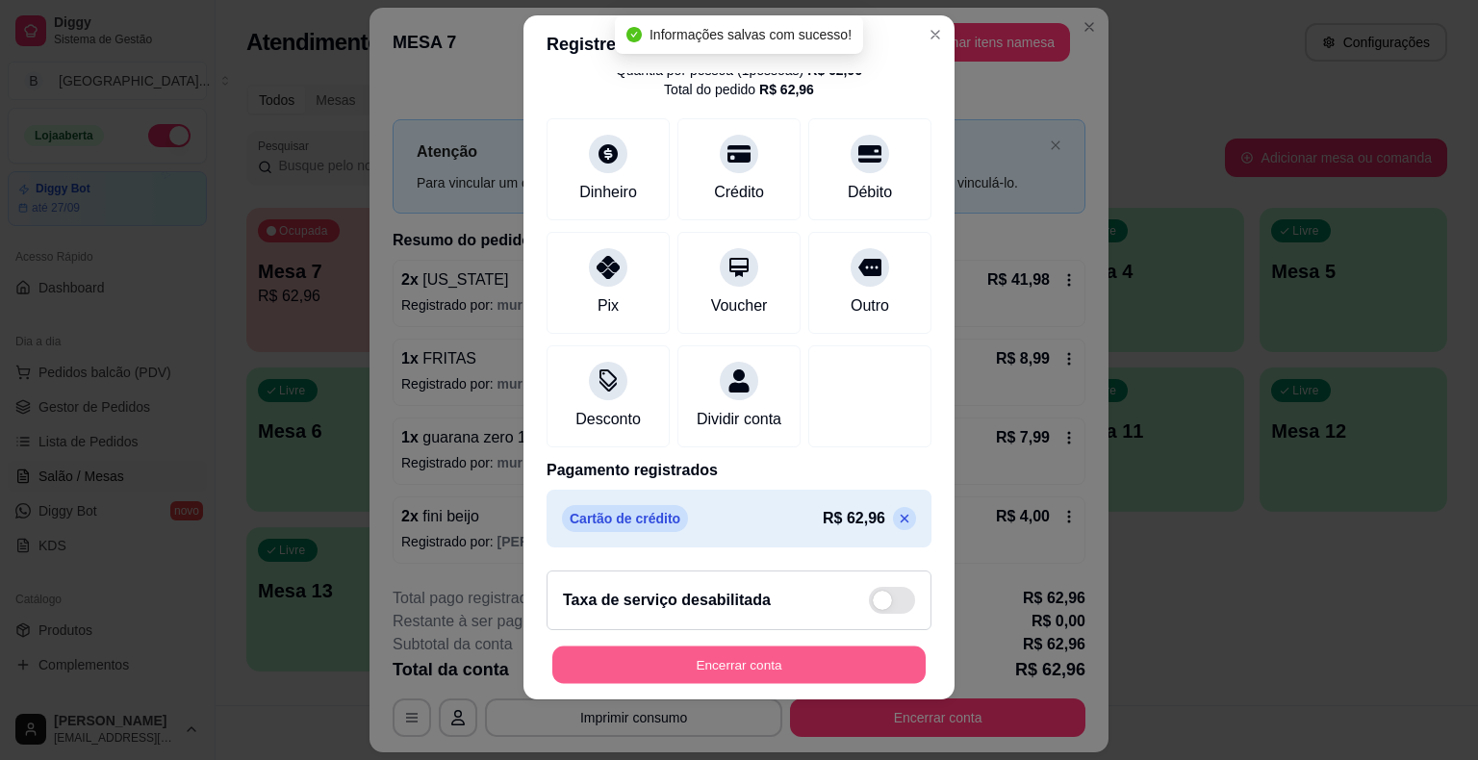
click at [767, 649] on button "Encerrar conta" at bounding box center [738, 665] width 373 height 38
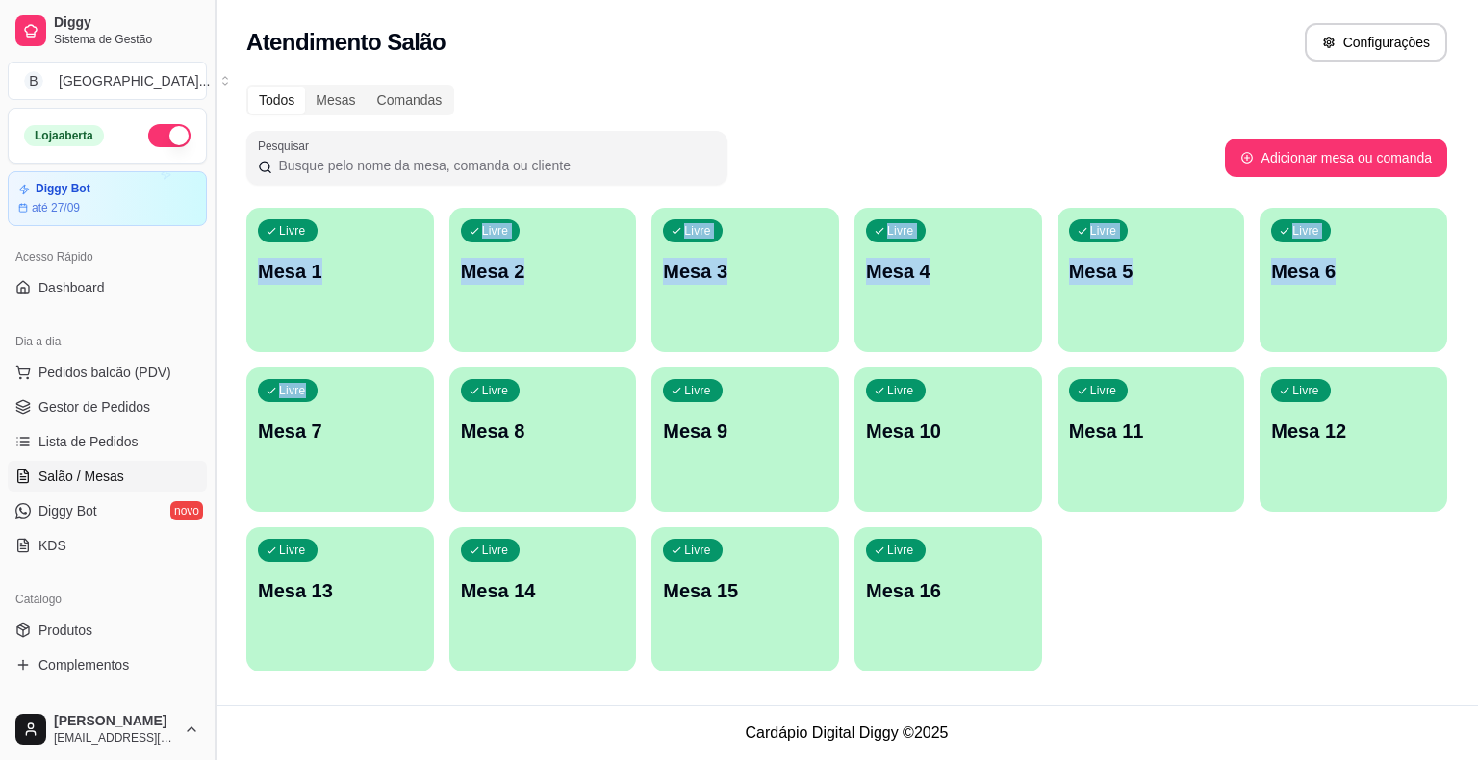
drag, startPoint x: 239, startPoint y: 287, endPoint x: 214, endPoint y: 414, distance: 129.4
click at [215, 414] on div "Diggy Sistema de Gestão B Burguer House ... Loja aberta Diggy Bot até 27/09 Ace…" at bounding box center [739, 380] width 1478 height 760
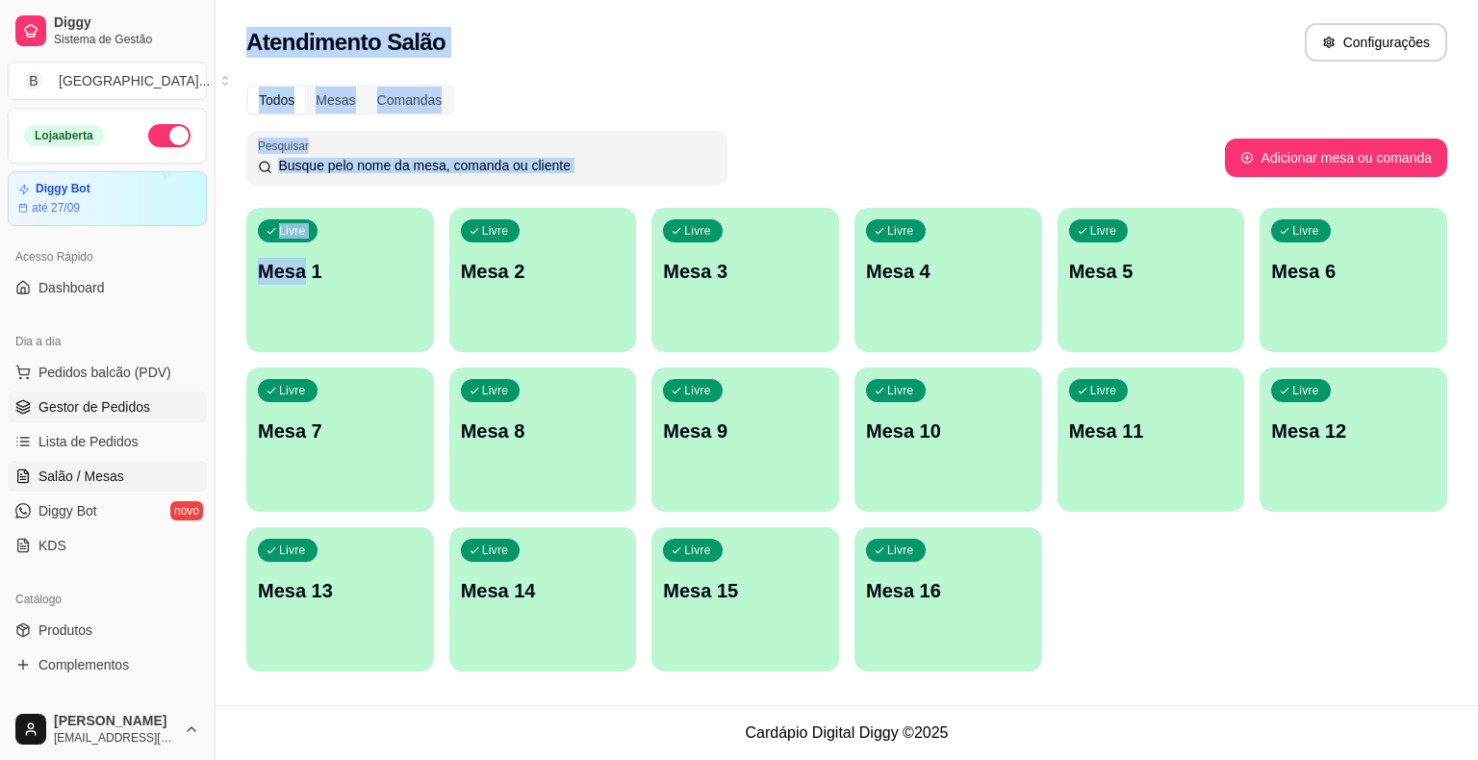
click at [174, 407] on link "Gestor de Pedidos" at bounding box center [107, 407] width 199 height 31
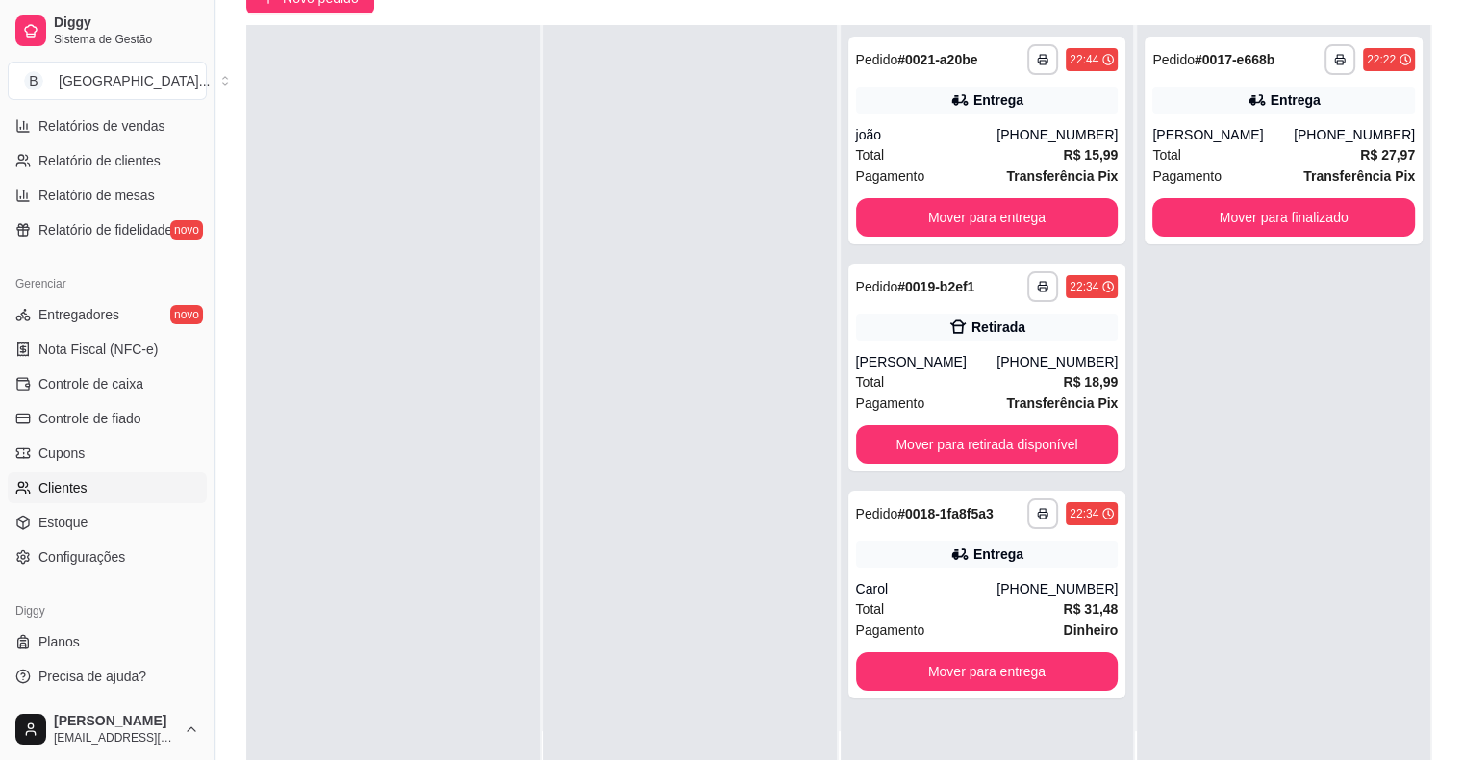
scroll to position [292, 0]
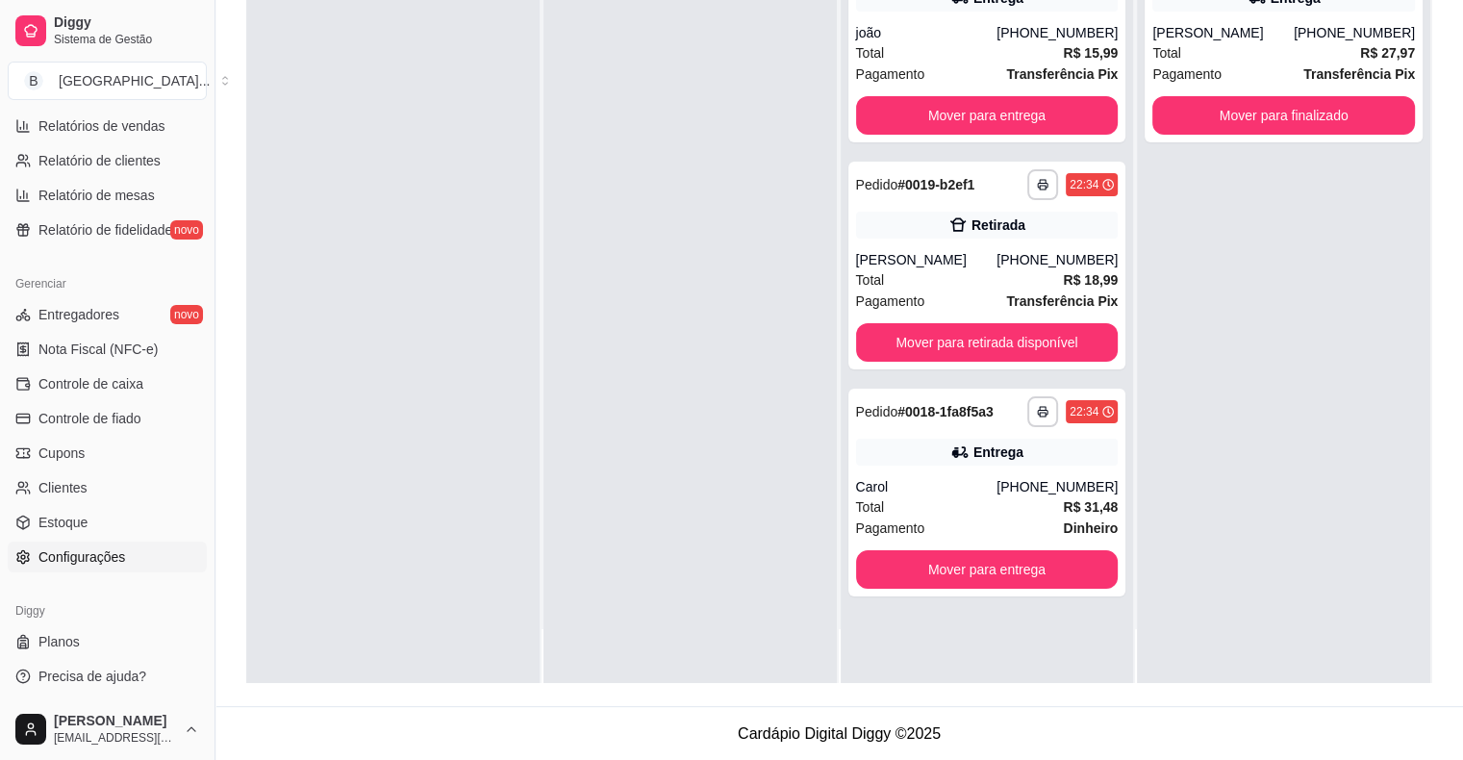
click at [73, 559] on span "Configurações" at bounding box center [81, 556] width 87 height 19
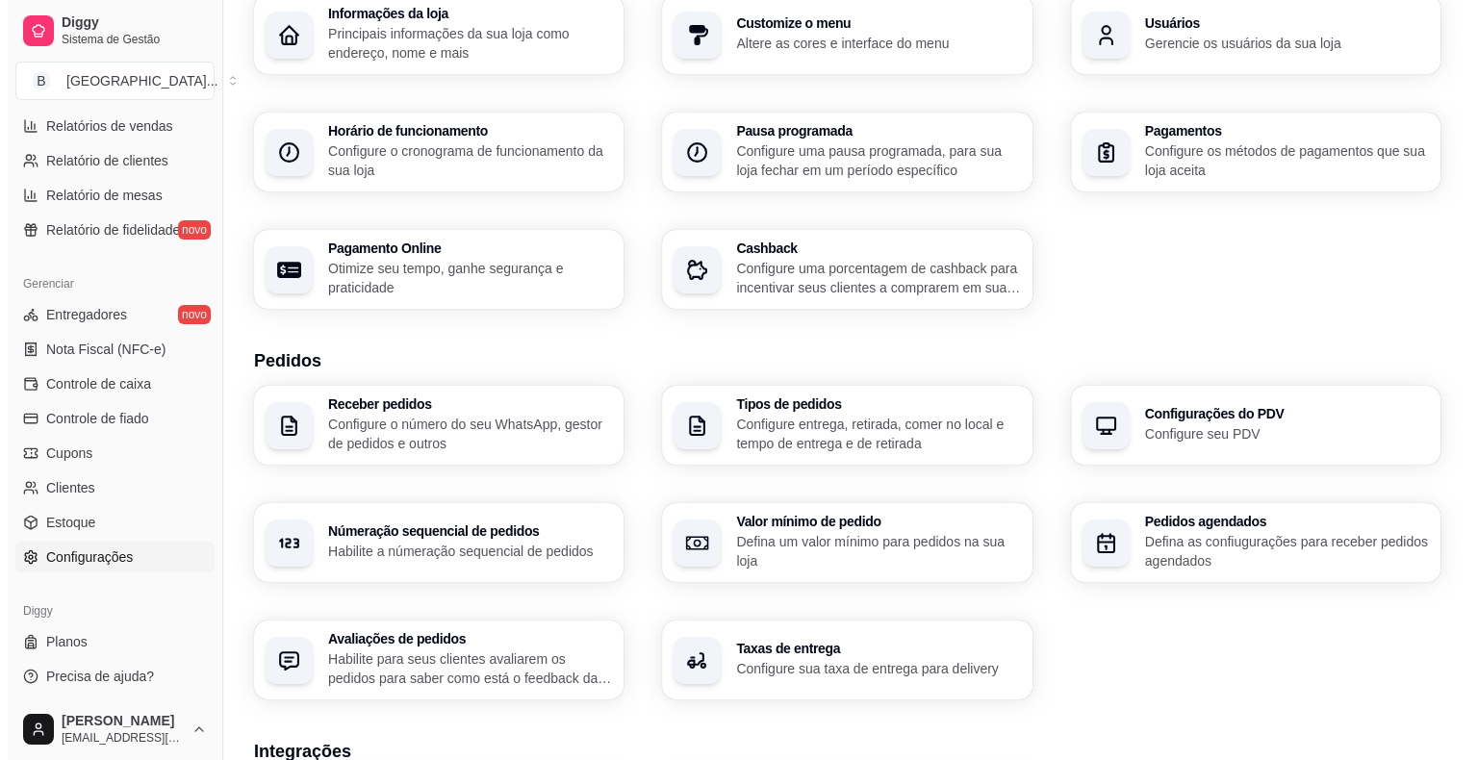
scroll to position [96, 0]
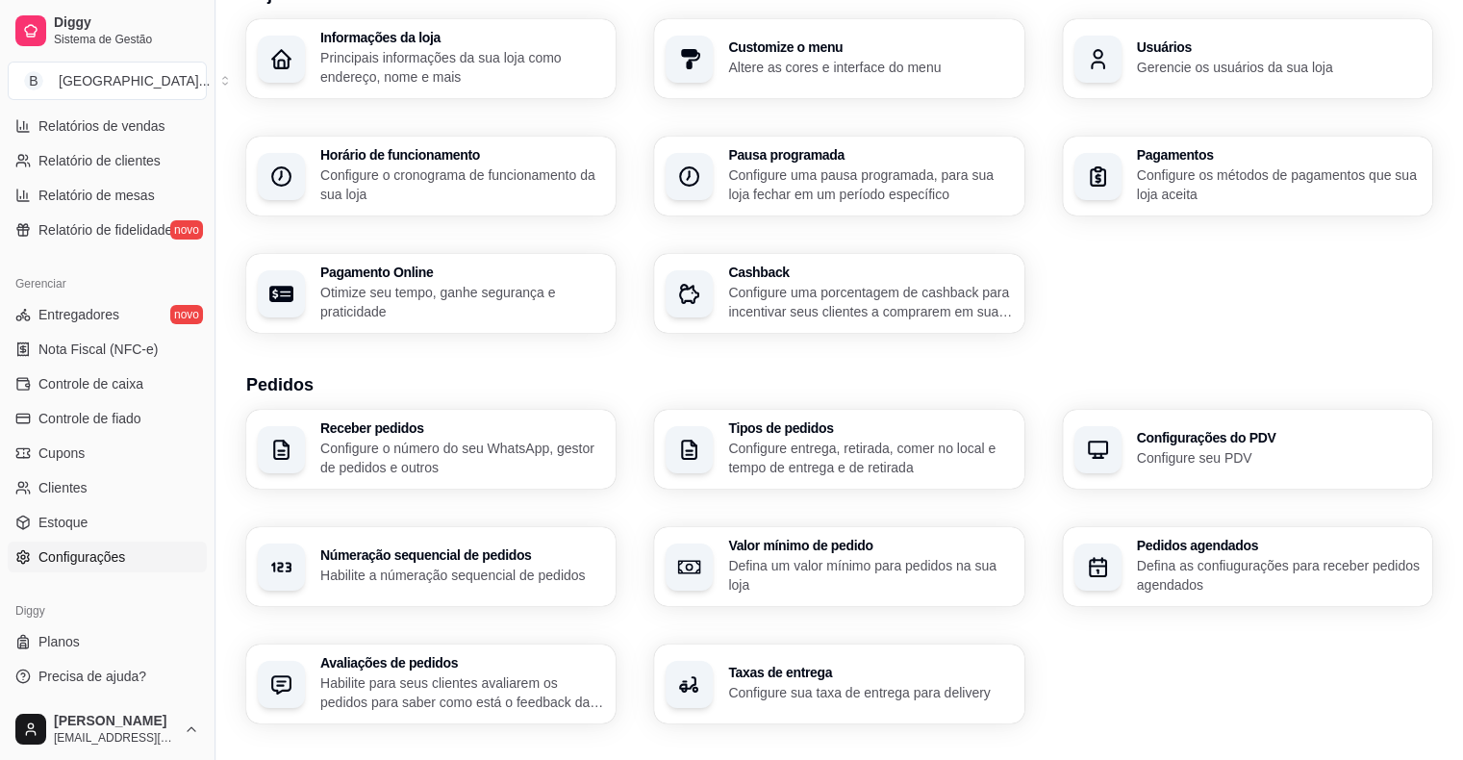
click at [1139, 80] on div "Usuários Gerencie os usuários da sua loja" at bounding box center [1247, 58] width 369 height 79
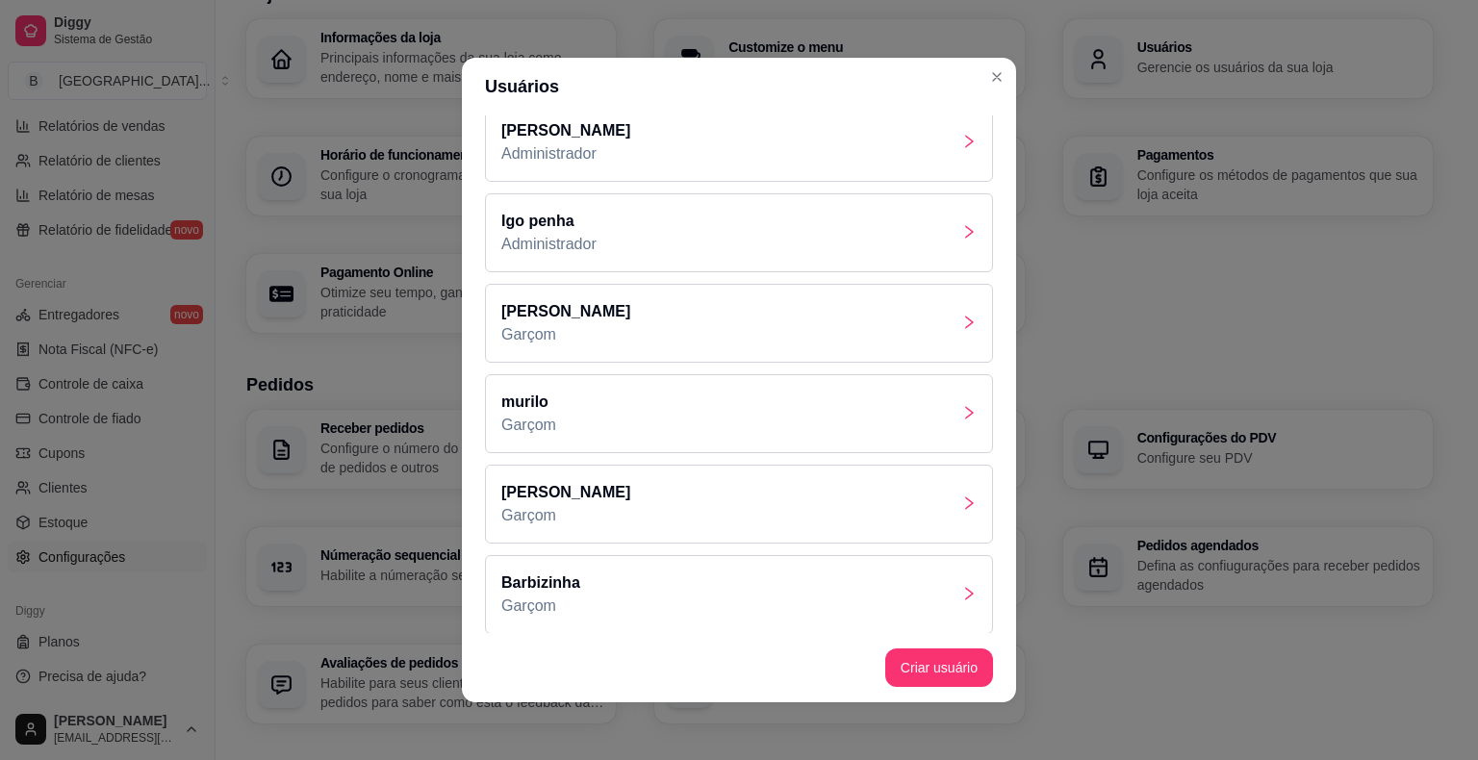
scroll to position [26, 0]
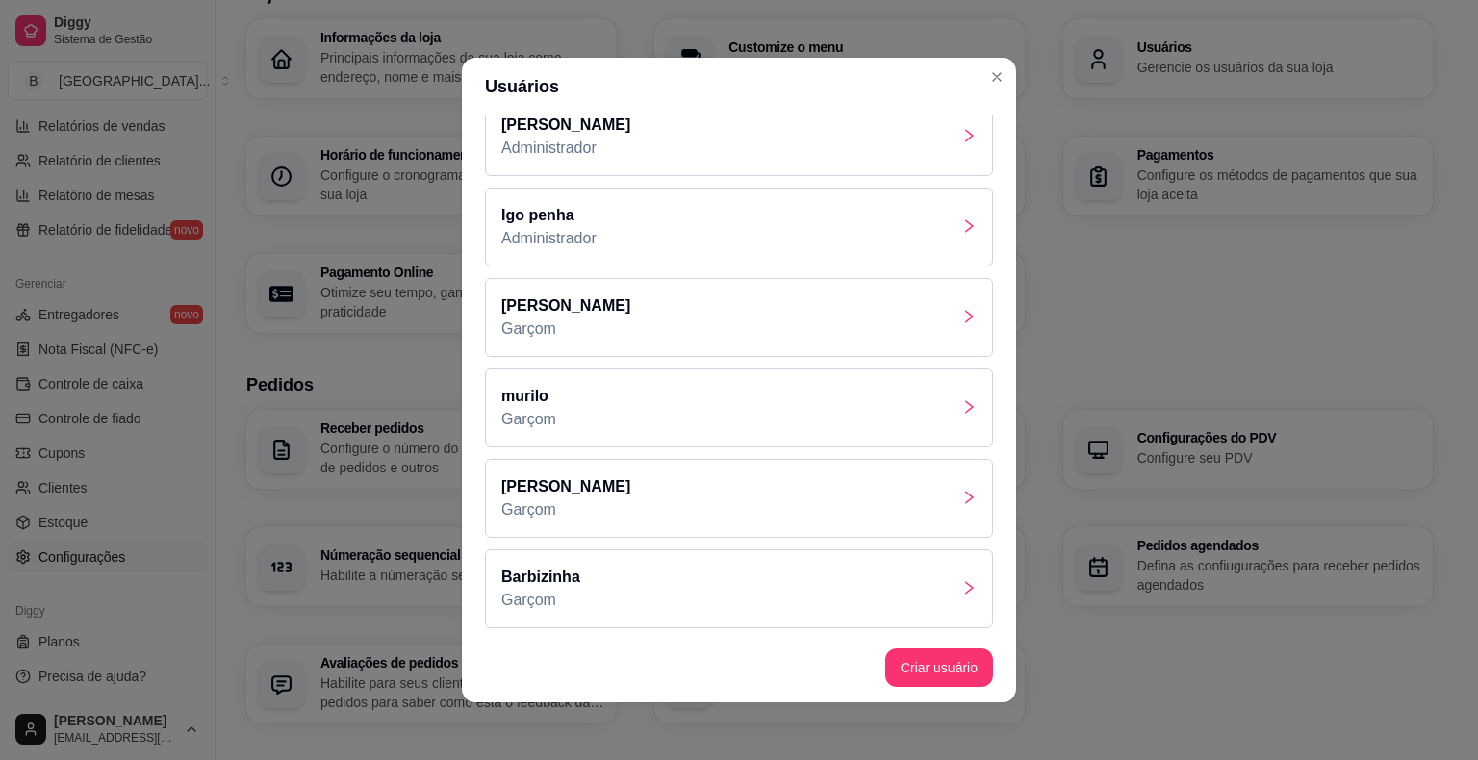
click at [702, 408] on div "[PERSON_NAME]" at bounding box center [739, 407] width 508 height 79
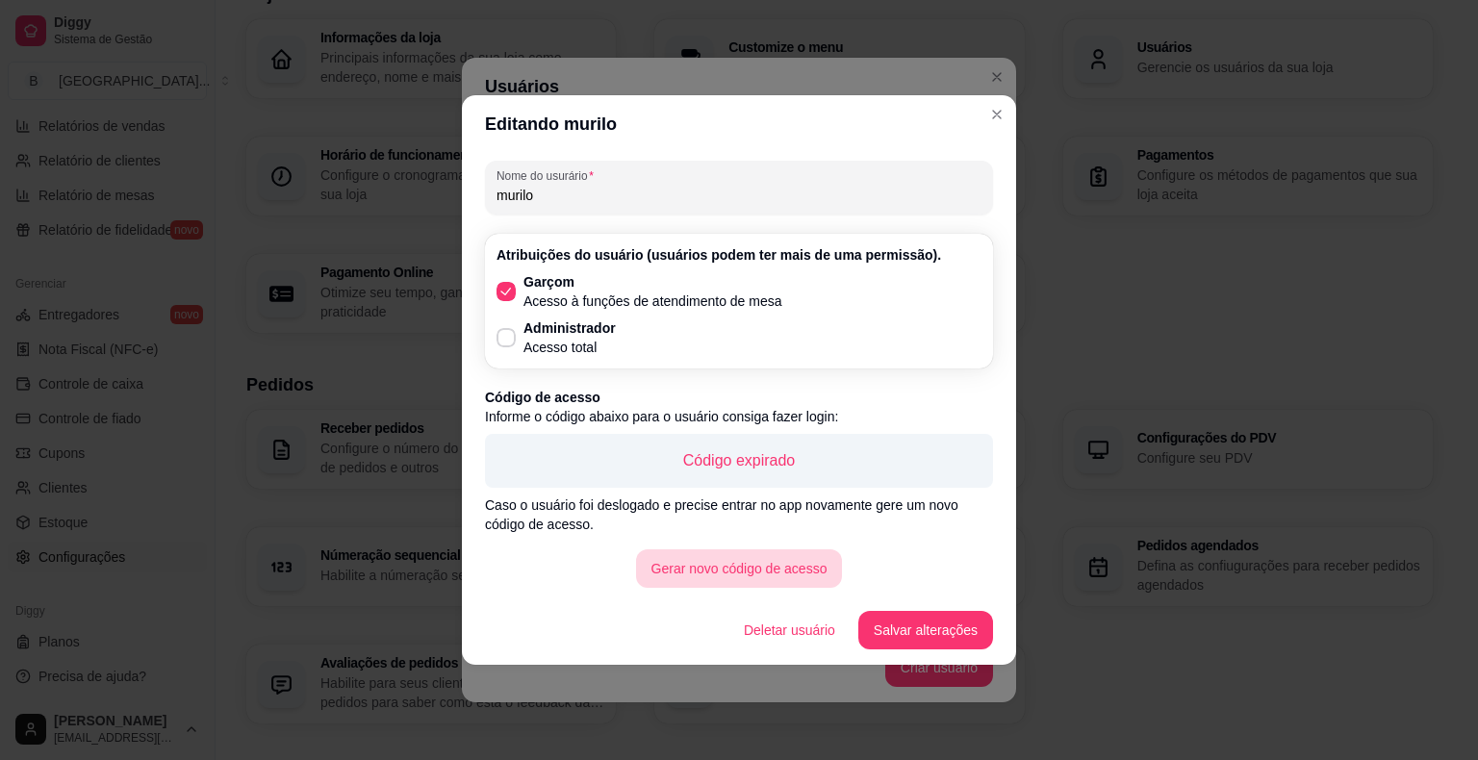
click at [774, 575] on button "Gerar novo código de acesso" at bounding box center [739, 568] width 207 height 38
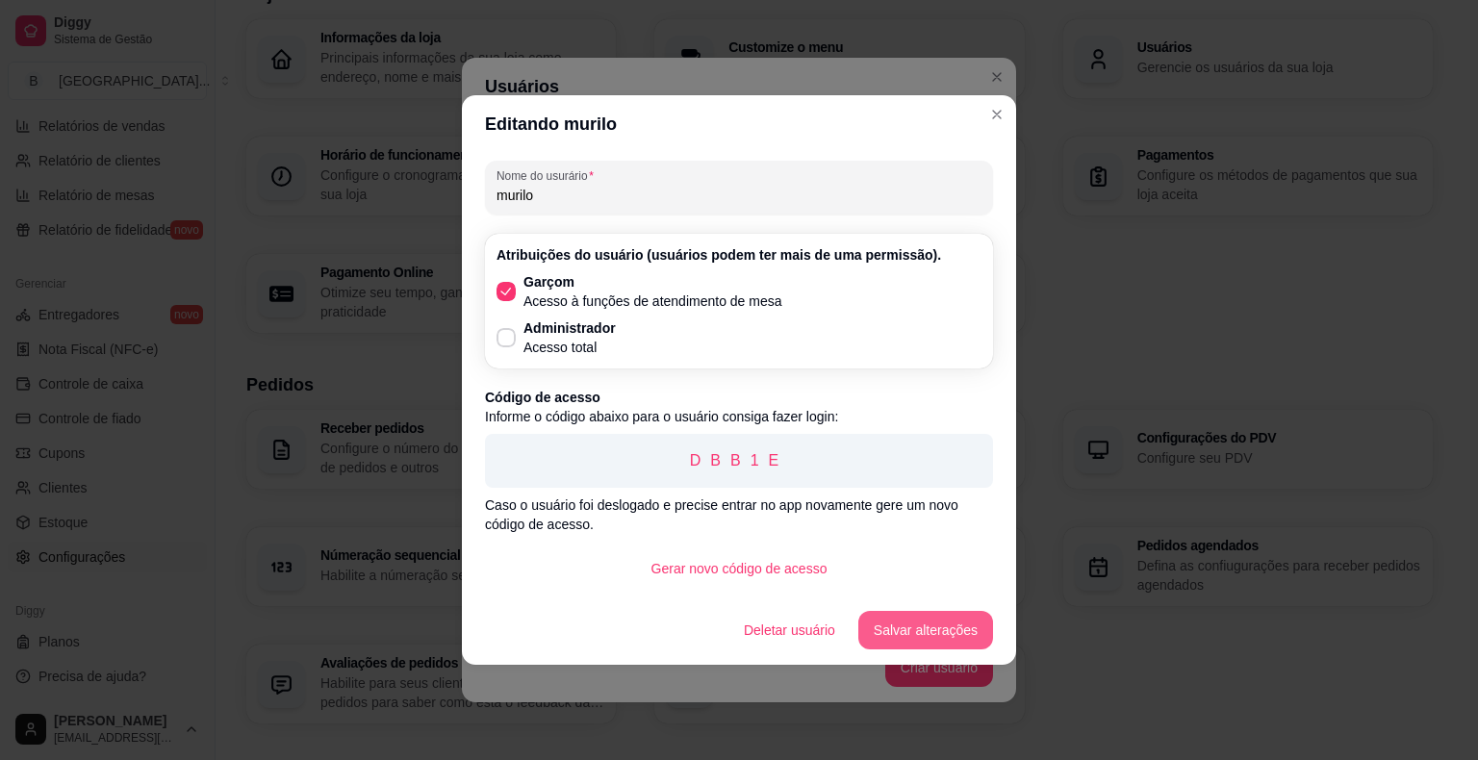
click at [920, 614] on button "Salvar alterações" at bounding box center [925, 630] width 135 height 38
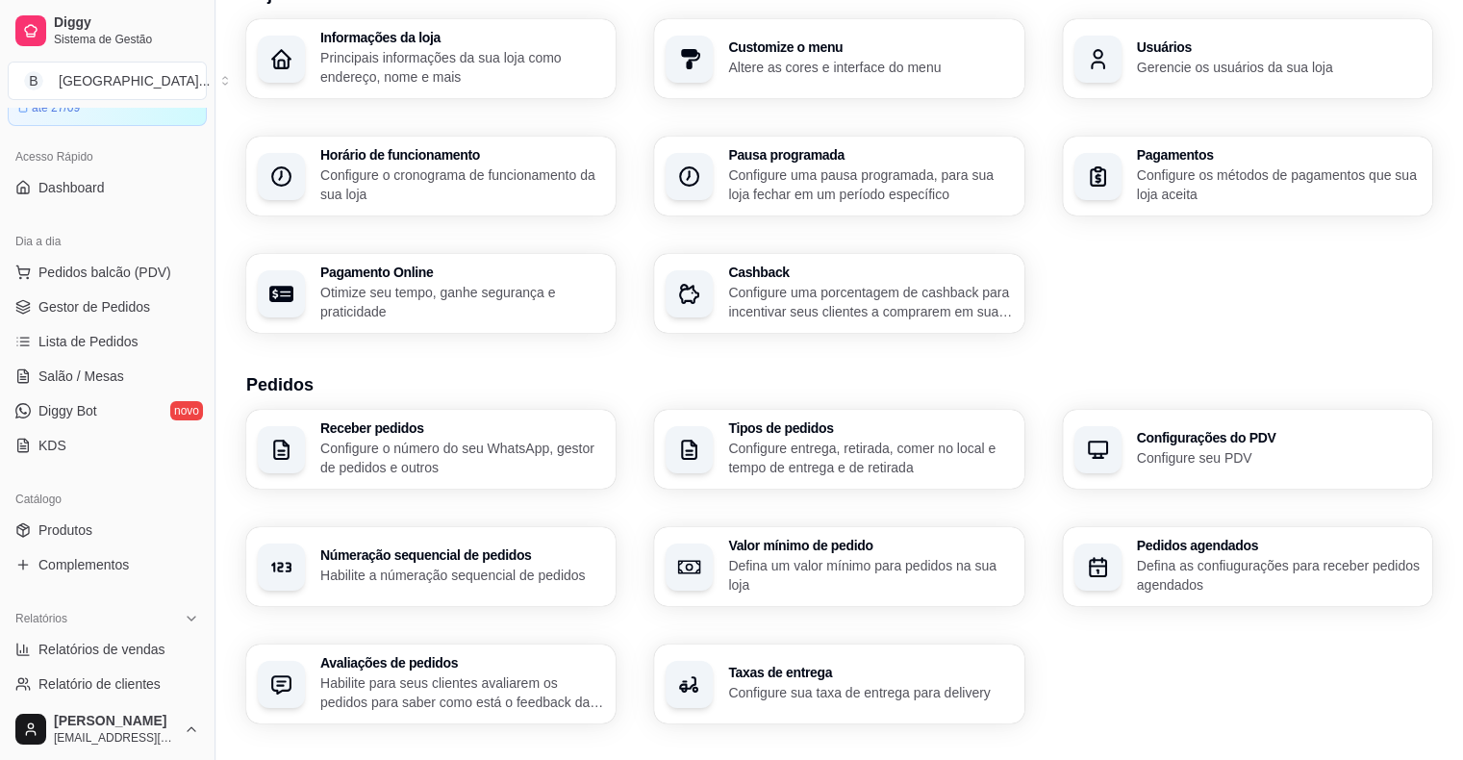
scroll to position [0, 0]
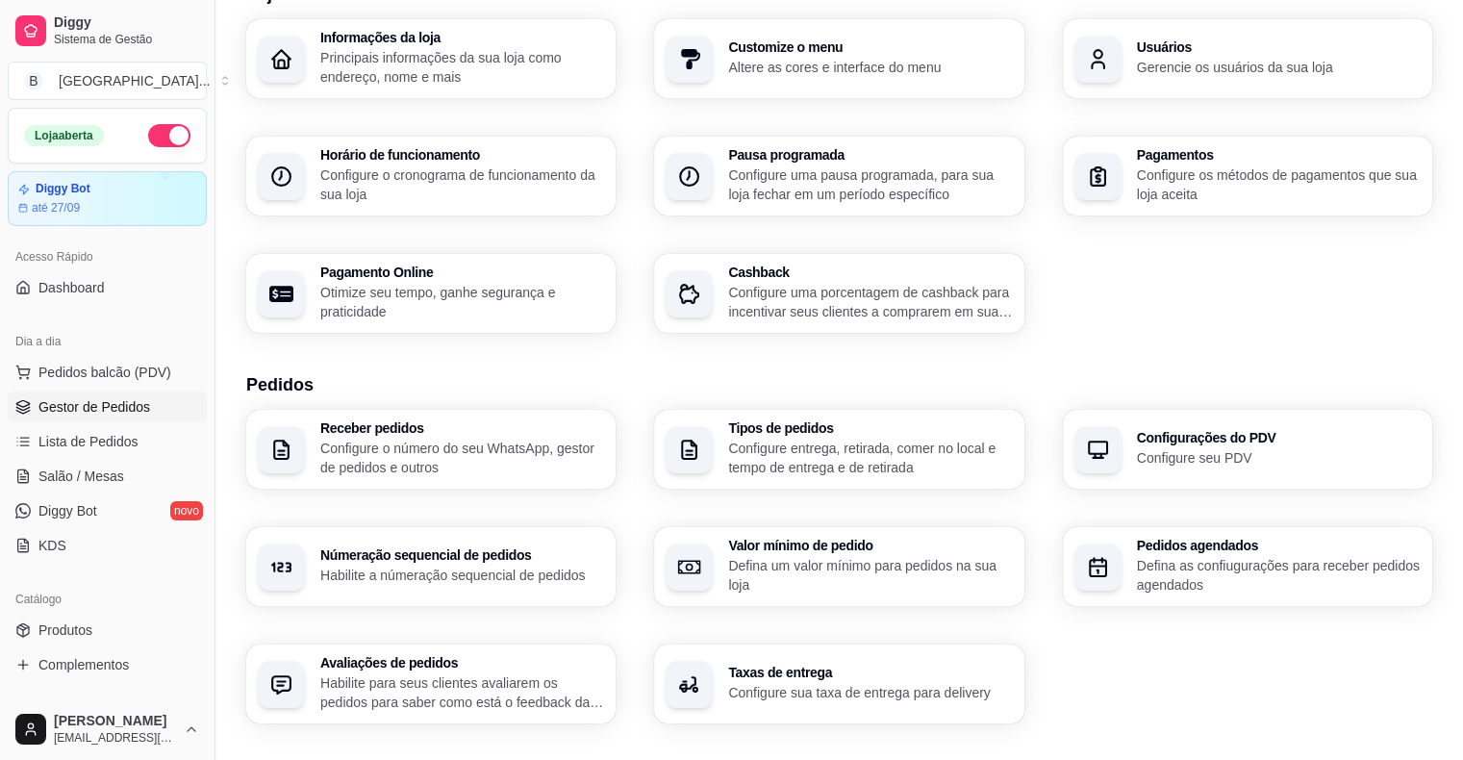
click at [93, 394] on link "Gestor de Pedidos" at bounding box center [107, 407] width 199 height 31
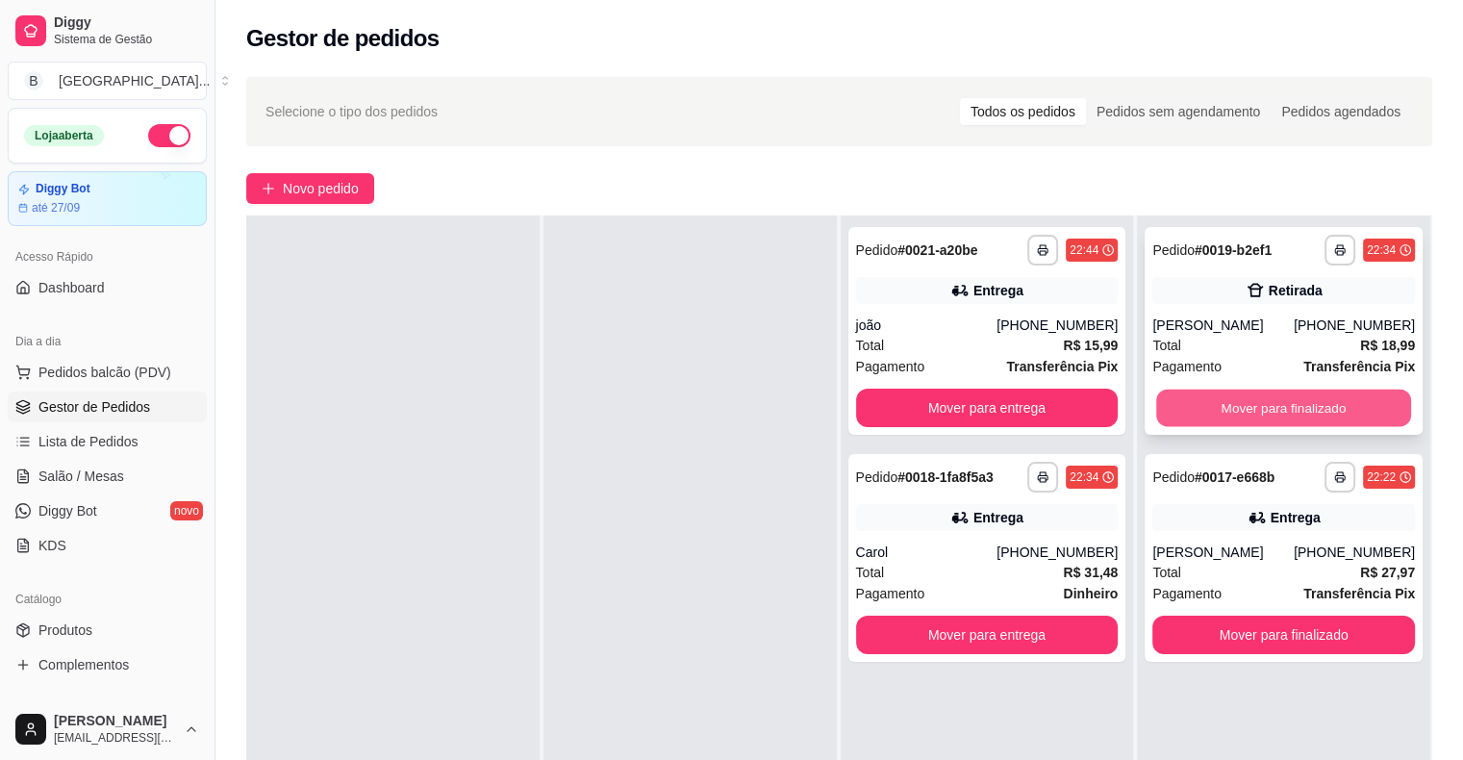
click at [1222, 402] on button "Mover para finalizado" at bounding box center [1283, 409] width 255 height 38
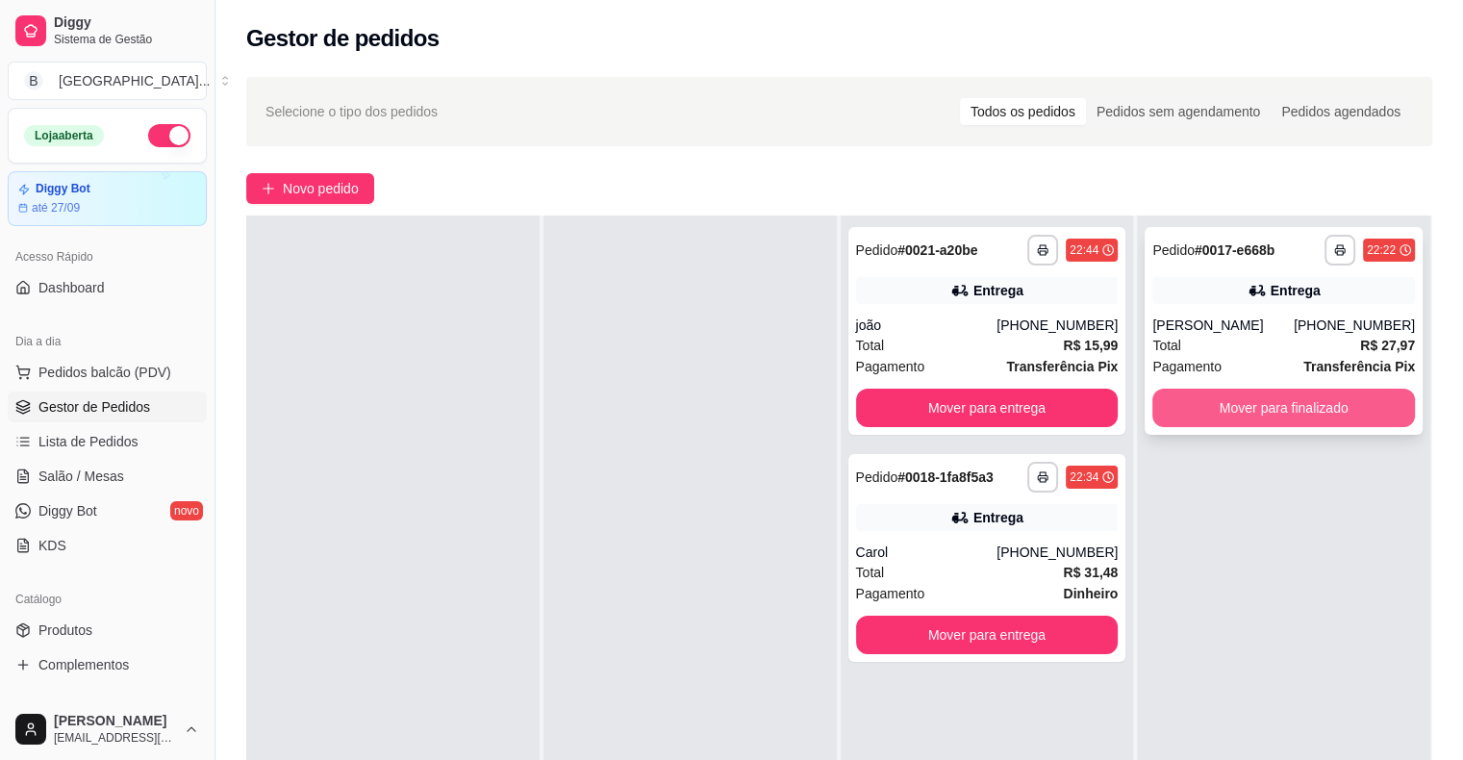
click at [1345, 406] on button "Mover para finalizado" at bounding box center [1284, 408] width 263 height 38
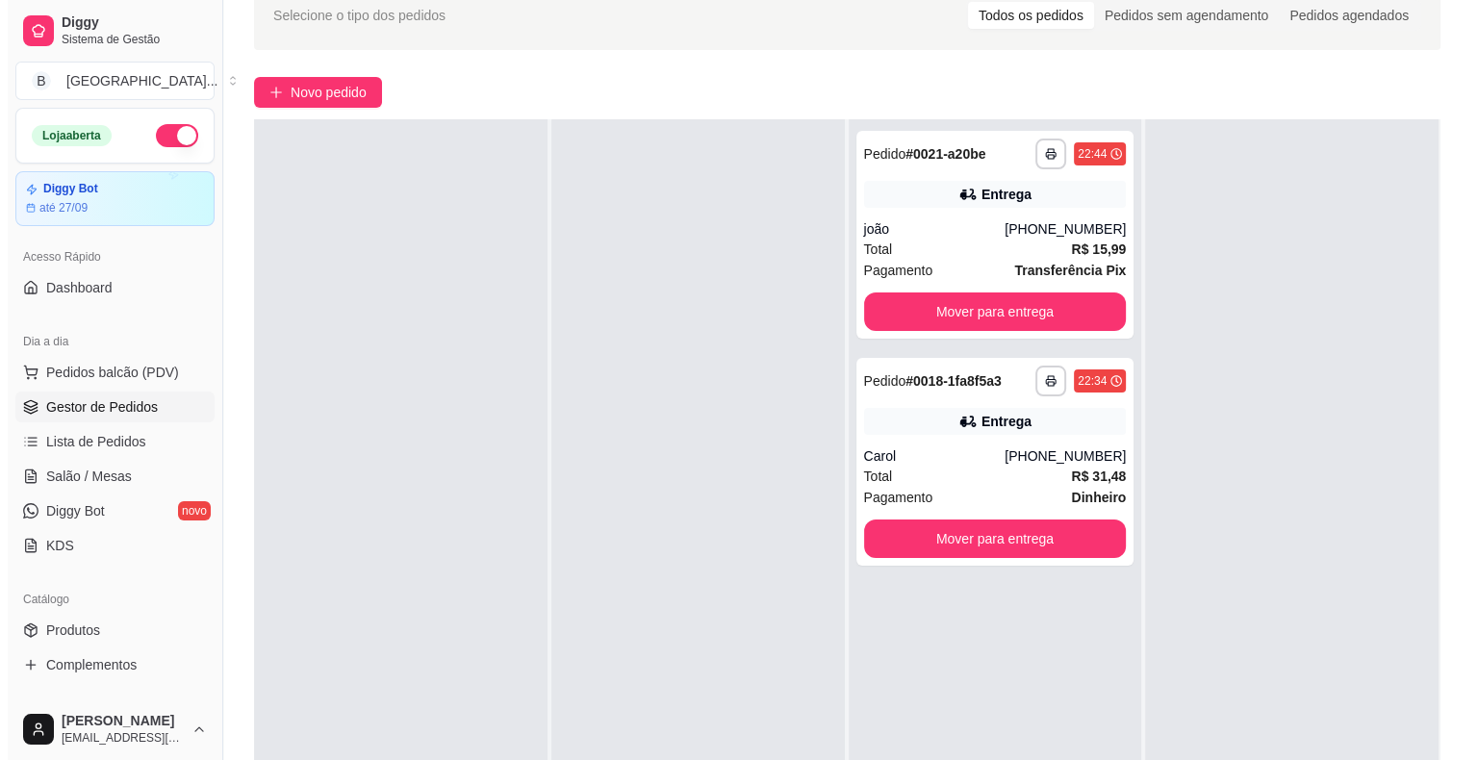
scroll to position [292, 0]
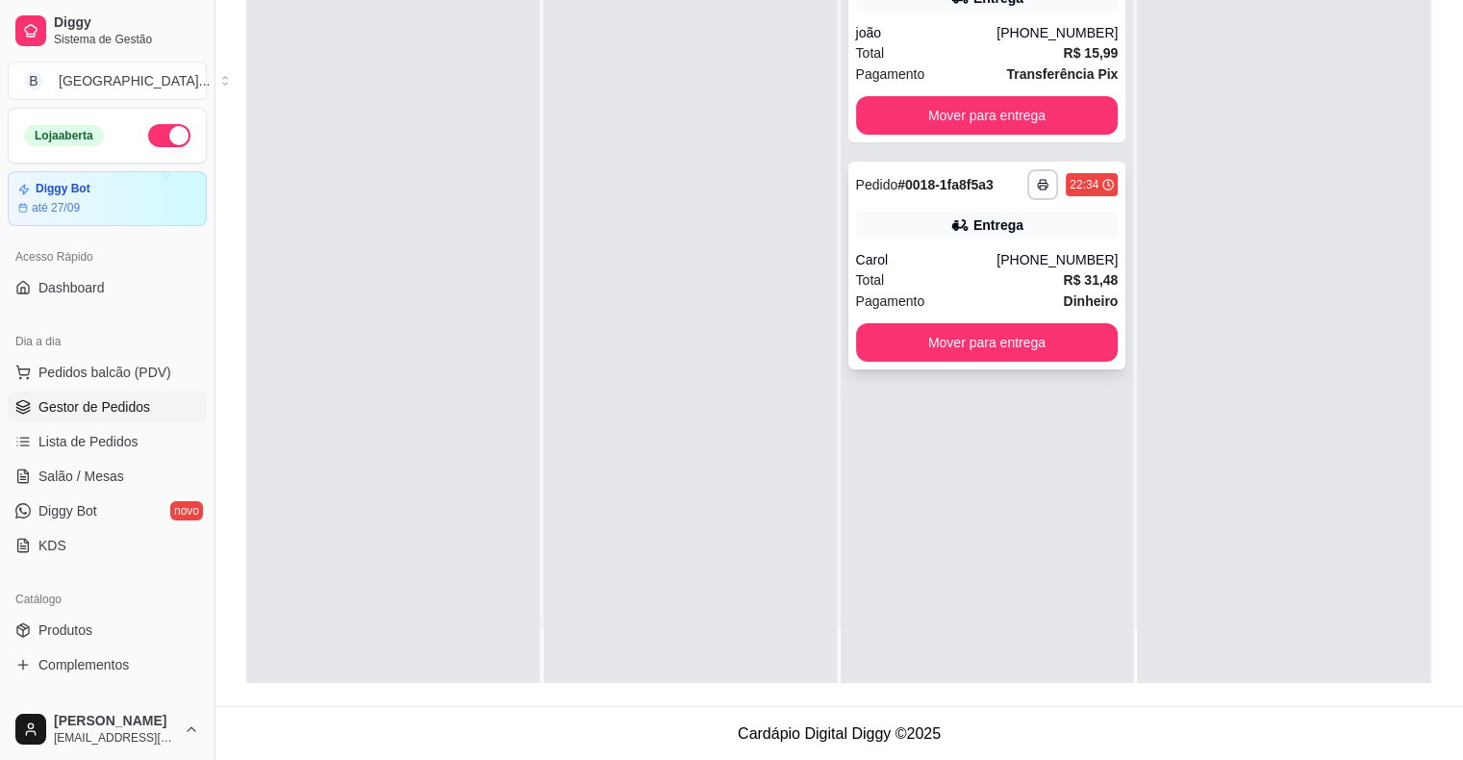
click at [973, 279] on div "Total R$ 31,48" at bounding box center [987, 279] width 263 height 21
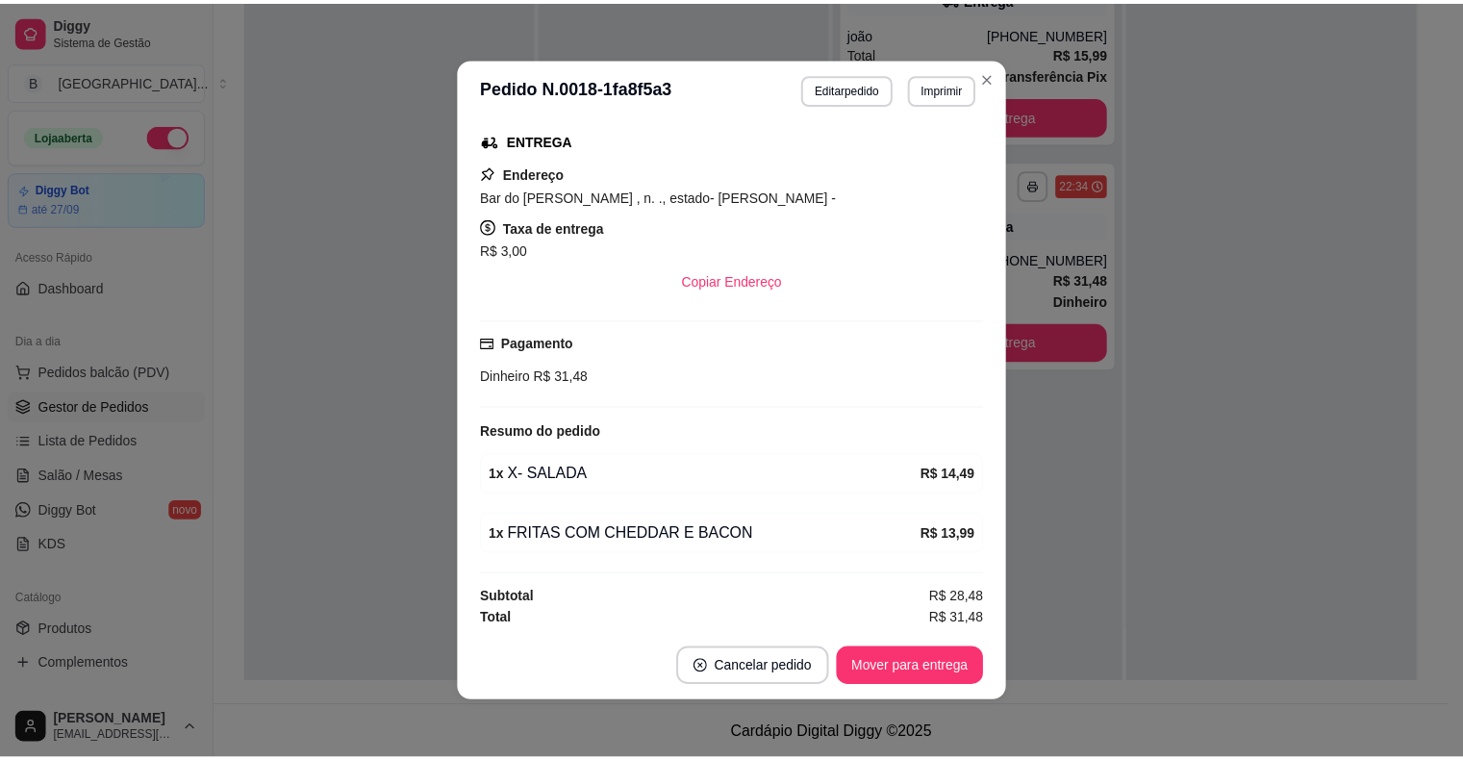
scroll to position [4, 0]
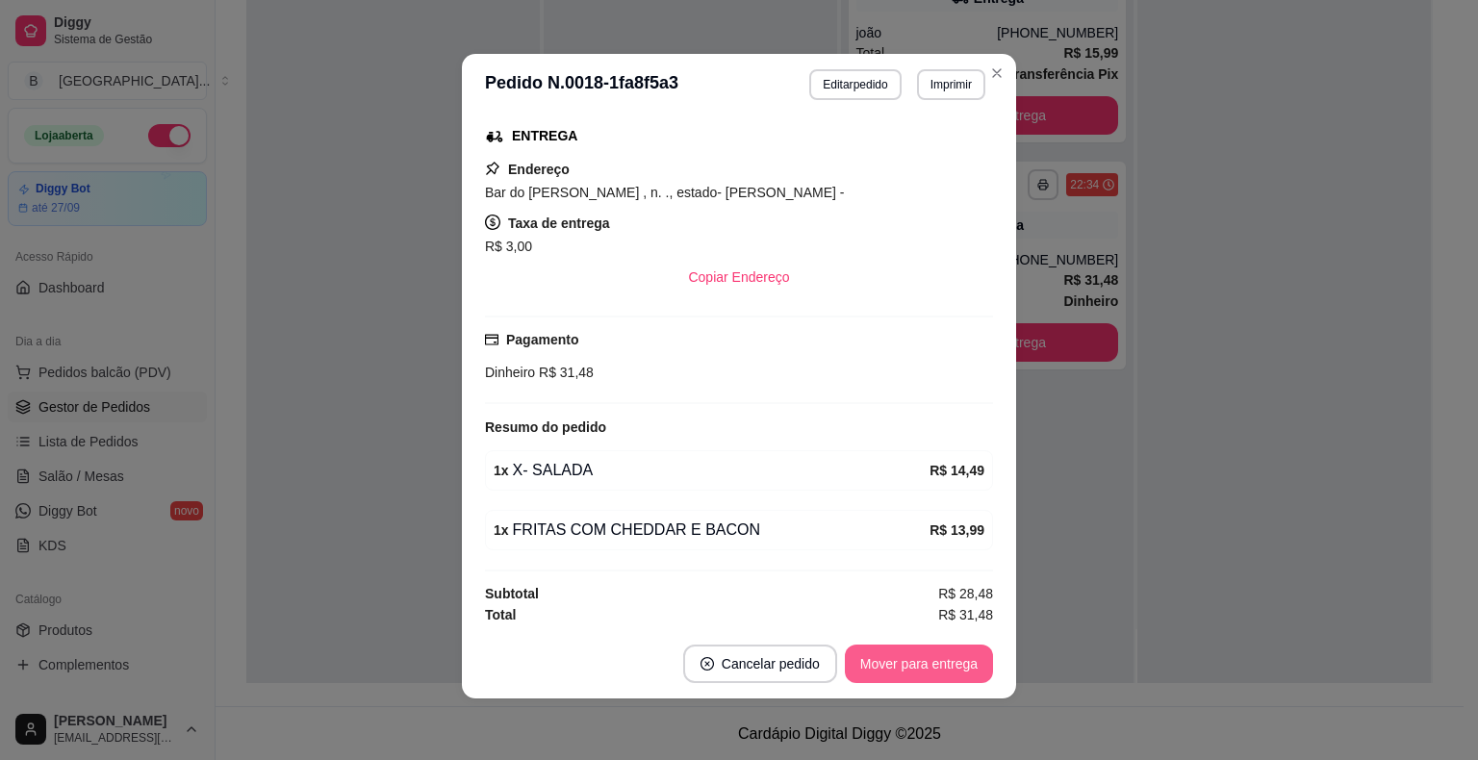
click at [917, 673] on button "Mover para entrega" at bounding box center [919, 664] width 148 height 38
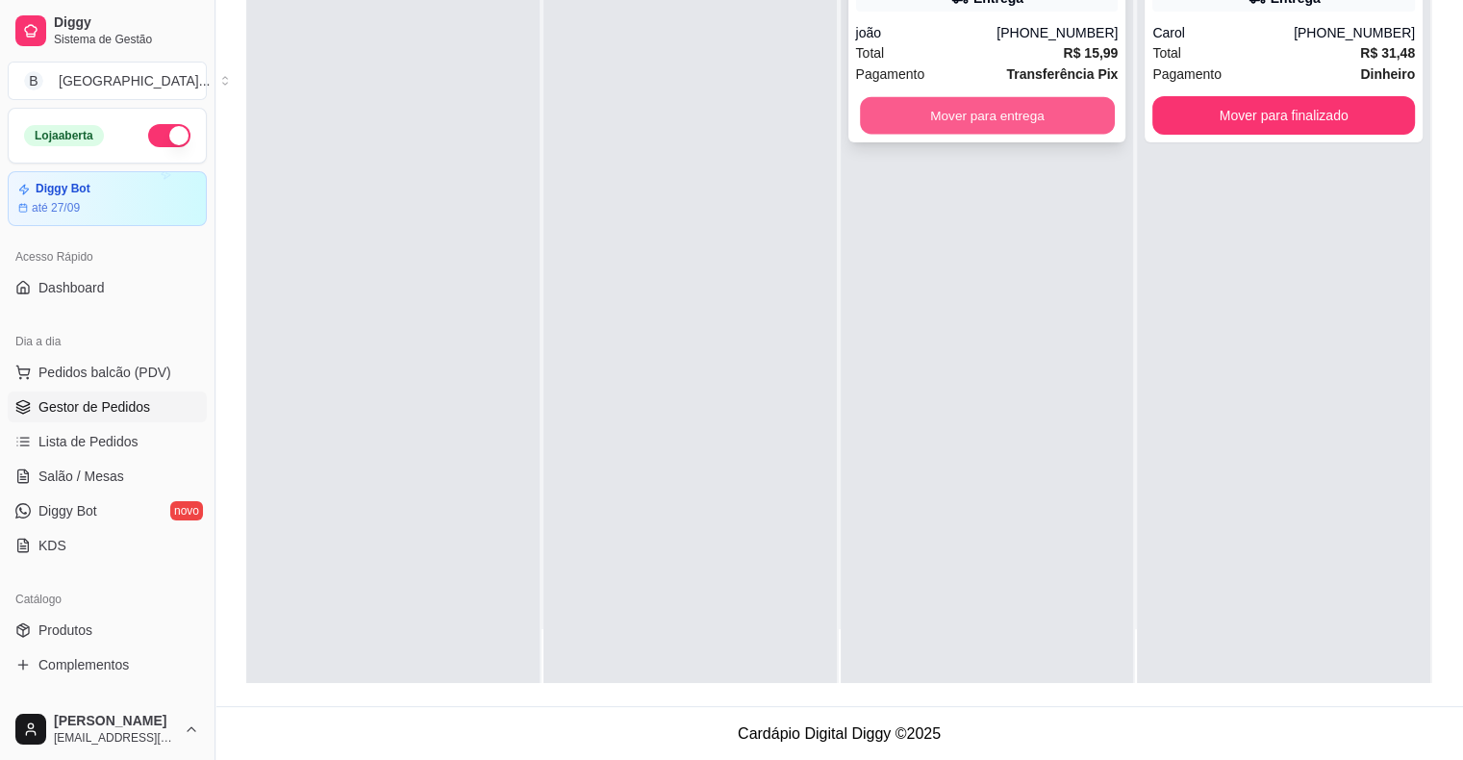
click at [1020, 131] on button "Mover para entrega" at bounding box center [987, 116] width 255 height 38
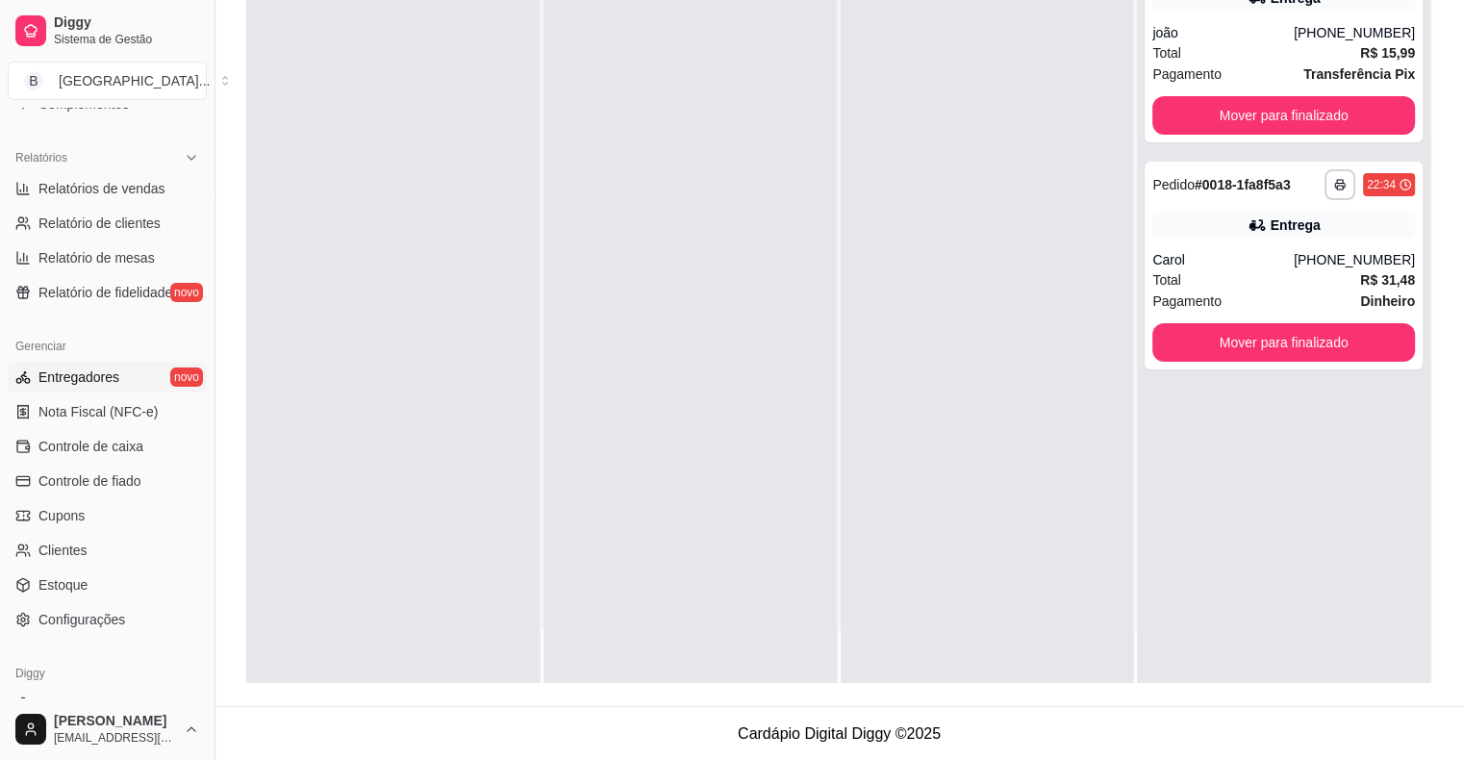
scroll to position [577, 0]
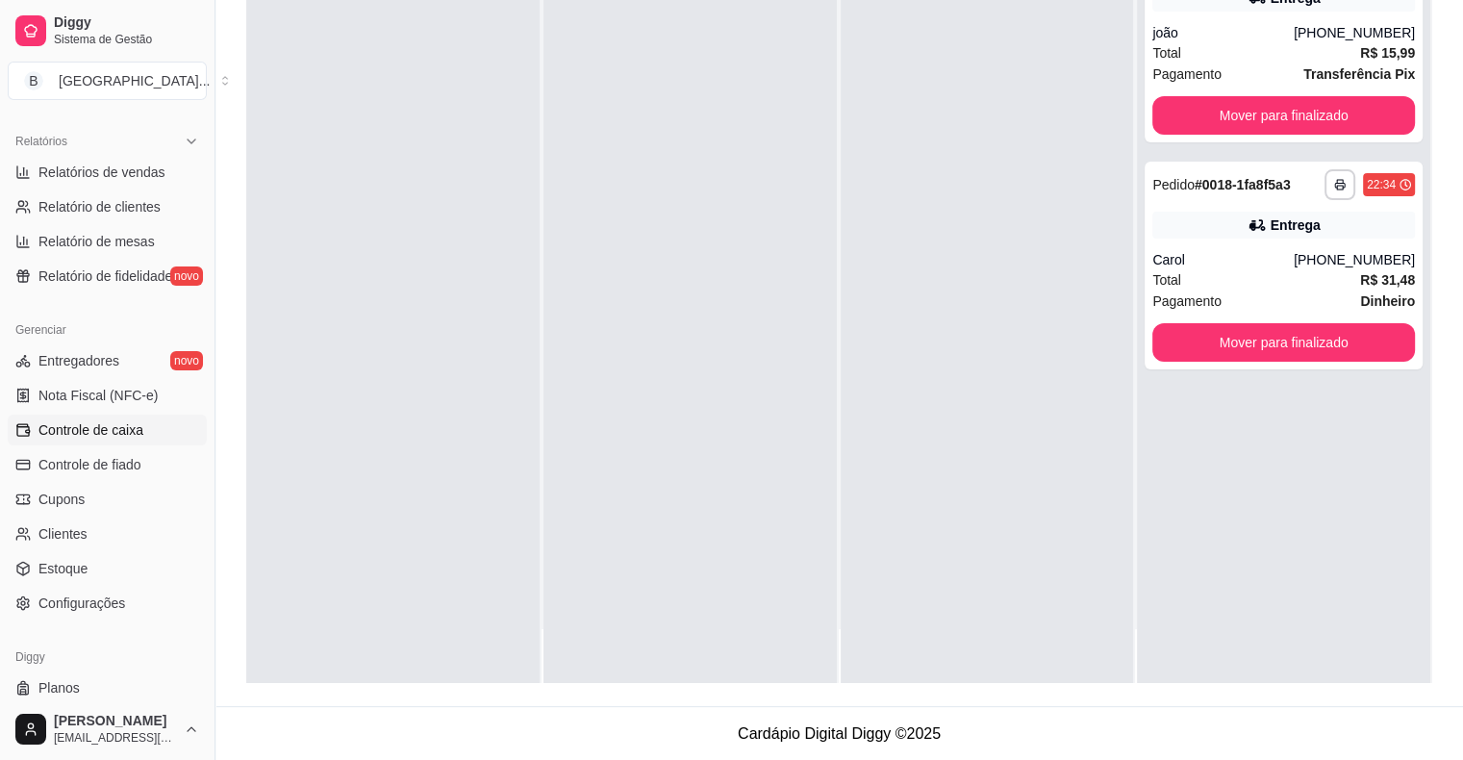
click at [137, 441] on link "Controle de caixa" at bounding box center [107, 430] width 199 height 31
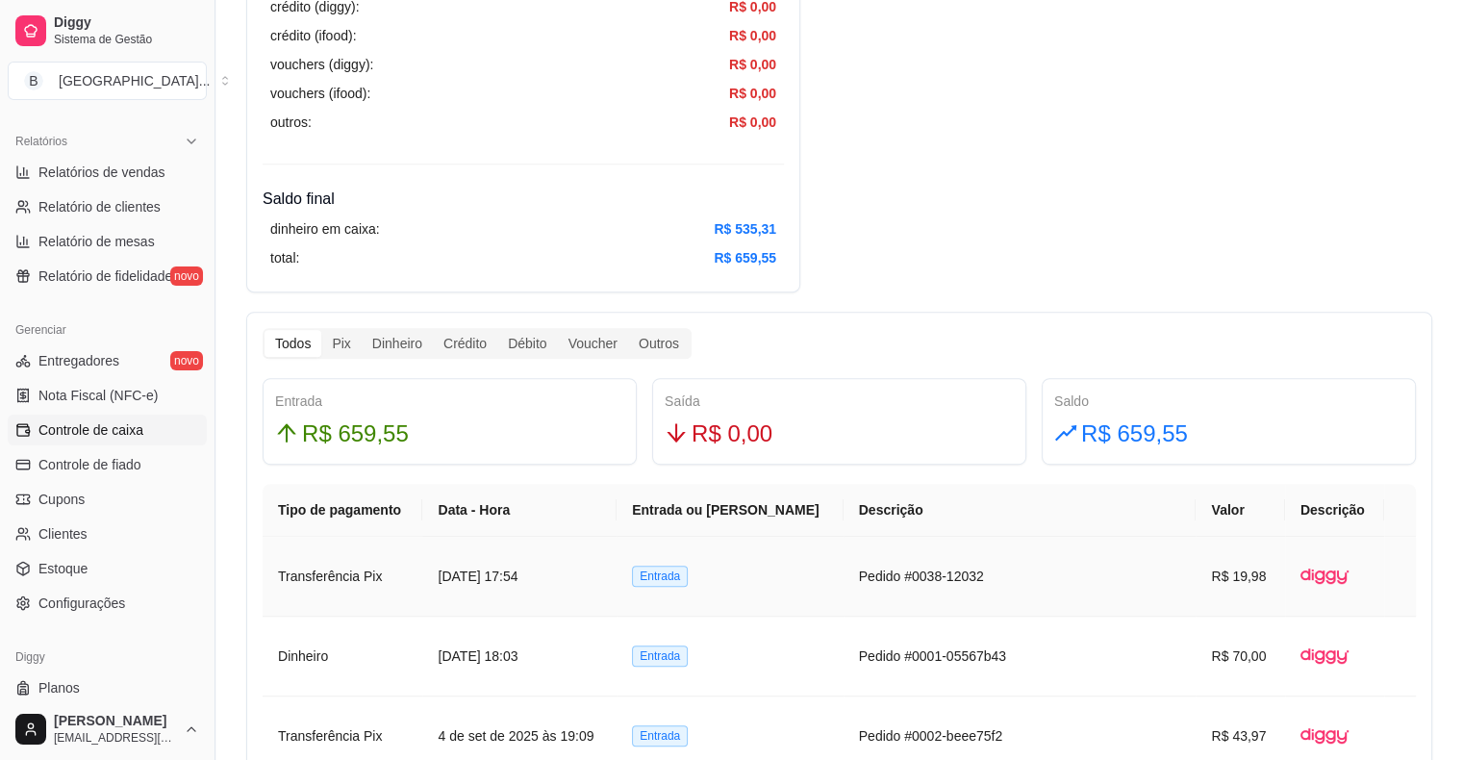
scroll to position [1058, 0]
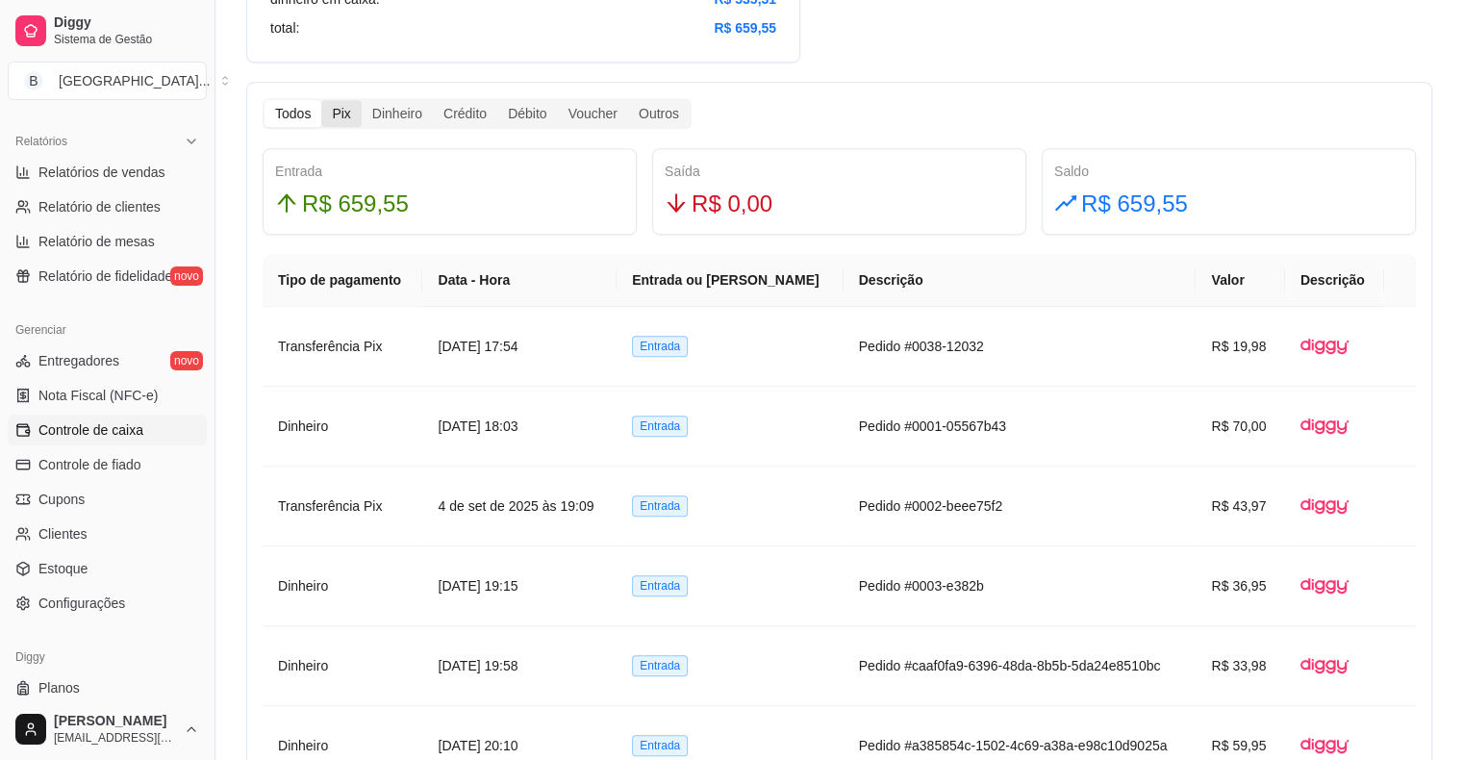
click at [335, 117] on div "Pix" at bounding box center [340, 113] width 39 height 27
click at [321, 100] on input "Pix" at bounding box center [321, 100] width 0 height 0
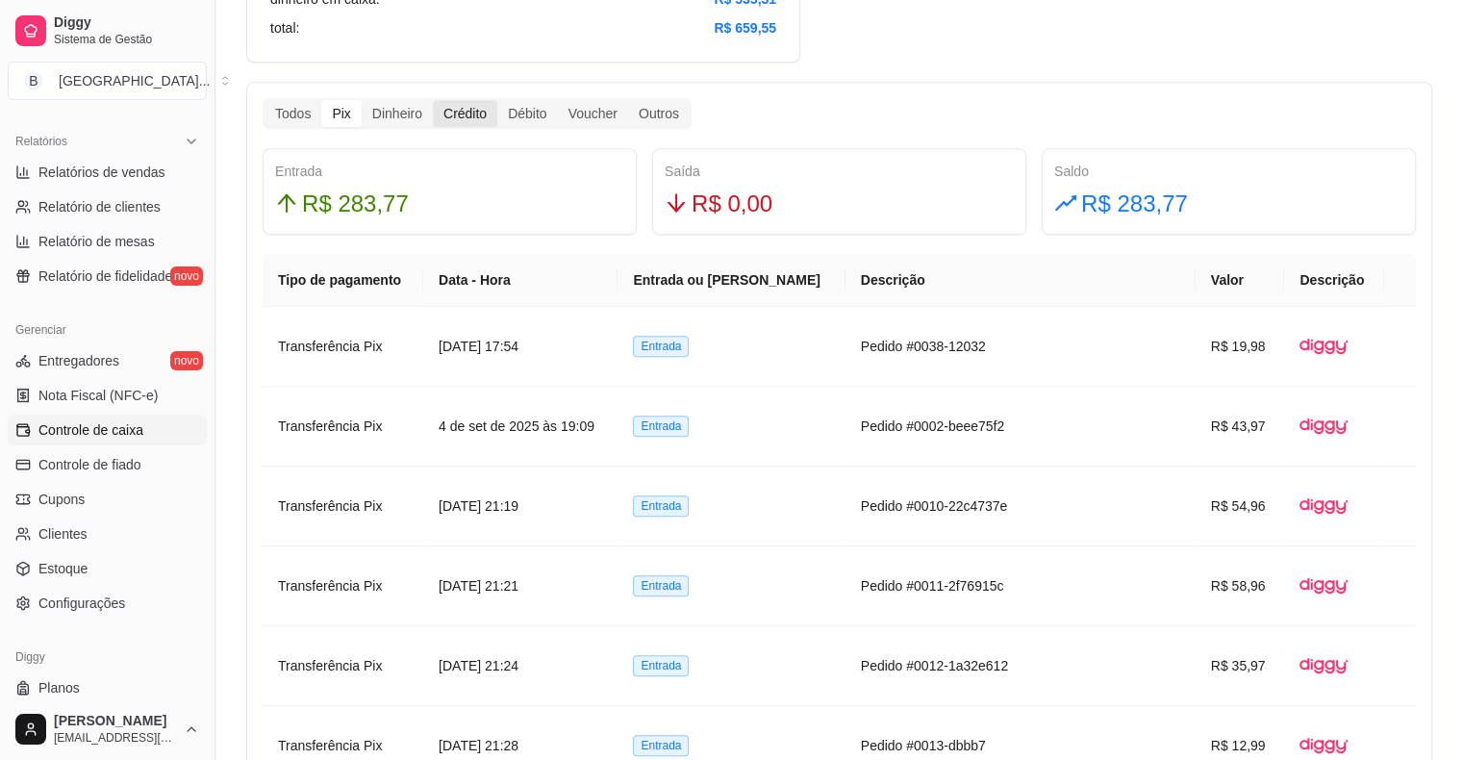
click at [470, 115] on div "Crédito" at bounding box center [465, 113] width 64 height 27
click at [433, 100] on input "Crédito" at bounding box center [433, 100] width 0 height 0
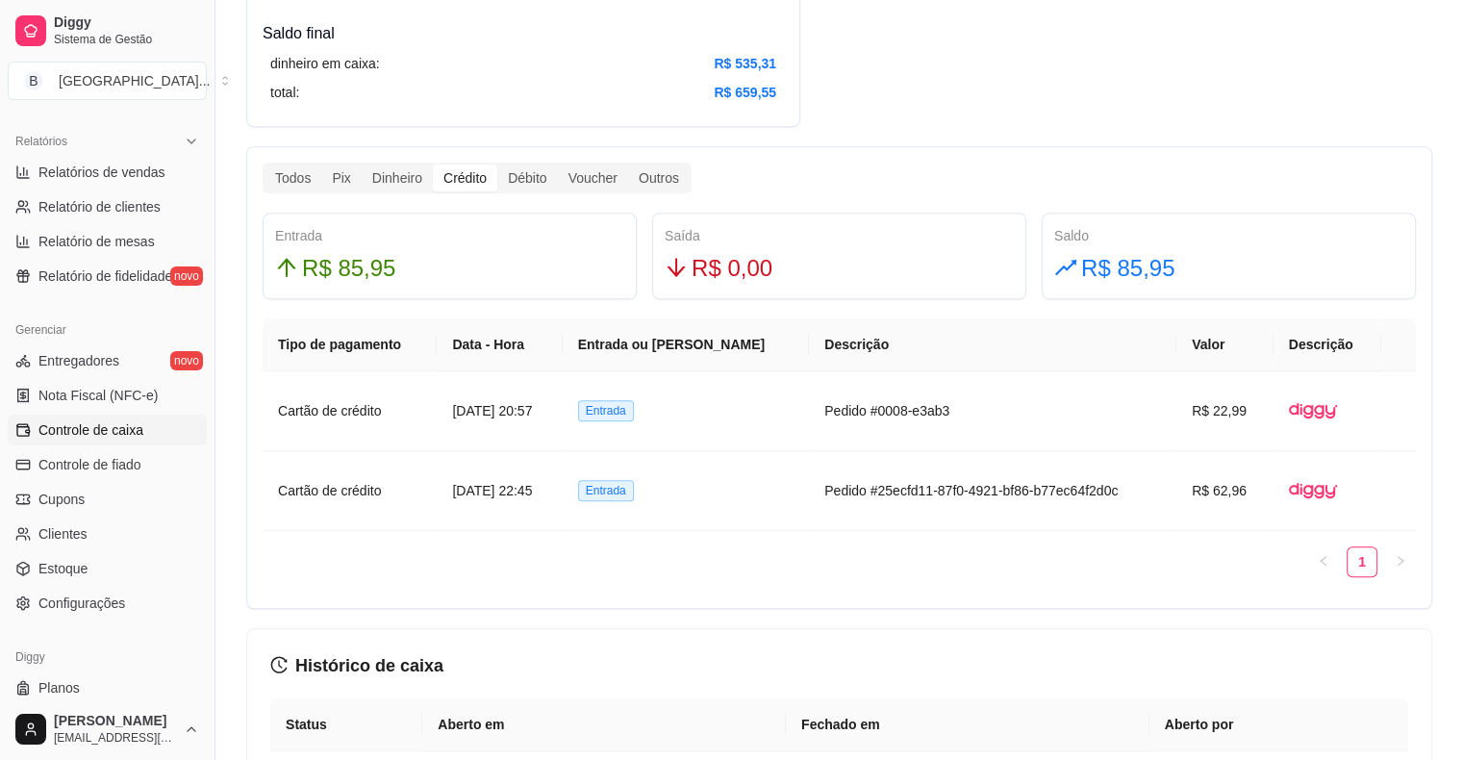
scroll to position [962, 0]
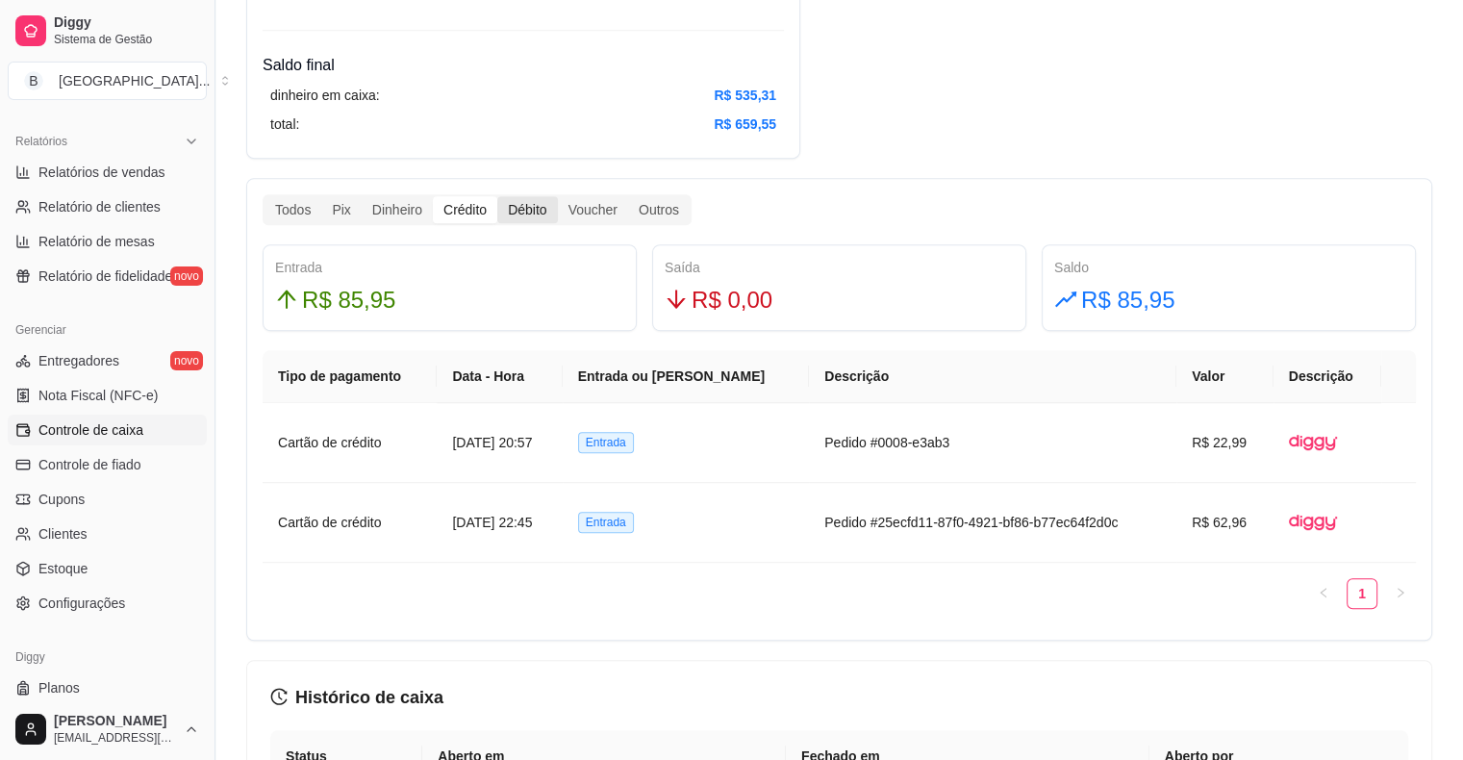
click at [531, 202] on div "Débito" at bounding box center [527, 209] width 60 height 27
click at [497, 196] on input "Débito" at bounding box center [497, 196] width 0 height 0
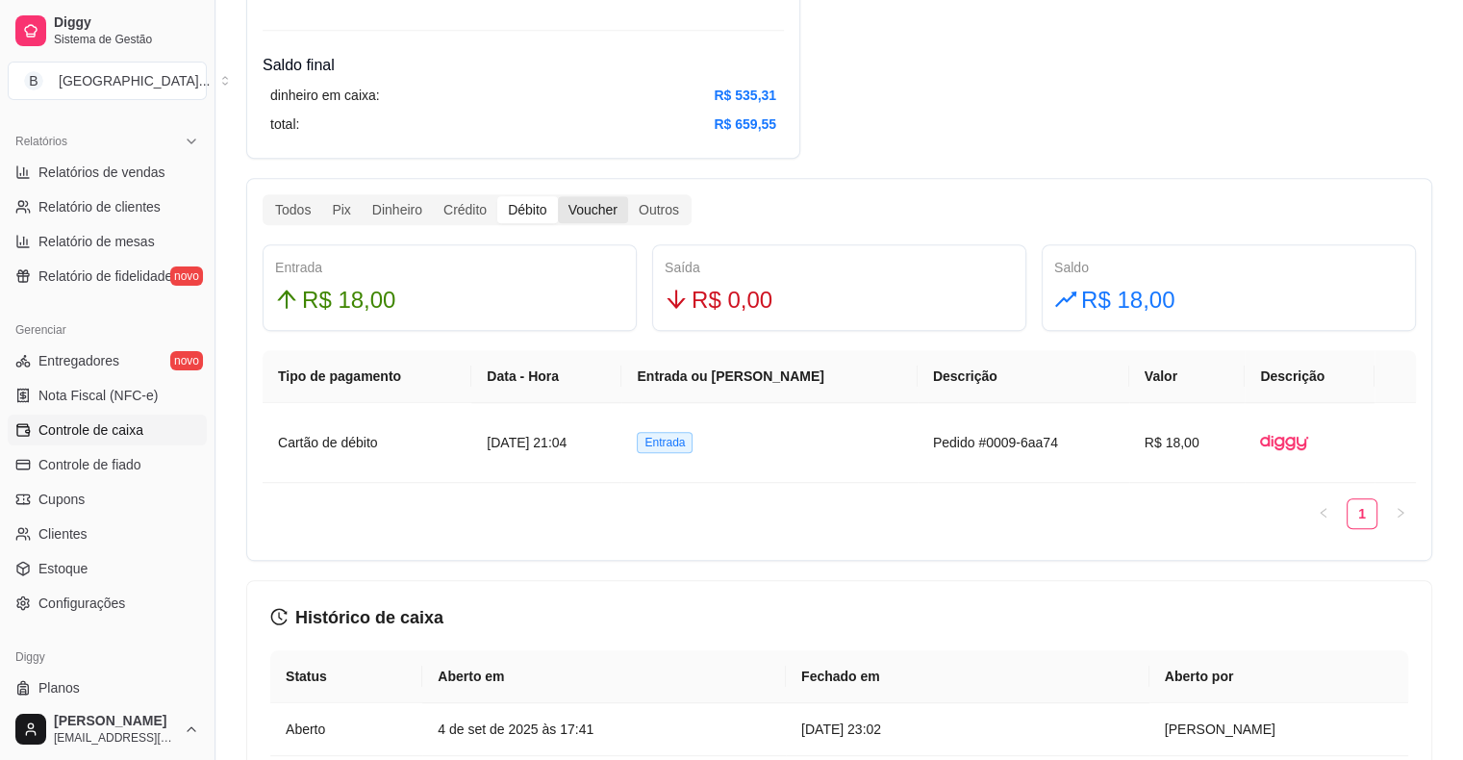
click at [613, 214] on div "Voucher" at bounding box center [593, 209] width 70 height 27
click at [558, 196] on input "Voucher" at bounding box center [558, 196] width 0 height 0
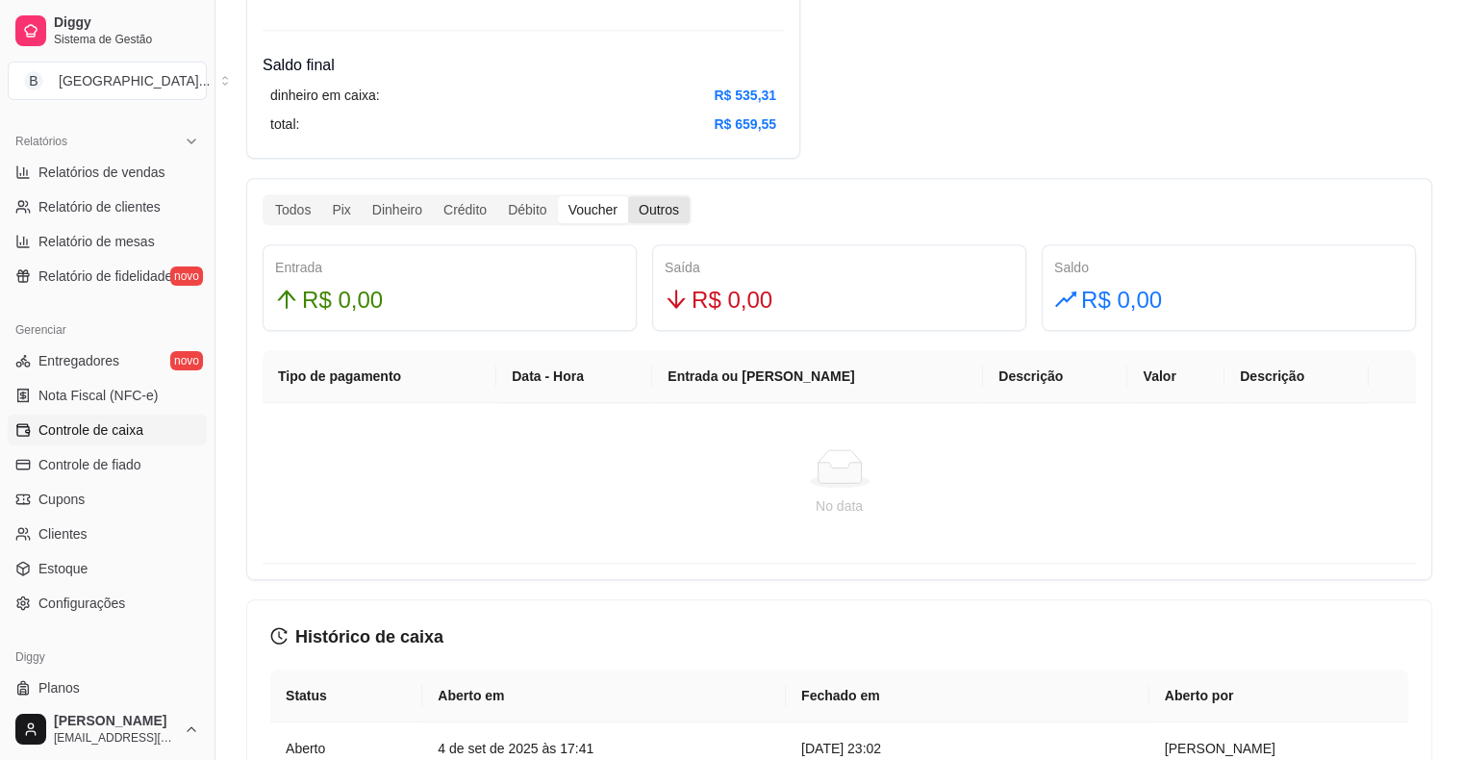
click at [641, 214] on div "Outros" at bounding box center [659, 209] width 62 height 27
click at [628, 196] on input "Outros" at bounding box center [628, 196] width 0 height 0
drag, startPoint x: 383, startPoint y: 208, endPoint x: 374, endPoint y: 202, distance: 10.4
click at [378, 206] on div "Dinheiro" at bounding box center [397, 209] width 71 height 27
click at [405, 209] on div "Dinheiro" at bounding box center [397, 209] width 71 height 27
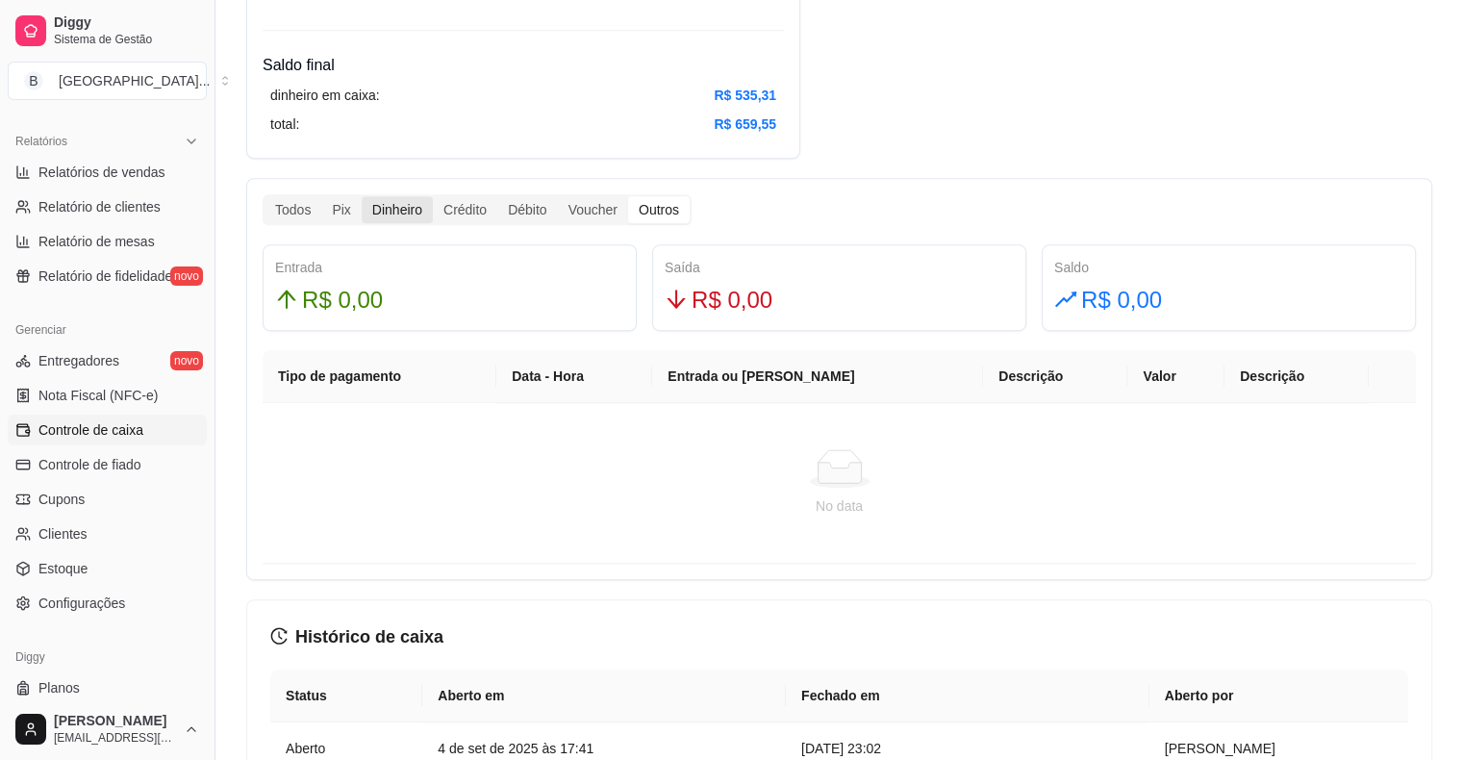
click at [362, 196] on input "Dinheiro" at bounding box center [362, 196] width 0 height 0
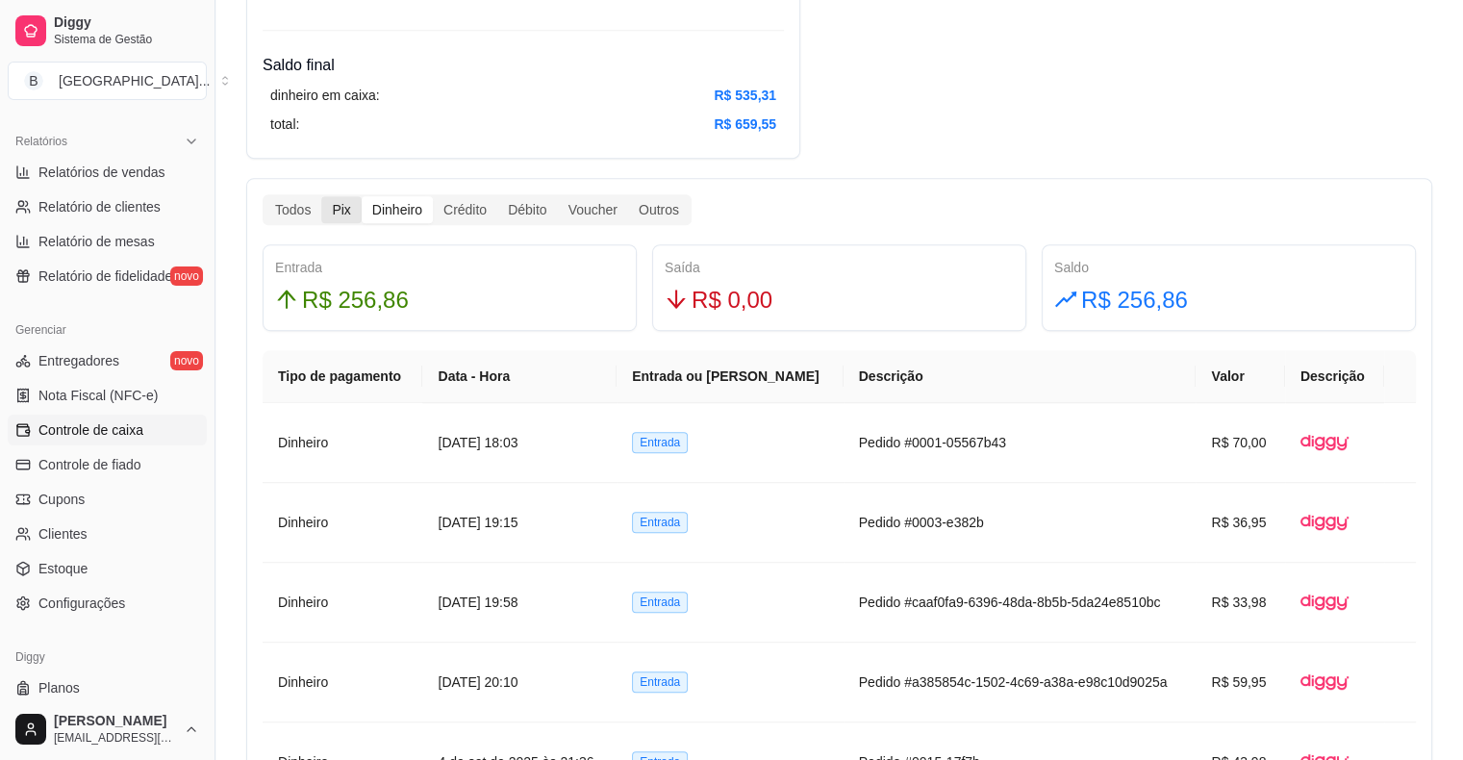
click at [337, 213] on div "Pix" at bounding box center [340, 209] width 39 height 27
click at [321, 196] on input "Pix" at bounding box center [321, 196] width 0 height 0
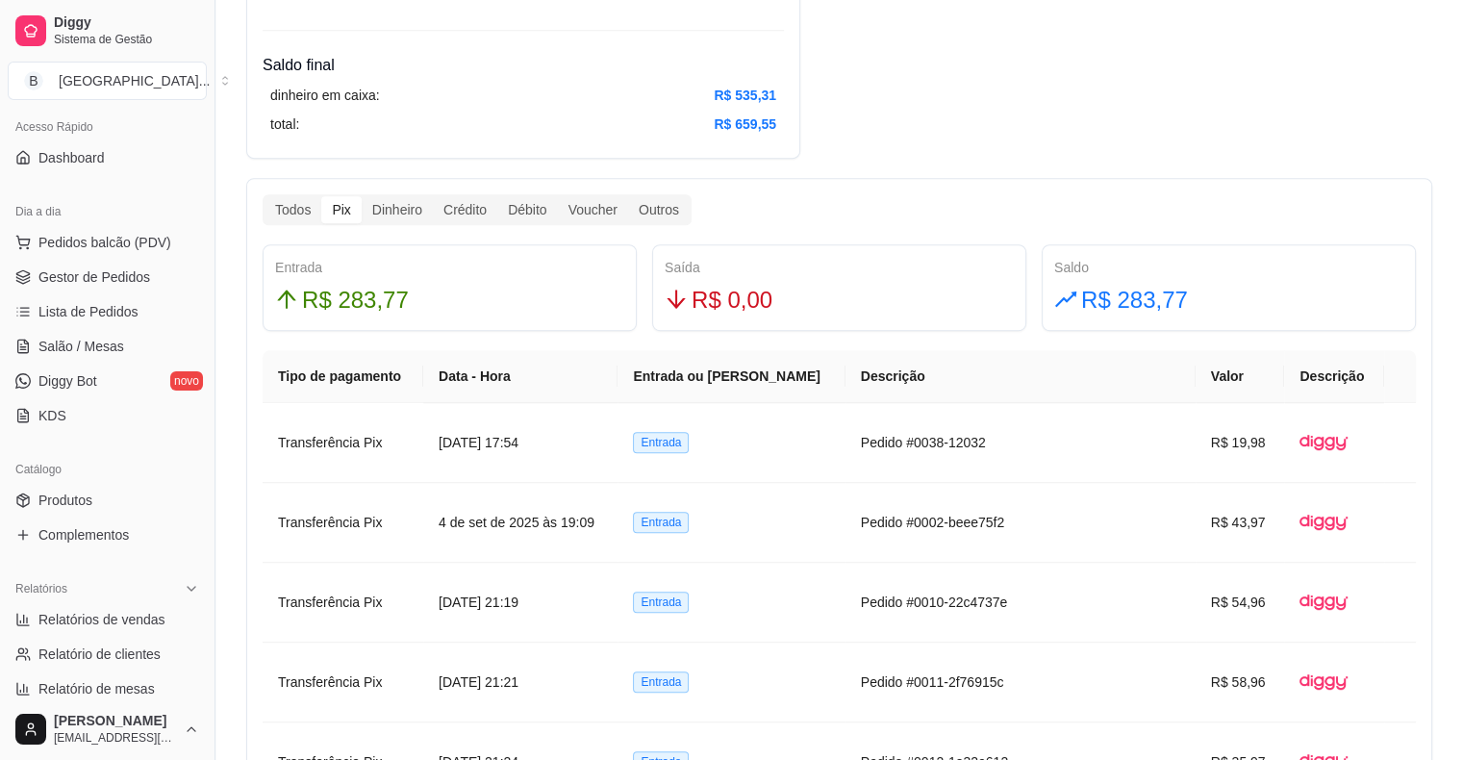
scroll to position [96, 0]
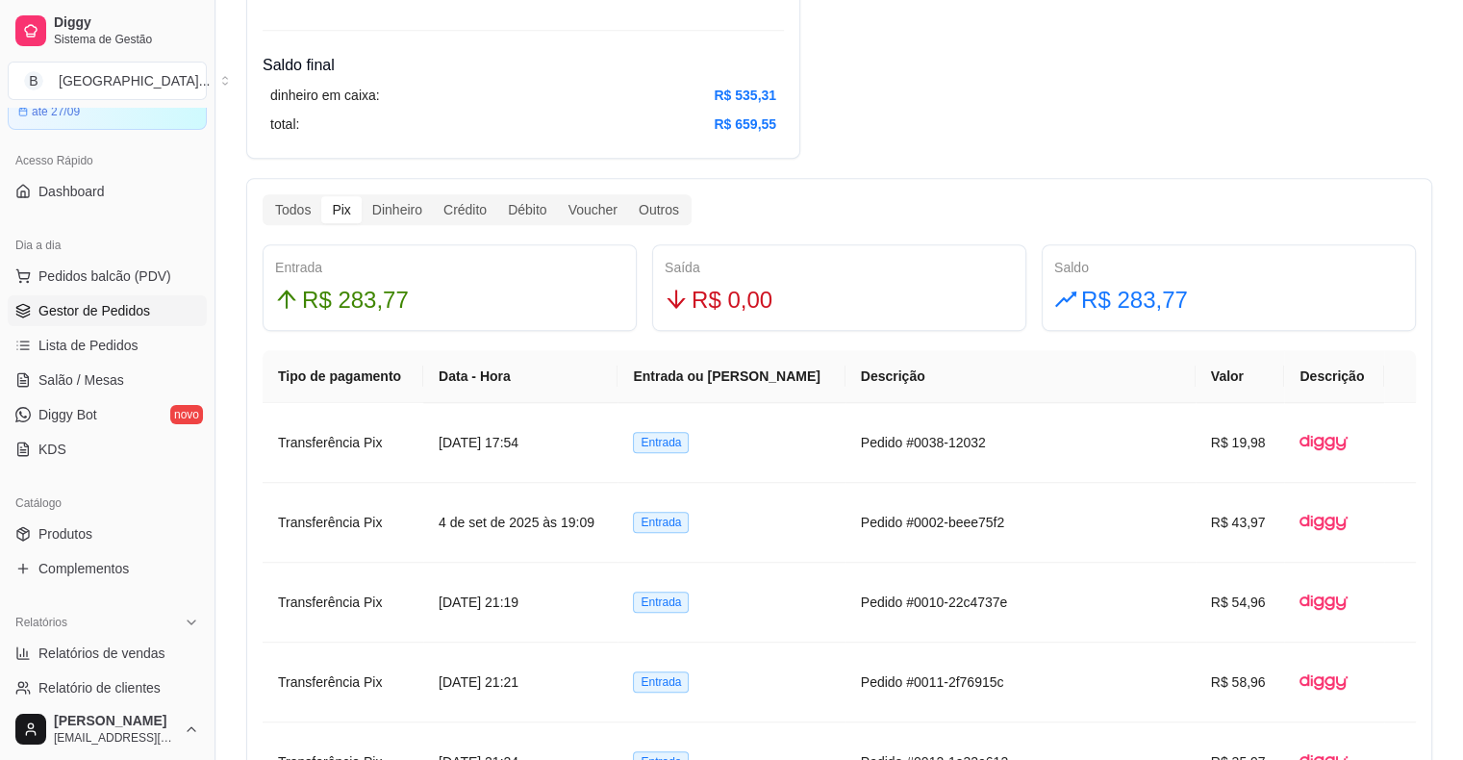
click at [81, 308] on span "Gestor de Pedidos" at bounding box center [94, 310] width 112 height 19
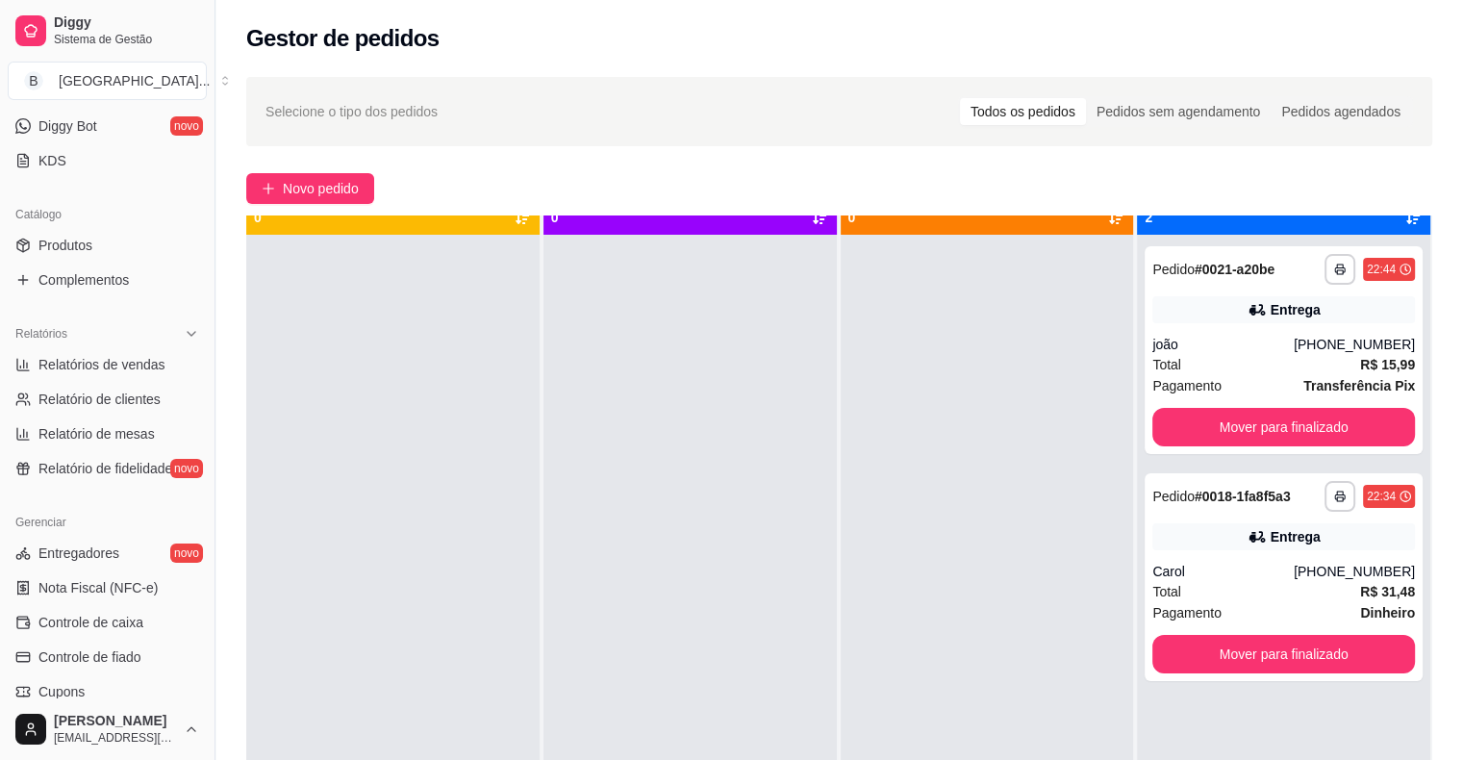
scroll to position [54, 0]
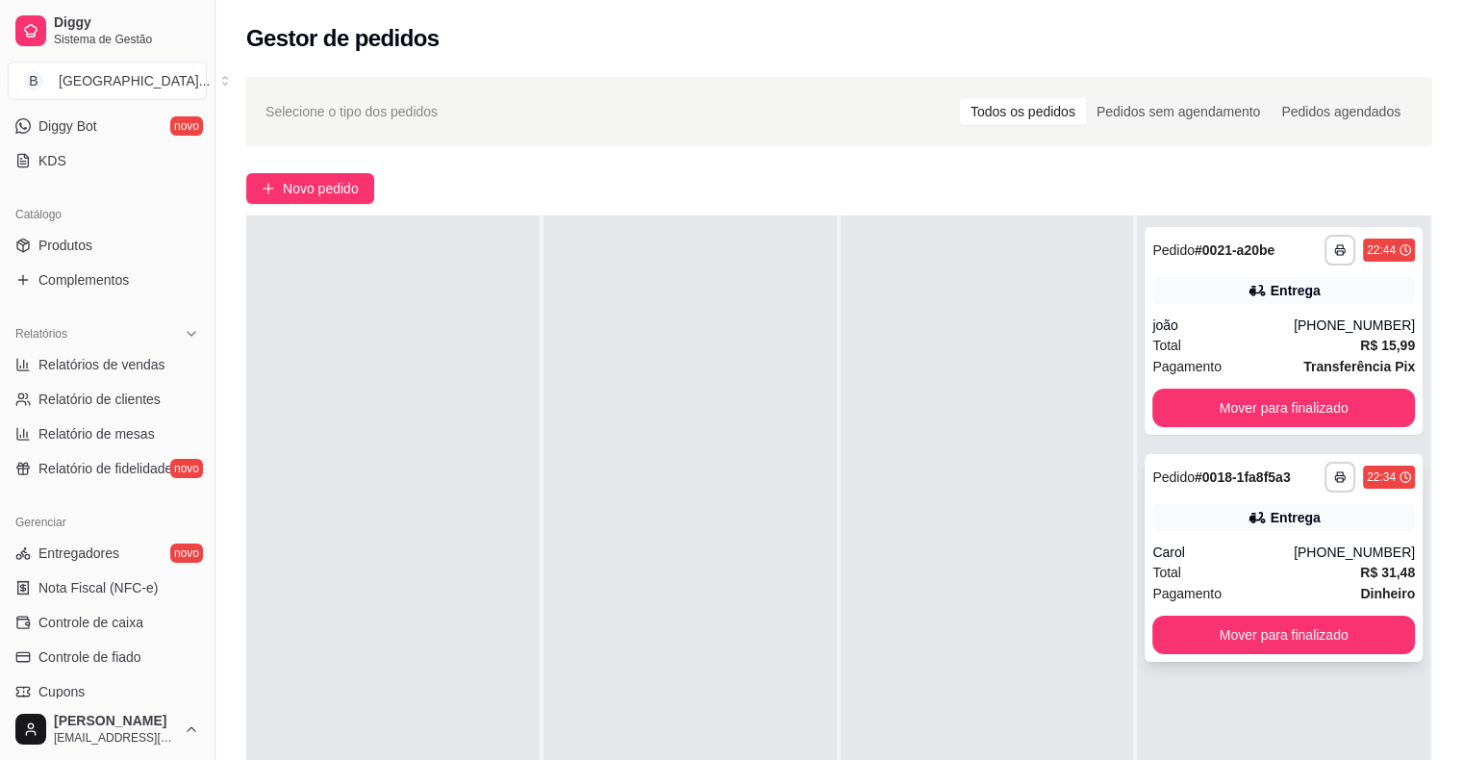
click at [1253, 545] on div "Carol" at bounding box center [1223, 552] width 141 height 19
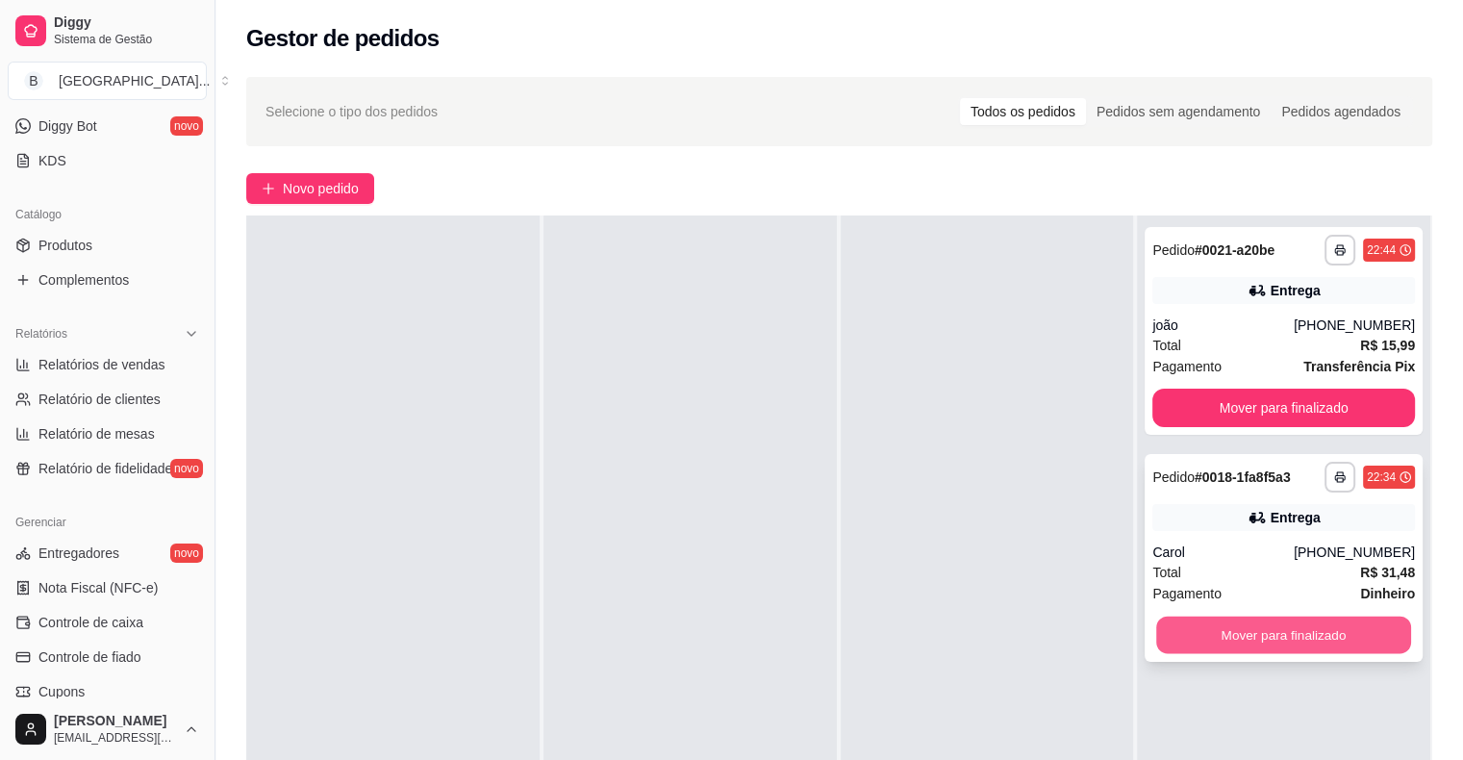
click at [1185, 641] on button "Mover para finalizado" at bounding box center [1283, 636] width 255 height 38
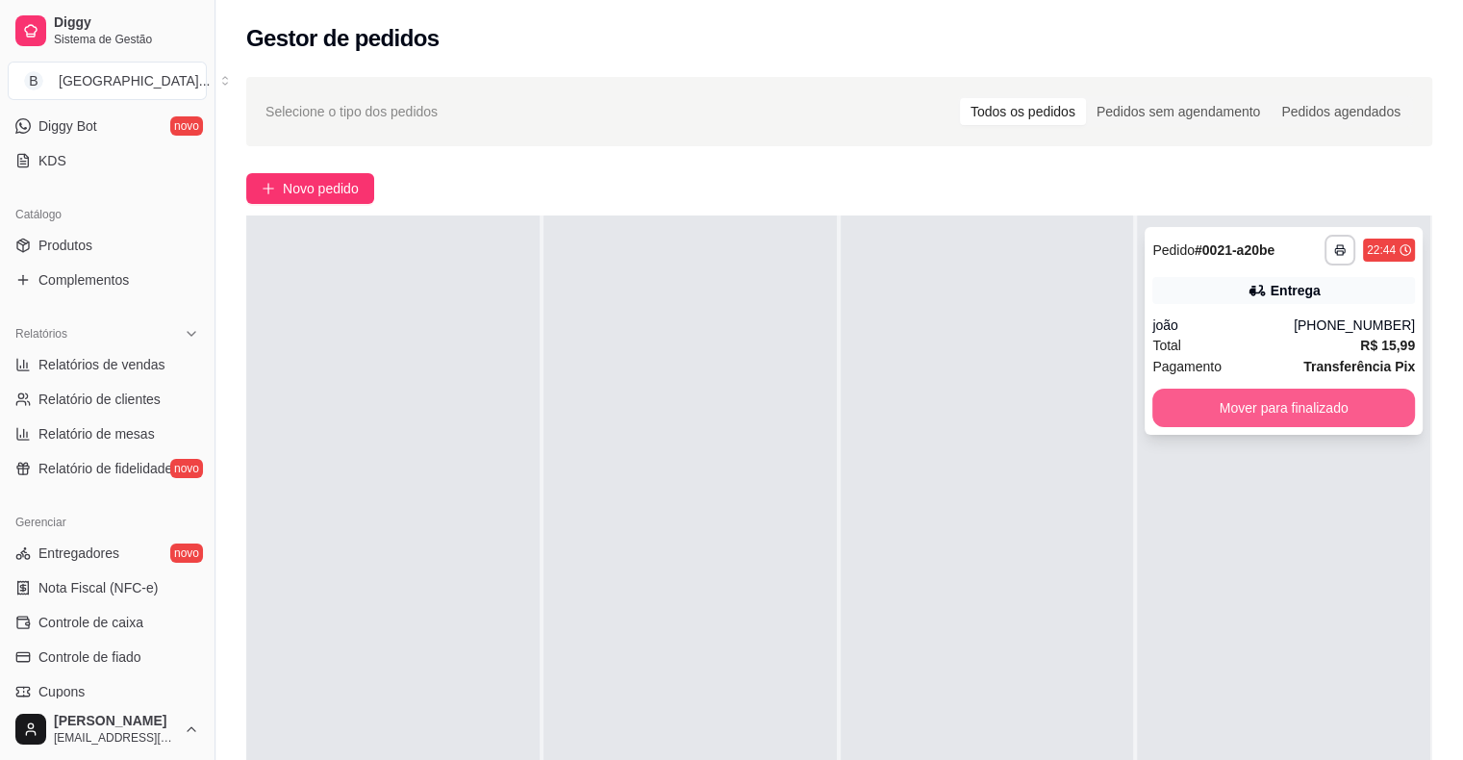
click at [1283, 414] on button "Mover para finalizado" at bounding box center [1284, 408] width 263 height 38
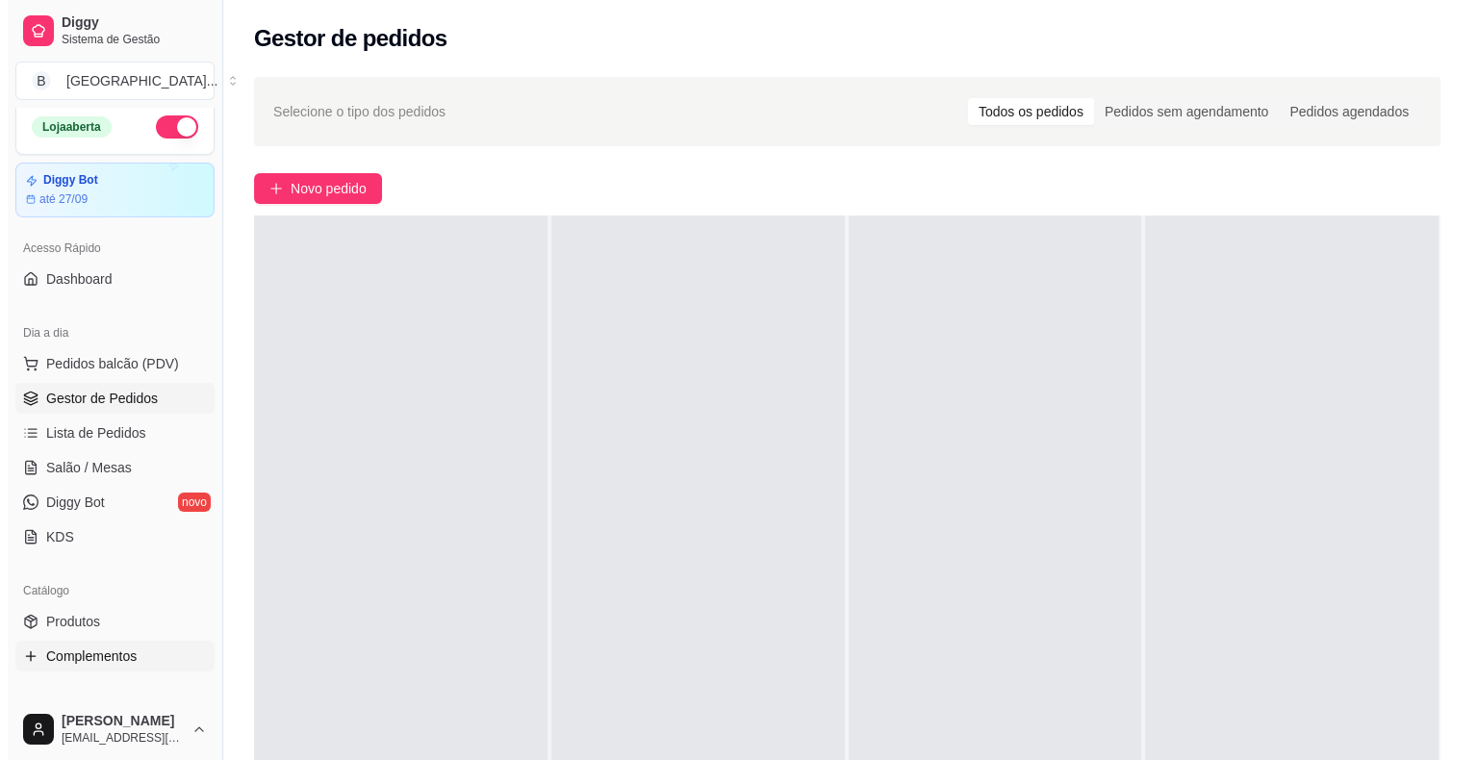
scroll to position [0, 0]
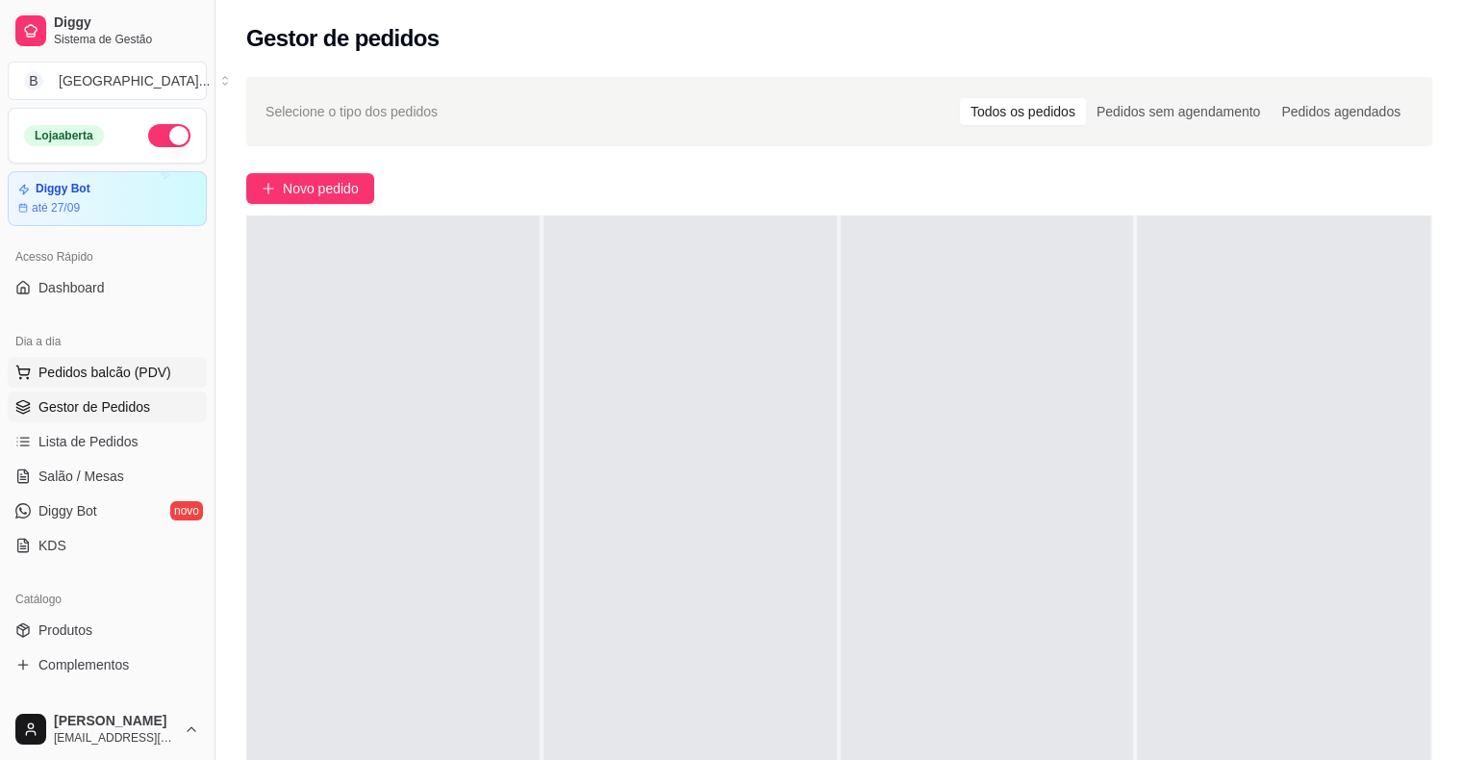
click at [80, 379] on span "Pedidos balcão (PDV)" at bounding box center [104, 372] width 133 height 19
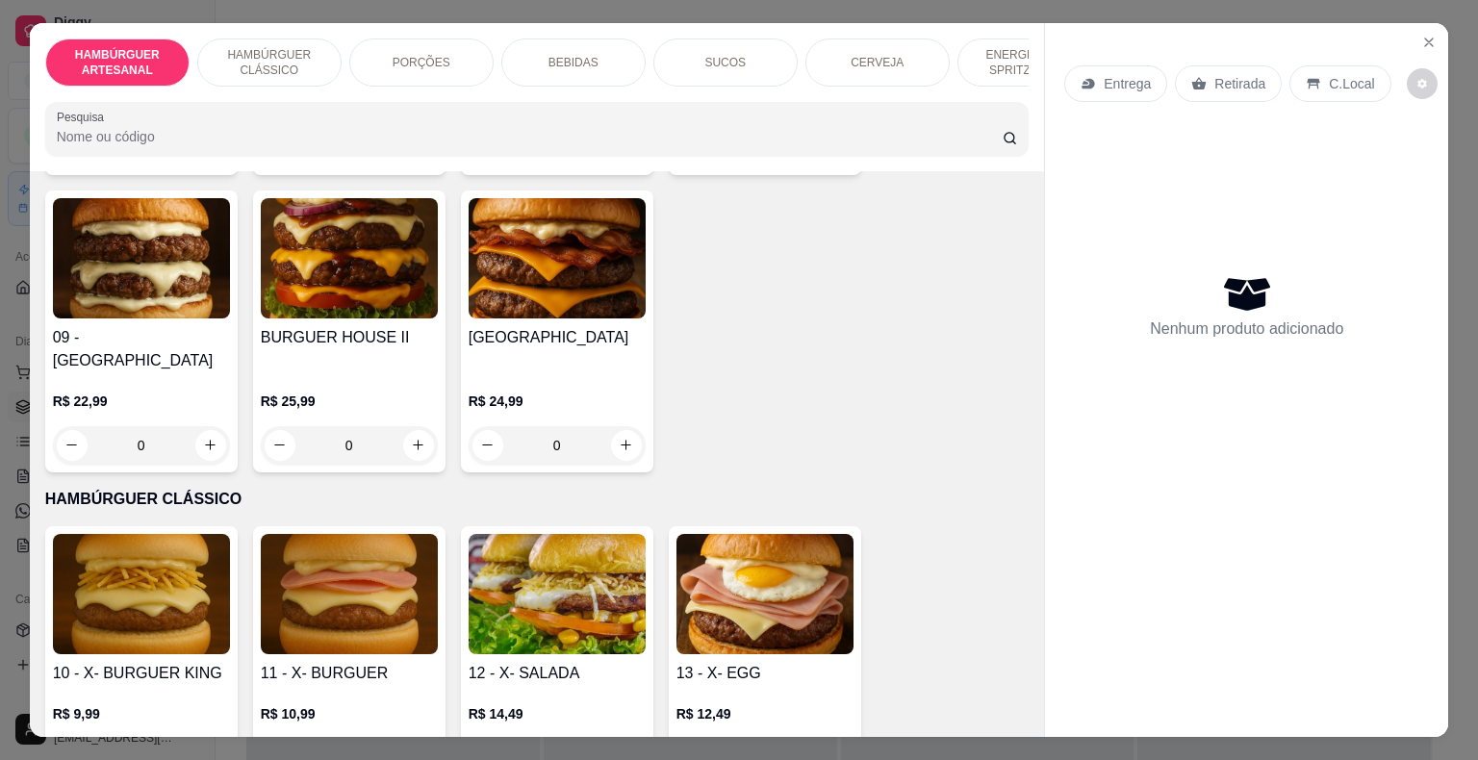
scroll to position [770, 0]
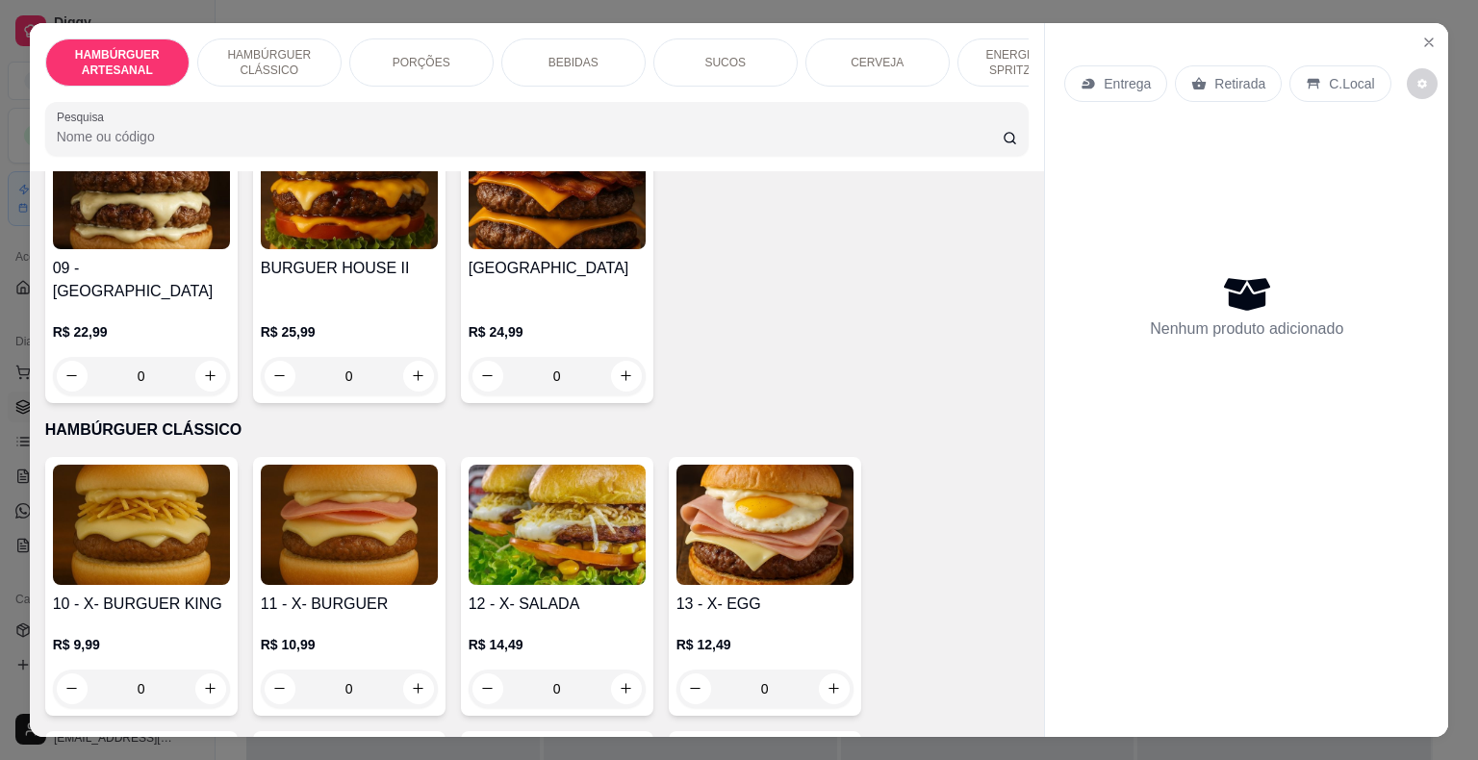
click at [199, 670] on div "0" at bounding box center [141, 689] width 177 height 38
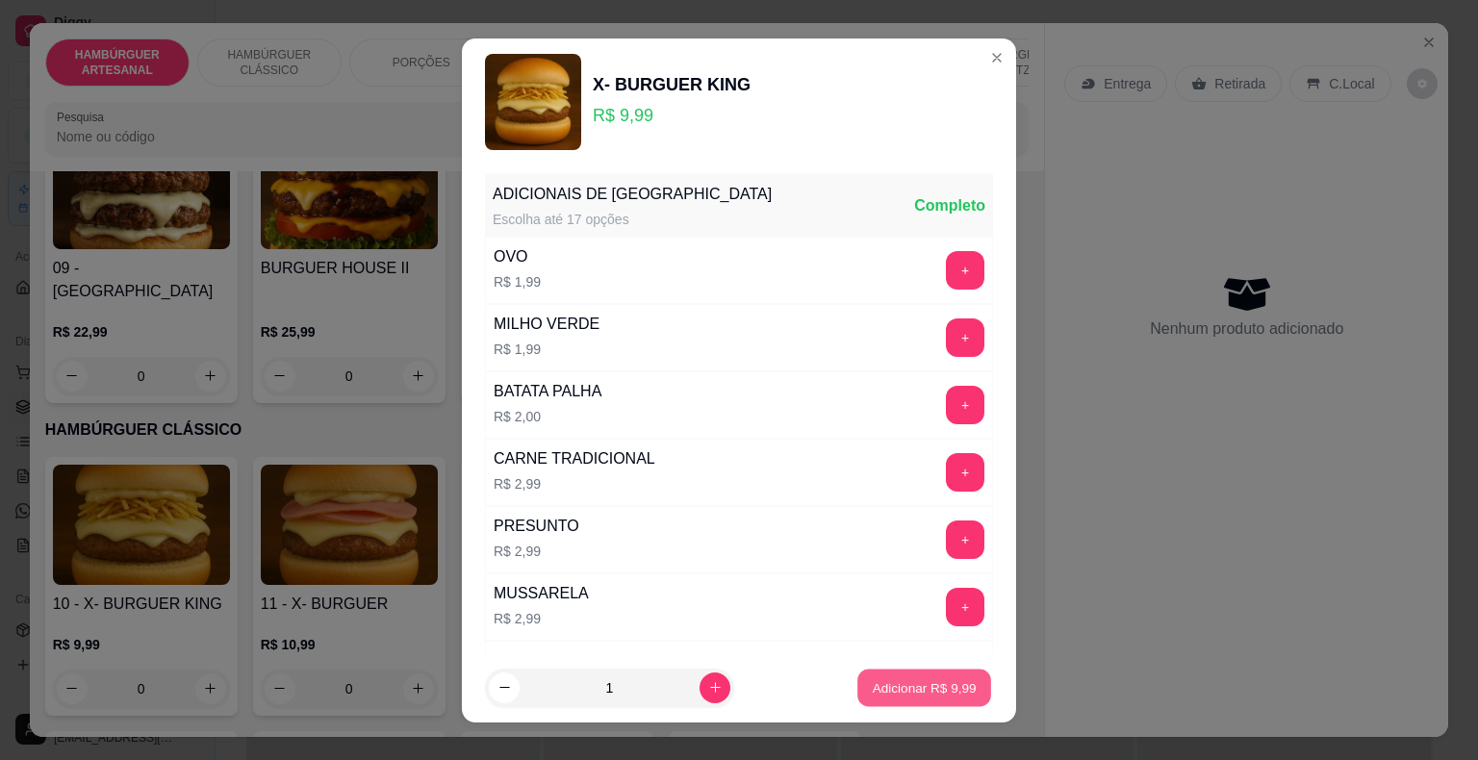
click at [872, 690] on p "Adicionar R$ 9,99" at bounding box center [924, 687] width 104 height 18
type input "1"
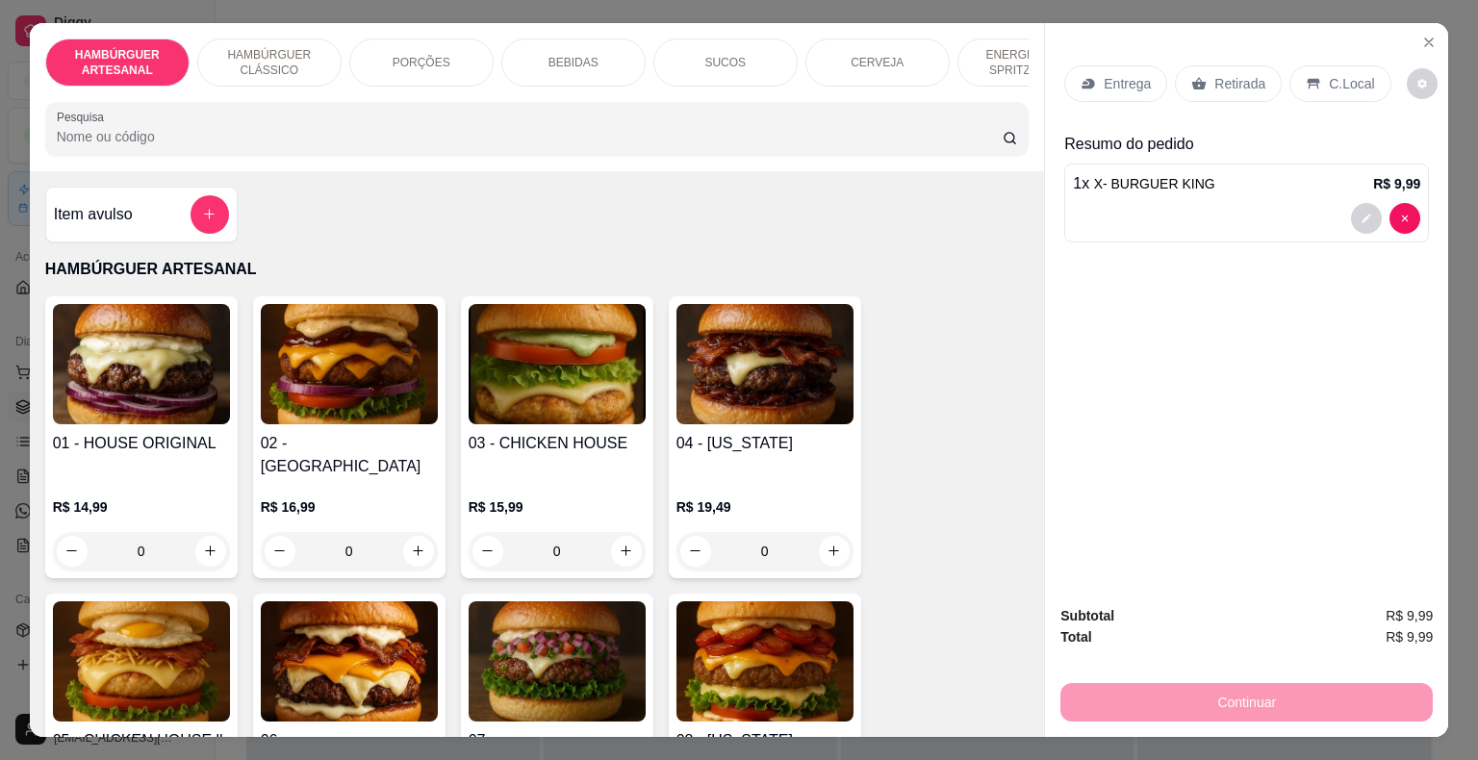
scroll to position [96, 0]
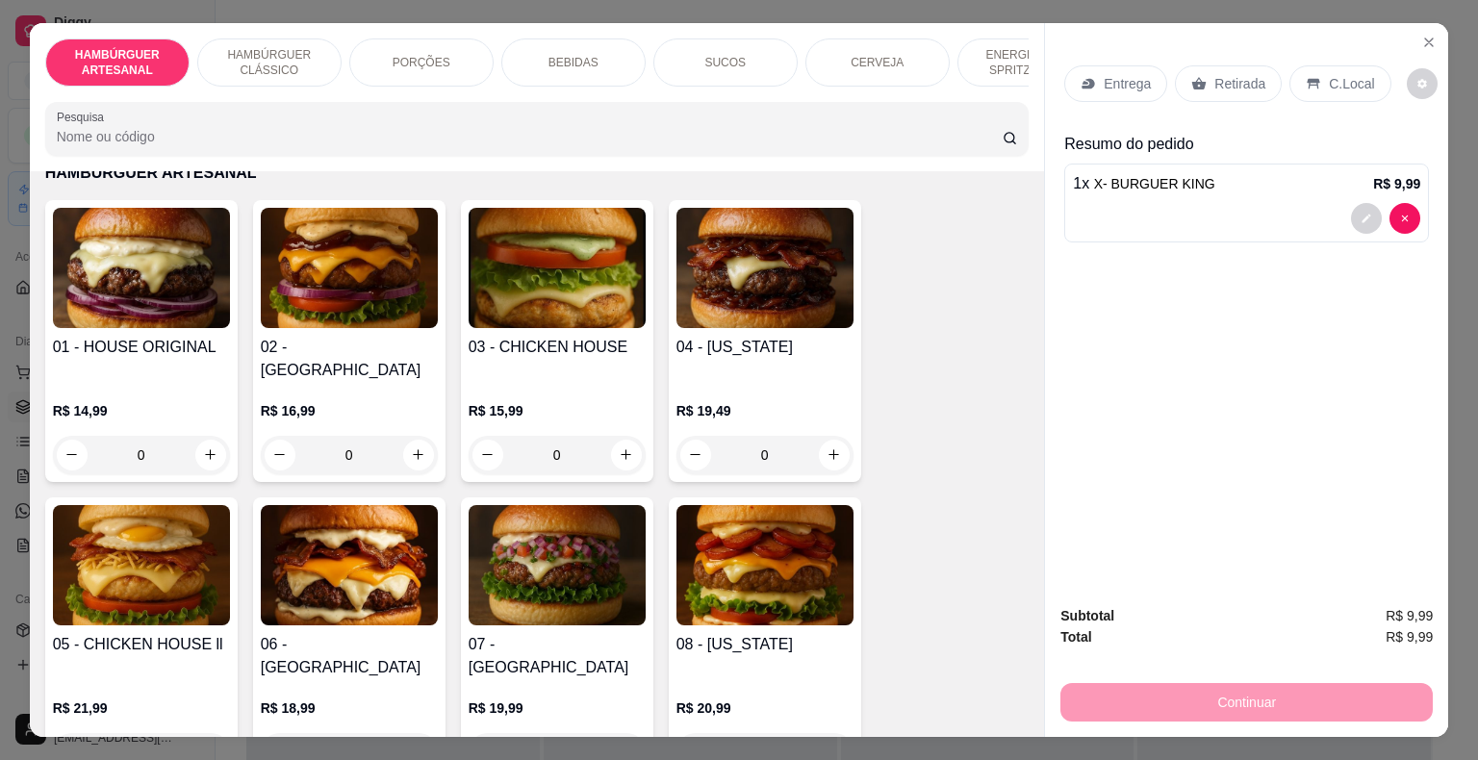
click at [626, 436] on div "0" at bounding box center [557, 455] width 177 height 38
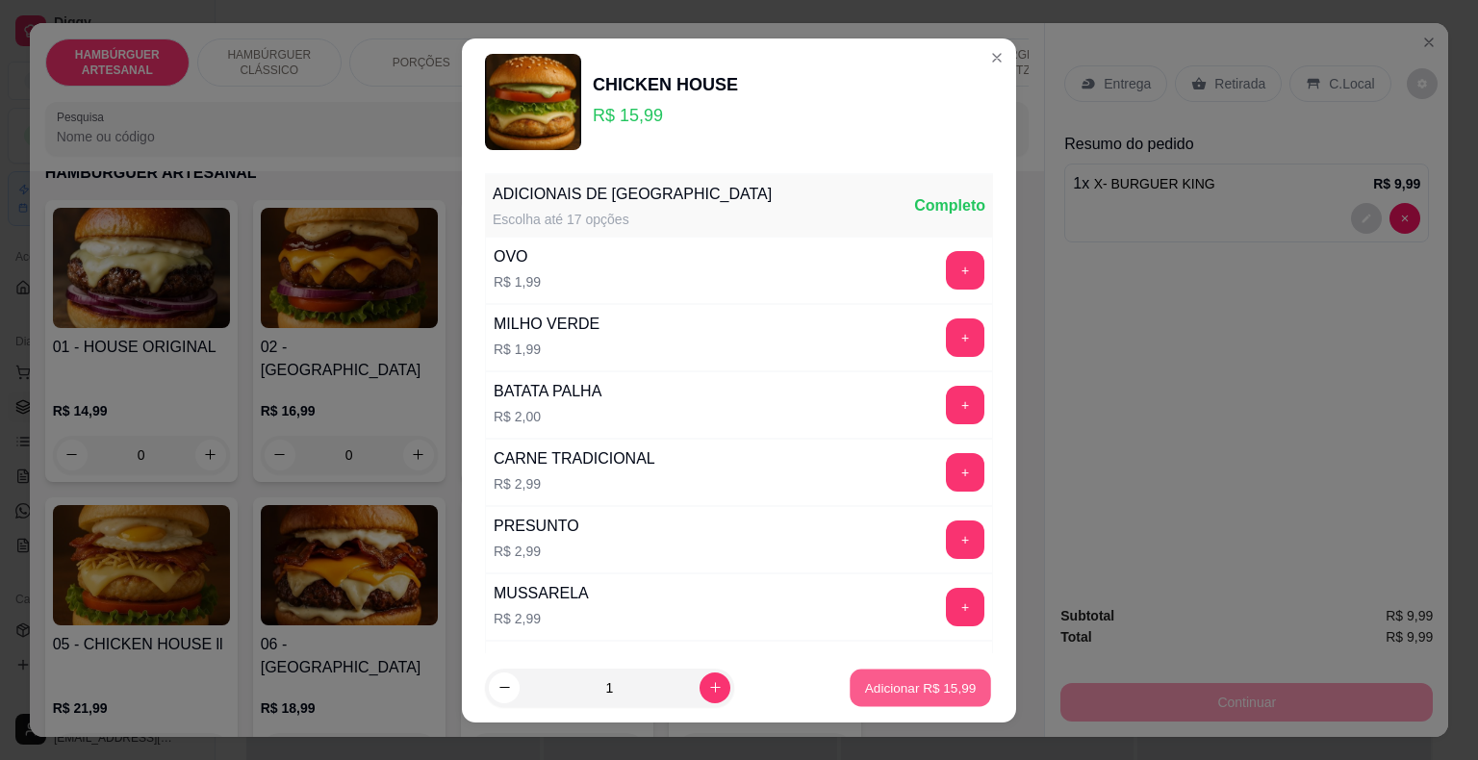
click at [850, 678] on button "Adicionar R$ 15,99" at bounding box center [920, 688] width 141 height 38
type input "1"
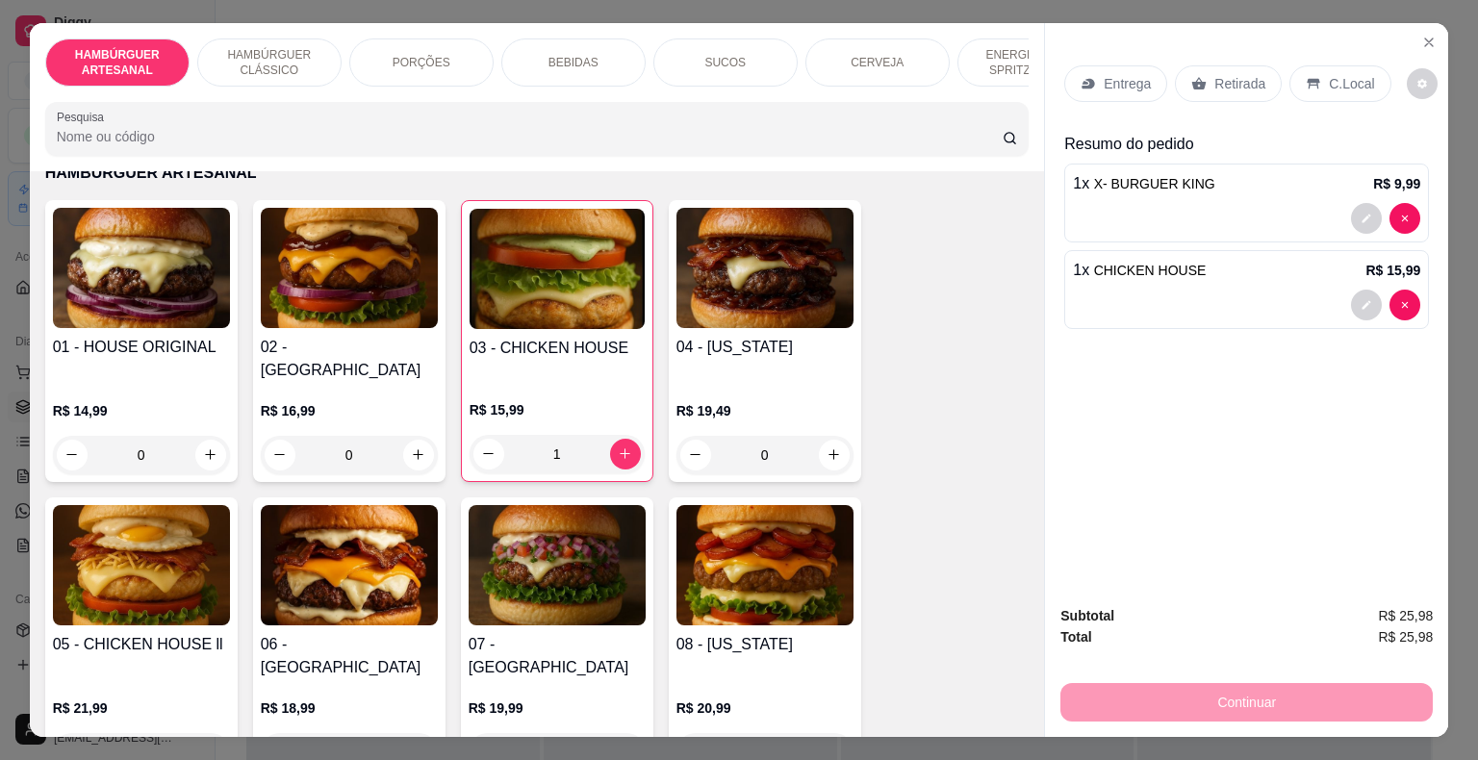
scroll to position [0, 0]
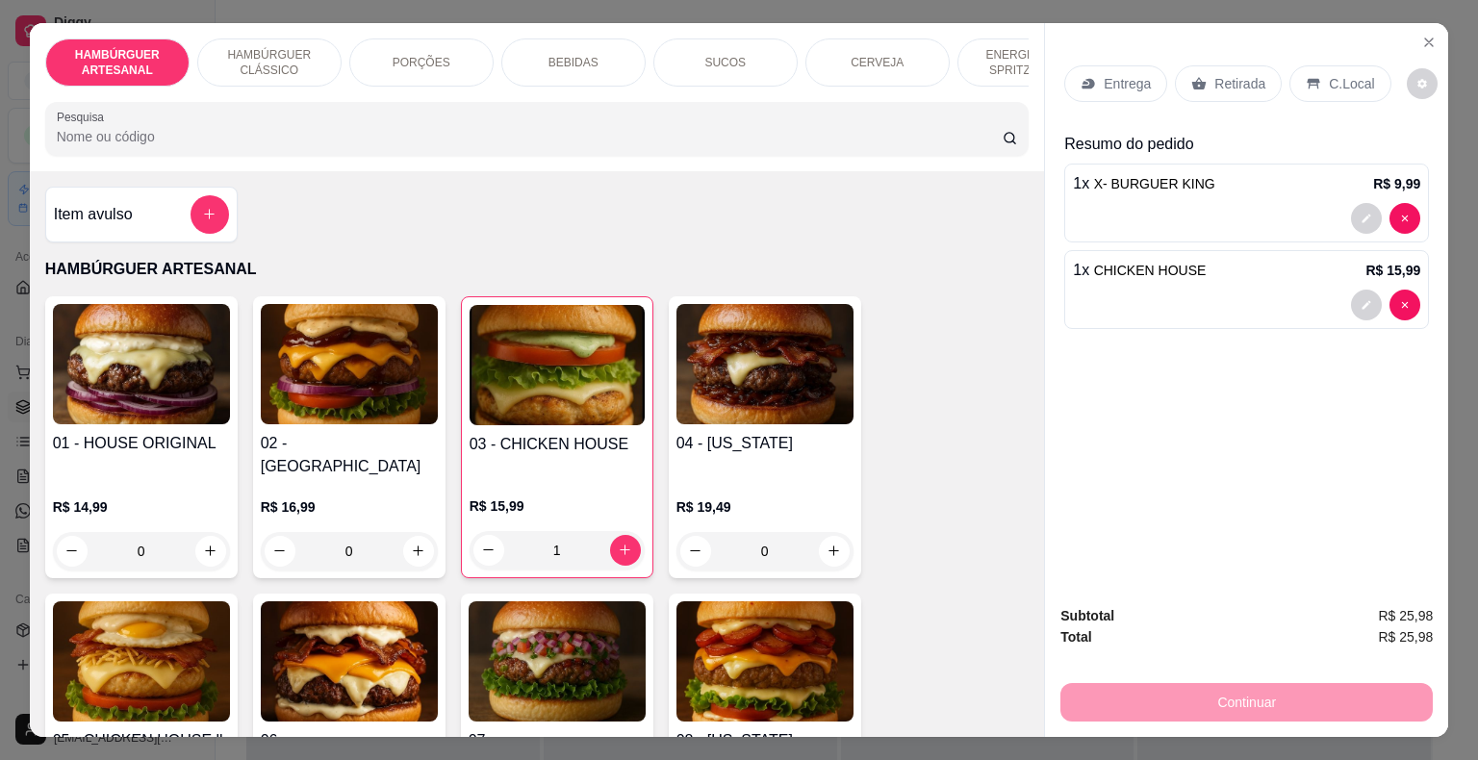
click at [597, 43] on div "BEBIDAS" at bounding box center [573, 62] width 144 height 48
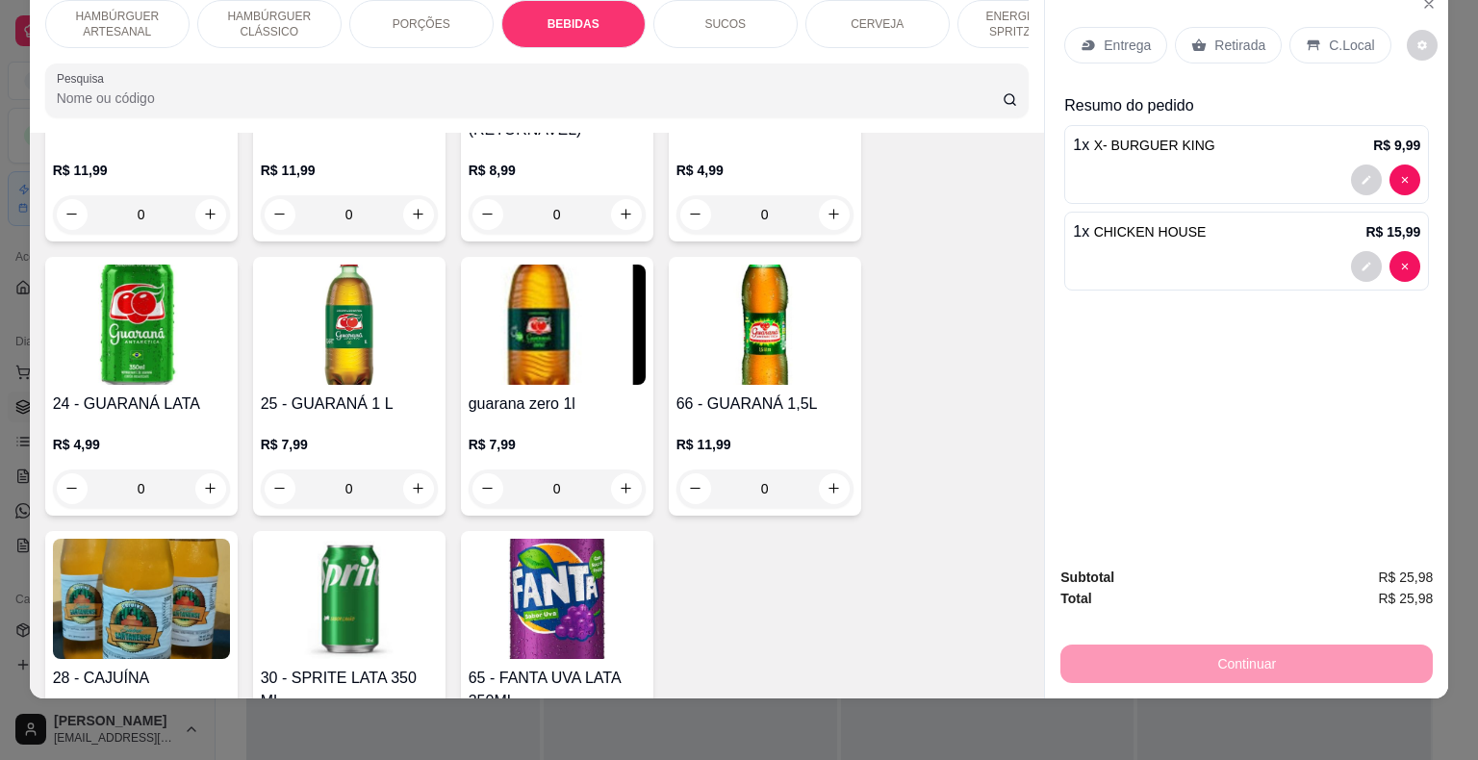
scroll to position [3133, 0]
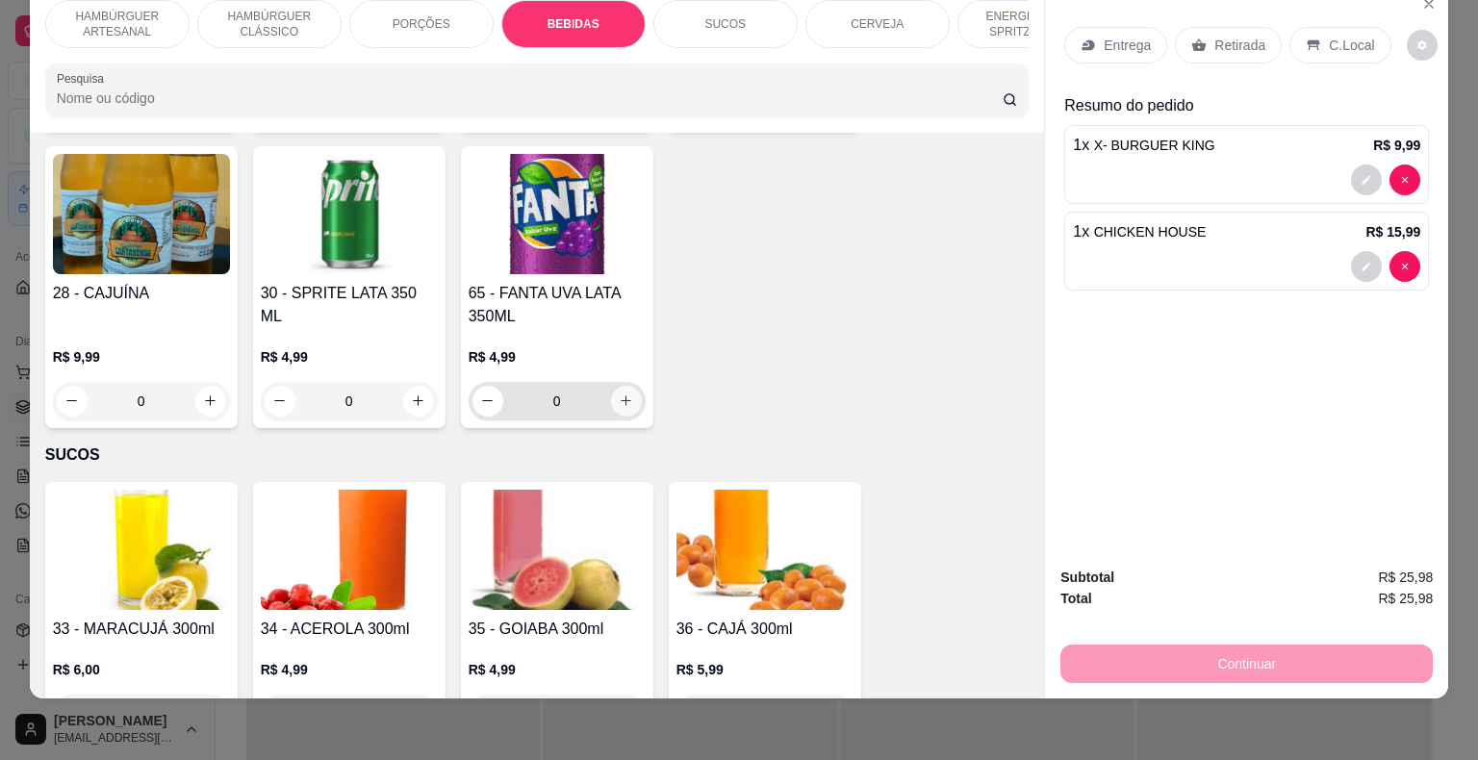
click at [630, 386] on button "increase-product-quantity" at bounding box center [626, 401] width 31 height 31
type input "1"
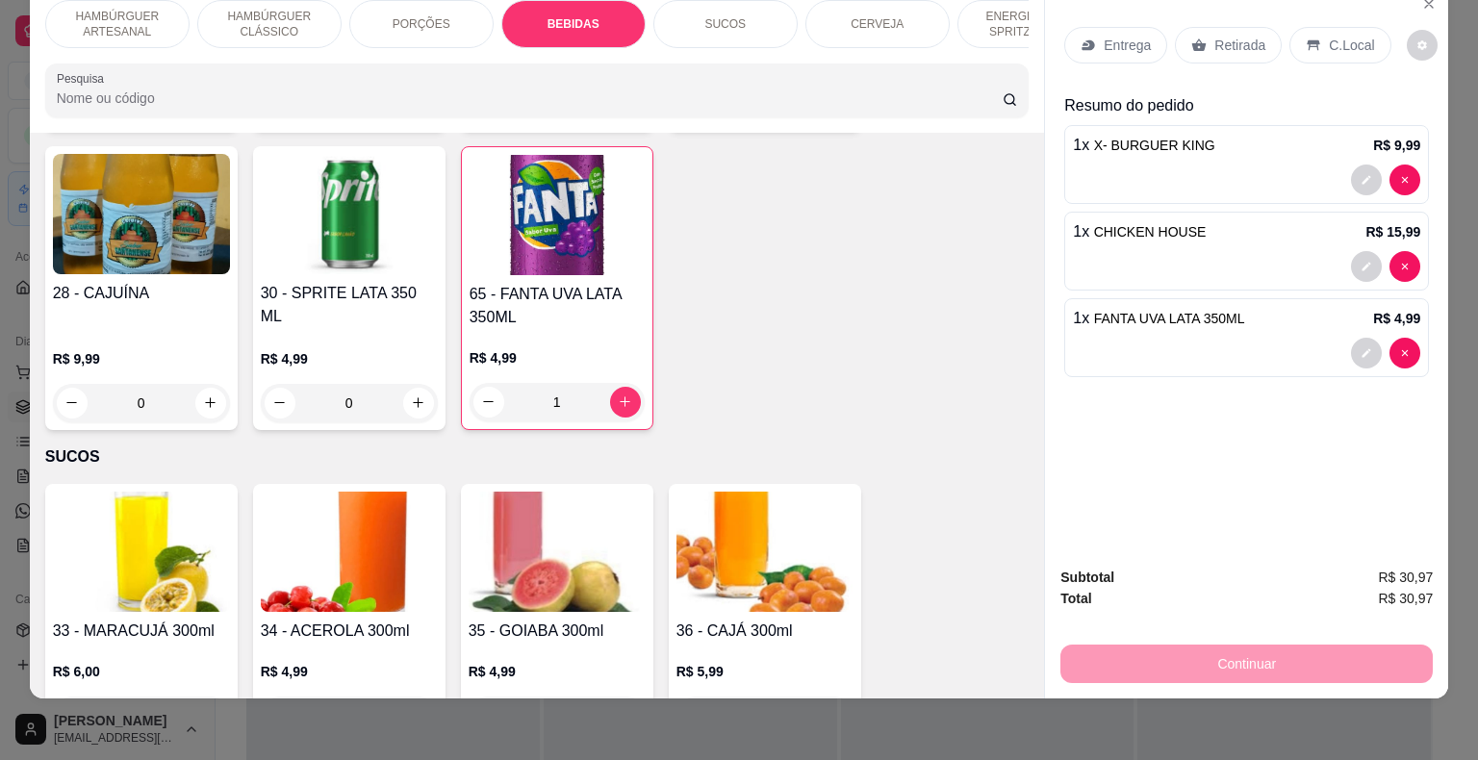
click at [1104, 36] on p "Entrega" at bounding box center [1127, 45] width 47 height 19
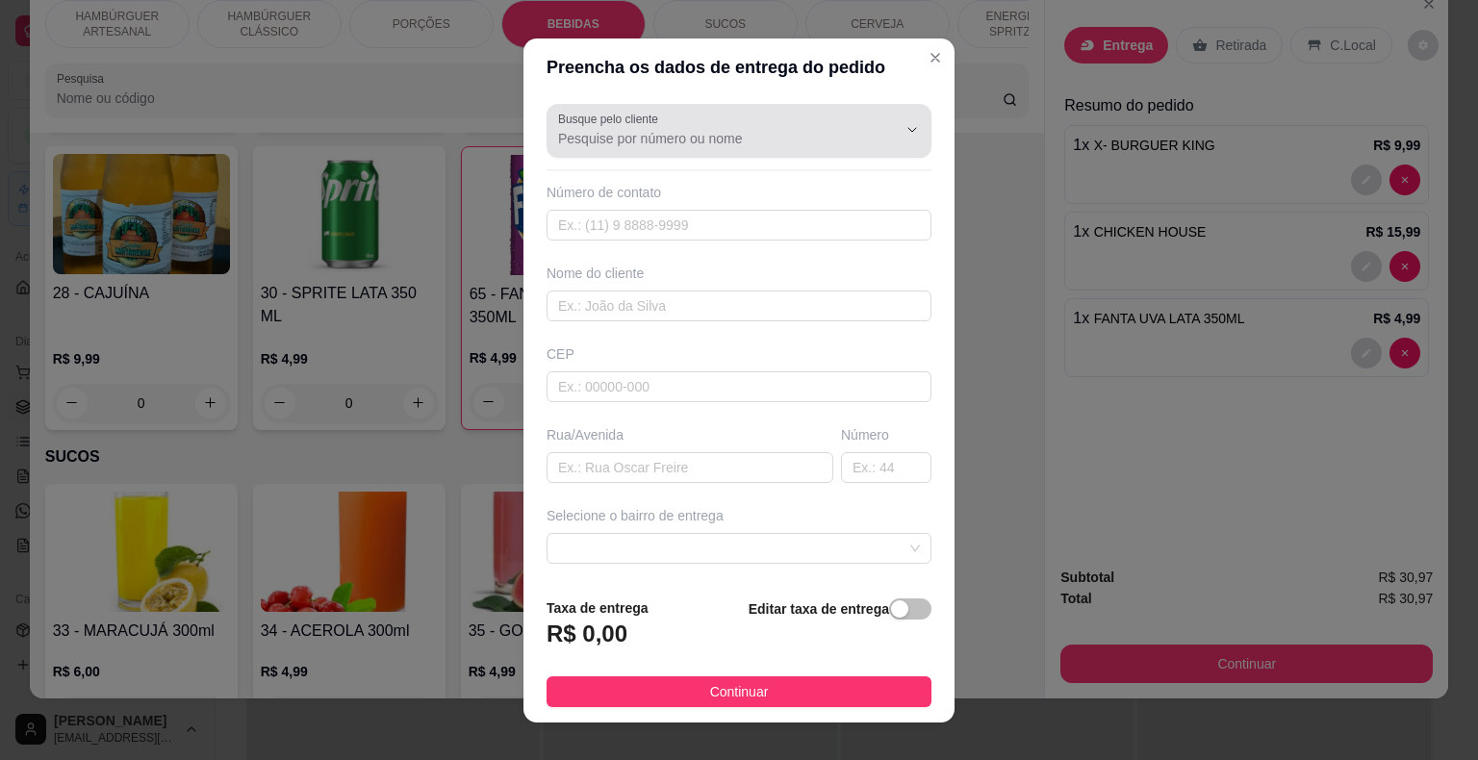
click at [870, 120] on button "Show suggestions" at bounding box center [885, 129] width 31 height 31
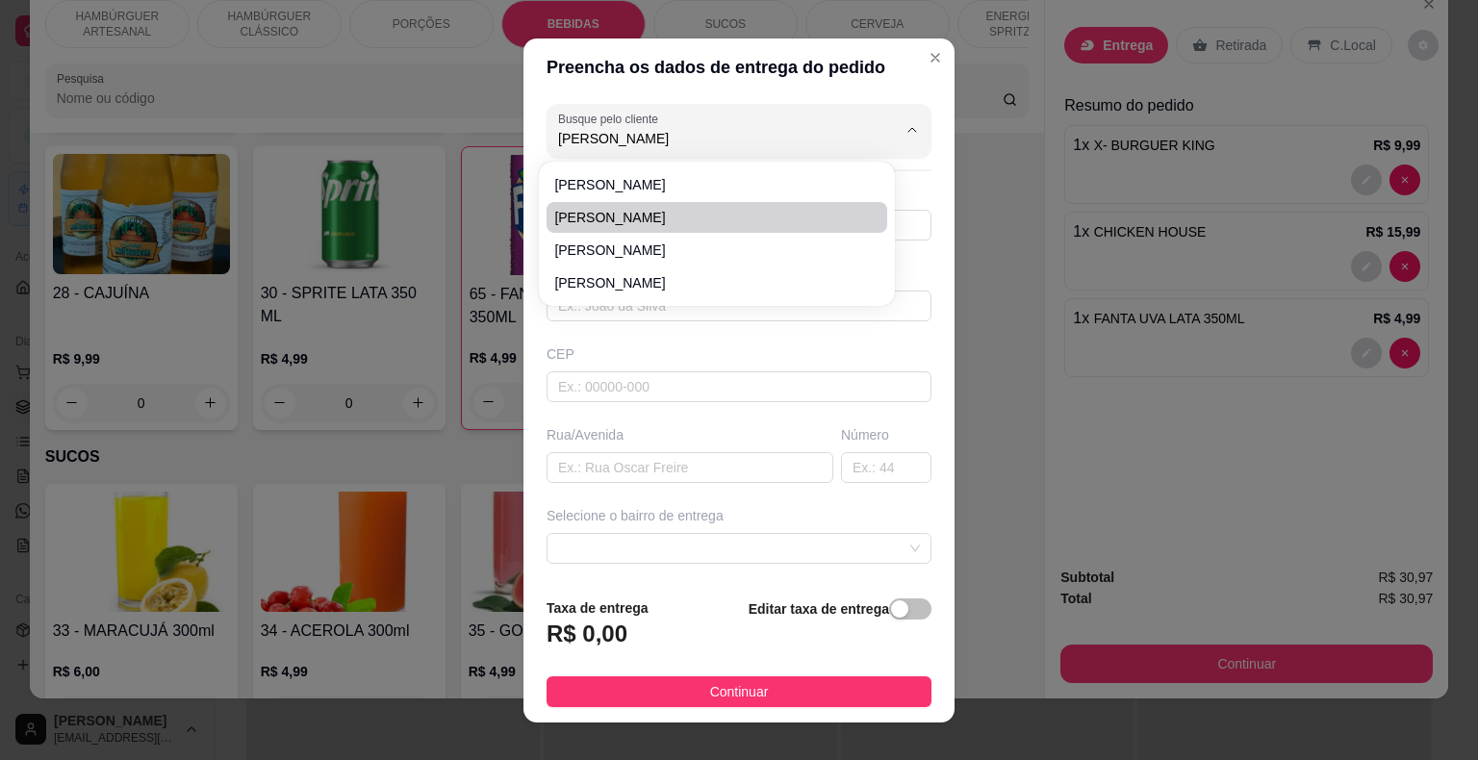
click at [732, 221] on span "[PERSON_NAME]" at bounding box center [707, 217] width 306 height 19
type input "[PERSON_NAME]"
type input "86981512651"
type input "[PERSON_NAME]"
type input "64330000"
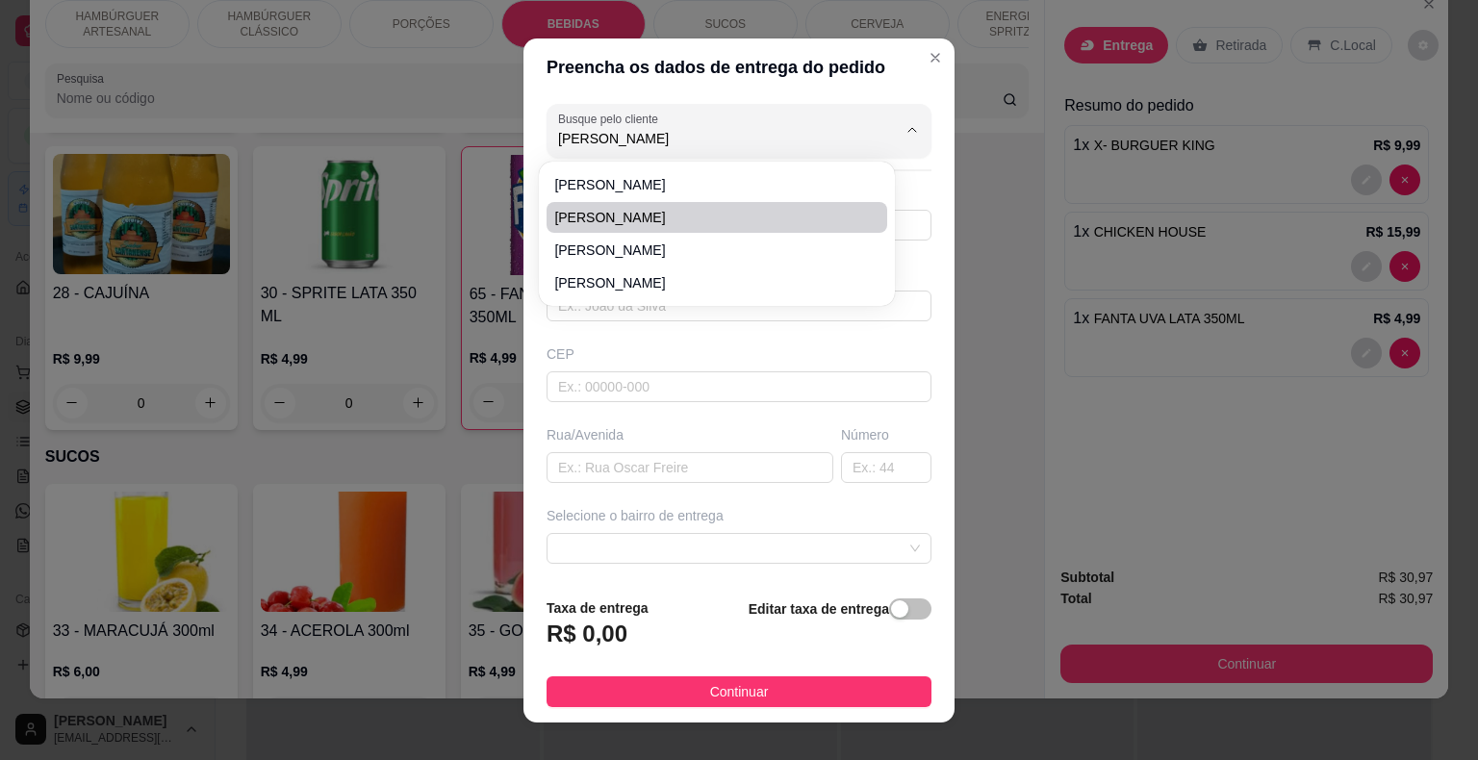
type input "[PERSON_NAME]"
type input "São Miguel do Tapuio"
type input "ENFRENTE A CASA DO THIAGO MOTOS"
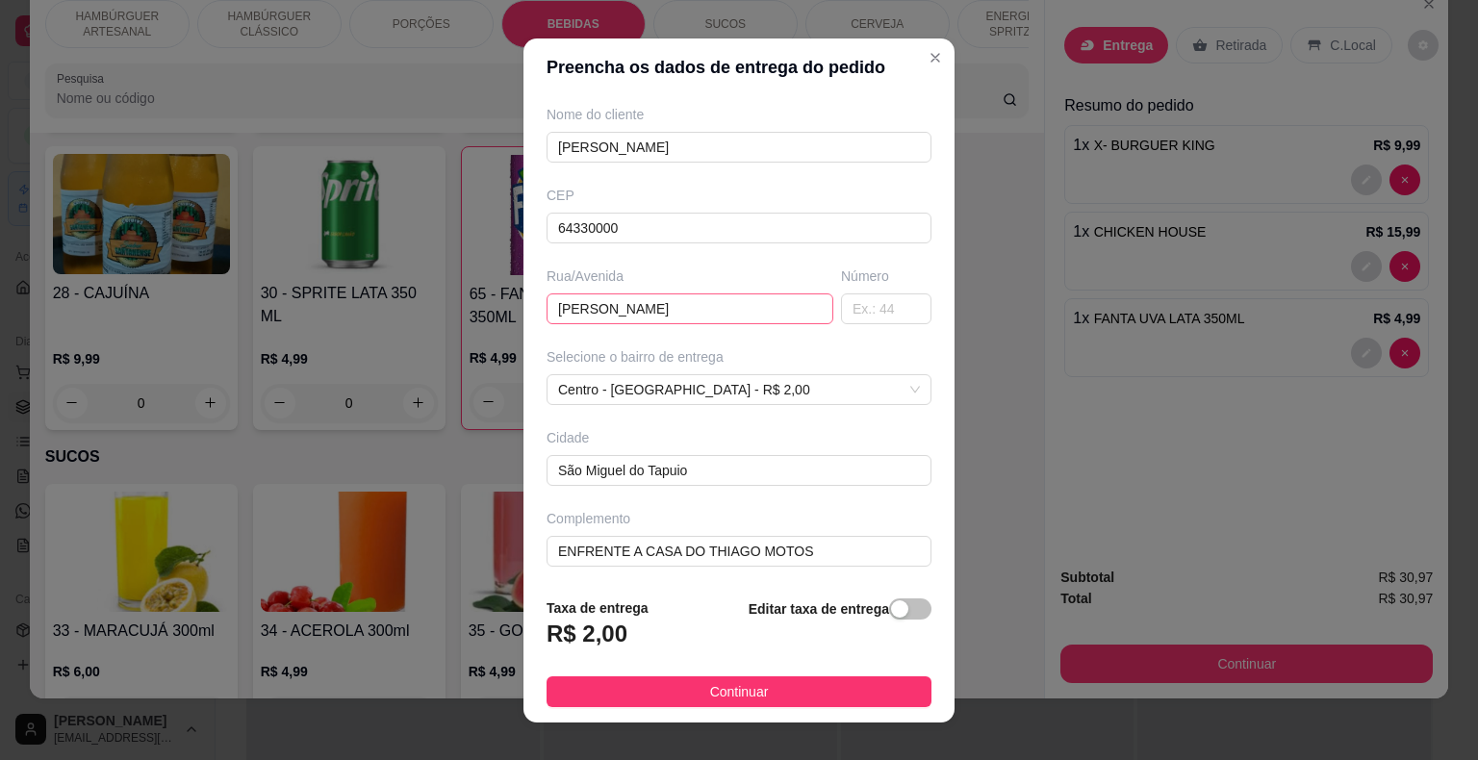
scroll to position [23, 0]
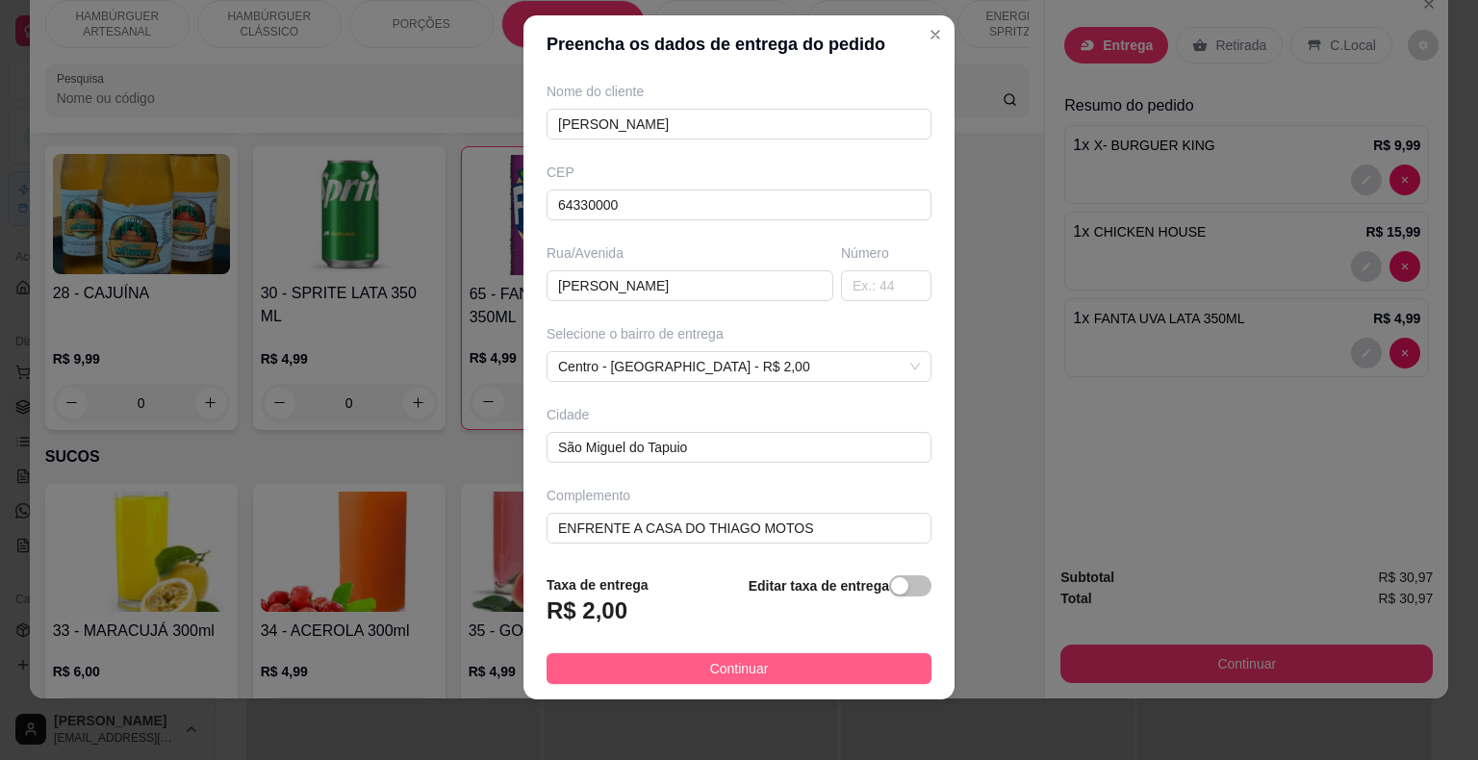
type input "[PERSON_NAME]"
click at [569, 659] on button "Continuar" at bounding box center [738, 668] width 385 height 31
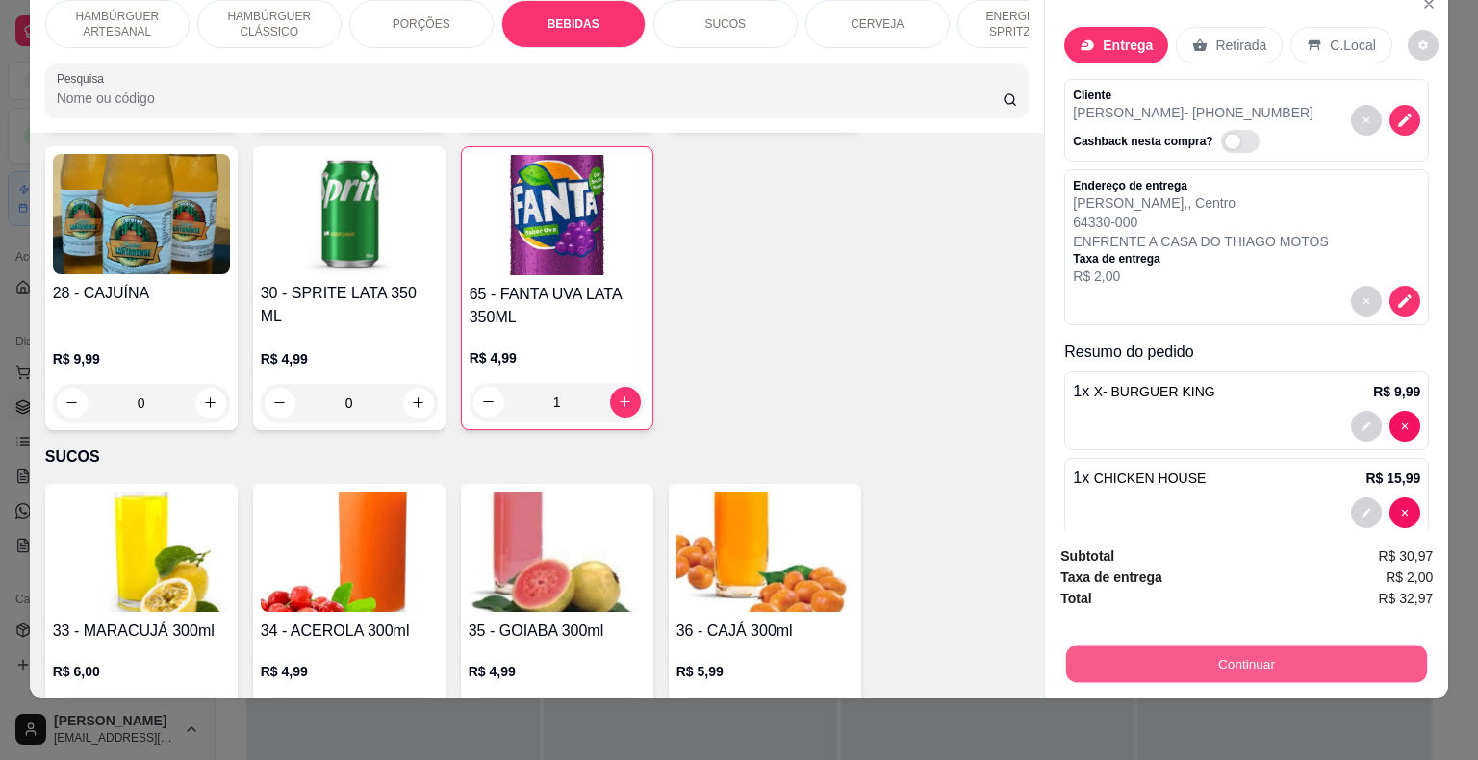
click at [1208, 653] on button "Continuar" at bounding box center [1246, 665] width 361 height 38
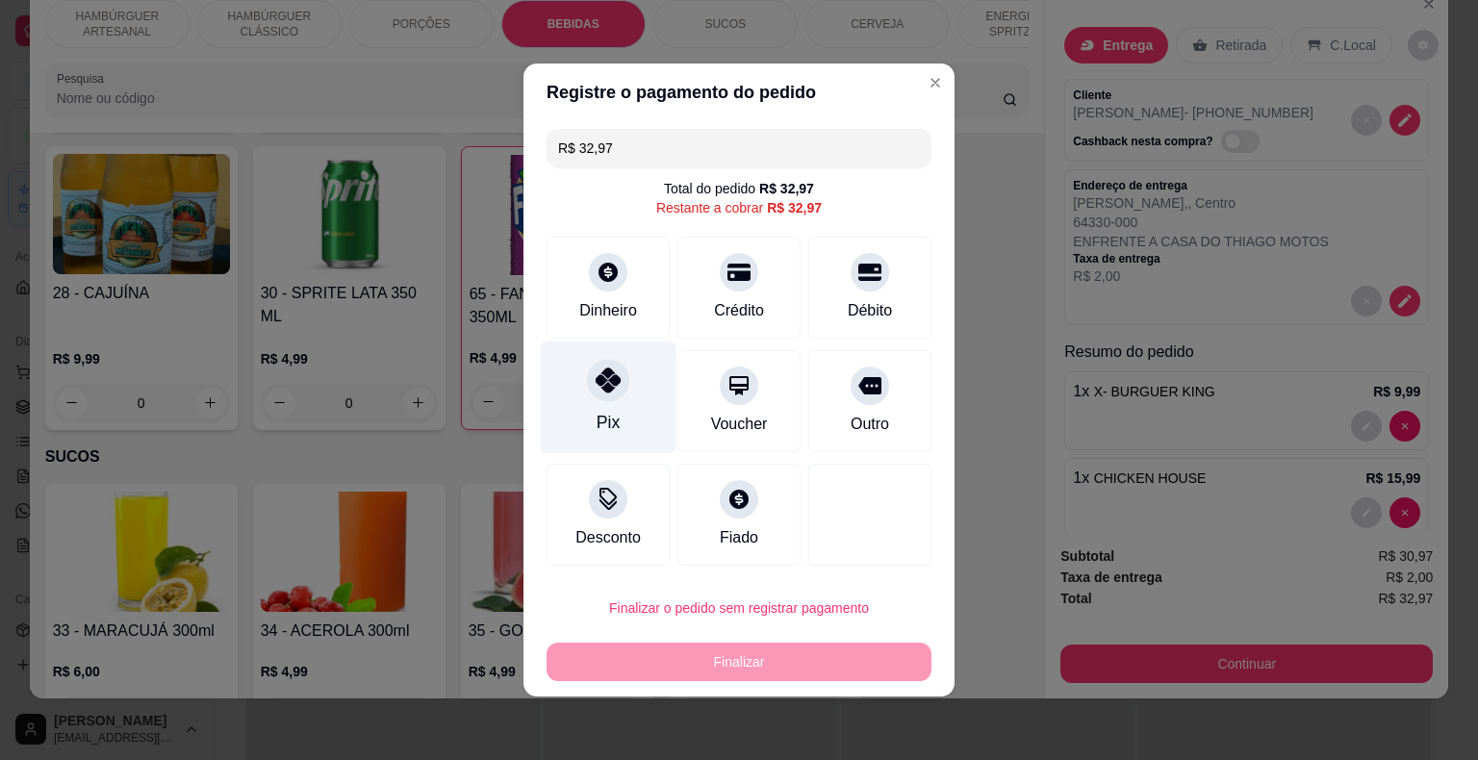
click at [662, 404] on div "Pix" at bounding box center [609, 398] width 136 height 113
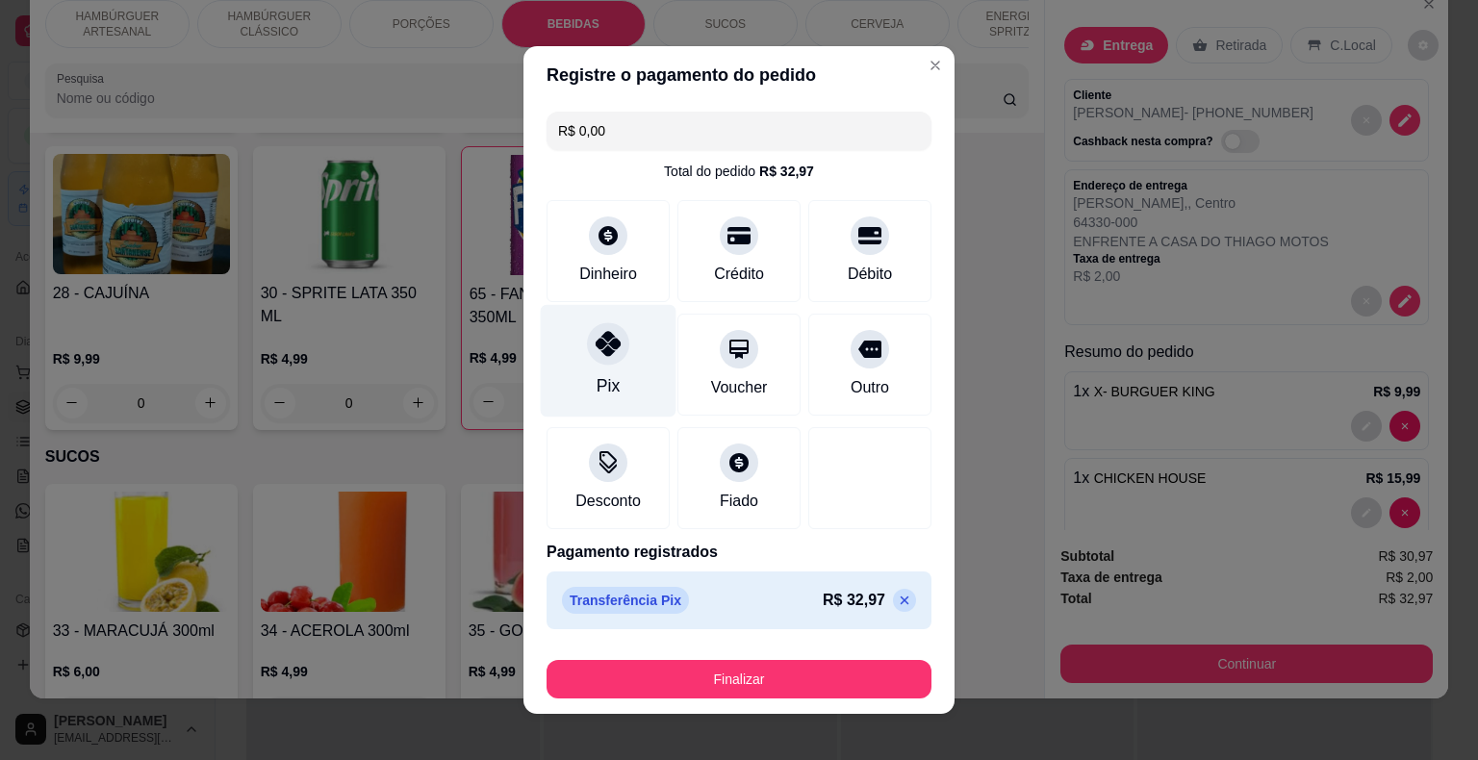
type input "R$ 0,00"
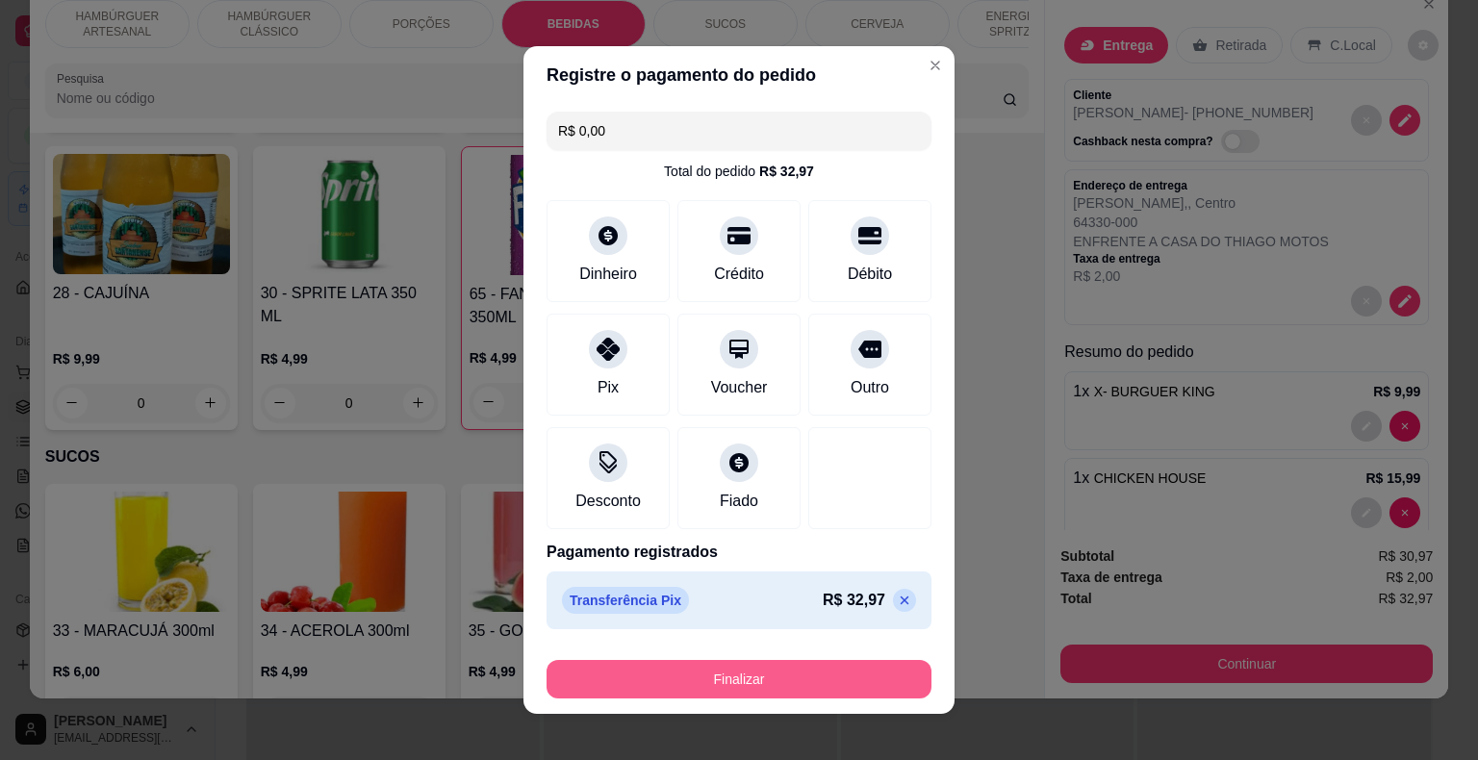
click at [724, 688] on button "Finalizar" at bounding box center [738, 679] width 385 height 38
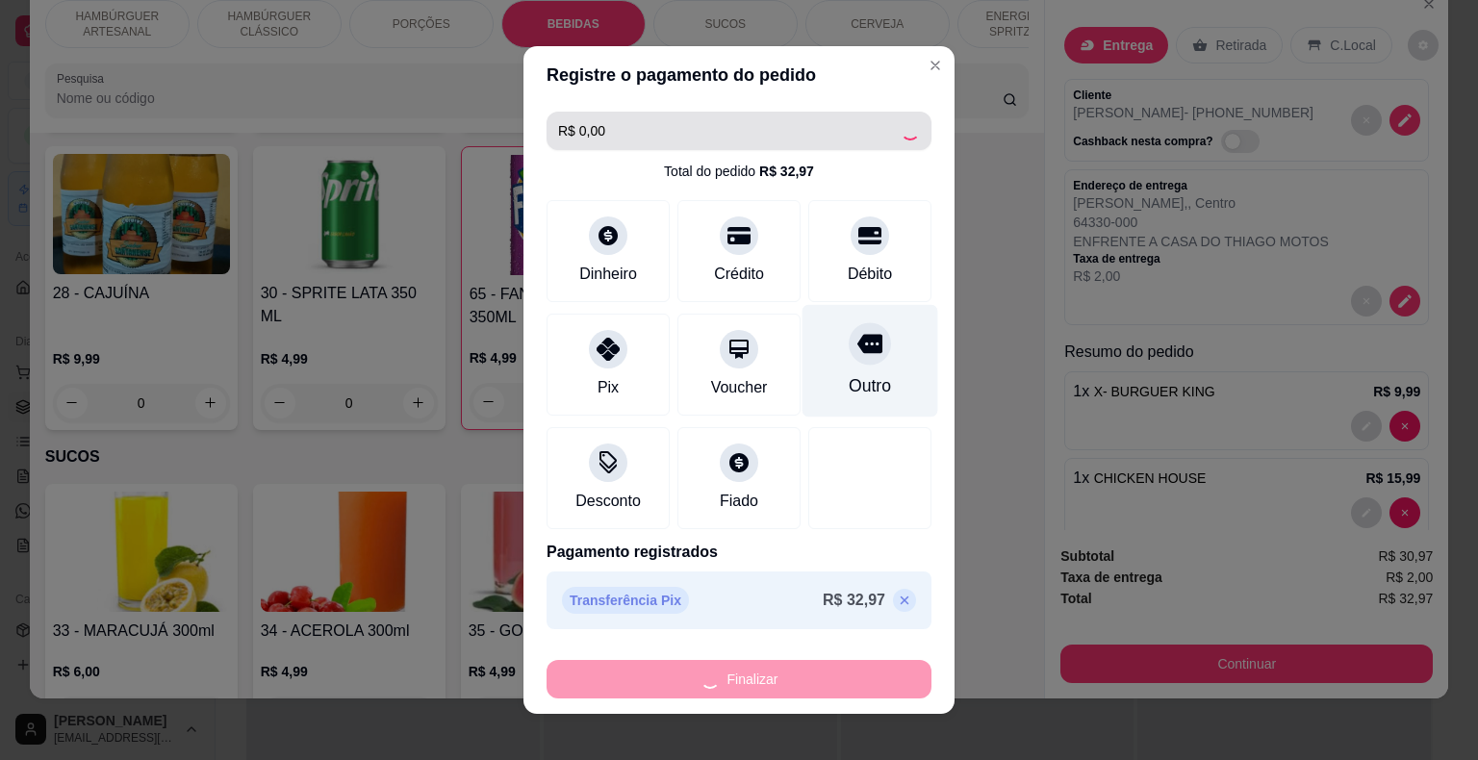
type input "0"
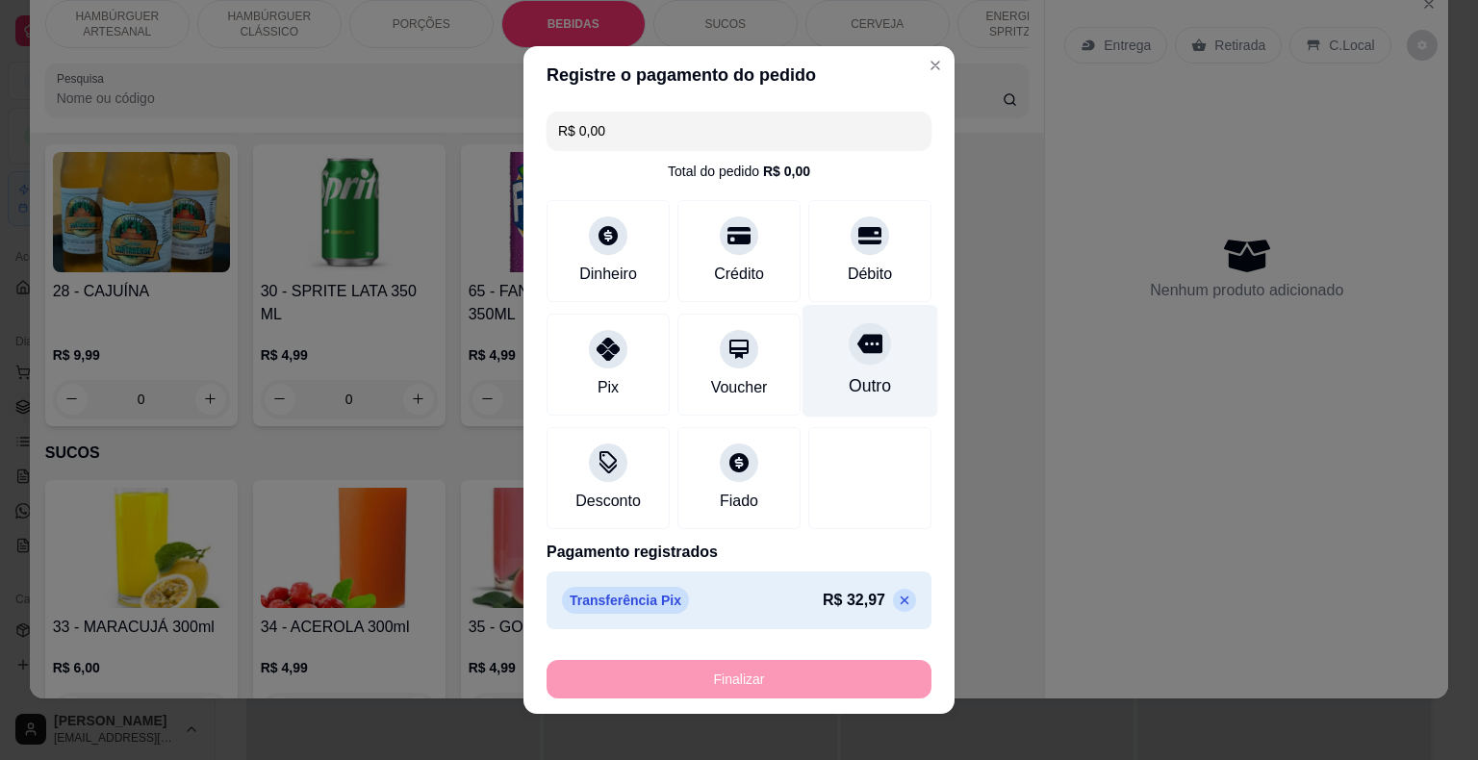
type input "-R$ 32,97"
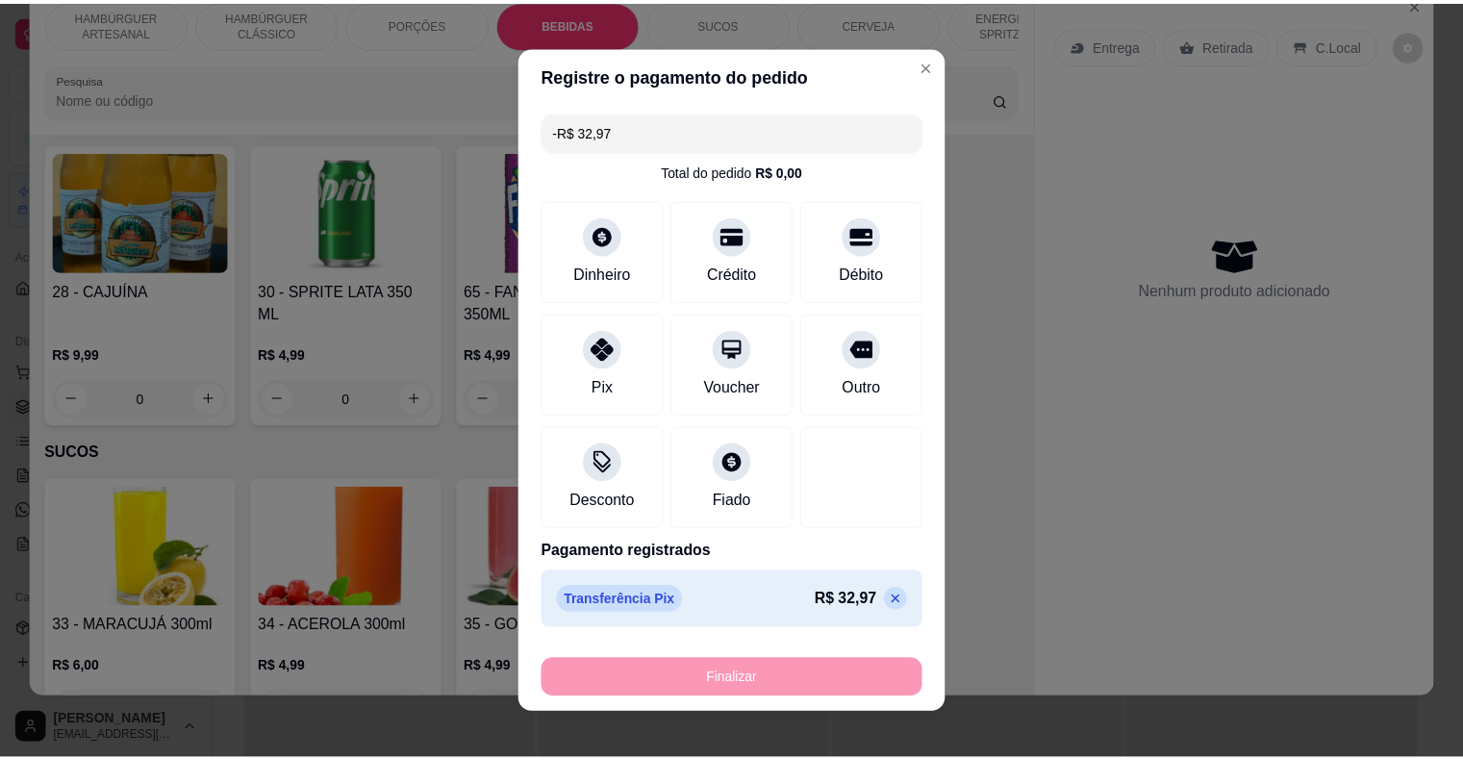
scroll to position [3129, 0]
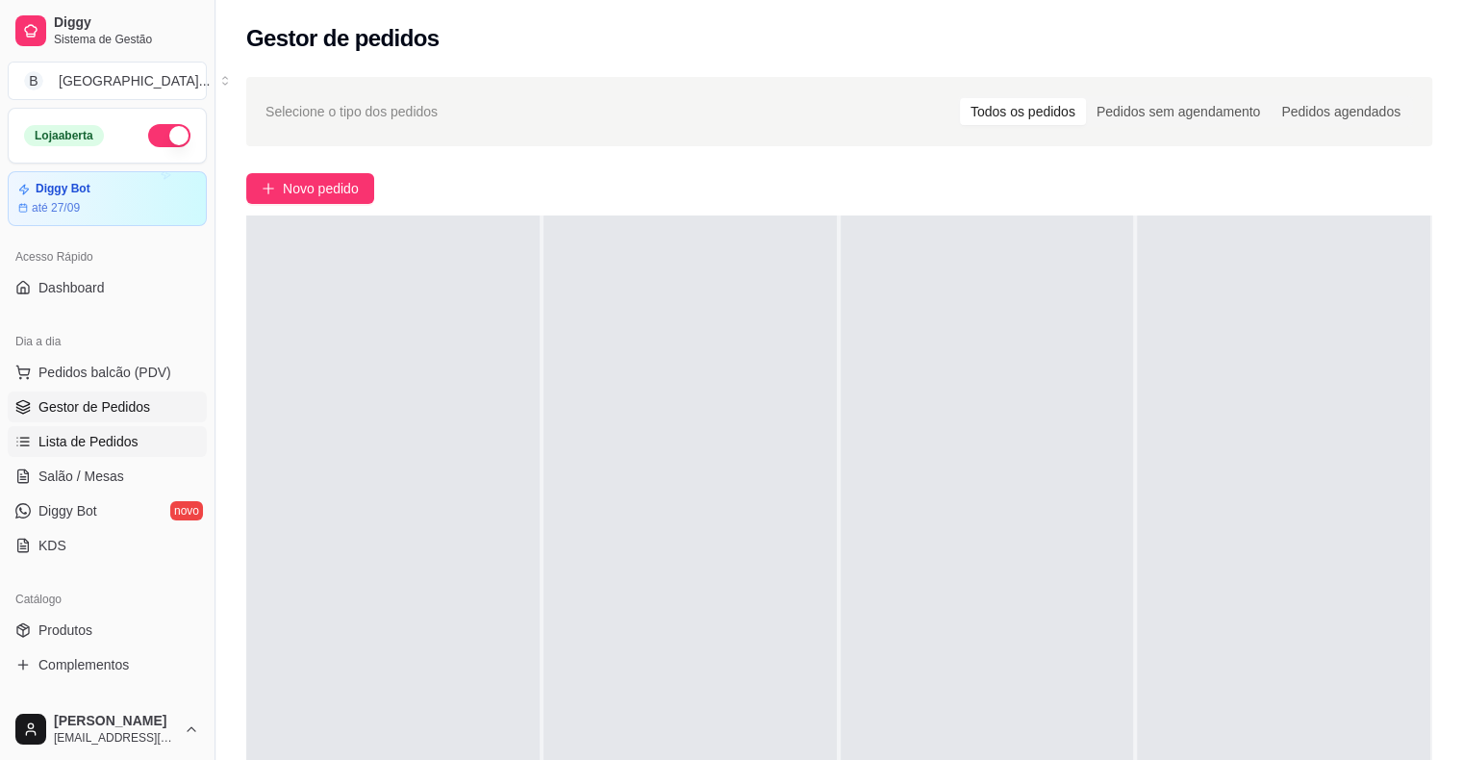
click at [139, 440] on link "Lista de Pedidos" at bounding box center [107, 441] width 199 height 31
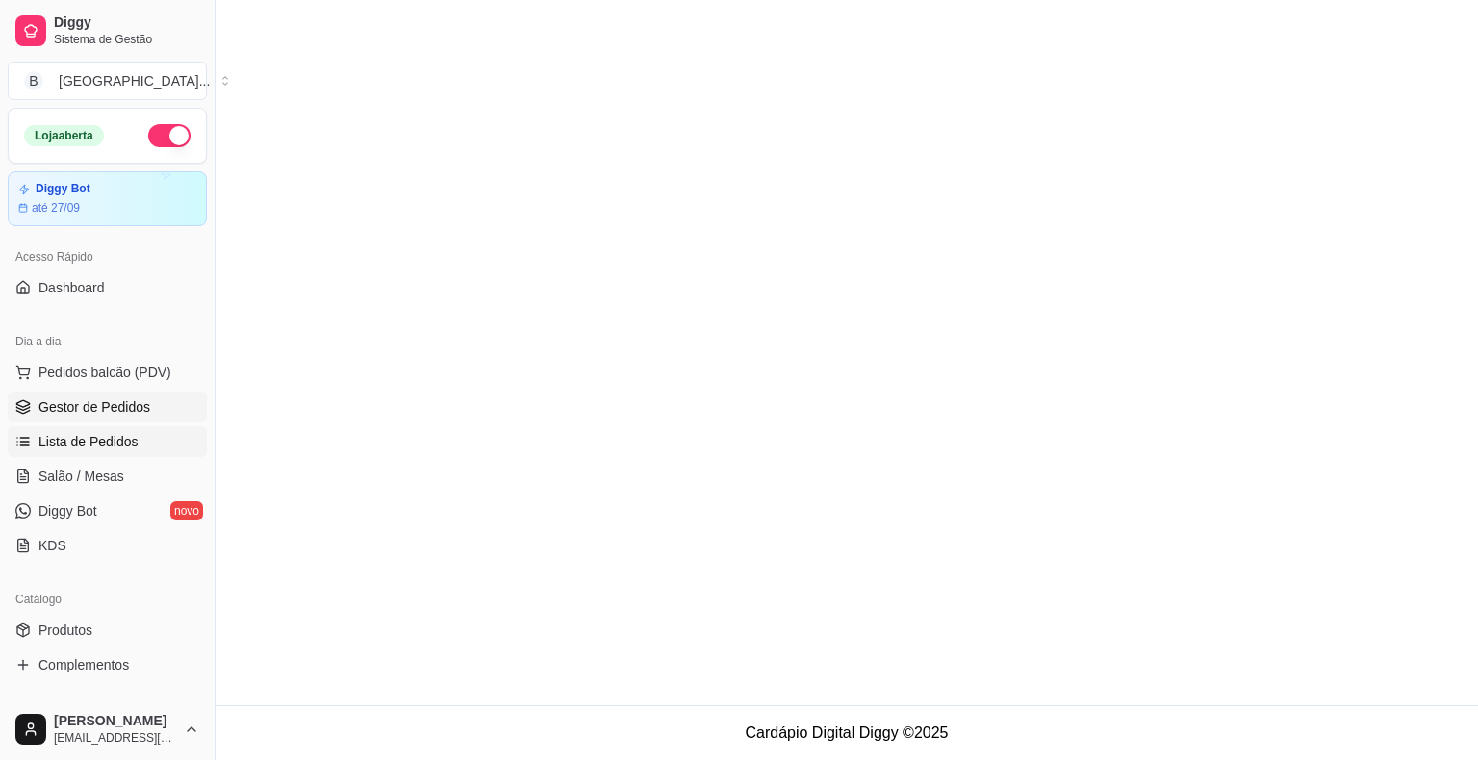
click at [129, 402] on span "Gestor de Pedidos" at bounding box center [94, 406] width 112 height 19
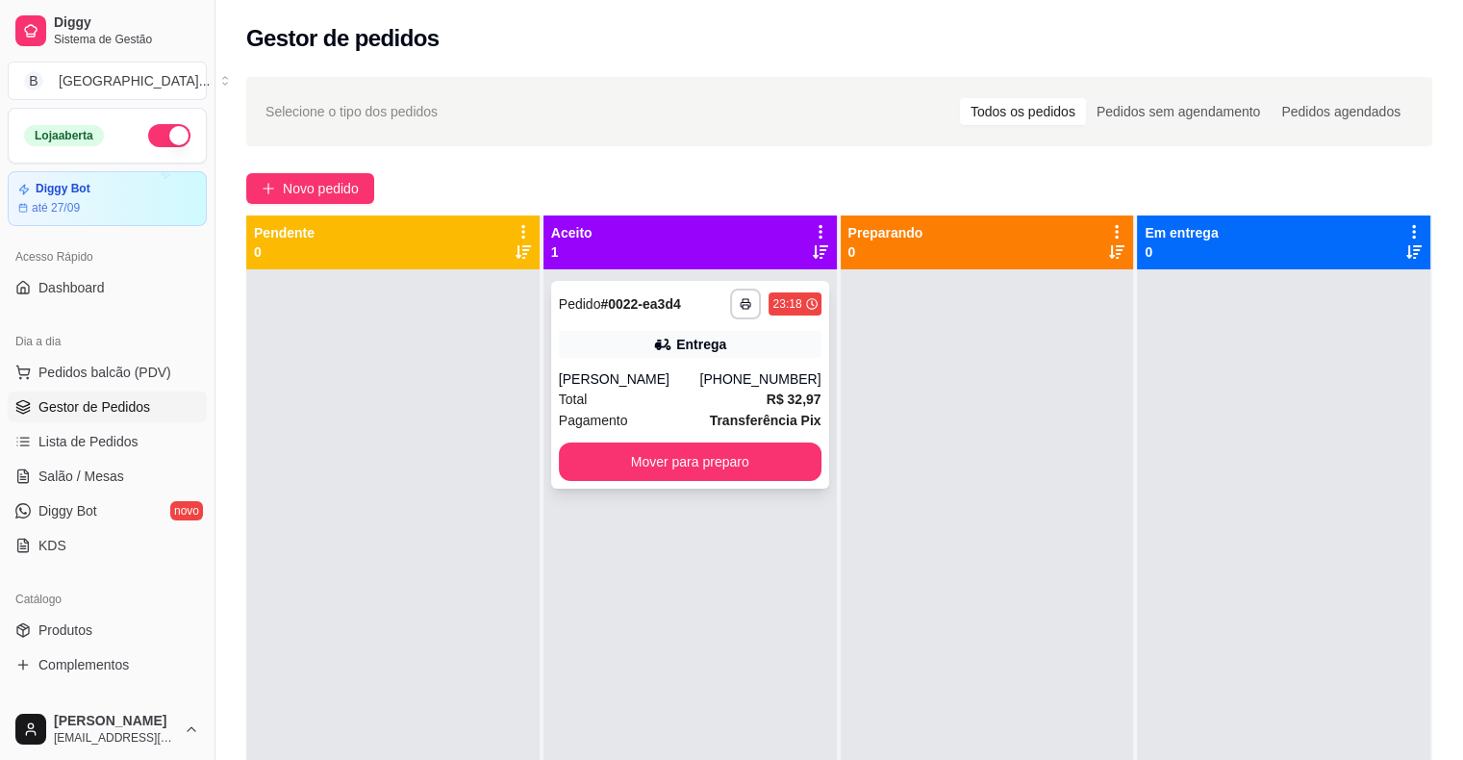
click at [615, 405] on div "Total R$ 32,97" at bounding box center [690, 399] width 263 height 21
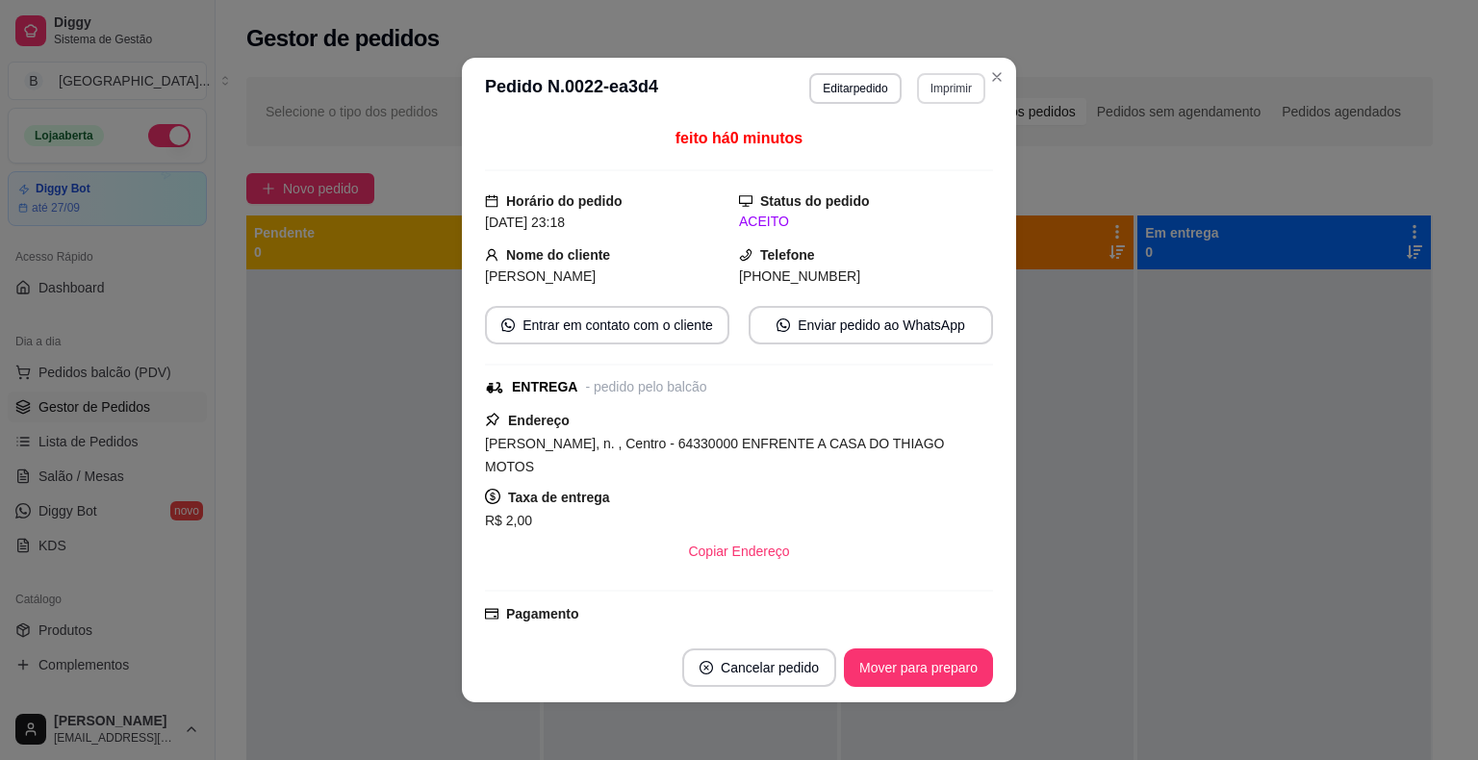
click at [951, 97] on button "Imprimir" at bounding box center [951, 88] width 68 height 31
click at [922, 154] on button "IMPRESSORA" at bounding box center [909, 155] width 135 height 30
click at [891, 655] on button "Mover para preparo" at bounding box center [918, 668] width 144 height 38
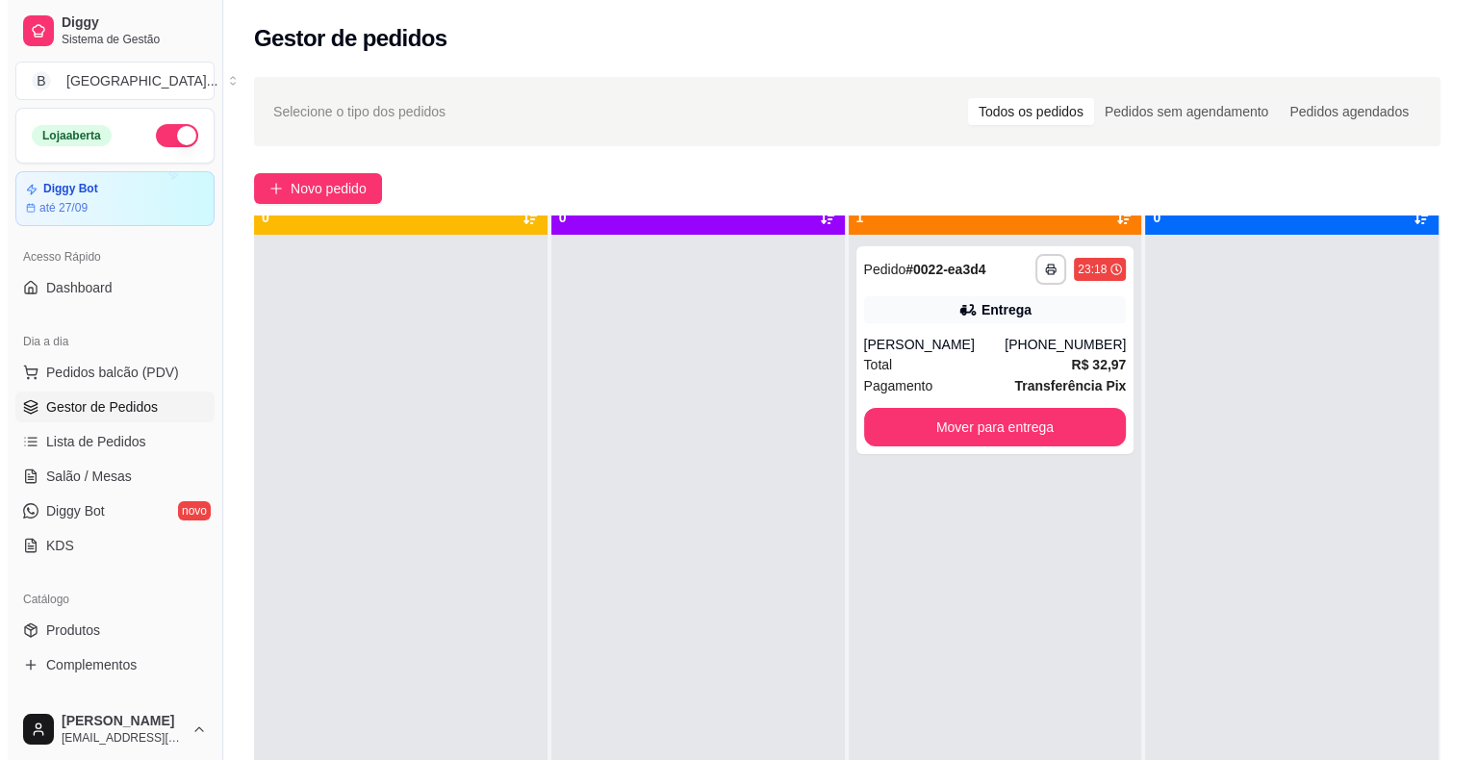
scroll to position [54, 0]
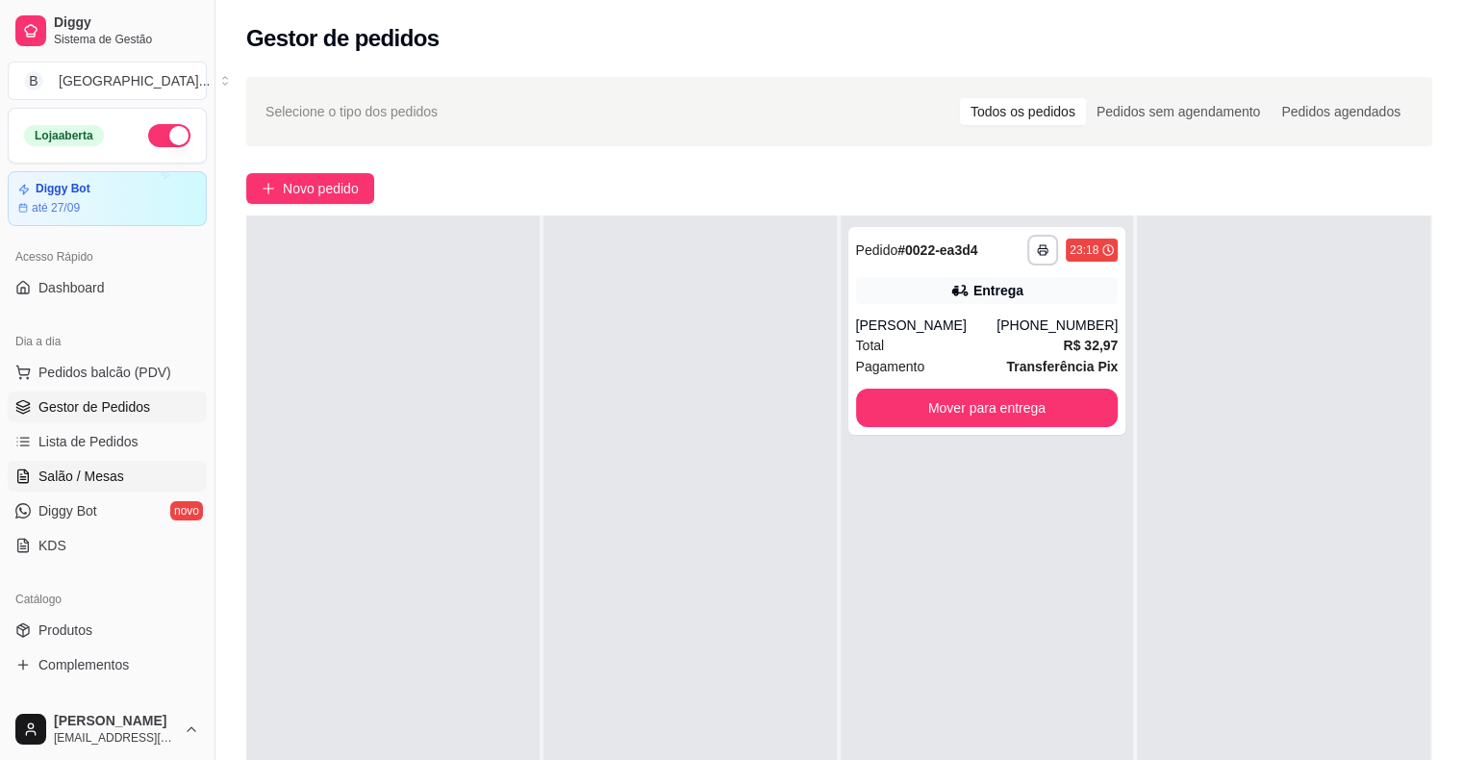
click at [42, 477] on span "Salão / Mesas" at bounding box center [81, 476] width 86 height 19
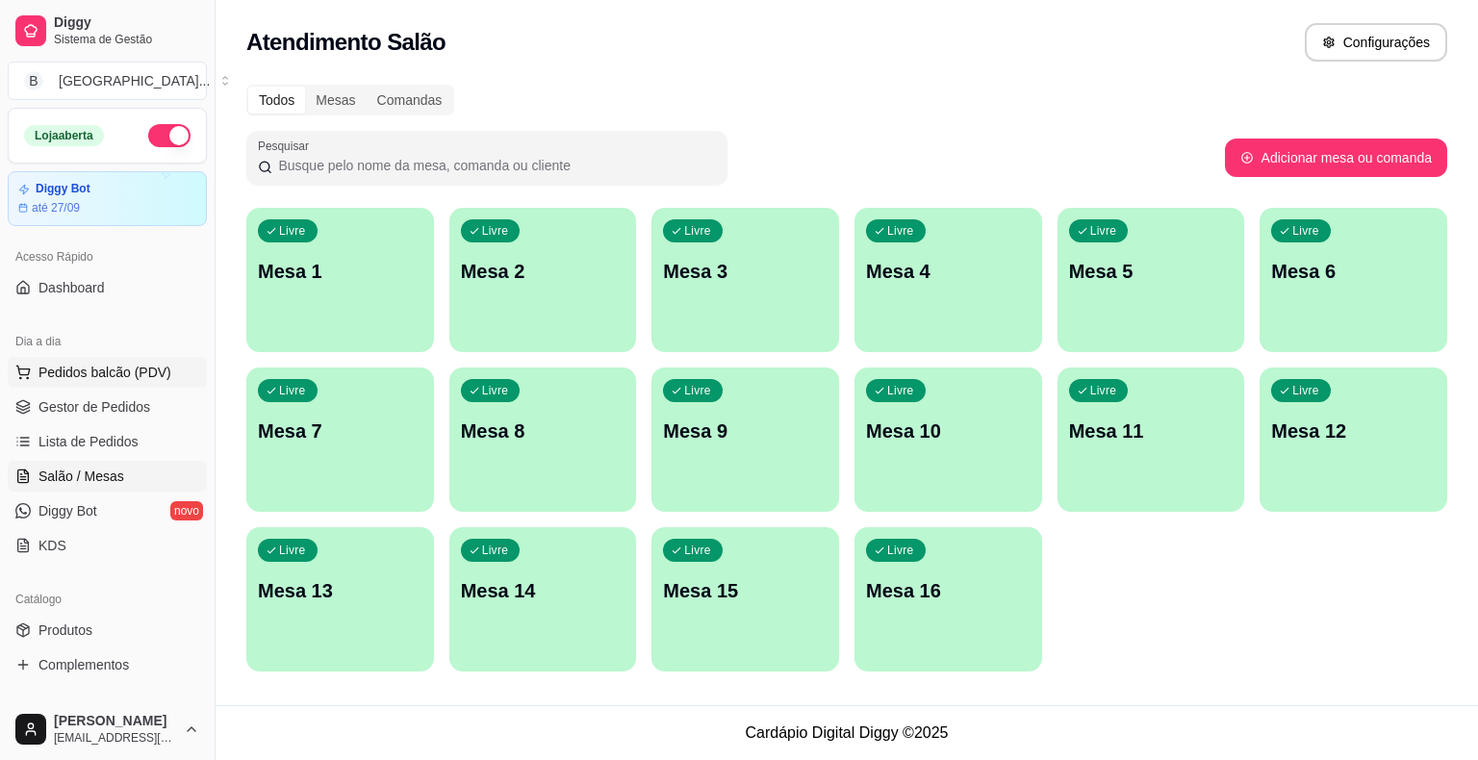
click at [69, 357] on button "Pedidos balcão (PDV)" at bounding box center [107, 372] width 199 height 31
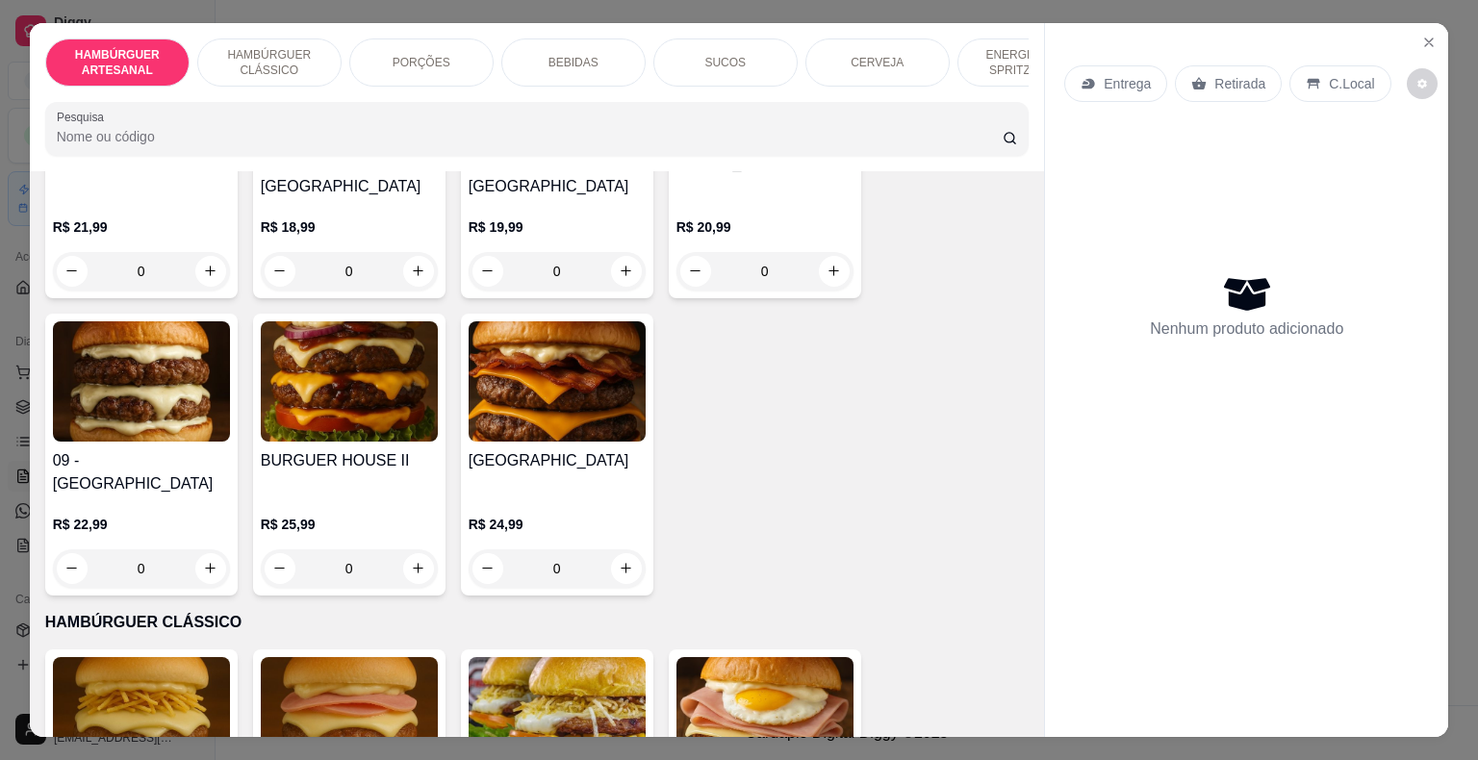
scroll to position [866, 0]
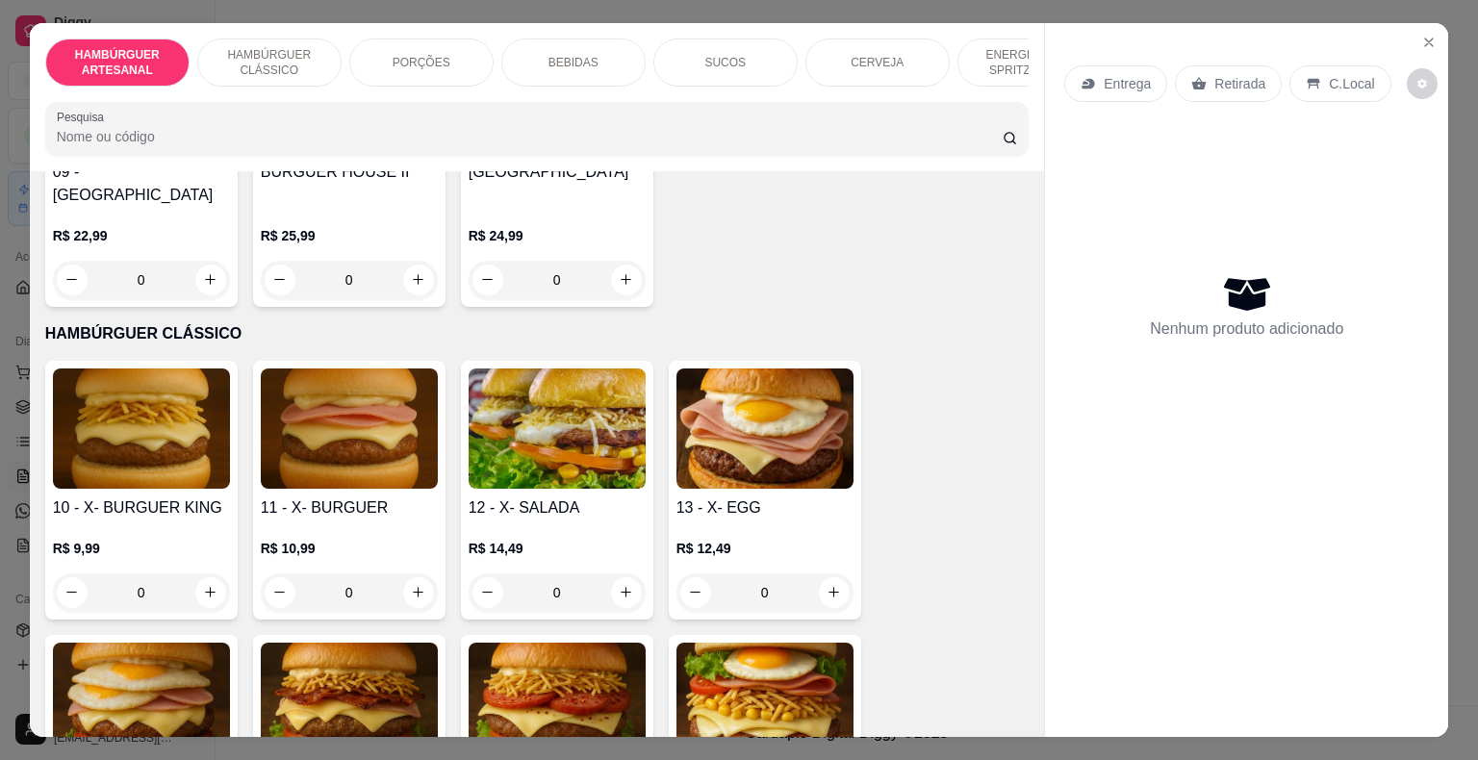
click at [625, 573] on div "0" at bounding box center [557, 592] width 177 height 38
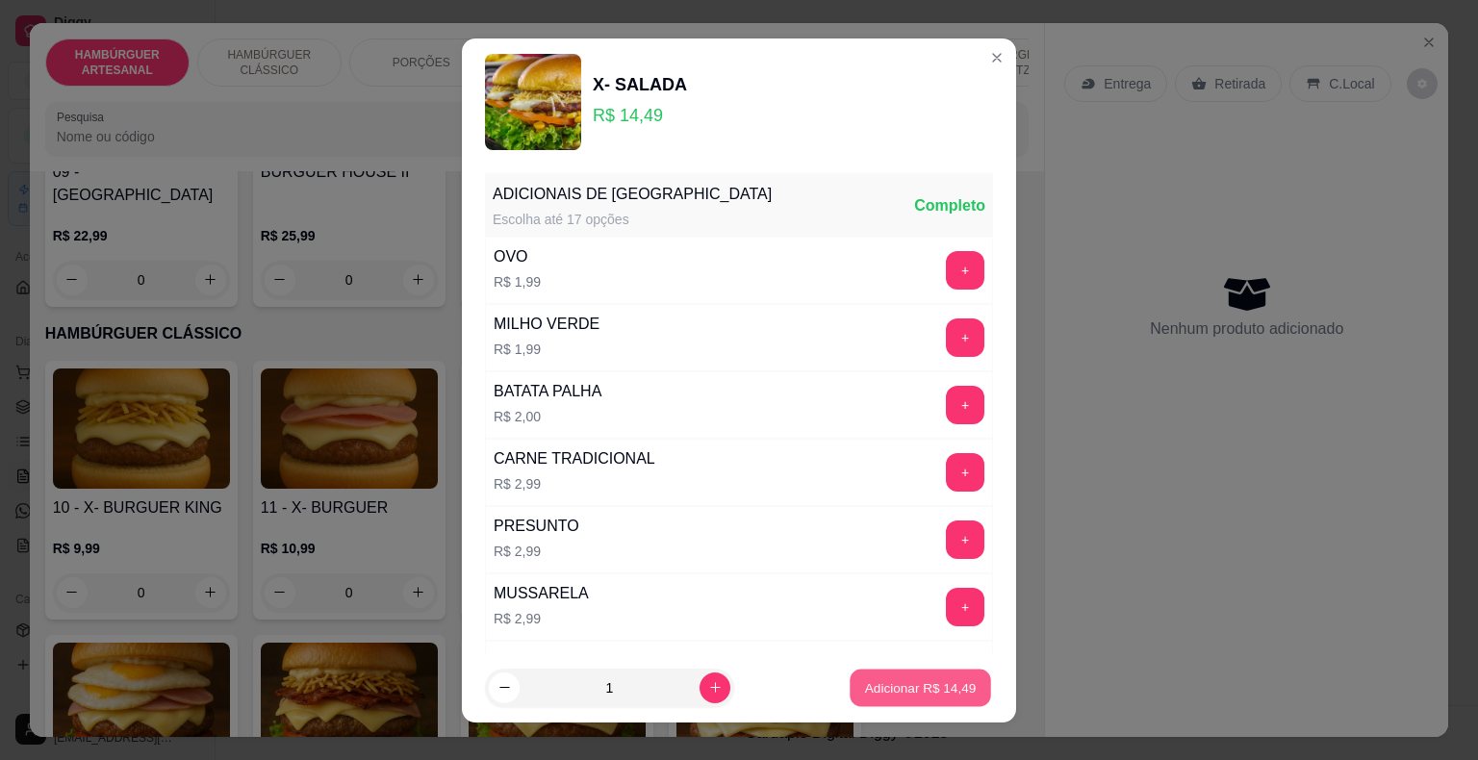
click at [850, 681] on button "Adicionar R$ 14,49" at bounding box center [920, 688] width 141 height 38
type input "1"
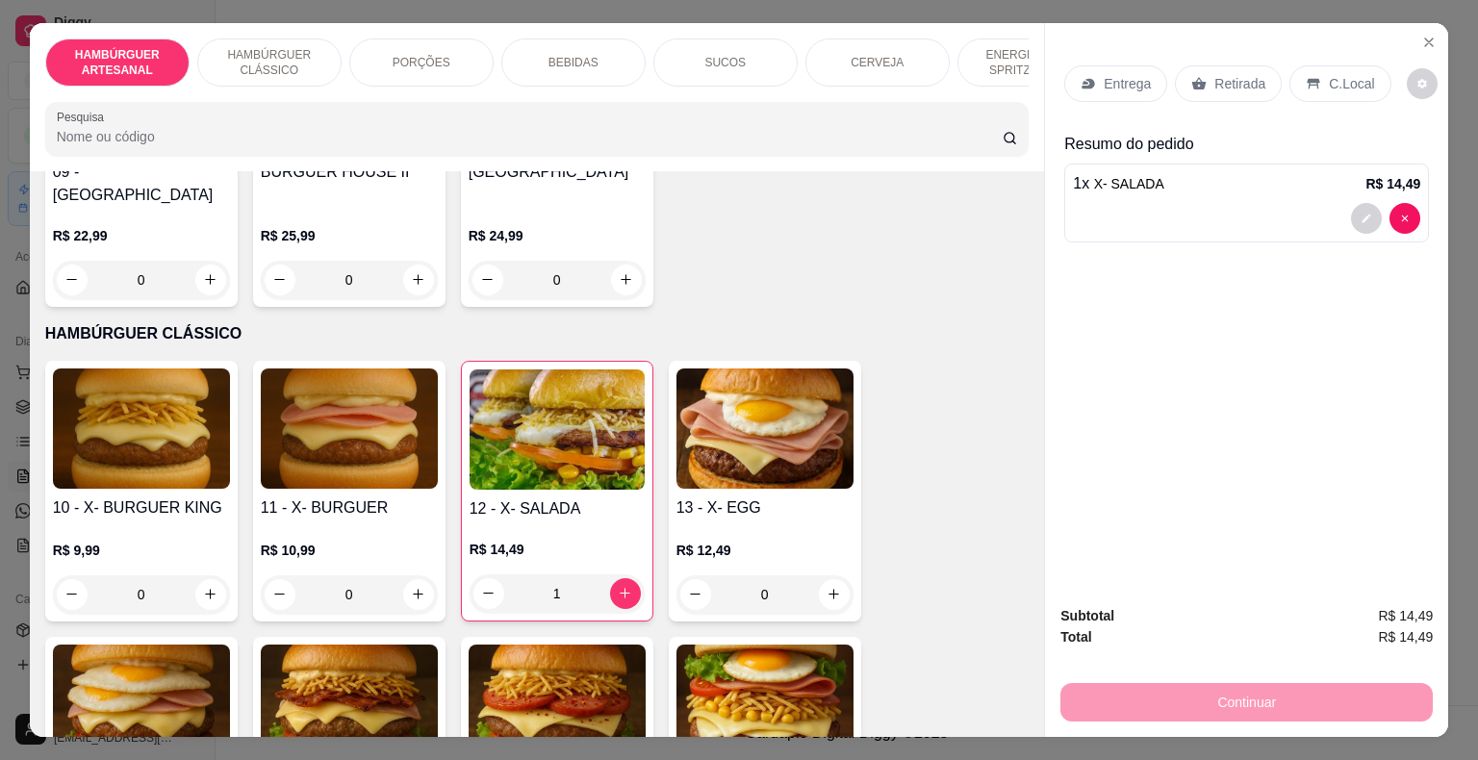
click at [1139, 65] on div "Entrega" at bounding box center [1115, 83] width 103 height 37
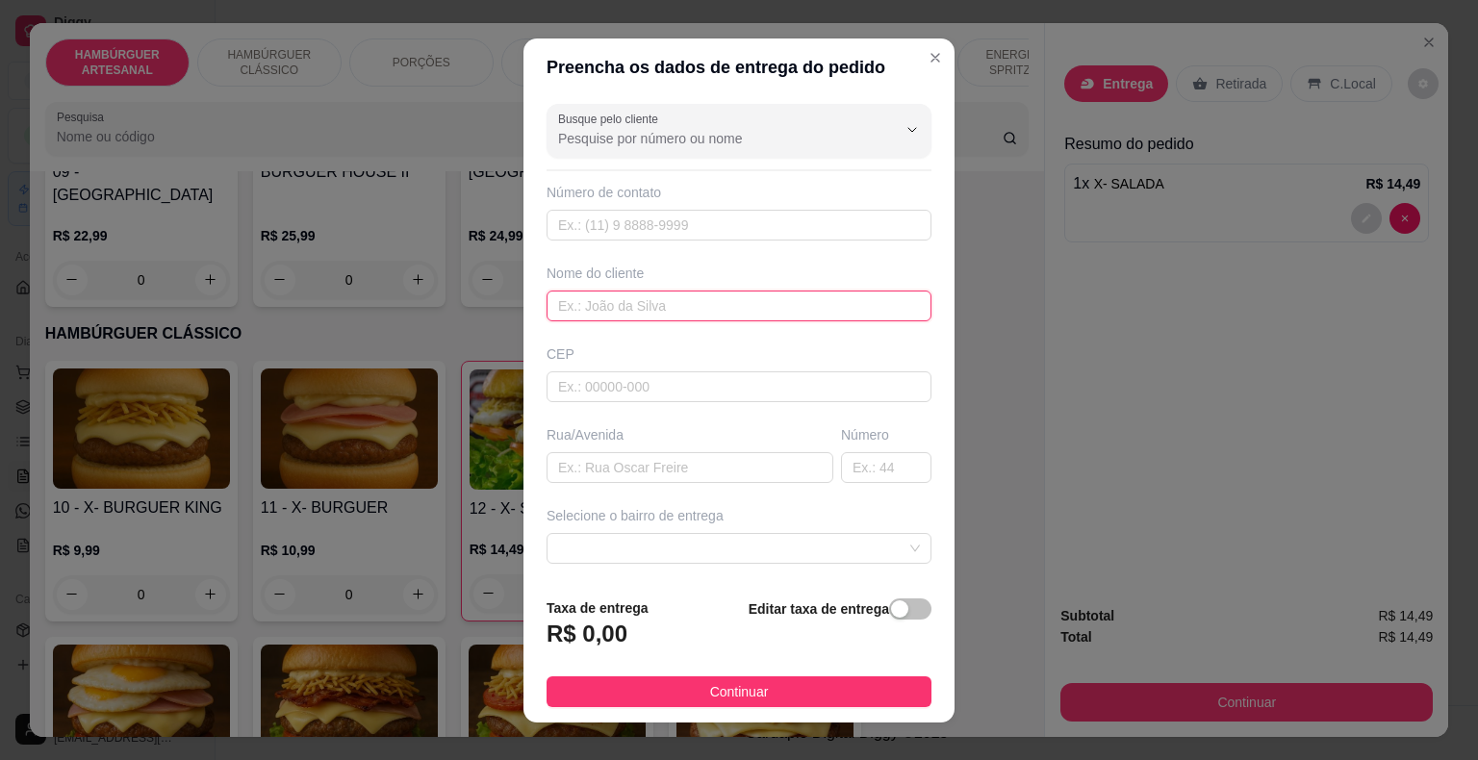
click at [705, 315] on input "text" at bounding box center [738, 306] width 385 height 31
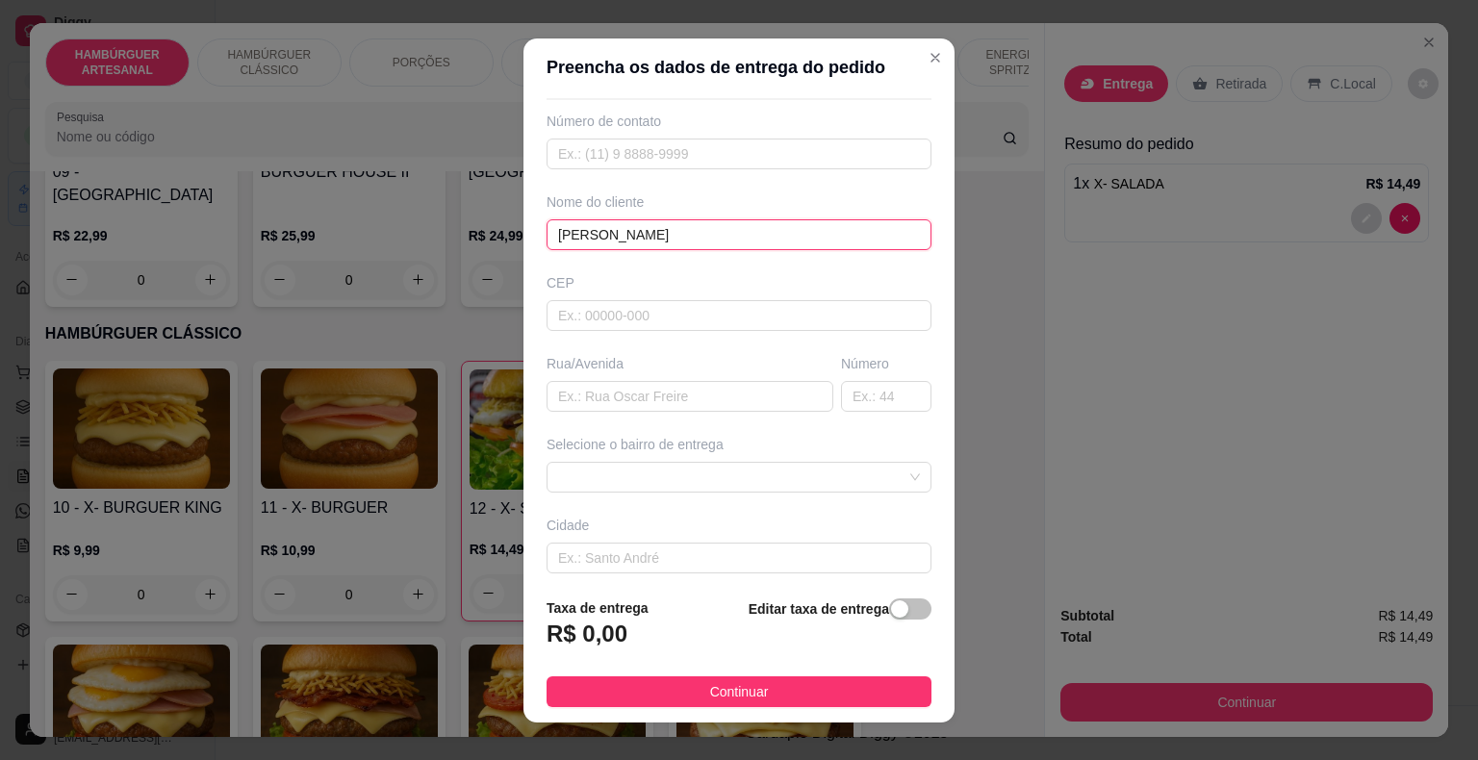
scroll to position [159, 0]
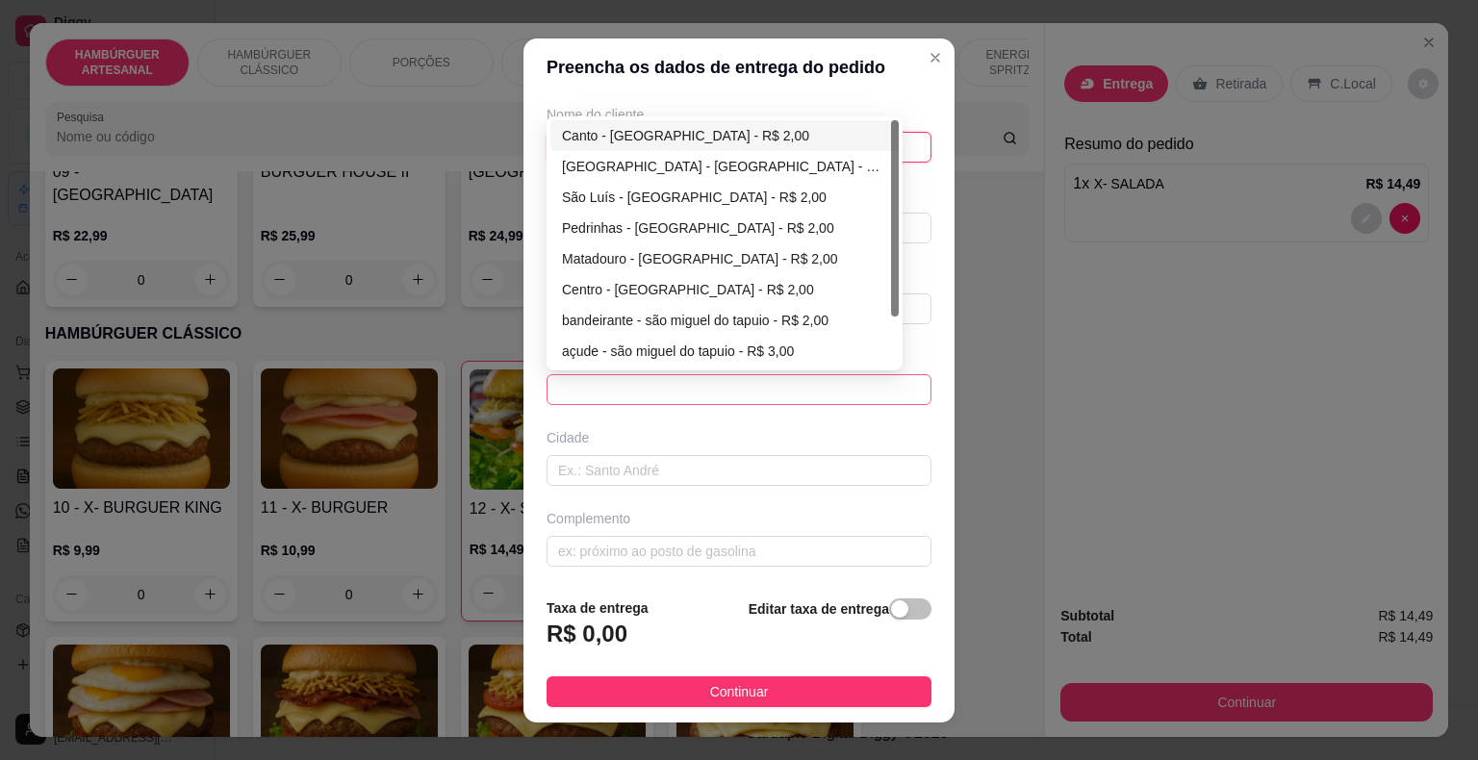
click at [695, 376] on span at bounding box center [739, 389] width 362 height 29
type input "[PERSON_NAME]"
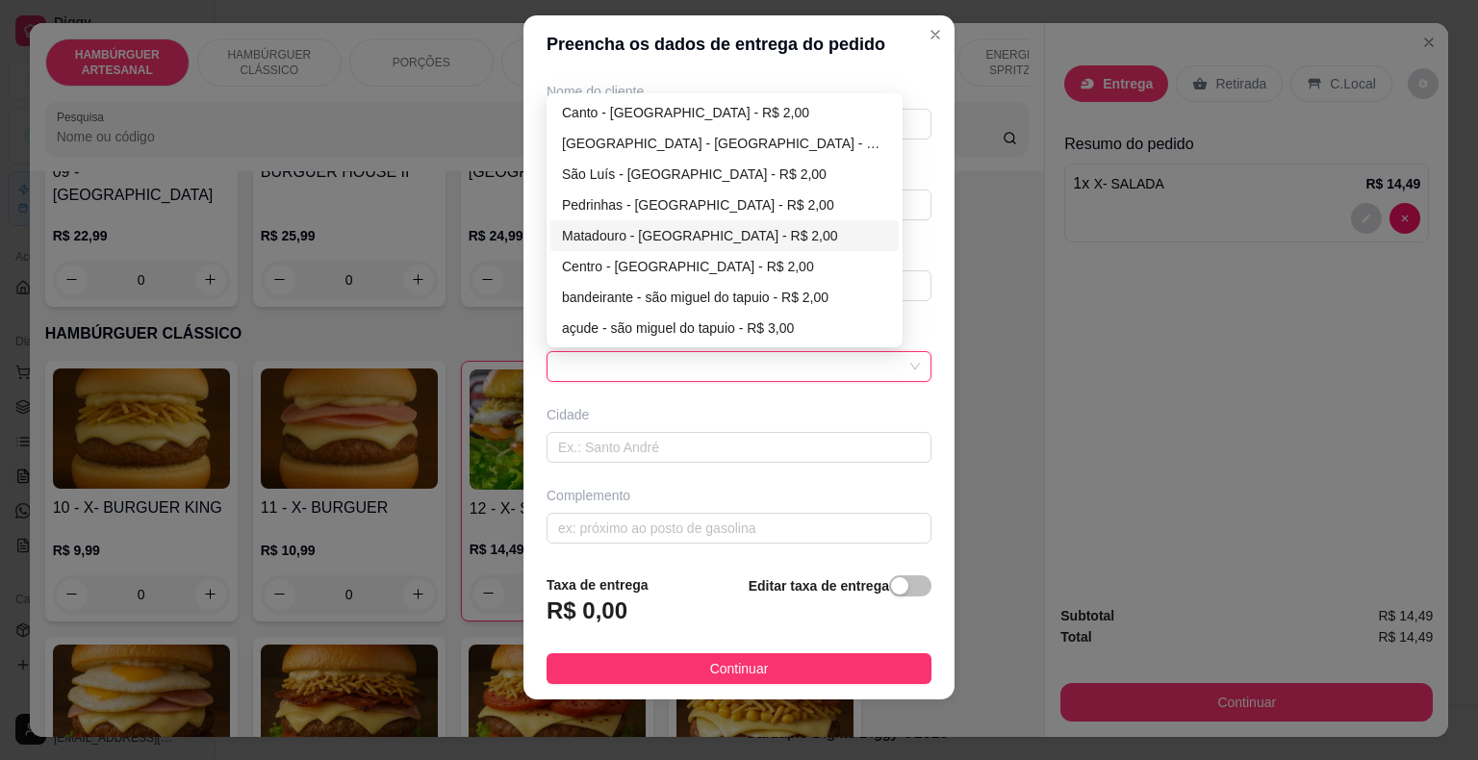
scroll to position [0, 0]
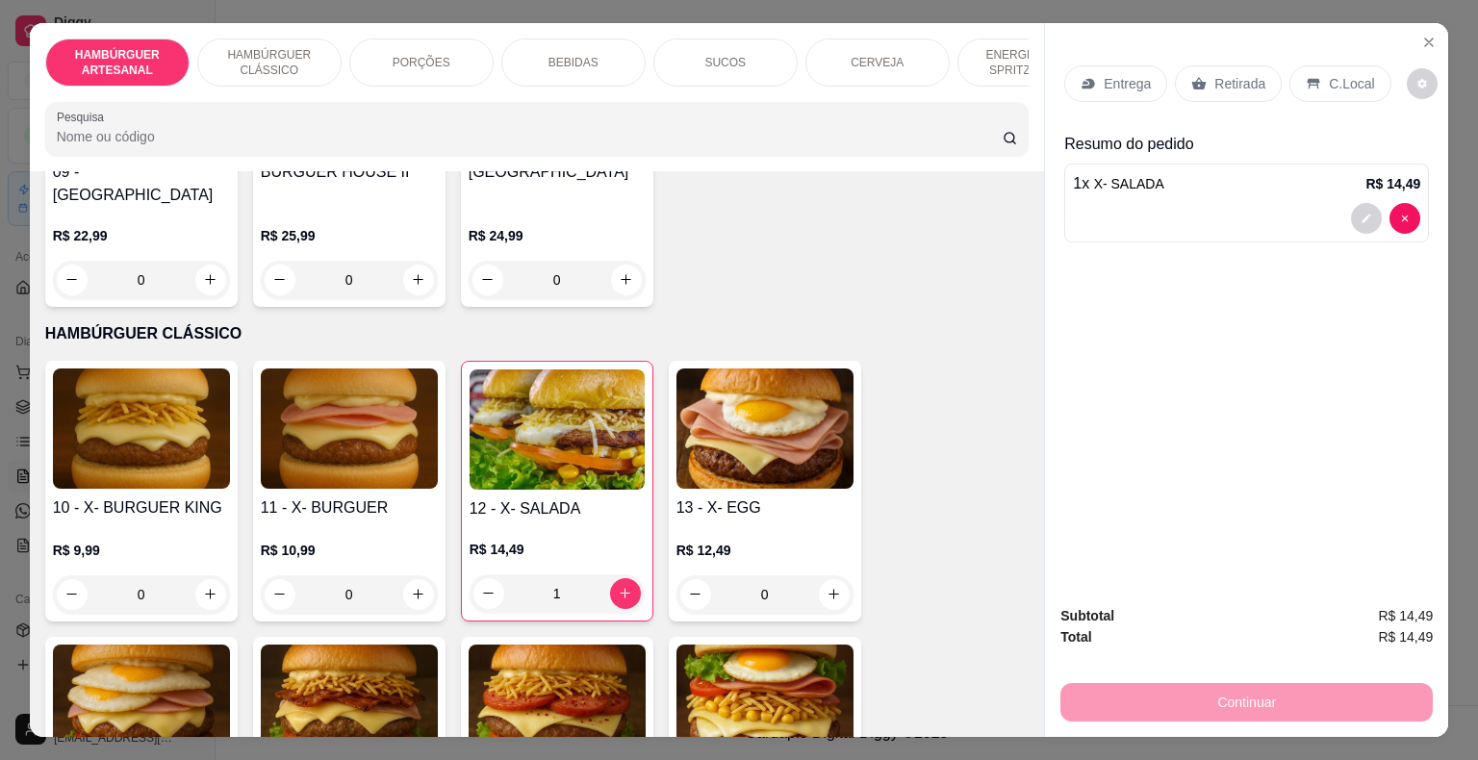
click at [1112, 74] on p "Entrega" at bounding box center [1127, 83] width 47 height 19
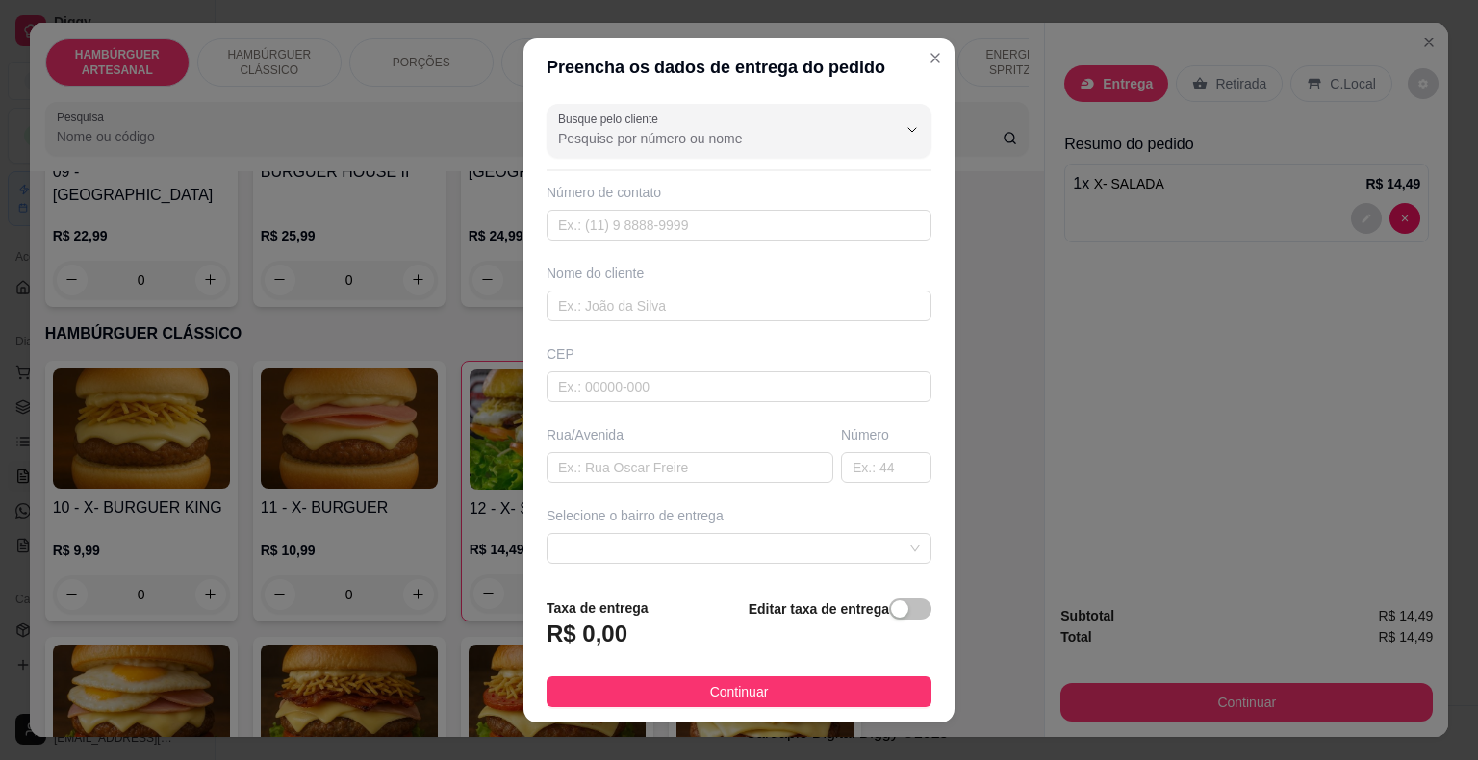
scroll to position [96, 0]
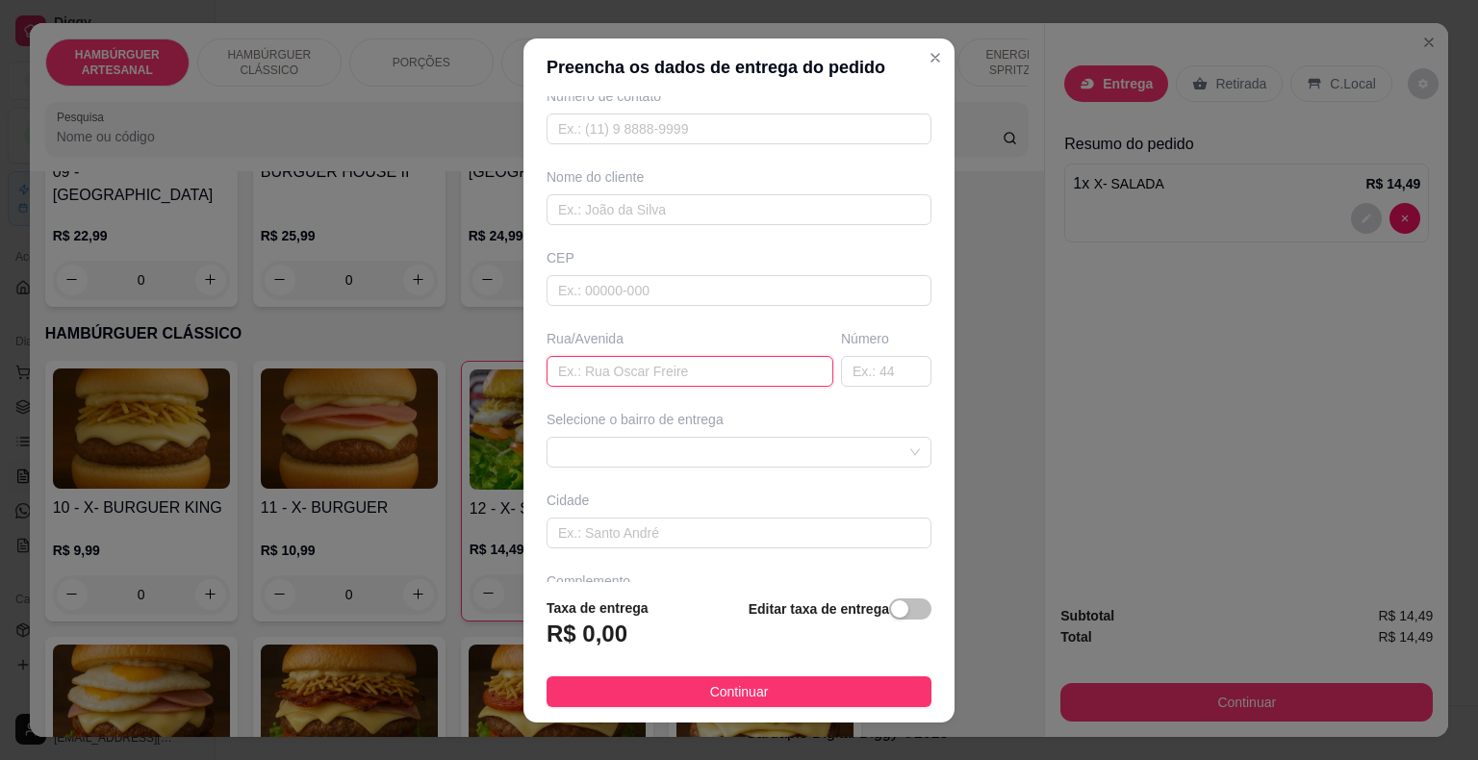
click at [781, 364] on input "text" at bounding box center [689, 371] width 287 height 31
type input "morada do sol"
click at [750, 187] on div "Nome do cliente" at bounding box center [739, 196] width 393 height 58
click at [696, 441] on span at bounding box center [739, 452] width 362 height 29
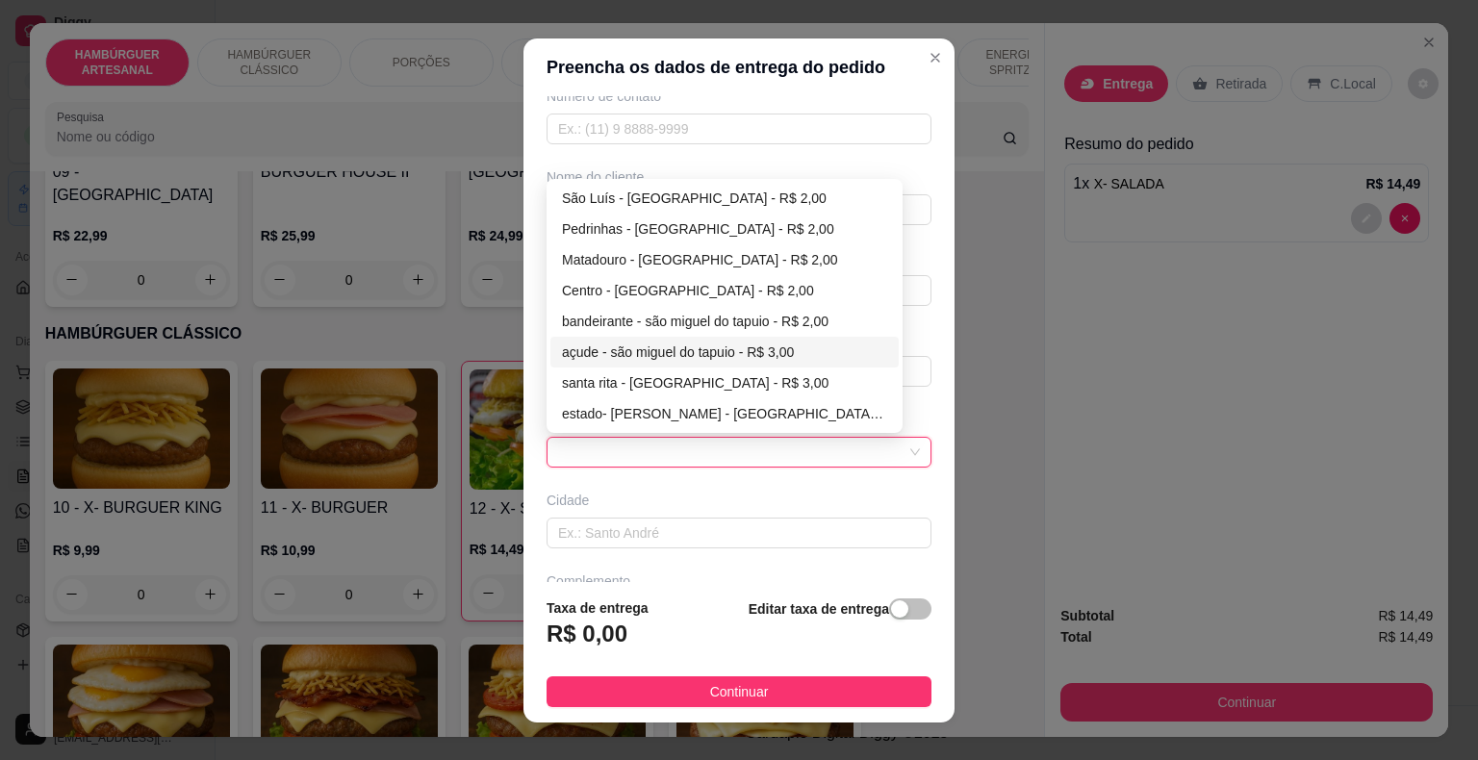
click at [674, 486] on div "Busque pelo cliente Número de contato Nome do cliente CEP Rua/[GEOGRAPHIC_DATA]…" at bounding box center [738, 339] width 431 height 486
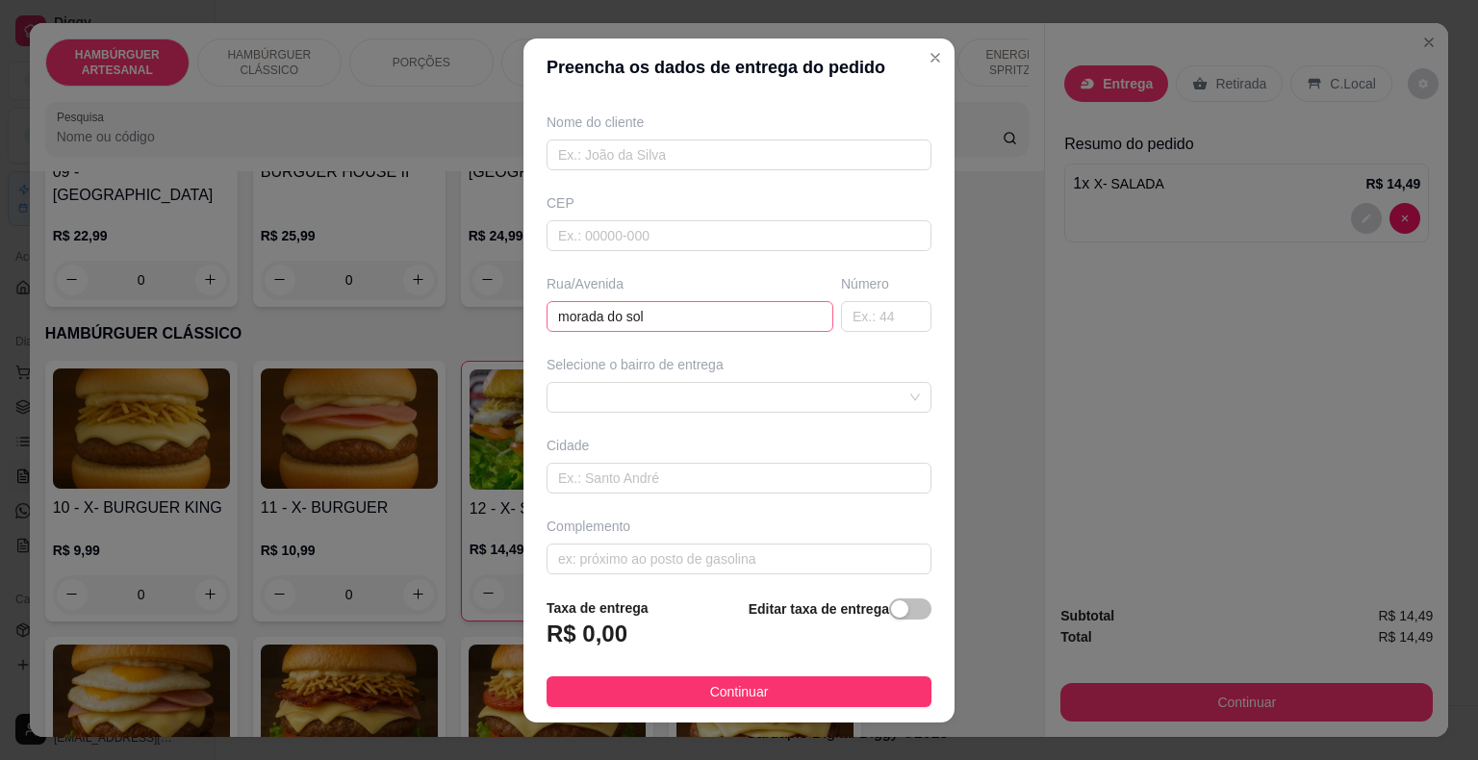
scroll to position [159, 0]
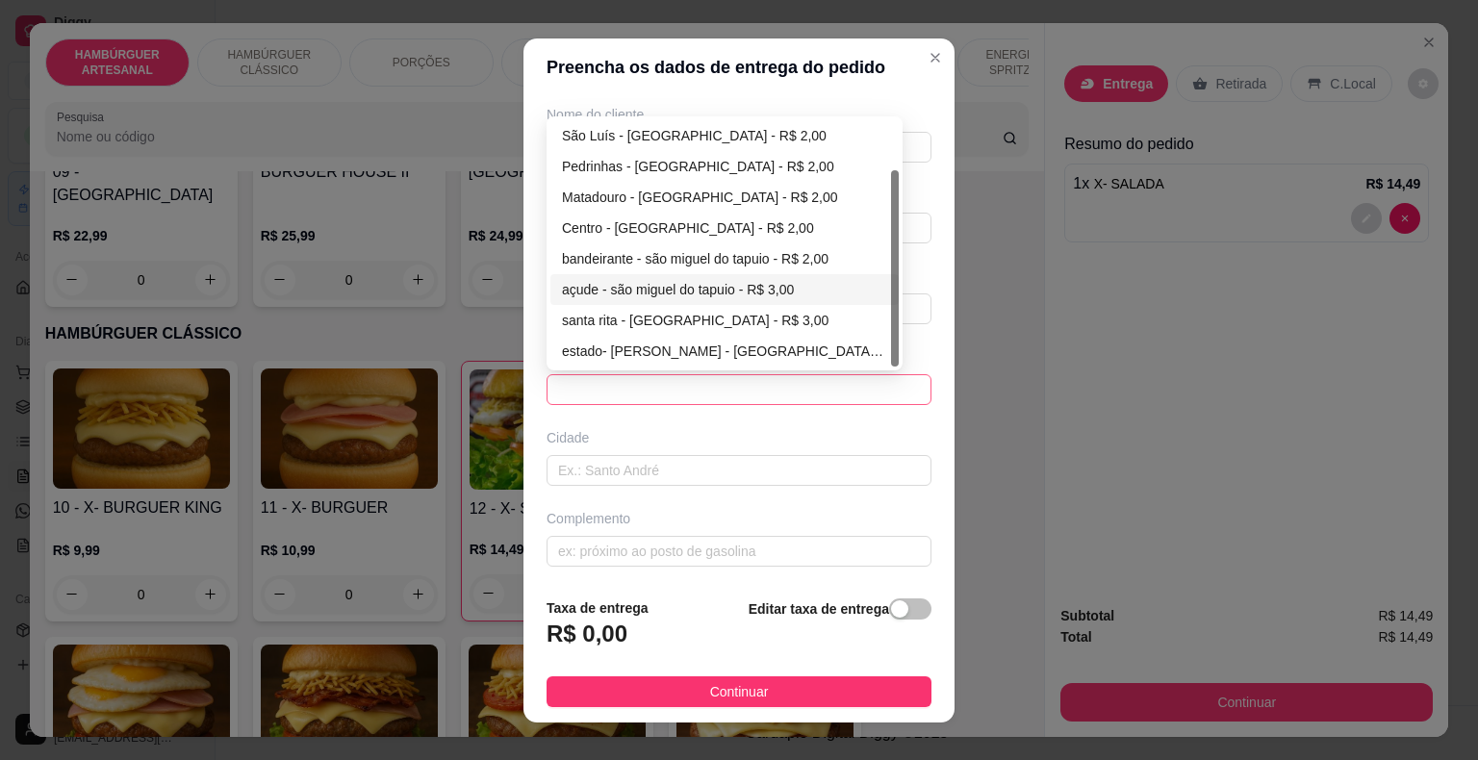
click at [686, 383] on span at bounding box center [739, 389] width 362 height 29
click at [637, 346] on div "estado- [PERSON_NAME] - [GEOGRAPHIC_DATA] - R$ 3,00" at bounding box center [724, 351] width 325 height 21
type input "são miguel do tapuio"
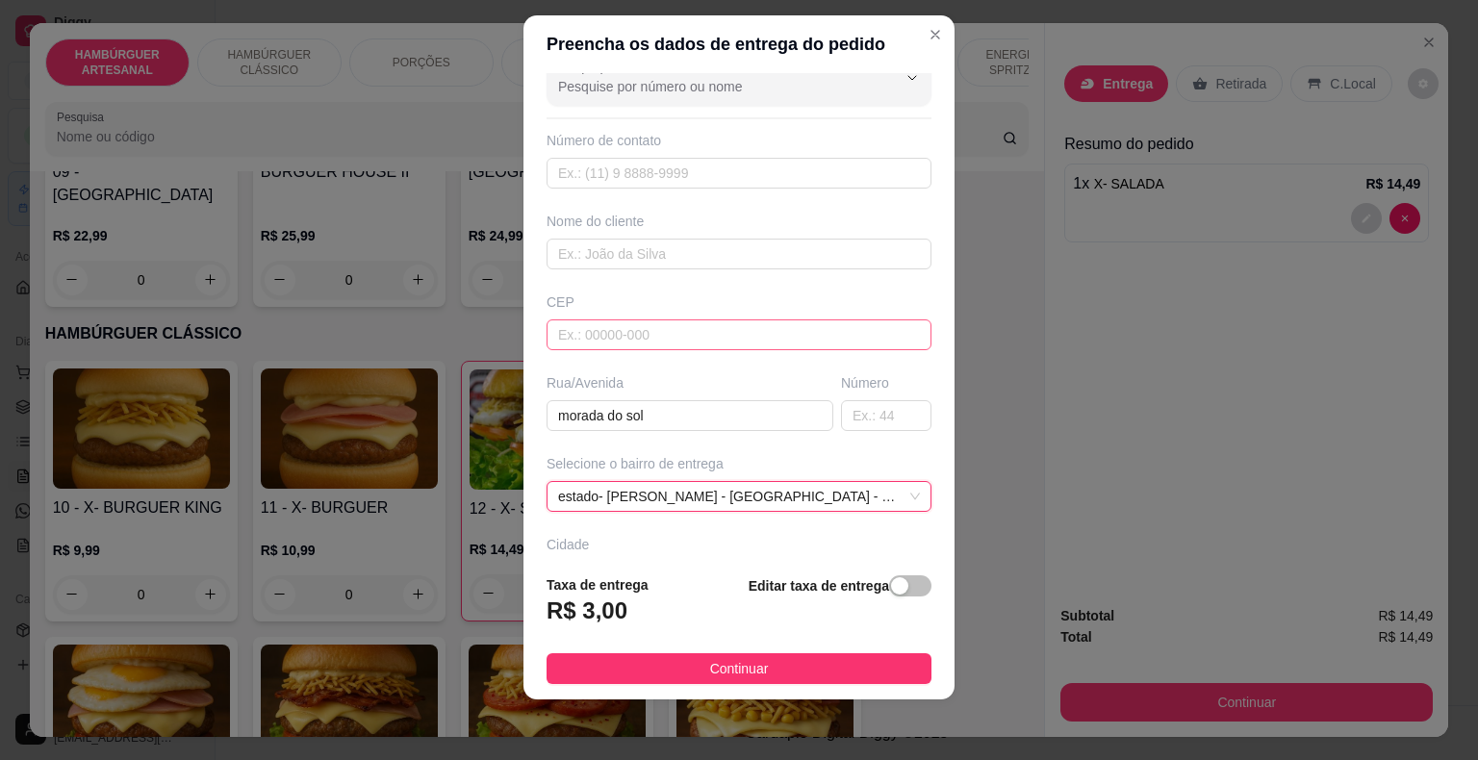
scroll to position [0, 0]
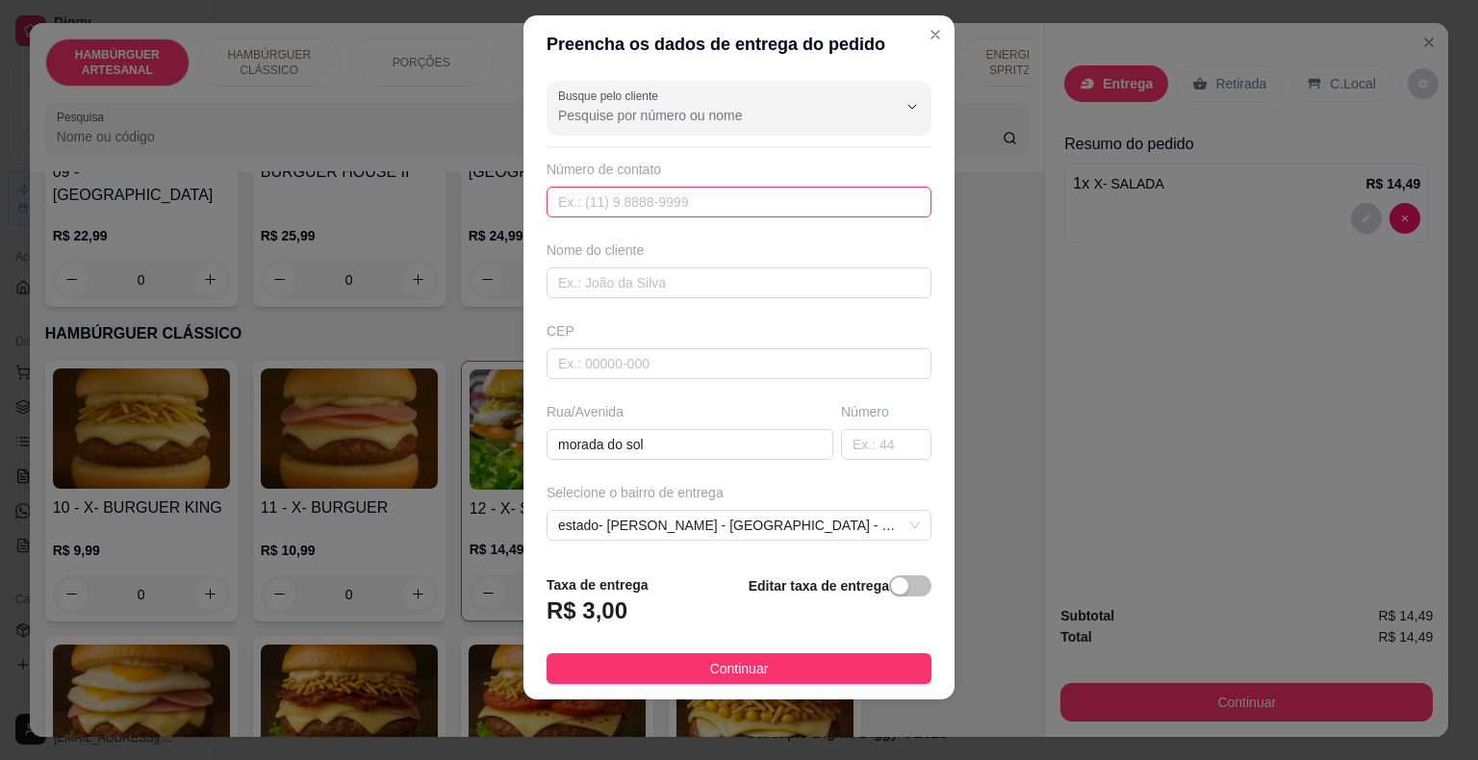
click at [730, 189] on input "text" at bounding box center [738, 202] width 385 height 31
click at [753, 288] on input "text" at bounding box center [738, 282] width 385 height 31
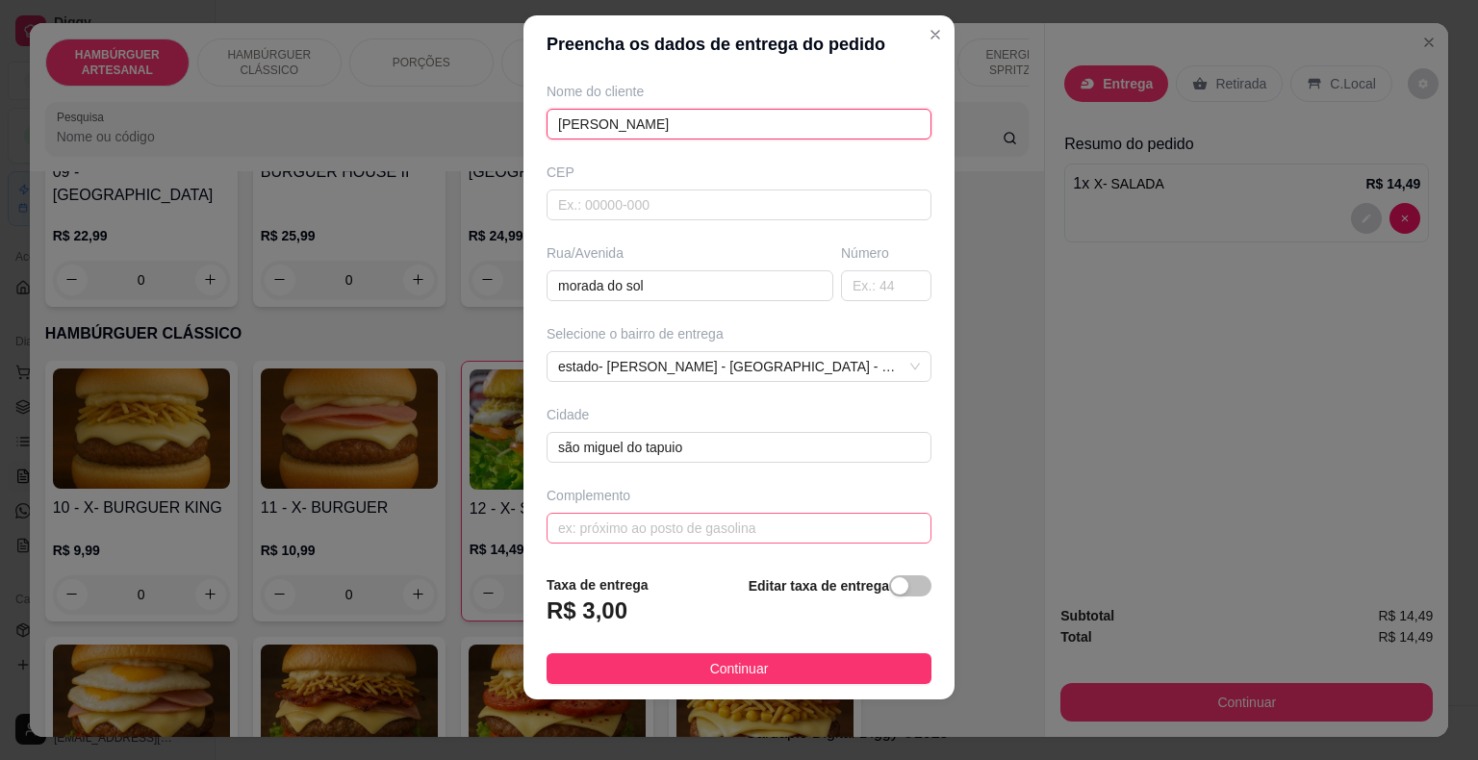
type input "[PERSON_NAME]"
click at [709, 533] on input "text" at bounding box center [738, 528] width 385 height 31
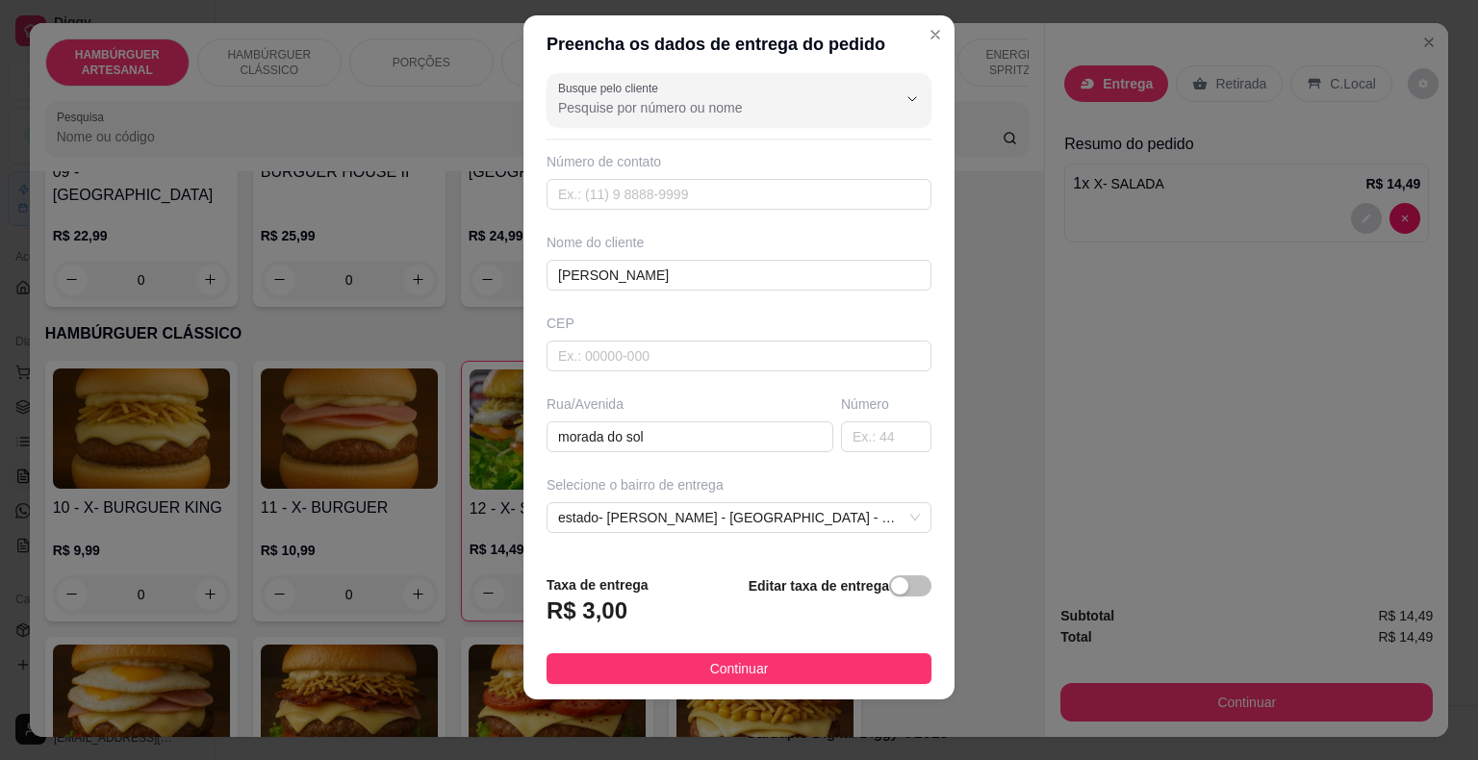
scroll to position [0, 0]
type input "perto da casa do [PERSON_NAME]"
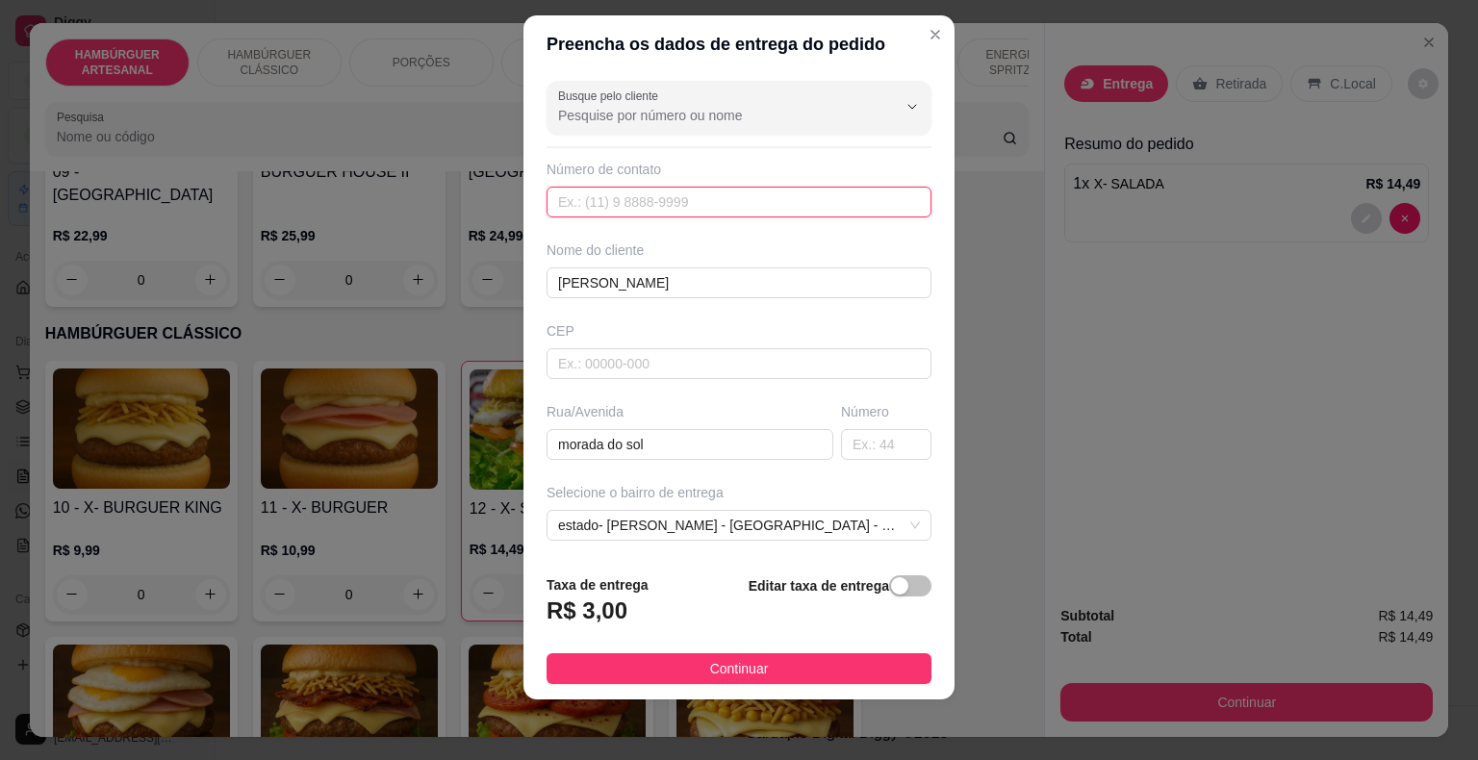
click at [689, 189] on input "text" at bounding box center [738, 202] width 385 height 31
click at [627, 187] on input "text" at bounding box center [738, 202] width 385 height 31
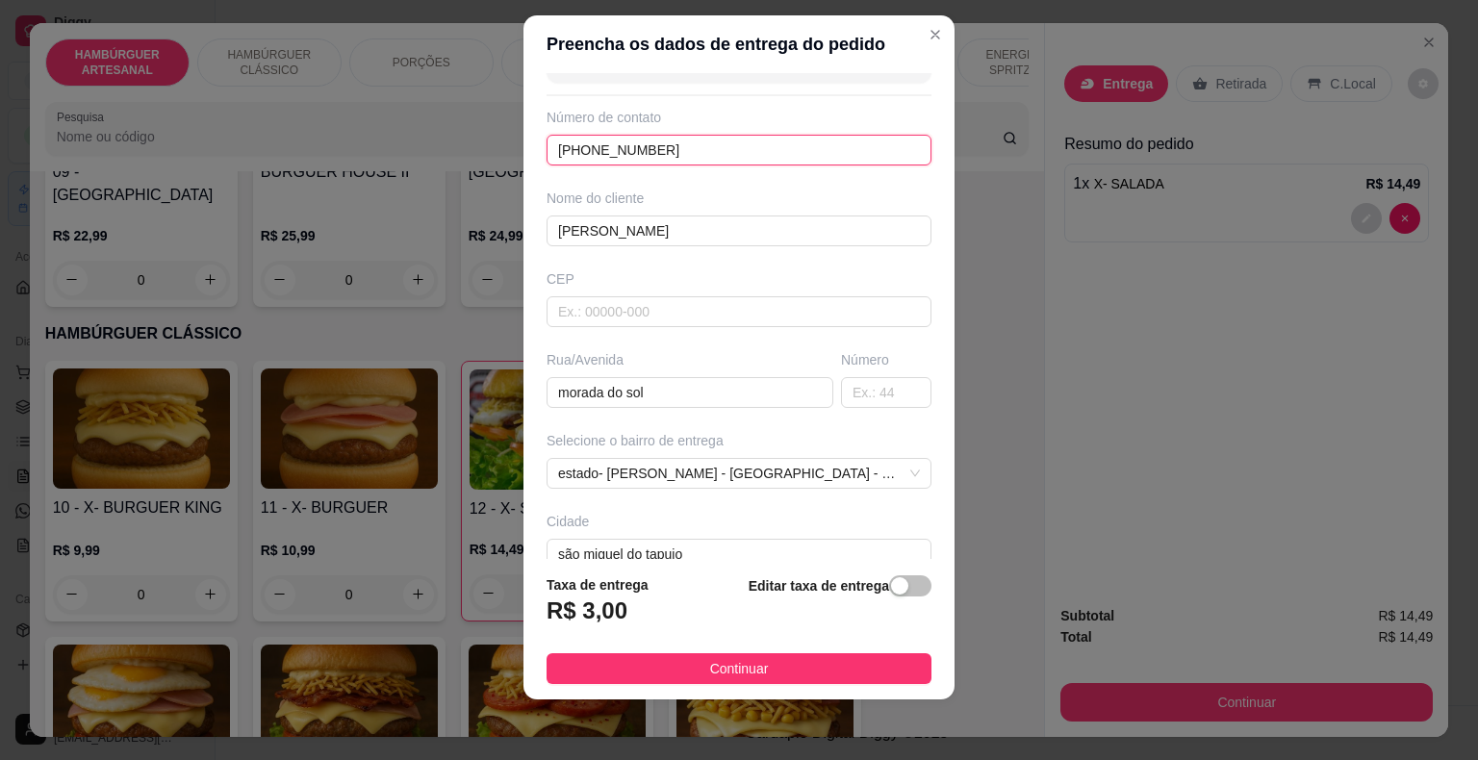
scroll to position [159, 0]
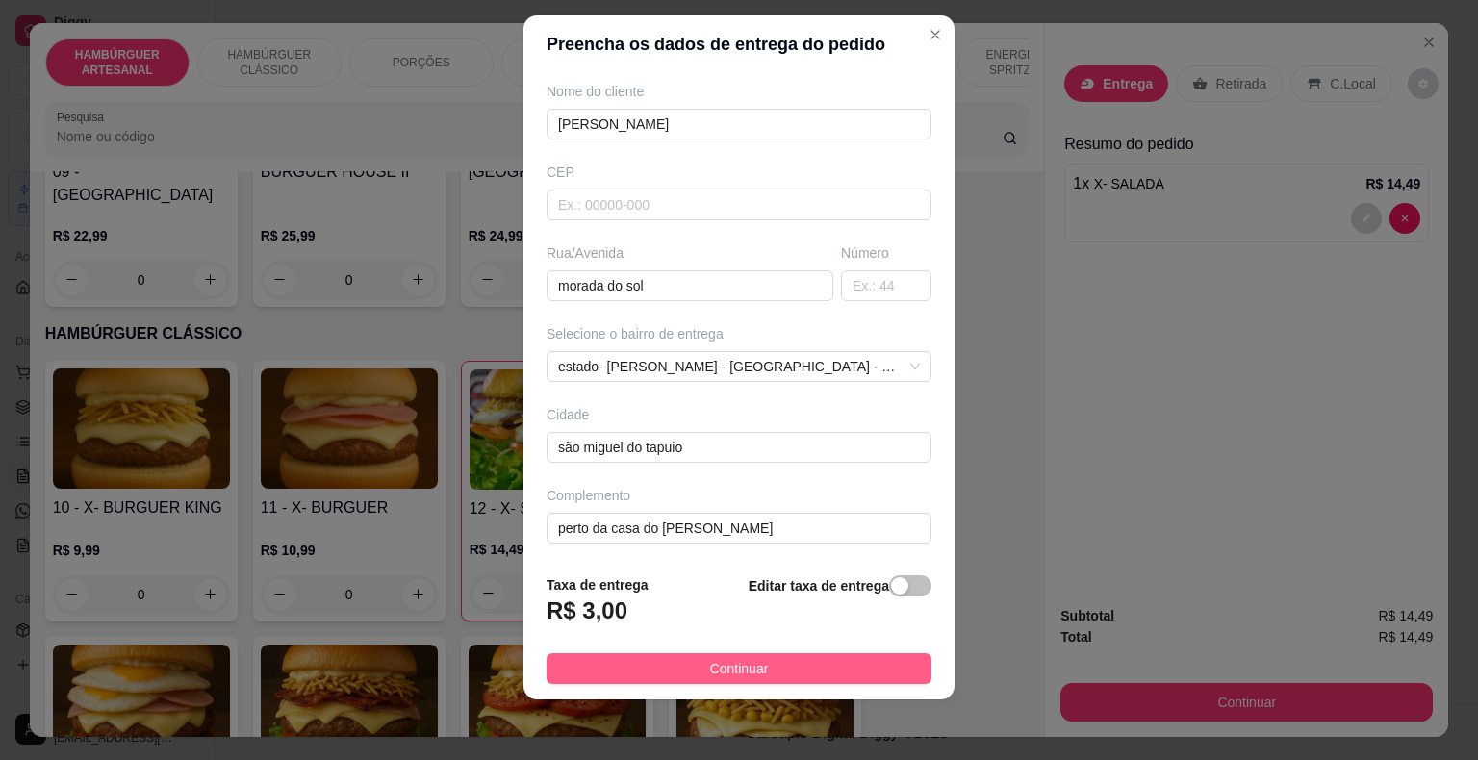
type input "[PHONE_NUMBER]"
click at [730, 667] on span "Continuar" at bounding box center [739, 668] width 59 height 21
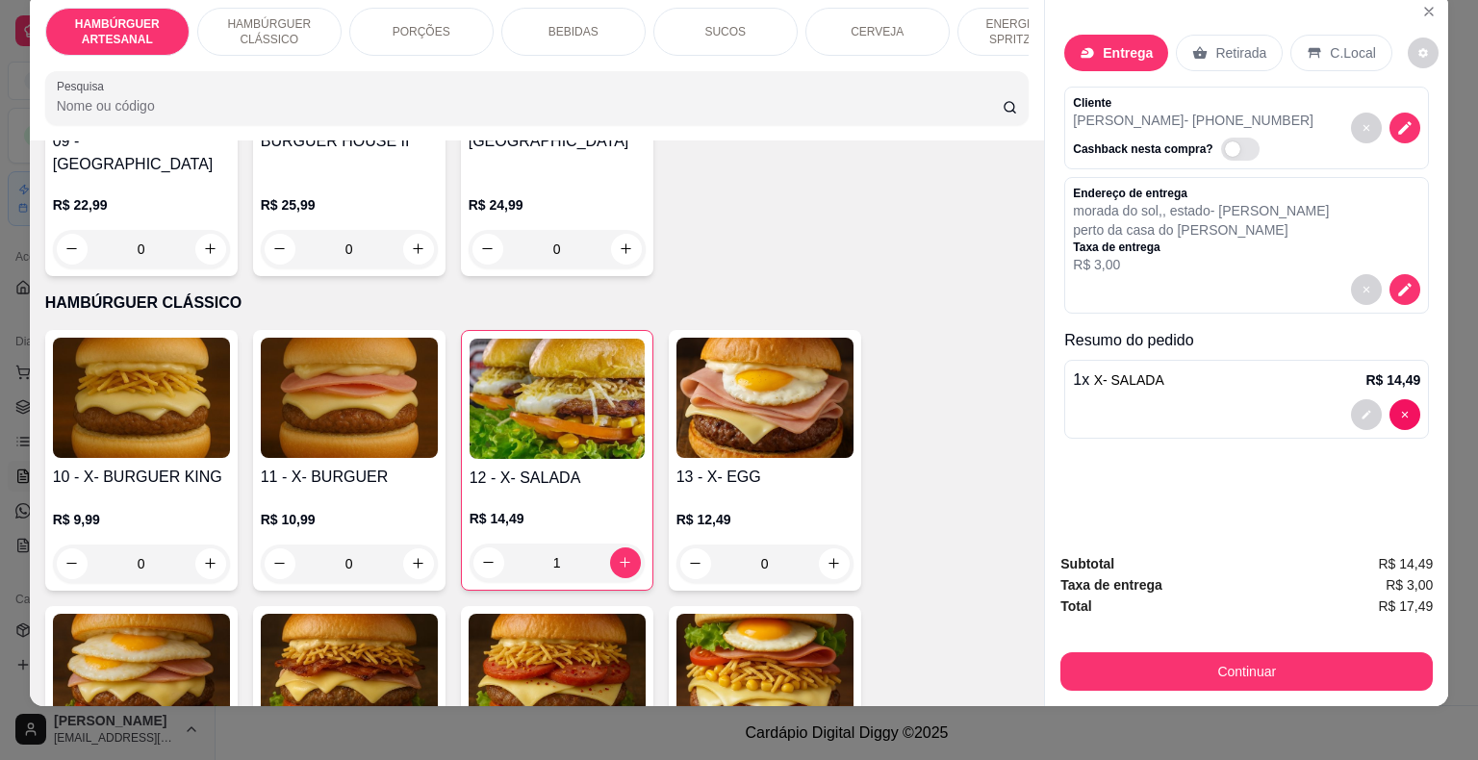
scroll to position [46, 0]
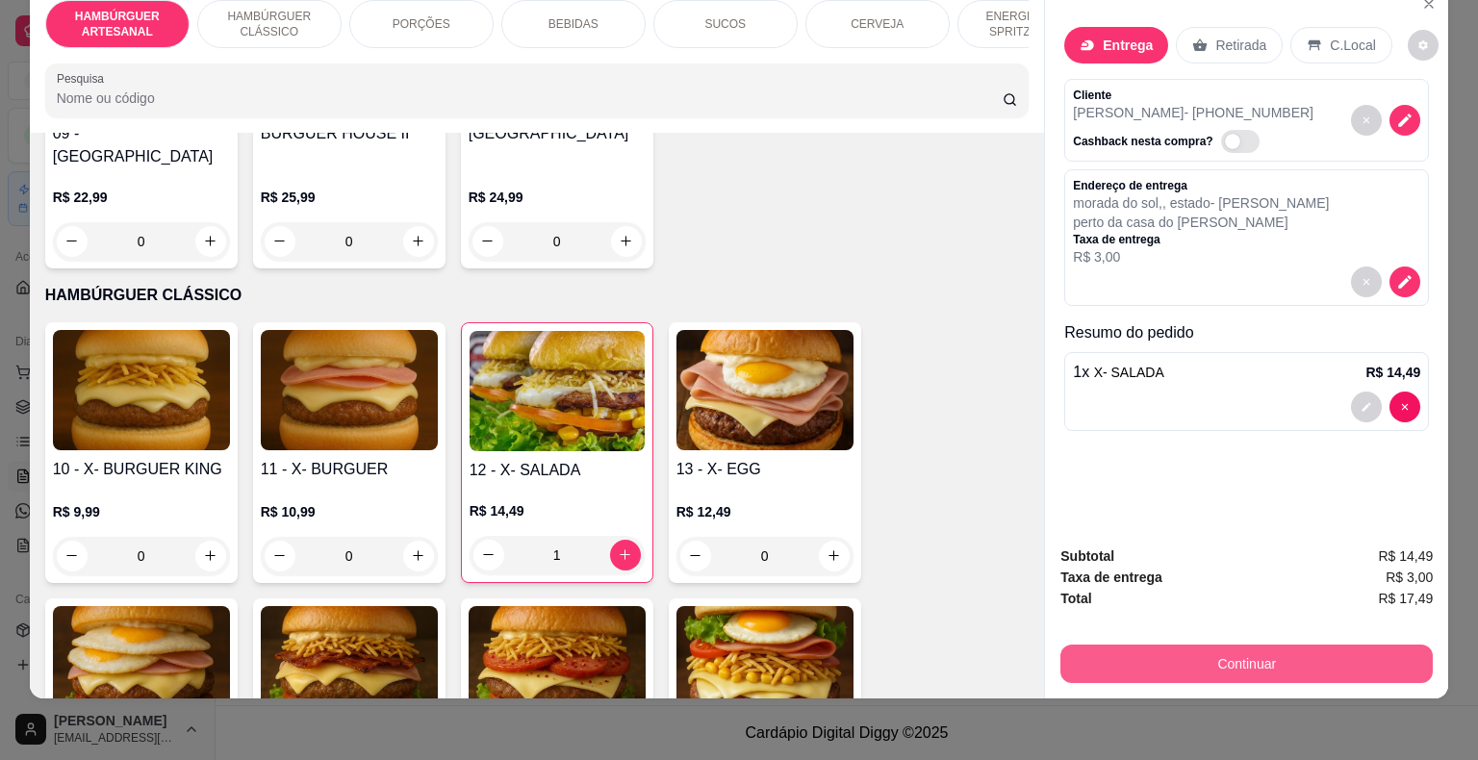
click at [1232, 663] on button "Continuar" at bounding box center [1246, 664] width 372 height 38
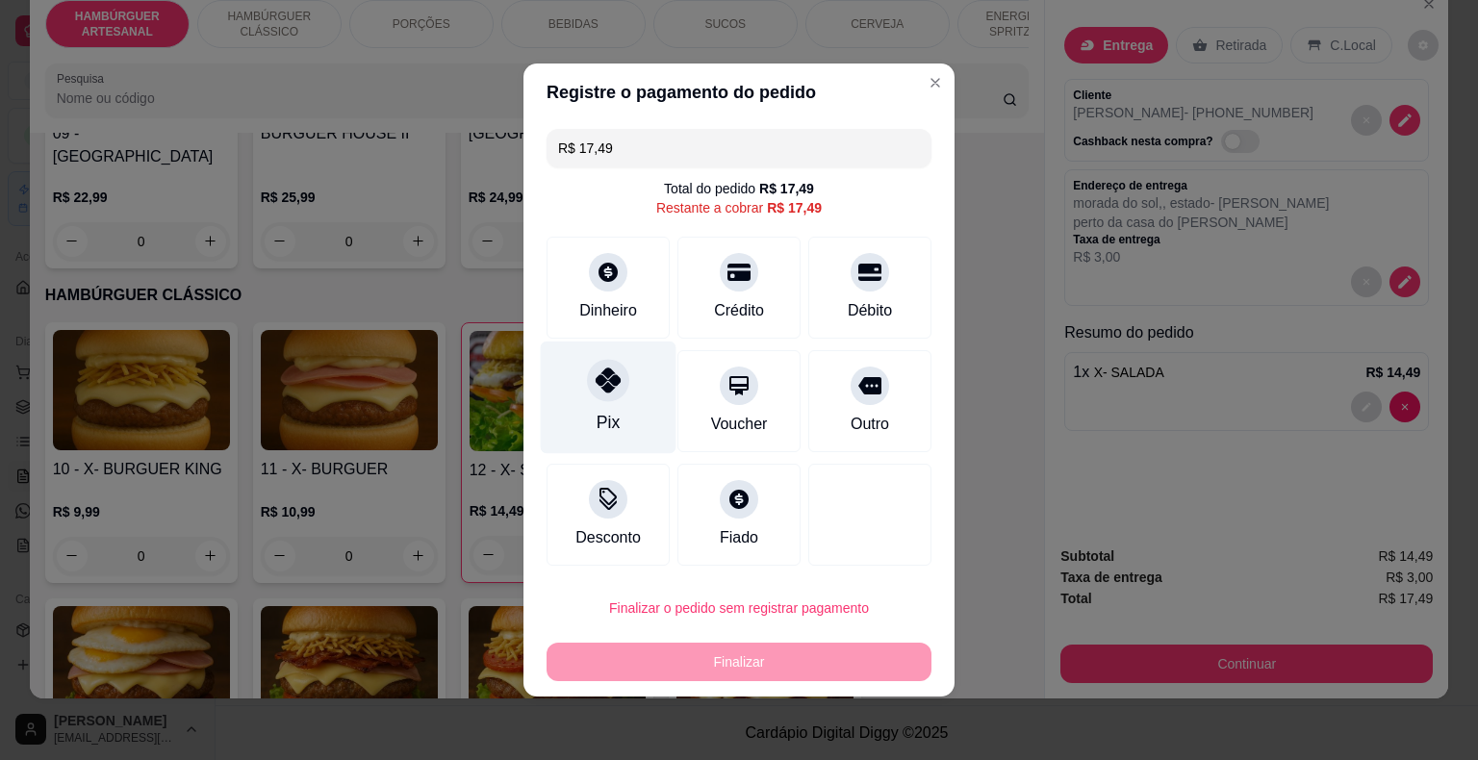
click at [627, 422] on div "Pix" at bounding box center [609, 398] width 136 height 113
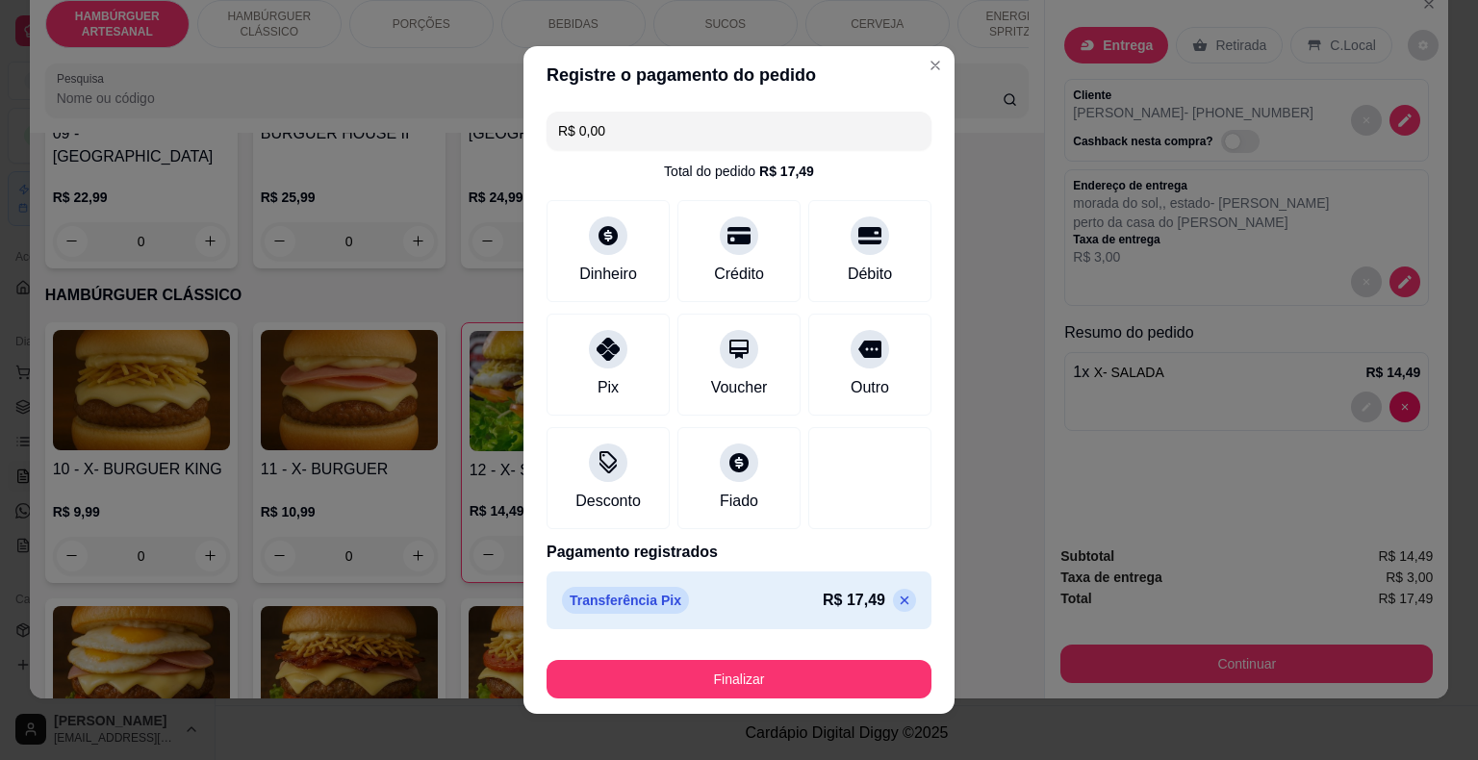
click at [893, 602] on p at bounding box center [904, 600] width 23 height 23
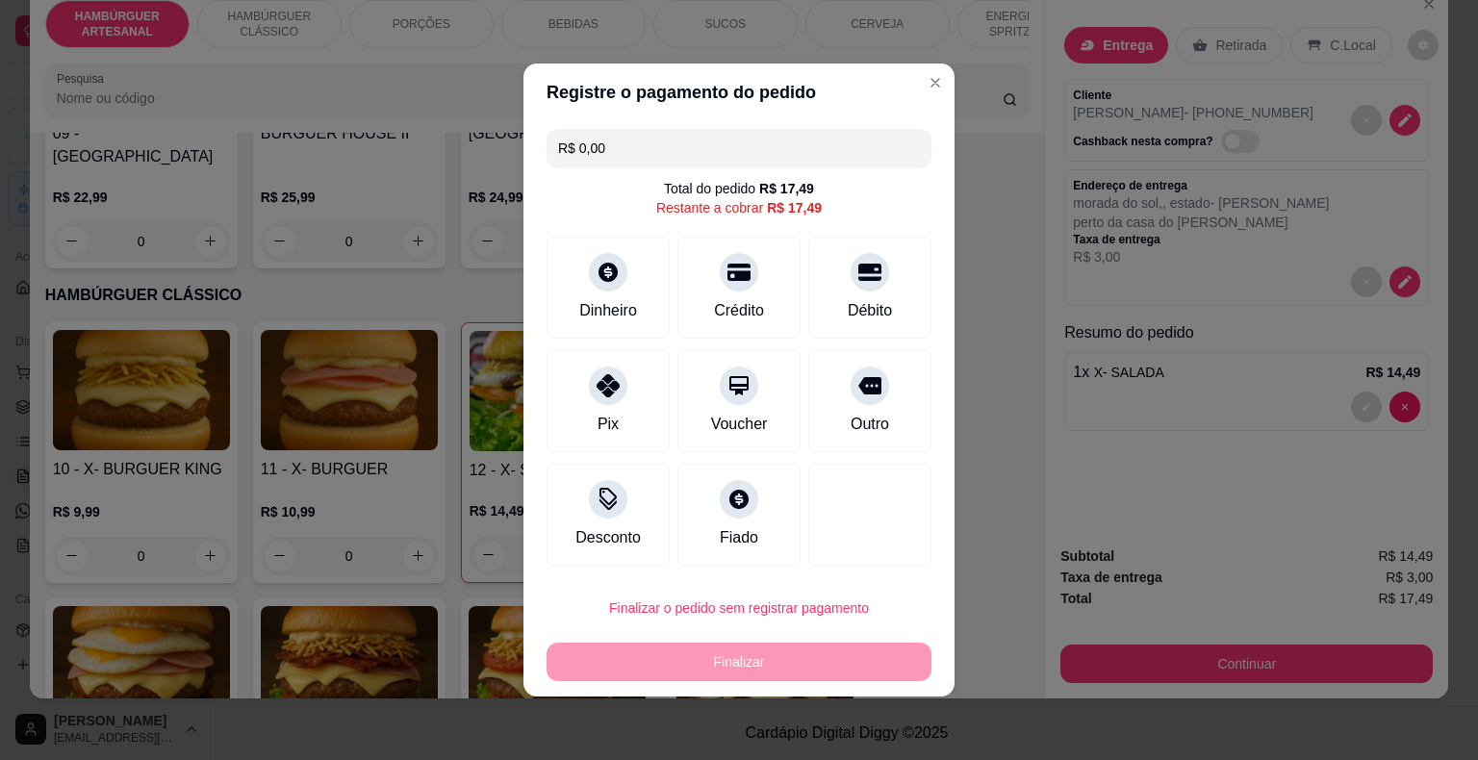
type input "R$ 17,49"
click at [574, 267] on div "Dinheiro" at bounding box center [609, 284] width 136 height 113
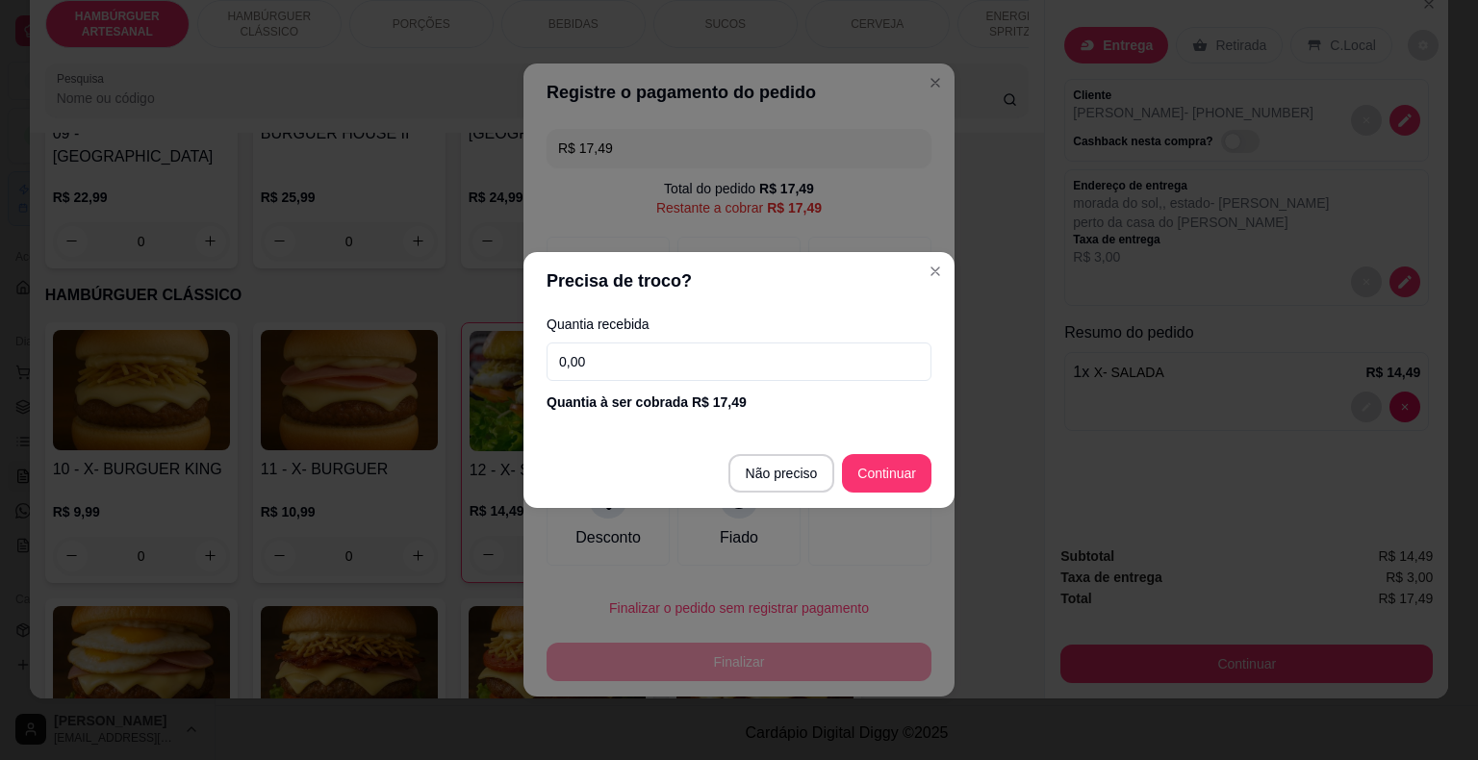
click at [649, 347] on input "0,00" at bounding box center [738, 362] width 385 height 38
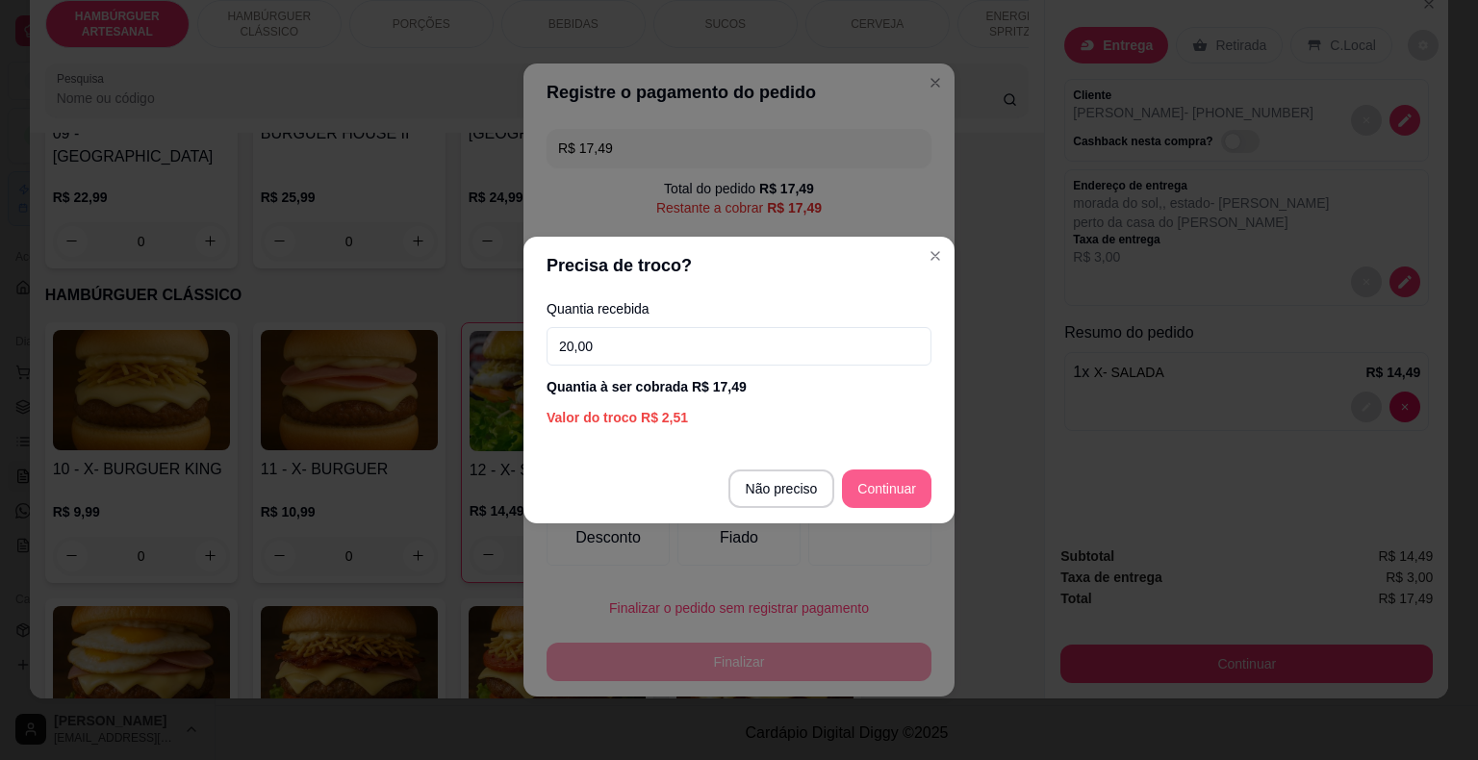
type input "20,00"
type input "R$ 0,00"
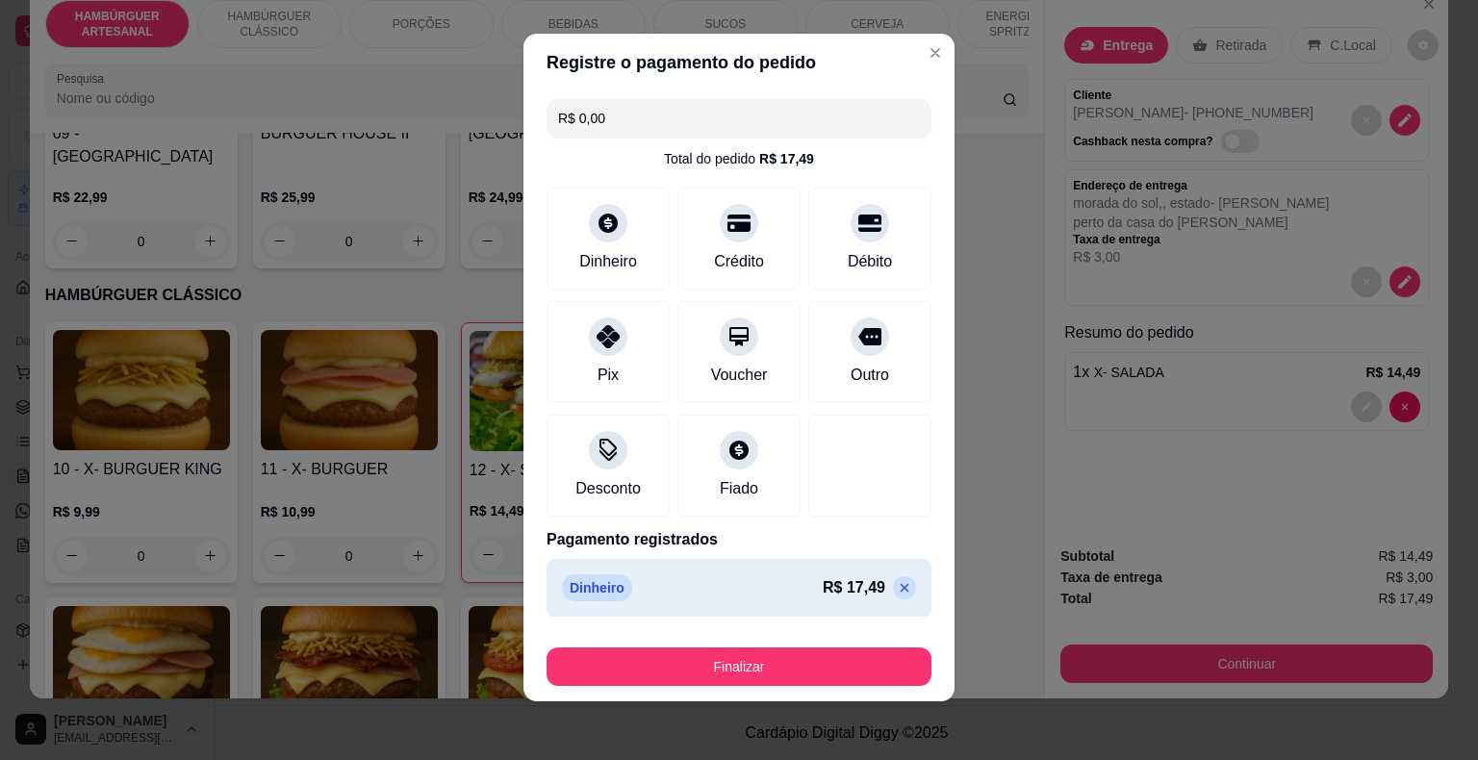
scroll to position [14, 0]
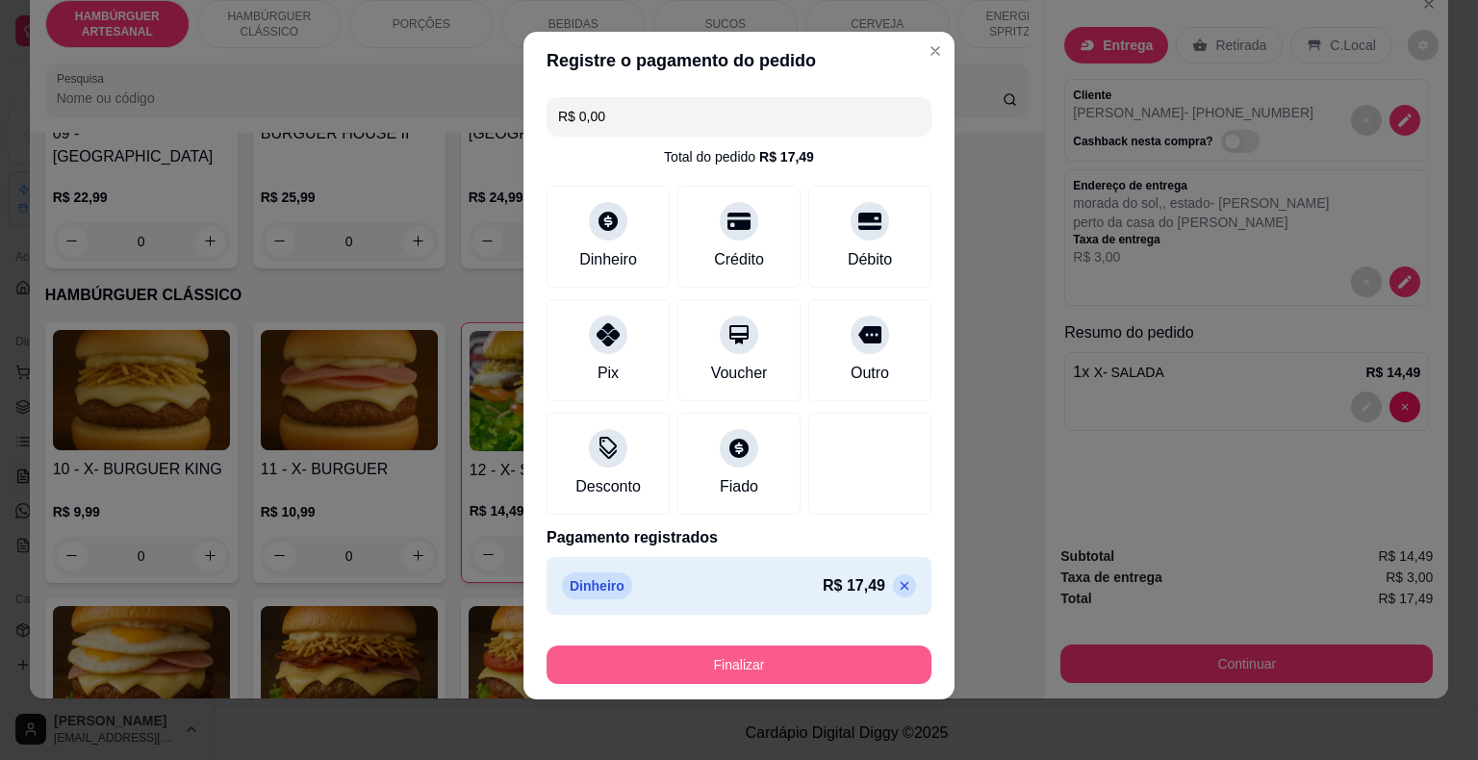
click at [827, 662] on button "Finalizar" at bounding box center [738, 665] width 385 height 38
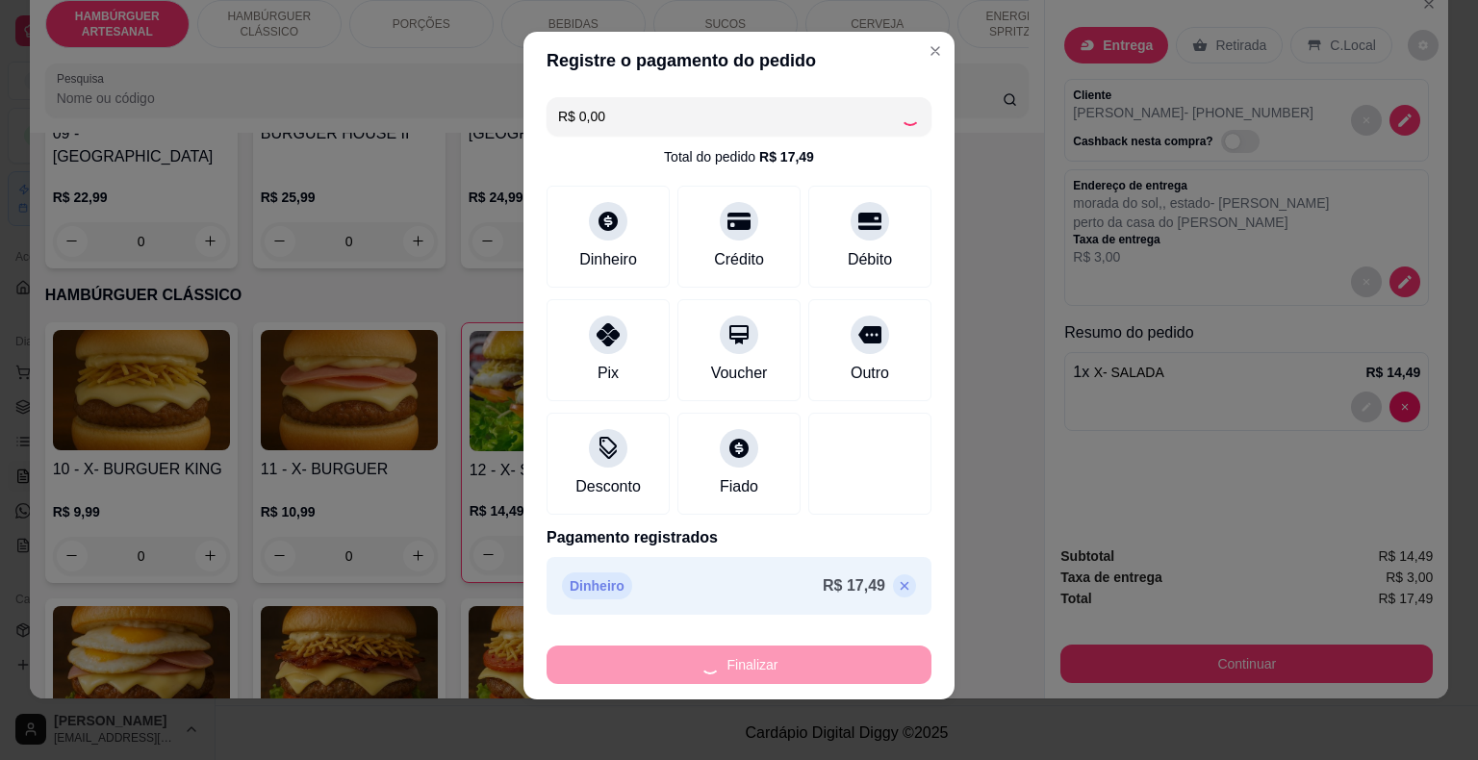
type input "0"
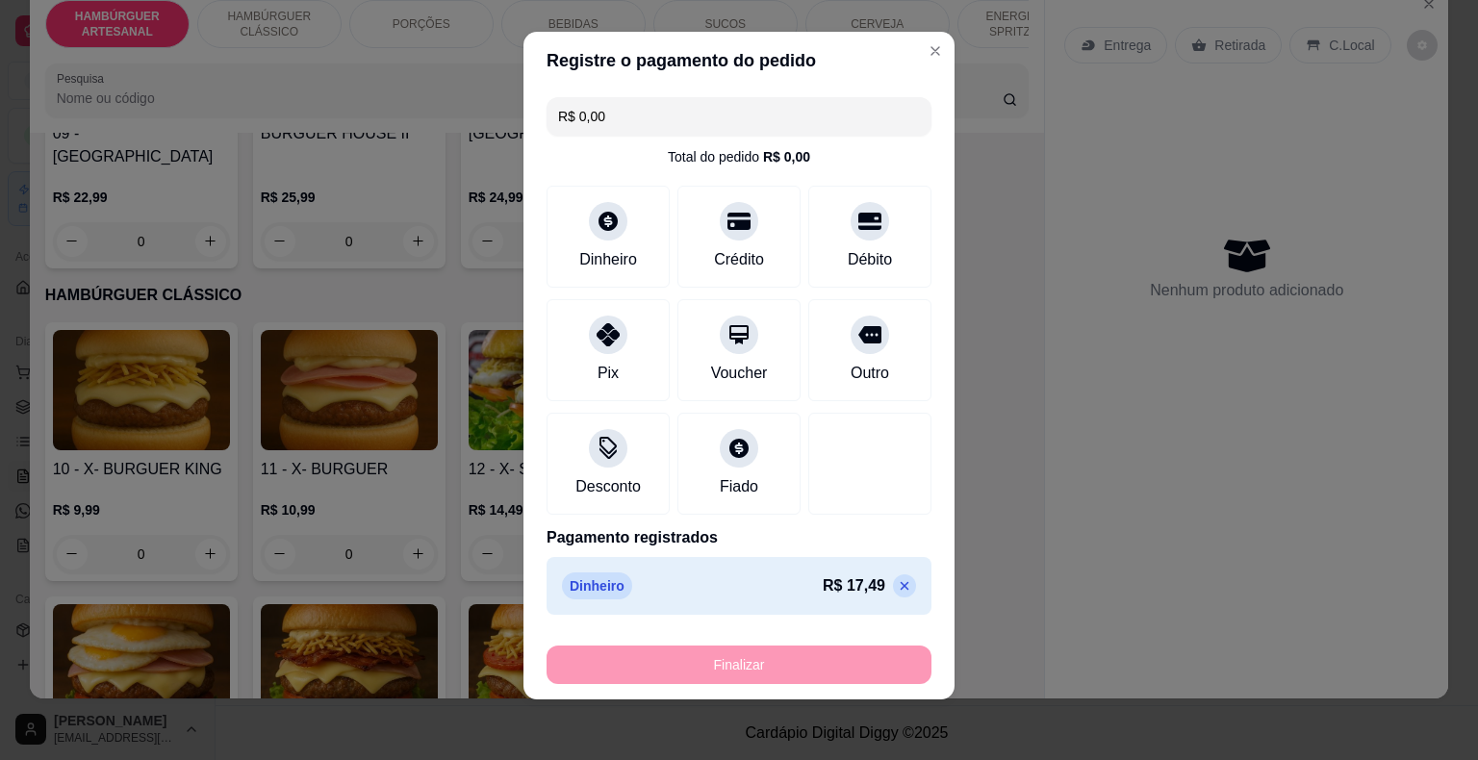
type input "-R$ 17,49"
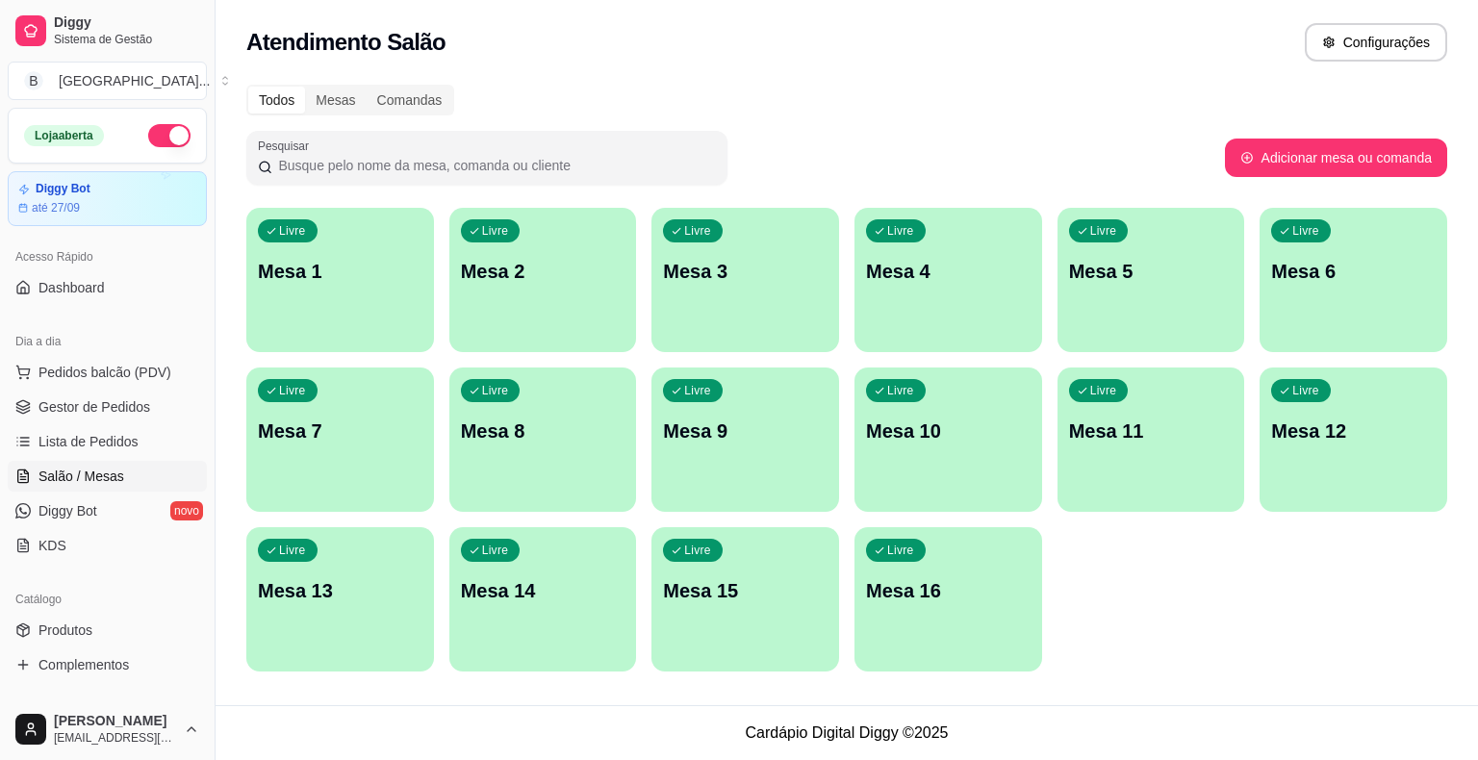
click at [92, 390] on ul "Pedidos balcão (PDV) Gestor de Pedidos Lista de Pedidos Salão / Mesas Diggy Bot…" at bounding box center [107, 459] width 199 height 204
click at [89, 397] on span "Gestor de Pedidos" at bounding box center [94, 406] width 112 height 19
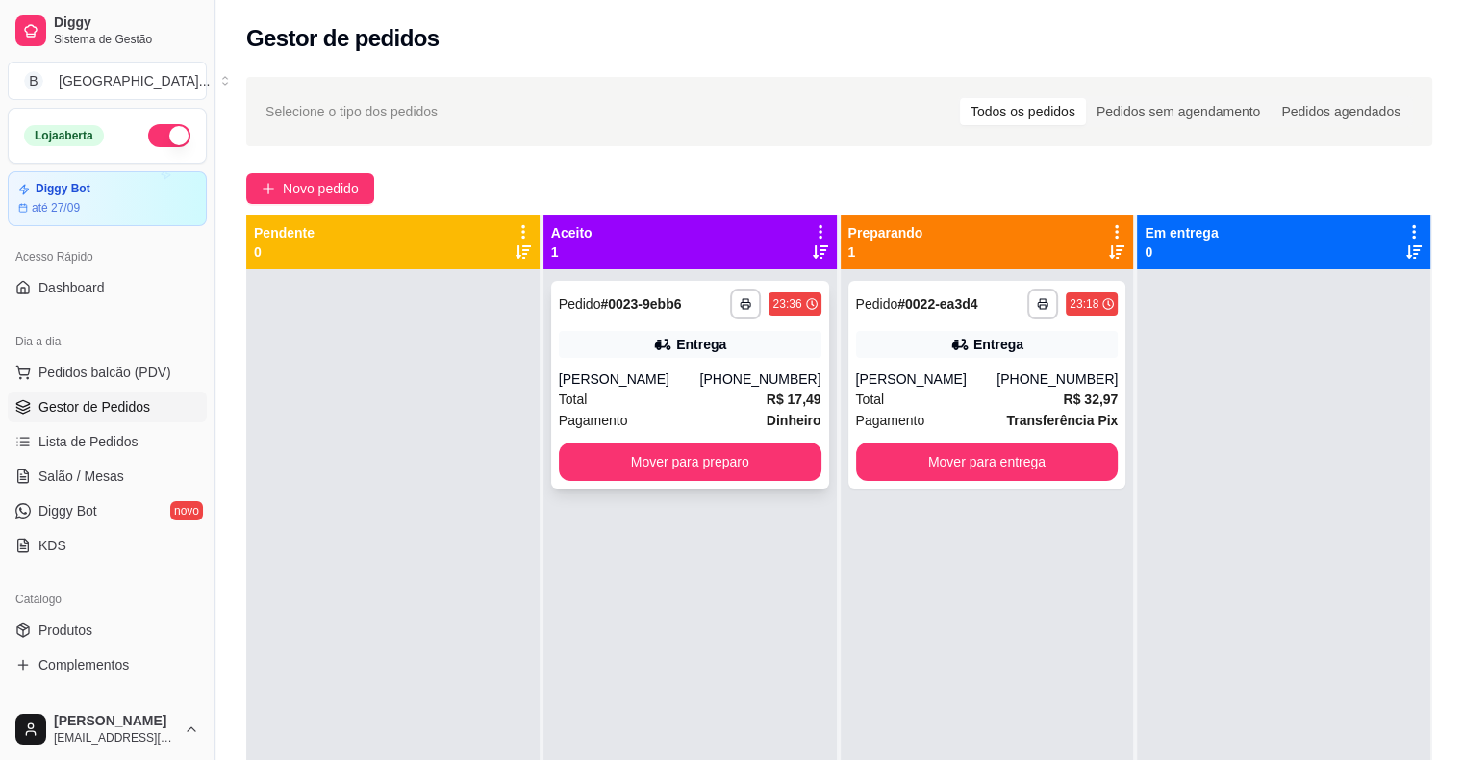
click at [633, 375] on div "[PERSON_NAME]" at bounding box center [629, 378] width 141 height 19
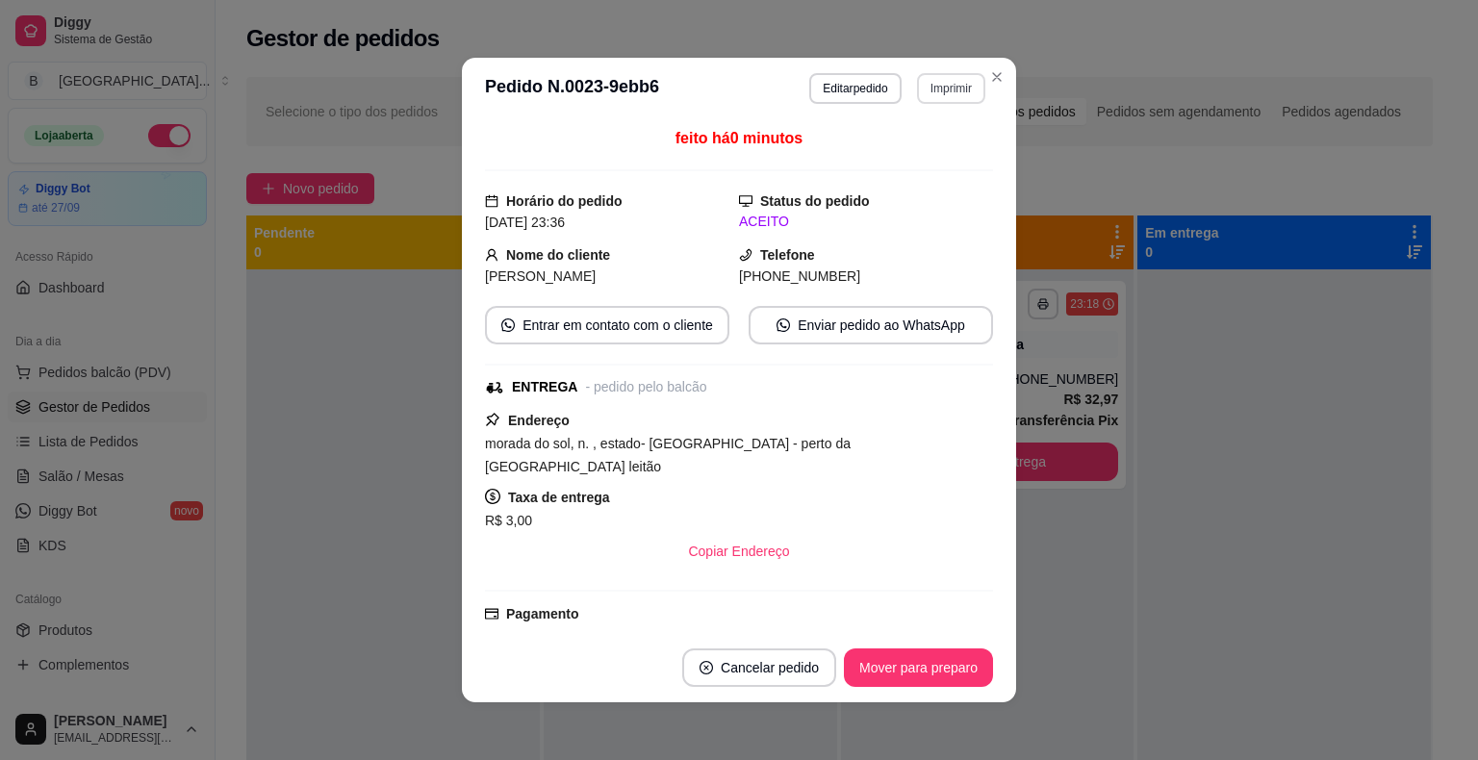
click at [960, 77] on button "Imprimir" at bounding box center [951, 88] width 68 height 31
click at [924, 144] on button "IMPRESSORA" at bounding box center [910, 156] width 135 height 30
click at [918, 672] on button "Mover para preparo" at bounding box center [918, 667] width 149 height 38
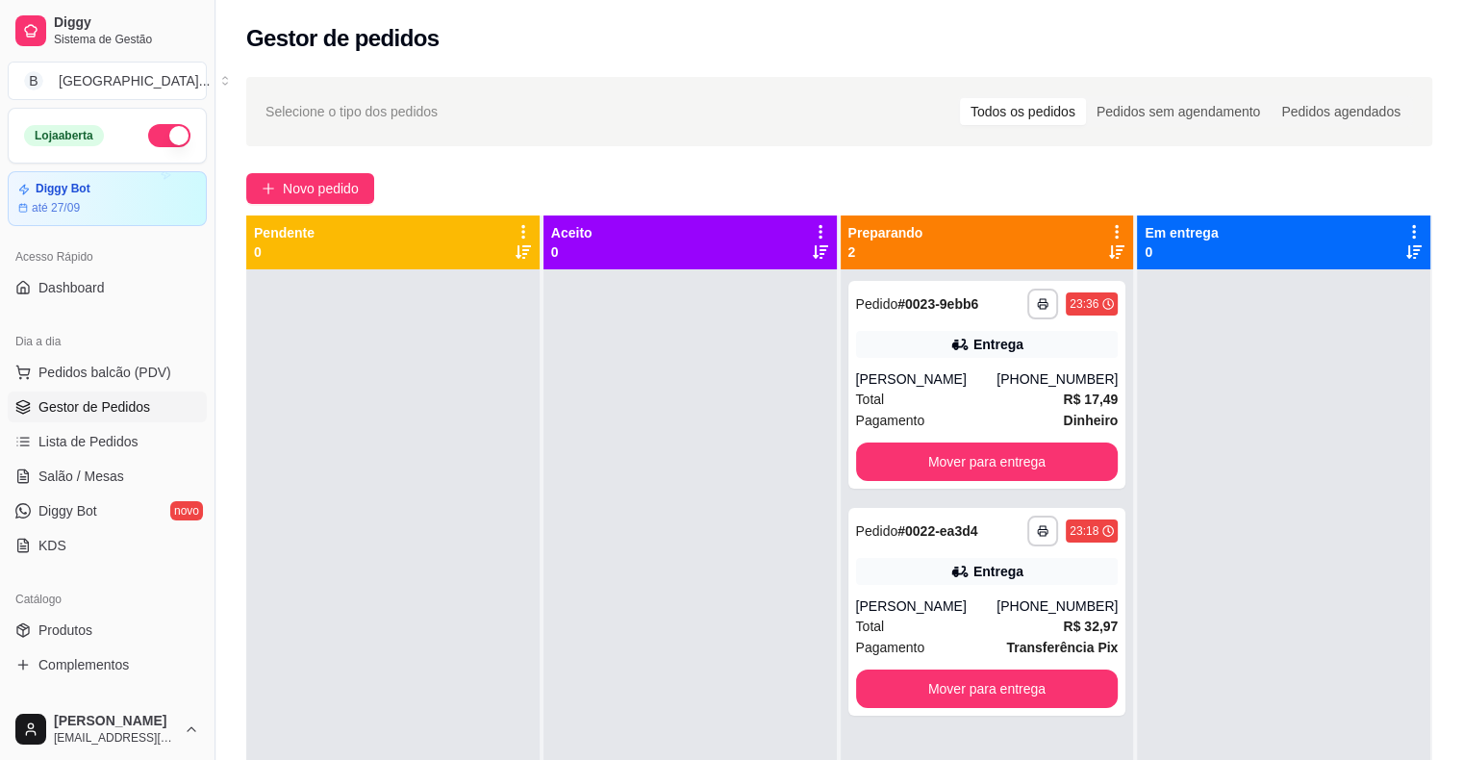
click at [1253, 346] on div at bounding box center [1283, 649] width 293 height 760
click at [965, 679] on button "Mover para entrega" at bounding box center [987, 689] width 263 height 38
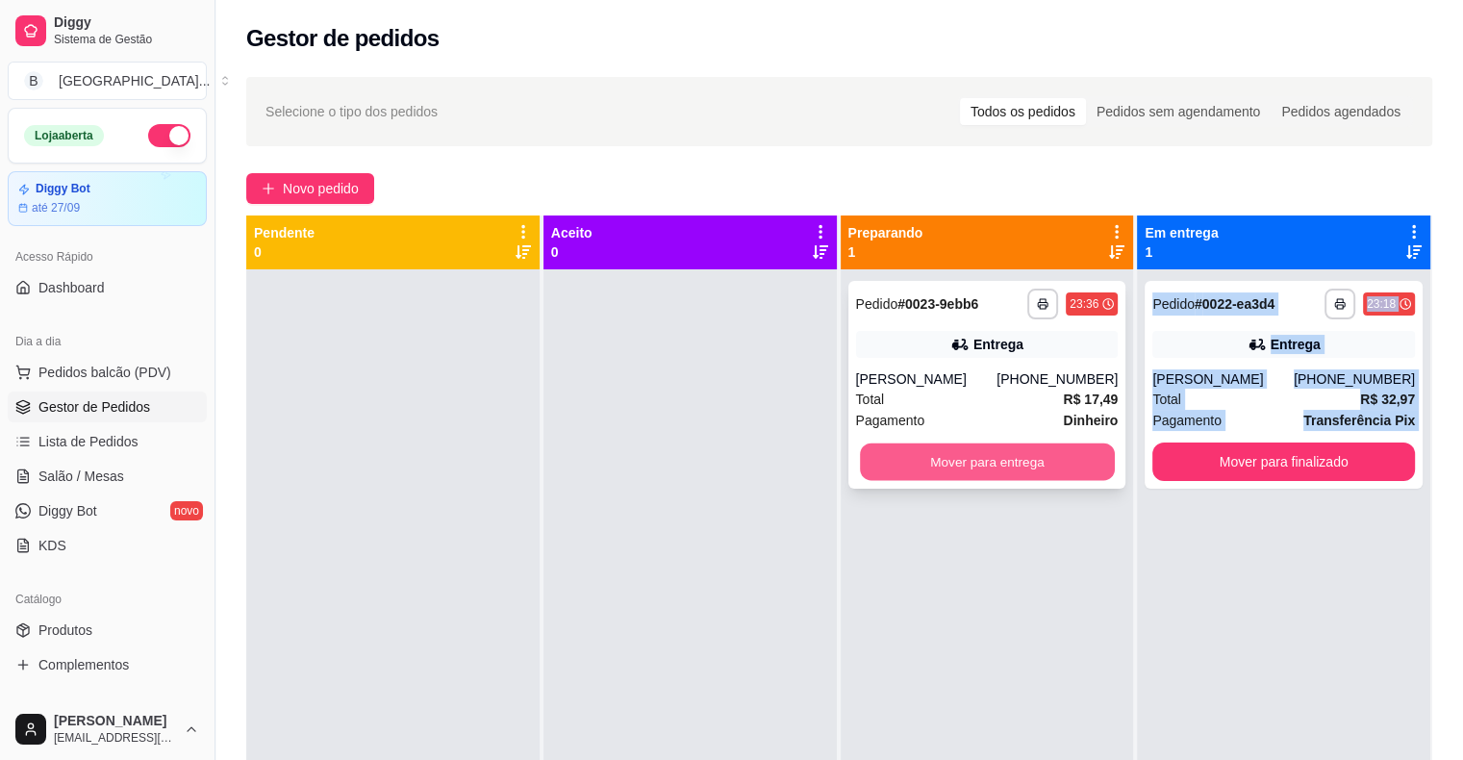
click at [916, 460] on button "Mover para entrega" at bounding box center [987, 463] width 255 height 38
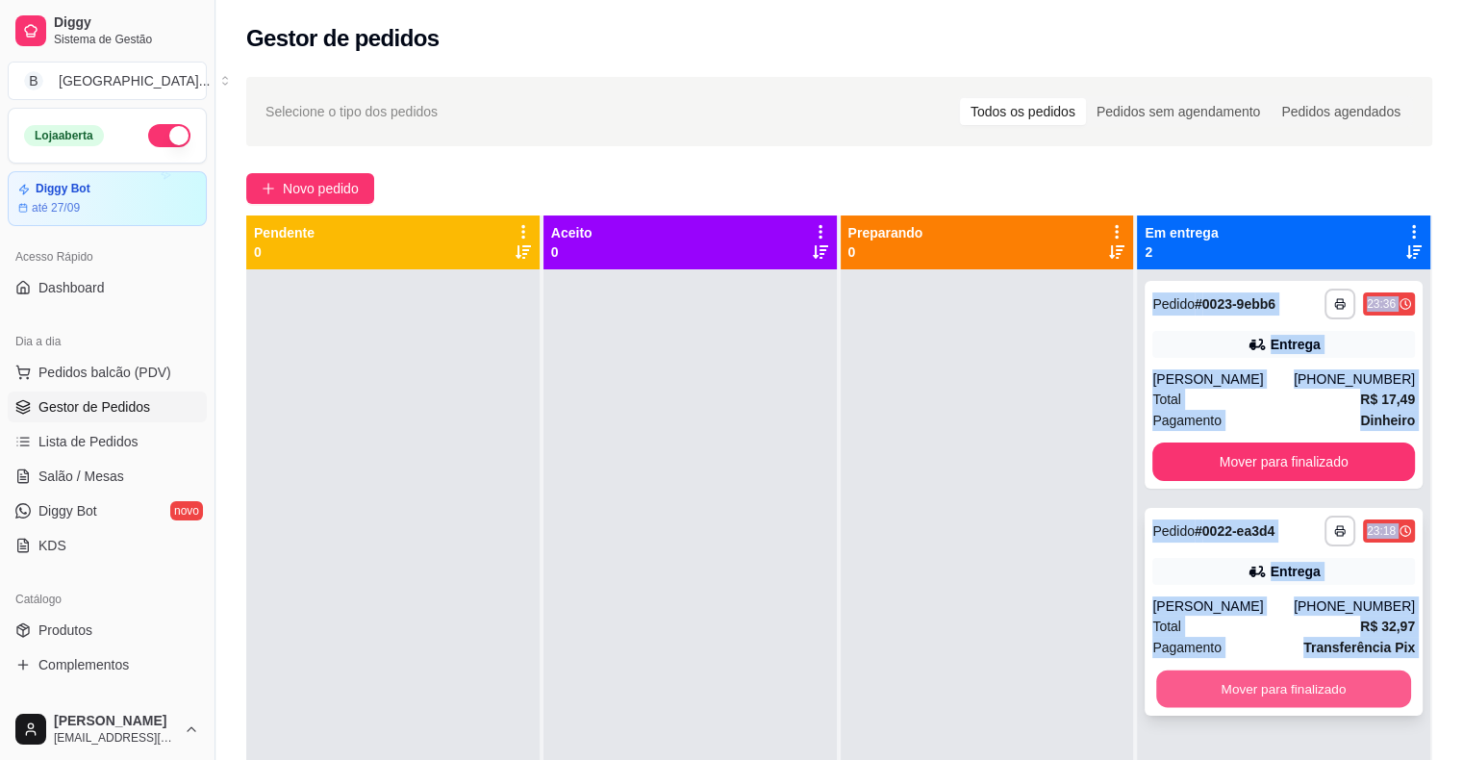
click at [1241, 684] on button "Mover para finalizado" at bounding box center [1283, 690] width 255 height 38
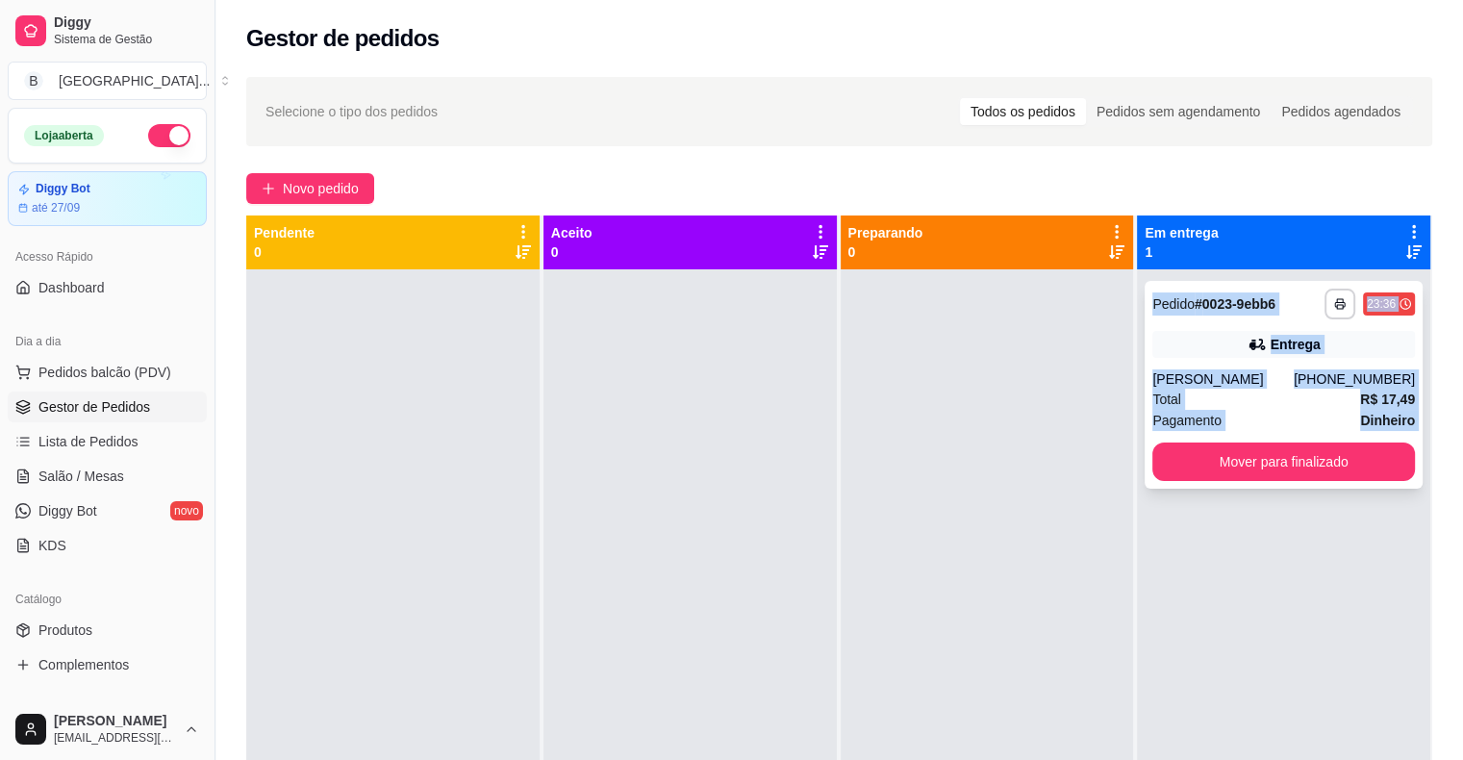
click at [1297, 394] on div "Total R$ 17,49" at bounding box center [1284, 399] width 263 height 21
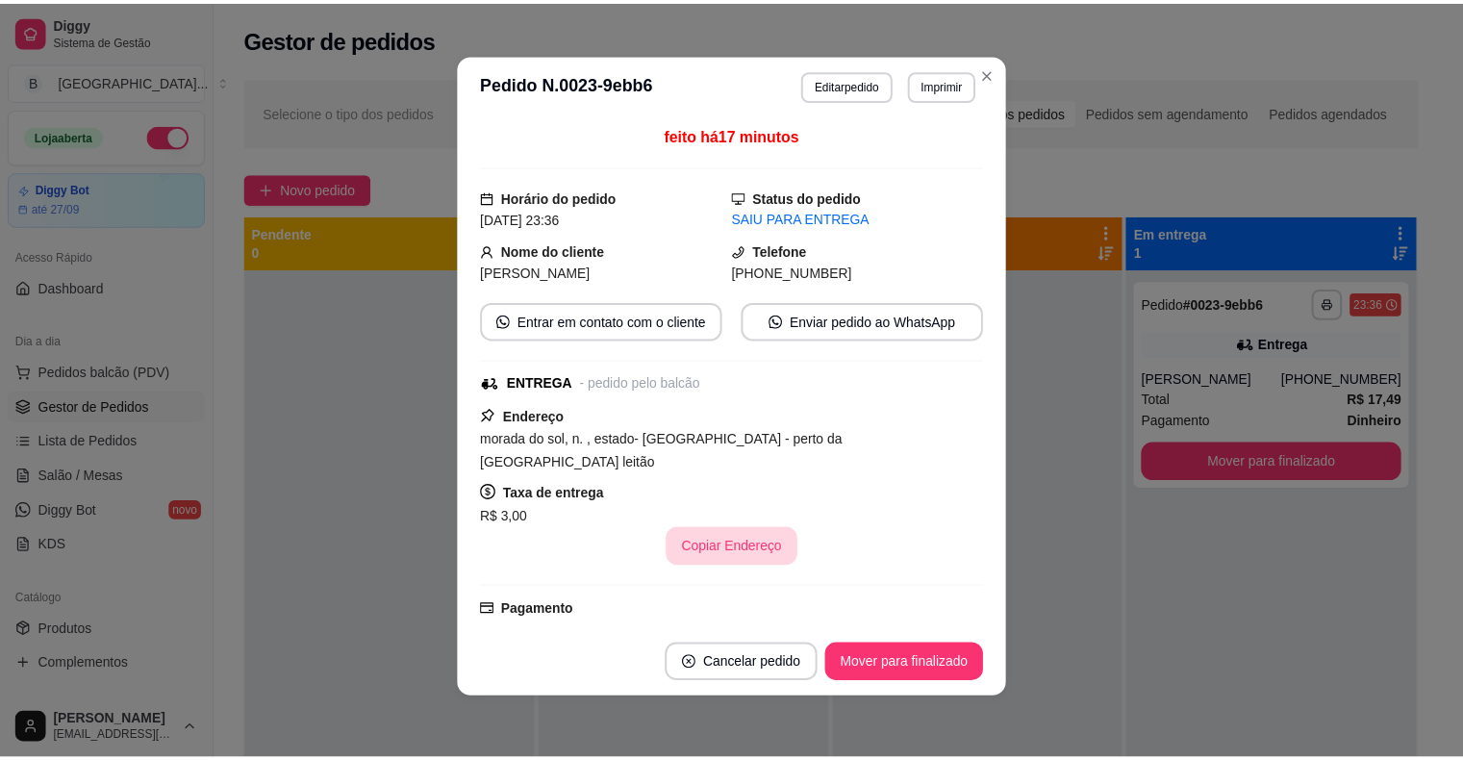
scroll to position [231, 0]
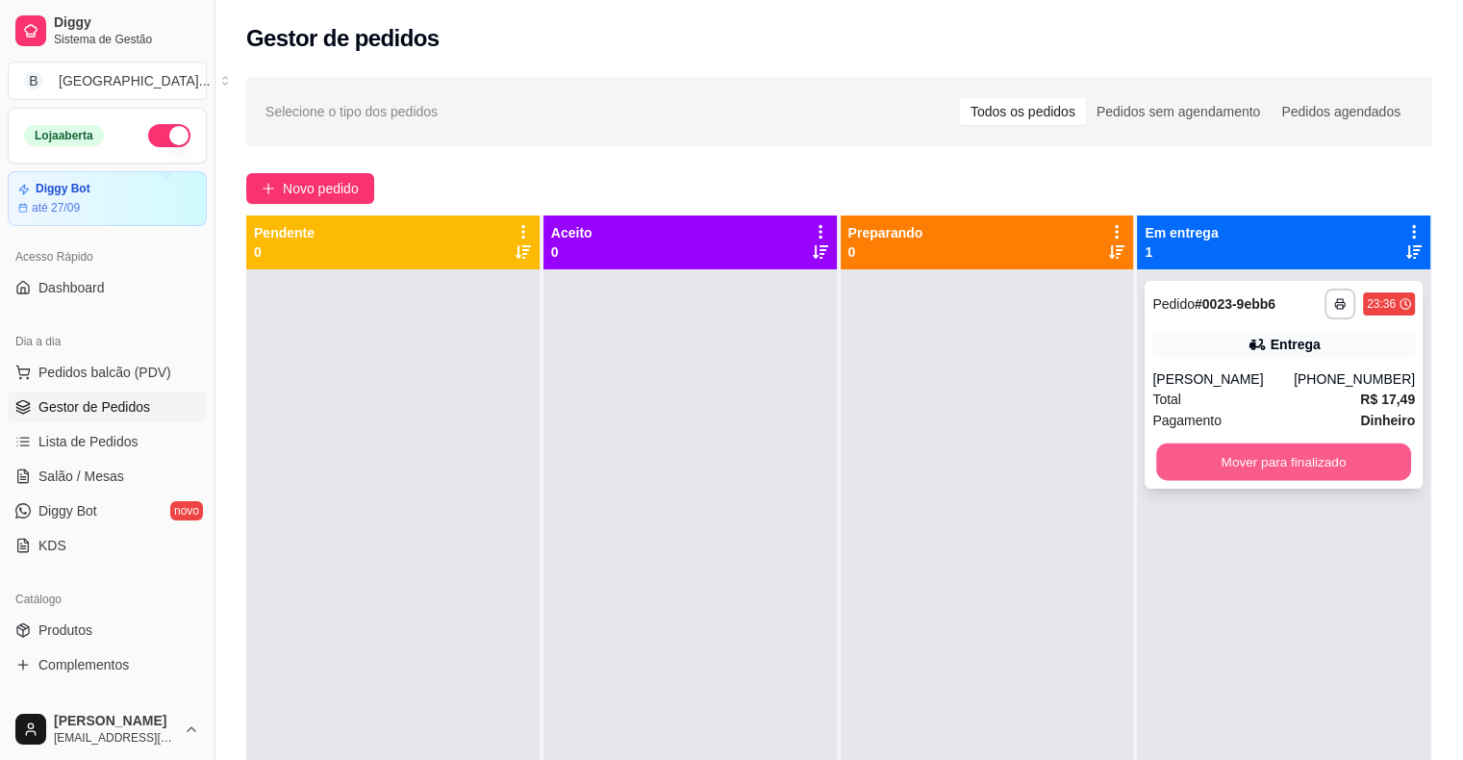
click at [1257, 473] on button "Mover para finalizado" at bounding box center [1283, 463] width 255 height 38
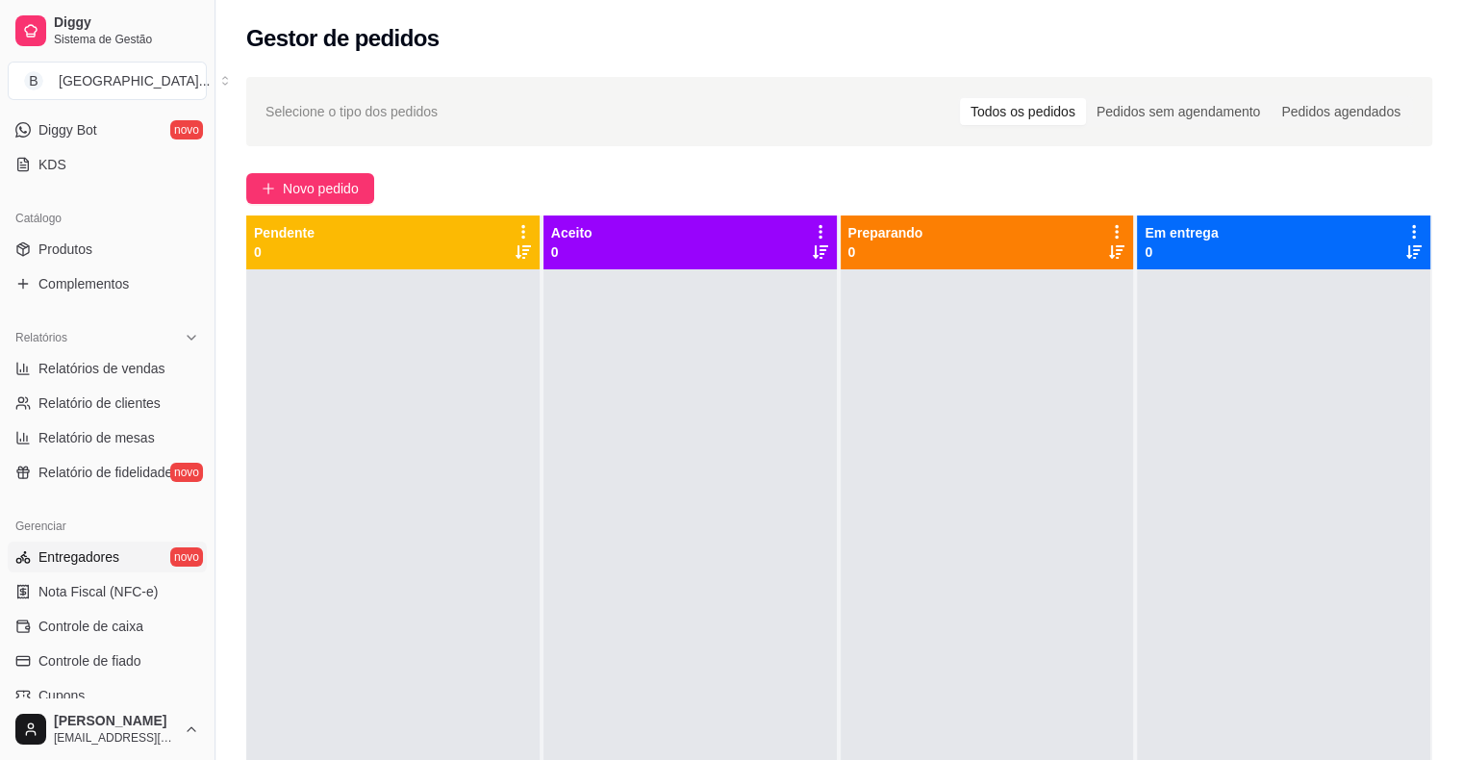
scroll to position [385, 0]
click at [129, 367] on span "Relatórios de vendas" at bounding box center [101, 364] width 127 height 19
select select "ALL"
select select "0"
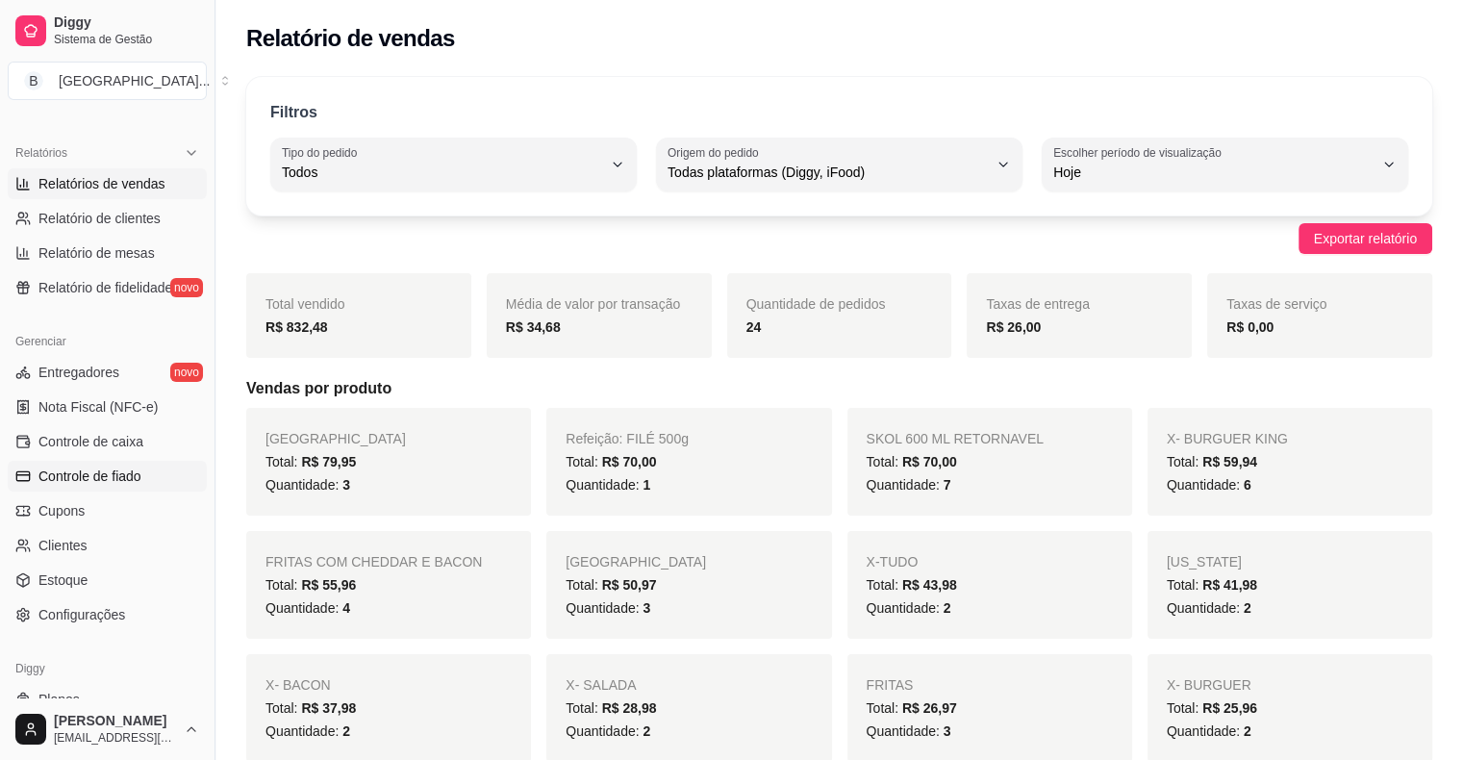
scroll to position [577, 0]
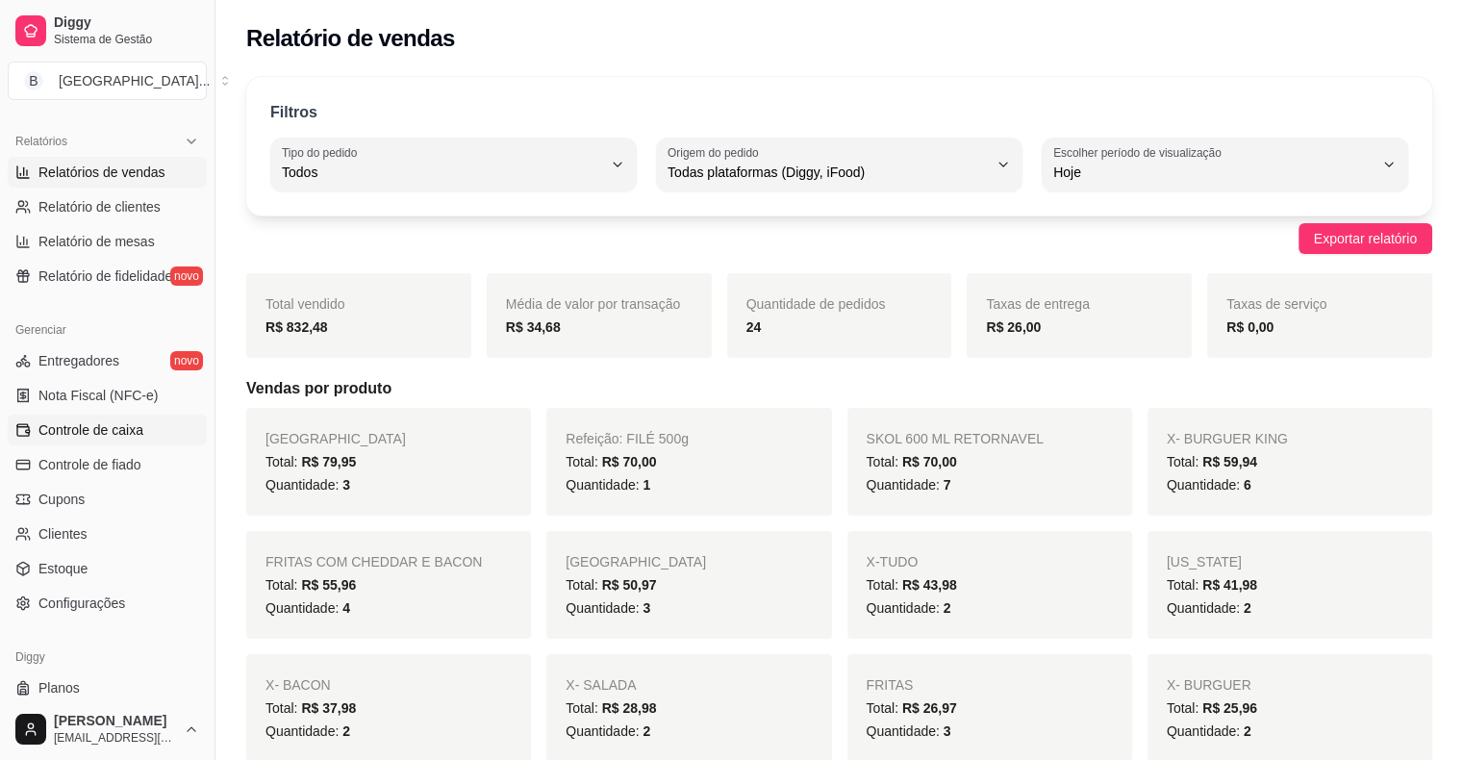
click at [122, 429] on span "Controle de caixa" at bounding box center [90, 429] width 105 height 19
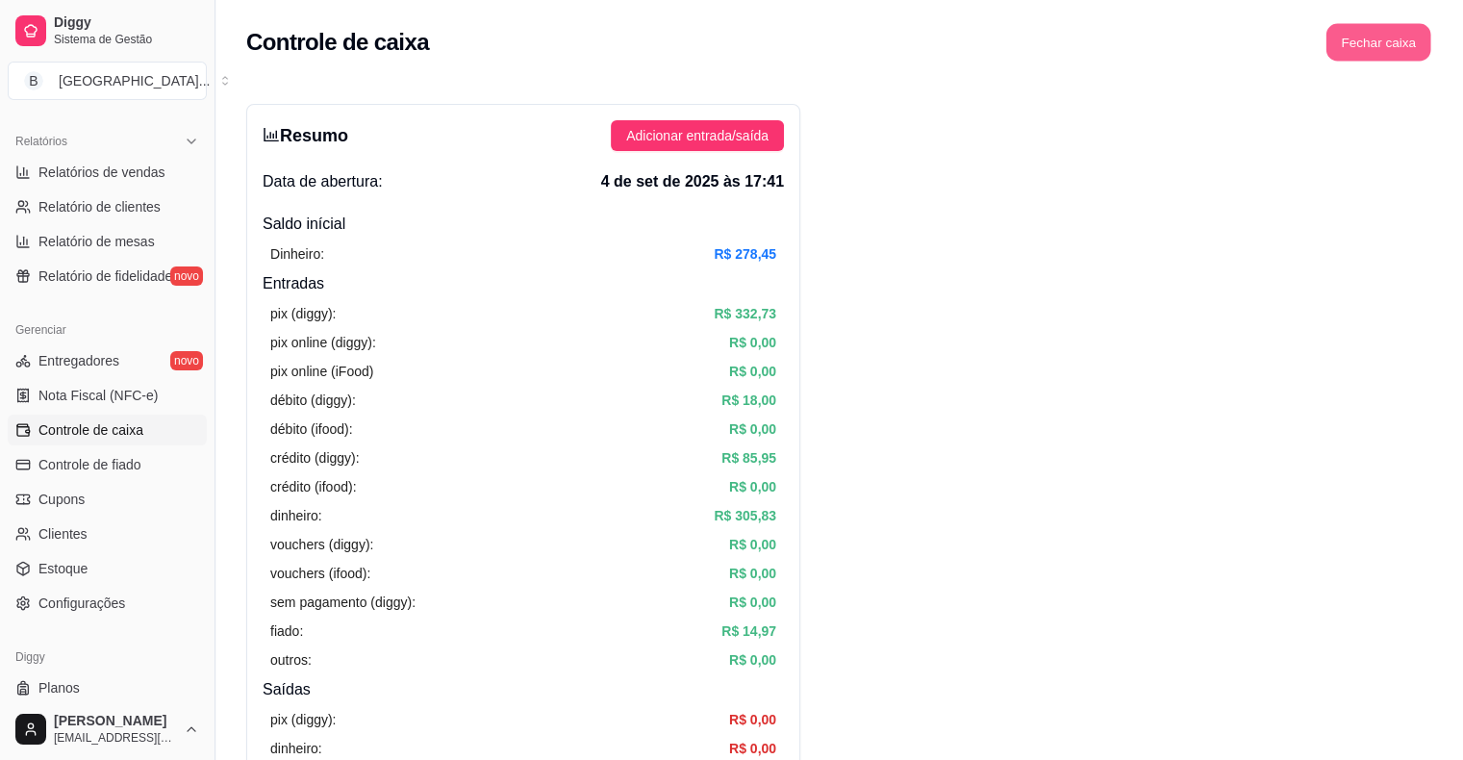
click at [1388, 37] on button "Fechar caixa" at bounding box center [1379, 43] width 105 height 38
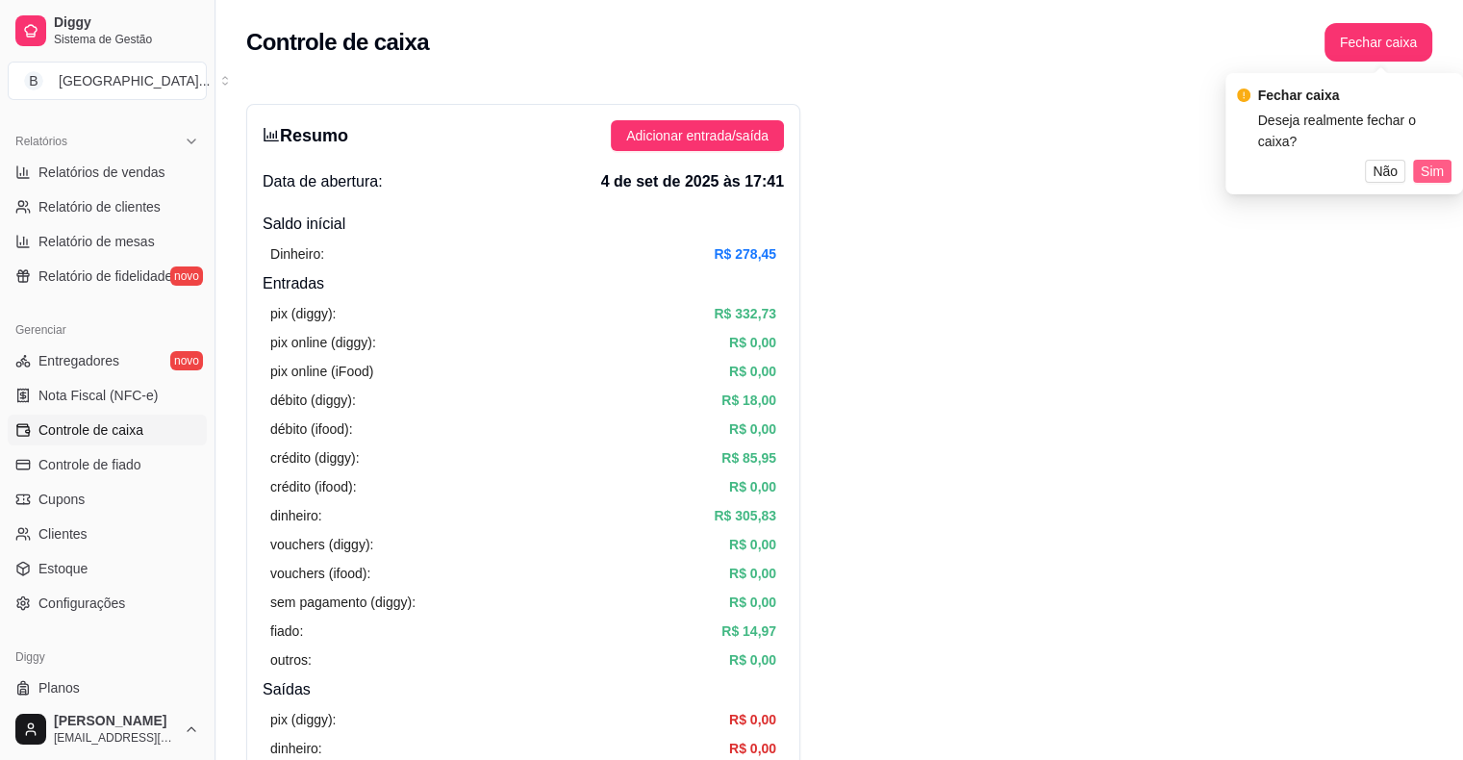
click at [1444, 157] on div "Fechar caixa Deseja realmente fechar o caixa? Não Sim" at bounding box center [1344, 134] width 215 height 98
click at [1435, 169] on span "Sim" at bounding box center [1432, 171] width 23 height 21
